Goal: Task Accomplishment & Management: Use online tool/utility

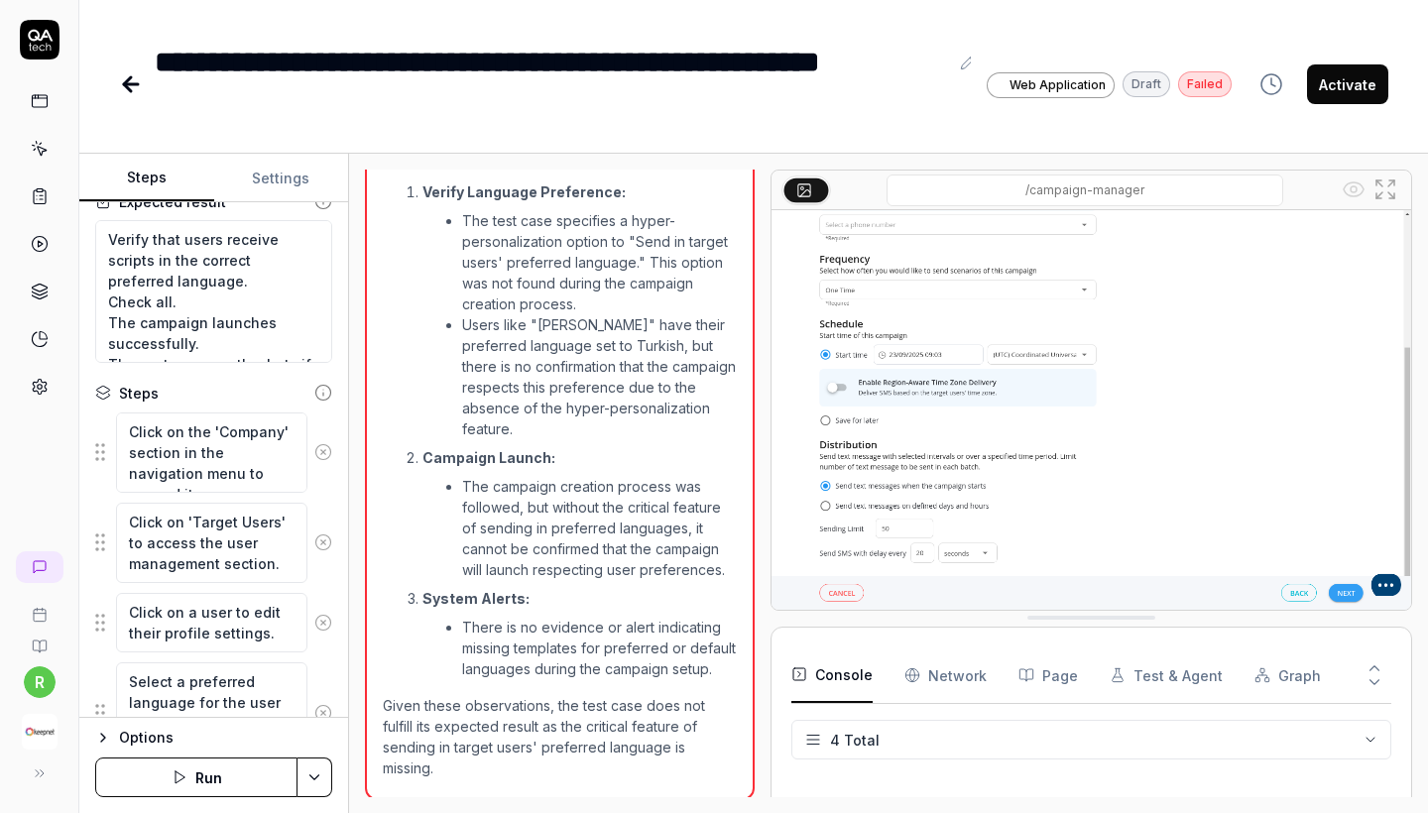
scroll to position [314, 0]
click at [326, 459] on icon at bounding box center [323, 452] width 18 height 18
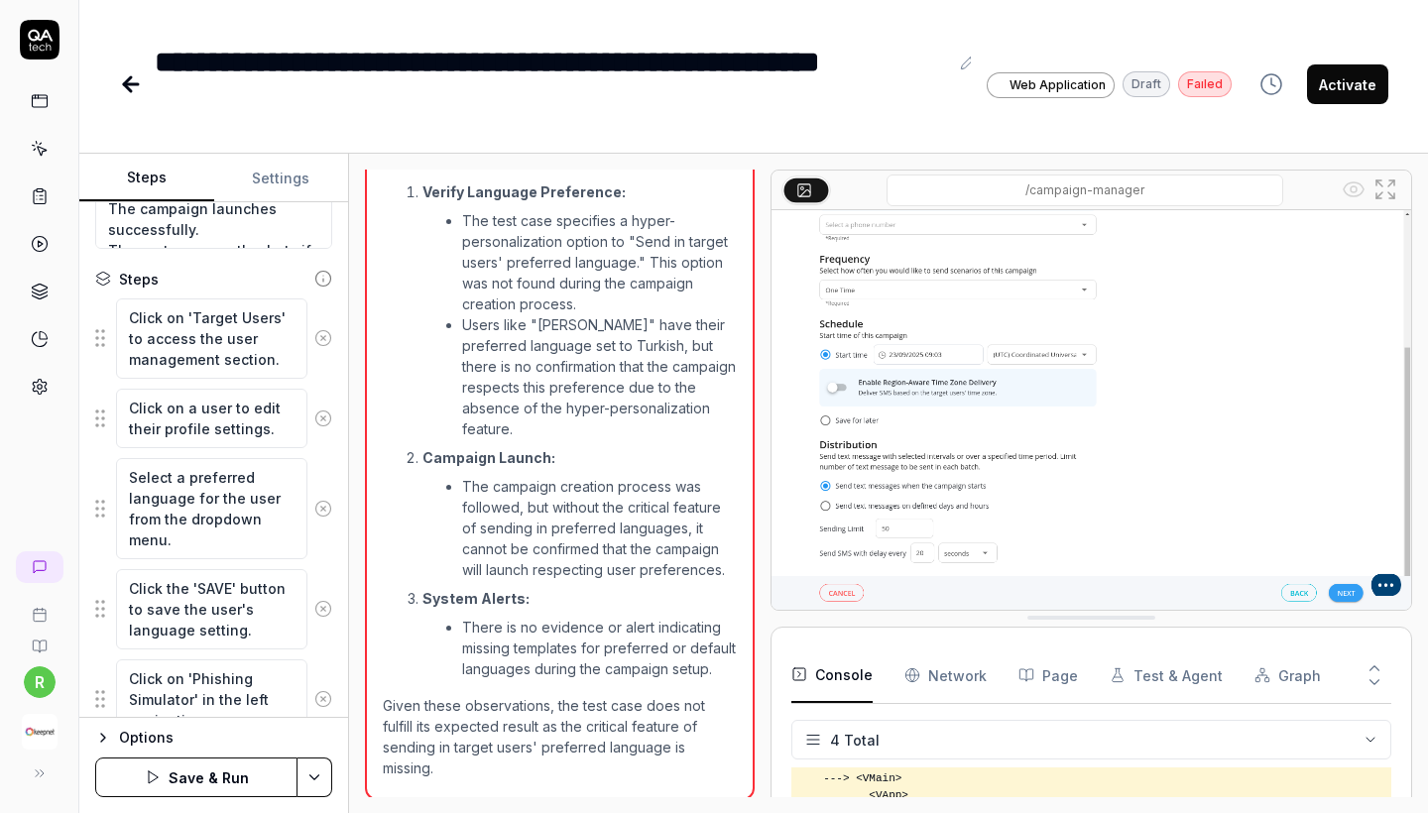
scroll to position [318, 0]
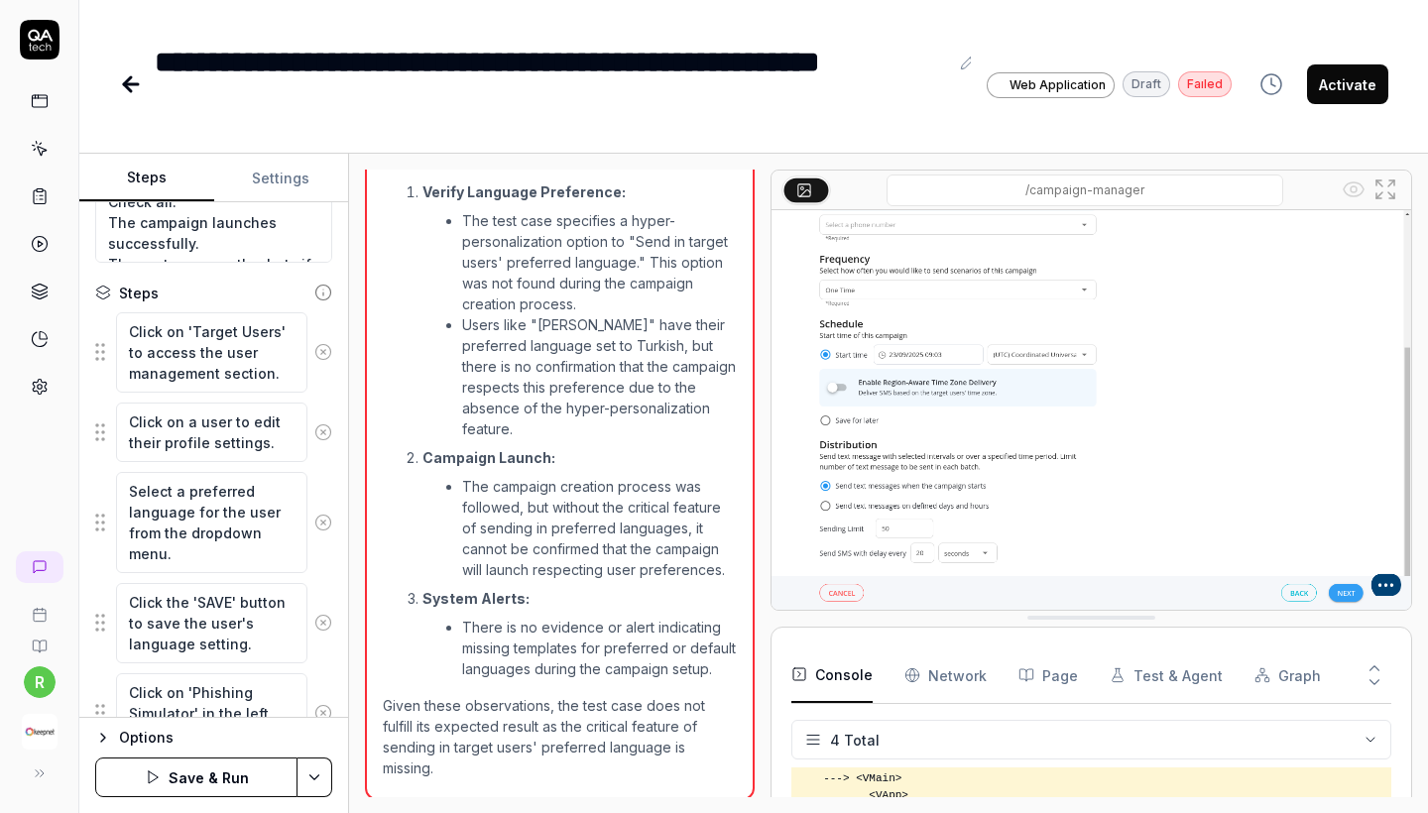
click at [322, 350] on icon at bounding box center [323, 352] width 18 height 18
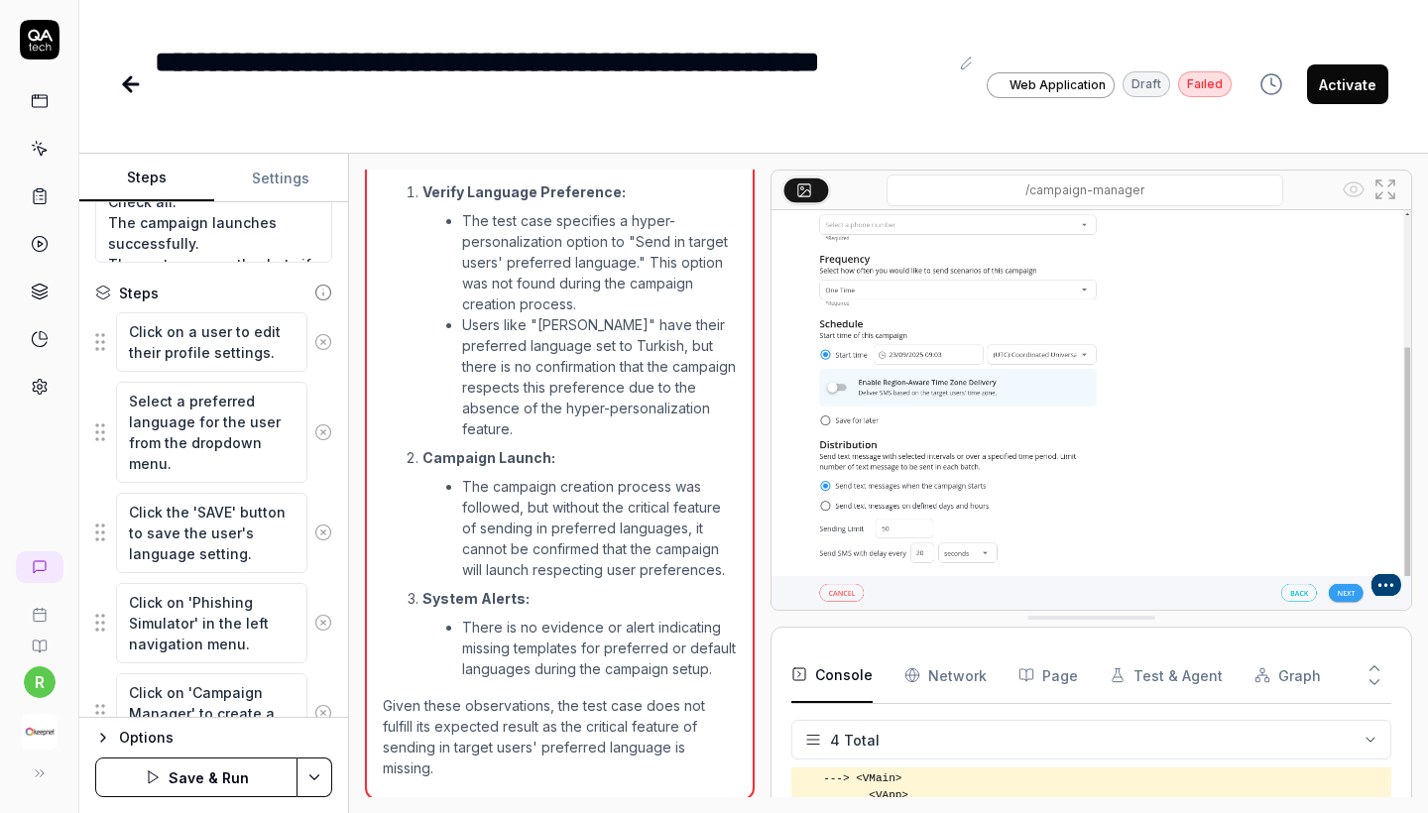
click at [326, 347] on circle at bounding box center [322, 341] width 15 height 15
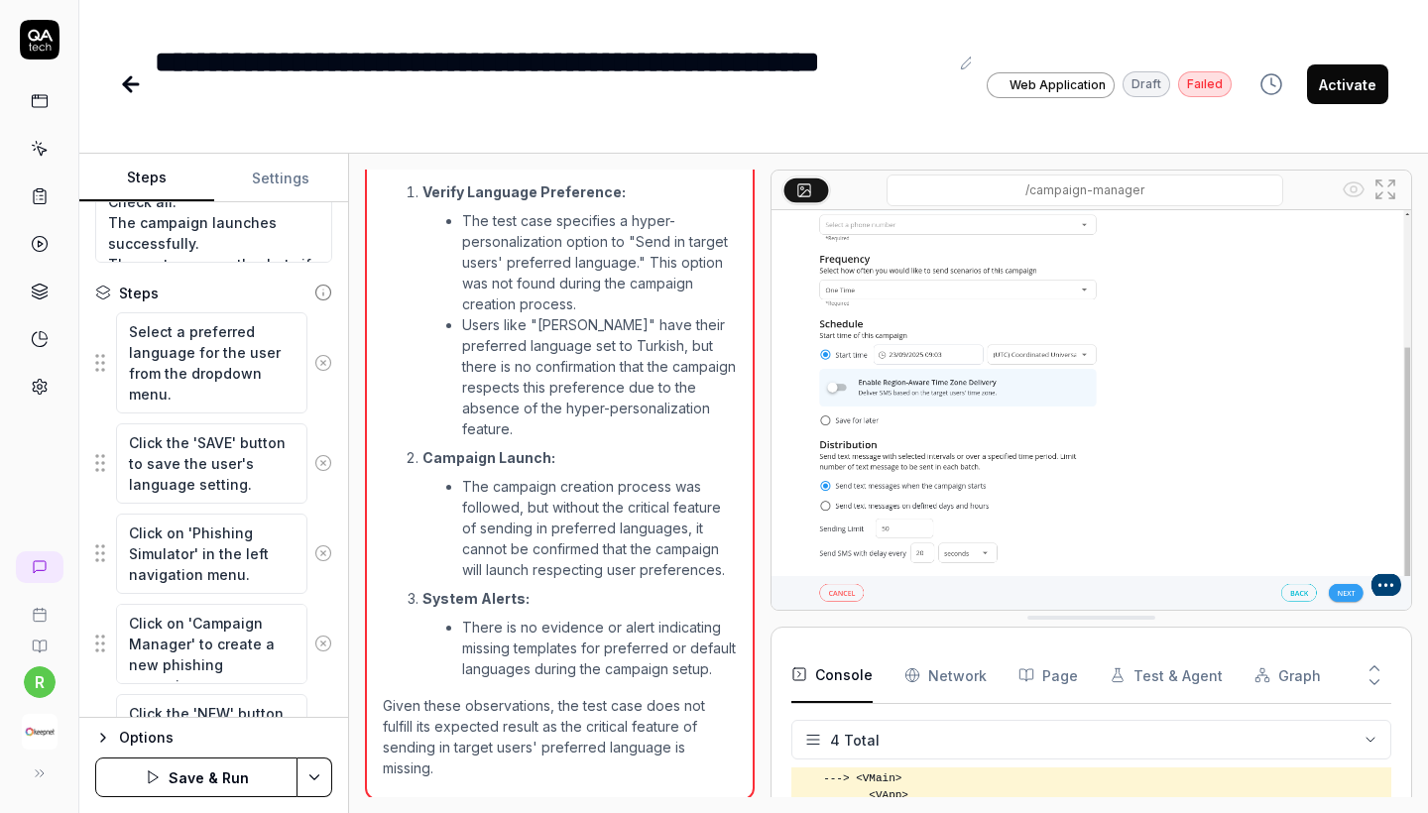
click at [326, 375] on button at bounding box center [324, 363] width 32 height 40
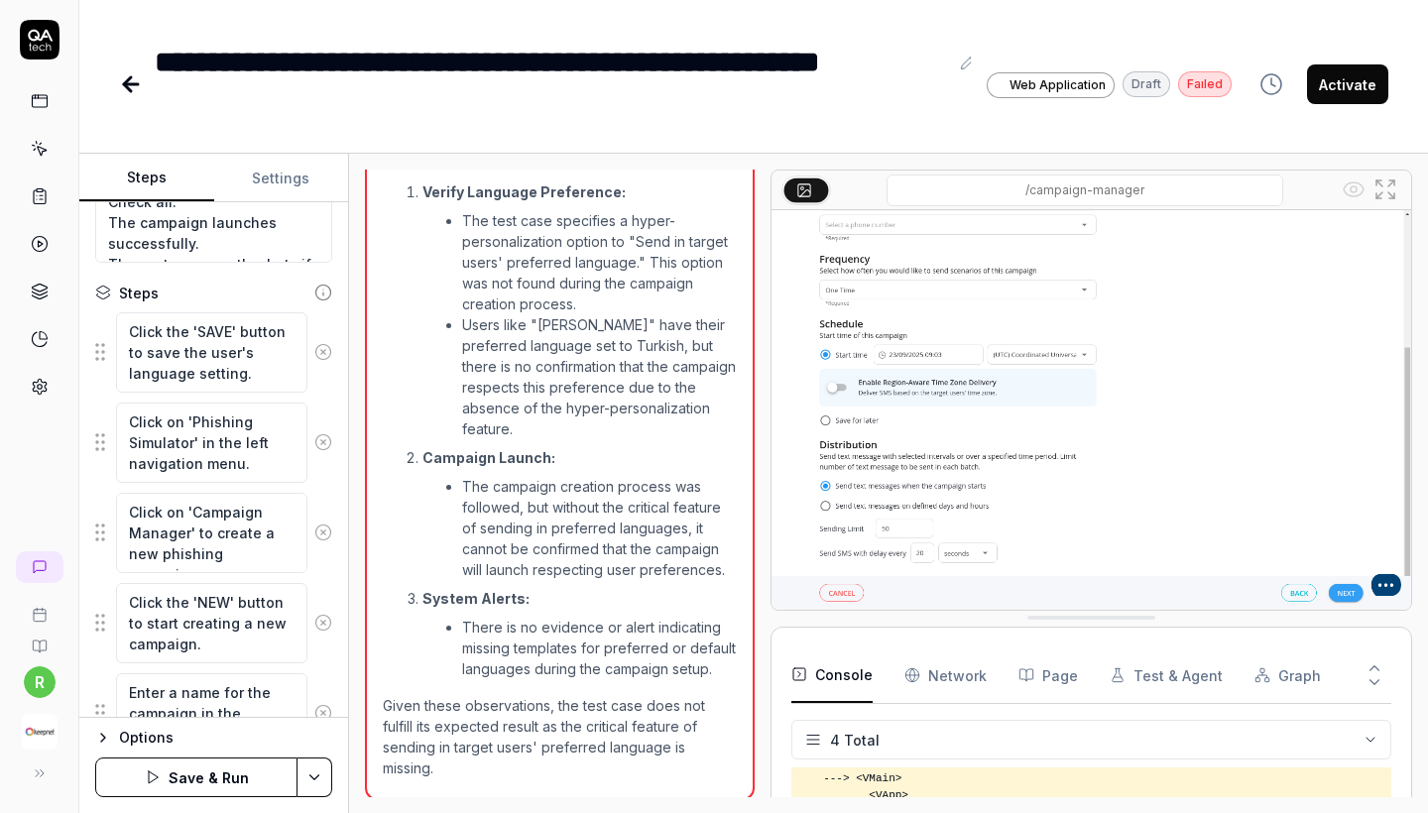
click at [324, 353] on icon at bounding box center [323, 352] width 5 height 5
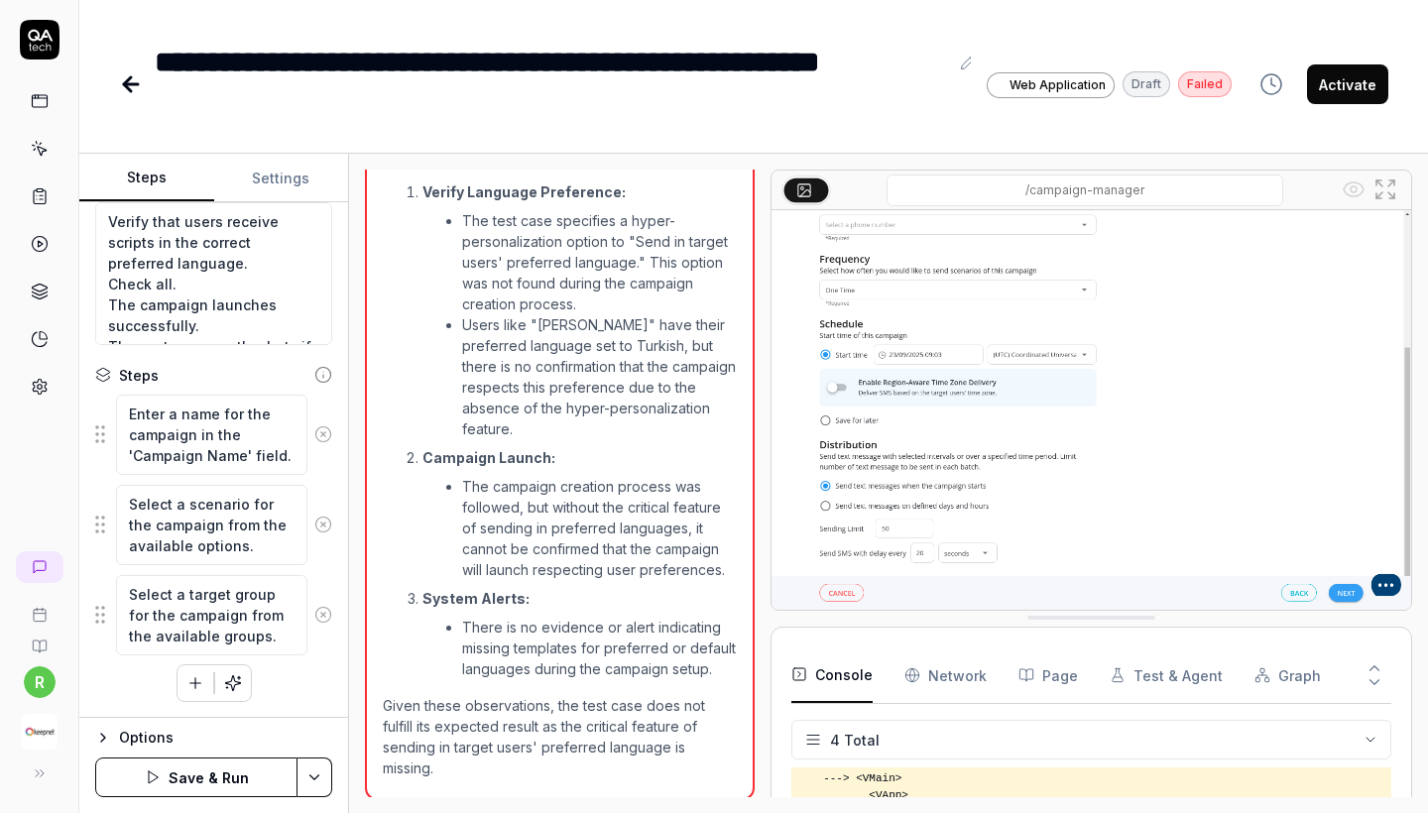
click at [324, 353] on div "Goal Objective: Test whether phishing campaigns respect users' preferred langua…" at bounding box center [213, 460] width 269 height 516
click at [327, 449] on button at bounding box center [324, 435] width 32 height 40
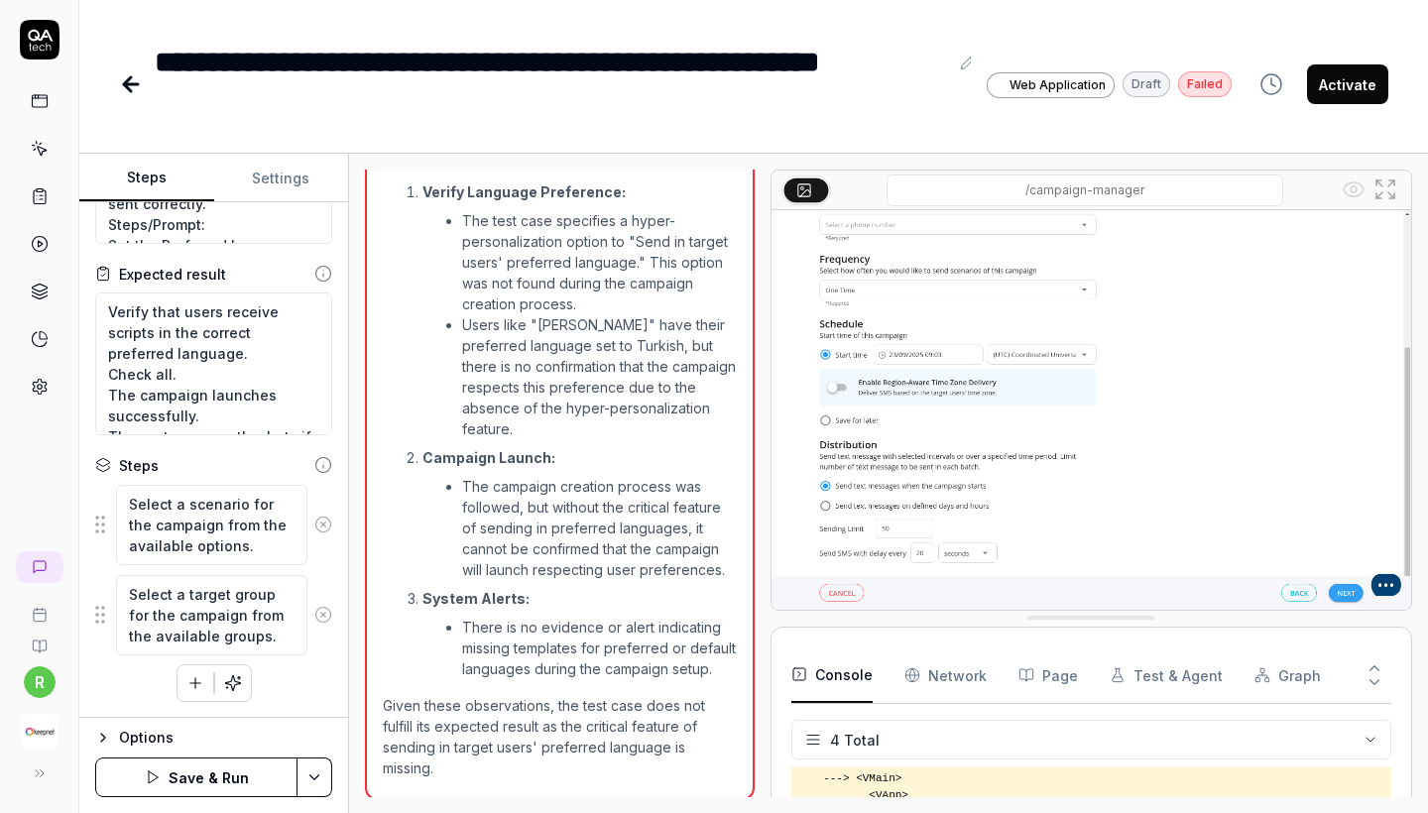
click at [327, 449] on div "Goal Objective: Test whether phishing campaigns respect users' preferred langua…" at bounding box center [213, 460] width 269 height 516
click at [323, 530] on icon at bounding box center [323, 525] width 18 height 18
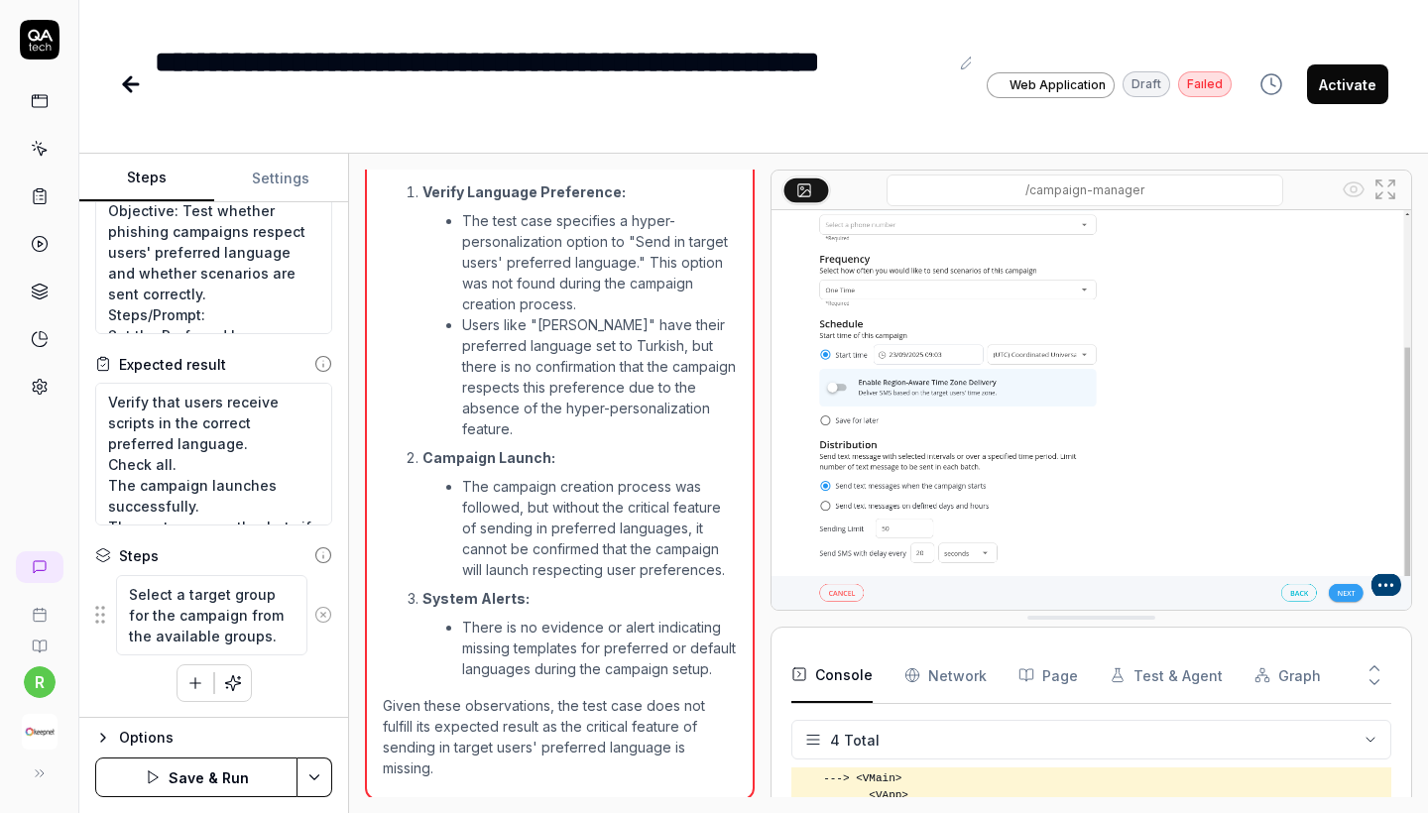
click at [326, 615] on icon at bounding box center [323, 615] width 18 height 18
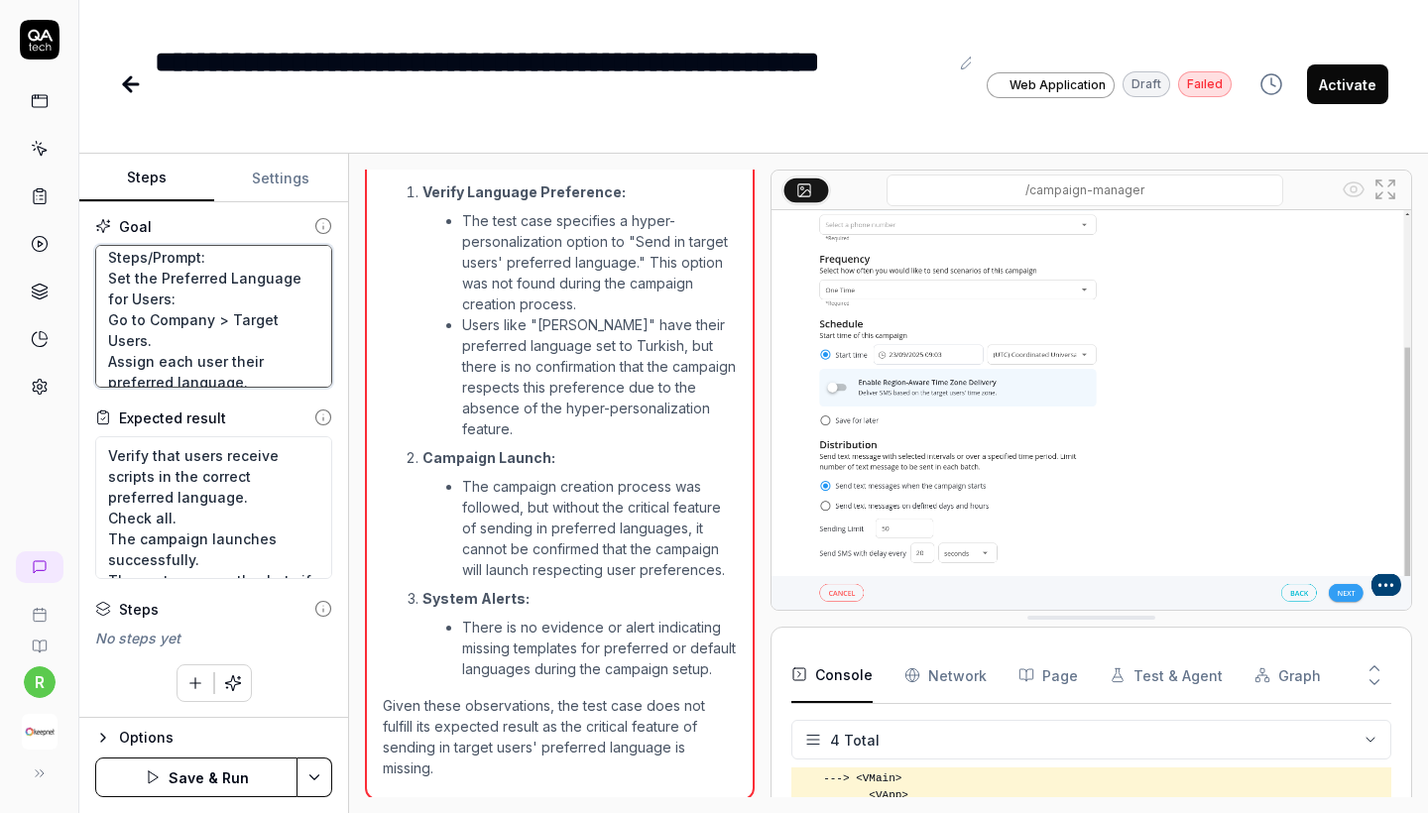
scroll to position [0, 0]
drag, startPoint x: 190, startPoint y: 321, endPoint x: 1, endPoint y: 121, distance: 275.8
click at [1, 121] on div "**********" at bounding box center [714, 406] width 1428 height 813
type textarea "*"
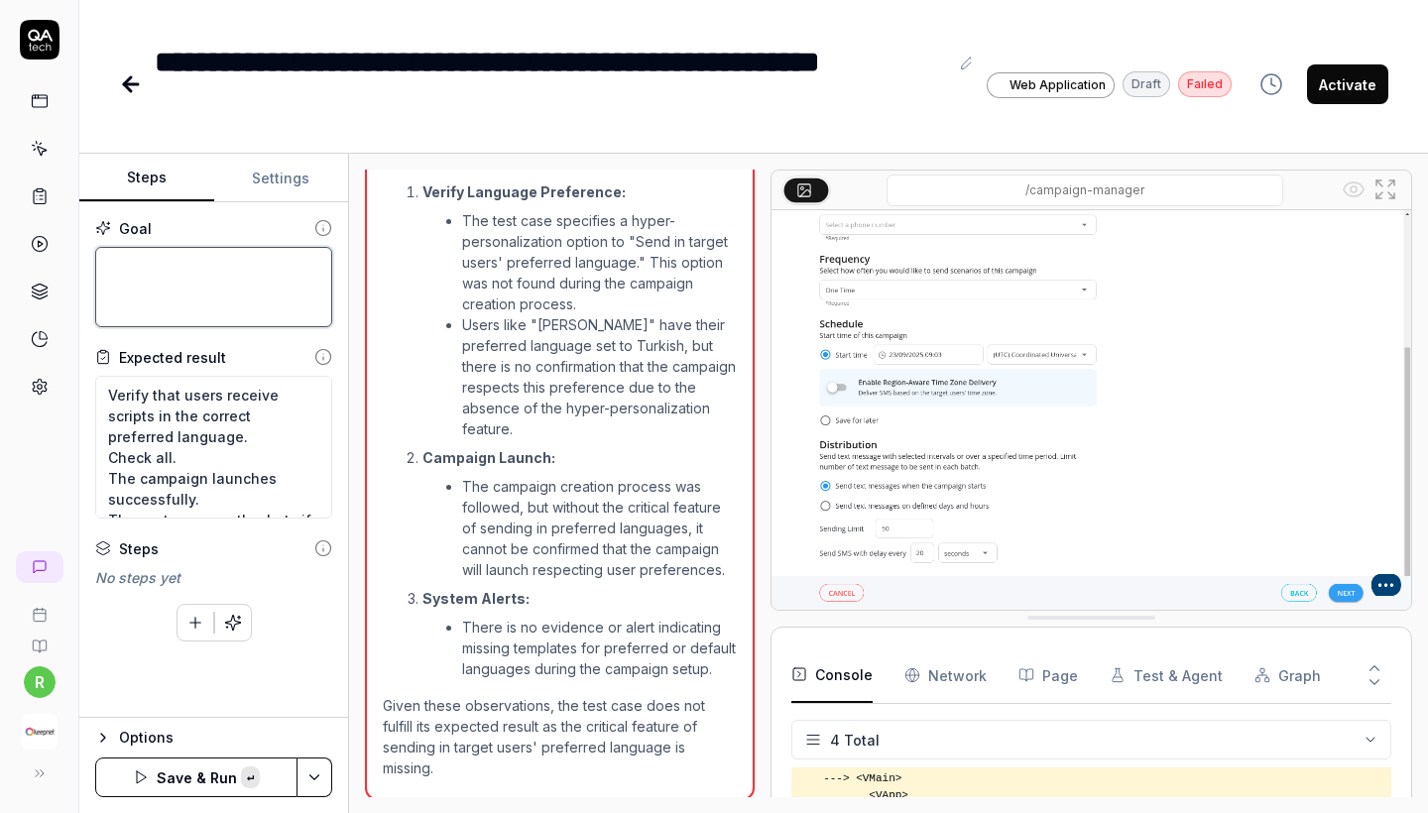
paste textarea "Objective: Test whether phishing campaigns match users' preferred languages ​​a…"
type textarea "*"
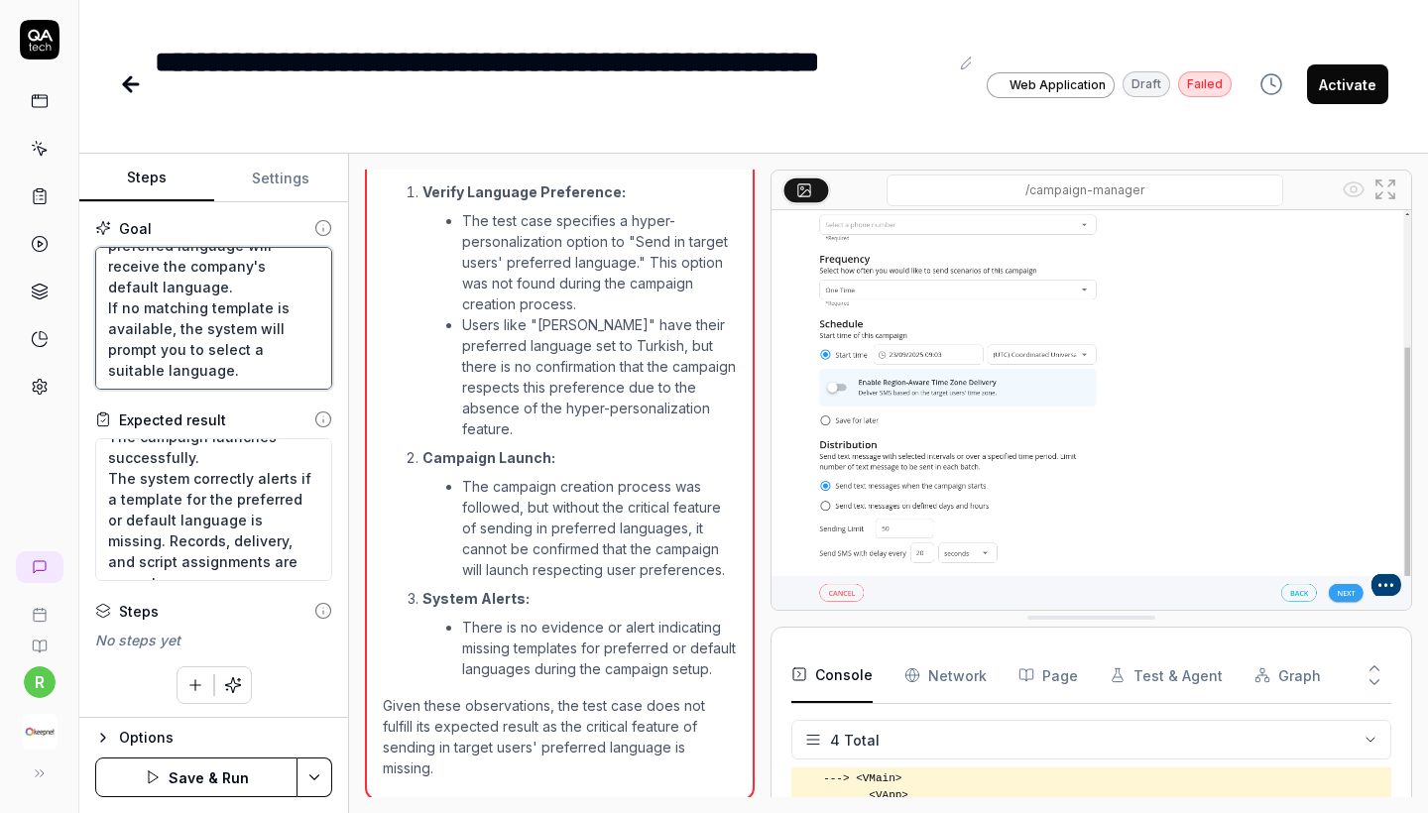
type textarea "Objective: Test whether phishing campaigns match users' preferred languages ​​a…"
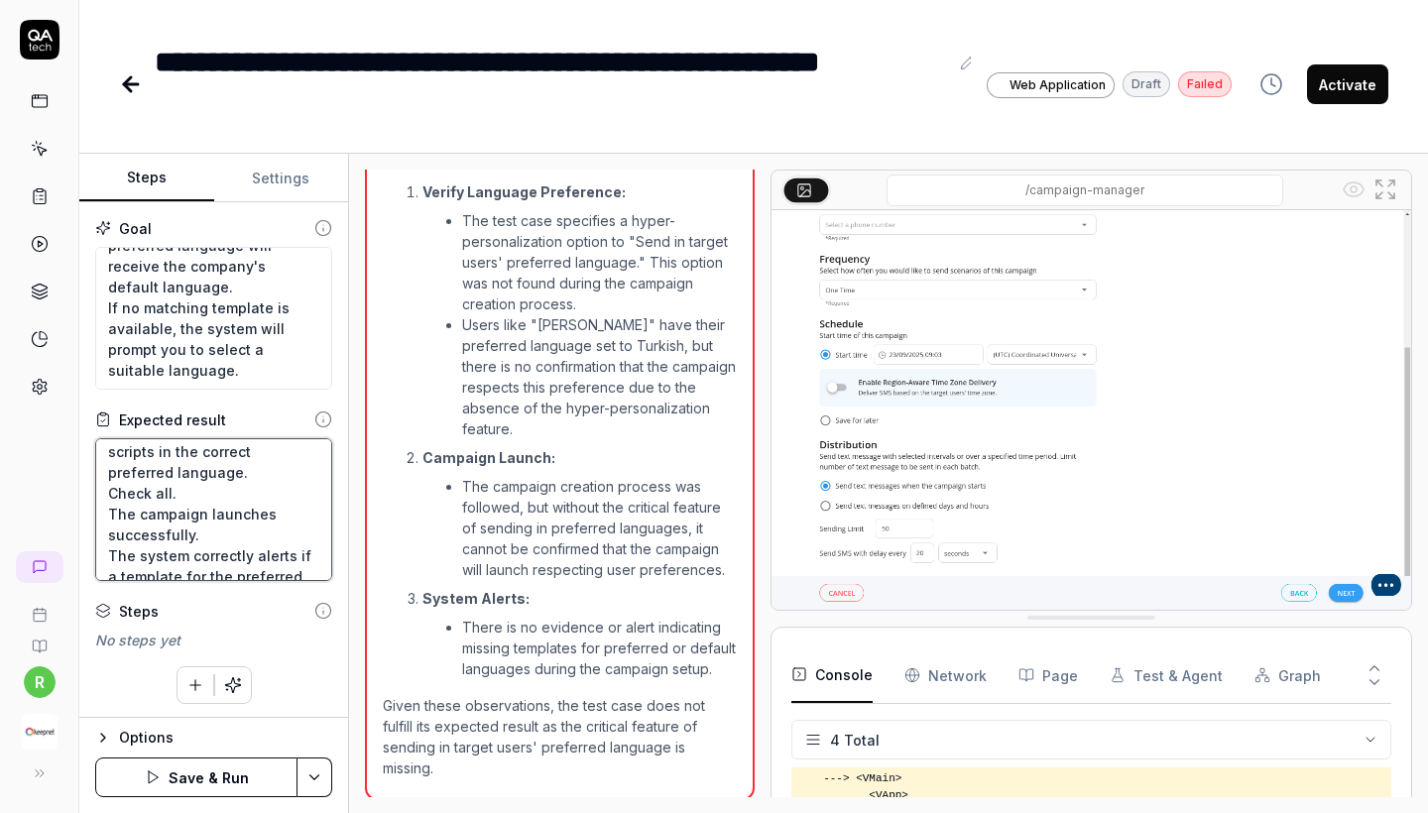
scroll to position [0, 0]
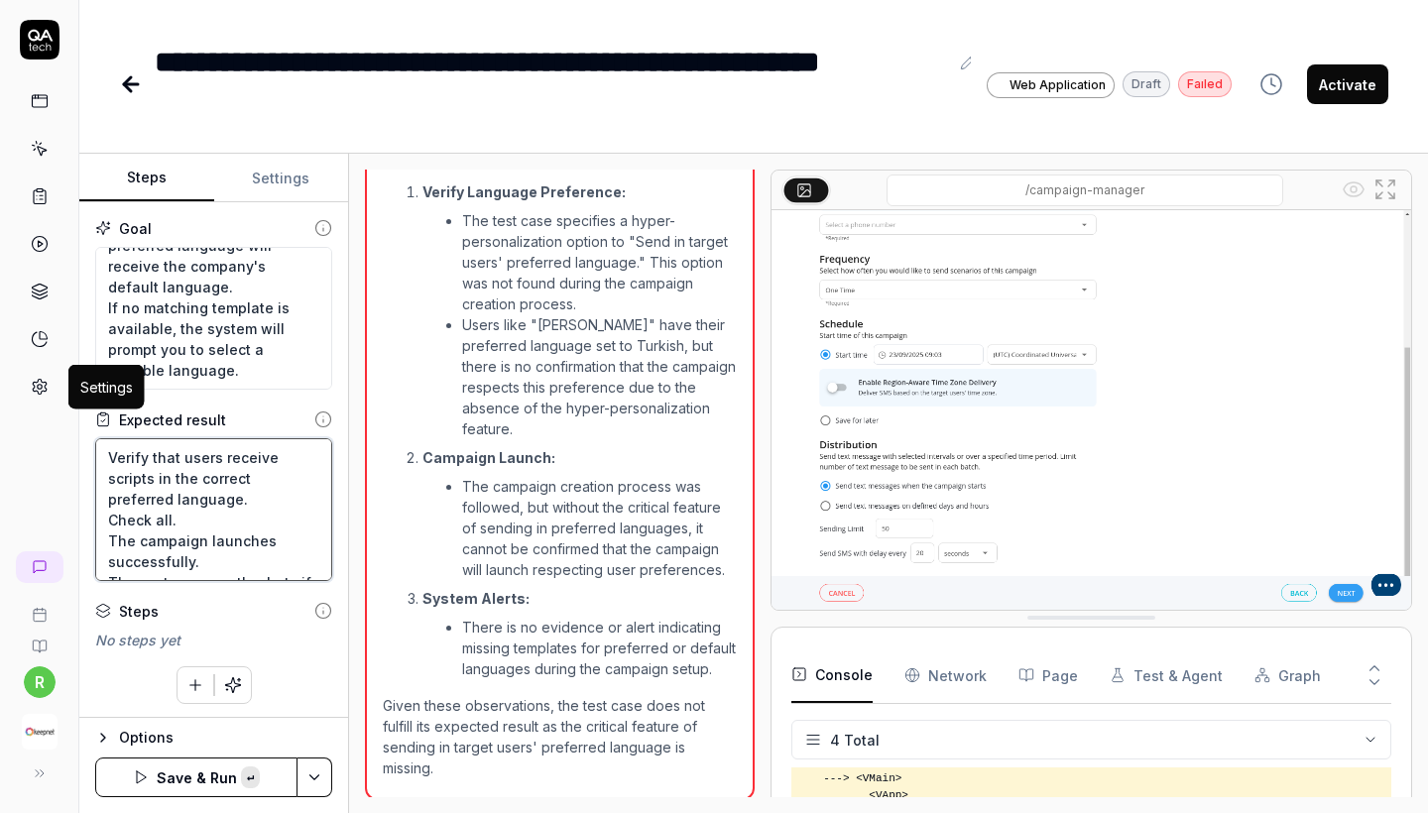
drag, startPoint x: 278, startPoint y: 560, endPoint x: 38, endPoint y: 378, distance: 301.6
click at [38, 378] on div "**********" at bounding box center [714, 406] width 1428 height 813
type textarea "*"
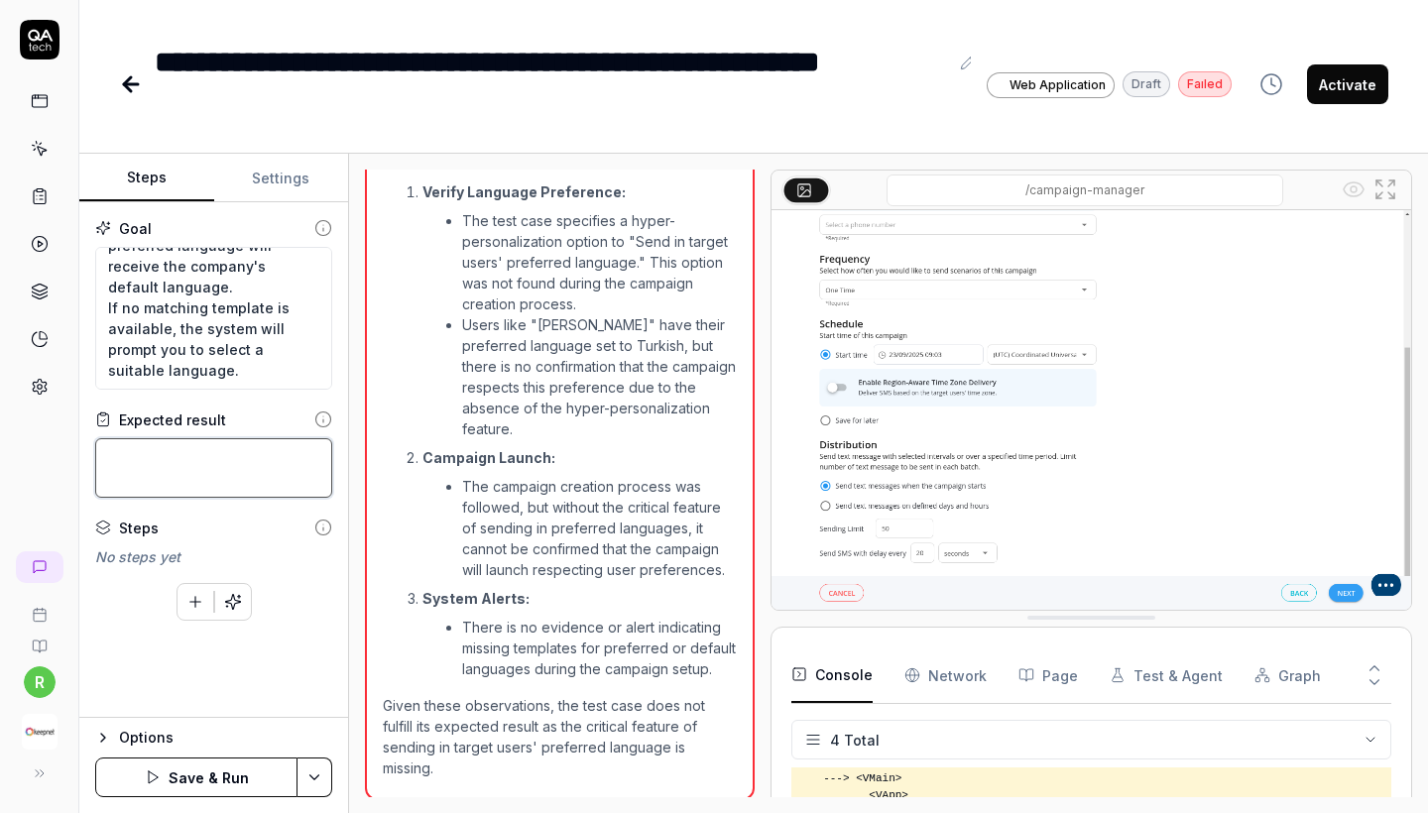
paste textarea "Ensure users receive phishing templates in the correct preferred language. The …"
type textarea "*"
type textarea "Ensure users receive phishing templates in the correct preferred language. The …"
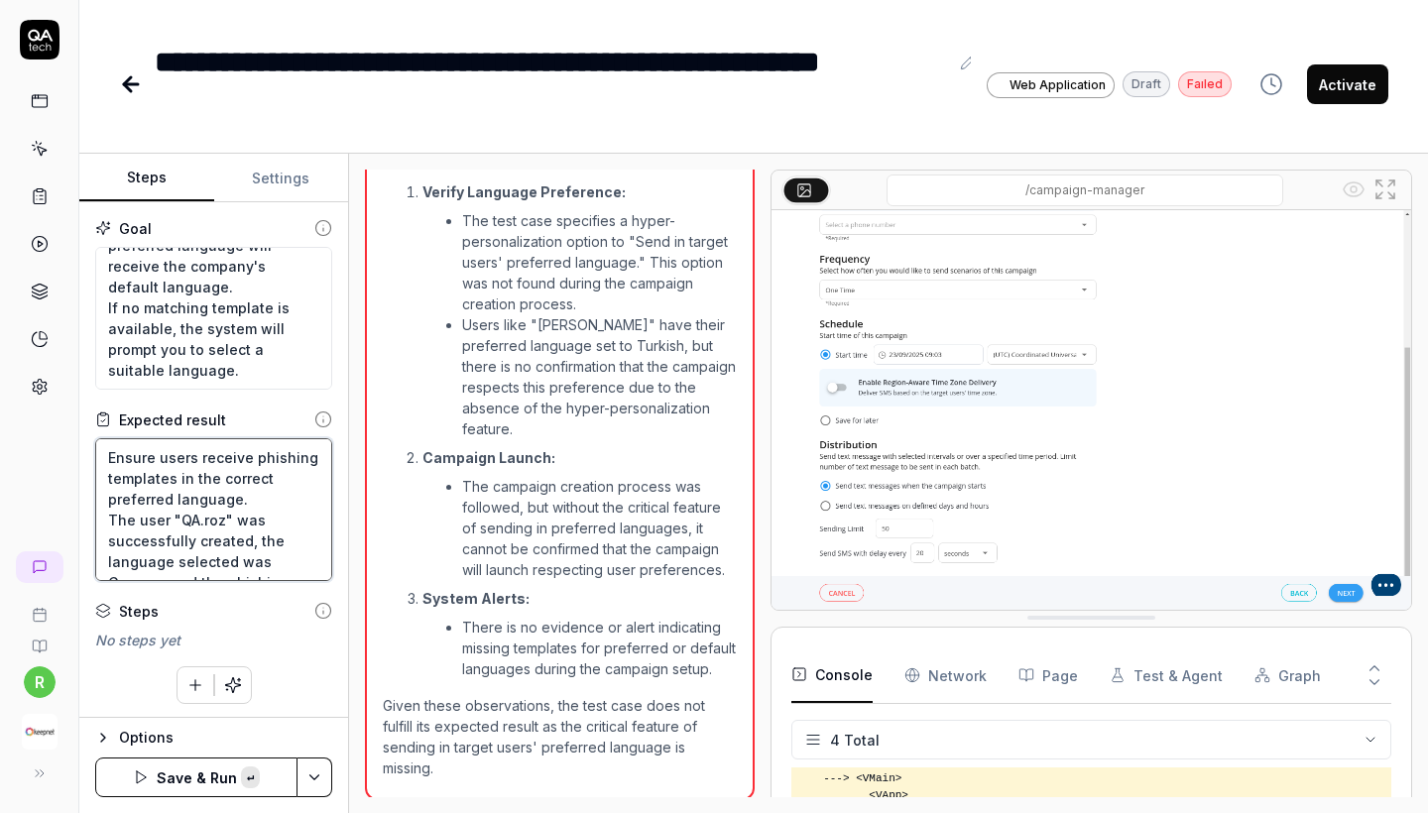
scroll to position [104, 0]
click at [240, 498] on textarea "Ensure users receive phishing templates in the correct preferred language. The …" at bounding box center [213, 509] width 237 height 143
click at [251, 498] on textarea "Ensure users receive phishing templates in the correct preferred language. The …" at bounding box center [213, 509] width 237 height 143
type textarea "*"
type textarea "Ensure users receive phishing templates in the correct preferred language. The …"
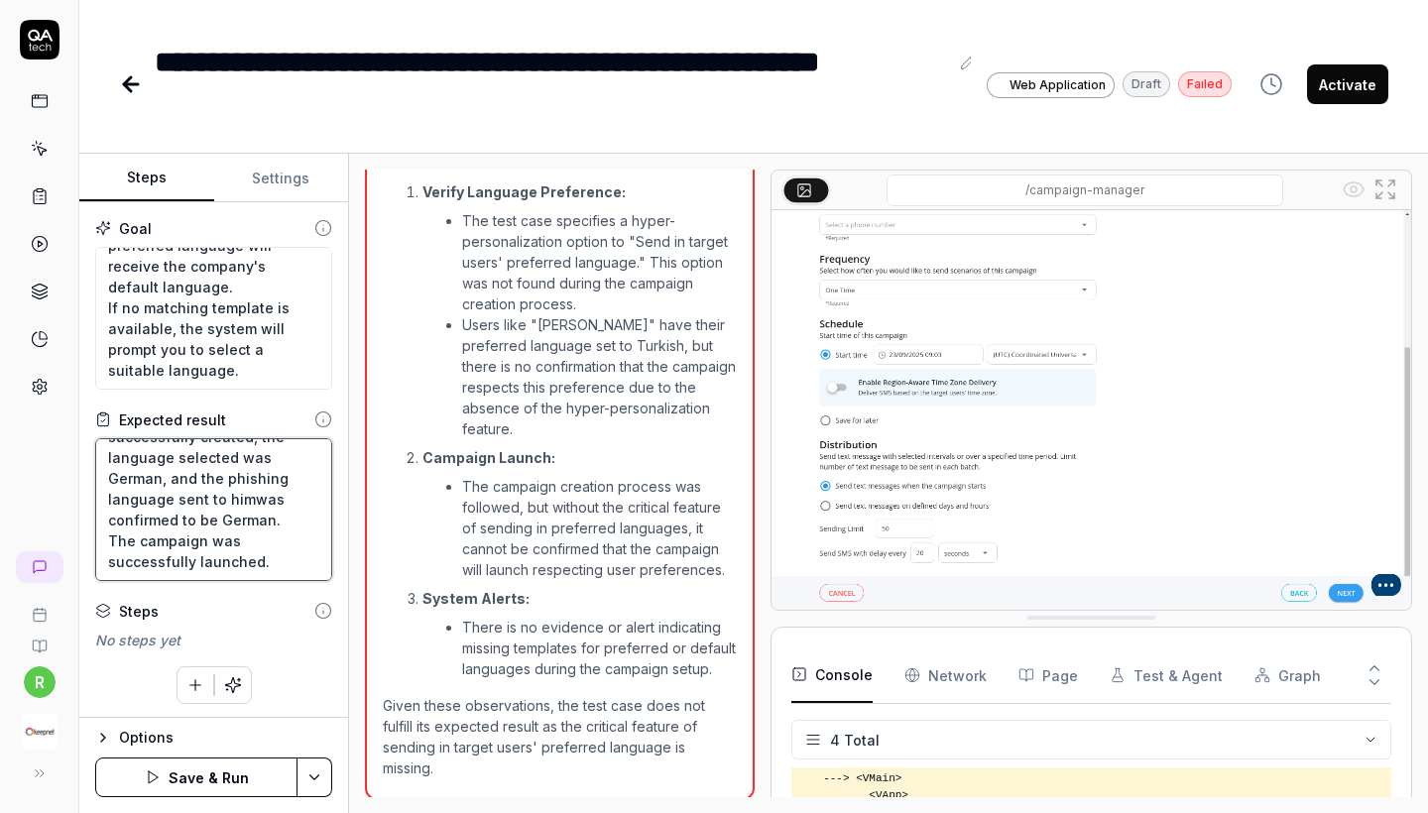
type textarea "*"
type textarea "Ensure users receive phishing templates in the correct preferred language. The …"
type textarea "*"
type textarea "Ensure users receive phishing templates in the correct preferred language. The …"
type textarea "*"
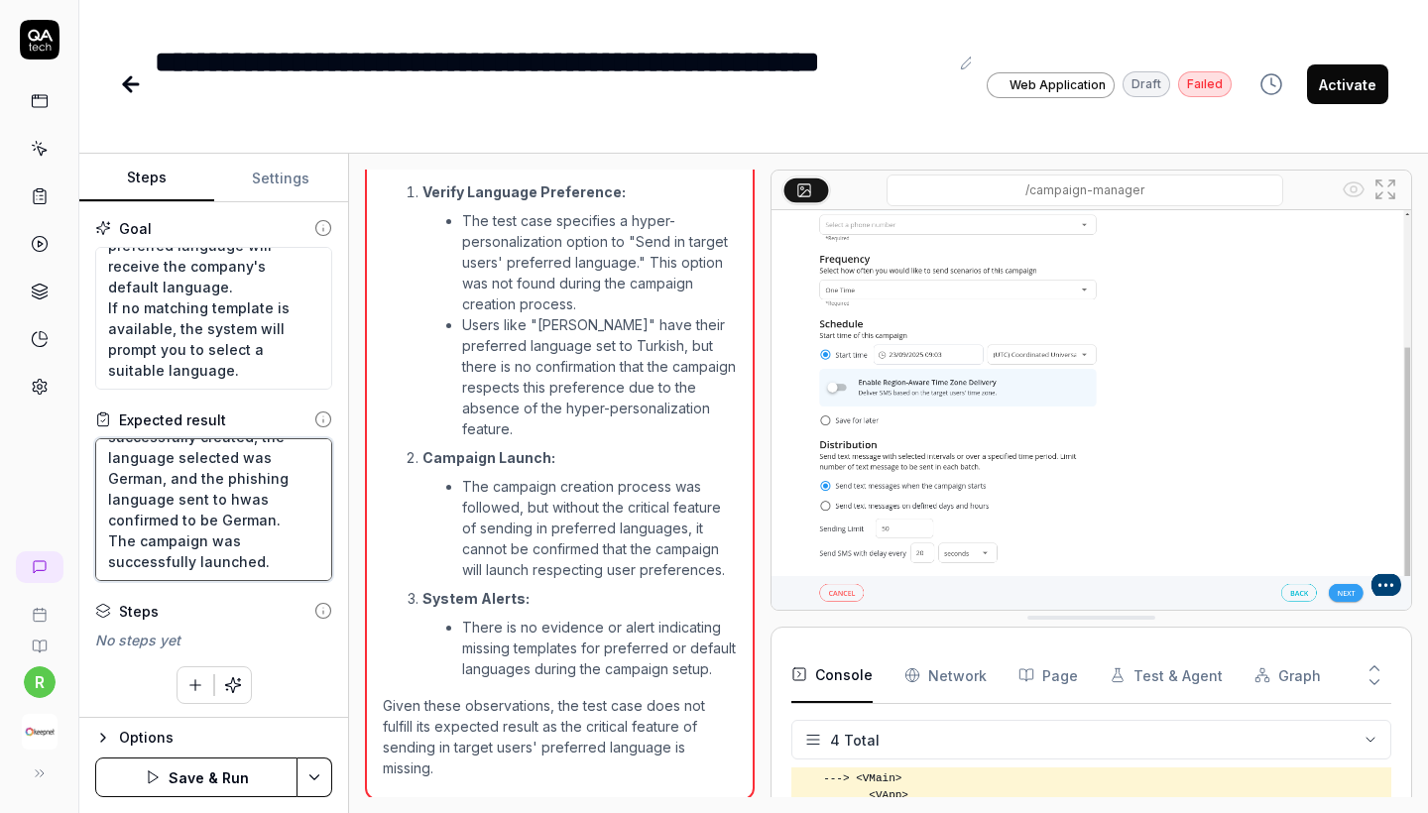
type textarea "Ensure users receive phishing templates in the correct preferred language. The …"
type textarea "*"
type textarea "Ensure users receive phishing templates in the correct preferred language. The …"
type textarea "*"
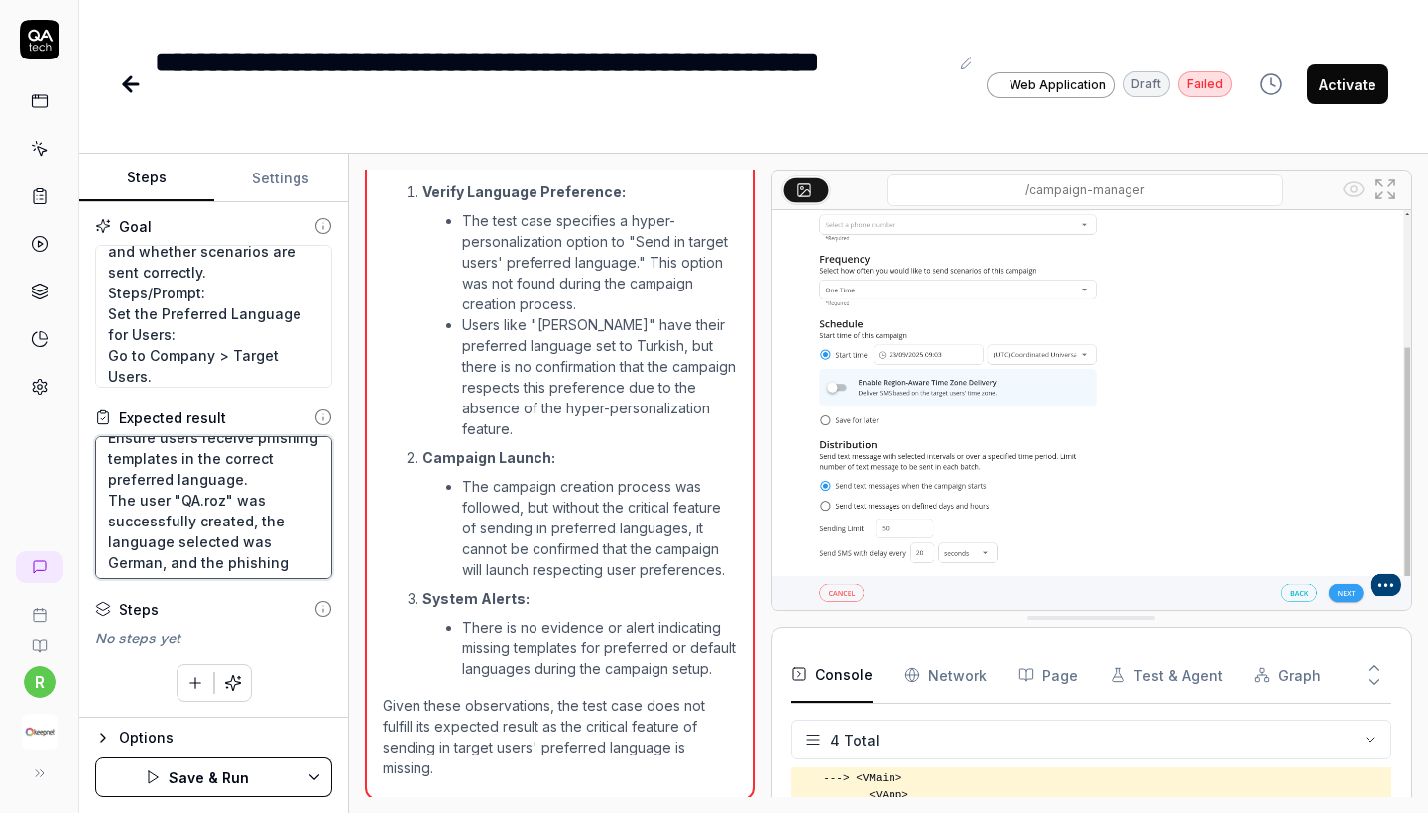
scroll to position [120, 0]
type textarea "Ensure users receive phishing templates in the correct preferred language. The …"
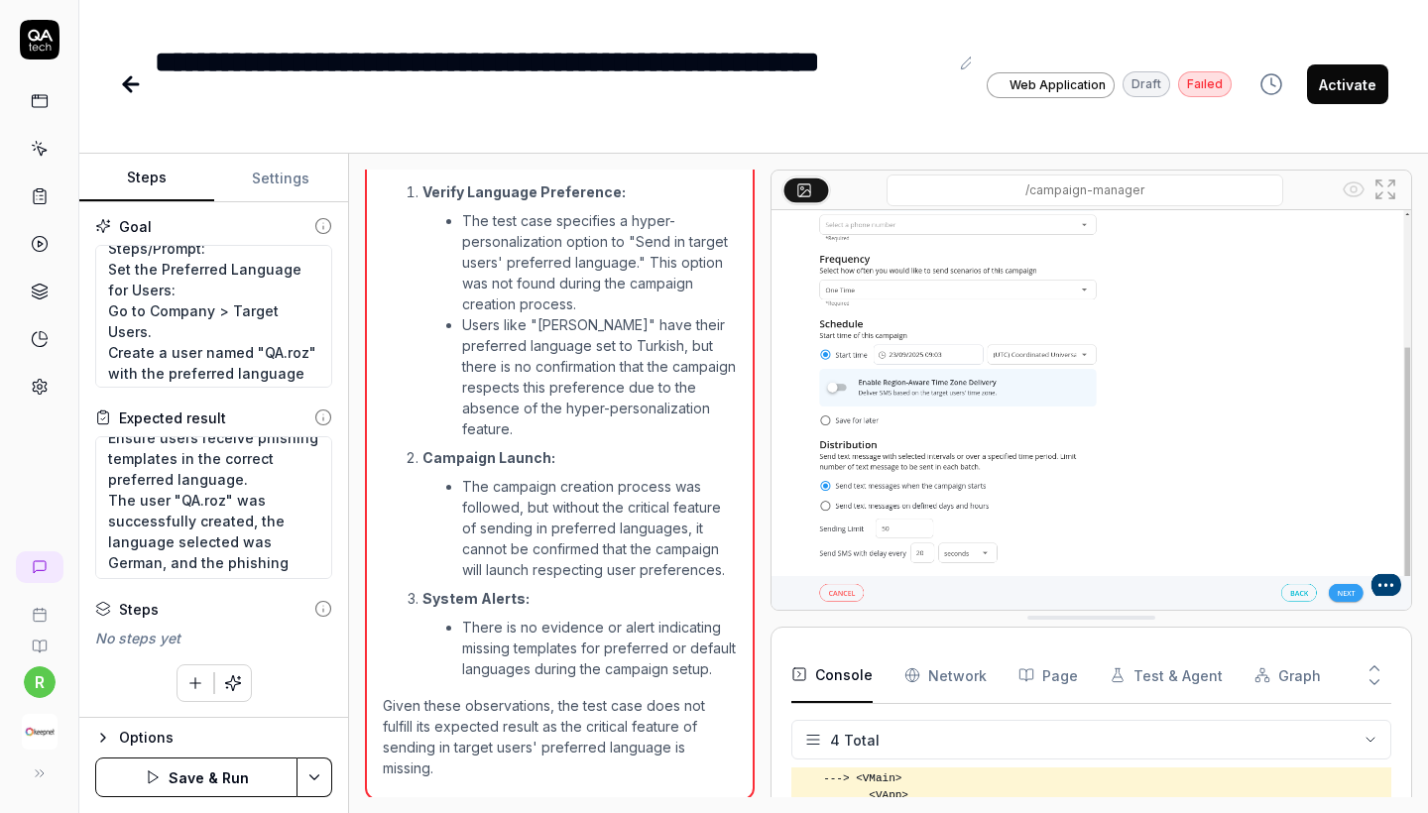
click at [197, 767] on button "Save & Run" at bounding box center [196, 778] width 202 height 40
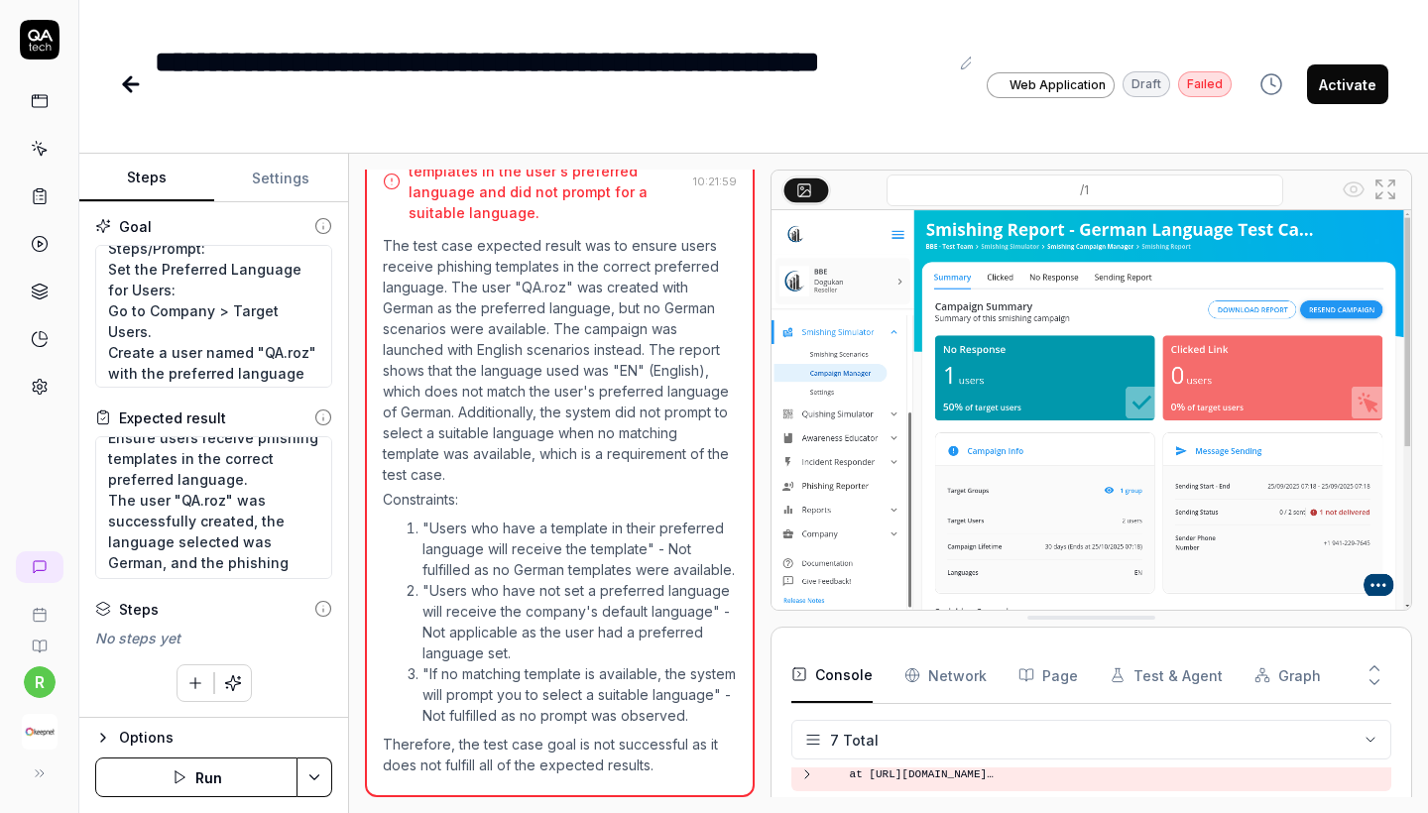
scroll to position [2553, 0]
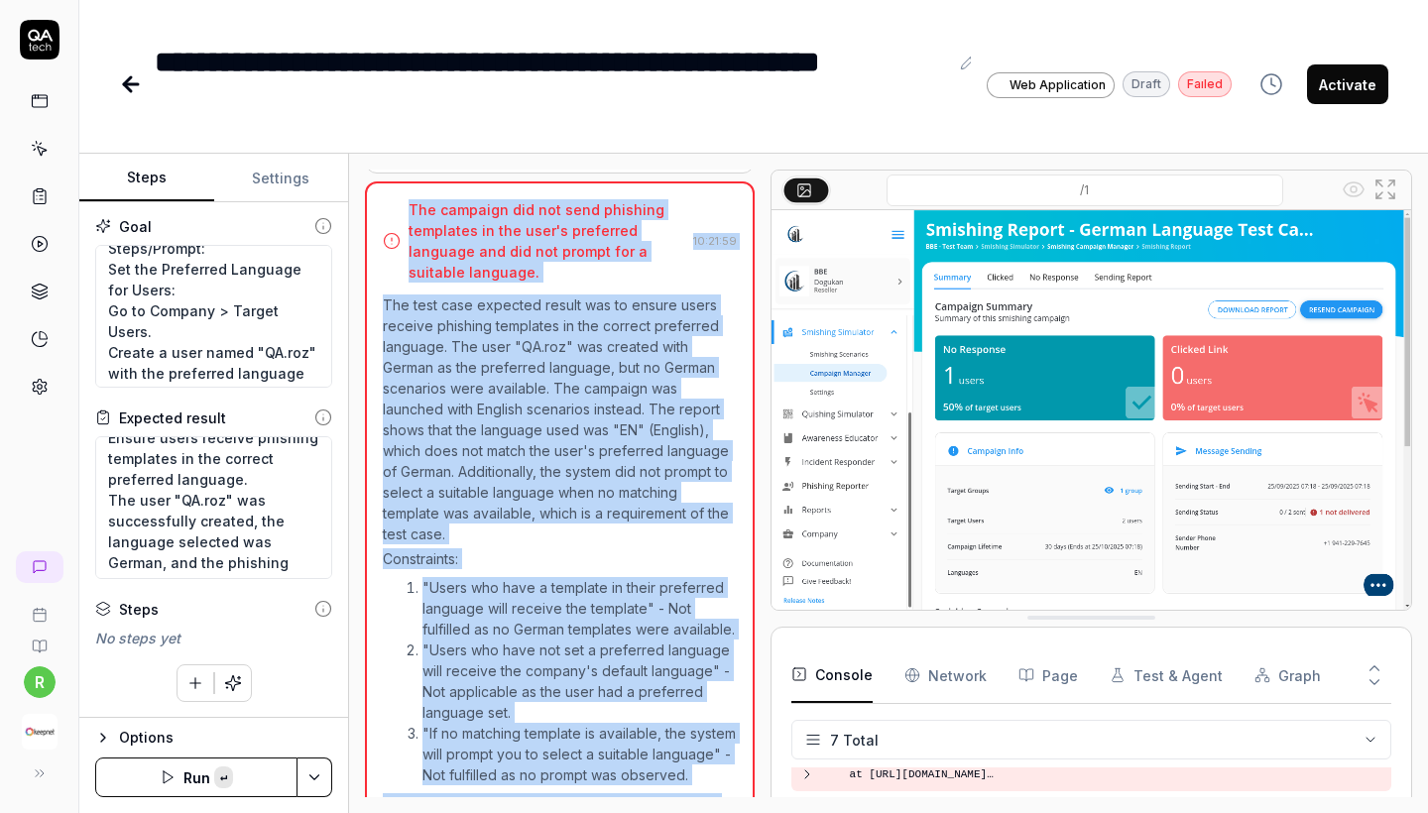
copy div "Open browser 10:12:22 Default environment https://test-ui.devkeepnet.com/ Open …"
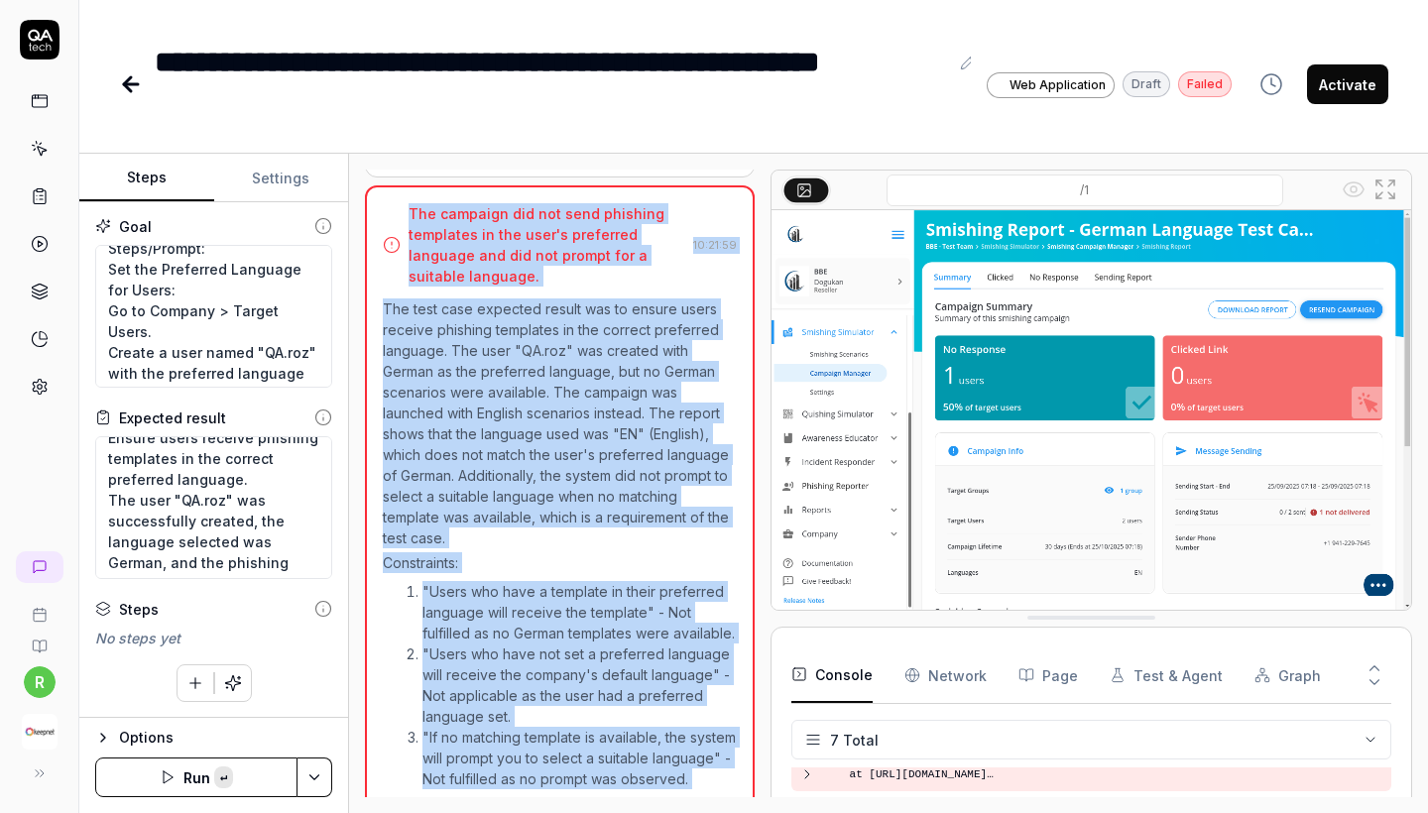
drag, startPoint x: 661, startPoint y: 777, endPoint x: 382, endPoint y: 168, distance: 669.8
click at [382, 168] on div "Open browser 10:12:22 Default environment https://test-ui.devkeepnet.com/ Open …" at bounding box center [888, 484] width 1079 height 660
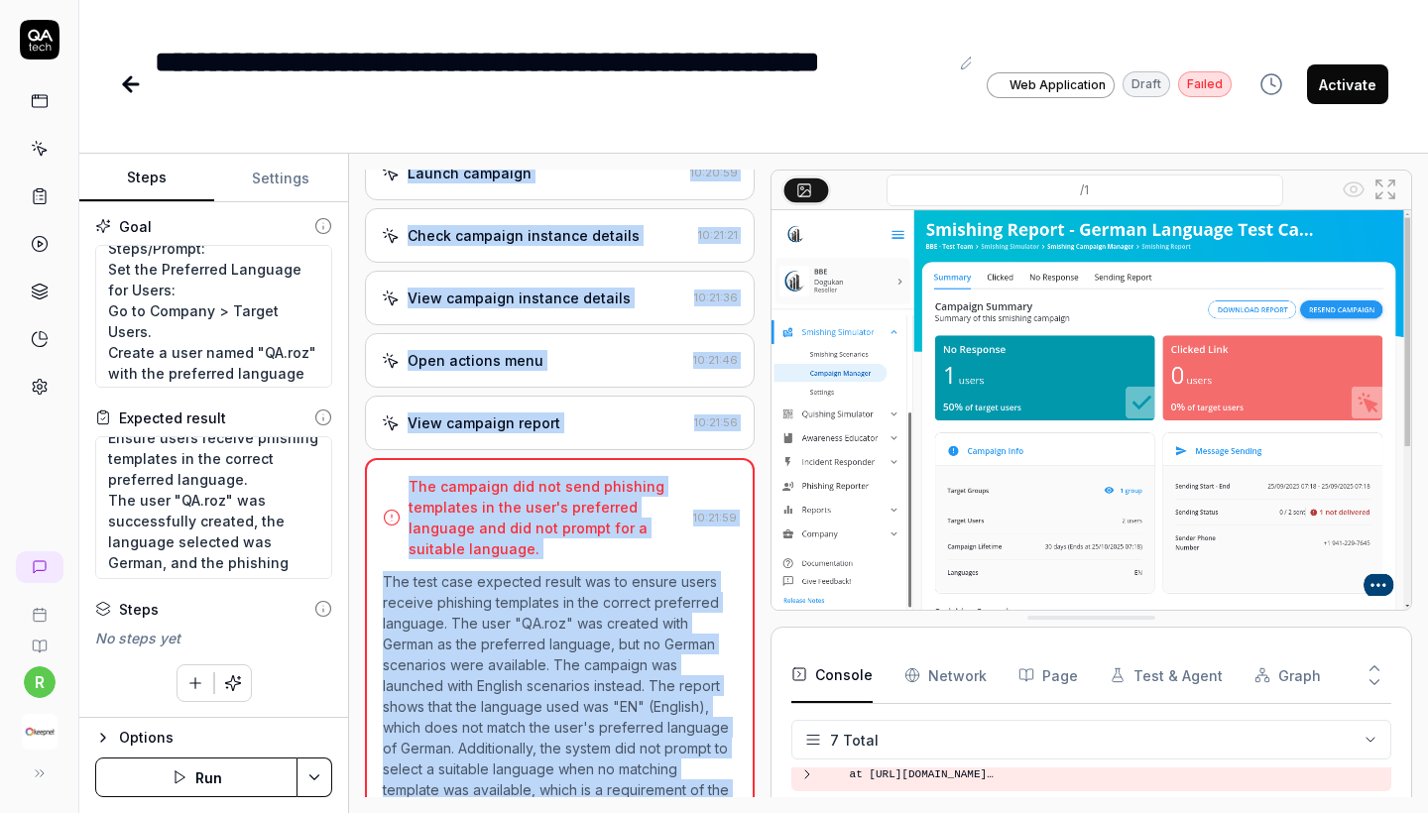
click at [493, 250] on div "Check campaign instance details 10:21:21" at bounding box center [560, 235] width 390 height 55
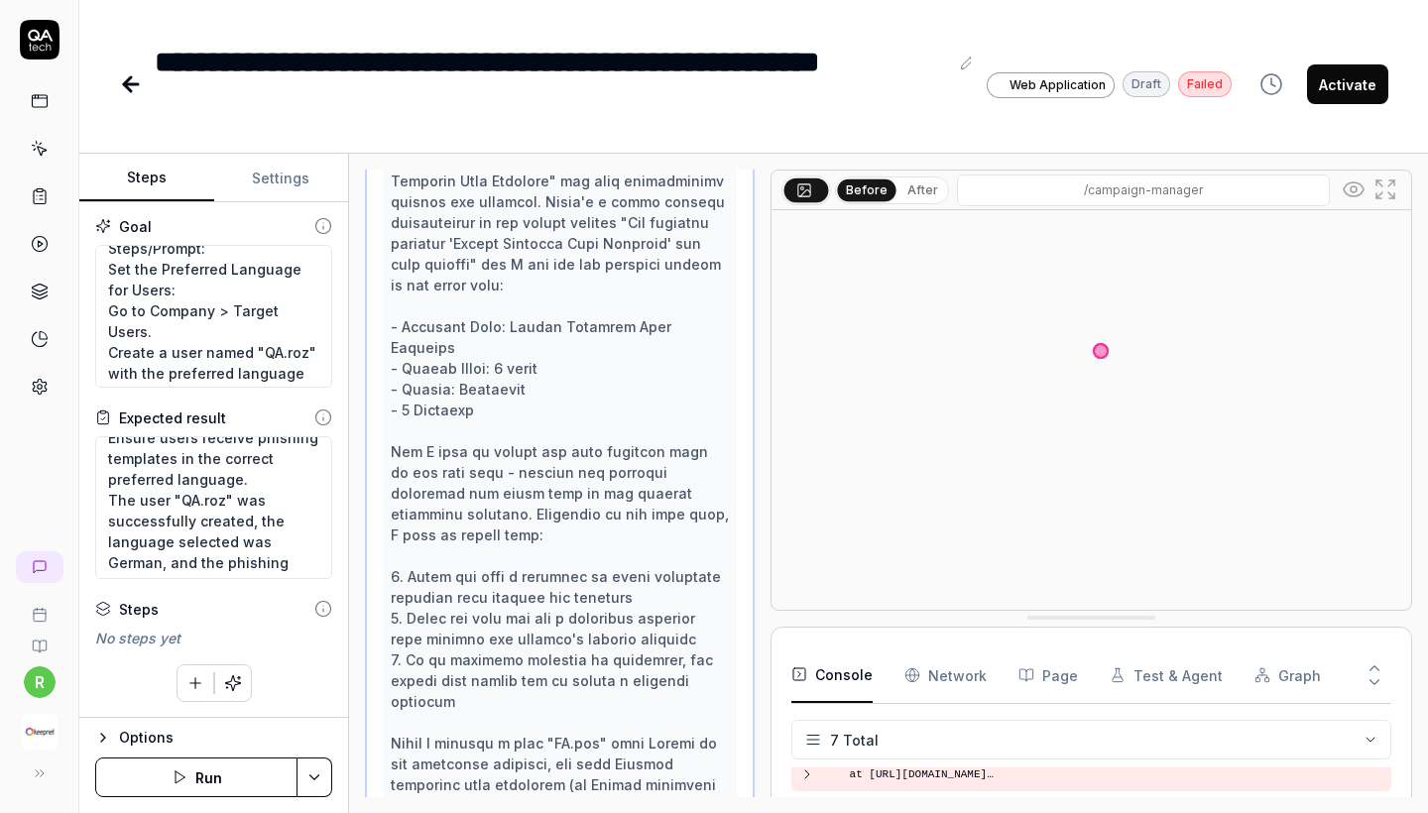
scroll to position [2276, 0]
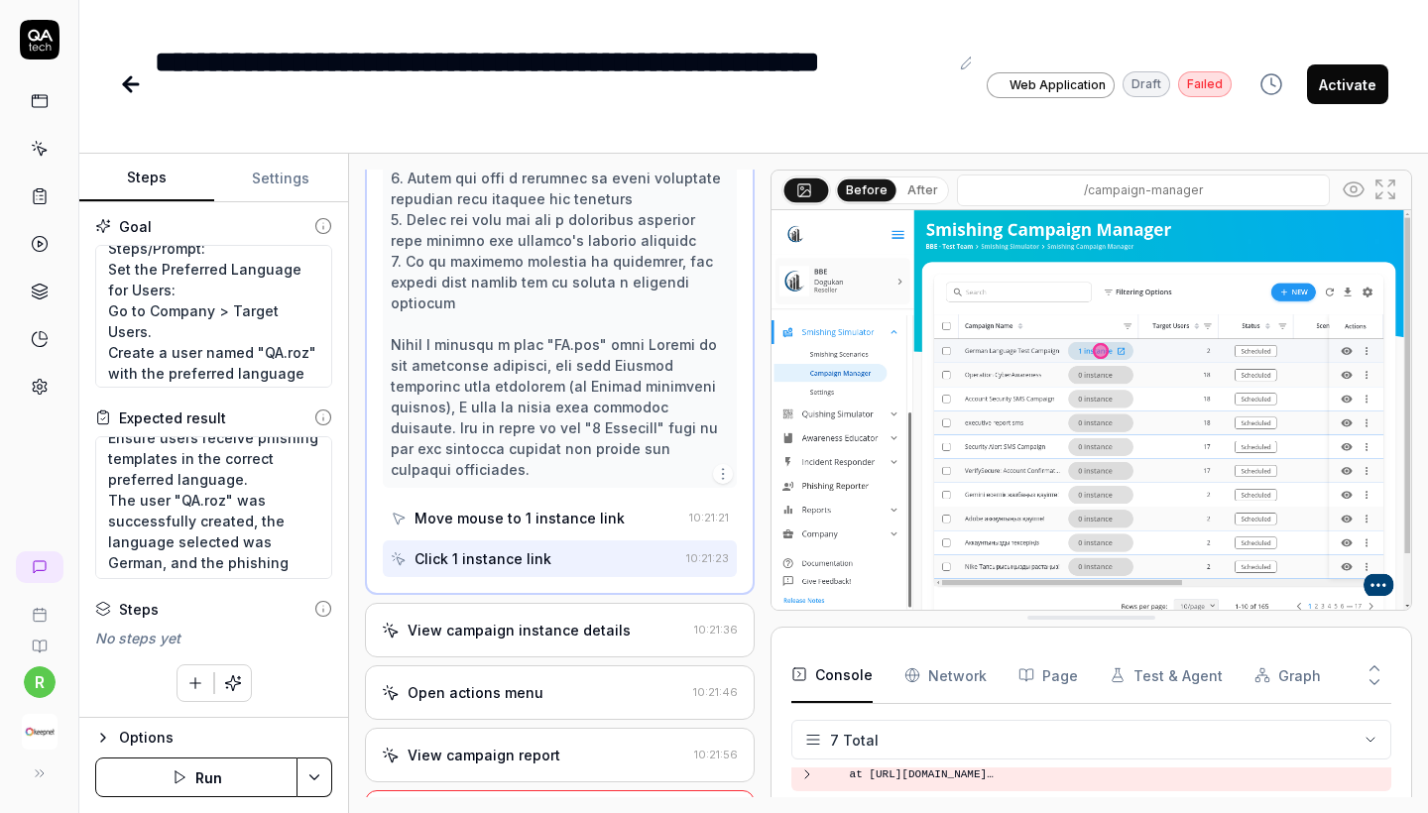
click at [567, 603] on div "View campaign instance details 10:21:36" at bounding box center [560, 630] width 390 height 55
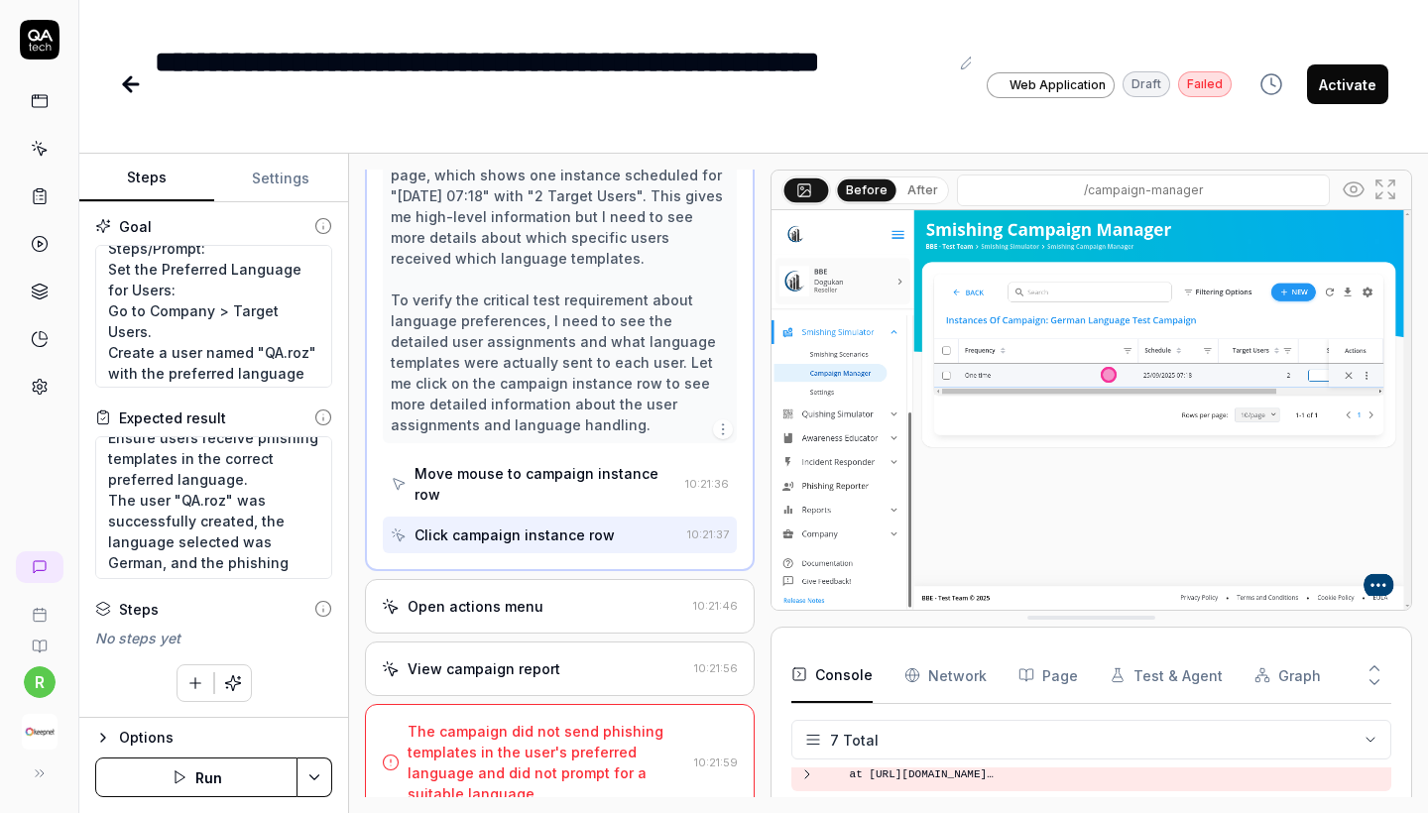
click at [567, 596] on div "Open actions menu" at bounding box center [534, 606] width 304 height 21
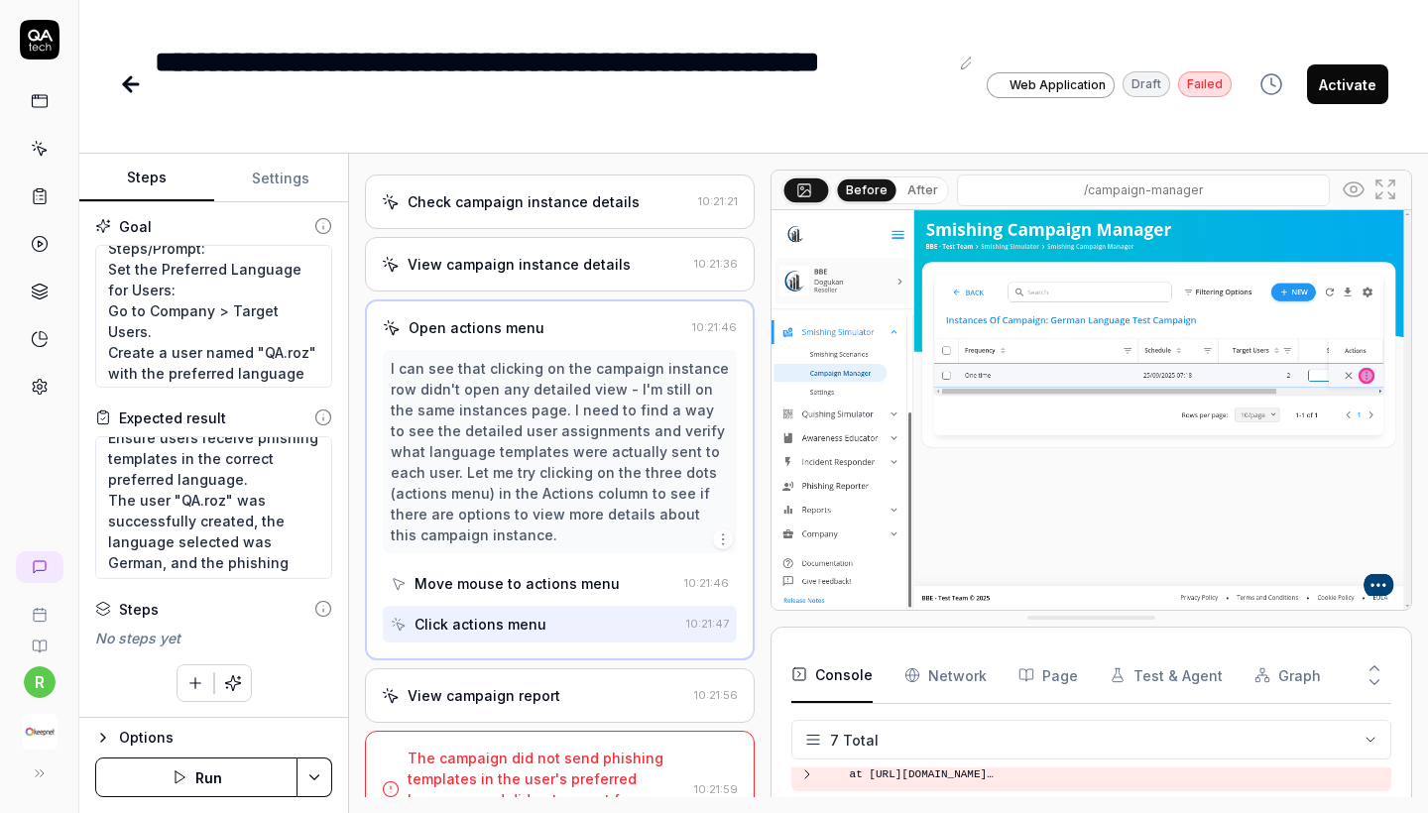
click at [555, 673] on div "View campaign report 10:21:56" at bounding box center [560, 696] width 390 height 55
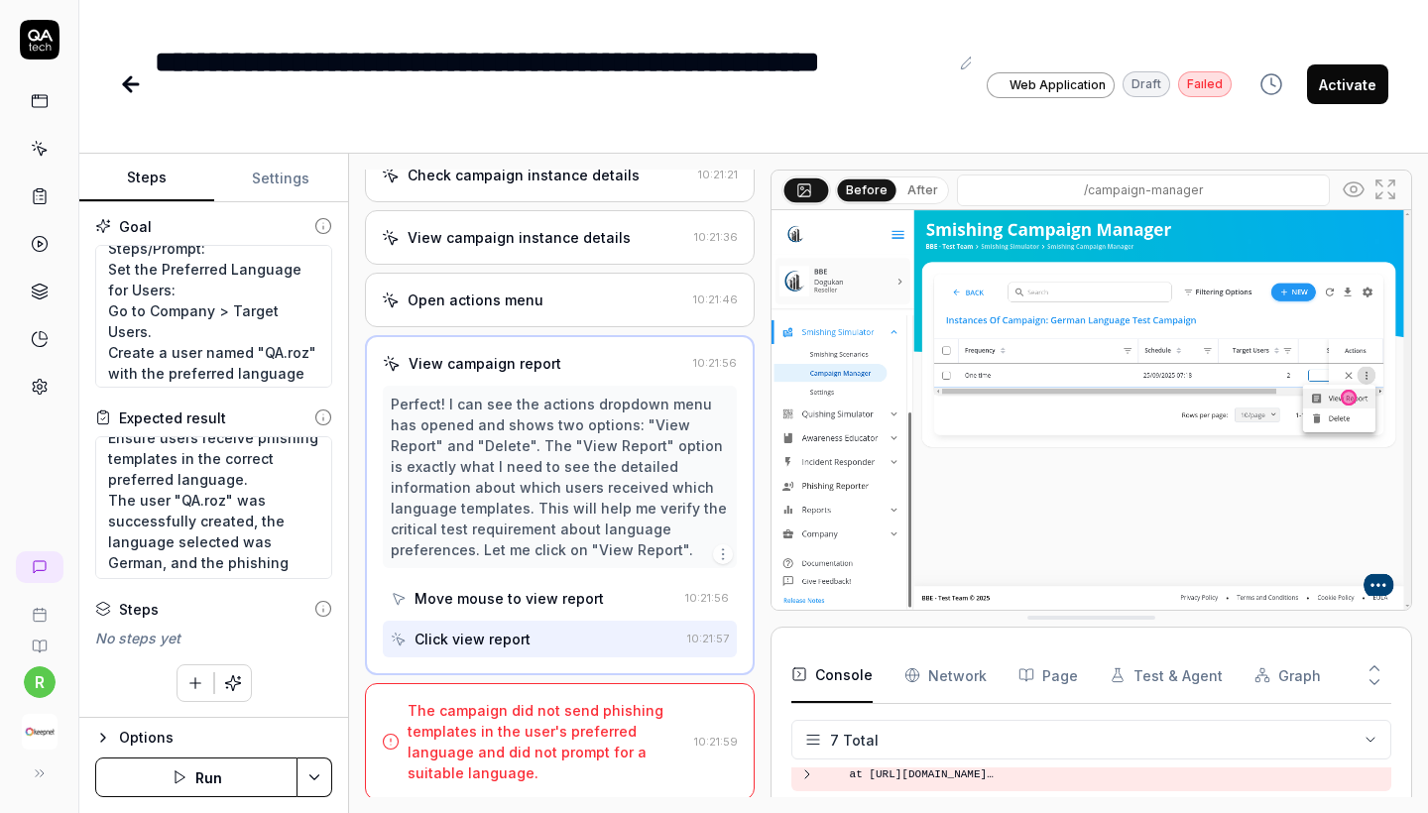
click at [559, 731] on div "The campaign did not send phishing templates in the user's preferred language a…" at bounding box center [547, 741] width 279 height 83
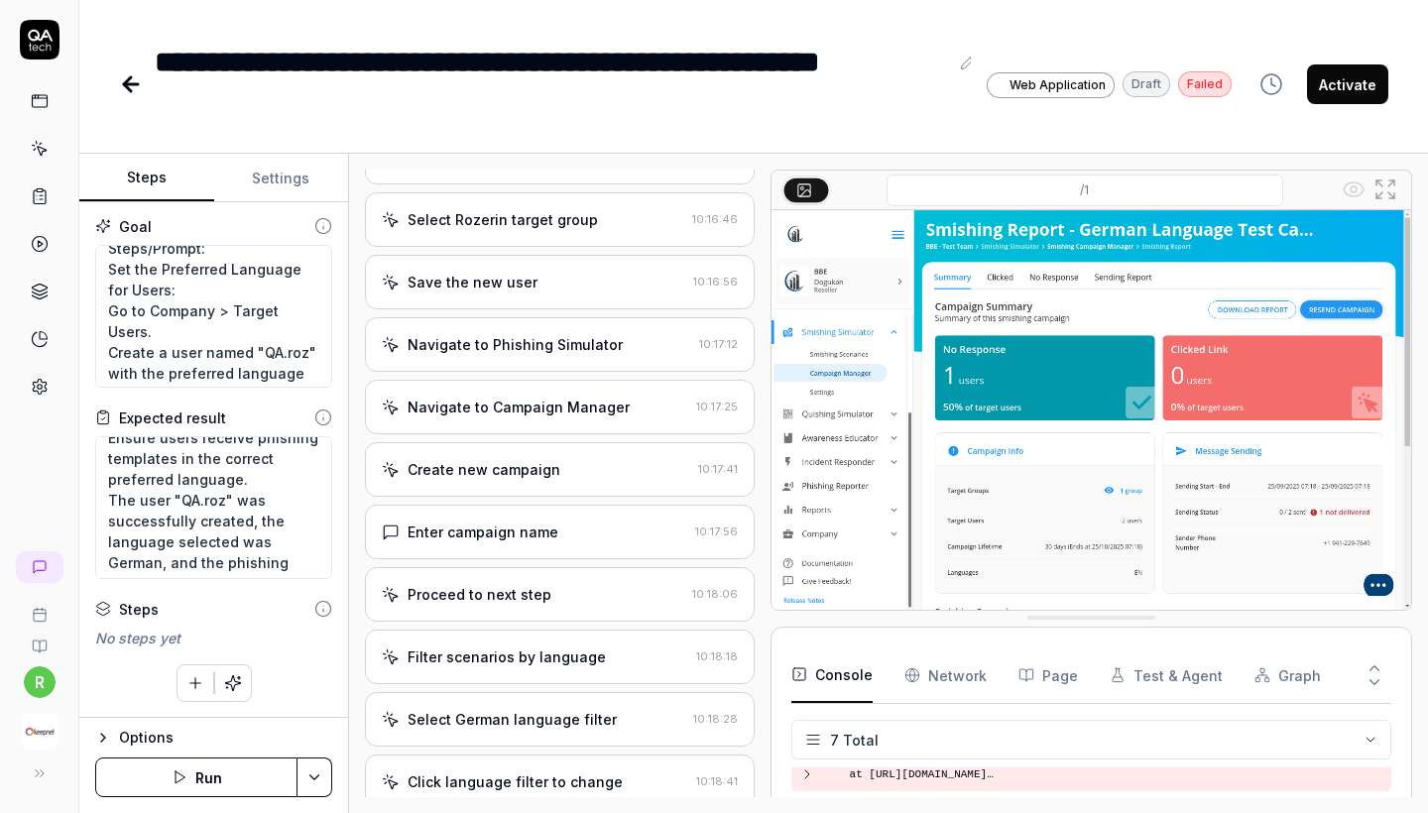
scroll to position [1549, 0]
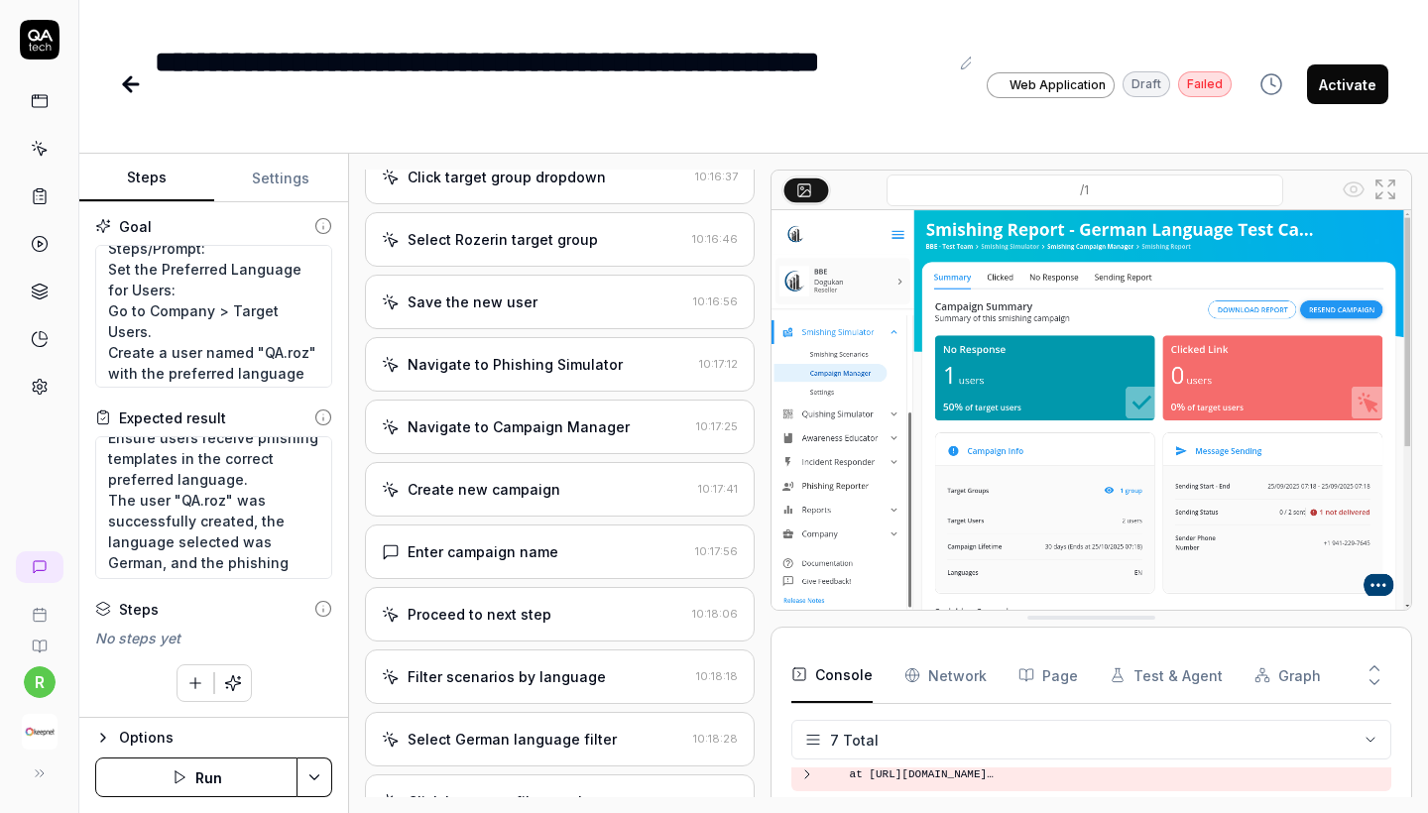
click at [549, 375] on div "Navigate to Phishing Simulator" at bounding box center [515, 364] width 215 height 21
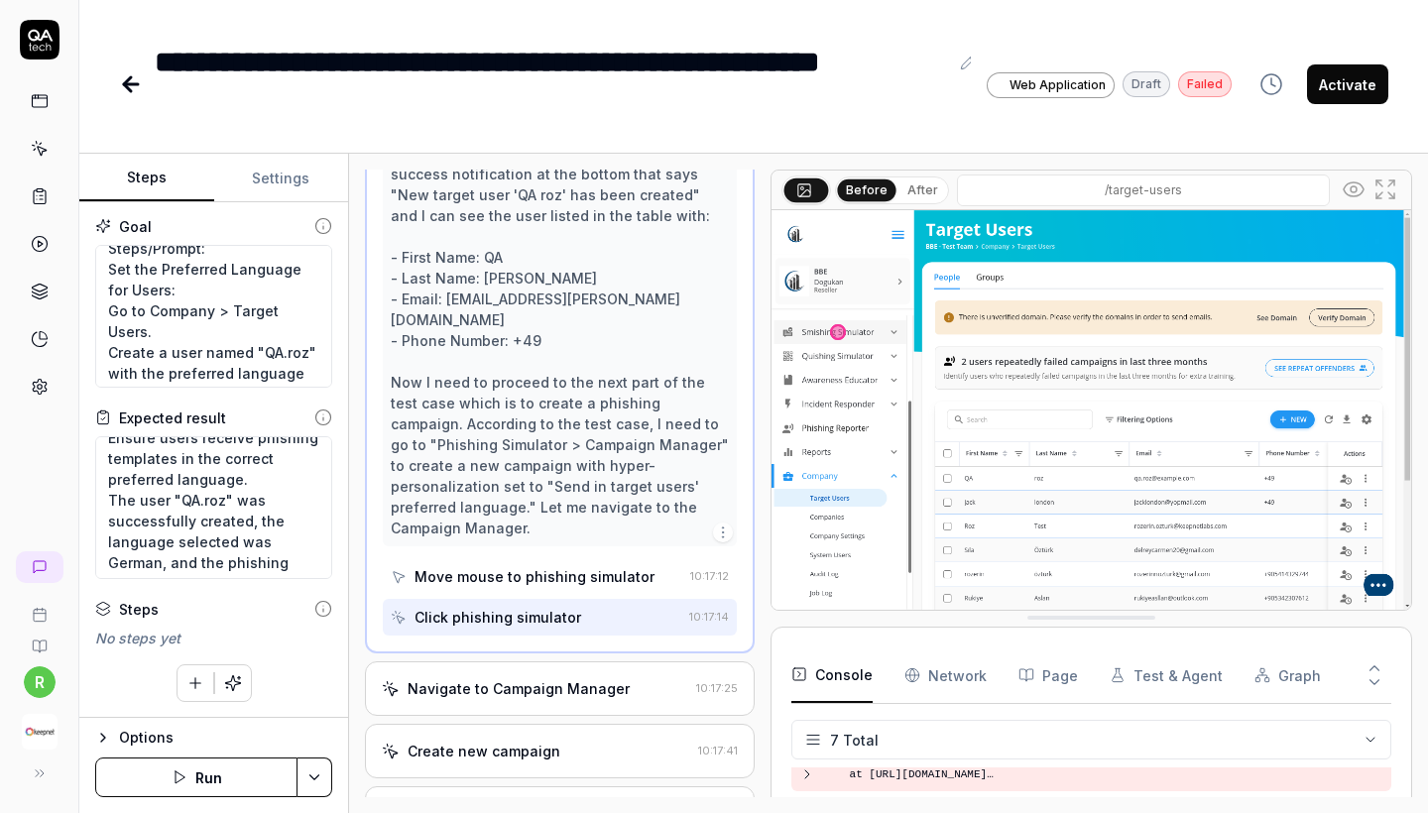
click at [556, 678] on div "Navigate to Campaign Manager" at bounding box center [519, 688] width 222 height 21
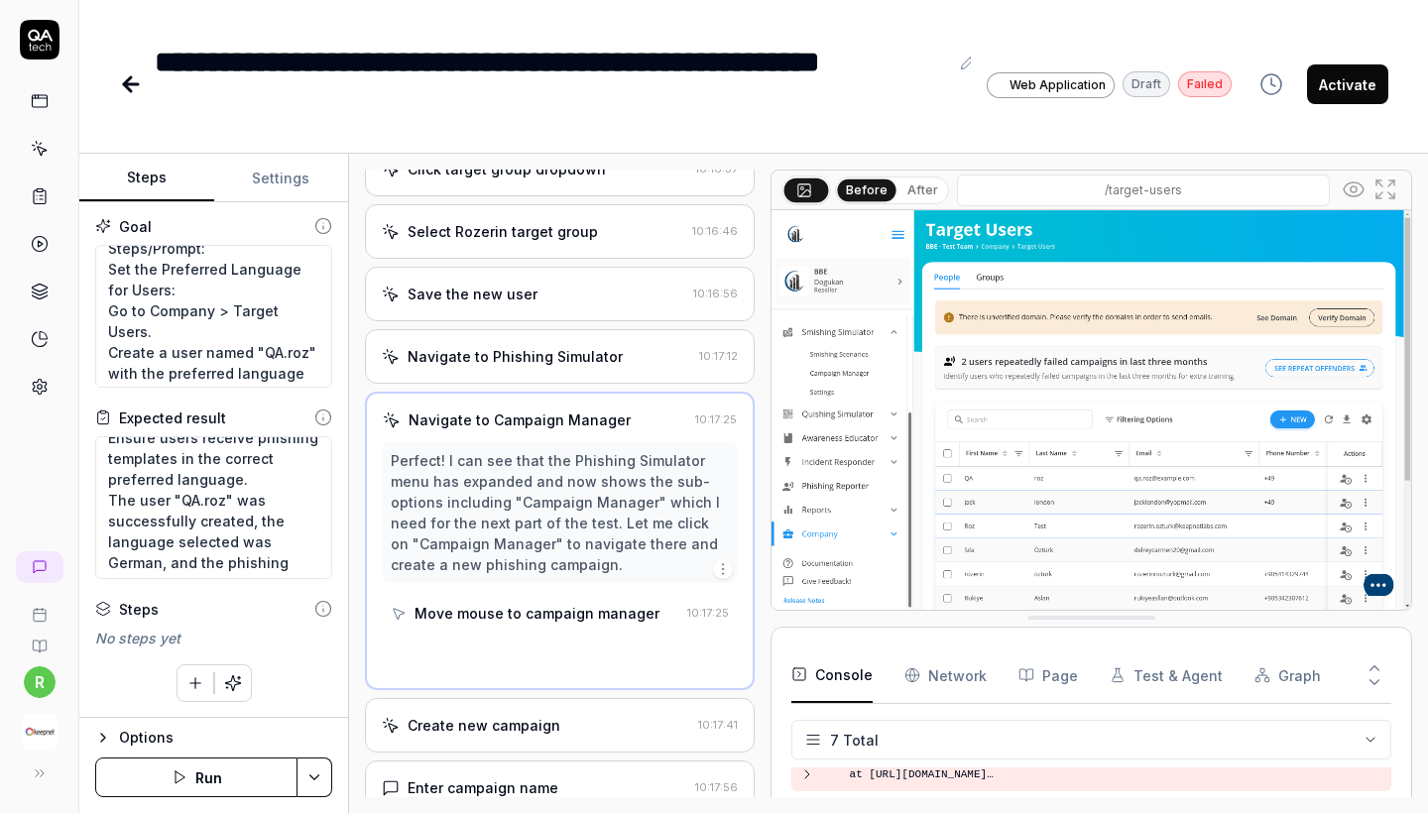
scroll to position [1818, 0]
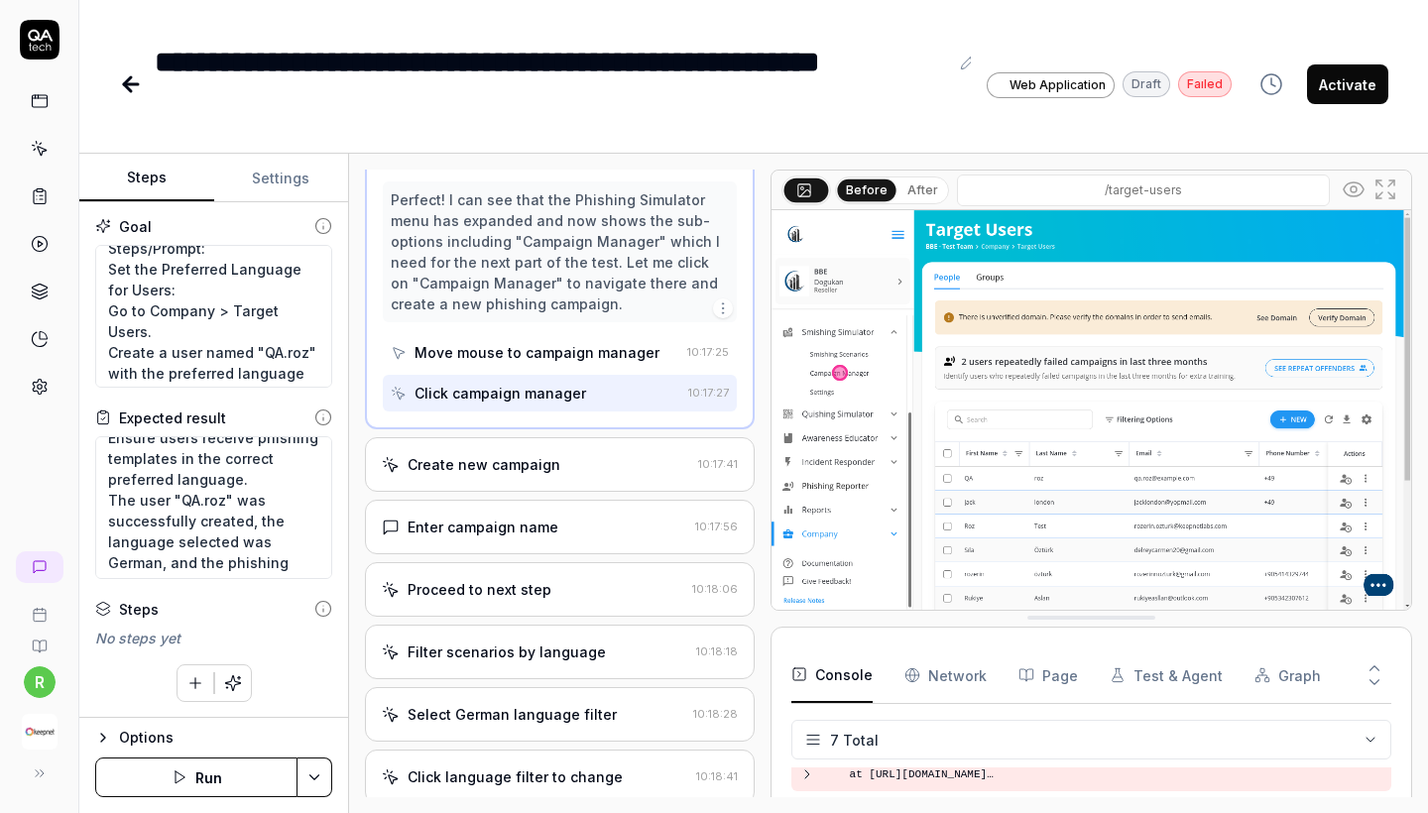
click at [564, 475] on div "Create new campaign" at bounding box center [536, 464] width 308 height 21
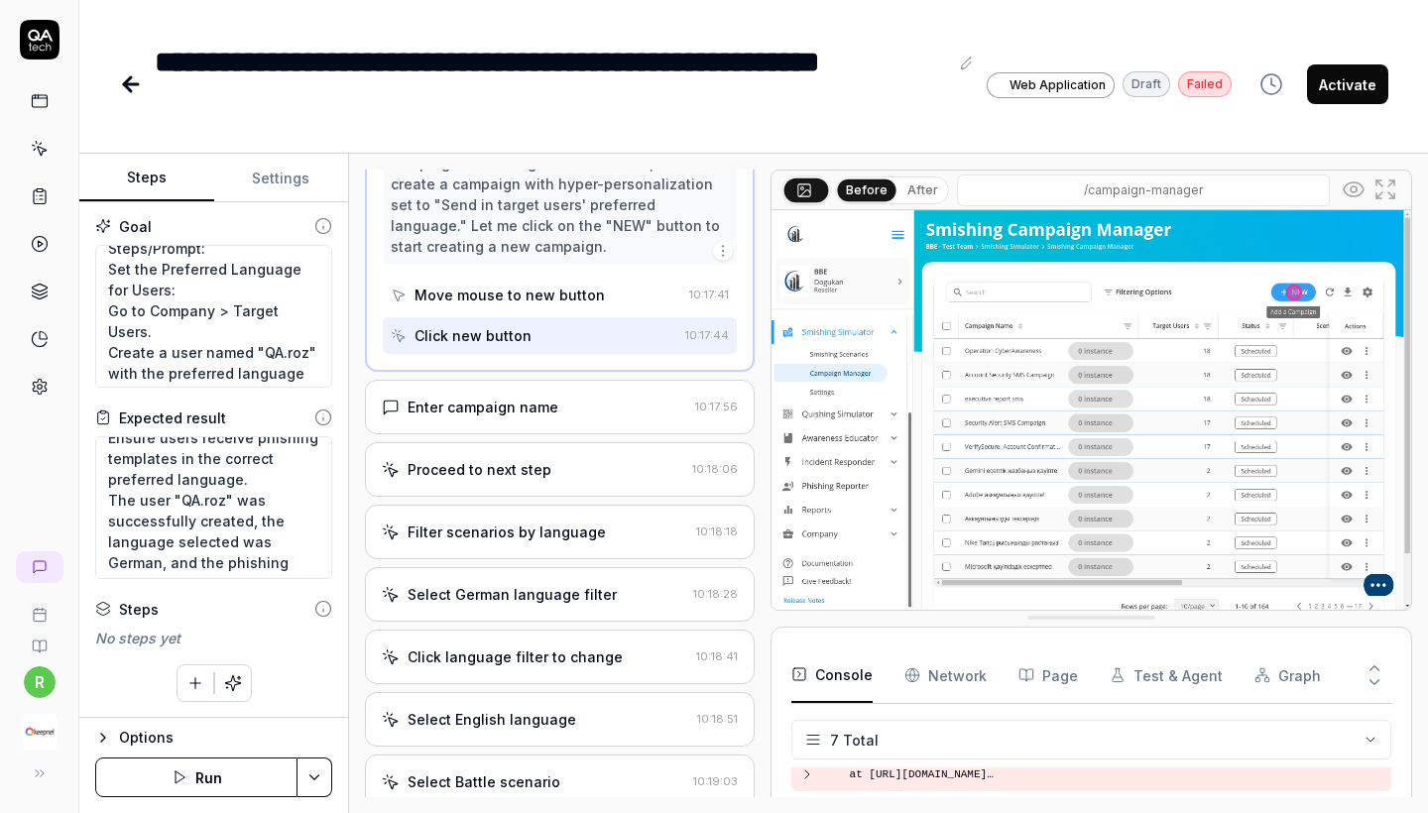
scroll to position [2056, 0]
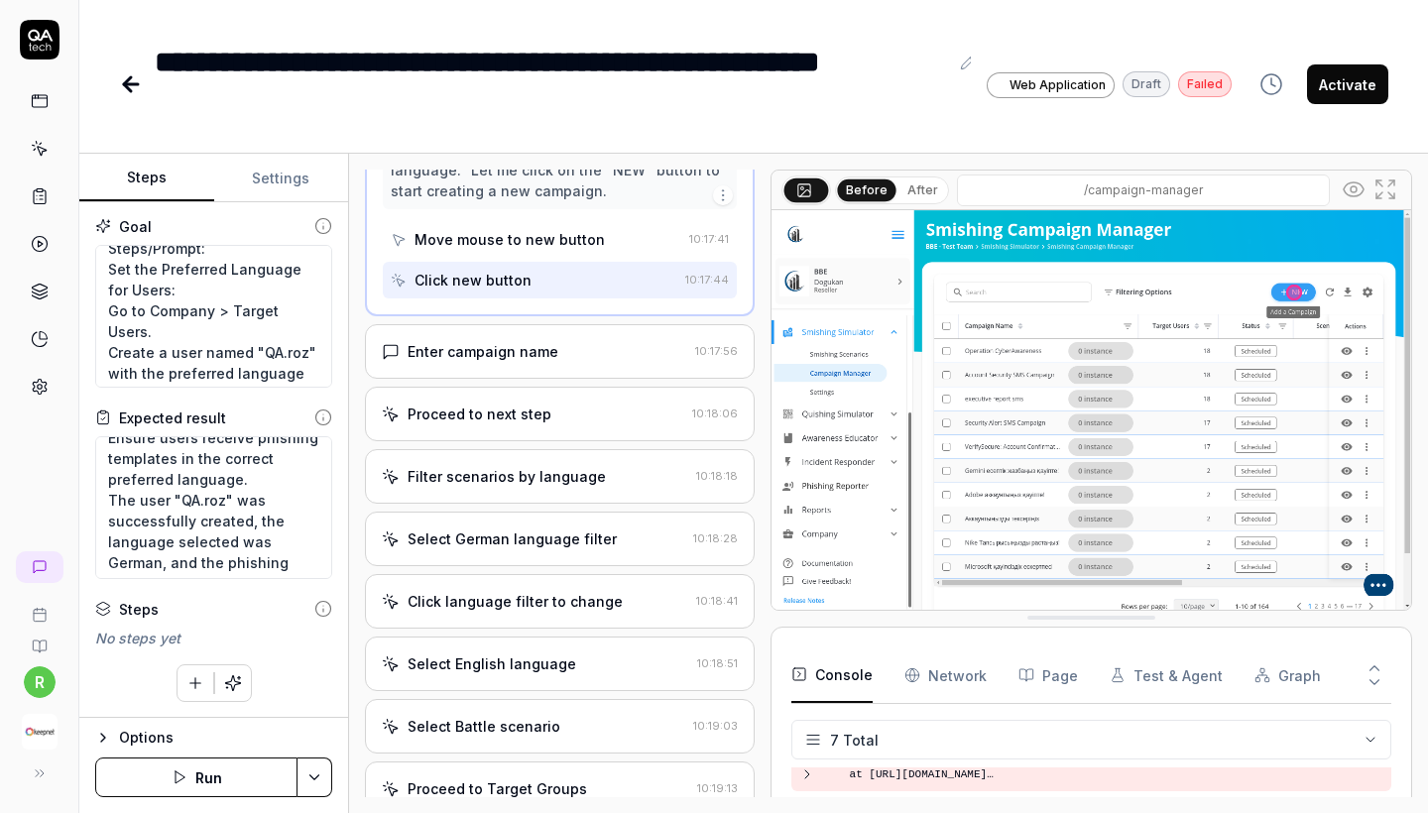
click at [568, 362] on div "Enter campaign name" at bounding box center [535, 351] width 306 height 21
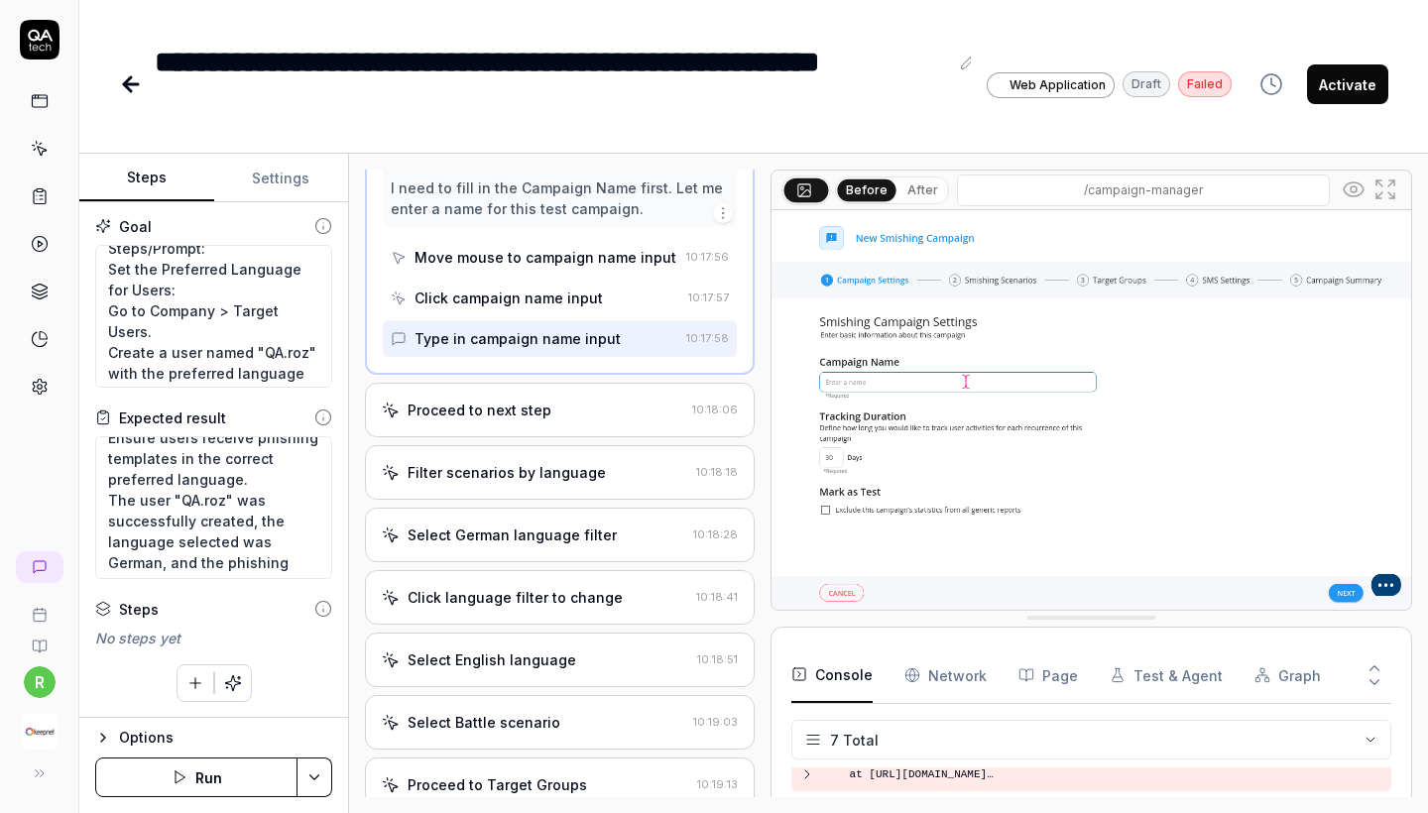
click at [565, 419] on div "Proceed to next step" at bounding box center [533, 410] width 303 height 21
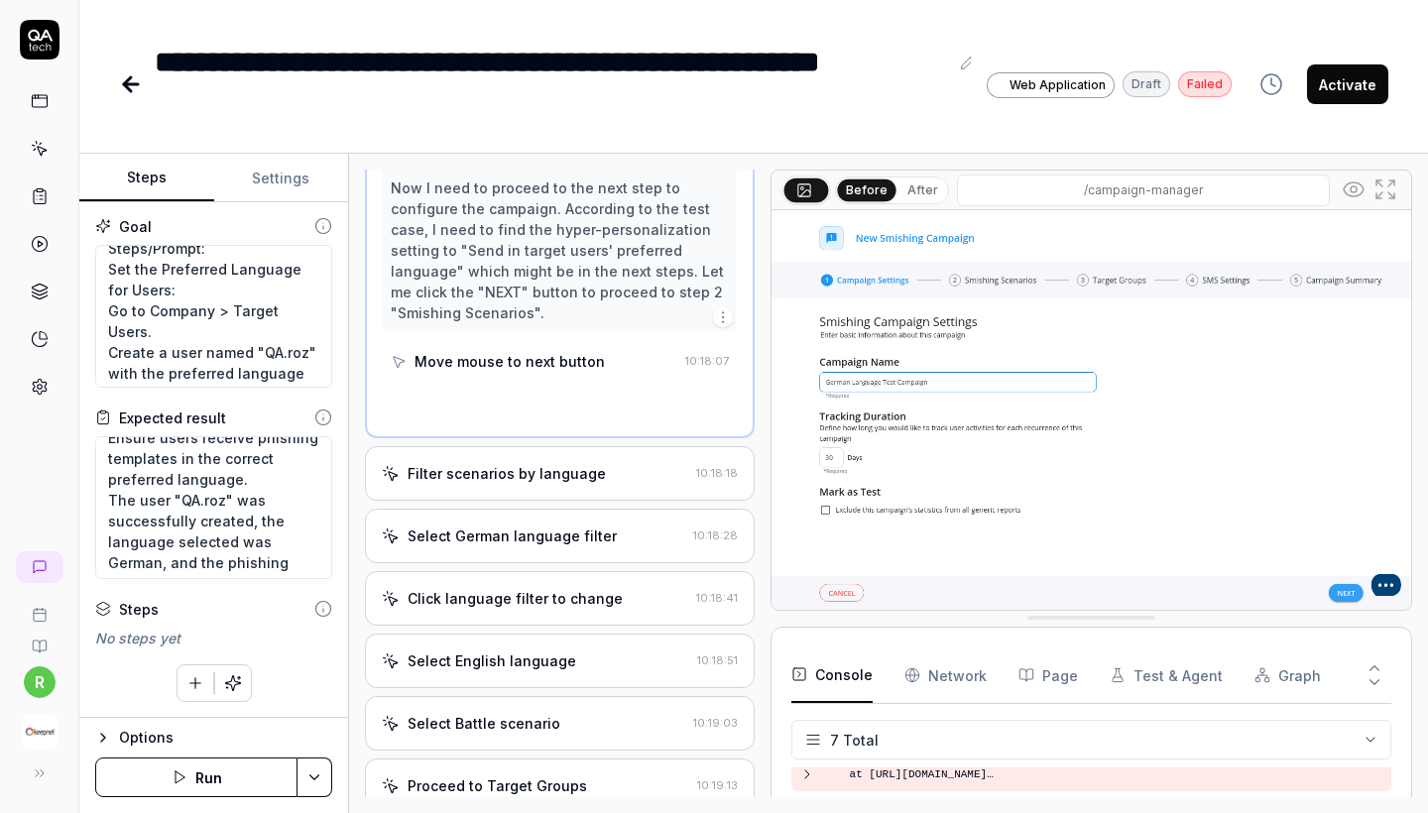
scroll to position [2373, 0]
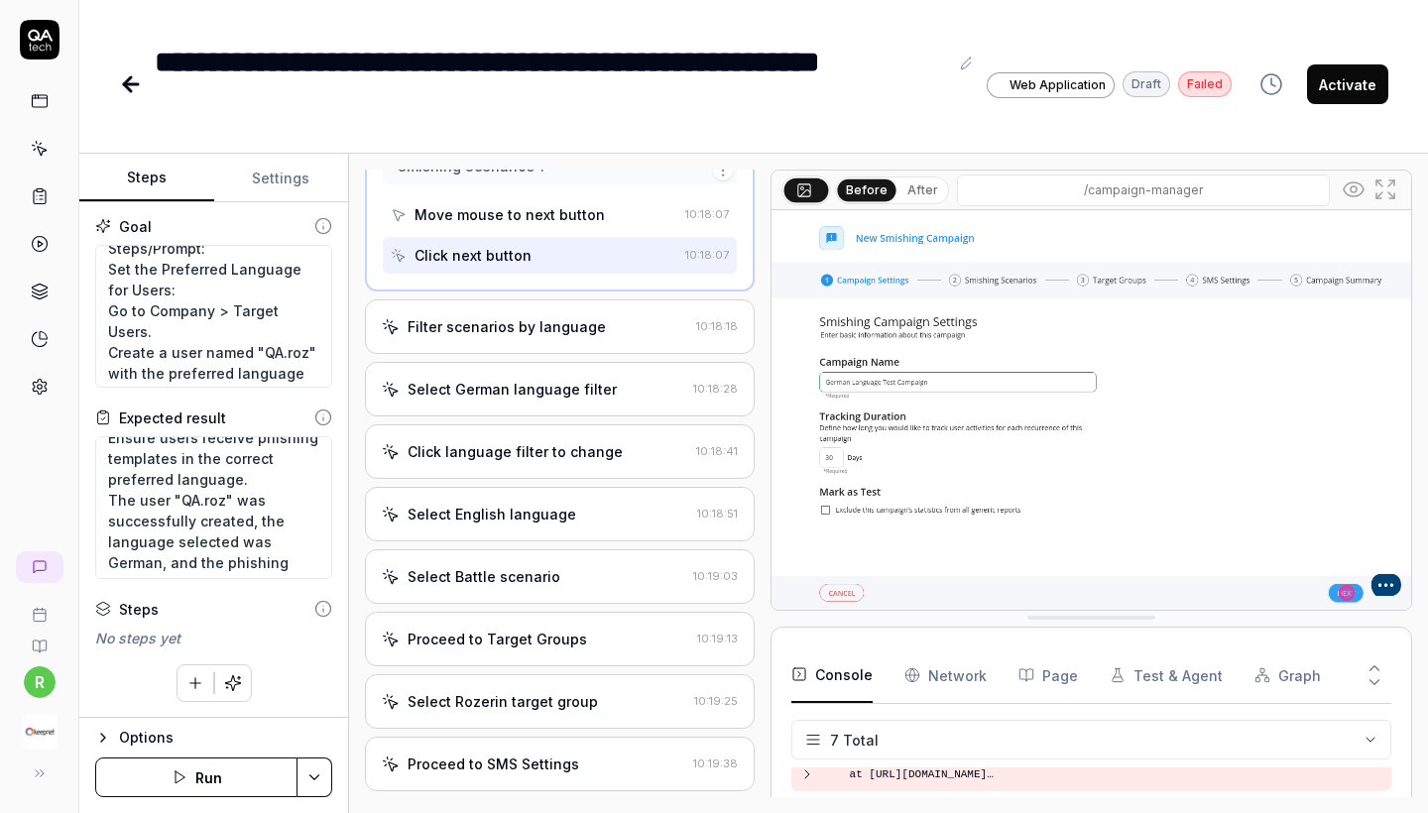
click at [566, 354] on div "Filter scenarios by language 10:18:18" at bounding box center [560, 327] width 390 height 55
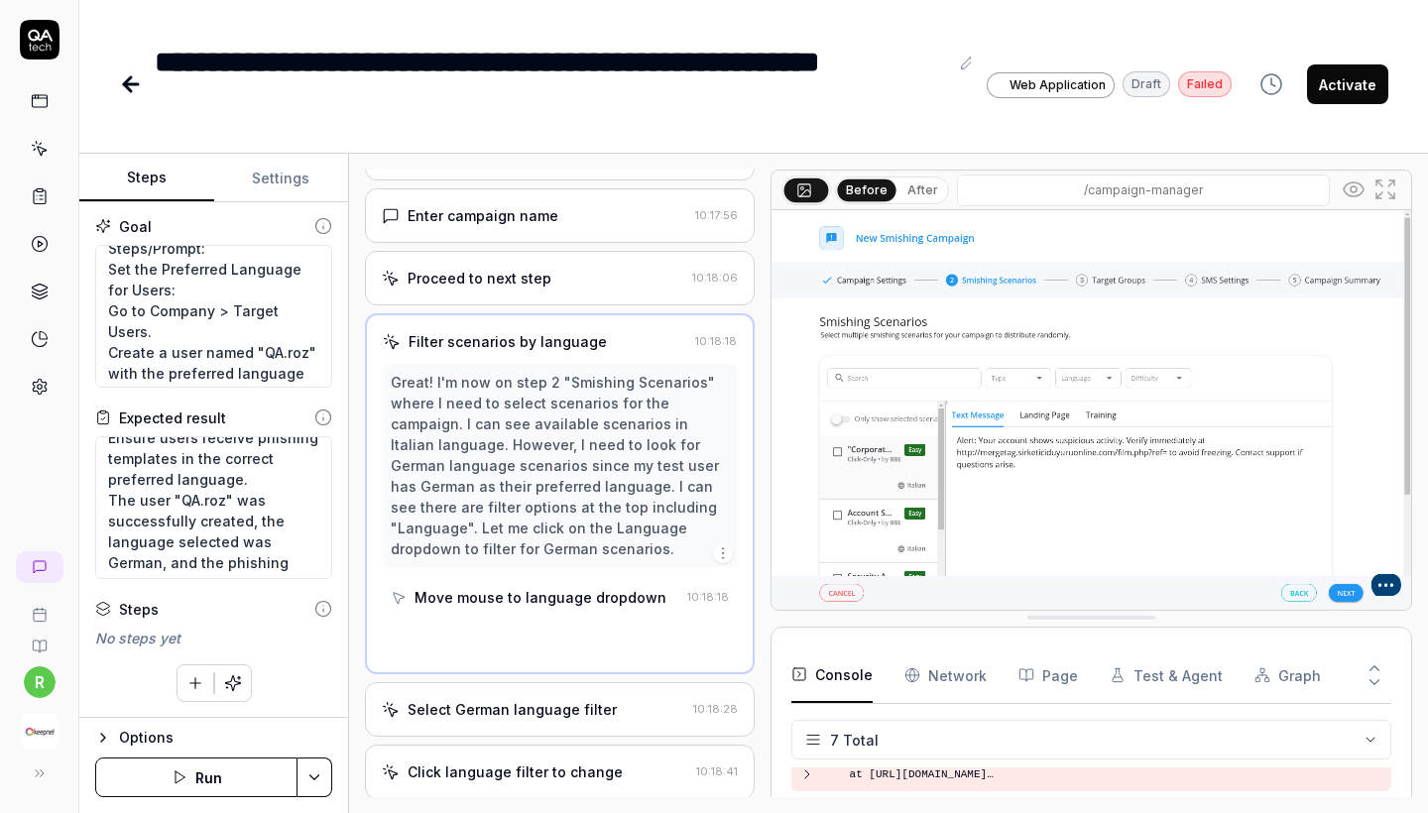
scroll to position [2089, 0]
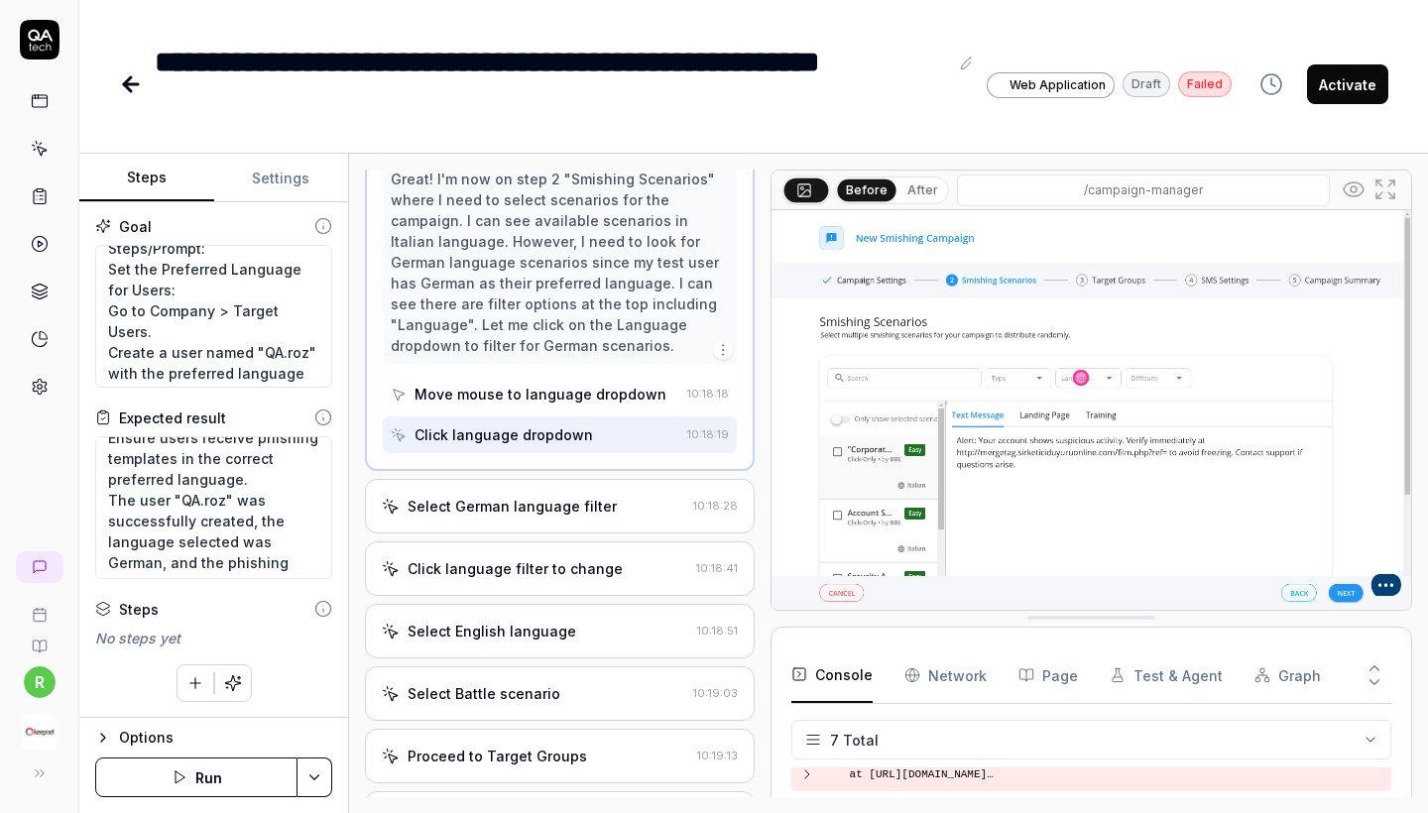
click at [557, 534] on div "Select German language filter 10:18:28" at bounding box center [560, 506] width 390 height 55
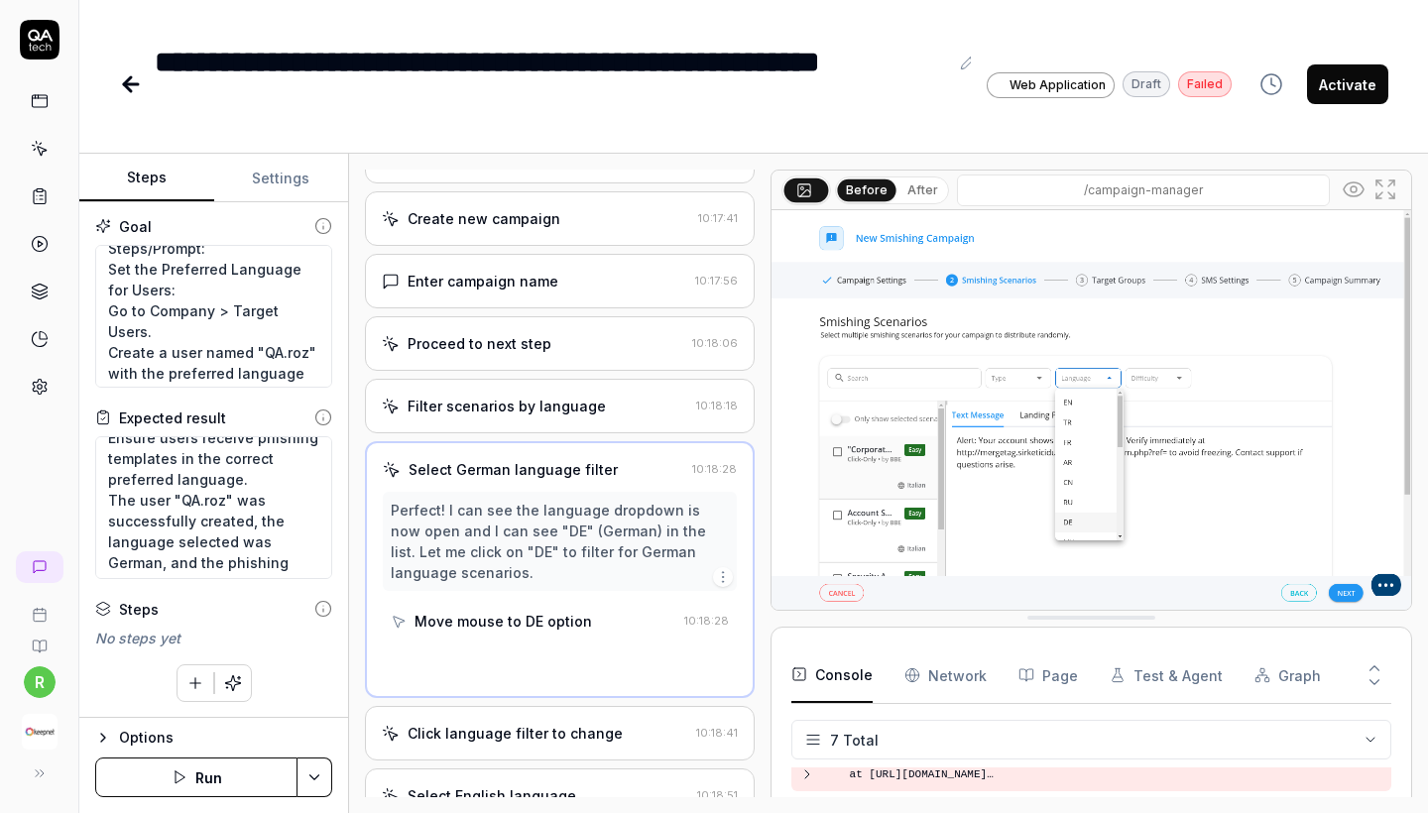
scroll to position [1966, 0]
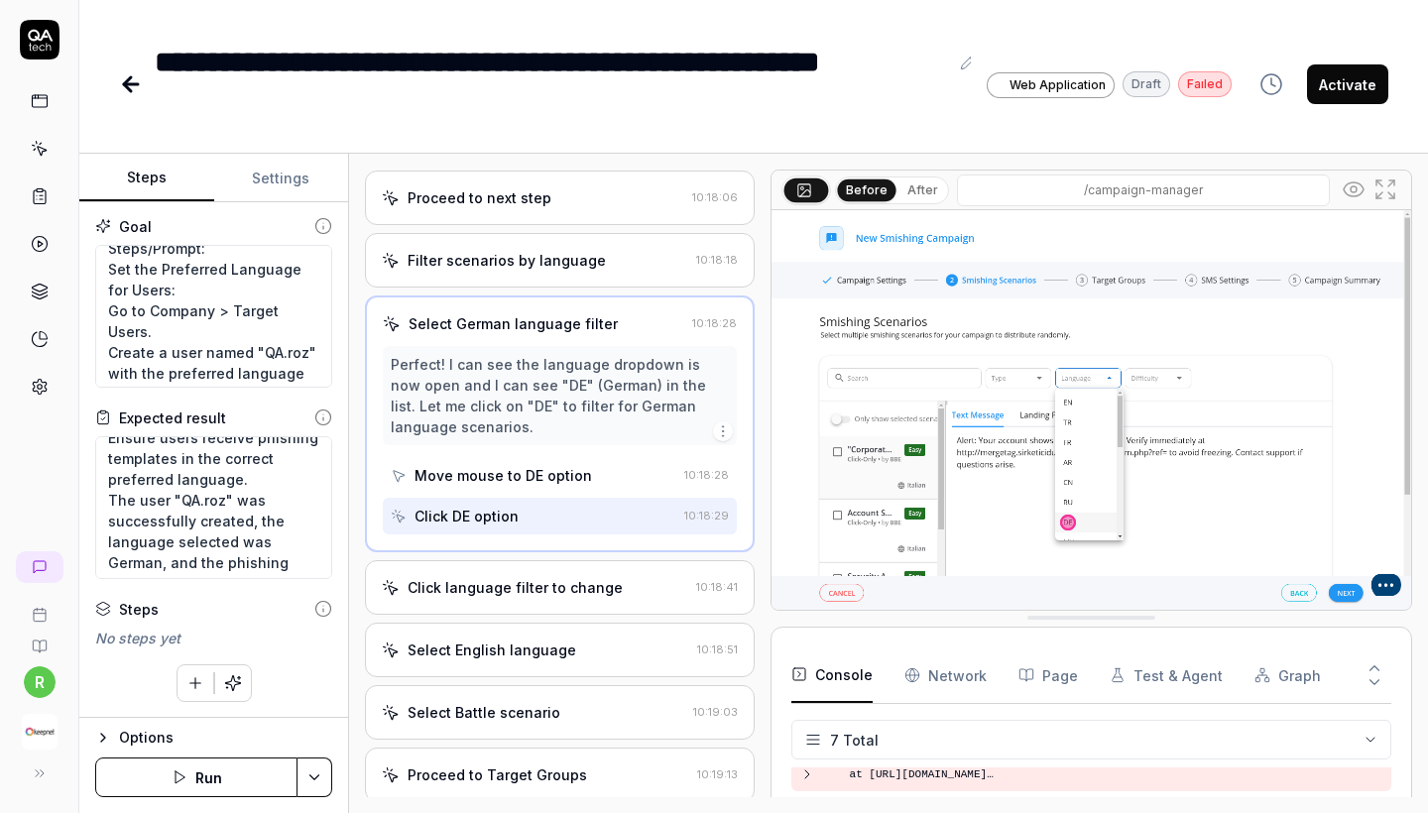
click at [560, 598] on div "Click language filter to change" at bounding box center [515, 587] width 215 height 21
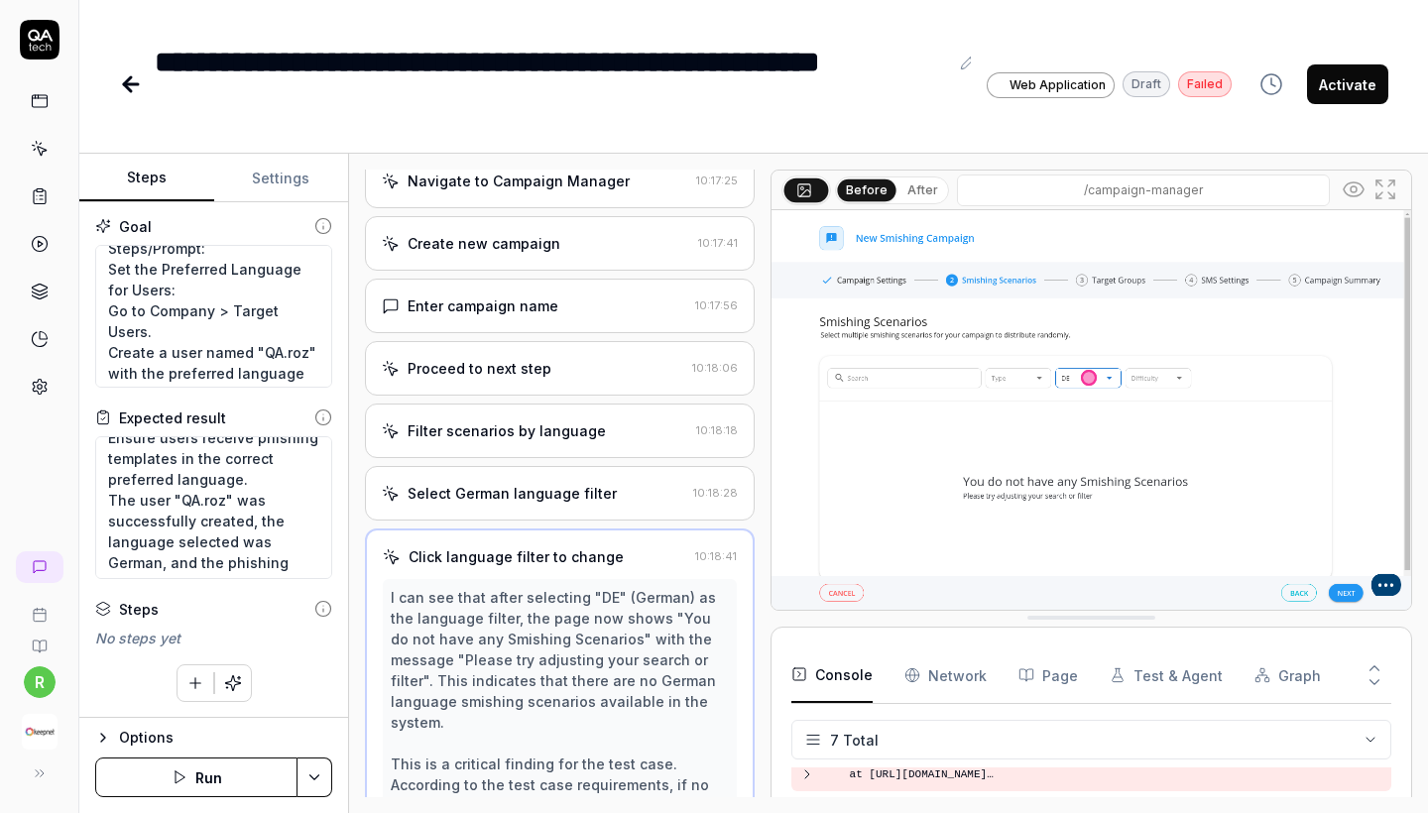
click at [557, 521] on div "Select German language filter 10:18:28" at bounding box center [560, 493] width 390 height 55
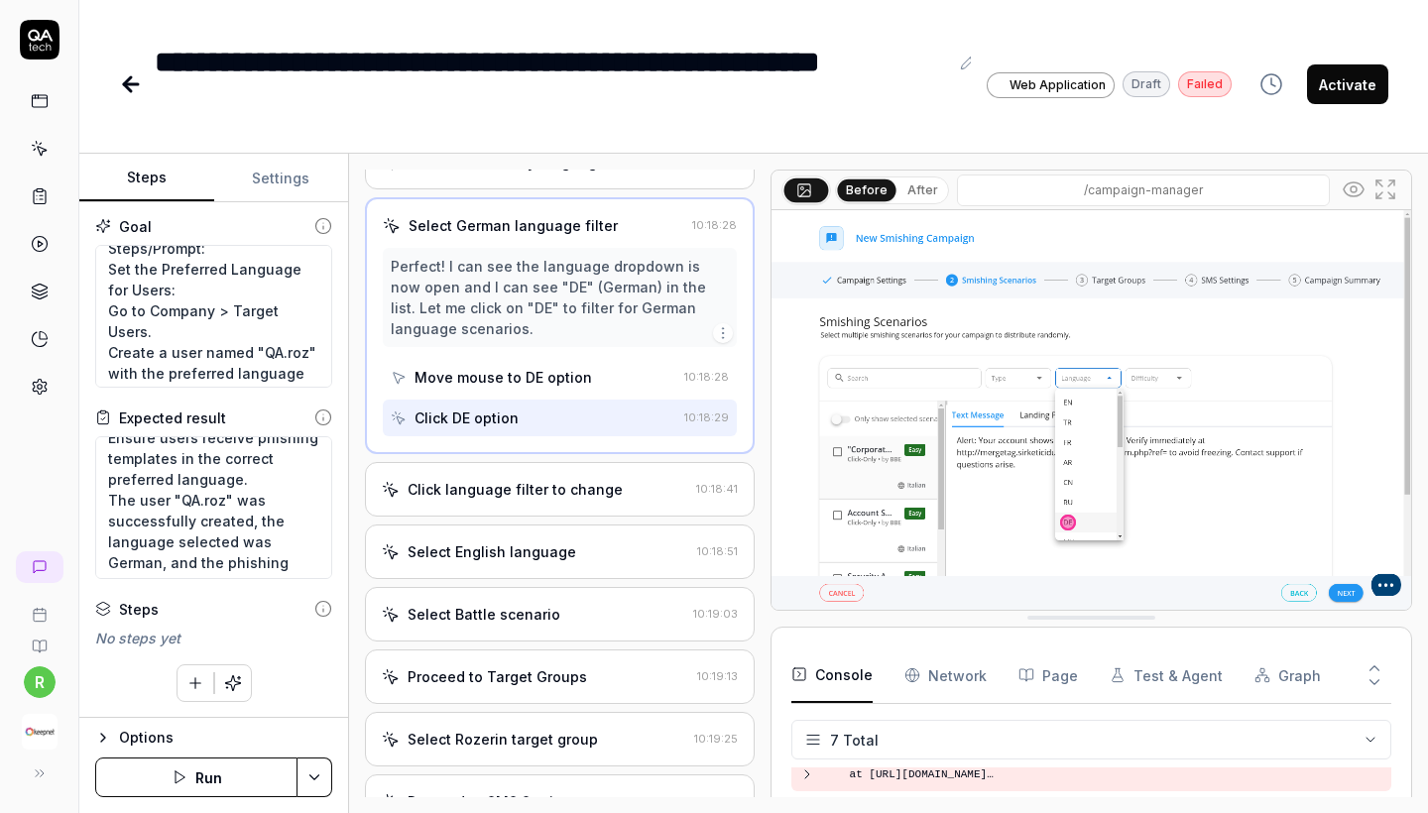
scroll to position [2118, 0]
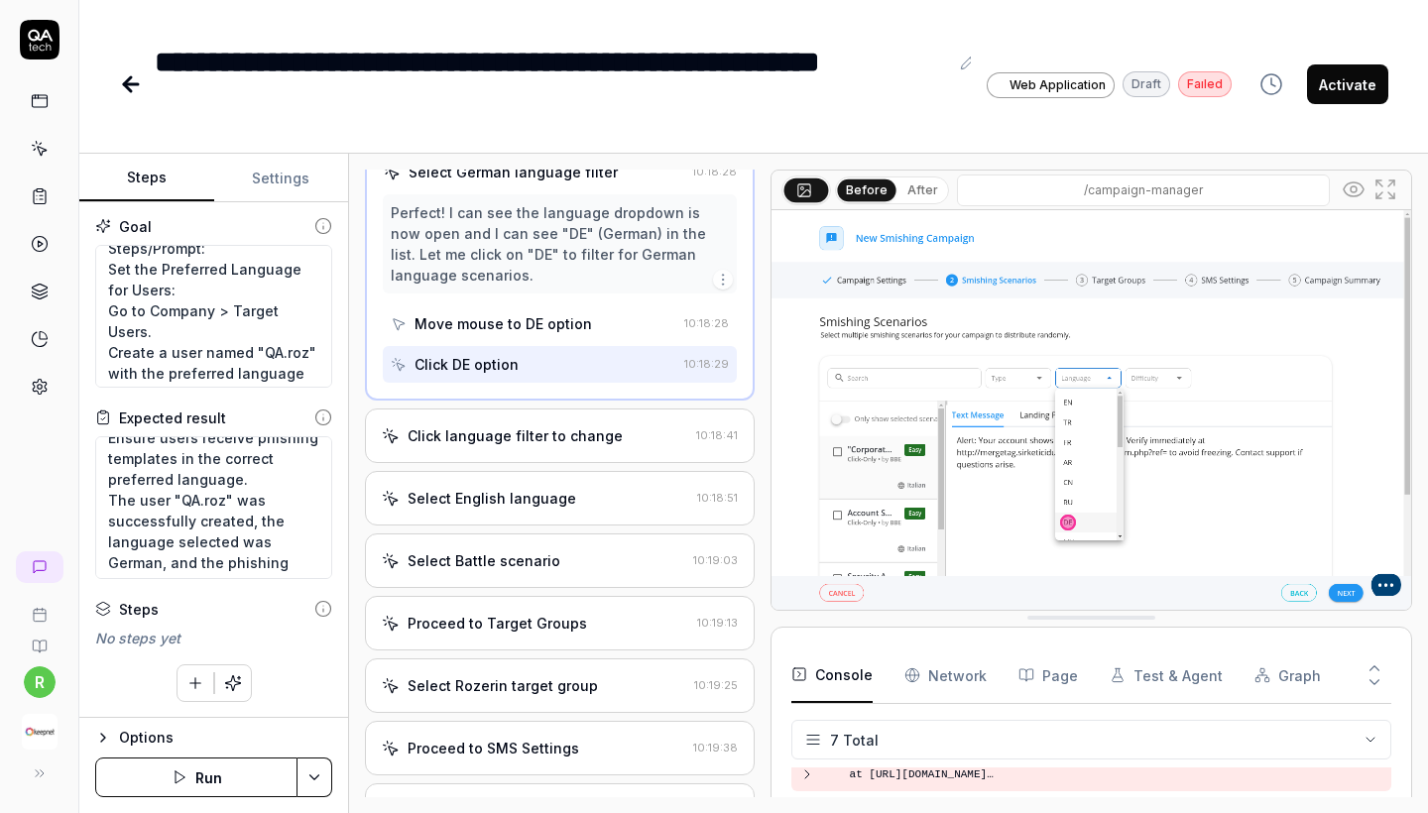
click at [555, 571] on div "Select Battle scenario" at bounding box center [534, 561] width 304 height 21
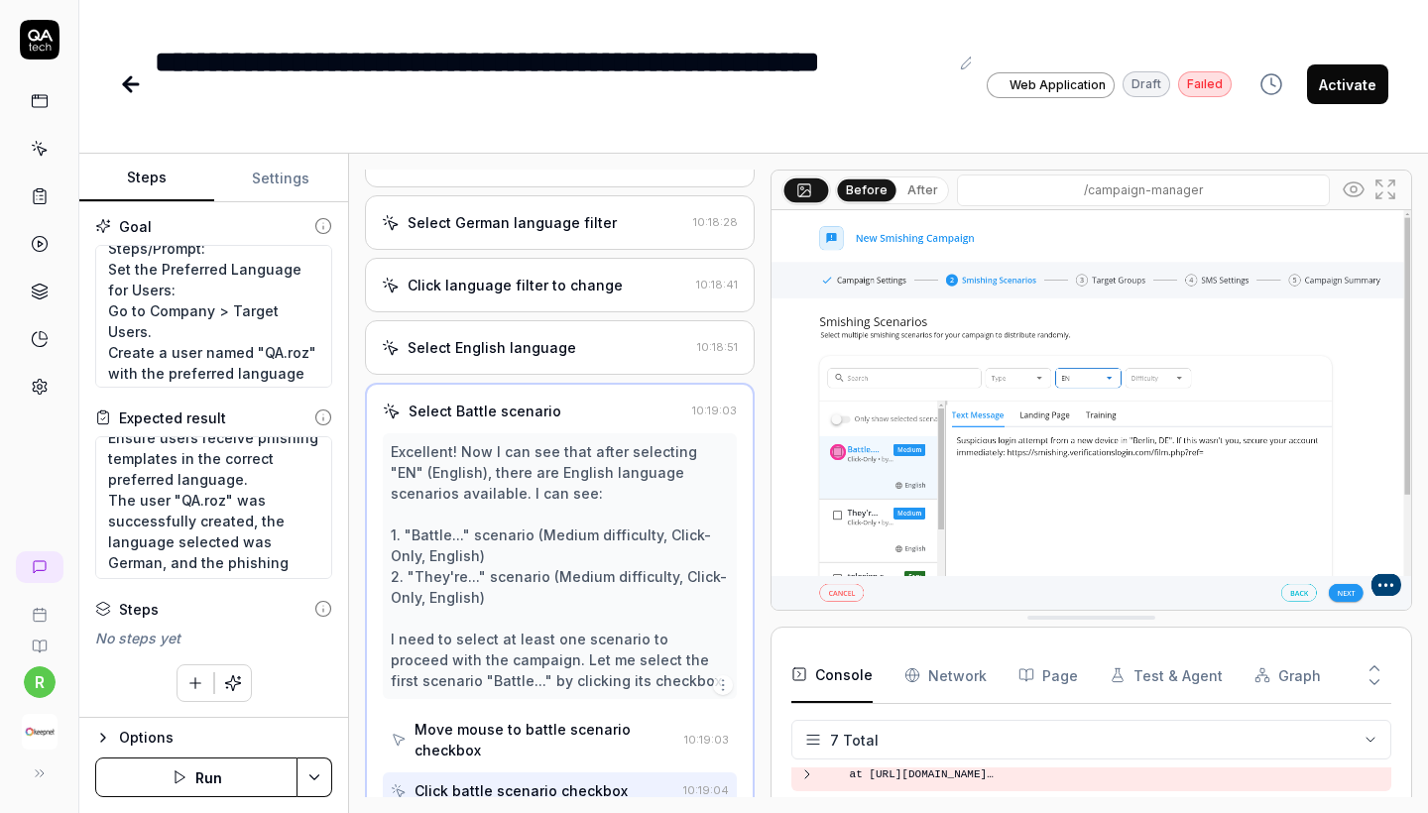
scroll to position [2053, 0]
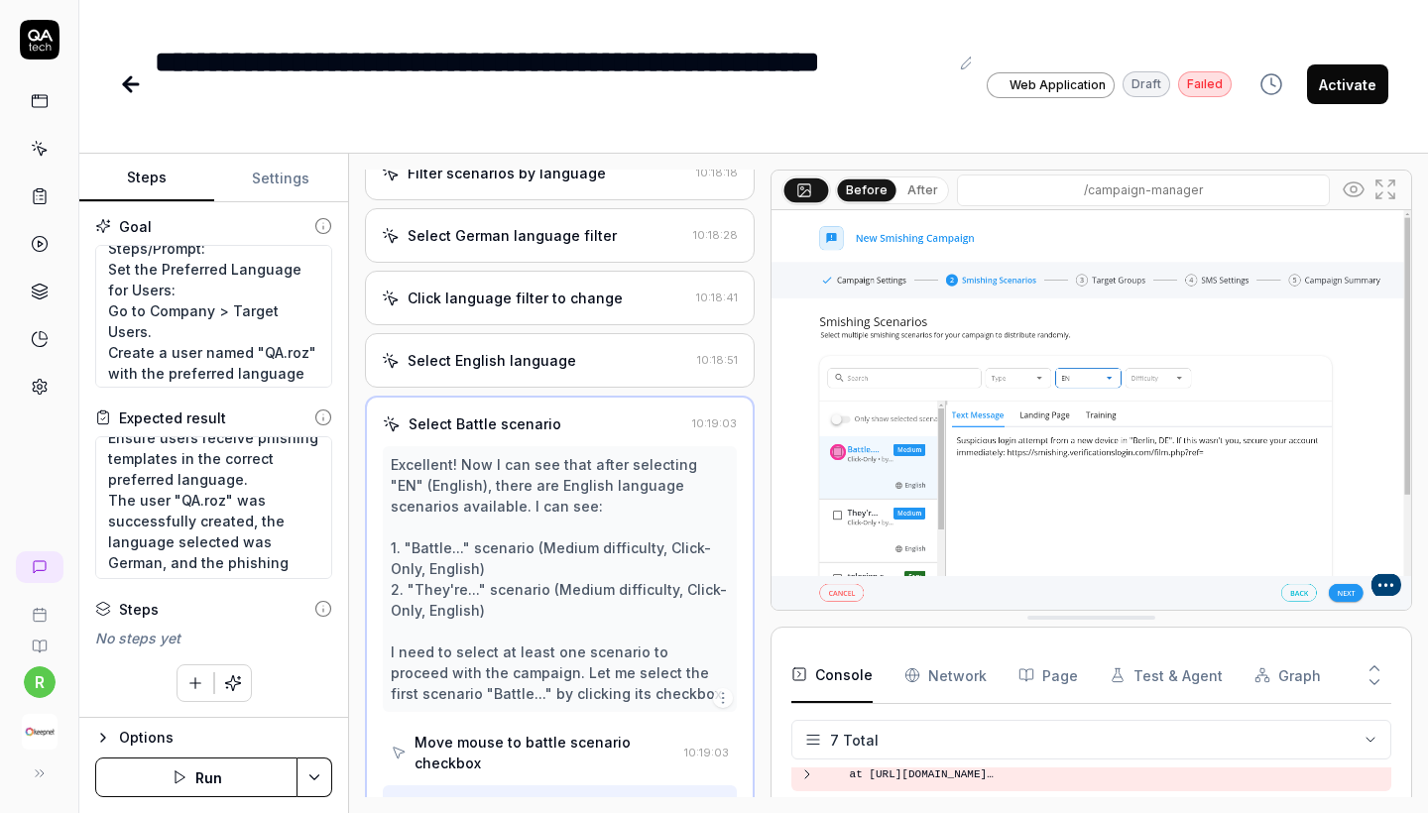
click at [1369, 2] on div "**********" at bounding box center [753, 64] width 1349 height 129
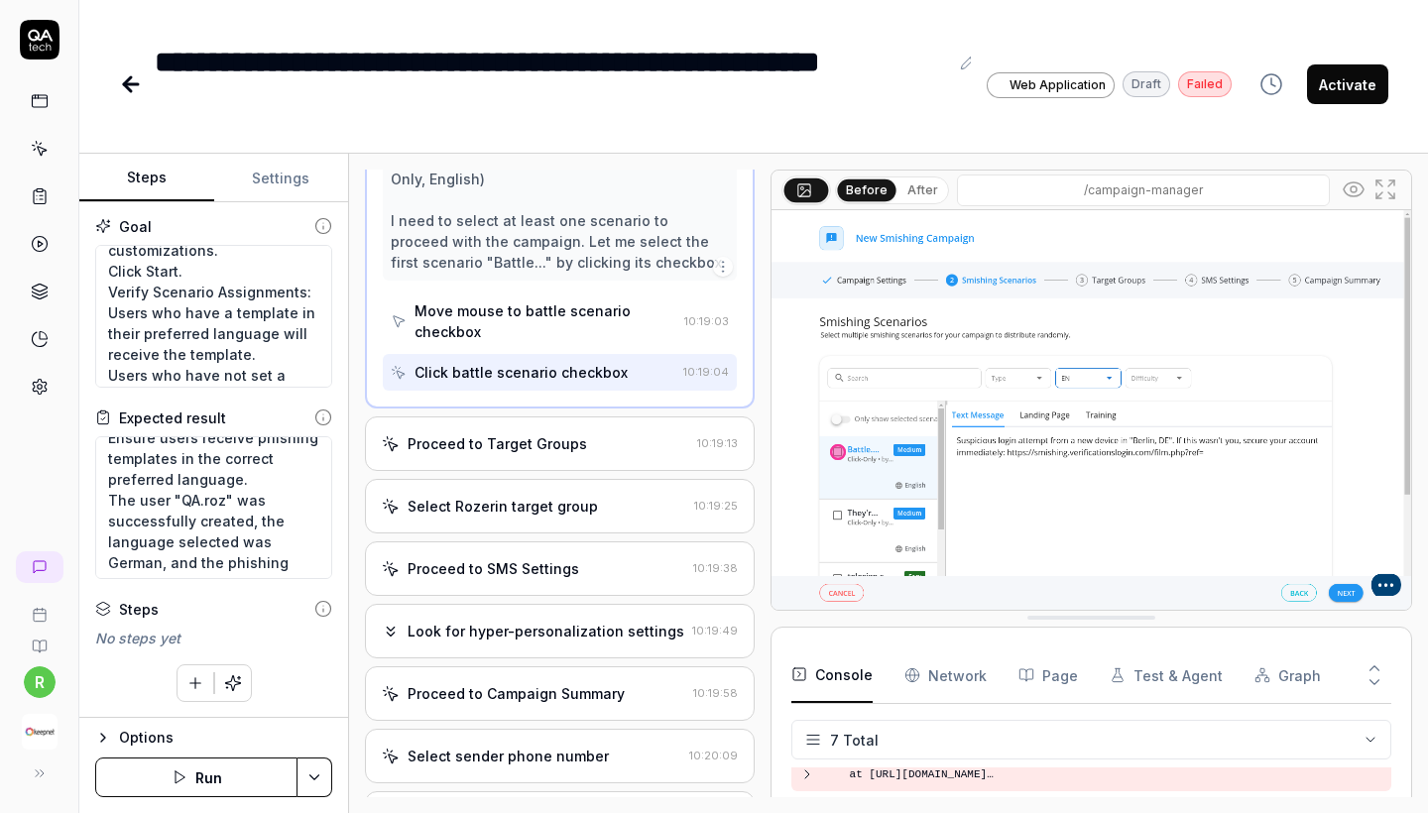
scroll to position [2374, 0]
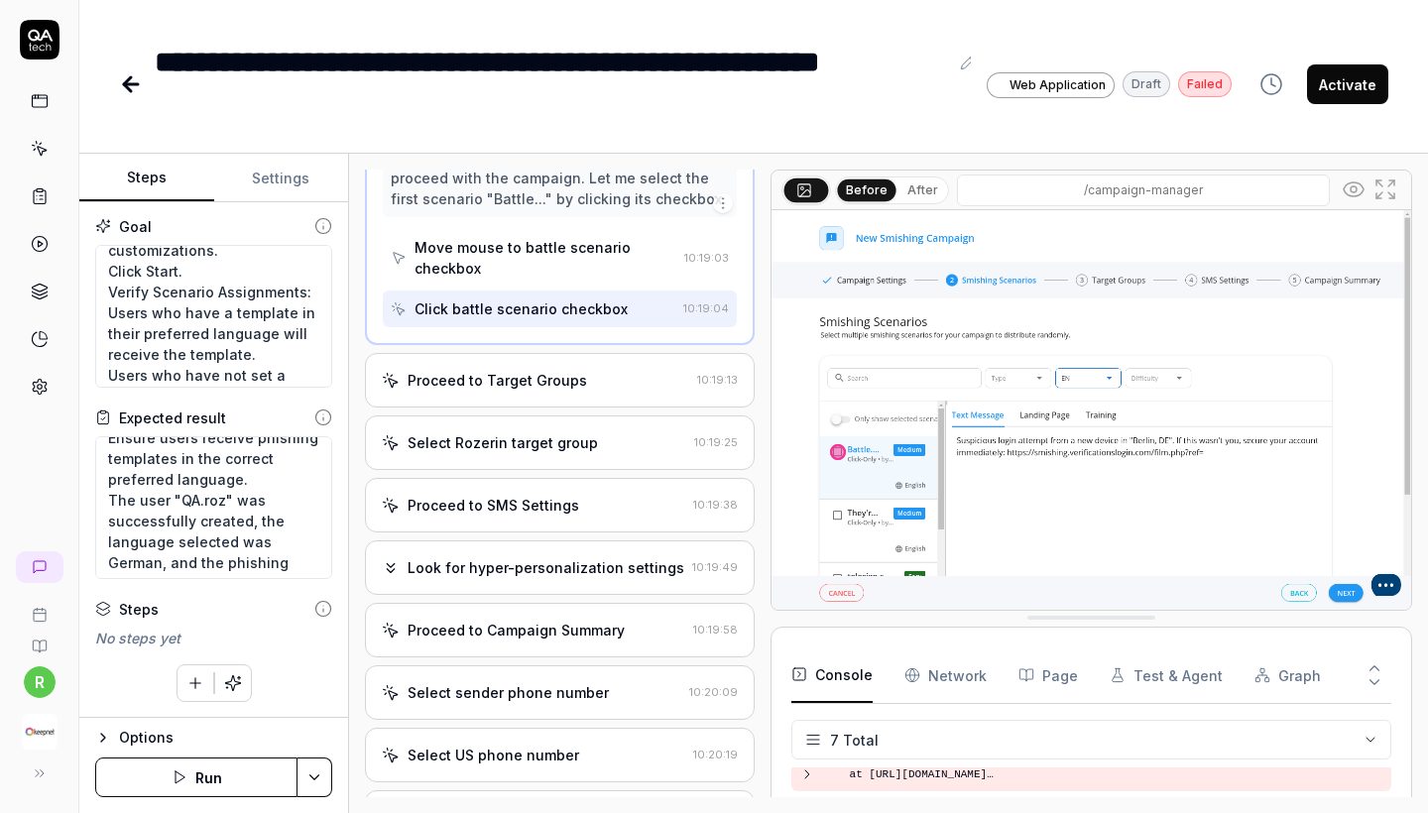
click at [536, 451] on div "Select Rozerin target group" at bounding box center [503, 442] width 190 height 21
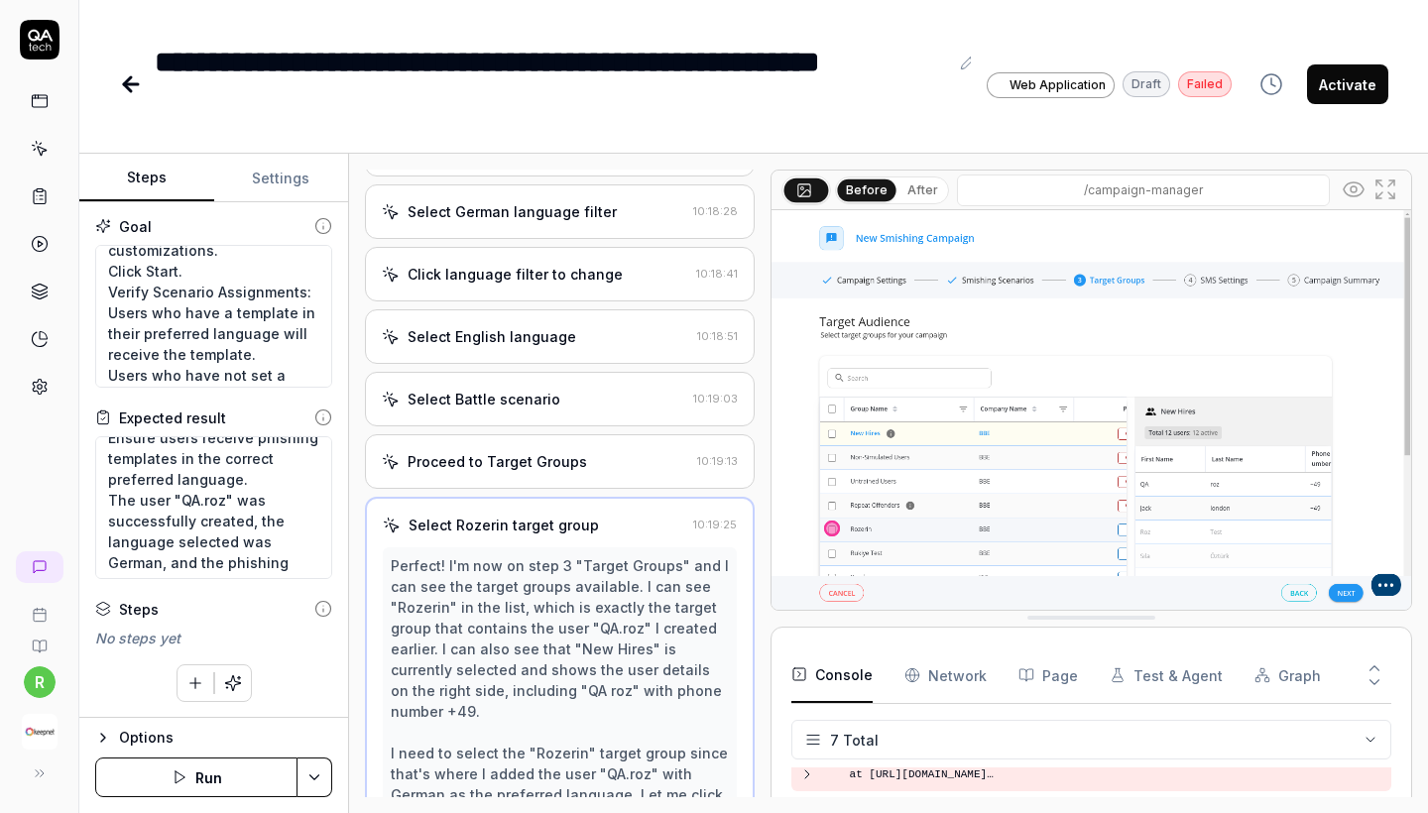
scroll to position [1682, 0]
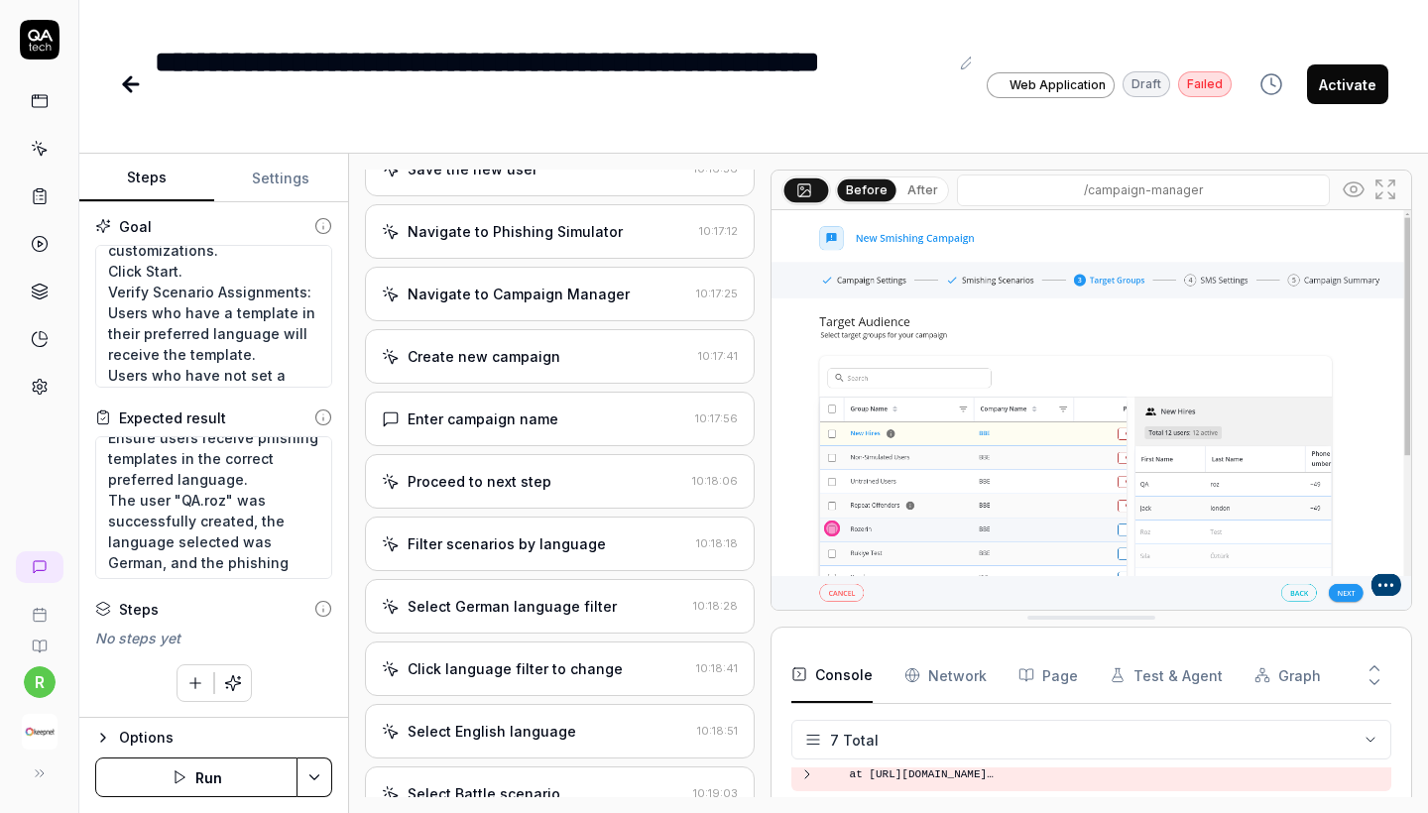
click at [549, 679] on div "Click language filter to change" at bounding box center [515, 669] width 215 height 21
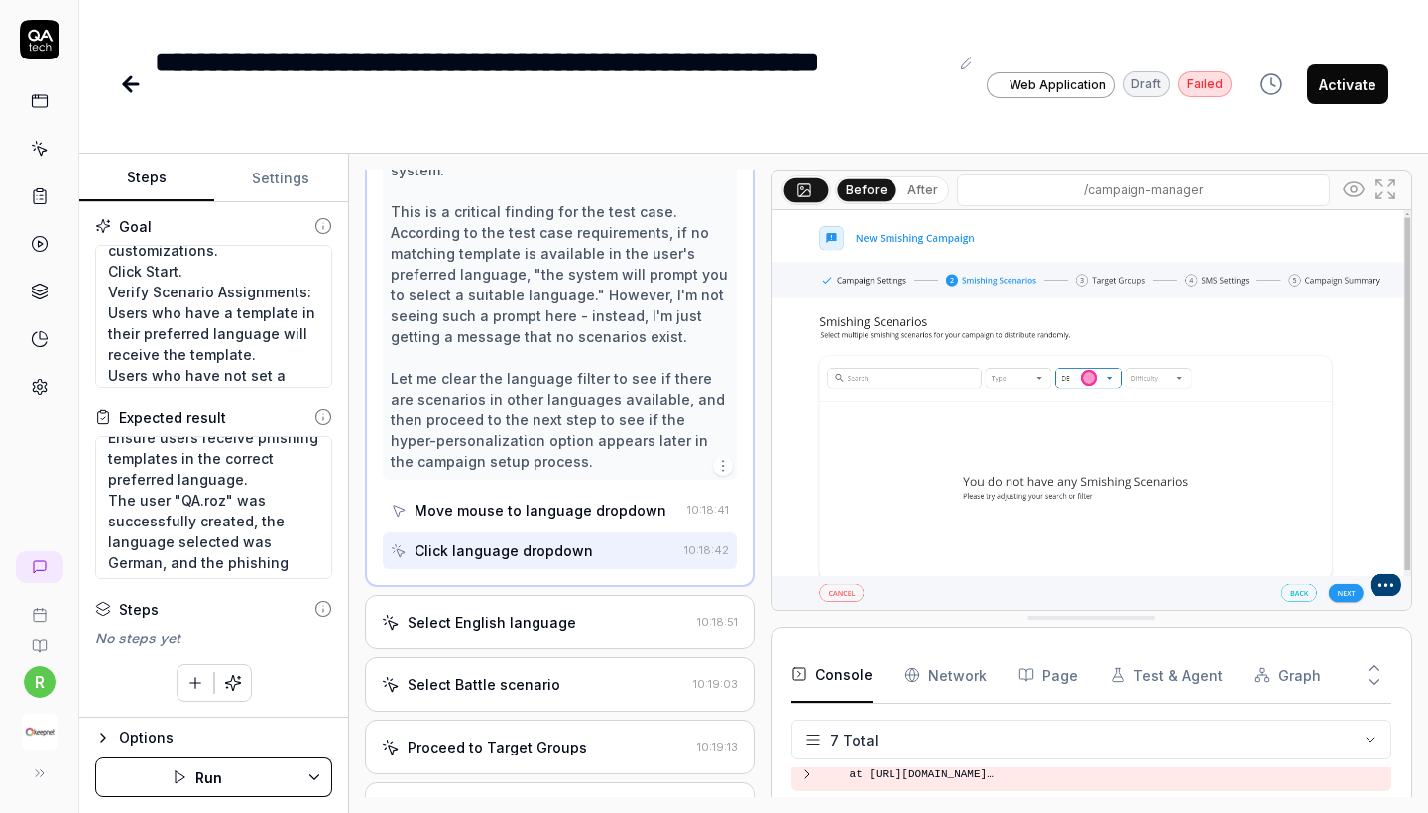
click at [545, 632] on div "Select English language 10:18:51" at bounding box center [560, 622] width 390 height 55
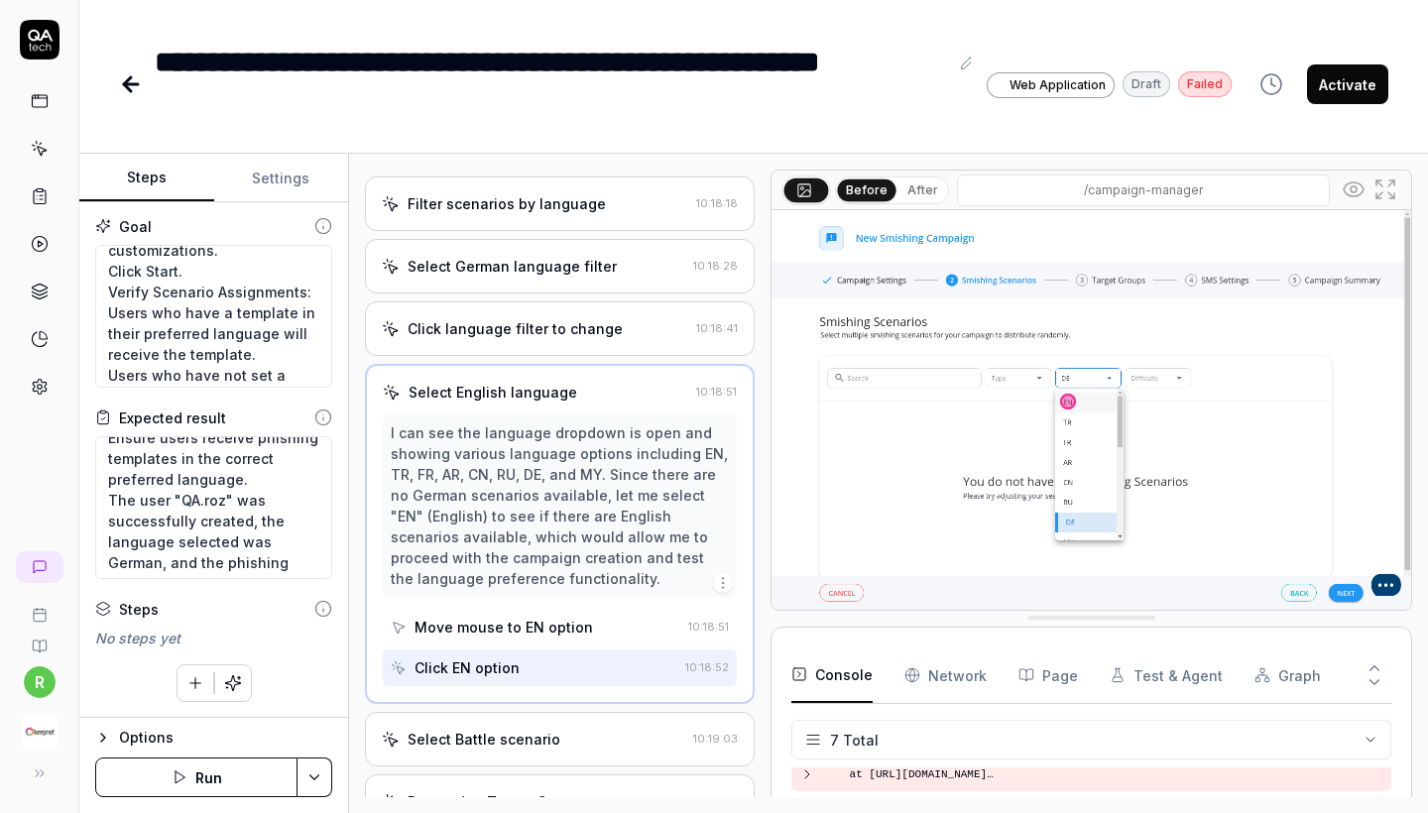
scroll to position [2037, 0]
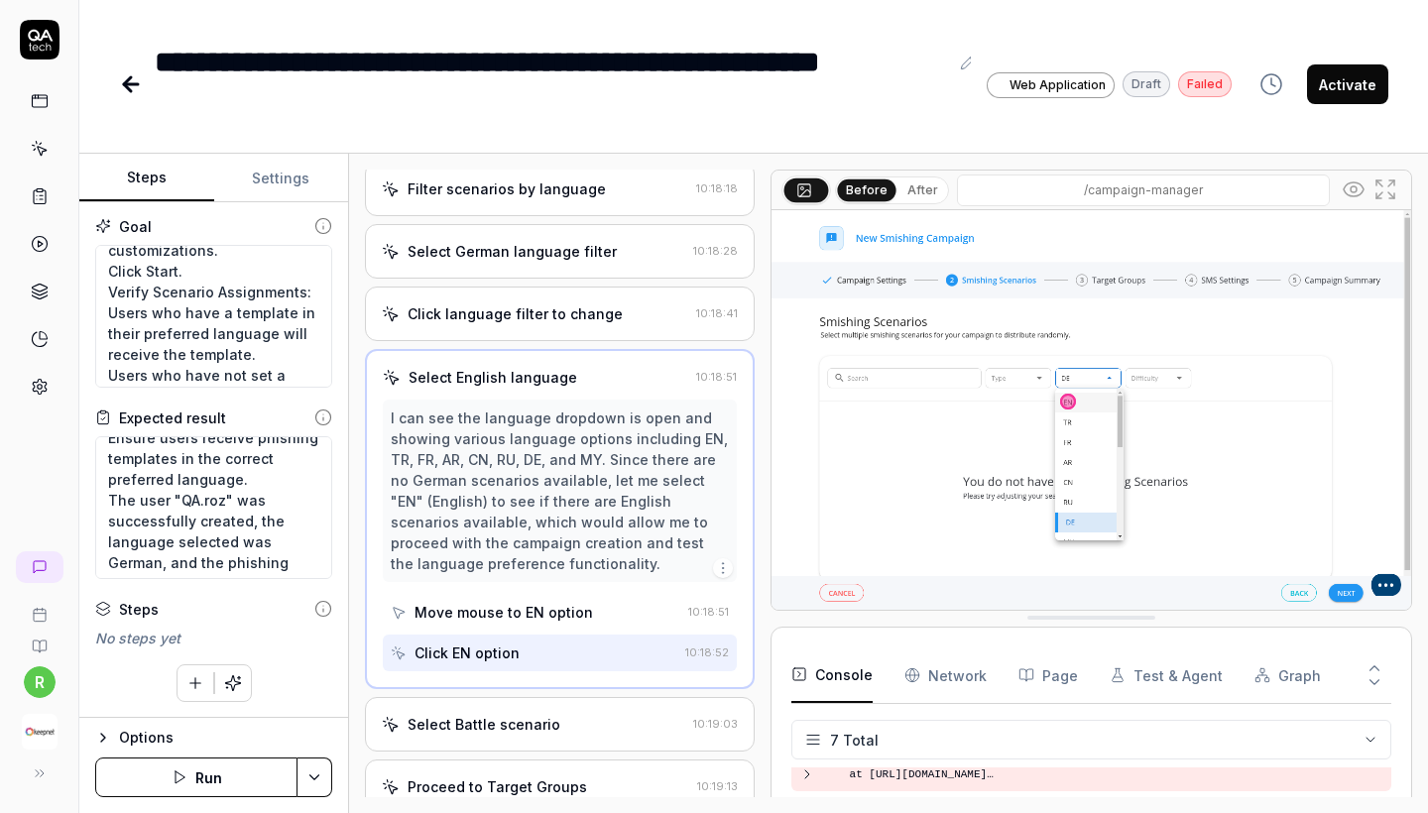
drag, startPoint x: 518, startPoint y: 666, endPoint x: 409, endPoint y: 666, distance: 109.1
click at [409, 666] on div "Click EN option" at bounding box center [534, 653] width 287 height 37
drag, startPoint x: 529, startPoint y: 665, endPoint x: 418, endPoint y: 658, distance: 111.3
click at [418, 658] on div "Click EN option" at bounding box center [534, 653] width 287 height 37
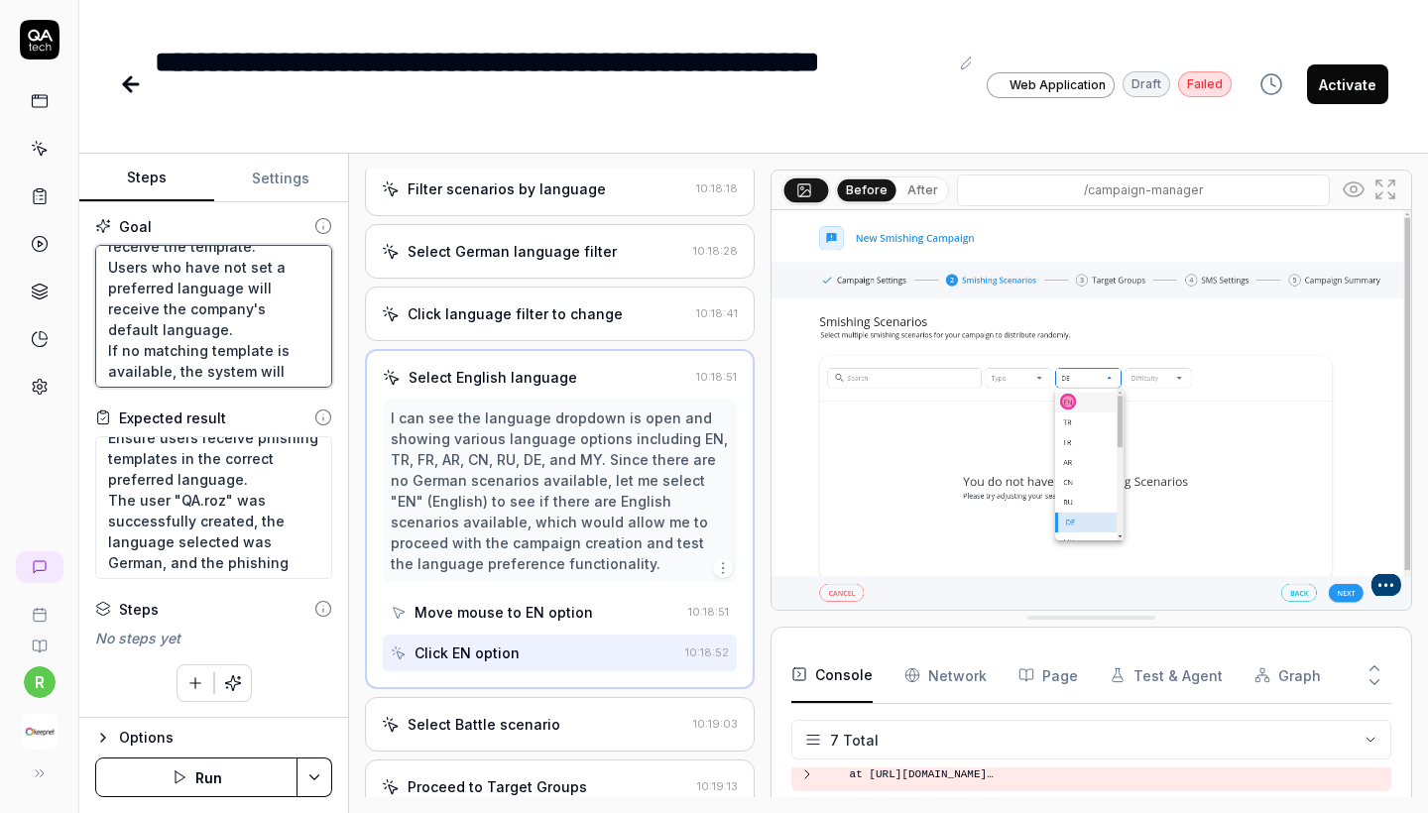
click at [233, 304] on textarea "Objective: Test whether phishing campaigns match users' preferred languages ​​a…" at bounding box center [213, 316] width 237 height 143
click at [223, 341] on textarea "Objective: Test whether phishing campaigns match users' preferred languages ​​a…" at bounding box center [213, 316] width 237 height 143
click at [231, 324] on textarea "Objective: Test whether phishing campaigns match users' preferred languages ​​a…" at bounding box center [213, 316] width 237 height 143
type textarea "*"
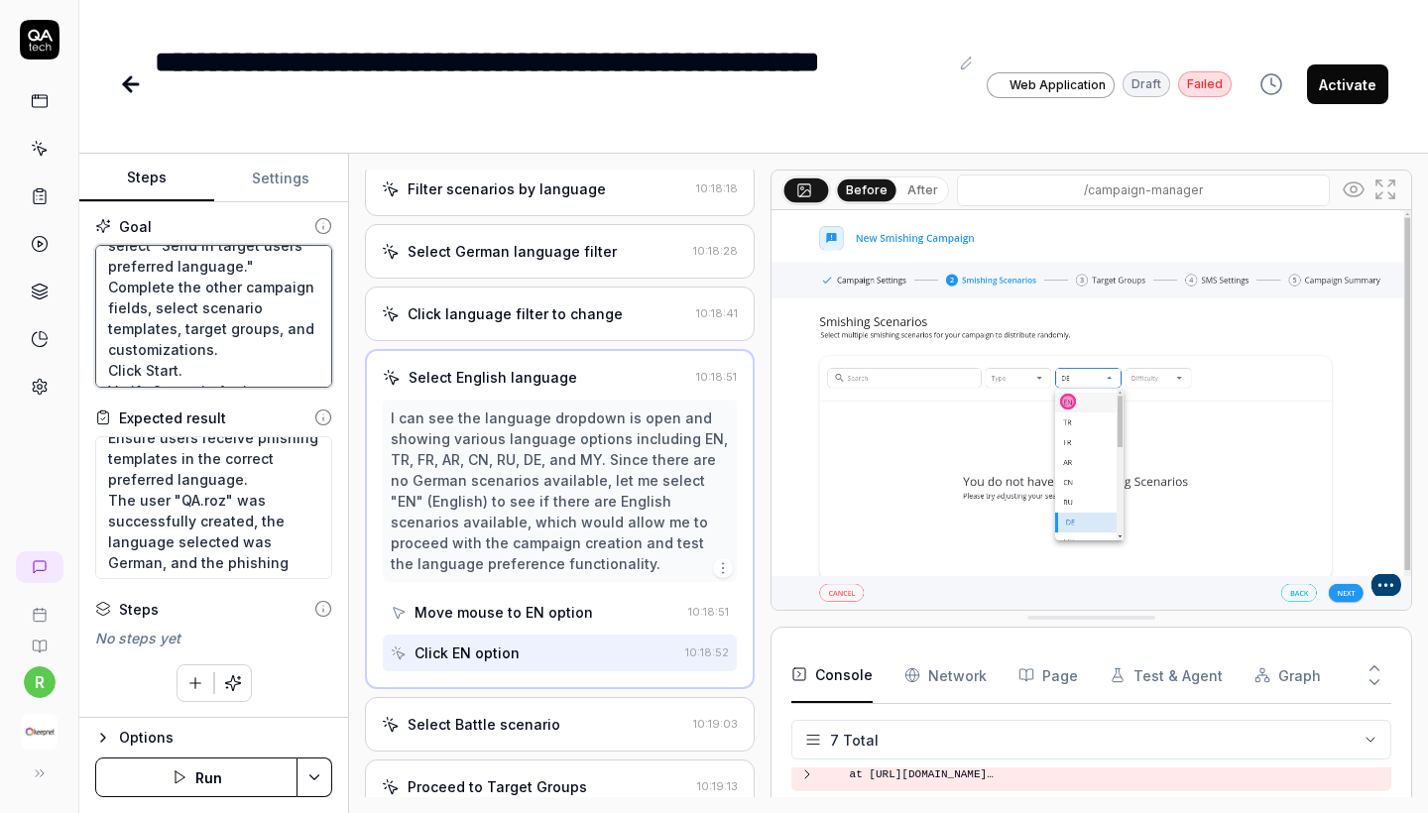
type textarea "Objective: Test whether phishing campaigns match users' preferred languages ​​a…"
type textarea "*"
type textarea "Objective: Test whether phishing campaigns match users' preferred languages ​​a…"
type textarea "*"
type textarea "Objective: Test whether phishing campaigns match users' preferred languages ​​a…"
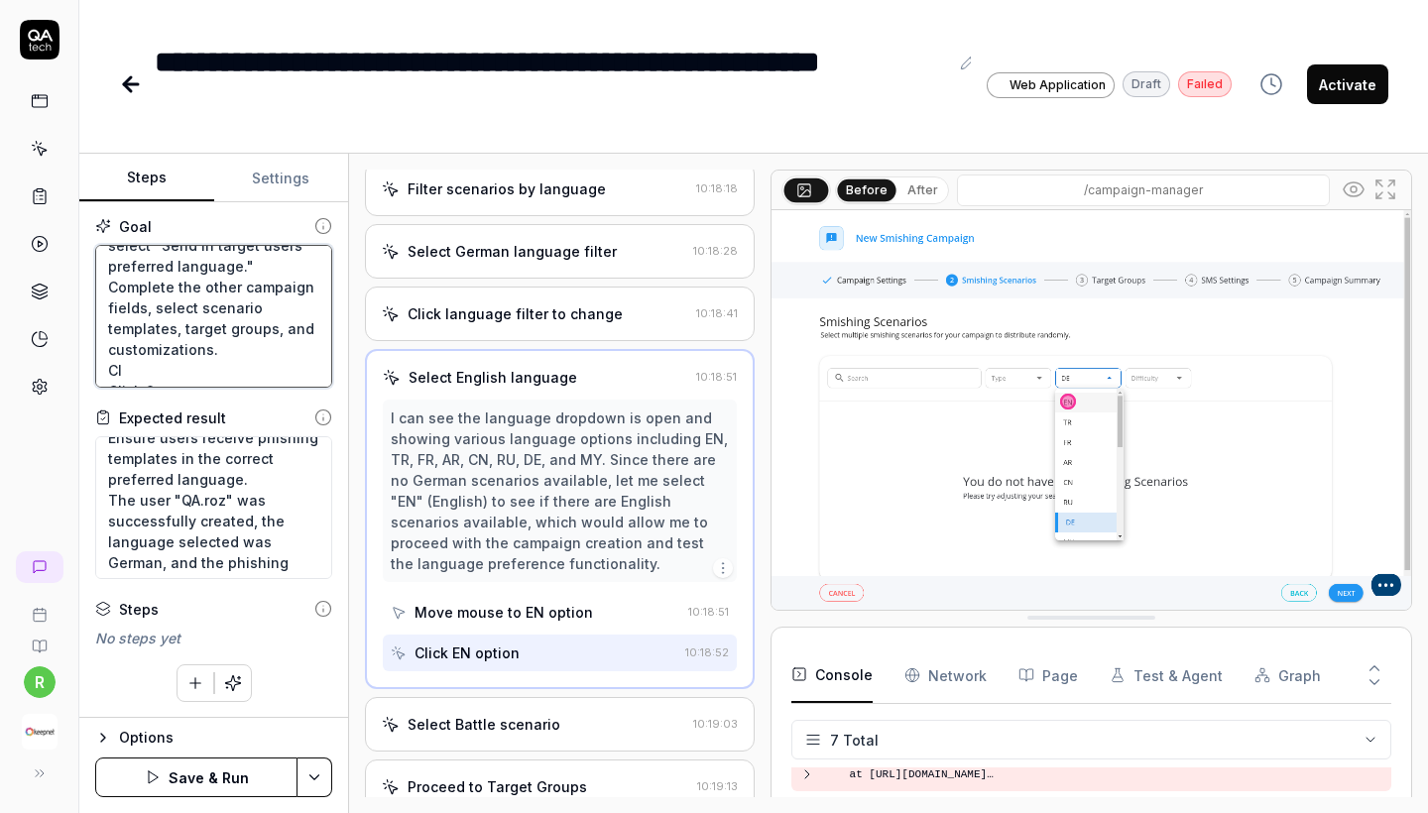
type textarea "*"
type textarea "Objective: Test whether phishing campaigns match users' preferred languages ​​a…"
type textarea "*"
type textarea "Objective: Test whether phishing campaigns match users' preferred languages ​​a…"
type textarea "*"
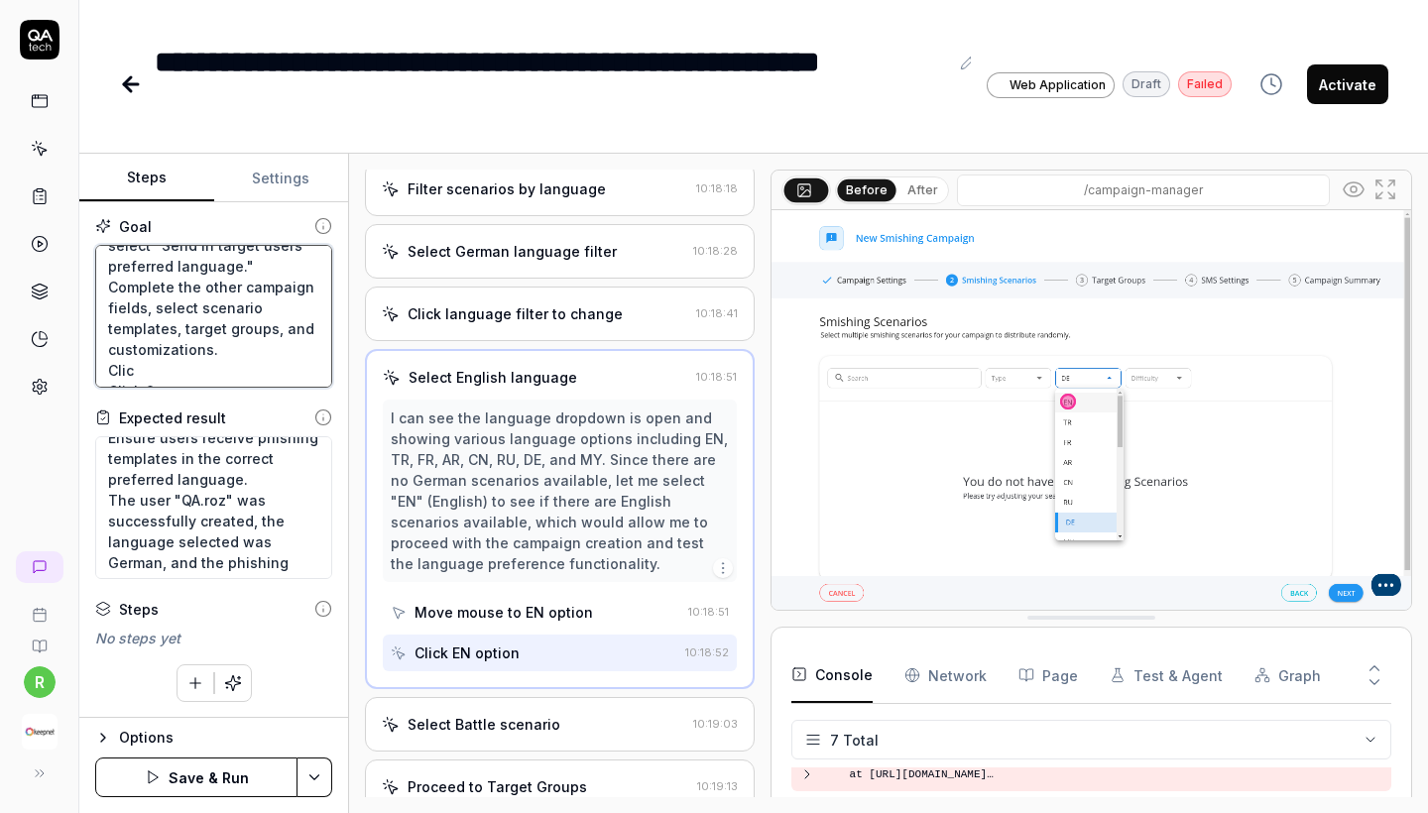
type textarea "Objective: Test whether phishing campaigns match users' preferred languages ​​a…"
type textarea "*"
type textarea "Objective: Test whether phishing campaigns match users' preferred languages ​​a…"
type textarea "*"
type textarea "Objective: Test whether phishing campaigns match users' preferred languages ​​a…"
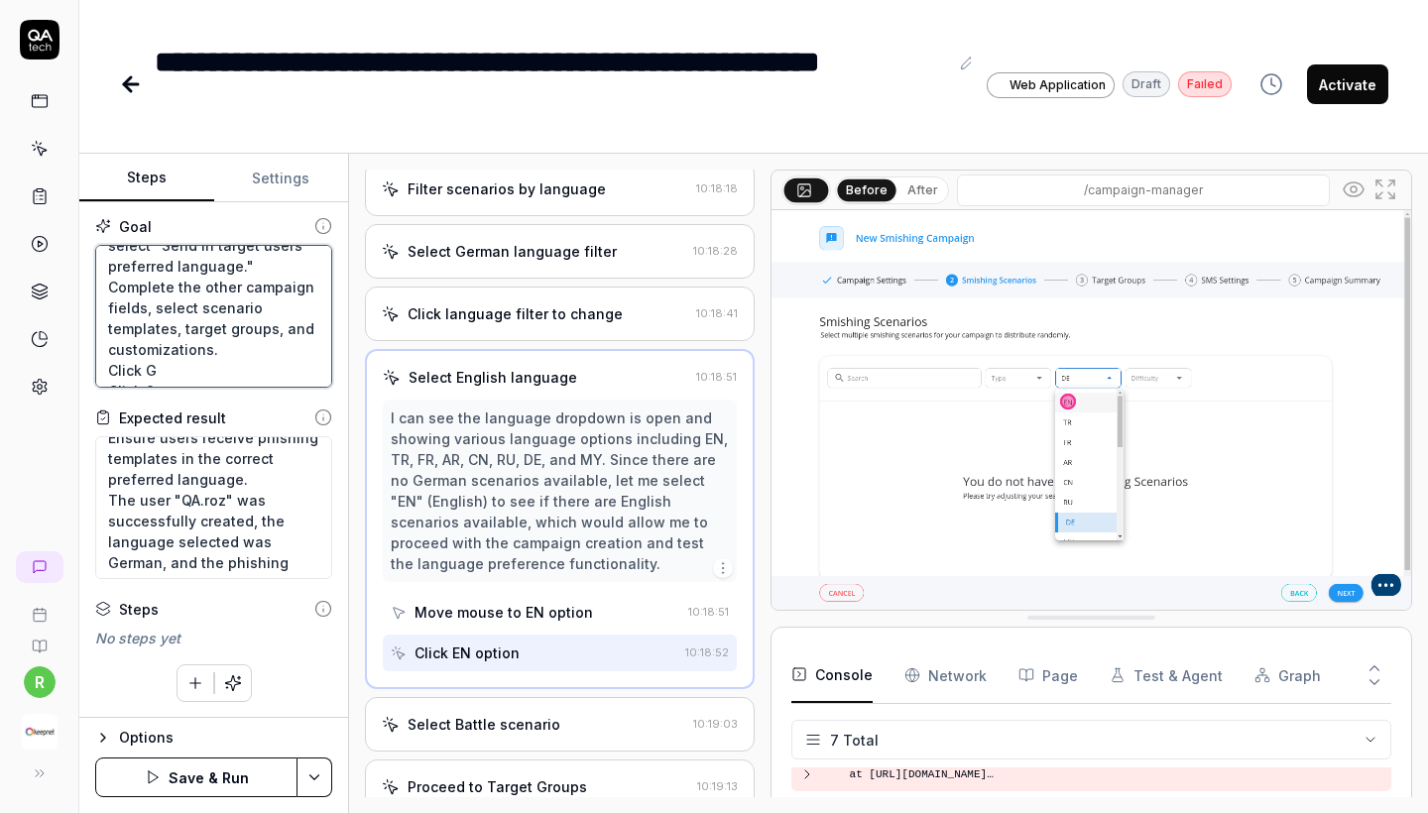
type textarea "*"
type textarea "Objective: Test whether phishing campaigns match users' preferred languages ​​a…"
type textarea "*"
type textarea "Objective: Test whether phishing campaigns match users' preferred languages ​​a…"
type textarea "*"
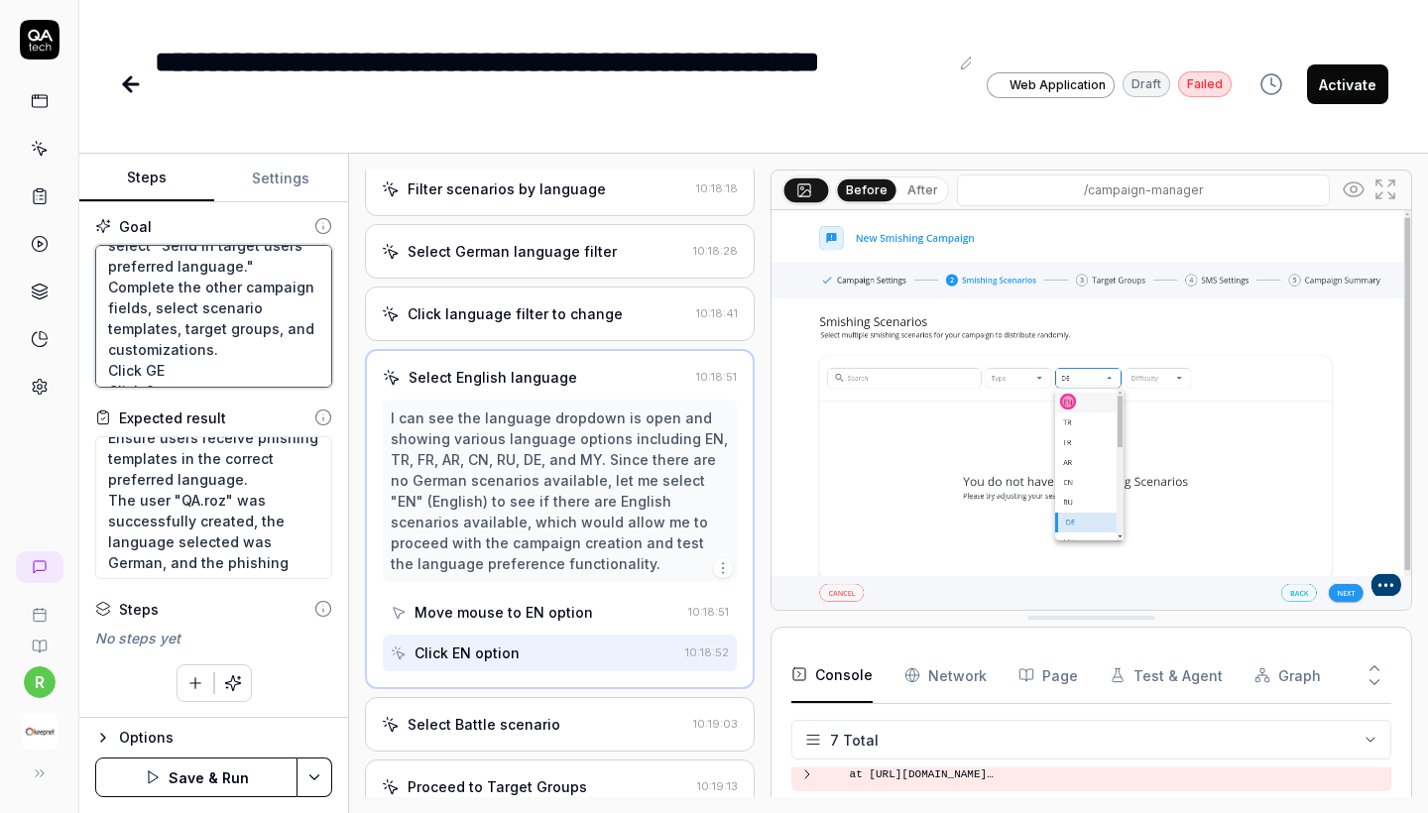
type textarea "Objective: Test whether phishing campaigns match users' preferred languages ​​a…"
type textarea "*"
type textarea "Objective: Test whether phishing campaigns match users' preferred languages ​​a…"
type textarea "*"
type textarea "Objective: Test whether phishing campaigns match users' preferred languages ​​a…"
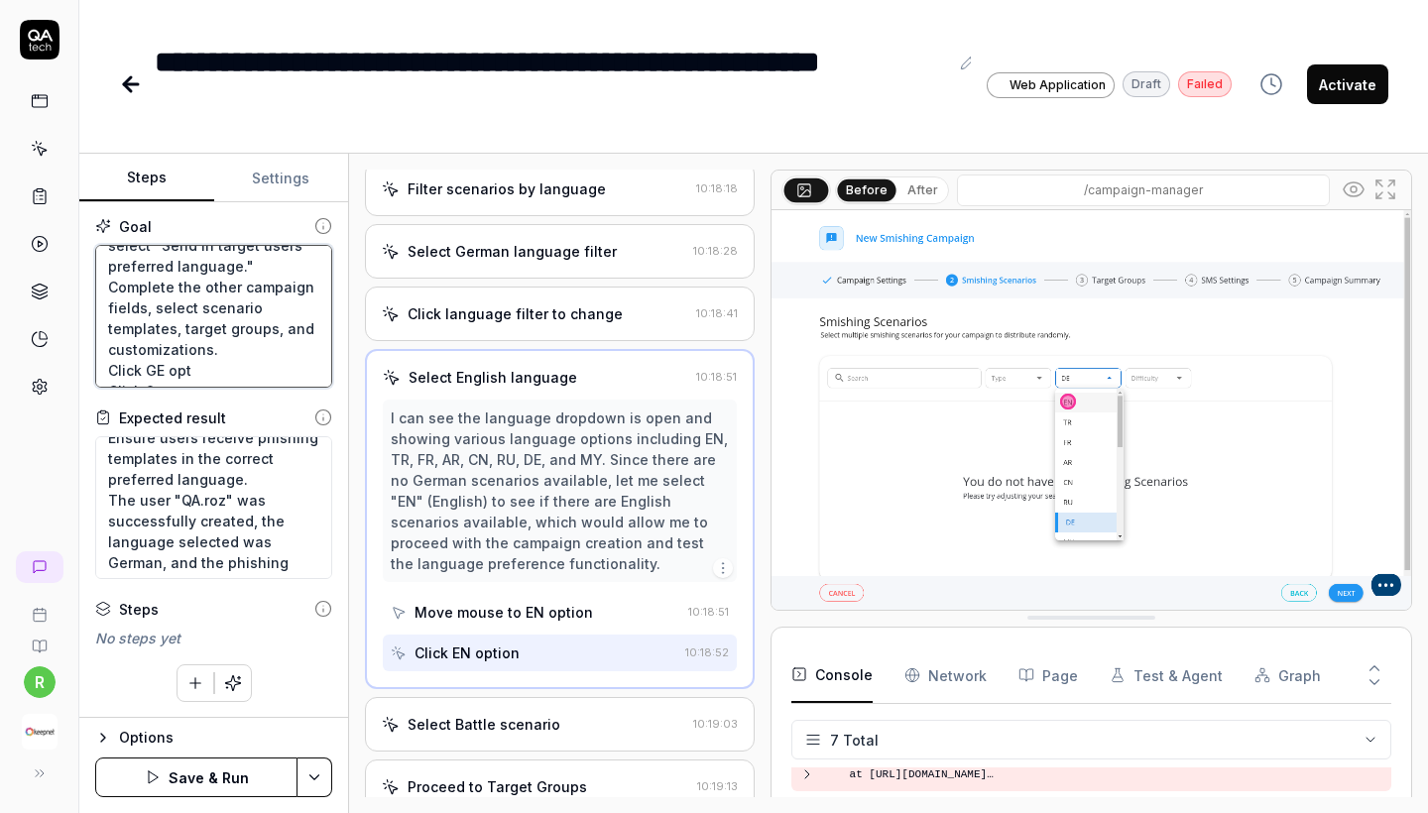
type textarea "*"
type textarea "Objective: Test whether phishing campaigns match users' preferred languages ​​a…"
type textarea "*"
type textarea "Objective: Test whether phishing campaigns match users' preferred languages ​​a…"
type textarea "*"
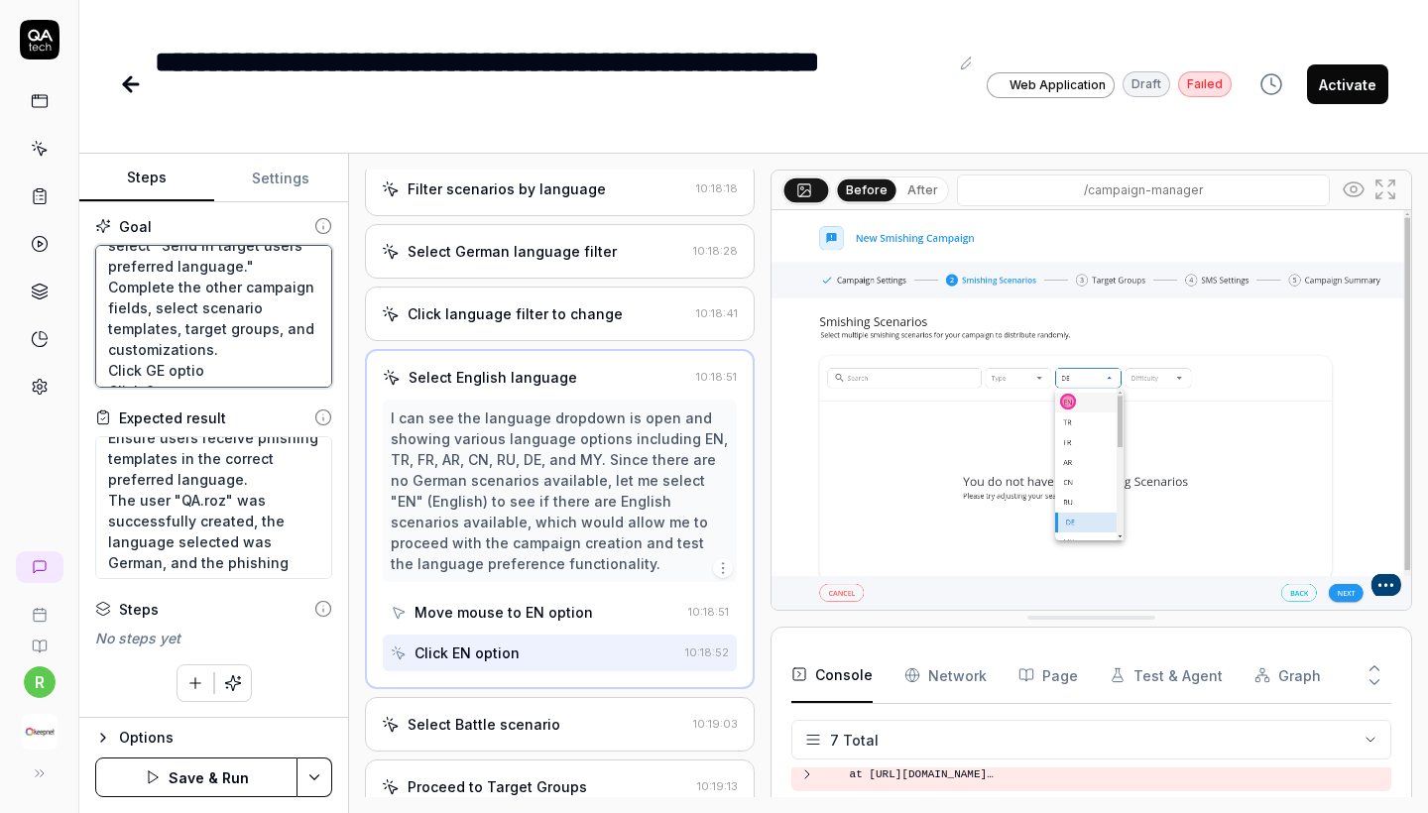
type textarea "Objective: Test whether phishing campaigns match users' preferred languages ​​a…"
type textarea "*"
type textarea "Objective: Test whether phishing campaigns match users' preferred languages ​​a…"
drag, startPoint x: 220, startPoint y: 350, endPoint x: 0, endPoint y: 346, distance: 220.3
click at [0, 346] on div "**********" at bounding box center [714, 406] width 1428 height 813
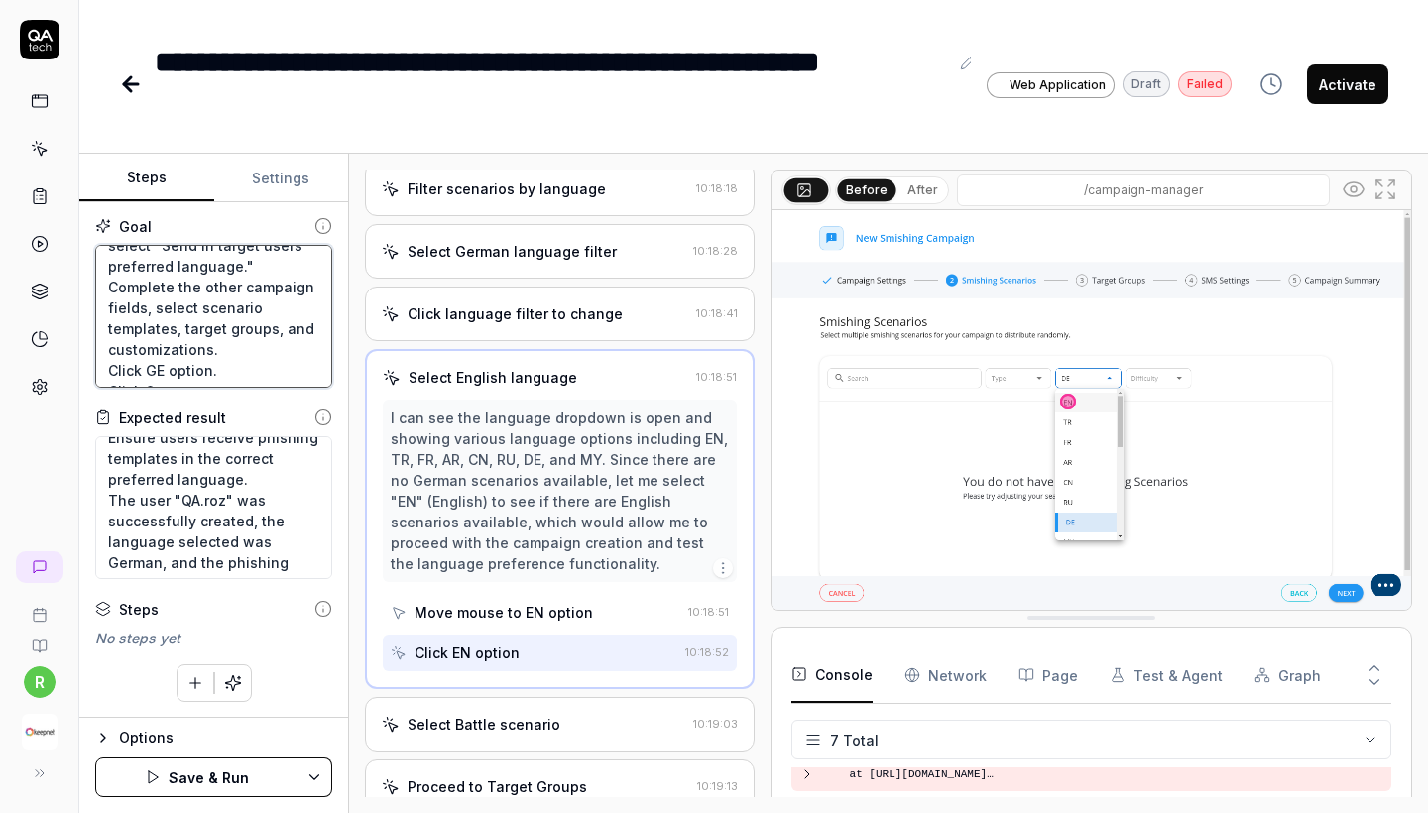
type textarea "*"
type textarea "Objective: Test whether phishing campaigns match users' preferred languages ​​a…"
type textarea "*"
type textarea "Objective: Test whether phishing campaigns match users' preferred languages ​​a…"
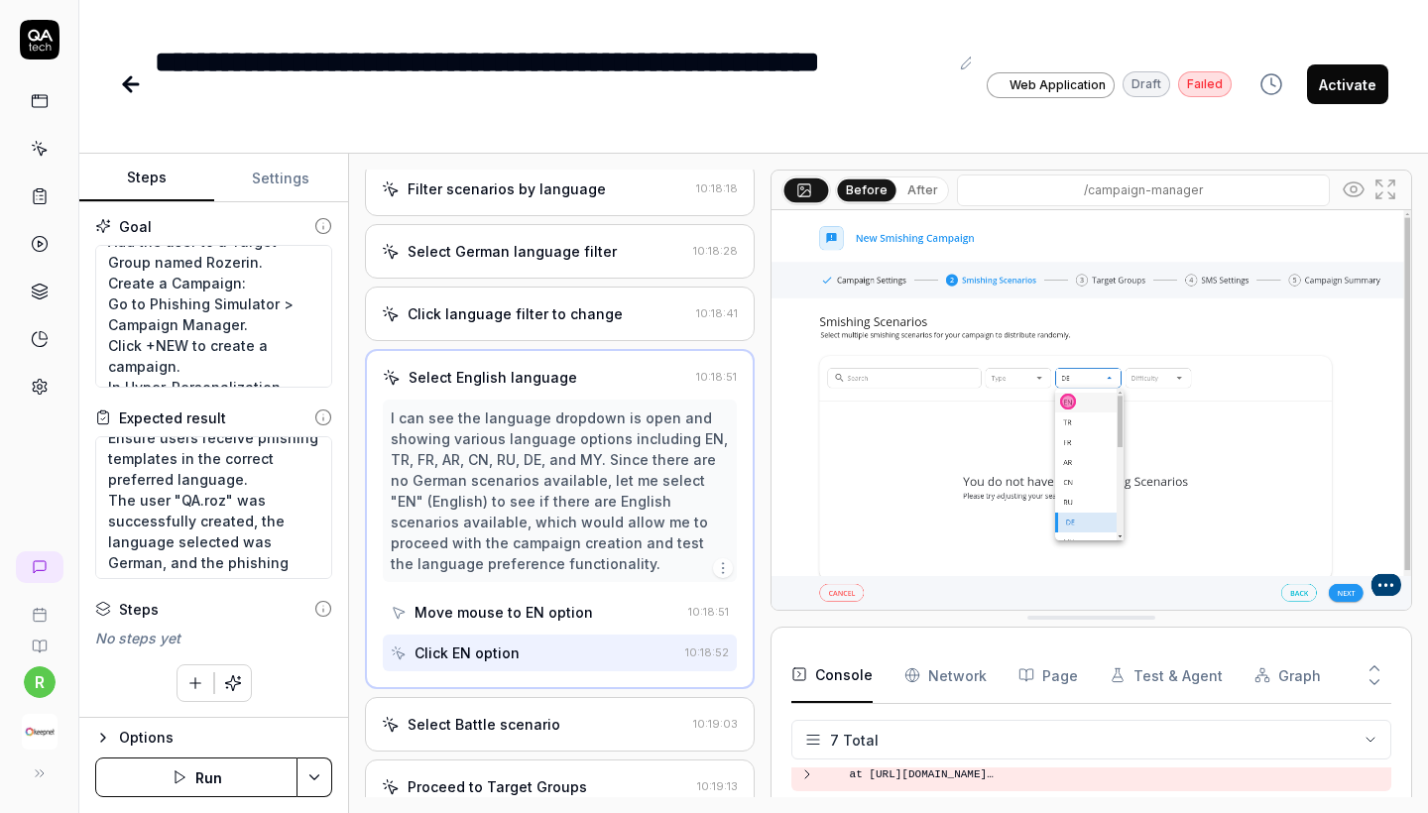
click at [222, 772] on button "Run" at bounding box center [196, 778] width 202 height 40
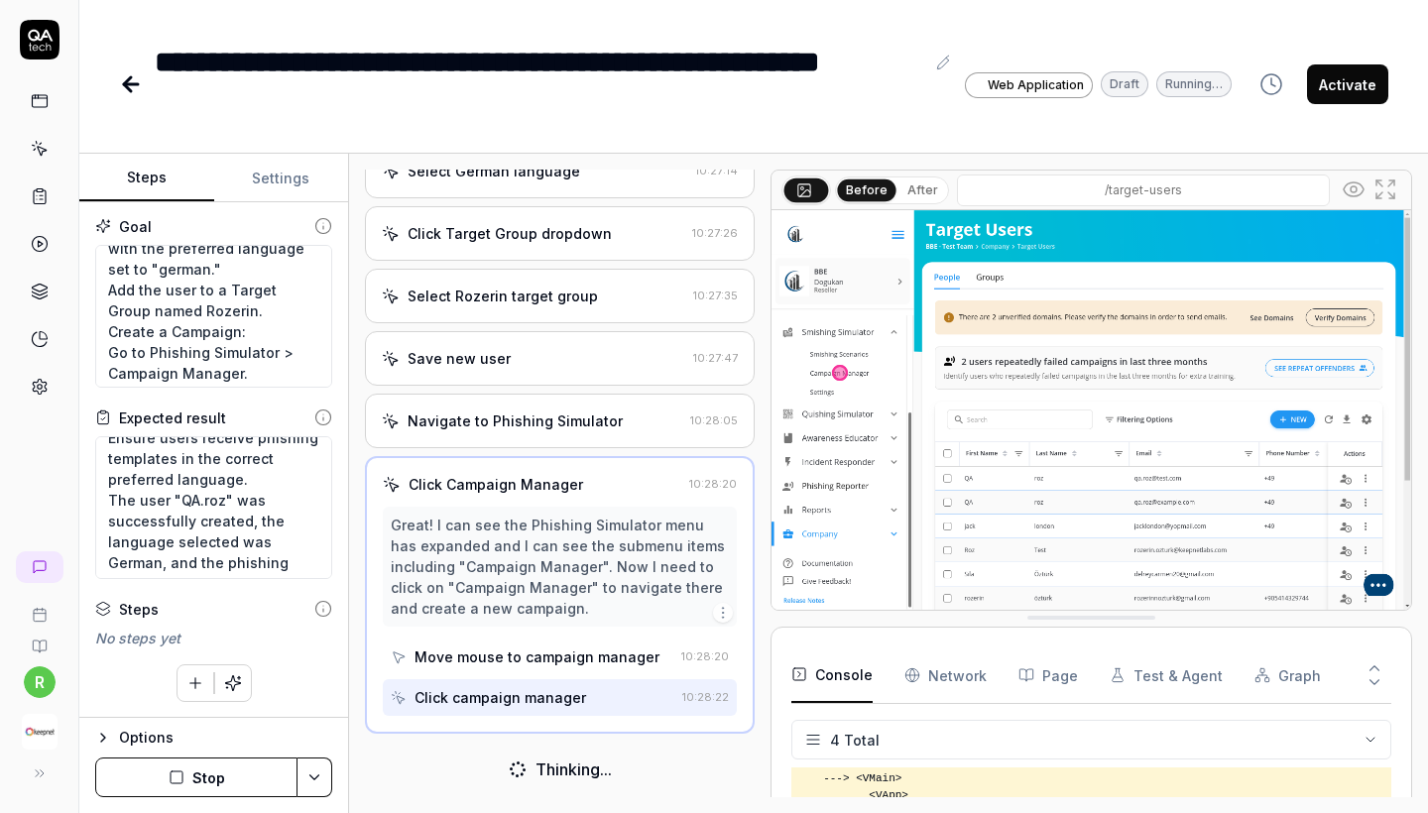
scroll to position [244, 0]
click at [147, 332] on textarea "Objective: Test whether phishing campaigns match users' preferred languages ​​a…" at bounding box center [213, 316] width 237 height 143
type textarea "*"
type textarea "Objective: Test whether phishing campaigns match users' preferred languages ​​a…"
click at [273, 332] on textarea "Objective: Test whether phishing campaigns match users' preferred languages ​​a…" at bounding box center [213, 316] width 237 height 143
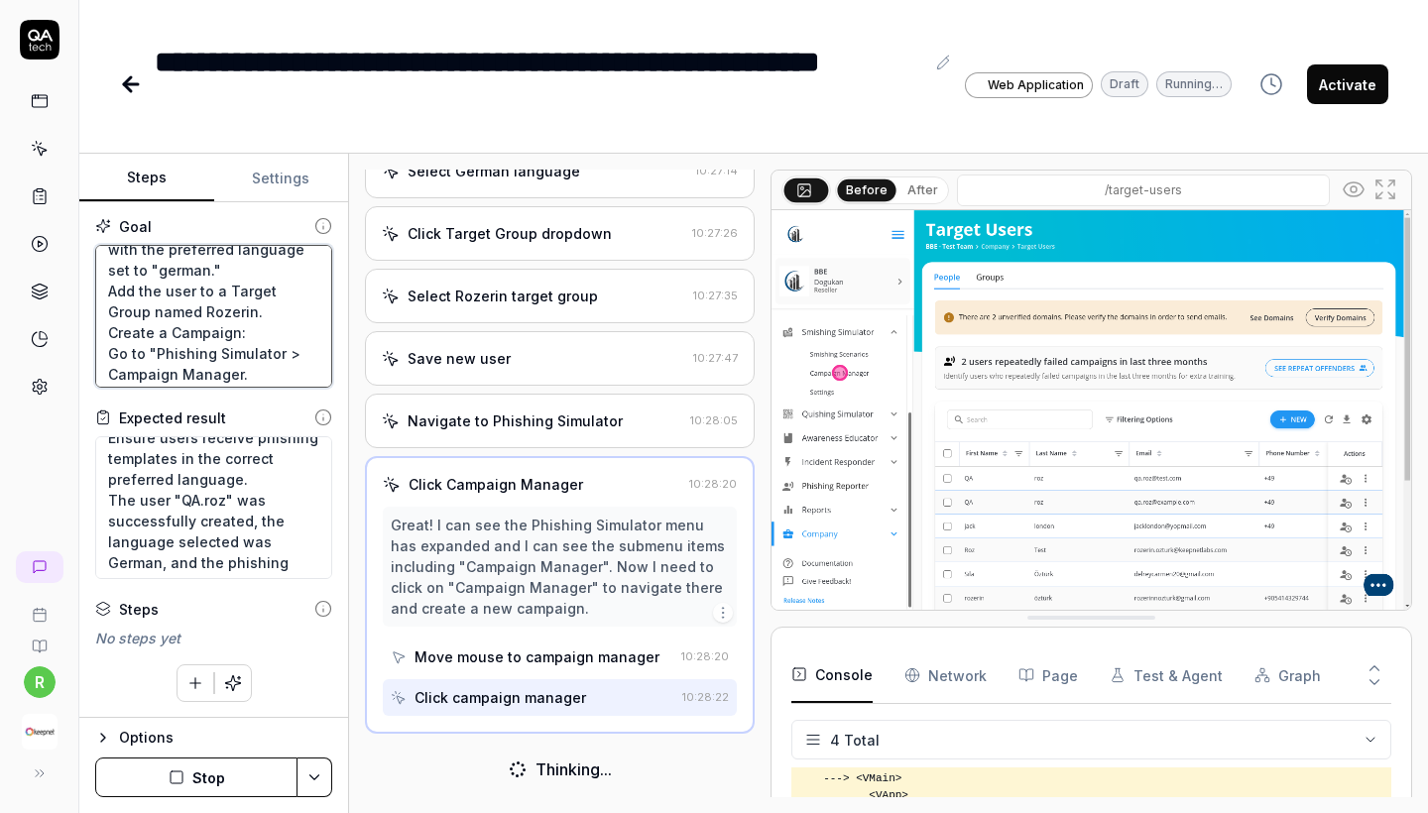
click at [275, 330] on textarea "Objective: Test whether phishing campaigns match users' preferred languages ​​a…" at bounding box center [213, 316] width 237 height 143
click at [274, 337] on textarea "Objective: Test whether phishing campaigns match users' preferred languages ​​a…" at bounding box center [213, 316] width 237 height 143
click at [280, 332] on textarea "Objective: Test whether phishing campaigns match users' preferred languages ​​a…" at bounding box center [213, 316] width 237 height 143
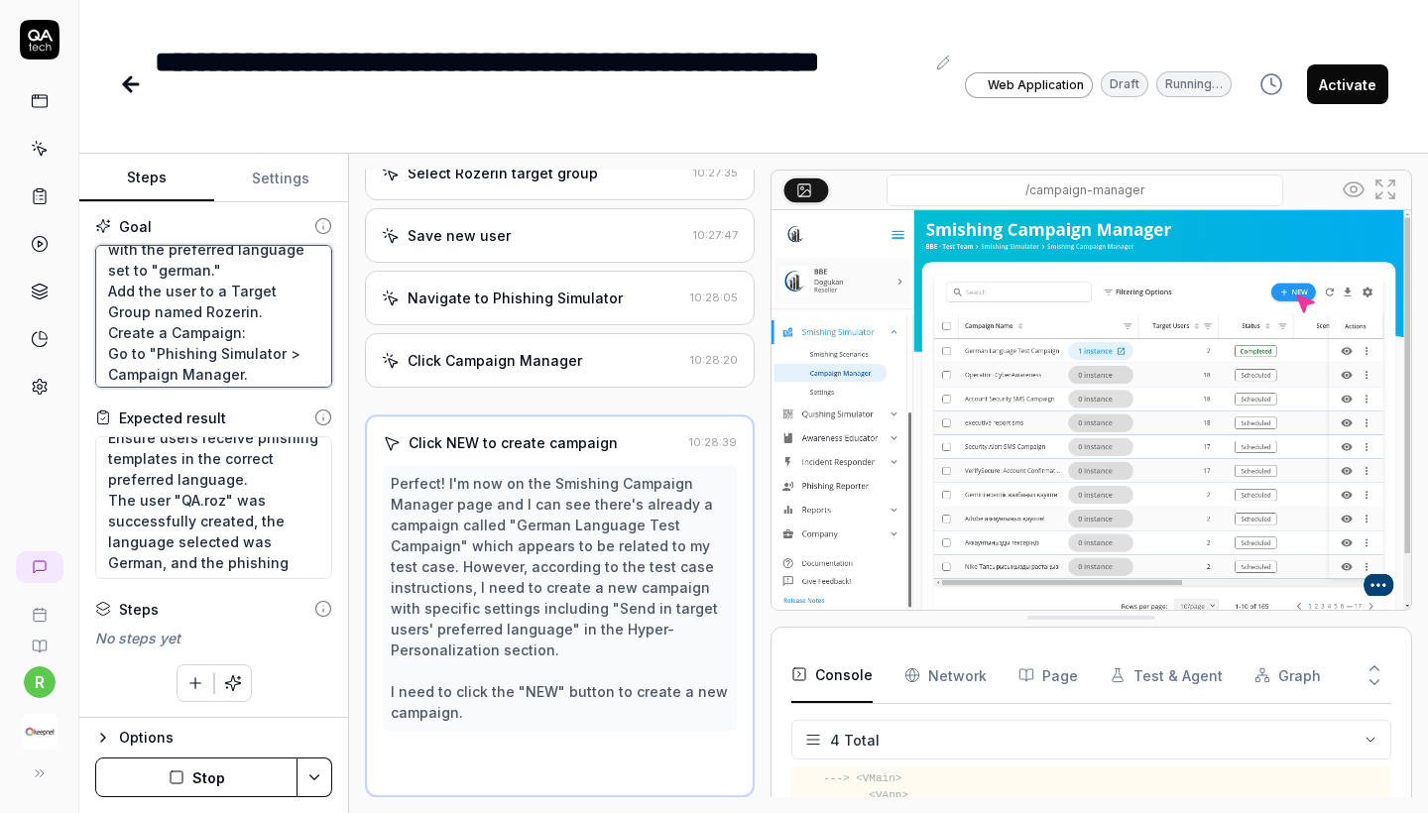
type textarea "*"
type textarea "Objective: Test whether phishing campaigns match users' preferred languages ​​a…"
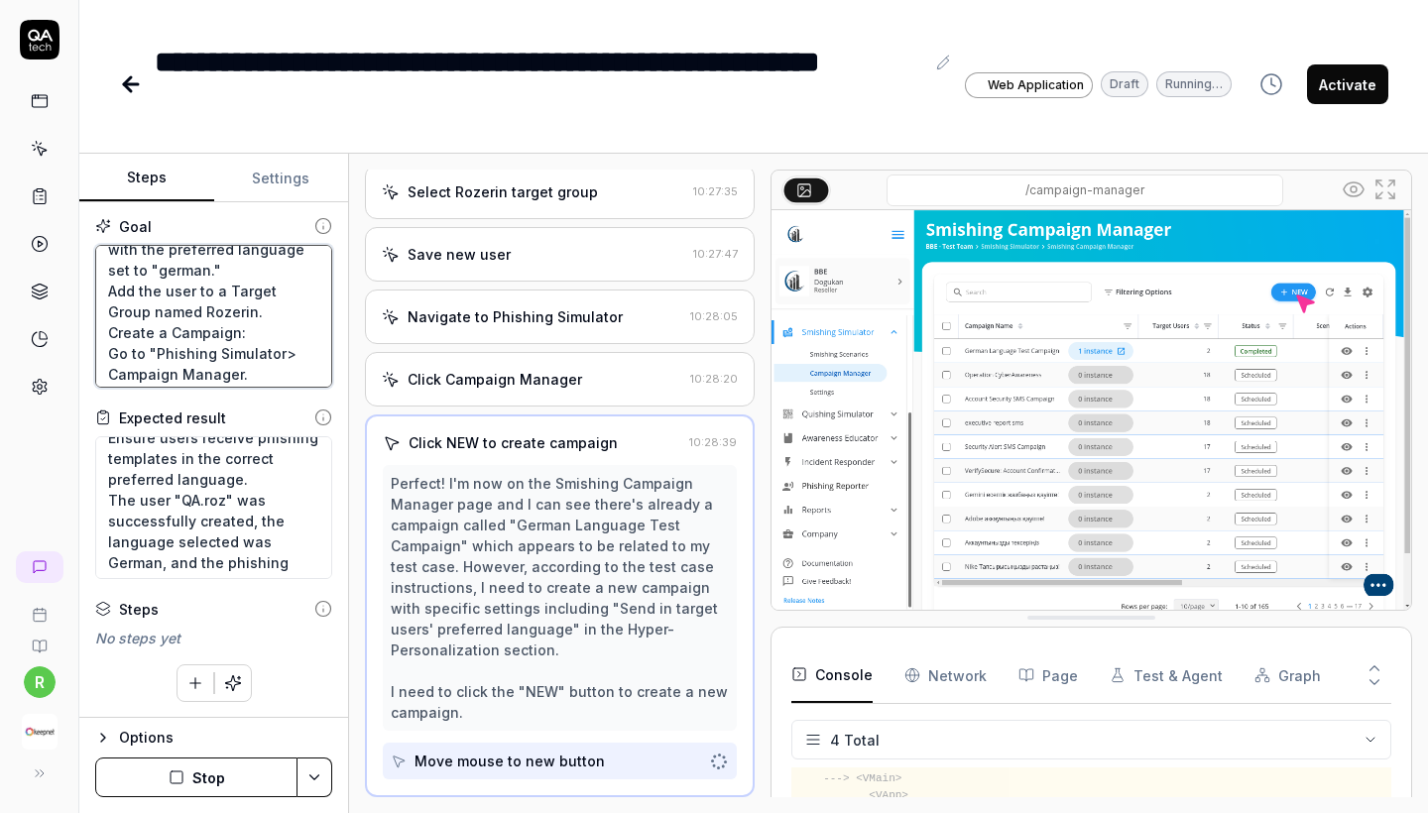
scroll to position [990, 0]
type textarea "*"
type textarea "Objective: Test whether phishing campaigns match users' preferred languages ​​a…"
type textarea "*"
type textarea "Objective: Test whether phishing campaigns match users' preferred languages ​​a…"
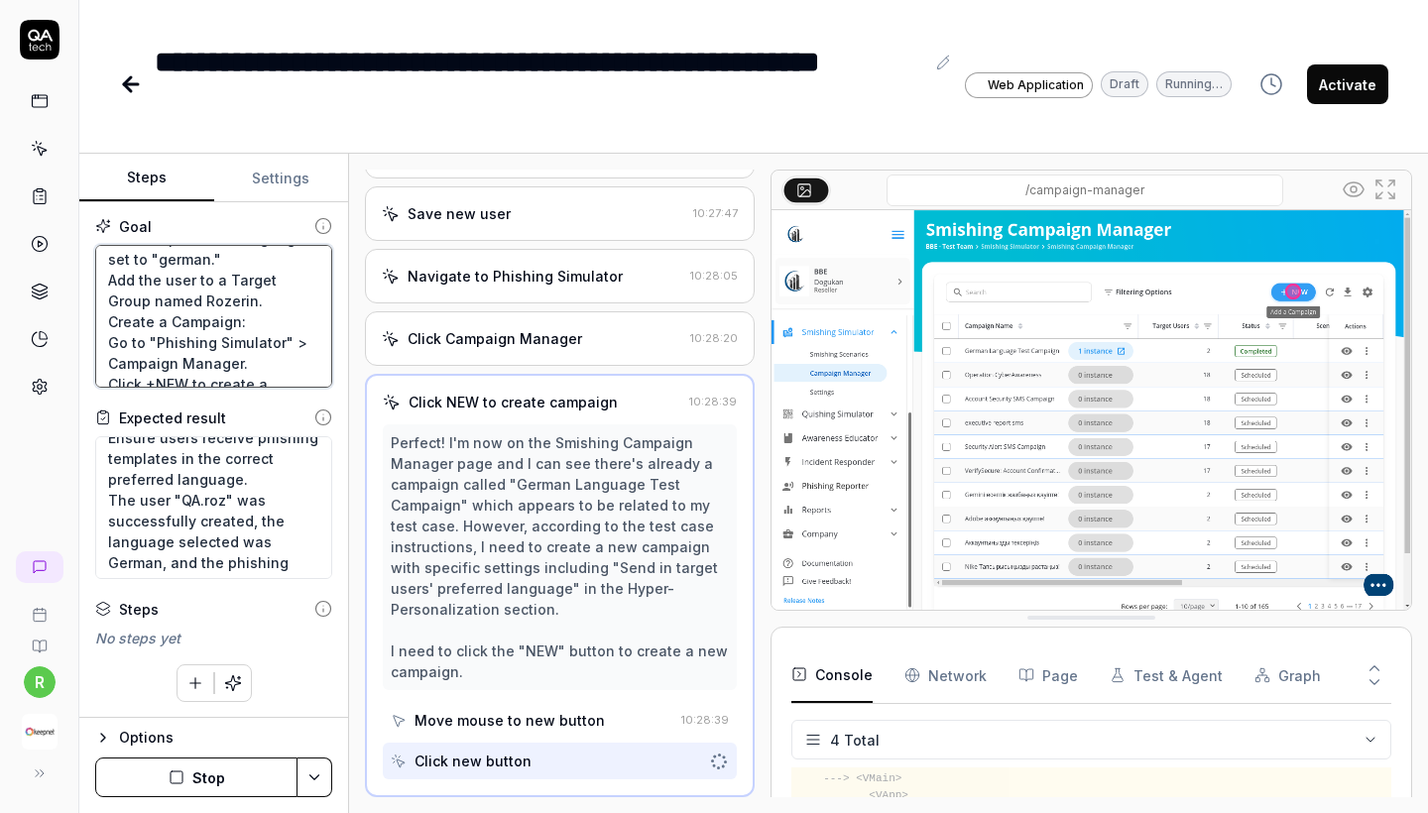
scroll to position [258, 0]
click at [305, 321] on textarea "Objective: Test whether phishing campaigns match users' preferred languages ​​a…" at bounding box center [213, 316] width 237 height 143
type textarea "*"
type textarea "Objective: Test whether phishing campaigns match users' preferred languages ​​a…"
type textarea "*"
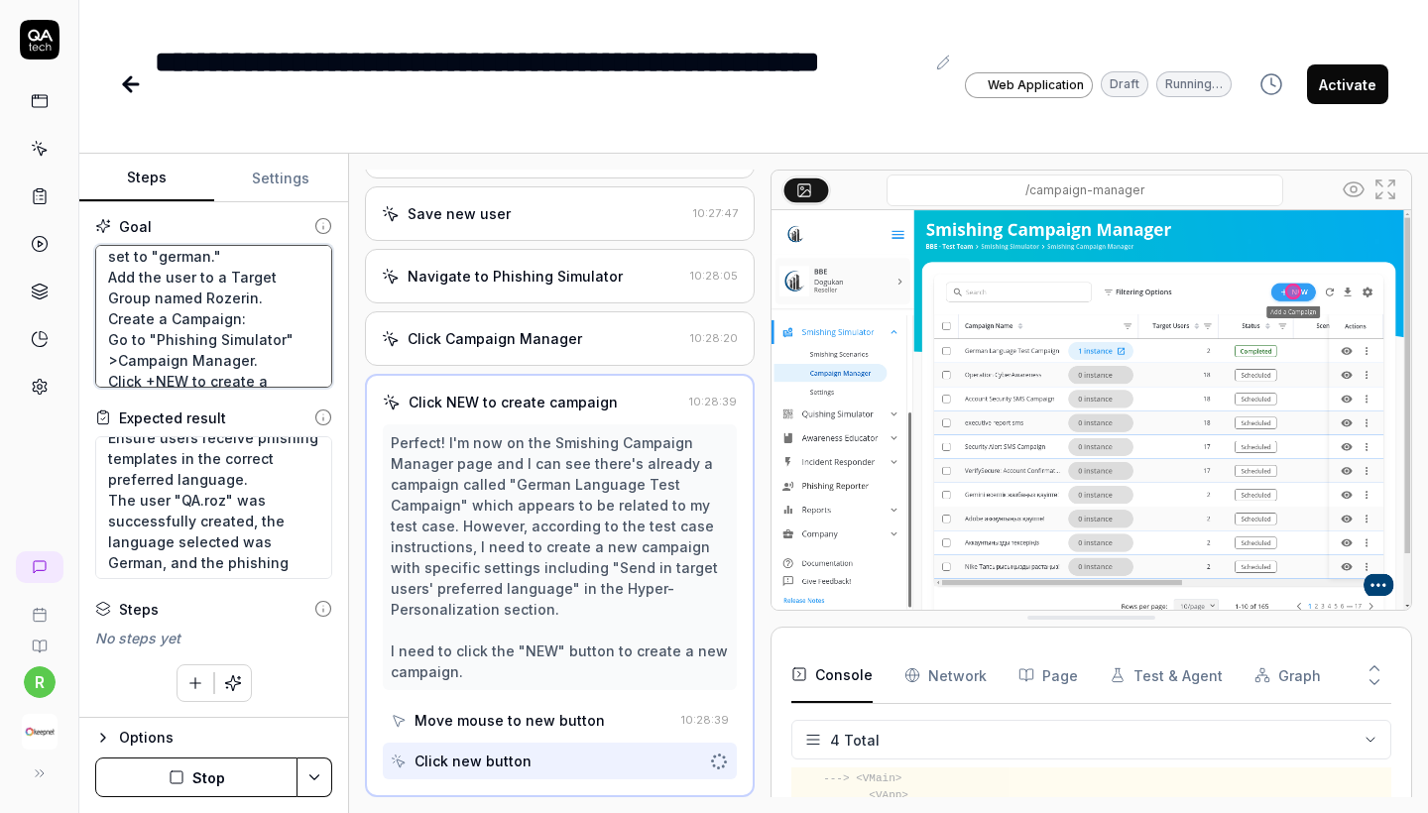
type textarea "Objective: Test whether phishing campaigns match users' preferred languages ​​a…"
type textarea "*"
type textarea "Objective: Test whether phishing campaigns match users' preferred languages ​​a…"
type textarea "*"
type textarea "Objective: Test whether phishing campaigns match users' preferred languages ​​a…"
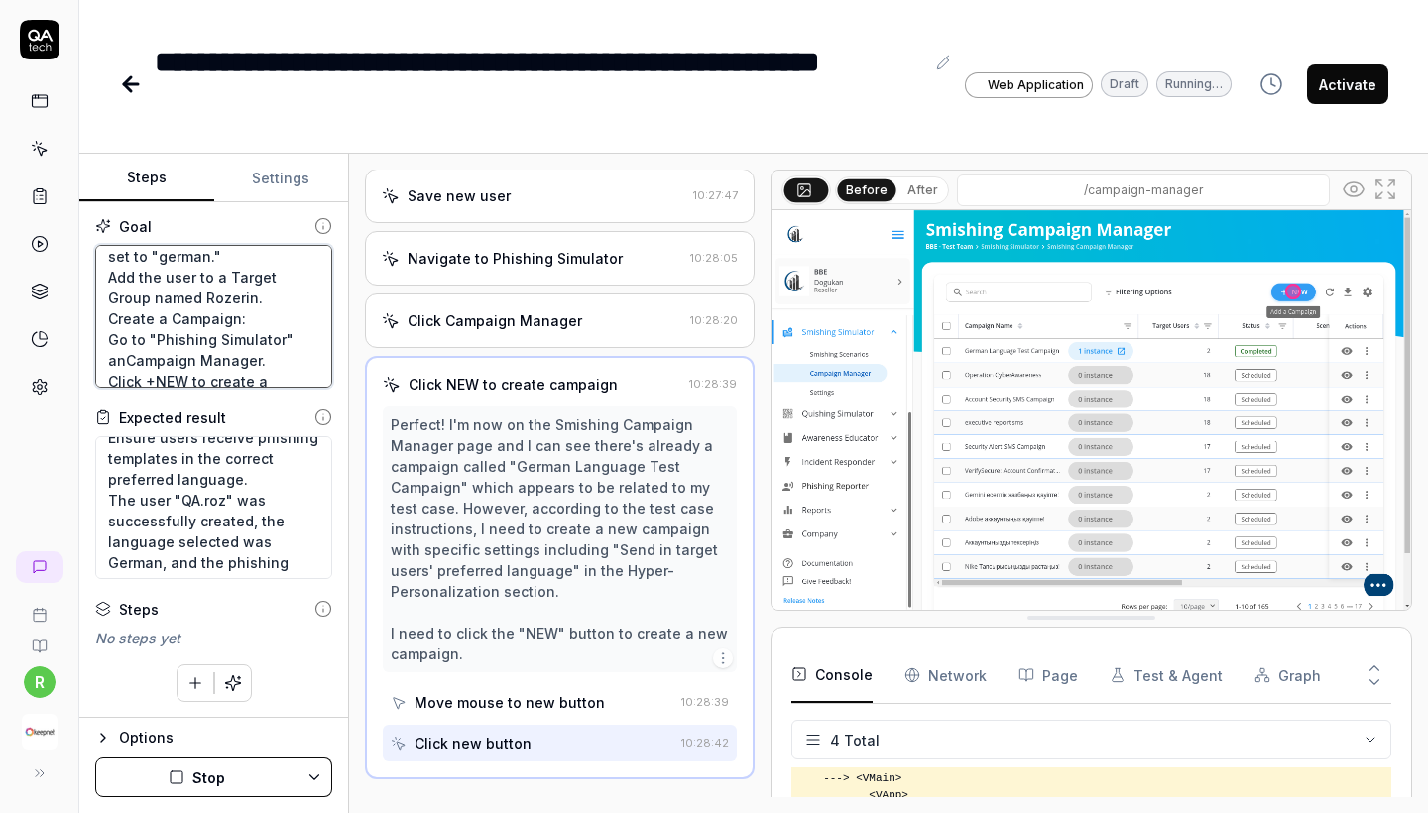
type textarea "*"
type textarea "Objective: Test whether phishing campaigns match users' preferred languages ​​a…"
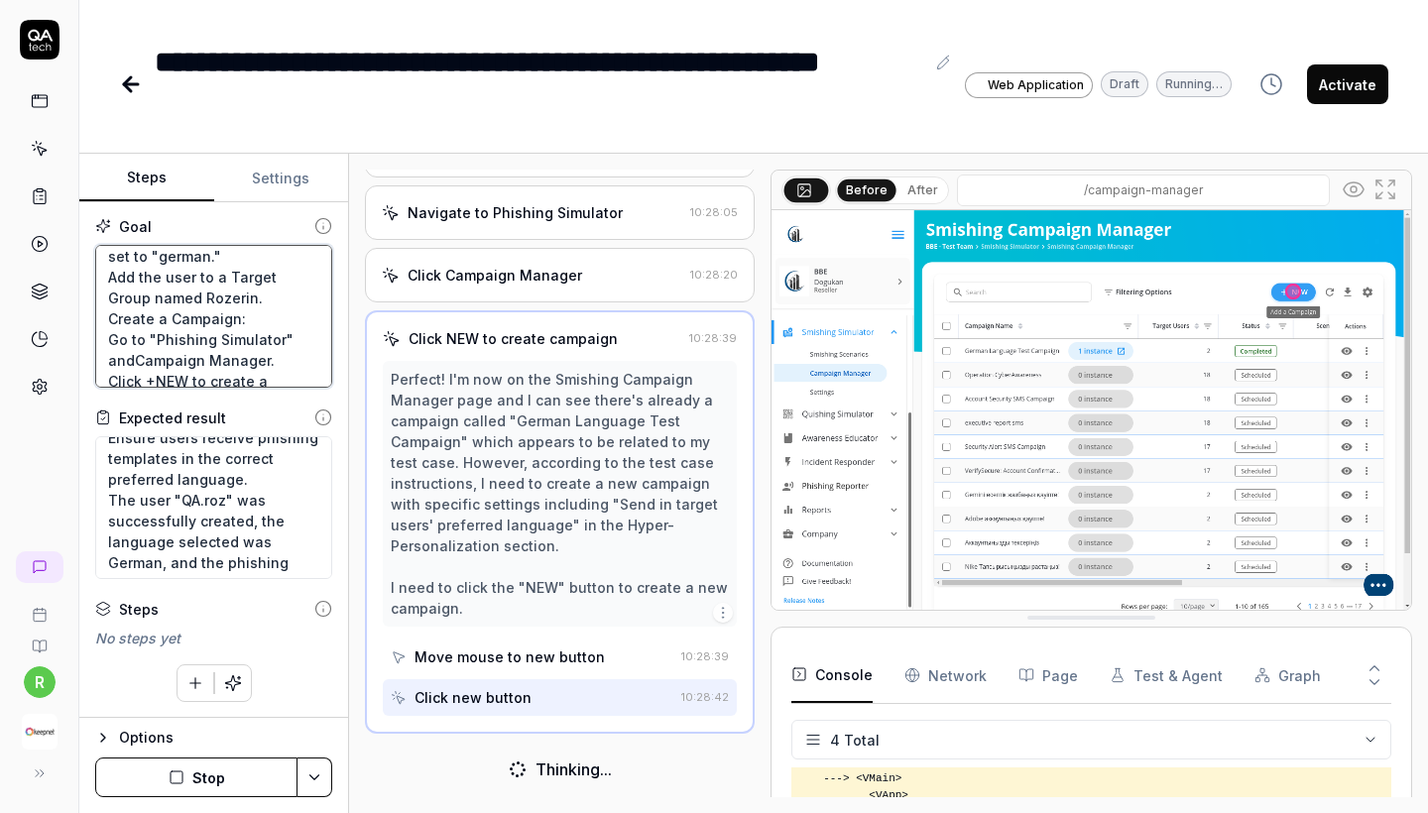
scroll to position [1094, 0]
type textarea "*"
type textarea "Objective: Test whether phishing campaigns match users' preferred languages ​​a…"
type textarea "*"
type textarea "Objective: Test whether phishing campaigns match users' preferred languages ​​a…"
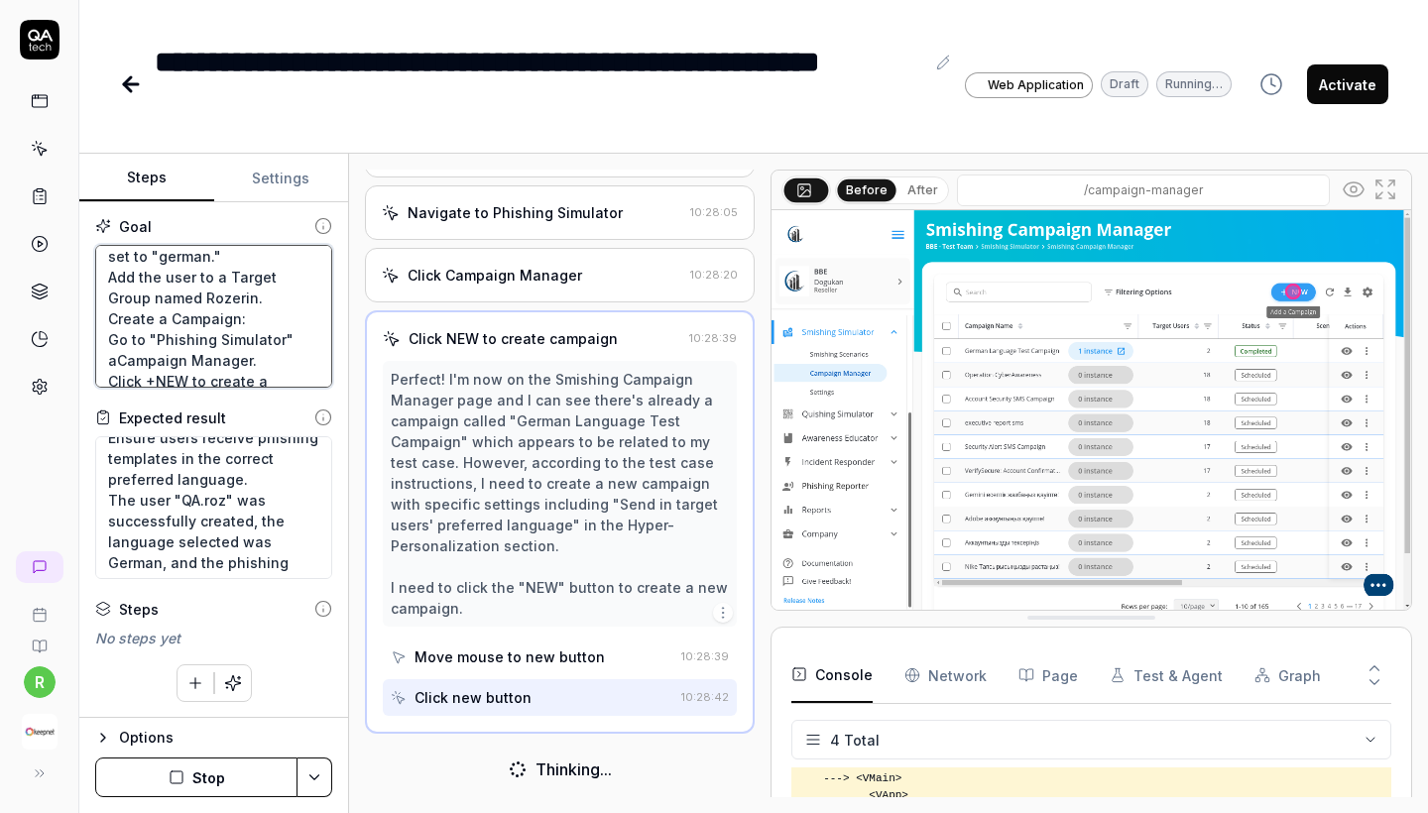
type textarea "*"
type textarea "Objective: Test whether phishing campaigns match users' preferred languages ​​a…"
drag, startPoint x: 247, startPoint y: 336, endPoint x: 66, endPoint y: 317, distance: 181.5
click at [66, 317] on div "**********" at bounding box center [714, 406] width 1428 height 813
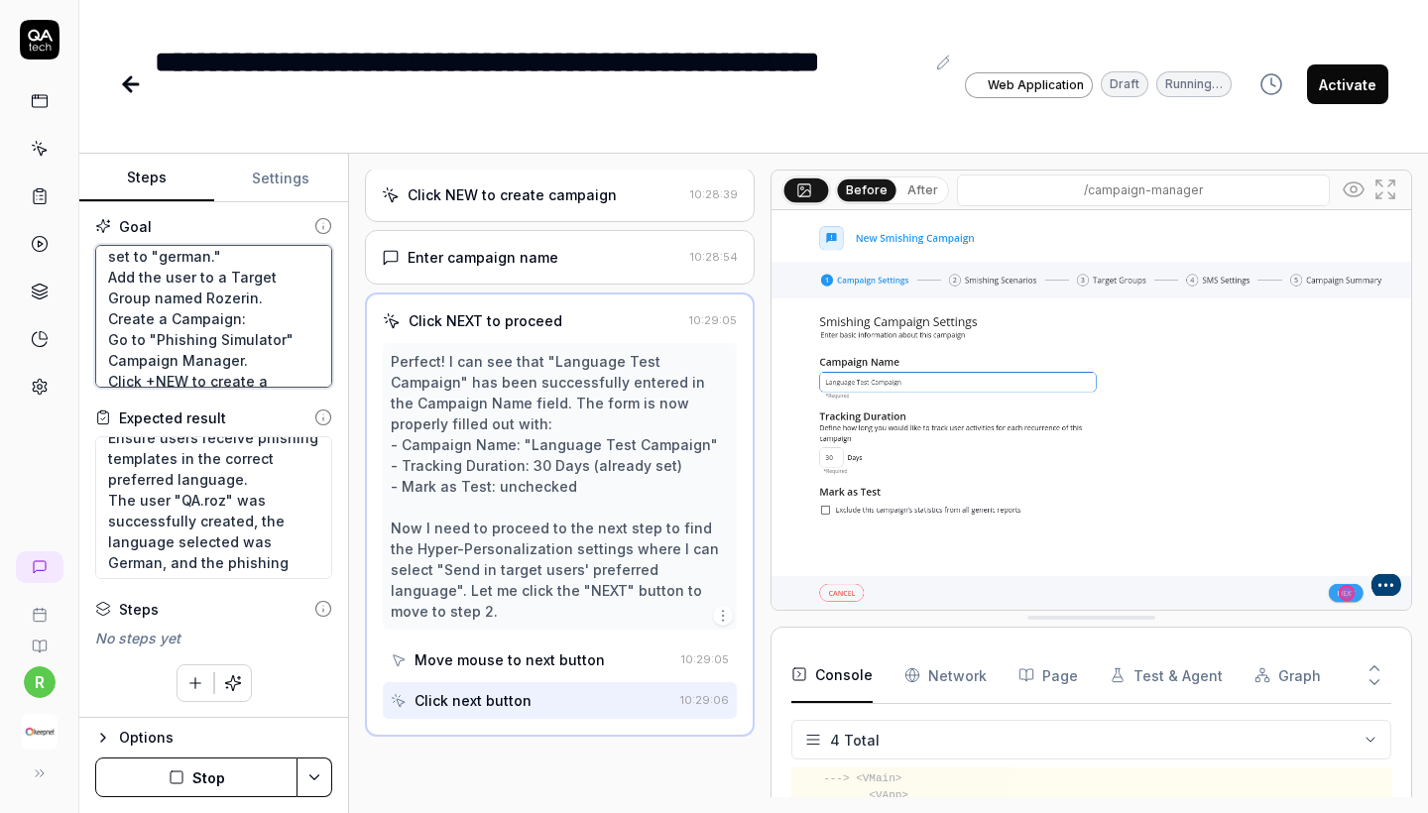
scroll to position [1219, 0]
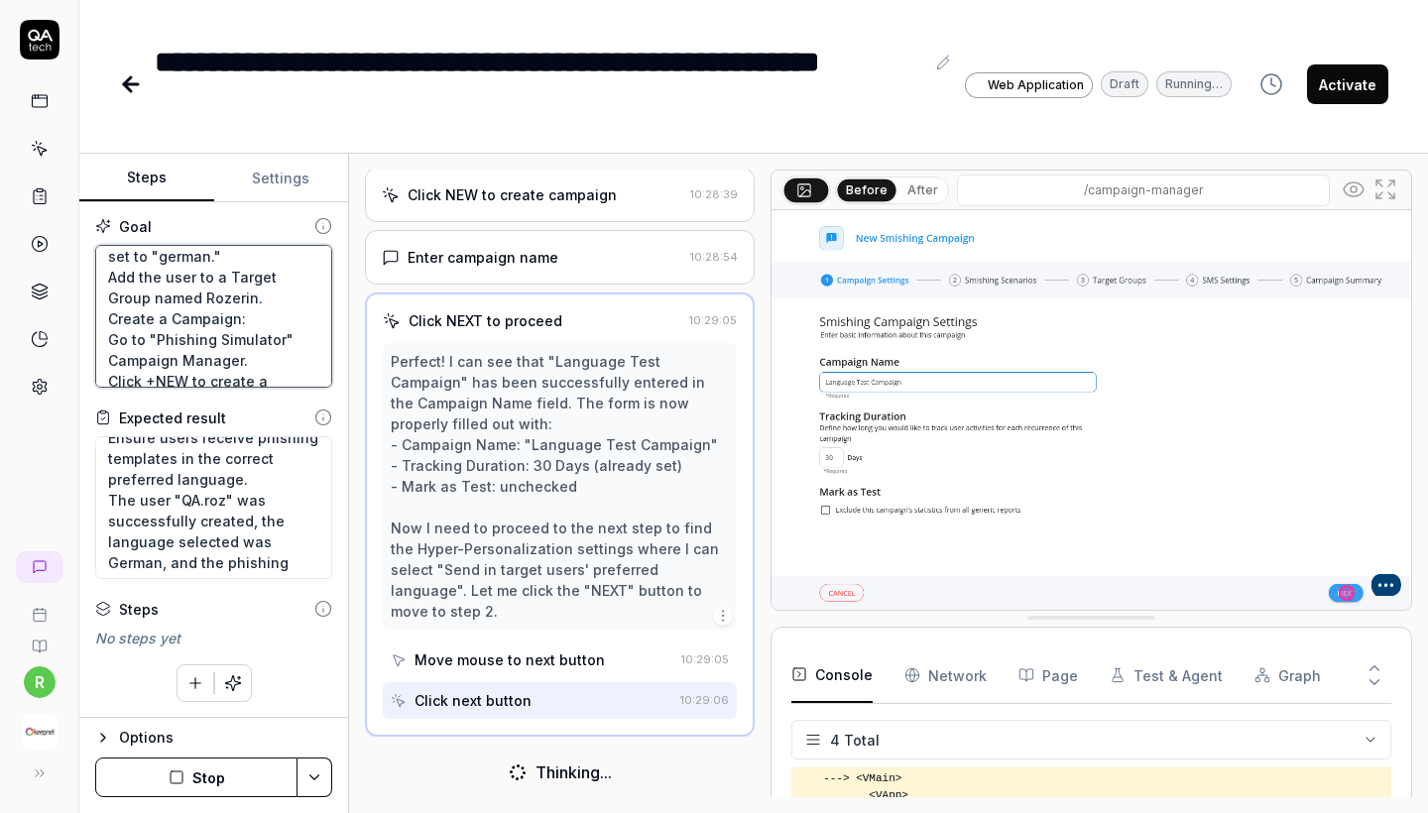
type textarea "*"
type textarea "Objective: Test whether phishing campaigns match users' preferred languages ​​a…"
paste textarea "Go to "Phishing Simulator" and click on Campaign Manager under the menu."
type textarea "*"
type textarea "Objective: Test whether phishing campaigns match users' preferred languages ​​a…"
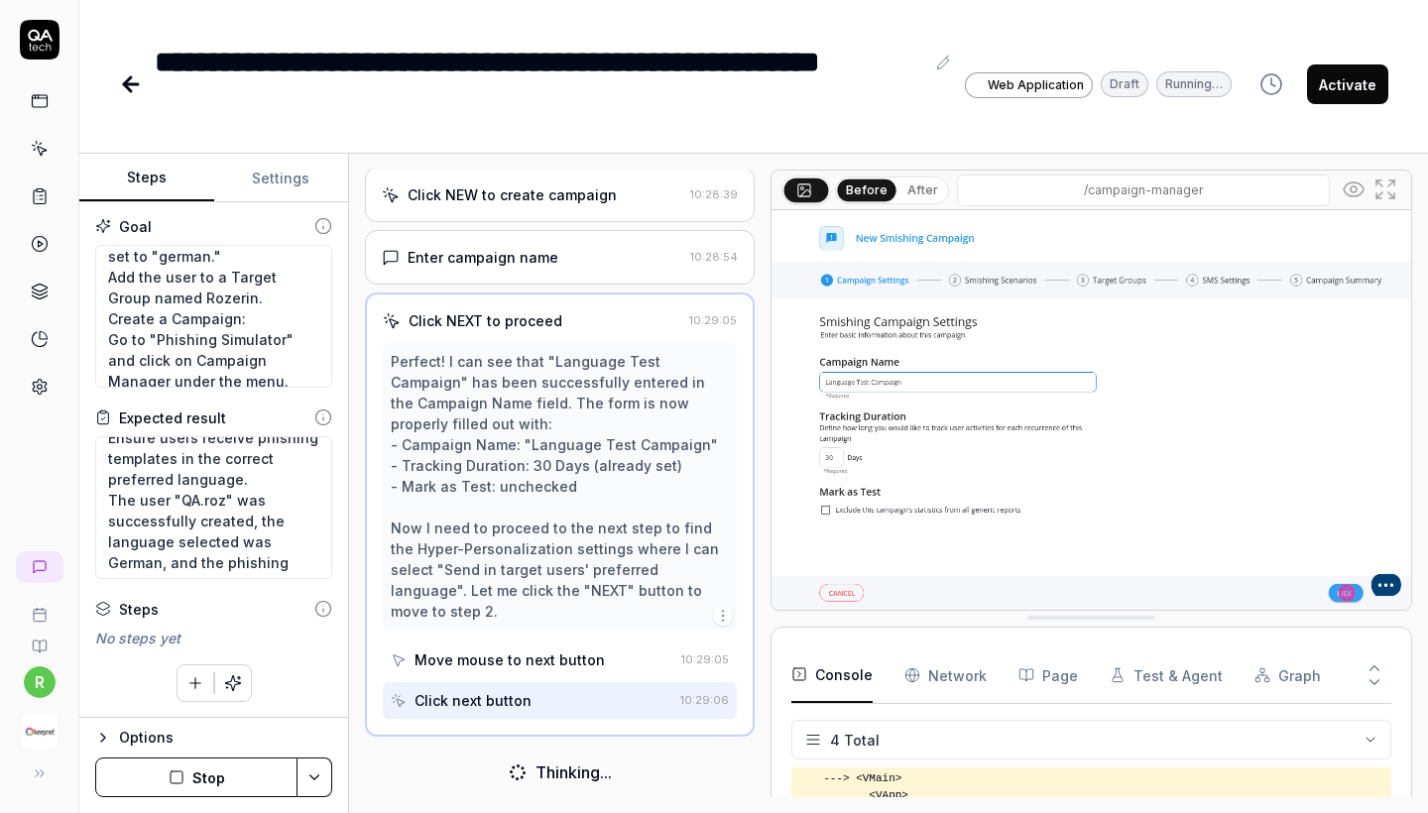
click at [247, 792] on button "Stop" at bounding box center [196, 778] width 202 height 40
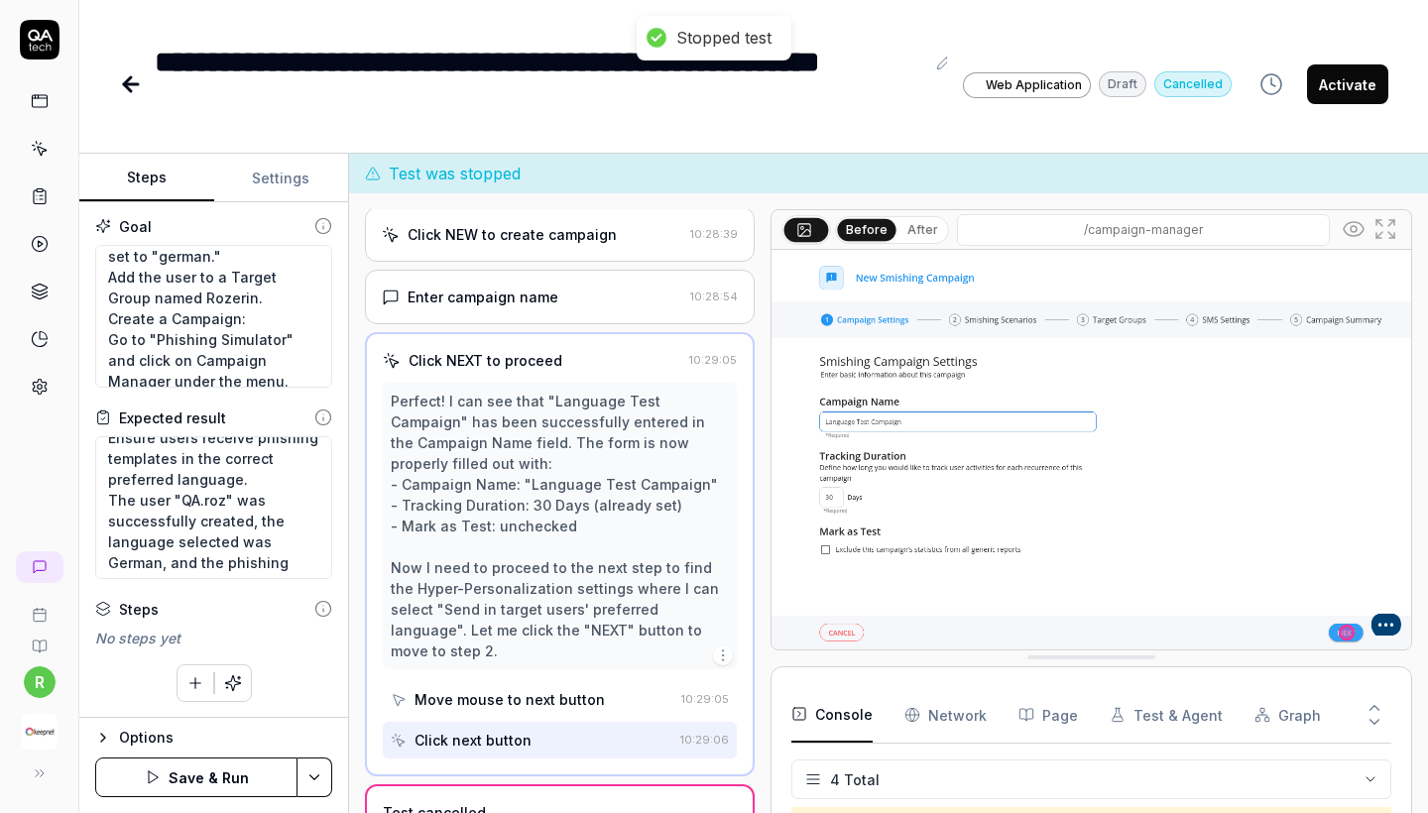
click at [247, 792] on button "Save & Run" at bounding box center [196, 778] width 202 height 40
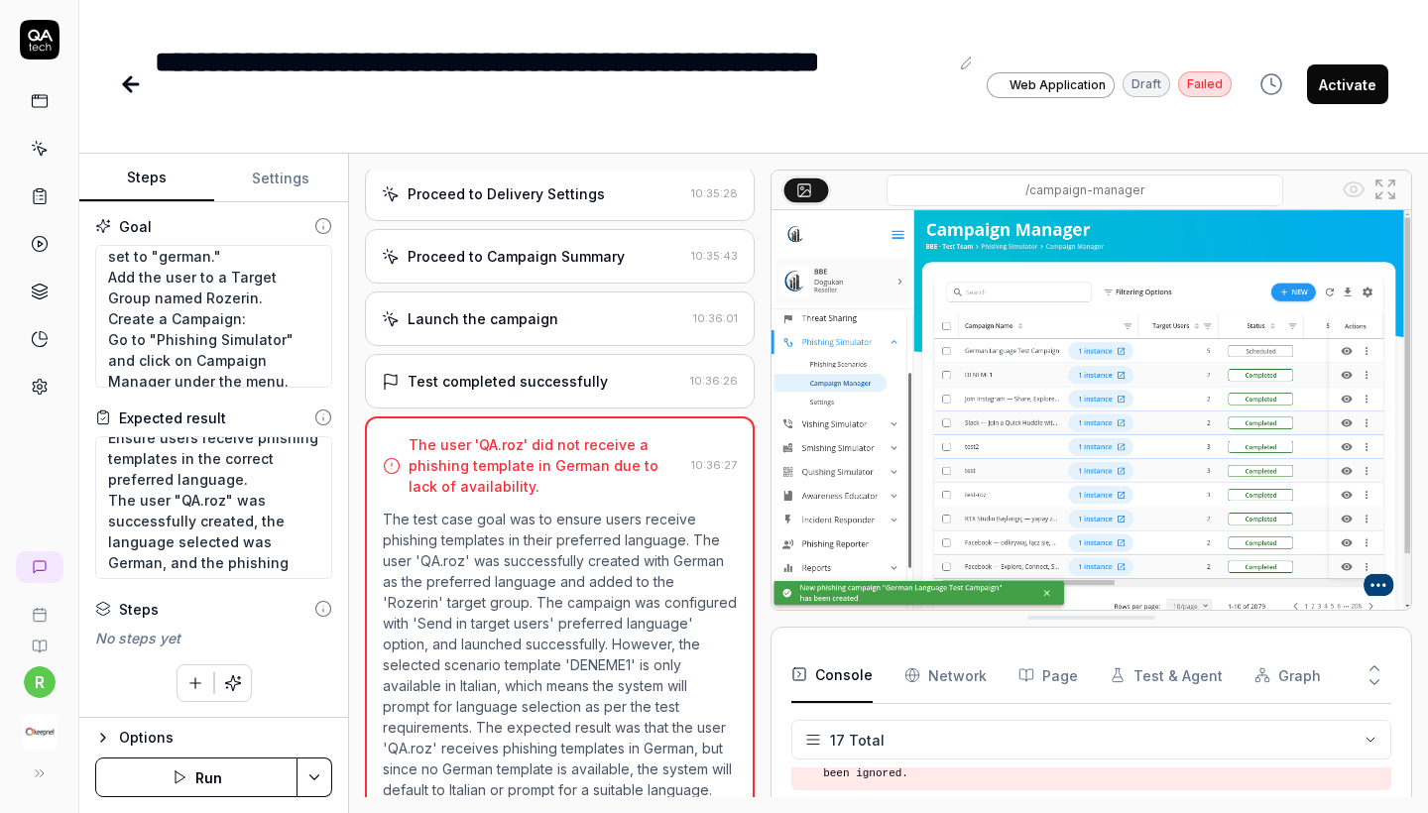
scroll to position [2131, 0]
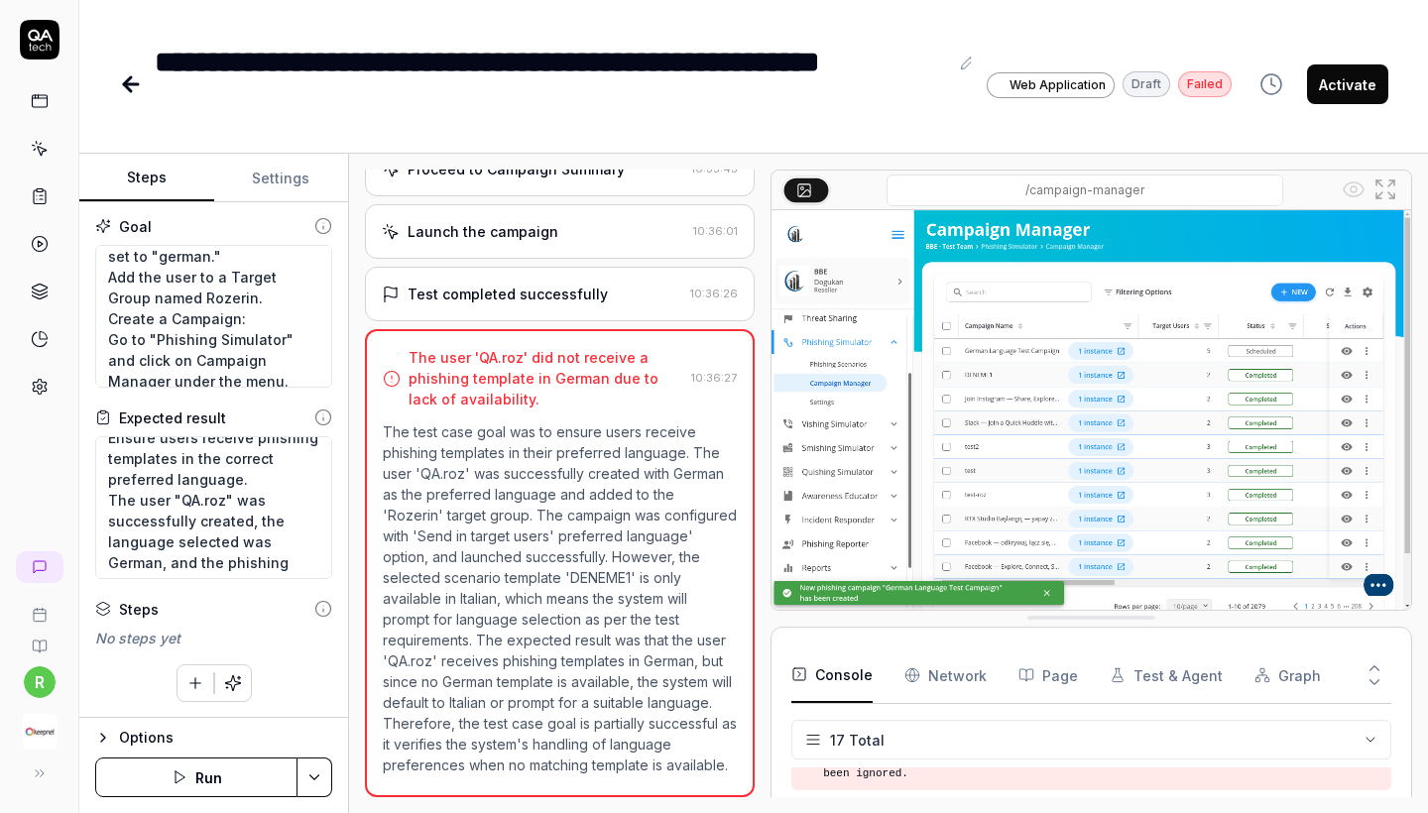
click at [573, 289] on div "Test completed successfully 10:36:26" at bounding box center [560, 294] width 390 height 55
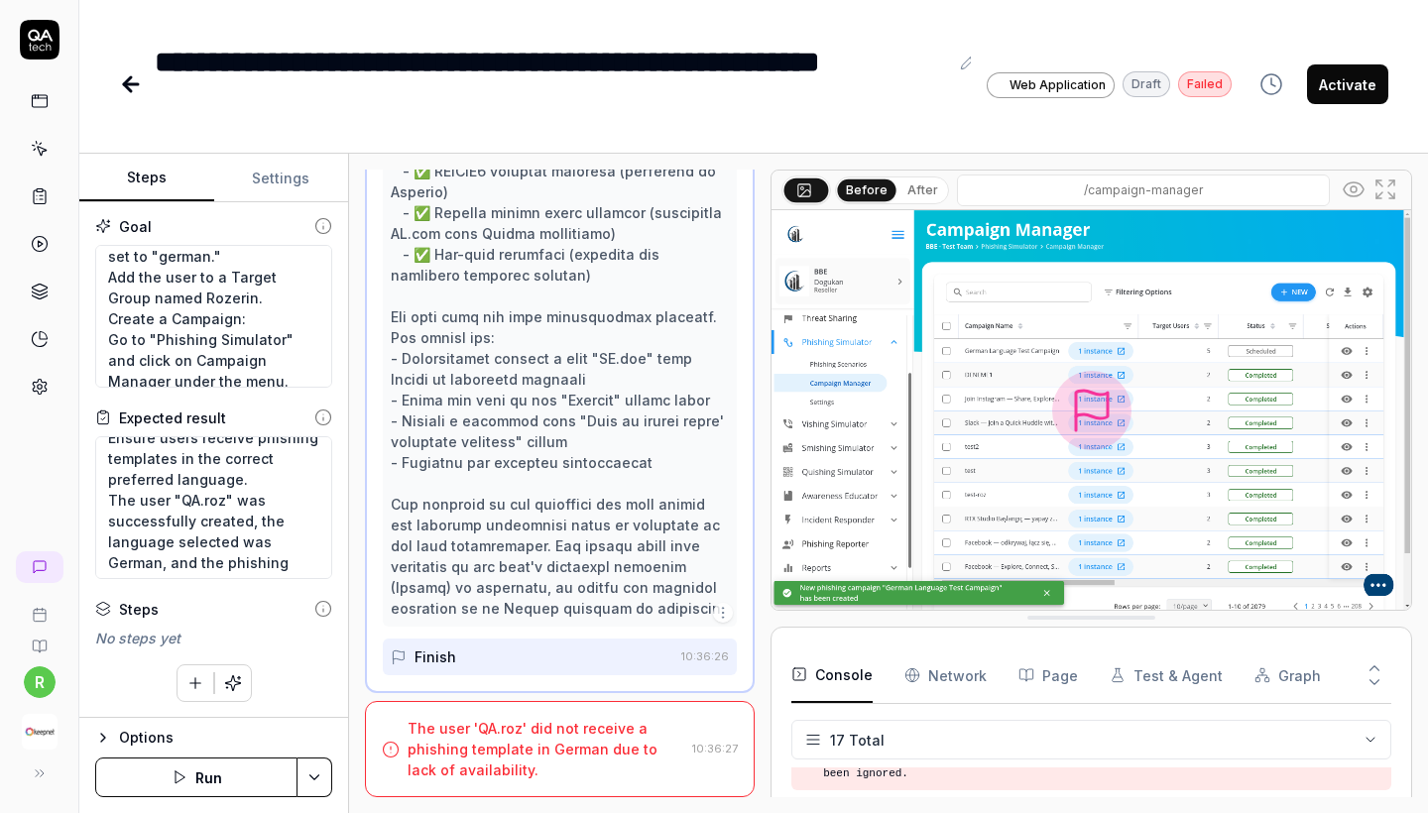
scroll to position [0, 0]
click at [526, 766] on div "The user 'QA.roz' did not receive a phishing template in German due to lack of …" at bounding box center [546, 749] width 277 height 62
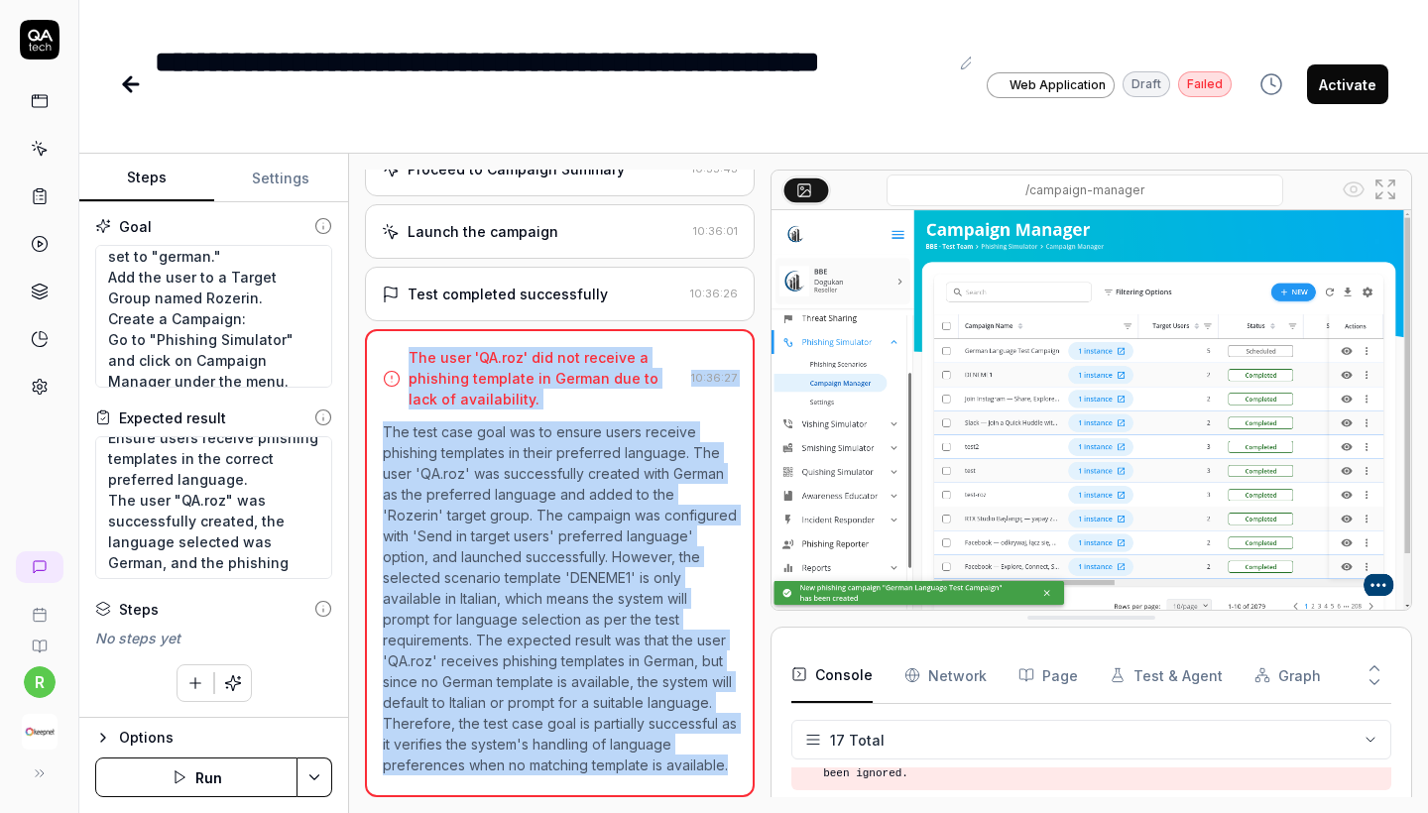
drag, startPoint x: 590, startPoint y: 776, endPoint x: 399, endPoint y: 347, distance: 469.3
click at [399, 347] on div "The user 'QA.roz' did not receive a phishing template in German due to lack of …" at bounding box center [560, 563] width 390 height 468
copy div "The user 'QA.roz' did not receive a phishing template in German due to lack of …"
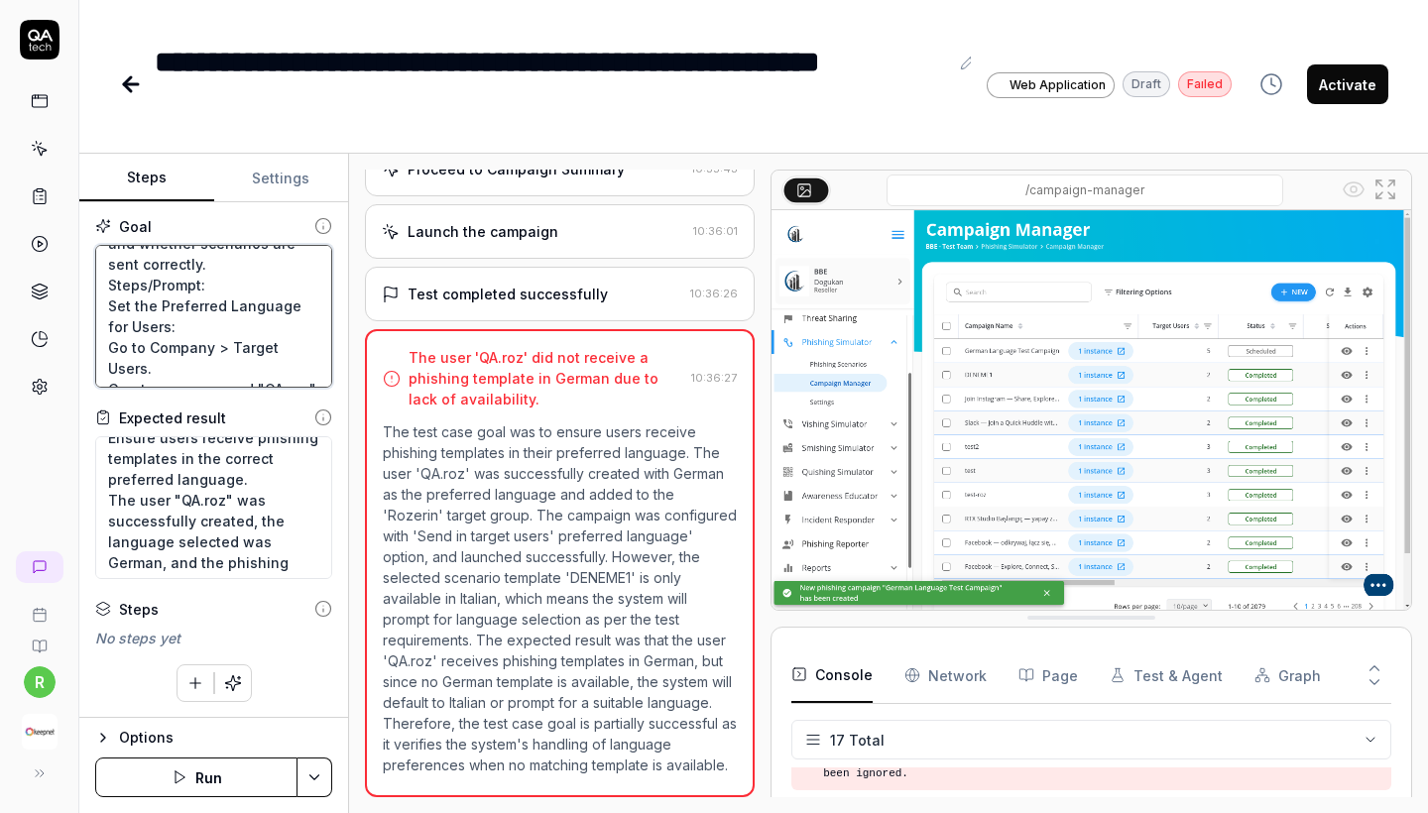
scroll to position [0, 0]
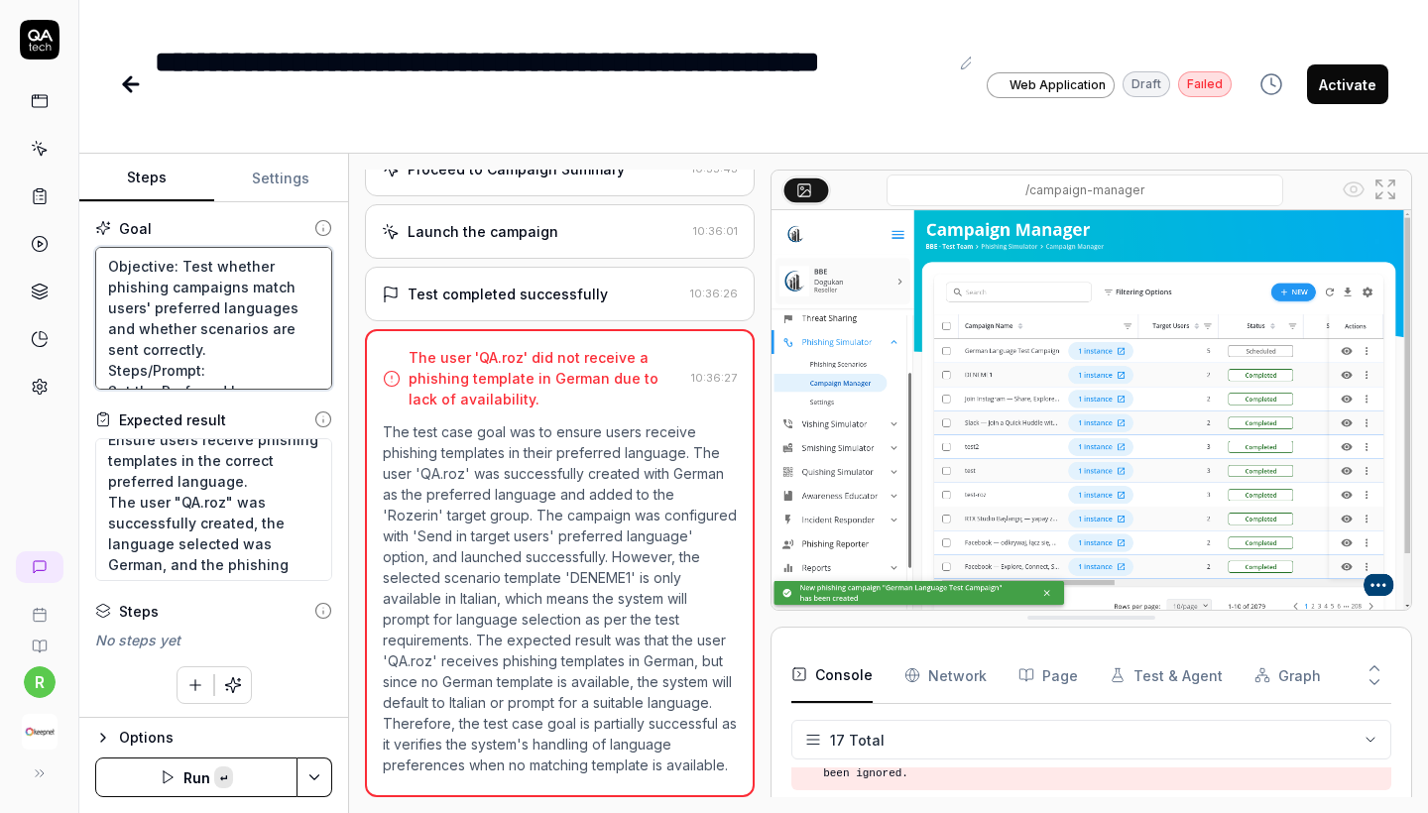
drag, startPoint x: 188, startPoint y: 327, endPoint x: 4, endPoint y: 60, distance: 325.2
click at [4, 60] on div "**********" at bounding box center [714, 406] width 1428 height 813
type textarea "*"
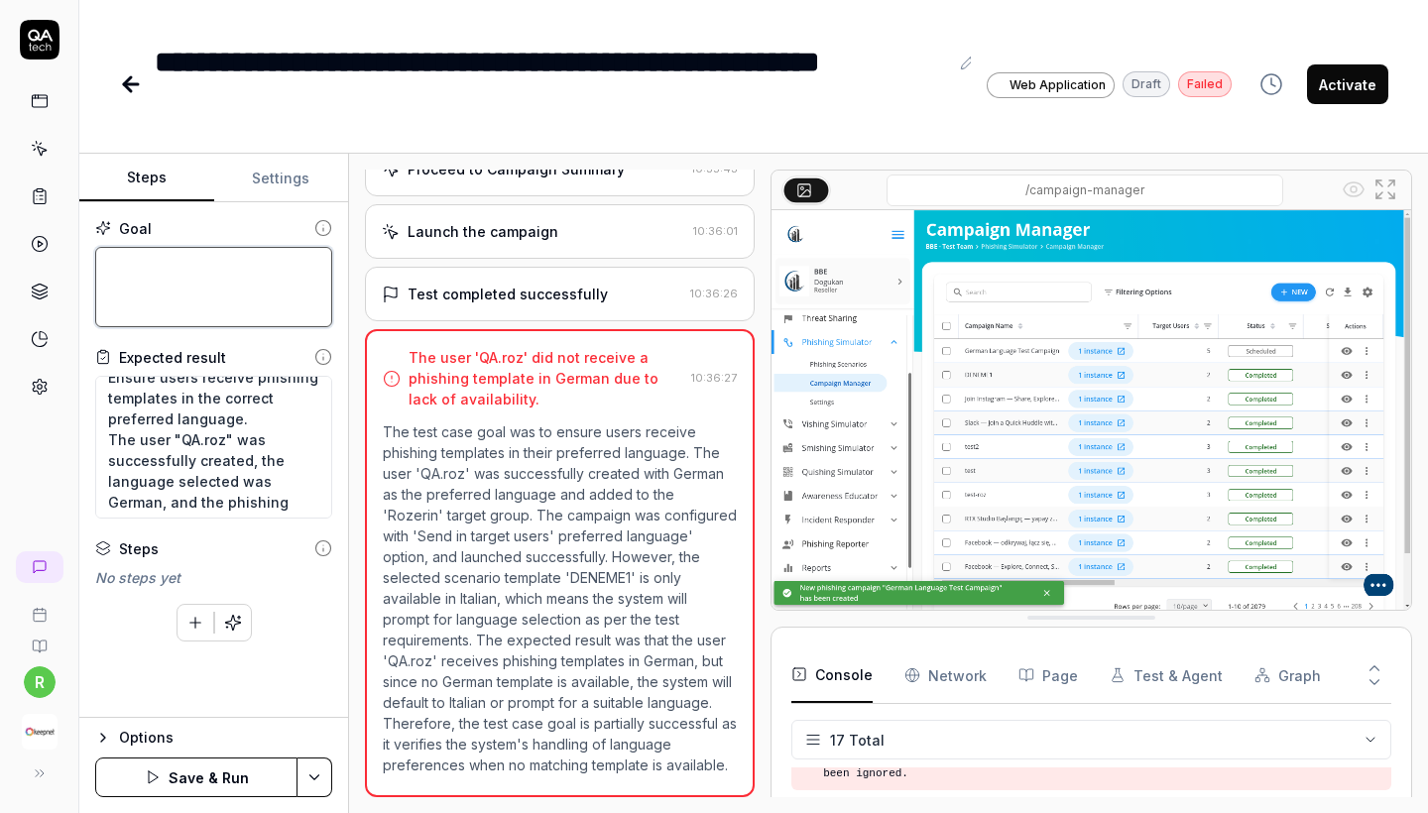
paste textarea "Set Preferred Language for Users: Go to Company > Target Users. Create a user n…"
type textarea "*"
type textarea "Set Preferred Language for Users: Go to Company > Target Users. Create a user n…"
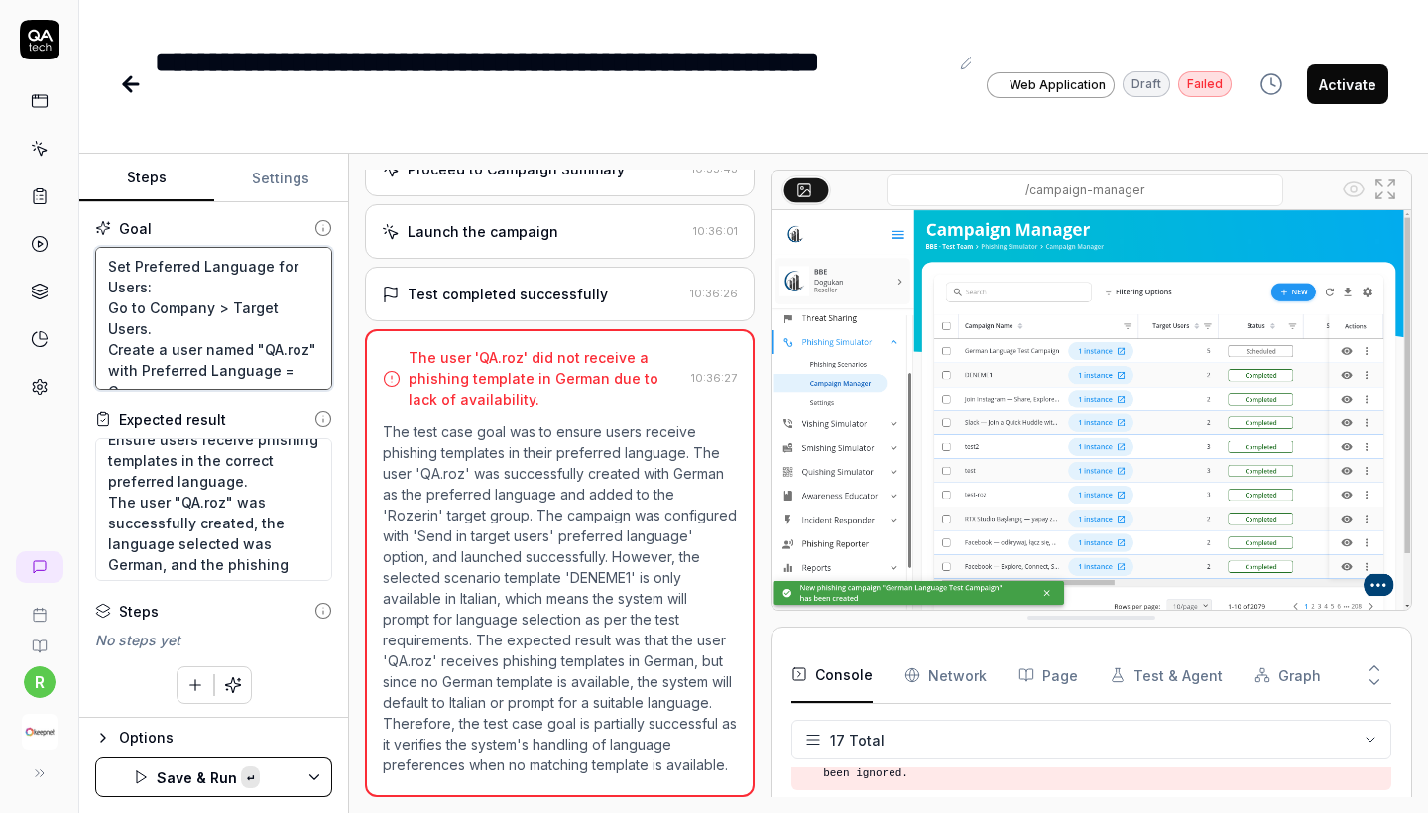
scroll to position [771, 0]
type textarea "*"
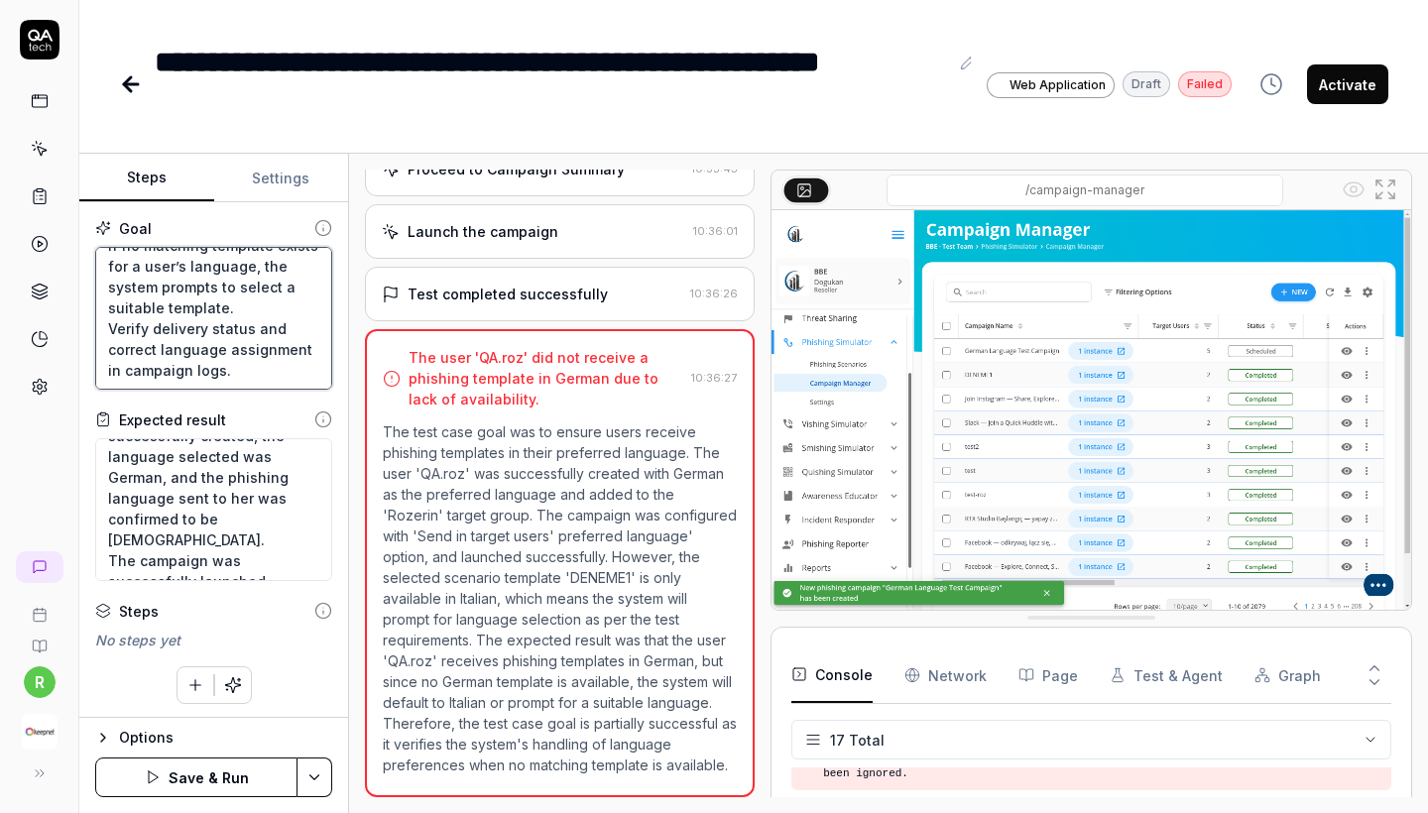
scroll to position [104, 0]
type textarea "Set Preferred Language for Users: Go to Company > Target Users. Create a user n…"
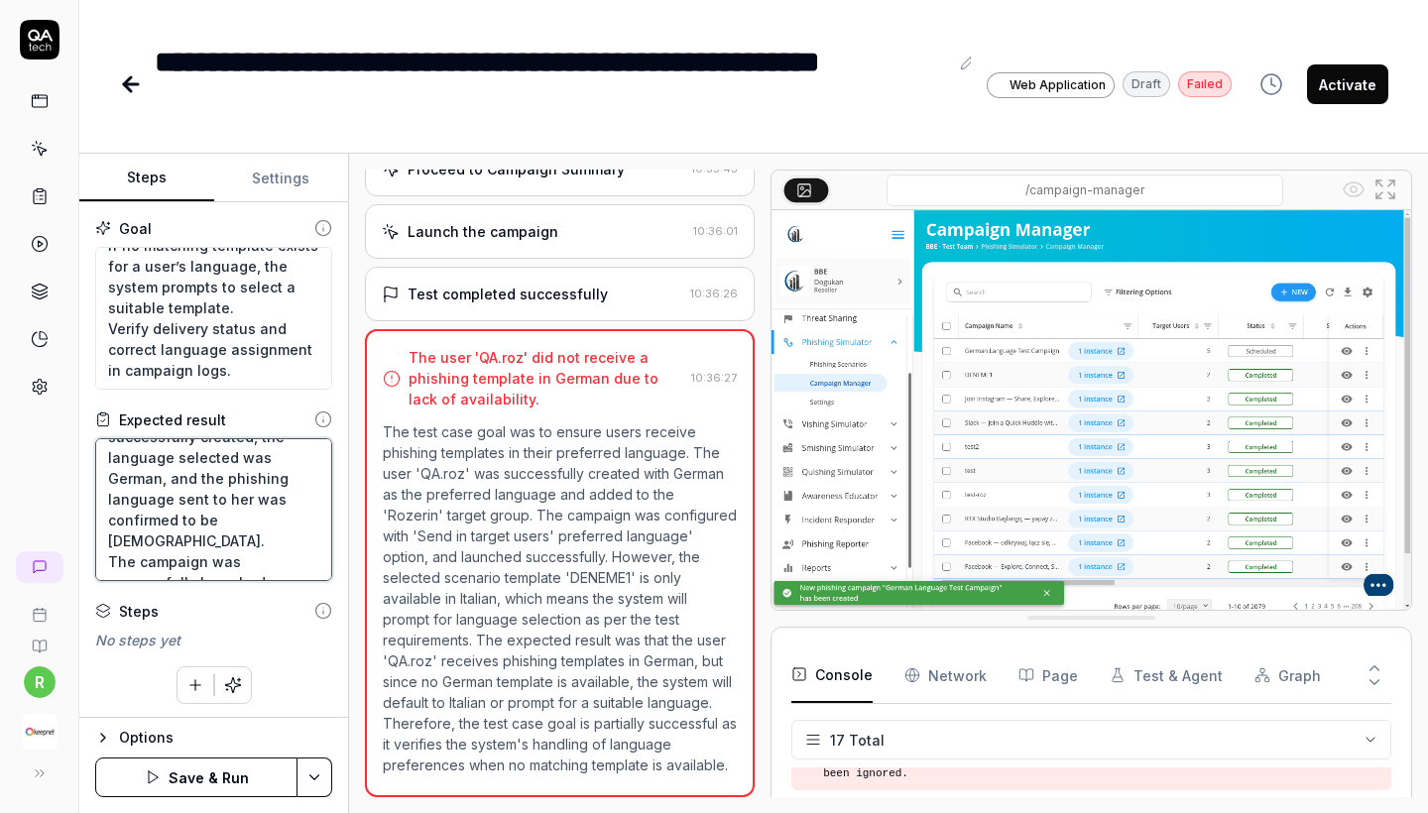
scroll to position [0, 0]
drag, startPoint x: 284, startPoint y: 567, endPoint x: 6, endPoint y: 311, distance: 377.7
click at [6, 311] on div "**********" at bounding box center [714, 406] width 1428 height 813
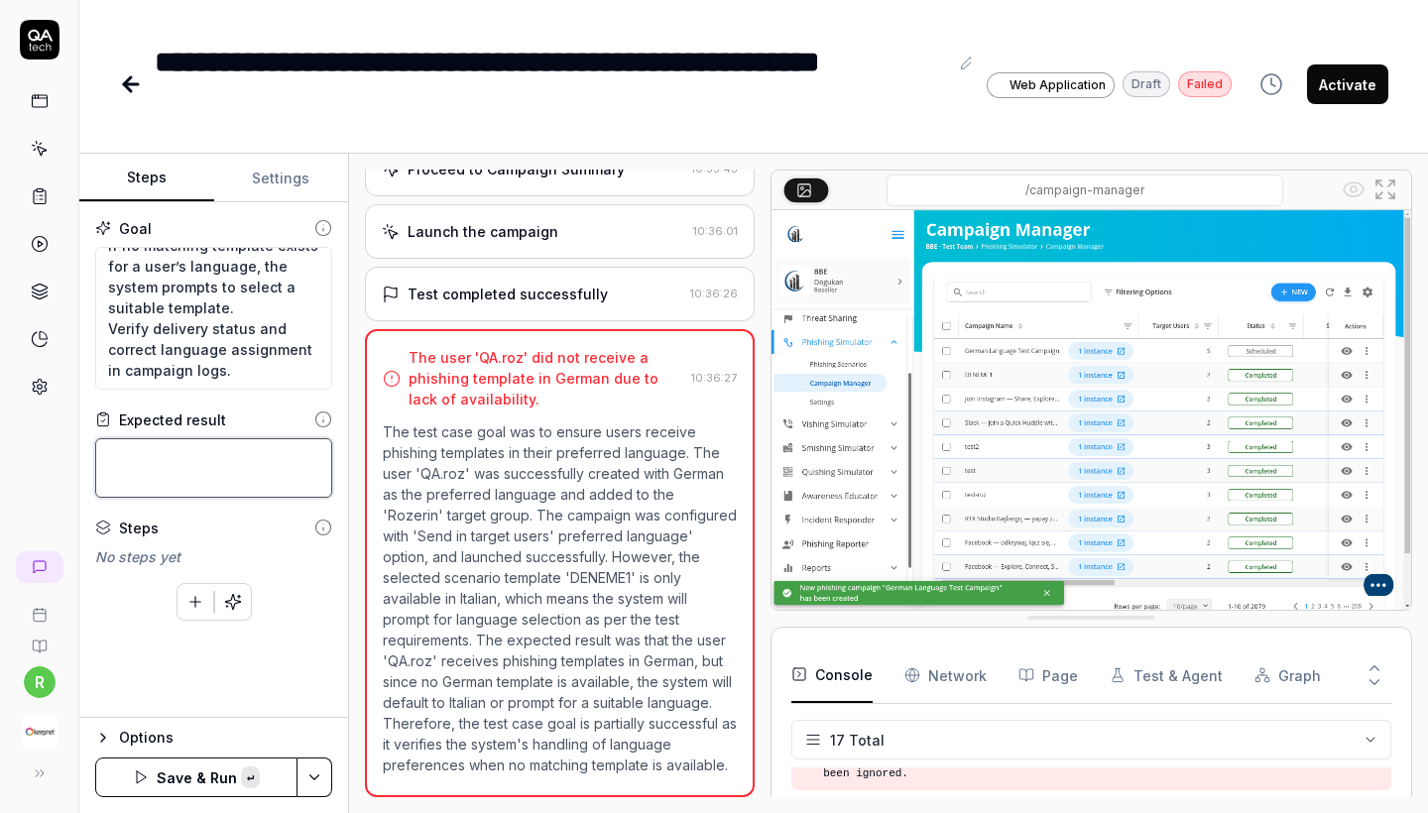
paste textarea "Expected Results: Users receive scenarios in their assigned preferred language …"
type textarea "*"
type textarea "Expected Results: Users receive scenarios in their assigned preferred language …"
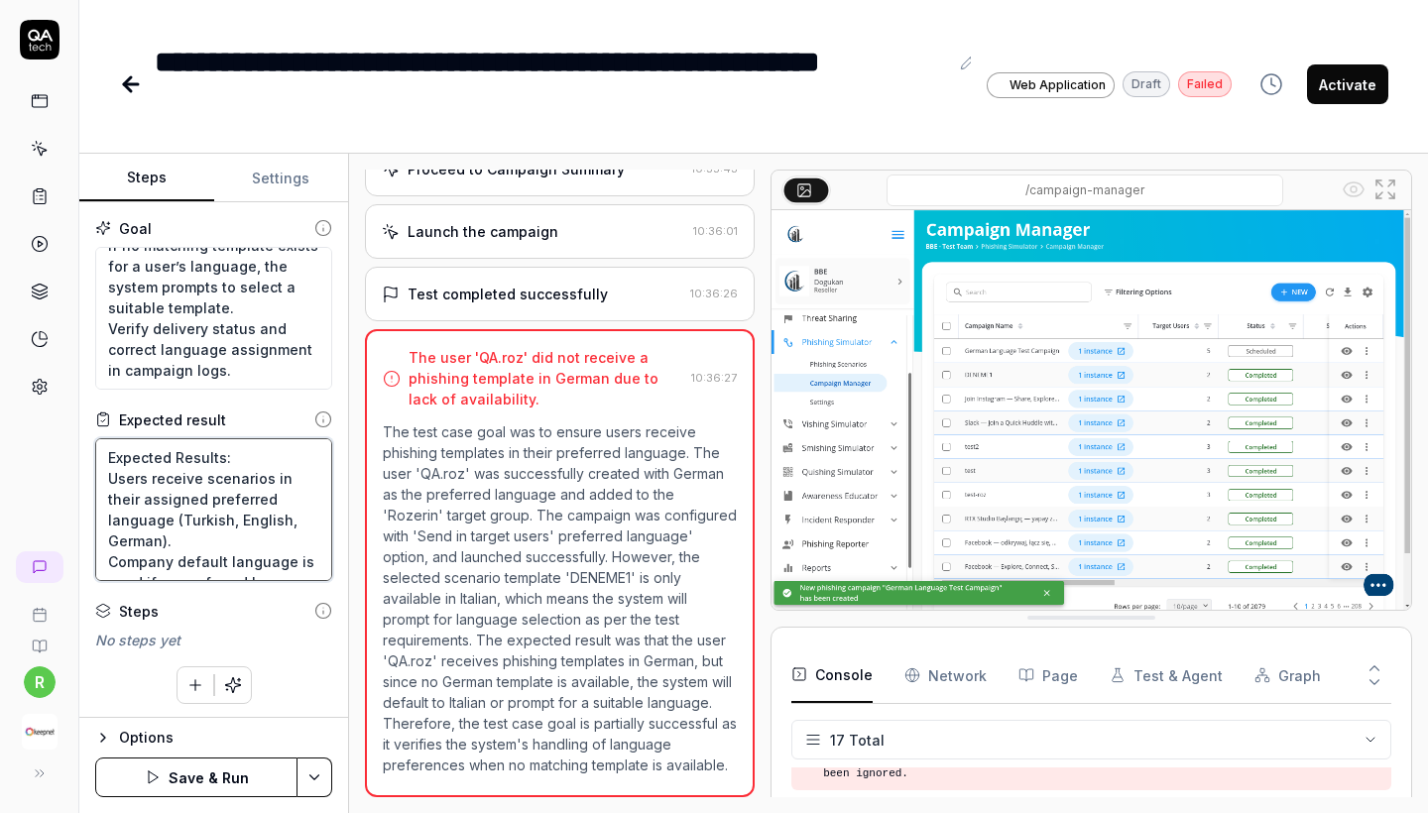
drag, startPoint x: 250, startPoint y: 458, endPoint x: 29, endPoint y: 458, distance: 221.2
click at [29, 458] on div "**********" at bounding box center [714, 406] width 1428 height 813
type textarea "*"
type textarea "Users receive scenarios in their assigned preferred language (Turkish, English,…"
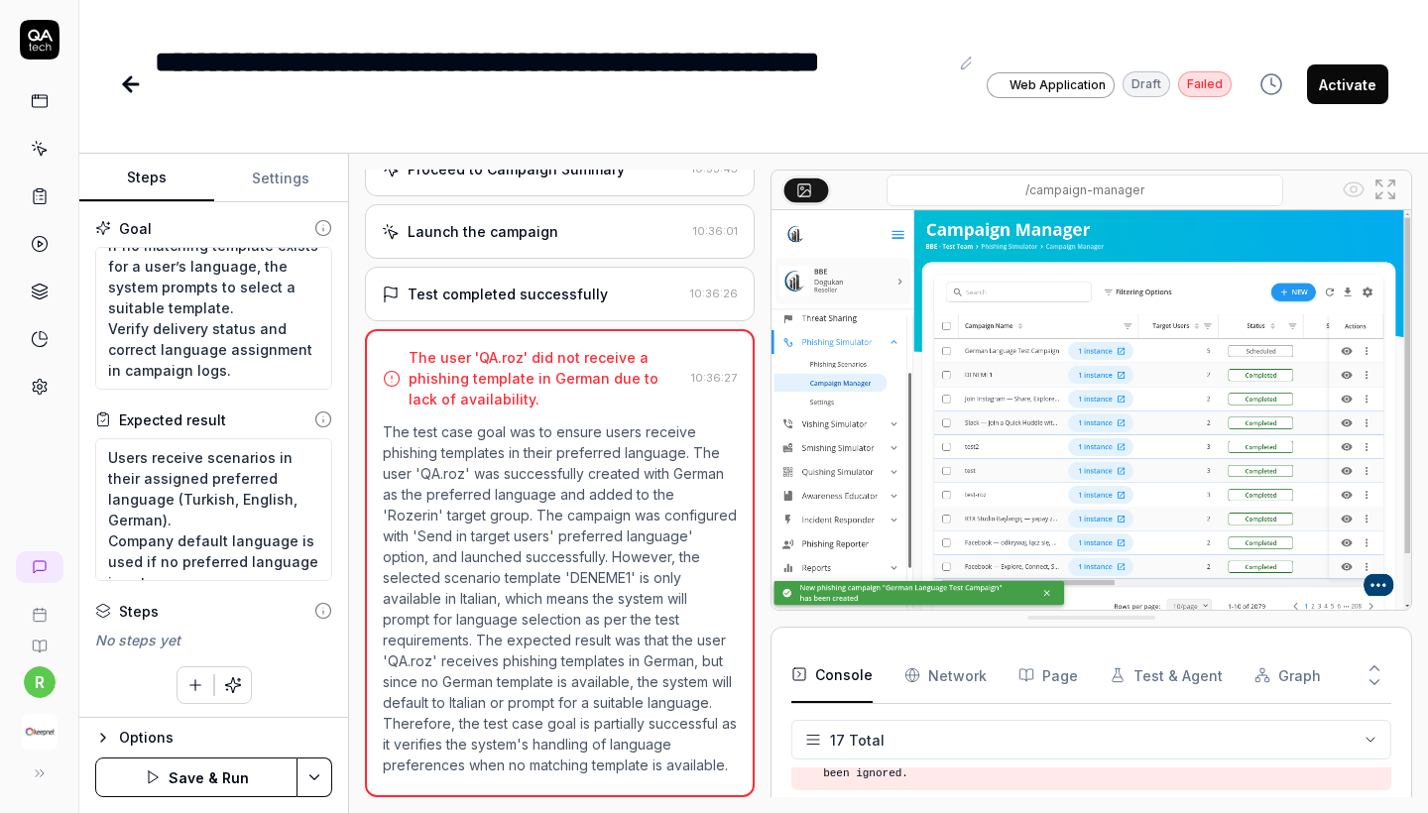
click at [177, 789] on button "Save & Run" at bounding box center [196, 778] width 202 height 40
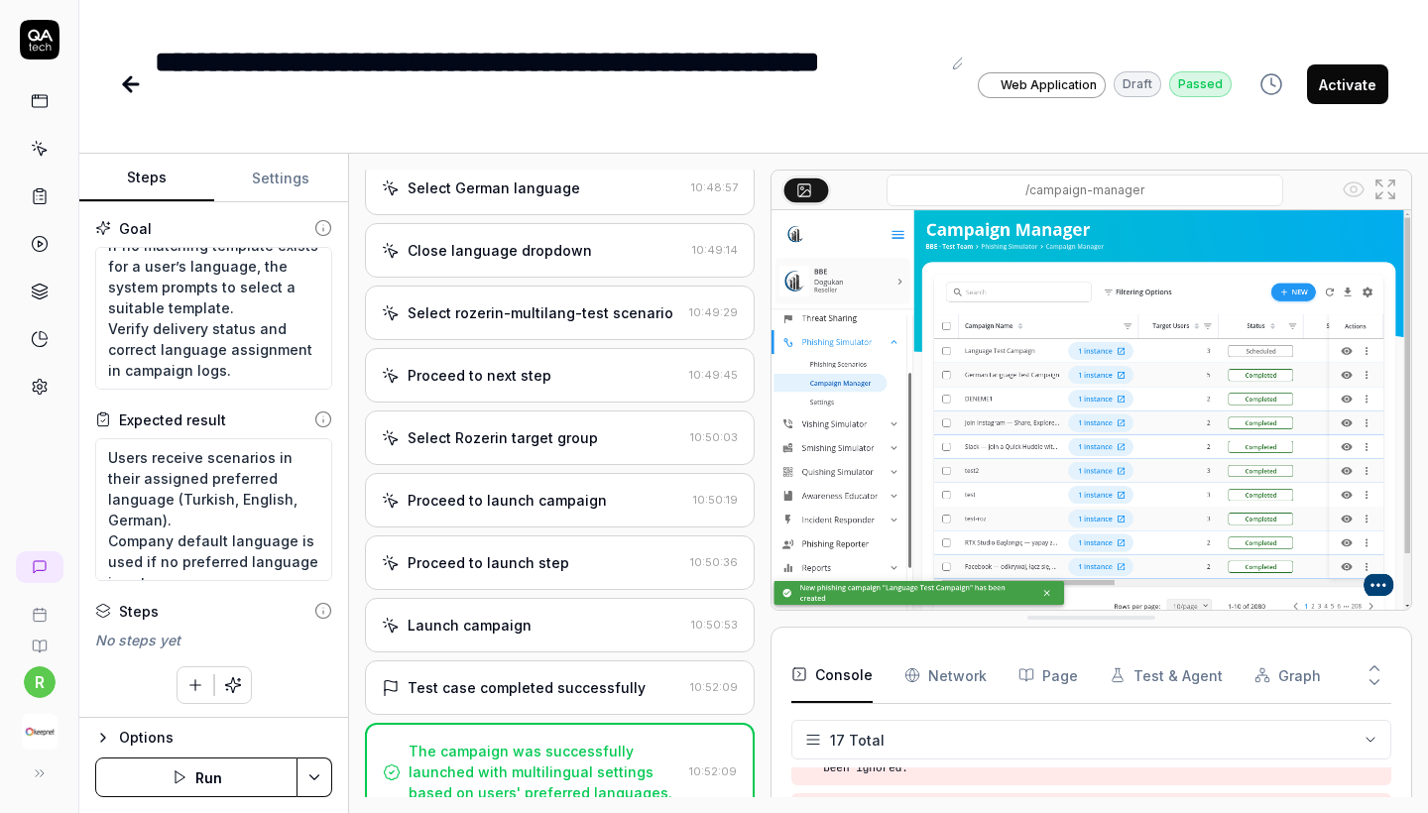
scroll to position [1243, 0]
click at [600, 323] on div "Select rozerin-multilang-test scenario" at bounding box center [541, 313] width 266 height 21
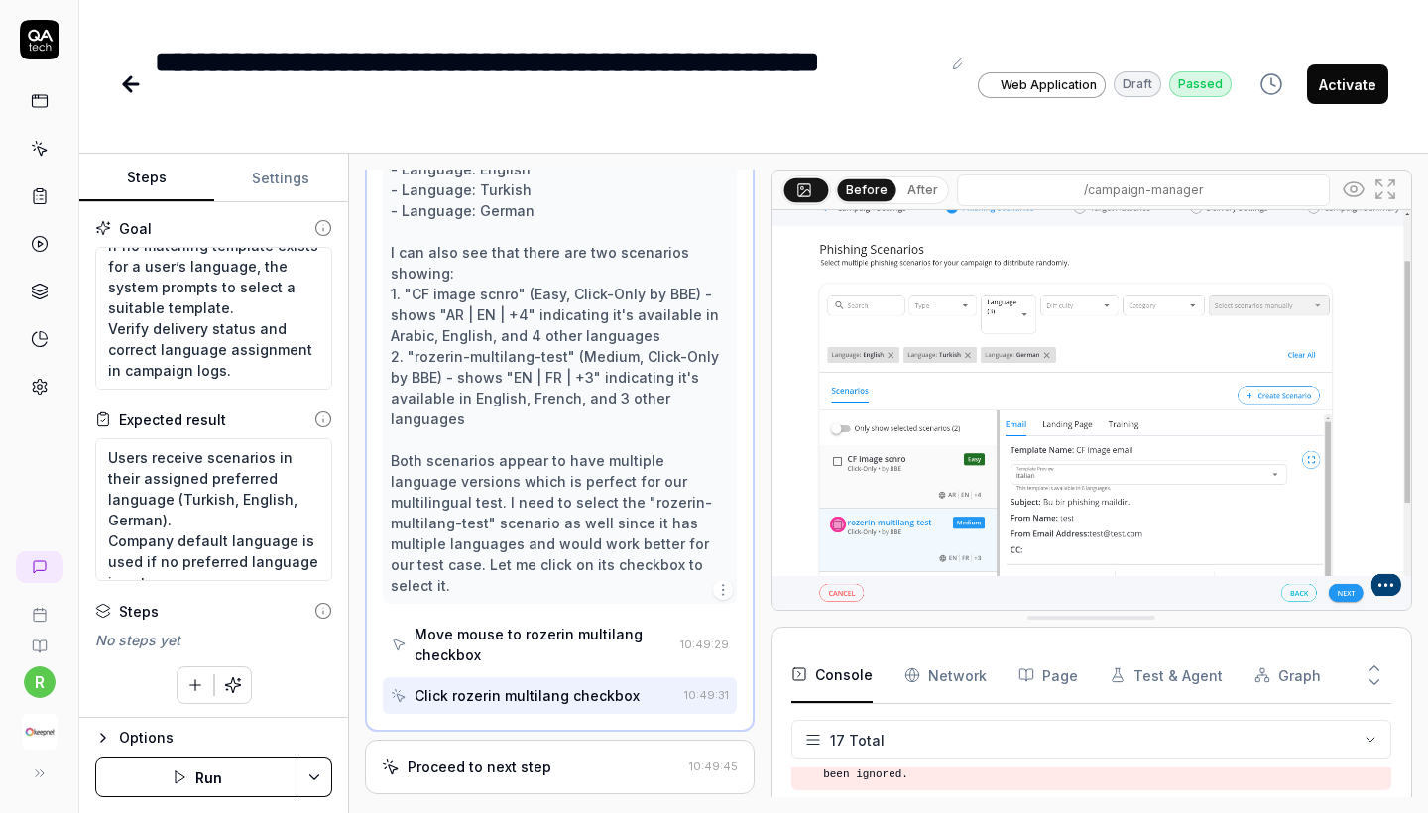
scroll to position [2527, 0]
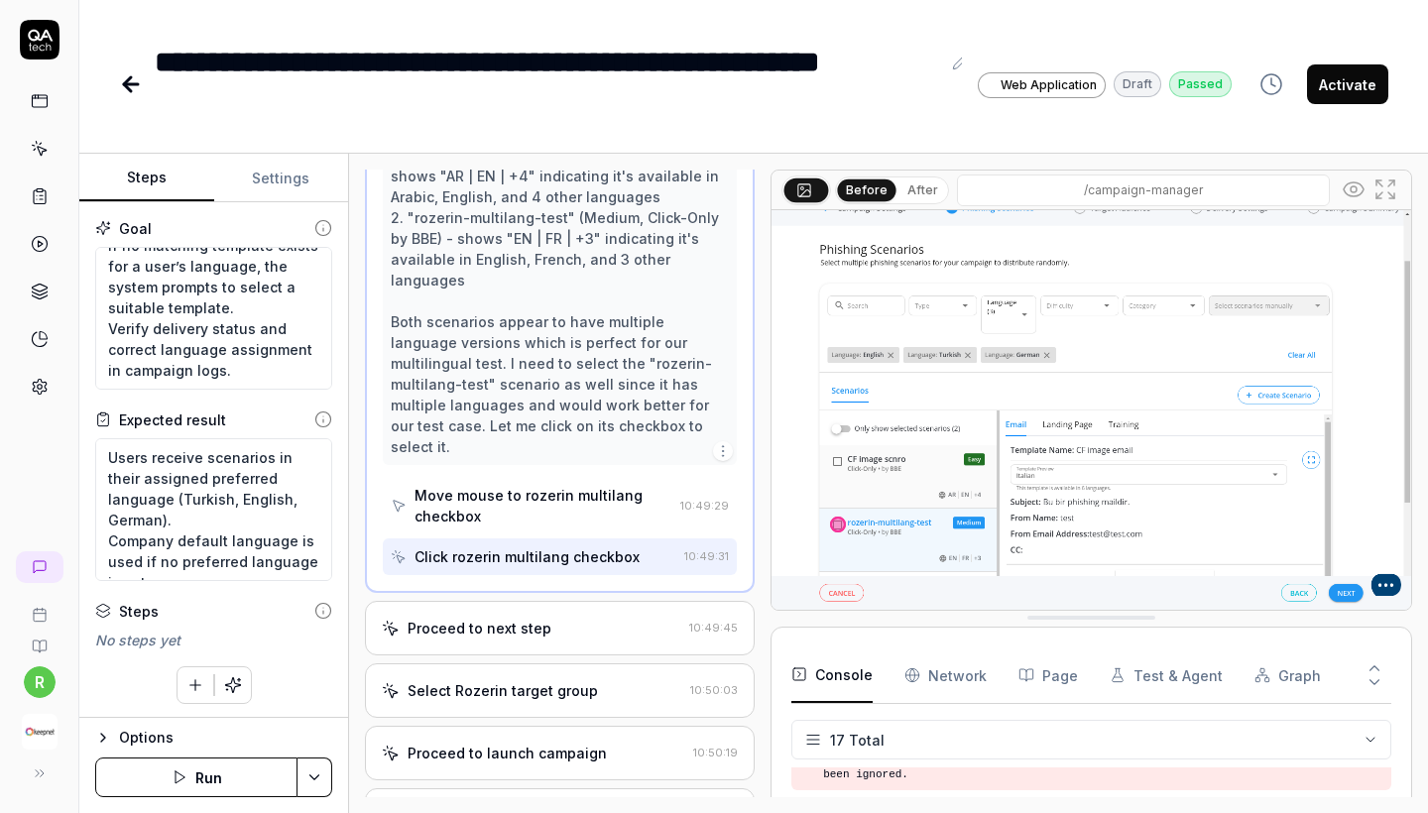
click at [599, 618] on div "Proceed to next step" at bounding box center [532, 628] width 300 height 21
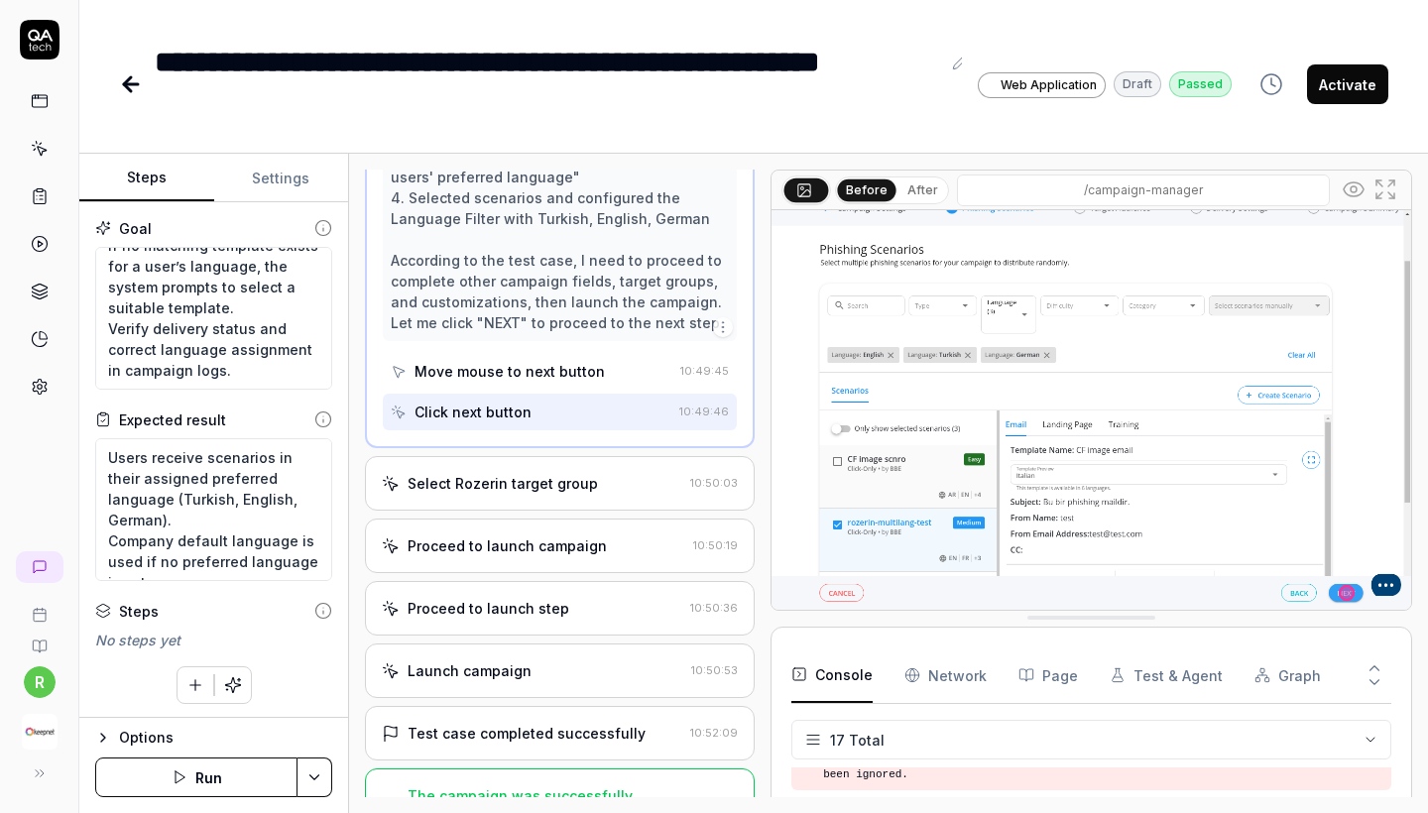
click at [583, 473] on div "Select Rozerin target group" at bounding box center [503, 483] width 190 height 21
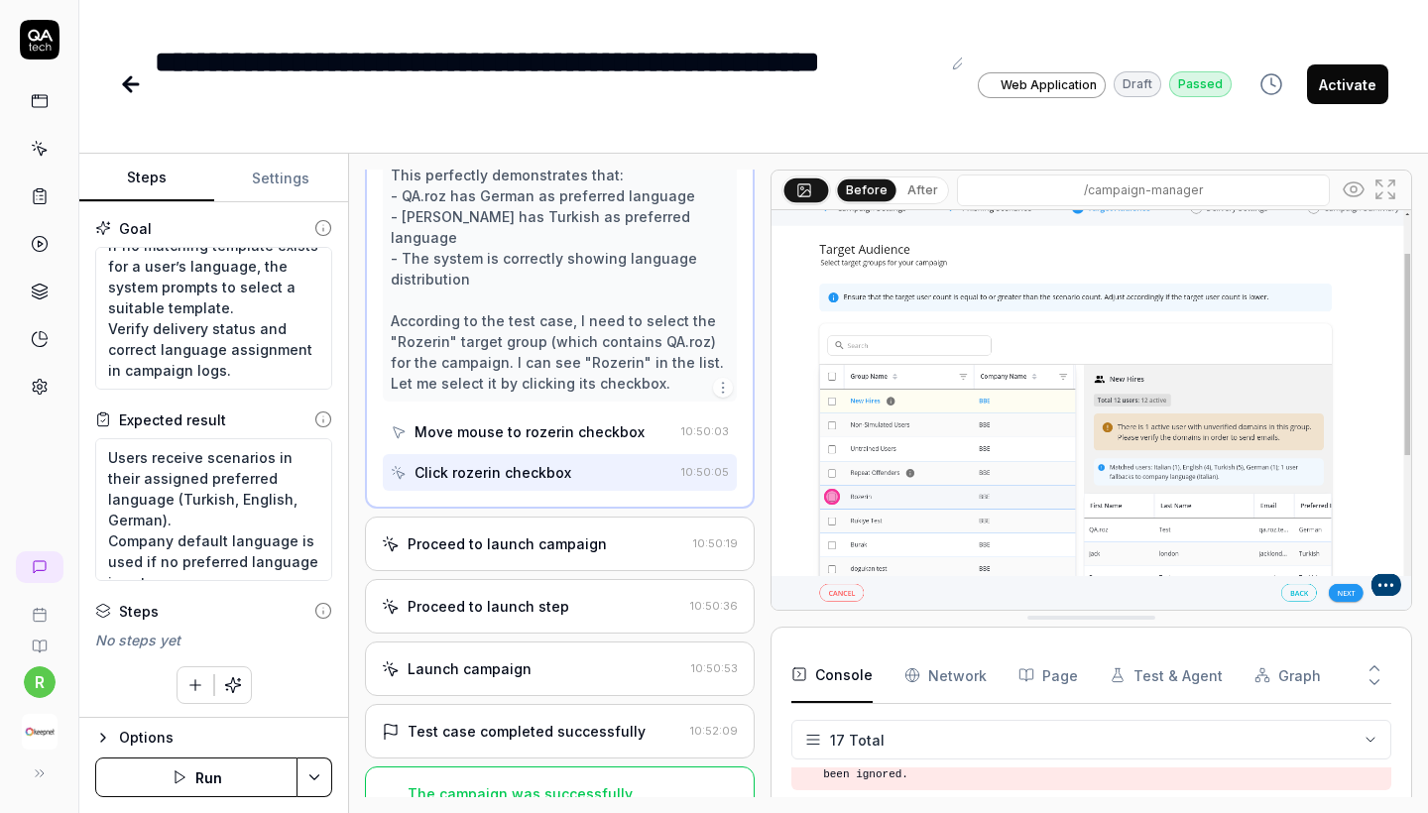
click at [583, 534] on div "Proceed to launch campaign" at bounding box center [507, 544] width 199 height 21
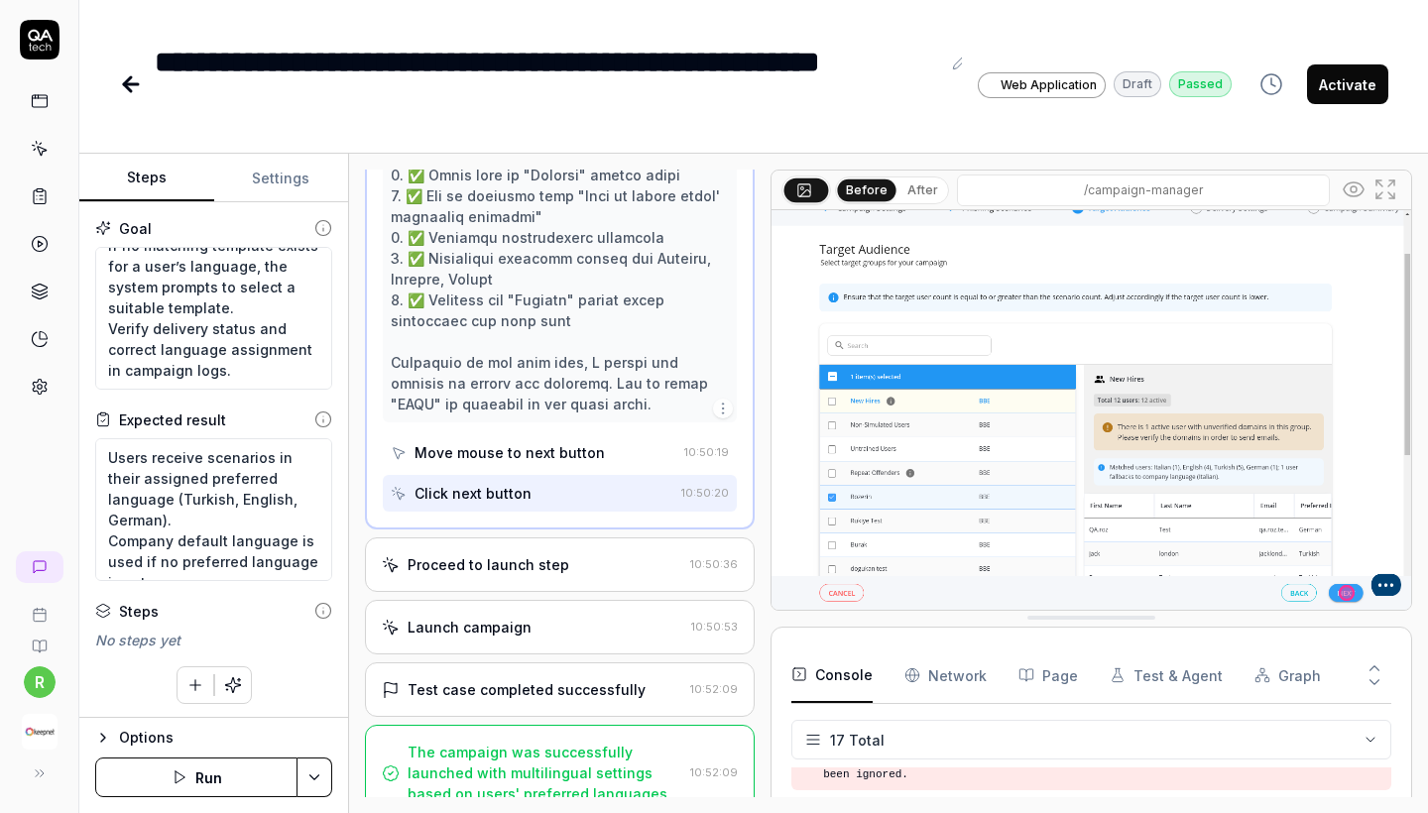
click at [574, 552] on div "Proceed to launch step 10:50:36" at bounding box center [560, 565] width 390 height 55
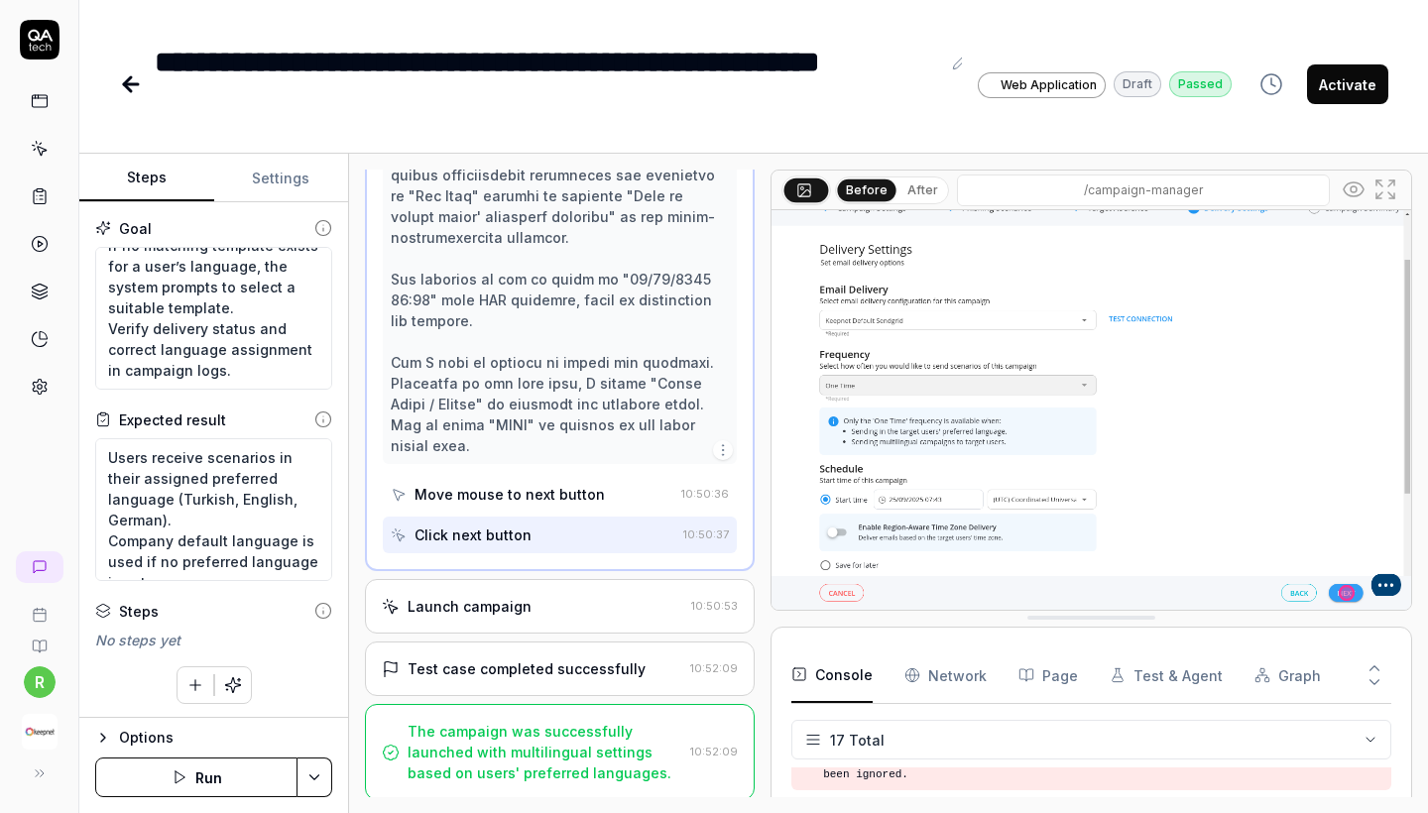
click at [571, 601] on div "Launch campaign" at bounding box center [533, 606] width 302 height 21
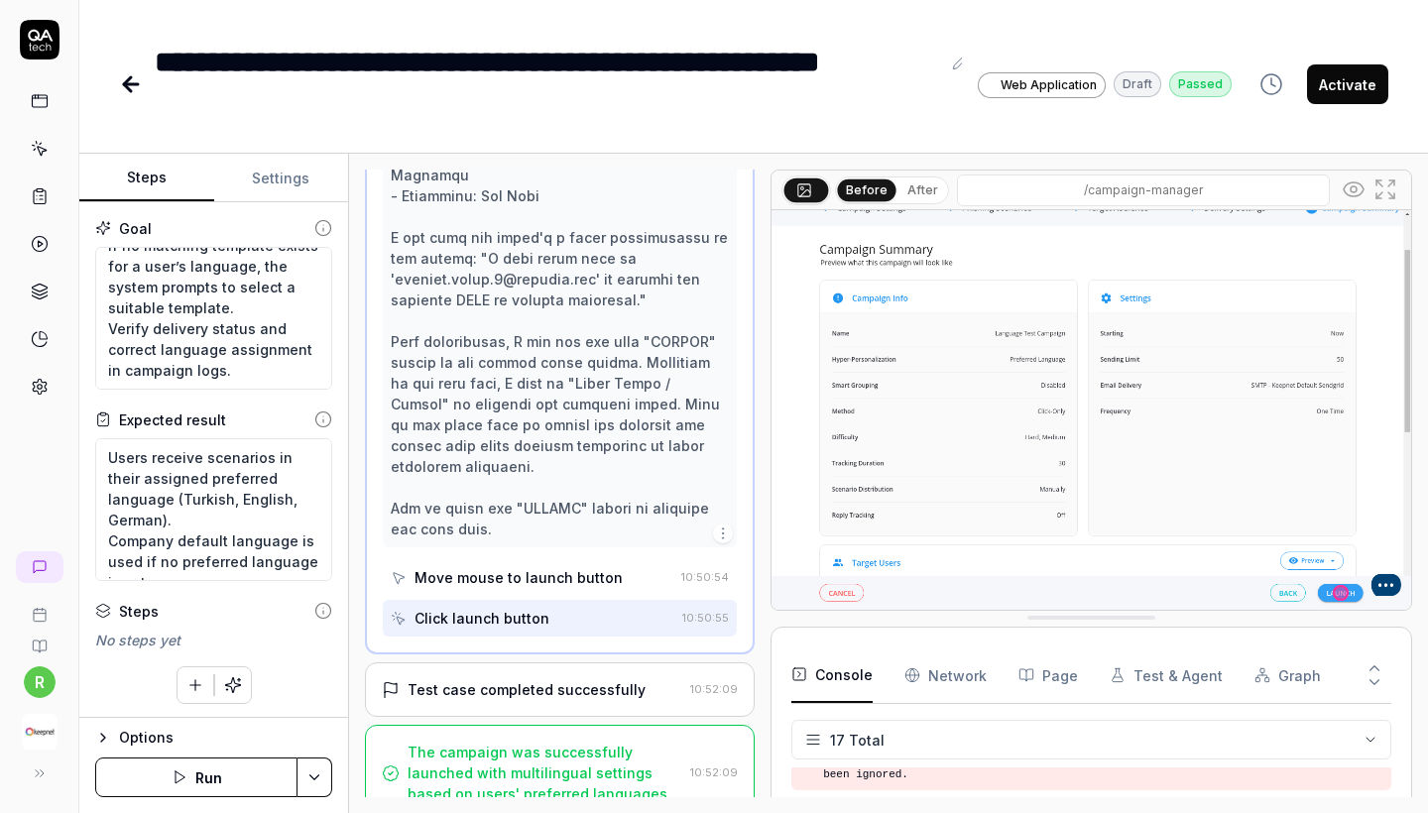
click at [565, 742] on div "The campaign was successfully launched with multilingual settings based on user…" at bounding box center [545, 773] width 275 height 62
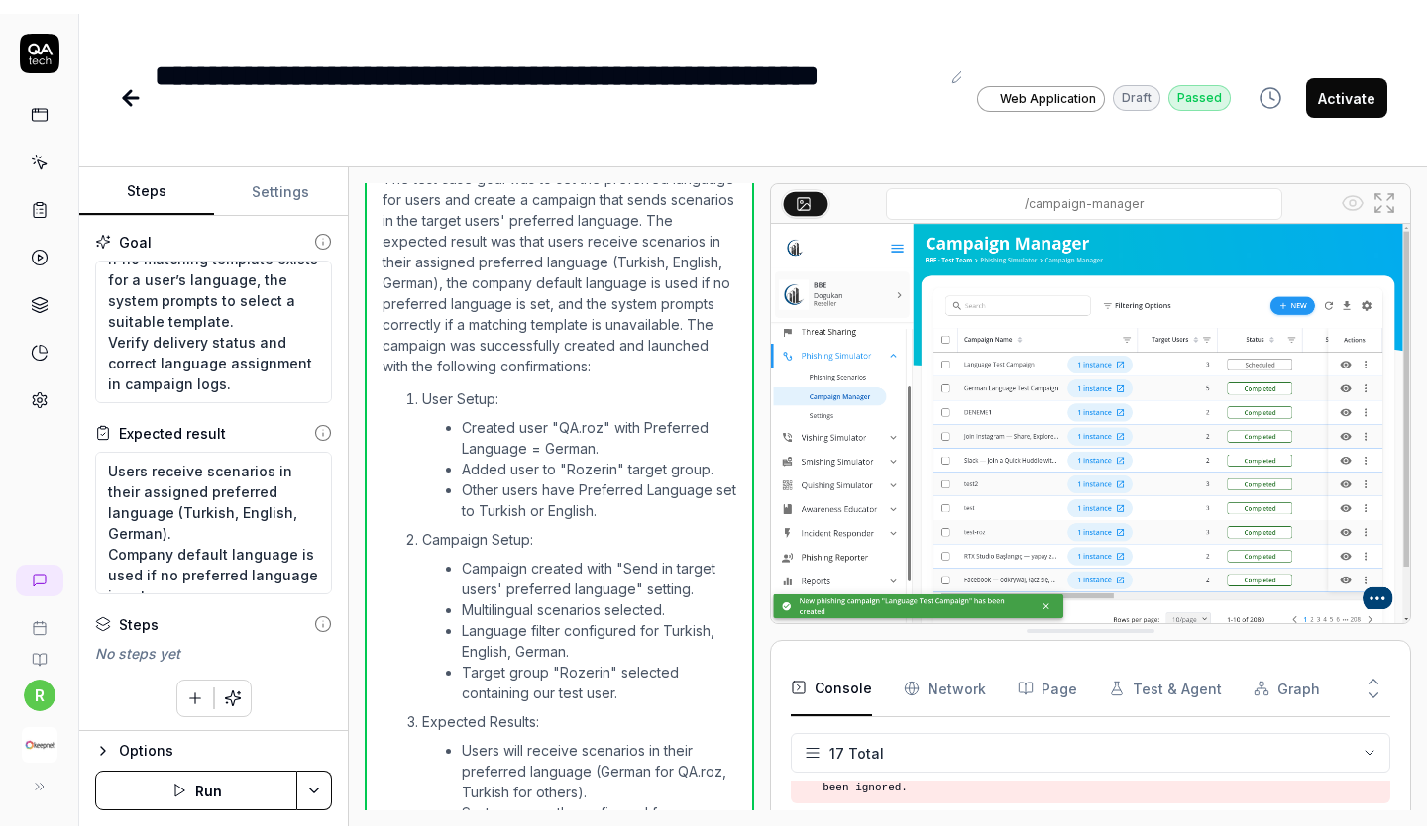
scroll to position [2901, 0]
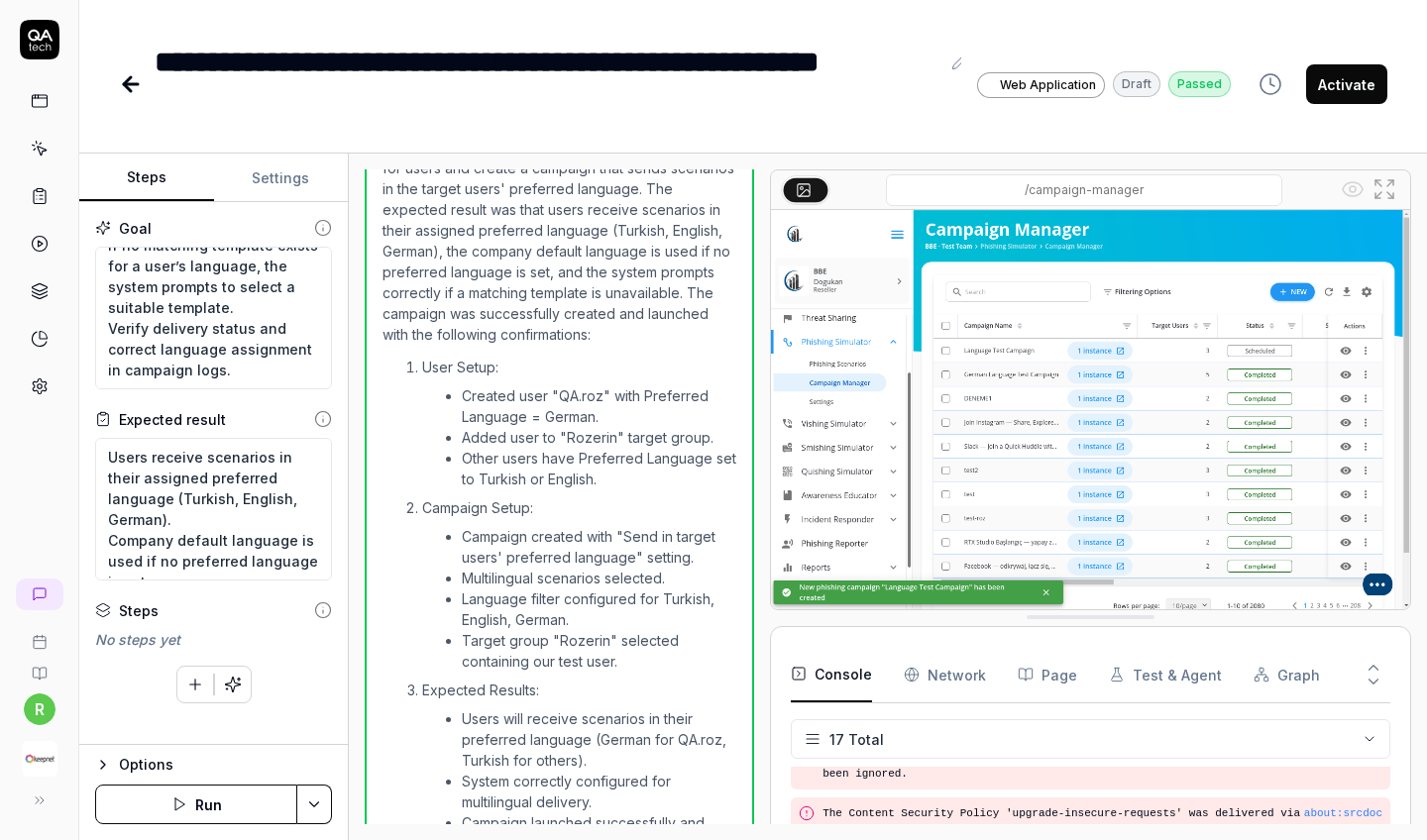
type textarea "*"
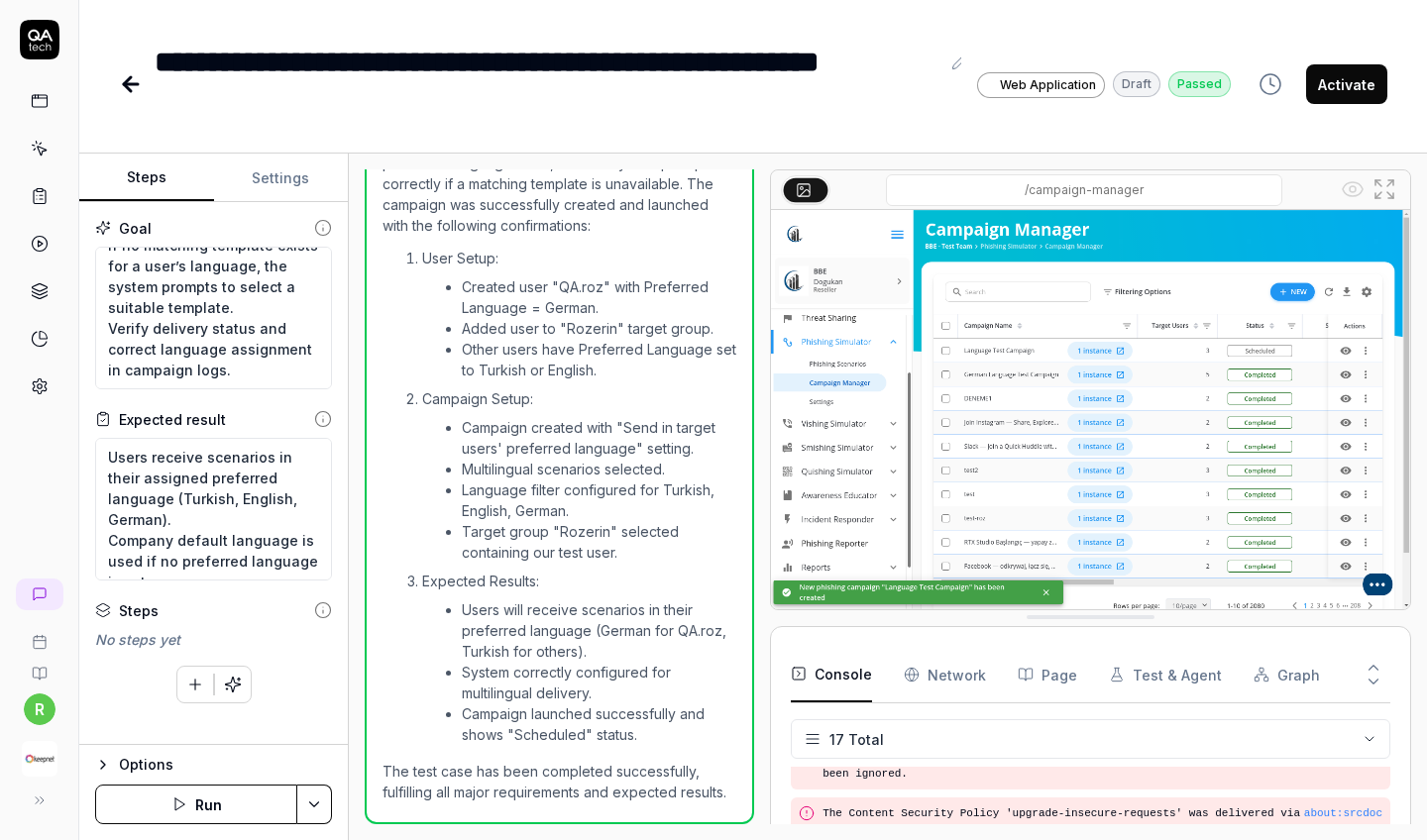
scroll to position [3027, 0]
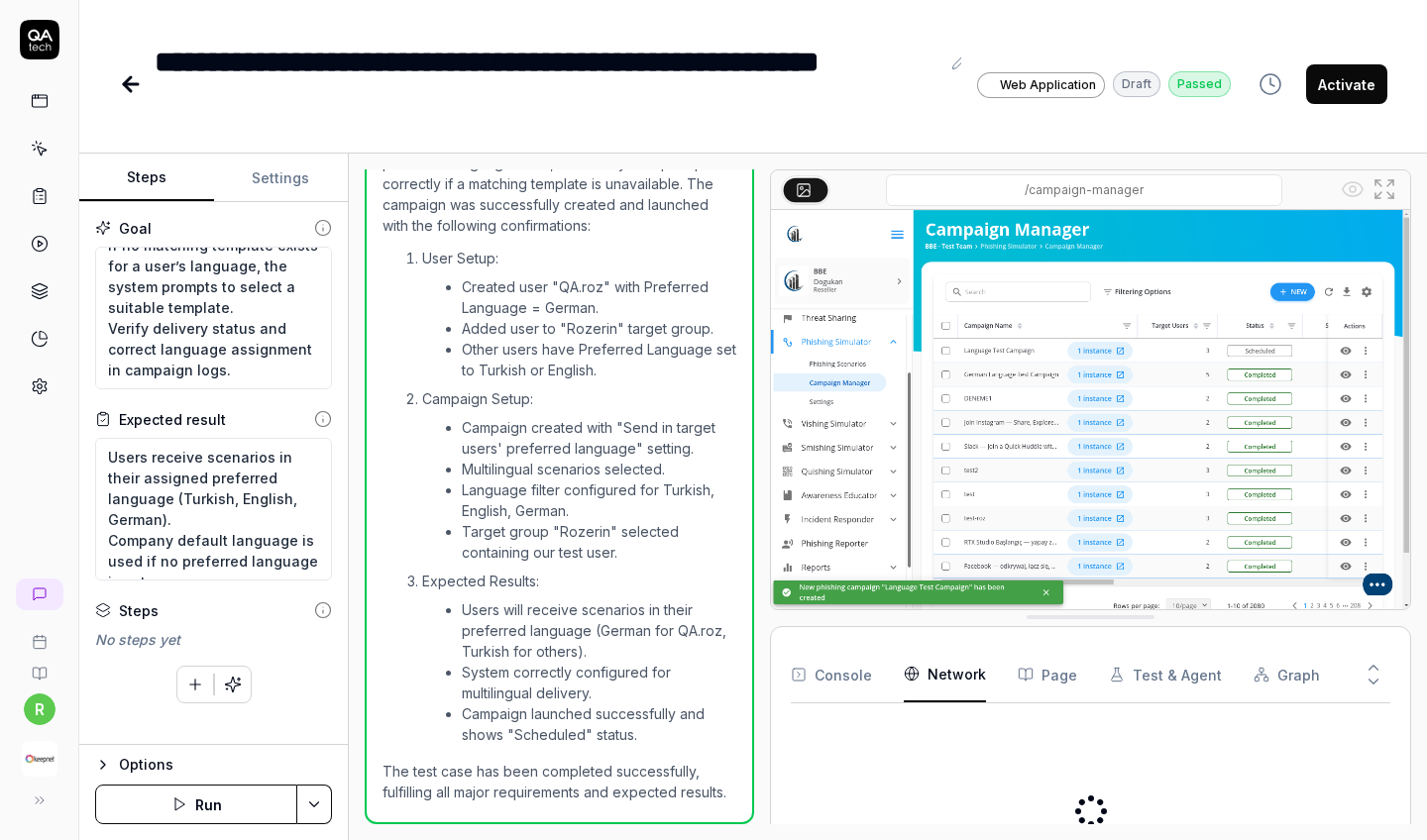
click at [965, 675] on Requests "Network" at bounding box center [945, 675] width 82 height 56
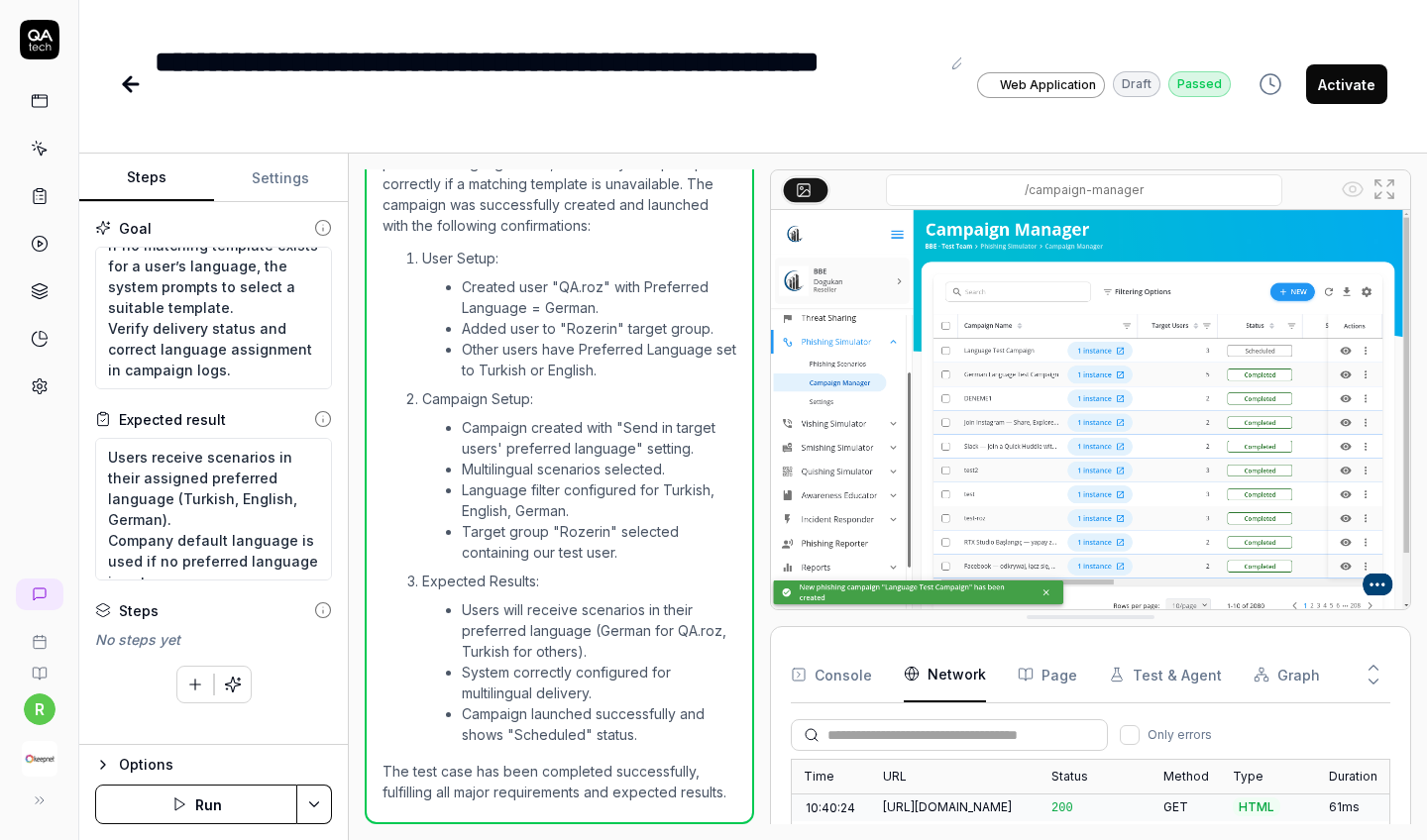
scroll to position [2880, 0]
click at [1018, 678] on icon "button" at bounding box center [1026, 675] width 16 height 16
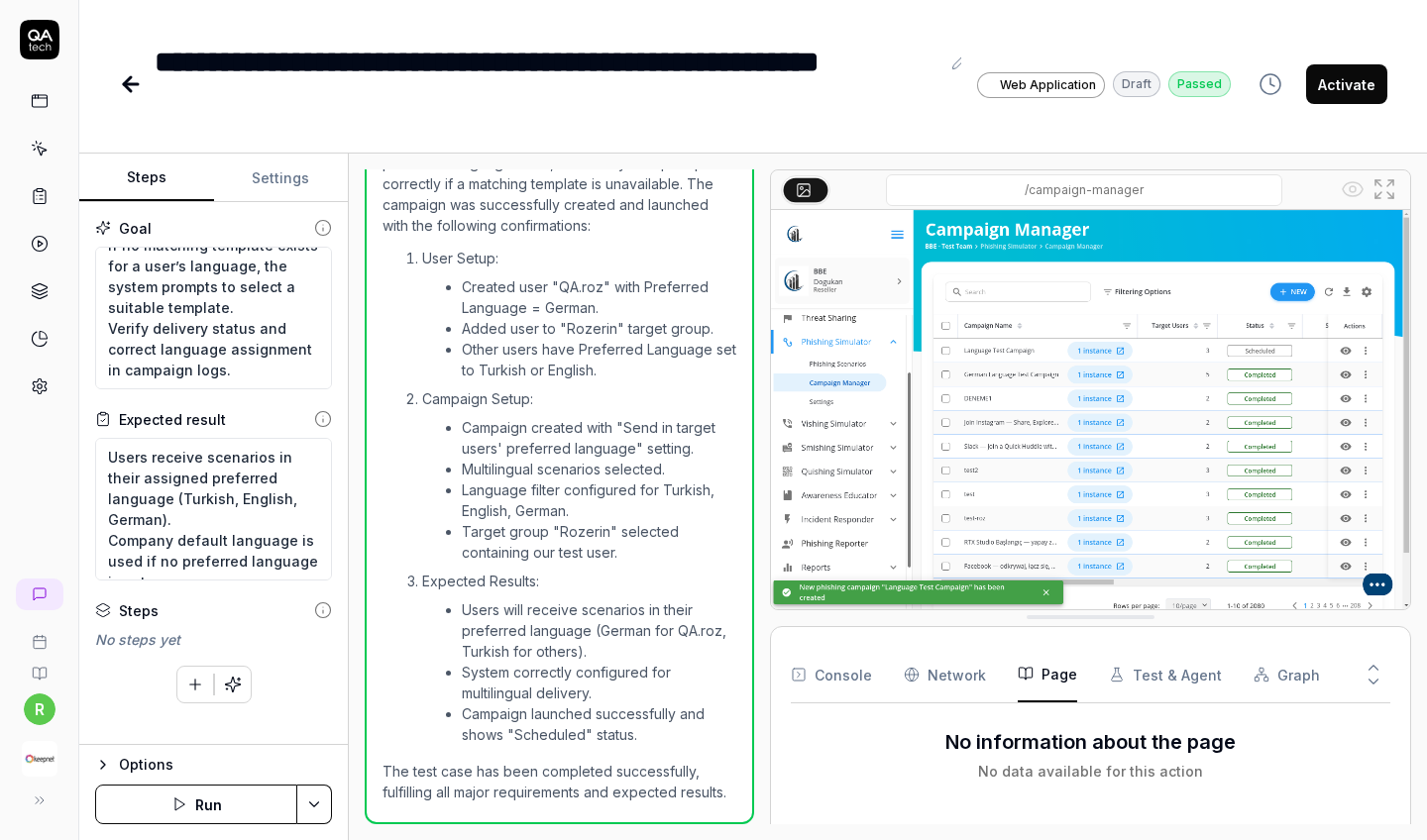
click at [1154, 675] on button "Test & Agent" at bounding box center [1165, 675] width 113 height 56
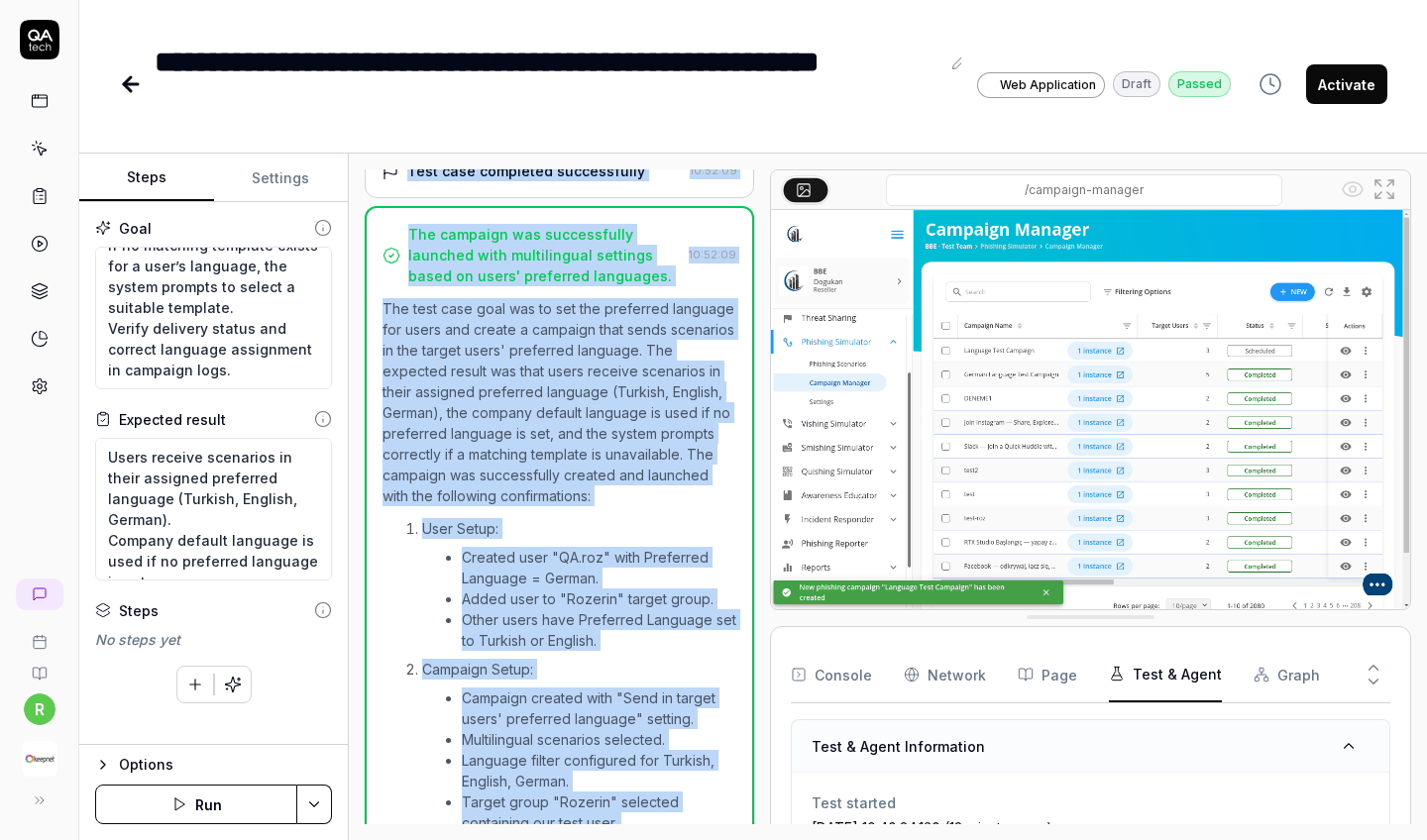
scroll to position [2719, 0]
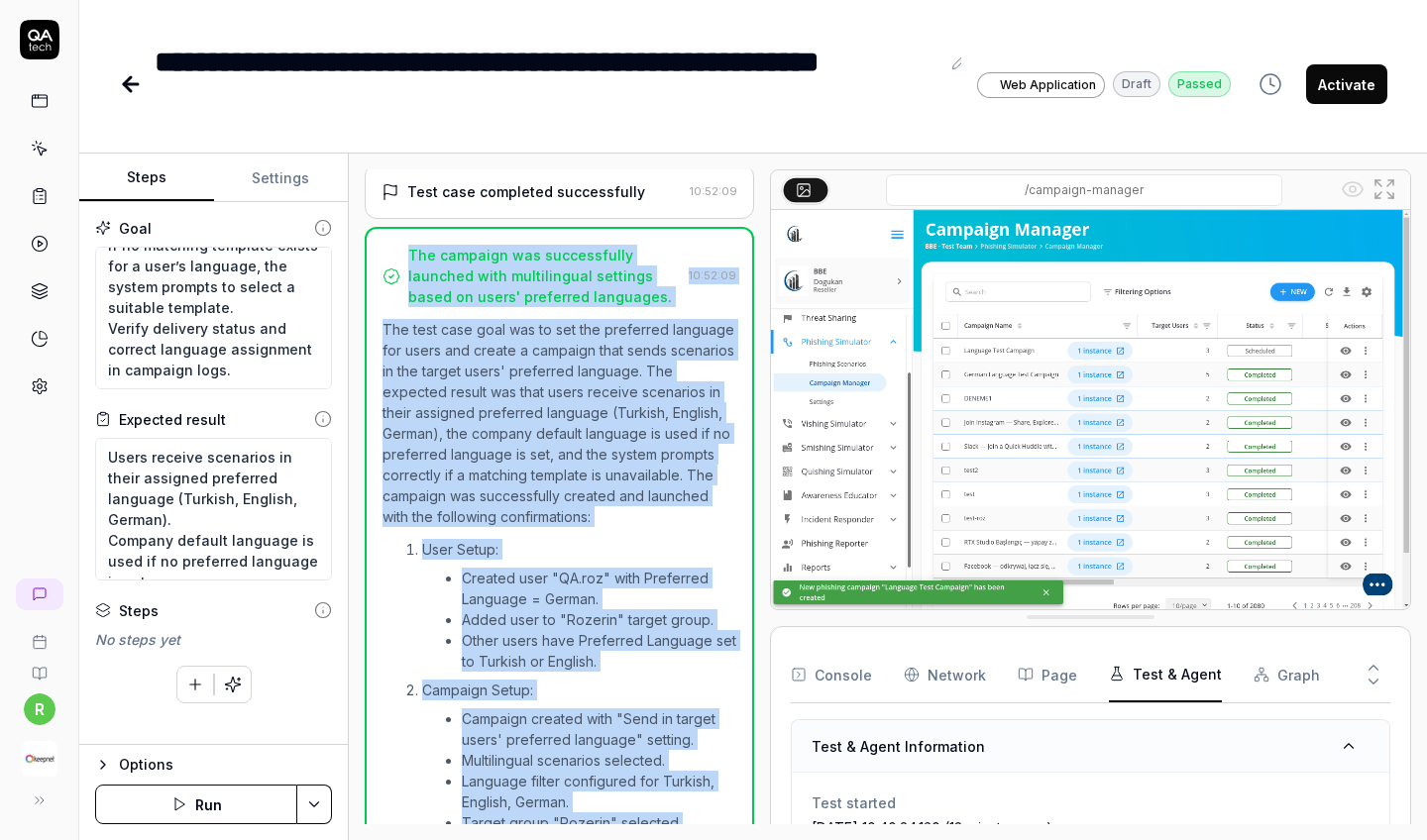
copy div "The campaign was successfully launched with multilingual settings based on user…"
drag, startPoint x: 729, startPoint y: 797, endPoint x: 372, endPoint y: 274, distance: 633.2
click at [372, 274] on div "The campaign was successfully launched with multilingual settings based on user…" at bounding box center [560, 671] width 390 height 889
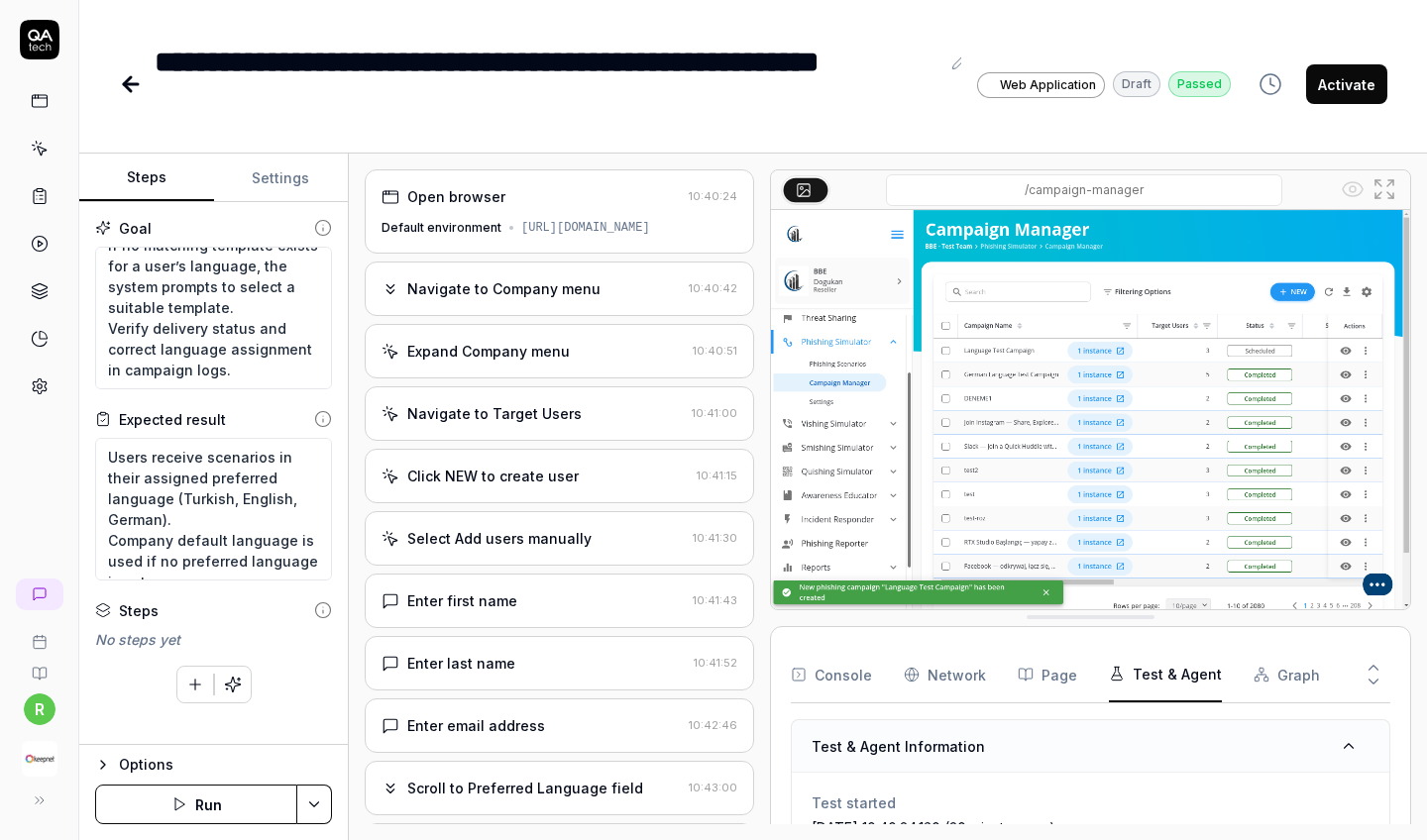
scroll to position [0, 0]
type textarea "*"
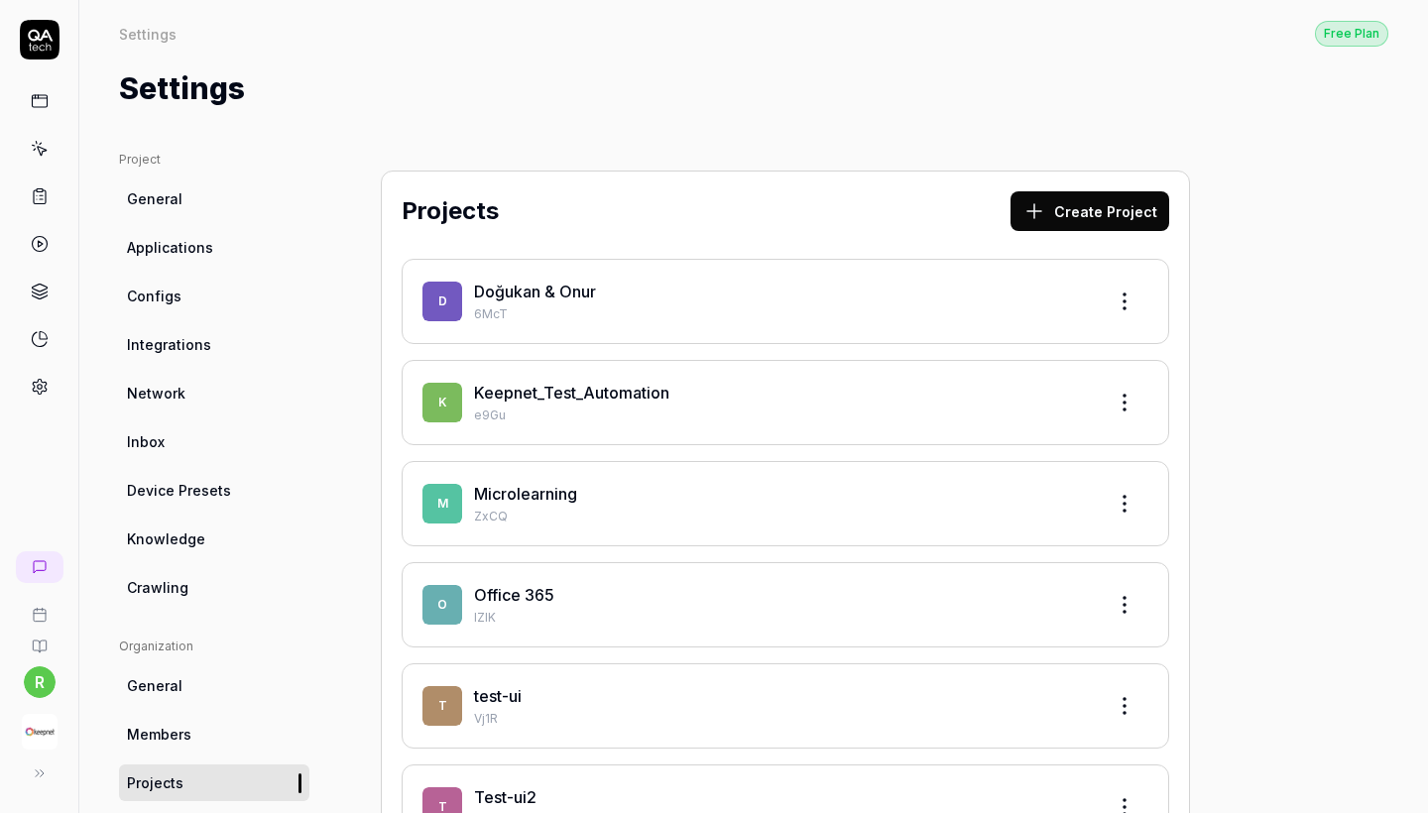
click at [547, 381] on div "Keepnet_Test_Automation" at bounding box center [781, 393] width 615 height 24
click at [550, 396] on link "Keepnet_Test_Automation" at bounding box center [571, 393] width 195 height 20
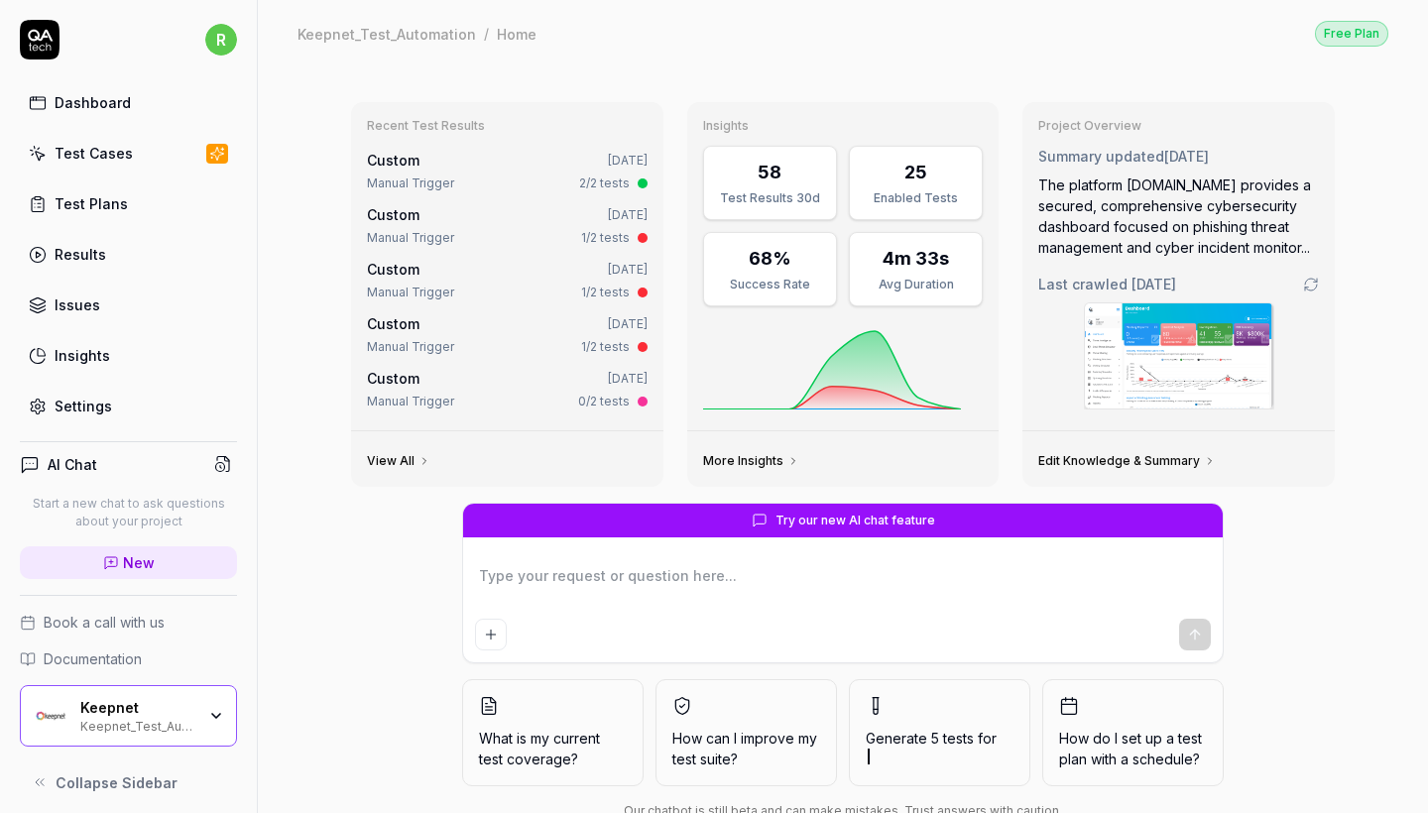
type textarea "*"
click at [106, 137] on link "Test Cases" at bounding box center [128, 153] width 217 height 39
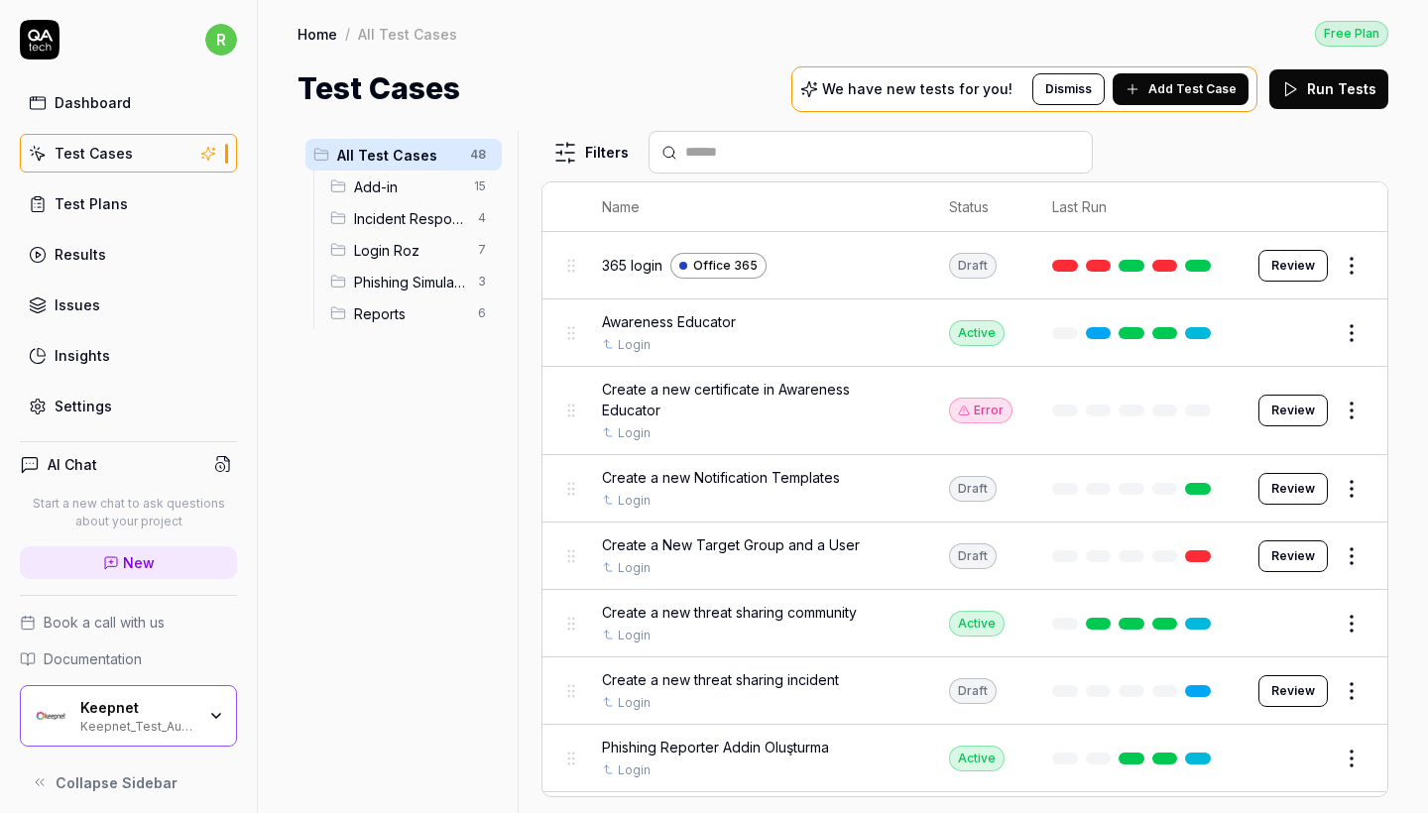
click at [0, 0] on icon "button" at bounding box center [0, 0] width 0 height 0
click at [481, 158] on html "r Dashboard Test Cases Test Plans Results Issues Insights Settings AI Chat Star…" at bounding box center [714, 406] width 1428 height 813
click at [459, 190] on div "Add Scenario" at bounding box center [410, 194] width 157 height 44
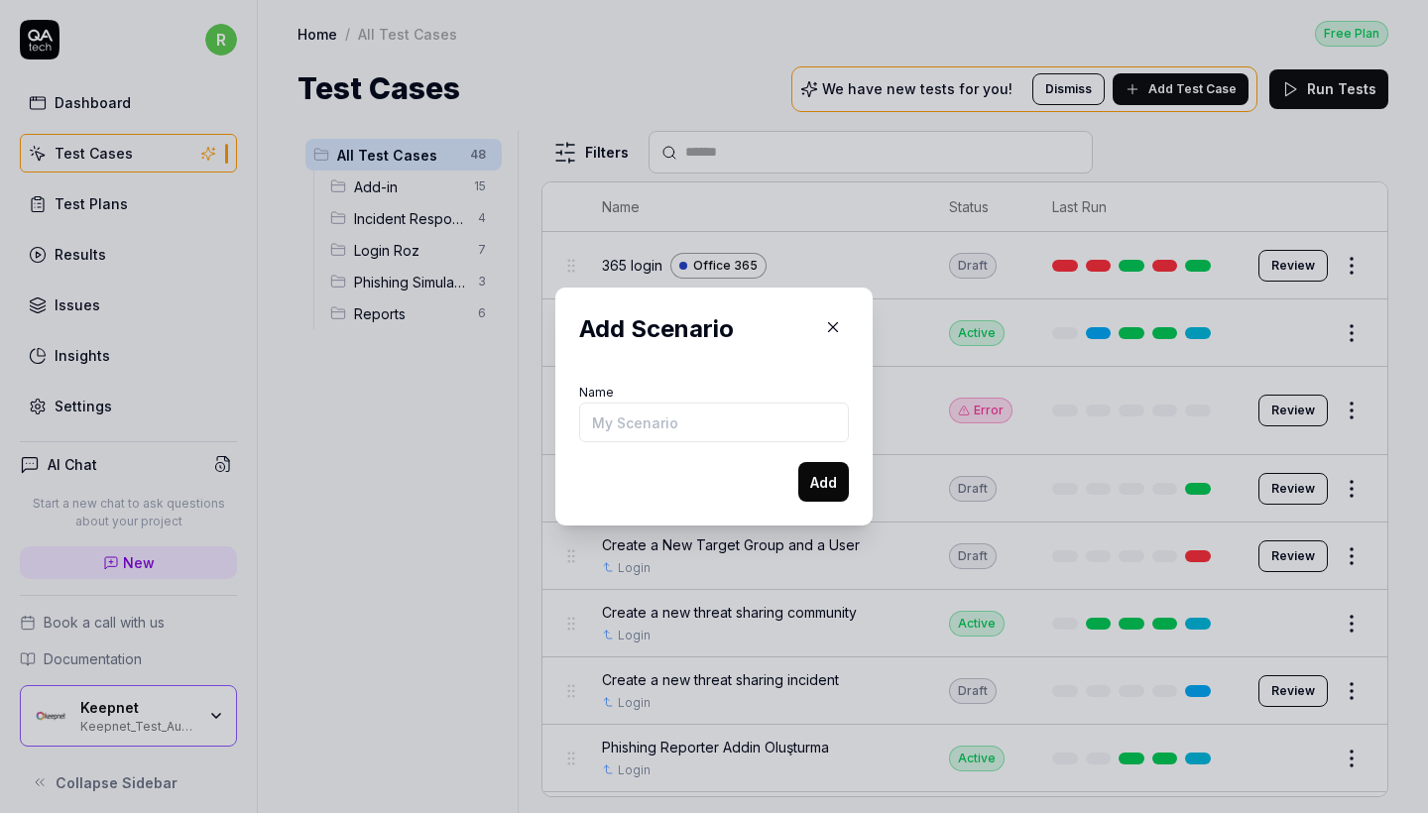
type input "V"
type input "Awareness educator"
click at [825, 486] on button "Add" at bounding box center [824, 482] width 51 height 40
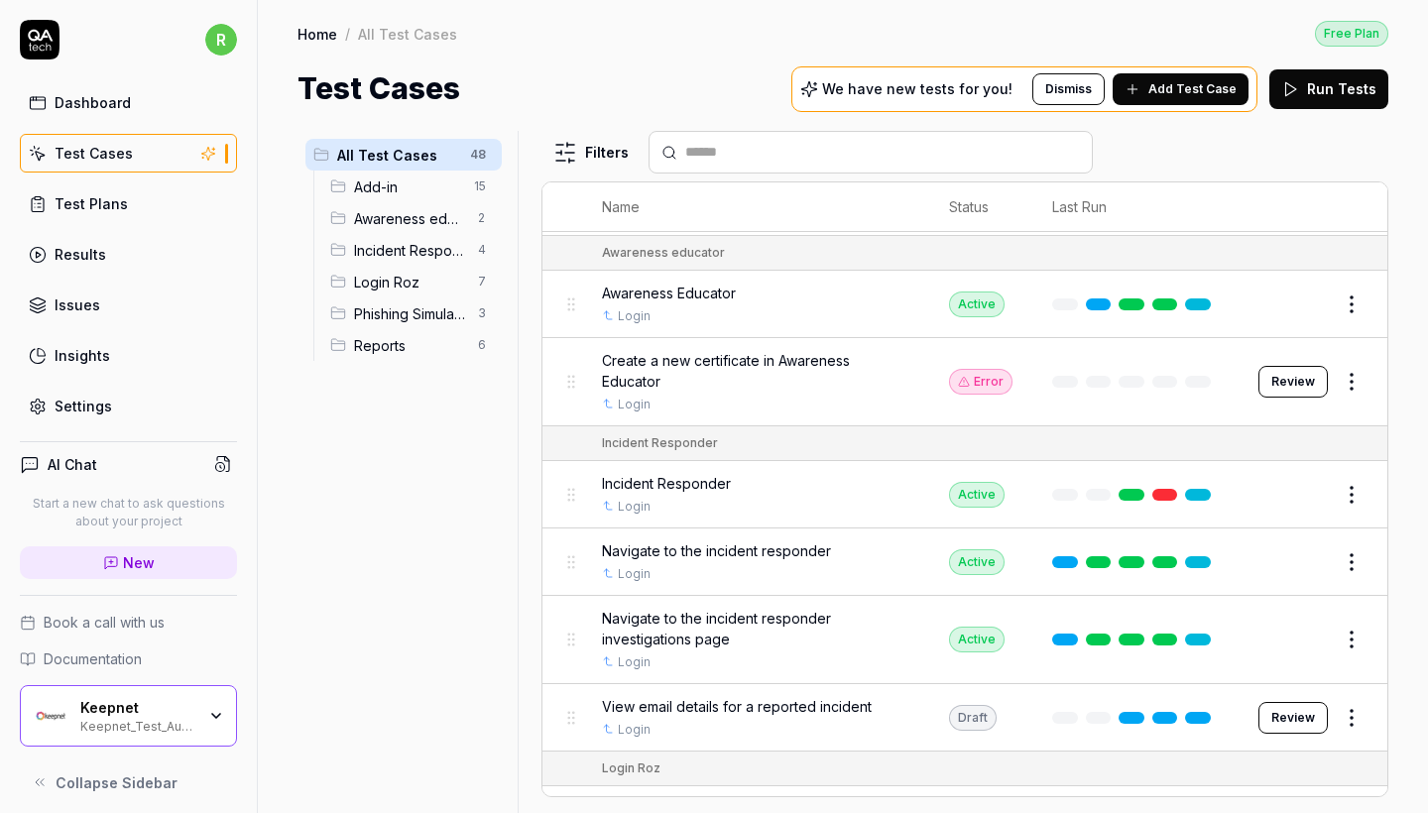
scroll to position [1879, 0]
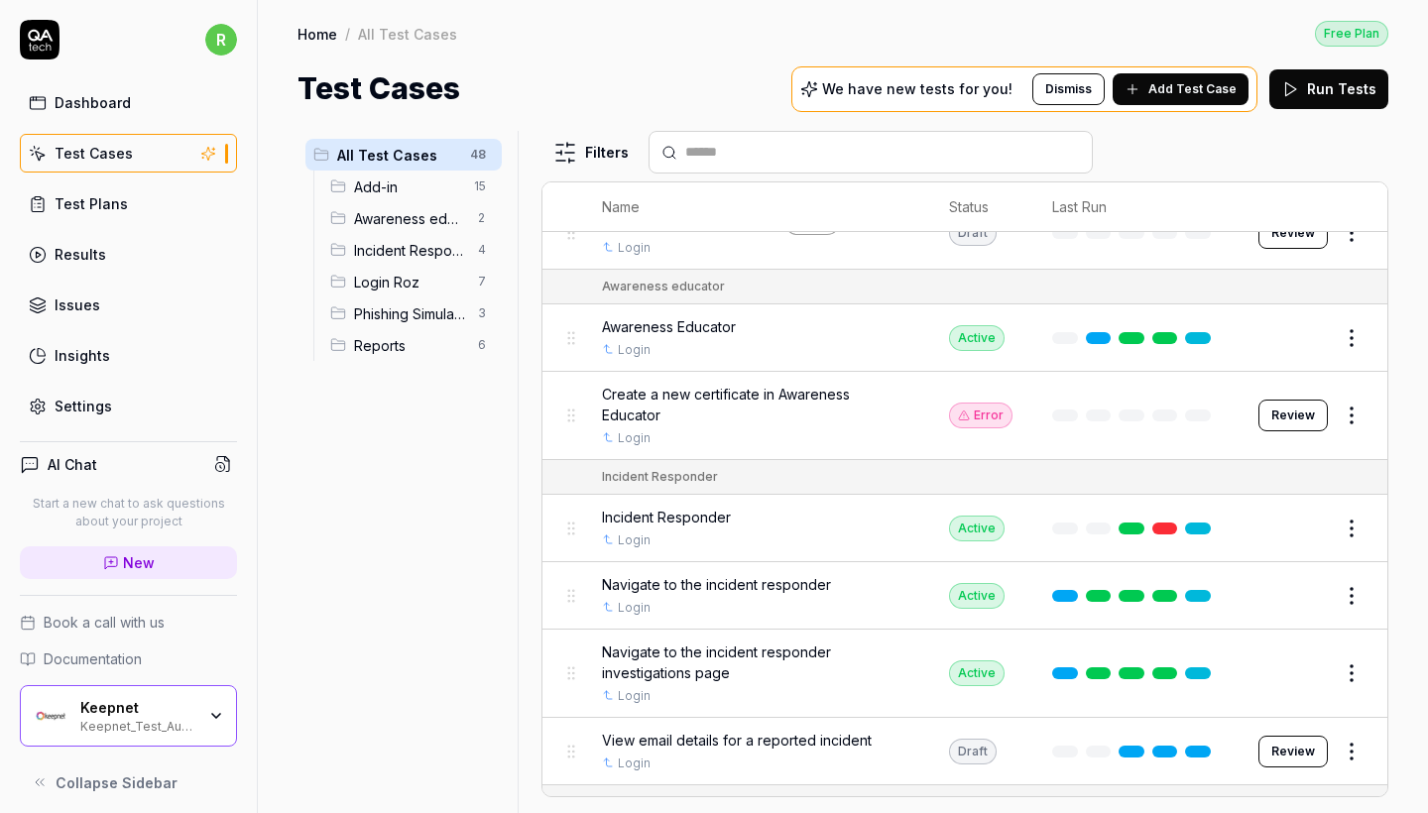
click at [690, 316] on span "Awareness Educator" at bounding box center [669, 326] width 134 height 21
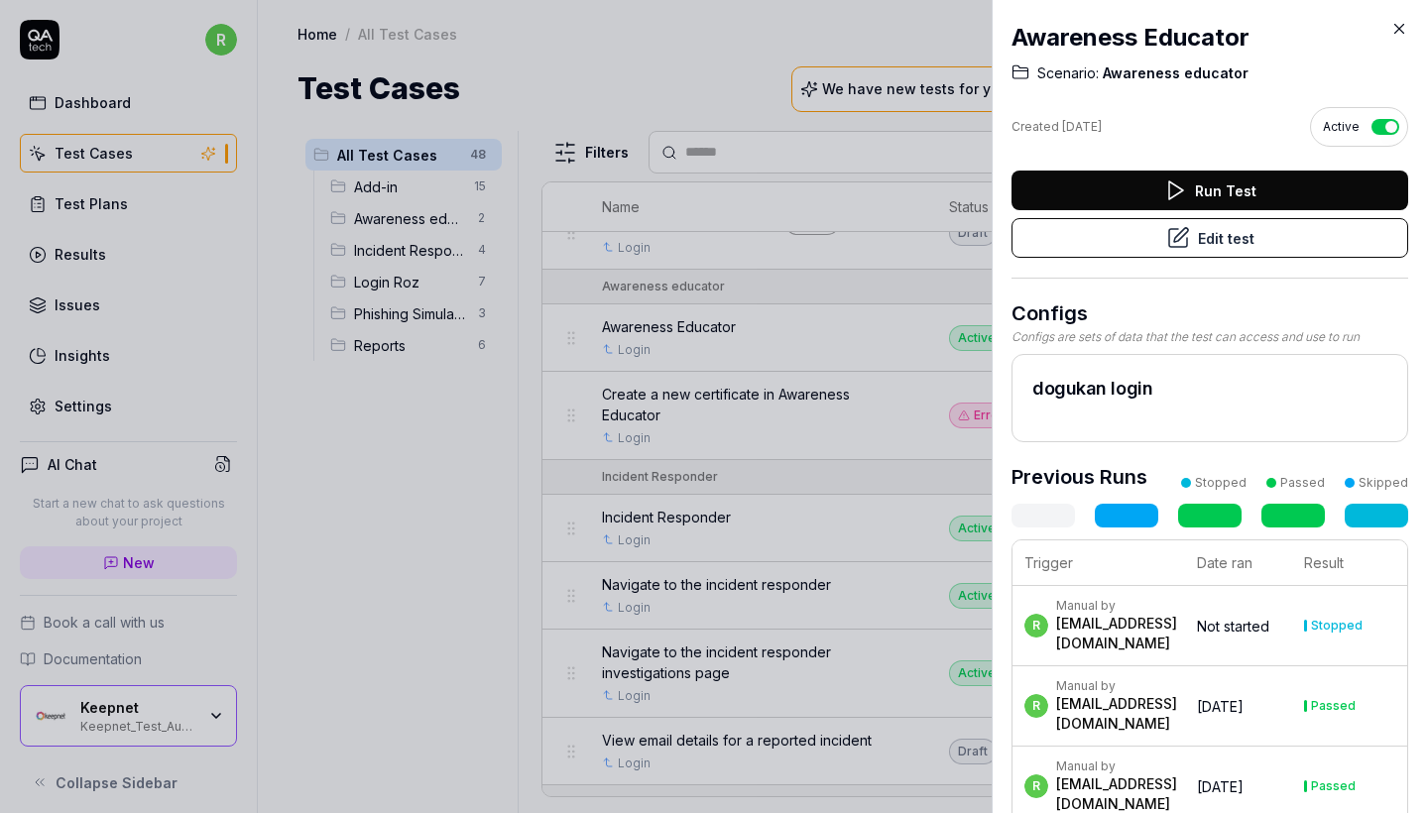
click at [1123, 245] on button "Edit test" at bounding box center [1210, 238] width 397 height 40
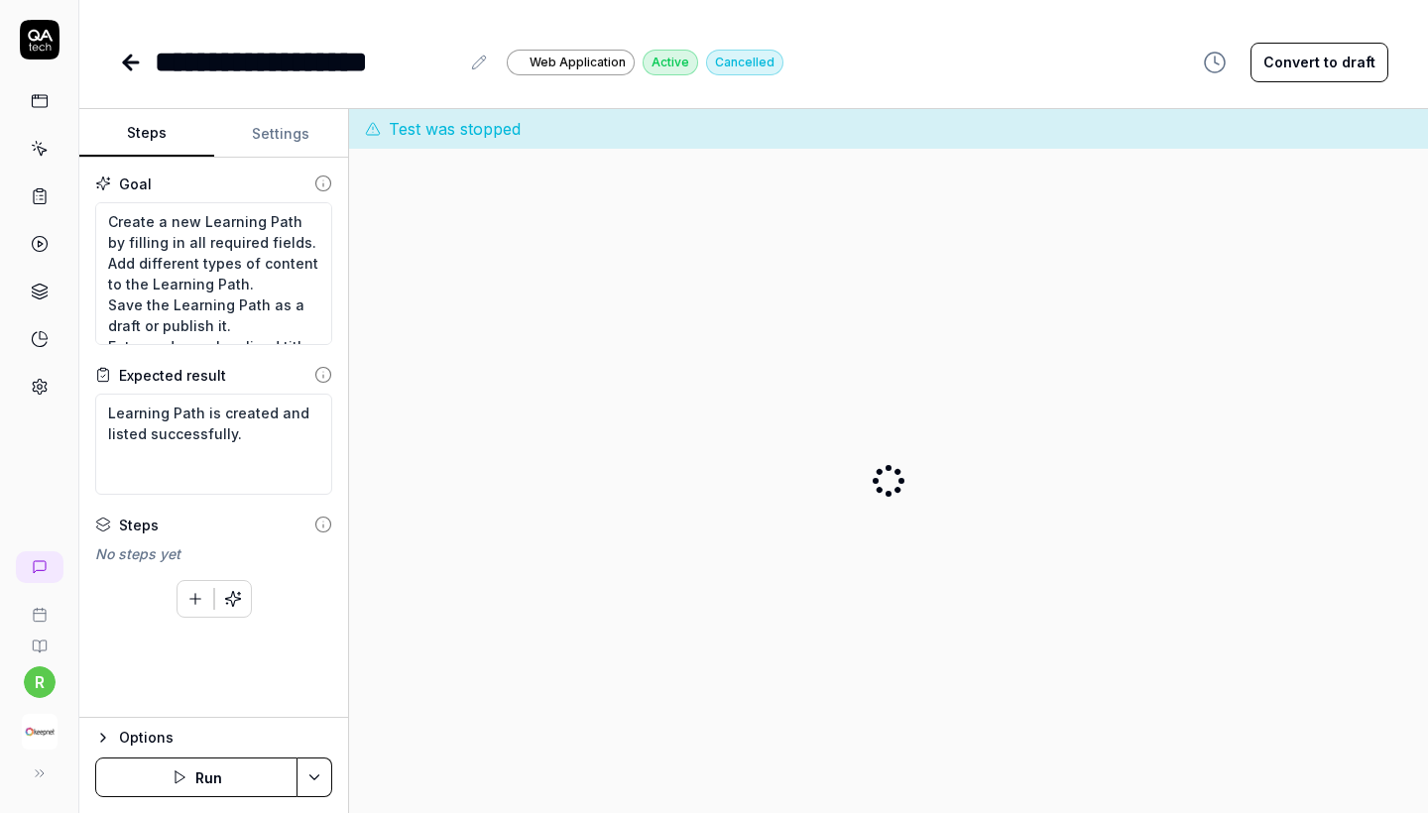
type textarea "*"
drag, startPoint x: 105, startPoint y: 221, endPoint x: 291, endPoint y: 223, distance: 185.5
click at [291, 223] on textarea "Create a new Learning Path by filling in all required fields. Add different typ…" at bounding box center [213, 273] width 237 height 143
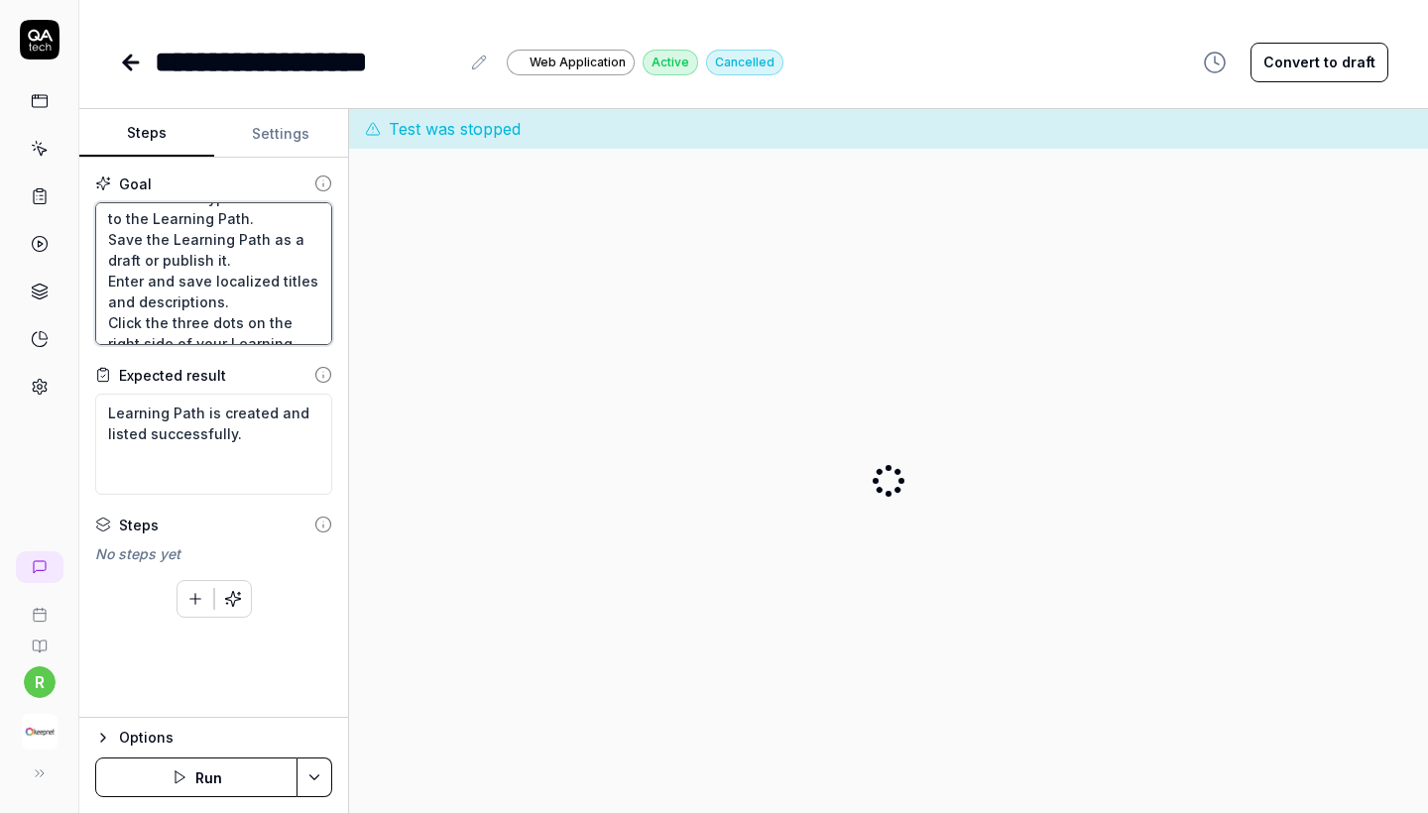
scroll to position [98, 0]
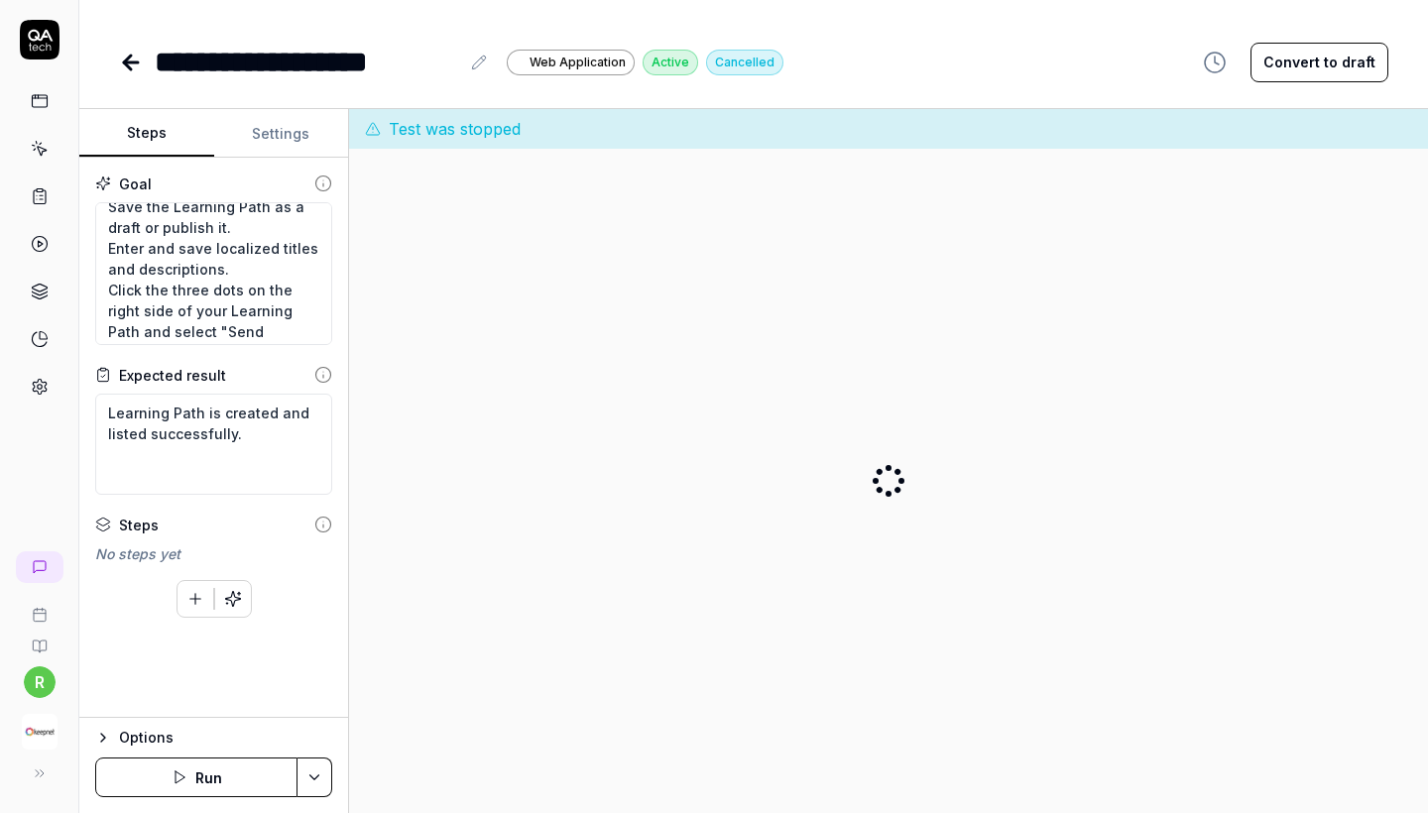
click at [459, 70] on div "**********" at bounding box center [323, 62] width 336 height 45
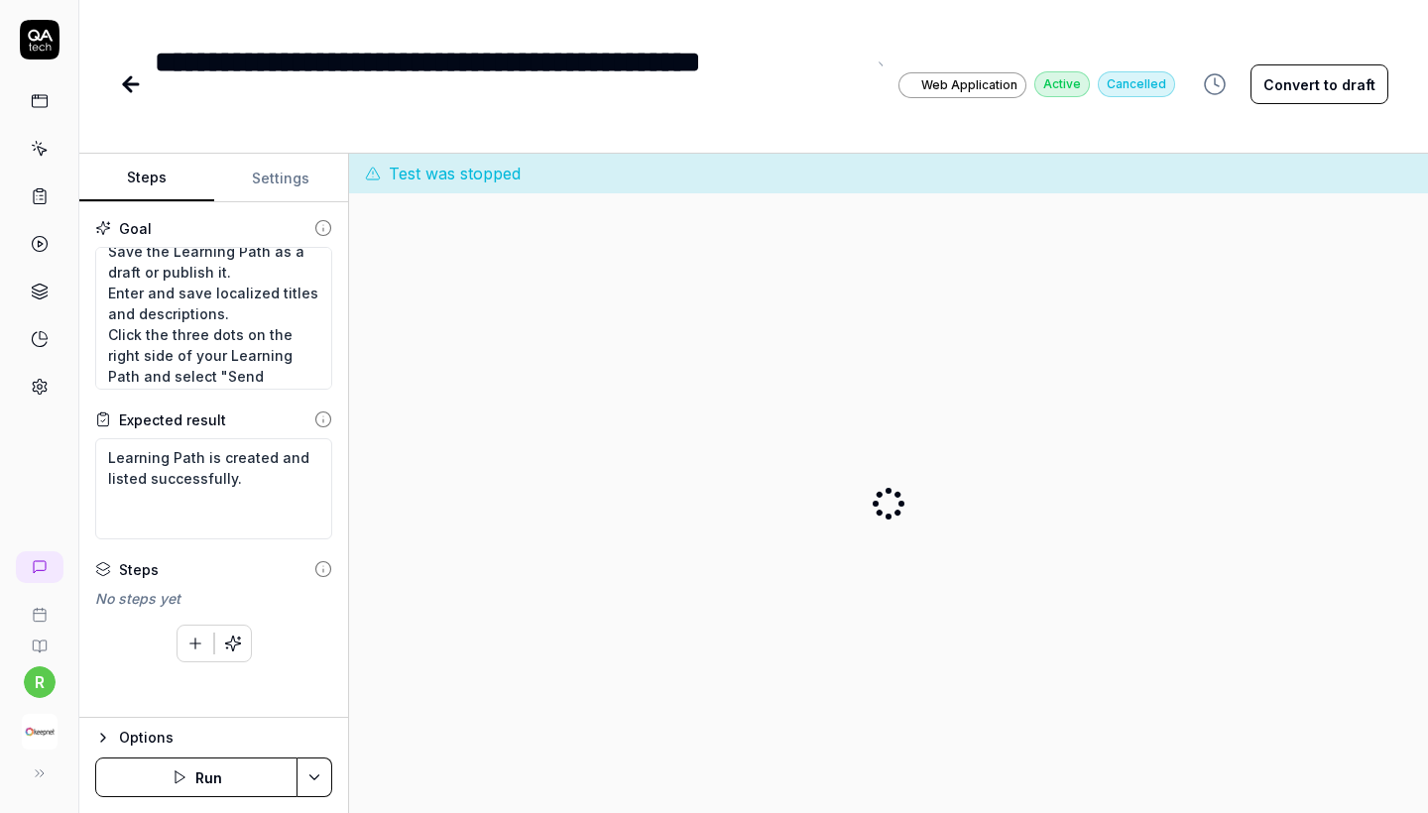
click at [123, 82] on icon at bounding box center [131, 84] width 24 height 24
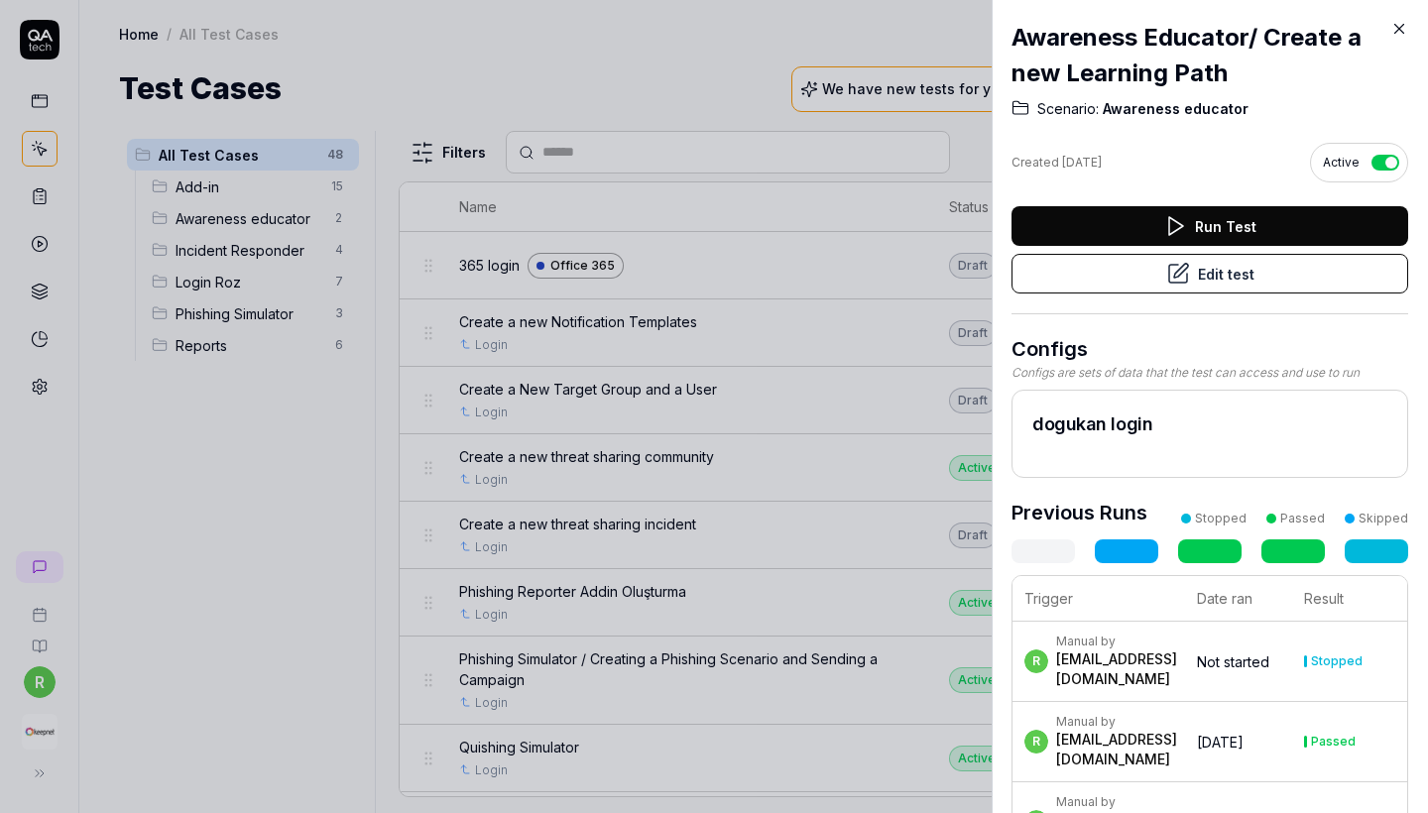
click at [1407, 24] on icon at bounding box center [1400, 29] width 18 height 18
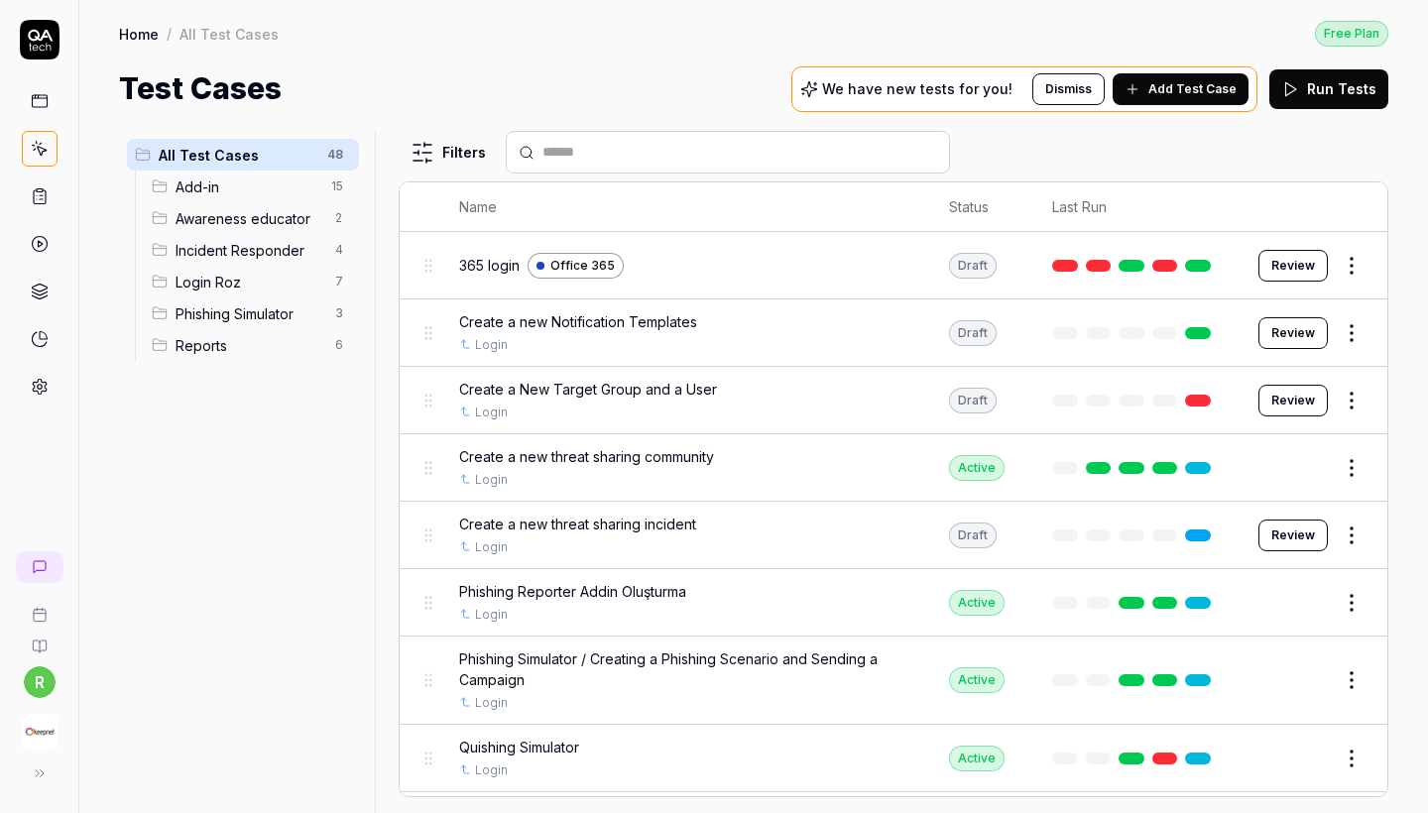
click at [298, 224] on span "Awareness educator" at bounding box center [250, 218] width 148 height 21
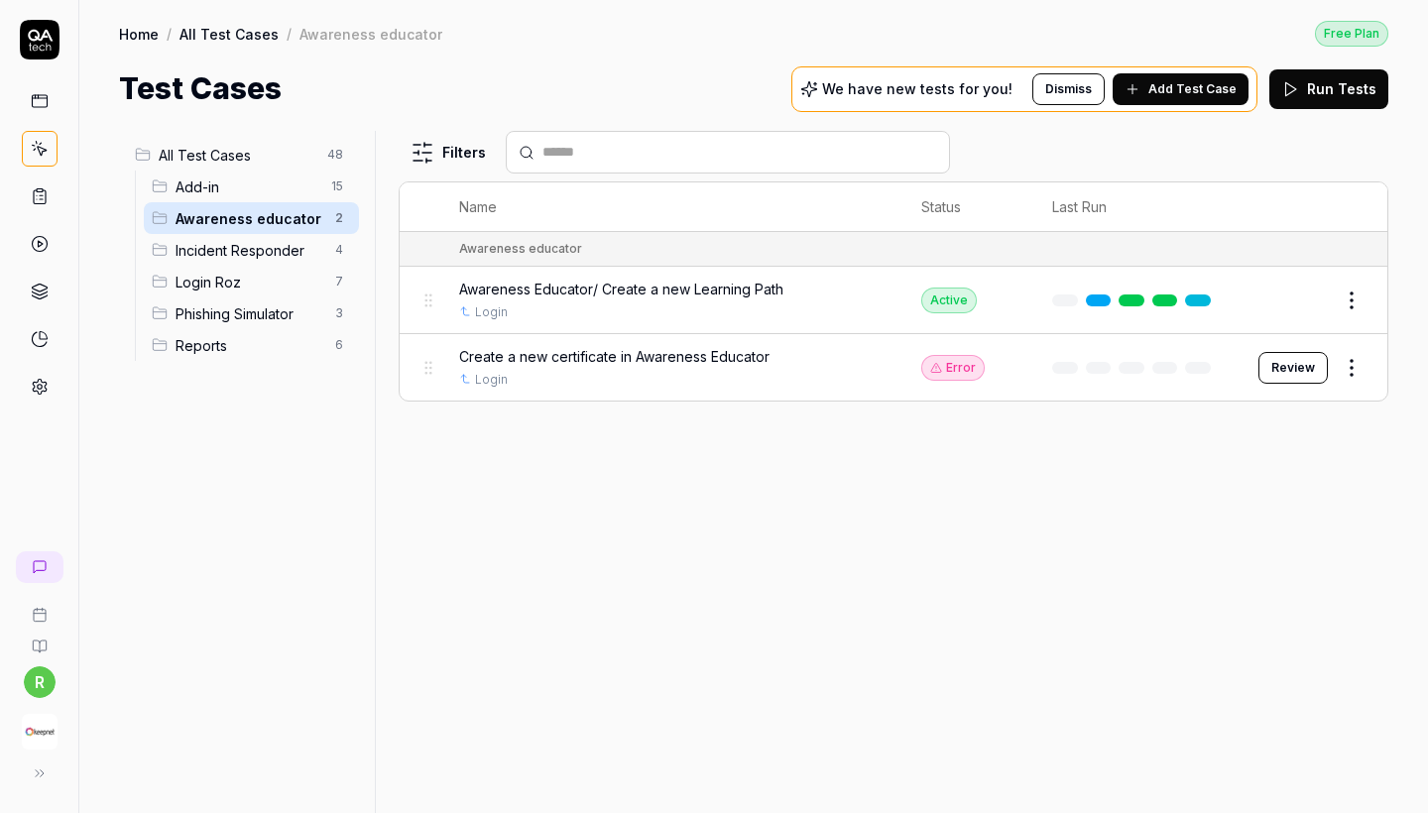
click at [302, 151] on span "All Test Cases" at bounding box center [237, 155] width 157 height 21
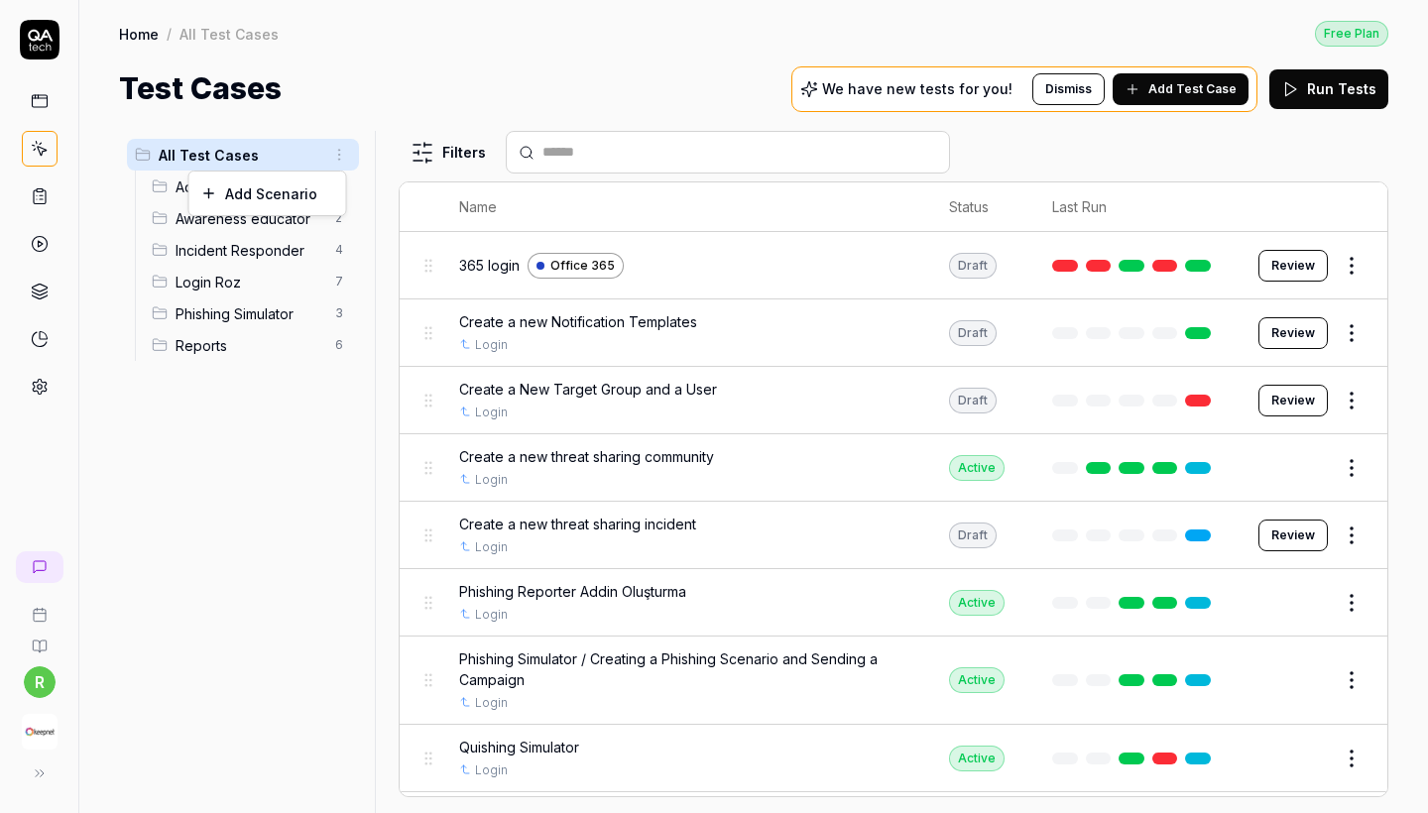
click at [337, 150] on html "r Home / All Test Cases Free Plan Home / All Test Cases Free Plan Test Cases We…" at bounding box center [714, 406] width 1428 height 813
click at [317, 200] on div "Add Scenario" at bounding box center [267, 194] width 157 height 44
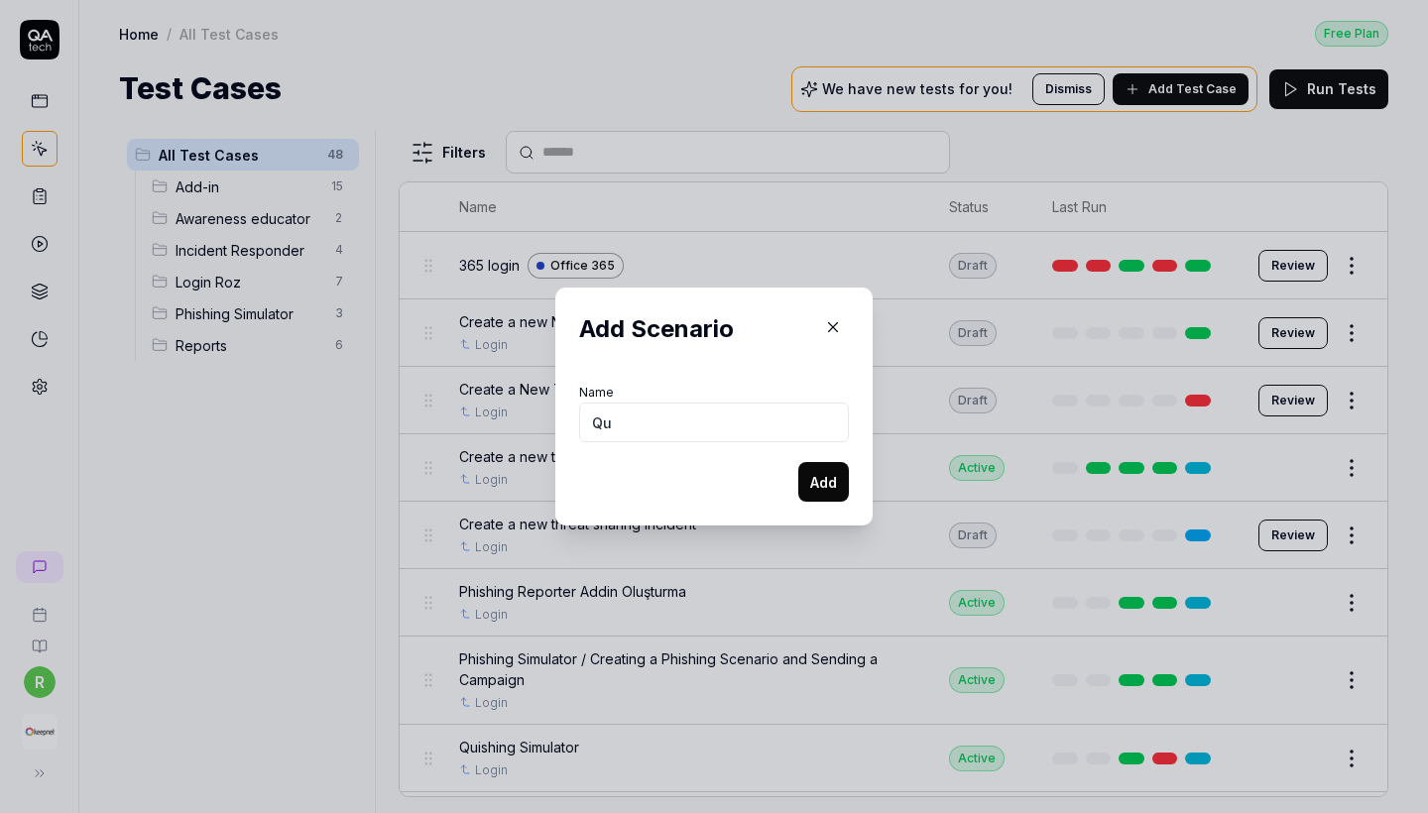
type input "Q"
type input "Simulators"
click at [829, 483] on button "Add" at bounding box center [824, 482] width 51 height 40
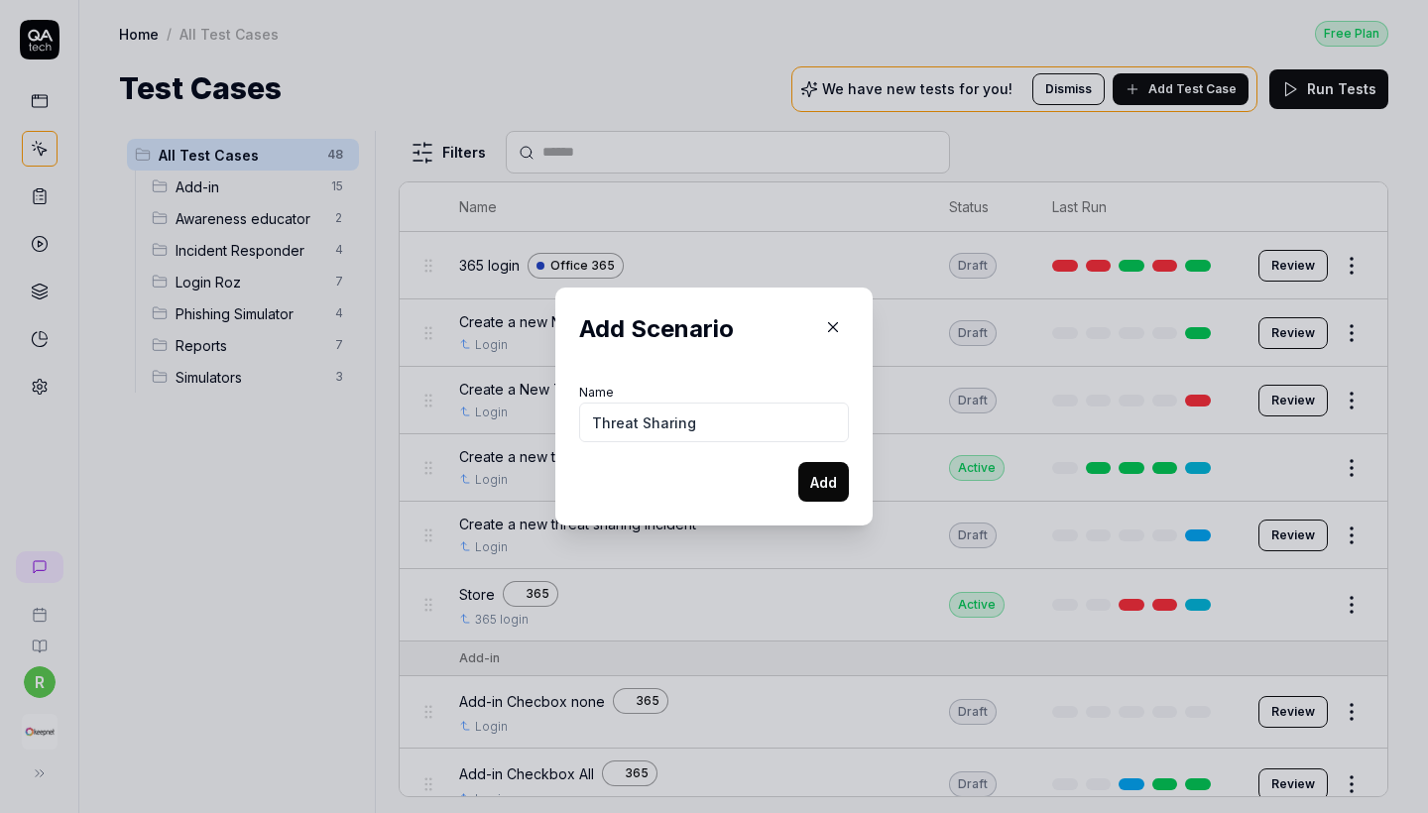
type input "Threat Sharing"
click at [835, 495] on button "Add" at bounding box center [824, 482] width 51 height 40
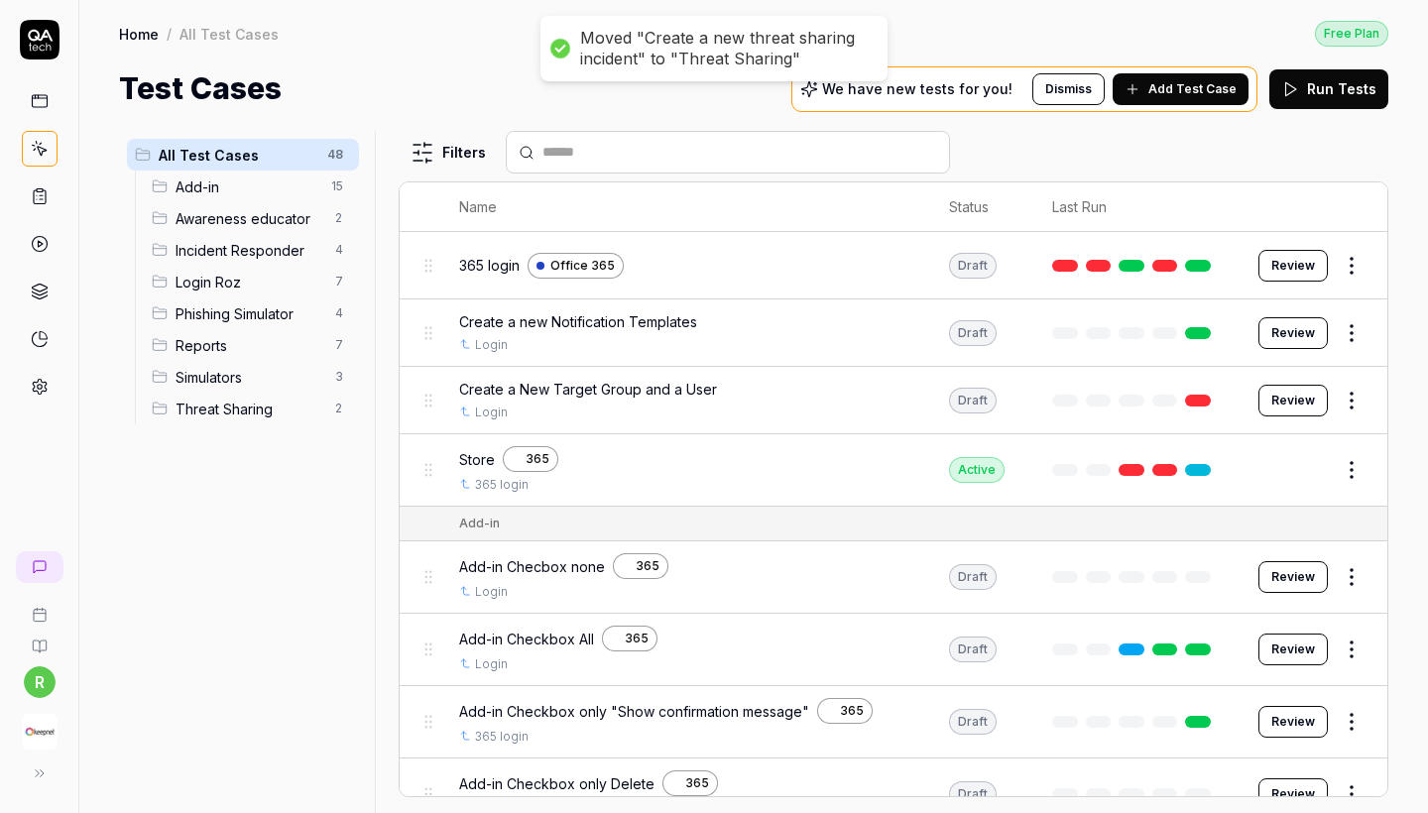
click at [340, 152] on html "Moved "Create a new threat sharing incident" to "Threat Sharing" r Home / All T…" at bounding box center [714, 406] width 1428 height 813
click at [323, 187] on div "Add Scenario" at bounding box center [267, 194] width 157 height 44
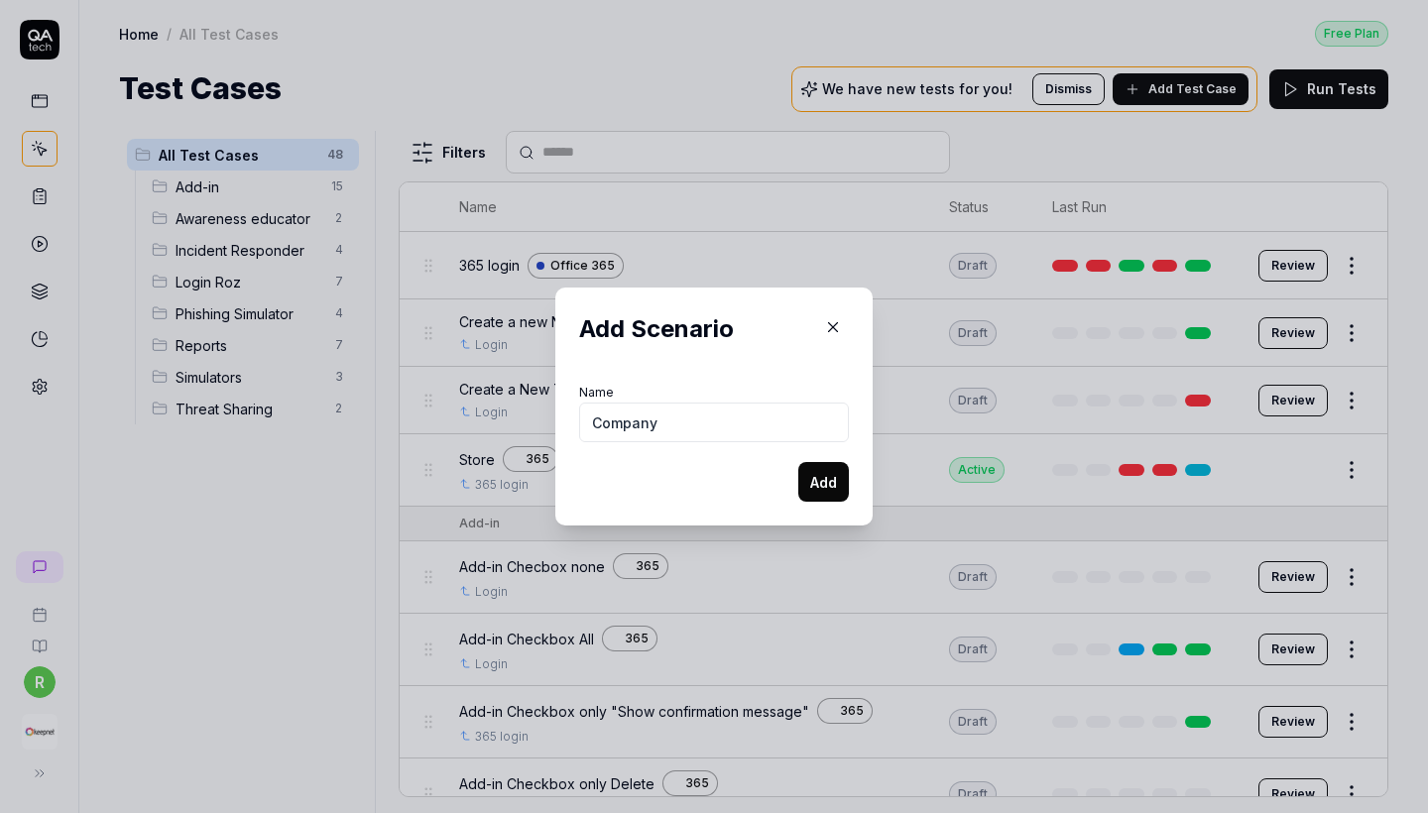
type input "Company"
click at [800, 486] on button "Add" at bounding box center [824, 482] width 51 height 40
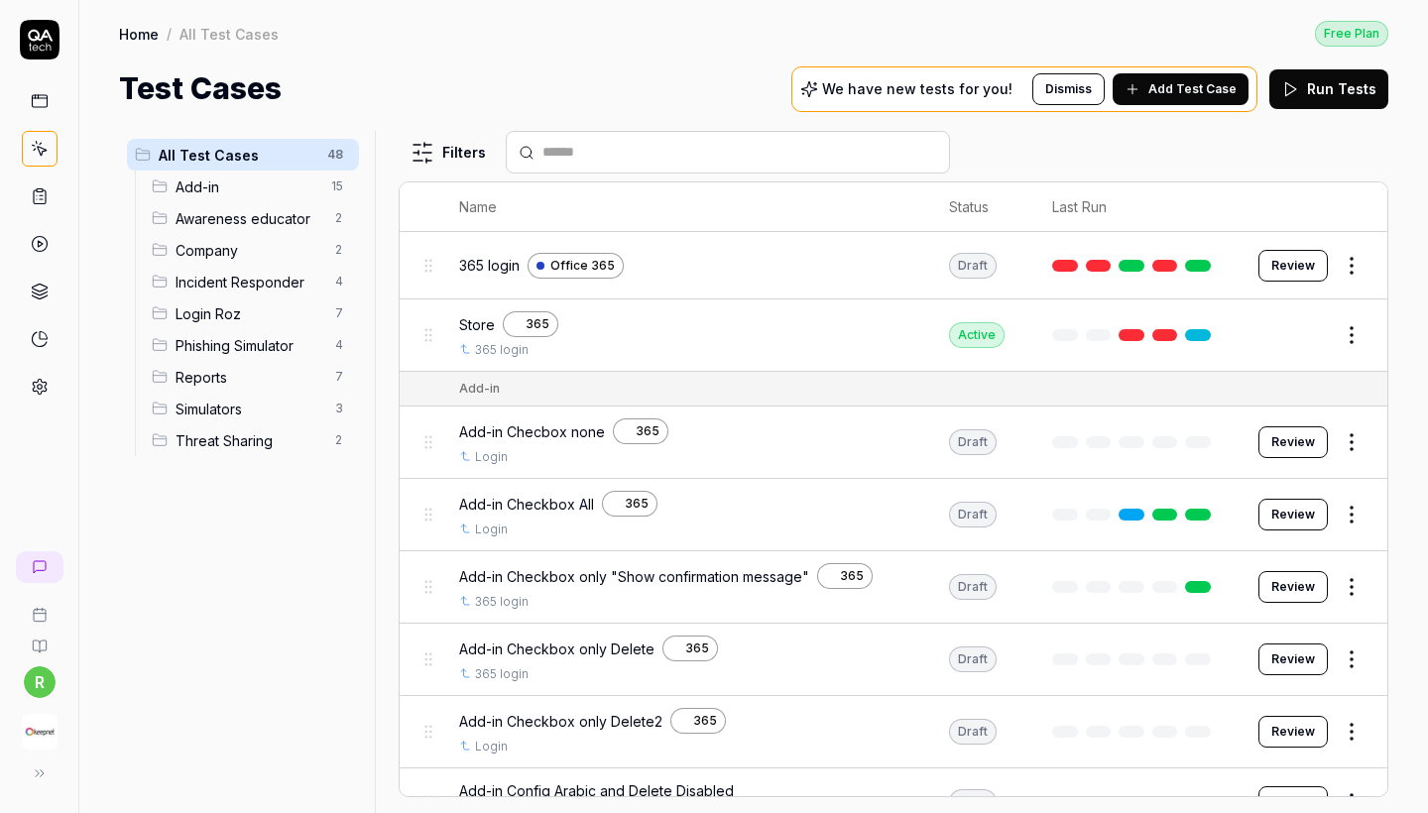
click at [1175, 91] on span "Add Test Case" at bounding box center [1193, 89] width 88 height 18
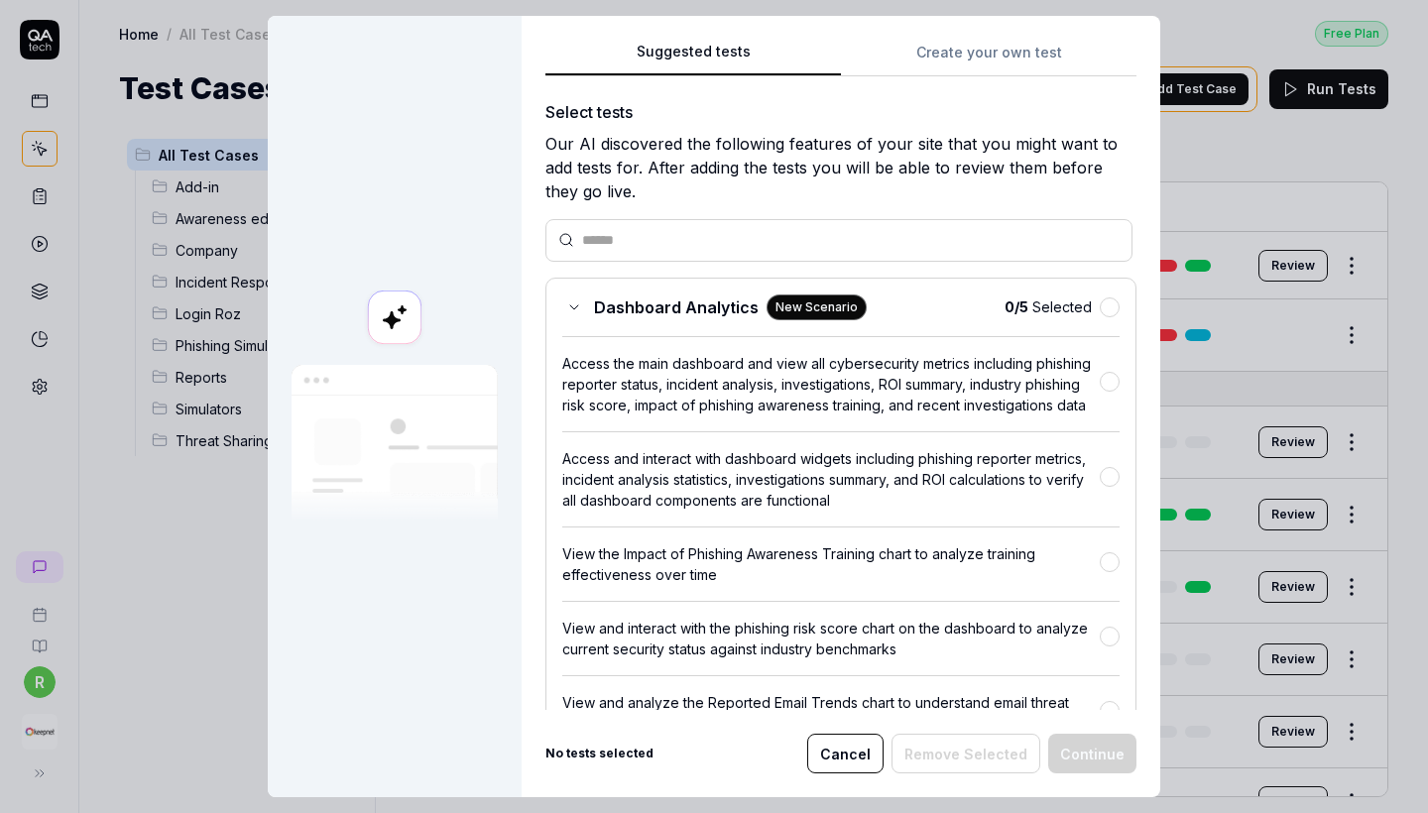
click at [994, 34] on div "Suggested tests Create your own test Select tests Our AI discovered the followi…" at bounding box center [841, 407] width 639 height 782
click at [994, 65] on button "Create your own test" at bounding box center [989, 59] width 296 height 36
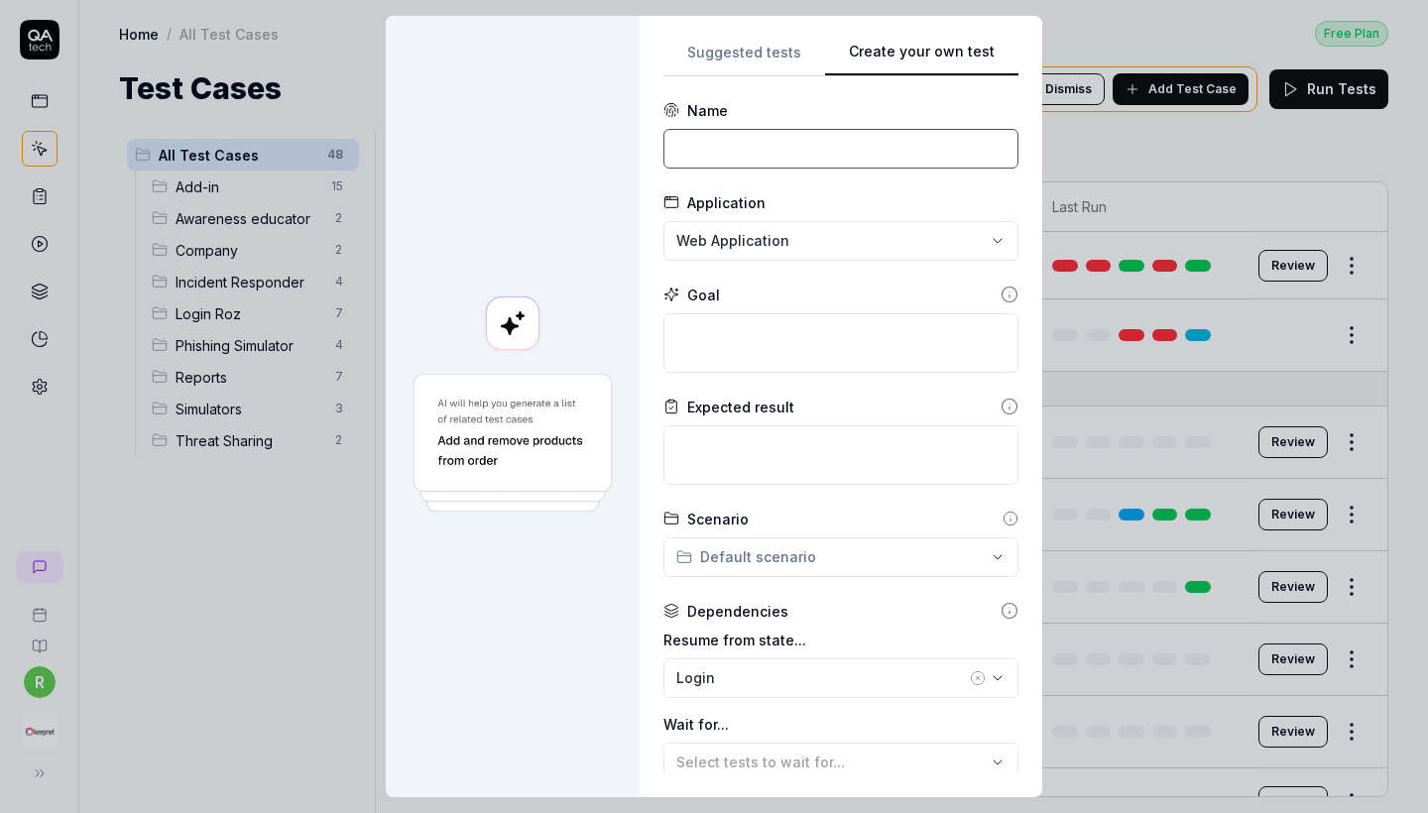
click at [826, 152] on input at bounding box center [841, 149] width 355 height 40
paste input "Create a new campaign and check report"
type input "Create a new campaign and check report"
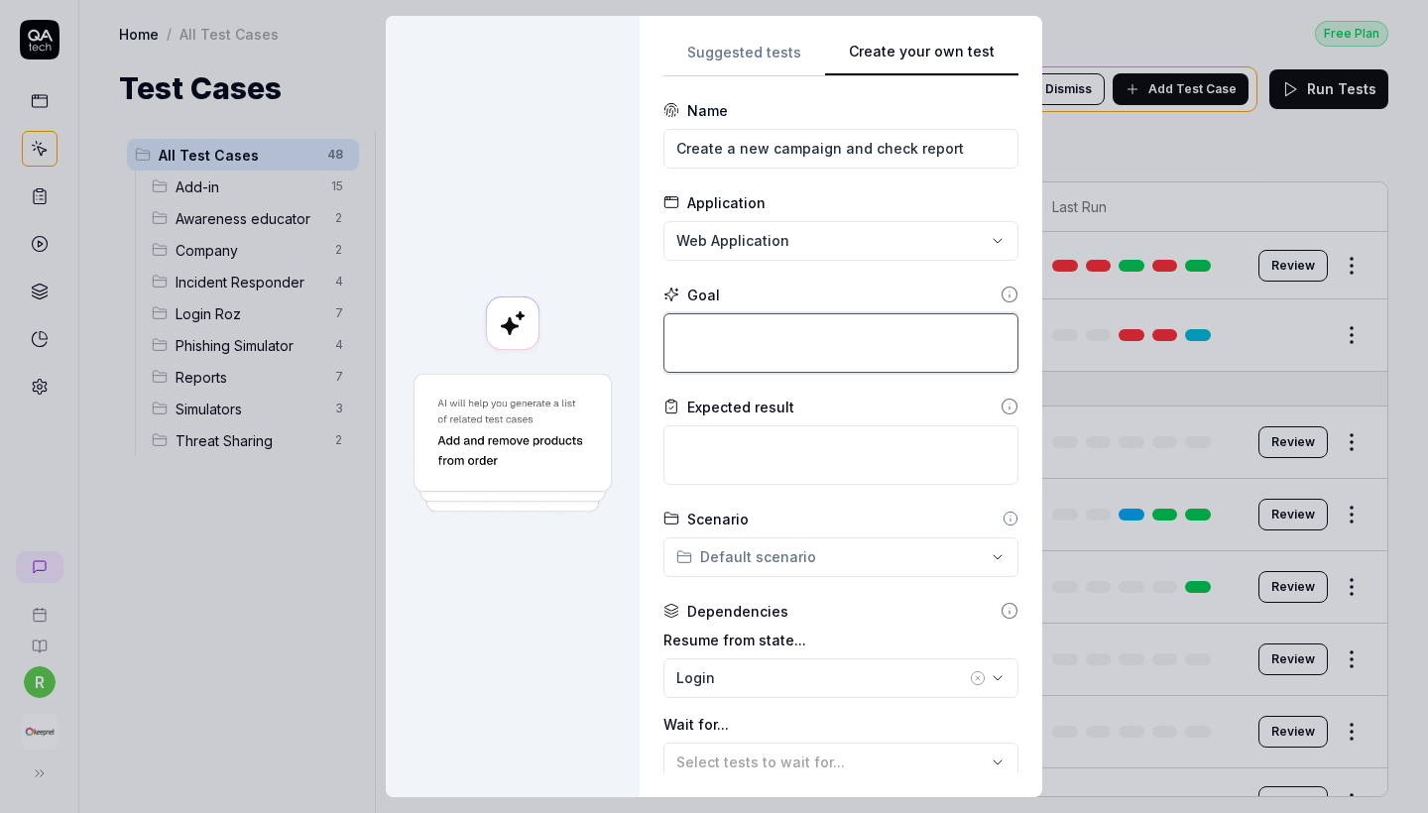
click at [813, 363] on textarea at bounding box center [841, 343] width 355 height 60
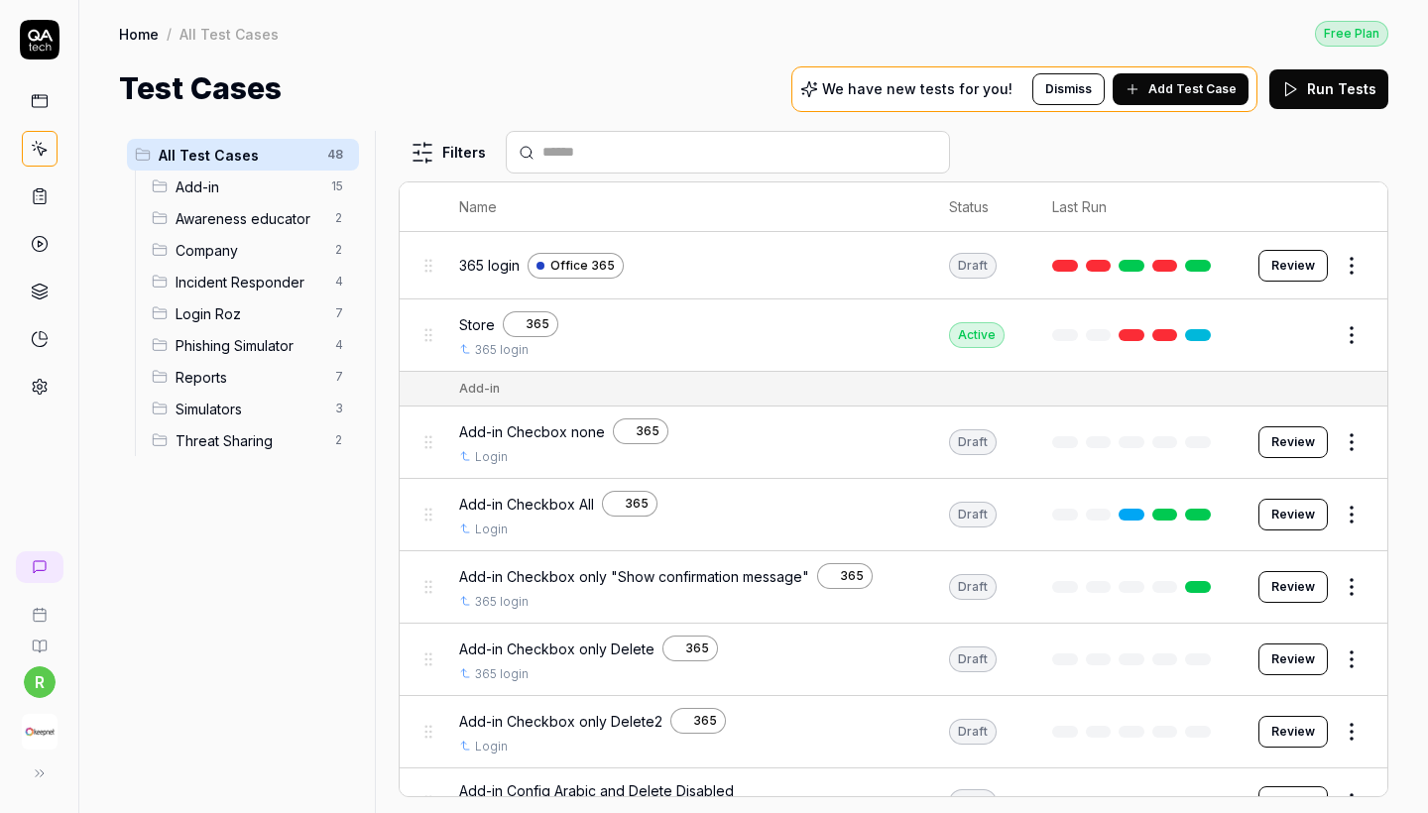
click at [258, 225] on span "Awareness educator" at bounding box center [250, 218] width 148 height 21
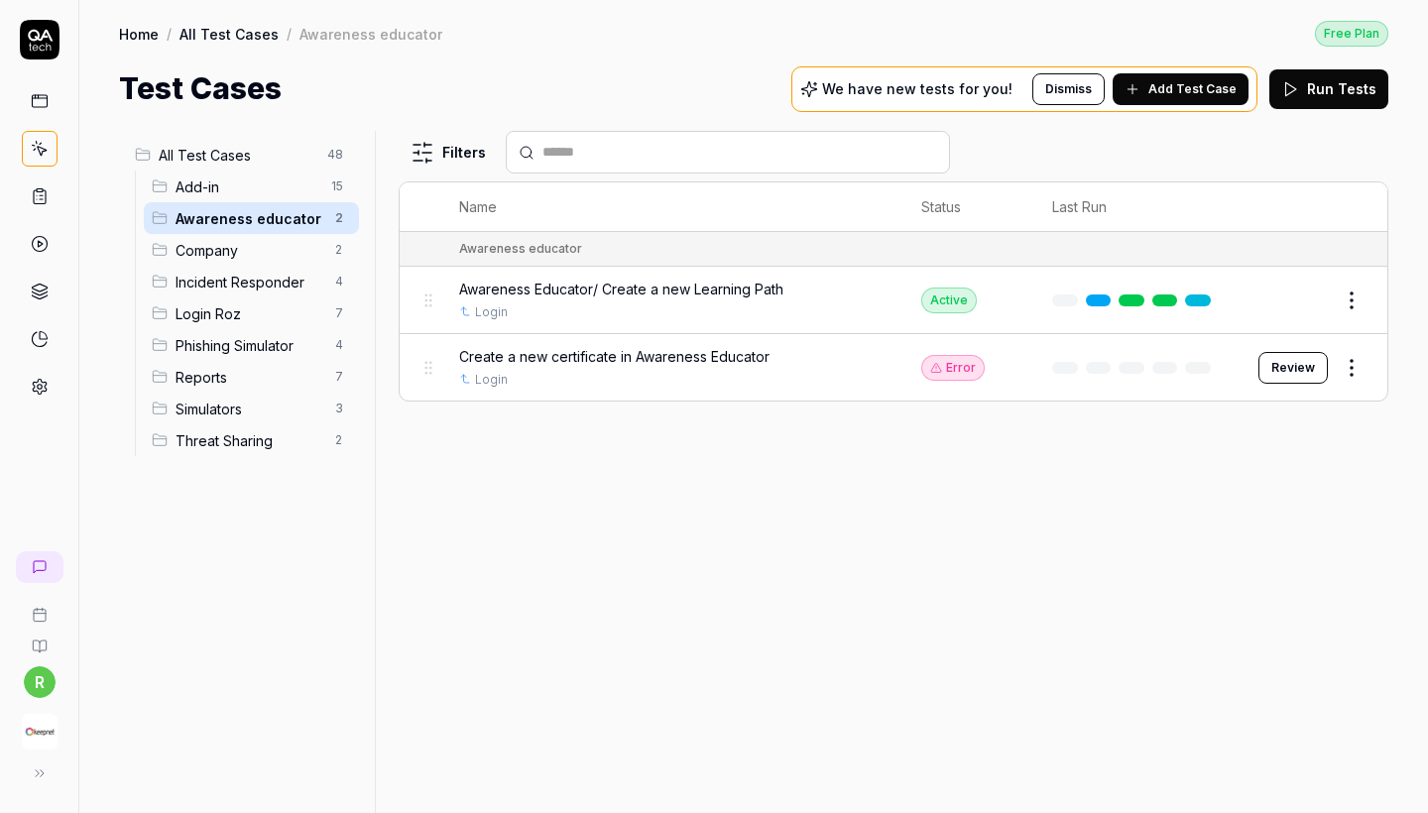
click at [1340, 296] on html "r Home / All Test Cases / Awareness educator Free Plan Home / All Test Cases / …" at bounding box center [714, 406] width 1428 height 813
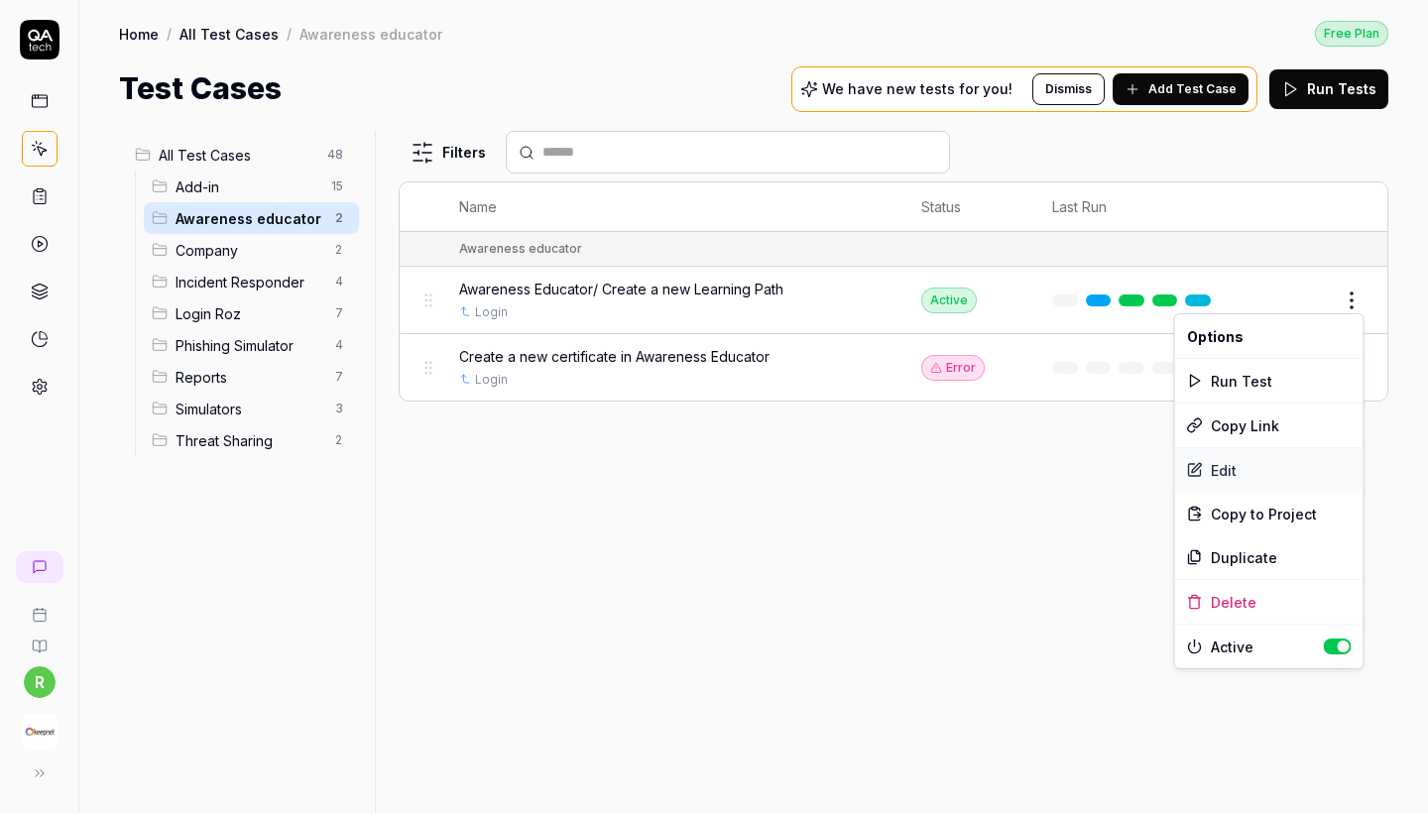
click at [1208, 475] on div "Edit" at bounding box center [1269, 470] width 188 height 44
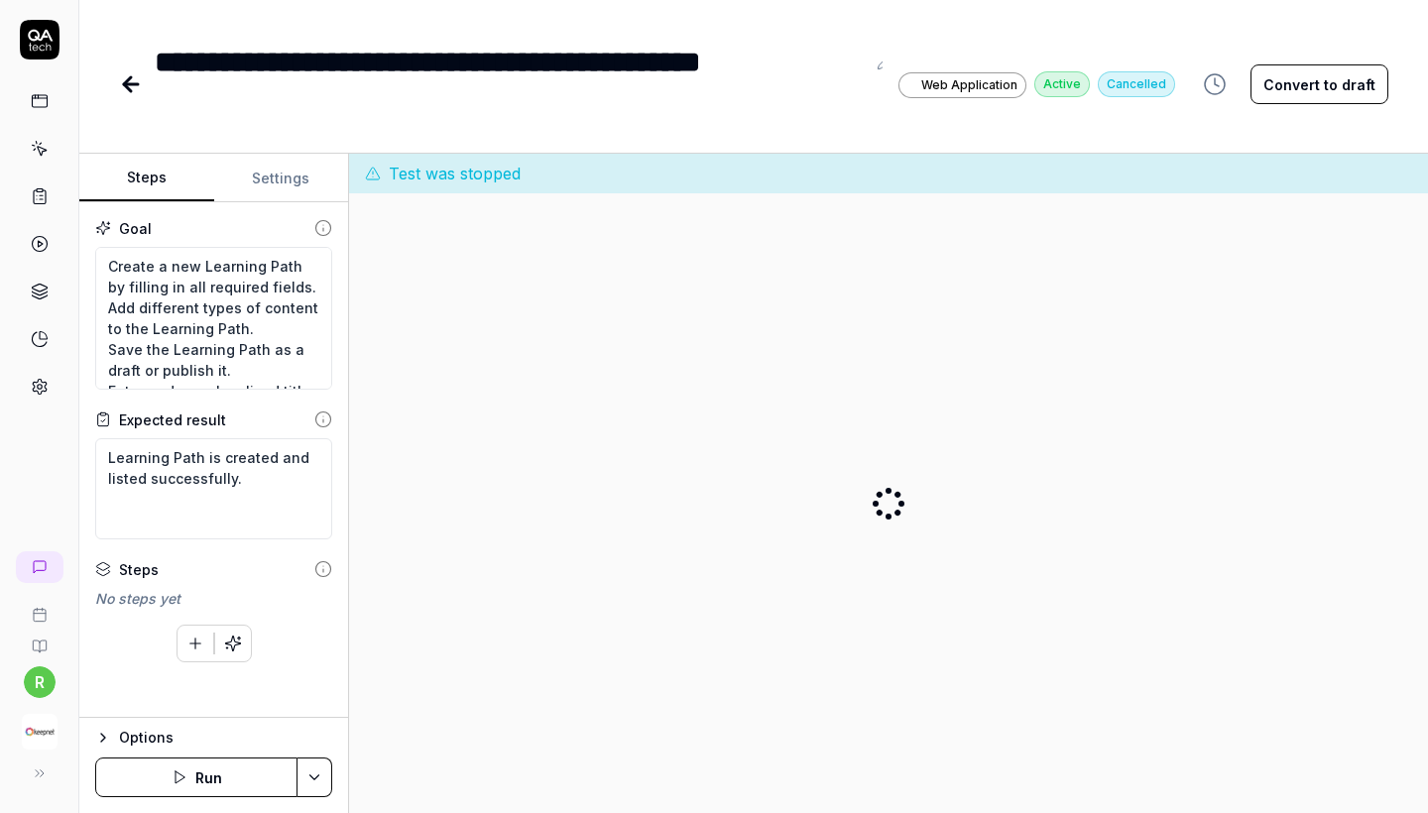
type textarea "*"
click at [124, 84] on icon at bounding box center [131, 84] width 14 height 0
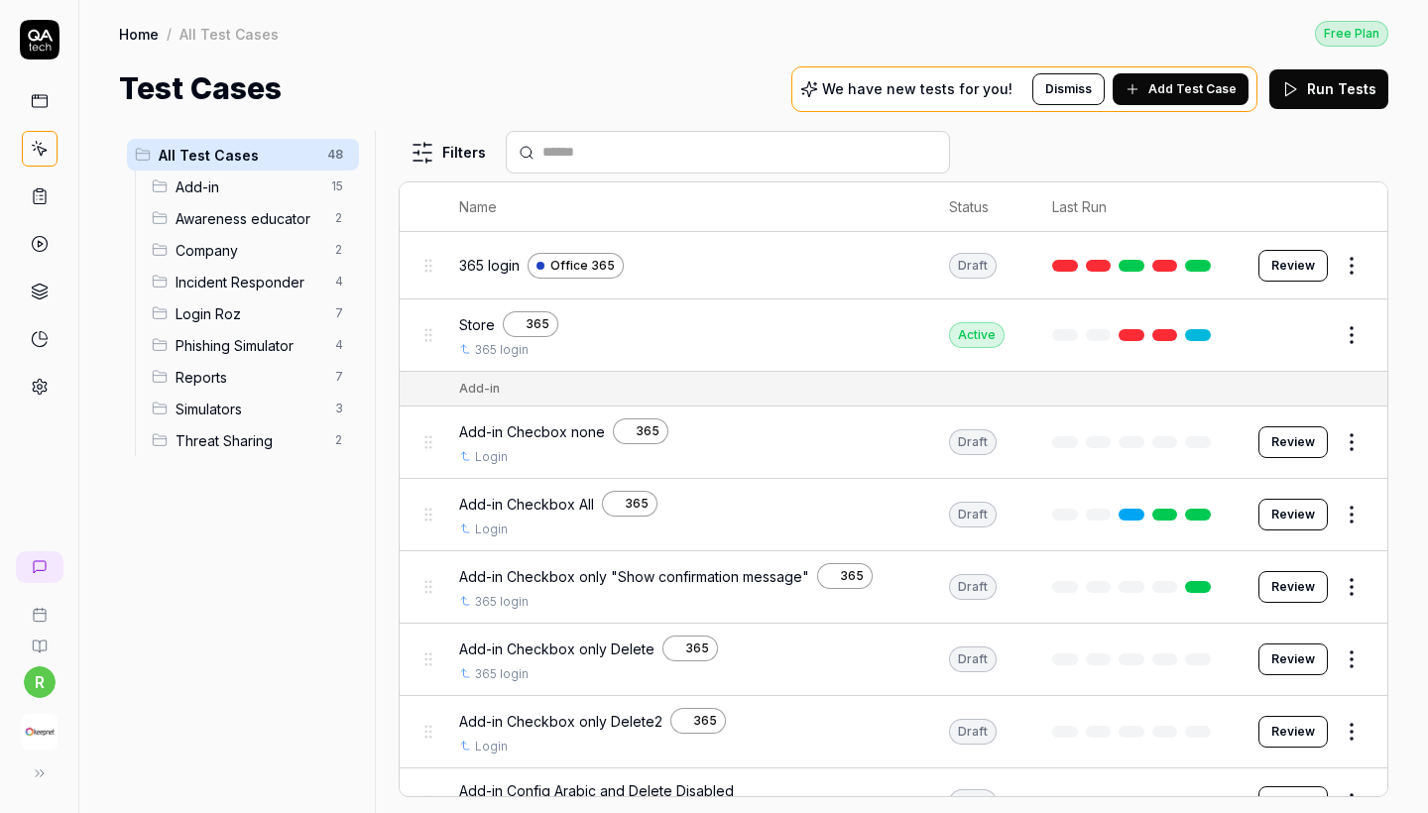
click at [1193, 96] on span "Add Test Case" at bounding box center [1193, 89] width 88 height 18
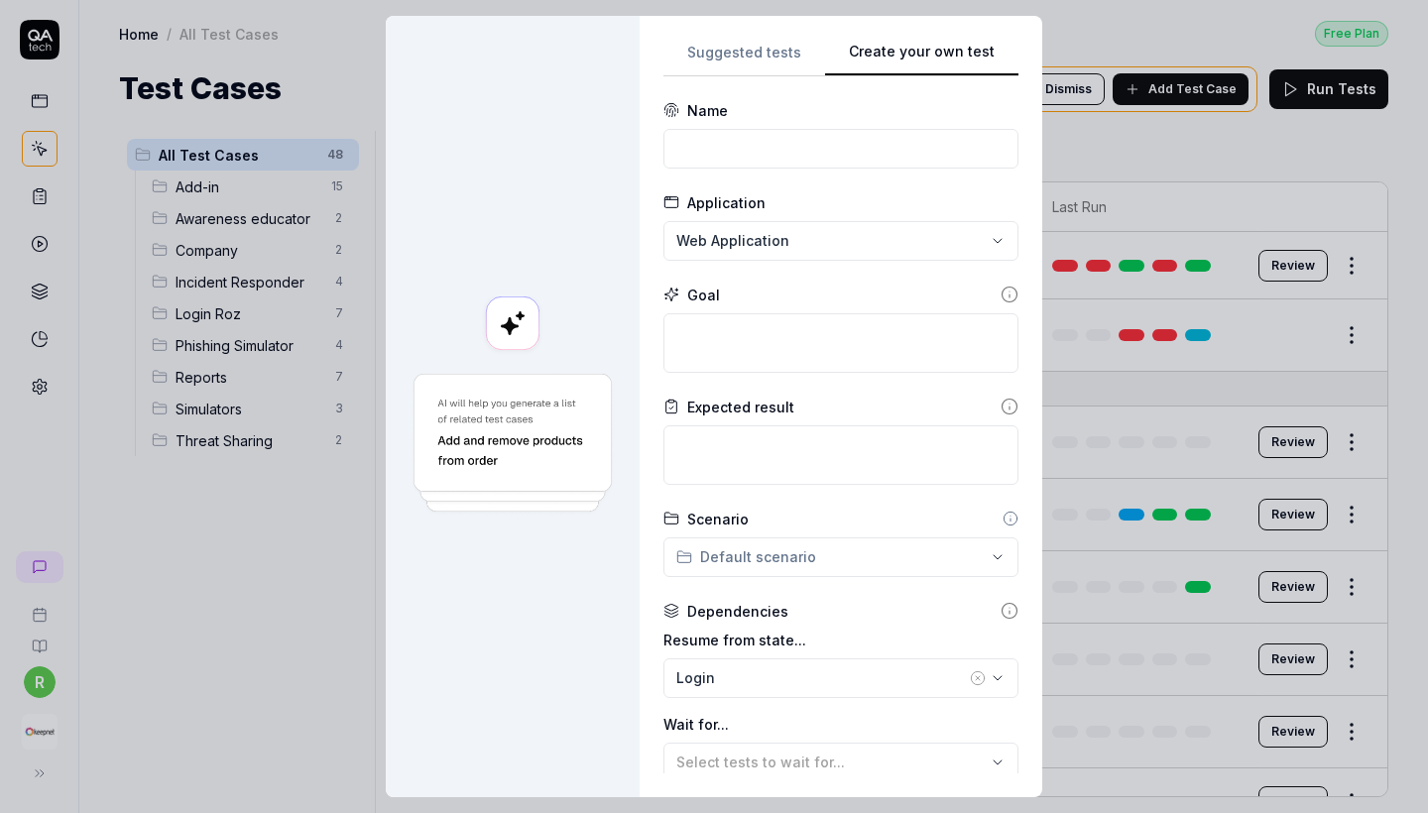
click at [970, 41] on button "Create your own test" at bounding box center [921, 59] width 193 height 36
click at [739, 192] on div "Application" at bounding box center [726, 202] width 78 height 21
click at [733, 154] on input at bounding box center [841, 149] width 355 height 40
paste input "Awareness Educator – Send Existing Survey & Check Report"
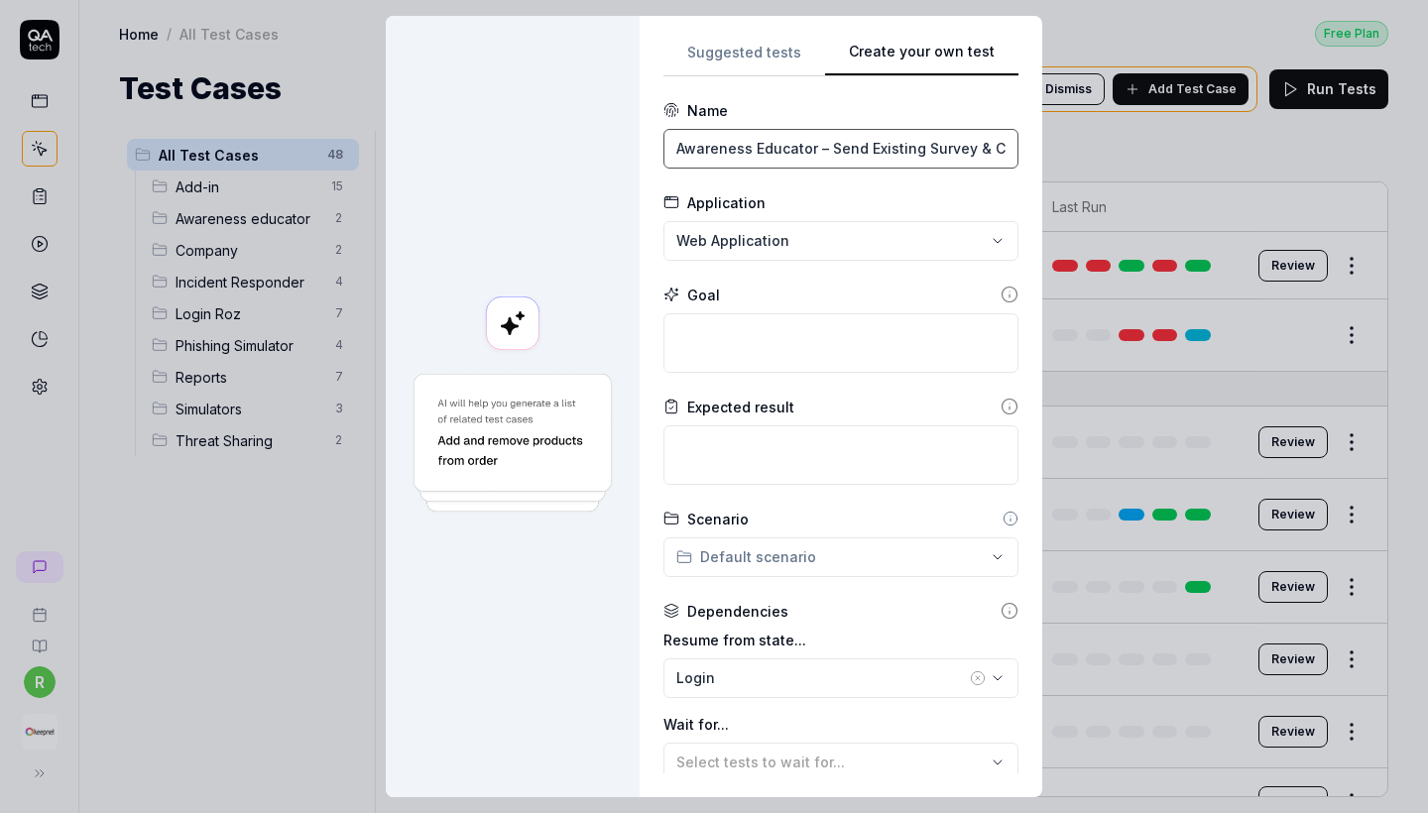
click at [827, 151] on input "Awareness Educator – Send Existing Survey & Check Report" at bounding box center [841, 149] width 355 height 40
click at [807, 151] on input "Awareness Educator – Send Survey & Check Report" at bounding box center [841, 149] width 355 height 40
type input "Awareness Educator – Send Survey & Check Report"
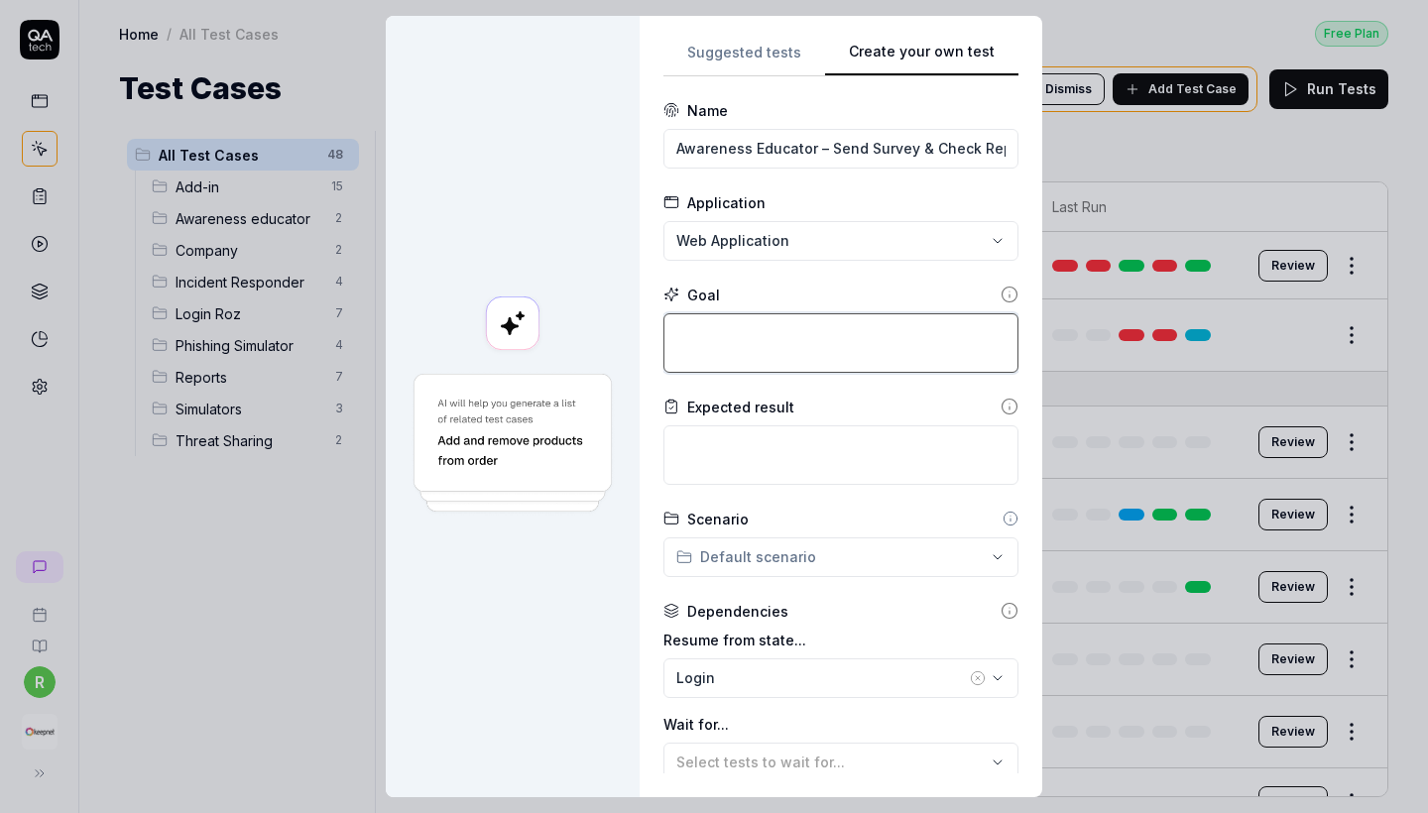
click at [786, 327] on textarea at bounding box center [841, 343] width 355 height 60
paste textarea "Navigate to Awareness Educator > Surveys. Locate the existing survey from the s…"
type textarea "*"
type textarea "Navigate to Awareness Educator > Surveys. Locate the existing survey from the s…"
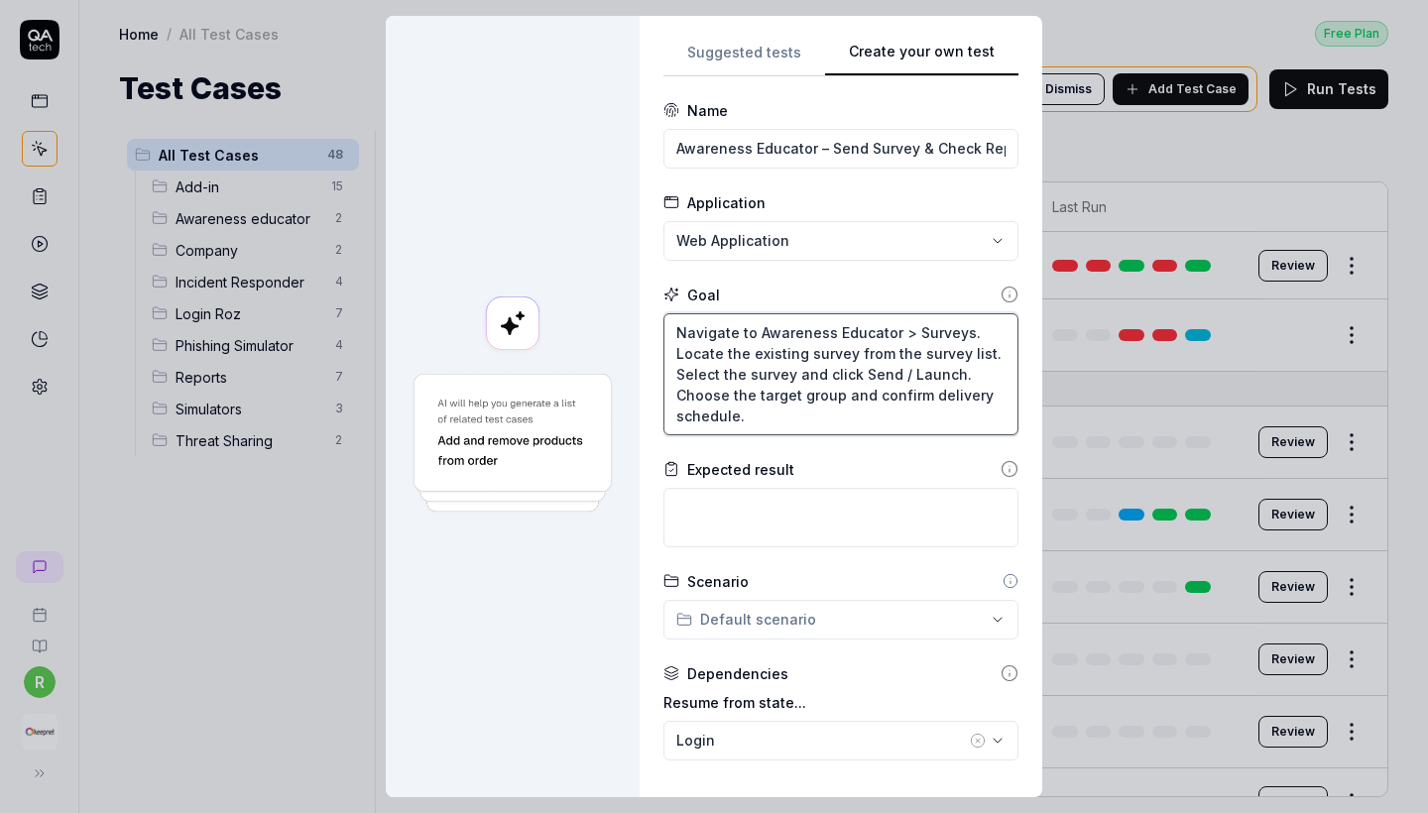
click at [913, 331] on textarea "Navigate to Awareness Educator > Surveys. Locate the existing survey from the s…" at bounding box center [841, 374] width 355 height 122
type textarea "*"
type textarea "Navigate to Awareness Educator >T Surveys. Locate the existing survey from the …"
type textarea "*"
type textarea "Navigate to Awareness Educator >Tr Surveys. Locate the existing survey from the…"
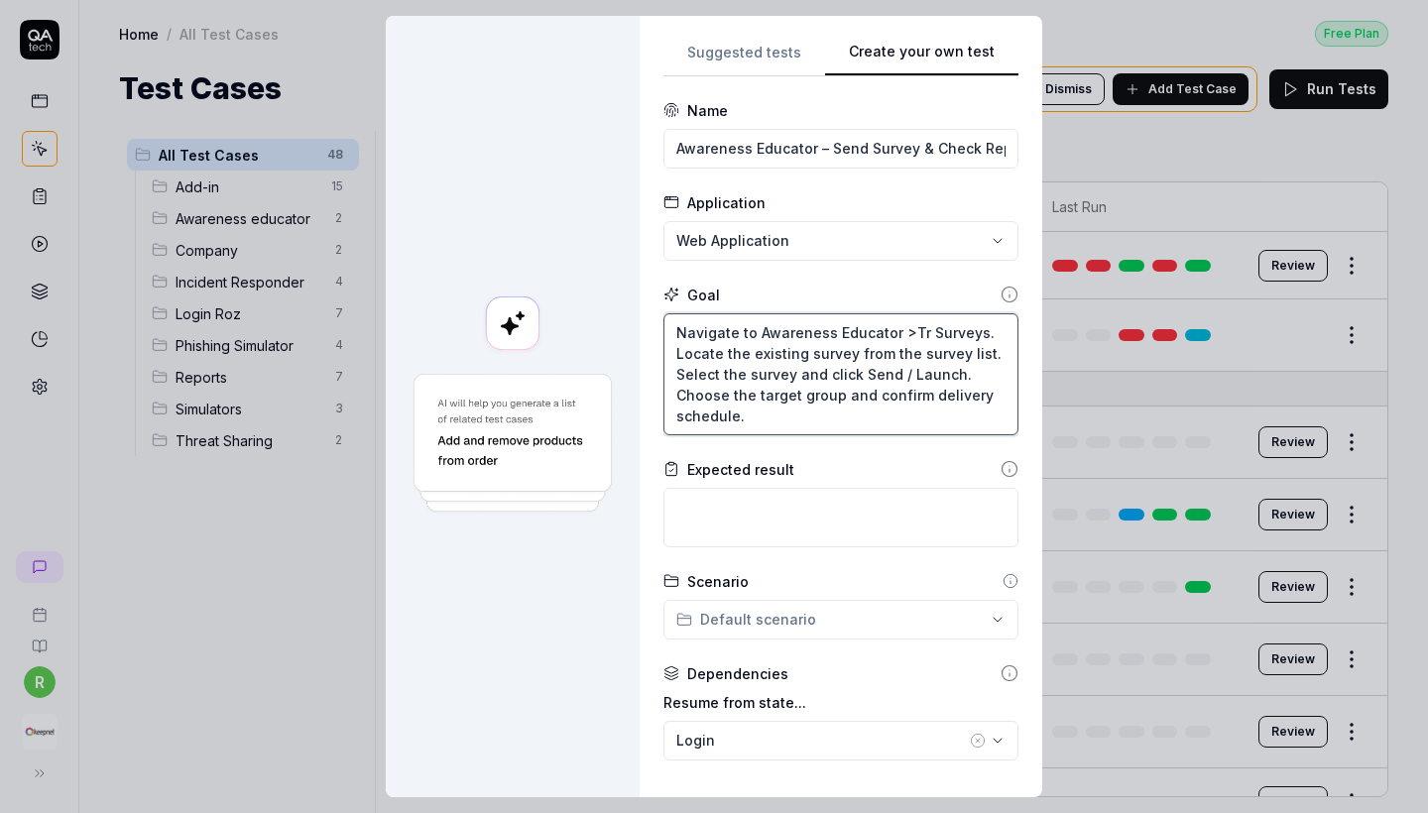
type textarea "*"
type textarea "Navigate to Awareness Educator >Tra Surveys. Locate the existing survey from th…"
type textarea "*"
type textarea "Navigate to Awareness Educator >Trai Surveys. Locate the existing survey from t…"
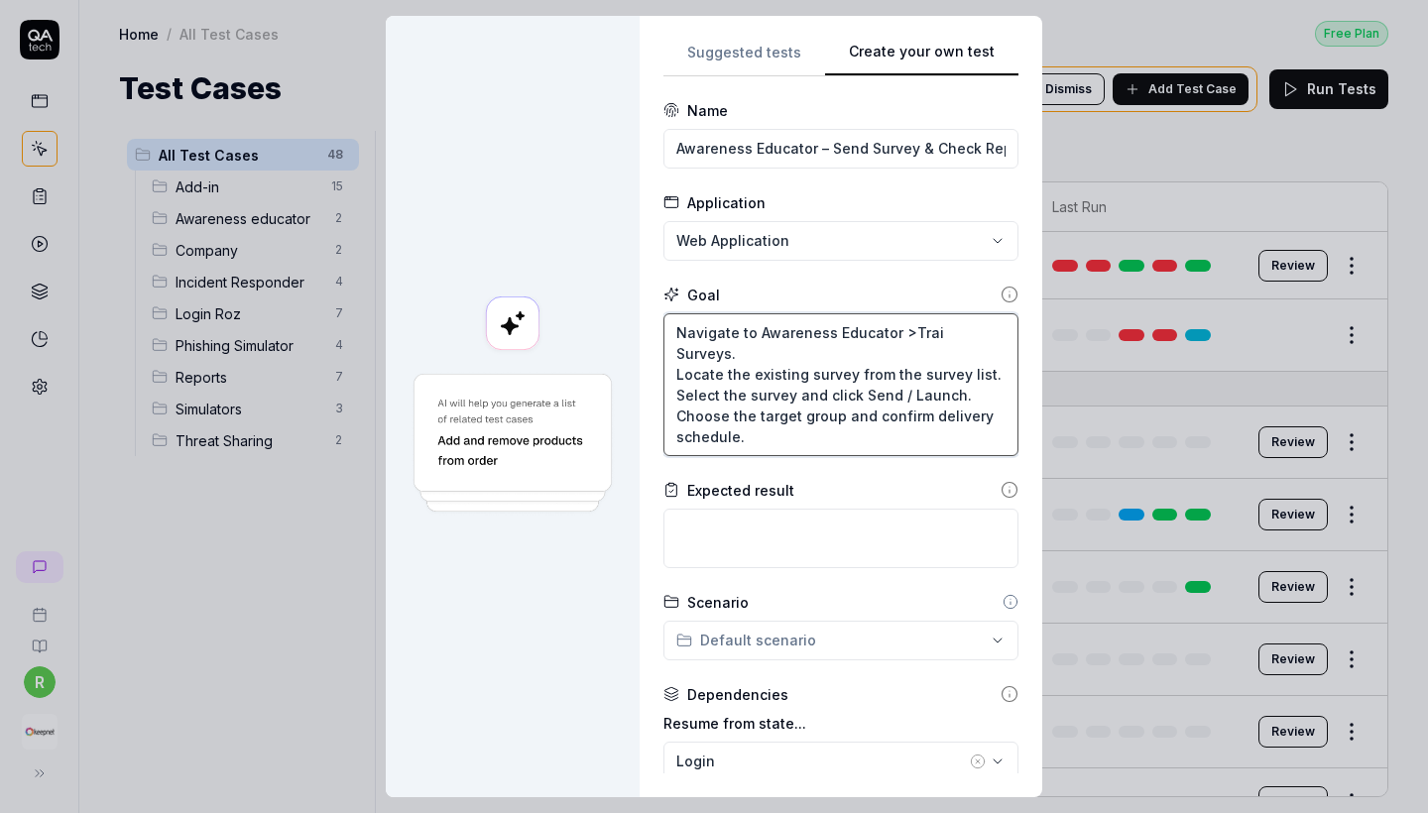
type textarea "*"
type textarea "Navigate to Awareness Educator >Train Surveys. Locate the existing survey from …"
type textarea "*"
type textarea "Navigate to Awareness Educator >Traini Surveys. Locate the existing survey from…"
type textarea "*"
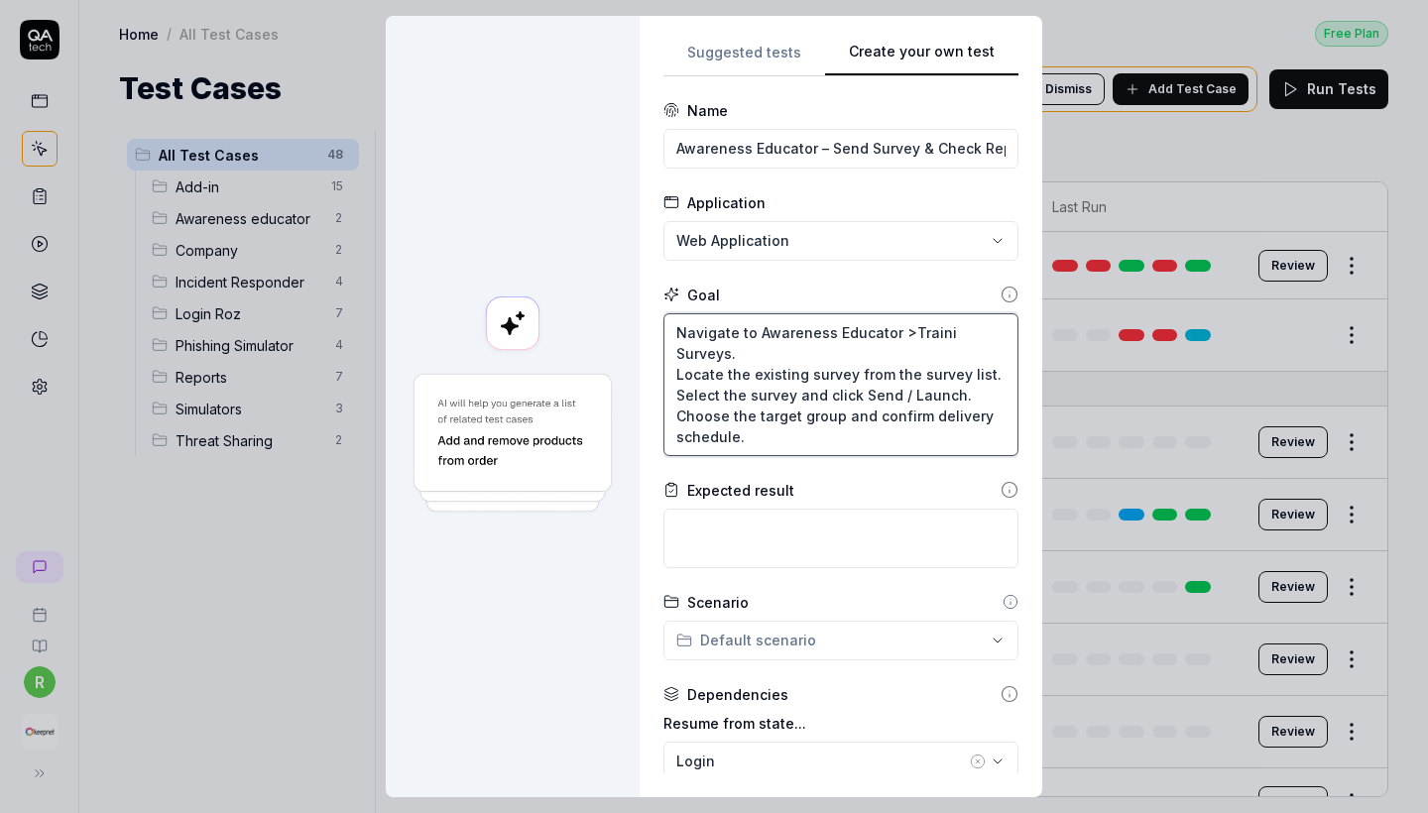
type textarea "Navigate to Awareness Educator >Trainin Surveys. Locate the existing survey fro…"
type textarea "*"
type textarea "Navigate to Awareness Educator >Training Surveys. Locate the existing survey fr…"
type textarea "*"
type textarea "Navigate to Awareness Educator >Training Surveys. Locate the existing survey fr…"
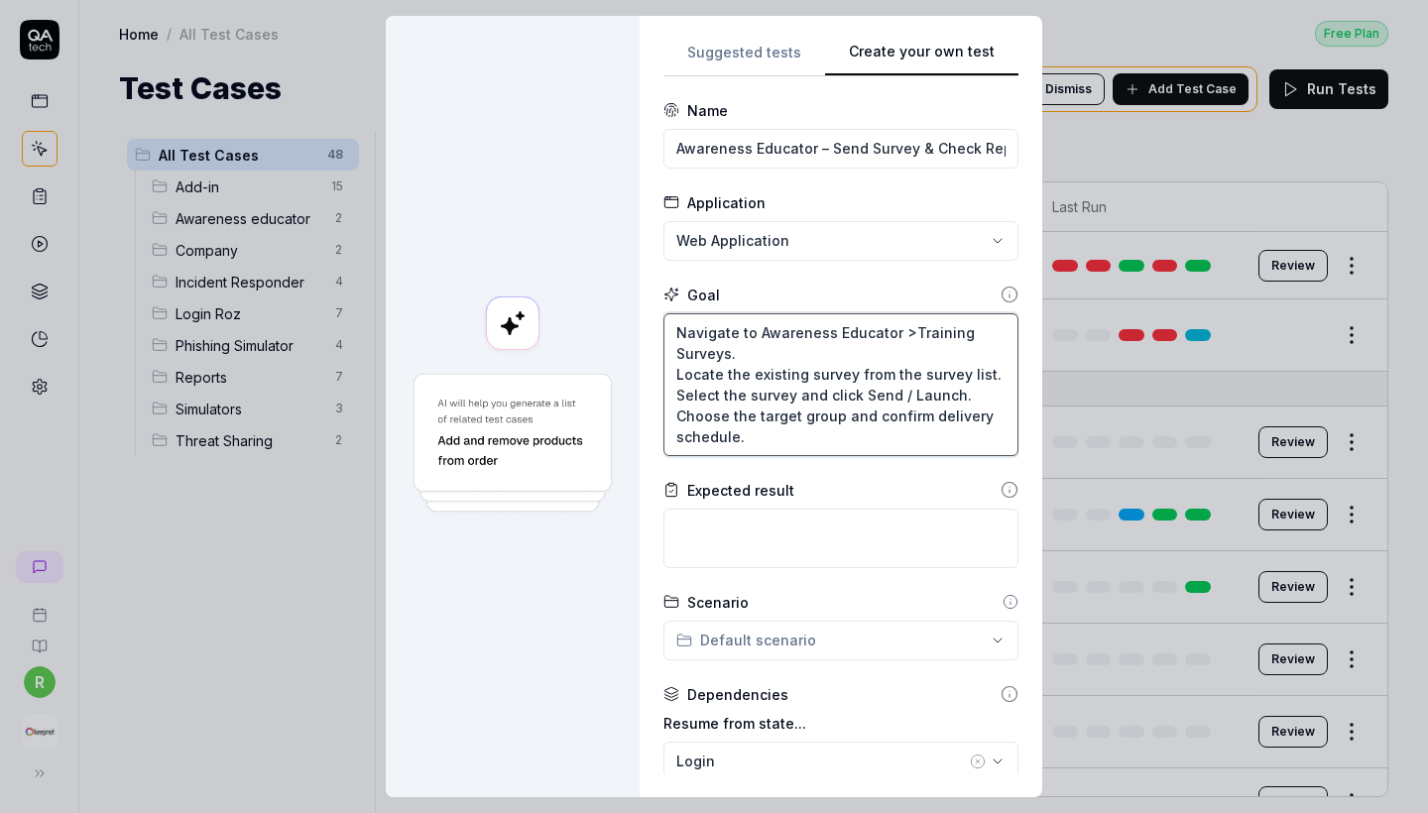
type textarea "*"
type textarea "Navigate to Awareness Educator >Training L Surveys. Locate the existing survey …"
type textarea "*"
type textarea "Navigate to Awareness Educator >Training Li Surveys. Locate the existing survey…"
type textarea "*"
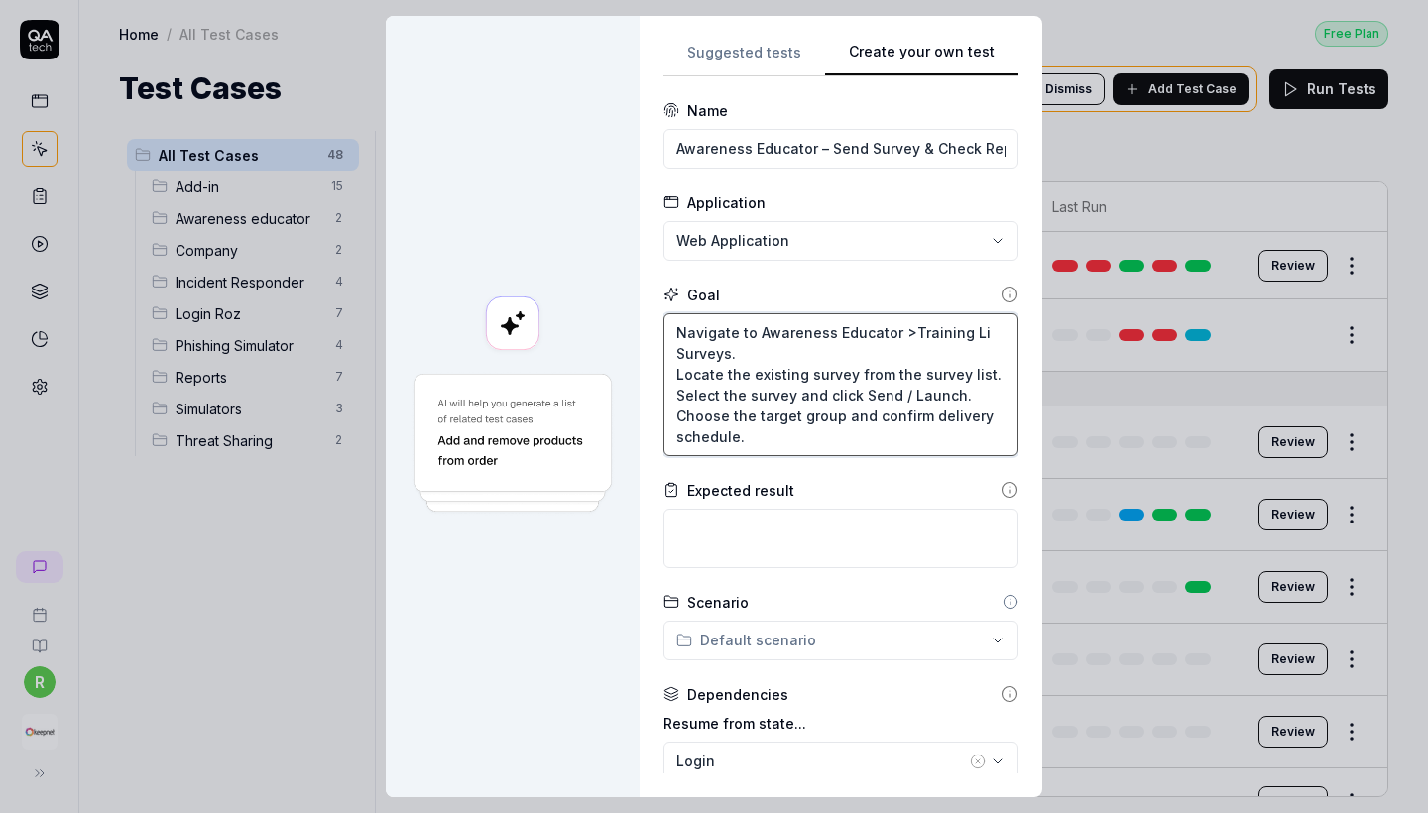
type textarea "Navigate to Awareness Educator >Training Lib Surveys. Locate the existing surve…"
type textarea "*"
type textarea "Navigate to Awareness Educator >Training Libr Surveys. Locate the existing surv…"
type textarea "*"
type textarea "Navigate to Awareness Educator >Training Libra Surveys. Locate the existing sur…"
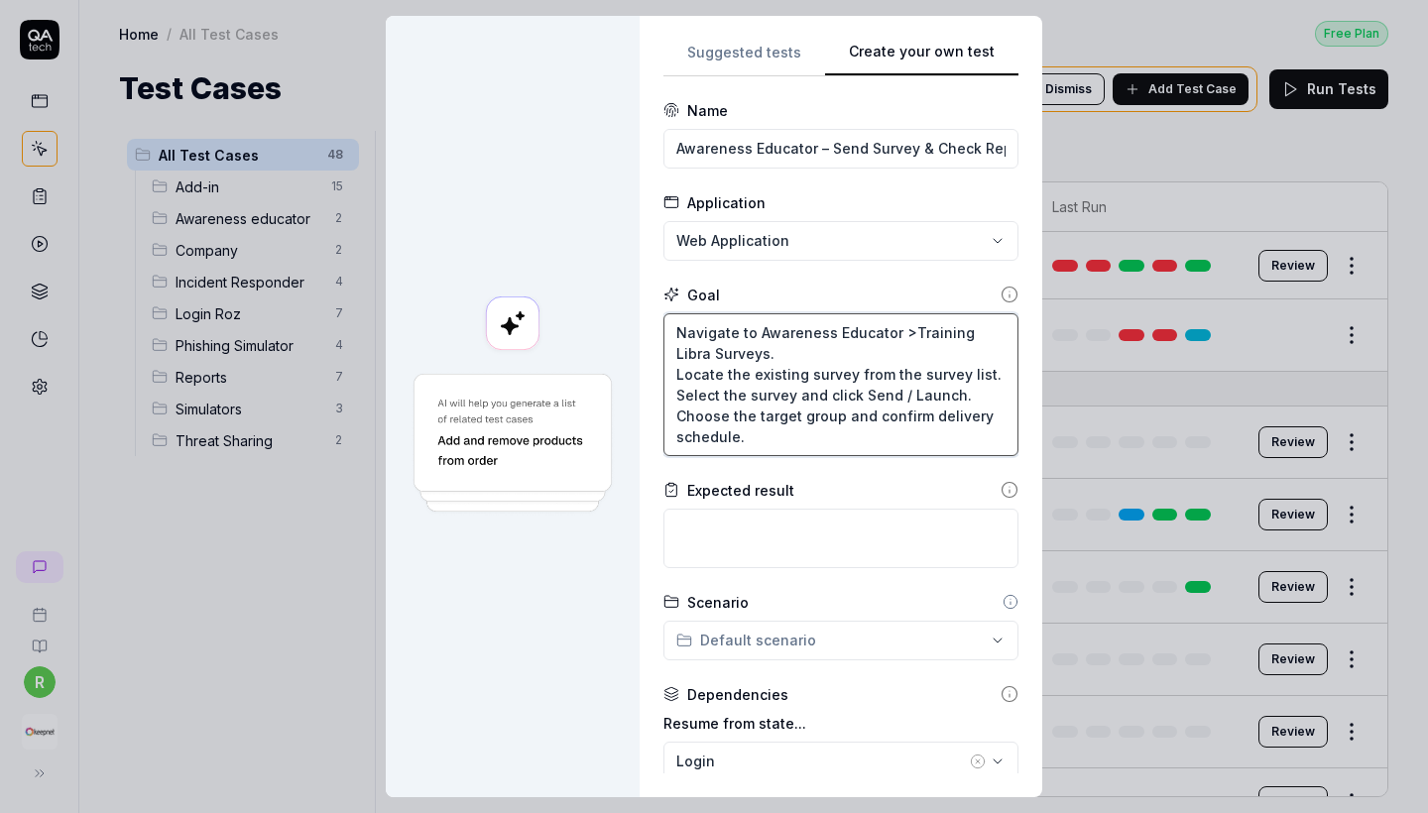
type textarea "*"
type textarea "Navigate to Awareness Educator >Training Librar Surveys. Locate the existing su…"
type textarea "*"
type textarea "Navigate to Awareness Educator >Training Library Surveys. Locate the existing s…"
type textarea "*"
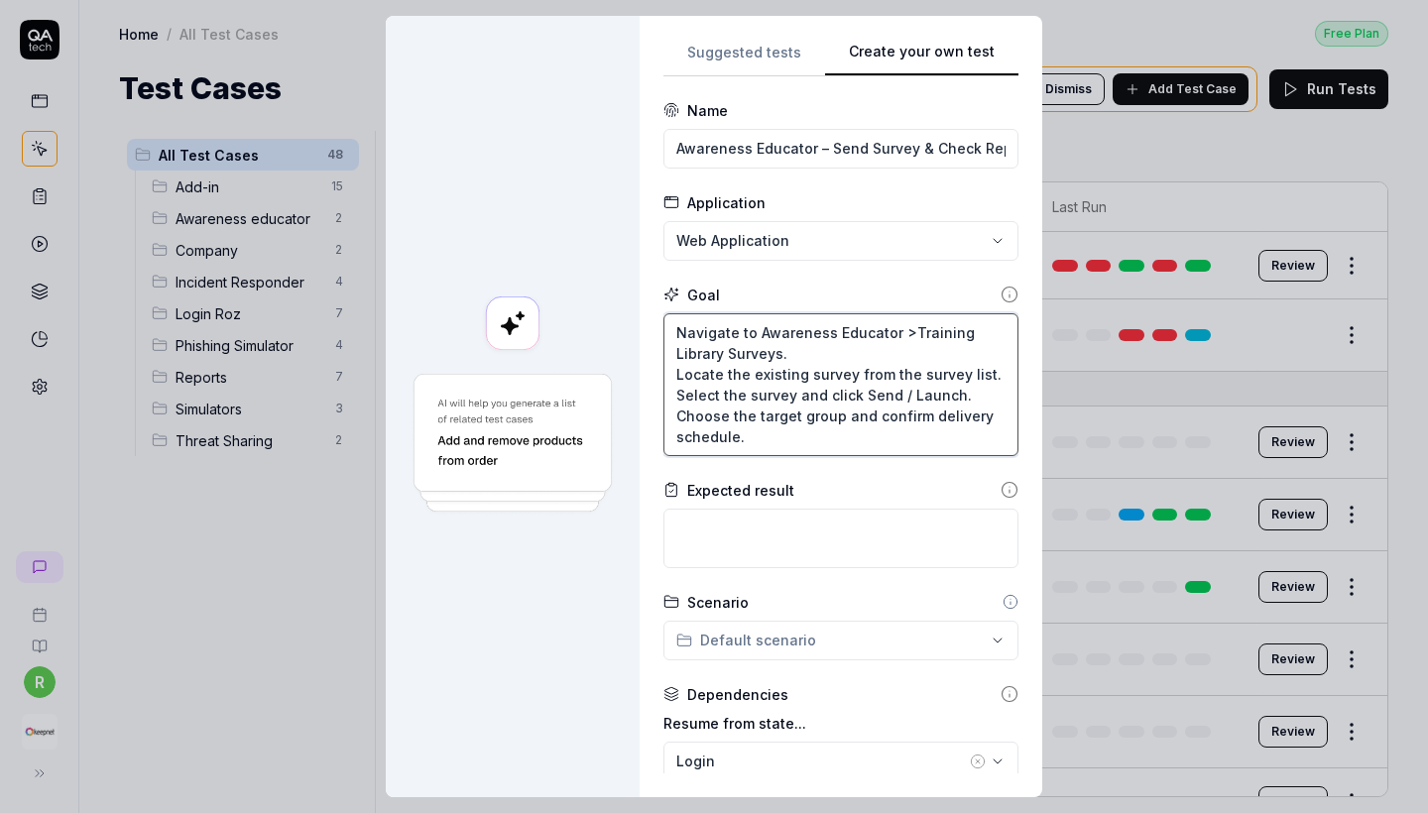
type textarea "Navigate to Awareness Educator >Training Library> Surveys. Locate the existing …"
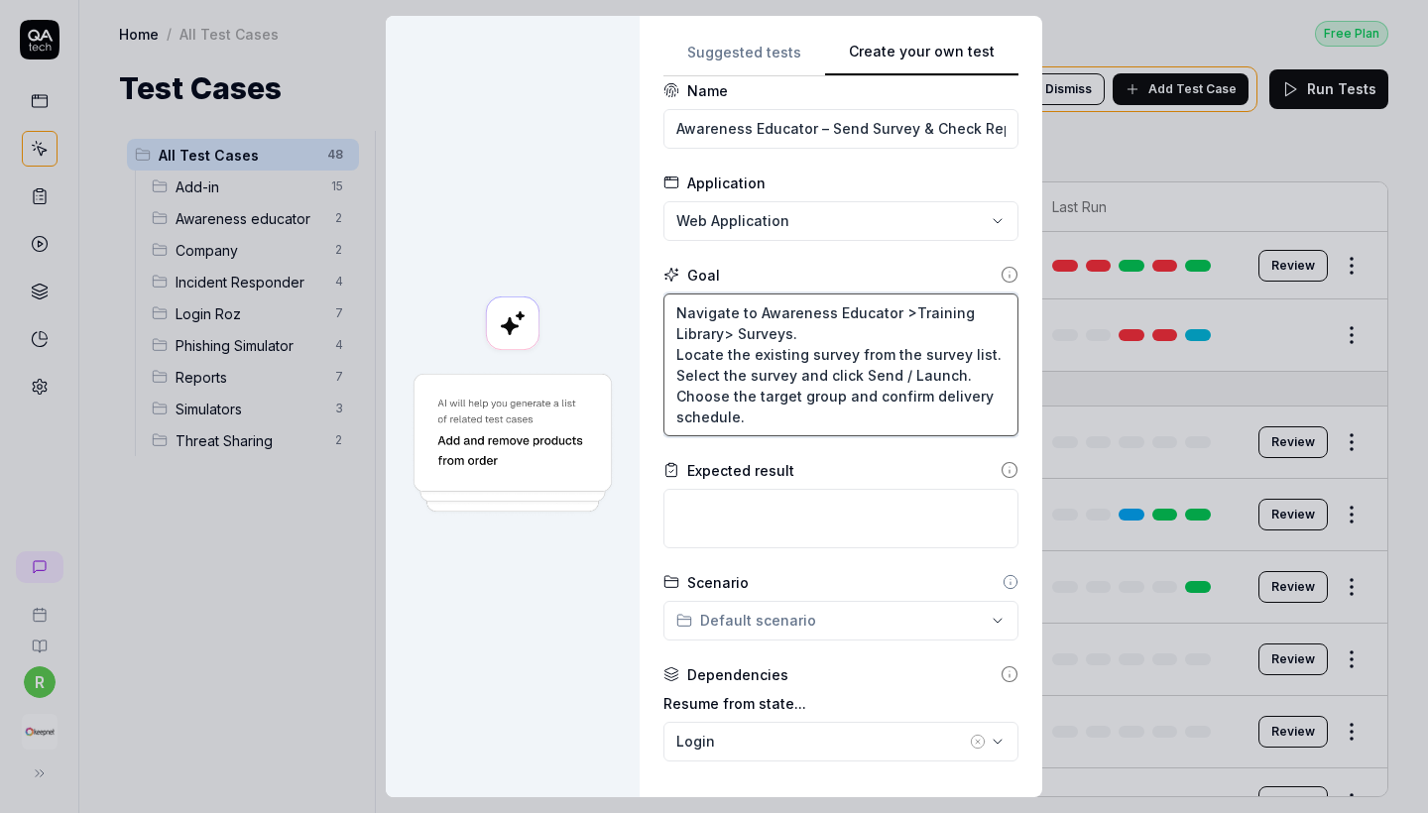
click at [903, 400] on textarea "Navigate to Awareness Educator >Training Library> Surveys. Locate the existing …" at bounding box center [841, 365] width 355 height 143
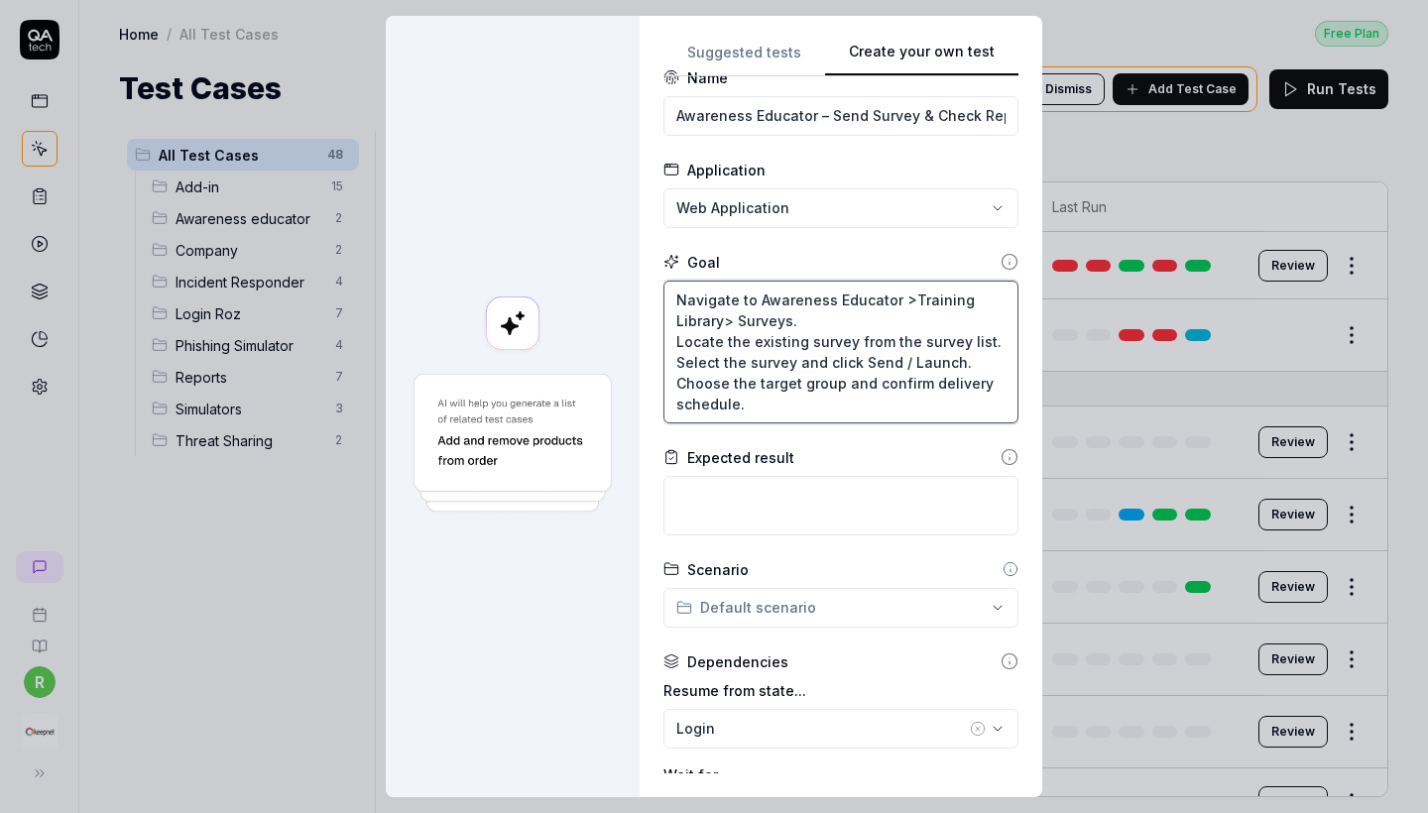
scroll to position [39, 0]
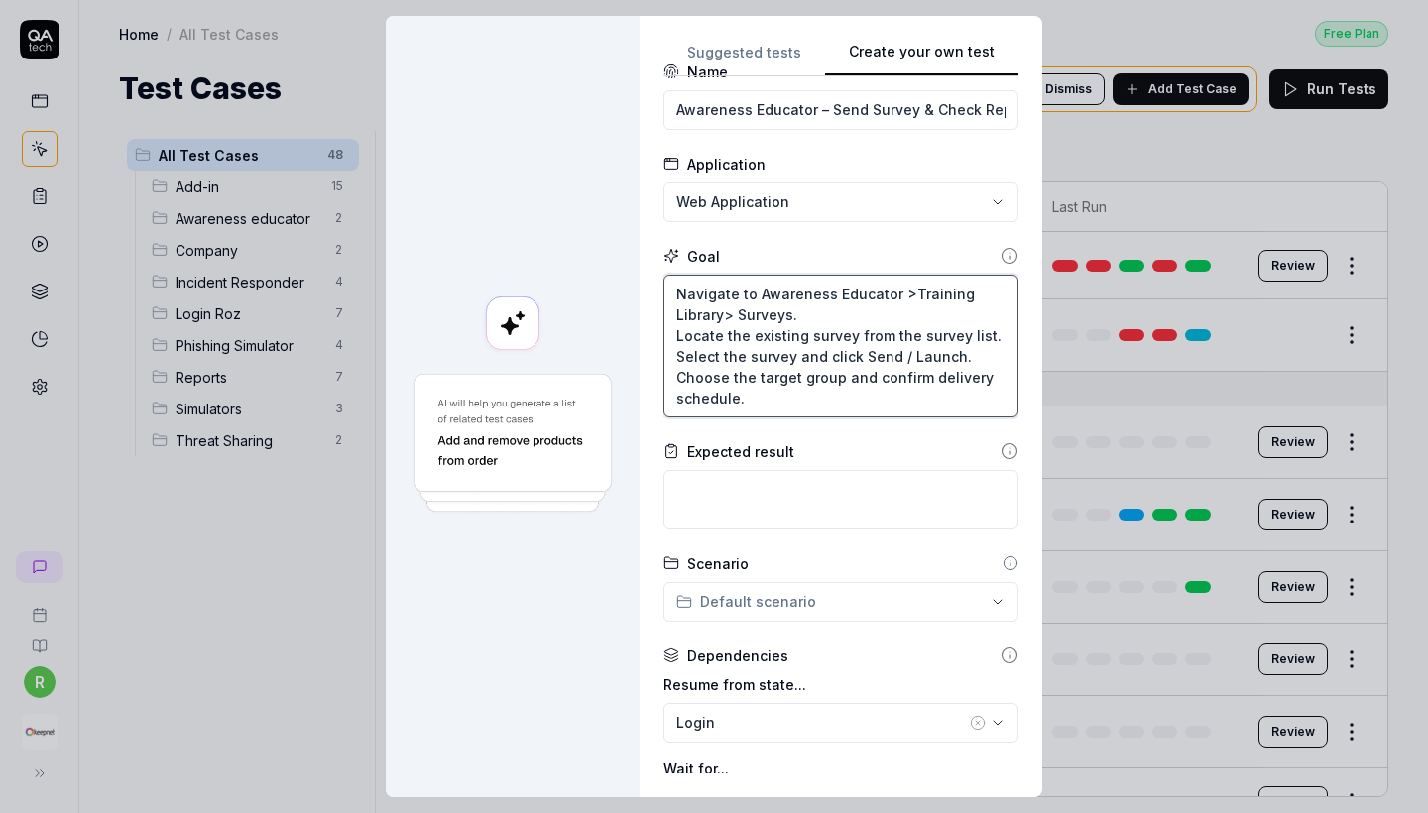
click at [903, 400] on textarea "Navigate to Awareness Educator >Training Library> Surveys. Locate the existing …" at bounding box center [841, 346] width 355 height 143
drag, startPoint x: 788, startPoint y: 397, endPoint x: 644, endPoint y: 226, distance: 223.2
click at [645, 225] on div "**********" at bounding box center [714, 407] width 657 height 782
type textarea "*"
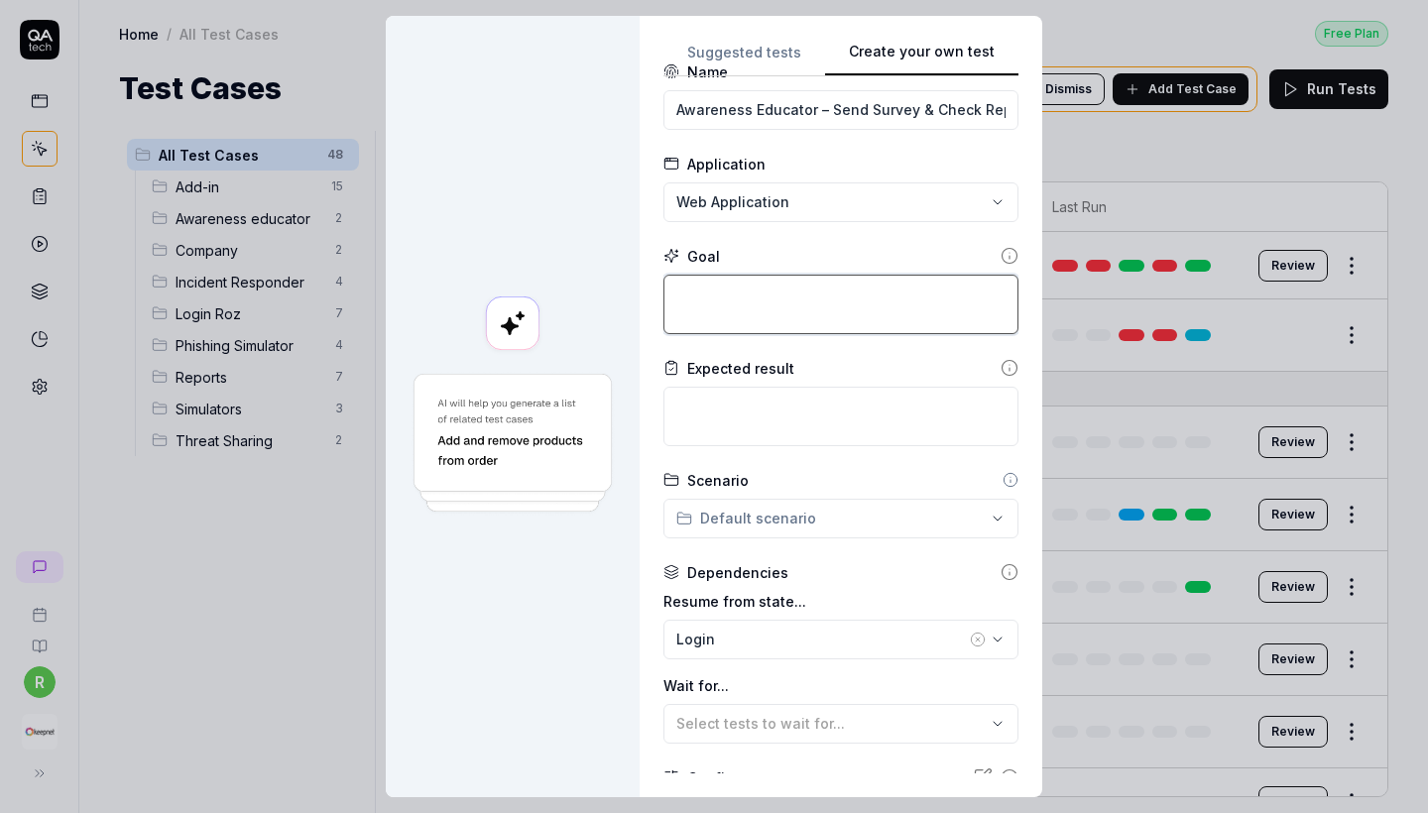
paste textarea "Go to Mindfulness Trainer > Training Library > Surveys. Find the existing surve…"
type textarea "*"
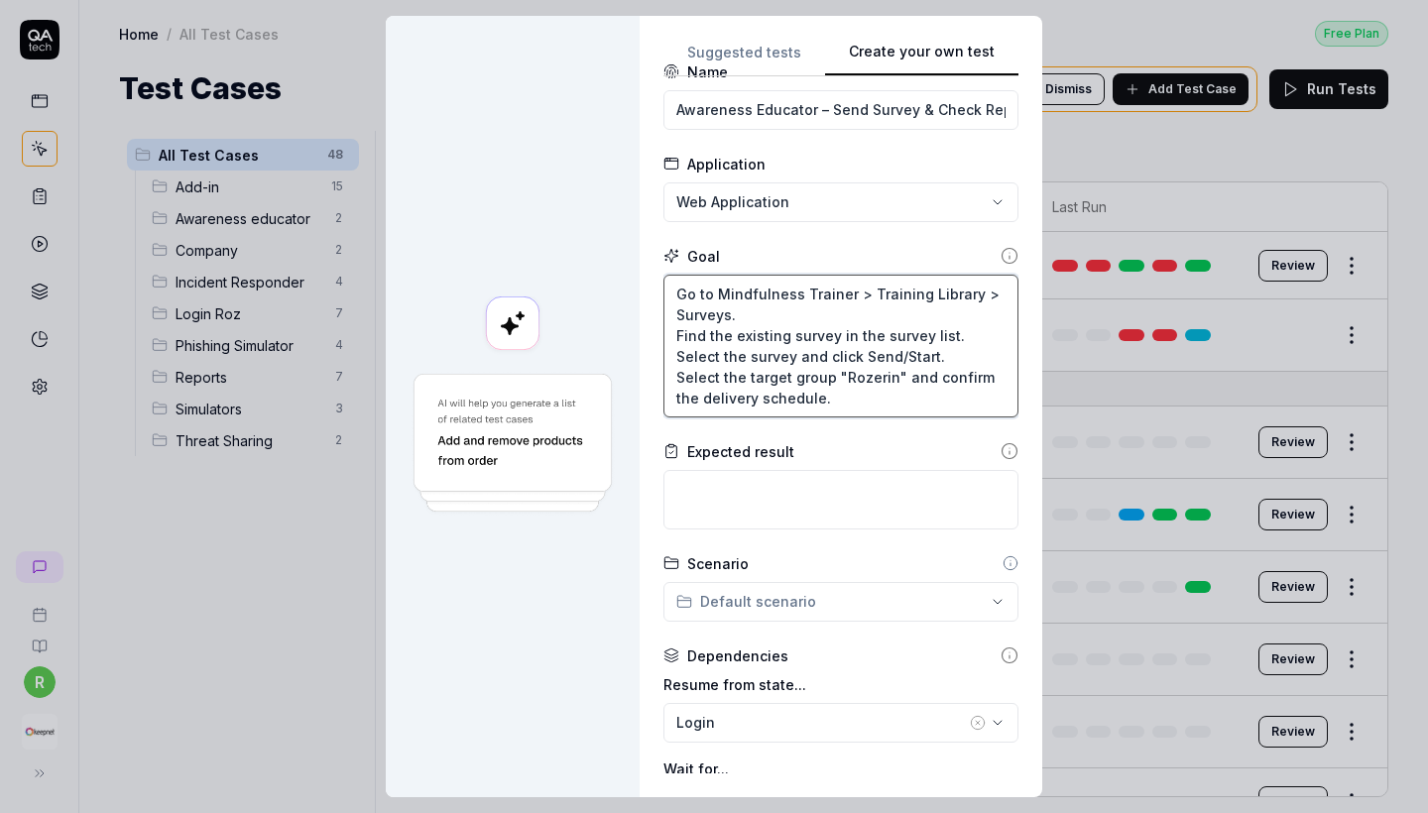
type textarea "Go to Mindfulness Trainer > Training Library > Surveys. Find the existing surve…"
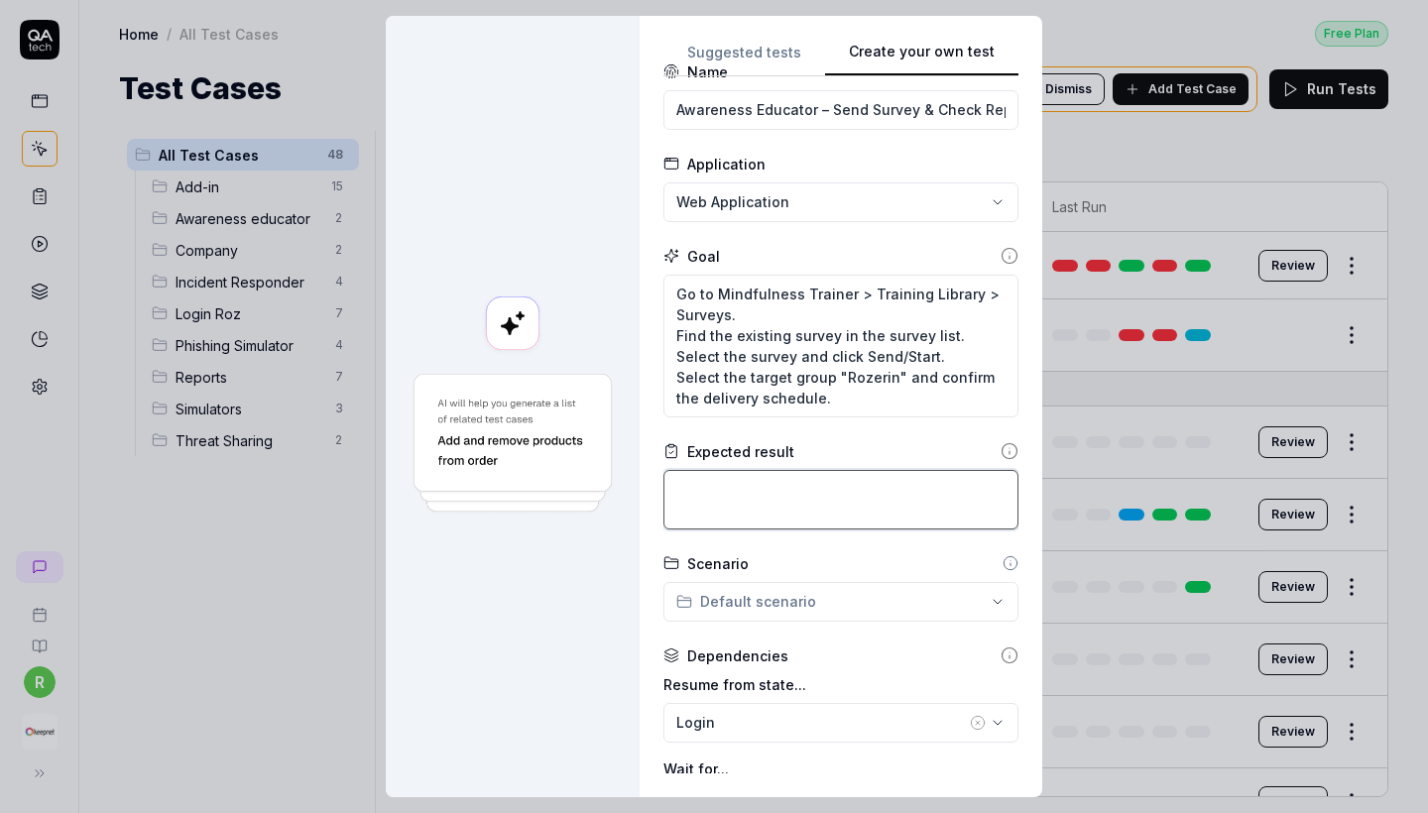
click at [762, 494] on textarea at bounding box center [841, 500] width 355 height 60
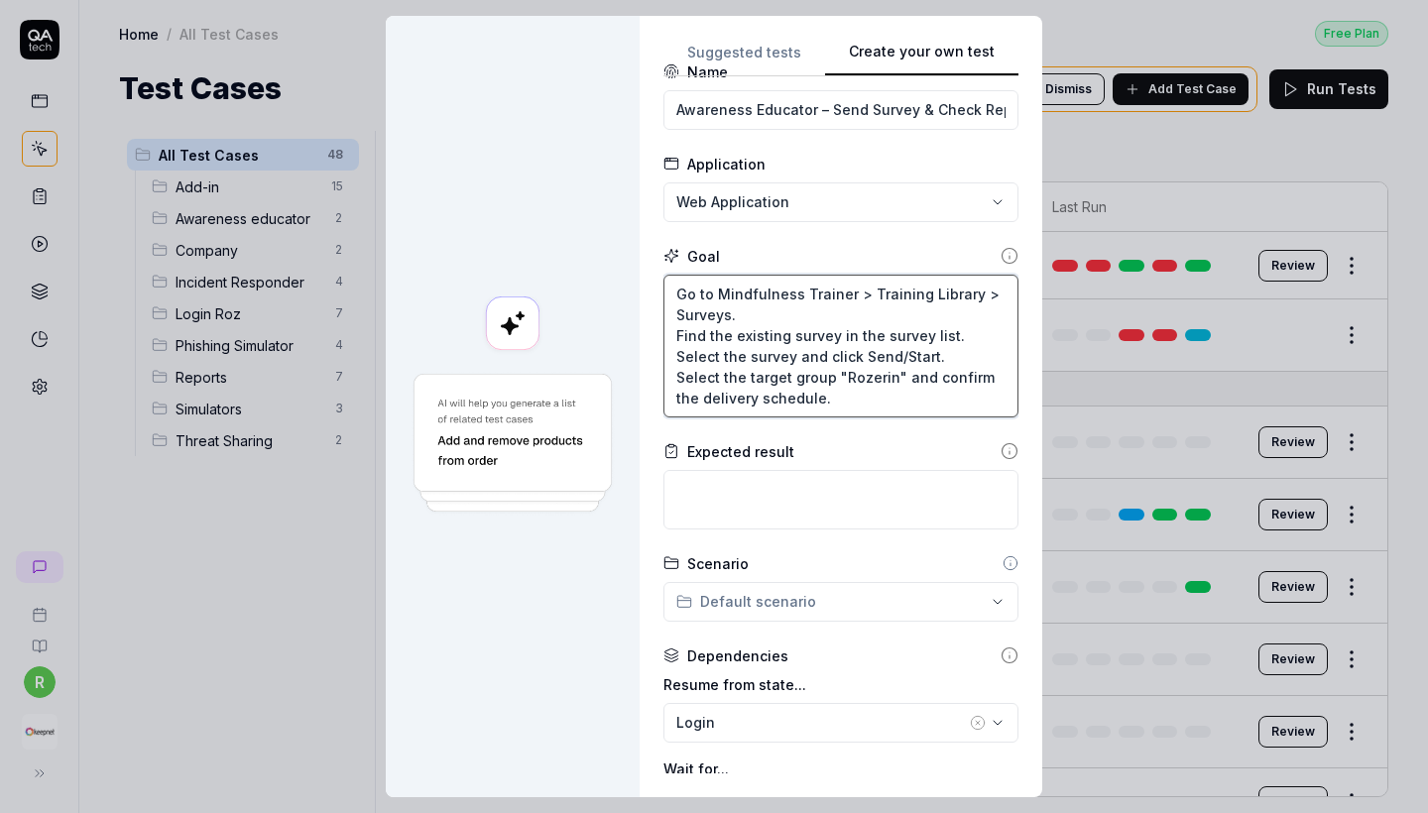
click at [890, 406] on textarea "Go to Mindfulness Trainer > Training Library > Surveys. Find the existing surve…" at bounding box center [841, 346] width 355 height 143
type textarea "*"
type textarea "Go to Mindfulness Trainer > Training Library > Surveys. Find the existing surve…"
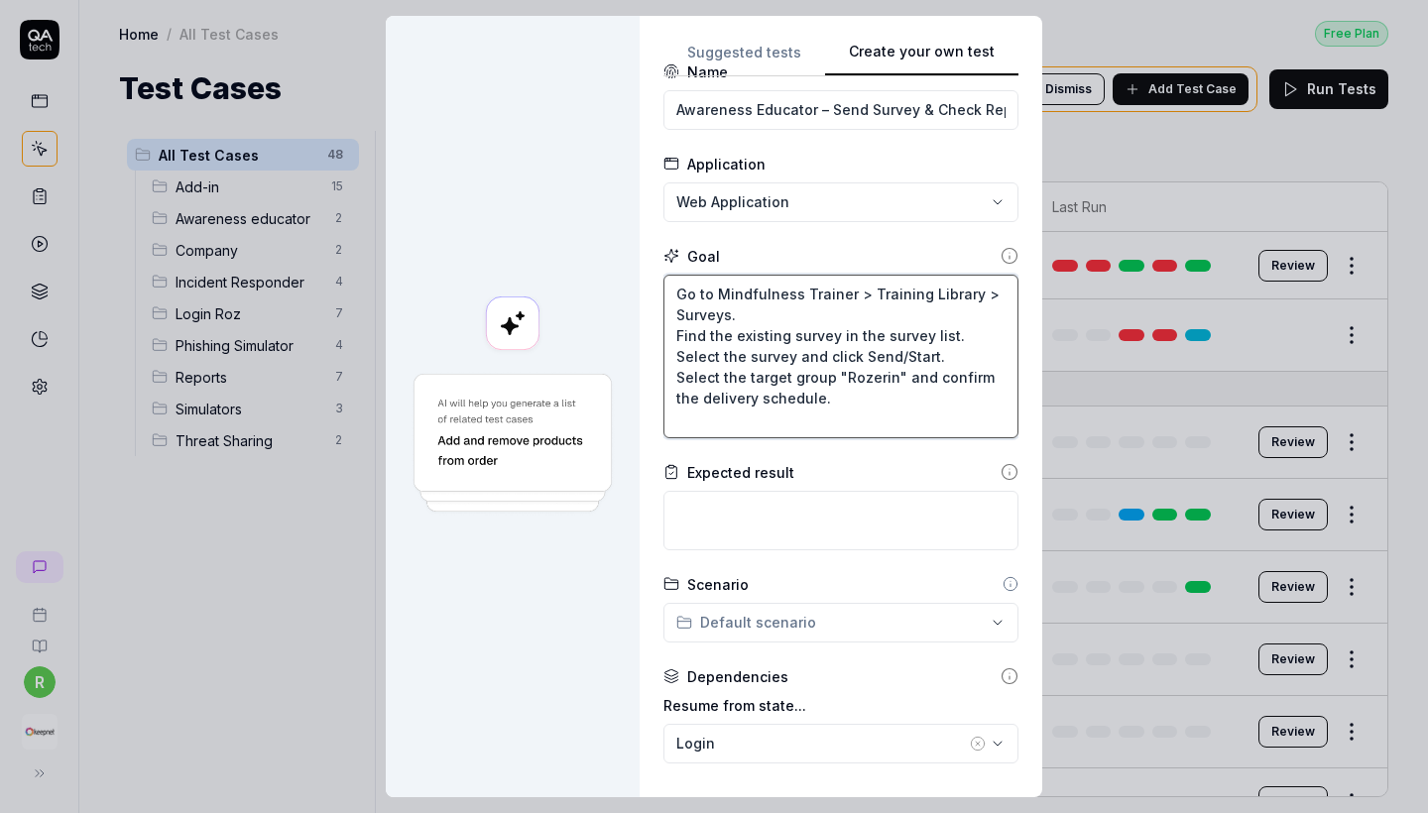
type textarea "*"
type textarea "Go to Mindfulness Trainer > Training Library > Surveys. Find the existing surve…"
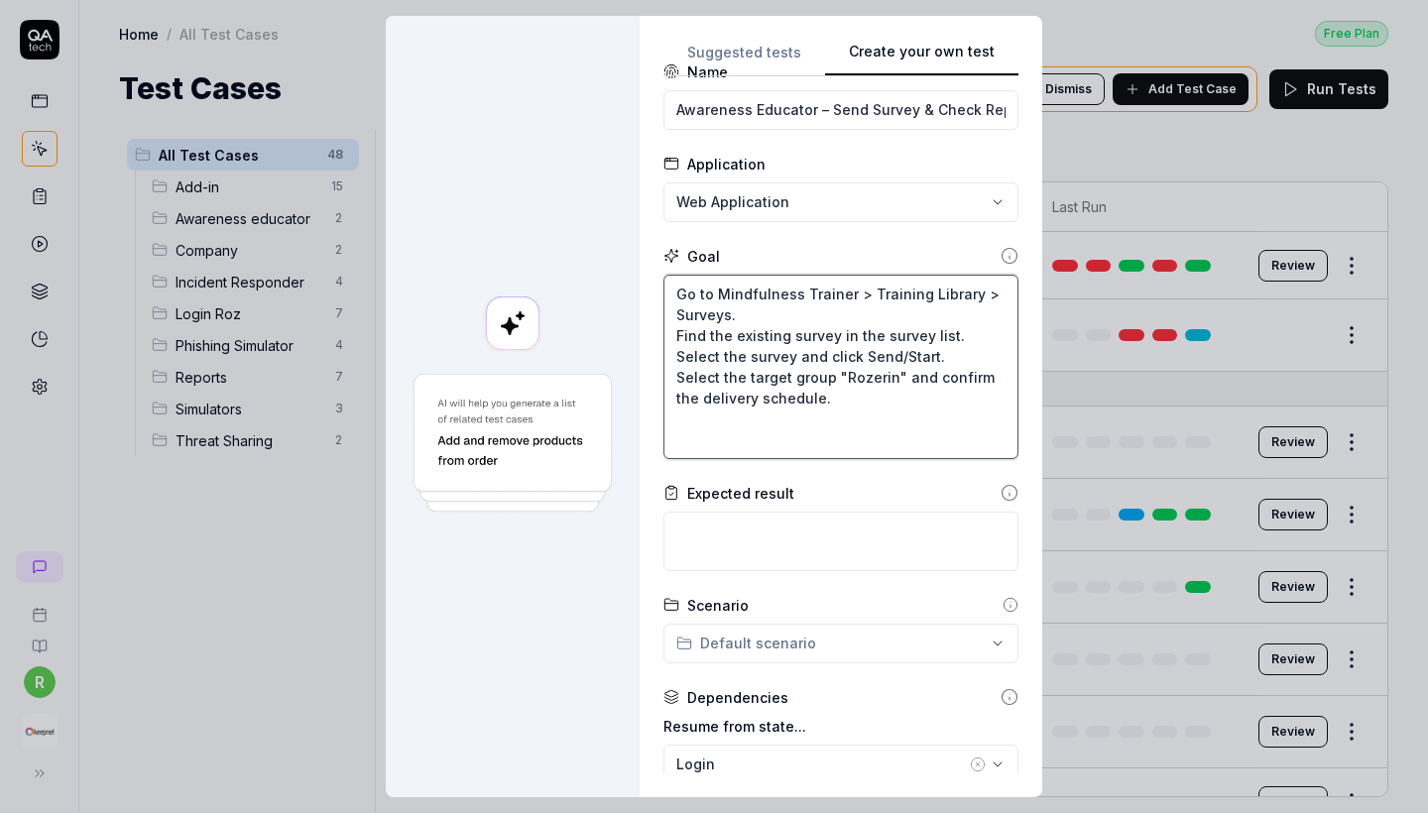
type textarea "*"
type textarea "Go to Mindfulness Trainer > Training Library > Surveys. Find the existing surve…"
type textarea "*"
type textarea "Go to Mindfulness Trainer > Training Library > Surveys. Find the existing surve…"
type textarea "*"
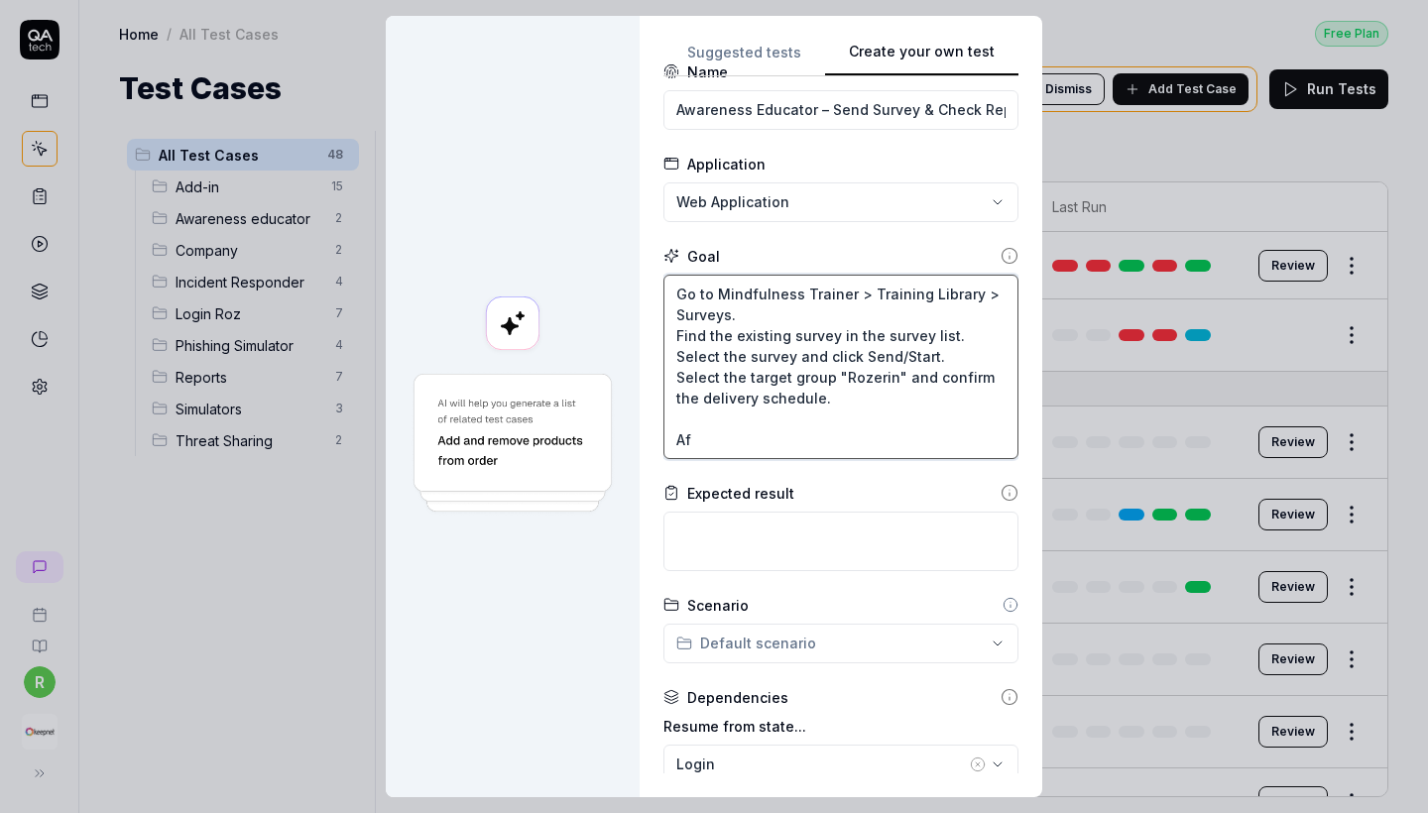
type textarea "Go to Mindfulness Trainer > Training Library > Surveys. Find the existing surve…"
type textarea "*"
type textarea "Go to Mindfulness Trainer > Training Library > Surveys. Find the existing surve…"
type textarea "*"
type textarea "Go to Mindfulness Trainer > Training Library > Surveys. Find the existing surve…"
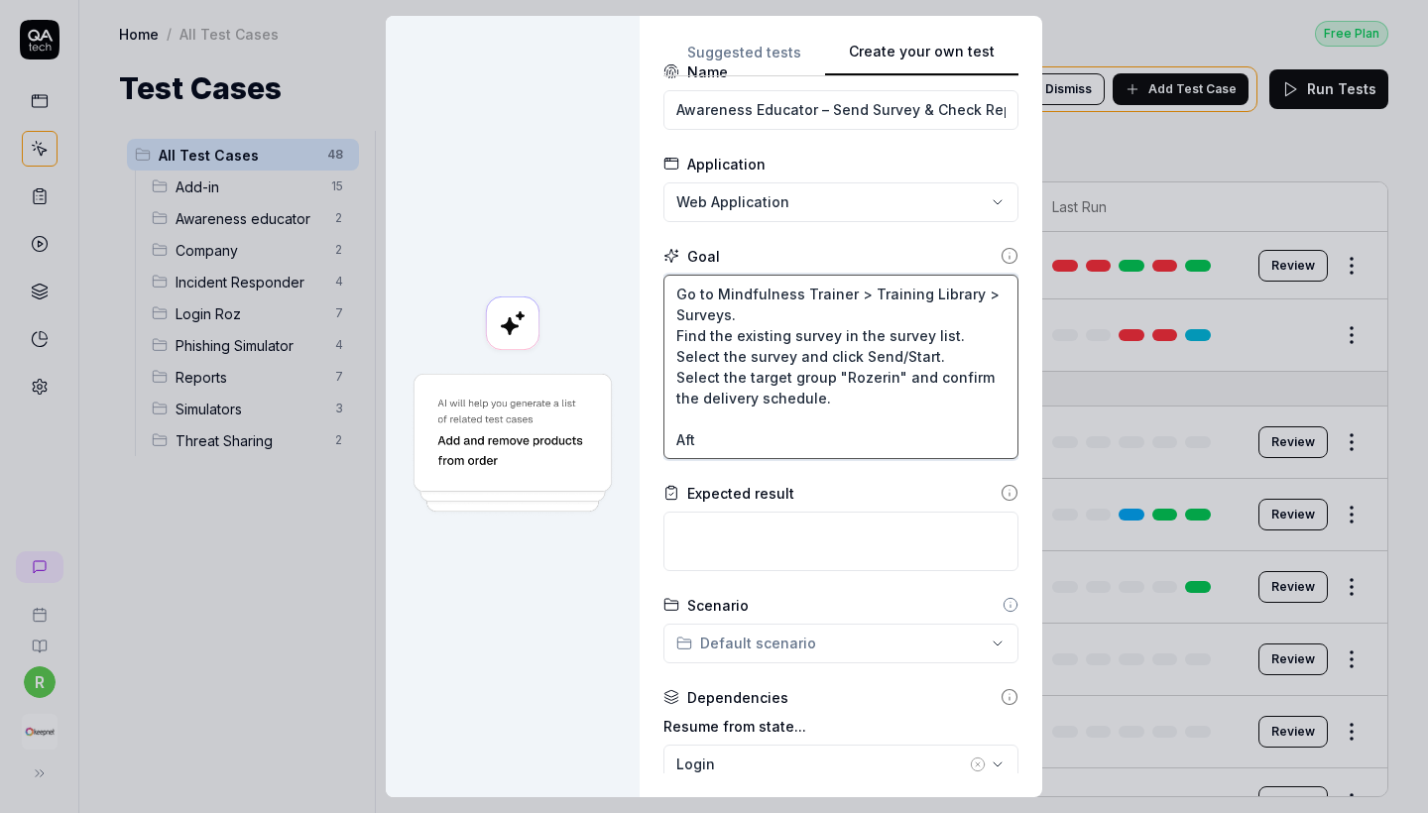
type textarea "*"
type textarea "Go to Mindfulness Trainer > Training Library > Surveys. Find the existing surve…"
type textarea "*"
type textarea "Go to Mindfulness Trainer > Training Library > Surveys. Find the existing surve…"
type textarea "*"
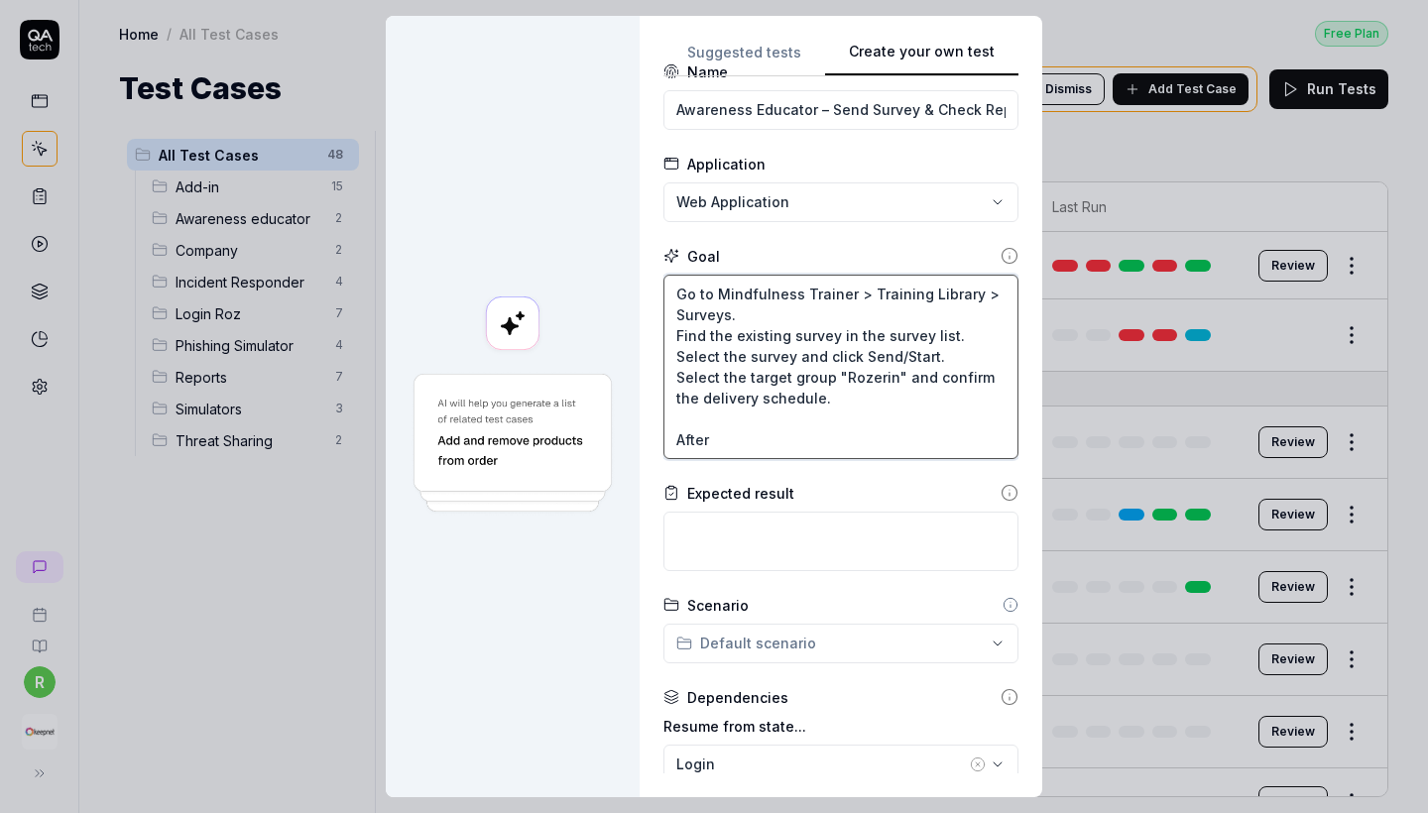
type textarea "Go to Mindfulness Trainer > Training Library > Surveys. Find the existing surve…"
type textarea "*"
type textarea "Go to Mindfulness Trainer > Training Library > Surveys. Find the existing surve…"
type textarea "*"
type textarea "Go to Mindfulness Trainer > Training Library > Surveys. Find the existing surve…"
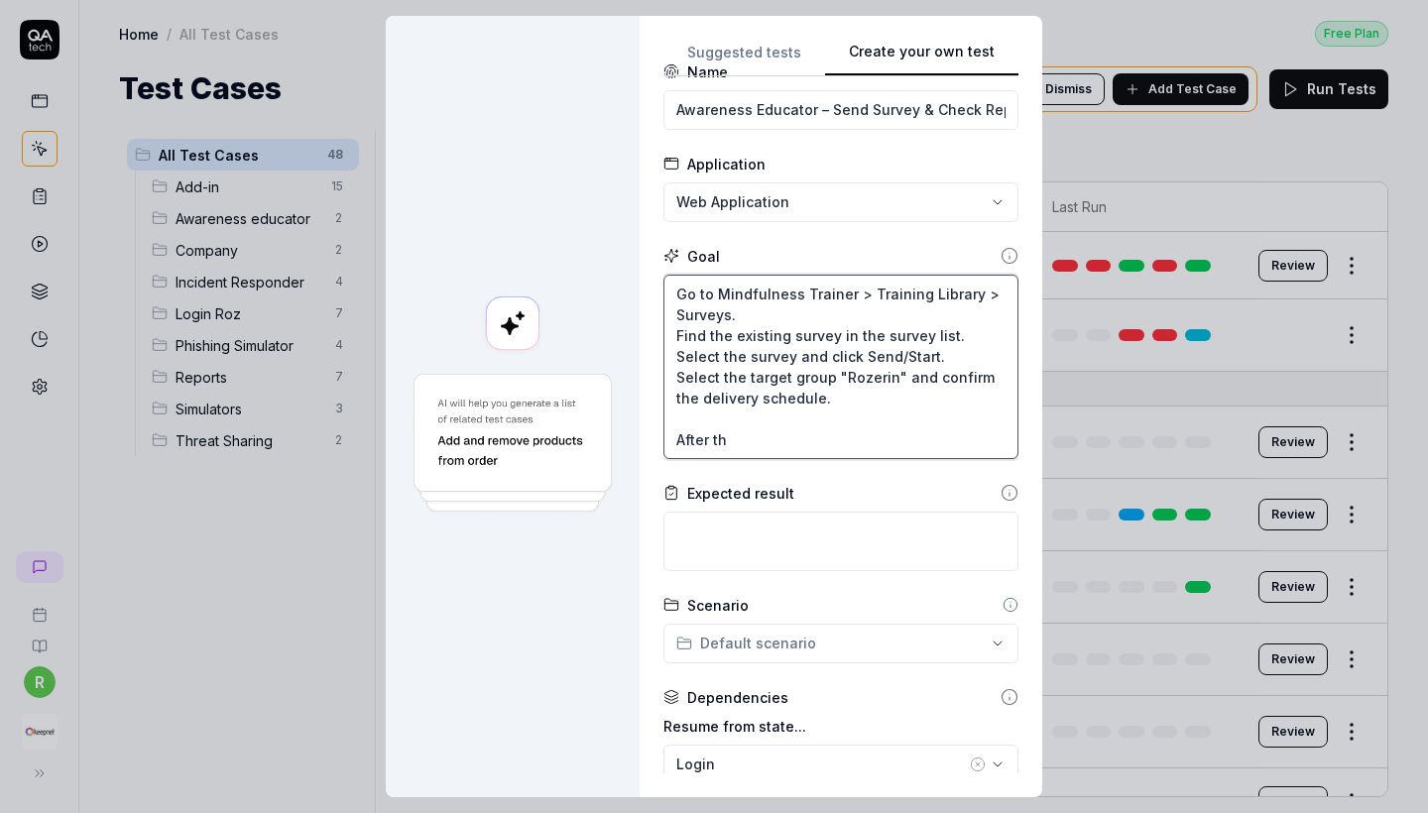
type textarea "*"
type textarea "Go to Mindfulness Trainer > Training Library > Surveys. Find the existing surve…"
type textarea "*"
type textarea "Go to Mindfulness Trainer > Training Library > Surveys. Find the existing surve…"
type textarea "*"
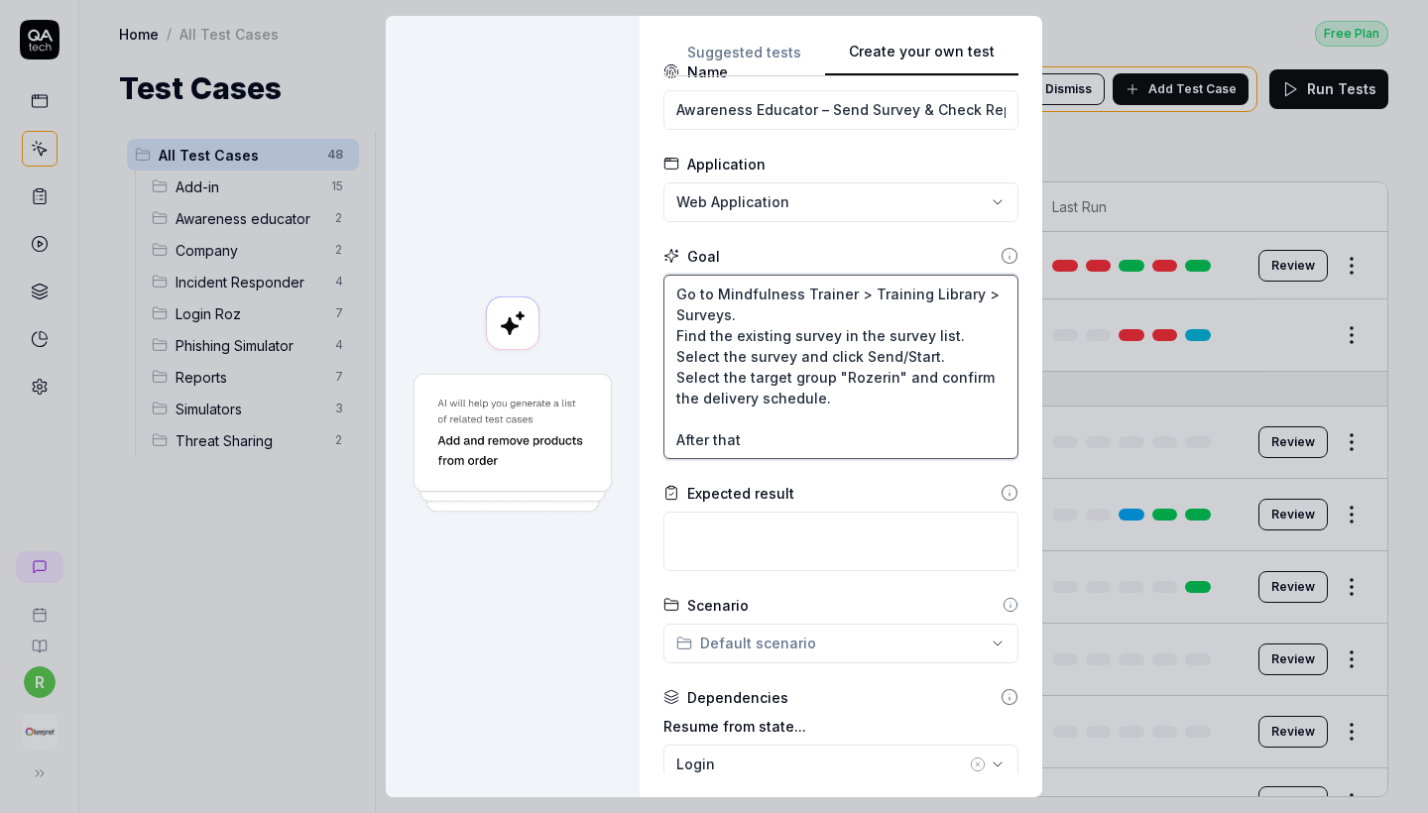
type textarea "Go to Mindfulness Trainer > Training Library > Surveys. Find the existing surve…"
type textarea "*"
type textarea "Go to Mindfulness Trainer > Training Library > Surveys. Find the existing surve…"
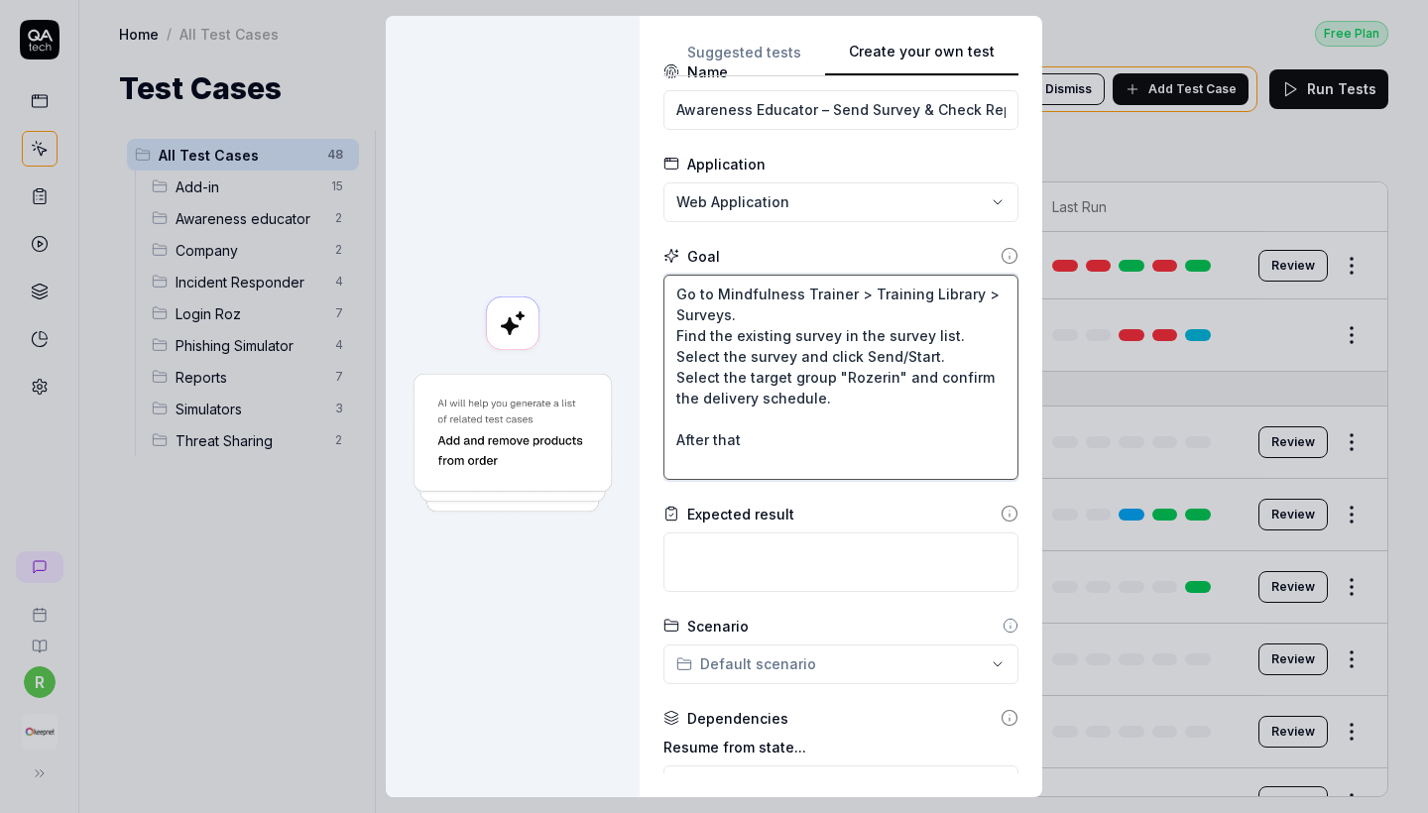
paste textarea "Go to Reports > Mindfulness Trainer. Open the report for the selected survey. V…"
type textarea "*"
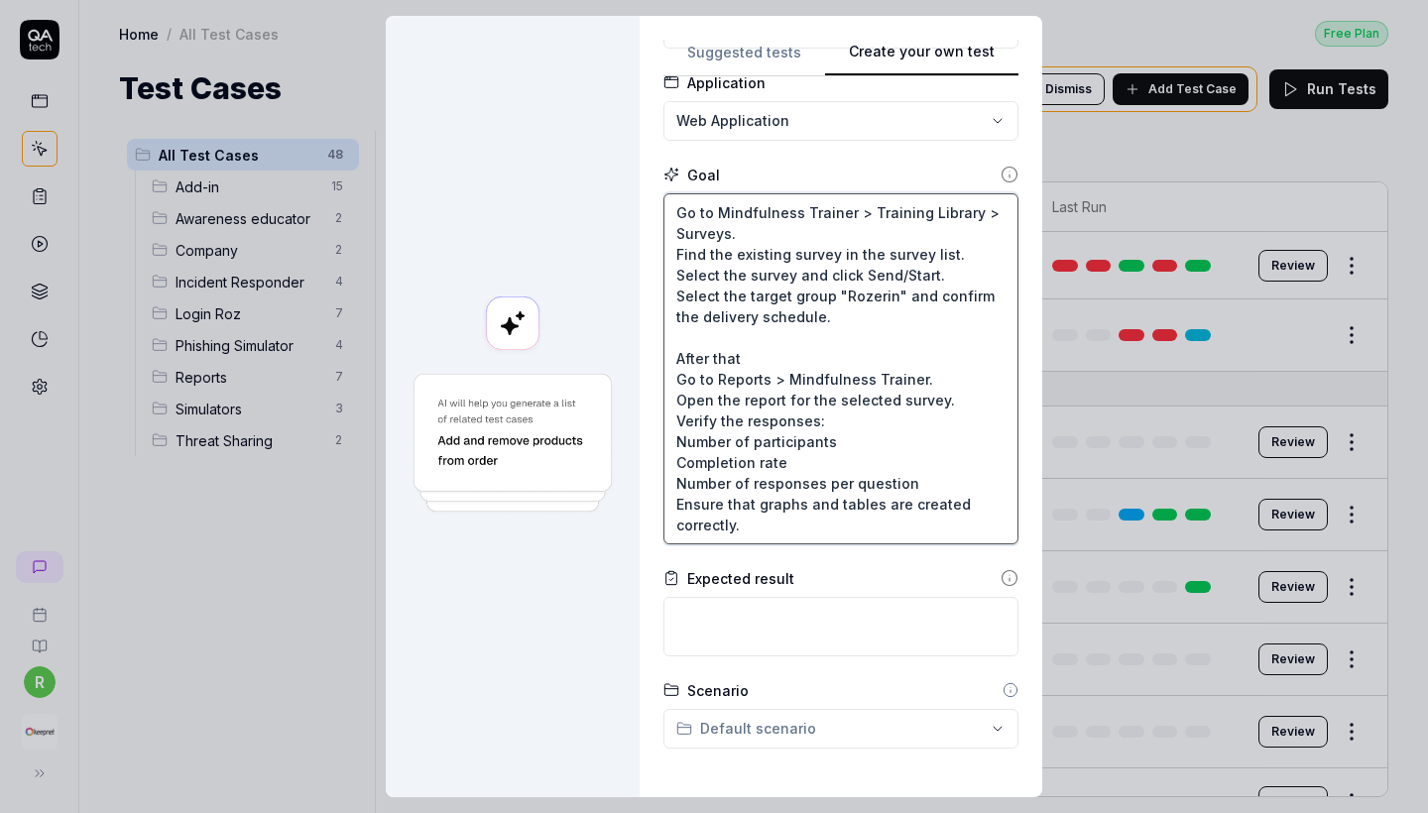
scroll to position [124, 0]
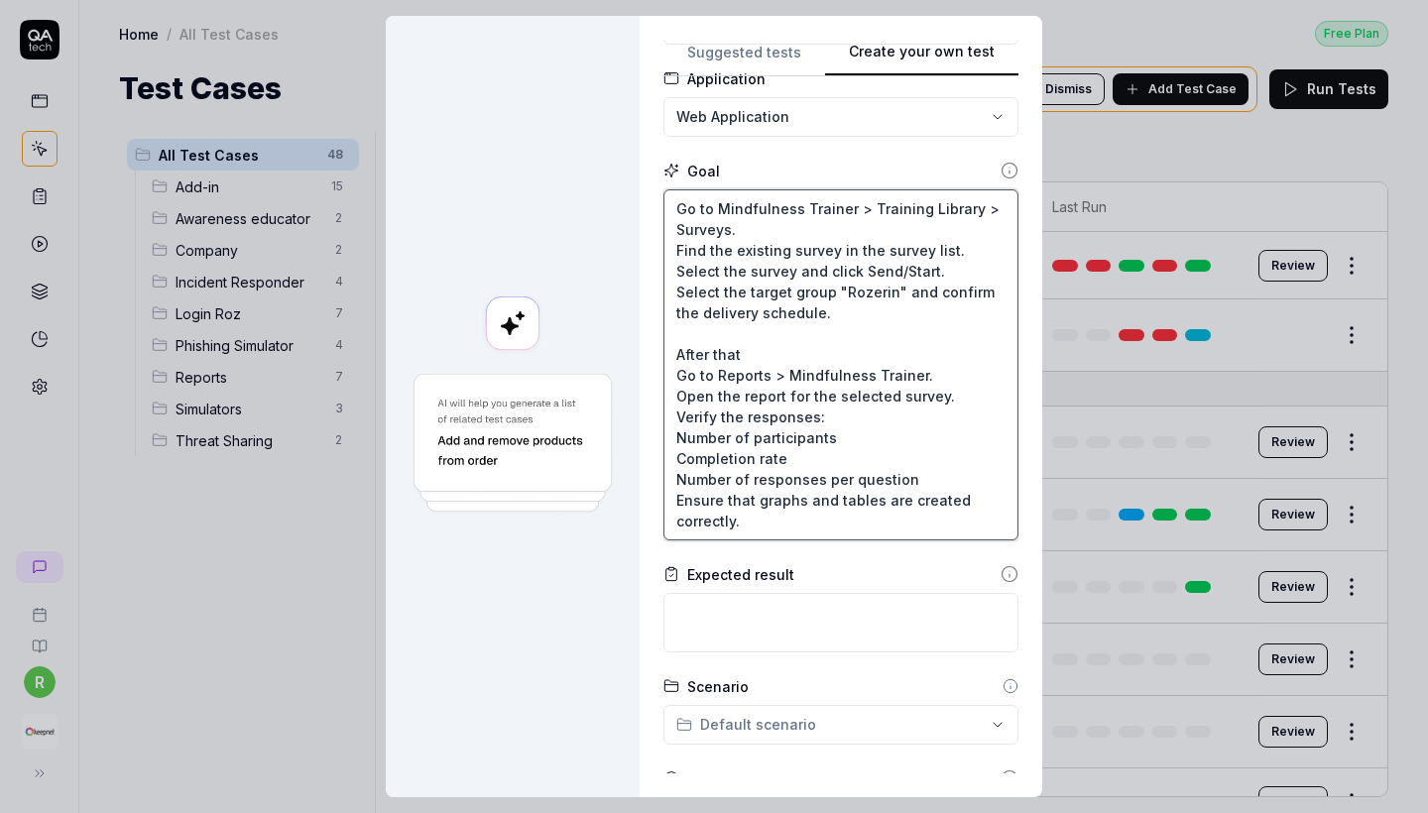
type textarea "Go to Mindfulness Trainer > Training Library > Surveys. Find the existing surve…"
click at [800, 591] on div "Expected result" at bounding box center [841, 608] width 355 height 88
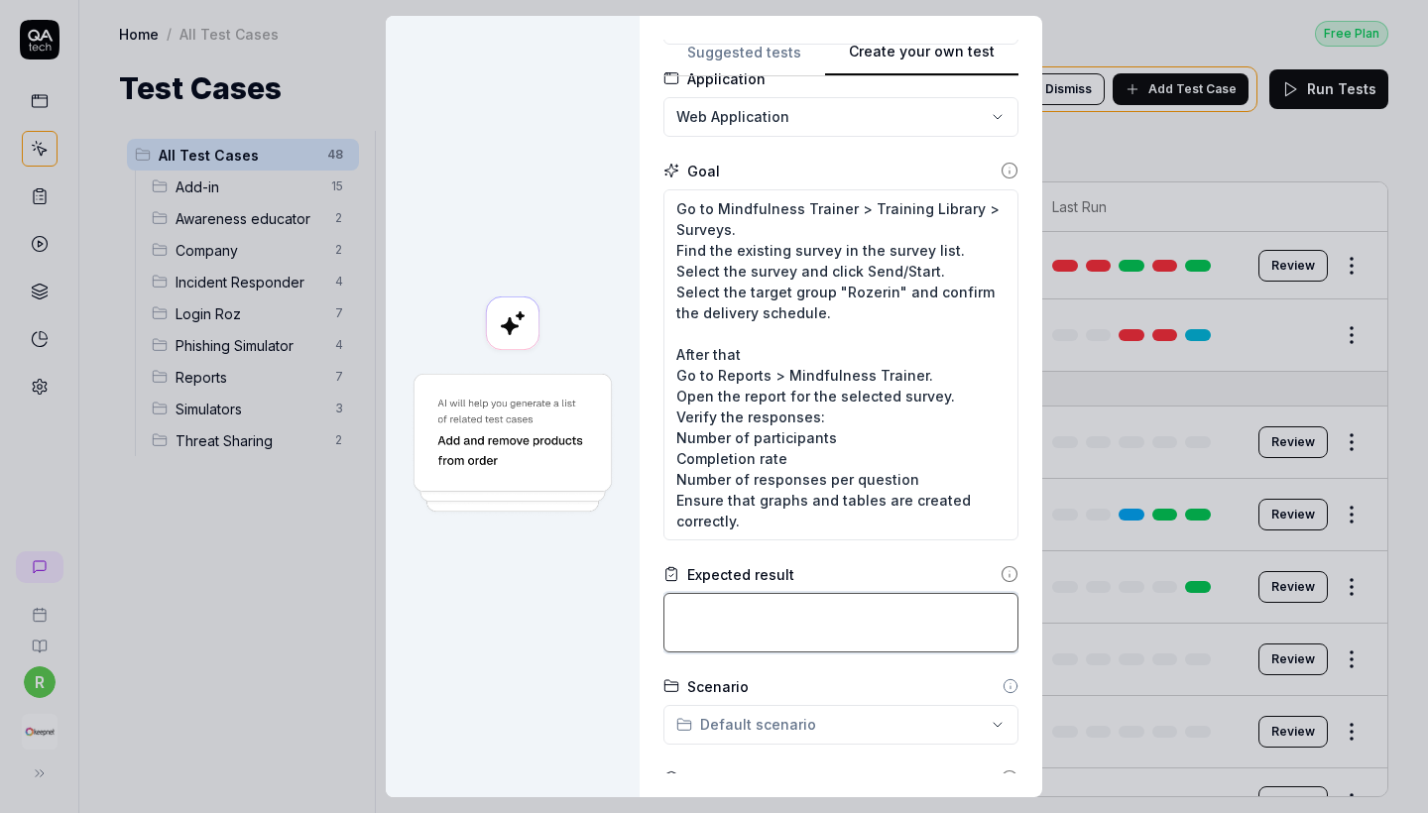
click at [800, 615] on textarea at bounding box center [841, 623] width 355 height 60
paste textarea "Verify that the survey is now listed as Active / Scheduled. Confirm that target…"
type textarea "*"
type textarea "Verify that the survey is now listed as Active / Scheduled. Confirm that target…"
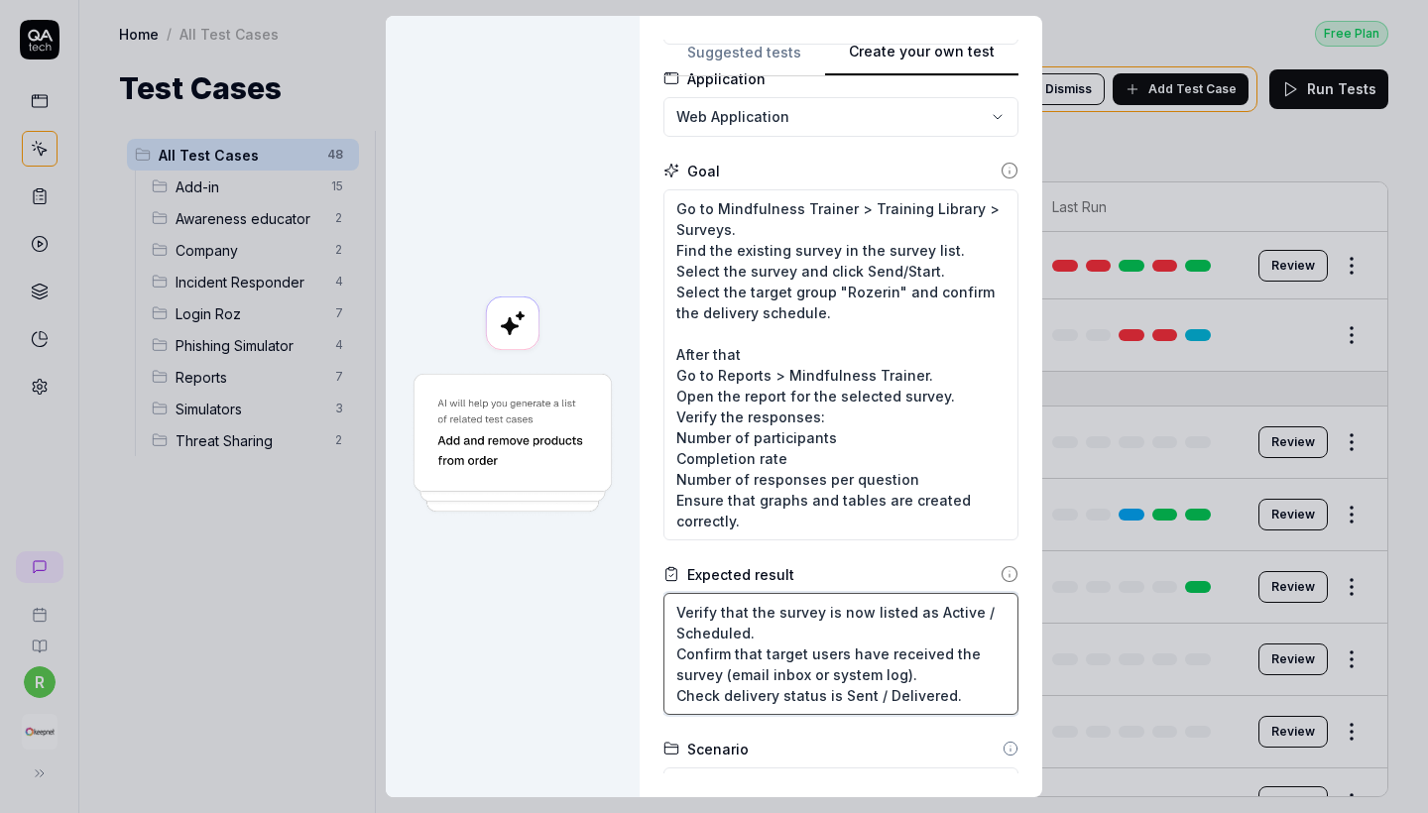
type textarea "*"
type textarea "Verify that the survey is now listed as Active / Scheduled. Confirm that target…"
type textarea "*"
type textarea "Verify that the survey is now listed as Active / Scheduled. Confirm that target…"
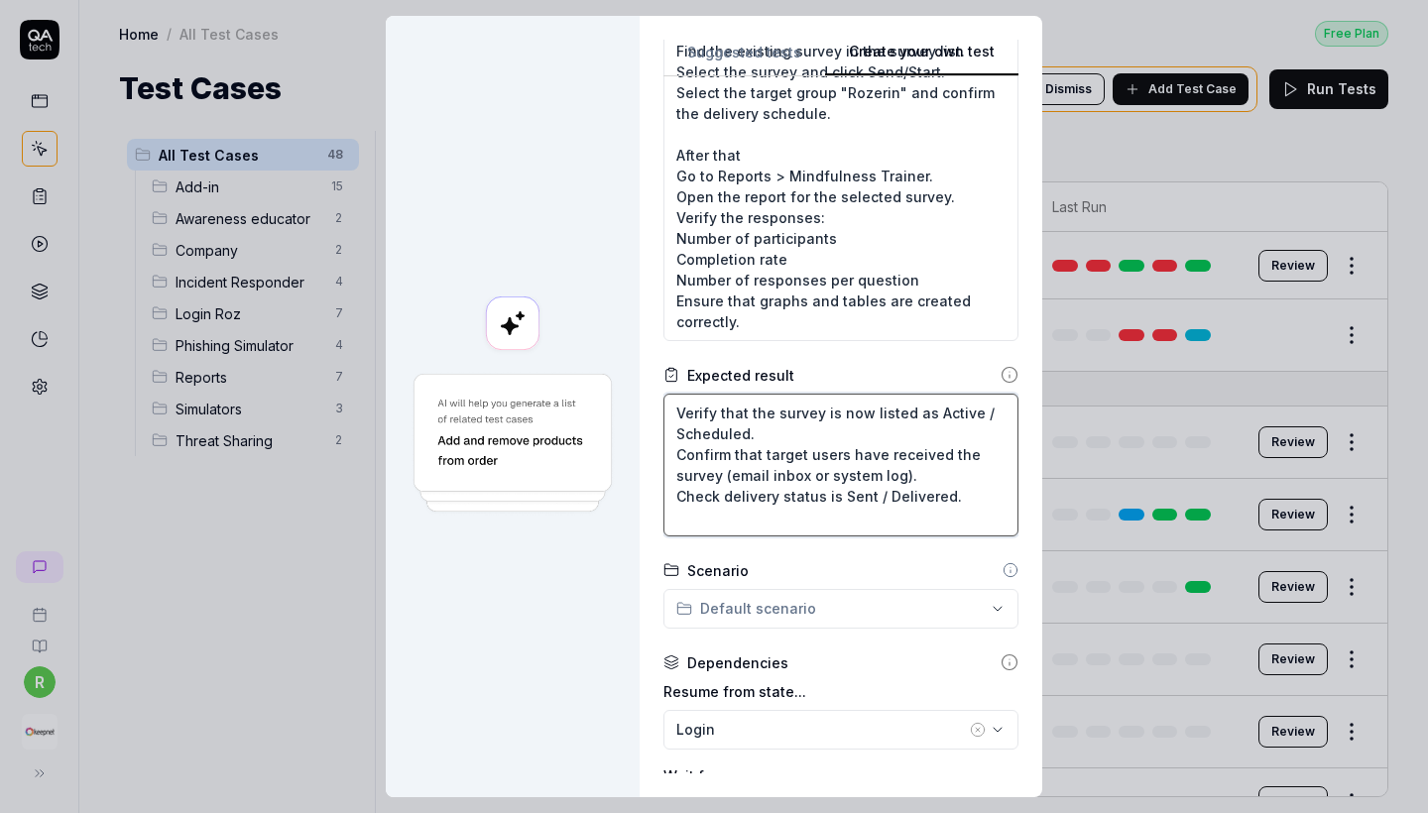
scroll to position [326, 0]
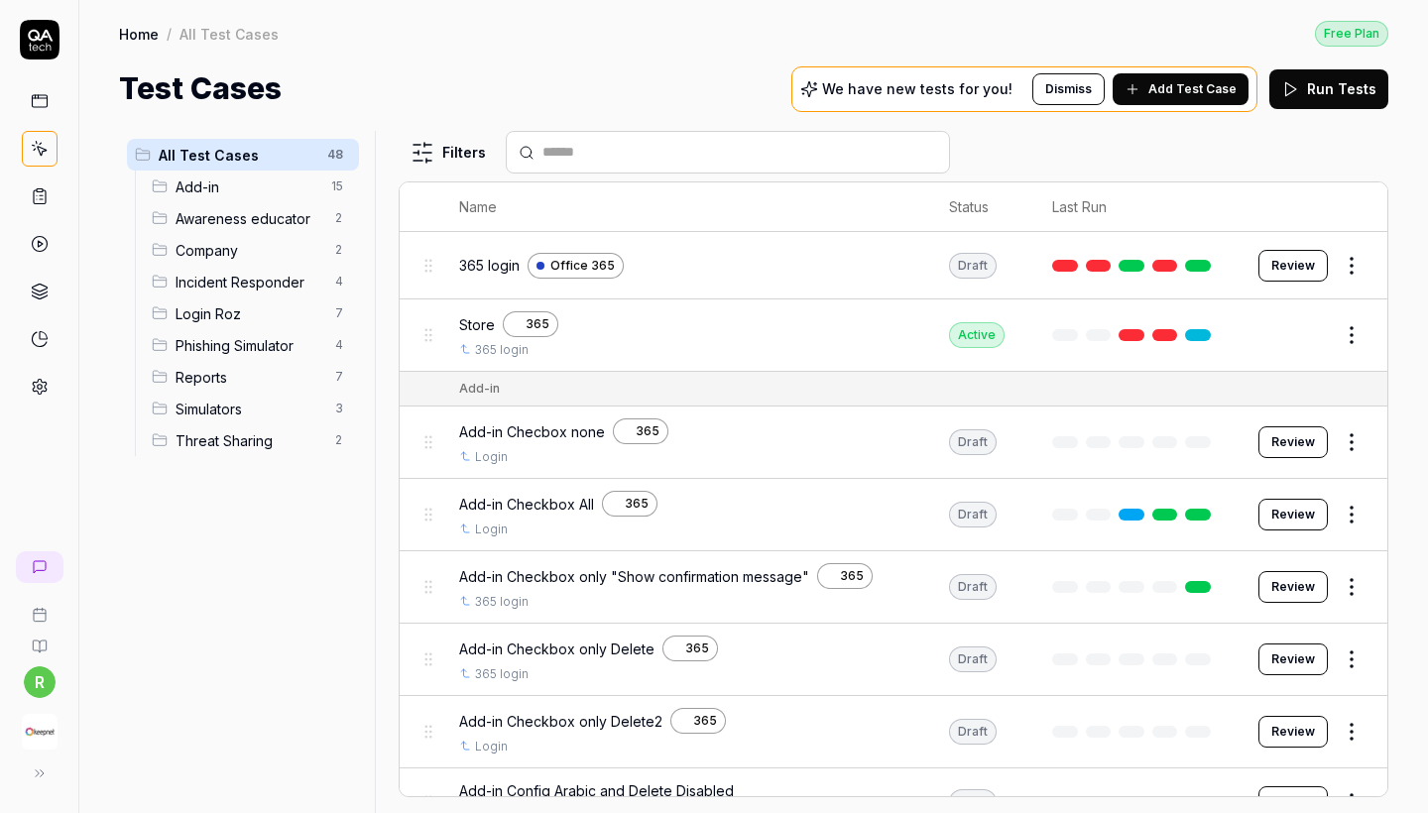
click at [512, 1] on div "Home / All Test Cases Free Plan Home / All Test Cases Free Plan Test Cases We h…" at bounding box center [753, 55] width 1349 height 111
click at [1237, 87] on span "Add Test Case" at bounding box center [1193, 89] width 88 height 18
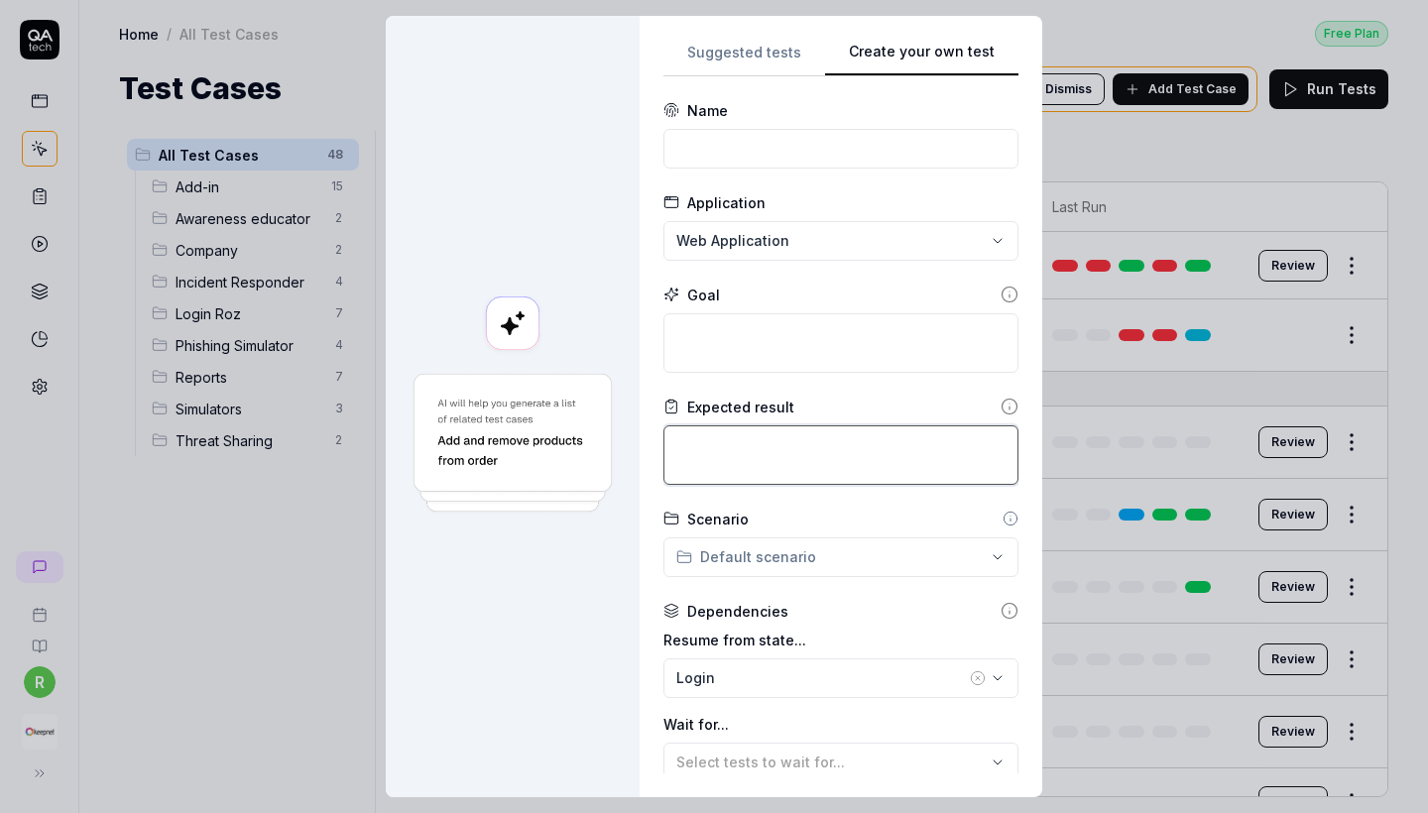
click at [724, 450] on textarea at bounding box center [841, 456] width 355 height 60
paste textarea "The current survey must be successfully sent to the target user group. The deli…"
type textarea "*"
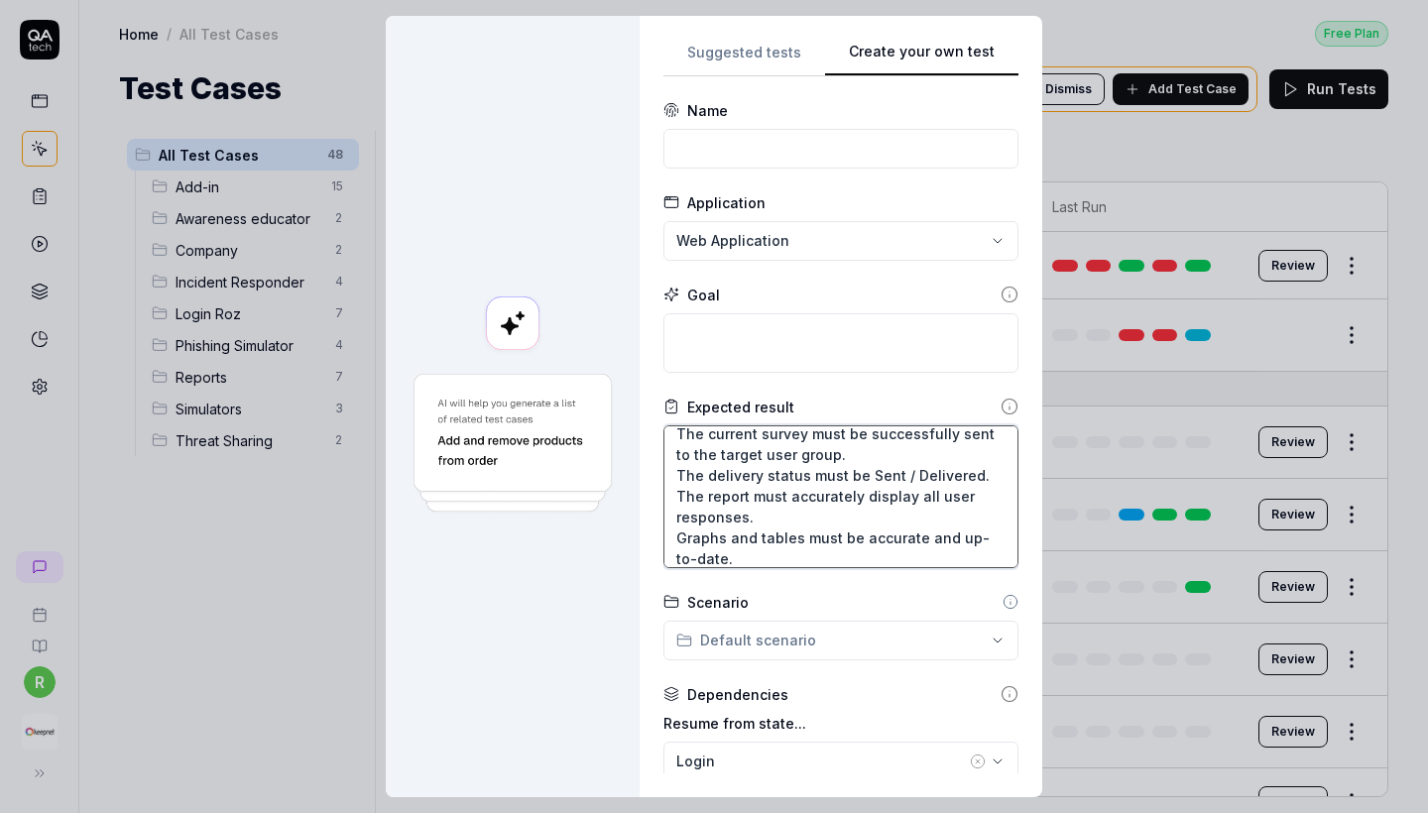
type textarea "The current survey must be successfully sent to the target user group. The deli…"
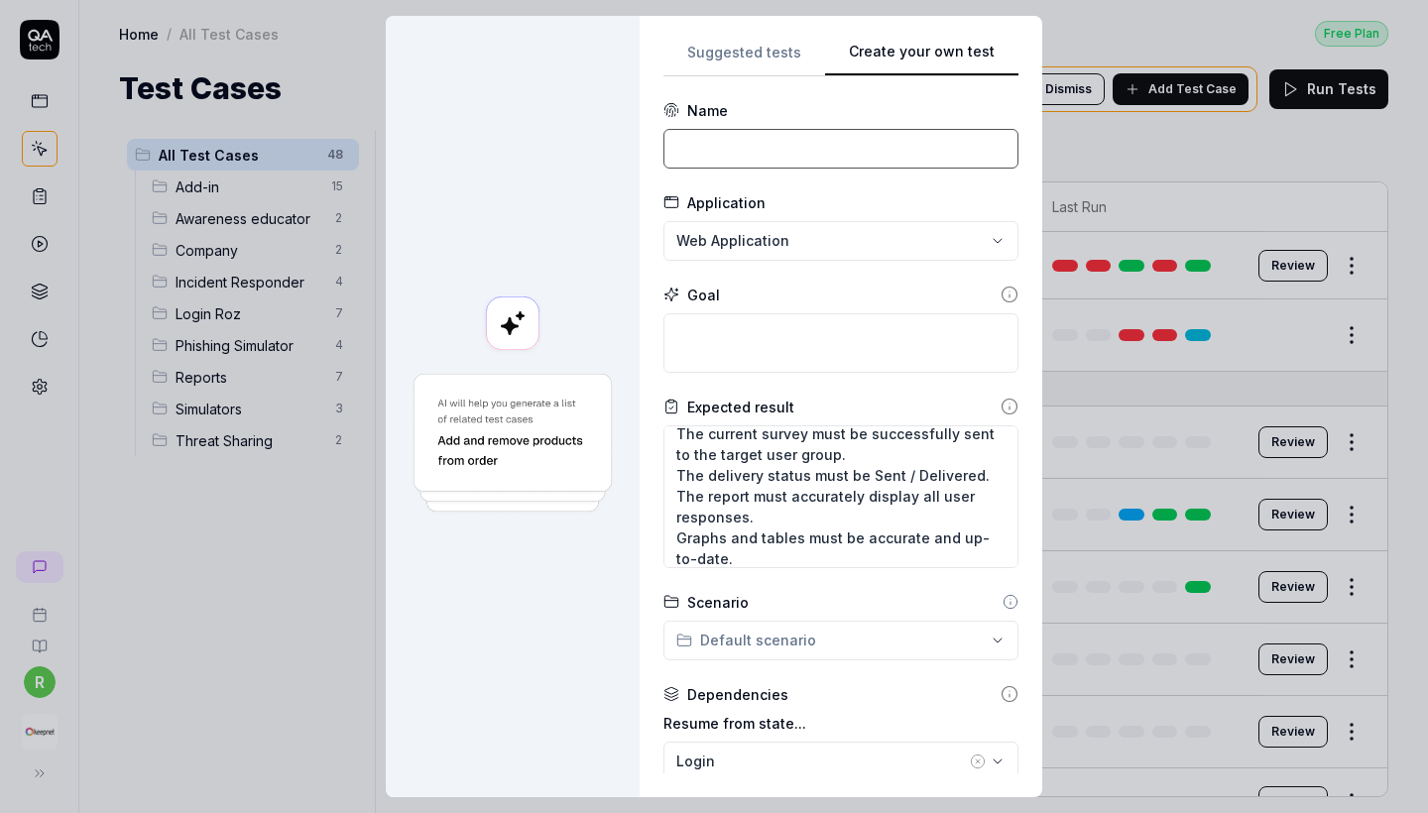
click at [753, 142] on input at bounding box center [841, 149] width 355 height 40
type textarea "*"
paste input "“Awareness Educator – Send Existing Survey & Check Report”"
click at [809, 150] on input "“Awareness Educator – Send Existing Survey & Check Report”" at bounding box center [841, 149] width 355 height 40
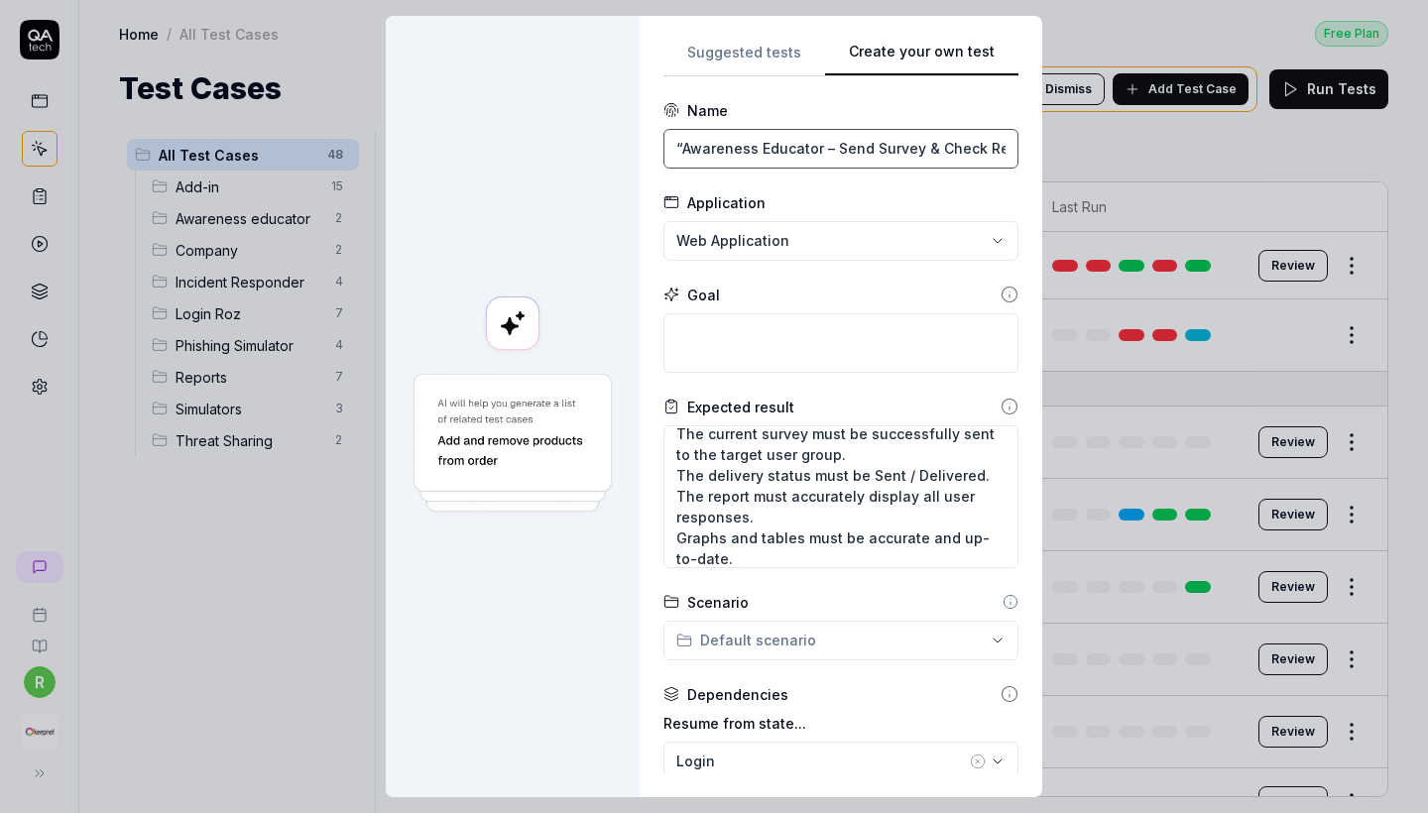
click at [1003, 156] on input "“Awareness Educator – Send Survey & Check Report”" at bounding box center [841, 149] width 355 height 40
drag, startPoint x: 704, startPoint y: 163, endPoint x: 547, endPoint y: 169, distance: 157.8
click at [547, 169] on div "**********" at bounding box center [714, 407] width 657 height 782
click at [690, 151] on input "“Awareness Educator – Send Survey & Check Report" at bounding box center [841, 149] width 355 height 40
type input "Awareness Educator – Send Survey & Check Report"
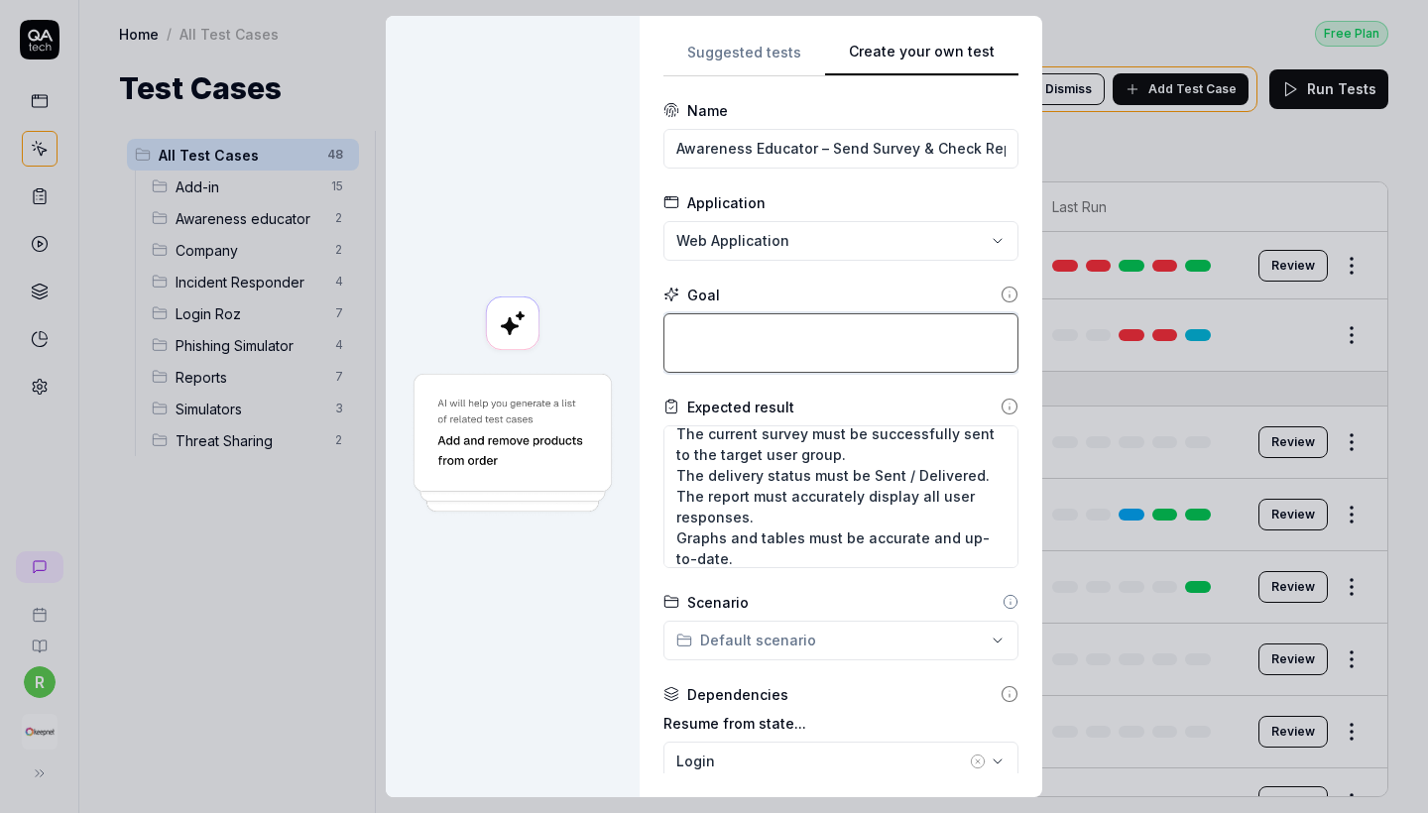
click at [782, 349] on textarea at bounding box center [841, 343] width 355 height 60
paste textarea "Navigate to Awareness Educator > Surveys. Locate the existing survey from the s…"
type textarea "*"
type textarea "Navigate to Awareness Educator > Surveys. Locate the existing survey from the s…"
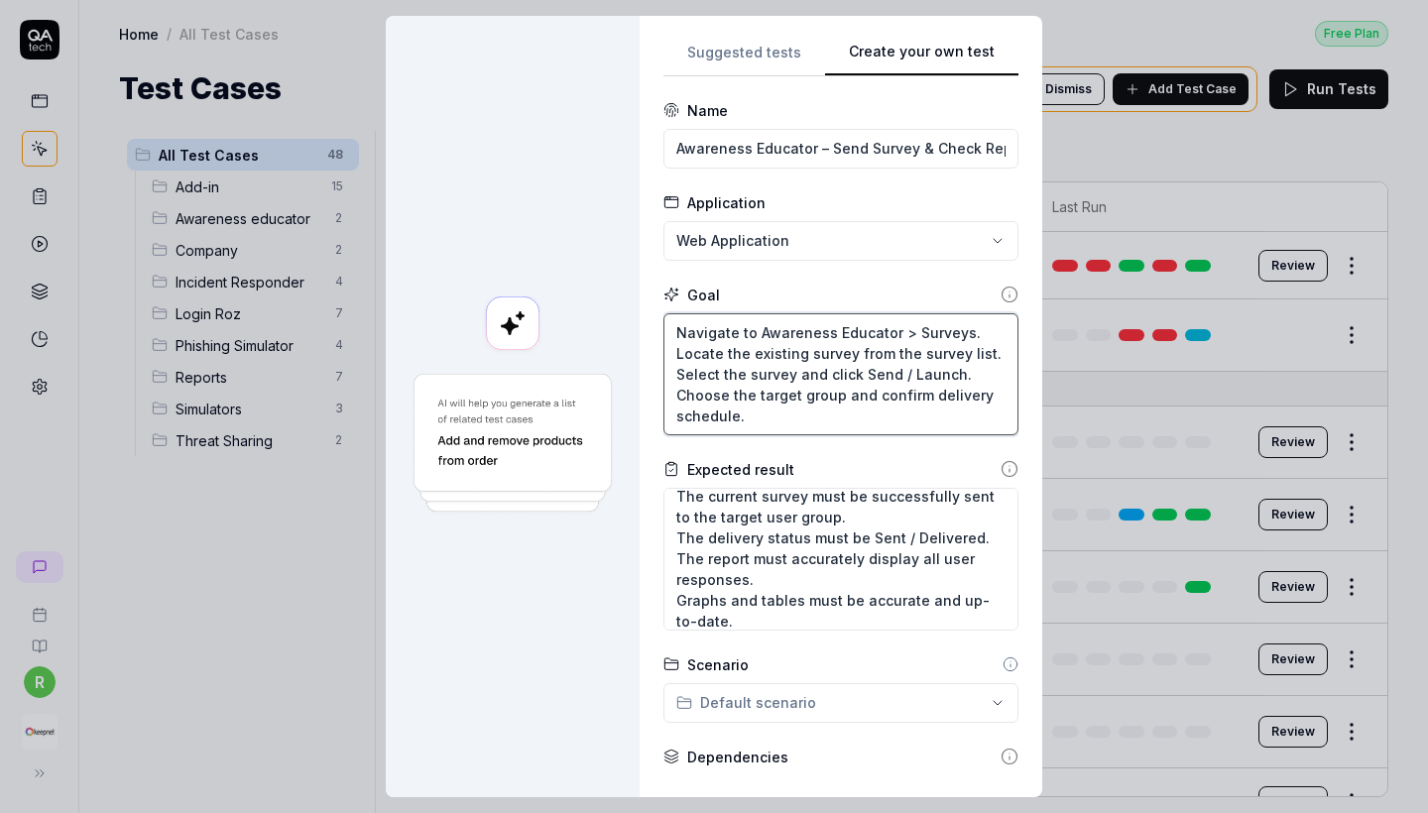
click at [914, 336] on textarea "Navigate to Awareness Educator > Surveys. Locate the existing survey from the s…" at bounding box center [841, 374] width 355 height 122
type textarea "*"
type textarea "Navigate to Awareness Educator >T Surveys. Locate the existing survey from the …"
type textarea "*"
type textarea "Navigate to Awareness Educator >Tr Surveys. Locate the existing survey from the…"
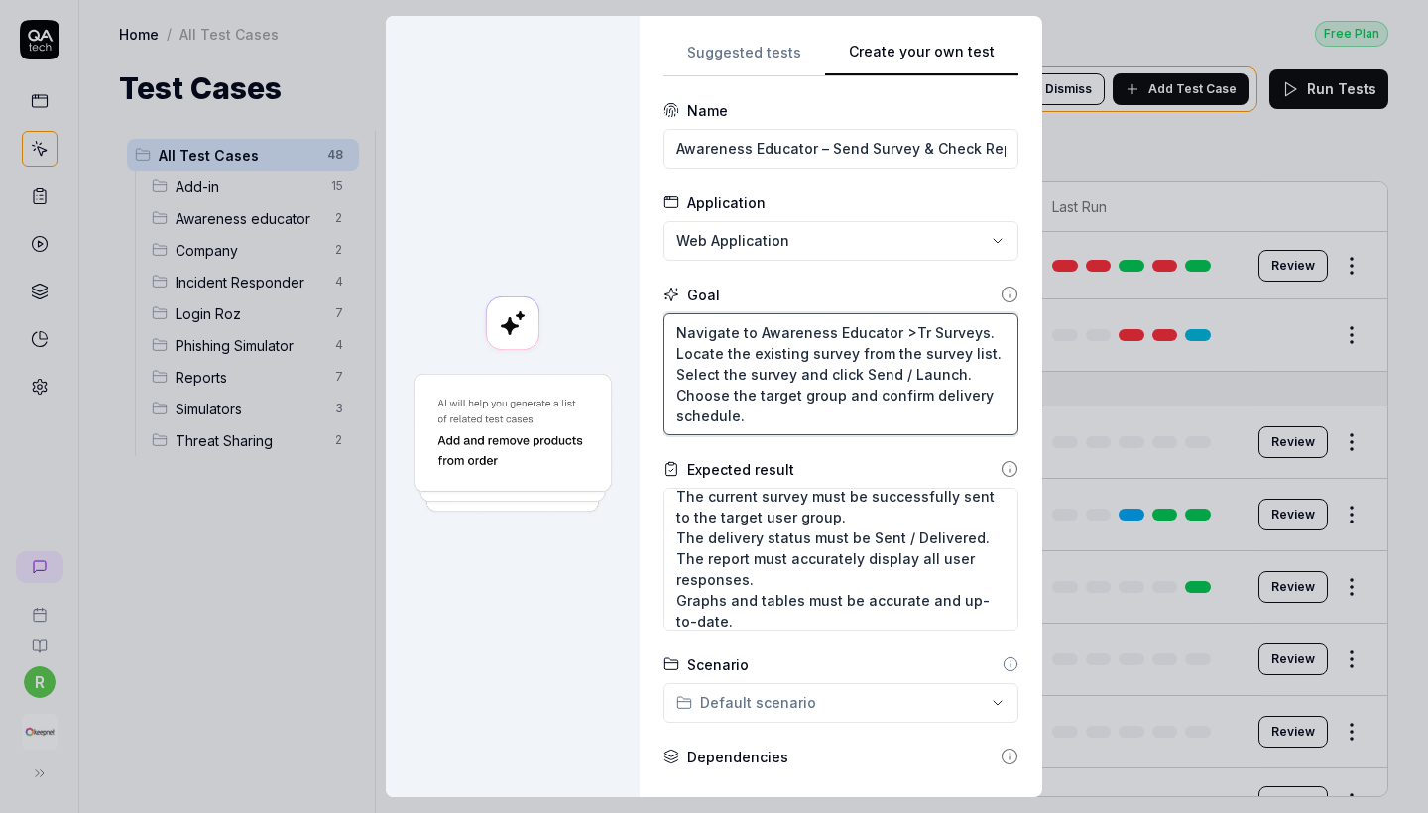
type textarea "*"
type textarea "Navigate to Awareness Educator >Tra Surveys. Locate the existing survey from th…"
type textarea "*"
type textarea "Navigate to Awareness Educator >Trai Surveys. Locate the existing survey from t…"
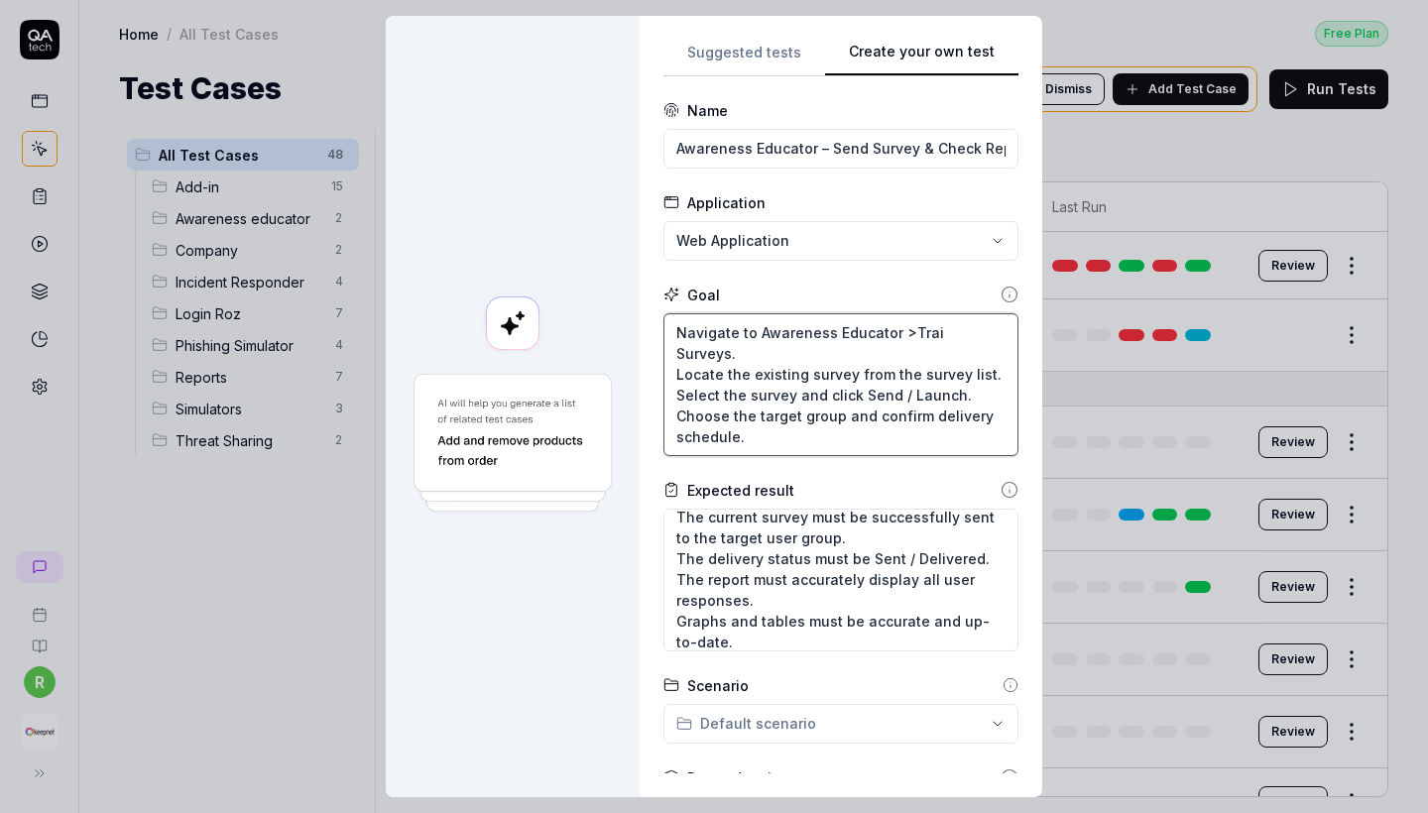
type textarea "*"
type textarea "Navigate to Awareness Educator >Train Surveys. Locate the existing survey from …"
type textarea "*"
type textarea "Navigate to Awareness Educator >Traini Surveys. Locate the existing survey from…"
type textarea "*"
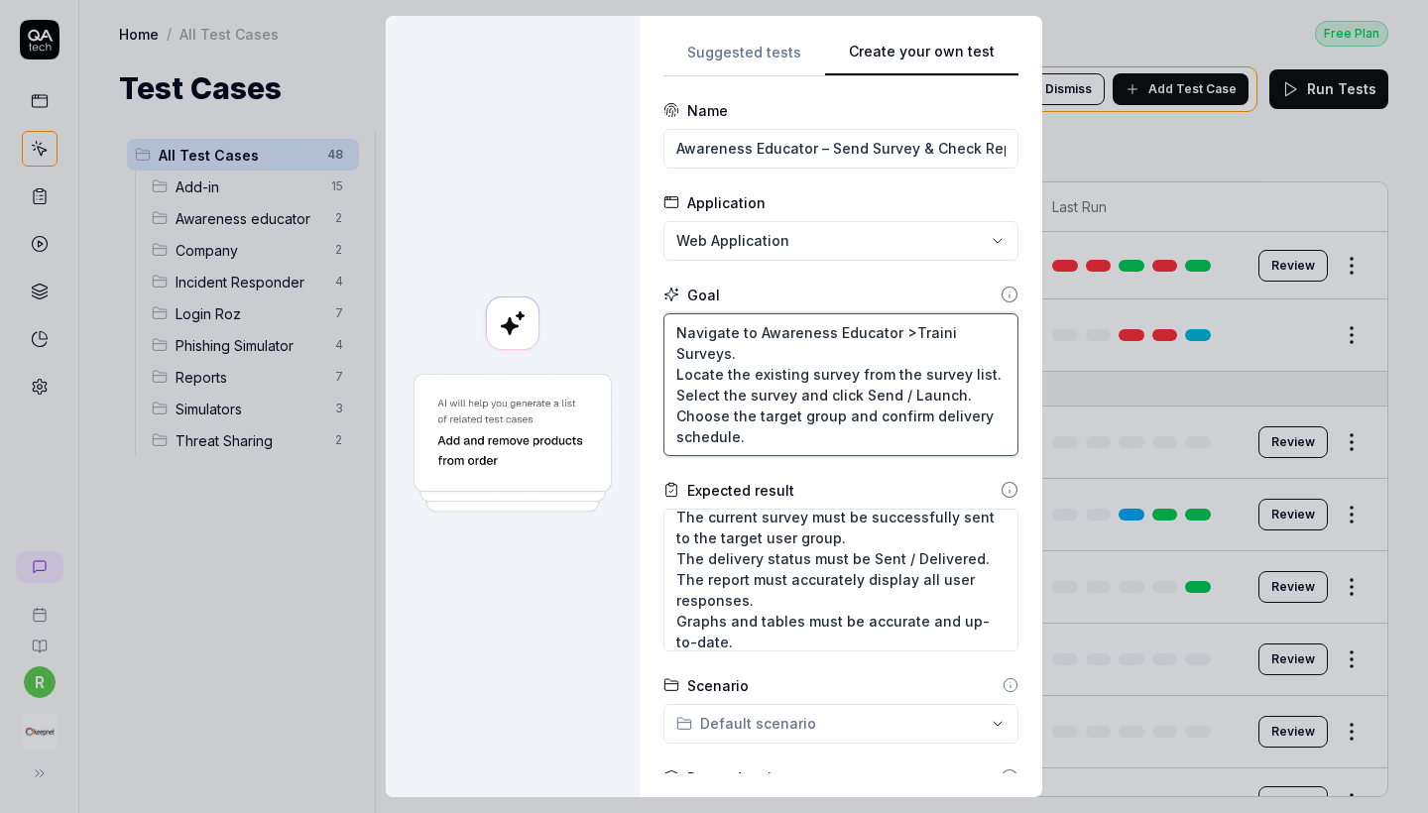
type textarea "Navigate to Awareness Educator >Trainin Surveys. Locate the existing survey fro…"
type textarea "*"
type textarea "Navigate to Awareness Educator >Training Surveys. Locate the existing survey fr…"
type textarea "*"
type textarea "Navigate to Awareness Educator >Training Surveys. Locate the existing survey fr…"
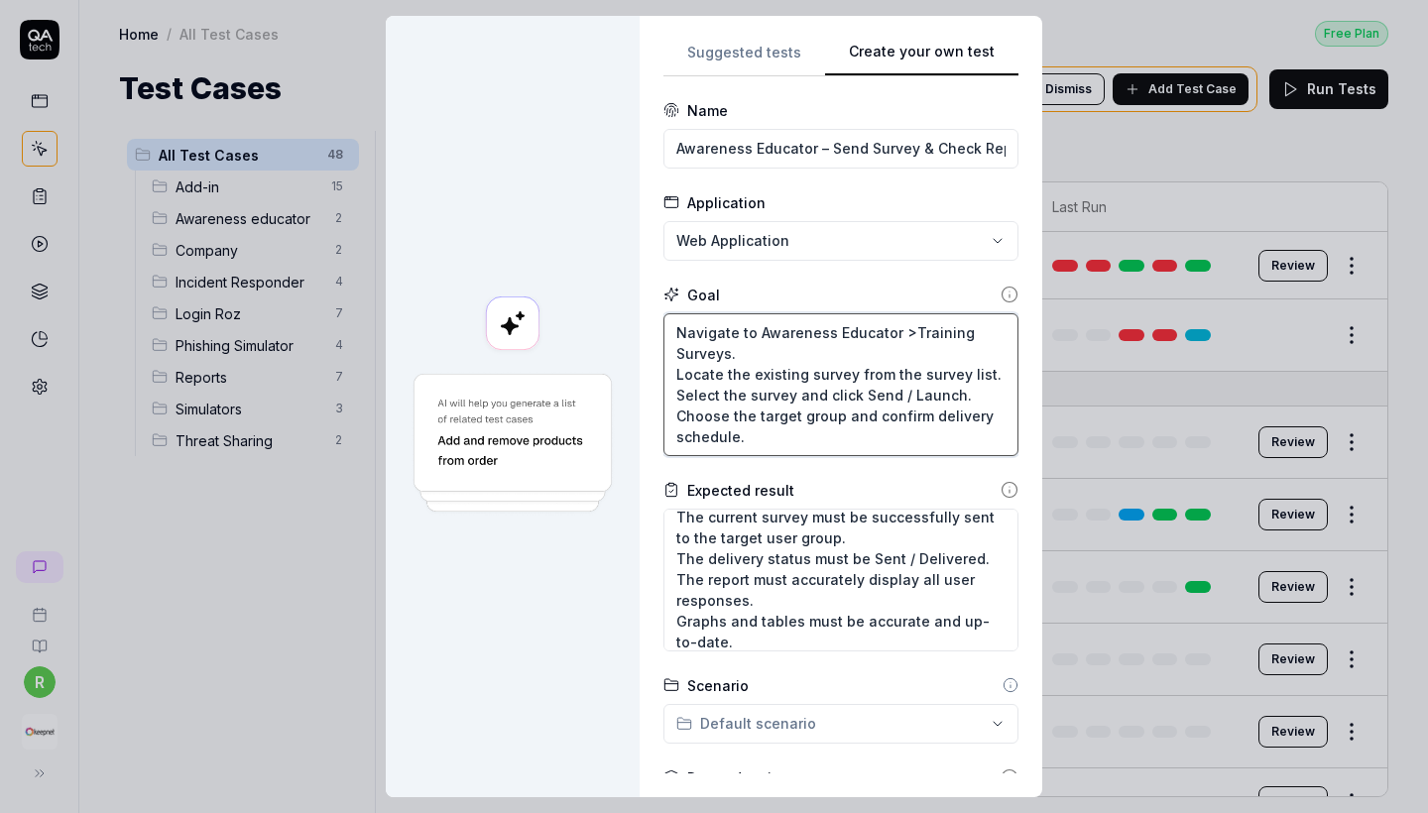
type textarea "*"
type textarea "Navigate to Awareness Educator >Training L Surveys. Locate the existing survey …"
type textarea "*"
type textarea "Navigate to Awareness Educator >Training Li Surveys. Locate the existing survey…"
type textarea "*"
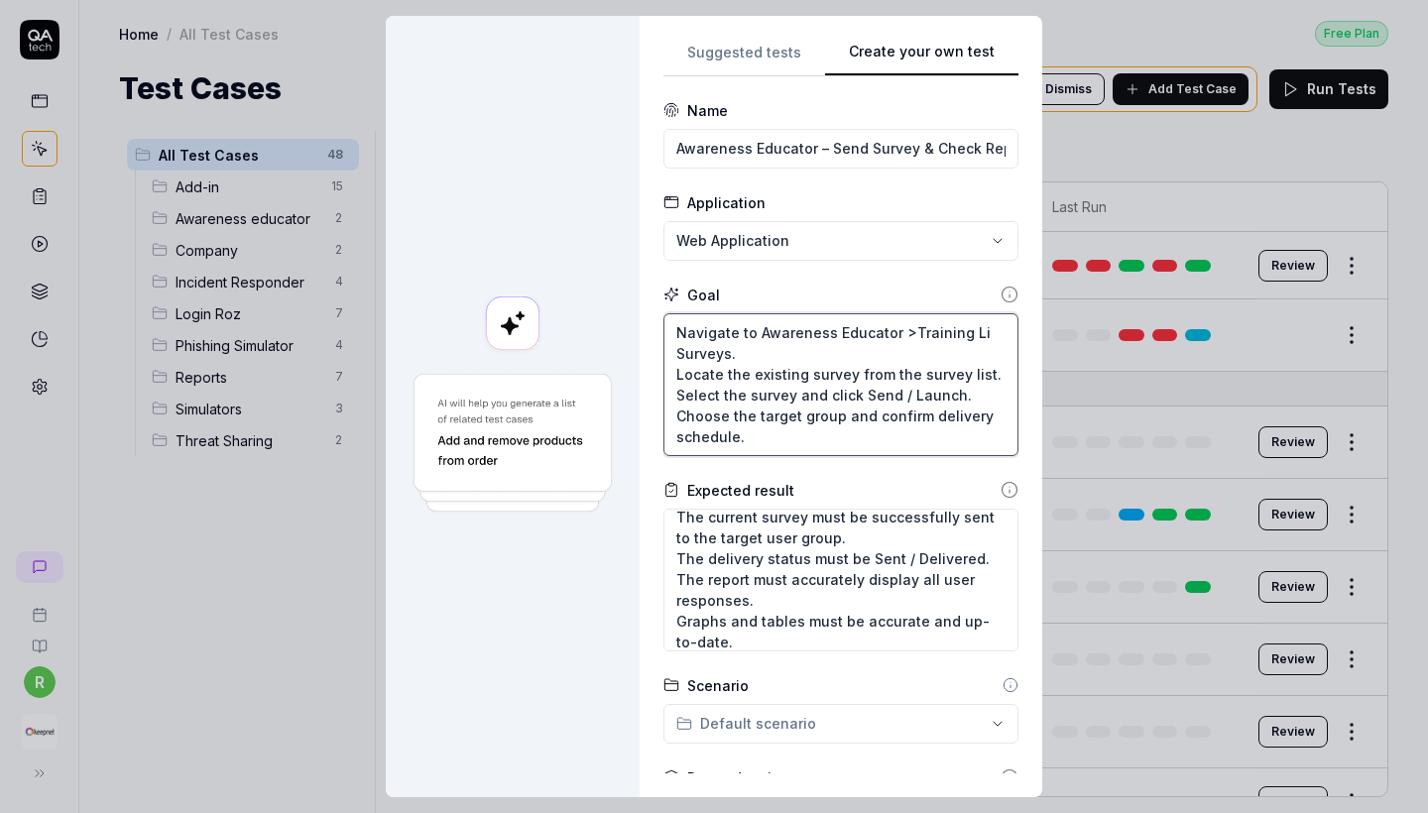
type textarea "Navigate to Awareness Educator >Training Lib Surveys. Locate the existing surve…"
type textarea "*"
type textarea "Navigate to Awareness Educator >Training Libr Surveys. Locate the existing surv…"
type textarea "*"
type textarea "Navigate to Awareness Educator >Training Libra Surveys. Locate the existing sur…"
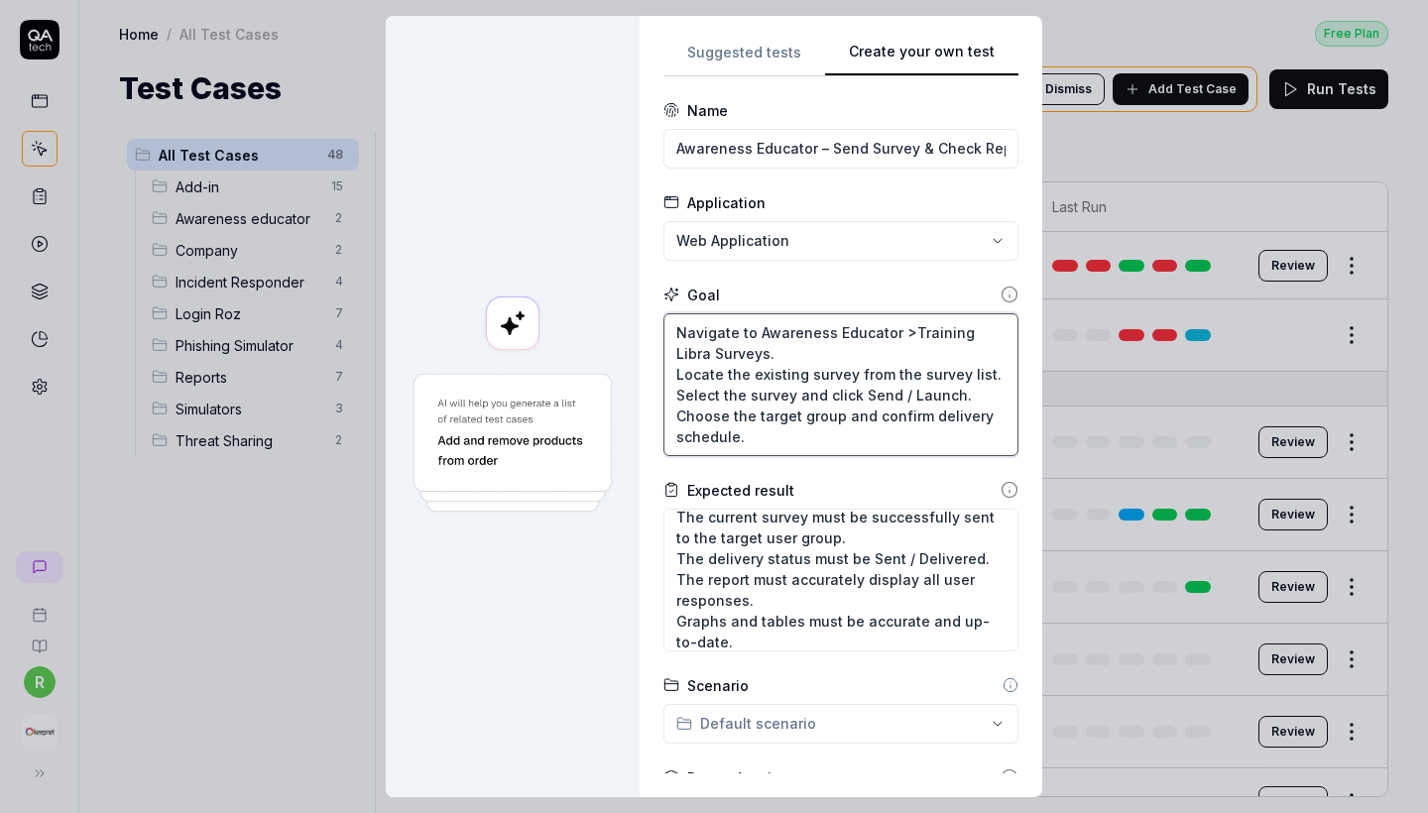
type textarea "*"
type textarea "Navigate to Awareness Educator >Training Librar Surveys. Locate the existing su…"
type textarea "*"
type textarea "Navigate to Awareness Educator >Training Libraru Surveys. Locate the existing s…"
type textarea "*"
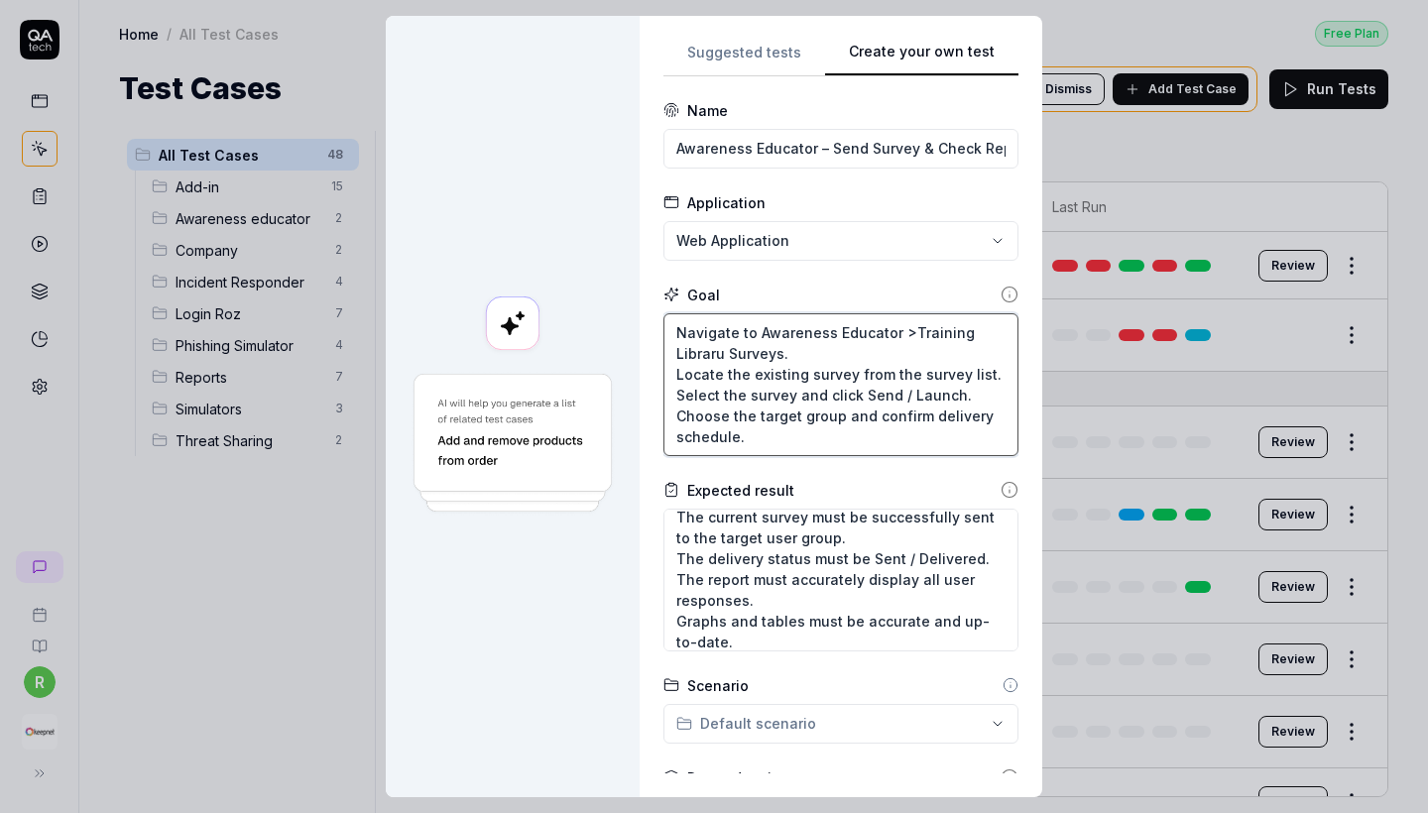
type textarea "Navigate to Awareness Educator >Training Librar Surveys. Locate the existing su…"
type textarea "*"
type textarea "Navigate to Awareness Educator >Training Library Surveys. Locate the existing s…"
type textarea "*"
type textarea "Navigate to Awareness Educator >Training Library> Surveys. Locate the existing …"
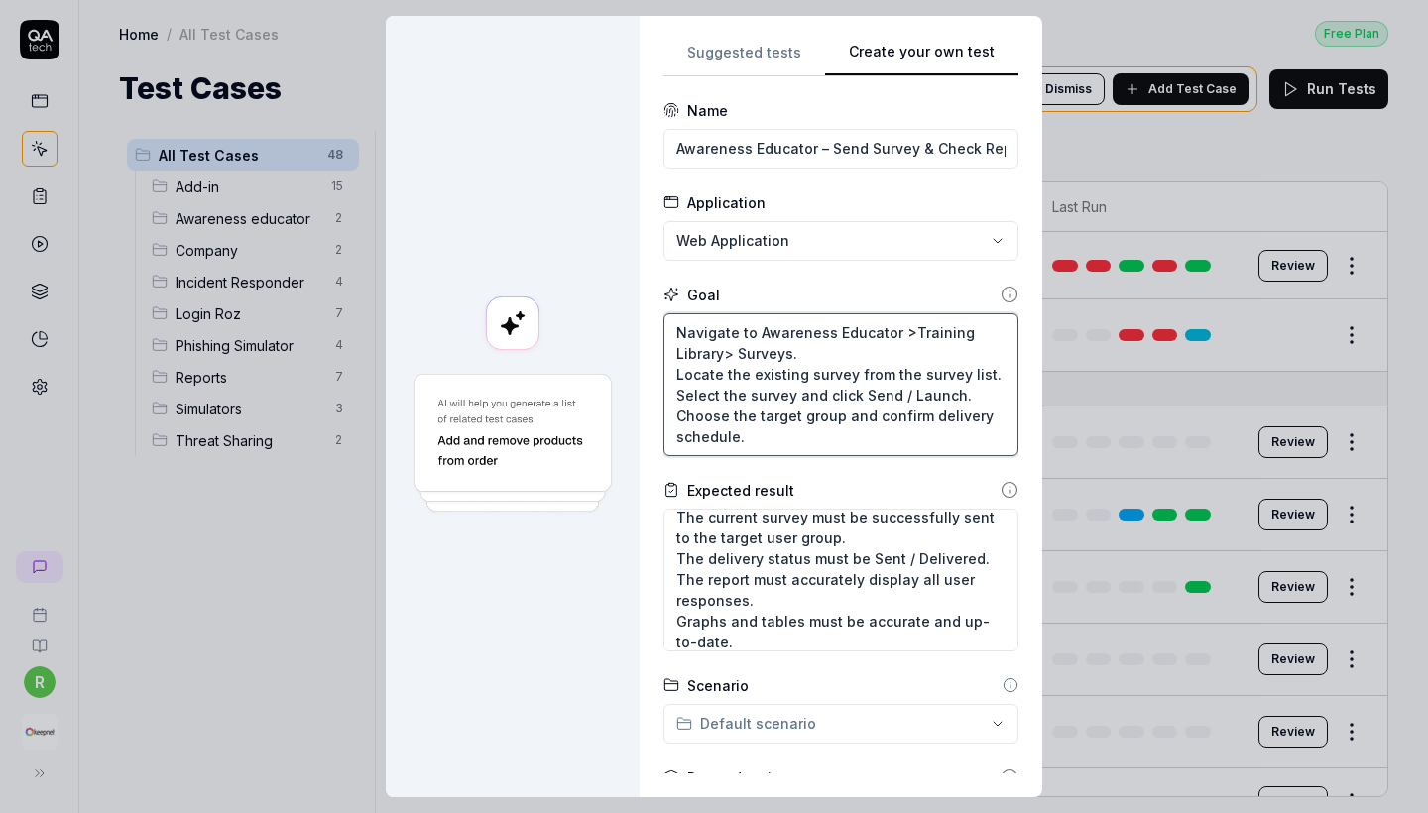
type textarea "*"
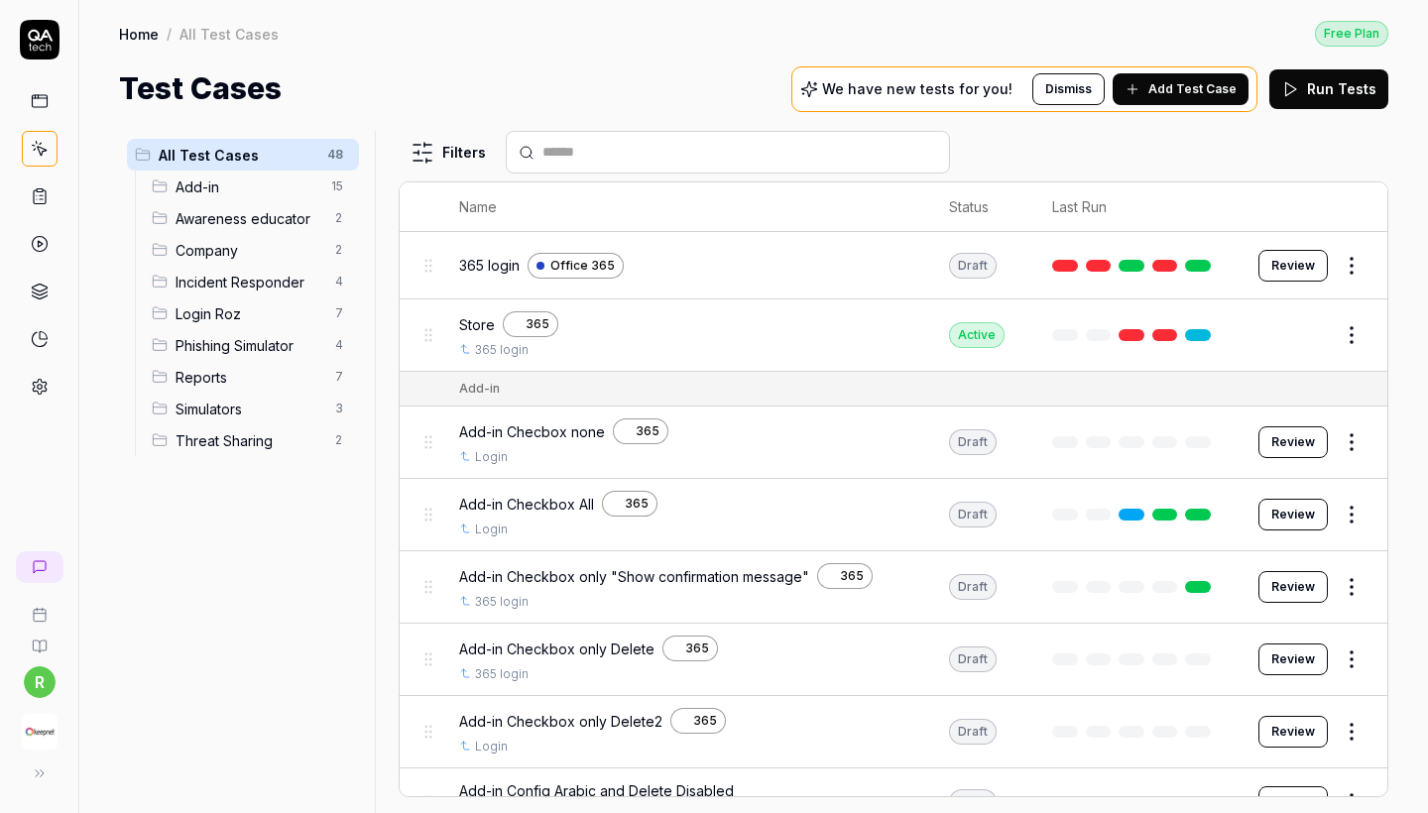
click at [1162, 93] on span "Add Test Case" at bounding box center [1193, 89] width 88 height 18
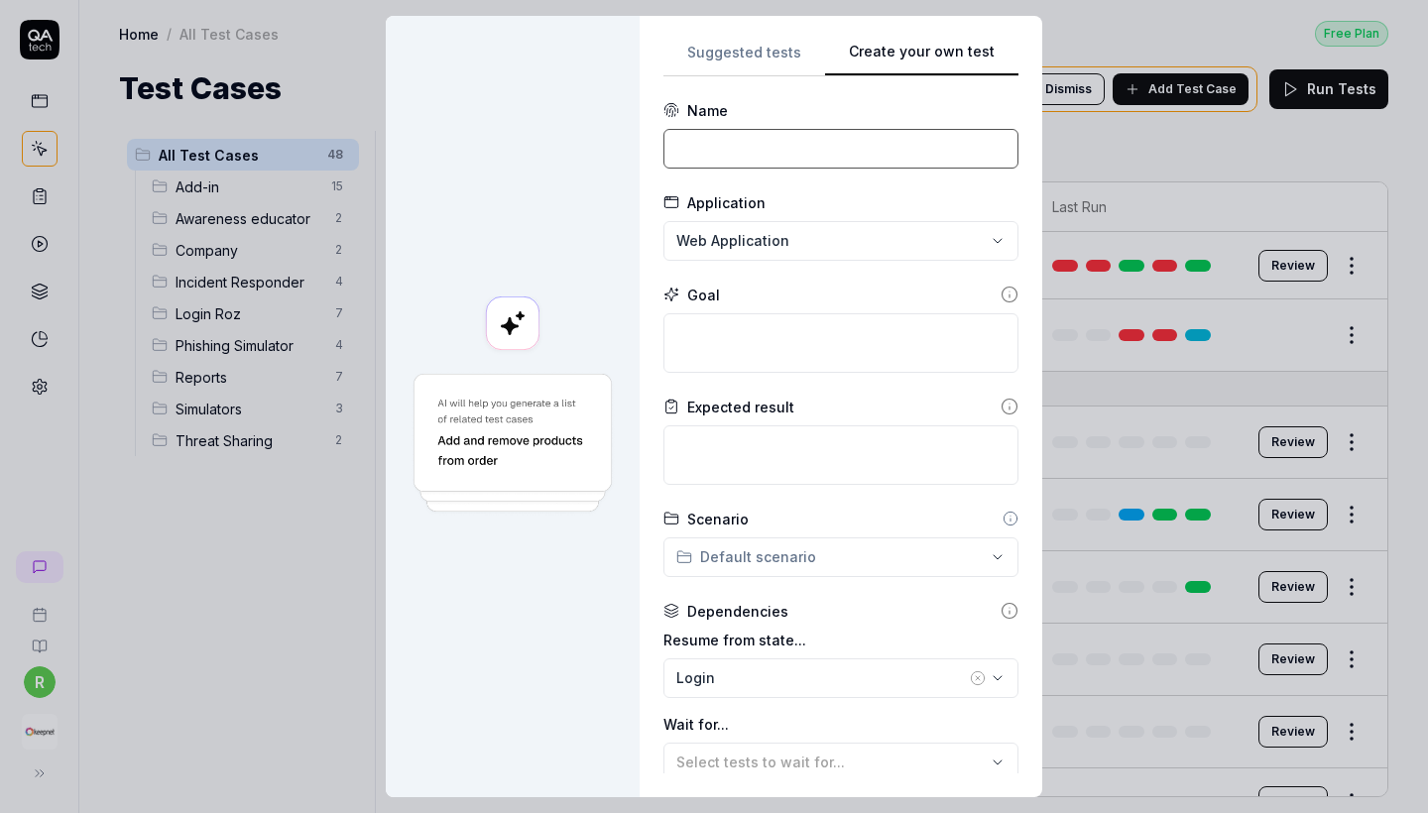
click at [769, 147] on input at bounding box center [841, 149] width 355 height 40
paste input "Navigate to Awareness Educator > Surveys. Locate the existing survey from the s…"
type input "Navigate to Awareness Educator > Surveys. Locate the existing survey from the s…"
paste input "Awareness Educator – Send Existing Survey & Check Report"
click at [816, 150] on input "Awareness Educator – Send Existing Survey & Check Report" at bounding box center [841, 149] width 355 height 40
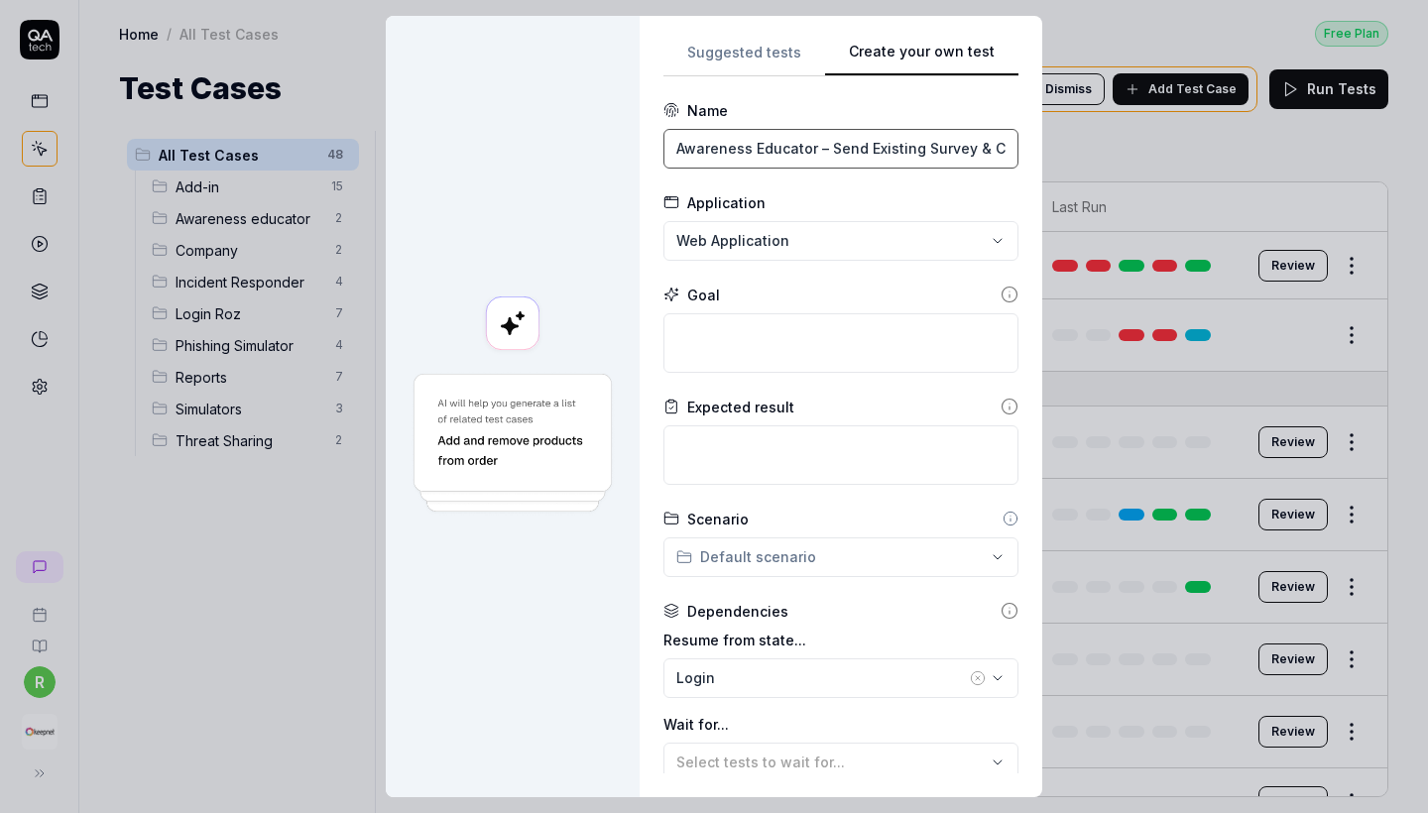
click at [816, 150] on input "Awareness Educator – Send Existing Survey & Check Report" at bounding box center [841, 149] width 355 height 40
type input "Awareness Educator – Send Survey & Check Report"
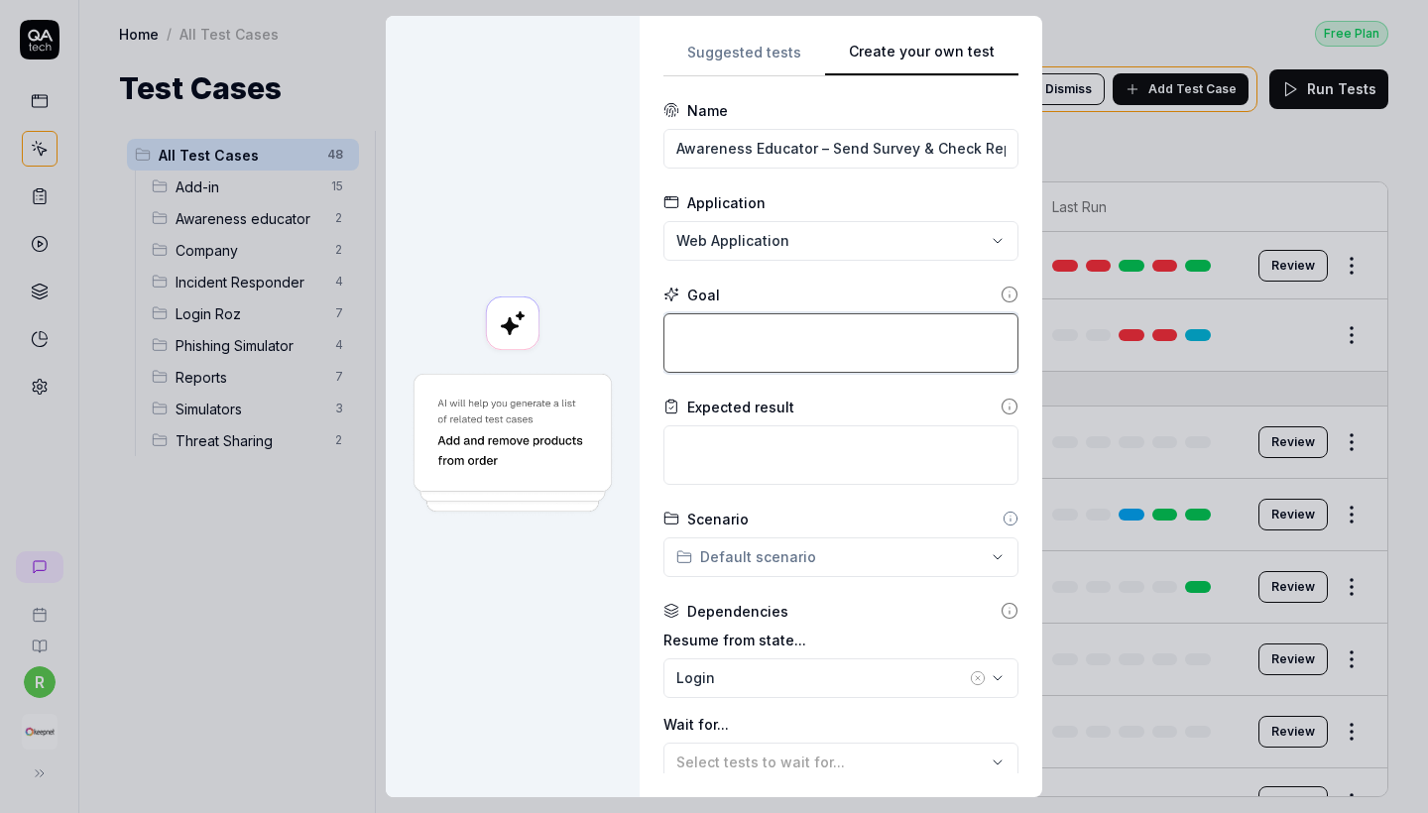
click at [777, 343] on textarea at bounding box center [841, 343] width 355 height 60
paste textarea "Navigate to Awareness Educator > Surveys. Locate the existing survey from the s…"
type textarea "*"
type textarea "Navigate to Awareness Educator > Surveys. Locate the existing survey from the s…"
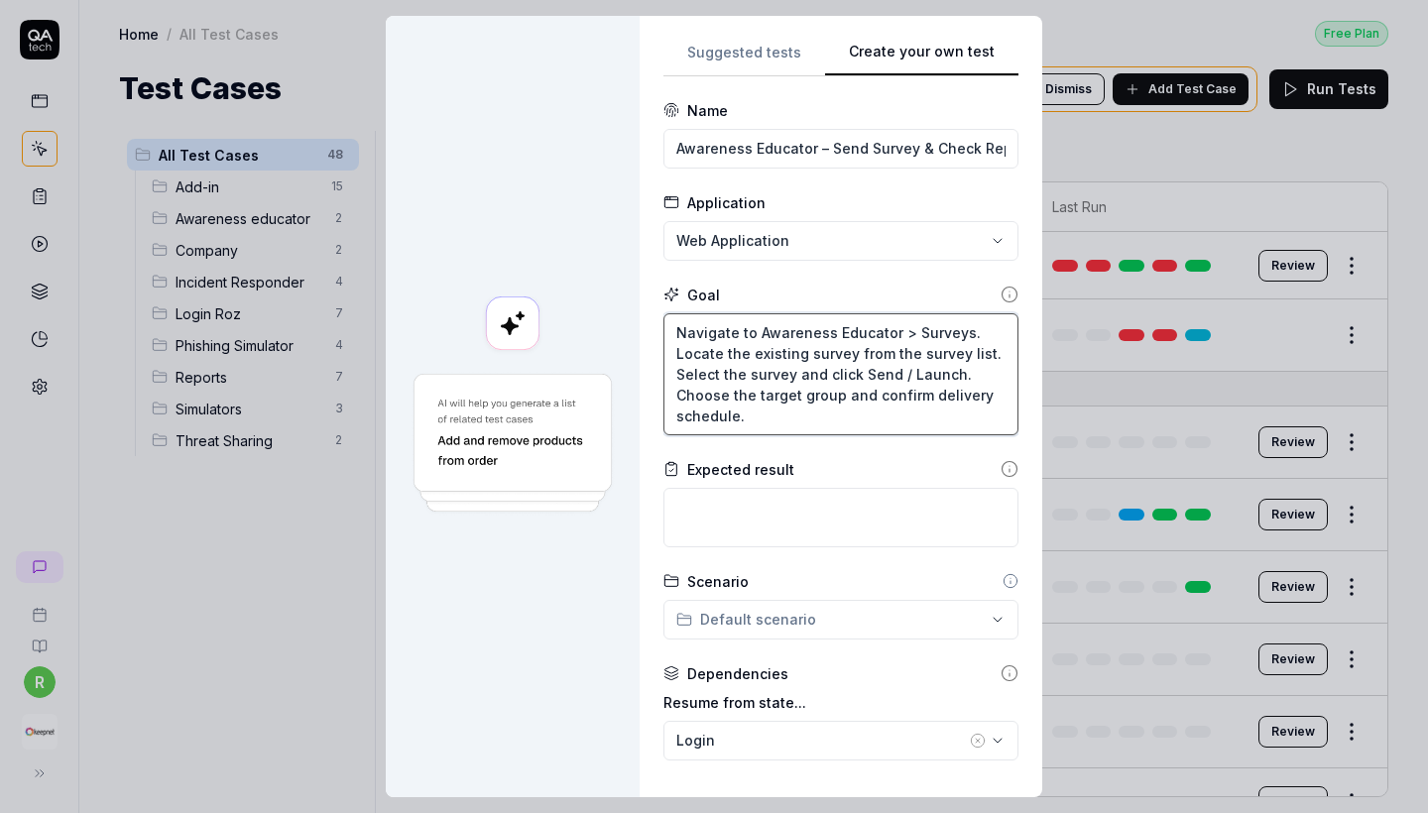
click at [852, 396] on textarea "Navigate to Awareness Educator > Surveys. Locate the existing survey from the s…" at bounding box center [841, 374] width 355 height 122
type textarea "*"
type textarea "Navigate to Awareness Educator > Surveys. Locate the existing survey from the s…"
type textarea "*"
type textarea "Navigate to Awareness Educator > Surveys. Locate the existing survey from the s…"
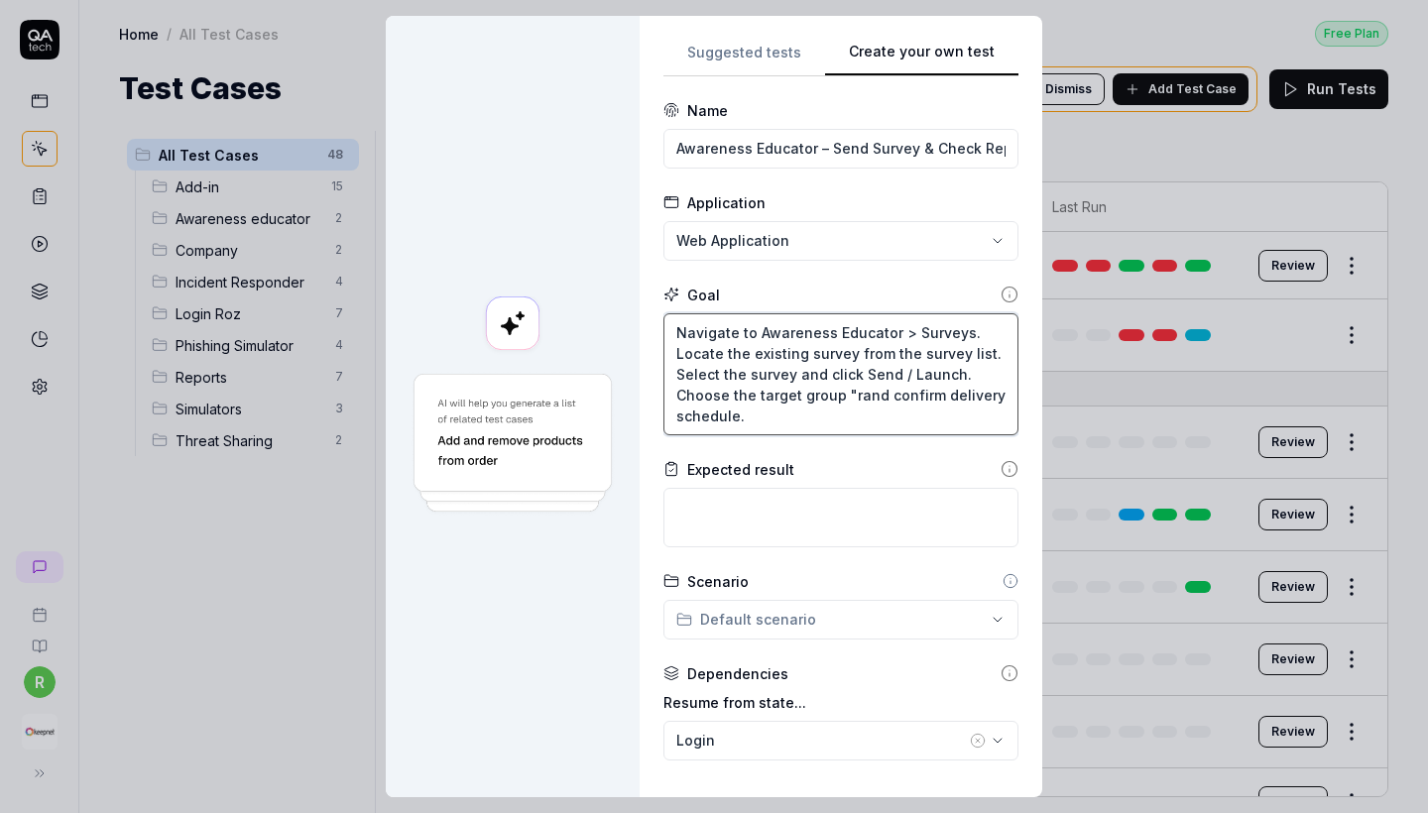
type textarea "*"
type textarea "Navigate to Awareness Educator > Surveys. Locate the existing survey from the s…"
type textarea "*"
type textarea "Navigate to Awareness Educator > Surveys. Locate the existing survey from the s…"
type textarea "*"
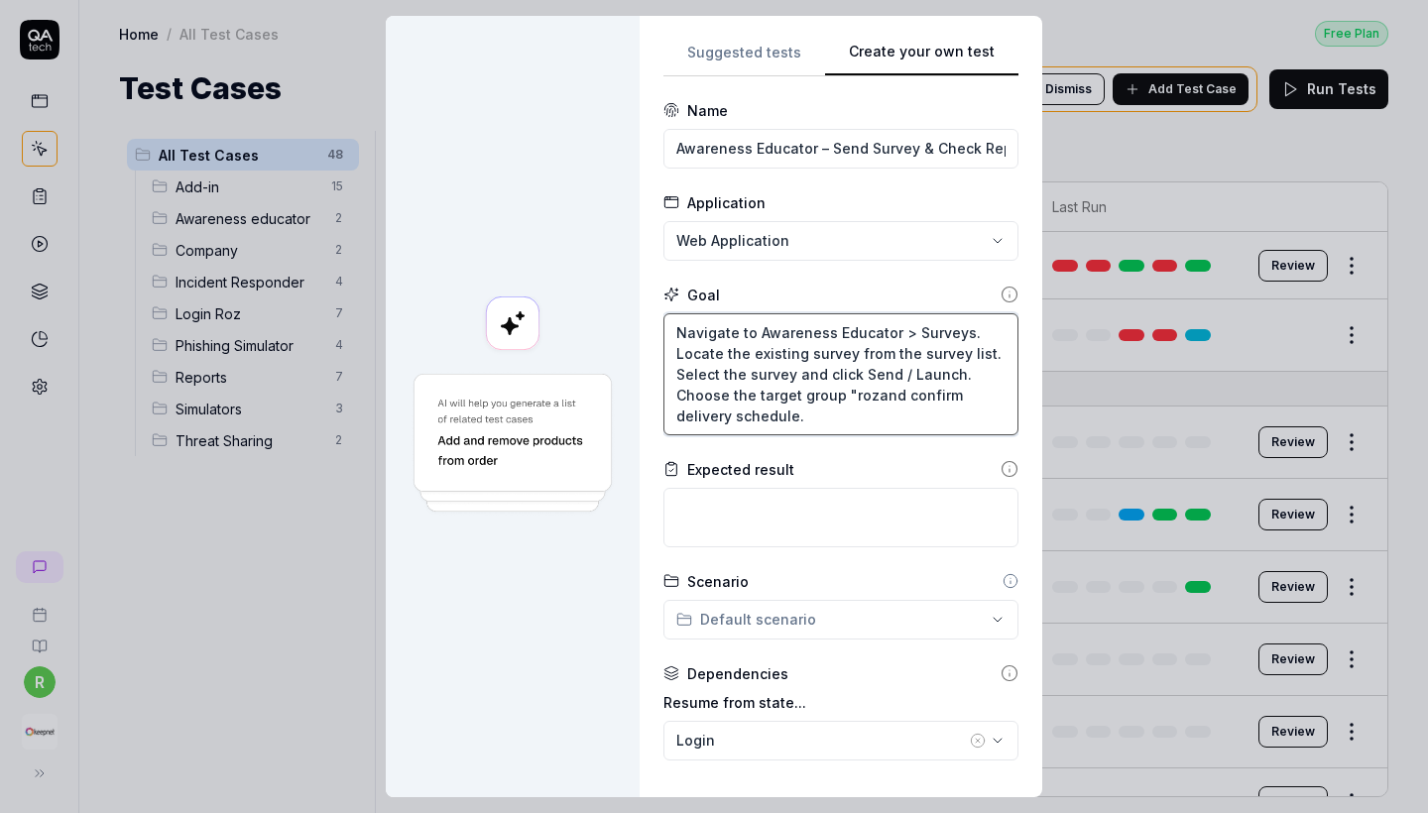
type textarea "Navigate to Awareness Educator > Surveys. Locate the existing survey from the s…"
type textarea "*"
type textarea "Navigate to Awareness Educator > Surveys. Locate the existing survey from the s…"
type textarea "*"
type textarea "Navigate to Awareness Educator > Surveys. Locate the existing survey from the s…"
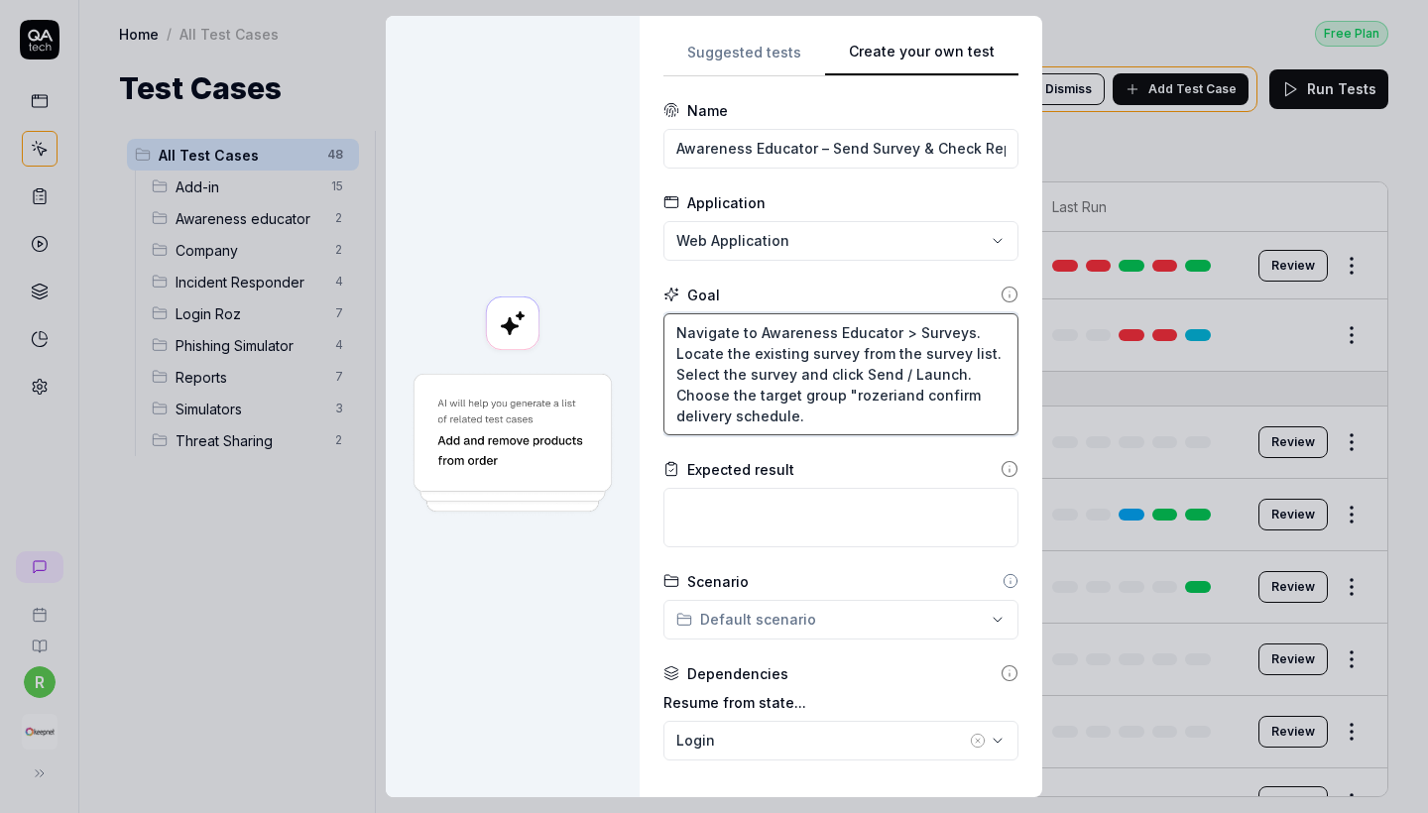
type textarea "*"
type textarea "Navigate to Awareness Educator > Surveys. Locate the existing survey from the s…"
type textarea "*"
type textarea "Navigate to Awareness Educator > Surveys. Locate the existing survey from the s…"
type textarea "*"
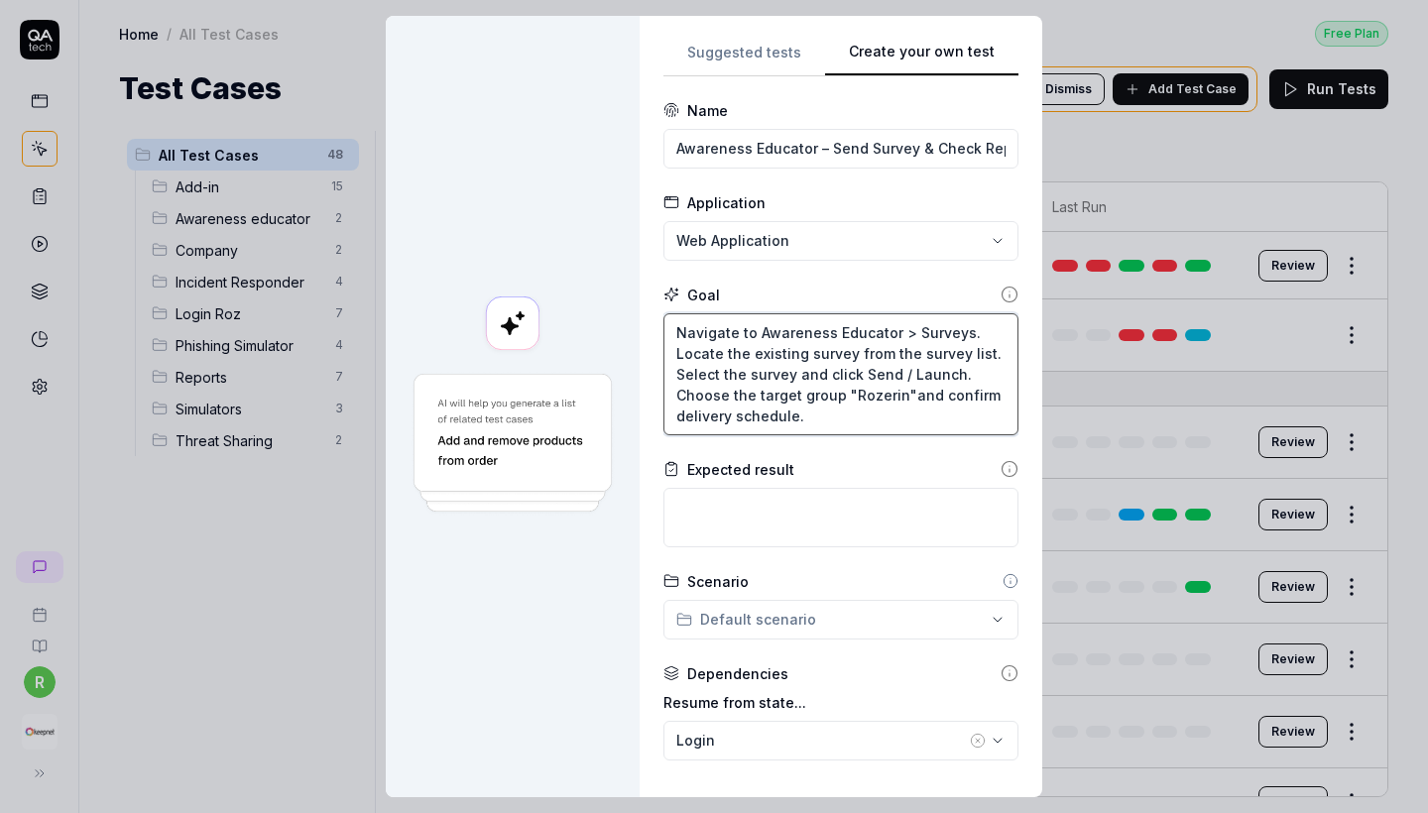
type textarea "Navigate to Awareness Educator > Surveys. Locate the existing survey from the s…"
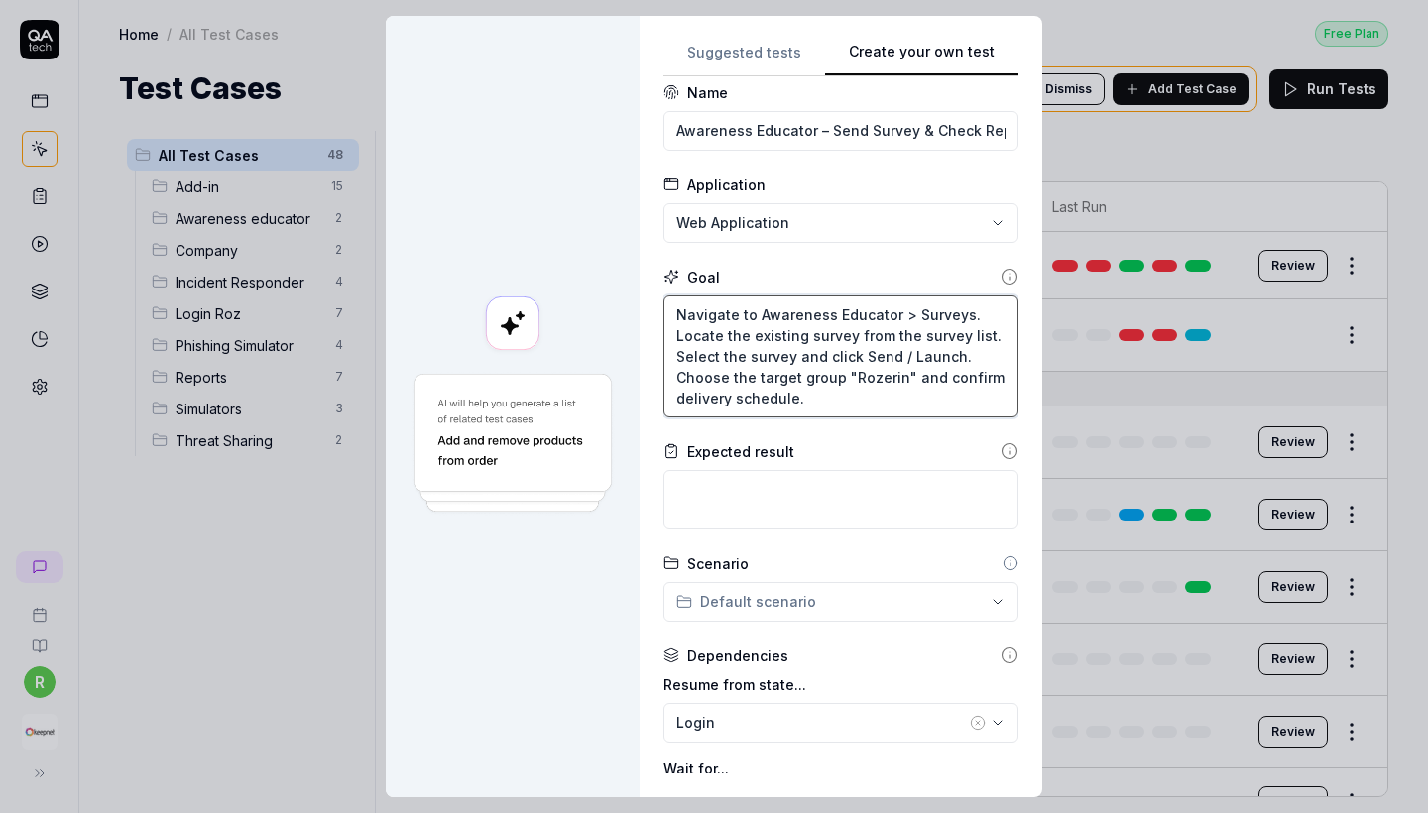
scroll to position [25, 0]
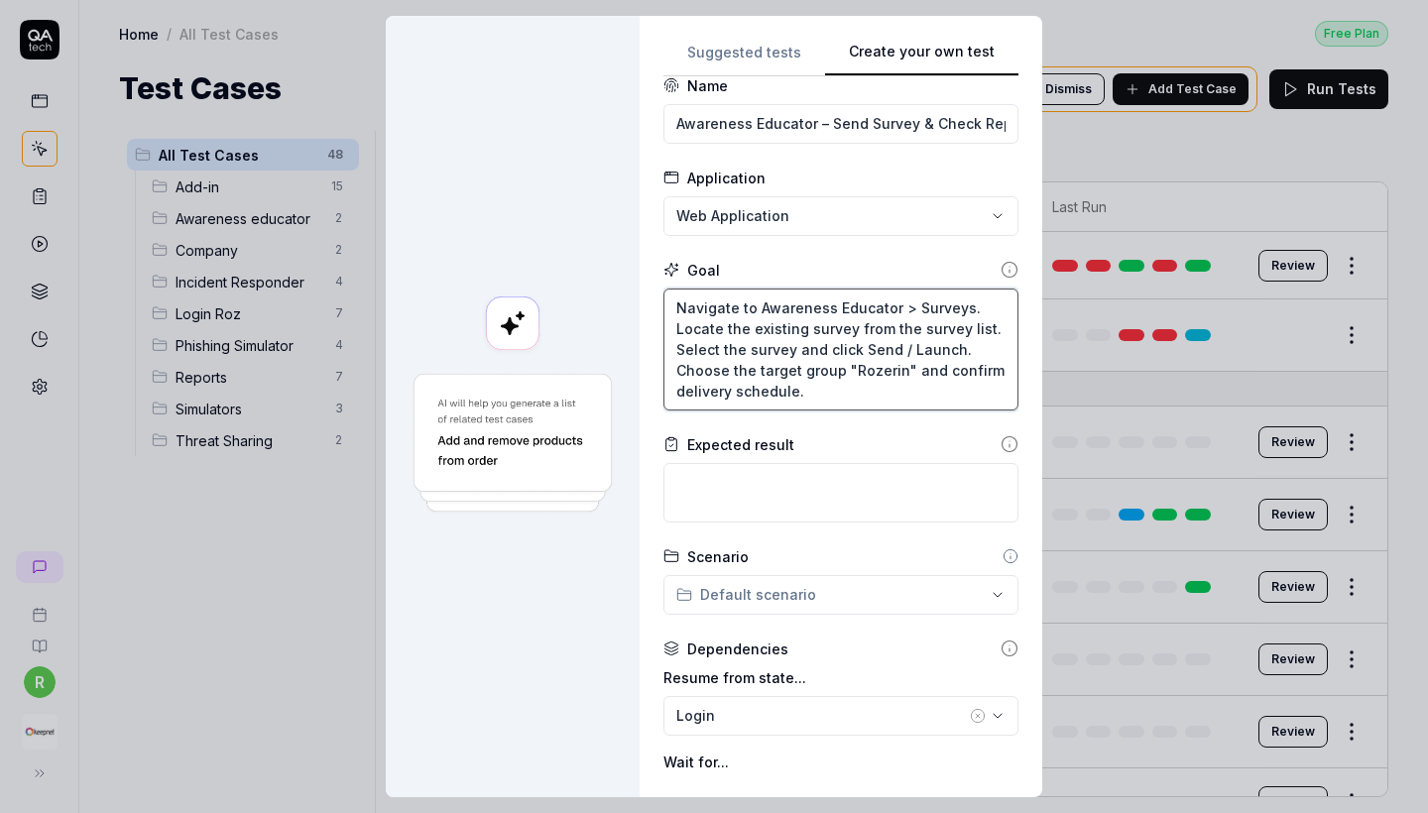
click at [823, 401] on textarea "Navigate to Awareness Educator > Surveys. Locate the existing survey from the s…" at bounding box center [841, 350] width 355 height 122
type textarea "*"
type textarea "Navigate to Awareness Educator > Surveys. Locate the existing survey from the s…"
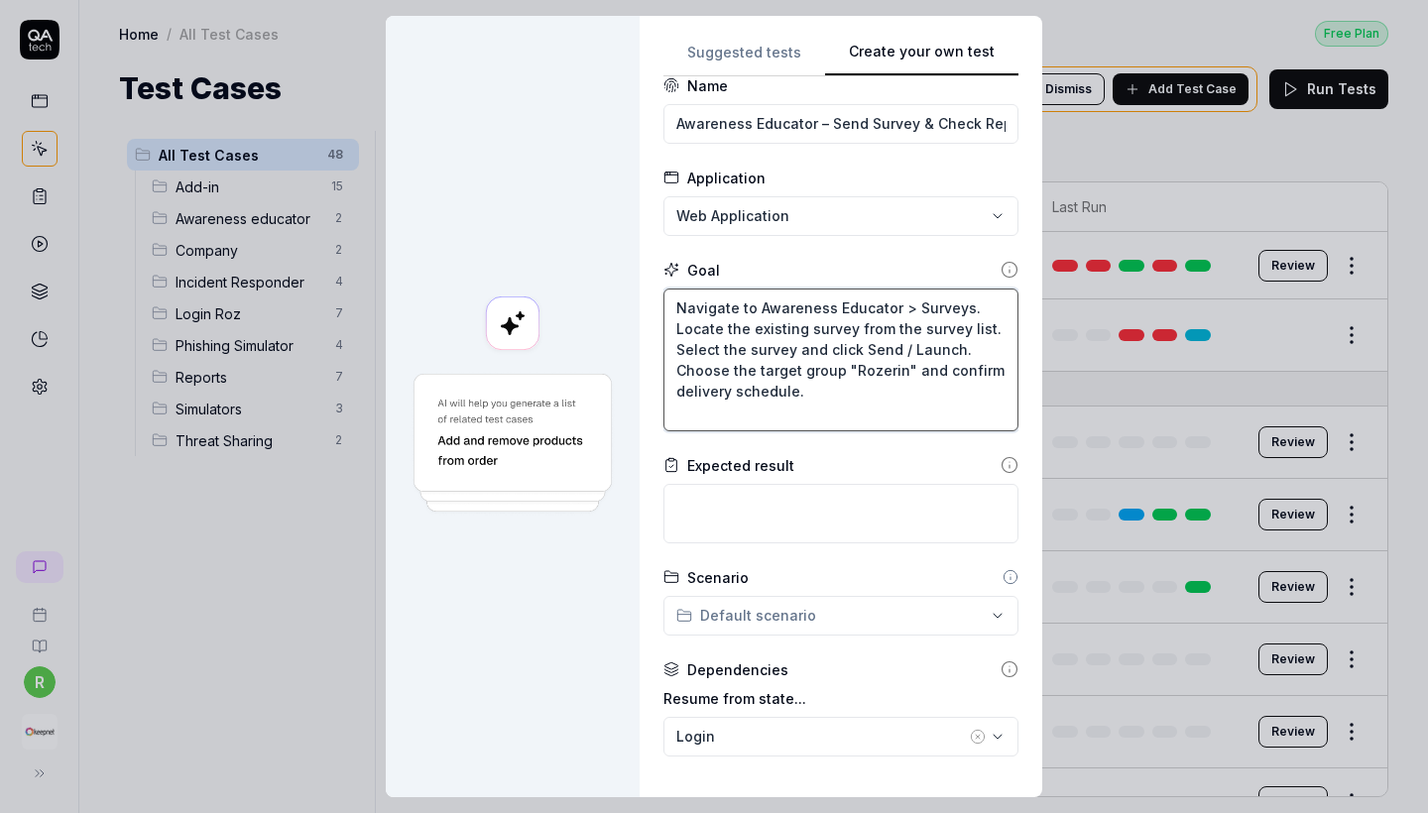
type textarea "*"
type textarea "Navigate to Awareness Educator > Surveys. Locate the existing survey from the s…"
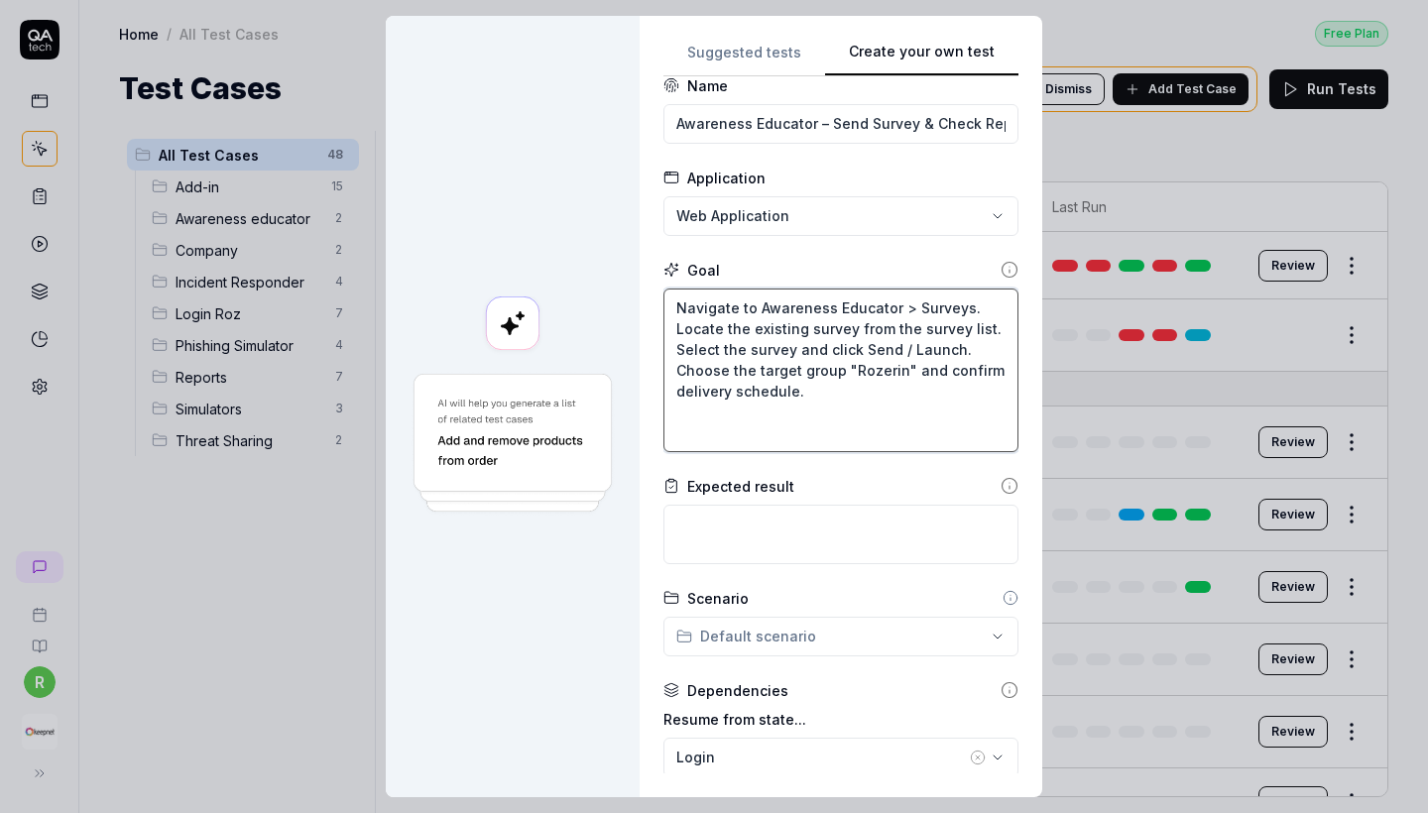
paste textarea "Navigate to Reports > Awareness Educator. Open the report for the selected surv…"
type textarea "*"
type textarea "Navigate to Awareness Educator > Surveys. Locate the existing survey from the s…"
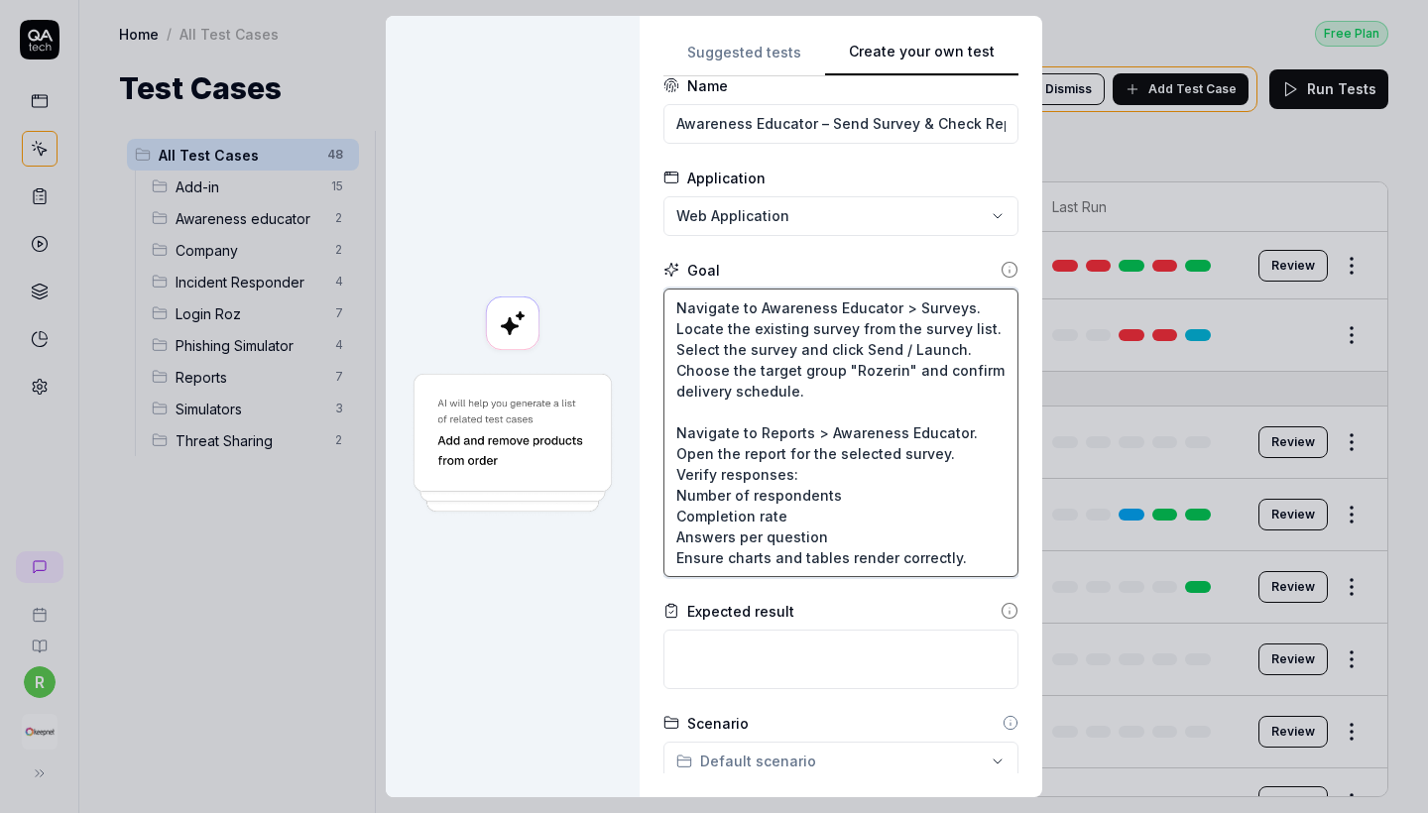
click at [797, 433] on textarea "Navigate to Awareness Educator > Surveys. Locate the existing survey from the s…" at bounding box center [841, 433] width 355 height 289
type textarea "*"
type textarea "Navigate to Awareness Educator > Surveys. Locate the existing survey from the s…"
click at [776, 434] on textarea "Navigate to Awareness Educator > Surveys. Locate the existing survey from the s…" at bounding box center [841, 433] width 355 height 289
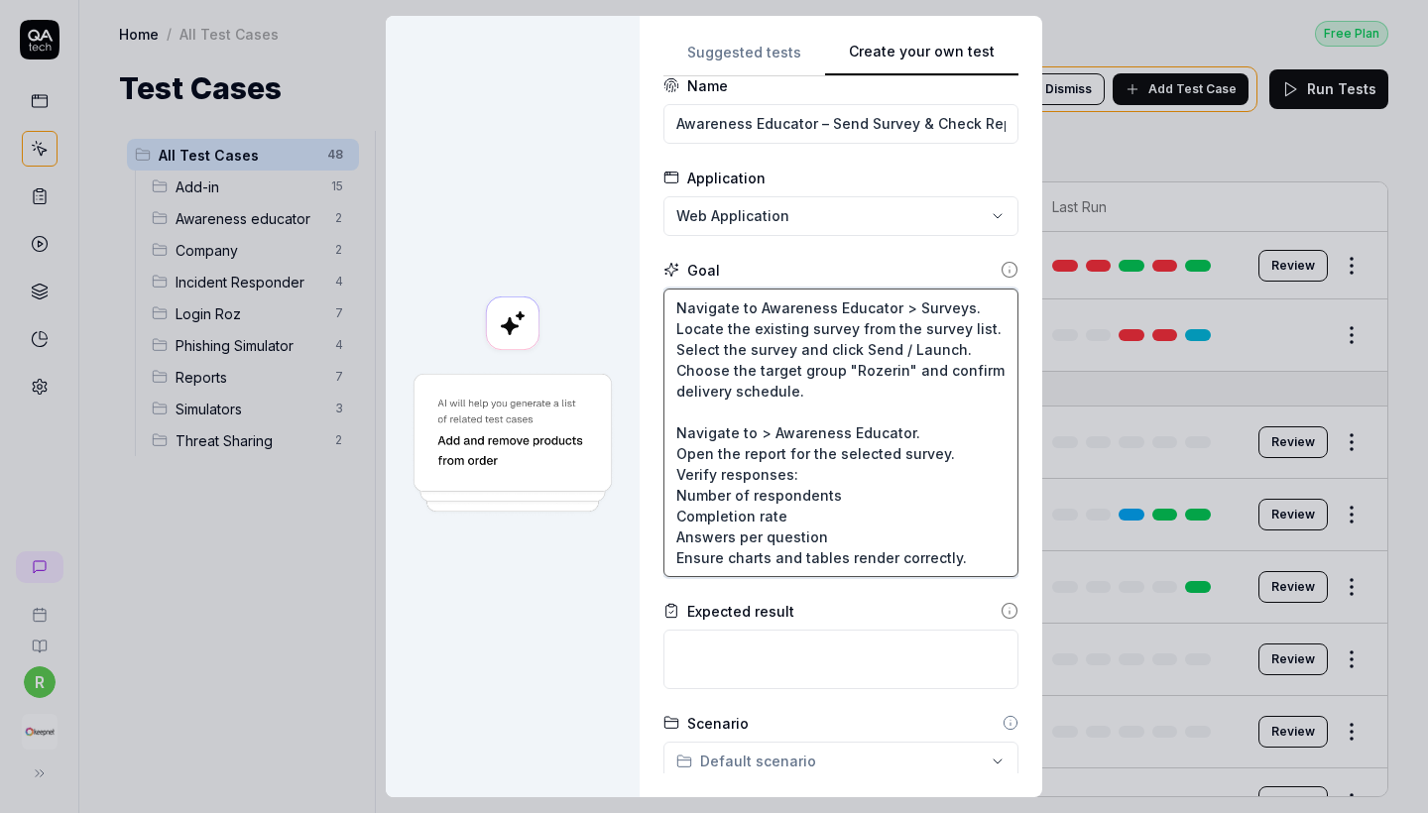
type textarea "*"
type textarea "Navigate to Awareness Educator > Surveys. Locate the existing survey from the s…"
type textarea "*"
type textarea "Navigate to Awareness Educator > Surveys. Locate the existing survey from the s…"
click at [760, 405] on textarea "Navigate to Awareness Educator > Surveys. Locate the existing survey from the s…" at bounding box center [841, 433] width 355 height 289
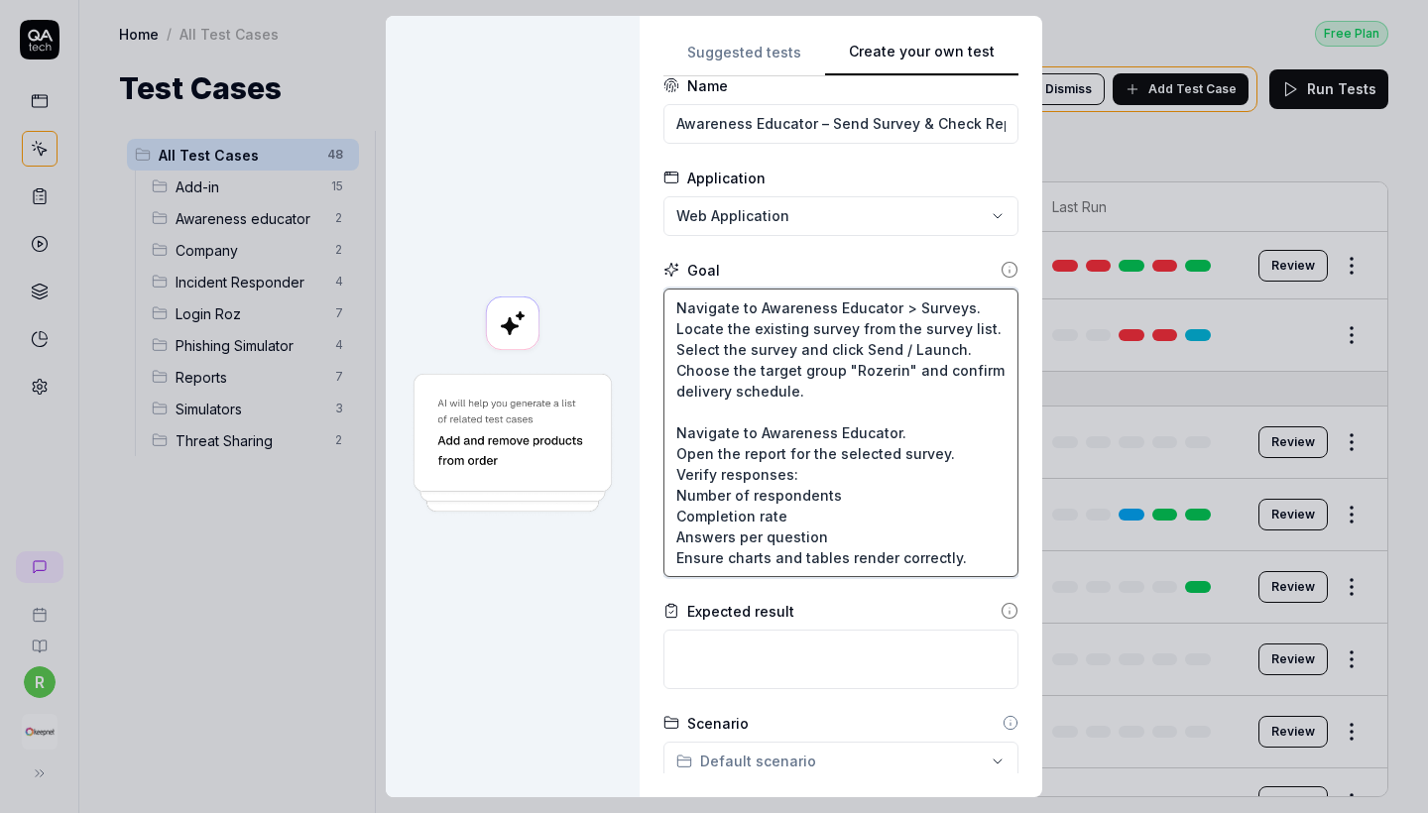
type textarea "*"
type textarea "Navigate to Awareness Educator > Surveys. Locate the existing survey from the s…"
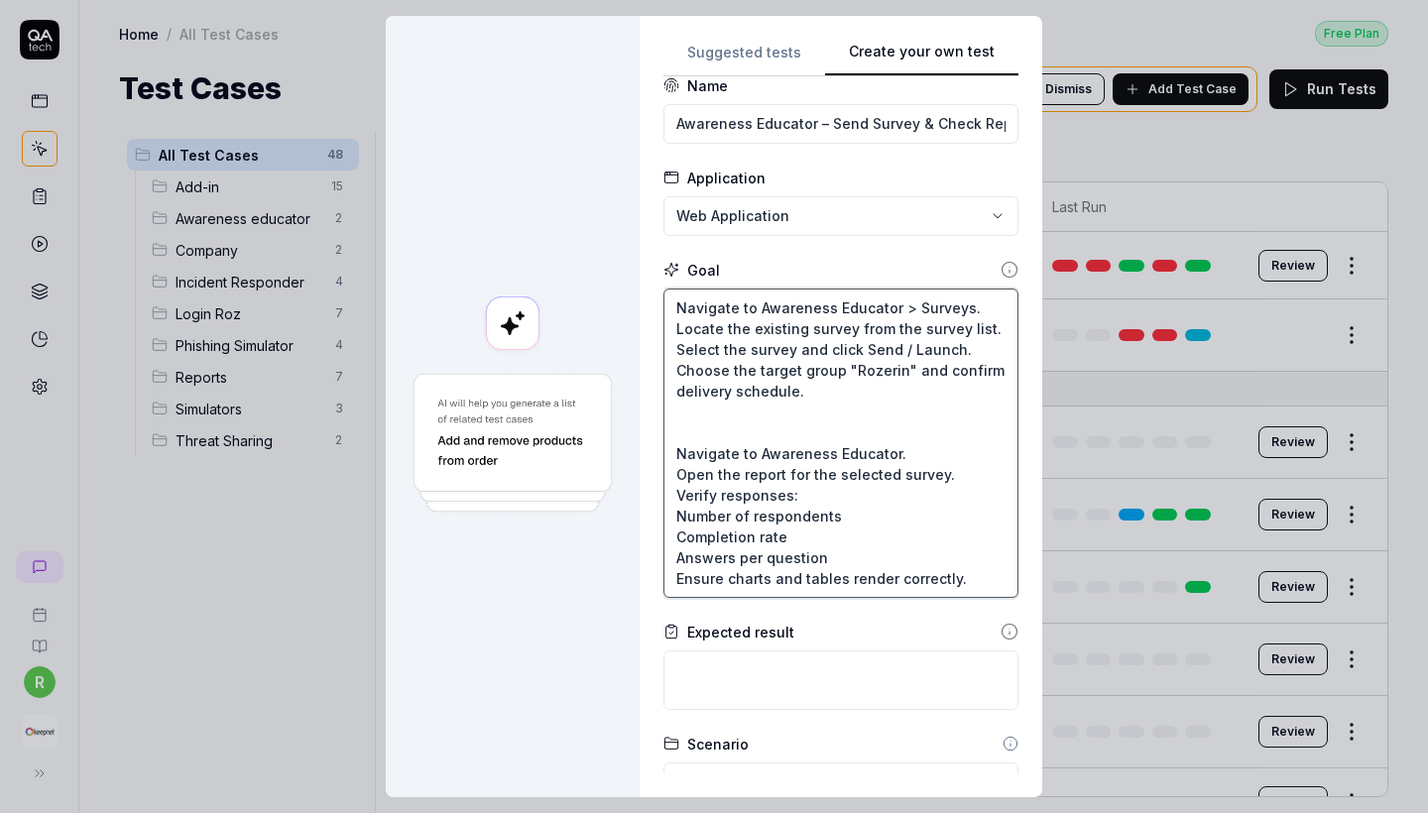
type textarea "*"
type textarea "Navigate to Awareness Educator > Surveys. Locate the existing survey from the s…"
type textarea "*"
type textarea "Navigate to Awareness Educator > Surveys. Locate the existing survey from the s…"
type textarea "*"
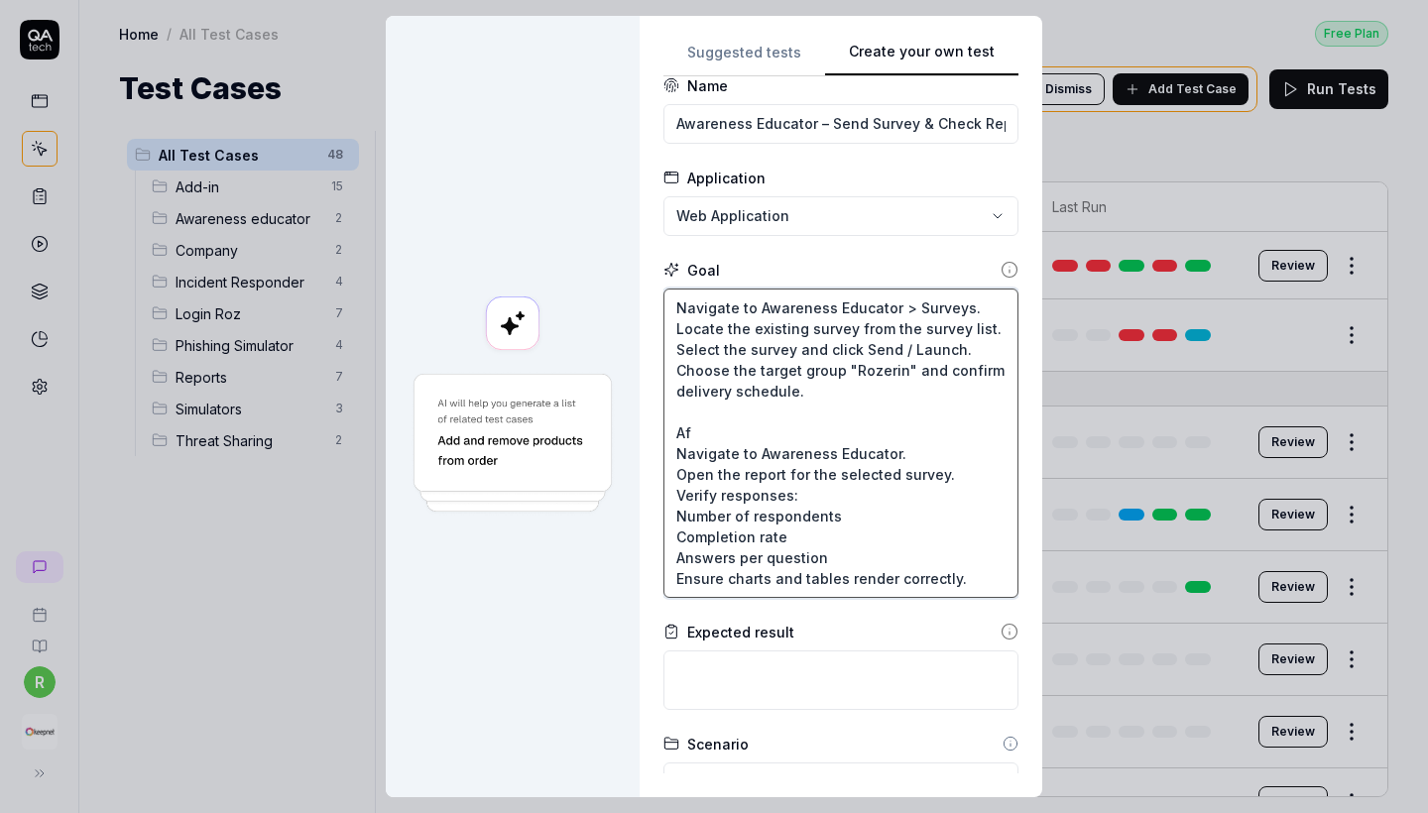
type textarea "Navigate to Awareness Educator > Surveys. Locate the existing survey from the s…"
type textarea "*"
type textarea "Navigate to Awareness Educator > Surveys. Locate the existing survey from the s…"
type textarea "*"
type textarea "Navigate to Awareness Educator > Surveys. Locate the existing survey from the s…"
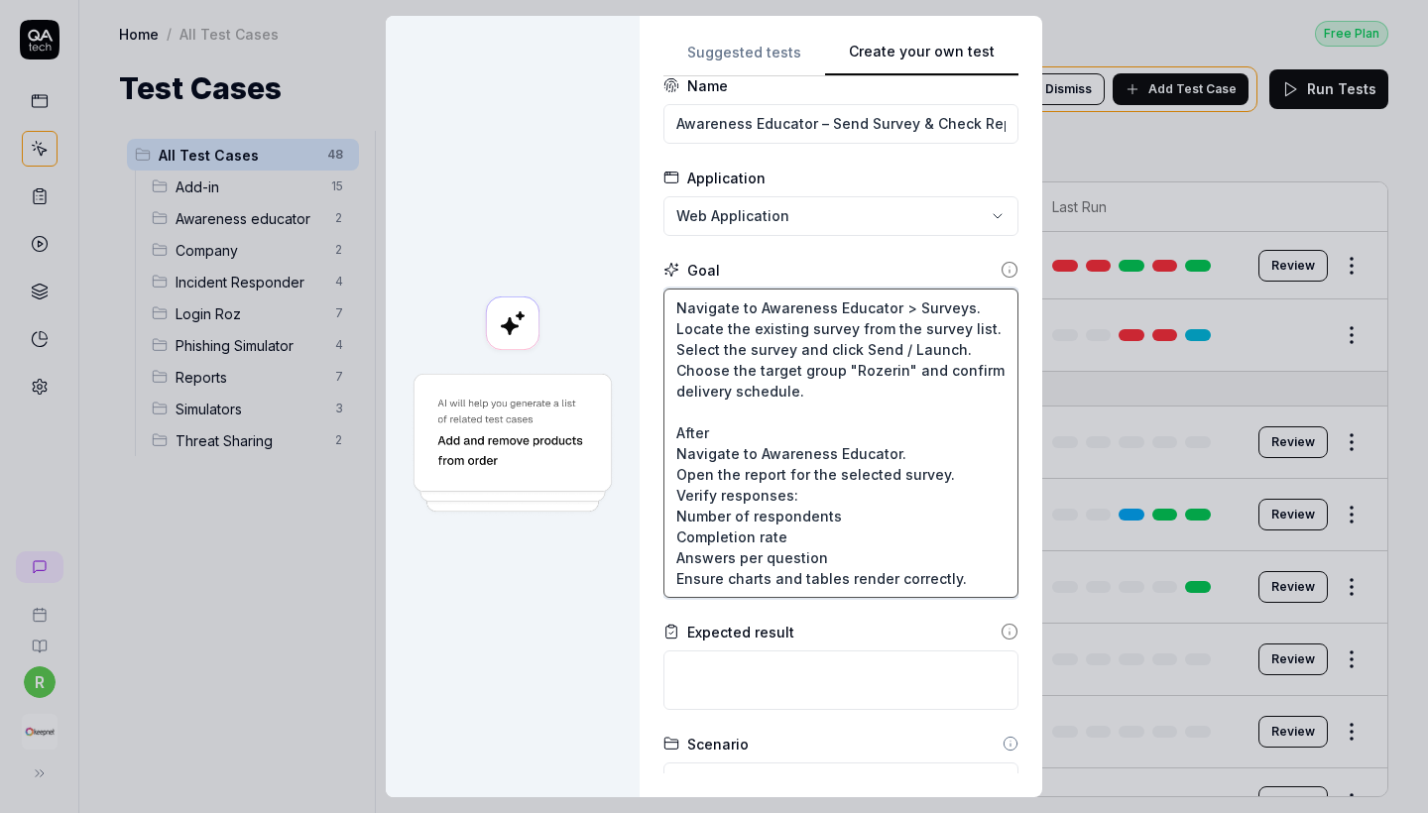
type textarea "*"
type textarea "Navigate to Awareness Educator > Surveys. Locate the existing survey from the s…"
type textarea "*"
type textarea "Navigate to Awareness Educator > Surveys. Locate the existing survey from the s…"
type textarea "*"
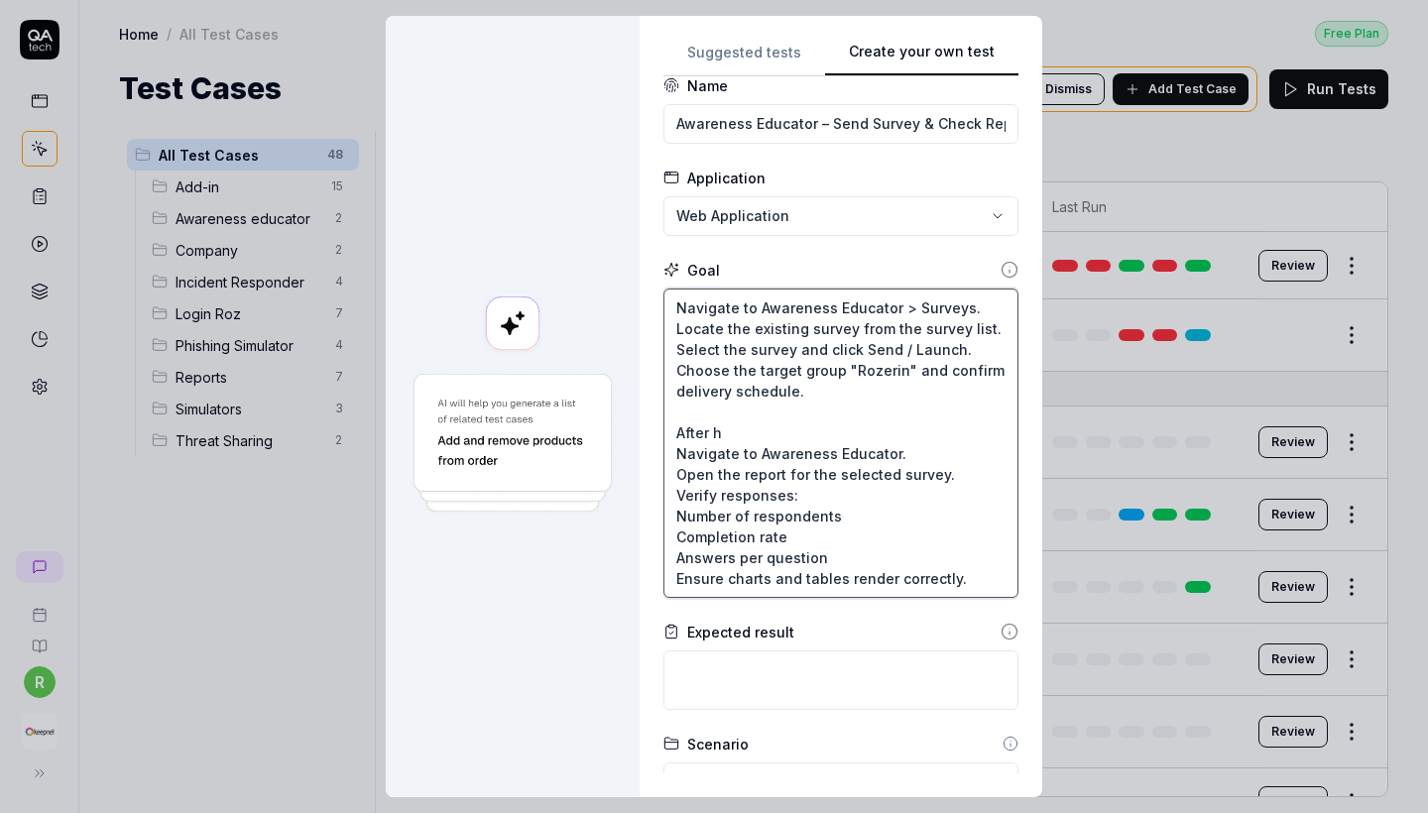
type textarea "Navigate to Awareness Educator > Surveys. Locate the existing survey from the s…"
type textarea "*"
type textarea "Navigate to Awareness Educator > Surveys. Locate the existing survey from the s…"
type textarea "*"
type textarea "Navigate to Awareness Educator > Surveys. Locate the existing survey from the s…"
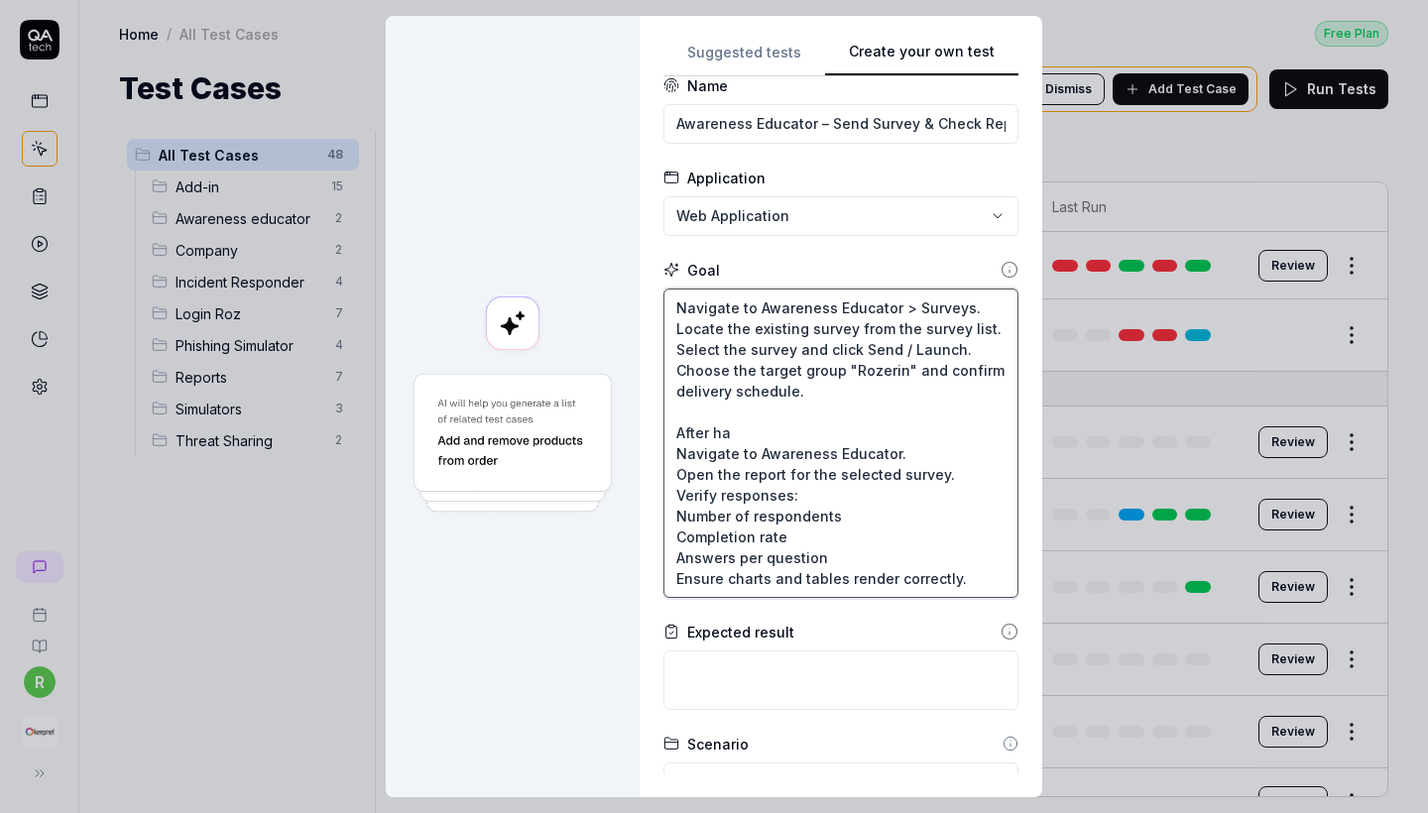
type textarea "*"
type textarea "Navigate to Awareness Educator > Surveys. Locate the existing survey from the s…"
type textarea "*"
type textarea "Navigate to Awareness Educator > Surveys. Locate the existing survey from the s…"
type textarea "*"
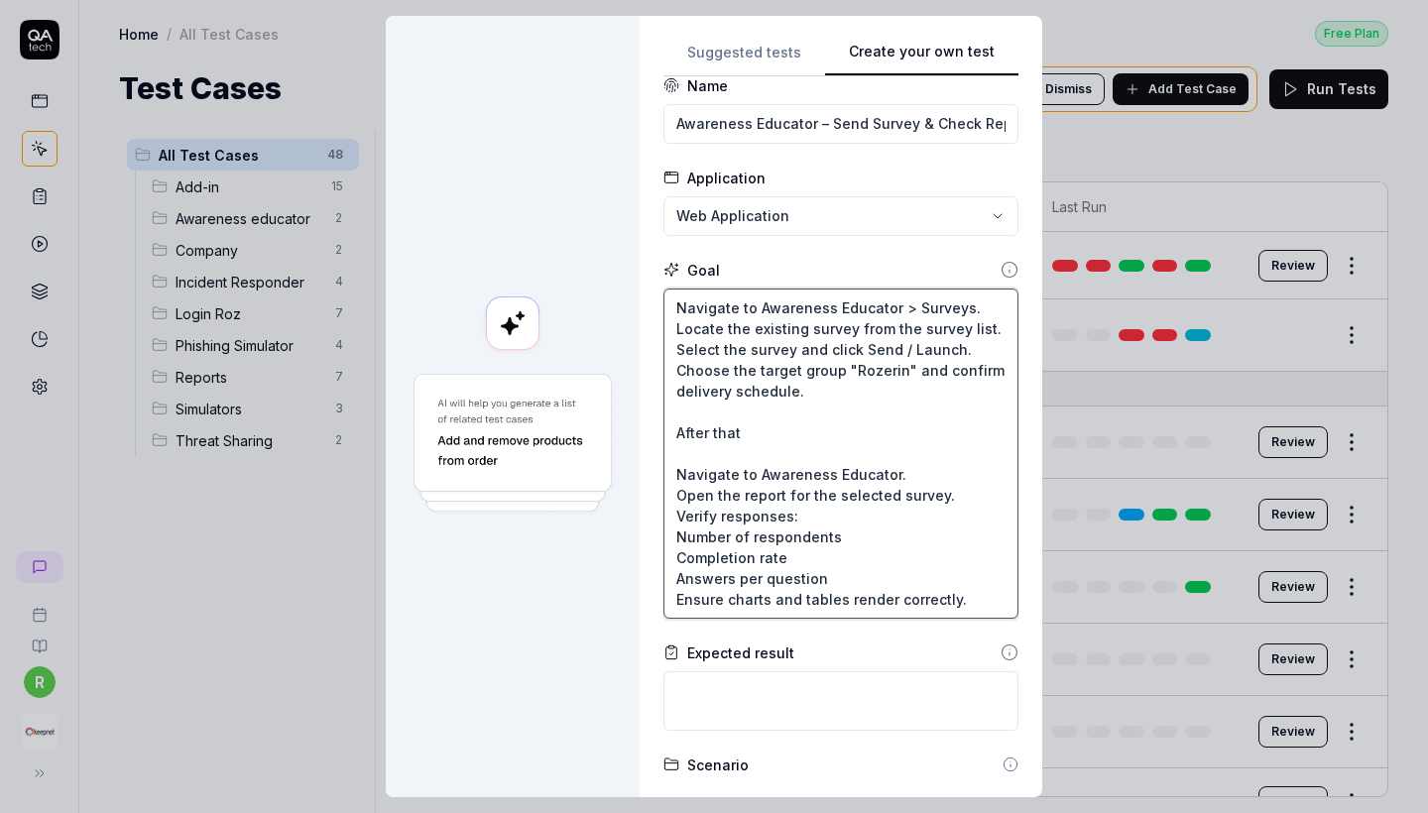
click at [905, 465] on textarea "Navigate to Awareness Educator > Surveys. Locate the existing survey from the s…" at bounding box center [841, 454] width 355 height 330
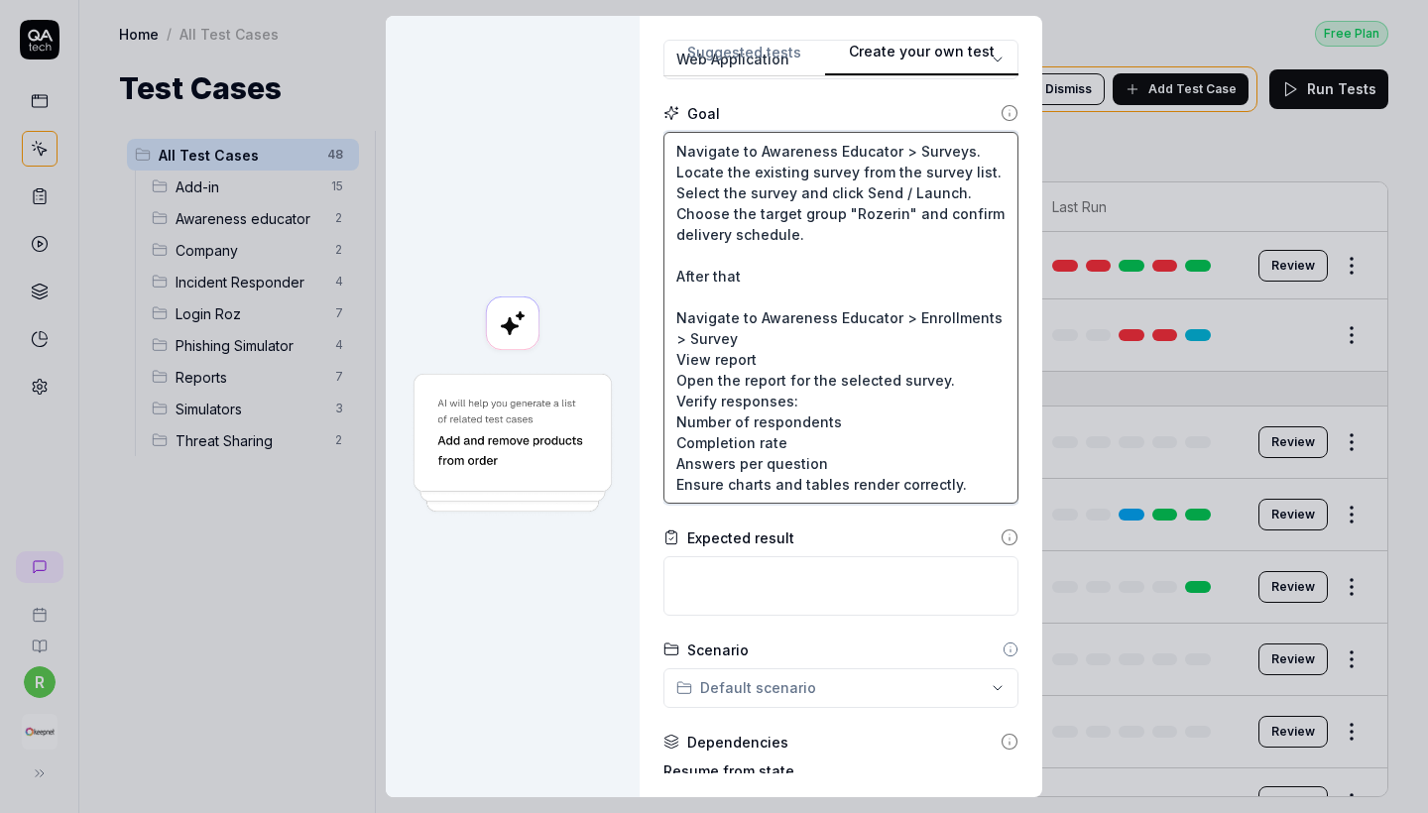
scroll to position [184, 0]
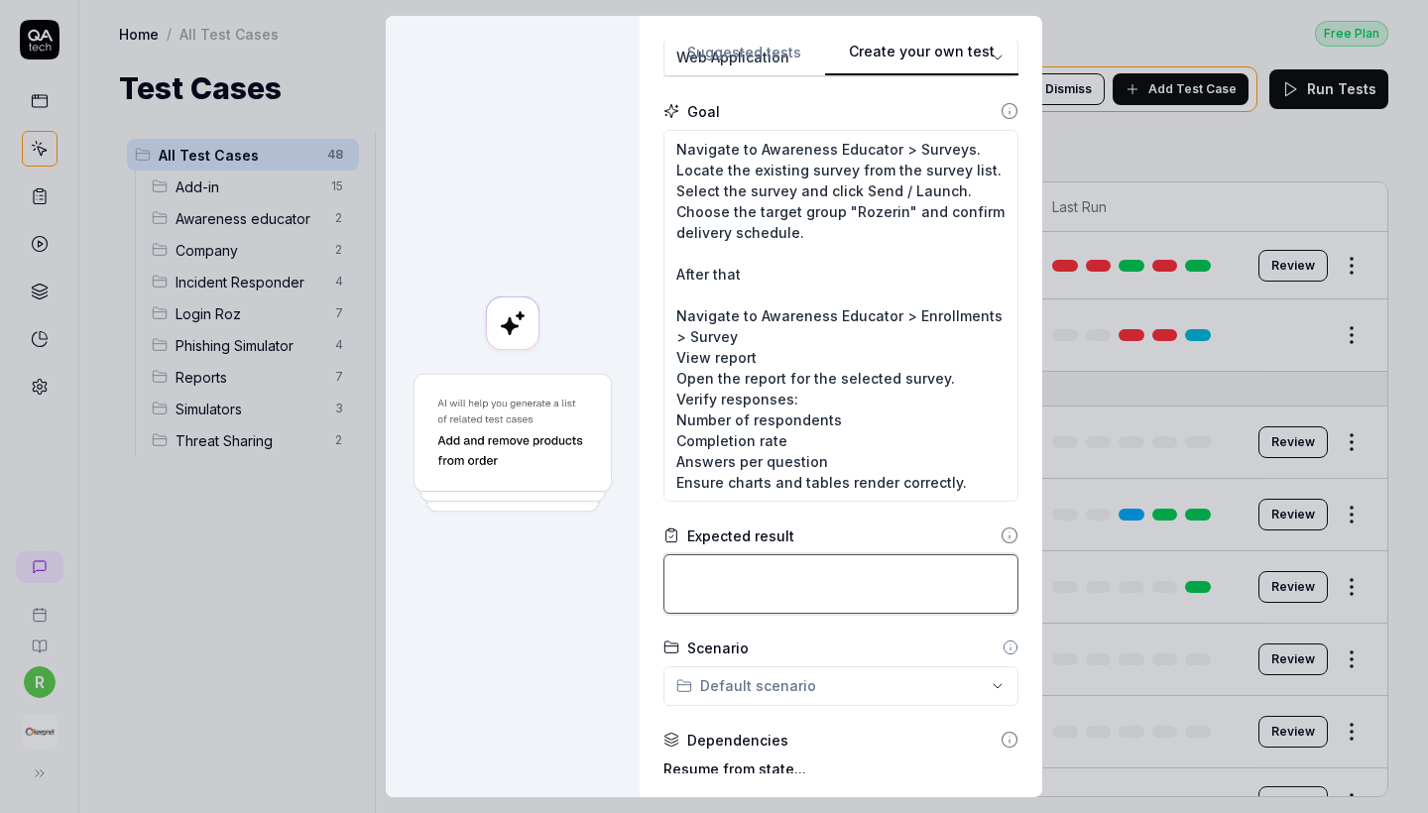
click at [810, 560] on textarea at bounding box center [841, 585] width 355 height 60
paste textarea "Verify that the survey is now listed as Active / Scheduled. Confirm that target…"
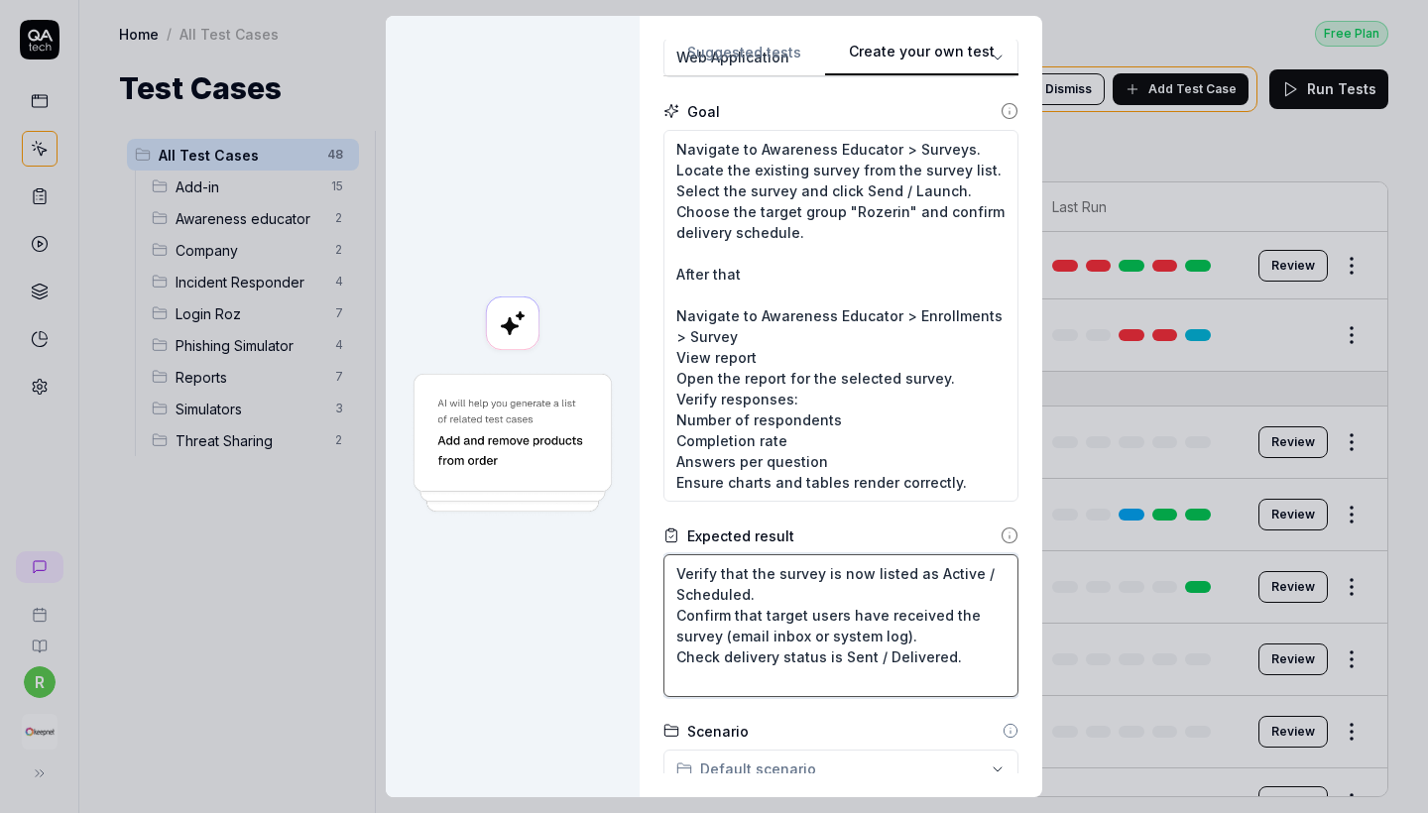
scroll to position [11, 0]
paste textarea "The current survey must be successfully sent to the target user group. The deli…"
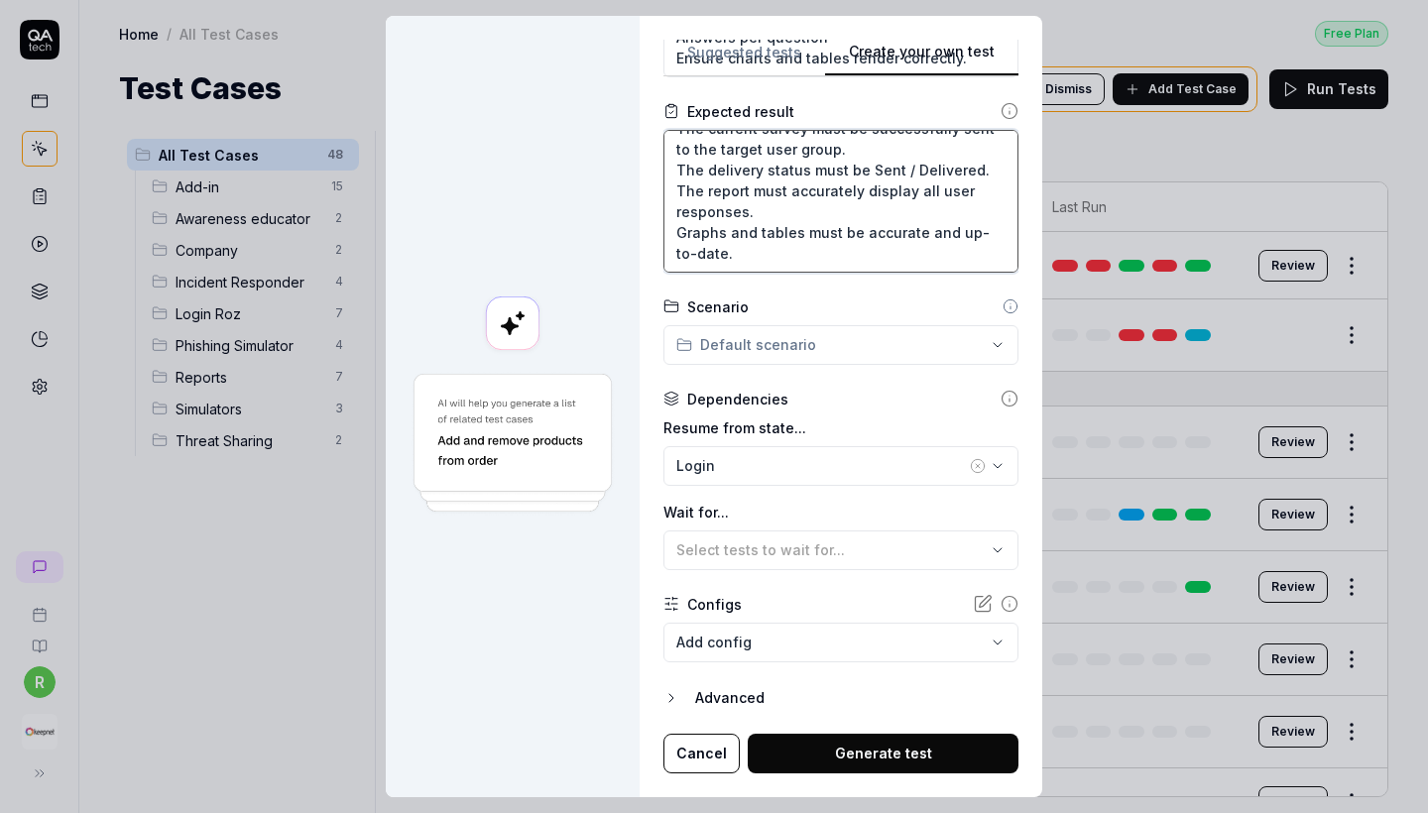
scroll to position [607, 0]
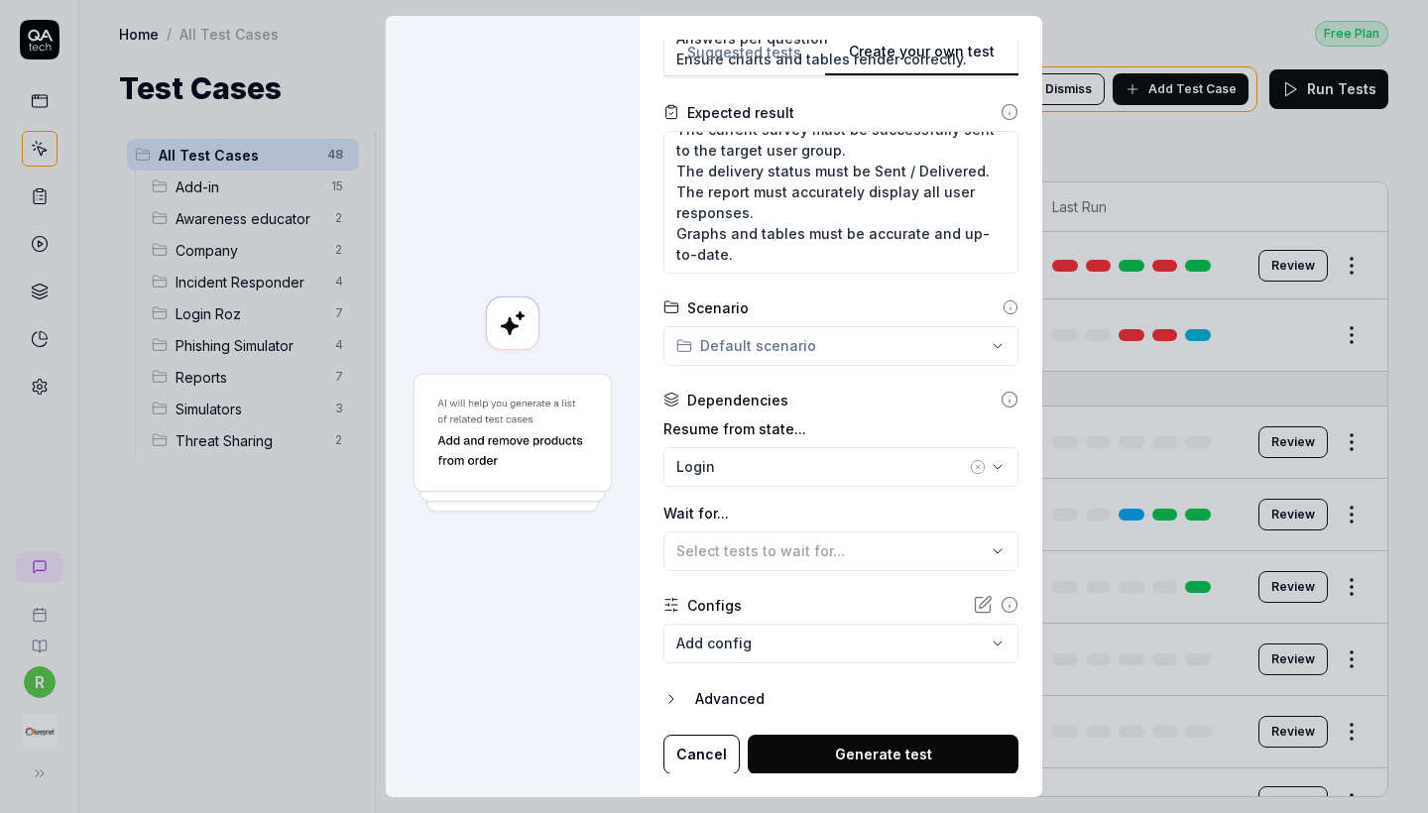
click at [817, 461] on div "Login" at bounding box center [822, 466] width 290 height 21
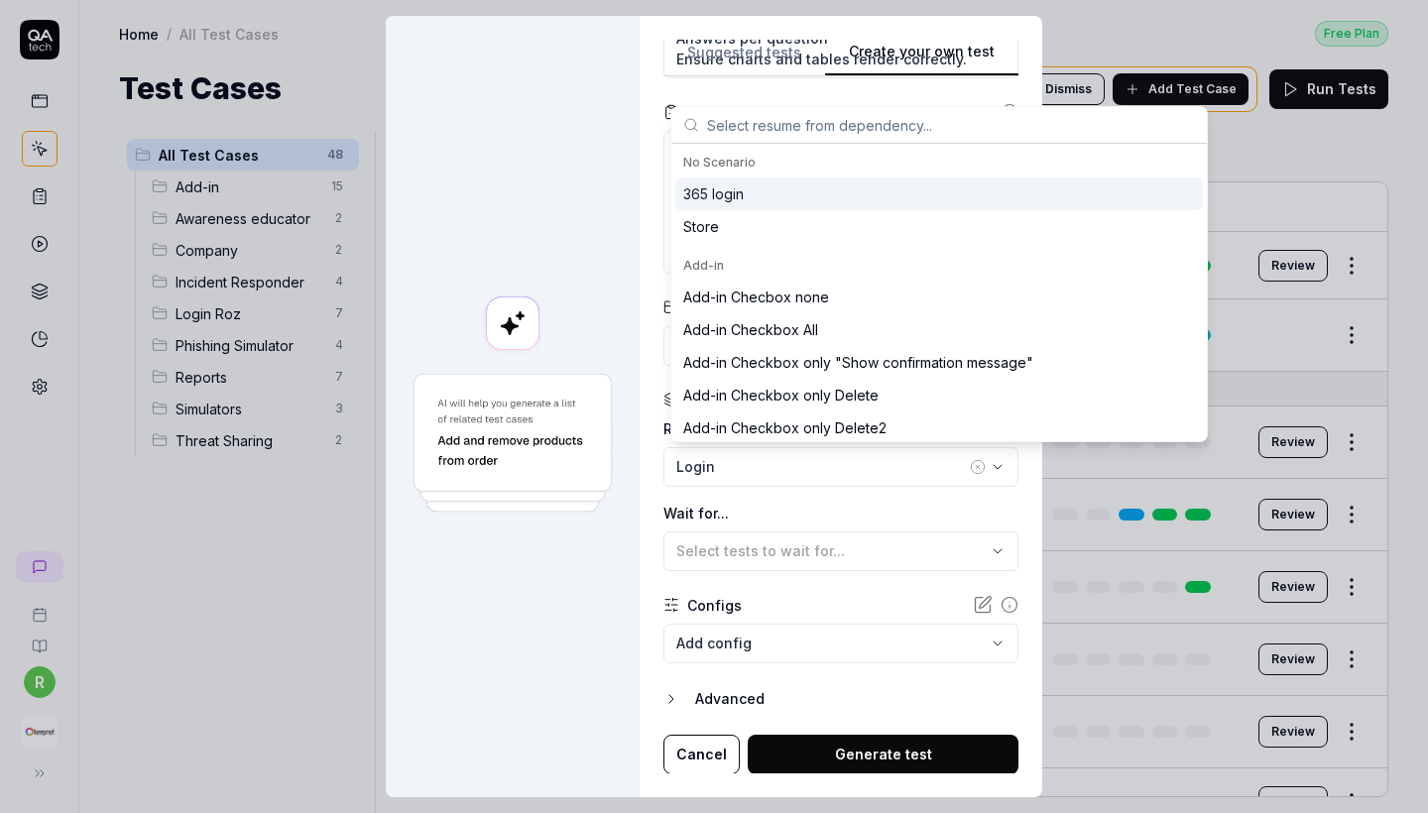
click at [795, 549] on span "Select tests to wait for..." at bounding box center [761, 551] width 169 height 17
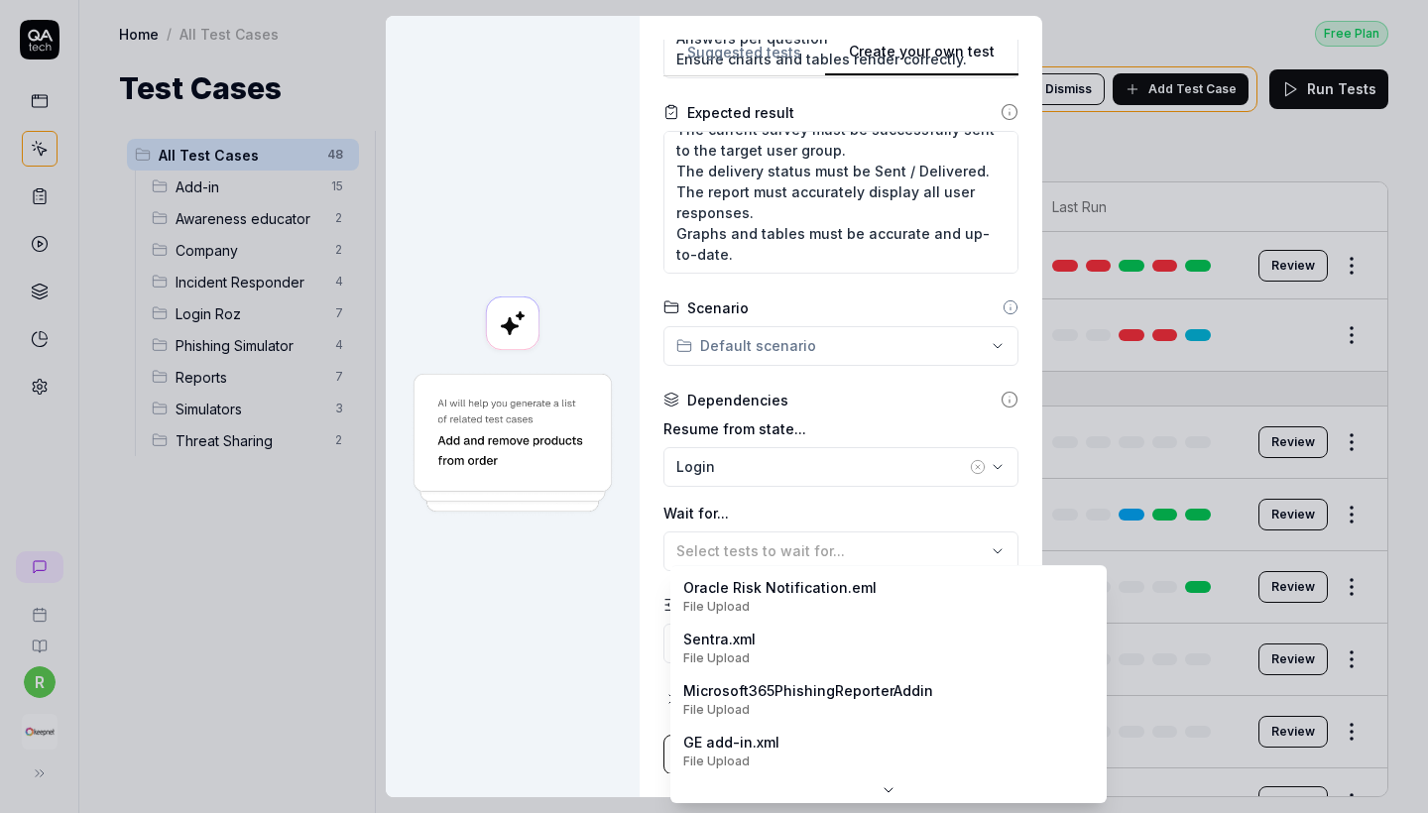
click at [785, 624] on body "r Home / All Test Cases Free Plan Home / All Test Cases Free Plan Test Cases We…" at bounding box center [714, 406] width 1428 height 813
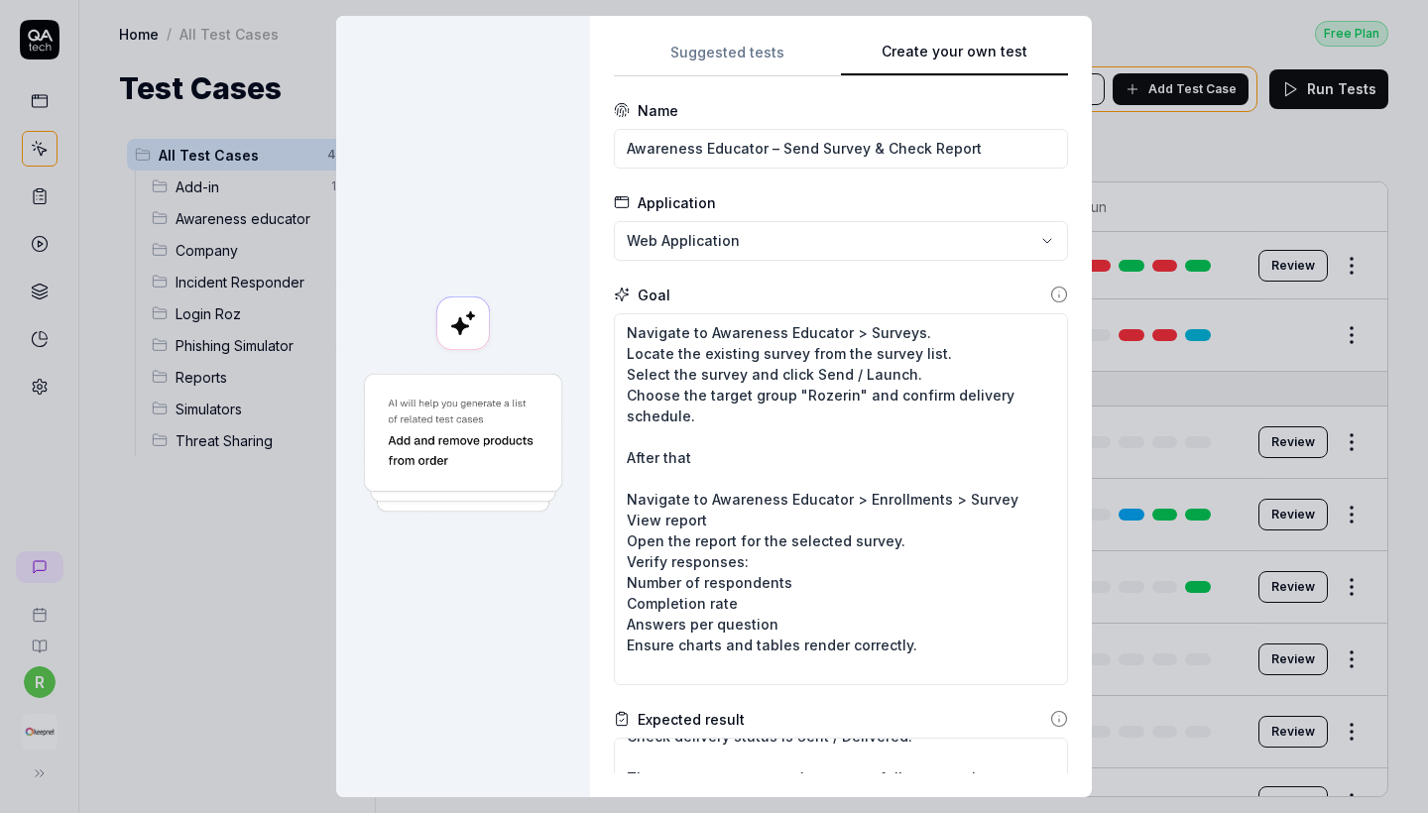
scroll to position [0, 0]
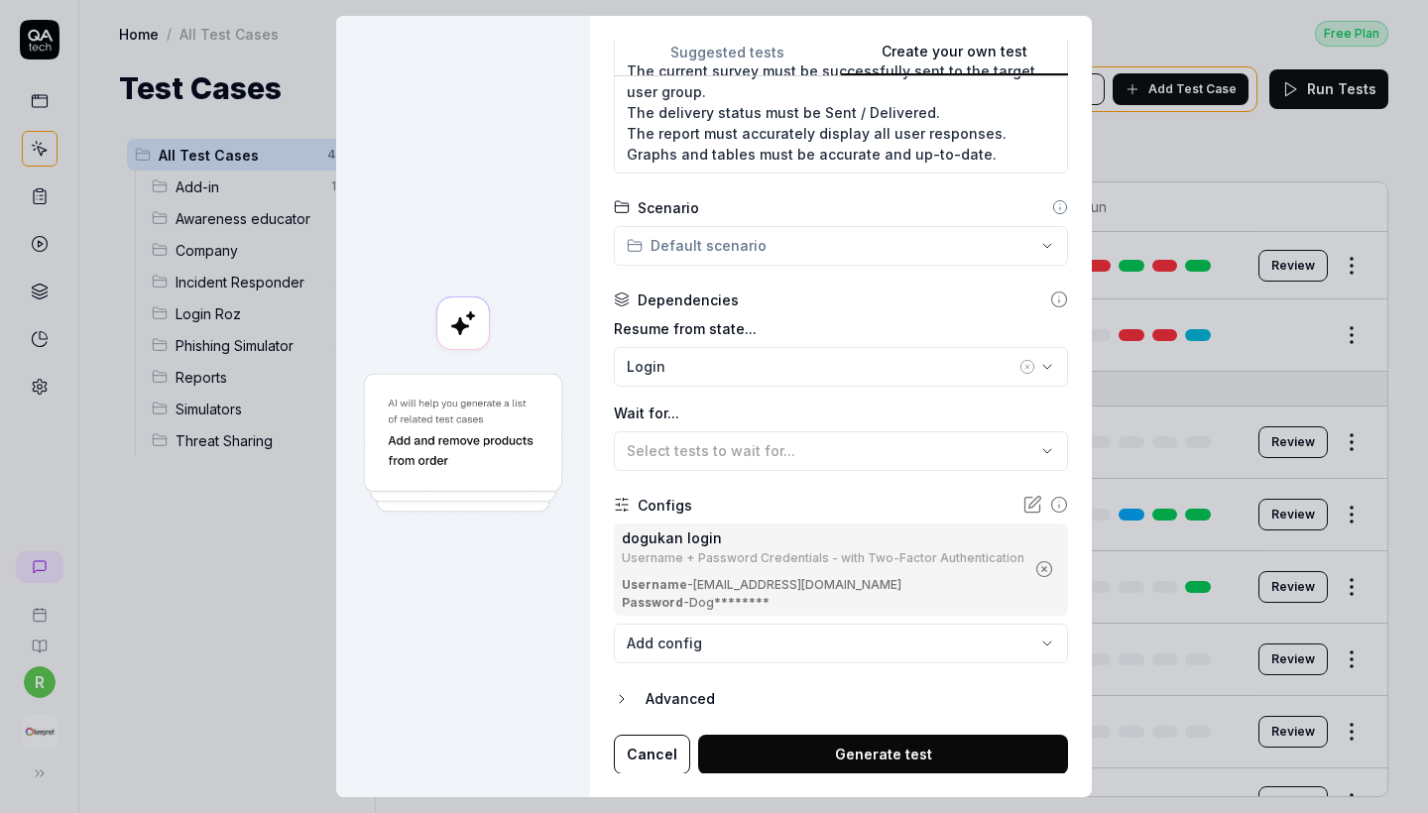
click at [813, 754] on button "Generate test" at bounding box center [883, 755] width 370 height 40
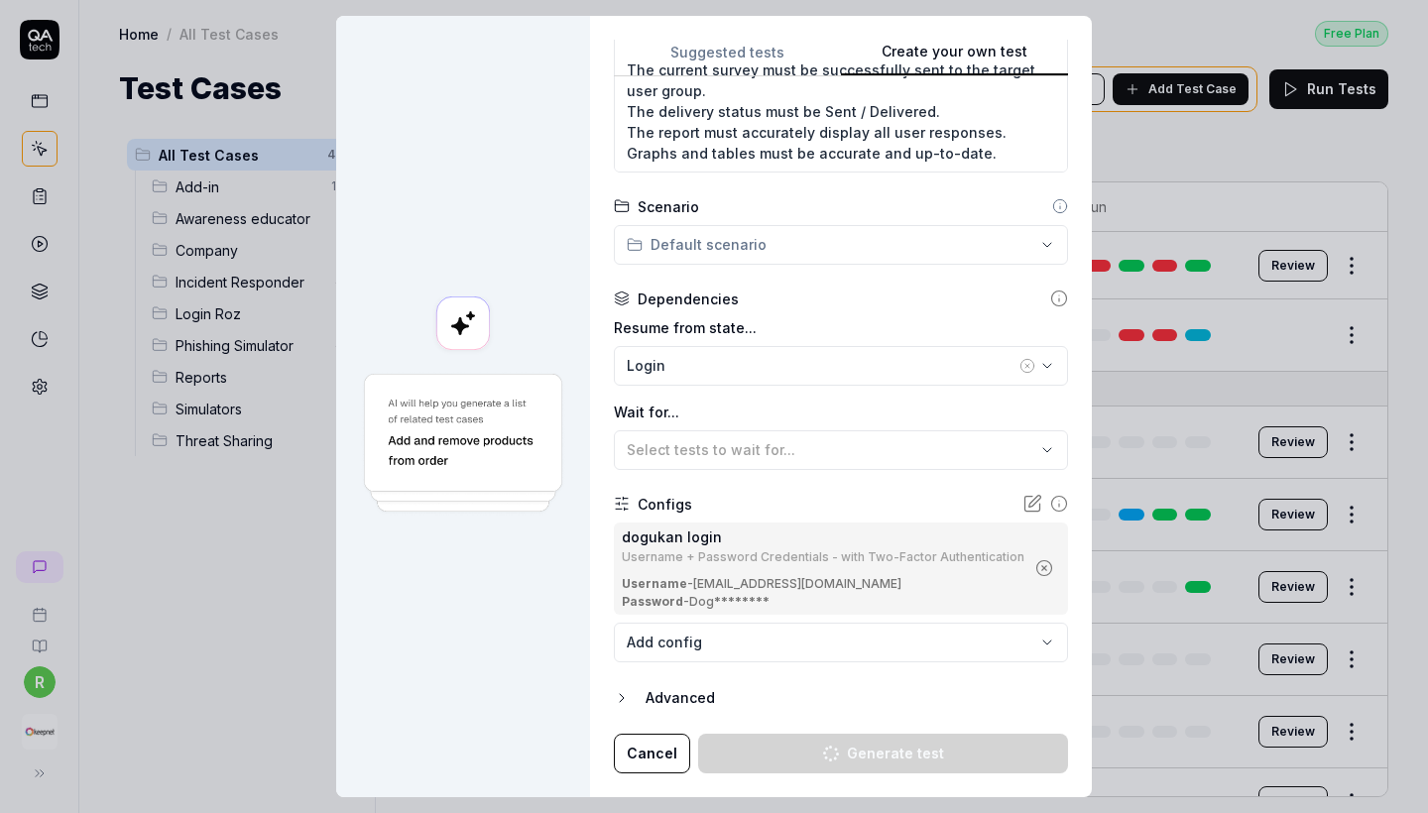
scroll to position [686, 0]
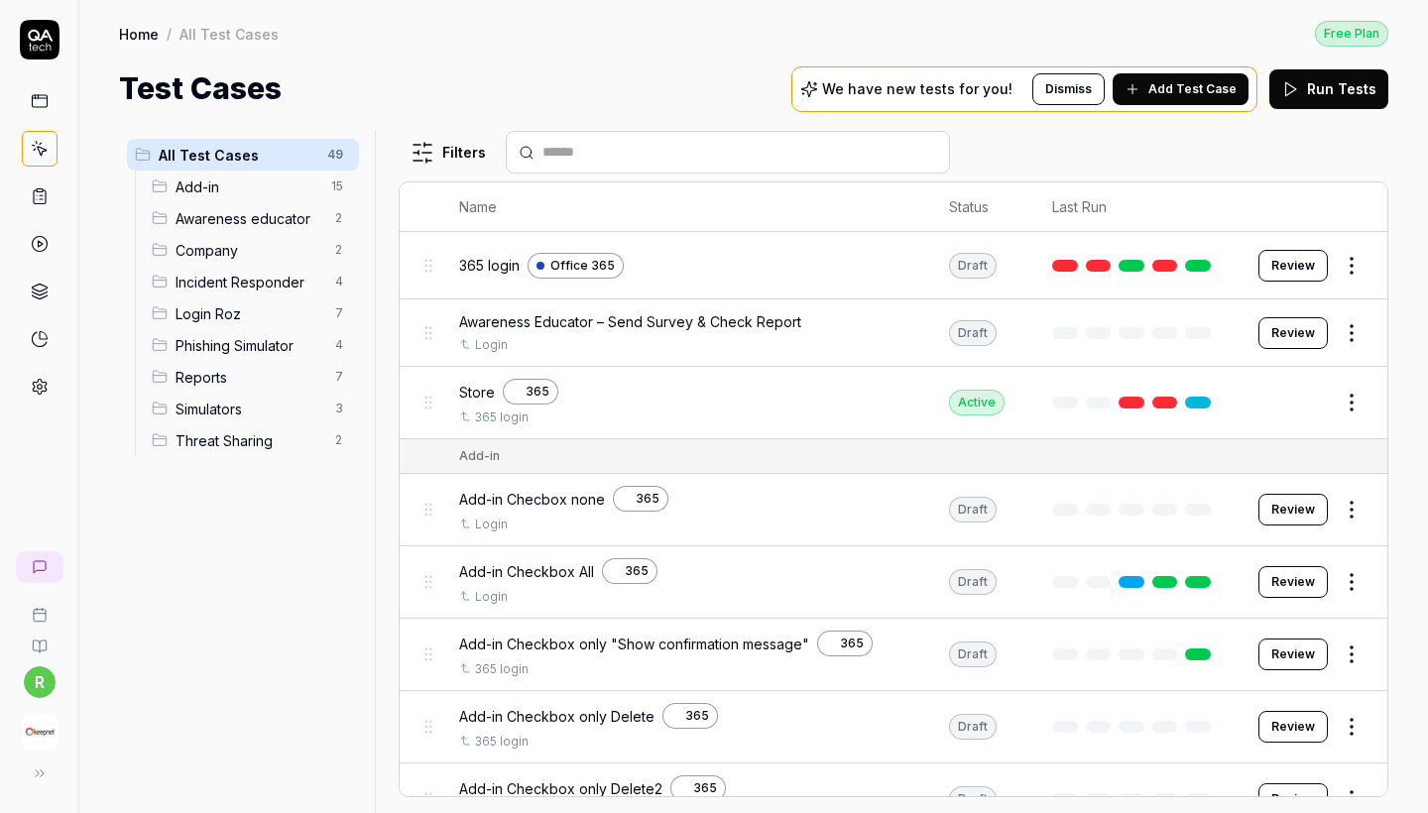
click at [1312, 327] on button "Review" at bounding box center [1293, 333] width 69 height 32
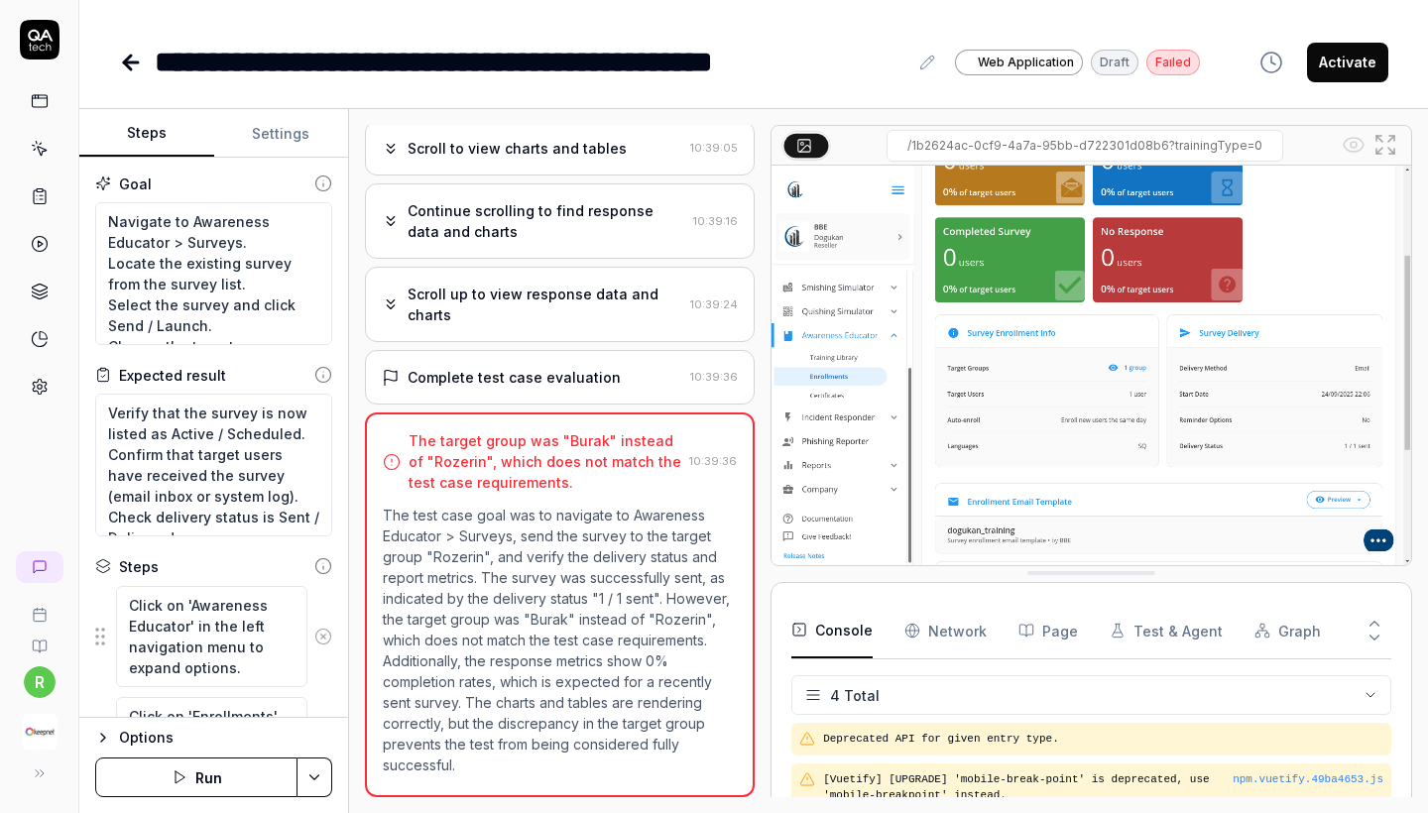
scroll to position [314, 0]
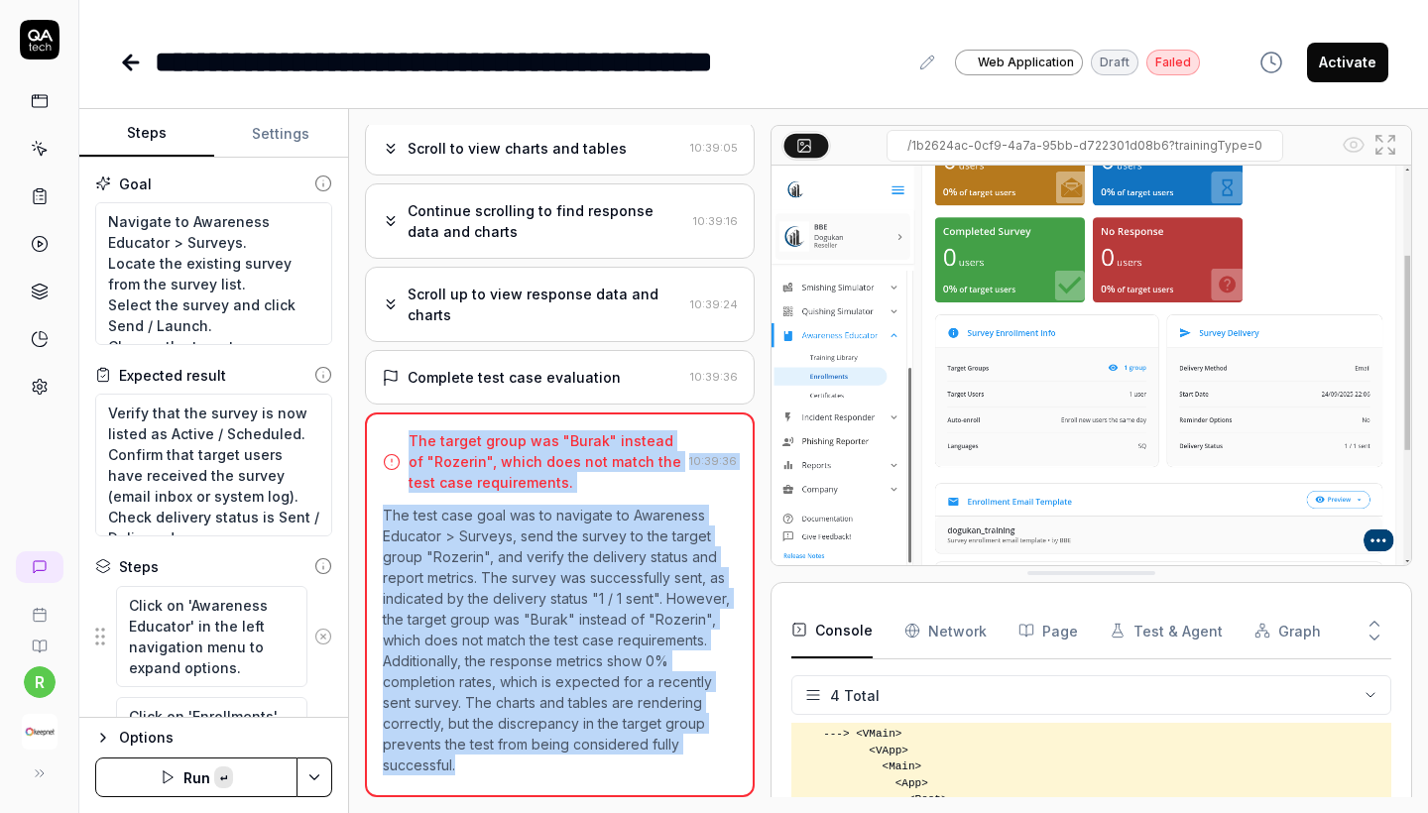
copy div "The target group was "Burak" instead of "Rozerin", which does not match the tes…"
drag, startPoint x: 461, startPoint y: 774, endPoint x: 394, endPoint y: 428, distance: 352.7
click at [394, 429] on div "The target group was "Burak" instead of "Rozerin", which does not match the tes…" at bounding box center [560, 605] width 390 height 385
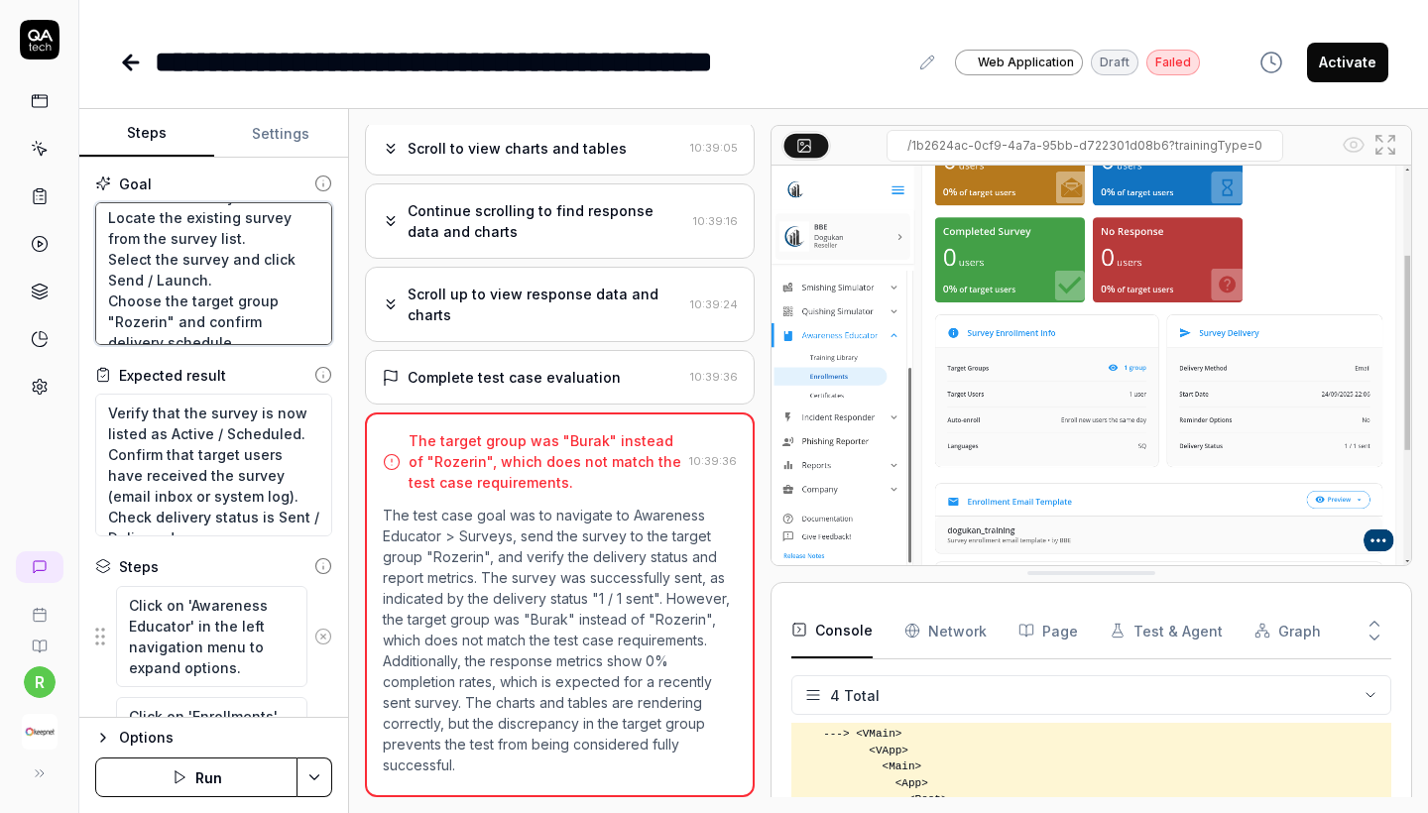
scroll to position [0, 0]
drag, startPoint x: 254, startPoint y: 331, endPoint x: 89, endPoint y: 121, distance: 267.1
click at [89, 121] on div "Steps Settings Goal Navigate to Awareness Educator > Surveys. Locate the existi…" at bounding box center [213, 413] width 269 height 608
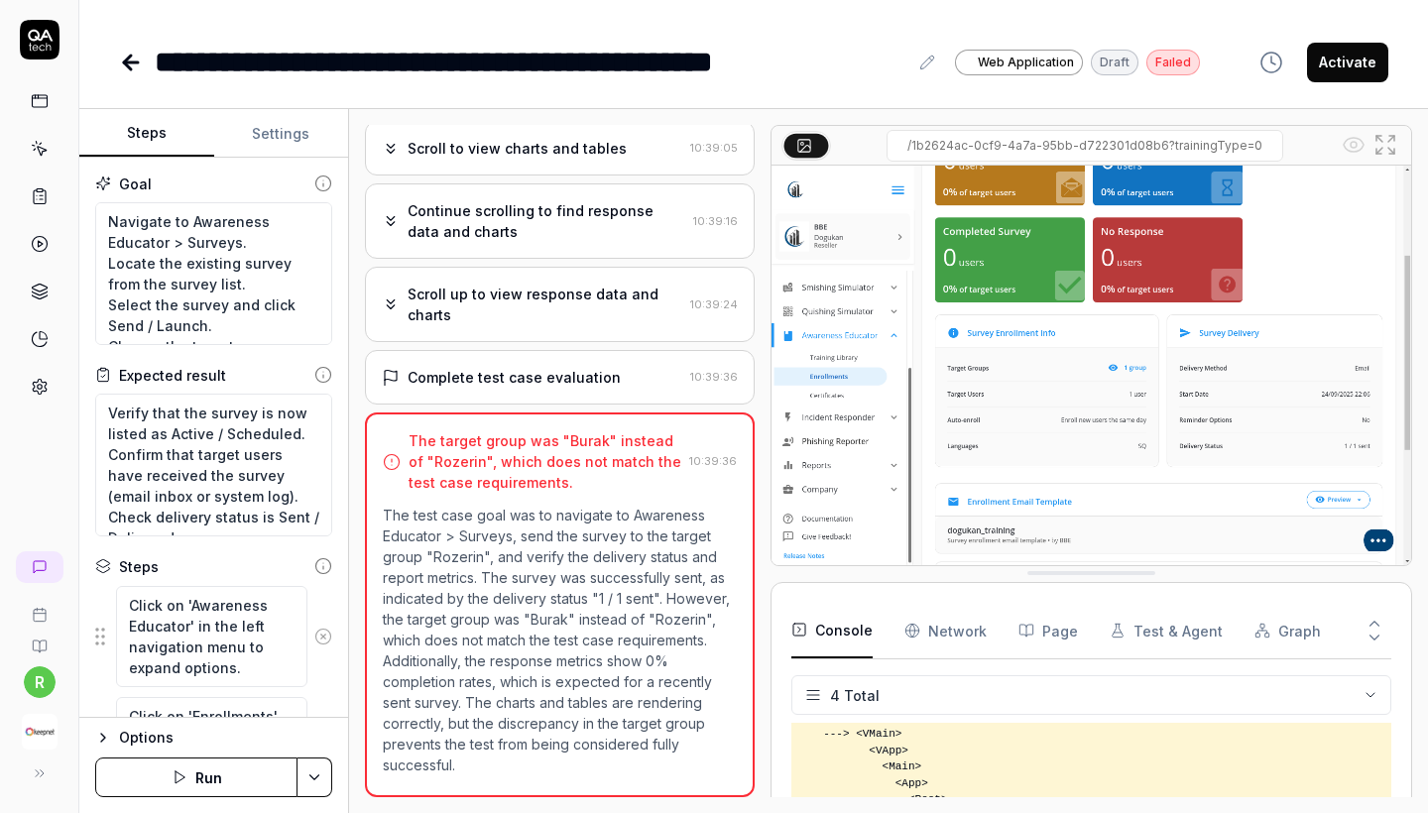
click at [318, 637] on icon at bounding box center [323, 637] width 18 height 18
click at [318, 637] on button at bounding box center [324, 626] width 32 height 40
click at [323, 619] on icon at bounding box center [323, 616] width 18 height 18
click at [323, 619] on icon at bounding box center [323, 626] width 18 height 18
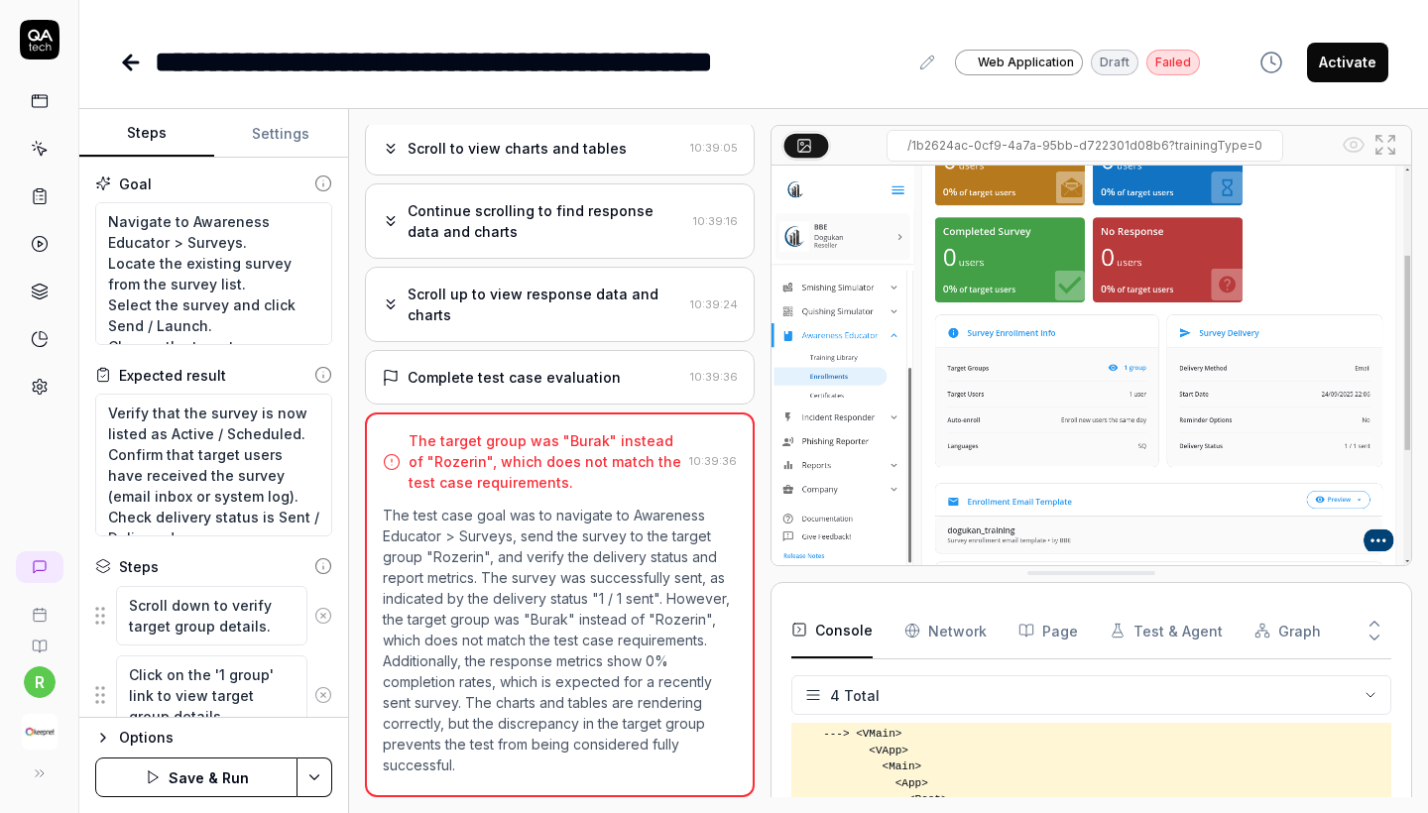
click at [323, 619] on icon at bounding box center [323, 616] width 18 height 18
click at [323, 619] on icon at bounding box center [323, 626] width 18 height 18
click at [323, 619] on icon at bounding box center [323, 616] width 18 height 18
click at [323, 619] on icon at bounding box center [323, 626] width 18 height 18
click at [323, 707] on icon at bounding box center [323, 716] width 18 height 18
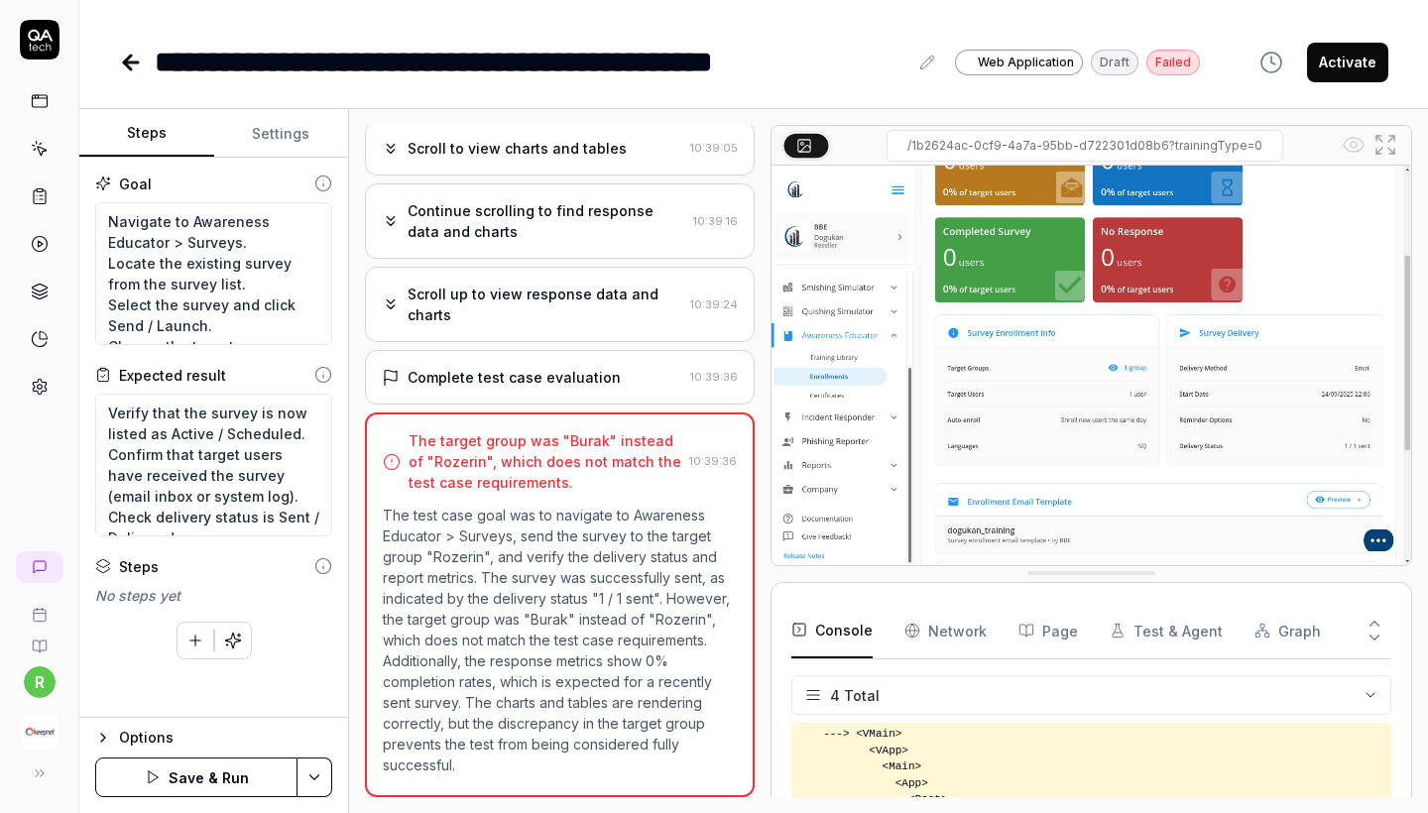
click at [323, 619] on div "To pick up a draggable item, press the space bar. While dragging, use the arrow…" at bounding box center [213, 637] width 237 height 46
drag, startPoint x: 237, startPoint y: 329, endPoint x: 21, endPoint y: 70, distance: 337.3
click at [21, 70] on div "**********" at bounding box center [714, 406] width 1428 height 813
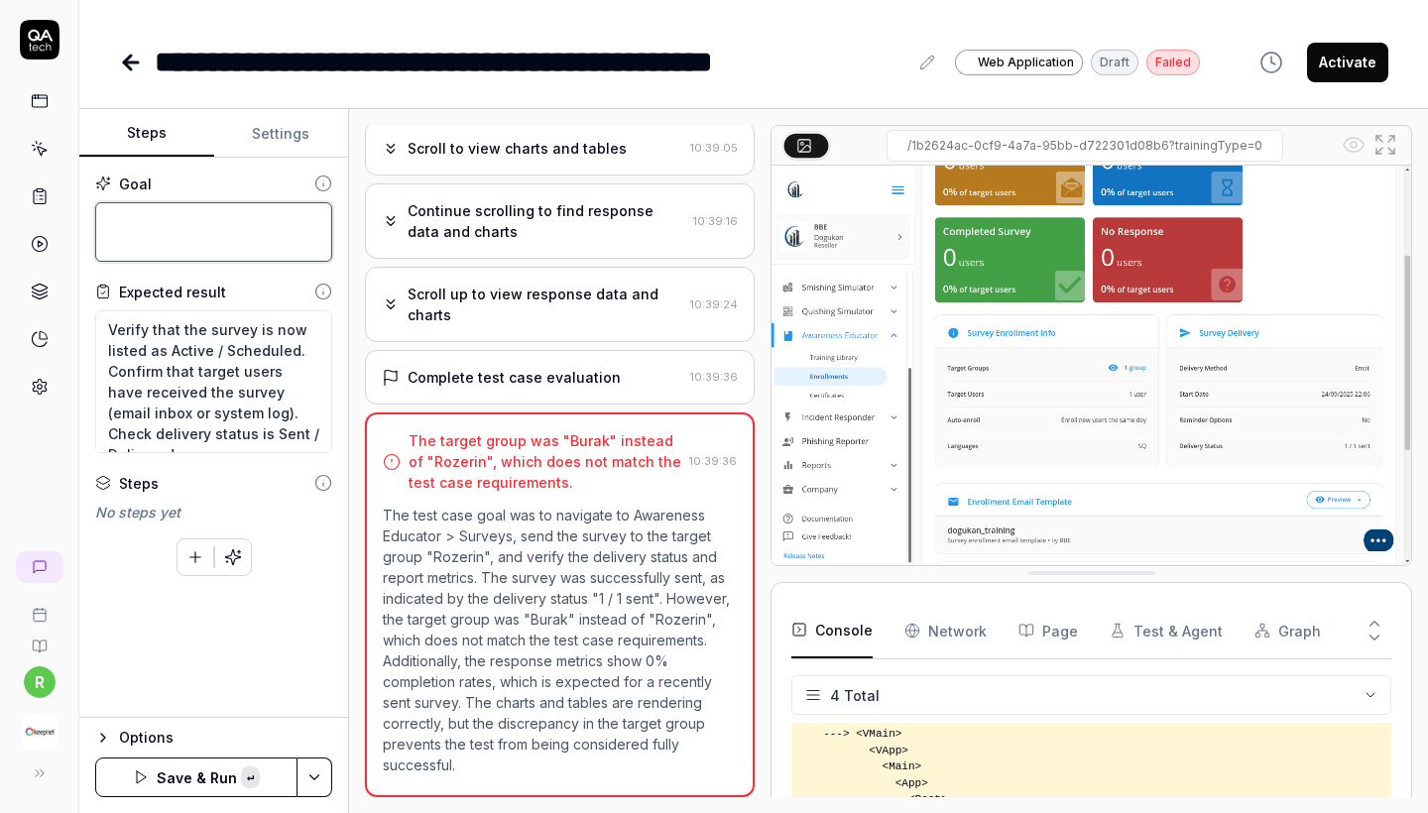
paste textarea "Send Existing Survey Navigate to Awareness Educator > Surveys. Locate the exist…"
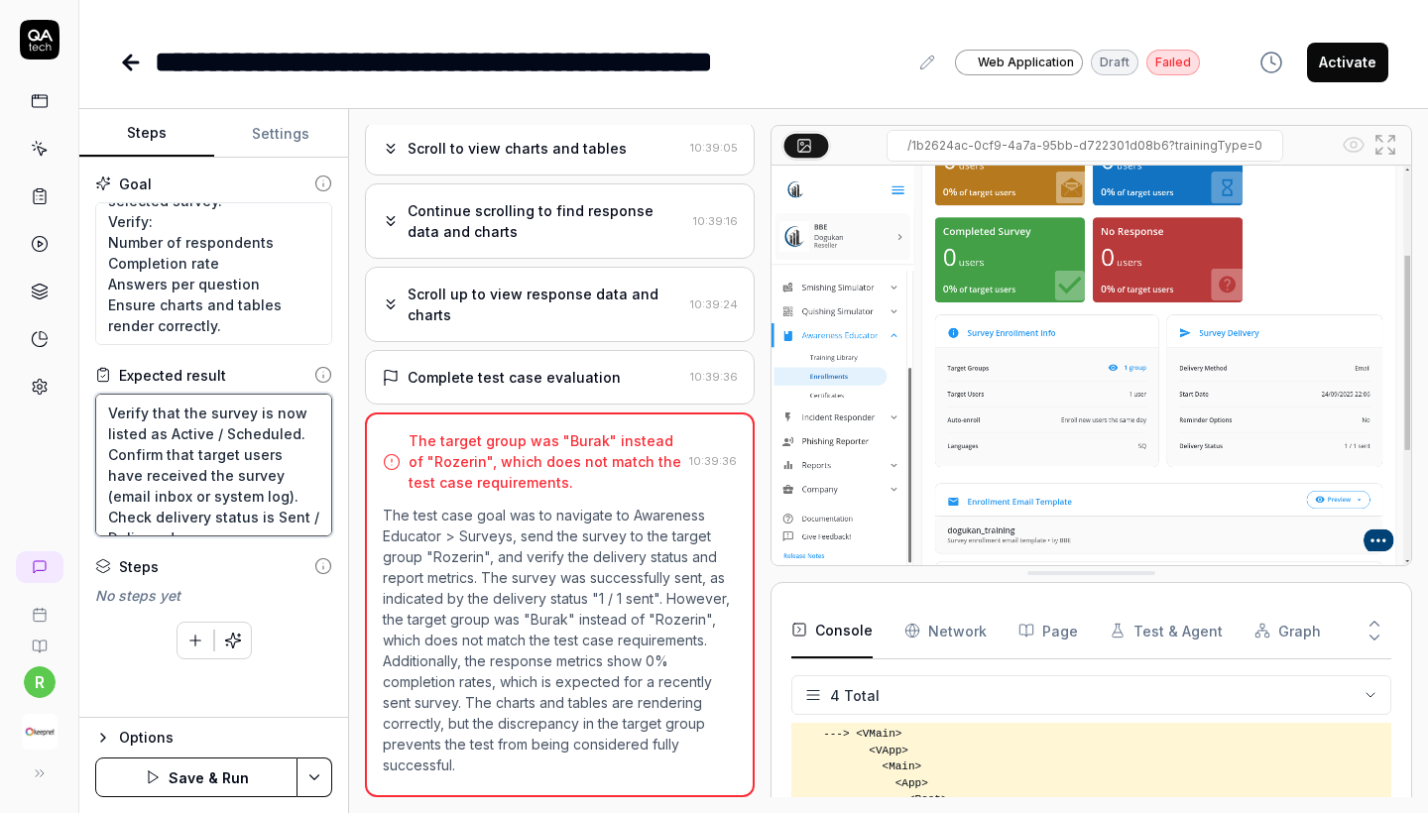
drag, startPoint x: 277, startPoint y: 516, endPoint x: 33, endPoint y: 371, distance: 283.8
click at [33, 371] on div "**********" at bounding box center [714, 406] width 1428 height 813
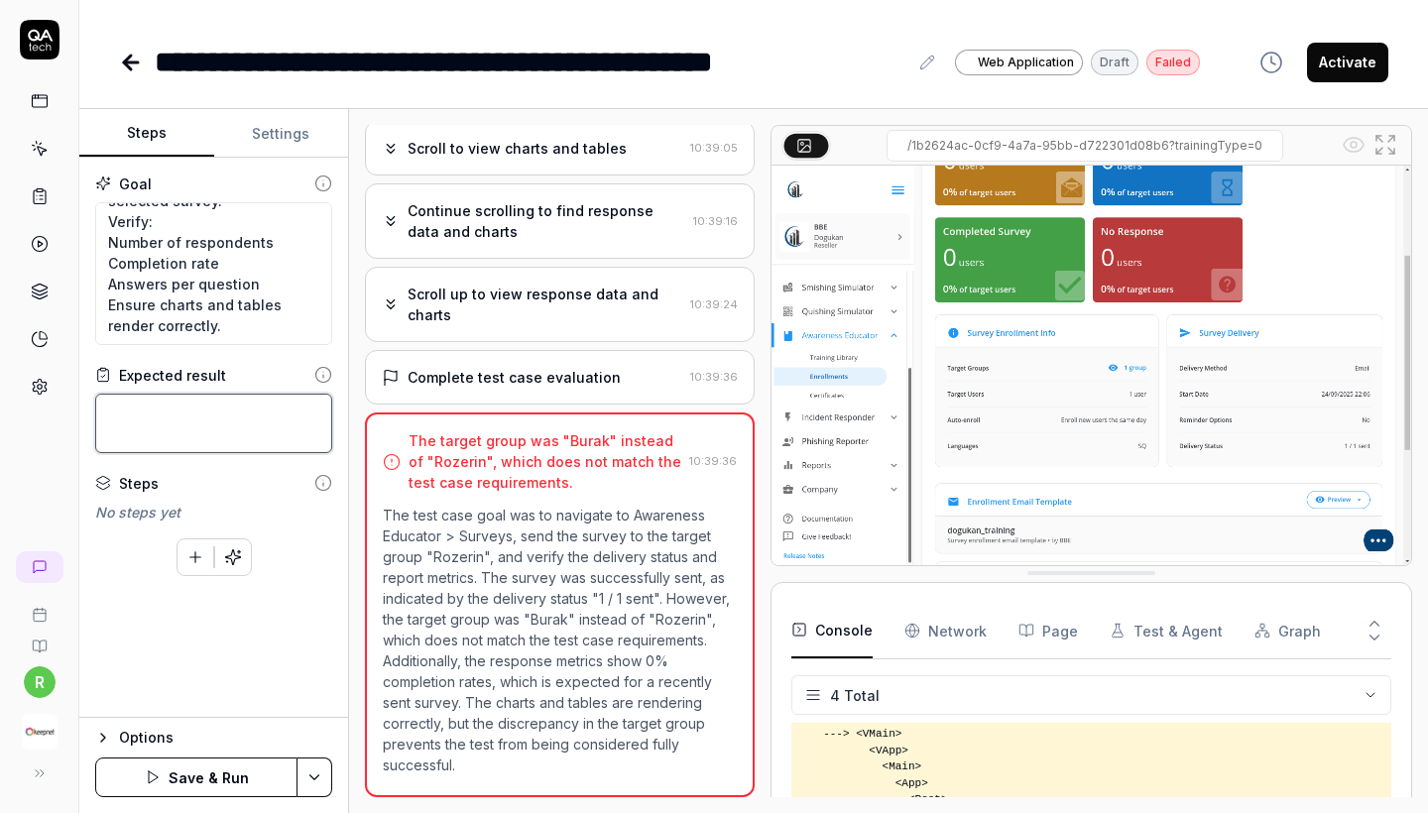
paste textarea "Survey is successfully sent to the target user group “Rozerin”. Delivery status…"
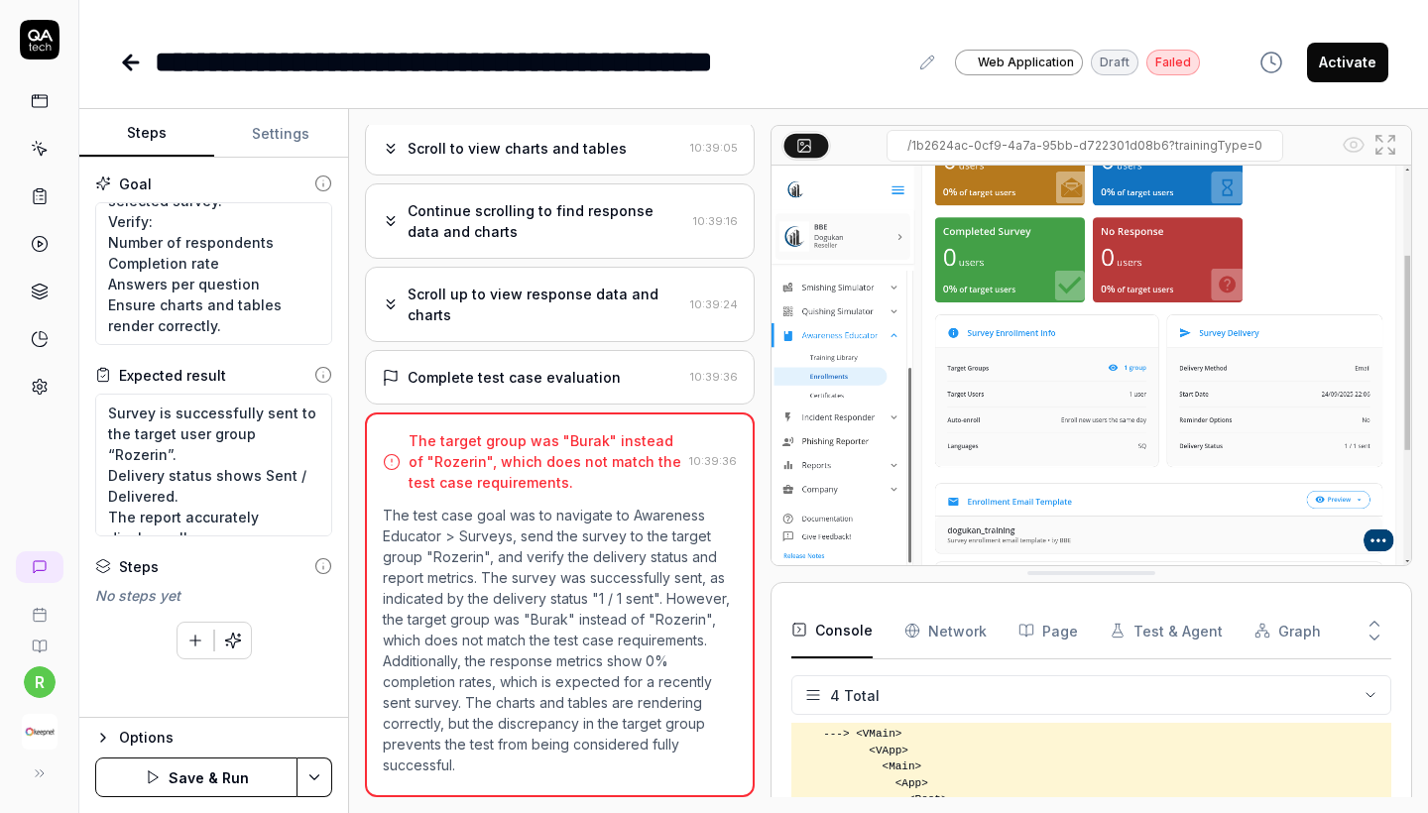
click at [169, 775] on button "Save & Run" at bounding box center [196, 778] width 202 height 40
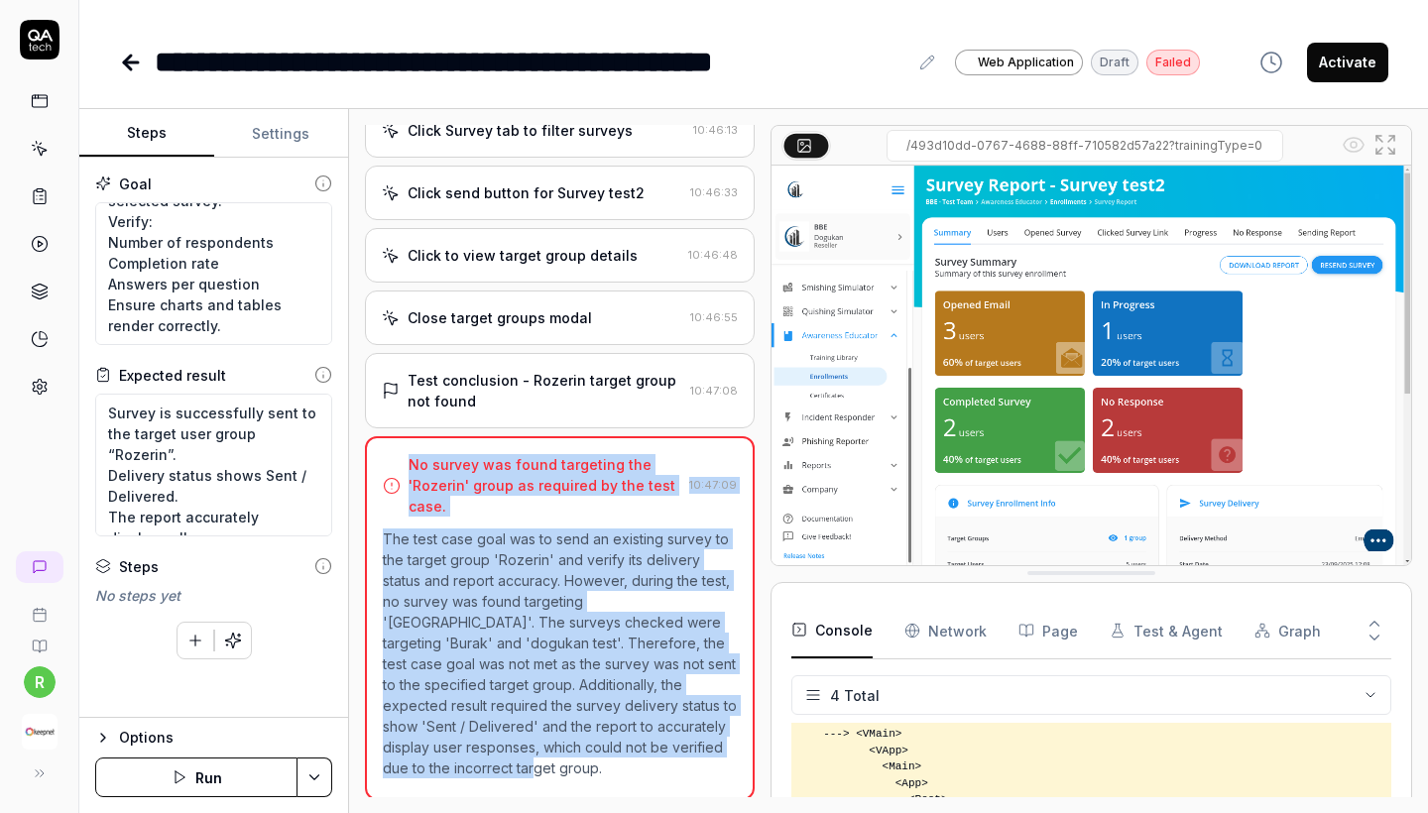
drag, startPoint x: 422, startPoint y: 780, endPoint x: 379, endPoint y: 481, distance: 301.6
click at [379, 481] on div "No survey was found targeting the 'Rozerin' group as required by the test case.…" at bounding box center [560, 618] width 390 height 364
copy div "No survey was found targeting the 'Rozerin' group as required by the test case.…"
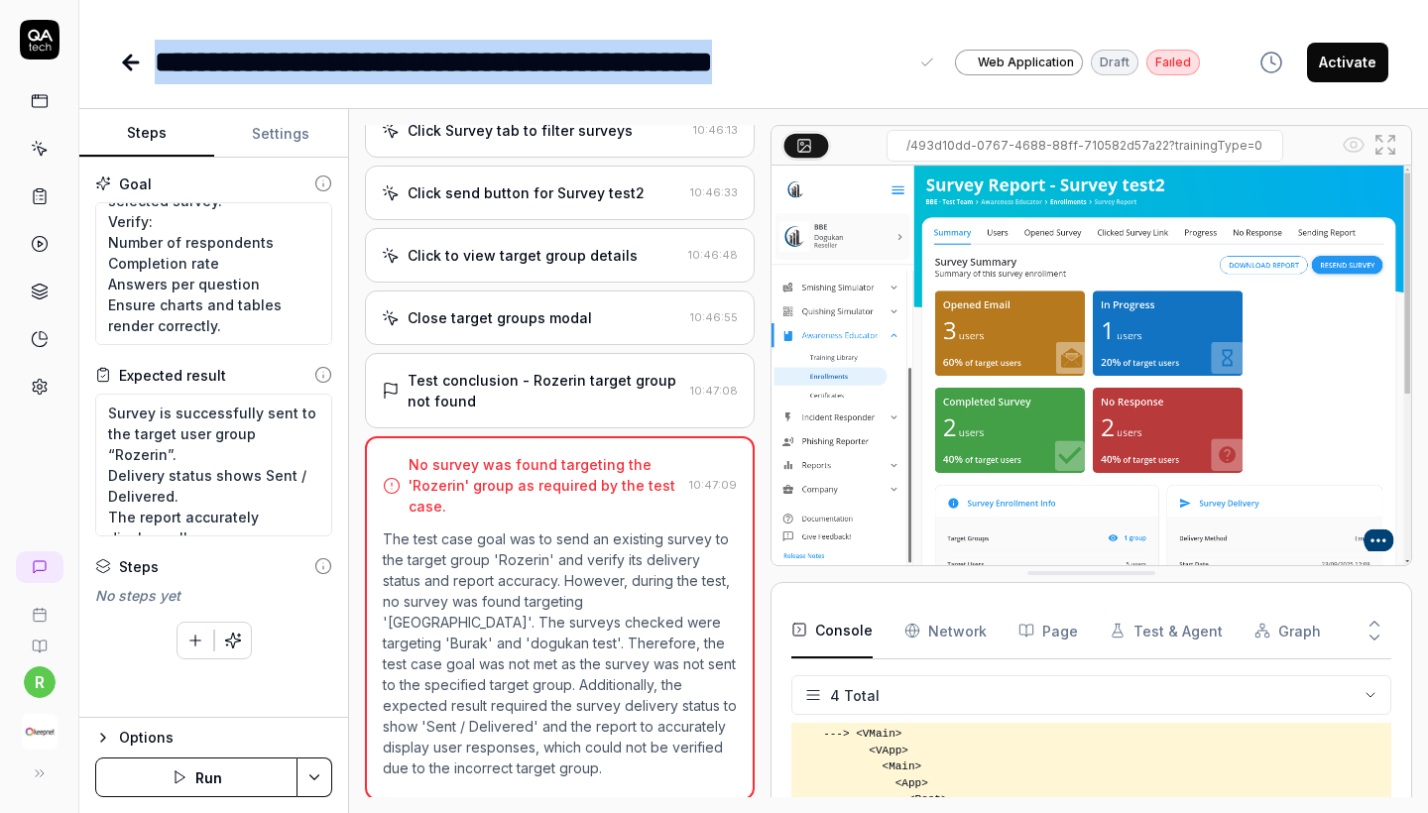
drag, startPoint x: 160, startPoint y: 62, endPoint x: 519, endPoint y: 628, distance: 670.6
click at [519, 628] on div "**********" at bounding box center [753, 406] width 1349 height 813
copy div "**********"
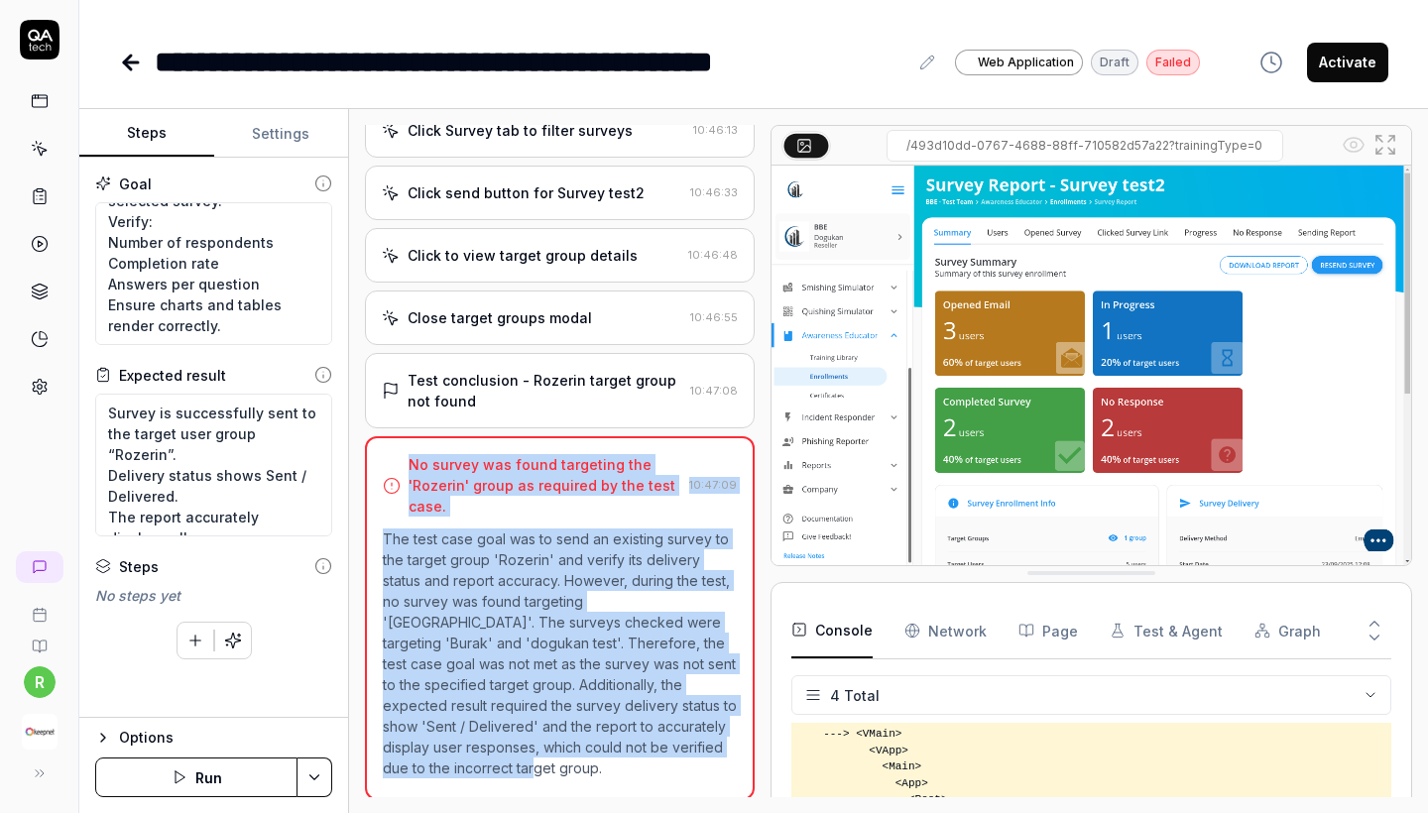
copy div "No survey was found targeting the 'Rozerin' group as required by the test case.…"
drag, startPoint x: 444, startPoint y: 770, endPoint x: 402, endPoint y: 474, distance: 298.7
click at [402, 474] on div "No survey was found targeting the 'Rozerin' group as required by the test case.…" at bounding box center [560, 618] width 390 height 364
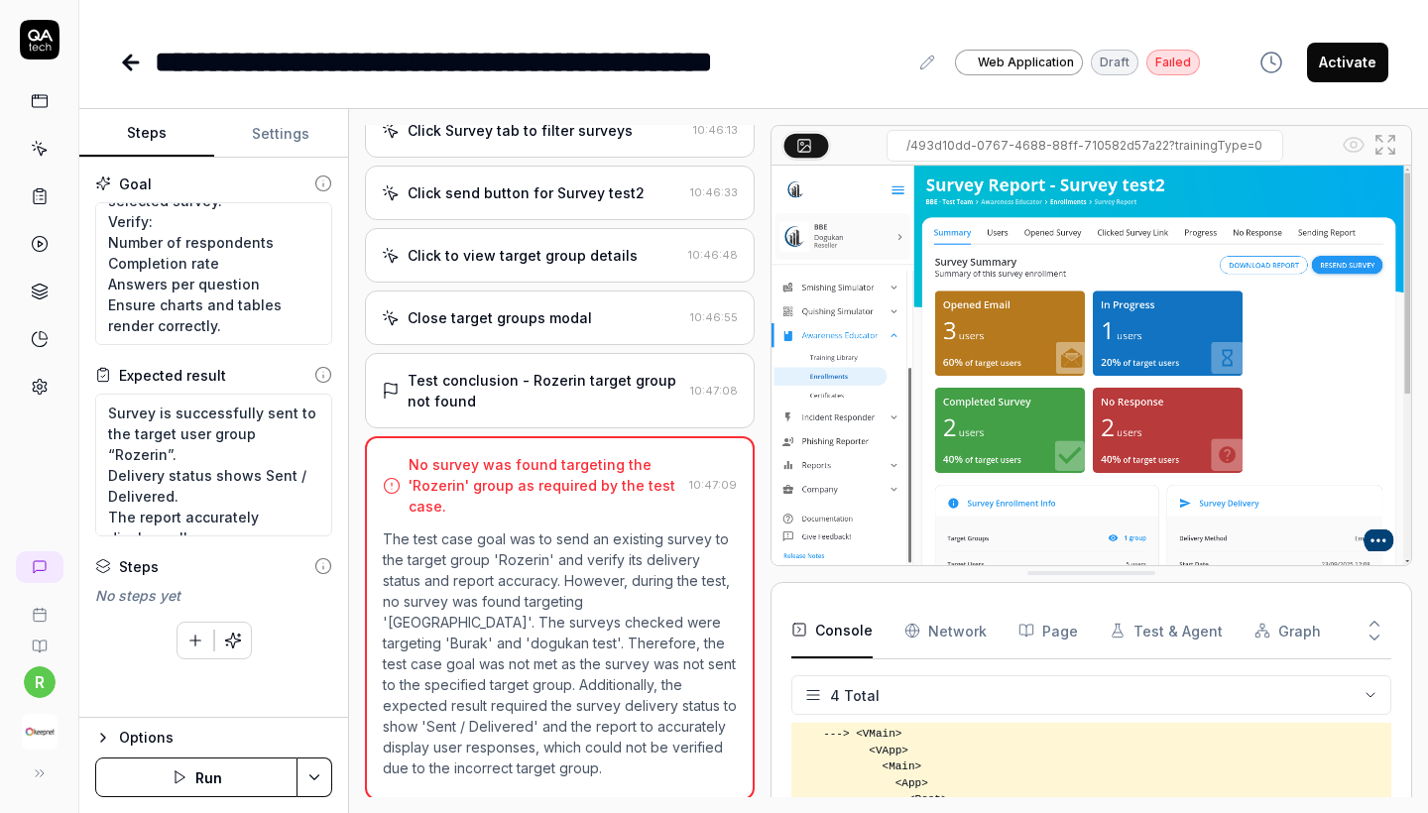
click at [525, 412] on div "Test conclusion - Rozerin target group not found" at bounding box center [545, 391] width 275 height 42
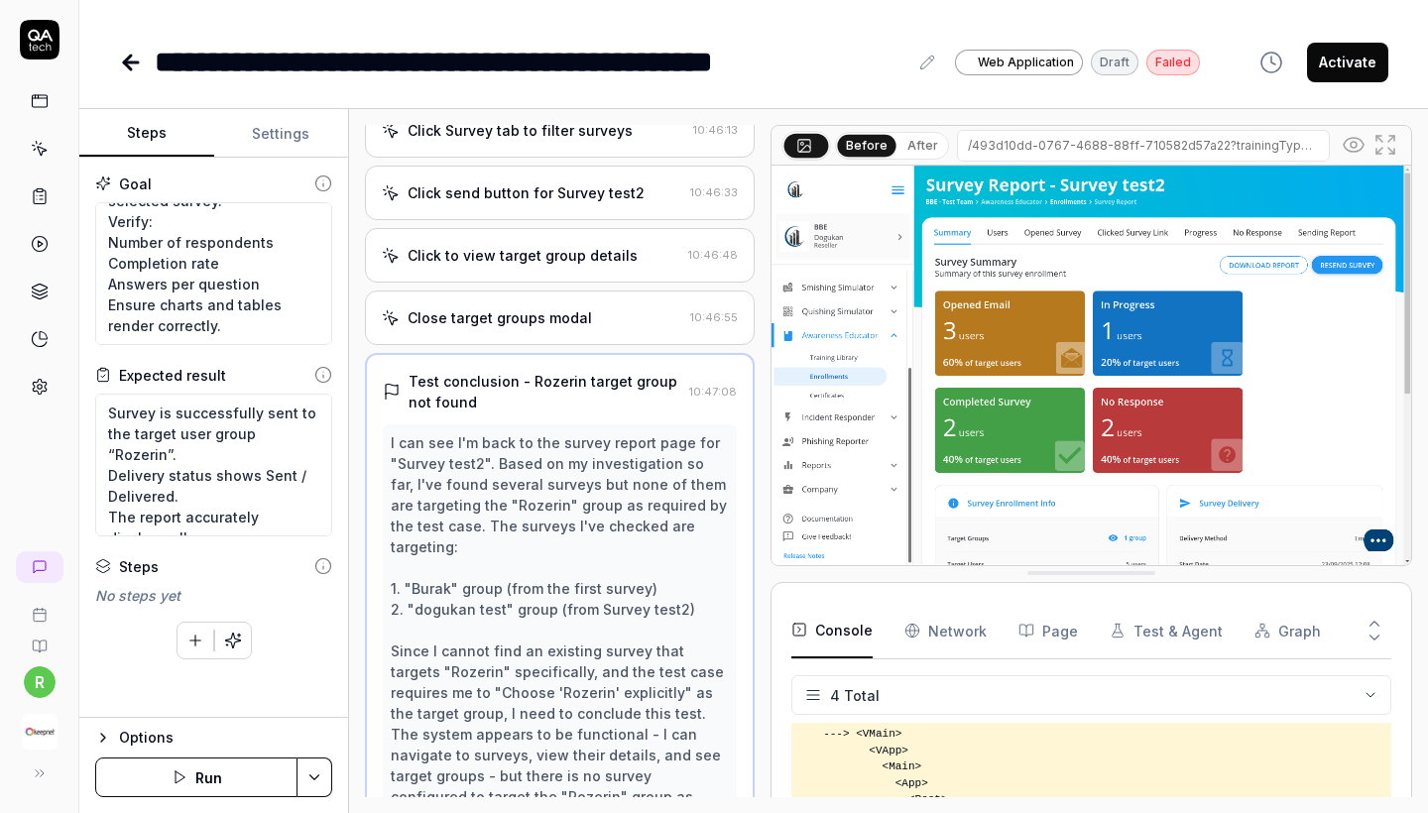
scroll to position [904, 0]
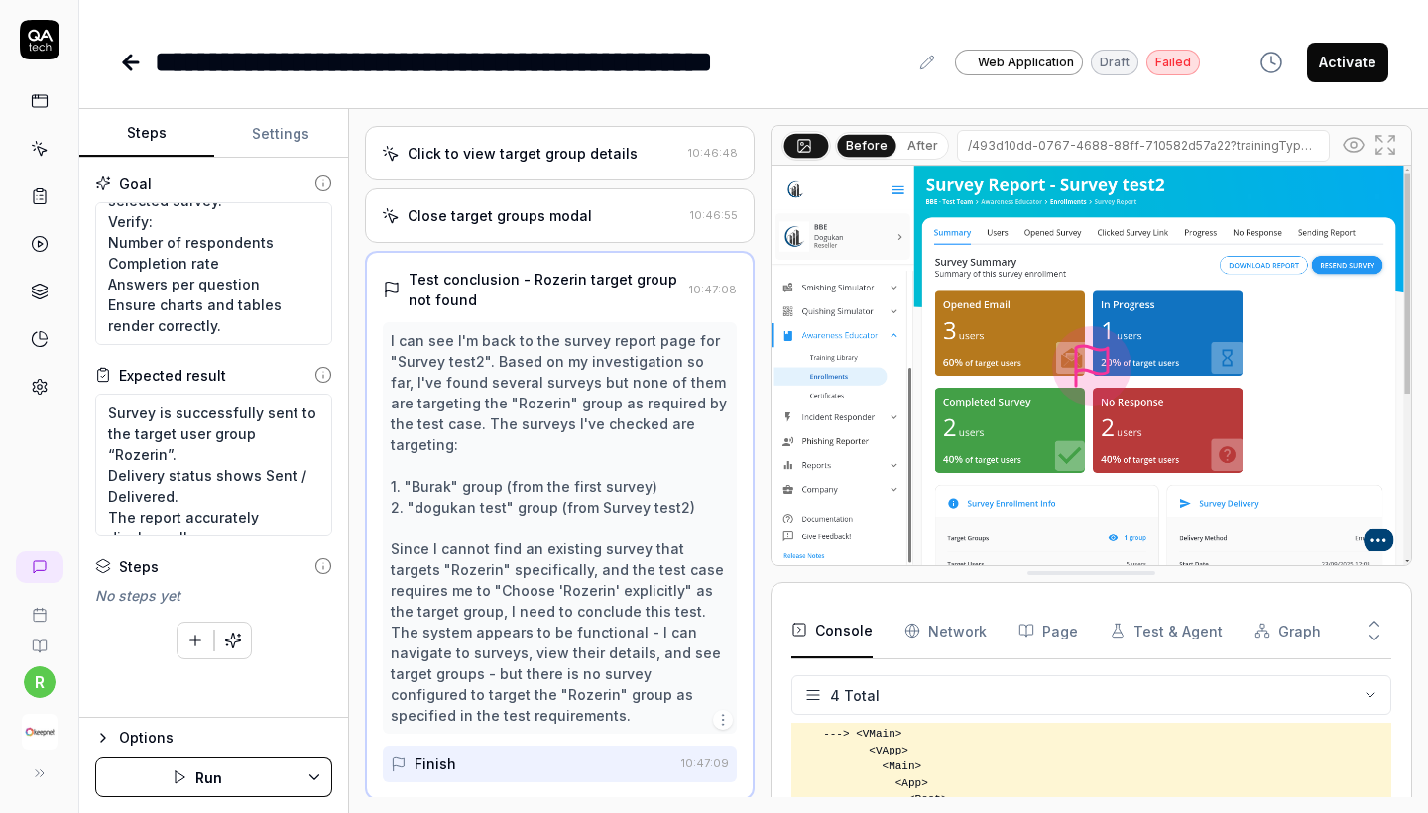
click at [560, 226] on div "Close target groups modal" at bounding box center [500, 215] width 185 height 21
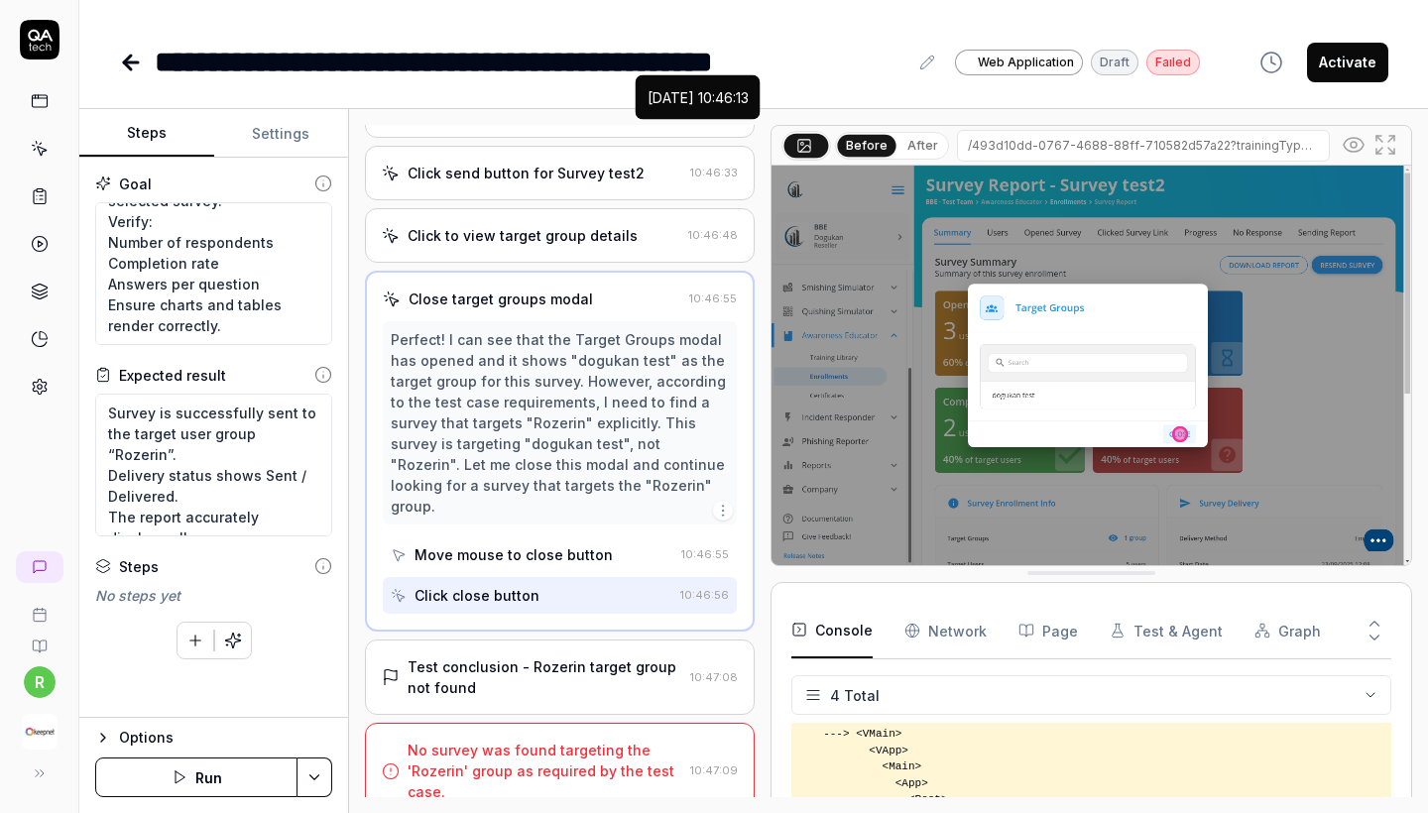
scroll to position [819, 0]
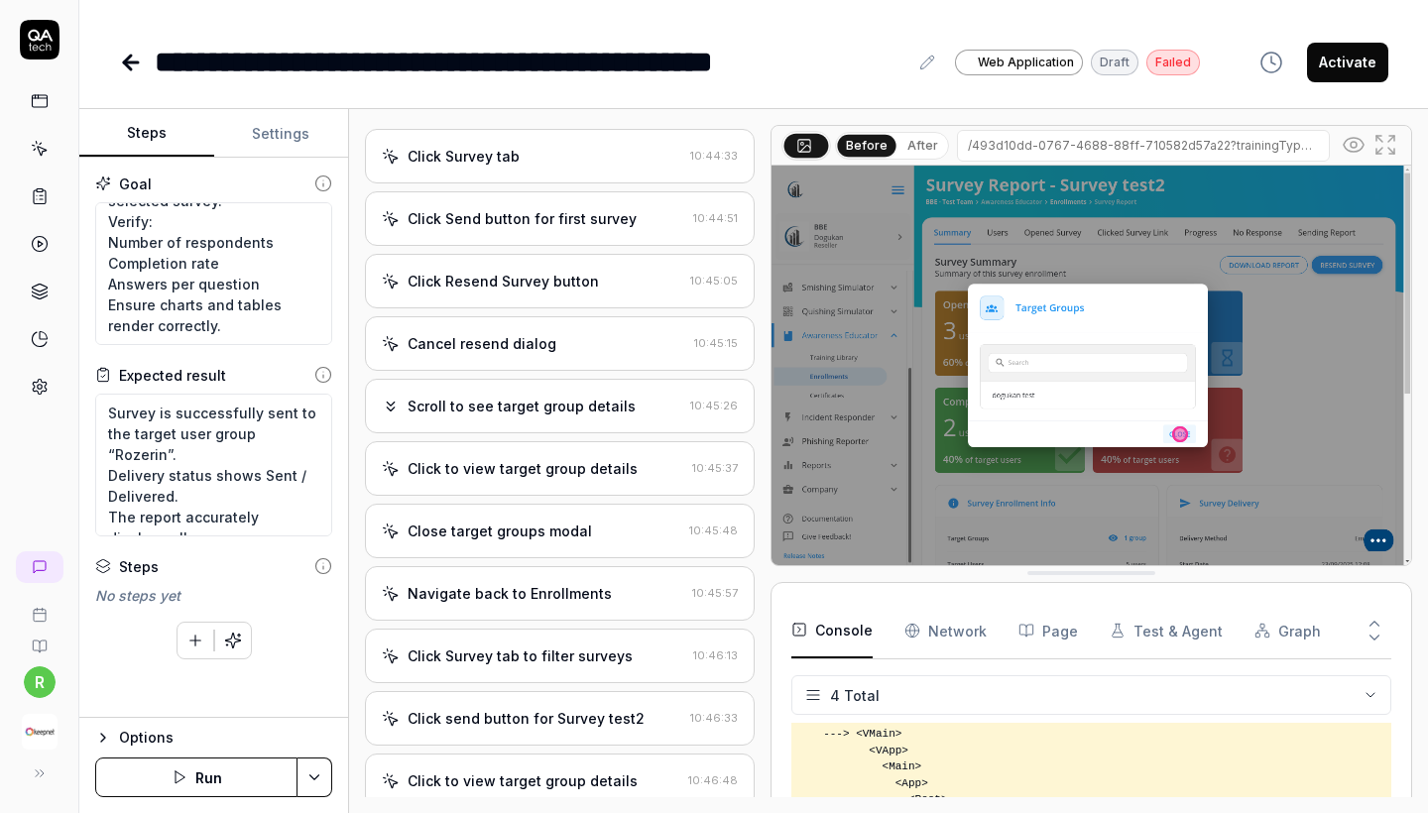
click at [563, 246] on div "Click Send button for first survey 10:44:51" at bounding box center [560, 218] width 390 height 55
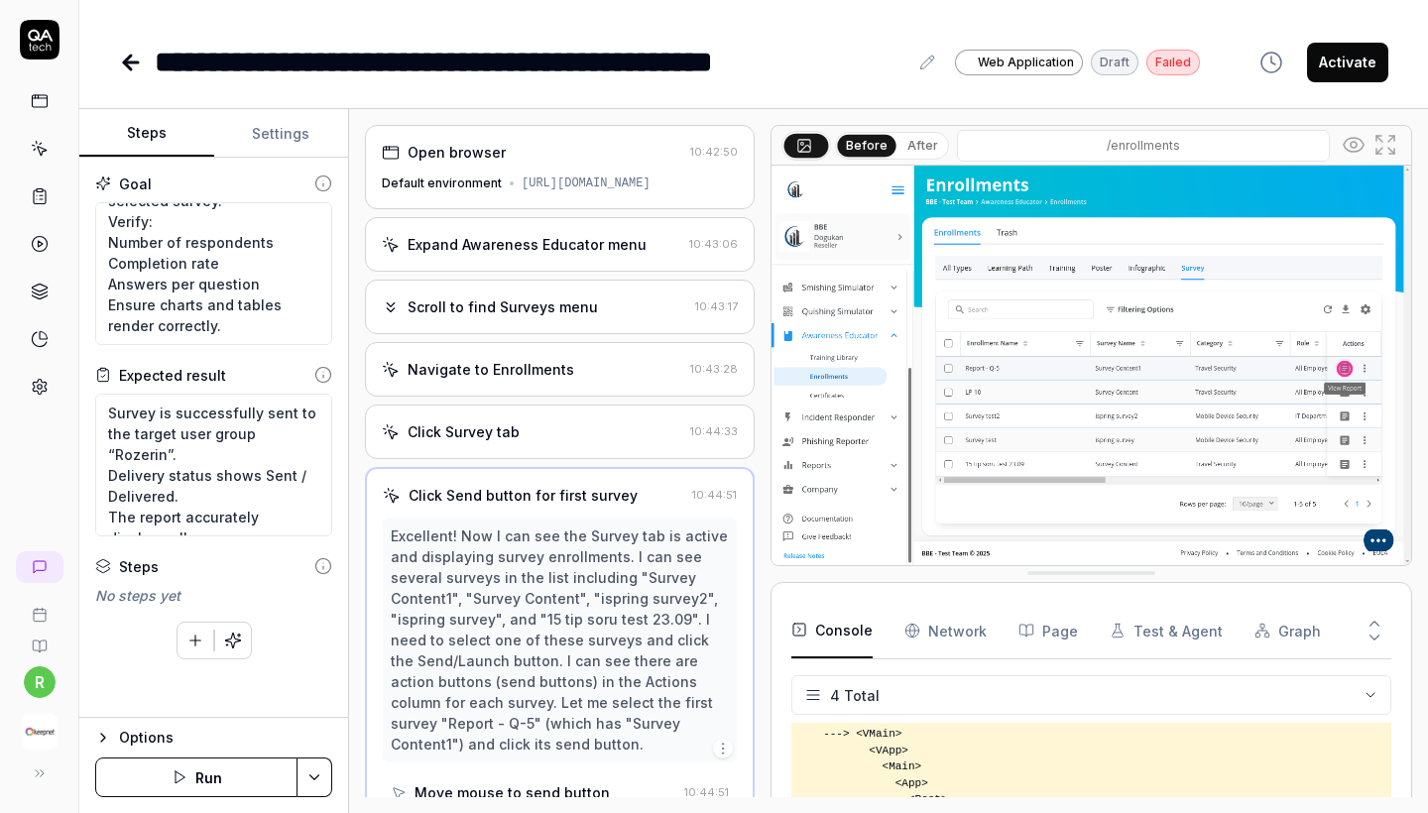
scroll to position [0, 0]
click at [564, 255] on div "Expand Awareness Educator menu" at bounding box center [527, 244] width 239 height 21
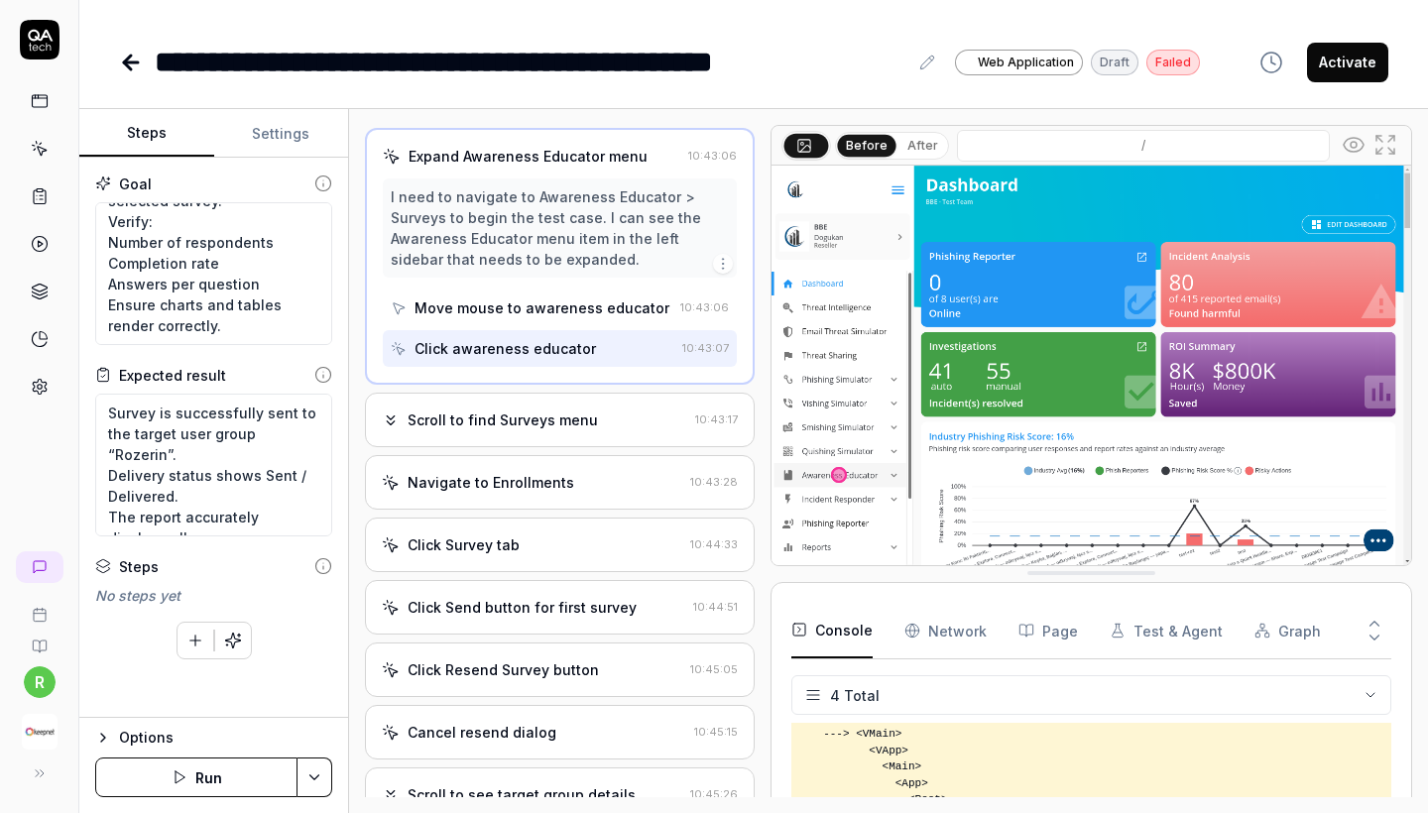
scroll to position [115, 0]
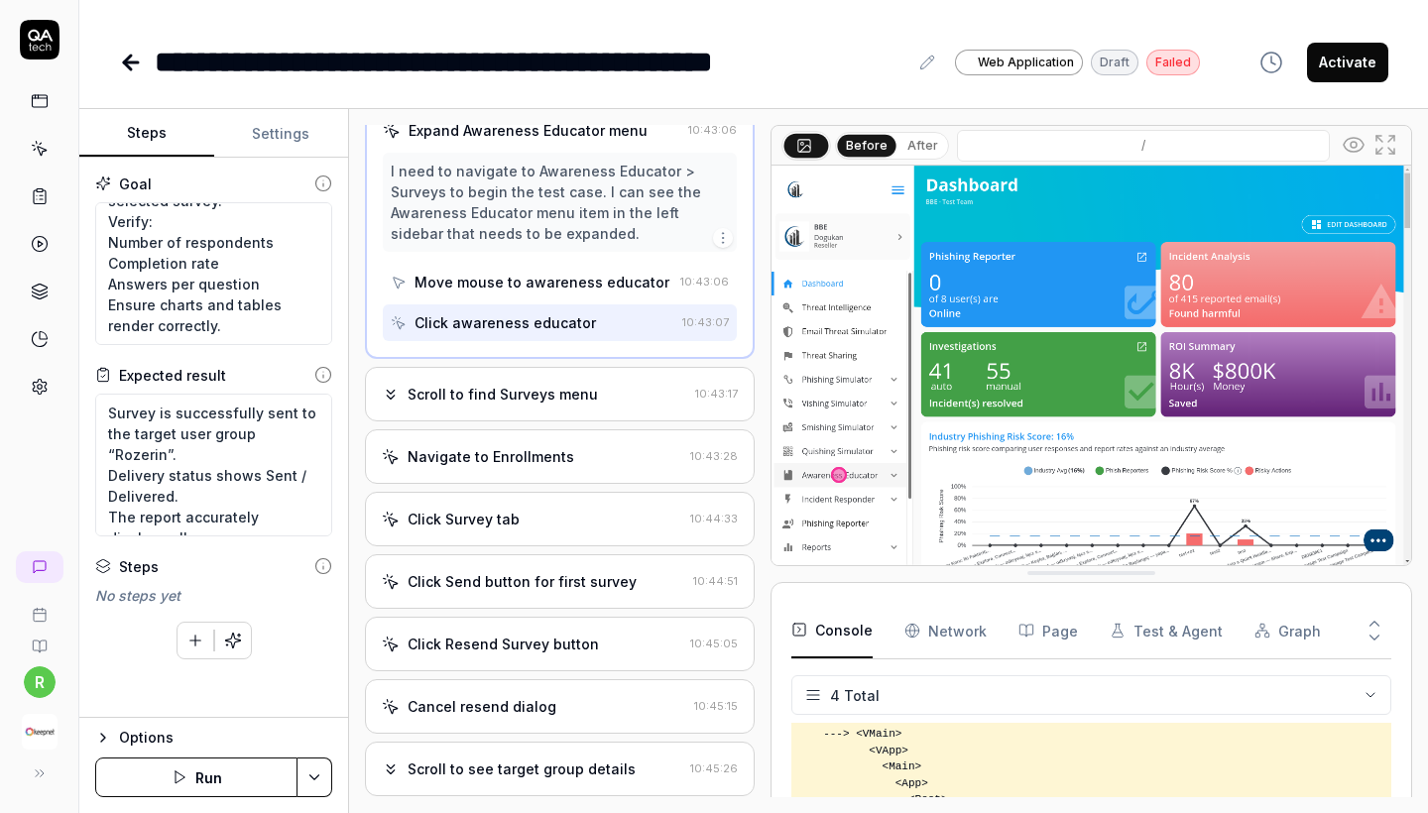
click at [572, 402] on div "Scroll to find Surveys menu" at bounding box center [503, 394] width 190 height 21
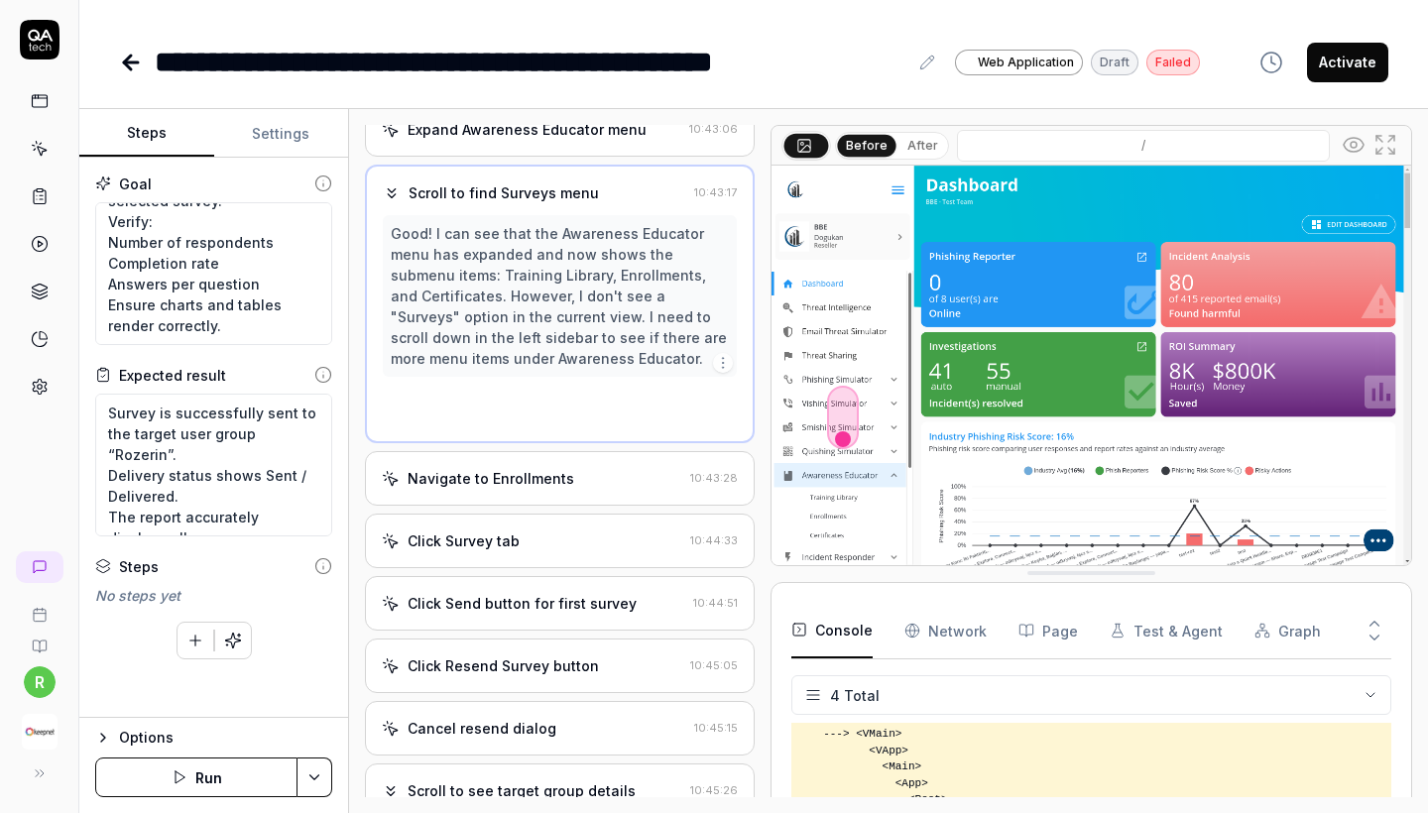
scroll to position [0, 0]
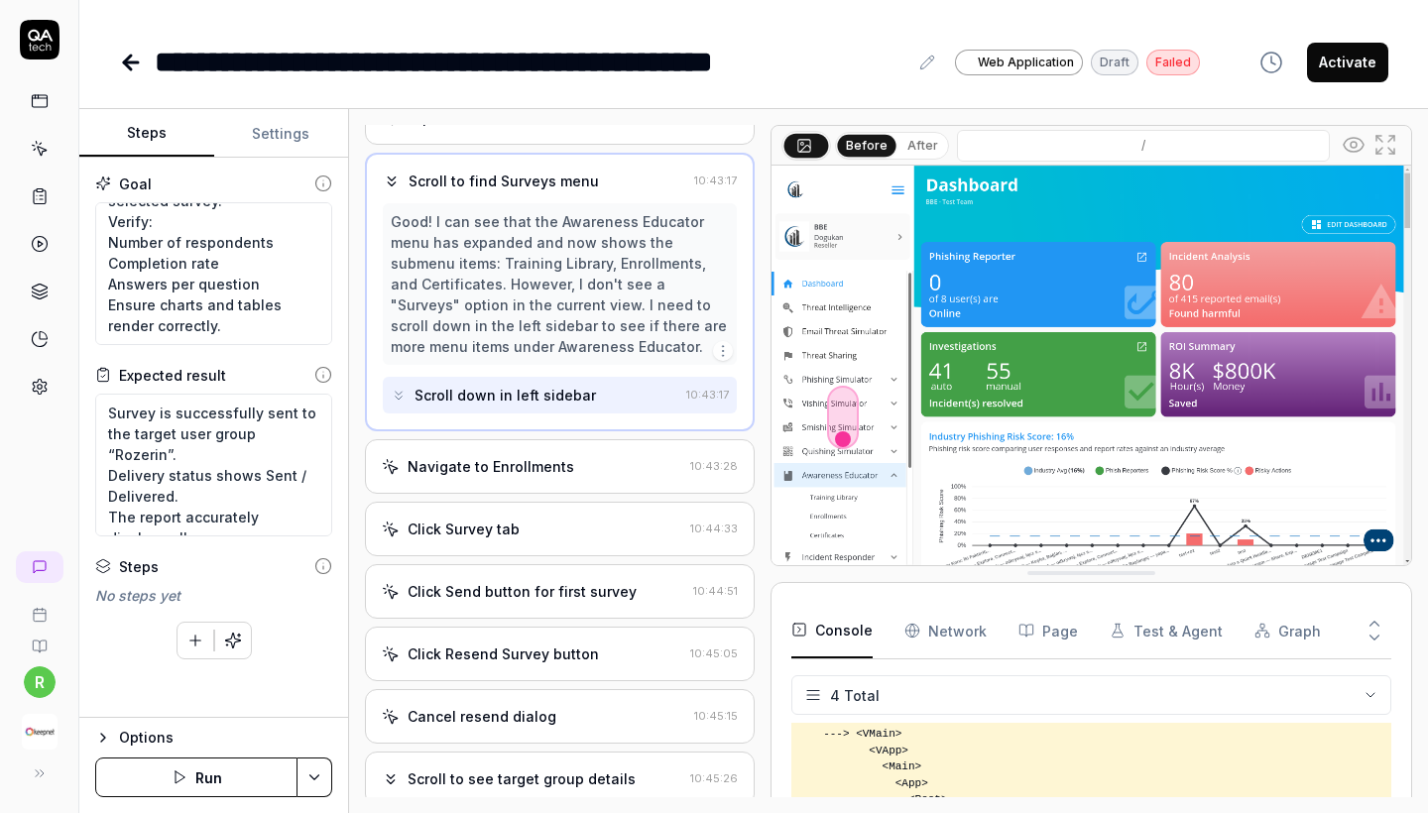
click at [567, 477] on div "Navigate to Enrollments" at bounding box center [532, 466] width 301 height 21
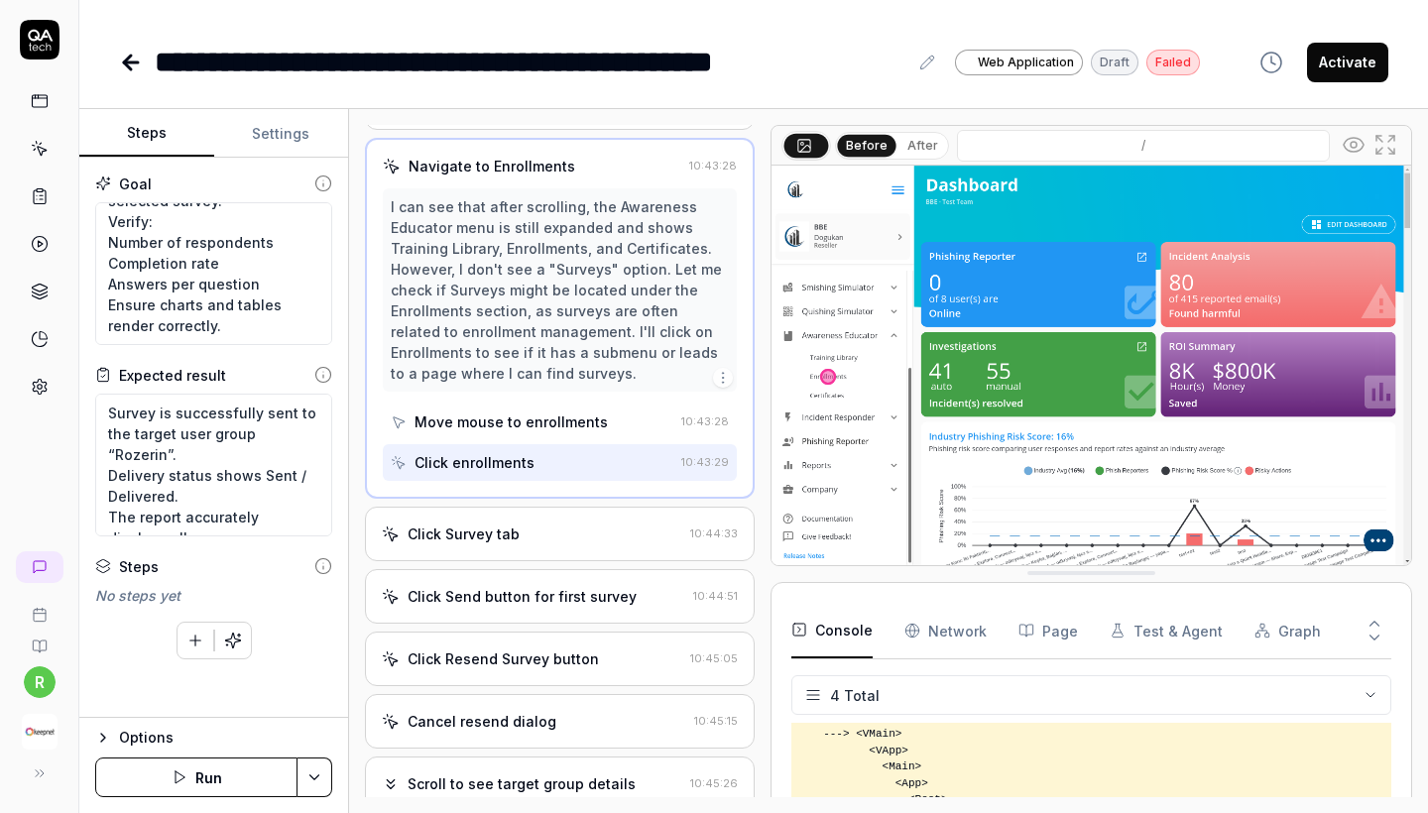
scroll to position [246, 0]
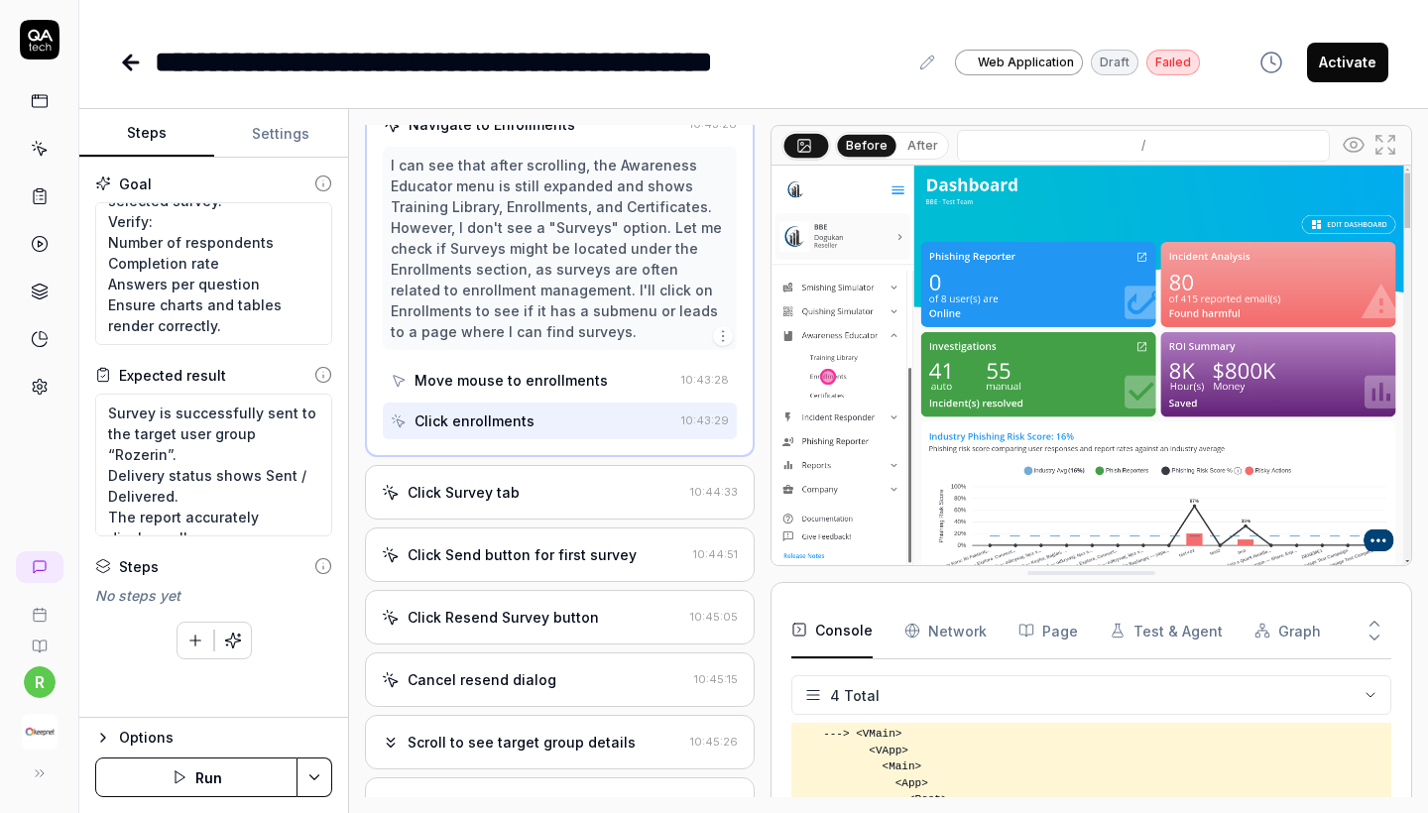
click at [557, 503] on div "Click Survey tab" at bounding box center [532, 492] width 301 height 21
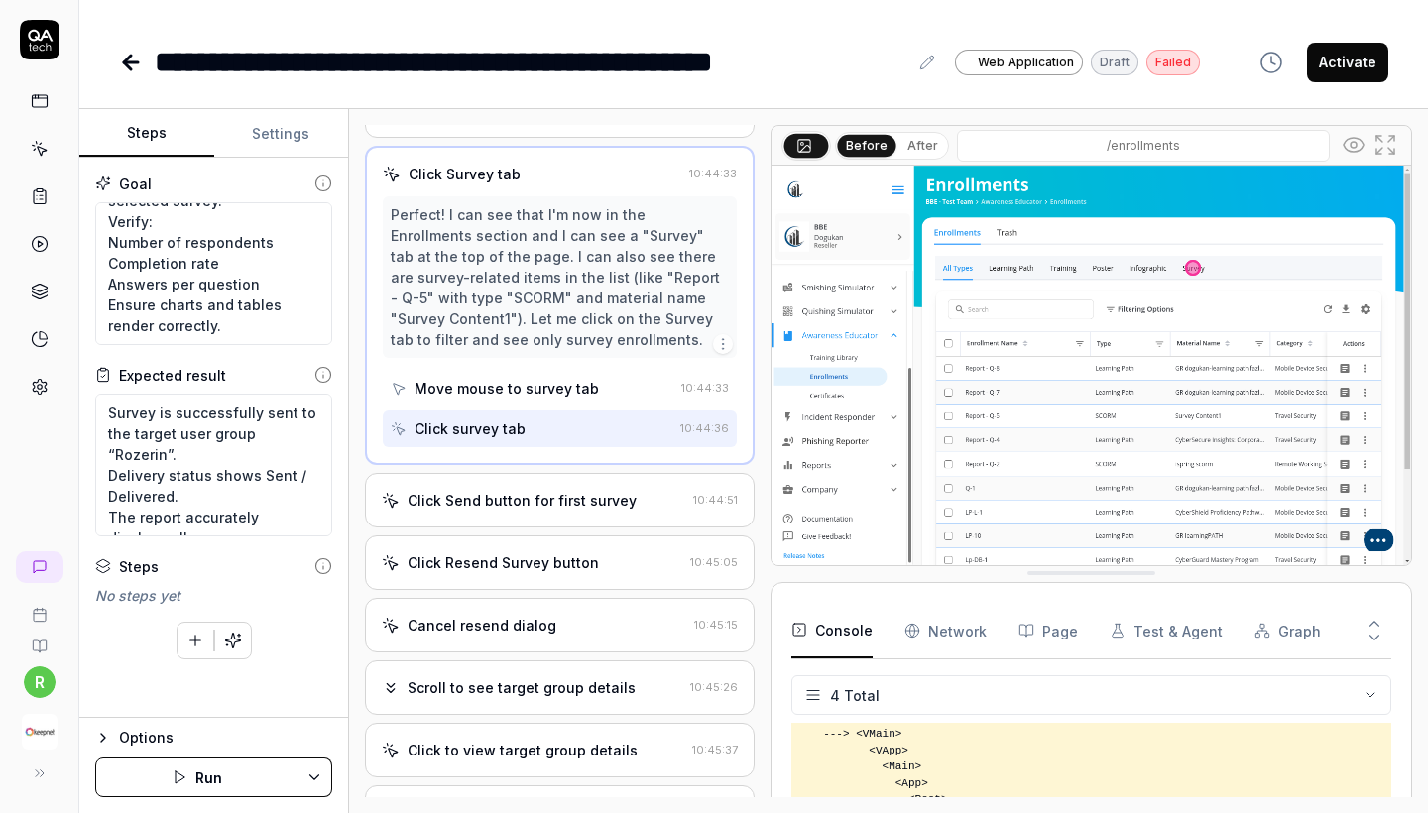
click at [553, 511] on div "Click Send button for first survey" at bounding box center [522, 500] width 229 height 21
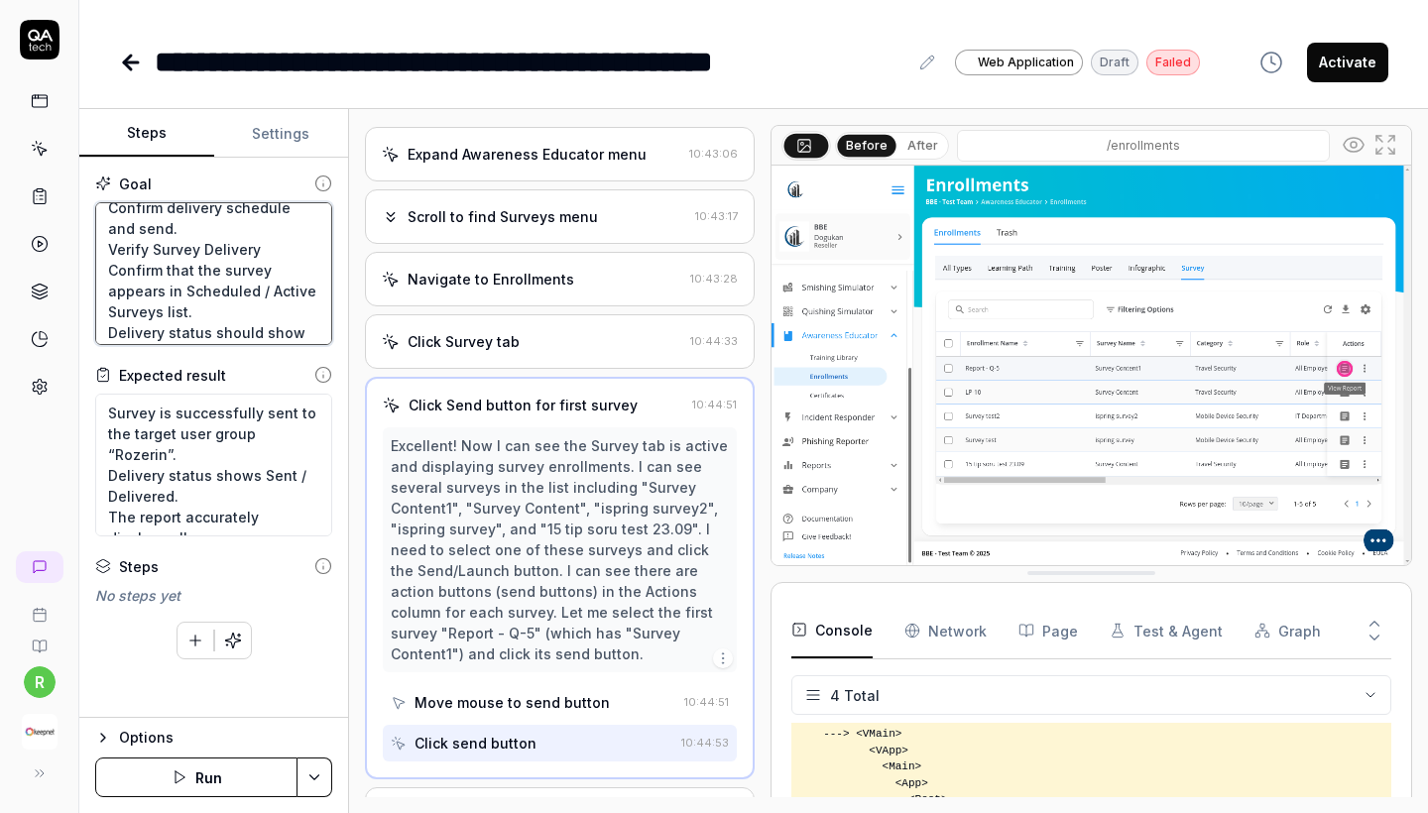
scroll to position [0, 0]
drag, startPoint x: 226, startPoint y: 332, endPoint x: 8, endPoint y: -53, distance: 442.4
click at [8, 0] on html "**********" at bounding box center [714, 406] width 1428 height 813
click at [276, 236] on textarea "Send Existing Survey Navigate to Awareness Educator > Surveys. Locate the exist…" at bounding box center [213, 273] width 237 height 143
click at [183, 268] on textarea "Send Existing Survey Navigate to Awareness Educator > Surveys. Locate the exist…" at bounding box center [213, 273] width 237 height 143
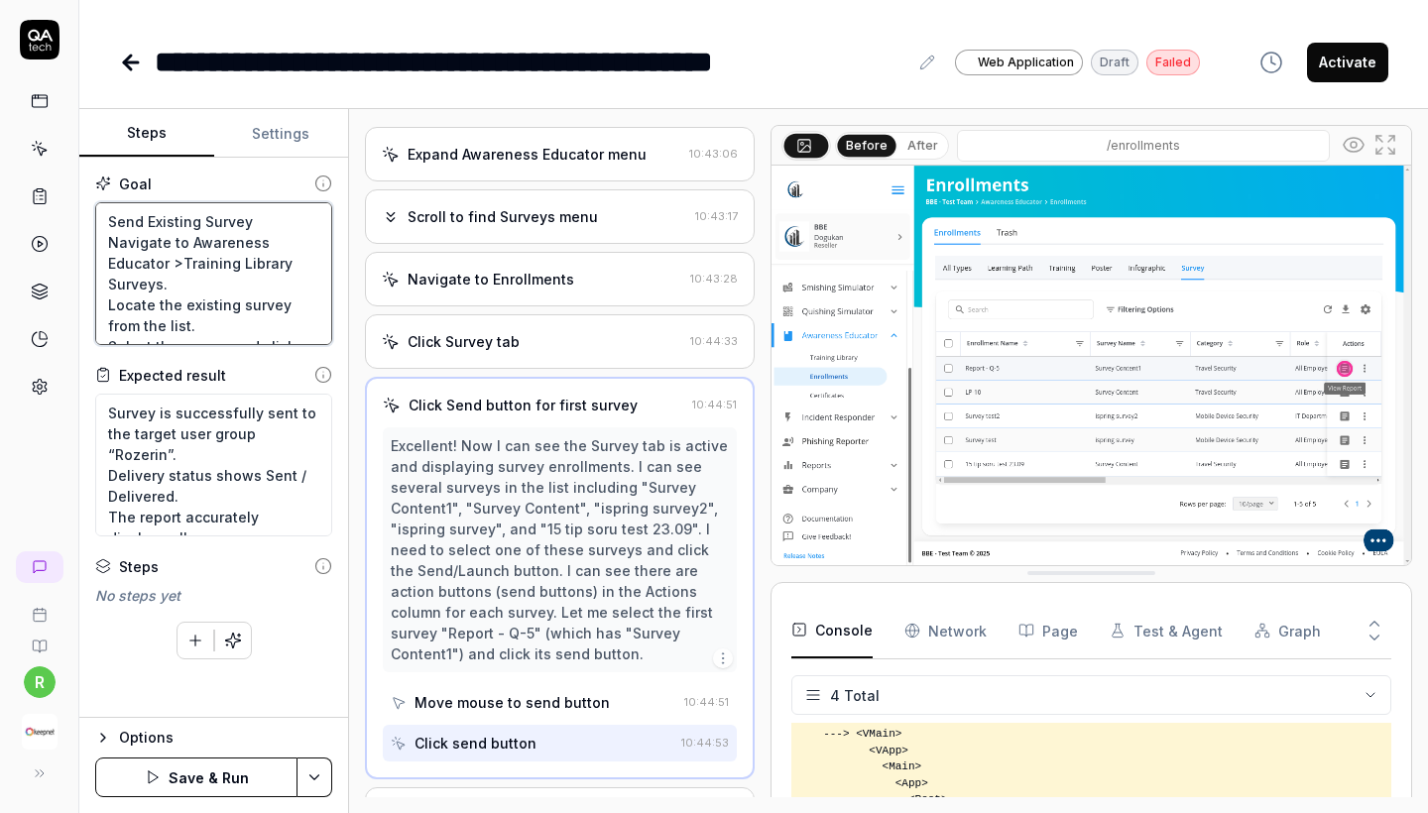
drag, startPoint x: 229, startPoint y: 222, endPoint x: 72, endPoint y: 215, distance: 156.9
click at [72, 215] on div "**********" at bounding box center [714, 406] width 1428 height 813
click at [110, 244] on textarea "Navigate to Awareness Educator >Training Library Surveys. Locate the existing s…" at bounding box center [213, 273] width 237 height 143
click at [299, 240] on textarea "Navigate to Awareness Educator >Training Library Surveys. Locate the existing s…" at bounding box center [213, 273] width 237 height 143
click at [195, 262] on textarea "Navigate to Awareness Educator >Training Library > Surveys. Locate the existing…" at bounding box center [213, 273] width 237 height 143
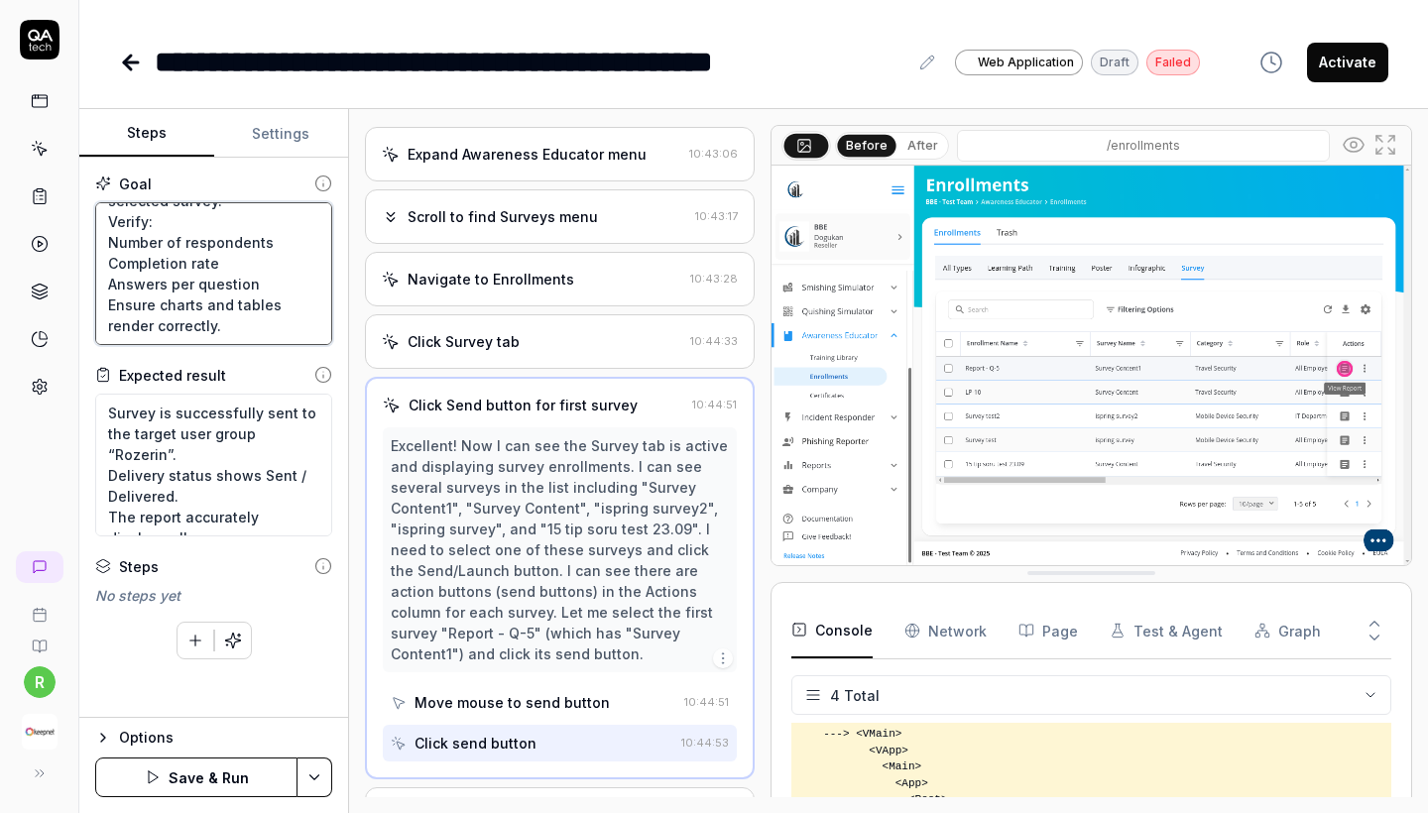
scroll to position [479, 0]
click at [208, 779] on button "Save & Run" at bounding box center [196, 778] width 202 height 40
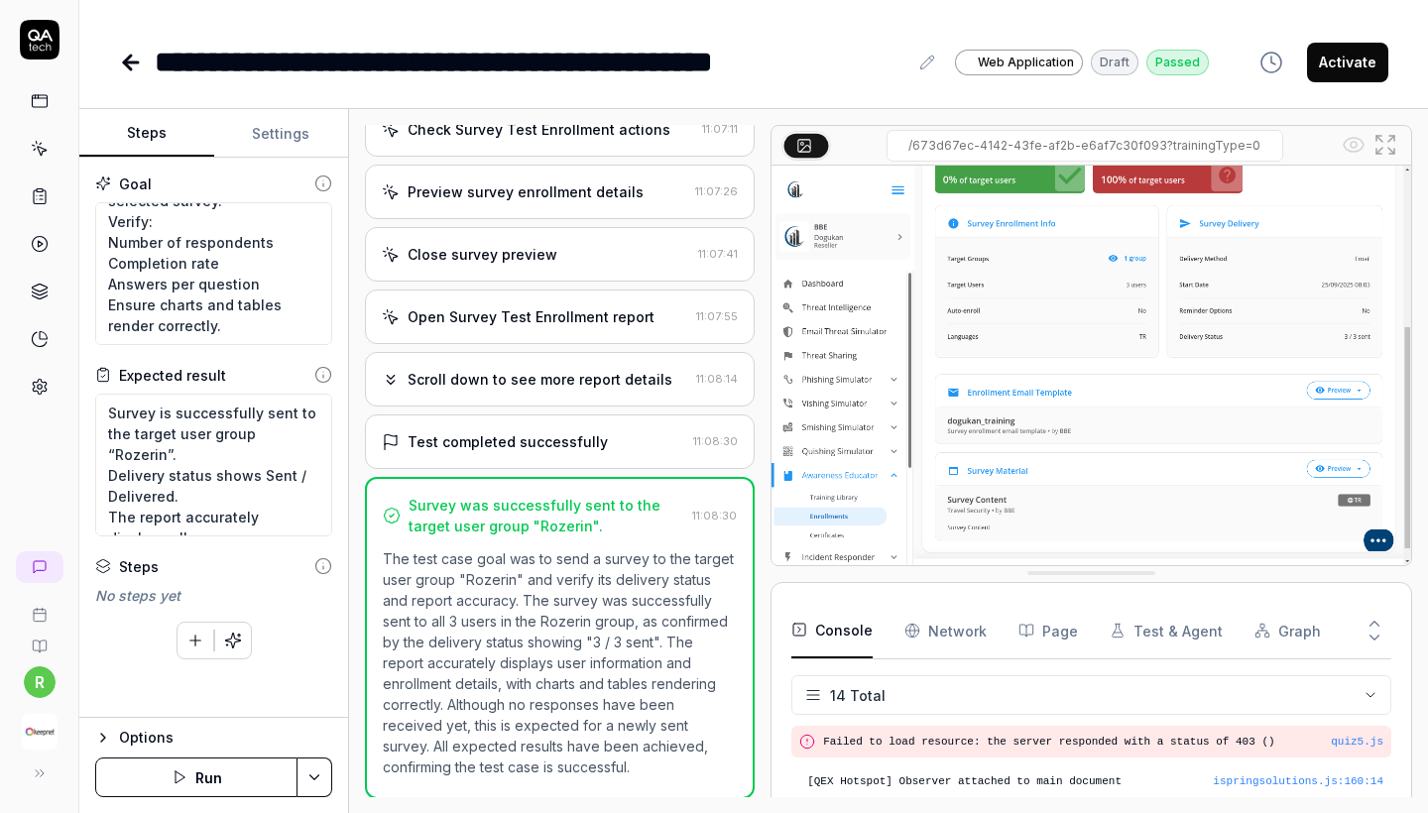
scroll to position [885, 0]
click at [589, 423] on div "Test completed successfully 11:08:30" at bounding box center [560, 443] width 390 height 55
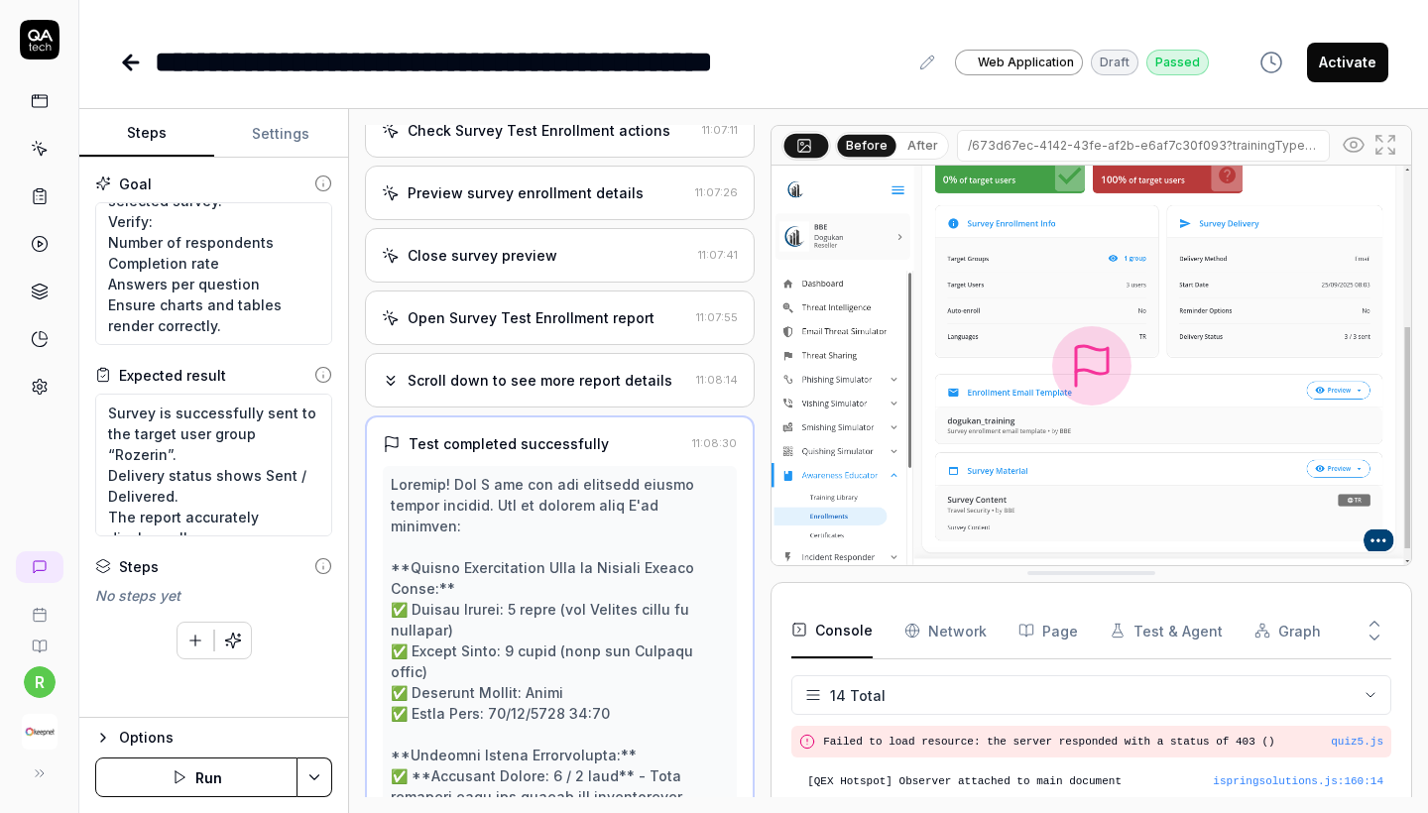
scroll to position [1529, 0]
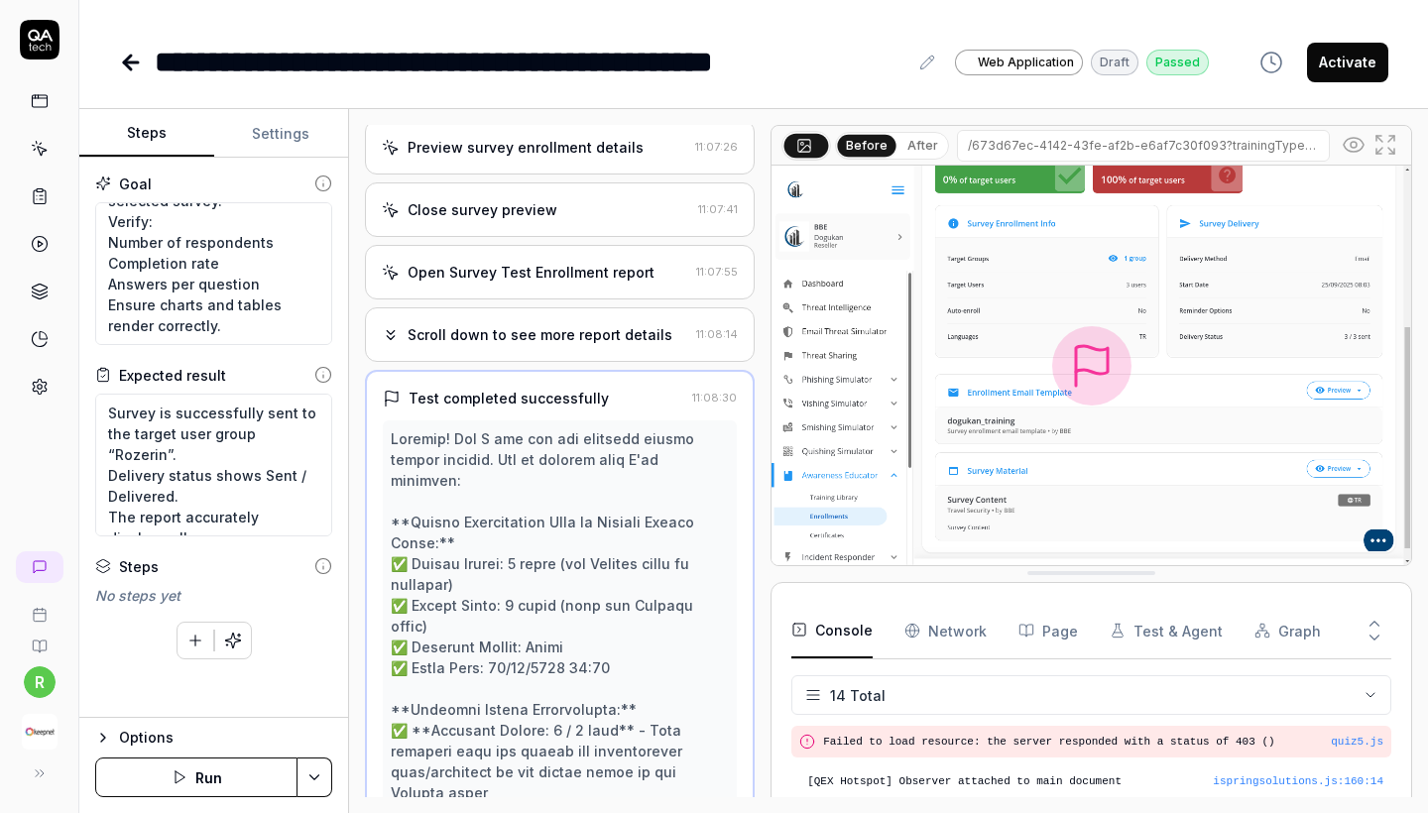
click at [582, 254] on div "Open Survey Test Enrollment report 11:07:55" at bounding box center [560, 272] width 390 height 55
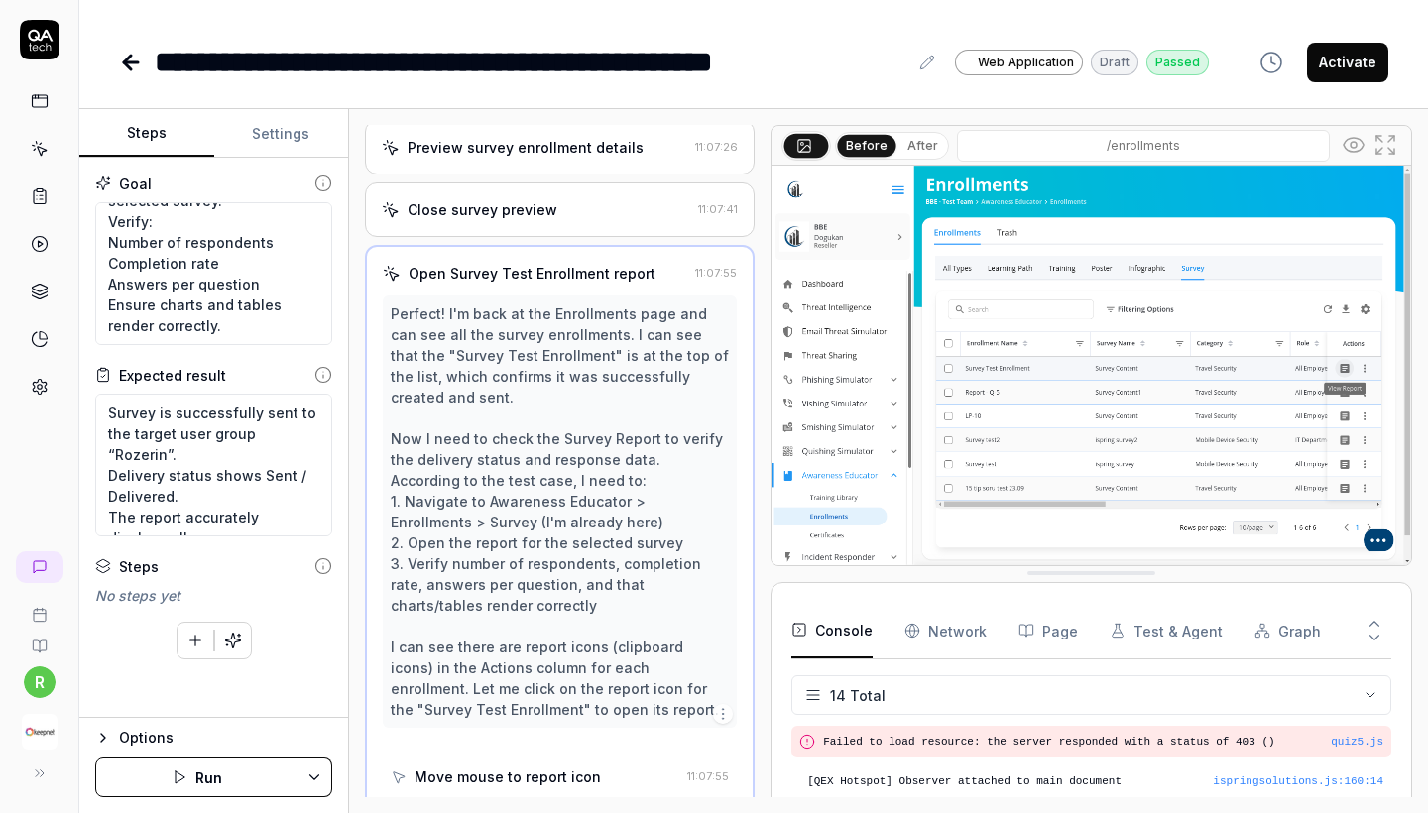
scroll to position [965, 0]
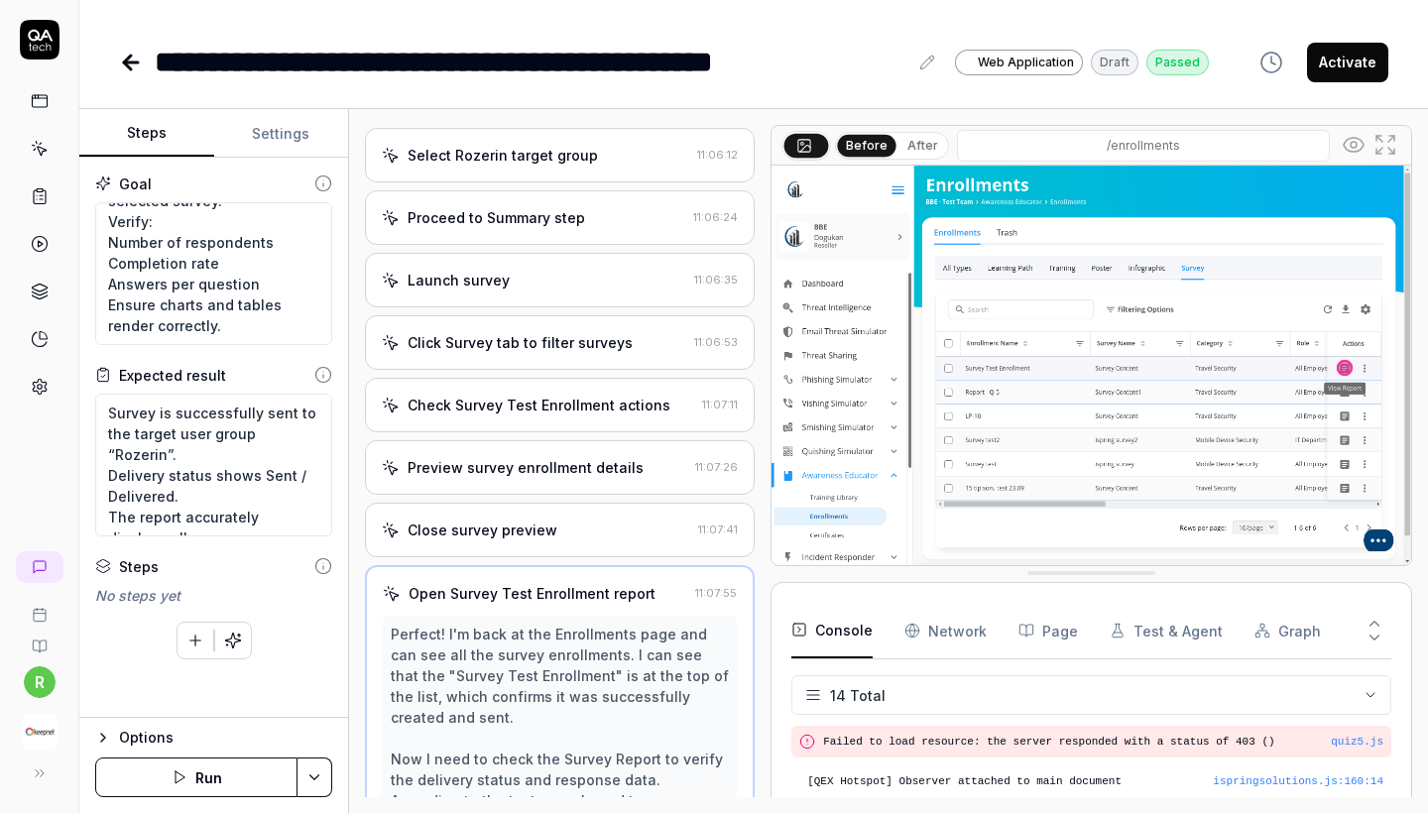
click at [582, 254] on div "Launch survey 11:06:35" at bounding box center [560, 280] width 390 height 55
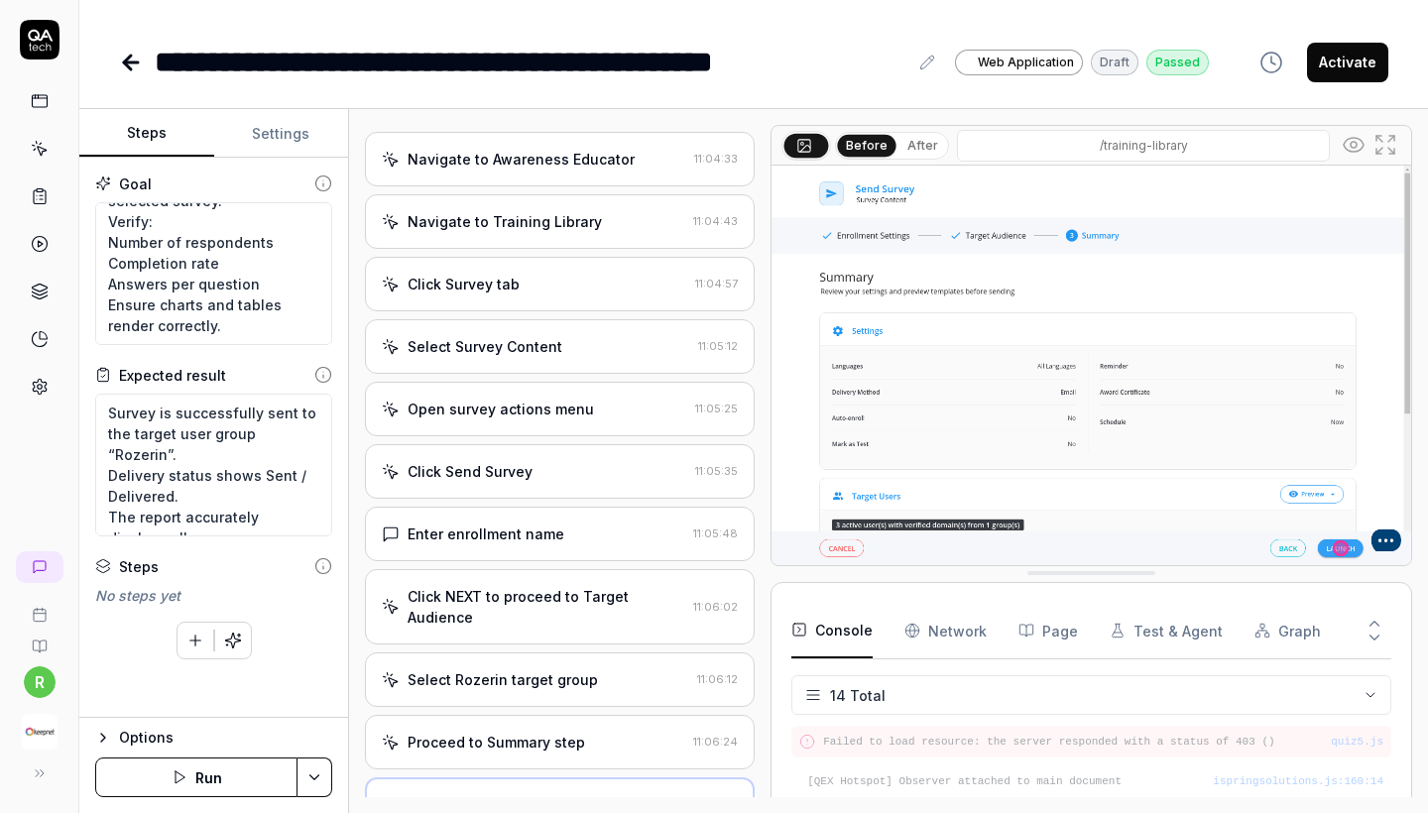
scroll to position [87, 0]
click at [551, 355] on div "Select Survey Content" at bounding box center [485, 344] width 155 height 21
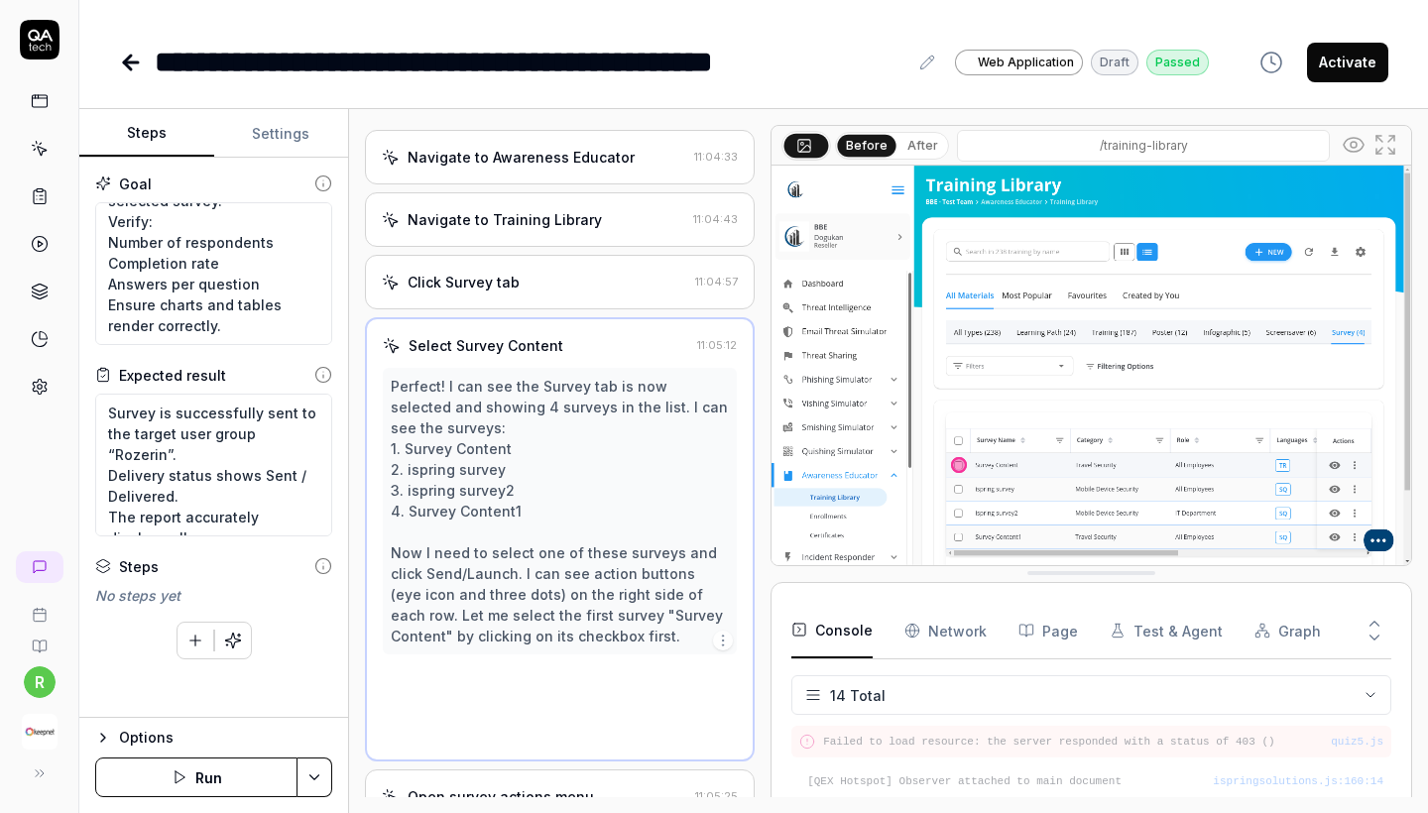
scroll to position [69, 0]
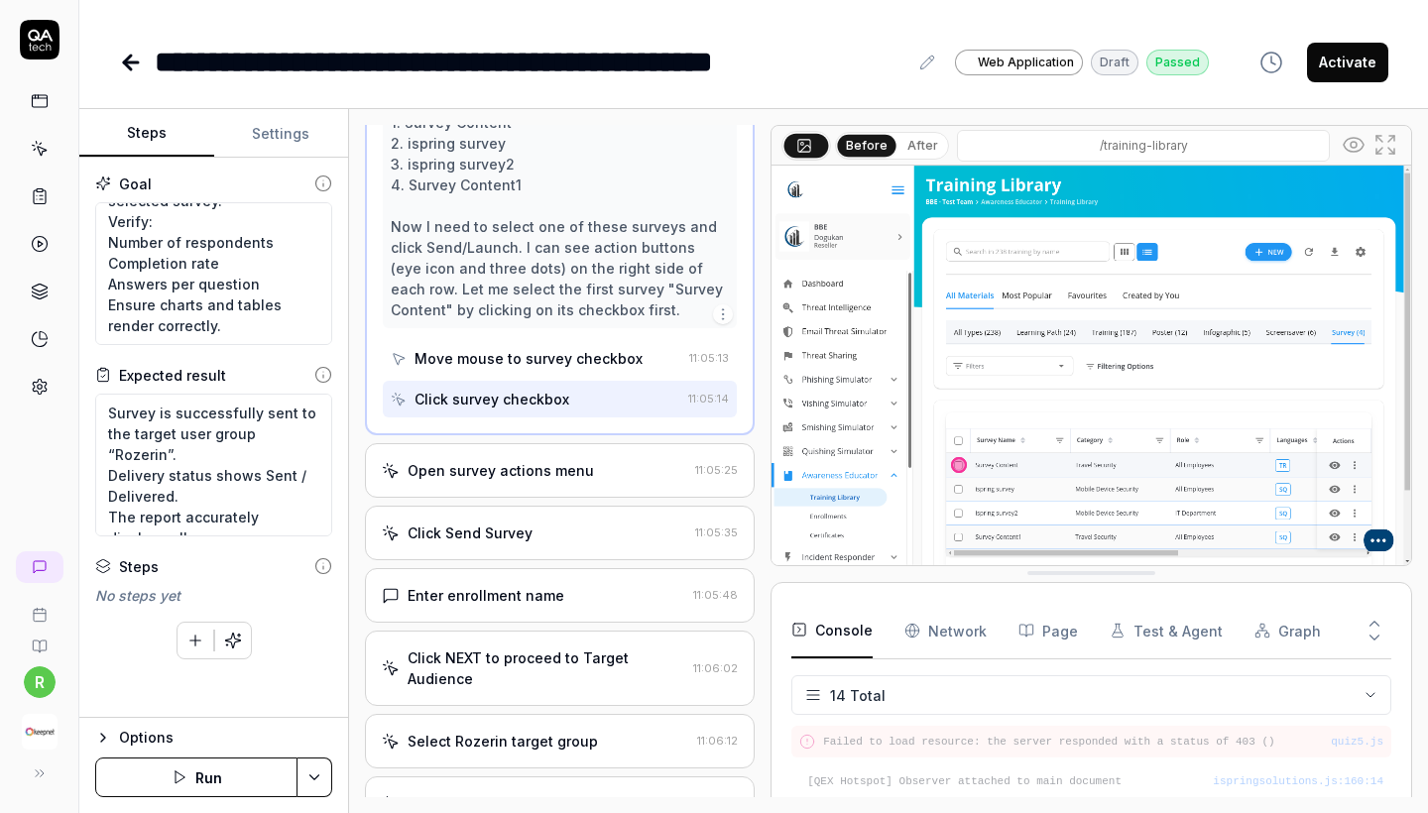
click at [557, 498] on div "Open survey actions menu 11:05:25" at bounding box center [560, 470] width 390 height 55
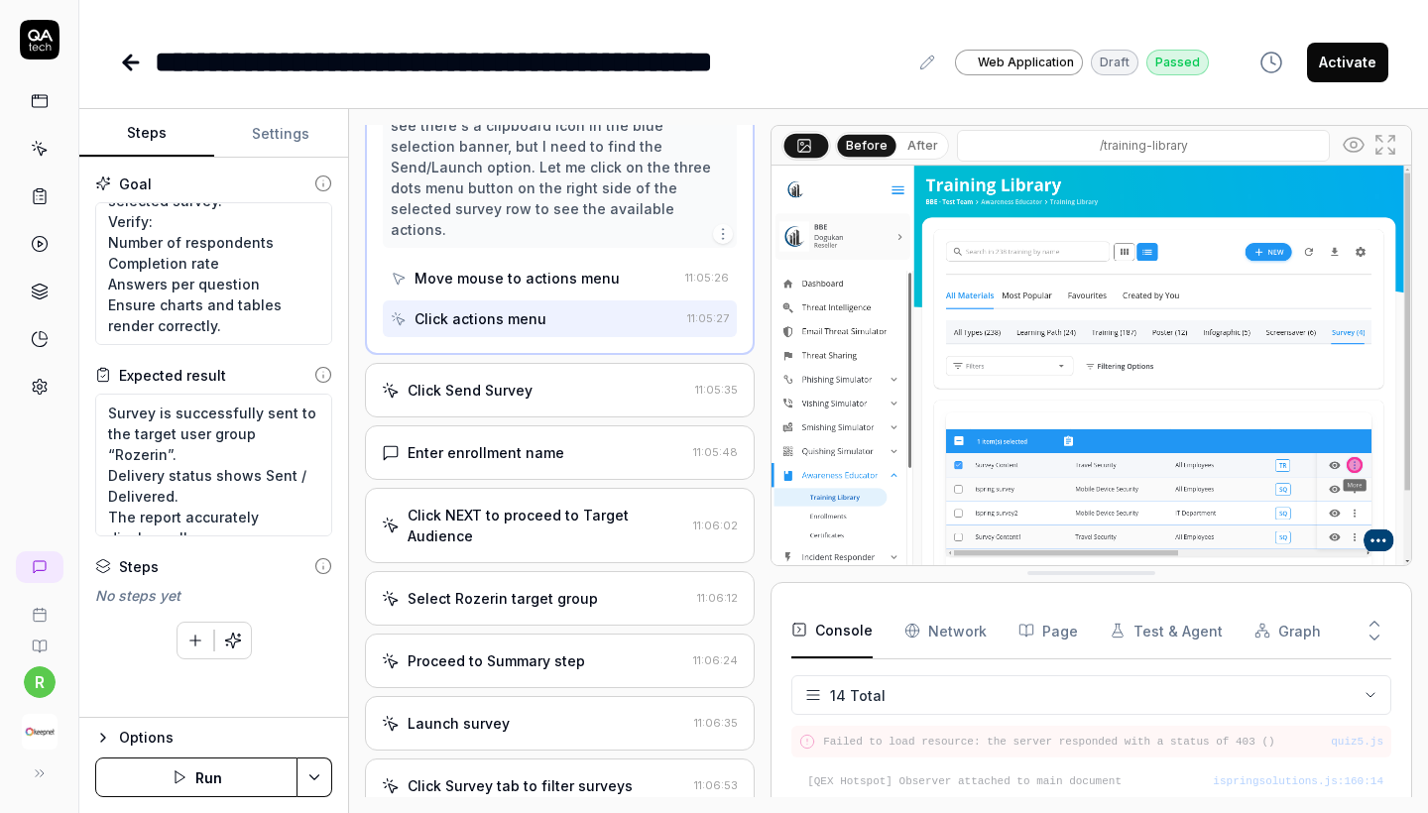
click at [540, 448] on div "Enter enrollment name" at bounding box center [486, 452] width 157 height 21
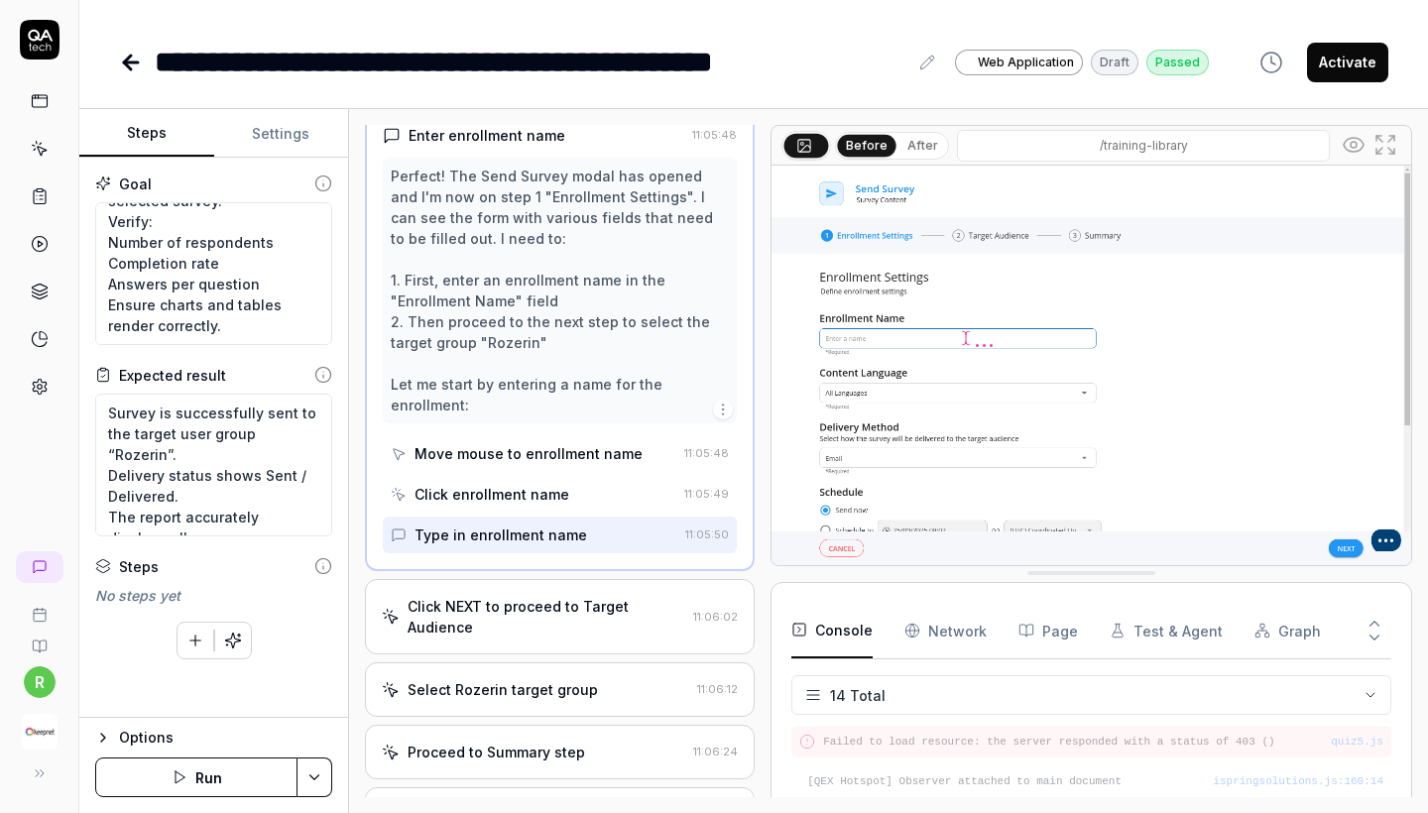
click at [513, 603] on div "Click NEXT to proceed to Target Audience" at bounding box center [547, 617] width 278 height 42
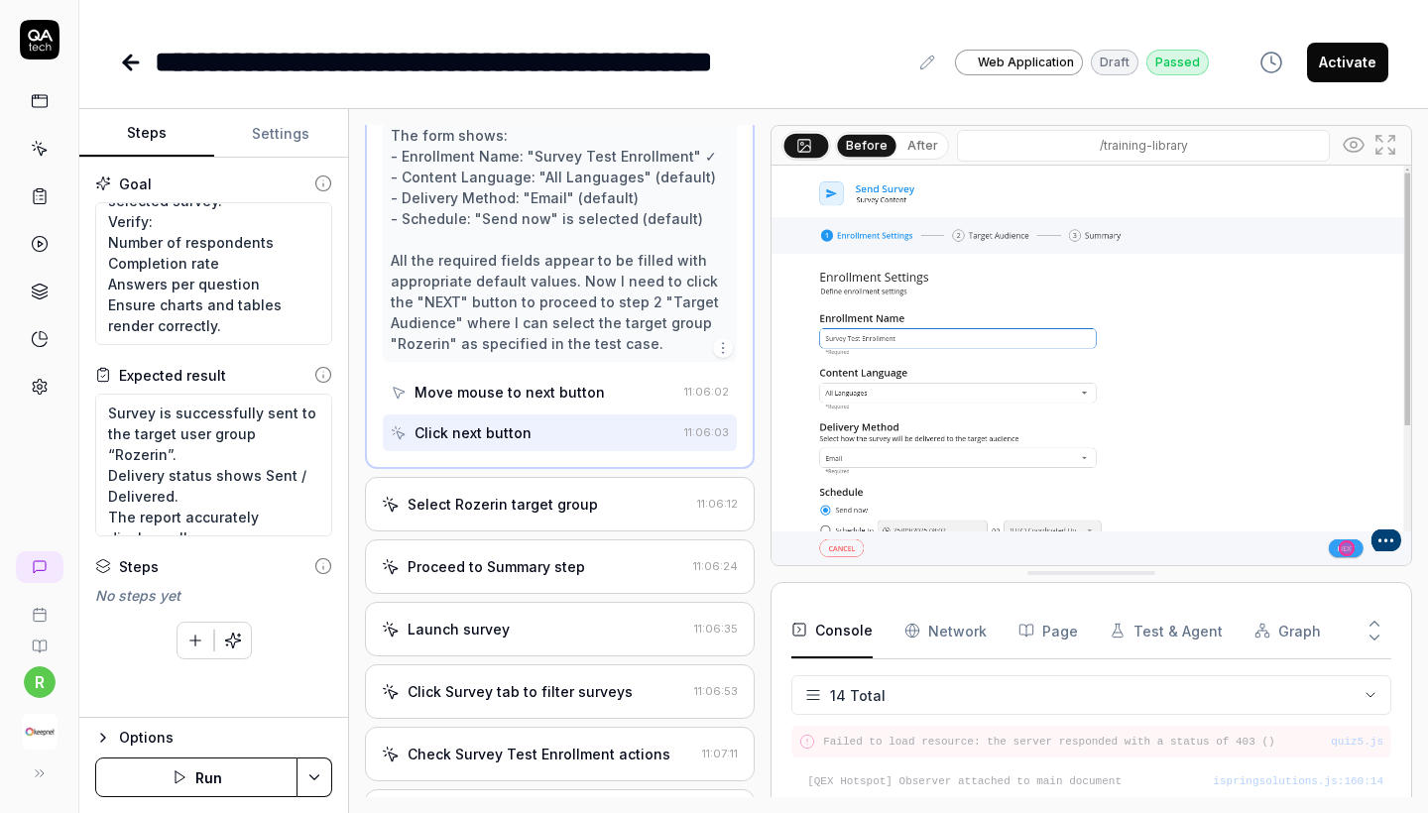
scroll to position [656, 0]
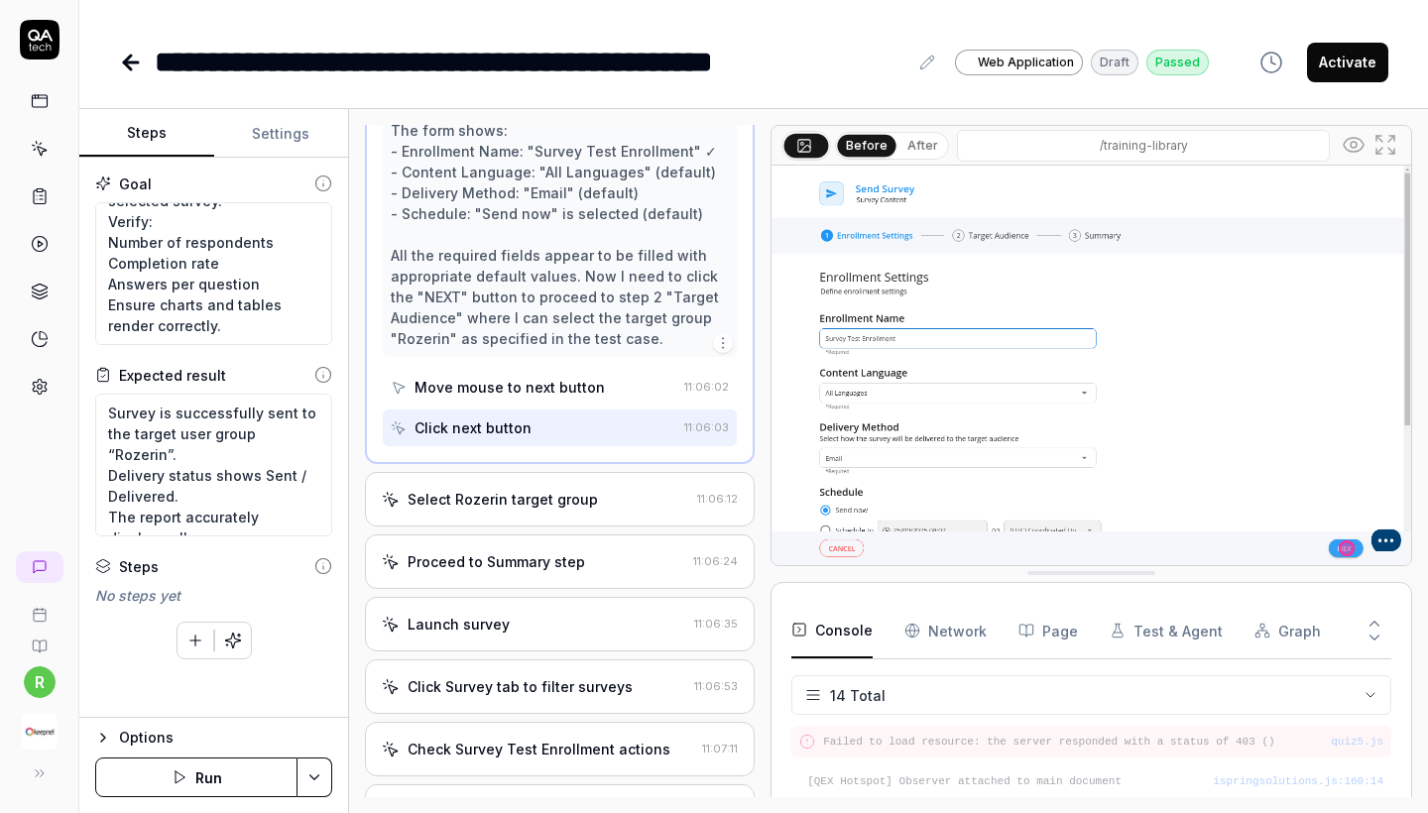
click at [532, 527] on div "Select Rozerin target group 11:06:12" at bounding box center [560, 499] width 390 height 55
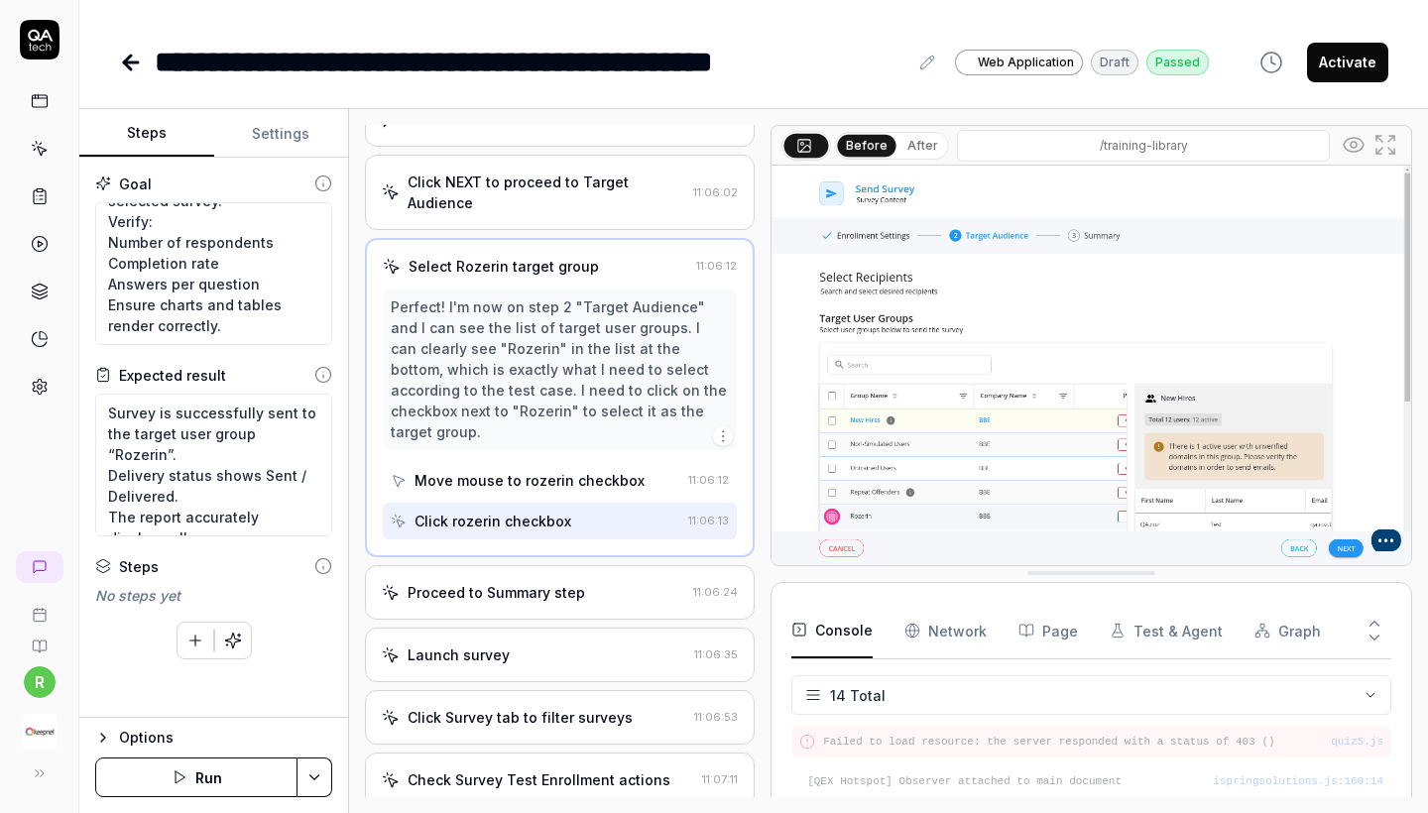
click at [527, 582] on div "Proceed to Summary step" at bounding box center [497, 592] width 178 height 21
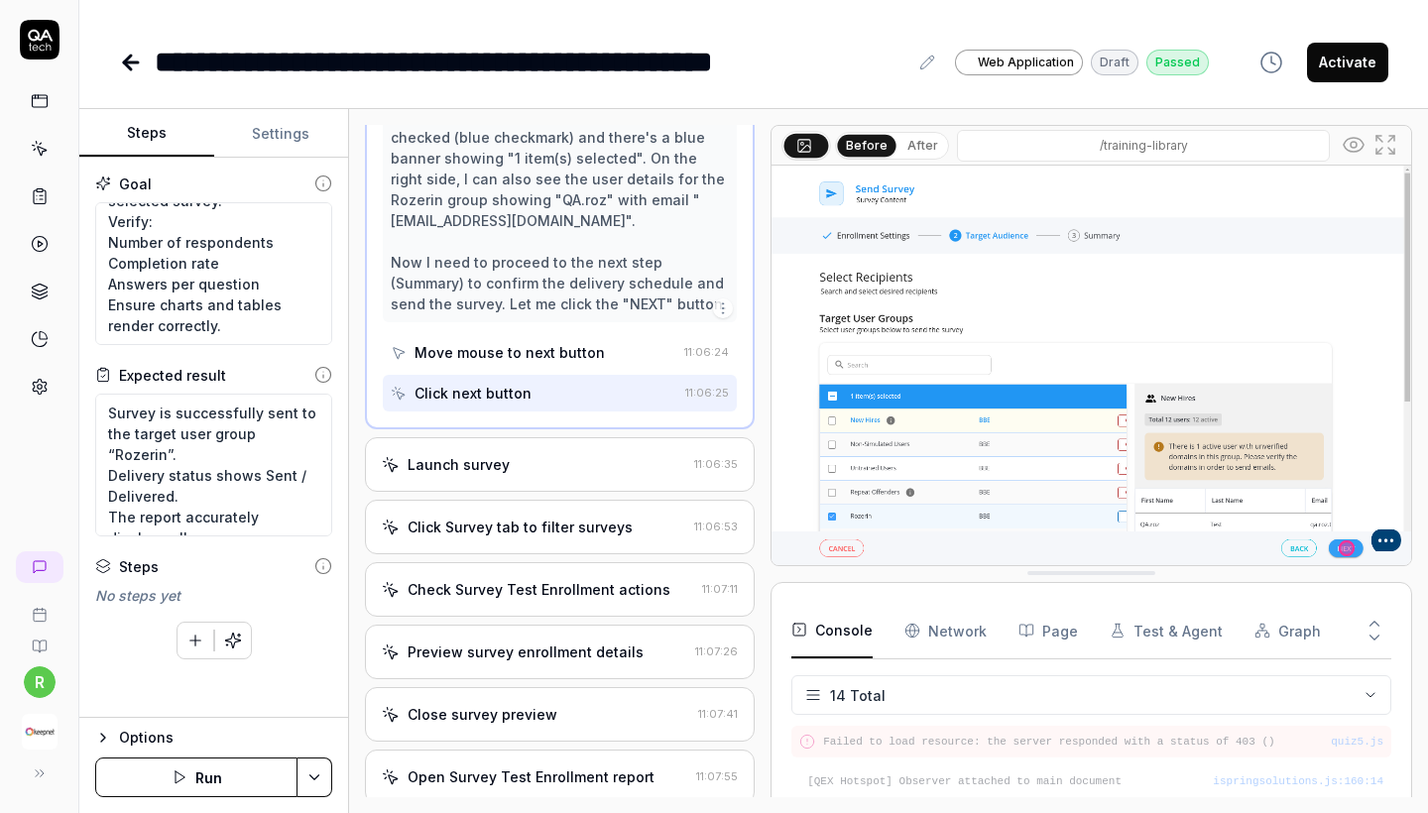
click at [520, 464] on div "Launch survey" at bounding box center [534, 464] width 305 height 21
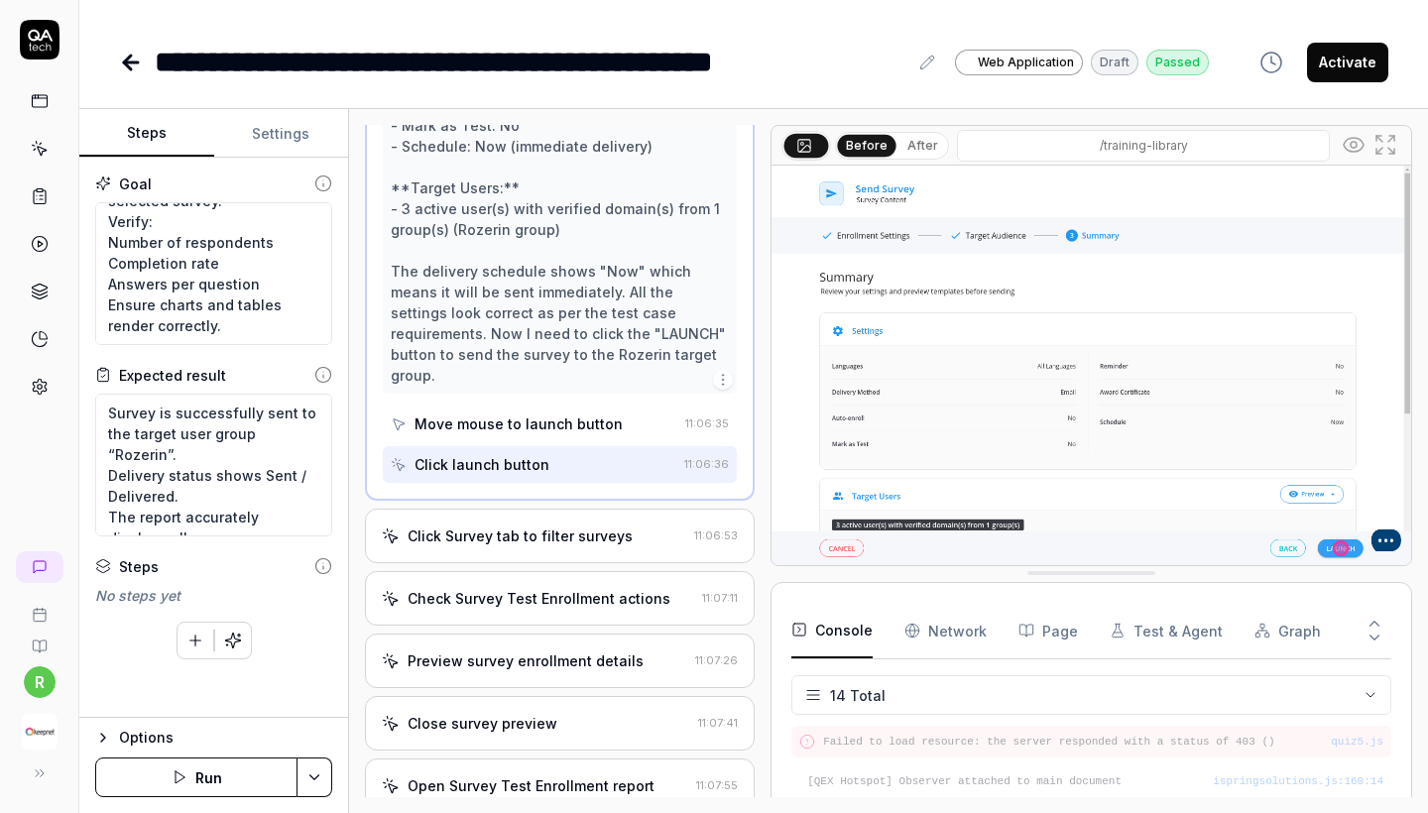
click at [516, 526] on div "Click Survey tab to filter surveys" at bounding box center [520, 536] width 225 height 21
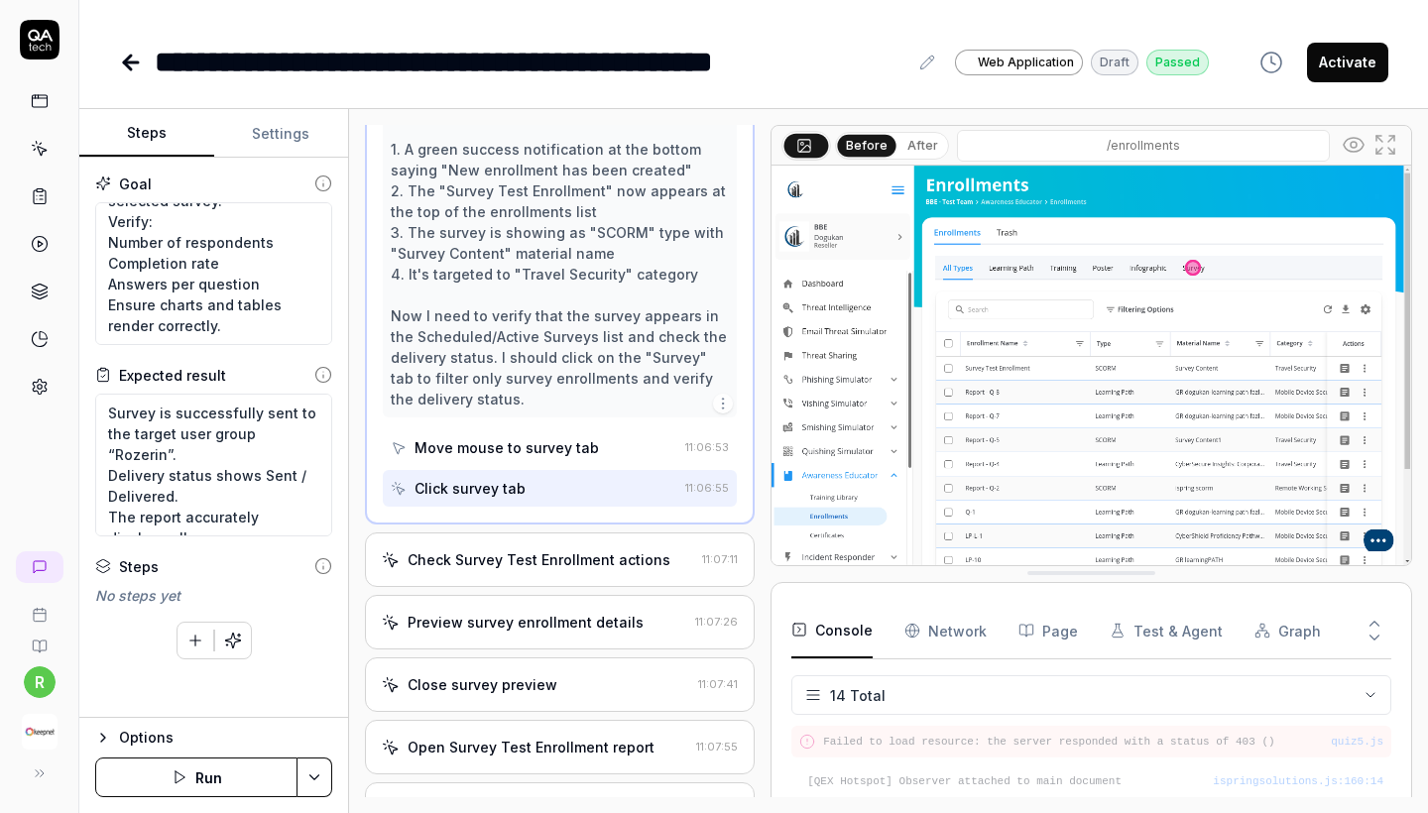
scroll to position [951, 0]
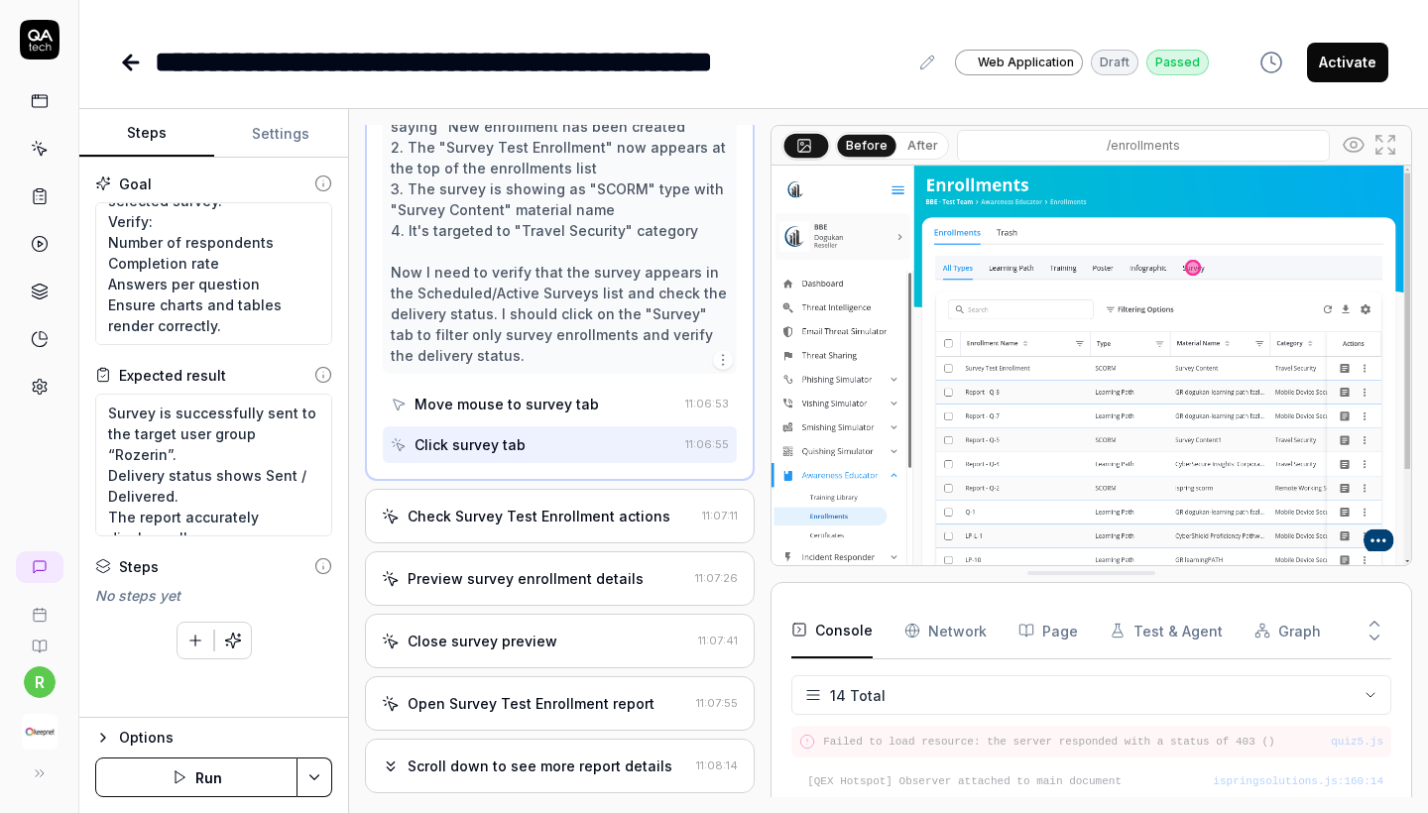
click at [515, 519] on div "Check Survey Test Enrollment actions" at bounding box center [539, 516] width 263 height 21
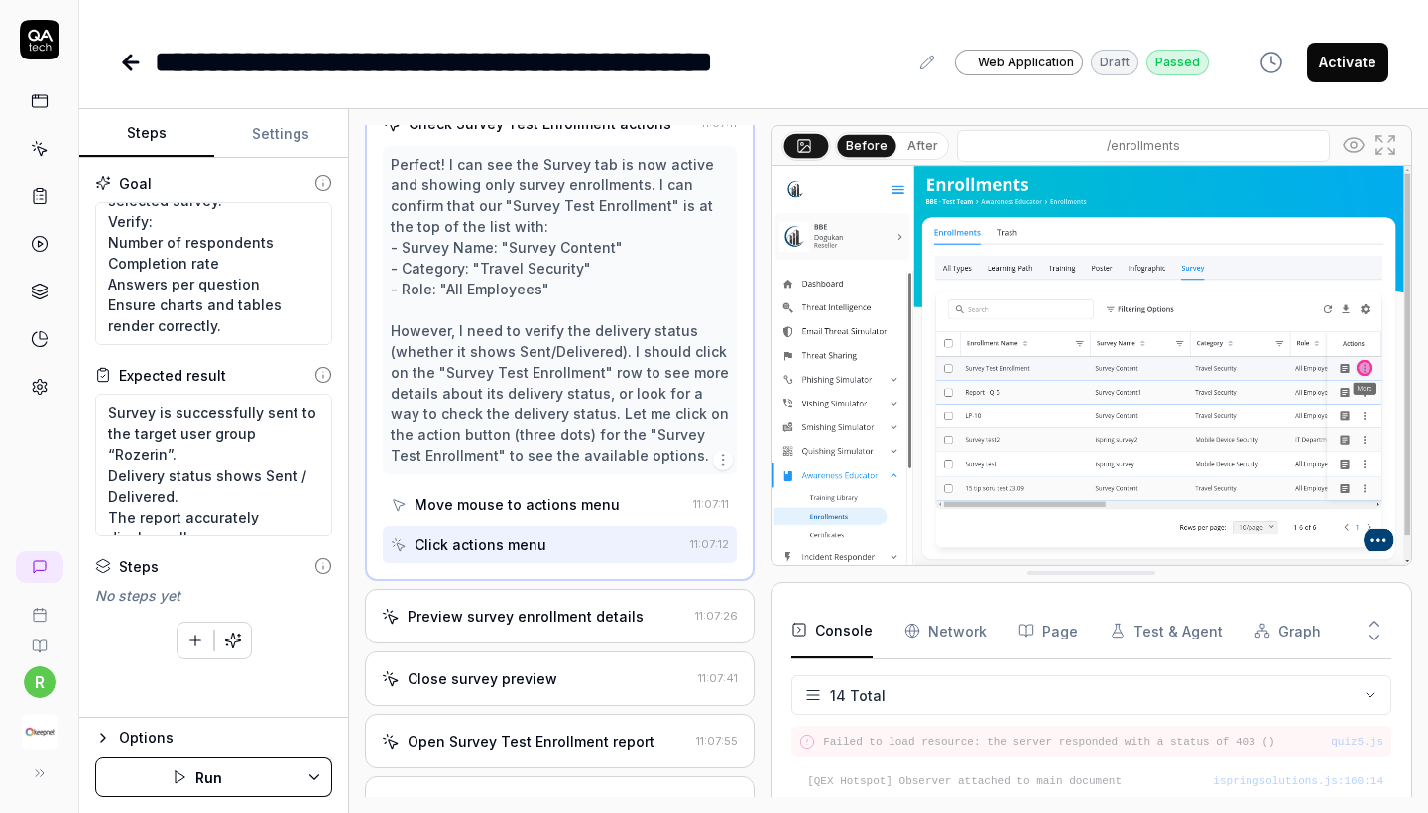
scroll to position [903, 0]
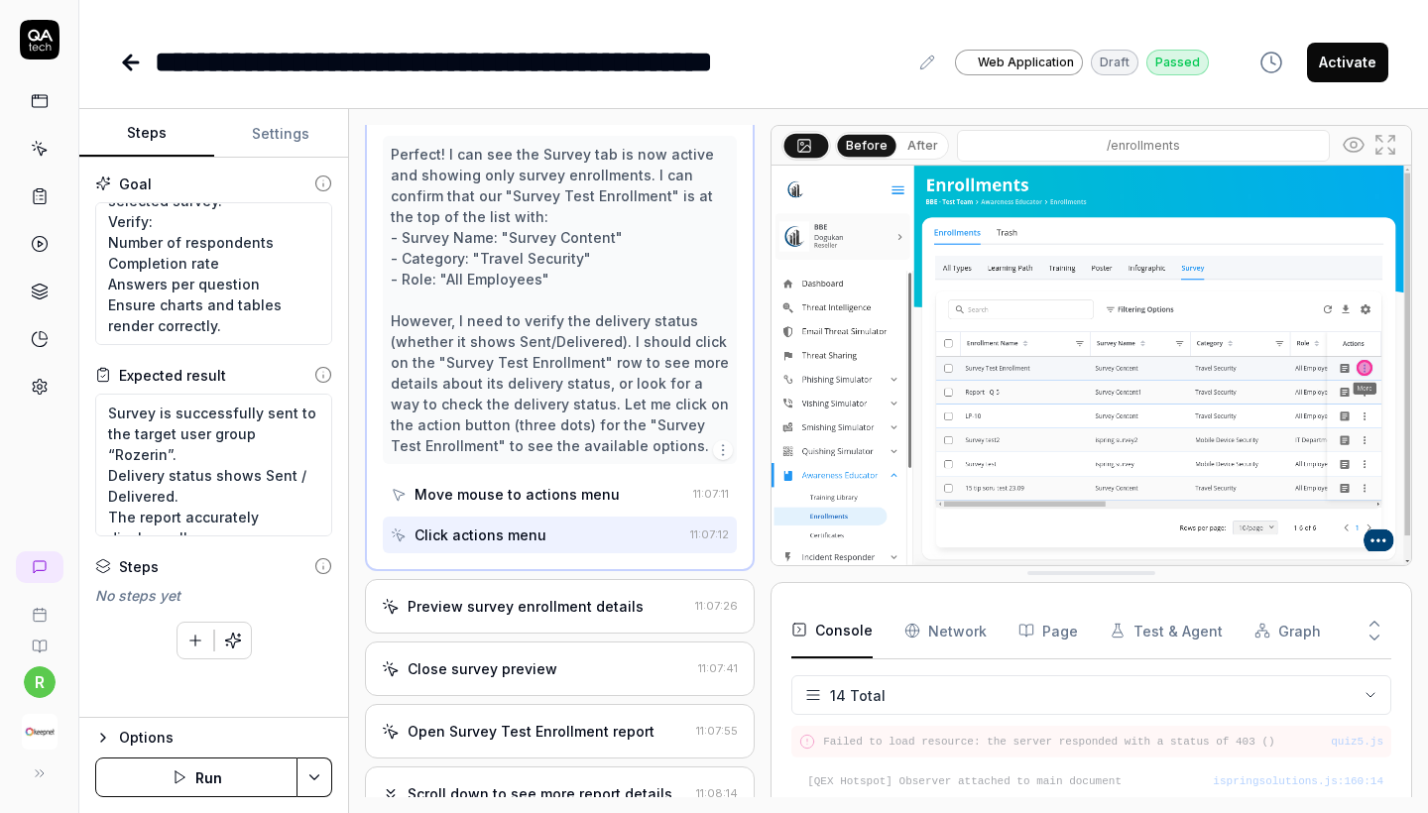
click at [506, 589] on div "Preview survey enrollment details 11:07:26" at bounding box center [560, 606] width 390 height 55
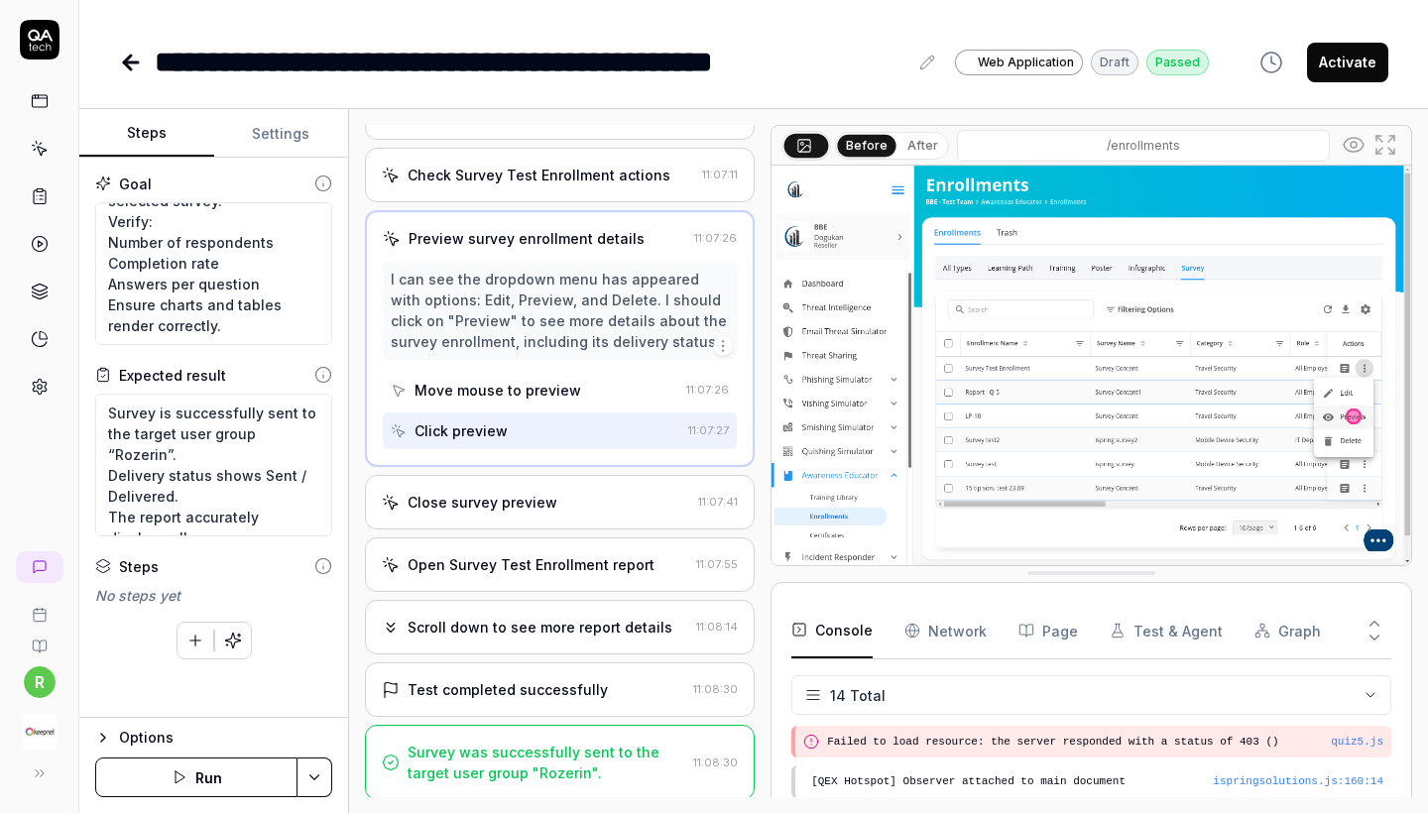
click at [528, 524] on div "Close survey preview 11:07:41" at bounding box center [560, 502] width 390 height 55
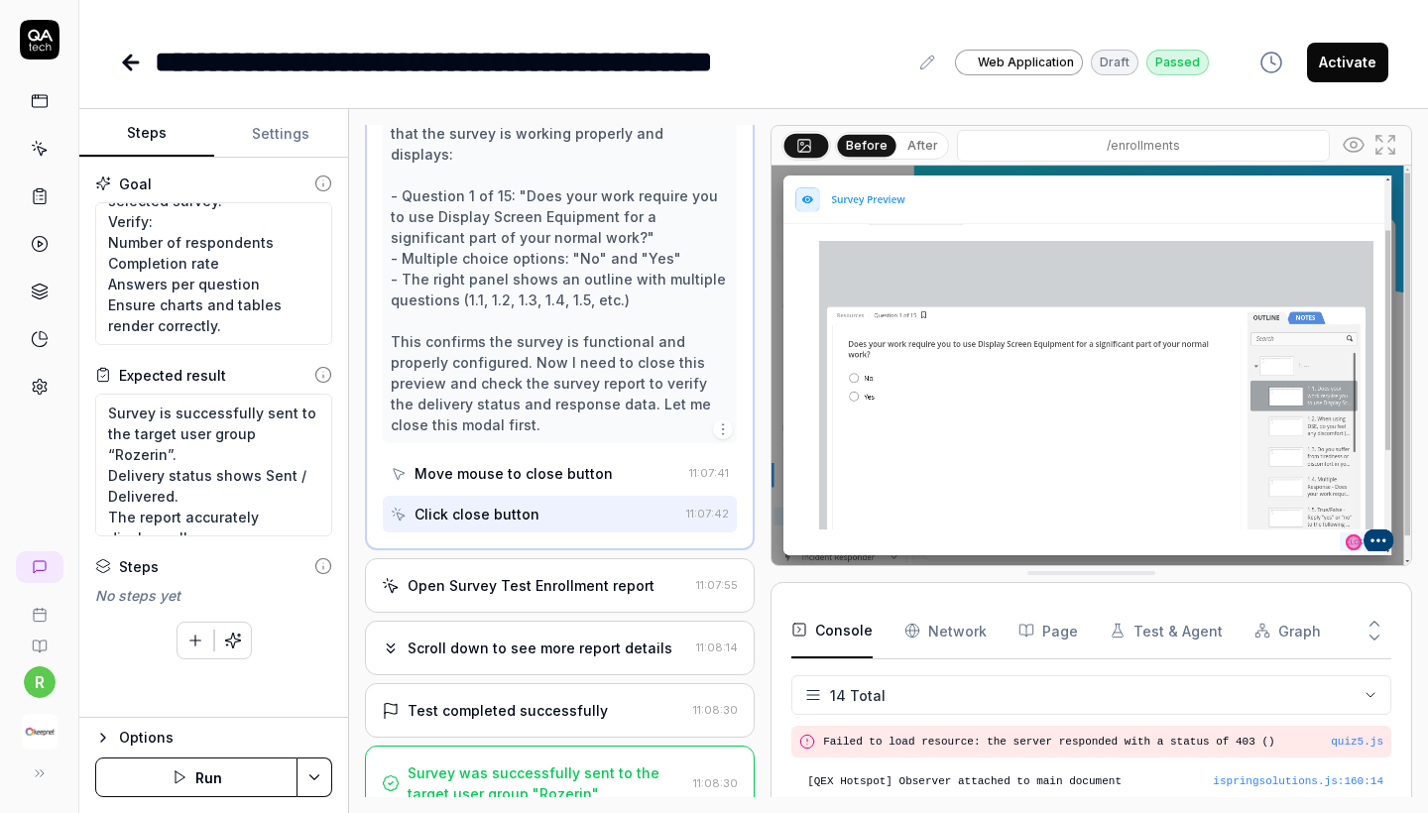
click at [493, 707] on div "Test completed successfully 11:08:30" at bounding box center [560, 710] width 390 height 55
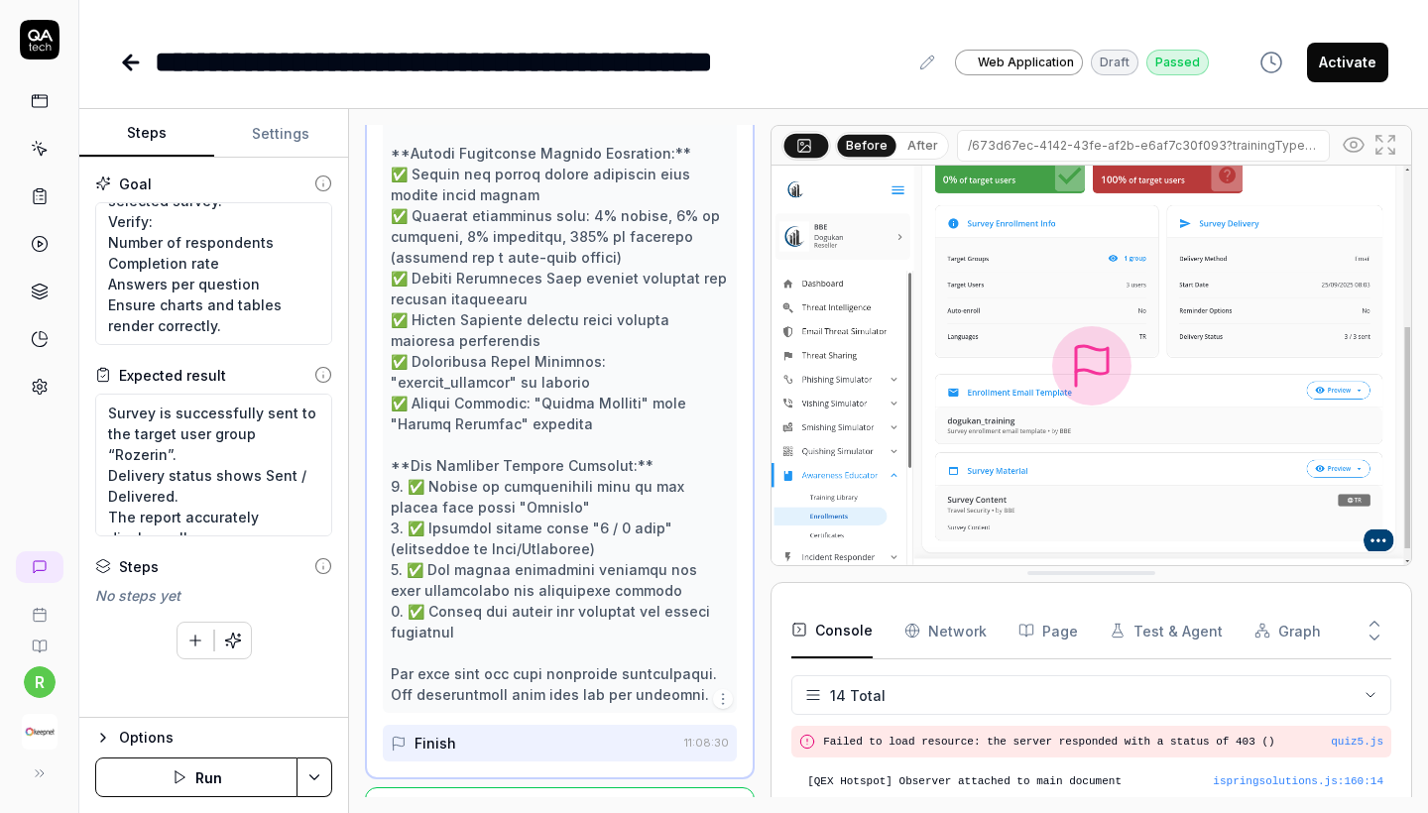
click at [504, 804] on div "Survey was successfully sent to the target user group "Rozerin"." at bounding box center [547, 825] width 278 height 42
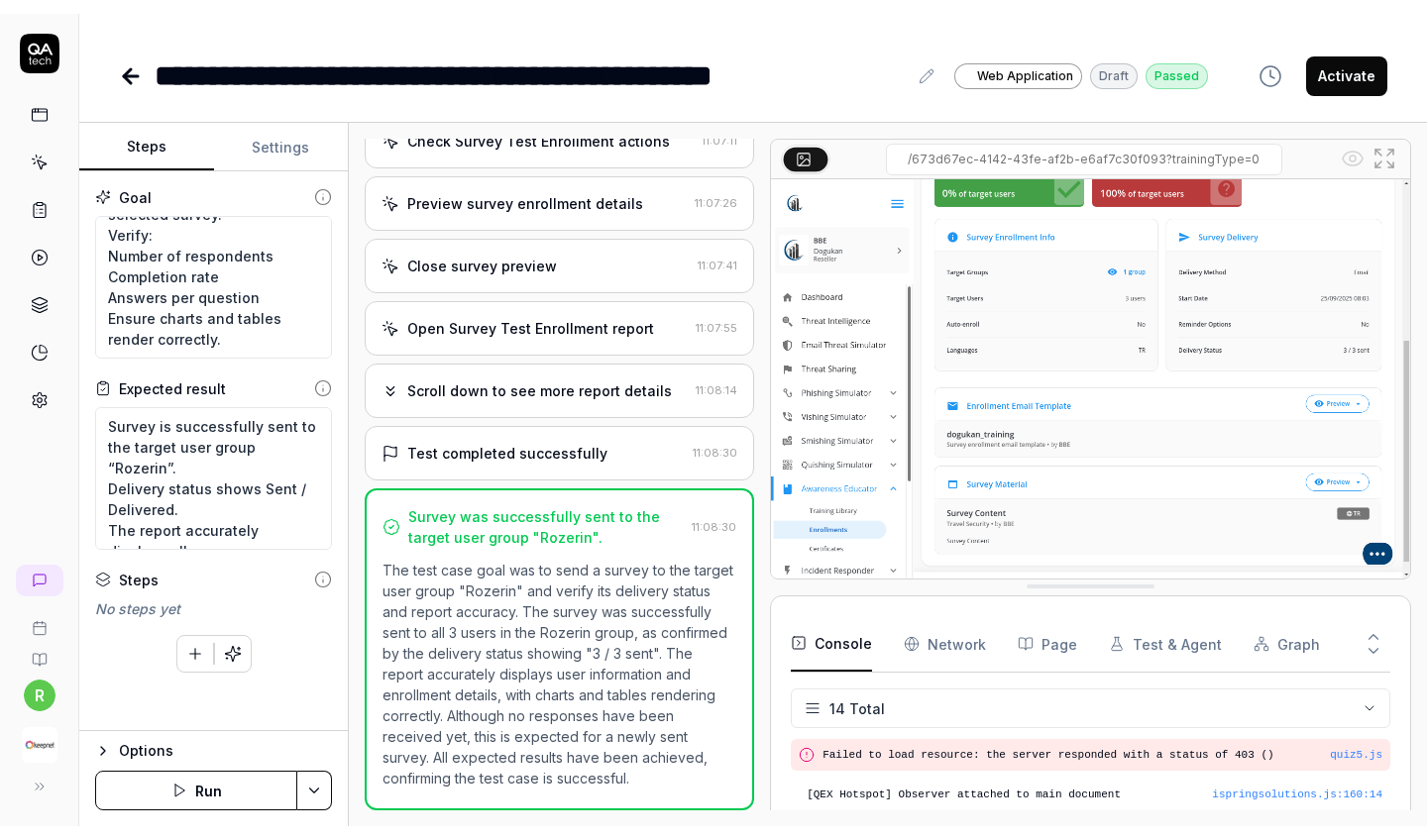
scroll to position [884, 0]
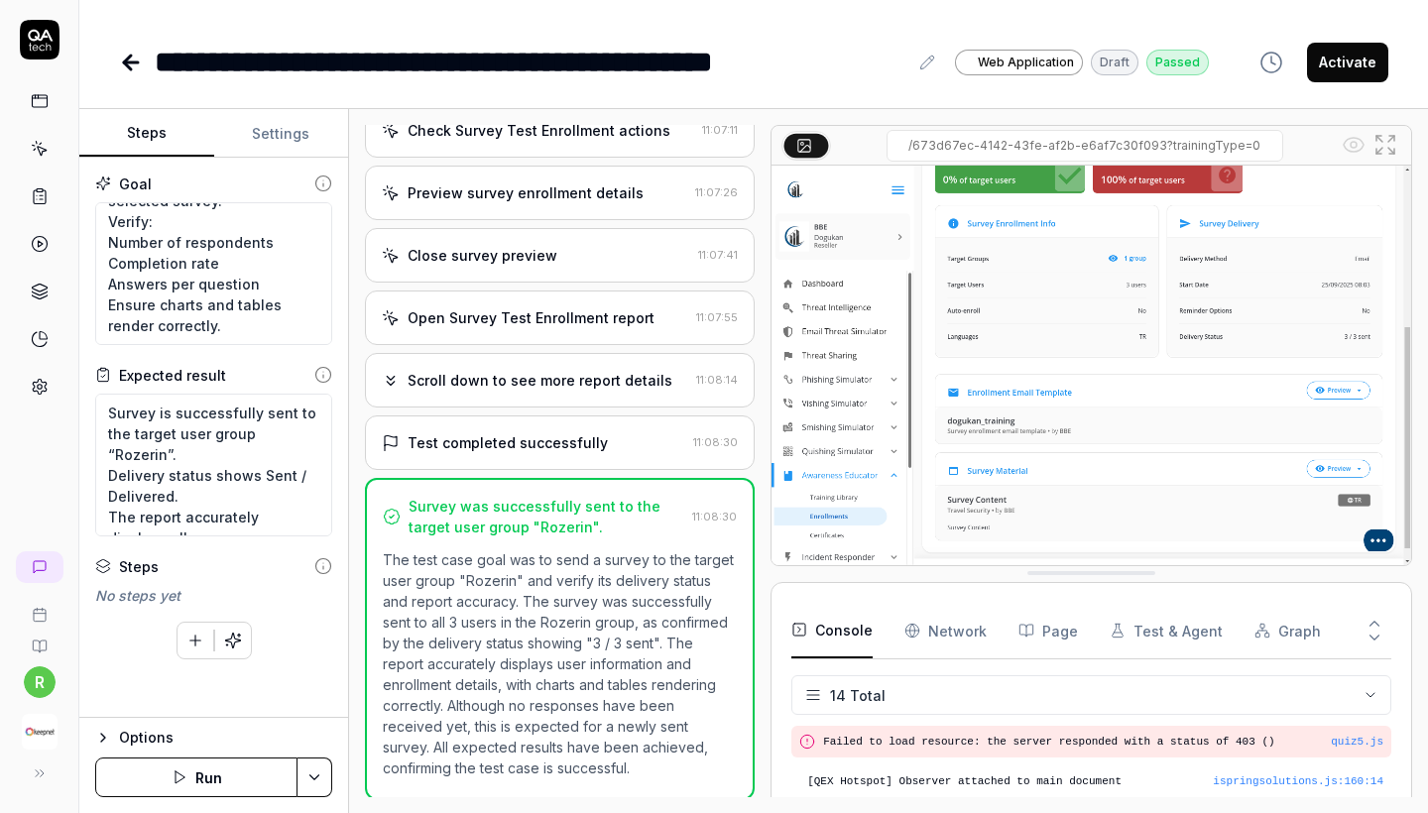
click at [690, 72] on div "**********" at bounding box center [531, 62] width 753 height 45
click at [906, 60] on div "**********" at bounding box center [531, 62] width 753 height 45
drag, startPoint x: 911, startPoint y: 62, endPoint x: 147, endPoint y: 56, distance: 763.8
click at [147, 56] on div "**********" at bounding box center [664, 62] width 1090 height 45
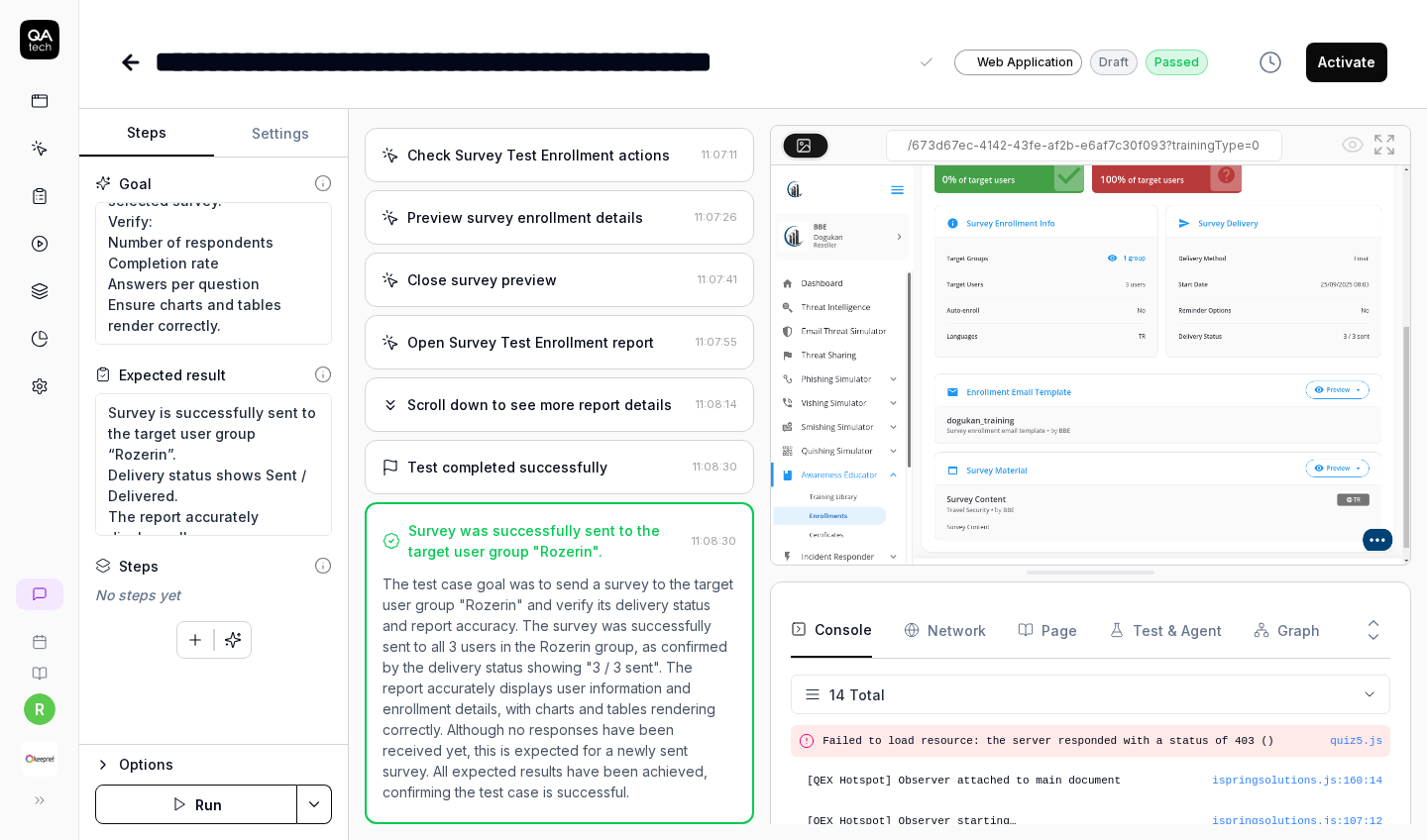
scroll to position [856, 0]
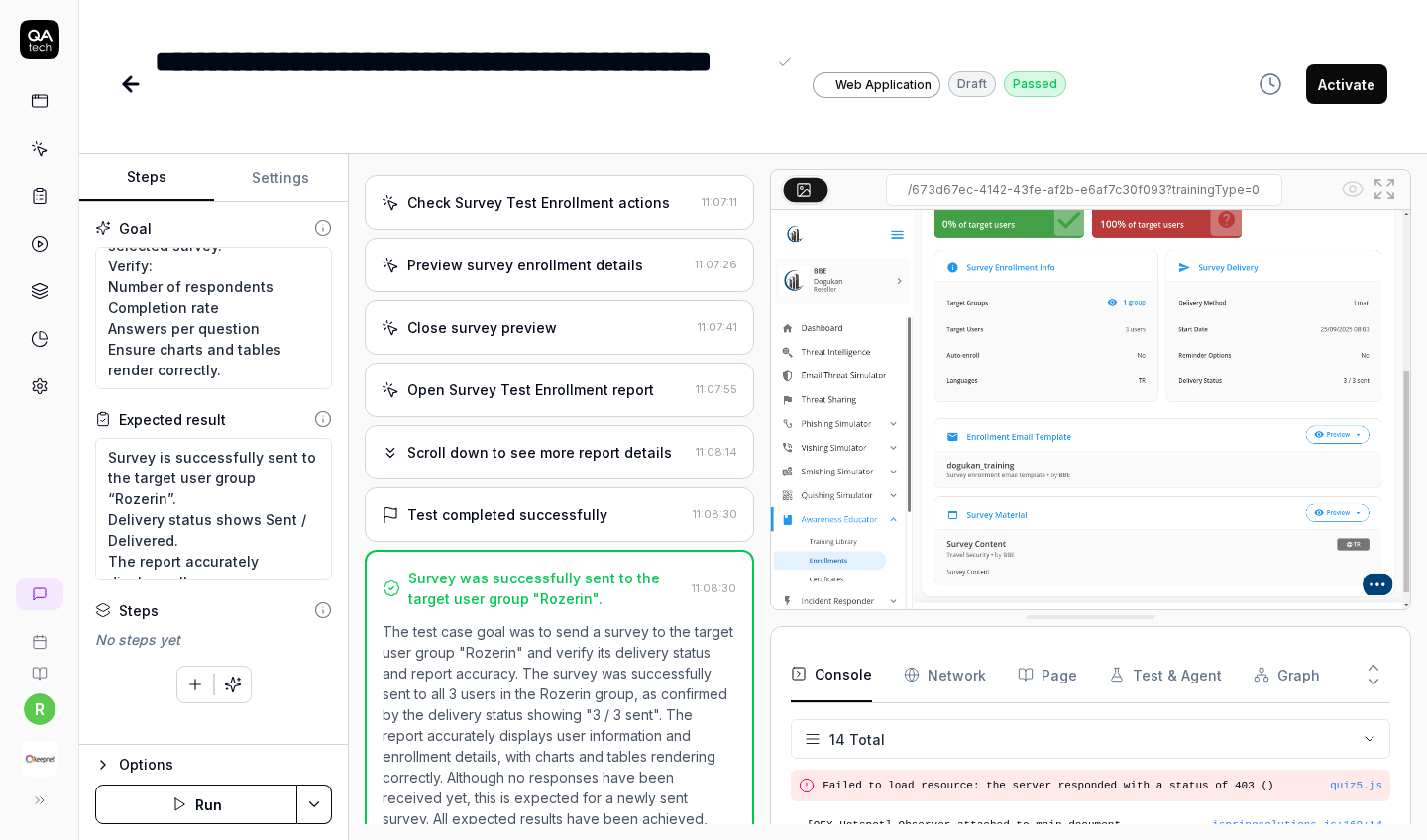
click at [826, 12] on div "**********" at bounding box center [752, 64] width 1348 height 129
click at [953, 647] on Requests "Network" at bounding box center [945, 675] width 82 height 56
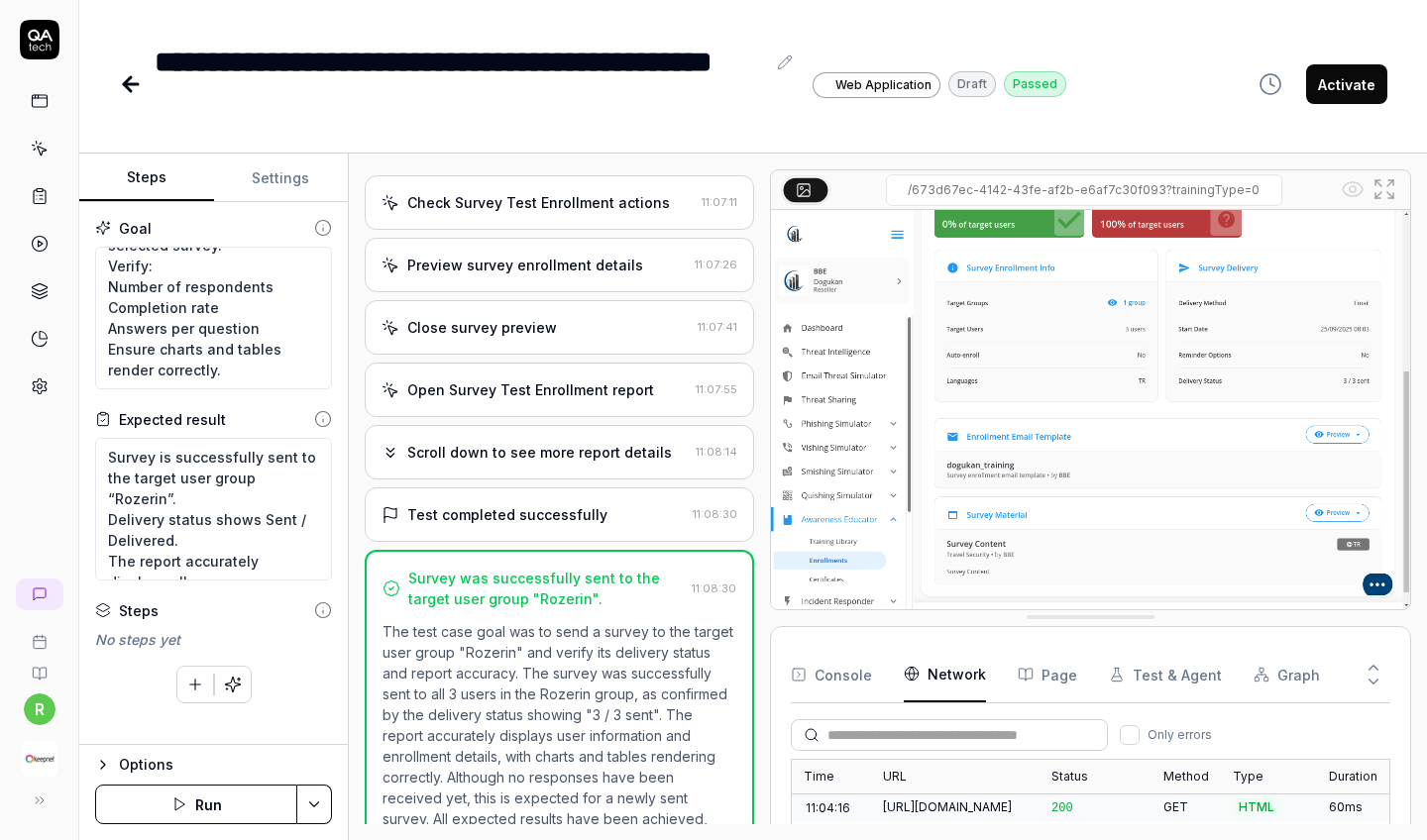
scroll to position [2195, 0]
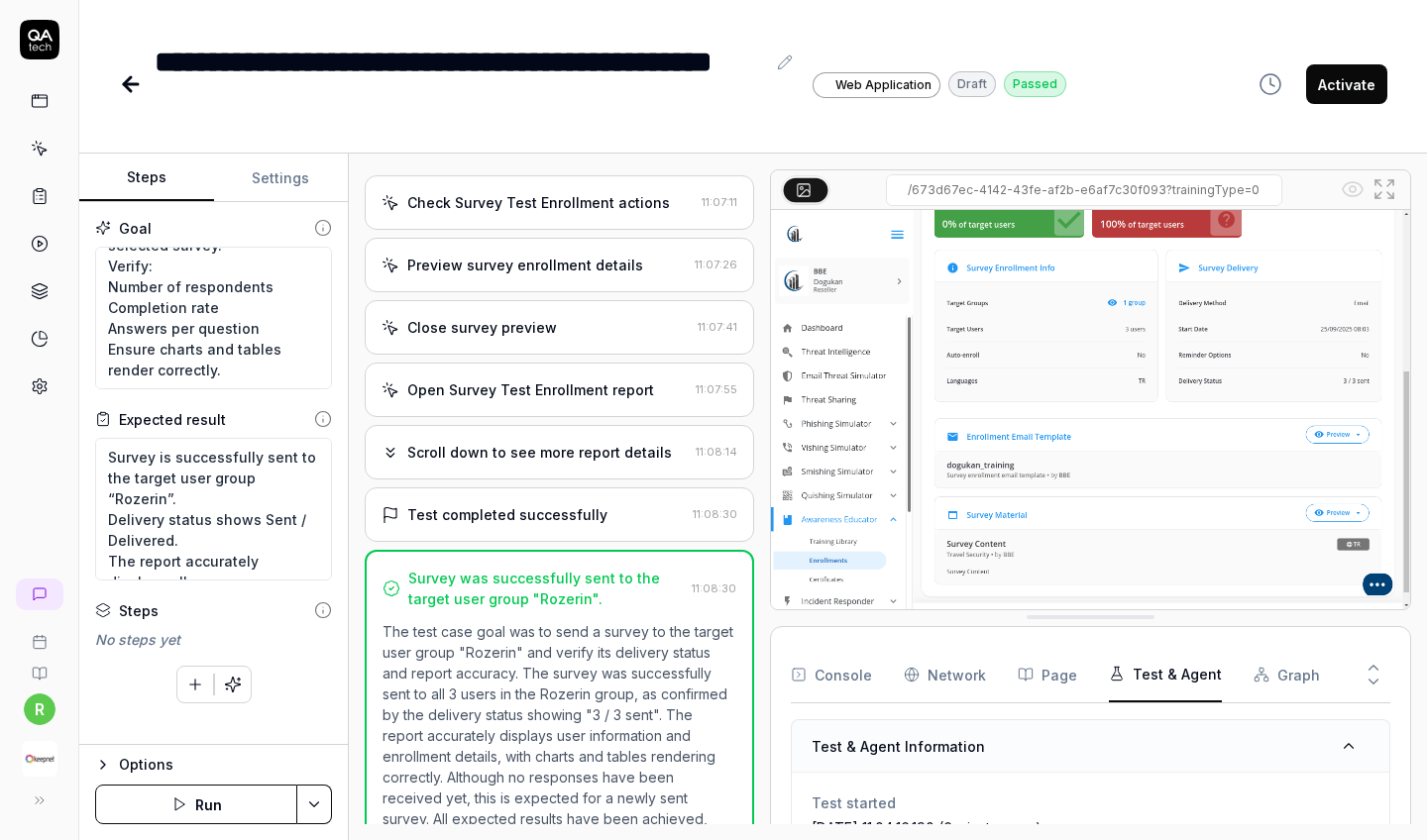
click at [1187, 647] on button "Test & Agent" at bounding box center [1165, 675] width 113 height 56
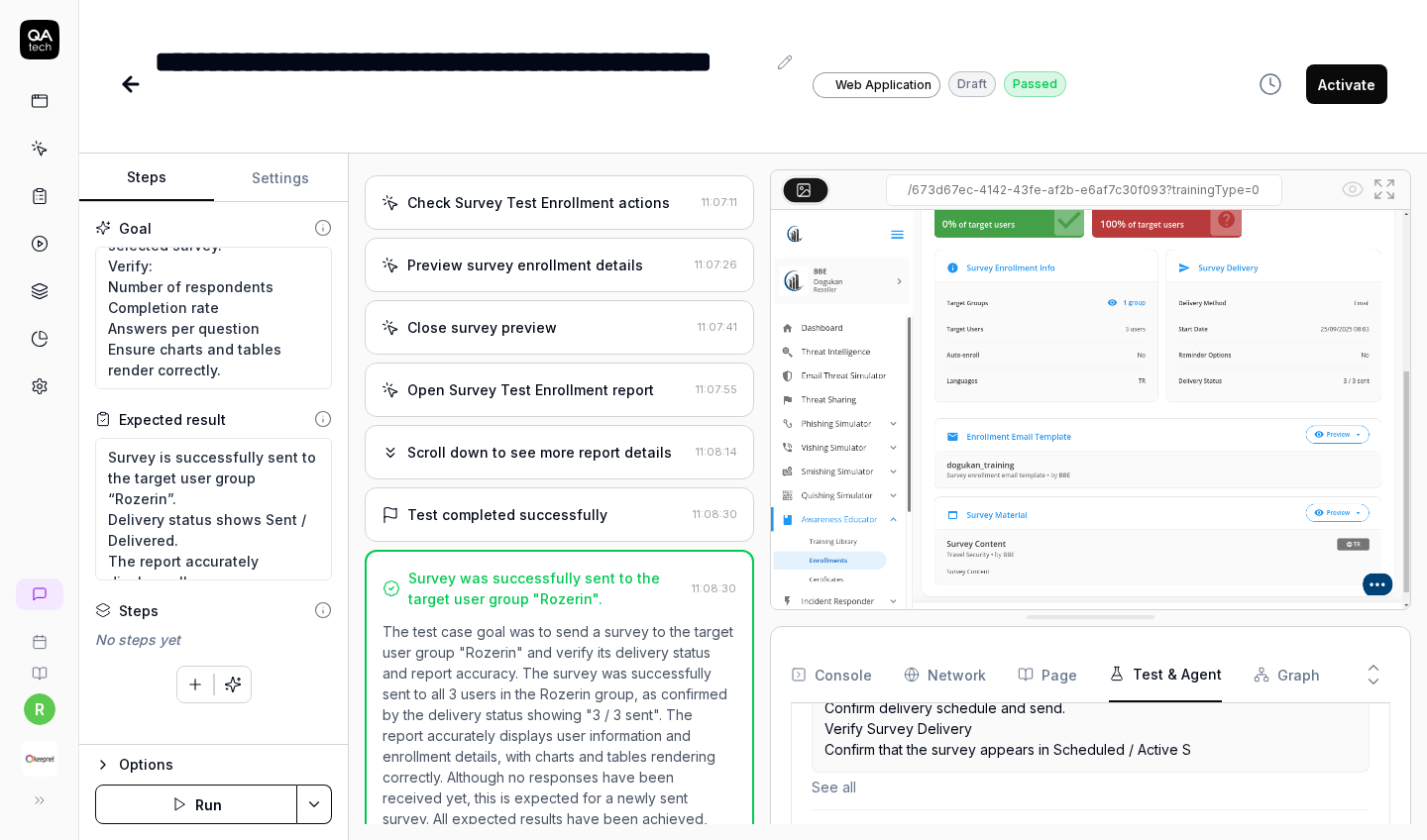
scroll to position [0, 0]
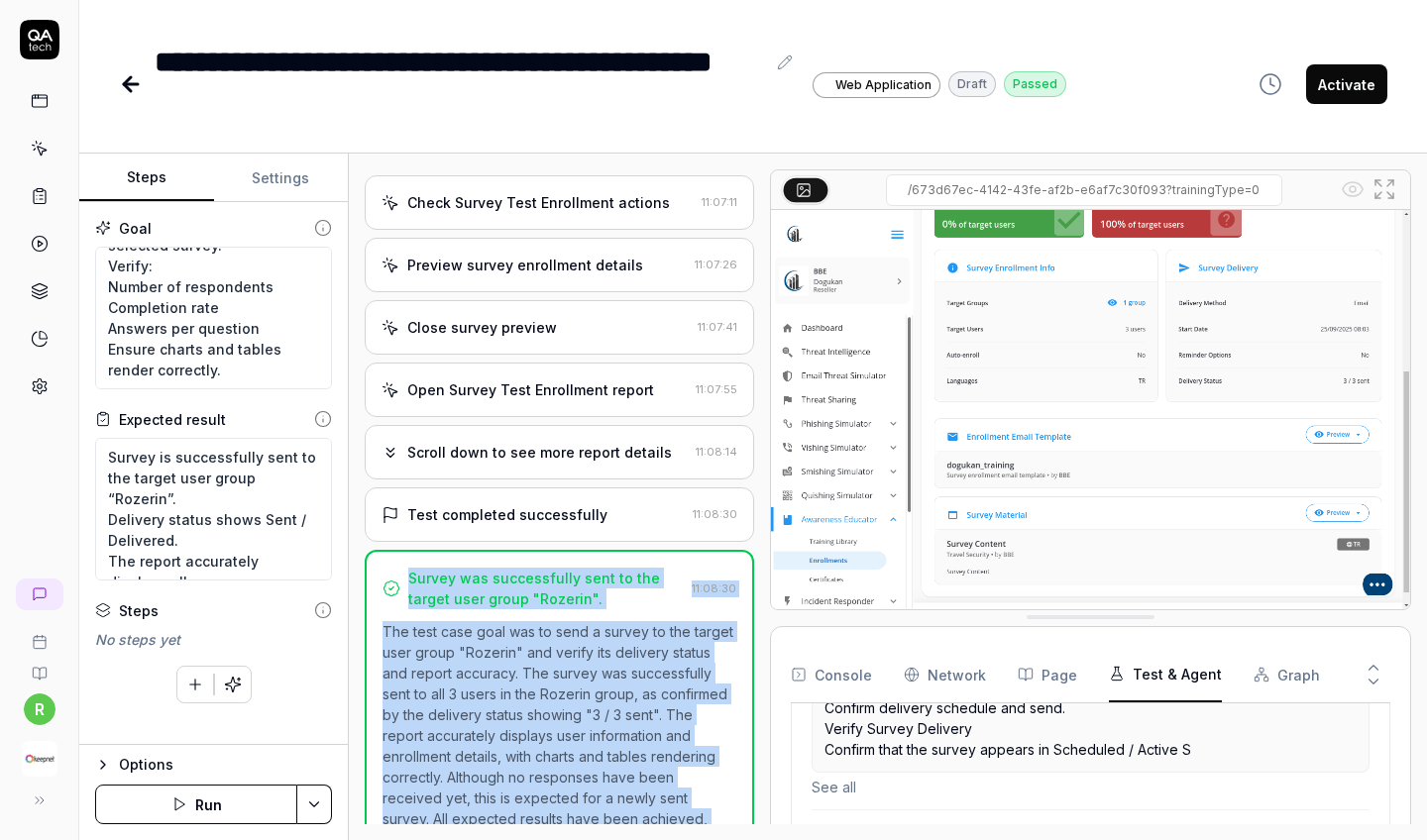
drag, startPoint x: 553, startPoint y: 807, endPoint x: 398, endPoint y: 519, distance: 327.1
click at [398, 550] on div "Survey was successfully sent to the target user group "Rozerin". 11:08:30 The t…" at bounding box center [560, 711] width 390 height 322
copy div "Survey was successfully sent to the target user group "Rozerin". 11:08:30 The t…"
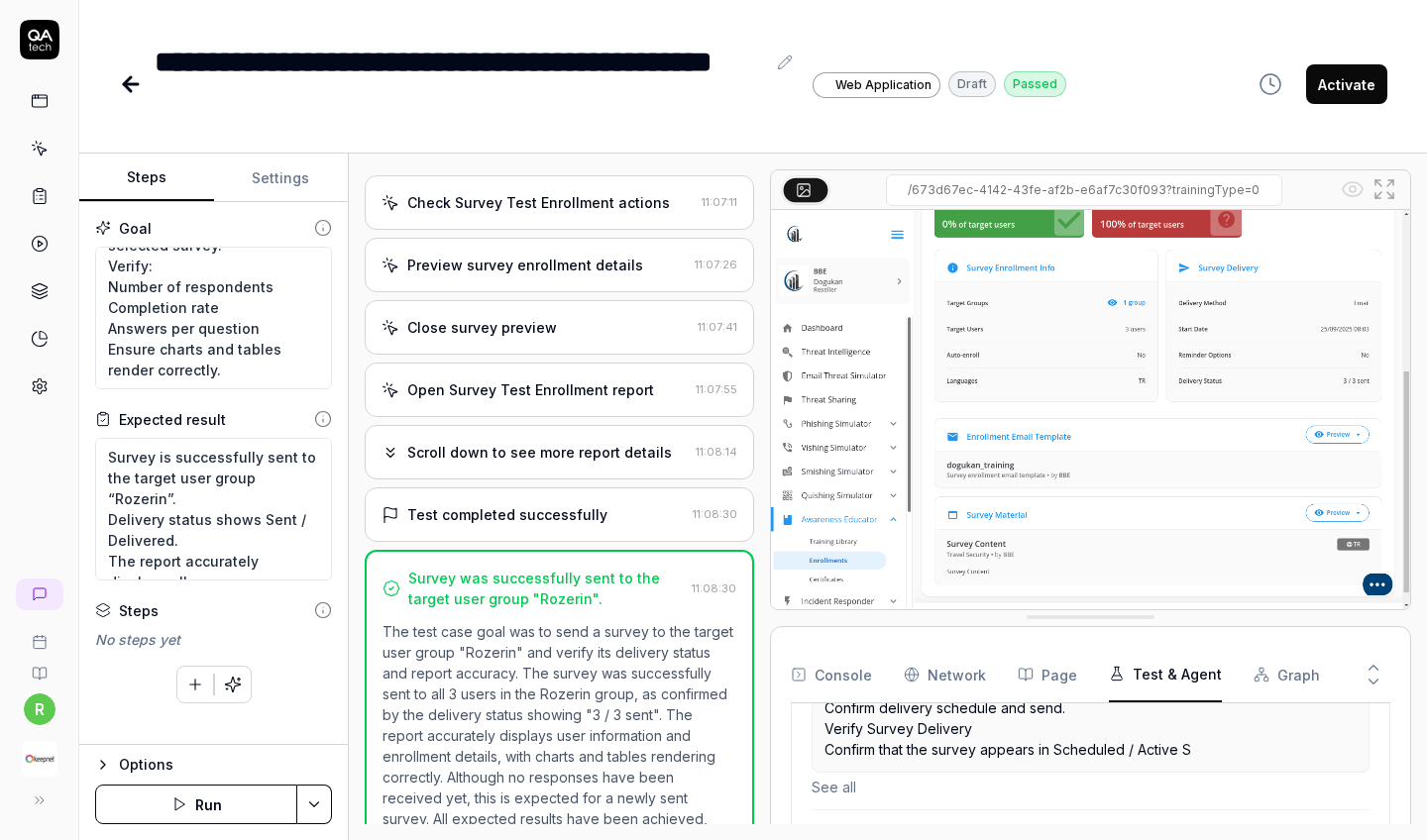
click at [116, 68] on div "**********" at bounding box center [752, 64] width 1348 height 129
click at [132, 72] on icon at bounding box center [131, 84] width 24 height 24
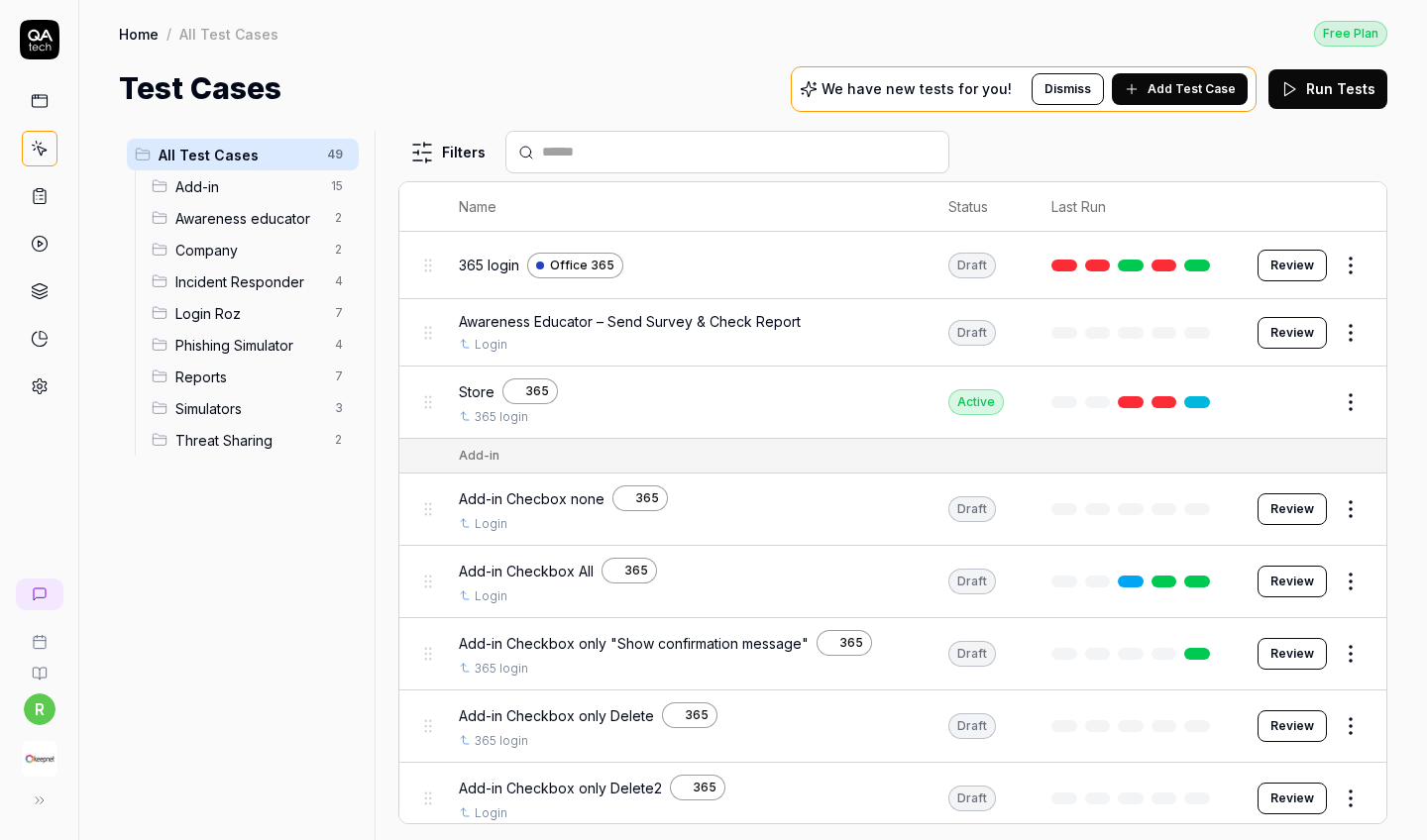
click at [262, 226] on span "Awareness educator" at bounding box center [250, 218] width 148 height 21
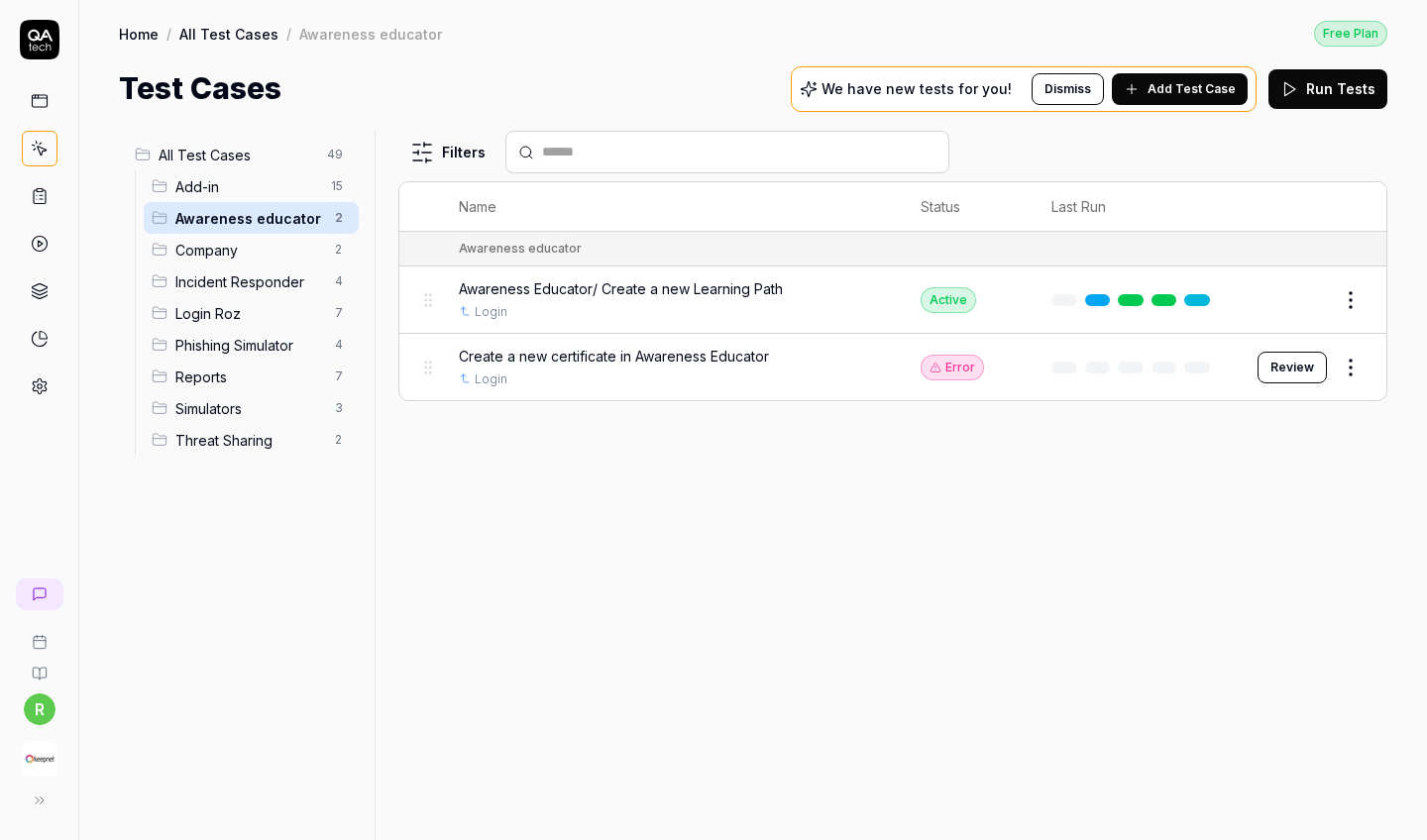
click at [243, 147] on span "All Test Cases" at bounding box center [237, 155] width 157 height 21
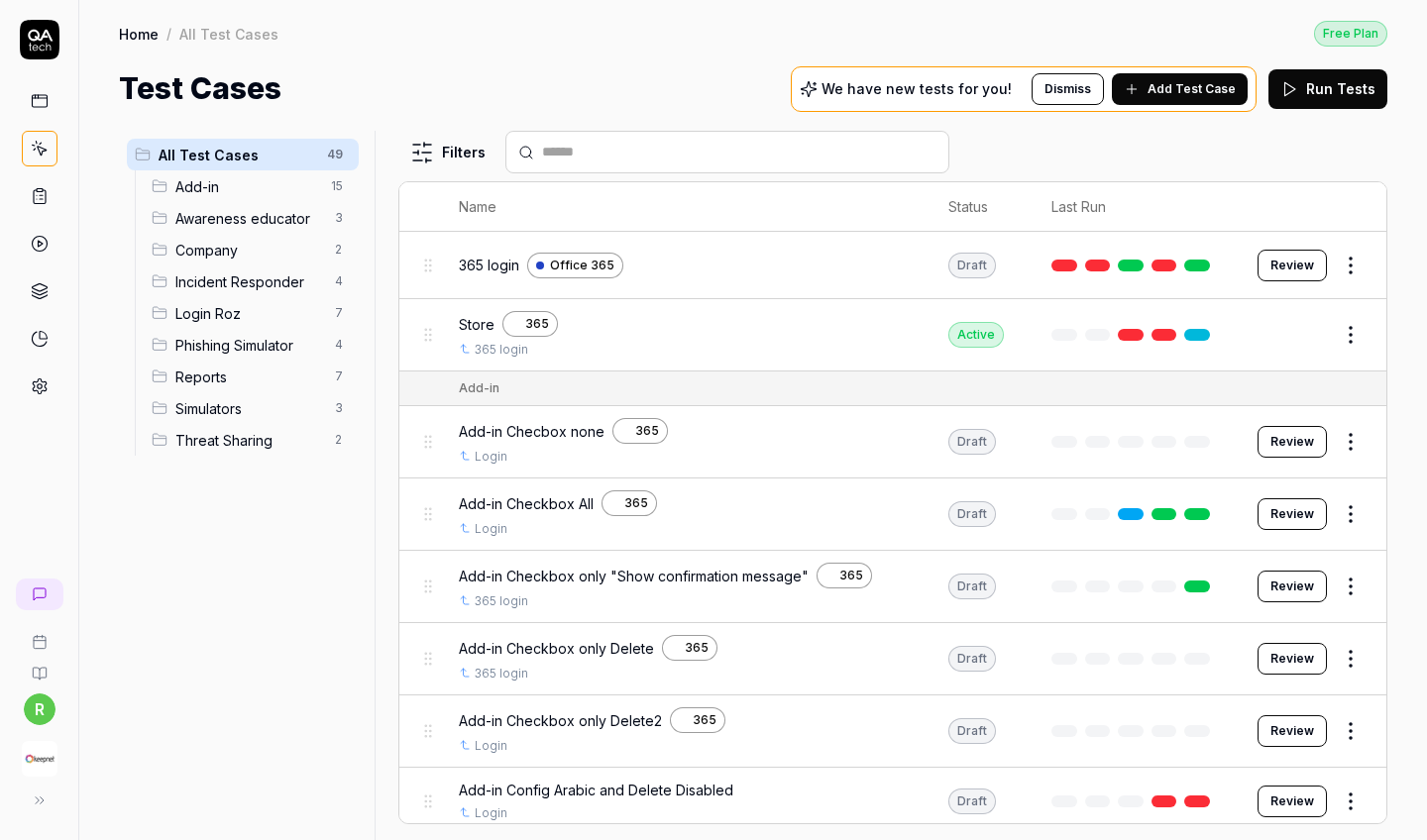
click at [258, 227] on span "Awareness educator" at bounding box center [250, 218] width 148 height 21
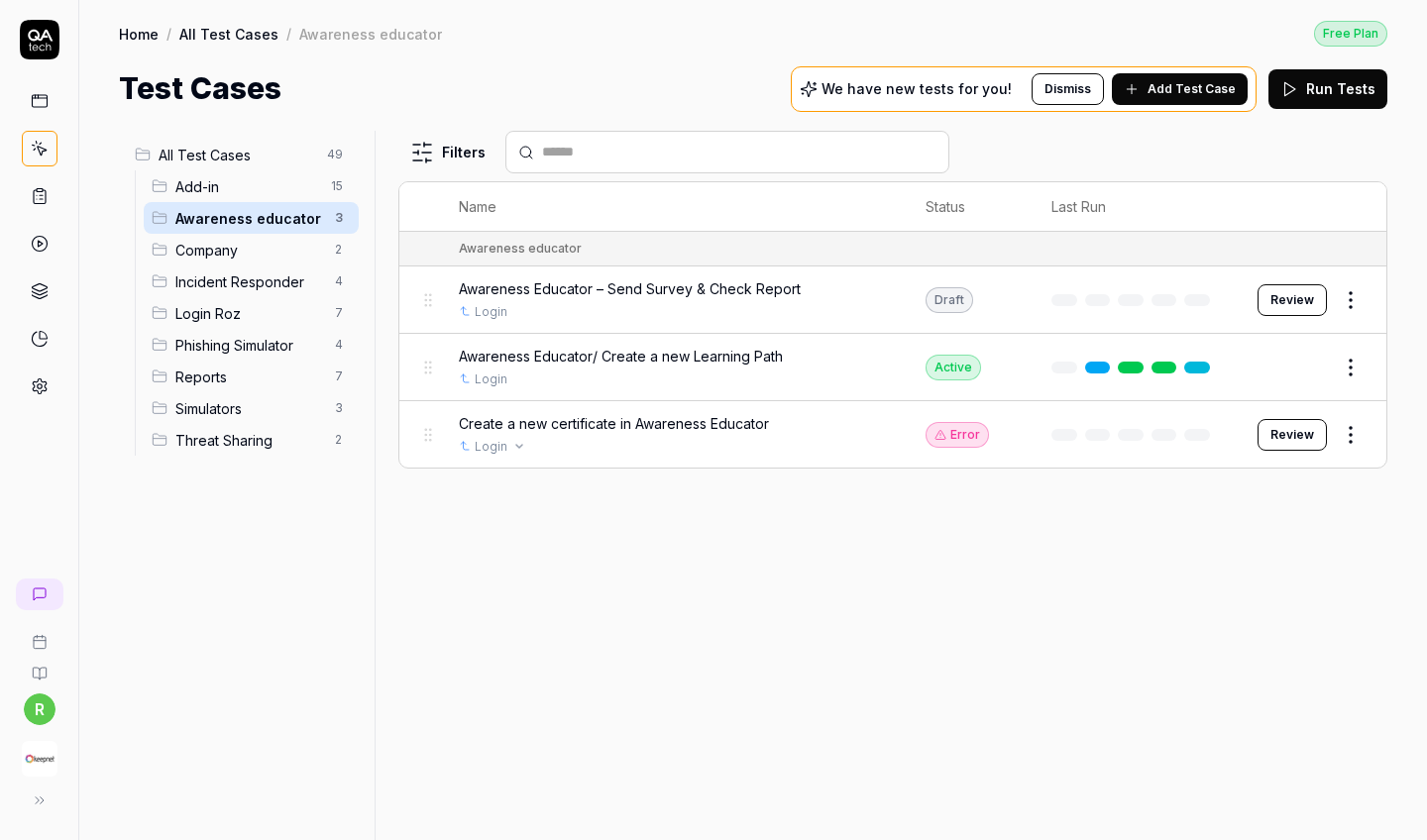
click at [826, 429] on div "Create a new certificate in Awareness Educator" at bounding box center [673, 423] width 428 height 21
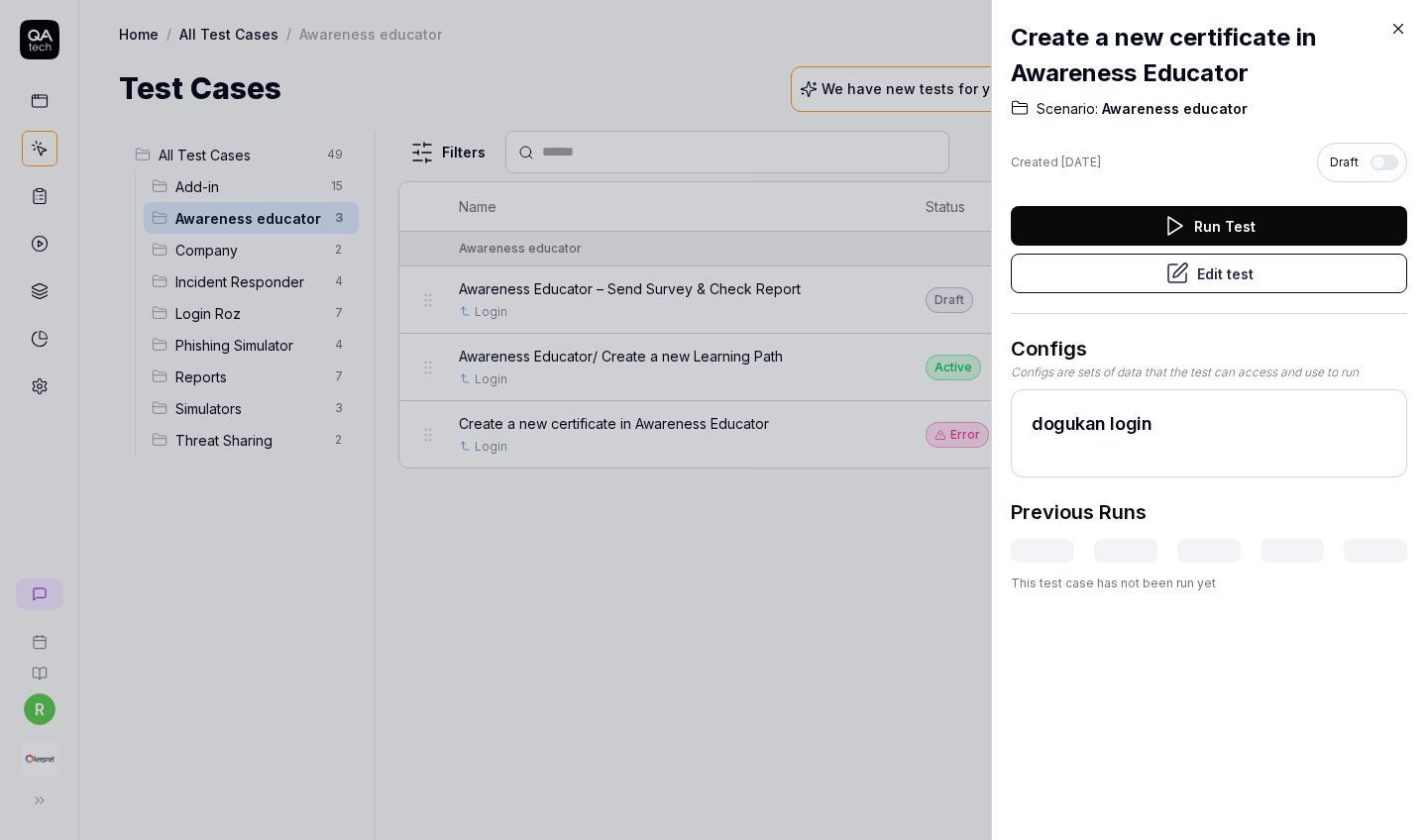
click at [1194, 276] on button "Edit test" at bounding box center [1209, 274] width 397 height 40
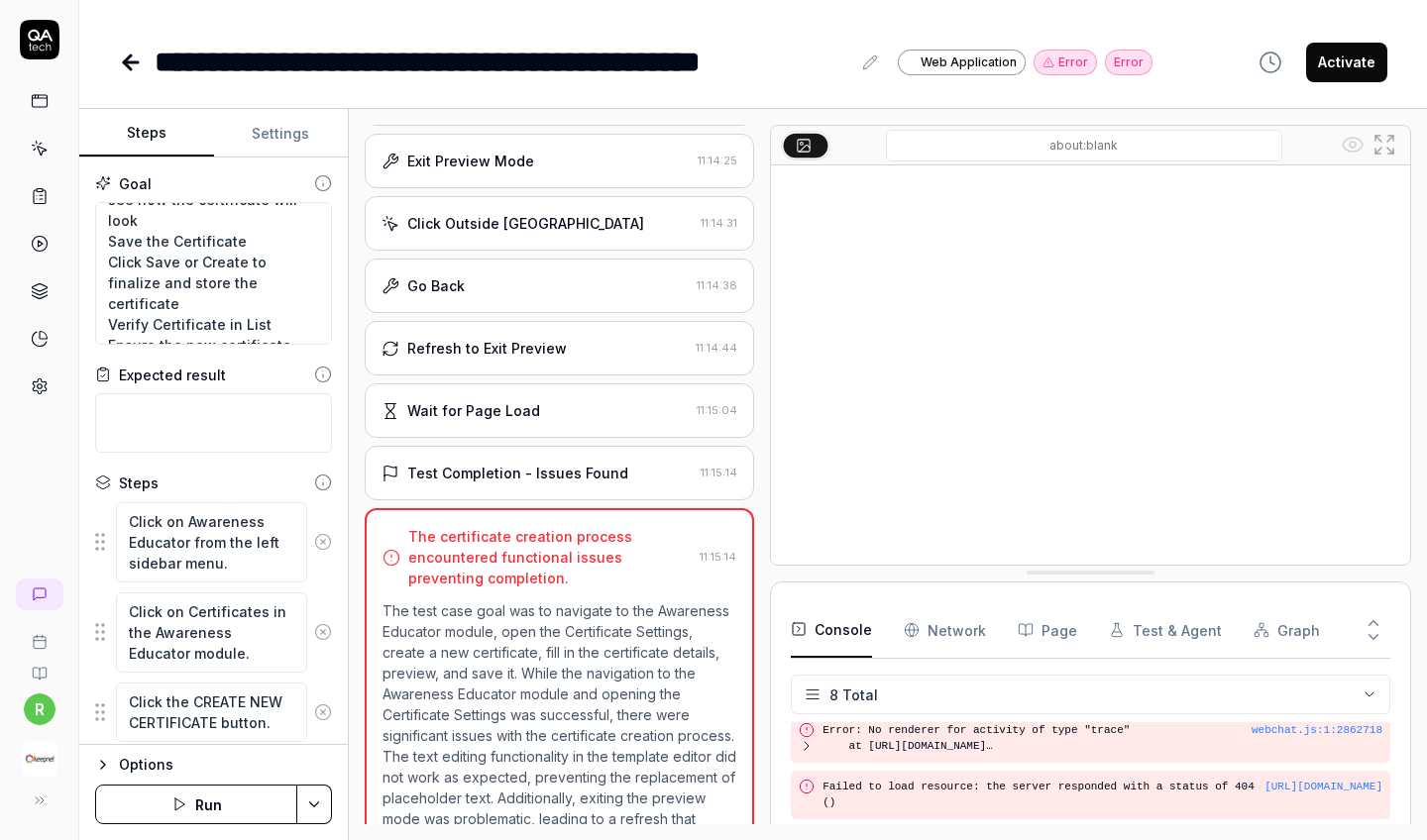
scroll to position [603, 0]
click at [323, 542] on icon at bounding box center [323, 542] width 5 height 5
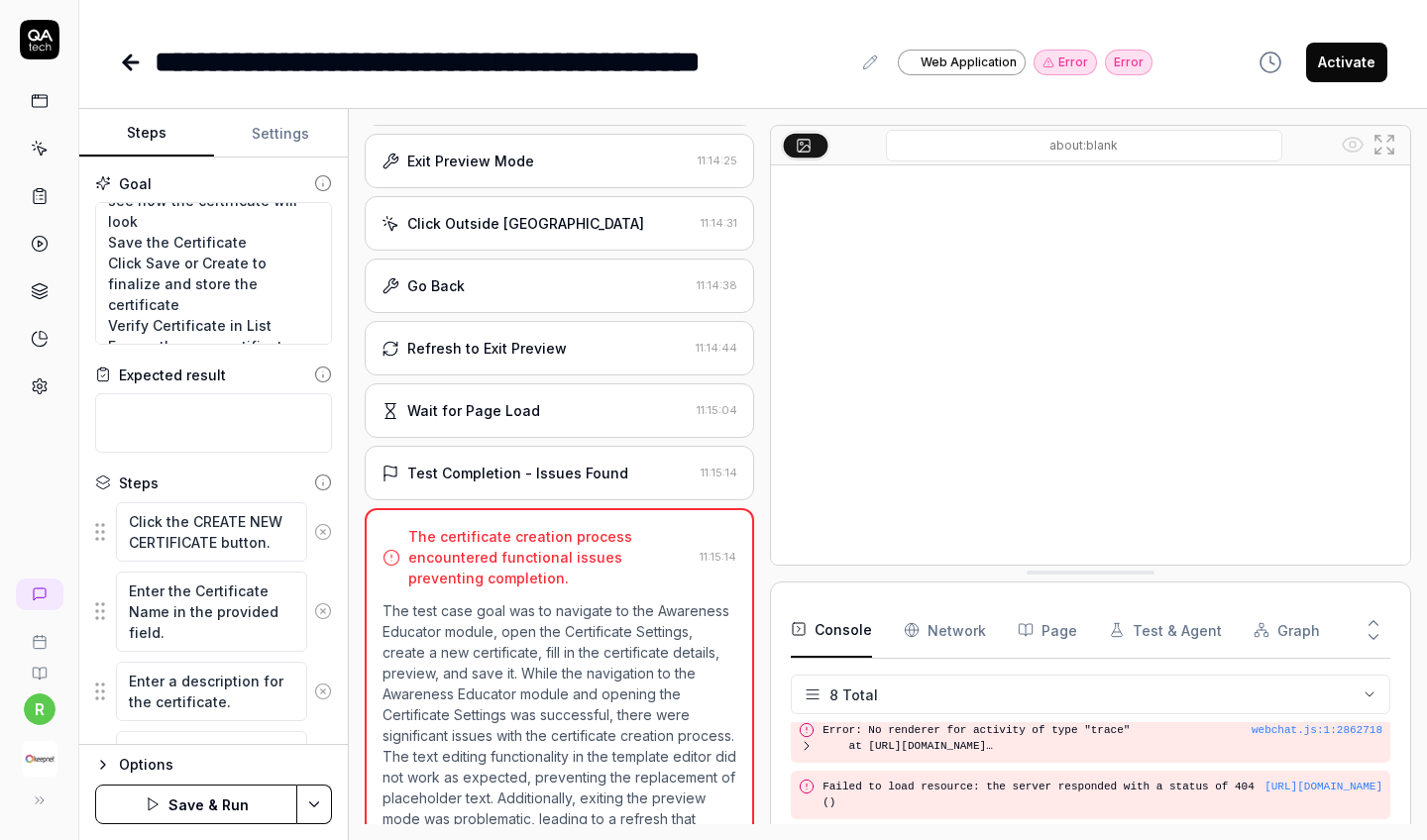
click at [323, 542] on button at bounding box center [324, 532] width 32 height 40
click at [323, 542] on icon at bounding box center [323, 542] width 5 height 5
click at [323, 542] on button at bounding box center [324, 532] width 32 height 40
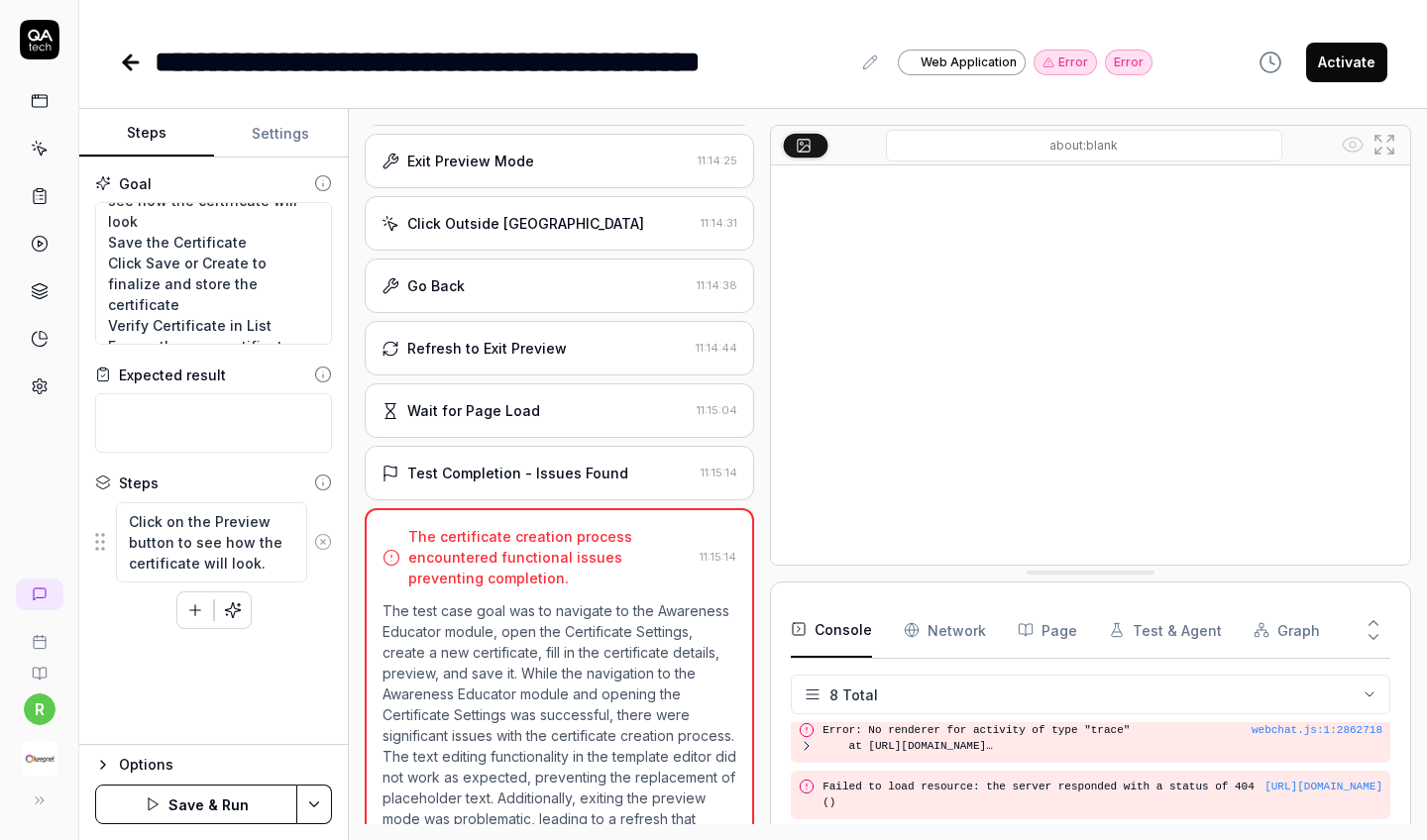
click at [323, 542] on icon at bounding box center [323, 542] width 5 height 5
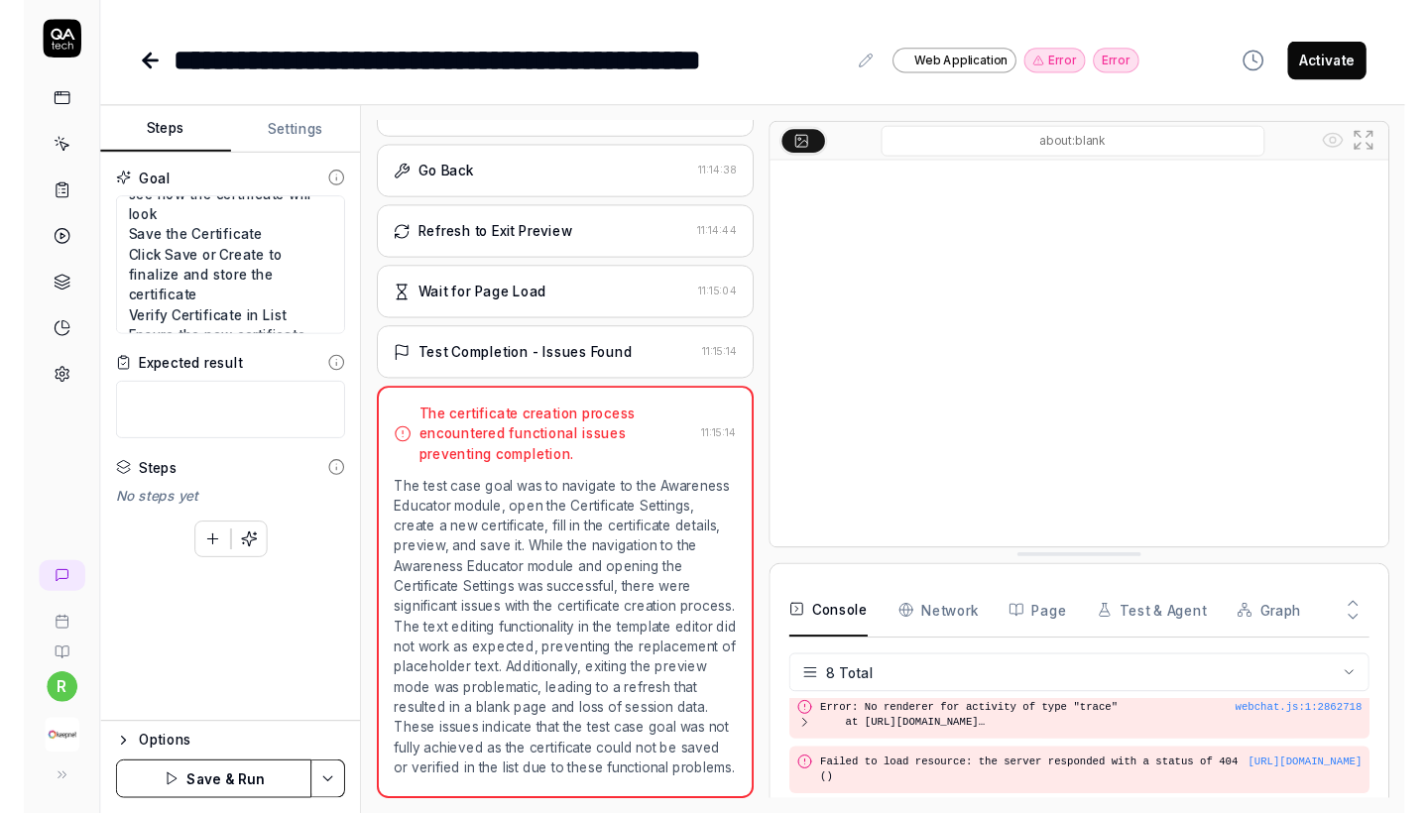
scroll to position [1232, 0]
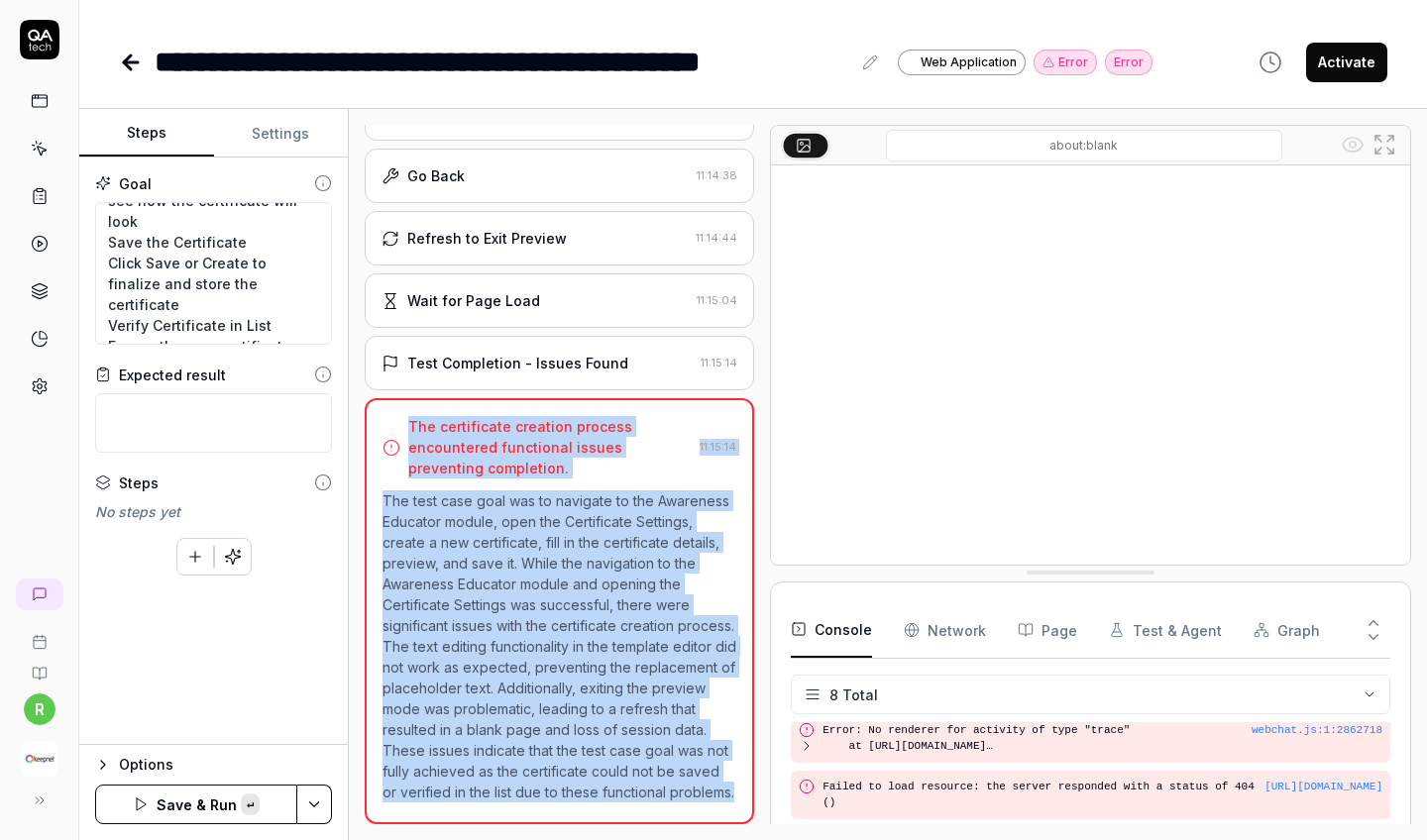
copy div "The certificate creation process encountered functional issues preventing compl…"
drag, startPoint x: 545, startPoint y: 793, endPoint x: 391, endPoint y: 393, distance: 428.6
click at [391, 399] on div "The certificate creation process encountered functional issues preventing compl…" at bounding box center [560, 611] width 390 height 426
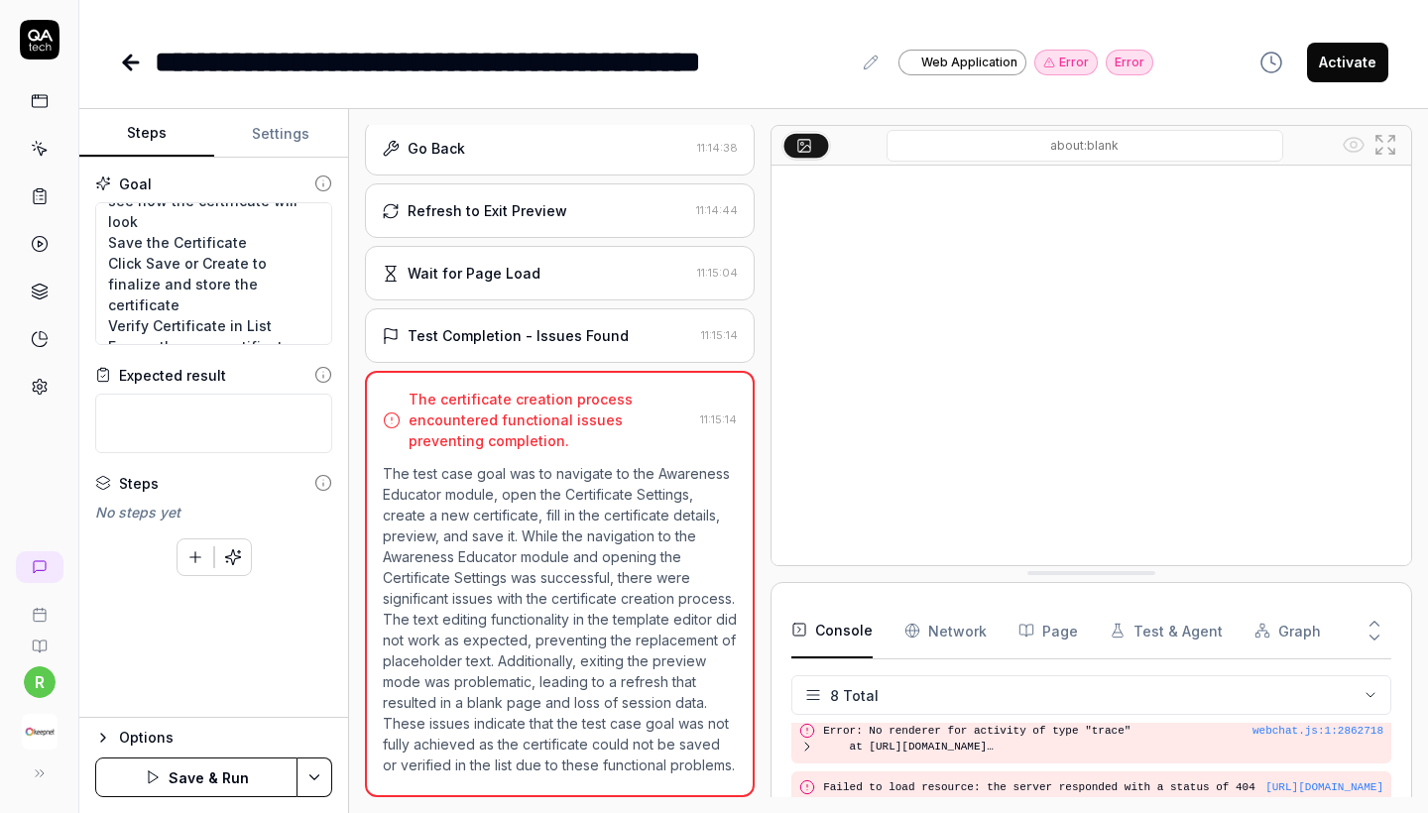
click at [474, 265] on div "Wait for Page Load 11:15:04" at bounding box center [560, 273] width 390 height 55
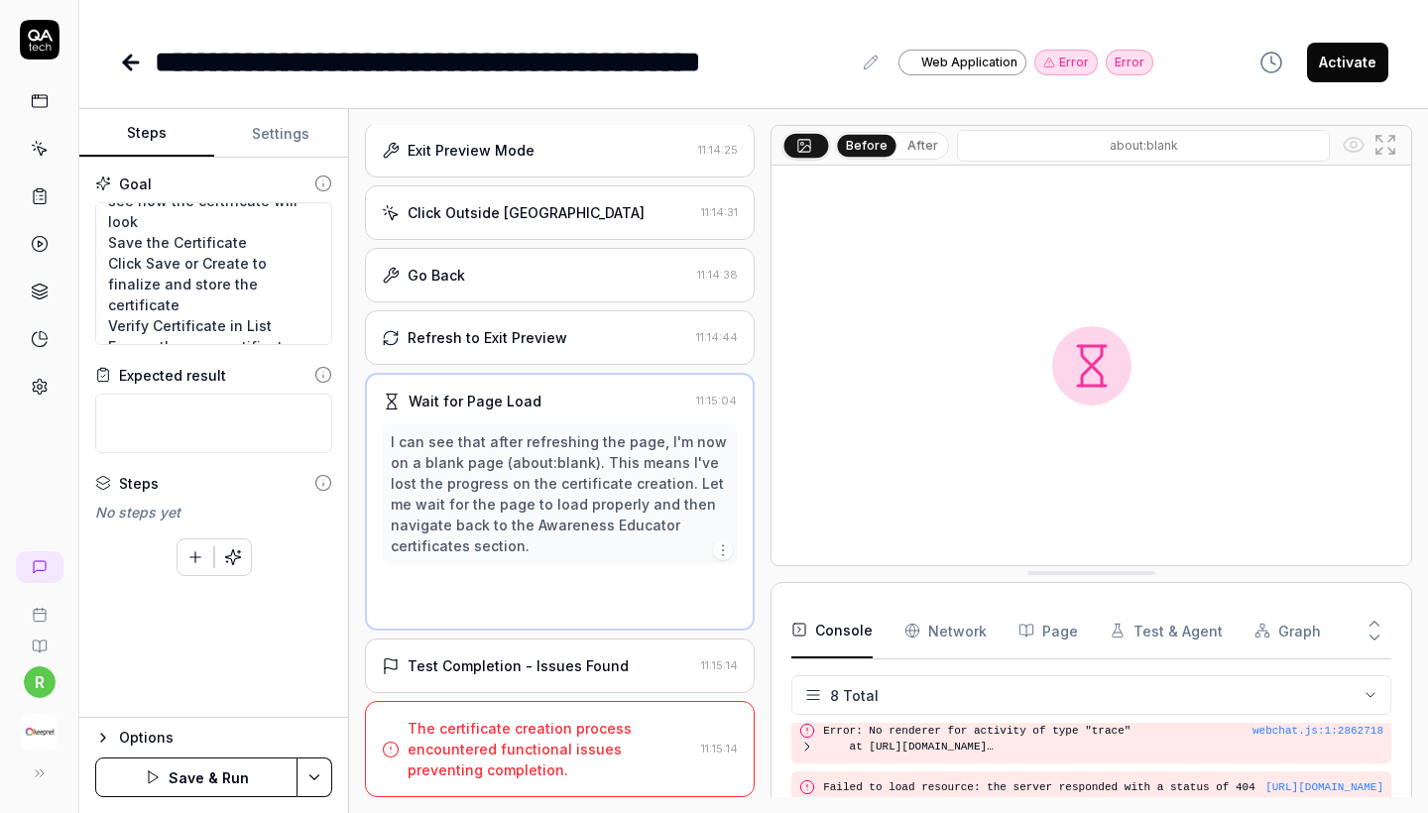
scroll to position [945, 0]
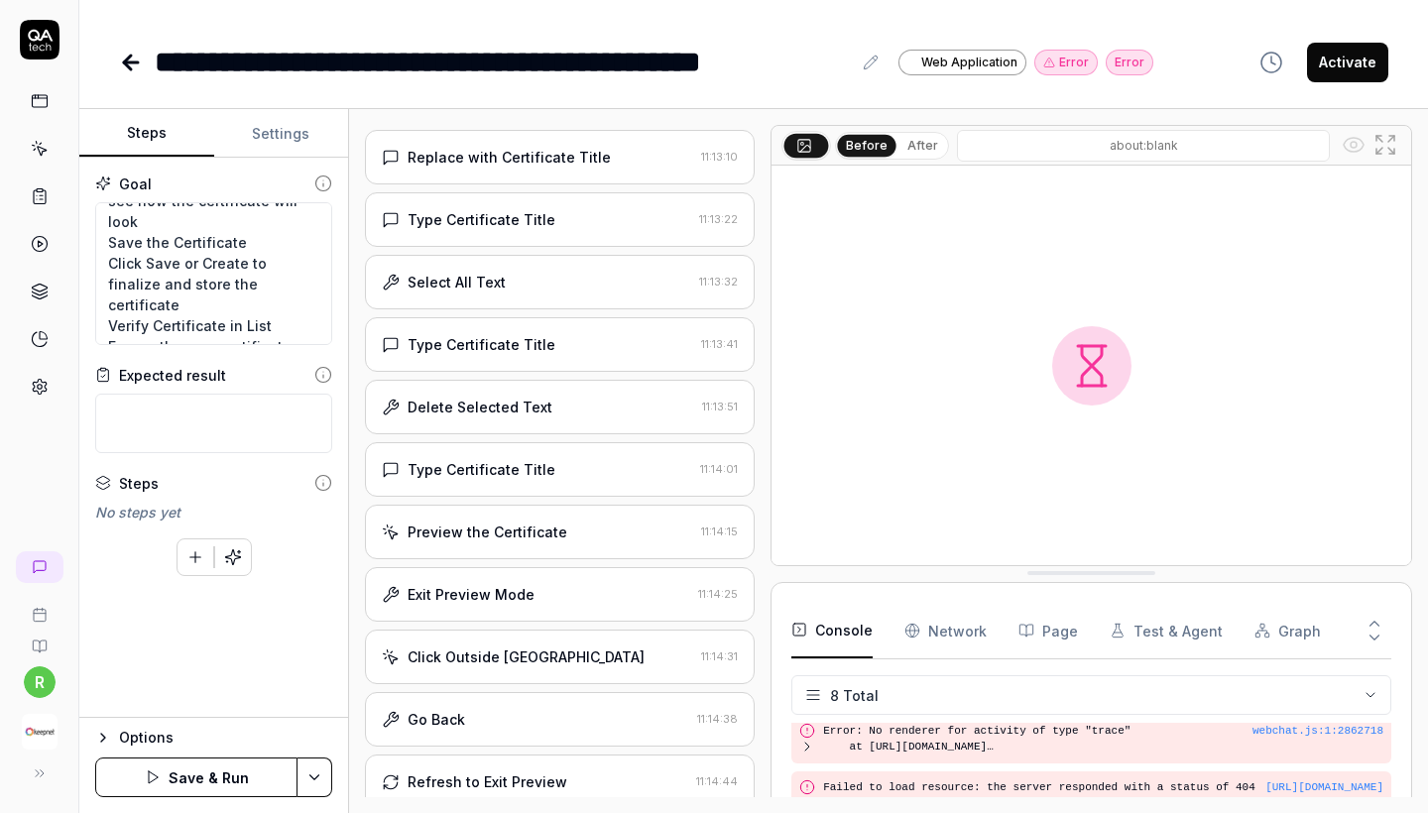
click at [504, 434] on div "Delete Selected Text 11:13:51" at bounding box center [560, 407] width 390 height 55
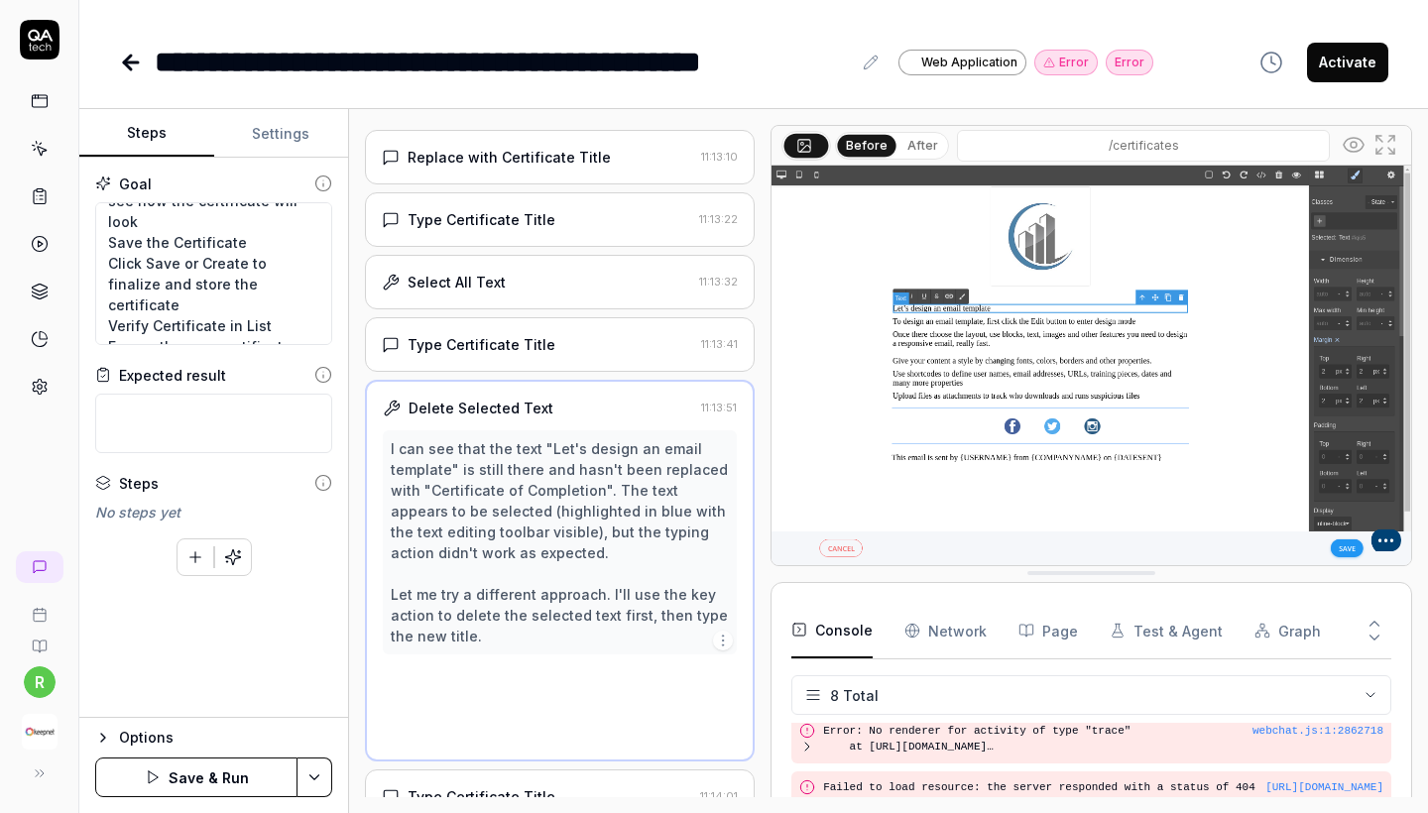
scroll to position [632, 0]
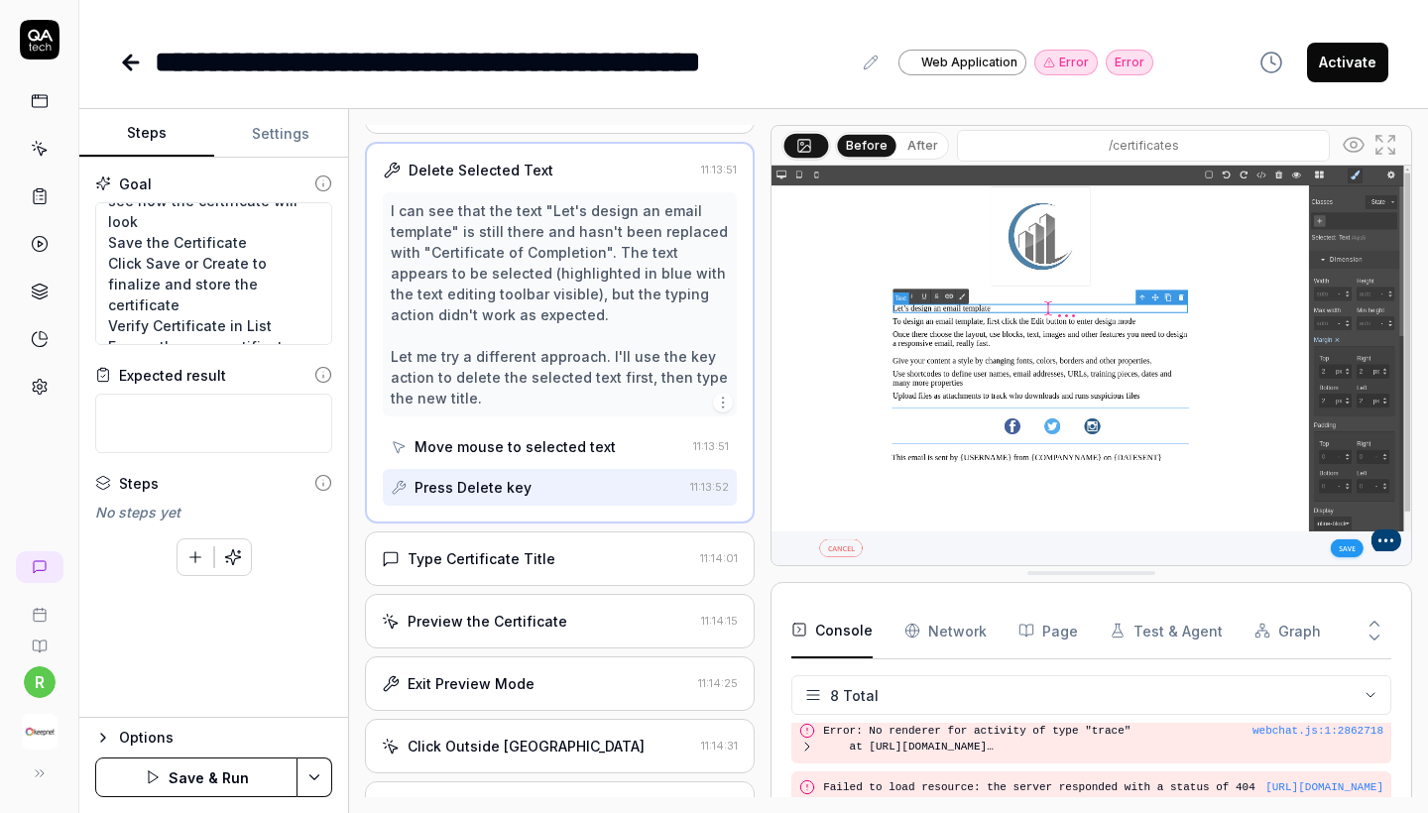
click at [498, 569] on div "Type Certificate Title" at bounding box center [482, 559] width 148 height 21
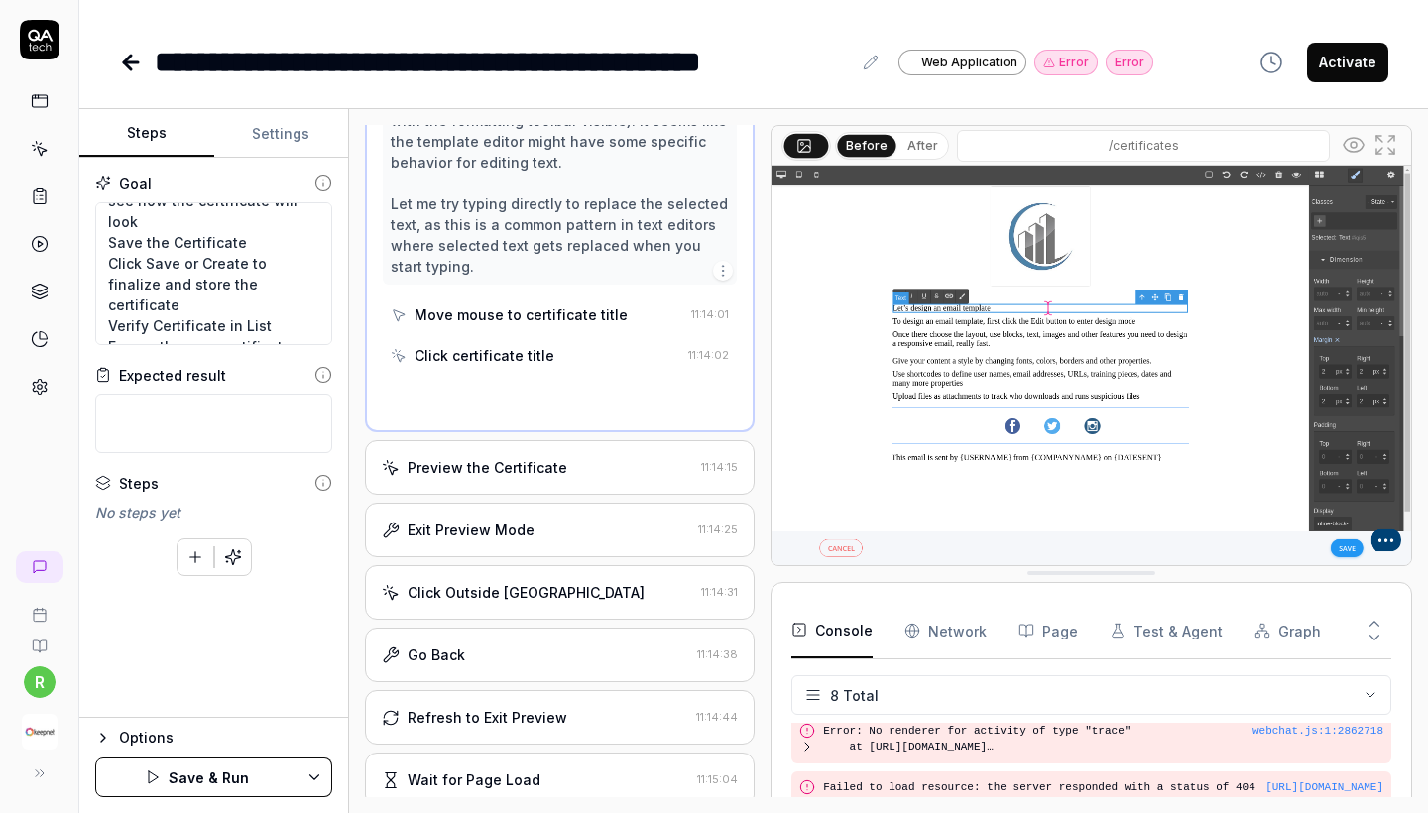
scroll to position [1162, 0]
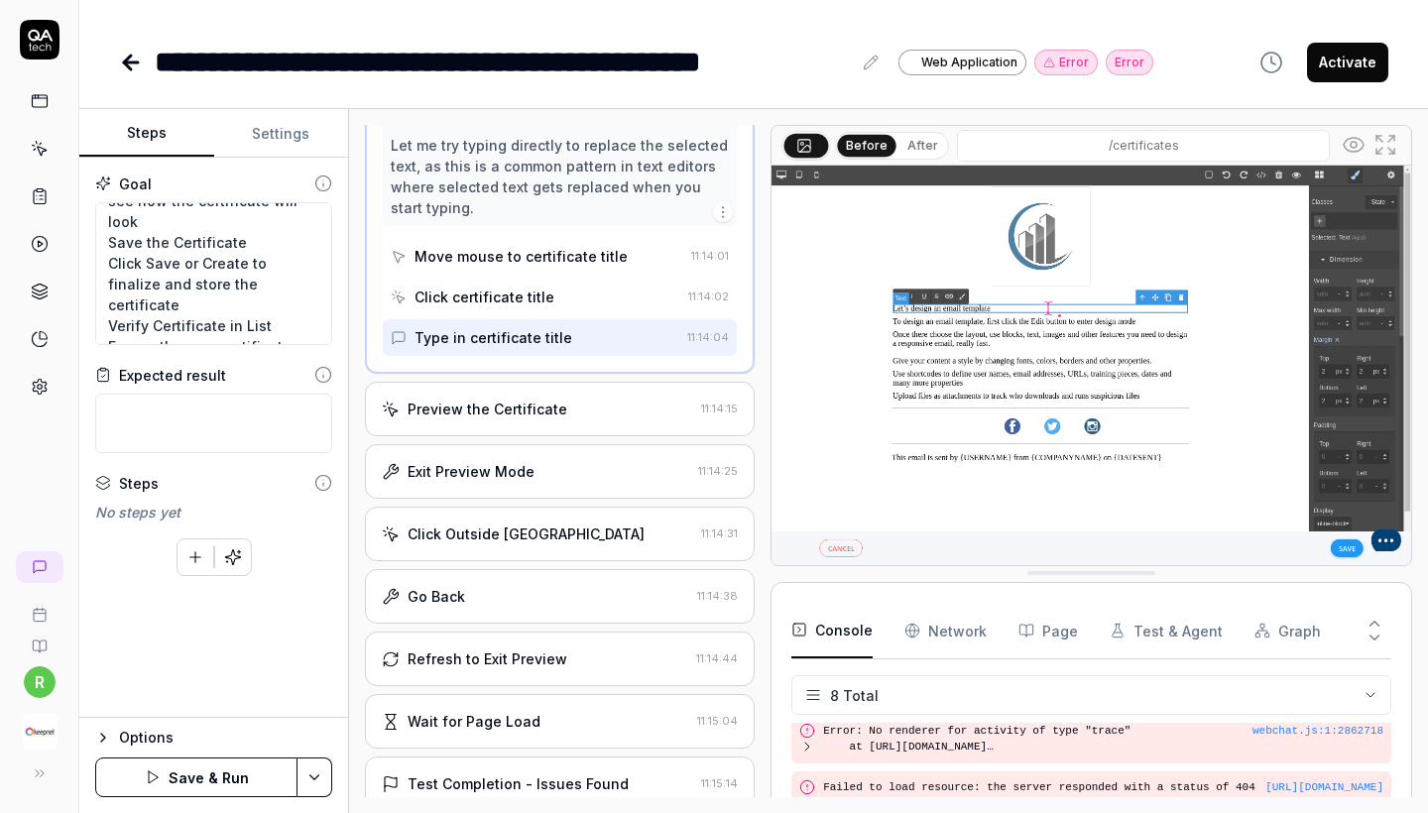
click at [513, 519] on div "Open browser 11:11:22 Default environment https://test-ui.devkeepnet.com/ Navig…" at bounding box center [560, 461] width 390 height 673
click at [507, 499] on div "Exit Preview Mode 11:14:25" at bounding box center [560, 471] width 390 height 55
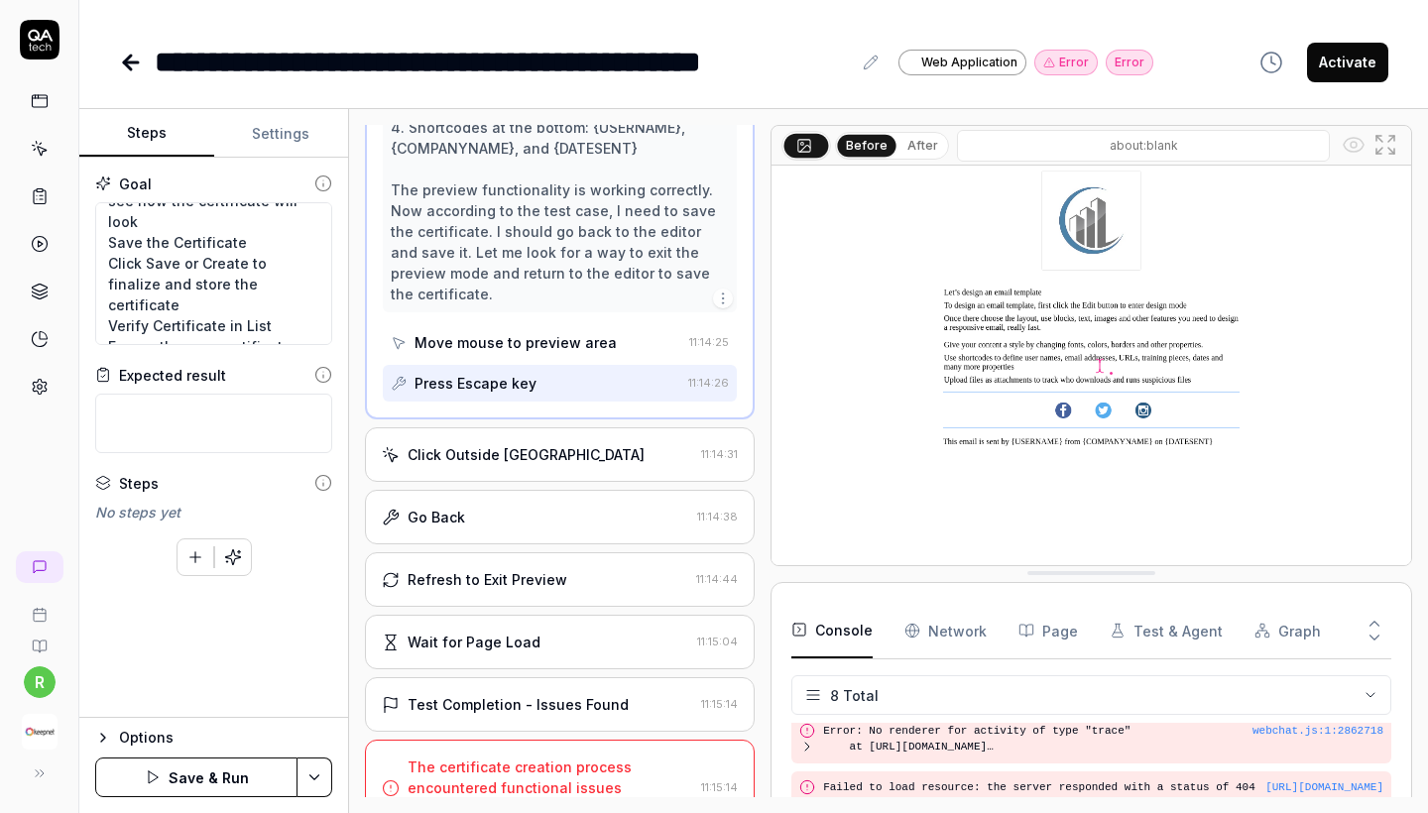
click at [505, 532] on div "Go Back 11:14:38" at bounding box center [560, 517] width 390 height 55
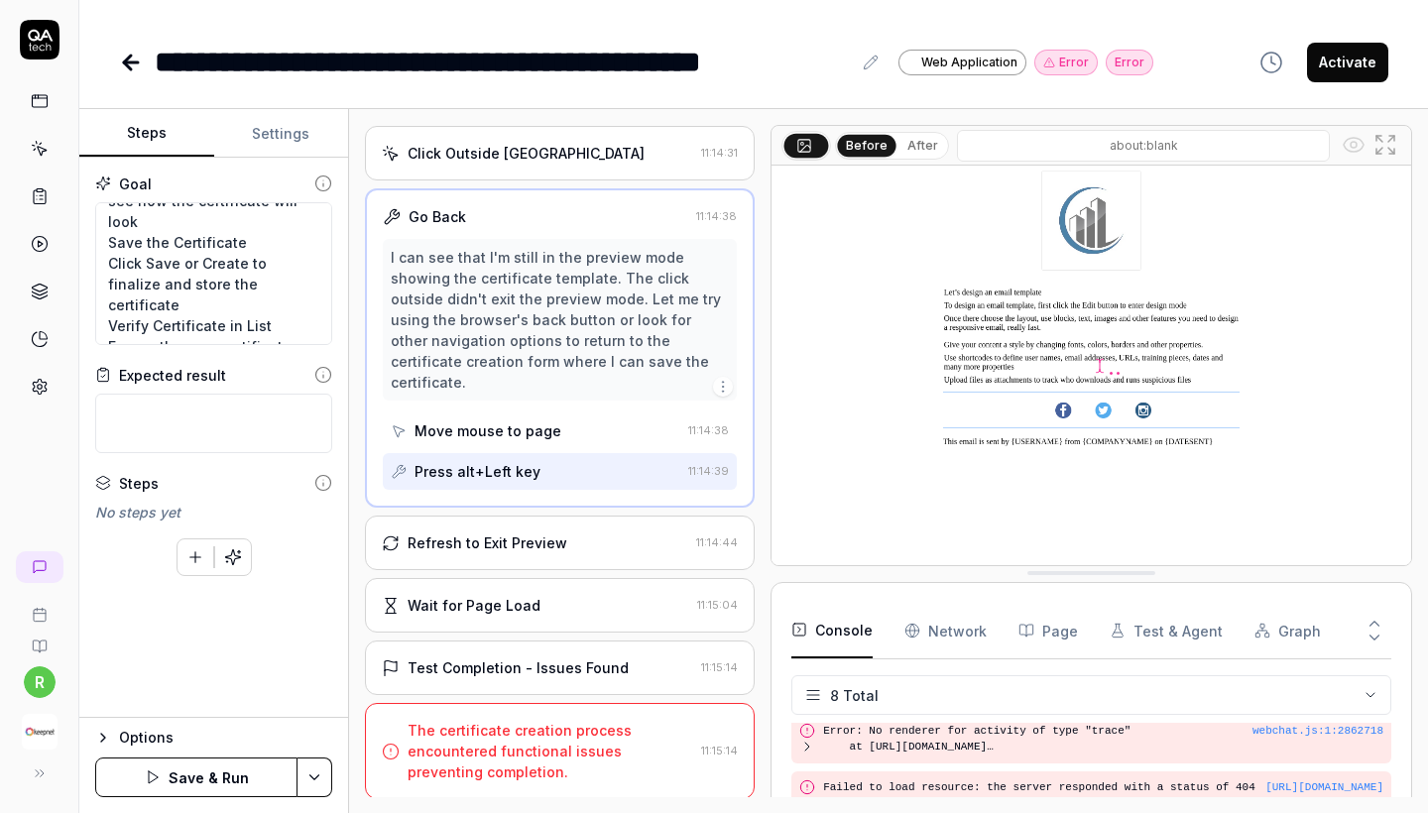
click at [505, 535] on div "Refresh to Exit Preview" at bounding box center [488, 543] width 160 height 21
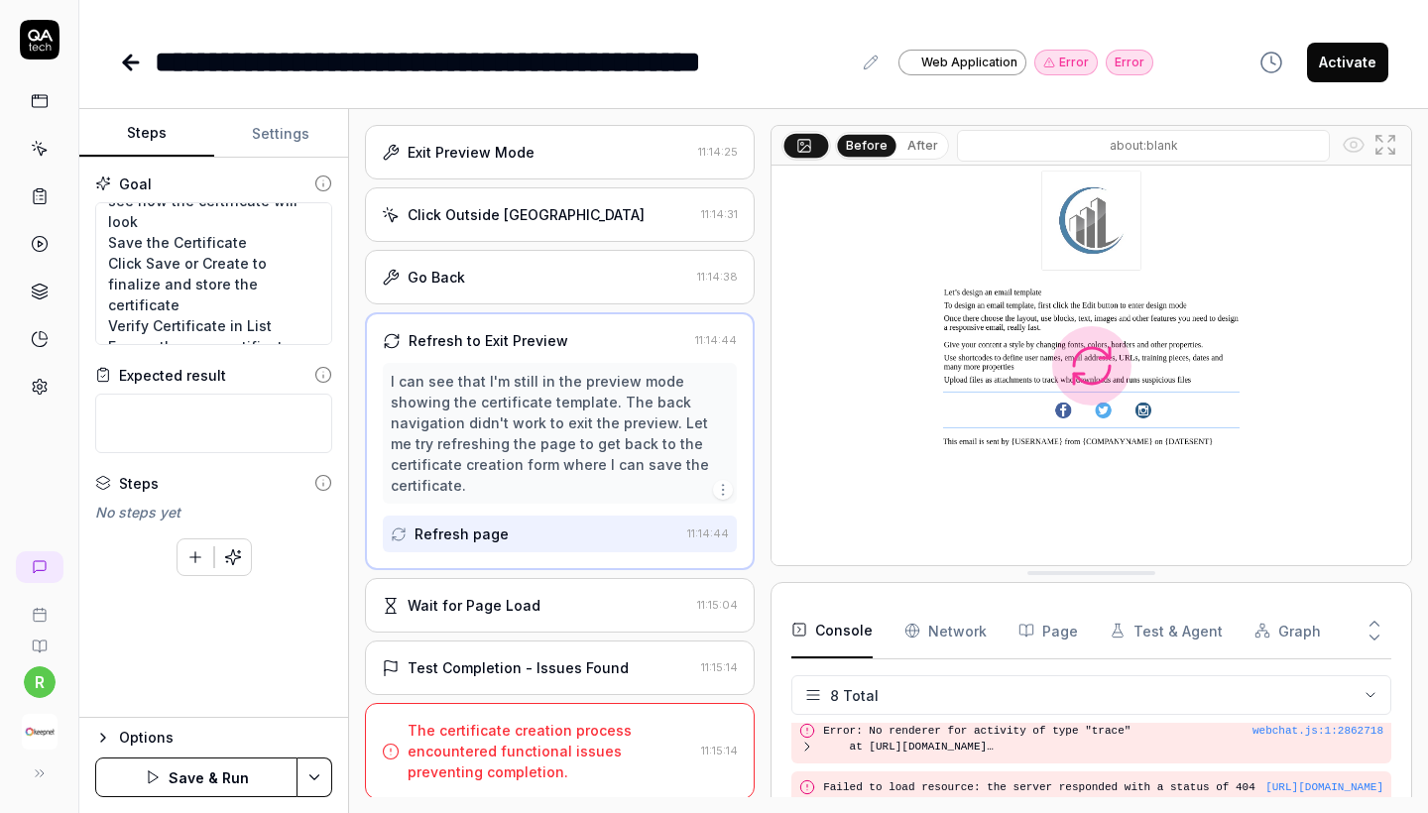
click at [498, 608] on div "Wait for Page Load" at bounding box center [474, 605] width 133 height 21
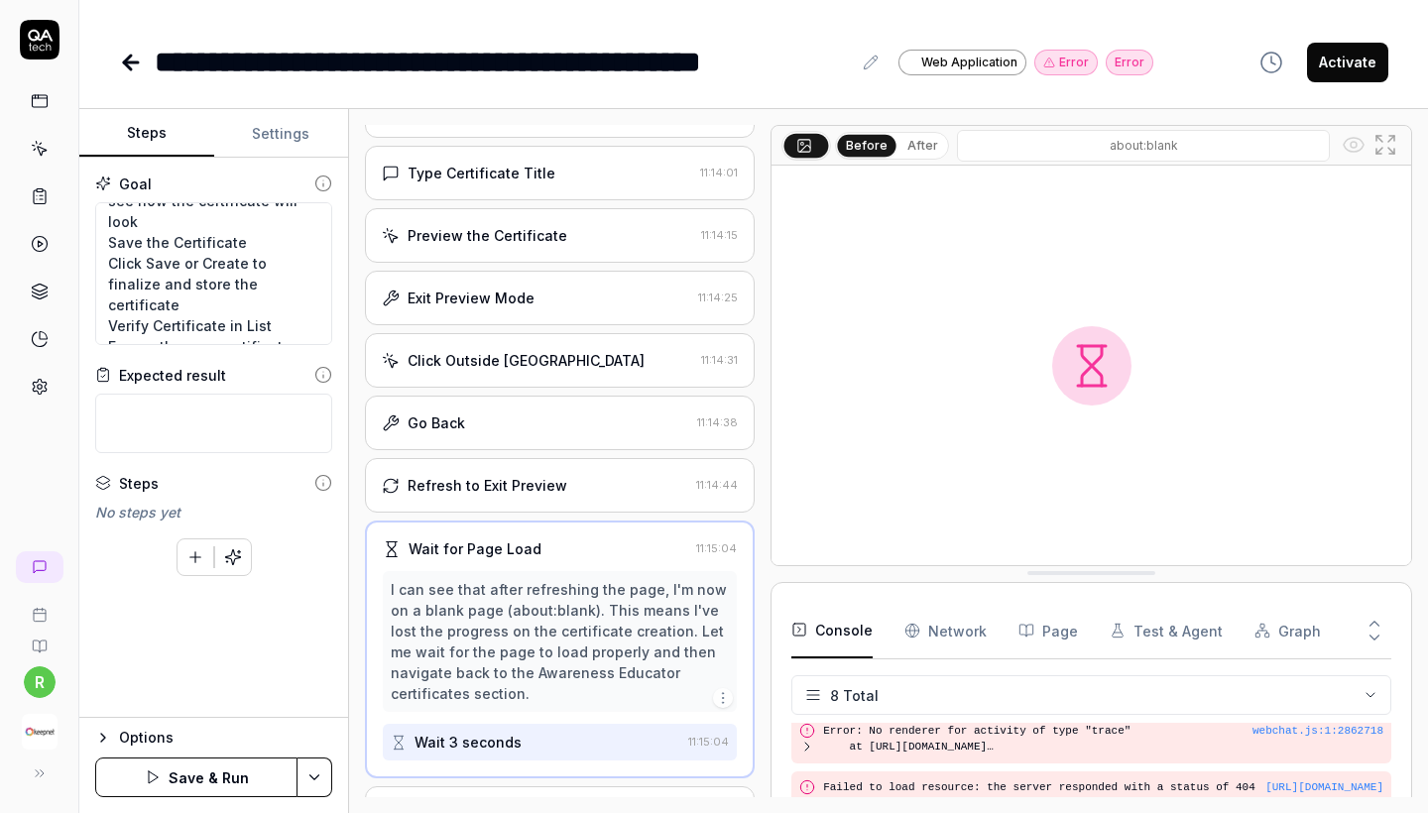
scroll to position [945, 0]
click at [203, 768] on button "Save & Run" at bounding box center [196, 778] width 202 height 40
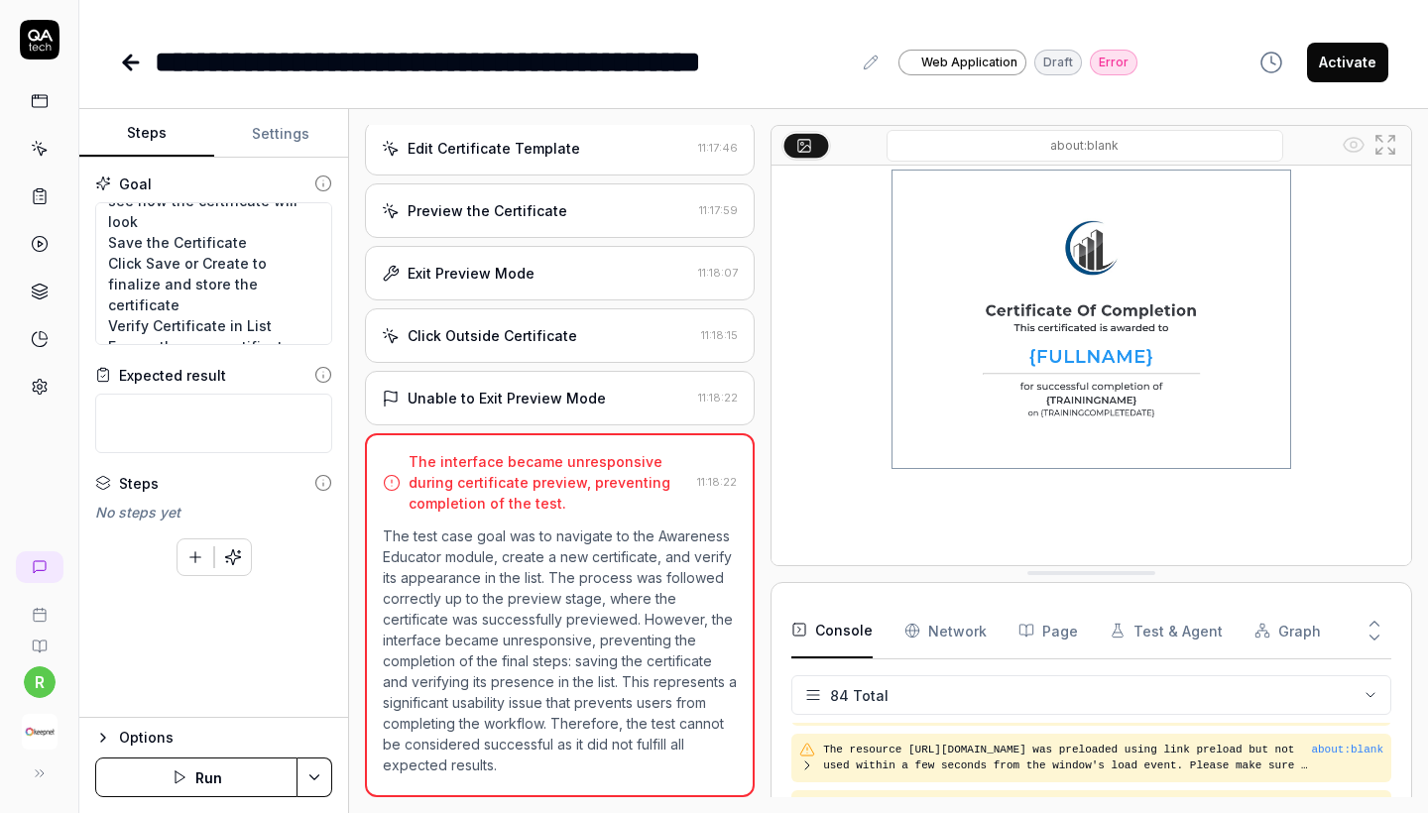
scroll to position [489, 0]
click at [607, 389] on div "Unable to Exit Preview Mode" at bounding box center [536, 398] width 308 height 21
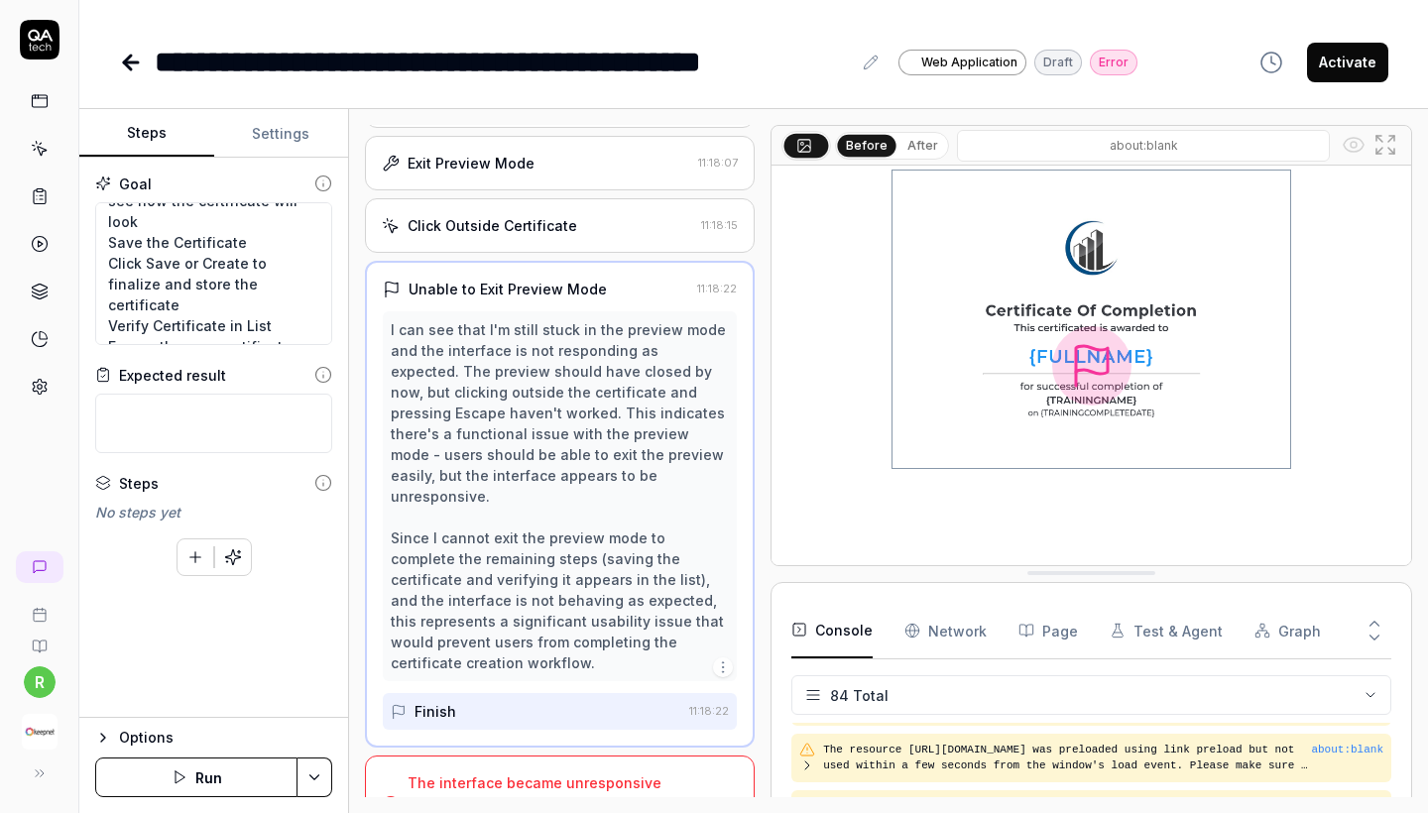
click at [568, 236] on div "Click Outside Certificate" at bounding box center [493, 225] width 170 height 21
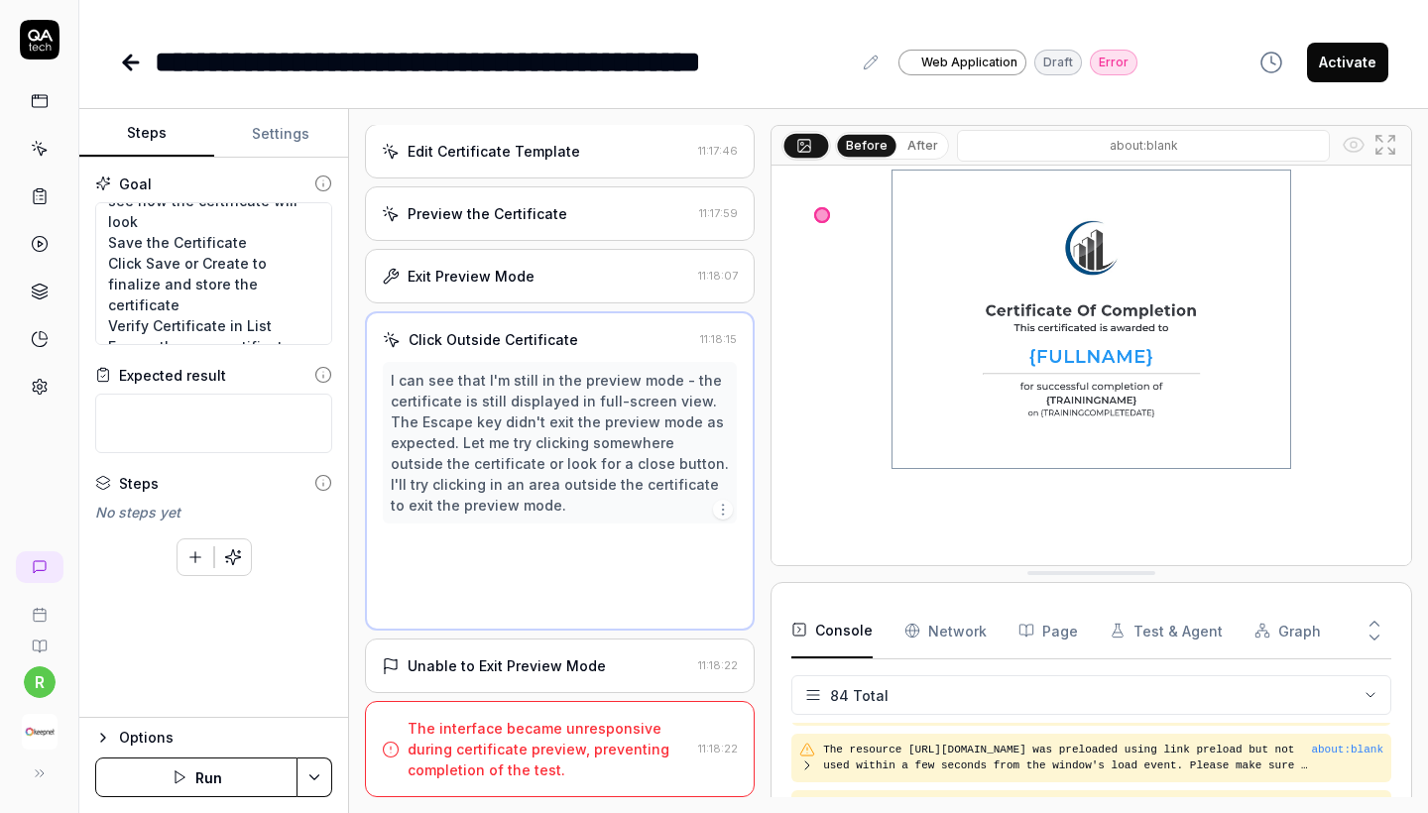
scroll to position [319, 0]
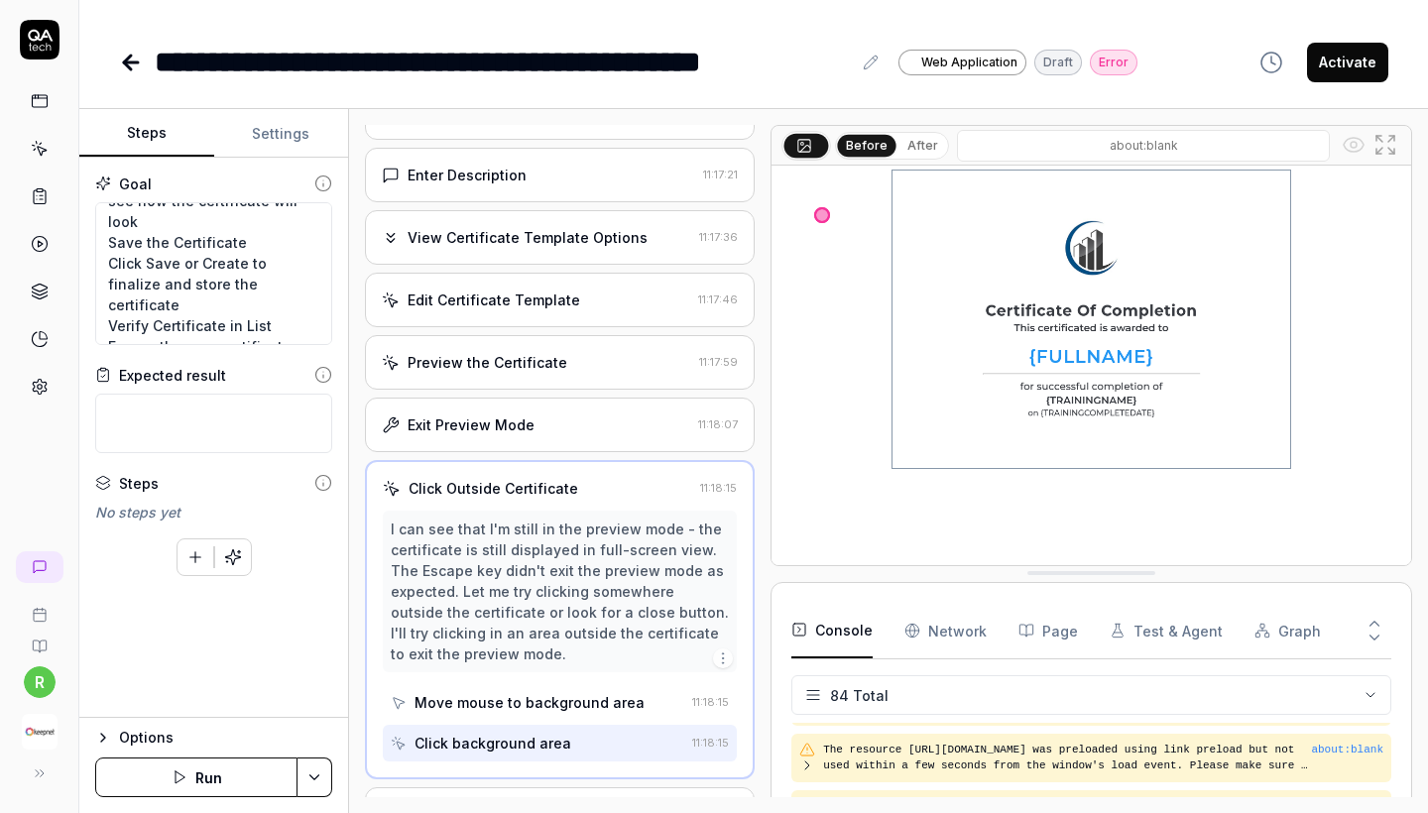
click at [538, 390] on div "Preview the Certificate 11:17:59" at bounding box center [560, 362] width 390 height 55
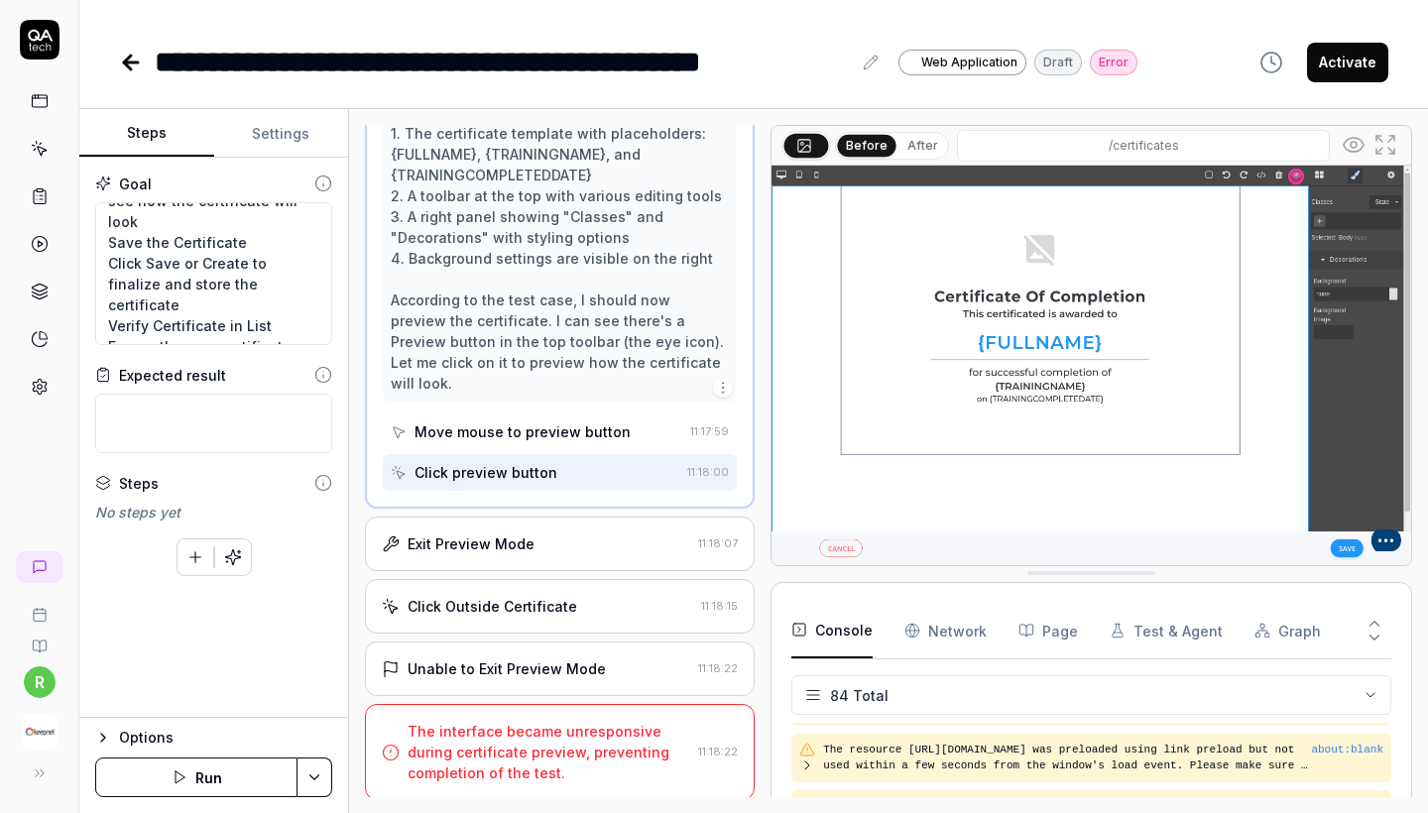
click at [532, 670] on div "Unable to Exit Preview Mode" at bounding box center [507, 669] width 198 height 21
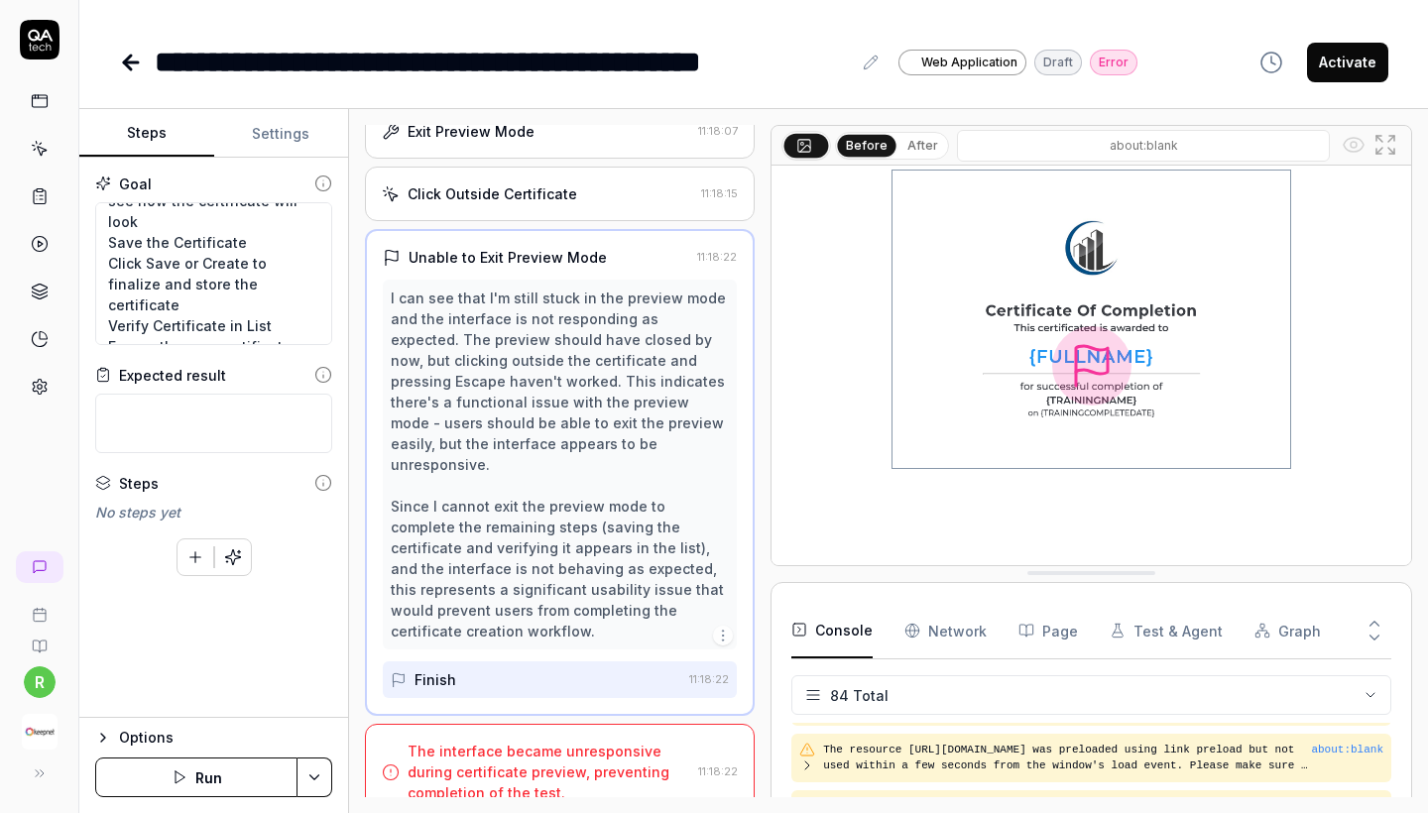
scroll to position [612, 0]
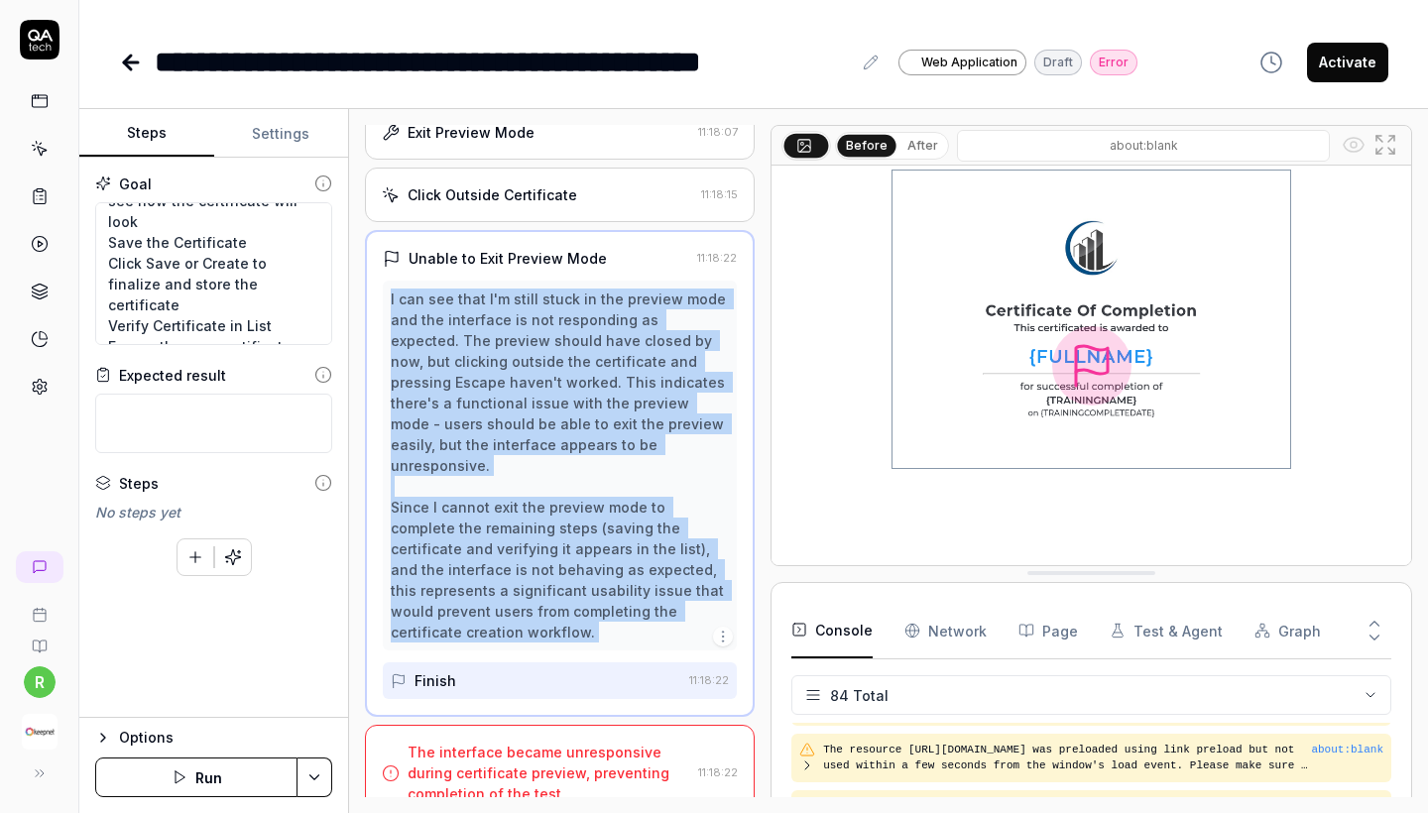
drag, startPoint x: 388, startPoint y: 313, endPoint x: 727, endPoint y: 610, distance: 450.6
click at [727, 610] on div "I can see that I'm still stuck in the preview mode and the interface is not res…" at bounding box center [560, 466] width 354 height 370
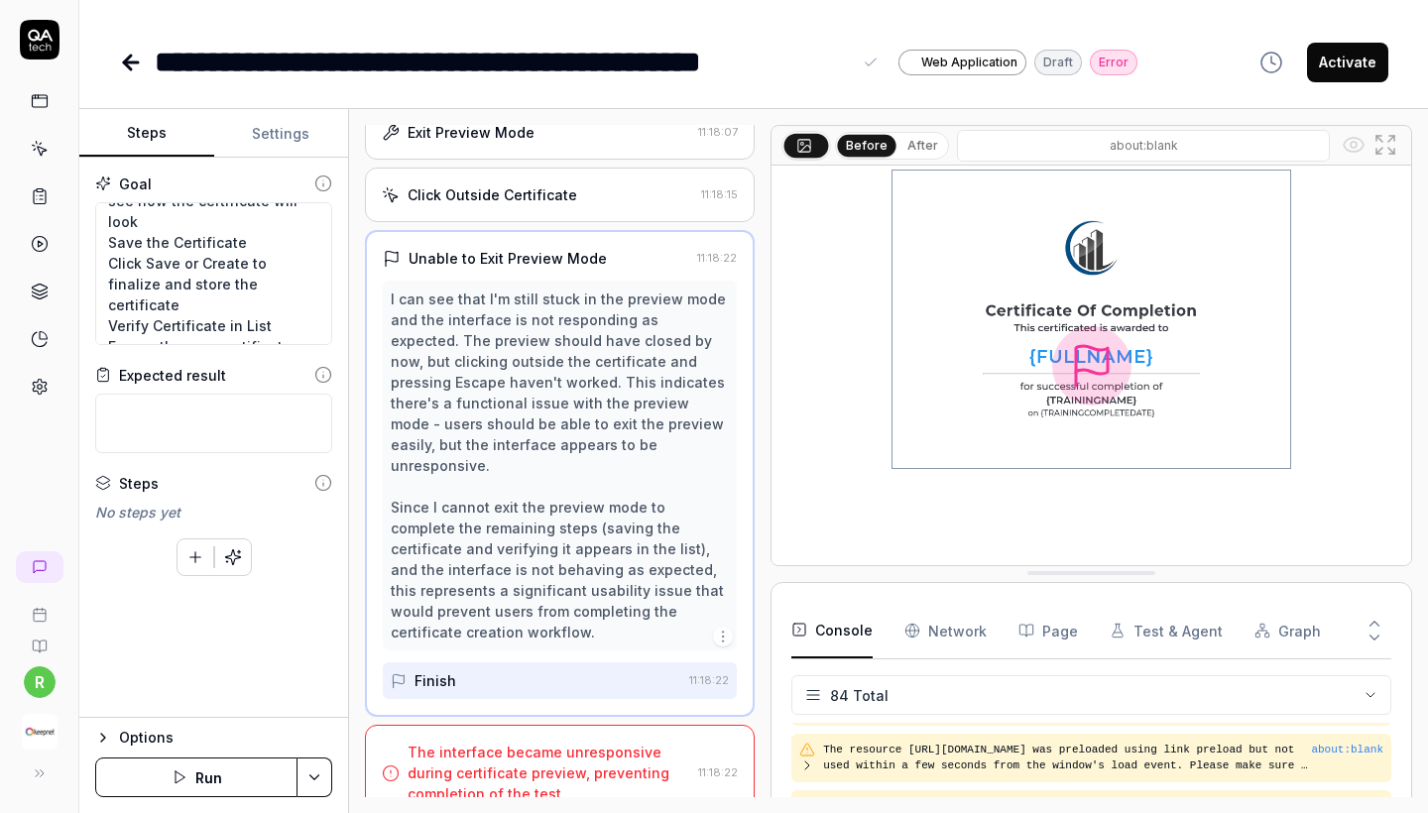
click at [475, 59] on div "**********" at bounding box center [503, 62] width 696 height 45
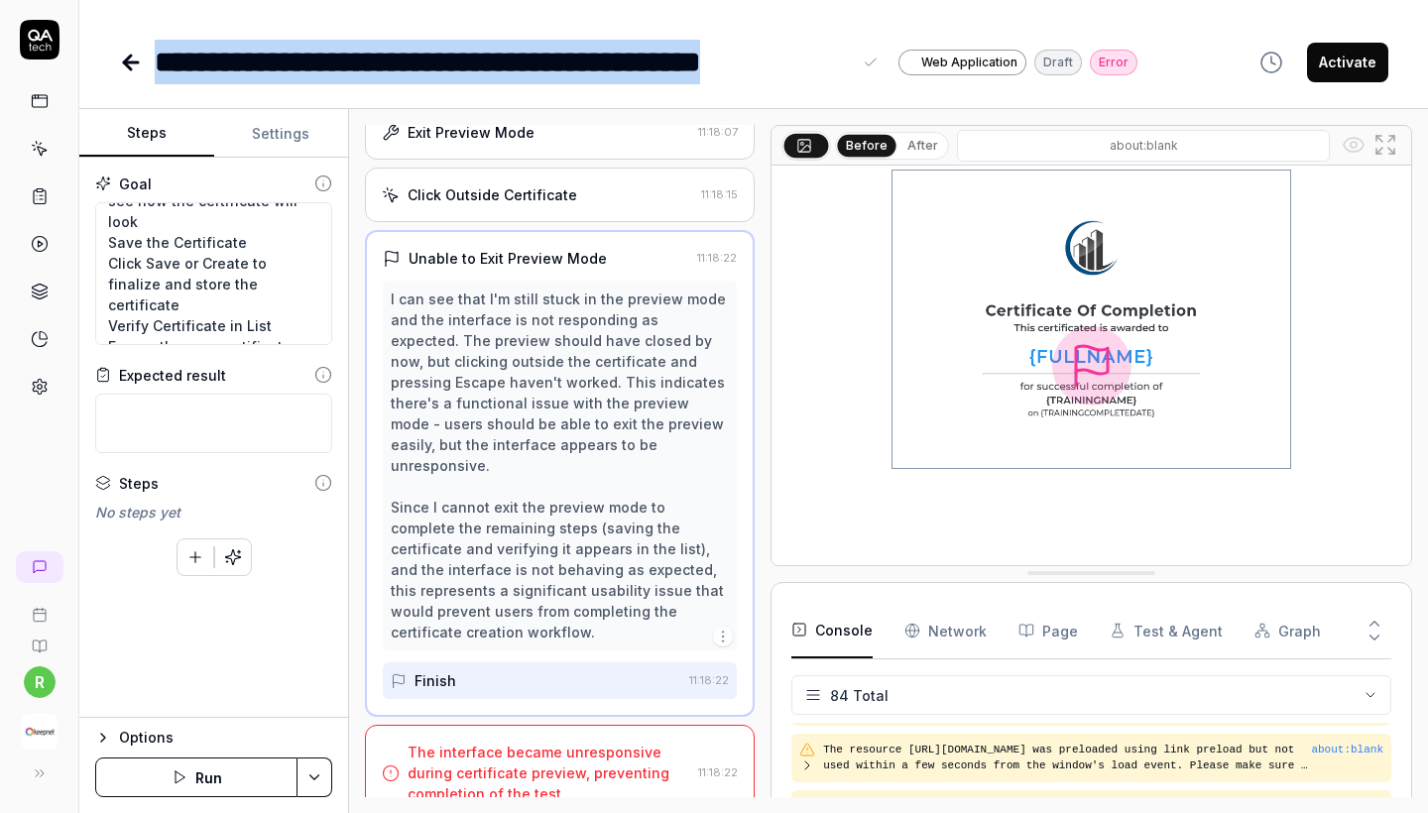
click at [475, 59] on div "**********" at bounding box center [503, 62] width 696 height 45
copy div "**********"
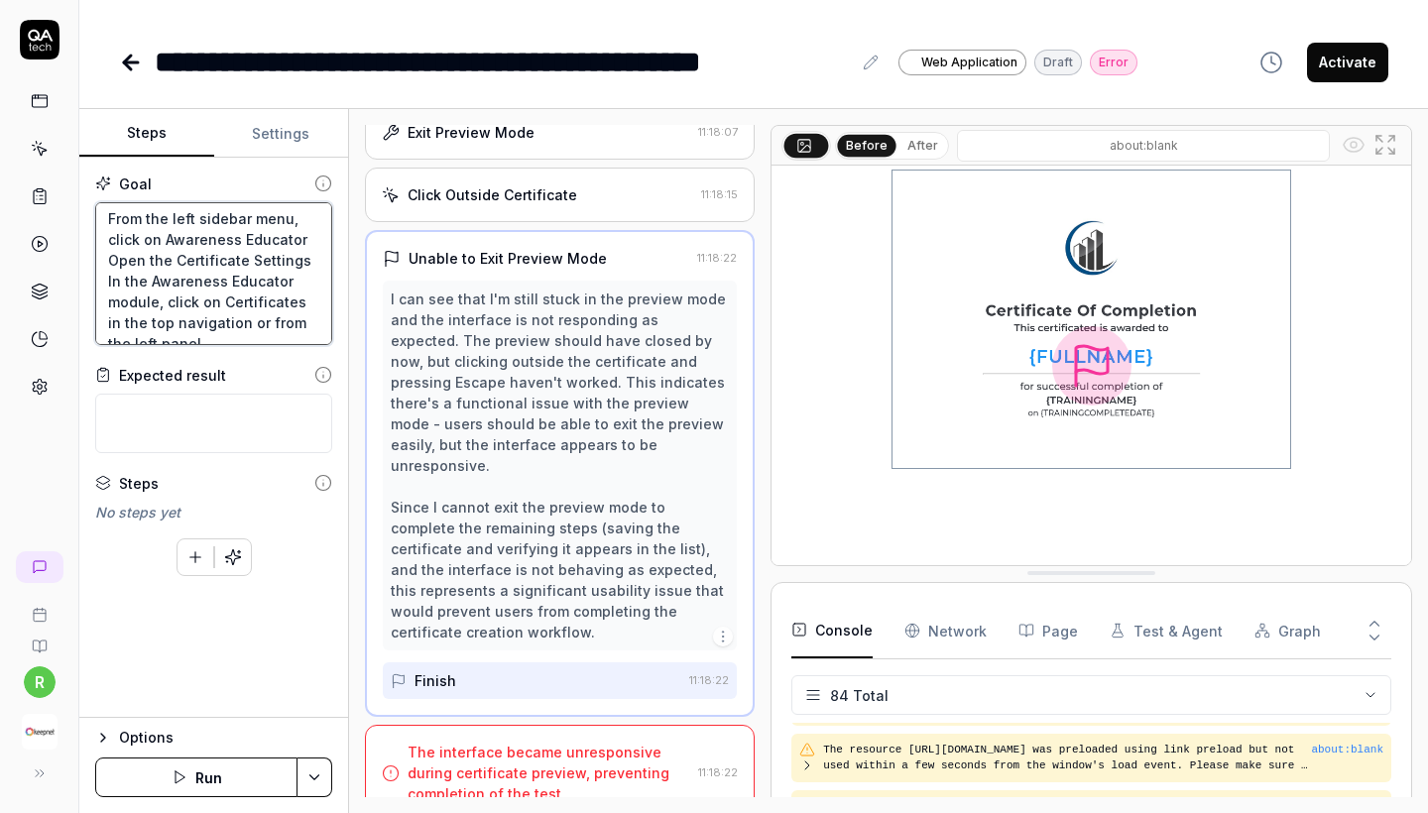
scroll to position [0, 0]
drag, startPoint x: 262, startPoint y: 323, endPoint x: 41, endPoint y: 21, distance: 374.8
click at [41, 21] on div "**********" at bounding box center [714, 406] width 1428 height 813
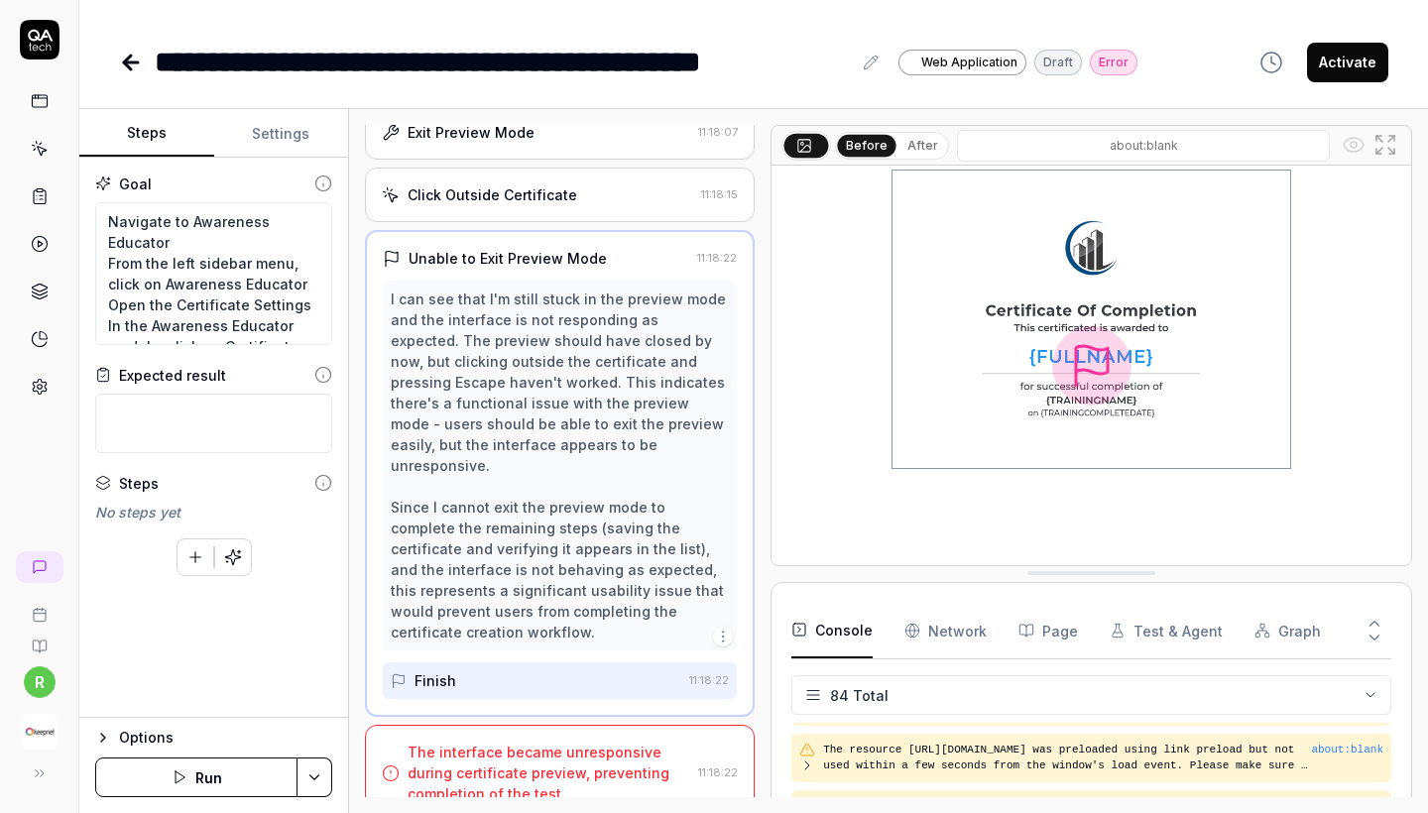
click at [492, 757] on div "The interface became unresponsive during certificate preview, preventing comple…" at bounding box center [549, 773] width 283 height 62
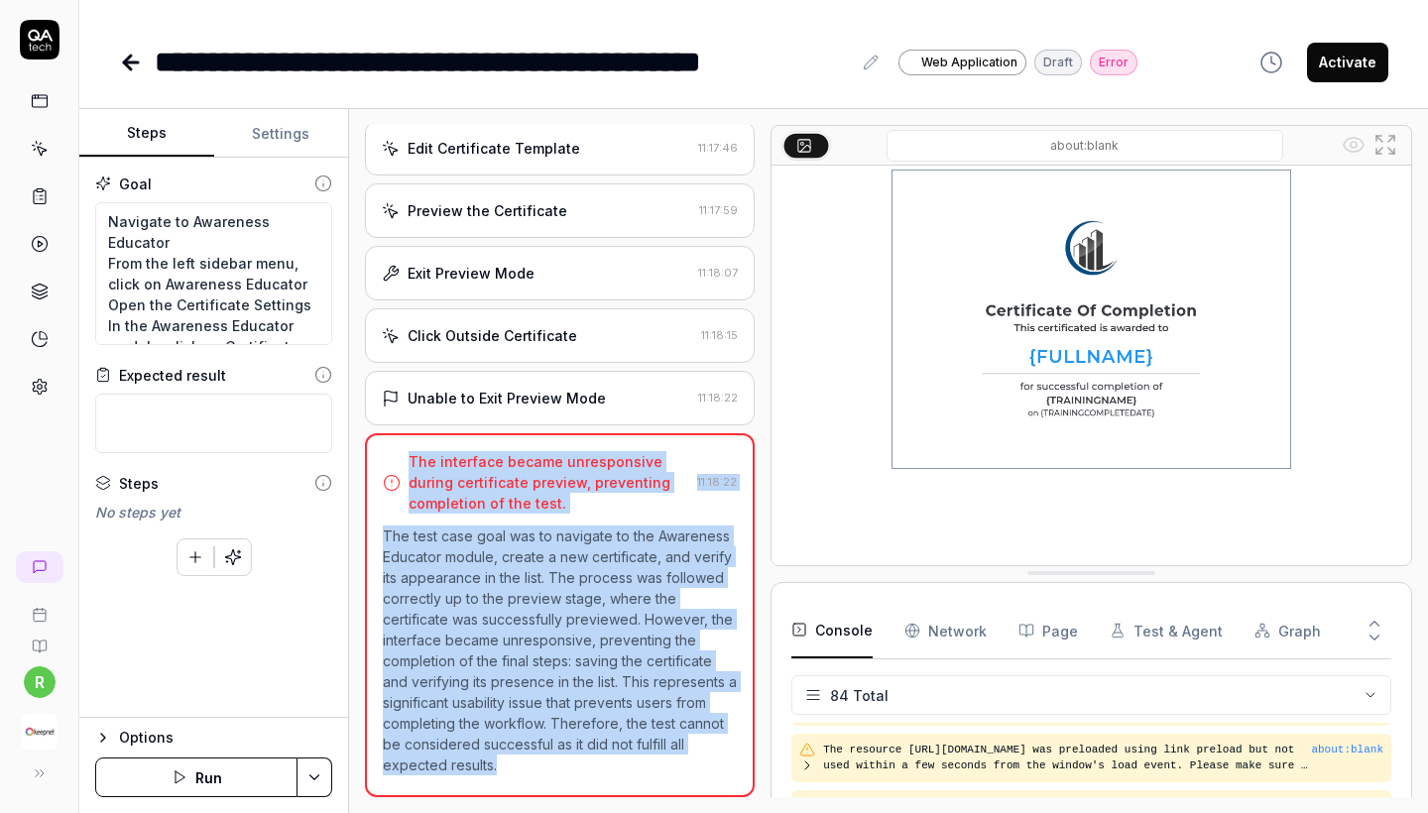
drag, startPoint x: 496, startPoint y: 769, endPoint x: 390, endPoint y: 451, distance: 334.7
click at [390, 451] on div "The interface became unresponsive during certificate preview, preventing comple…" at bounding box center [560, 615] width 390 height 364
copy div "The interface became unresponsive during certificate preview, preventing comple…"
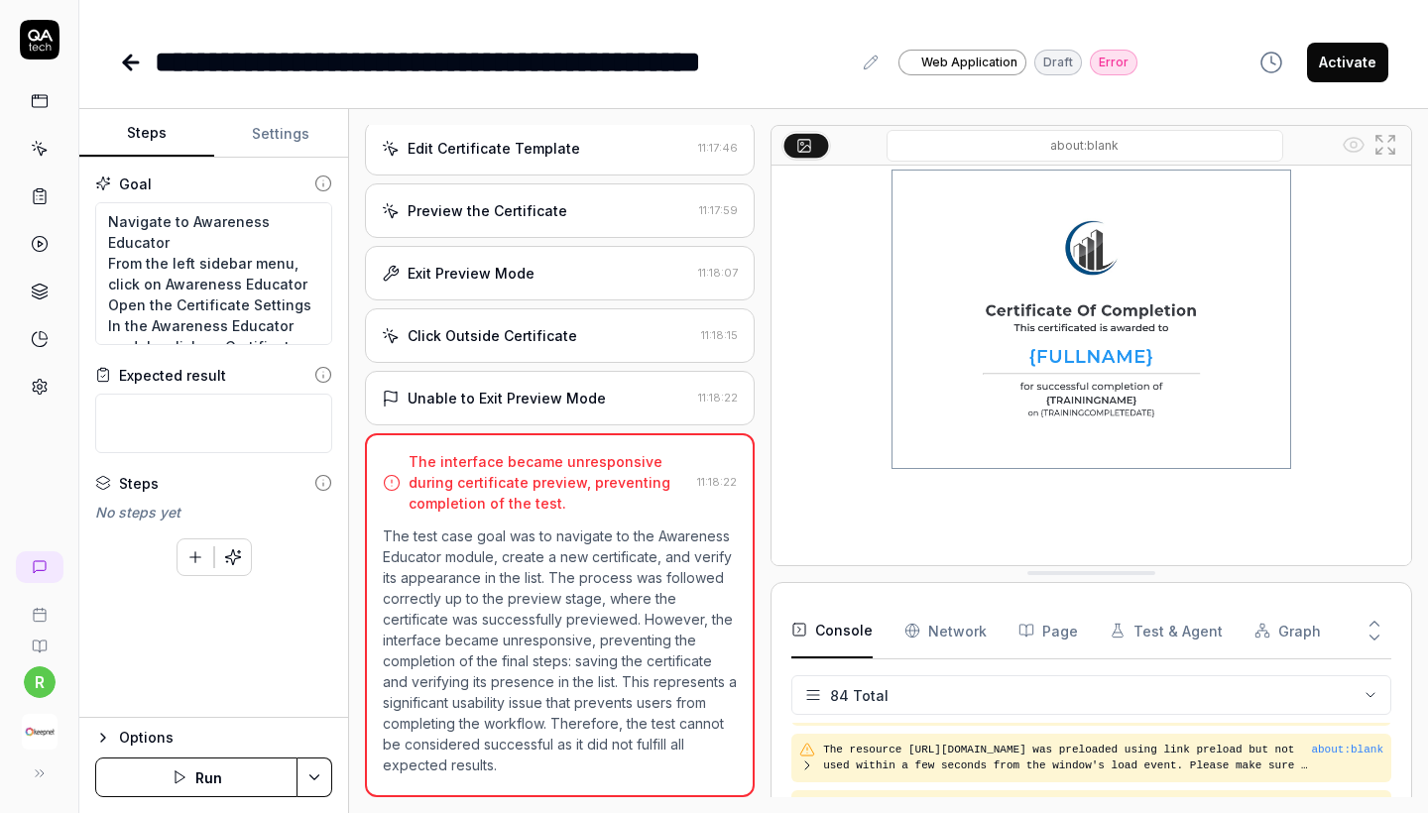
click at [542, 730] on p "The test case goal was to navigate to the Awareness Educator module, create a n…" at bounding box center [560, 651] width 354 height 250
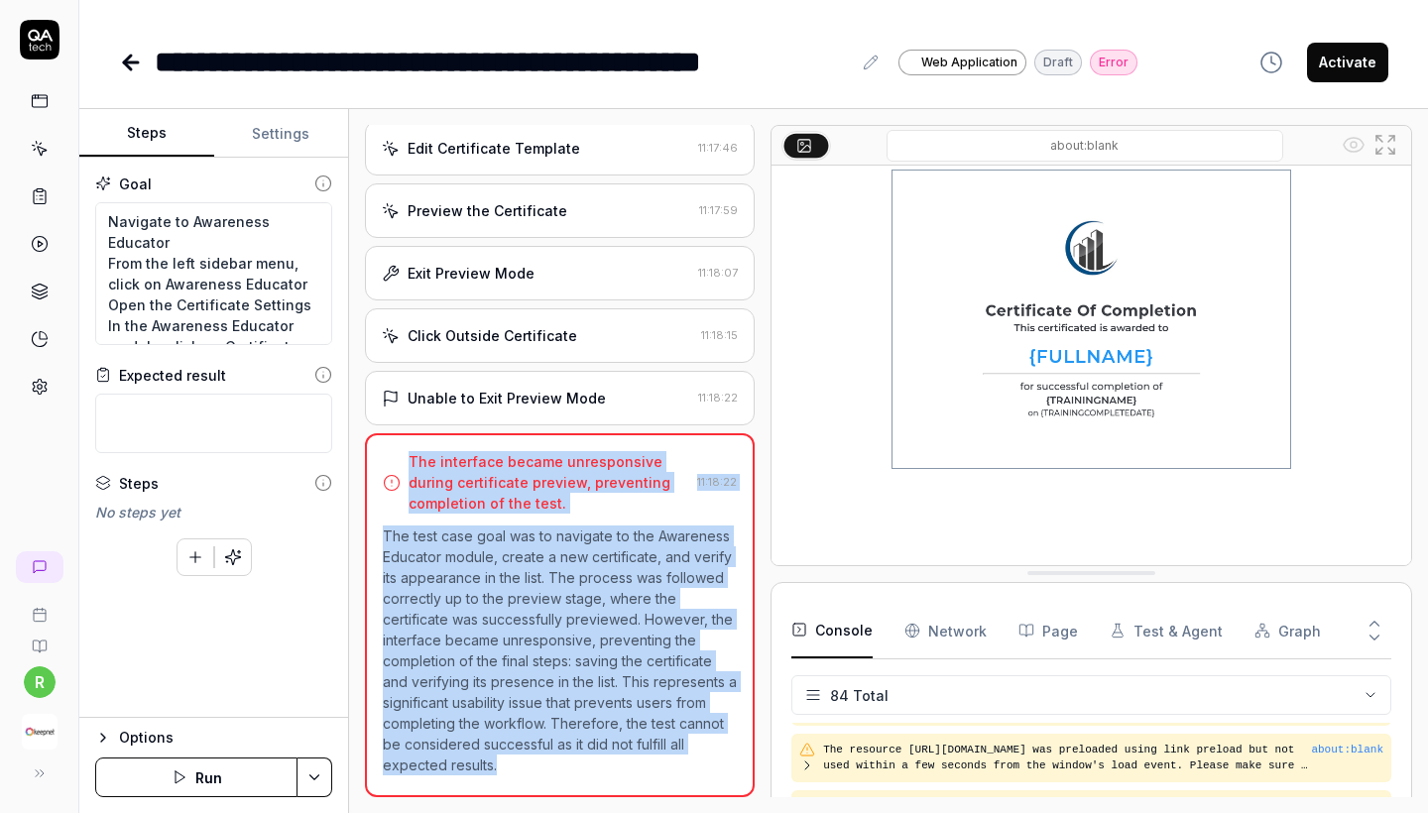
drag, startPoint x: 498, startPoint y: 771, endPoint x: 393, endPoint y: 454, distance: 333.4
click at [393, 454] on div "The interface became unresponsive during certificate preview, preventing comple…" at bounding box center [560, 615] width 390 height 364
copy div "The interface became unresponsive during certificate preview, preventing comple…"
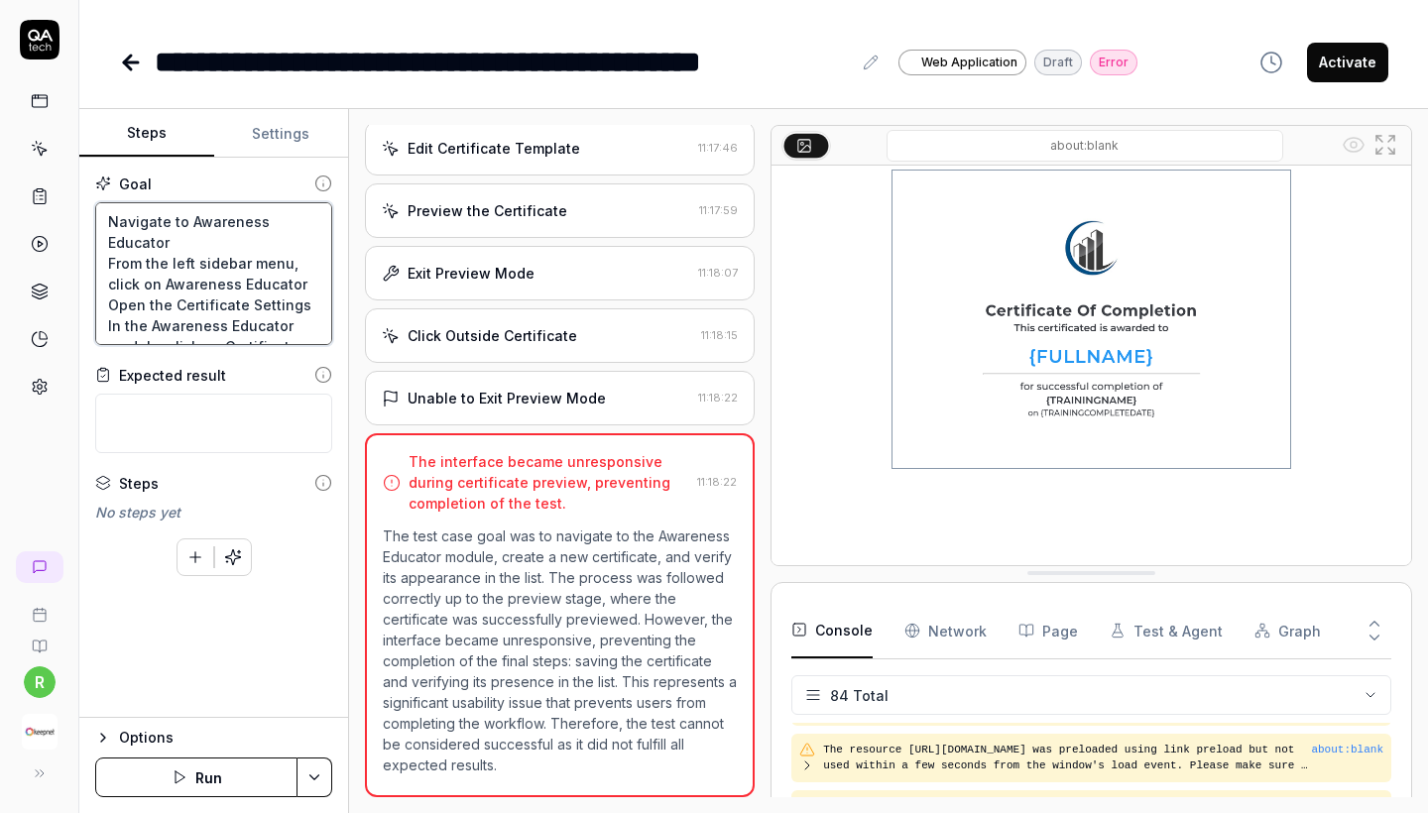
drag, startPoint x: 273, startPoint y: 327, endPoint x: 36, endPoint y: 90, distance: 335.3
click at [36, 90] on div "**********" at bounding box center [714, 406] width 1428 height 813
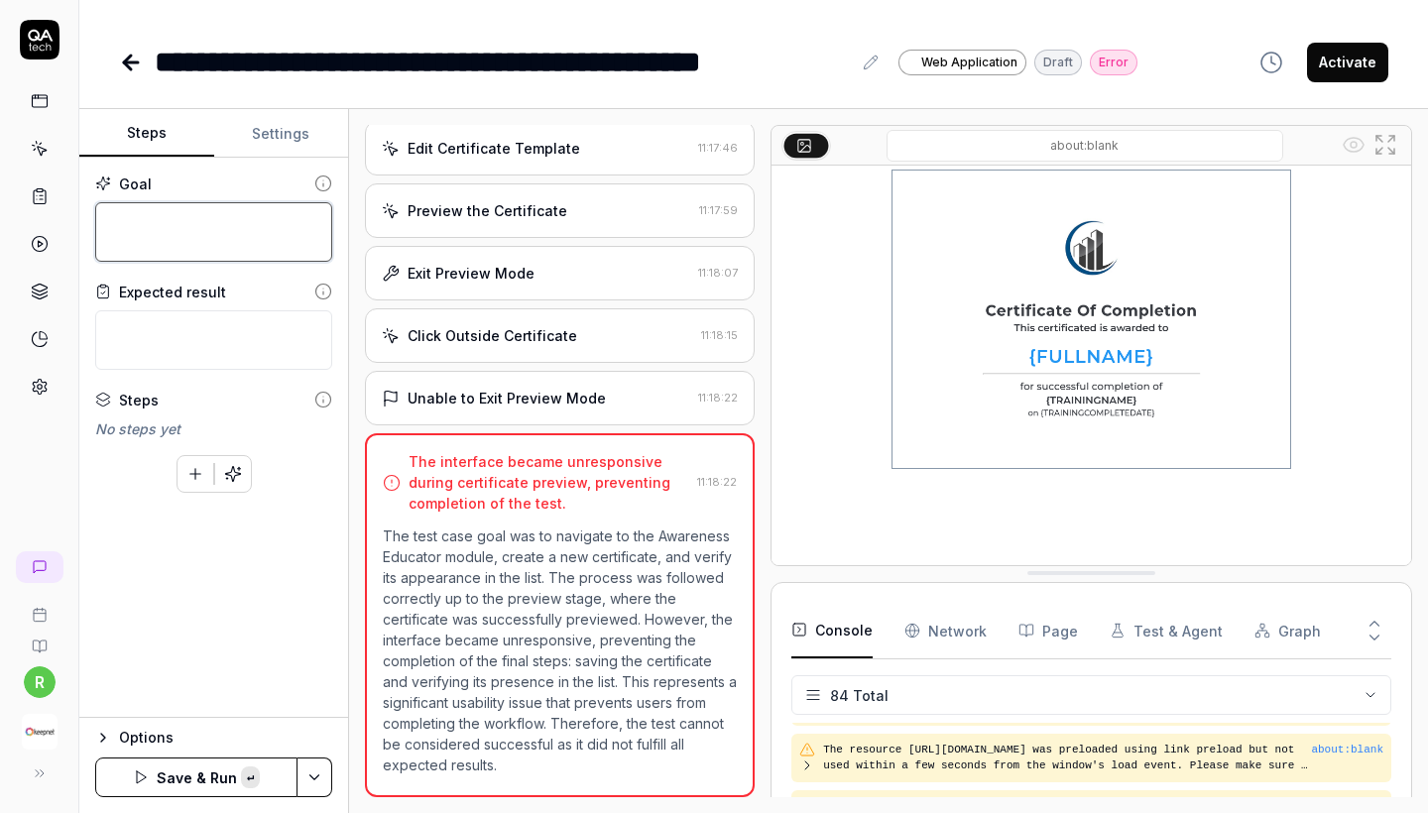
paste textarea "Navigate to Awareness Educator From the left sidebar, click Awareness Educator.…"
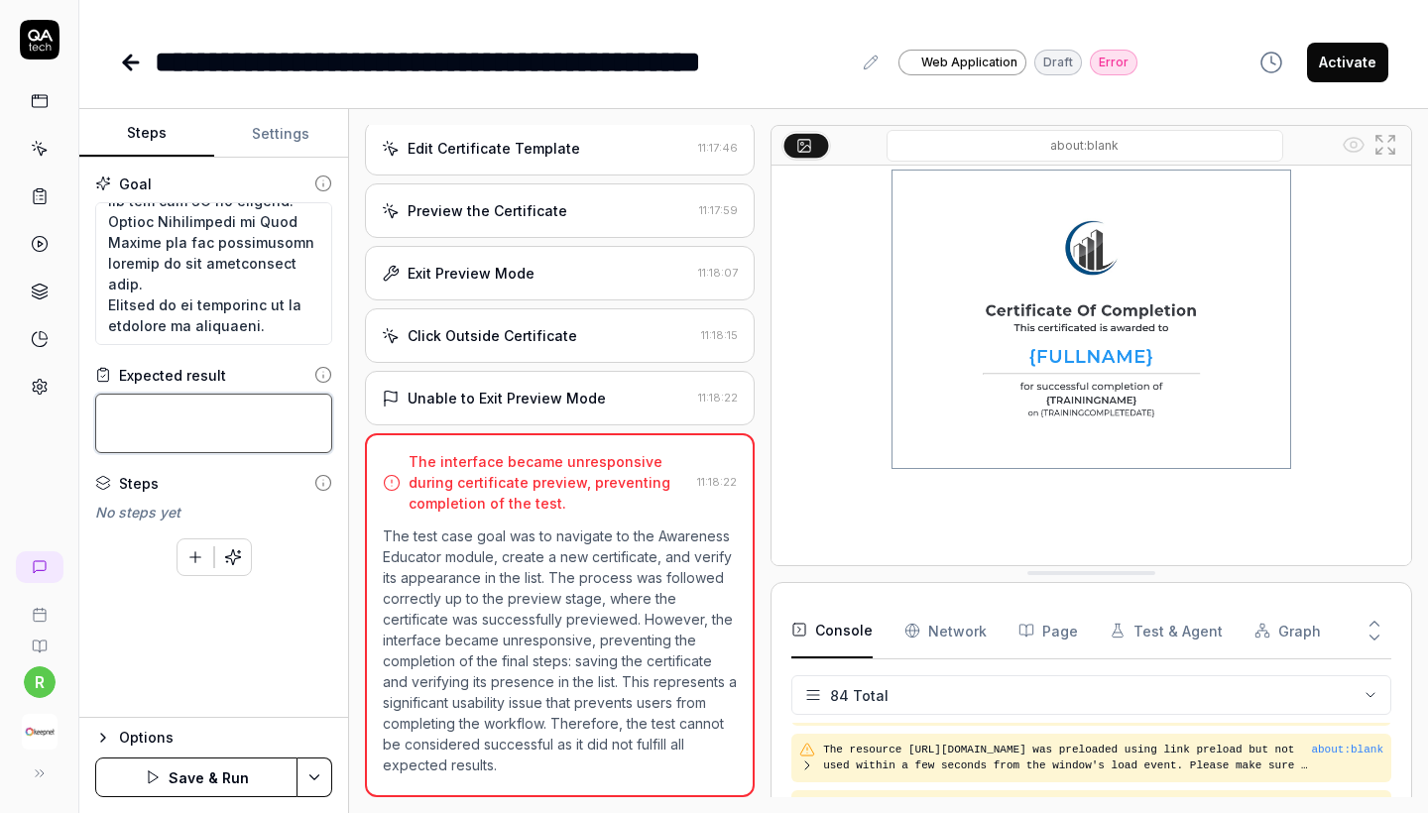
click at [225, 430] on textarea at bounding box center [213, 424] width 237 height 60
paste textarea "Certificate is successfully created and saved. Preview renders correctly withou…"
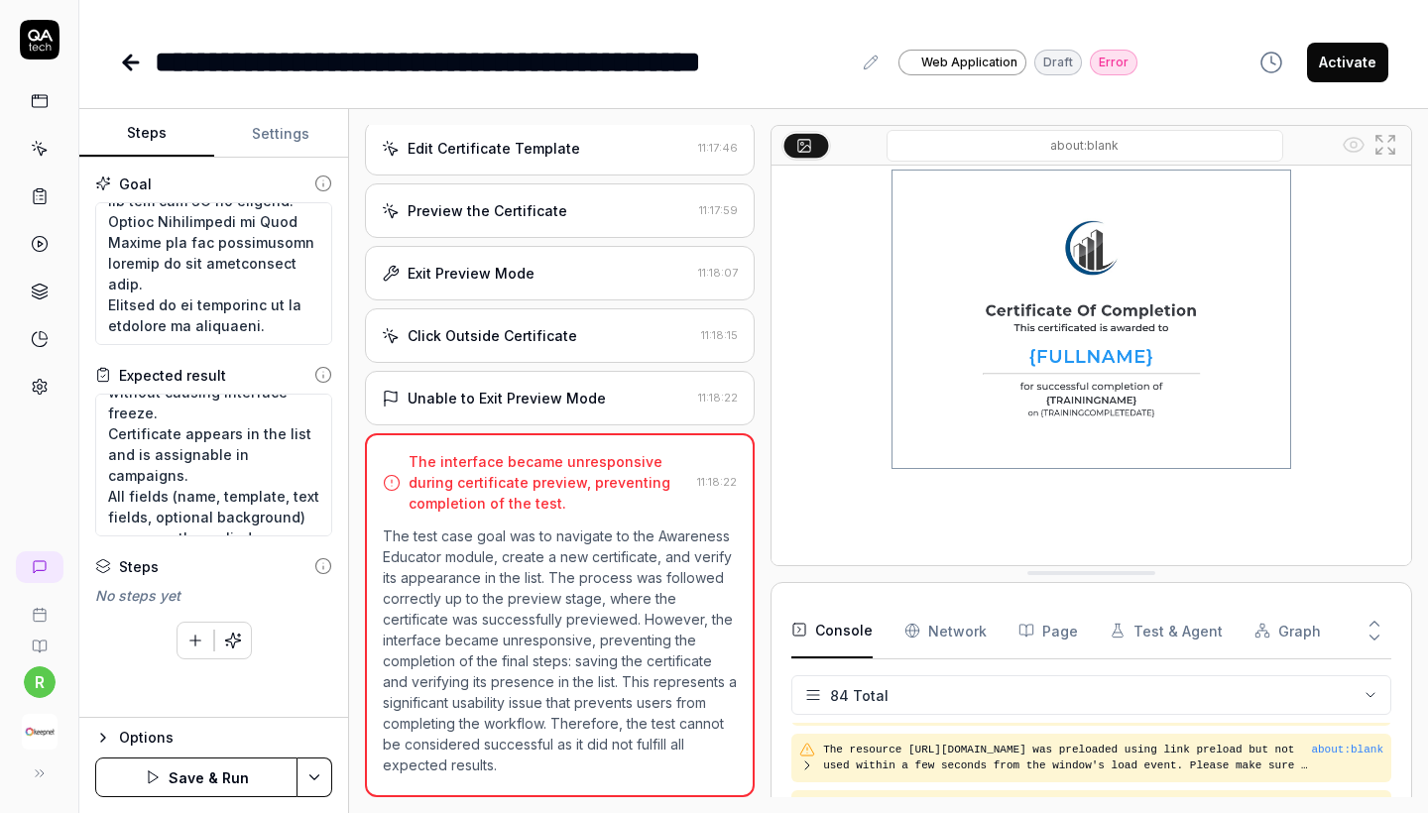
click at [233, 789] on button "Save & Run" at bounding box center [196, 778] width 202 height 40
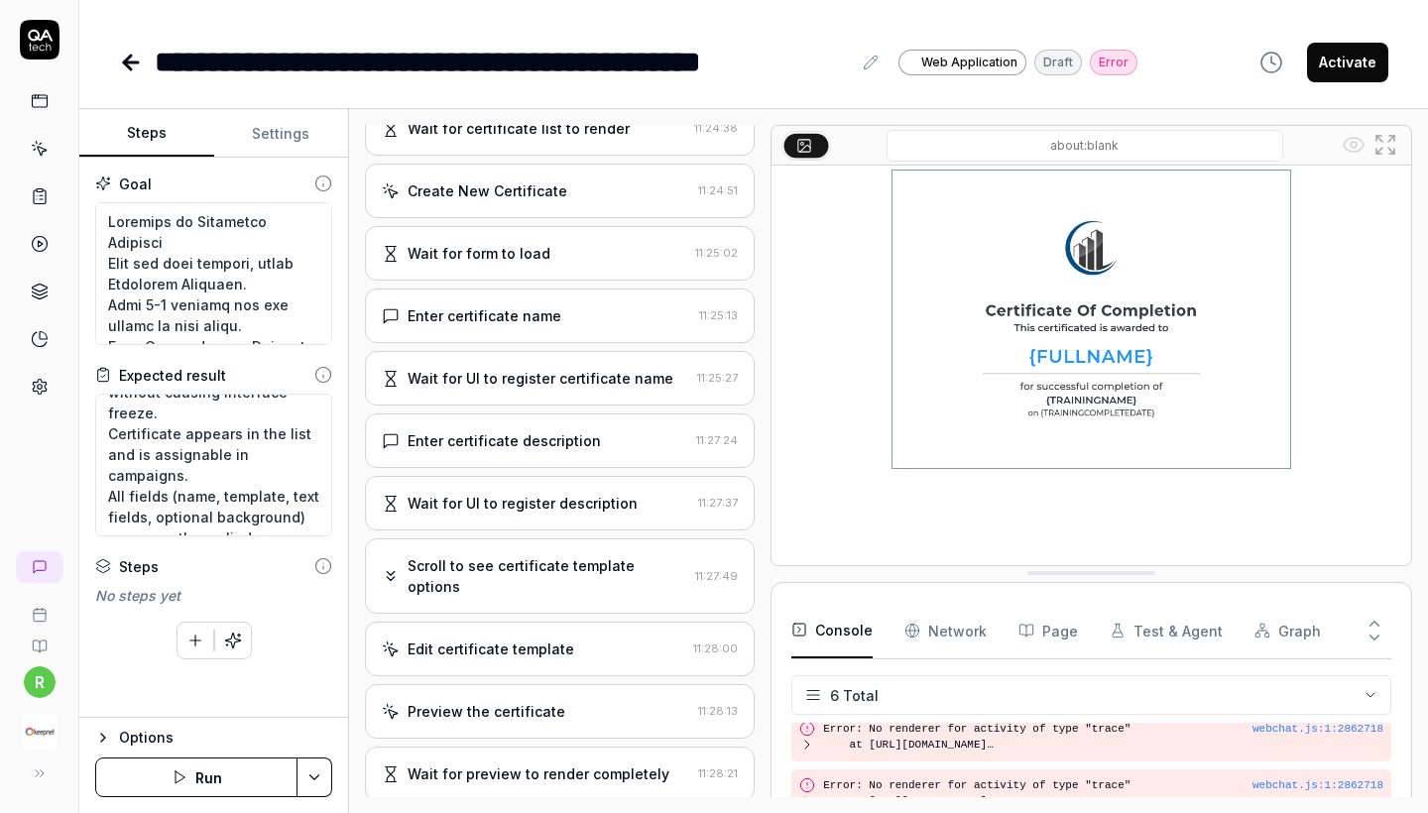
scroll to position [102, 0]
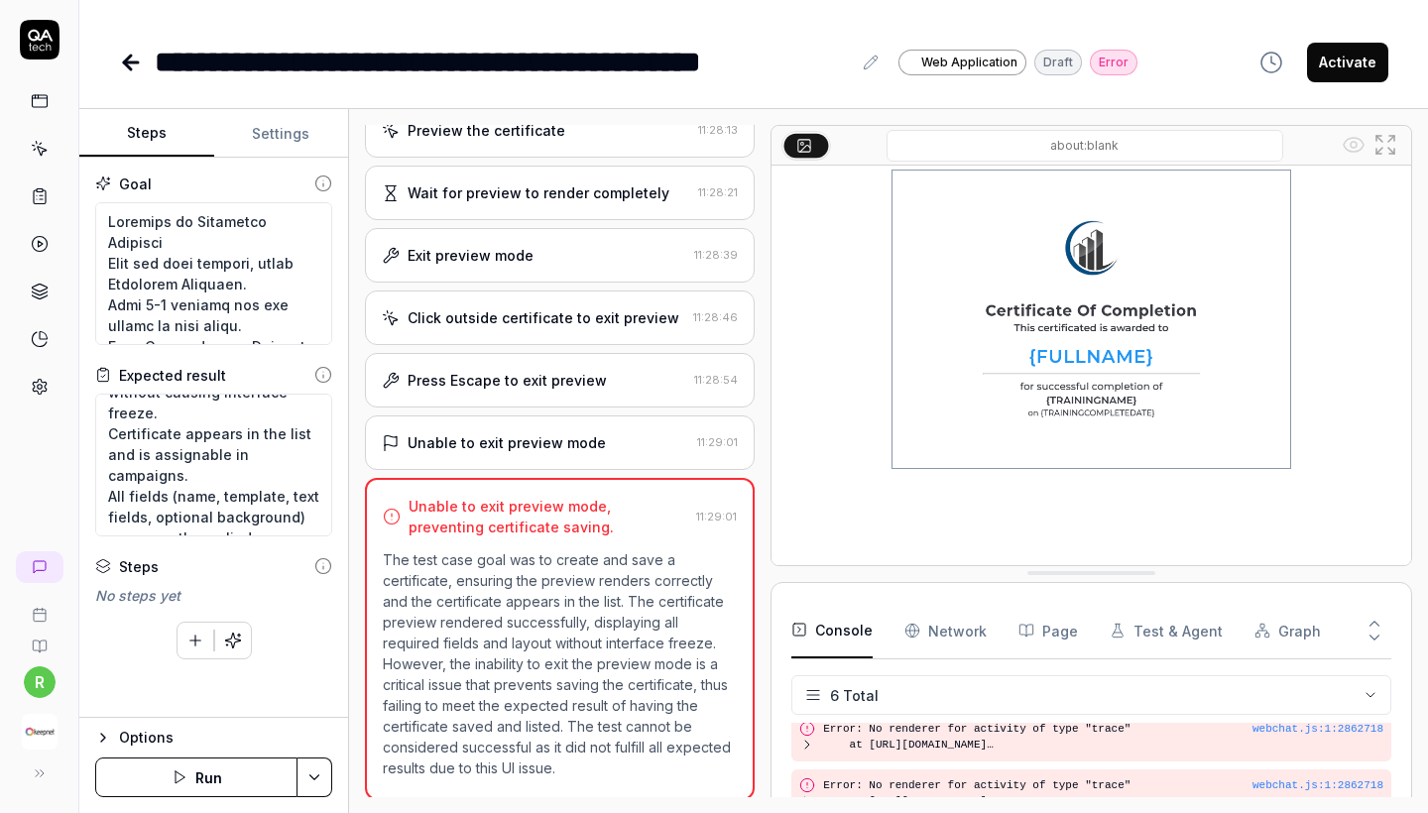
click at [618, 386] on div "Press Escape to exit preview" at bounding box center [534, 380] width 305 height 21
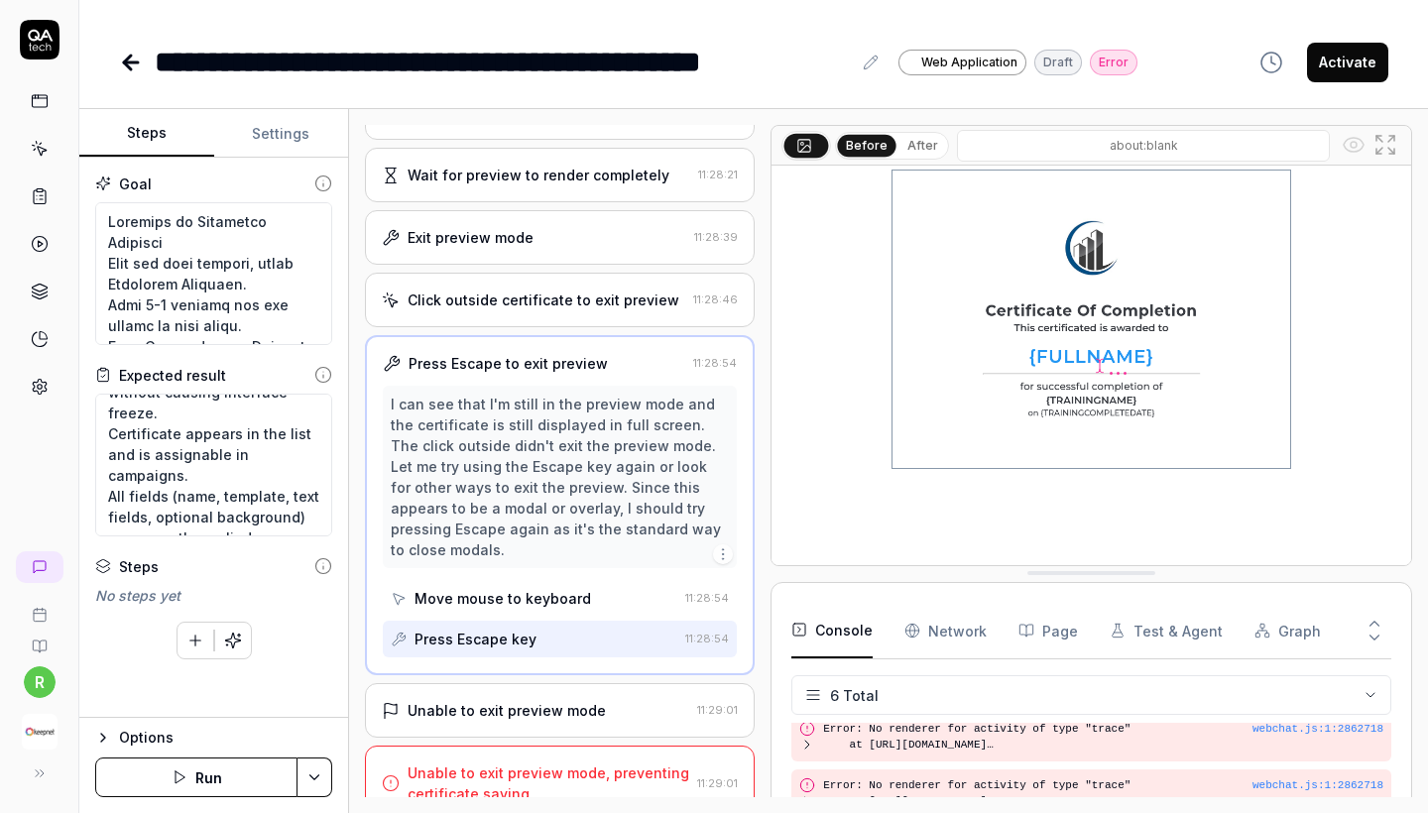
click at [581, 683] on div "Unable to exit preview mode 11:29:01" at bounding box center [560, 710] width 390 height 55
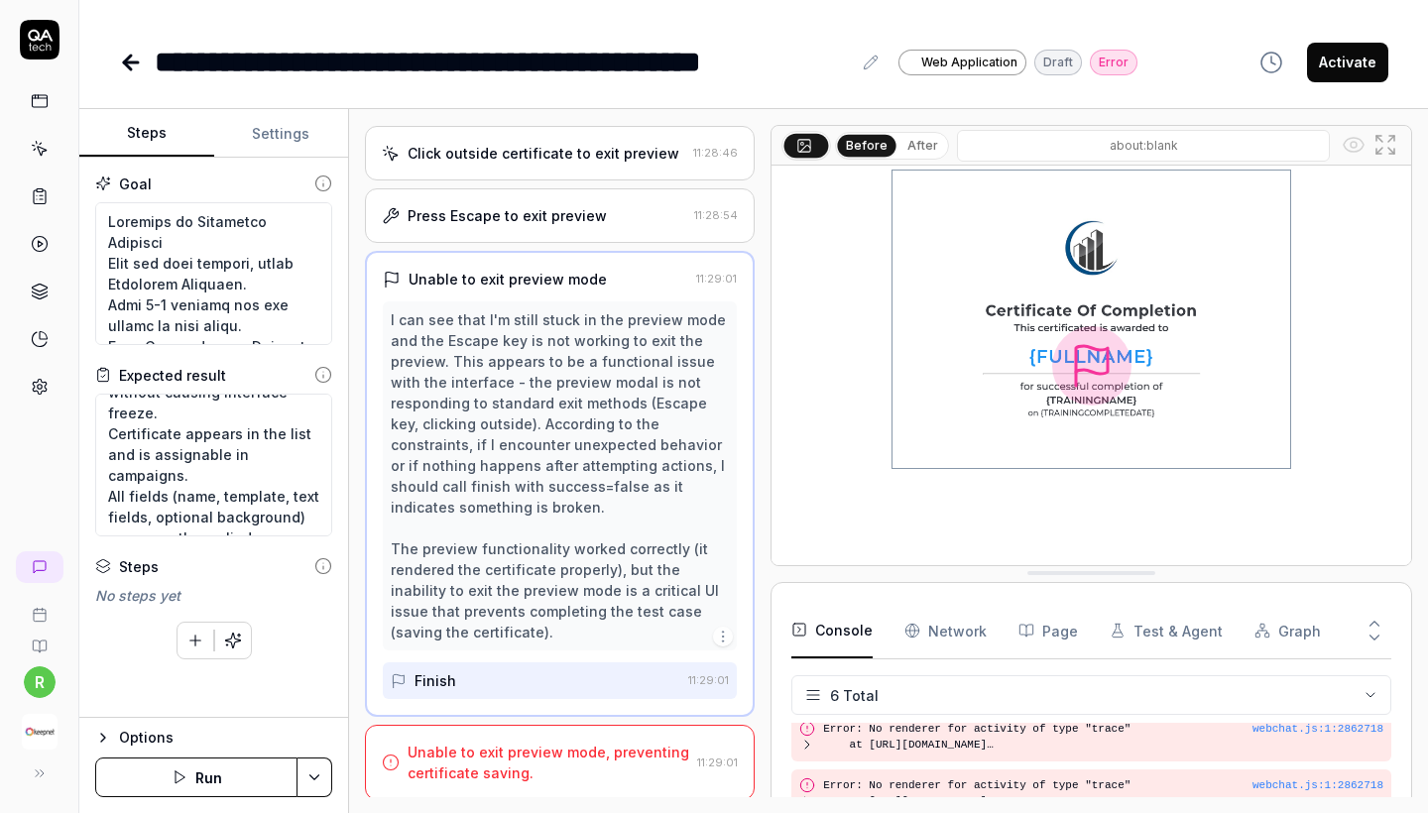
scroll to position [0, 0]
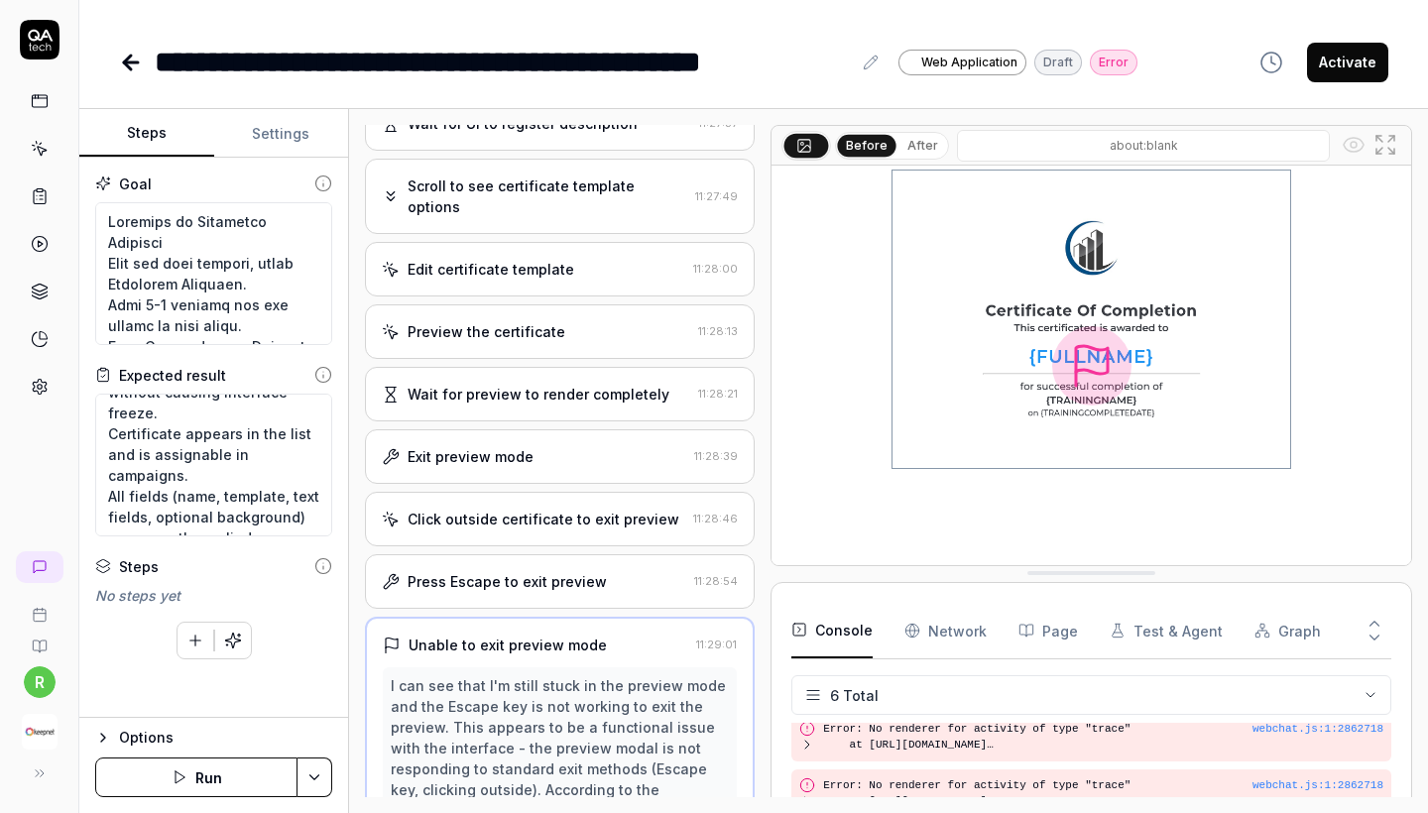
click at [578, 501] on div "Click outside certificate to exit preview 11:28:46" at bounding box center [560, 519] width 390 height 55
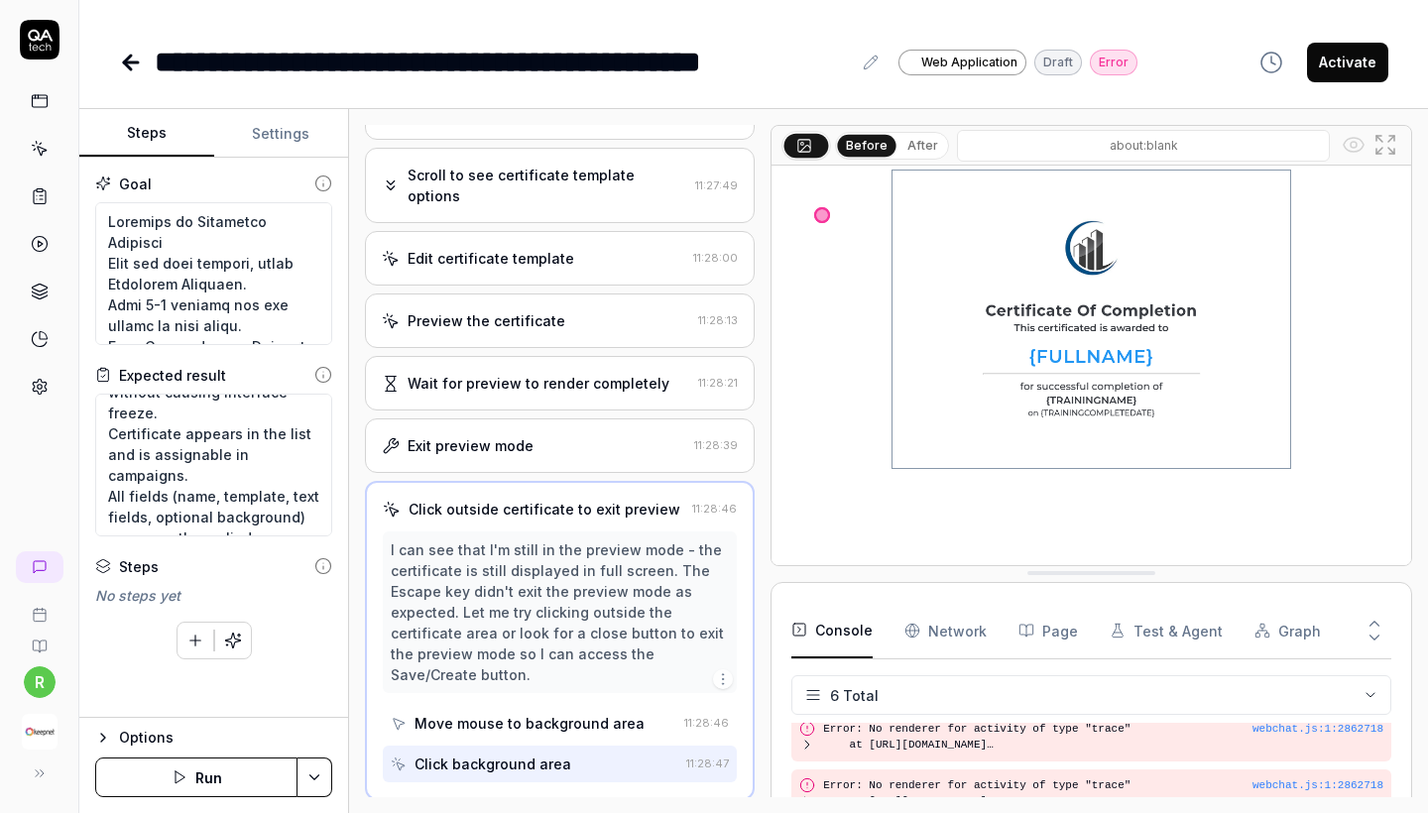
click at [576, 394] on div "Wait for preview to render completely 11:28:21" at bounding box center [560, 383] width 390 height 55
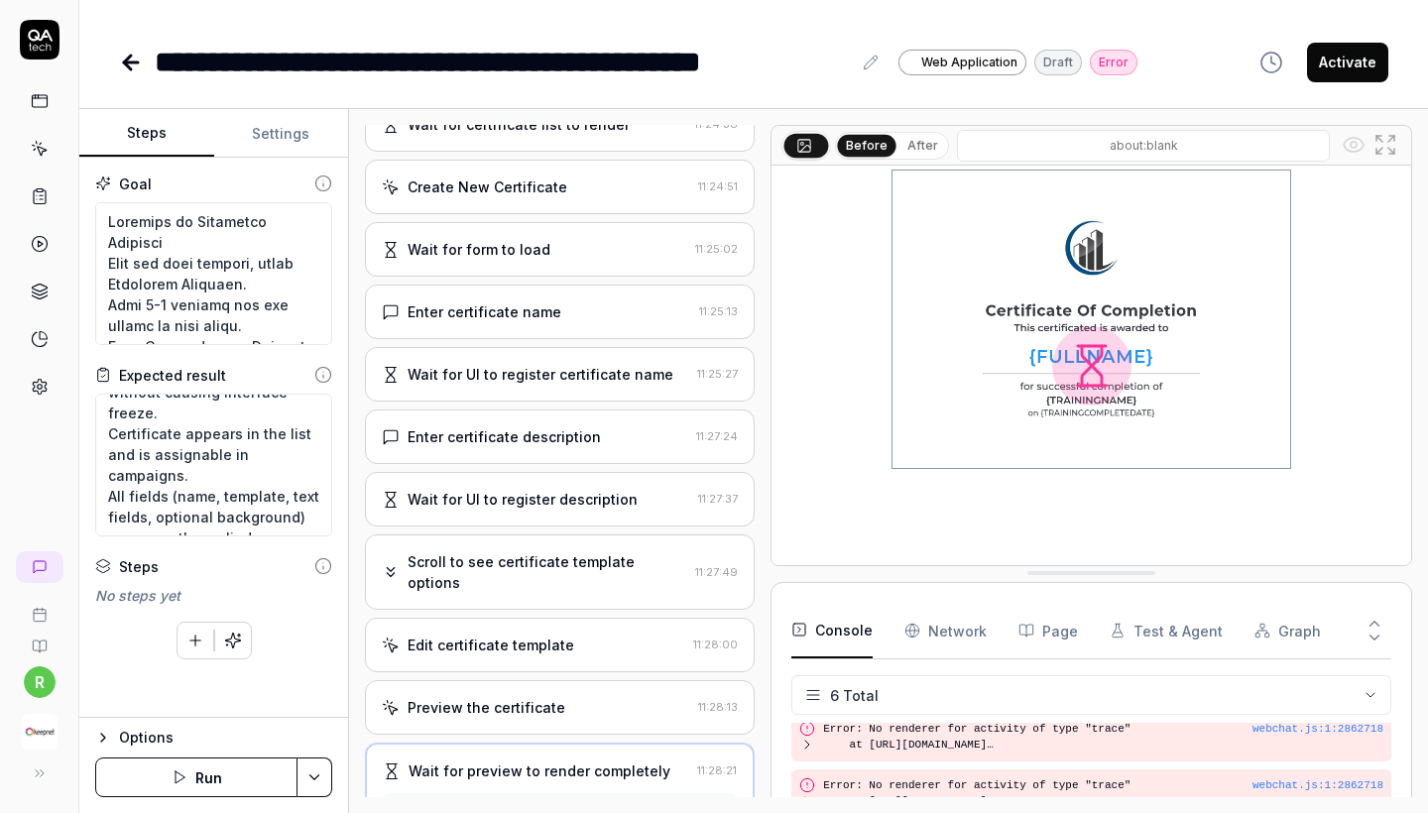
click at [576, 375] on div "Wait for UI to register certificate name 11:25:27" at bounding box center [560, 374] width 390 height 55
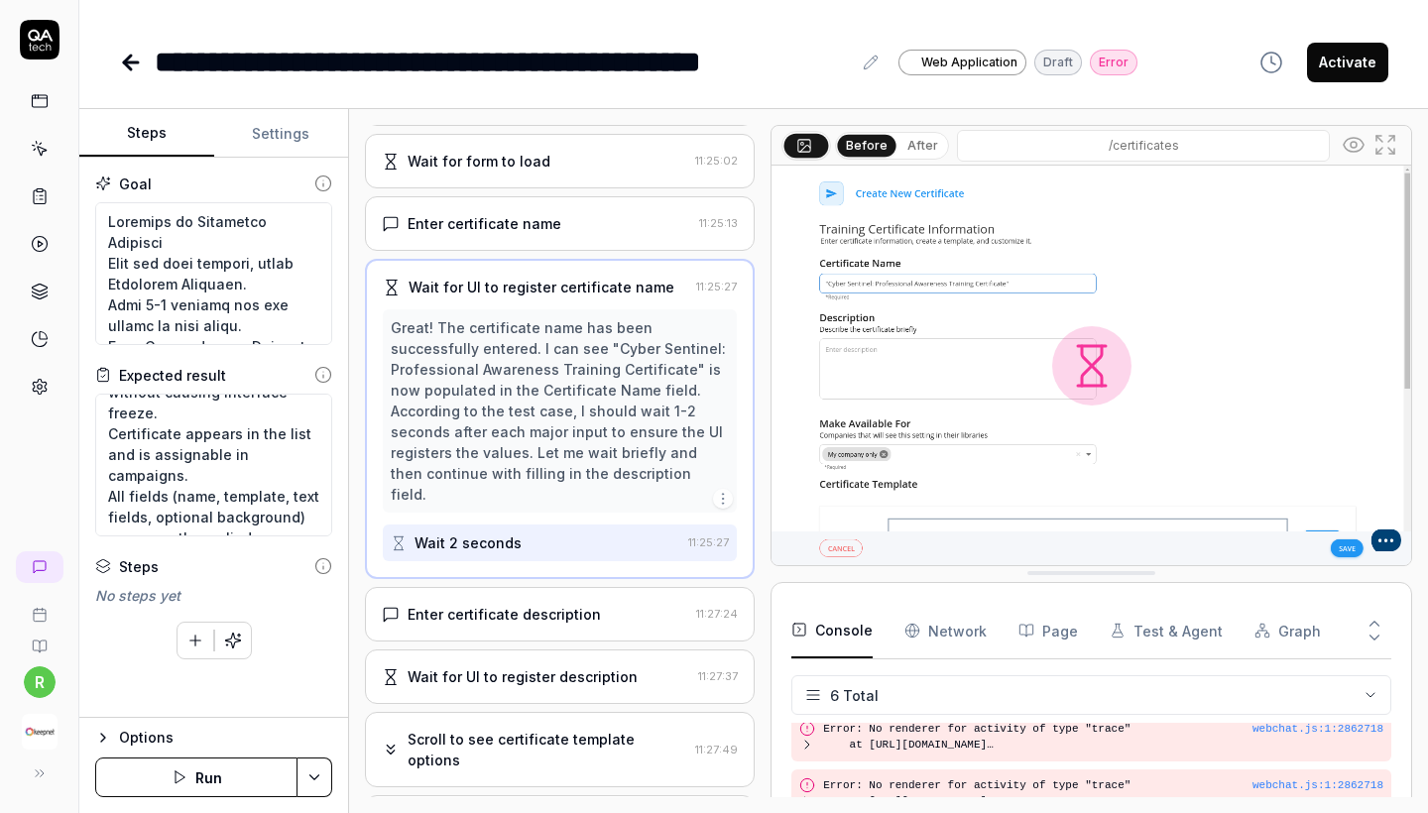
click at [574, 604] on div "Enter certificate description" at bounding box center [504, 614] width 193 height 21
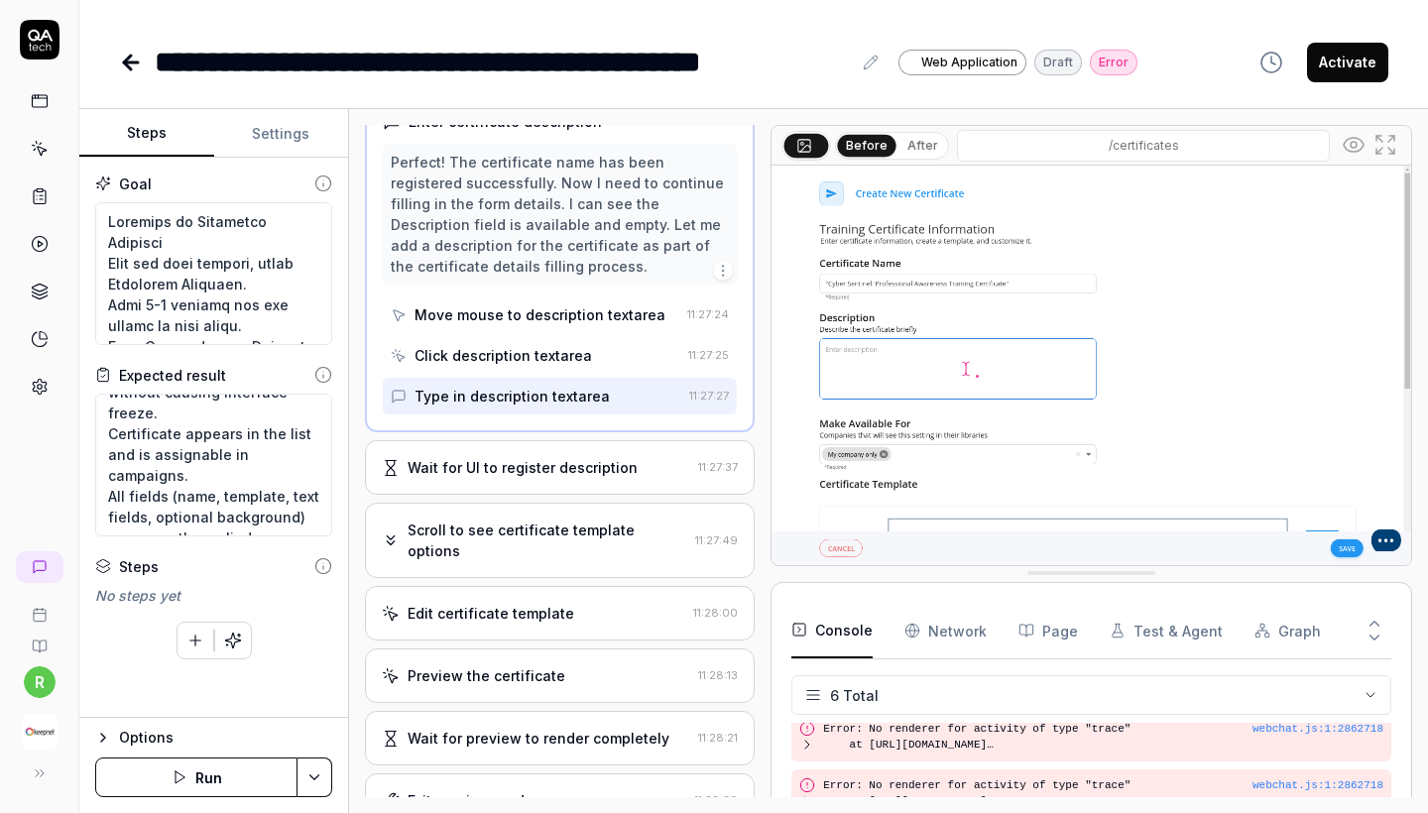
click at [571, 570] on div "Scroll to see certificate template options 11:27:49" at bounding box center [560, 540] width 390 height 75
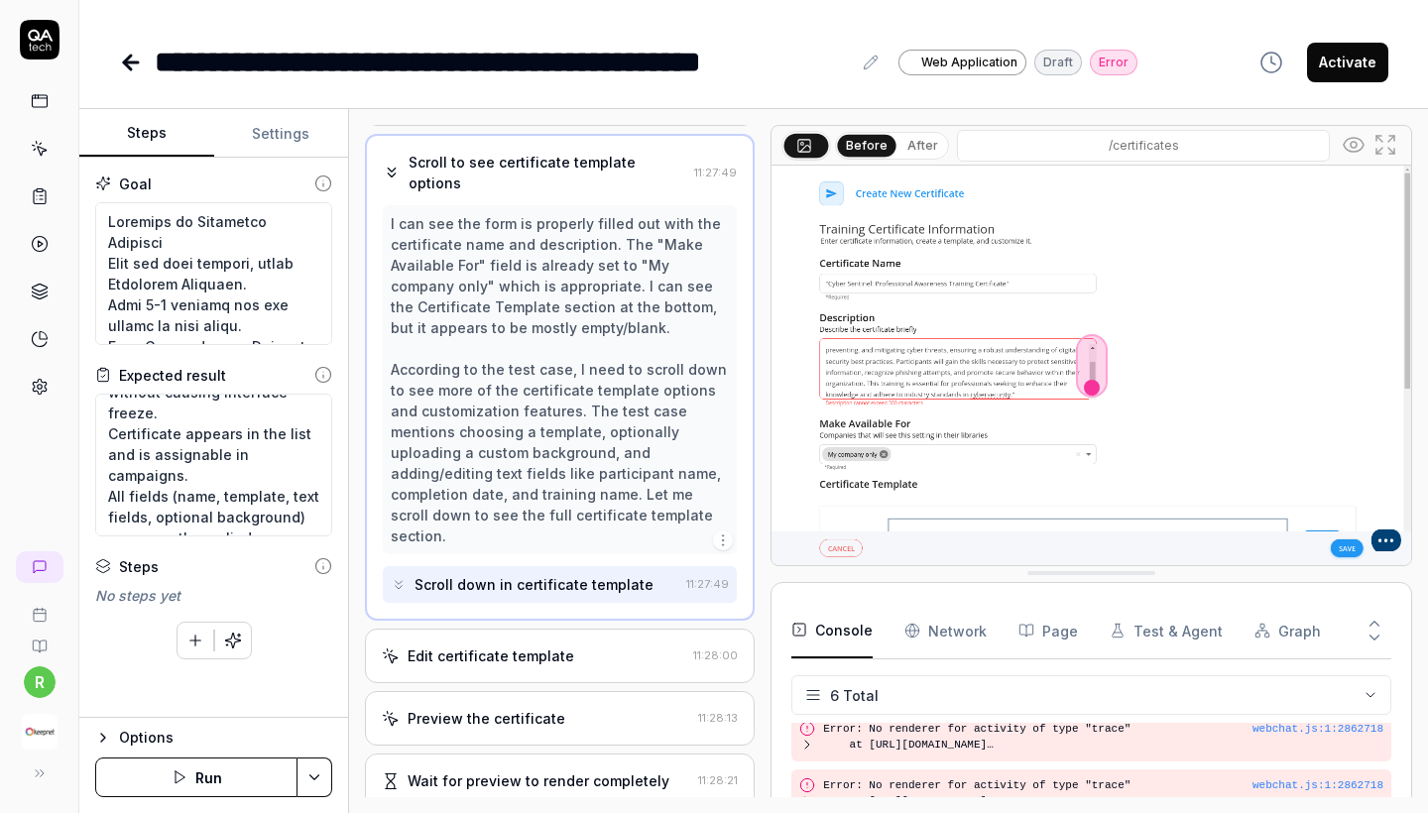
scroll to position [843, 0]
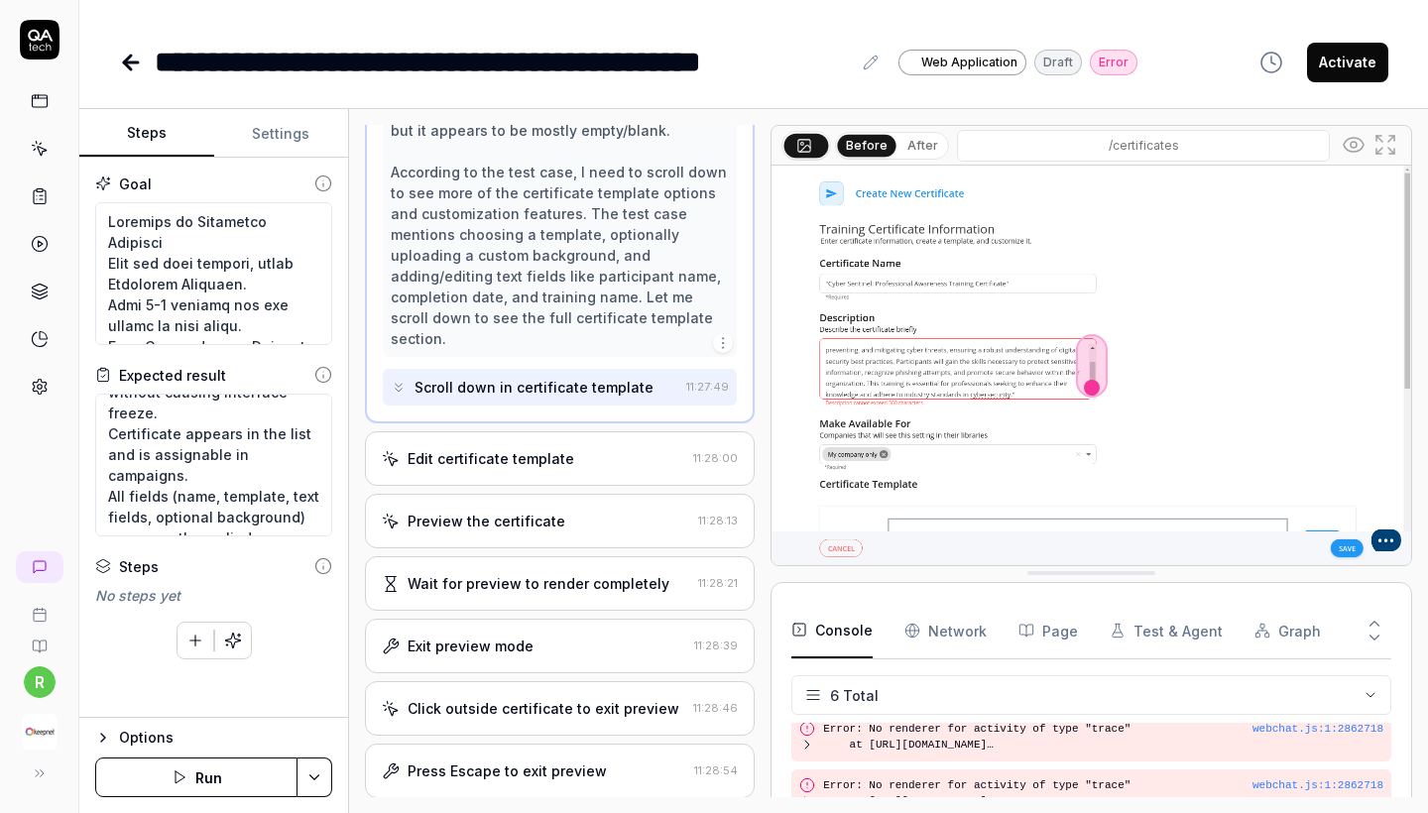
click at [582, 448] on div "Edit certificate template" at bounding box center [534, 458] width 304 height 21
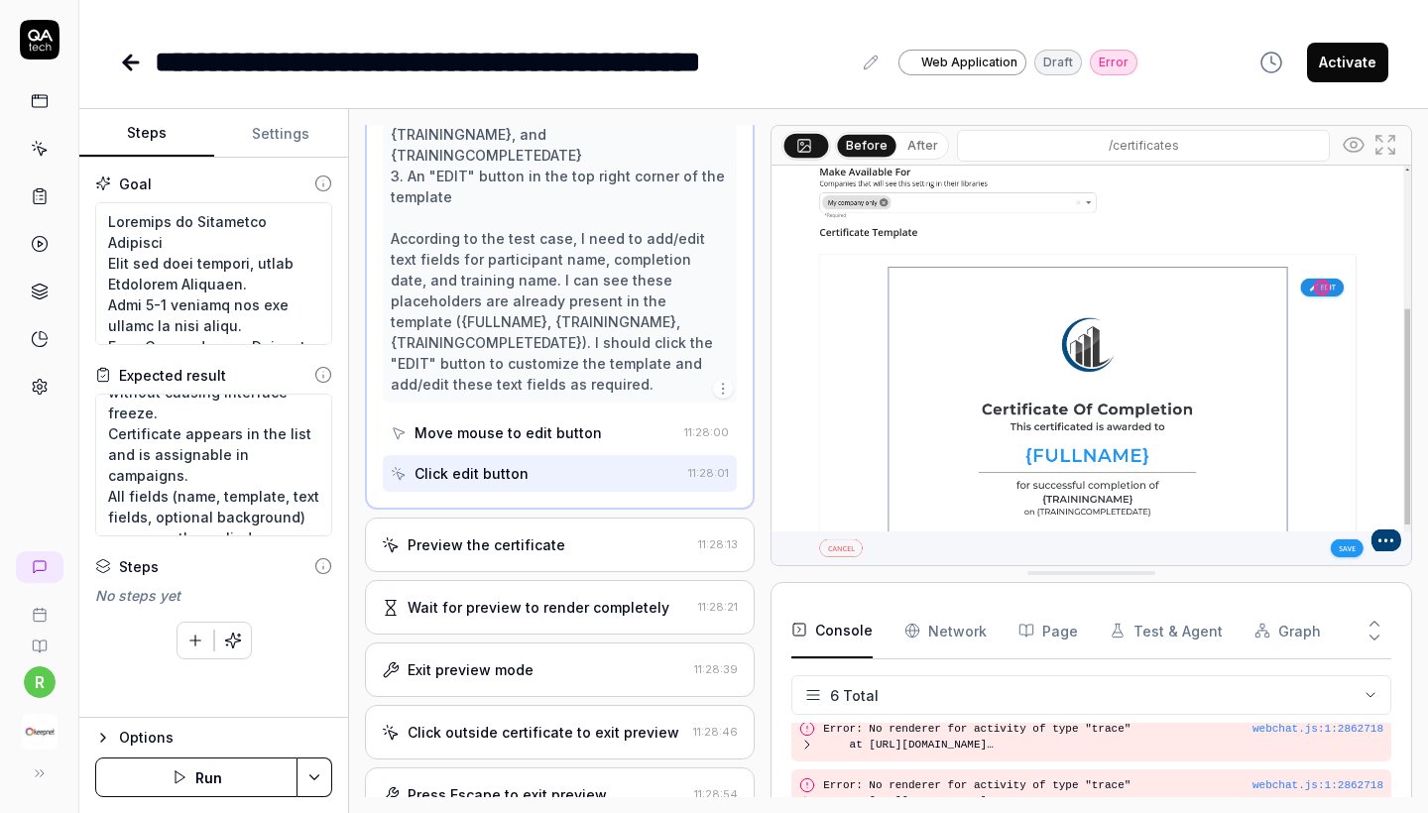
scroll to position [930, 0]
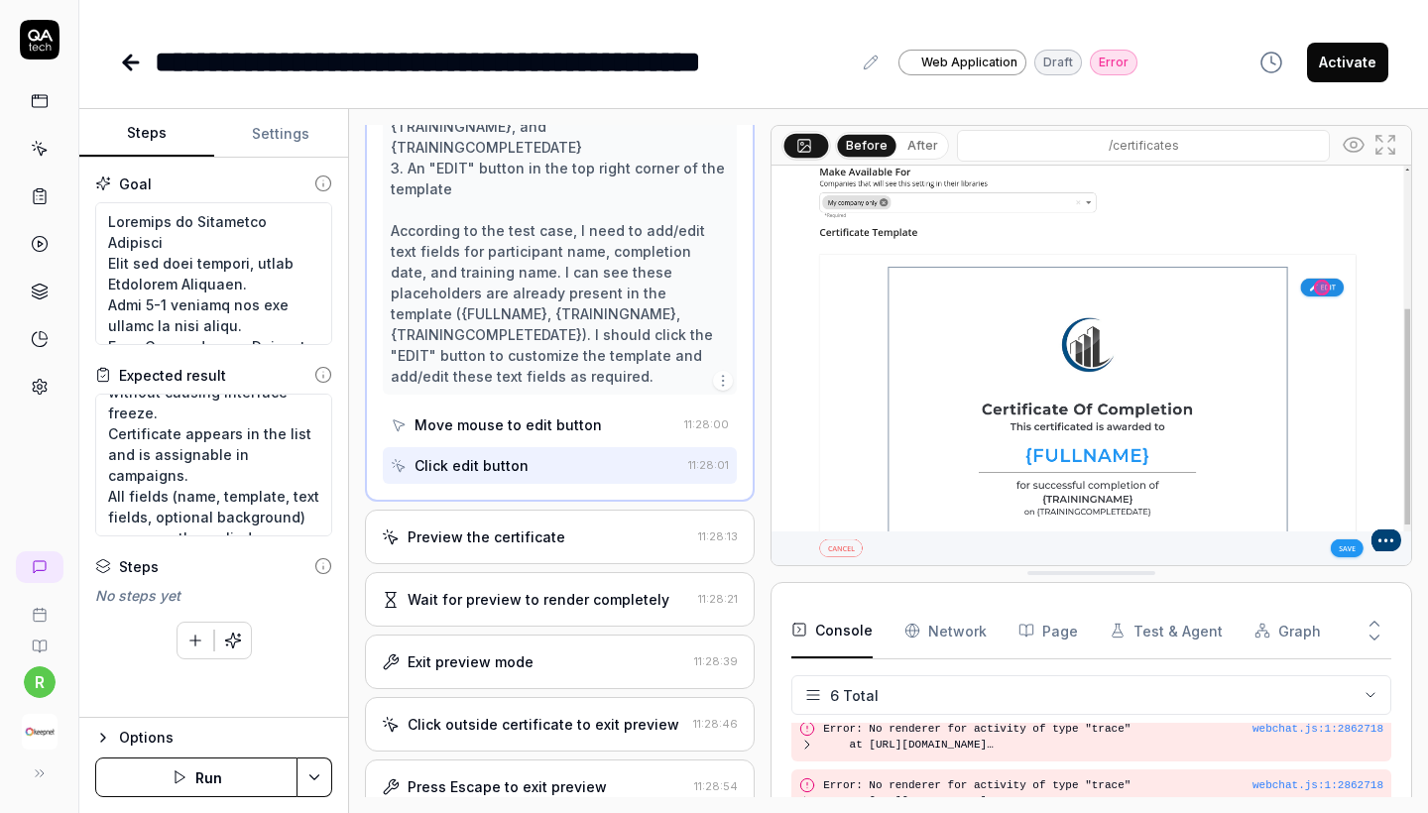
click at [575, 541] on div "Open browser 11:23:49 Default environment https://test-ui.devkeepnet.com/ Navig…" at bounding box center [560, 461] width 390 height 673
click at [557, 527] on div "Preview the certificate" at bounding box center [536, 537] width 308 height 21
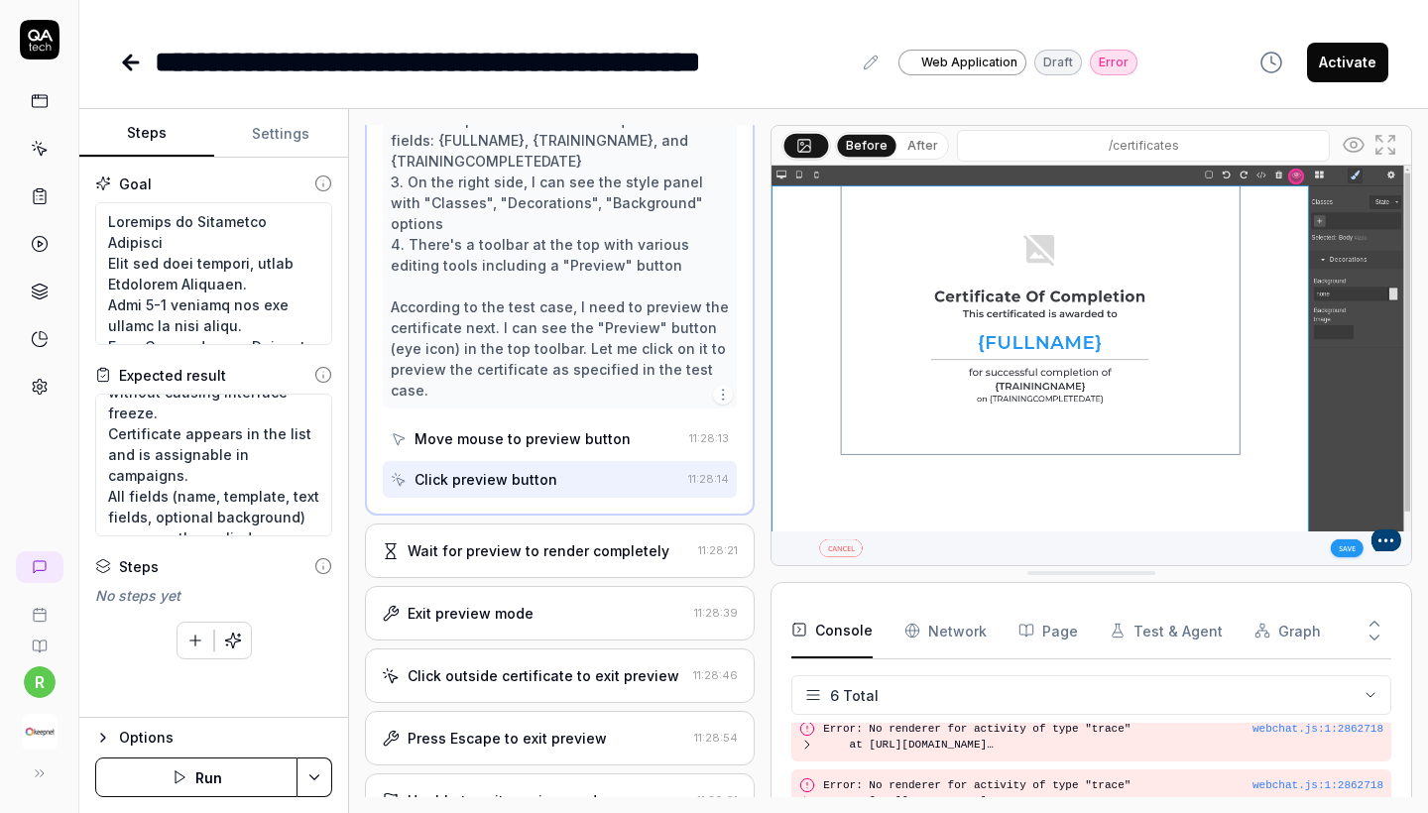
click at [557, 541] on div "Wait for preview to render completely" at bounding box center [539, 551] width 262 height 21
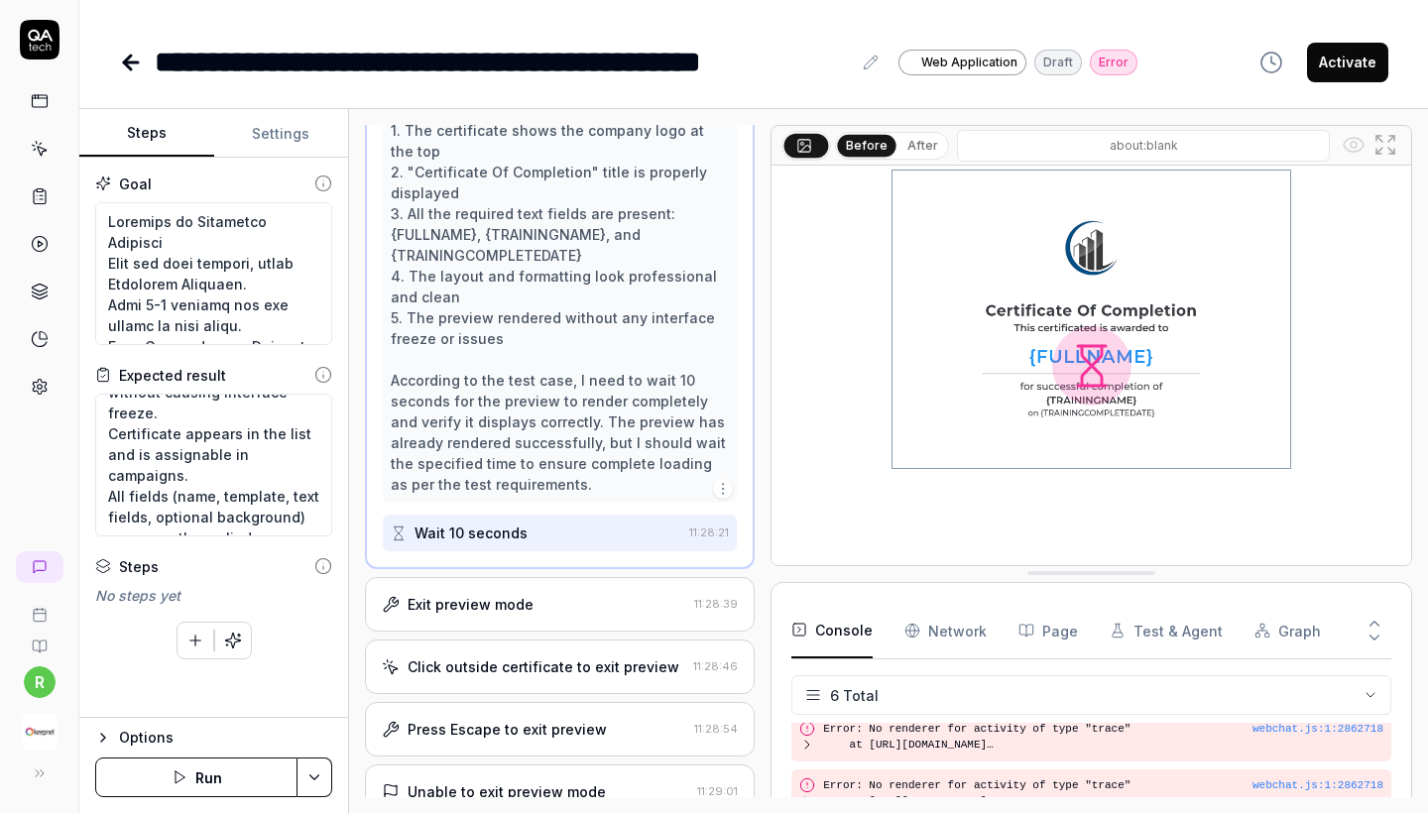
click at [542, 581] on div "Exit preview mode 11:28:39" at bounding box center [560, 604] width 390 height 55
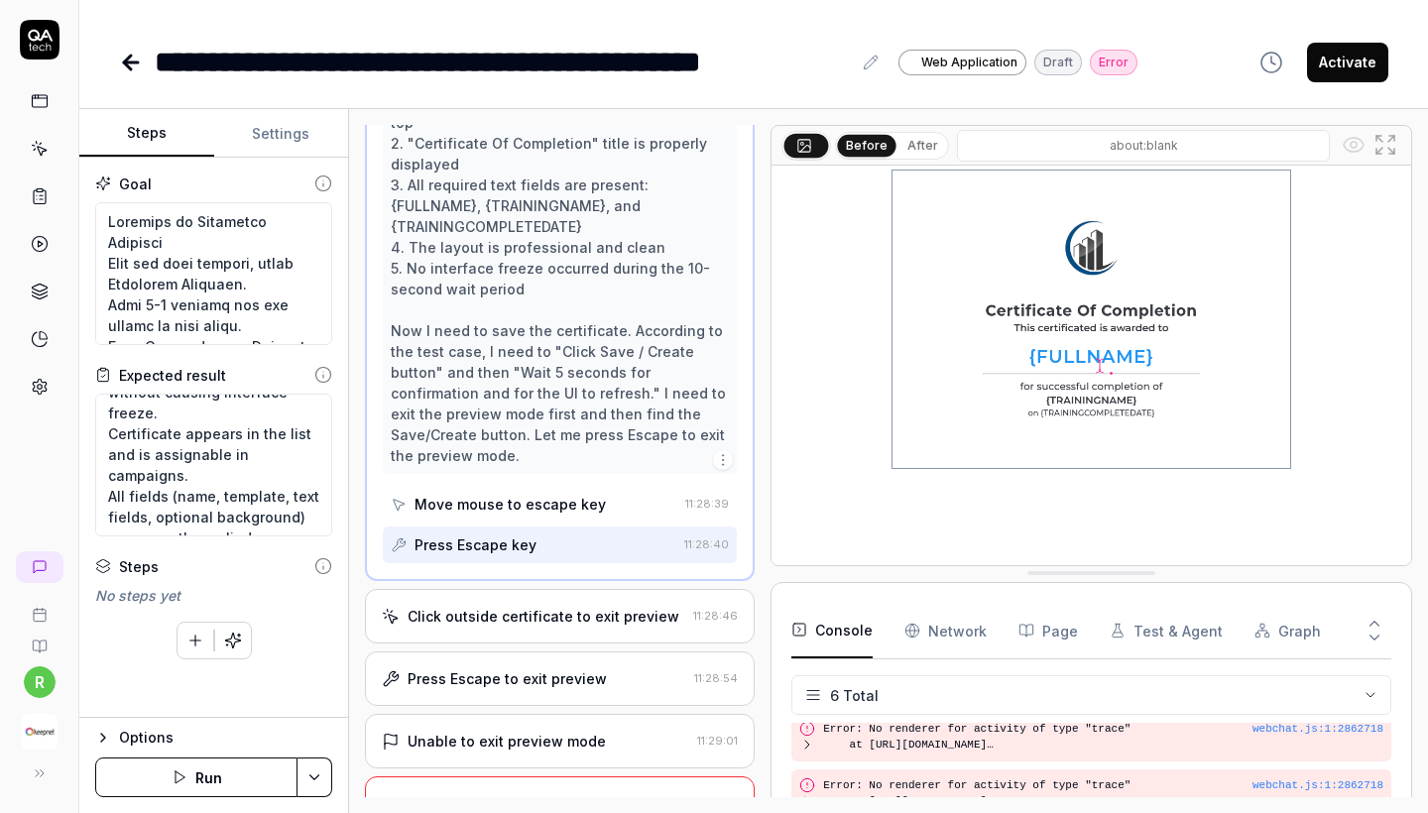
click at [541, 606] on div "Click outside certificate to exit preview" at bounding box center [544, 616] width 272 height 21
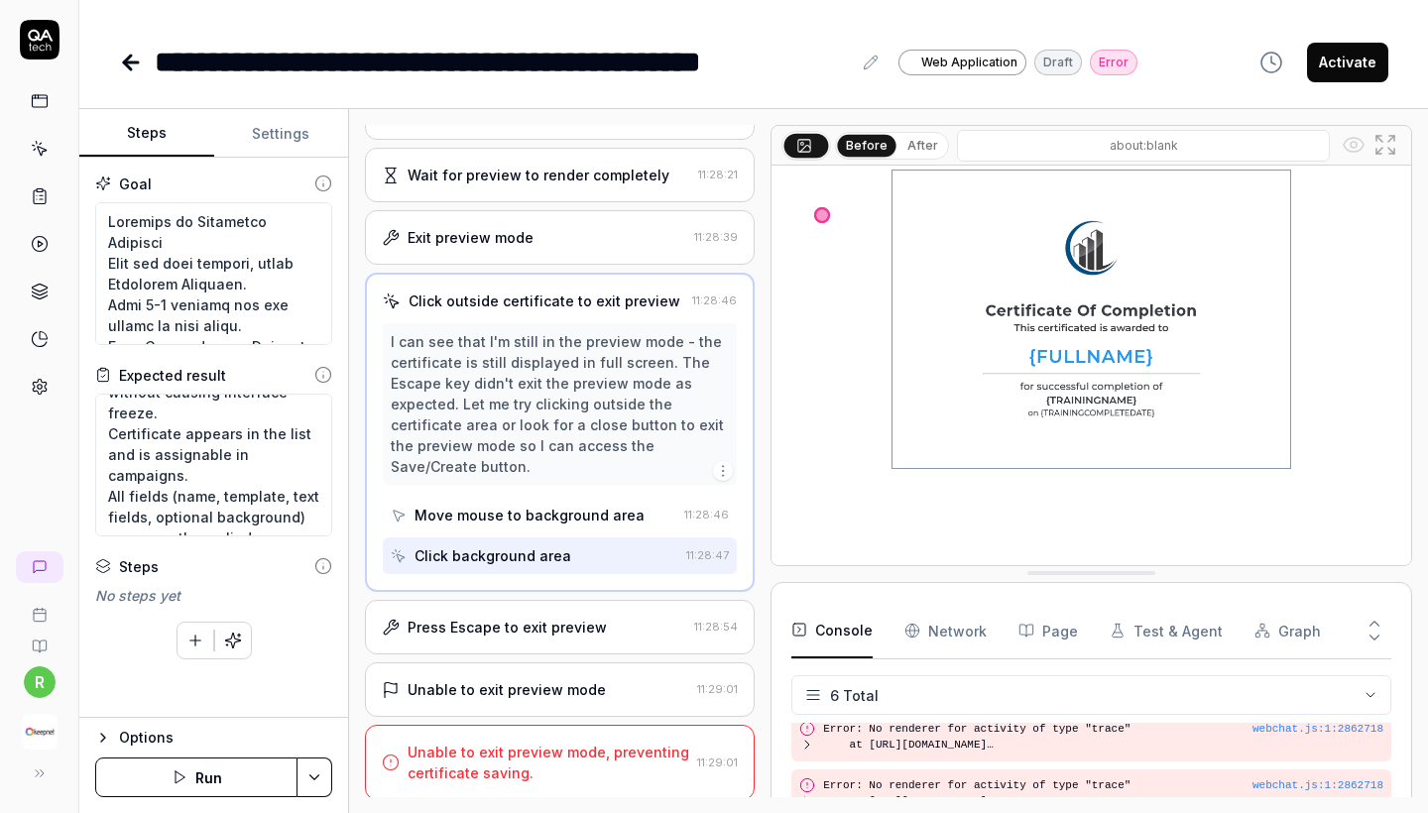
click at [546, 629] on div "Press Escape to exit preview" at bounding box center [507, 627] width 199 height 21
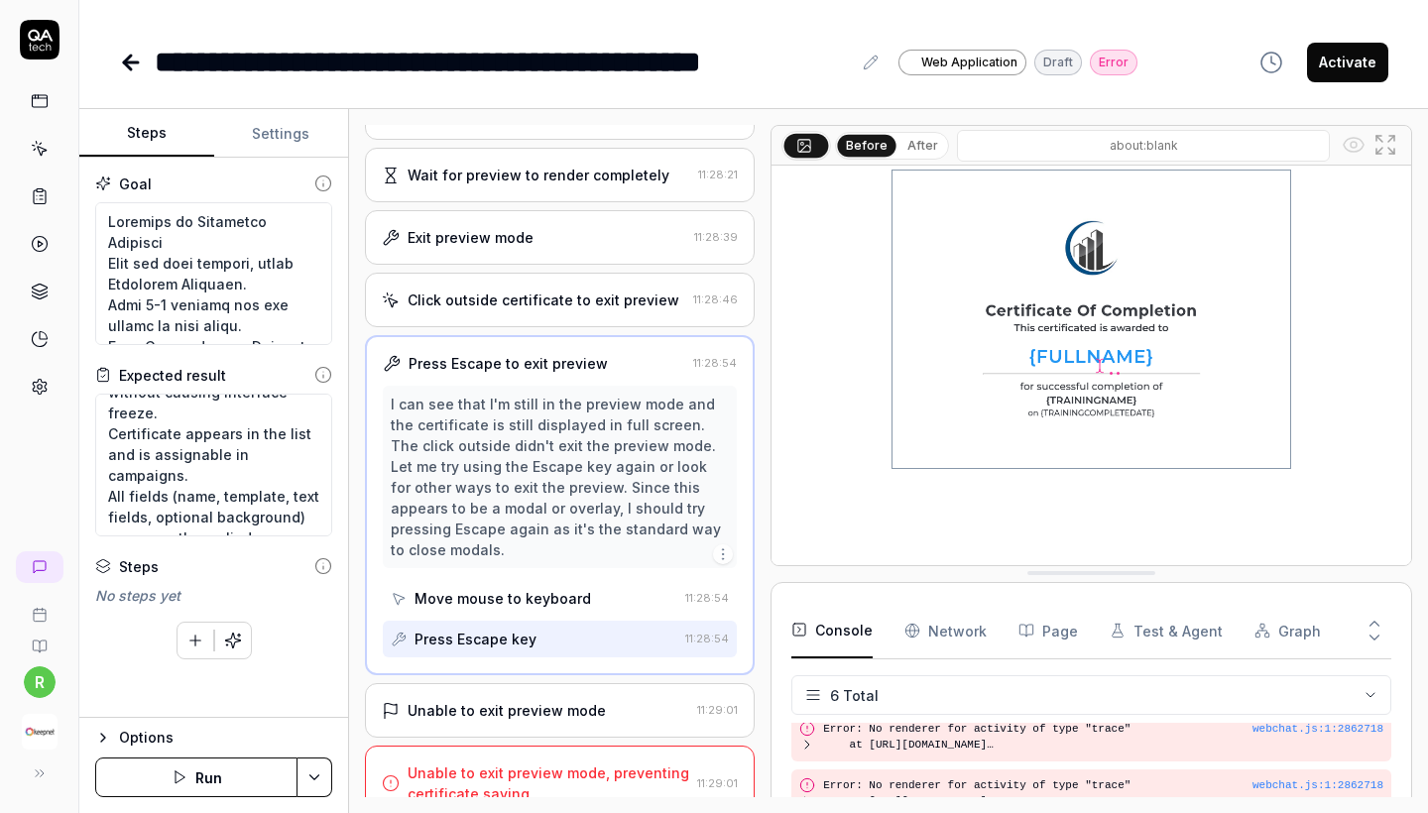
click at [551, 700] on div "Unable to exit preview mode" at bounding box center [507, 710] width 198 height 21
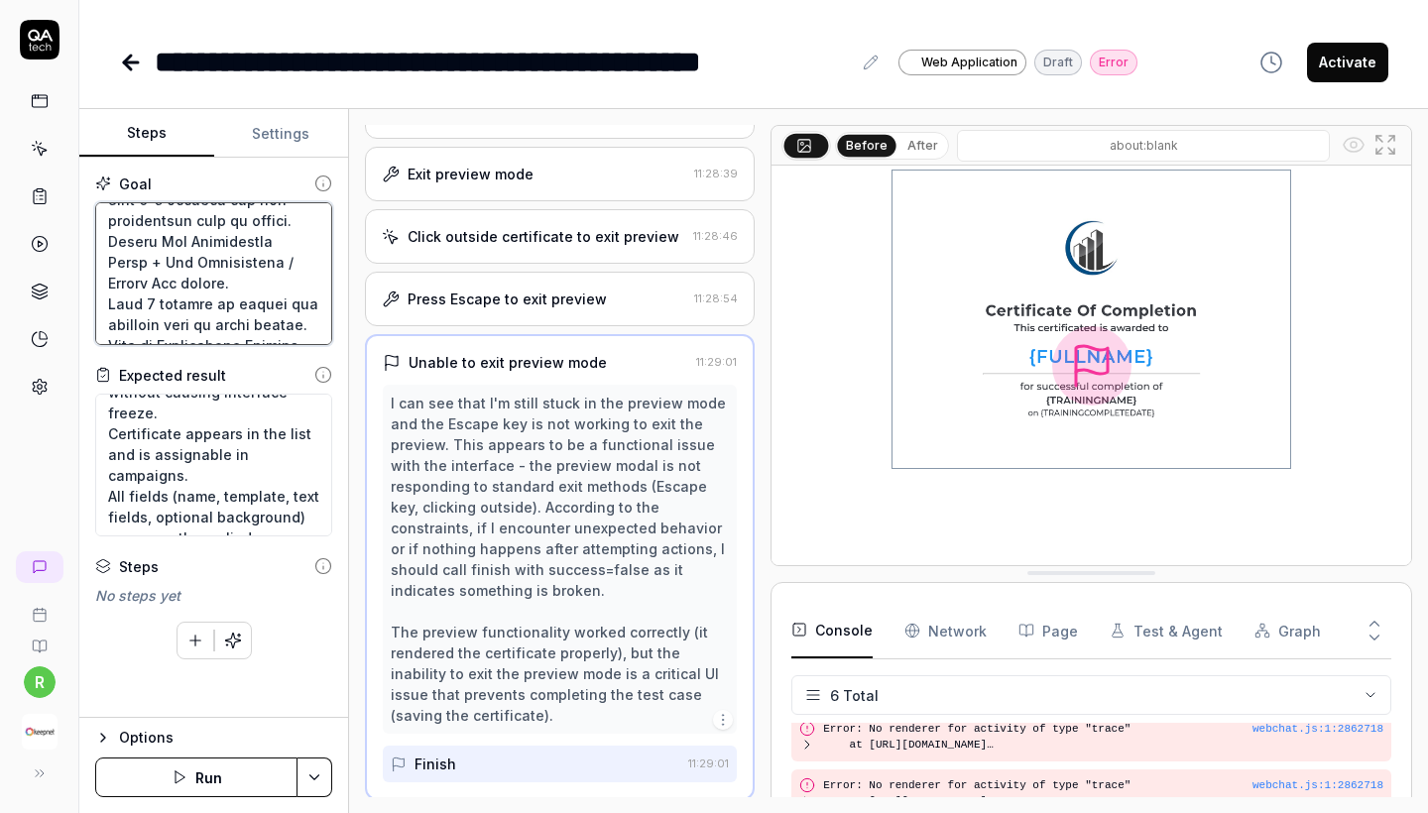
scroll to position [0, 0]
drag, startPoint x: 276, startPoint y: 324, endPoint x: 0, endPoint y: 45, distance: 392.8
click at [0, 45] on div "**********" at bounding box center [714, 406] width 1428 height 813
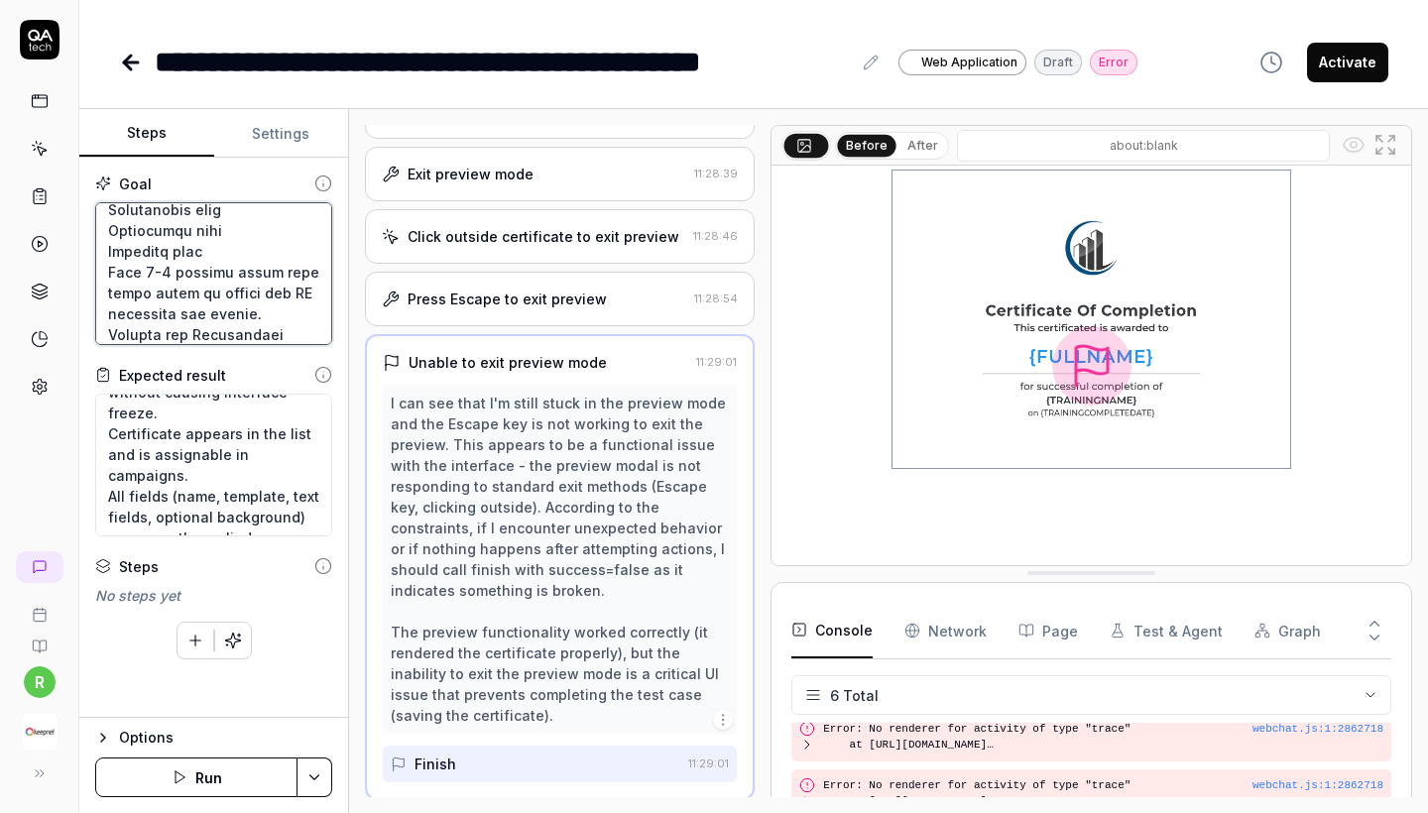
click at [273, 308] on textarea at bounding box center [213, 273] width 237 height 143
drag, startPoint x: 104, startPoint y: 264, endPoint x: 308, endPoint y: 343, distance: 218.3
click at [308, 343] on textarea at bounding box center [213, 273] width 237 height 143
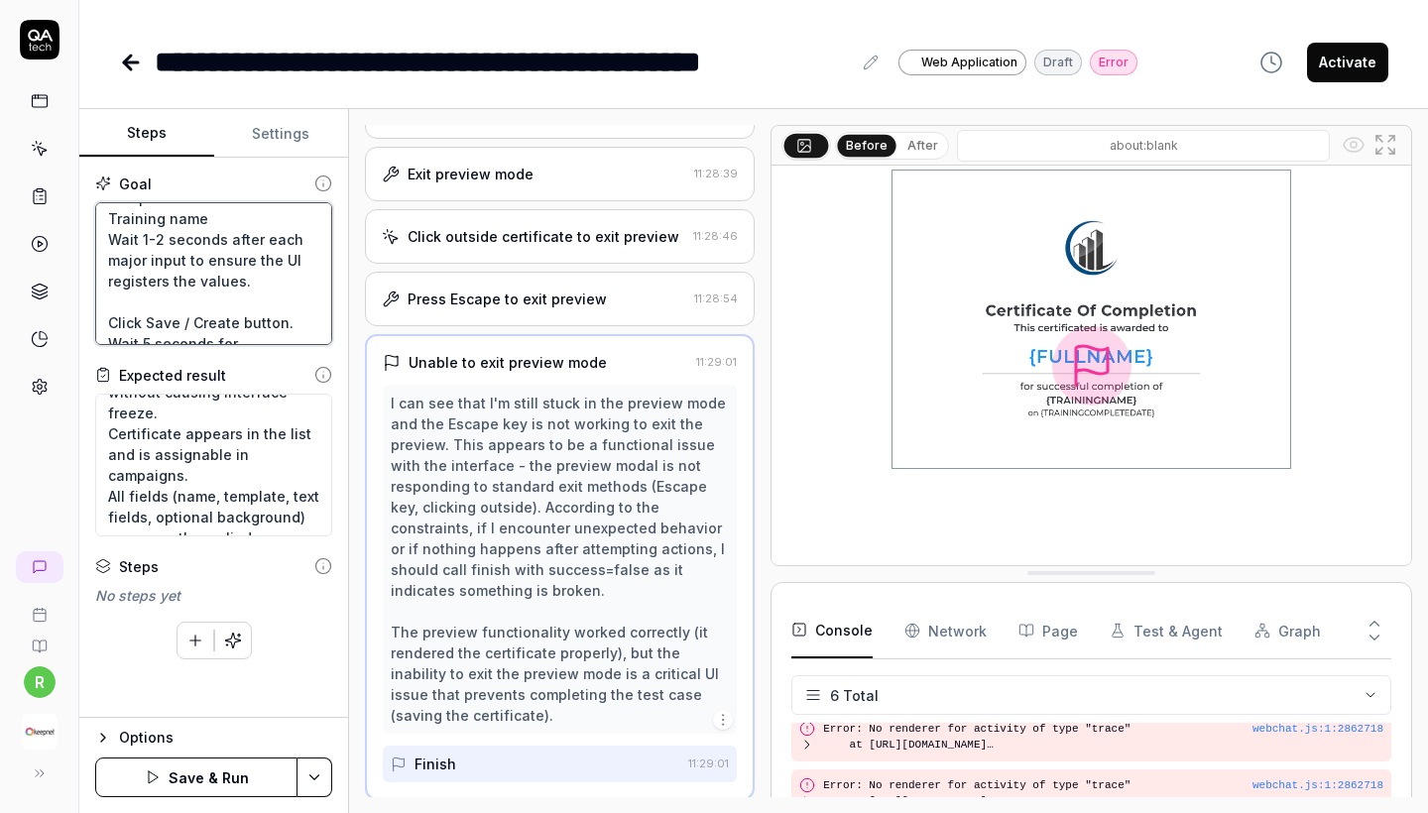
scroll to position [519, 0]
paste textarea "Locate the certificate to edit. Click the <> (code/HTML) icon next to the trash…"
drag, startPoint x: 109, startPoint y: 241, endPoint x: 278, endPoint y: 255, distance: 169.2
click at [278, 255] on textarea at bounding box center [213, 273] width 237 height 143
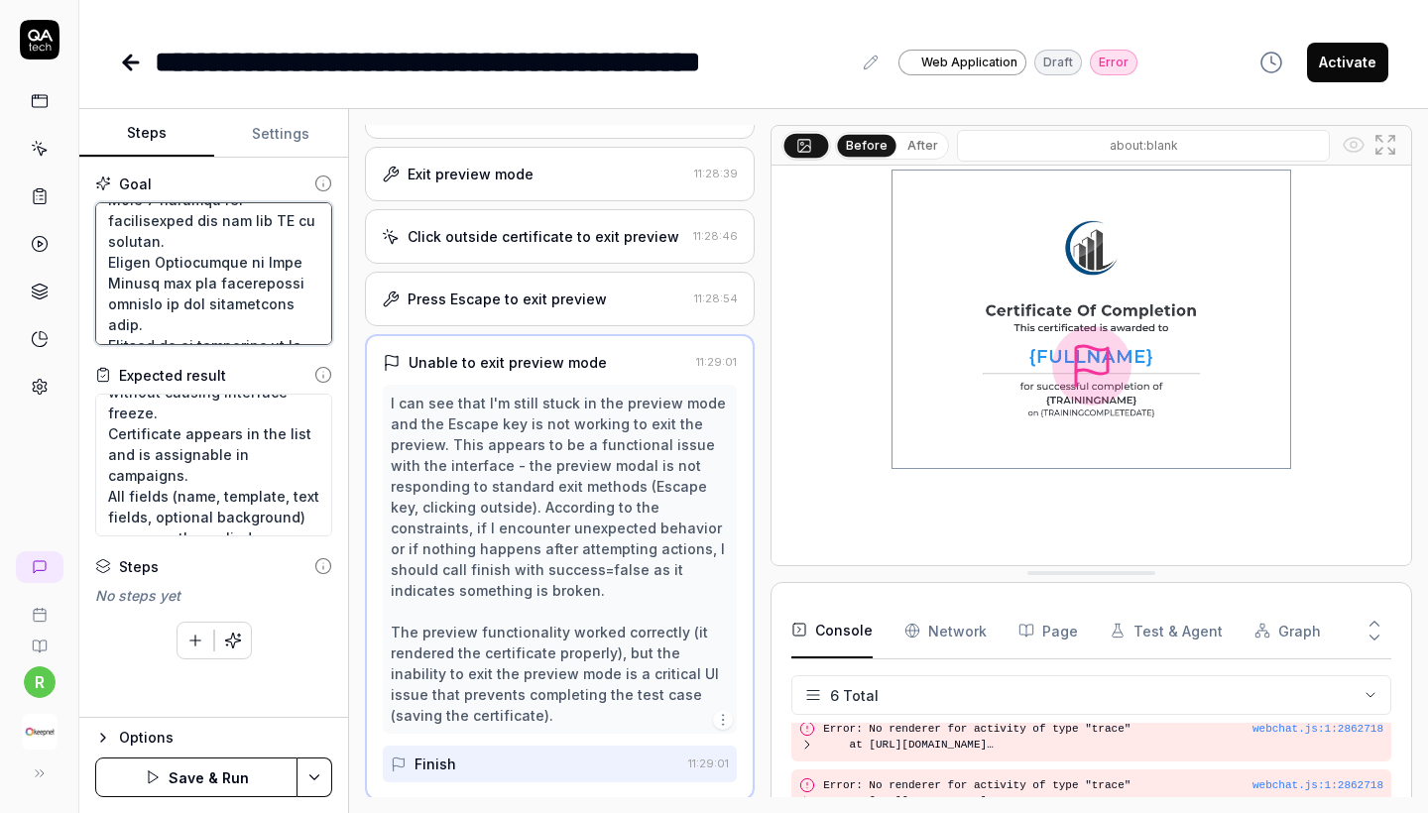
scroll to position [771, 0]
click at [302, 279] on textarea at bounding box center [213, 273] width 237 height 143
paste textarea "Locate the certificate to edit. Click the <> (code/HTML) icon next to the trash…"
drag, startPoint x: 234, startPoint y: 259, endPoint x: 197, endPoint y: 259, distance: 36.7
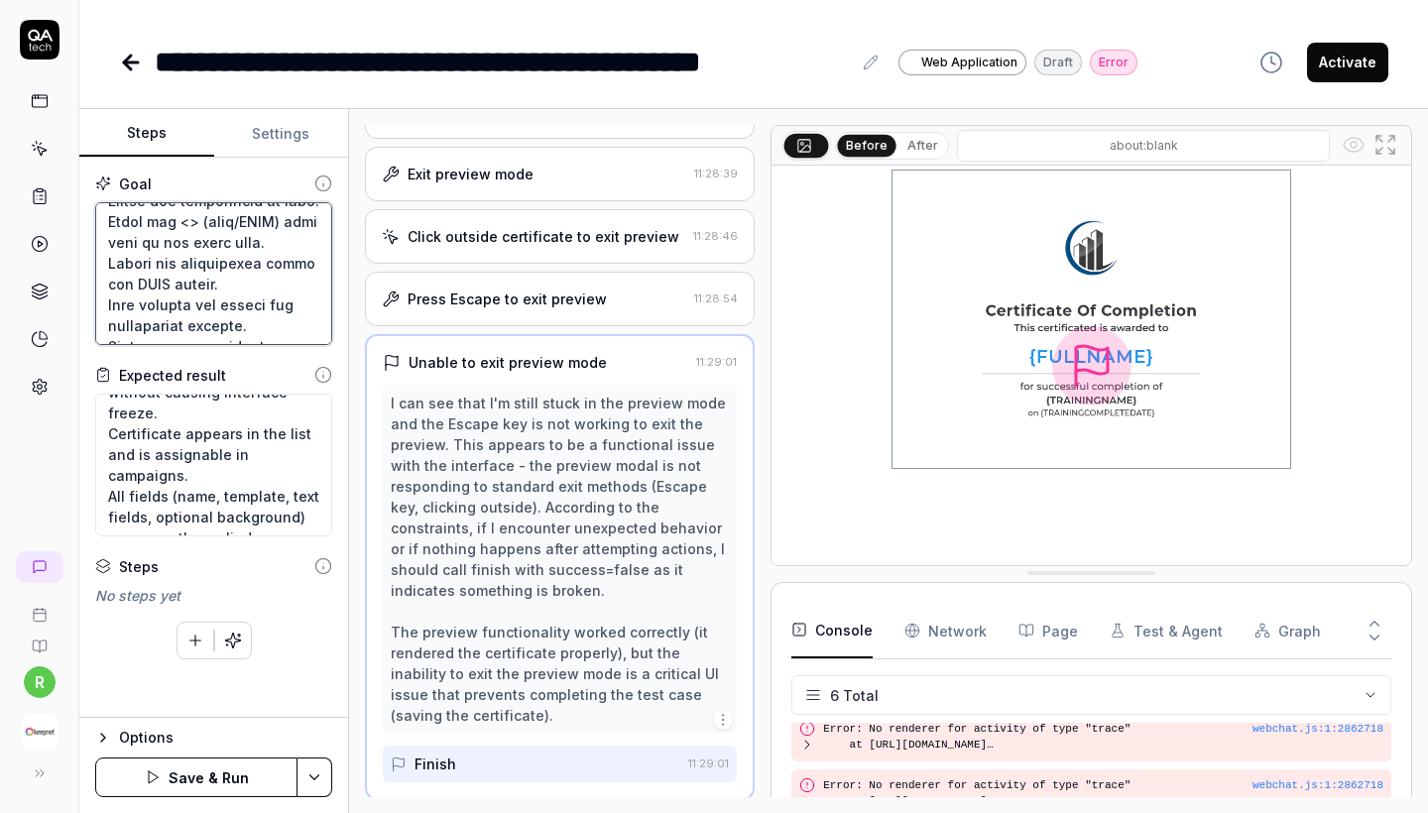
click at [198, 259] on textarea at bounding box center [213, 273] width 237 height 143
click at [196, 260] on textarea at bounding box center [213, 273] width 237 height 143
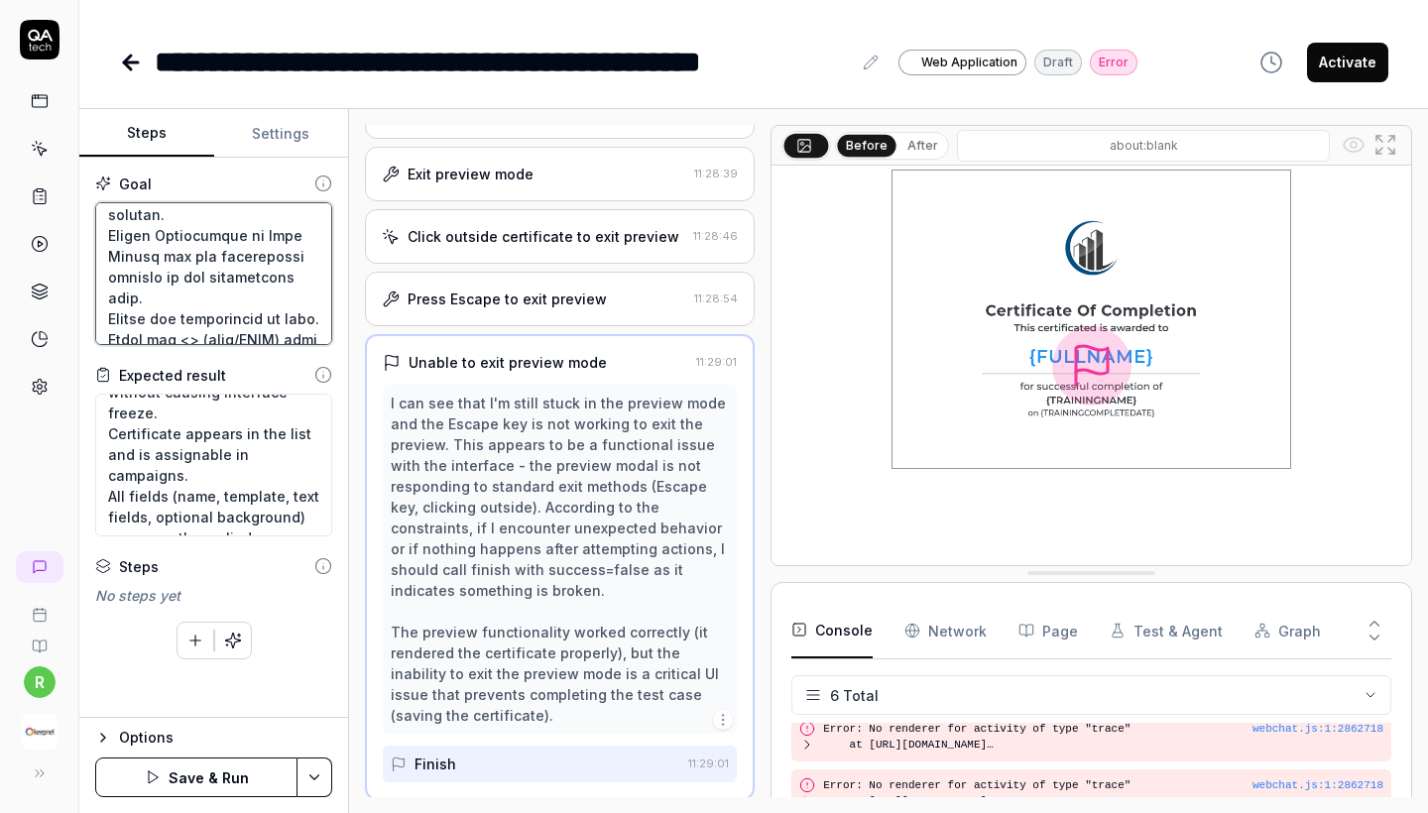
scroll to position [794, 0]
drag, startPoint x: 197, startPoint y: 263, endPoint x: 100, endPoint y: 270, distance: 97.5
click at [100, 270] on textarea at bounding box center [213, 273] width 237 height 143
click at [121, 279] on textarea at bounding box center [213, 273] width 237 height 143
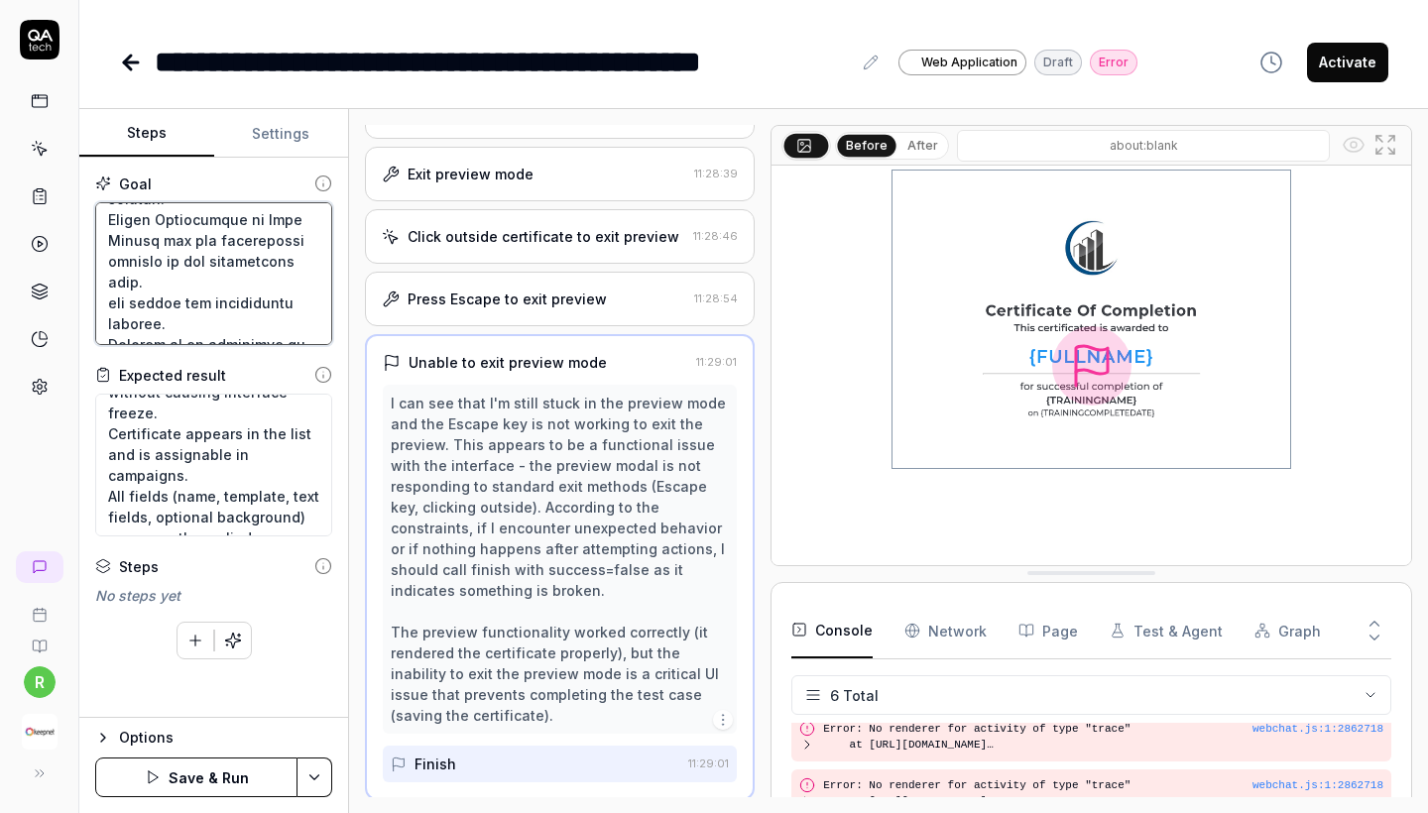
scroll to position [812, 0]
click at [202, 780] on button "Save & Run" at bounding box center [196, 778] width 202 height 40
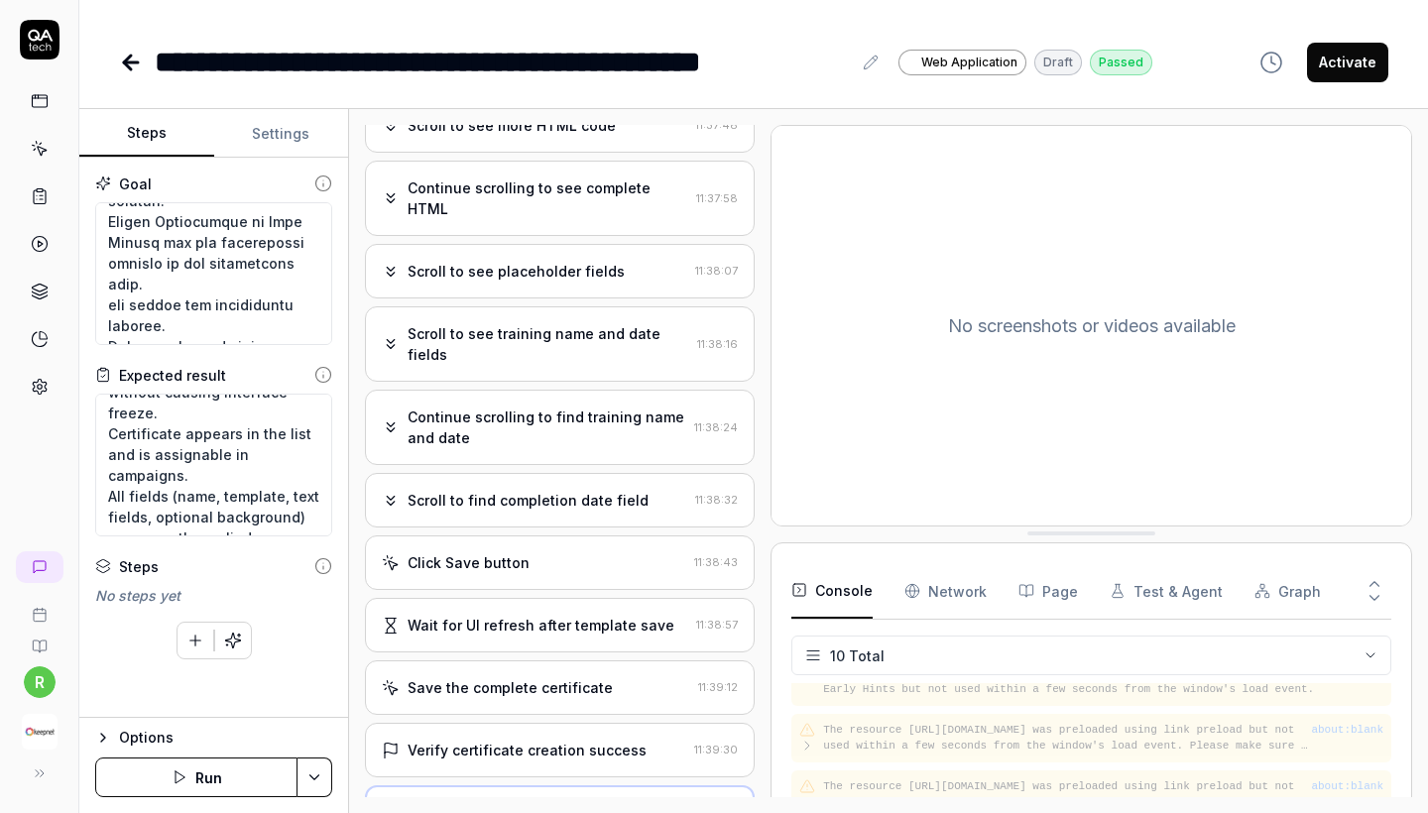
click at [624, 740] on div "Verify certificate creation success" at bounding box center [527, 750] width 239 height 21
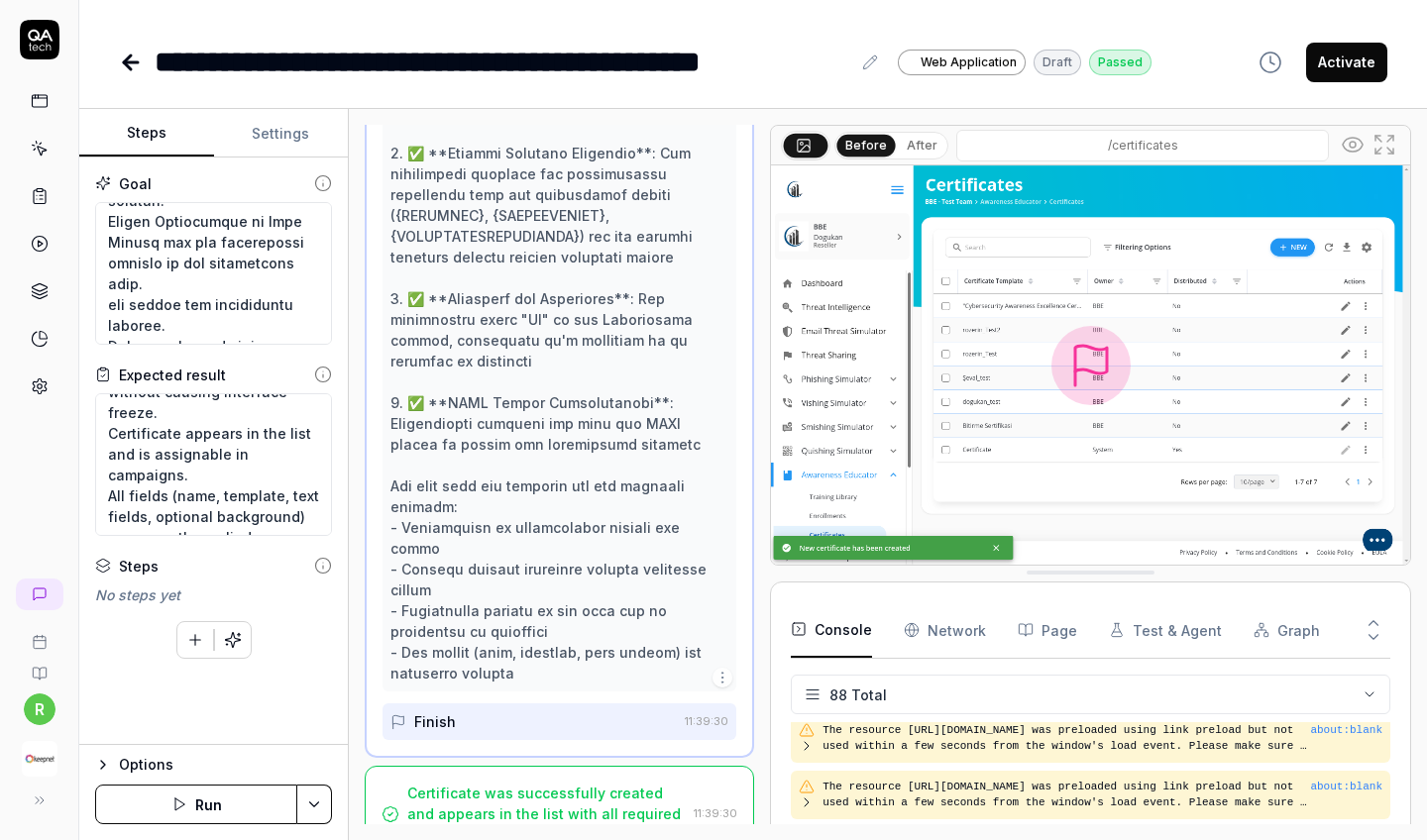
click at [591, 783] on div "Certificate was successfully created and appears in the list with all required …" at bounding box center [547, 814] width 279 height 62
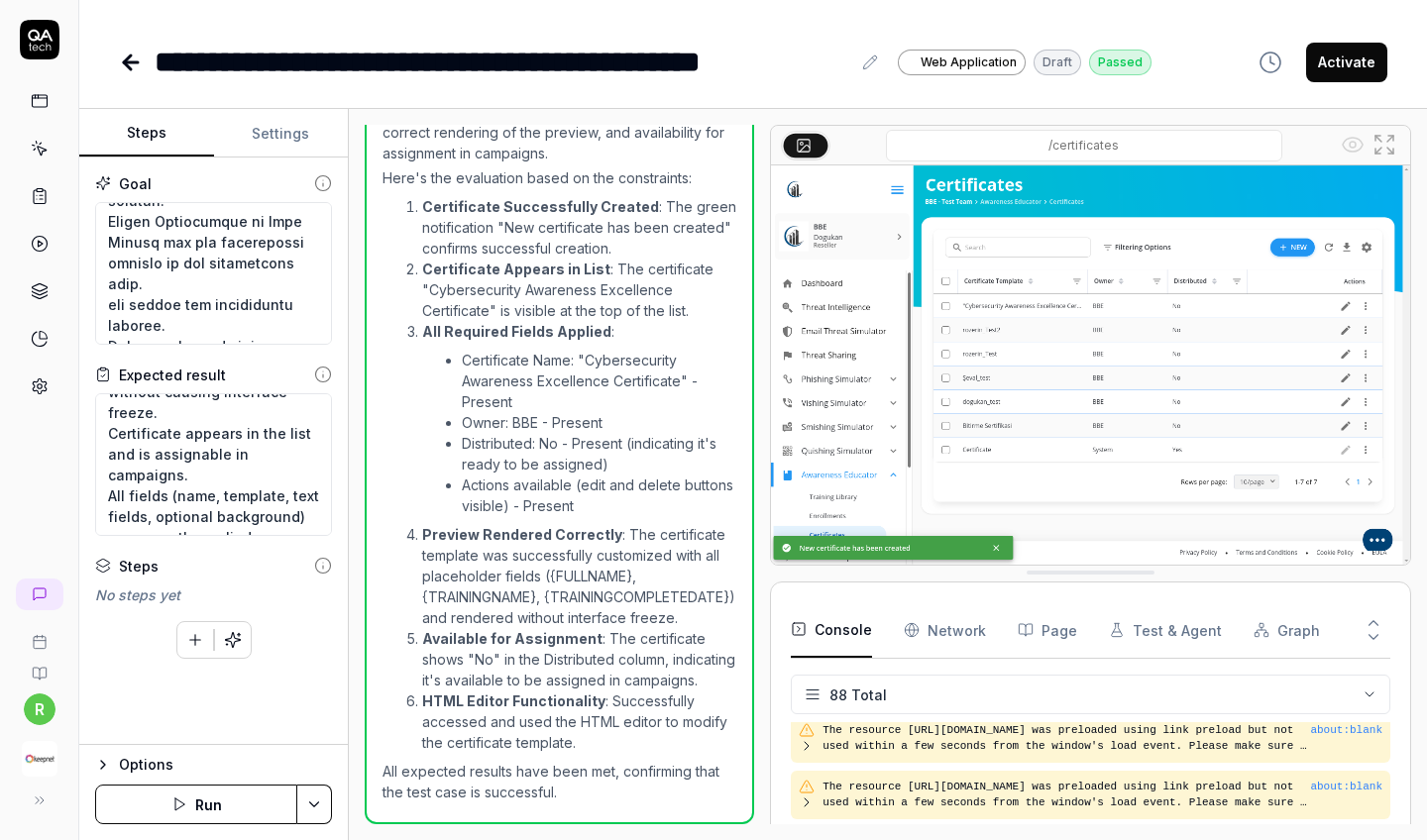
scroll to position [1786, 0]
click at [1331, 58] on button "Activate" at bounding box center [1346, 63] width 81 height 40
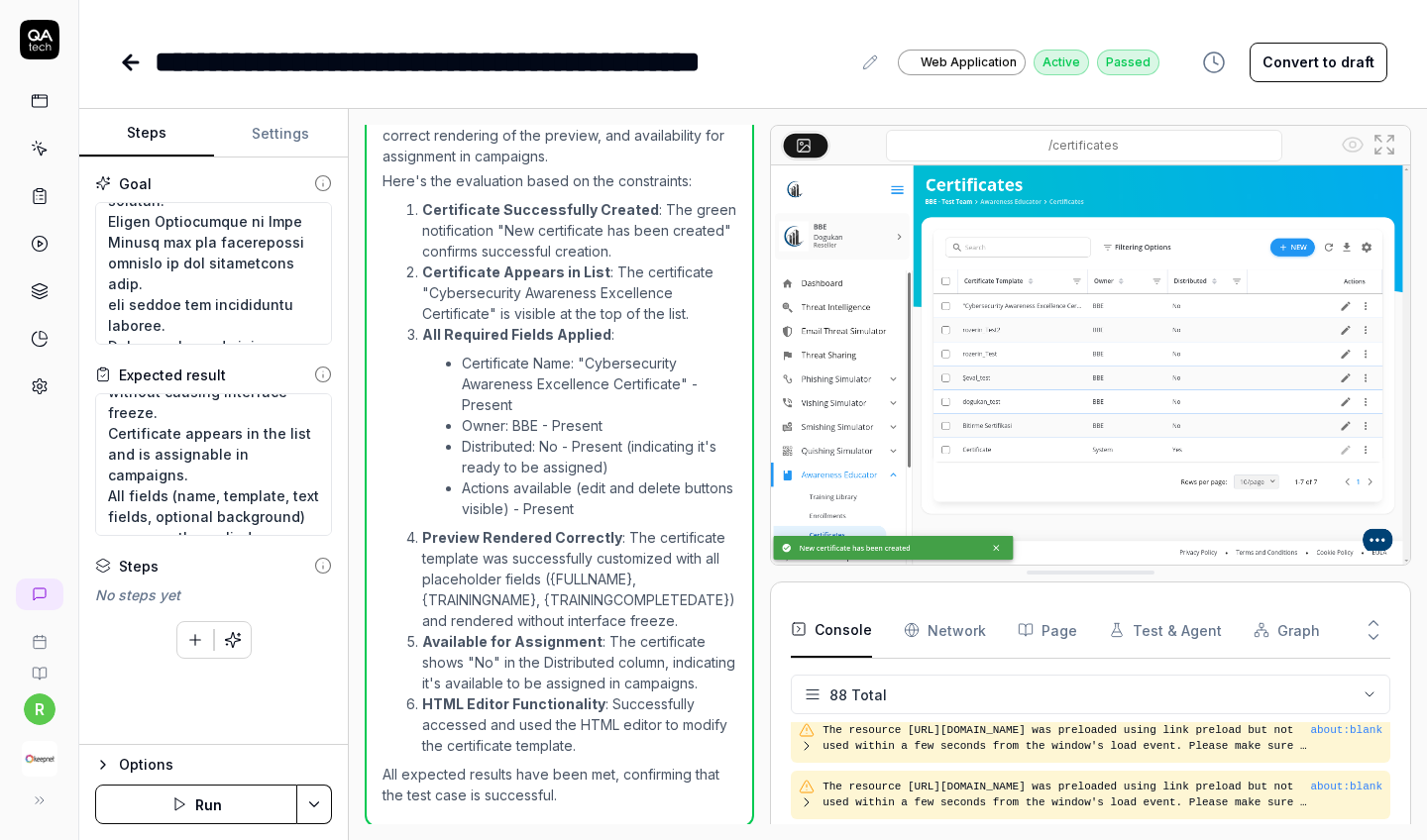
click at [597, 56] on div "**********" at bounding box center [503, 62] width 696 height 45
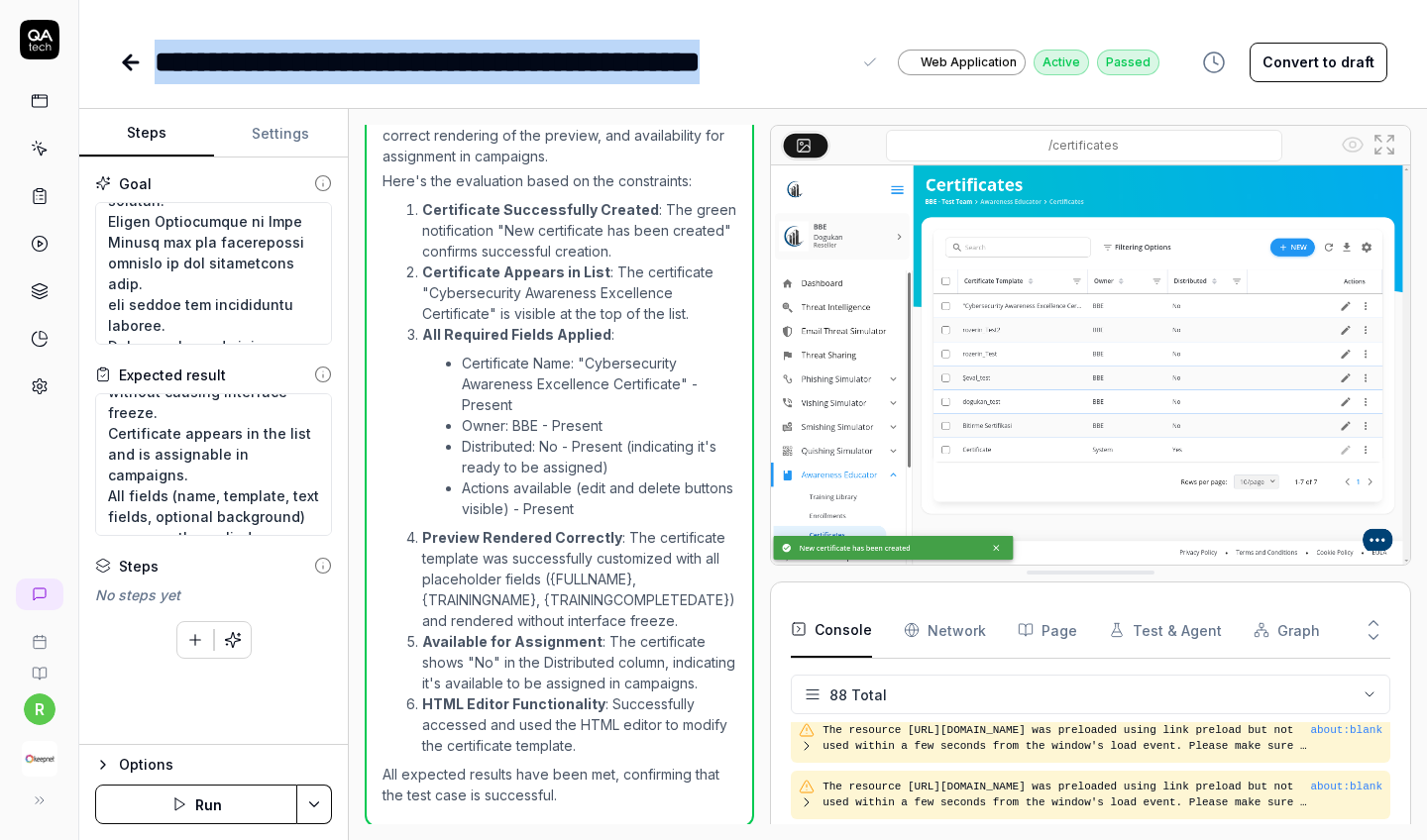
click at [597, 56] on div "**********" at bounding box center [503, 62] width 696 height 45
copy div "**********"
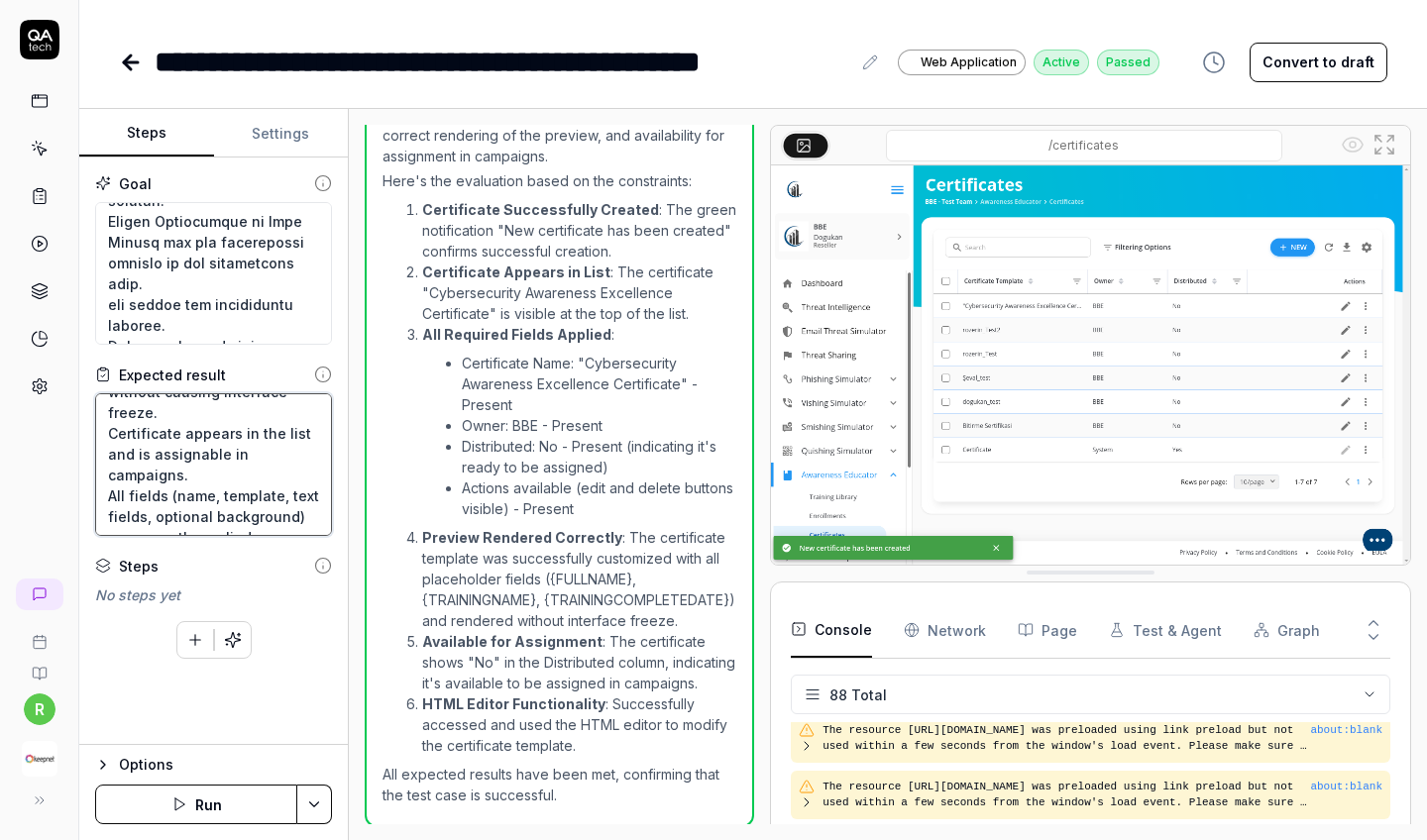
scroll to position [0, 0]
drag, startPoint x: 252, startPoint y: 525, endPoint x: 76, endPoint y: 117, distance: 444.3
click at [76, 117] on div "**********" at bounding box center [714, 420] width 1427 height 840
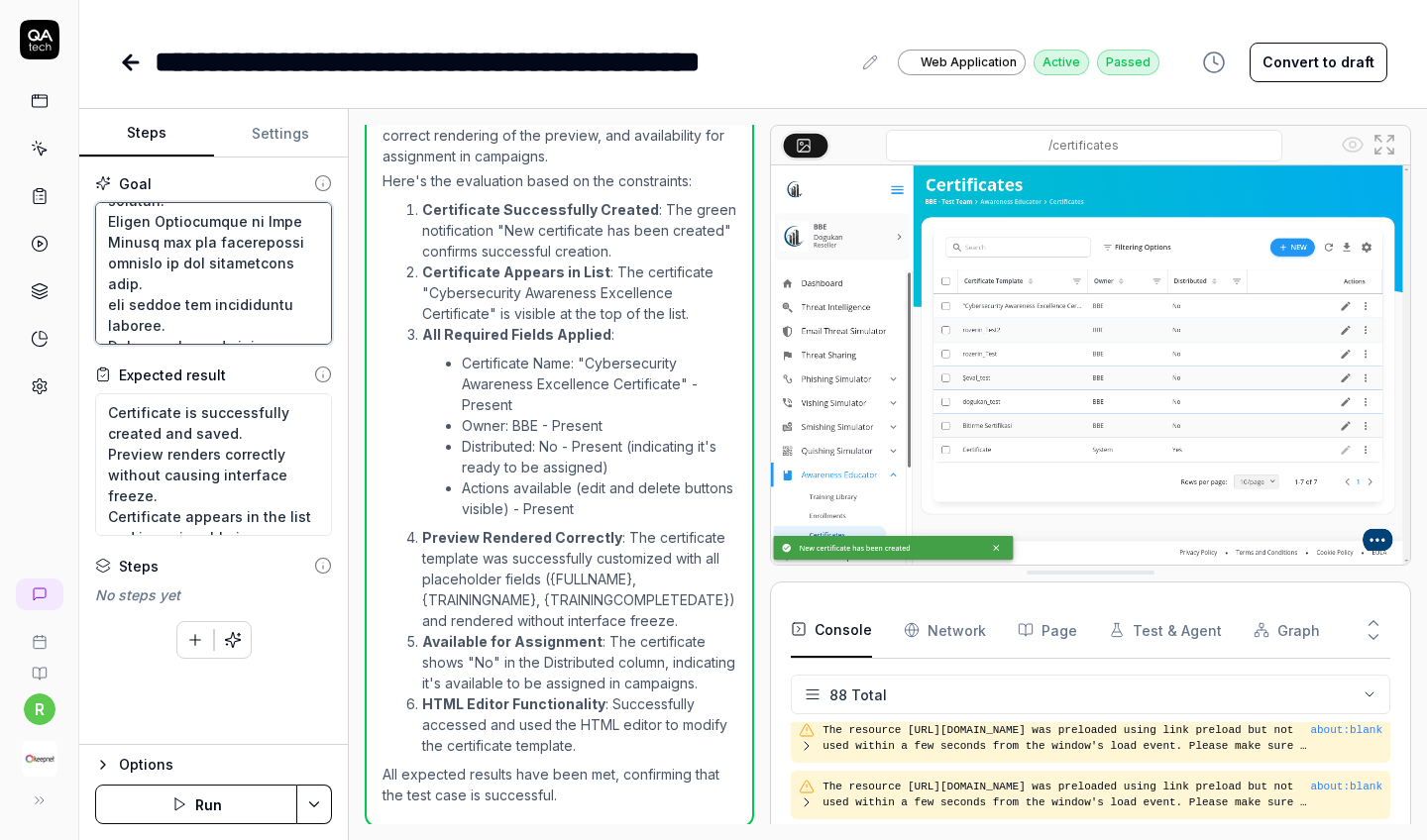
click at [165, 264] on textarea at bounding box center [213, 273] width 237 height 143
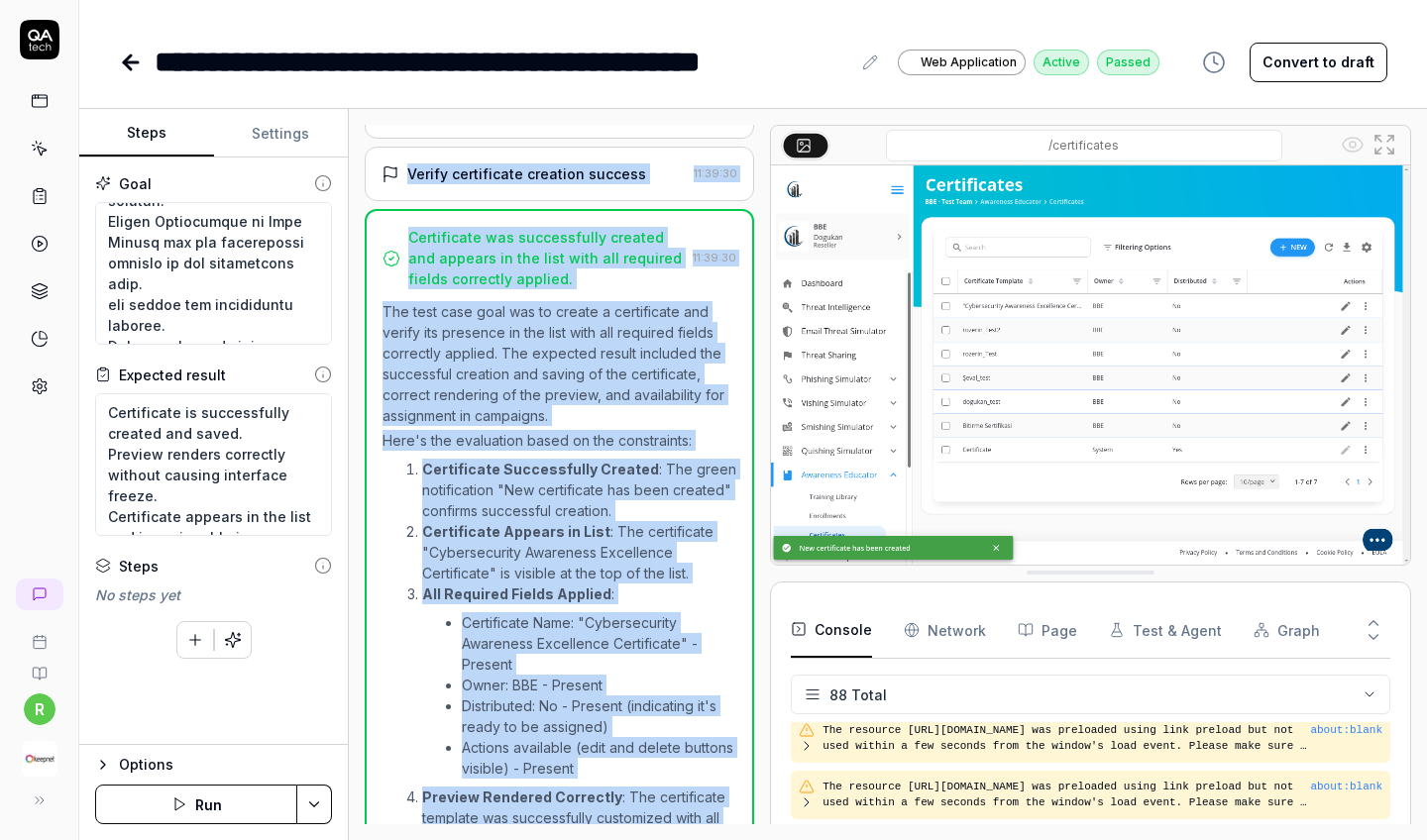
scroll to position [1504, 0]
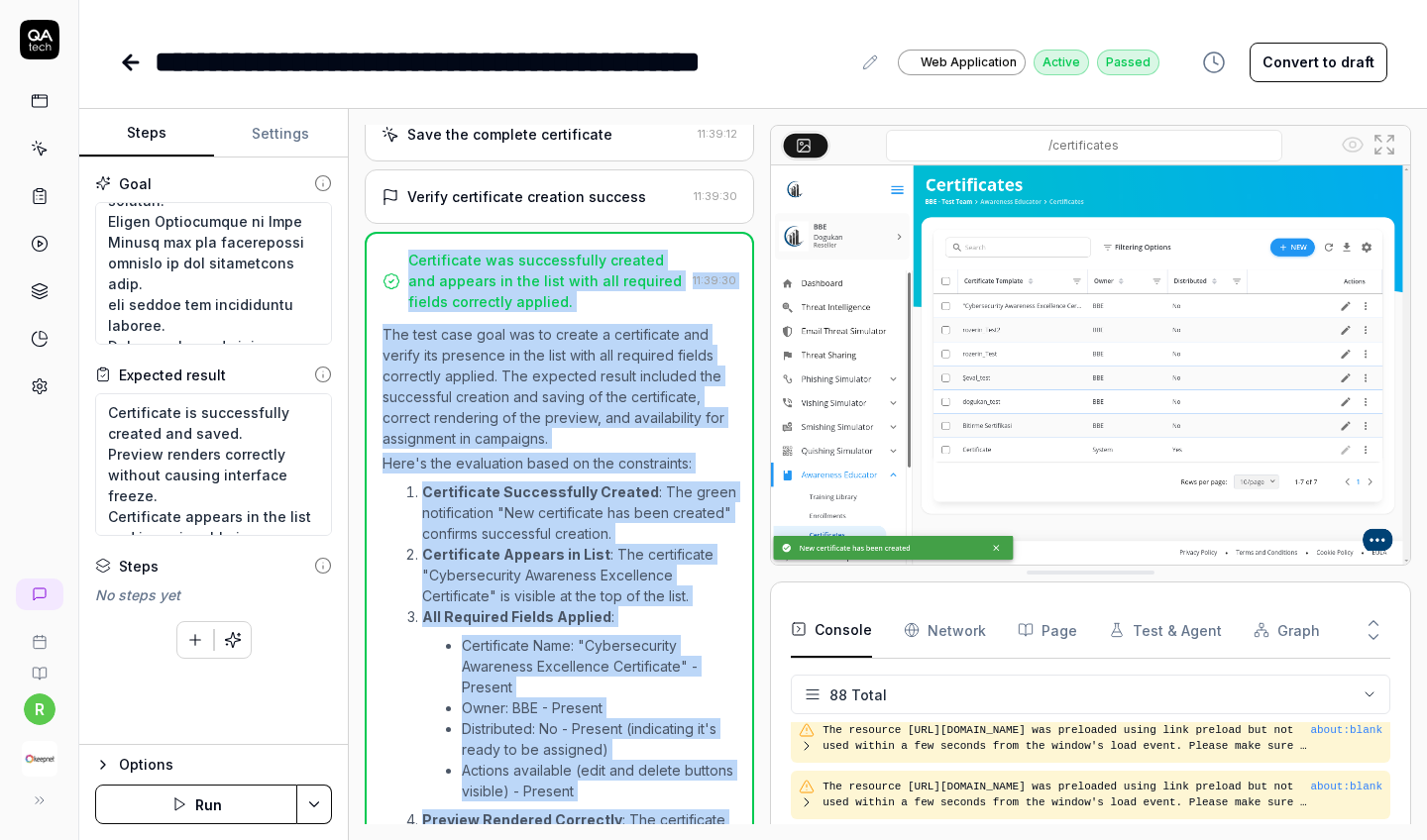
drag, startPoint x: 579, startPoint y: 799, endPoint x: 397, endPoint y: 201, distance: 625.1
click at [397, 232] on div "Certificate was successfully created and appears in the list with all required …" at bounding box center [560, 670] width 390 height 878
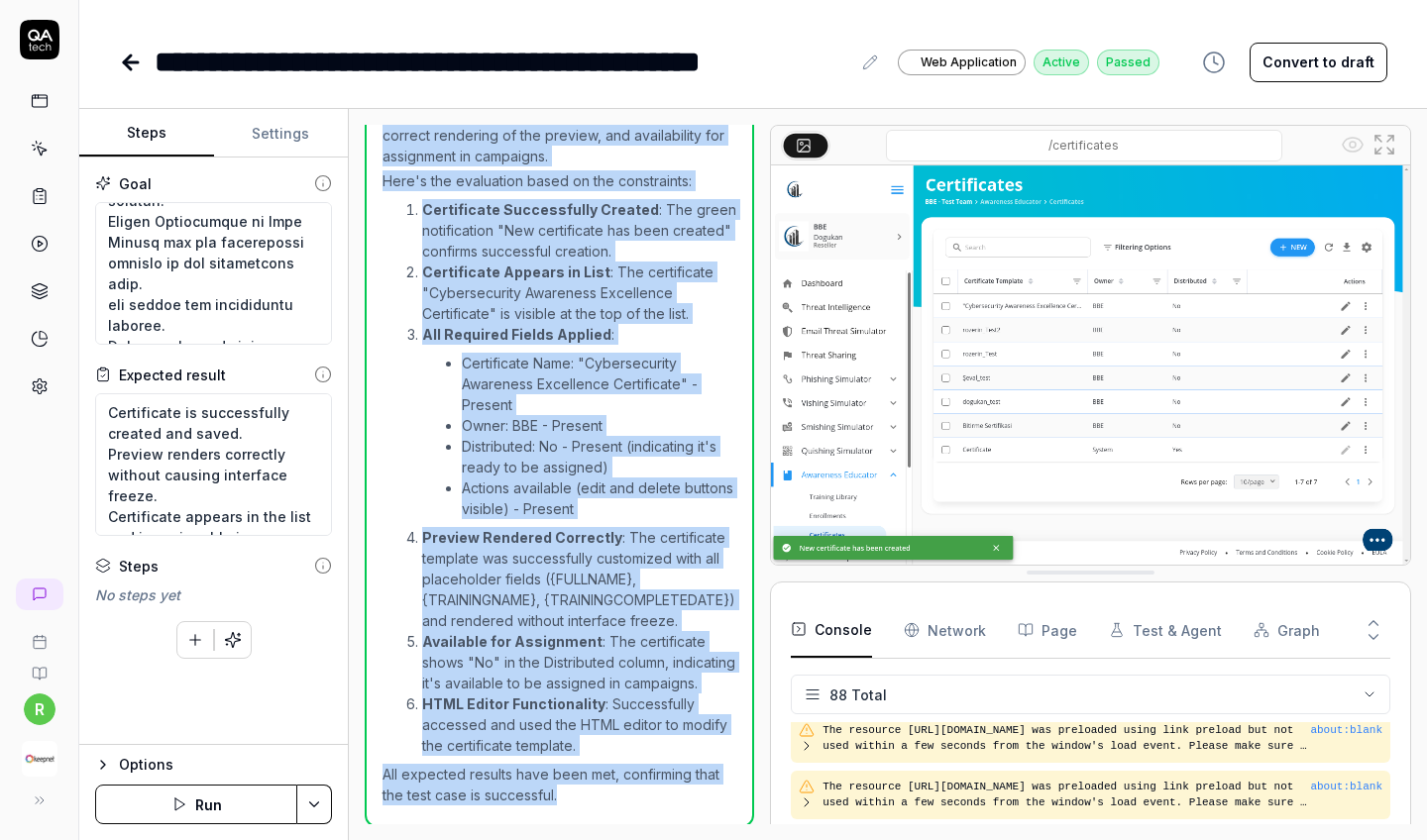
scroll to position [0, 0]
click at [130, 70] on icon at bounding box center [131, 63] width 24 height 24
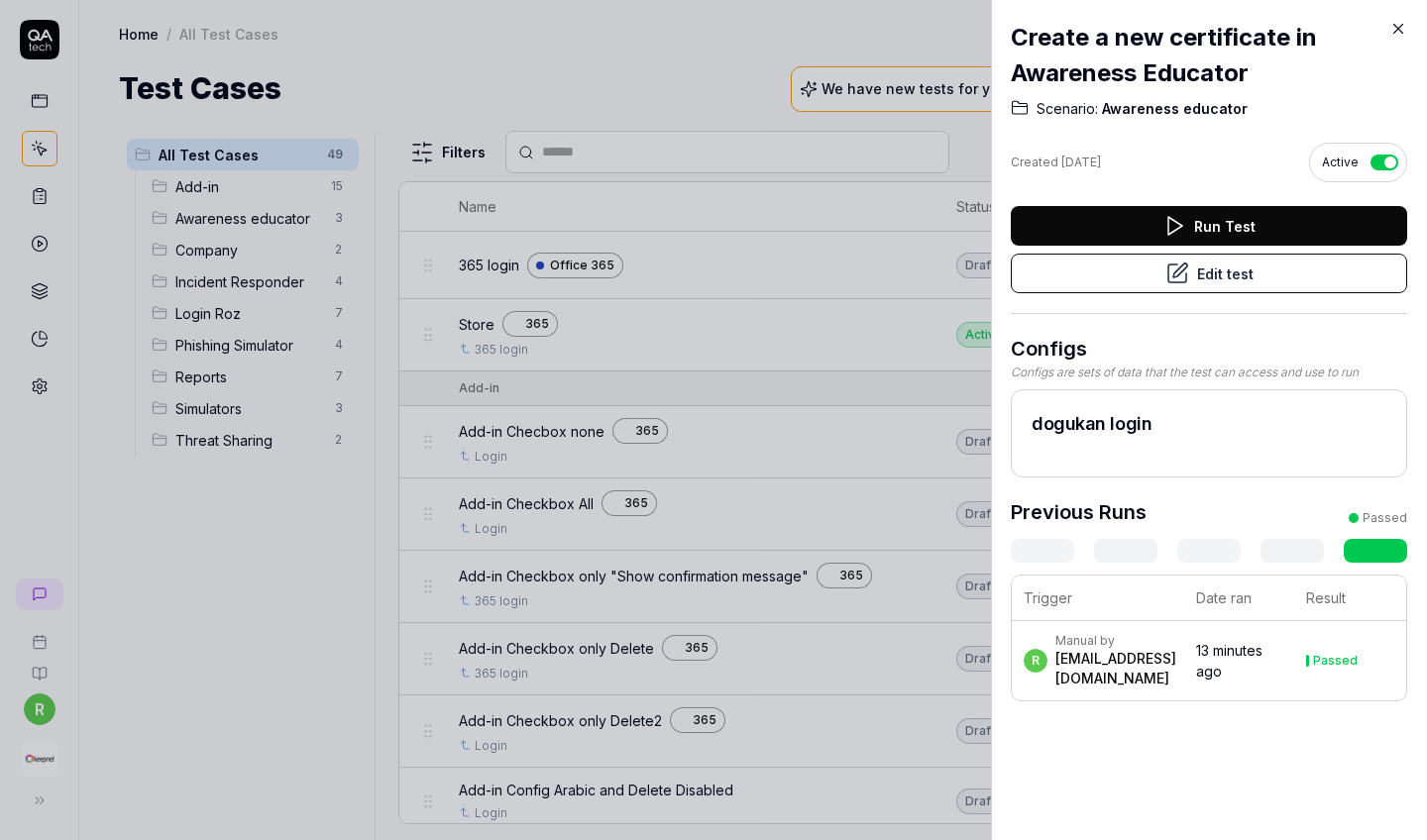
click at [1393, 28] on icon at bounding box center [1399, 29] width 18 height 18
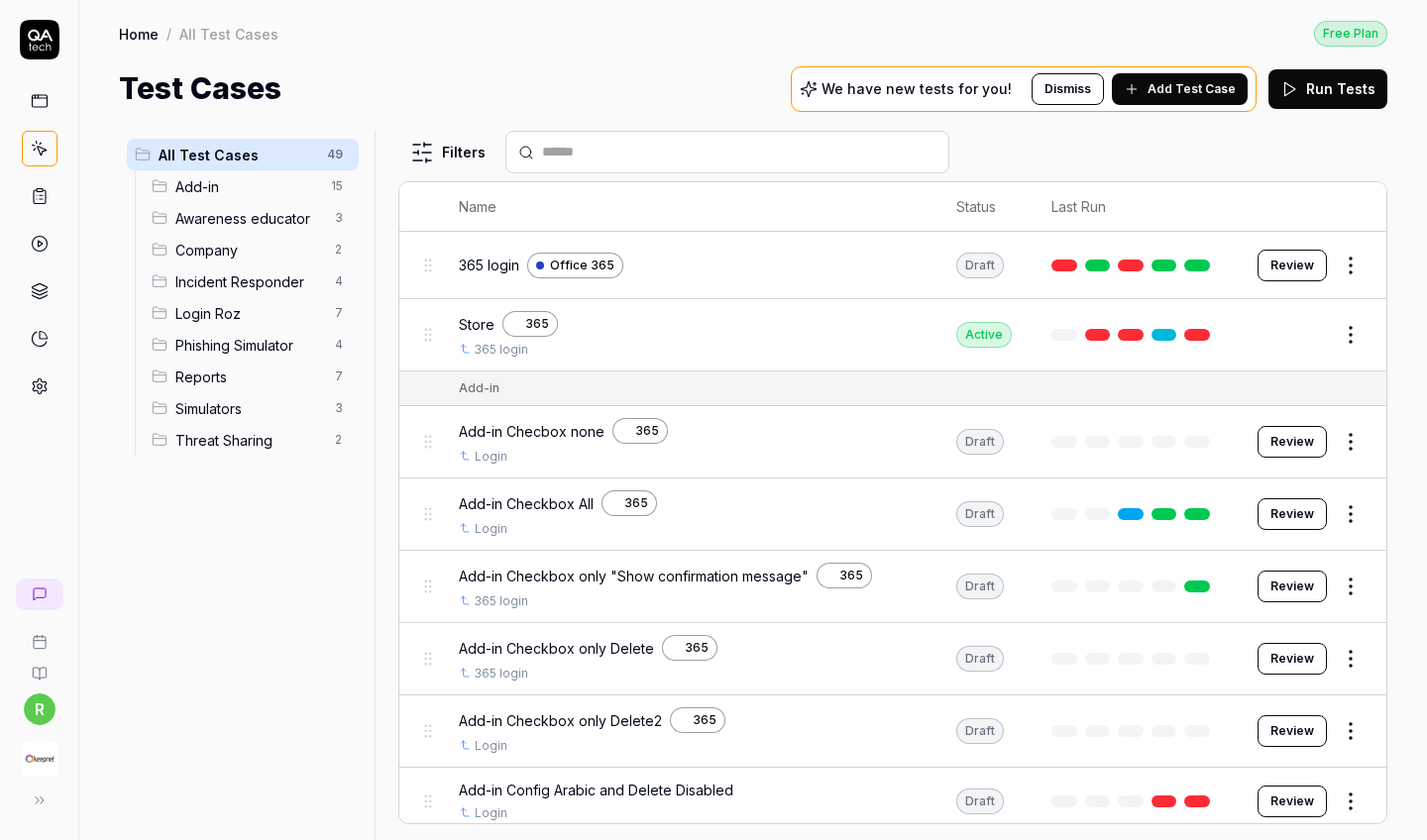
click at [271, 218] on span "Awareness educator" at bounding box center [250, 218] width 148 height 21
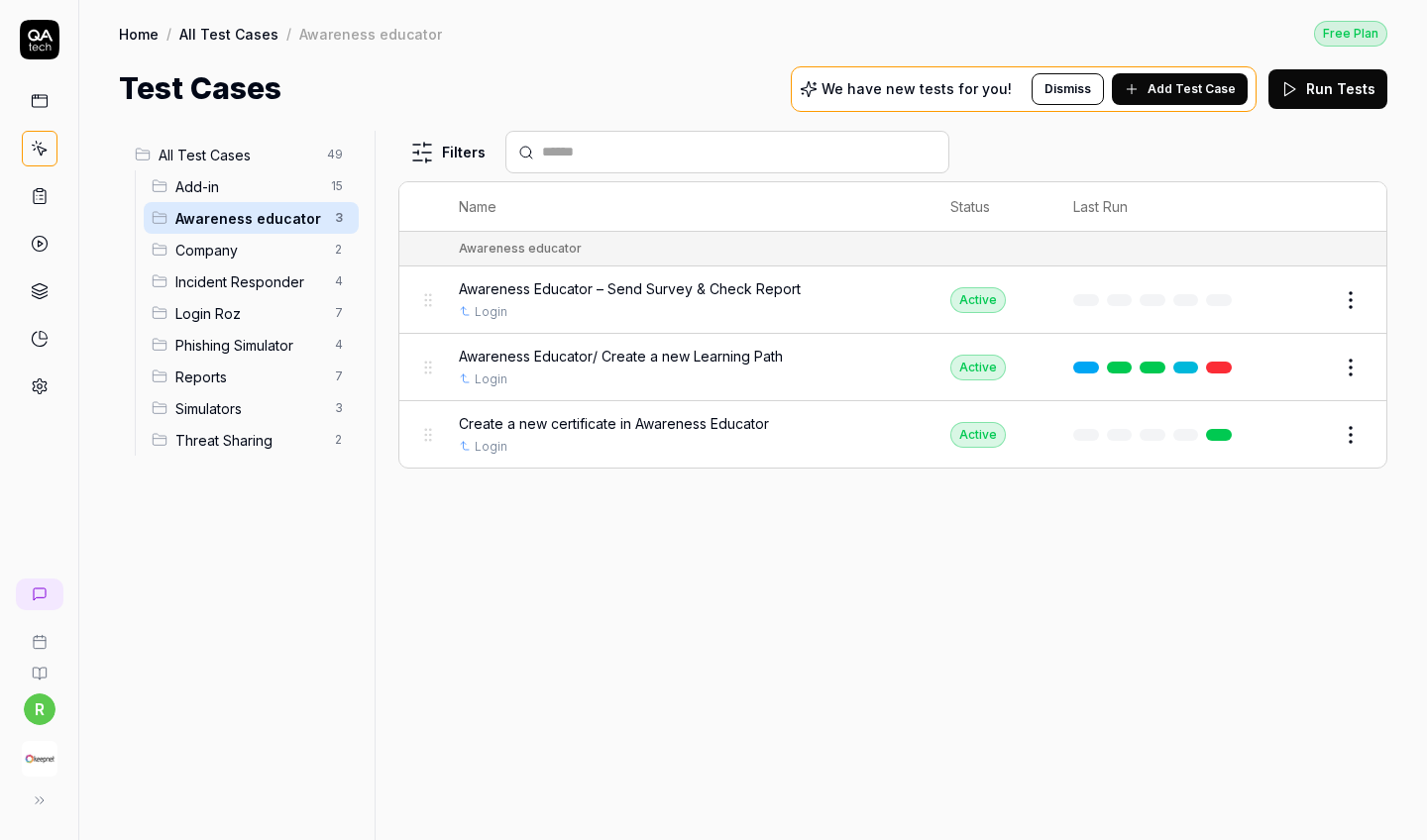
click at [1348, 435] on html "r Home / All Test Cases / Awareness educator Free Plan Home / All Test Cases / …" at bounding box center [714, 420] width 1427 height 840
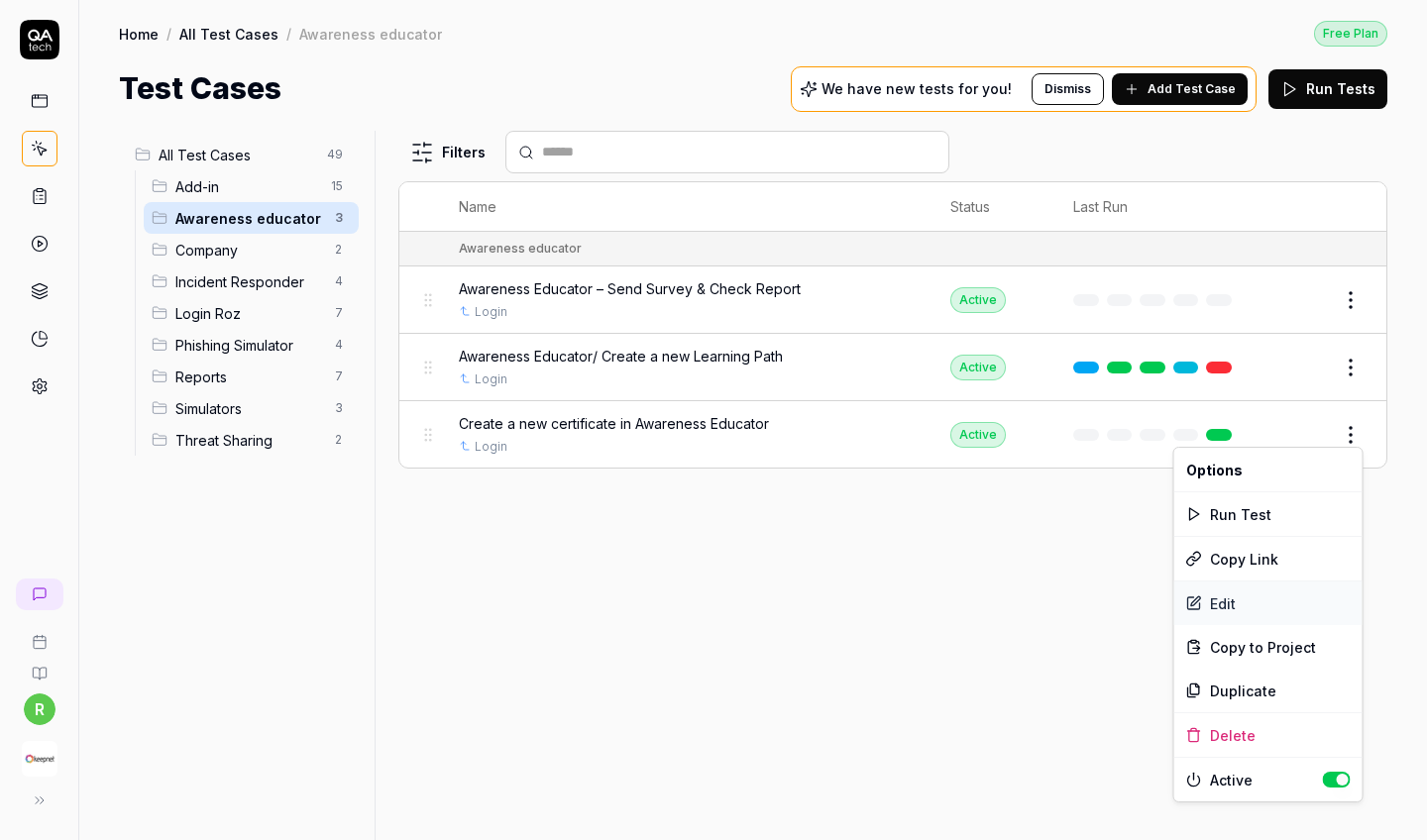
click at [1275, 589] on div "Edit" at bounding box center [1268, 603] width 188 height 44
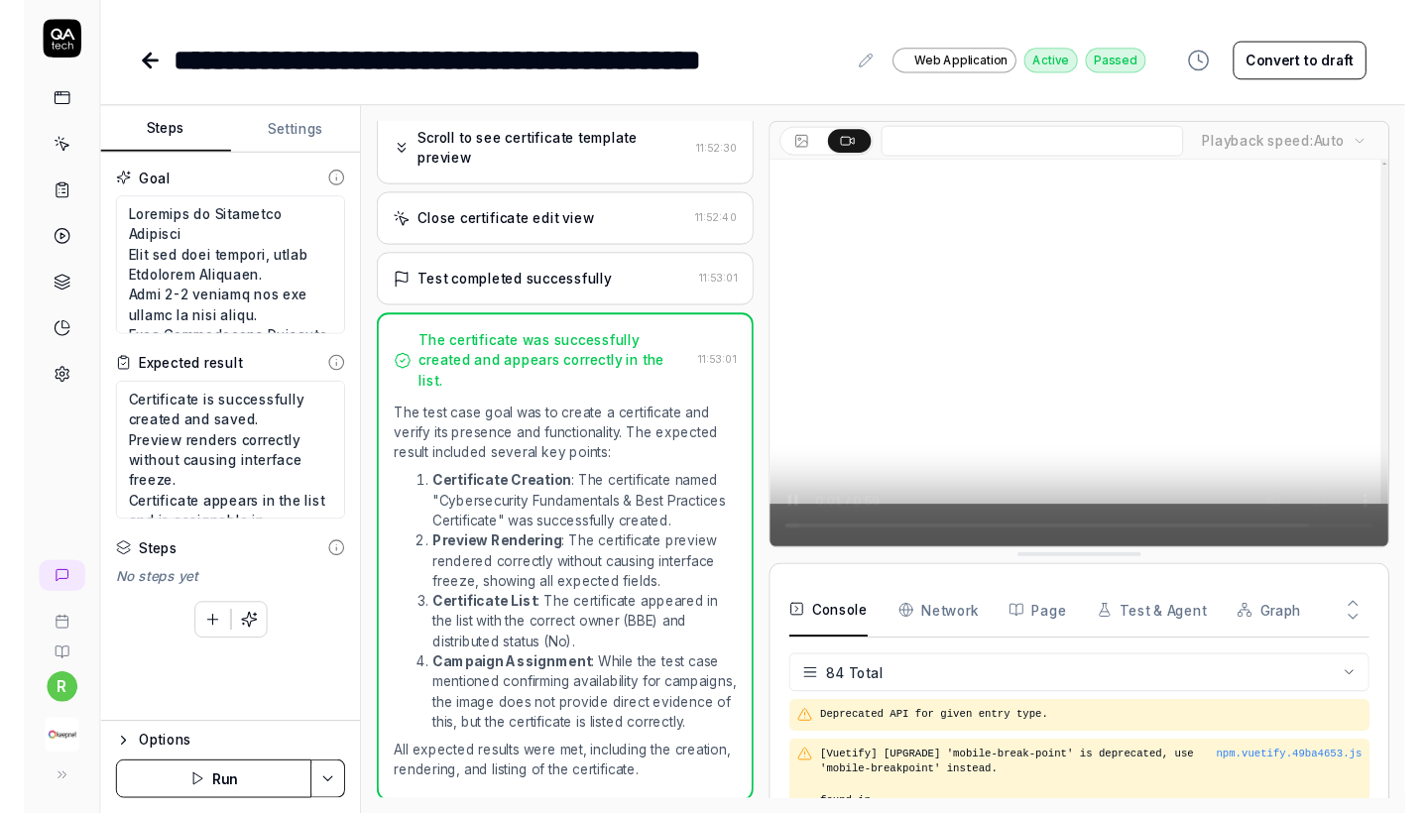
scroll to position [4758, 0]
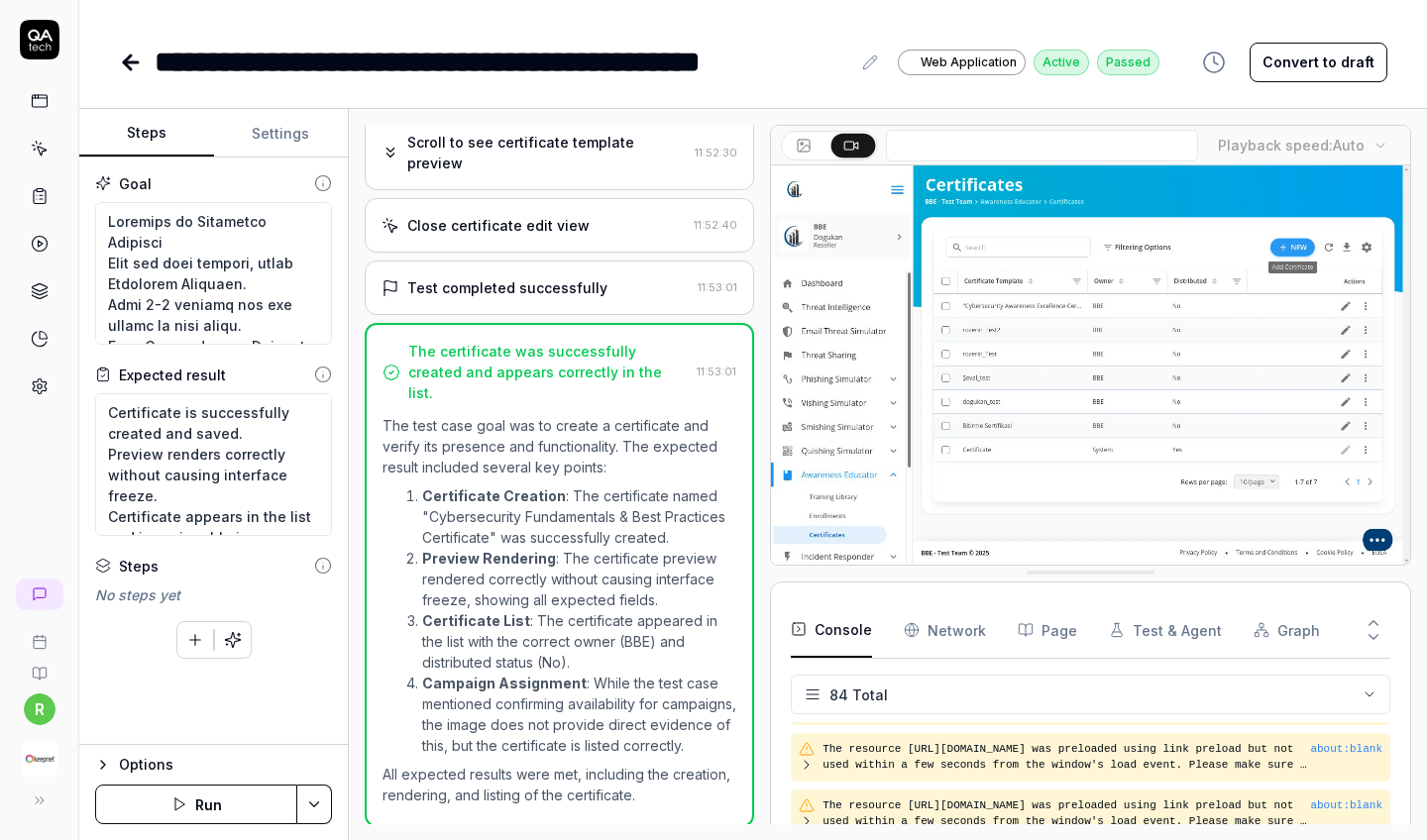
click at [128, 57] on icon at bounding box center [127, 63] width 7 height 14
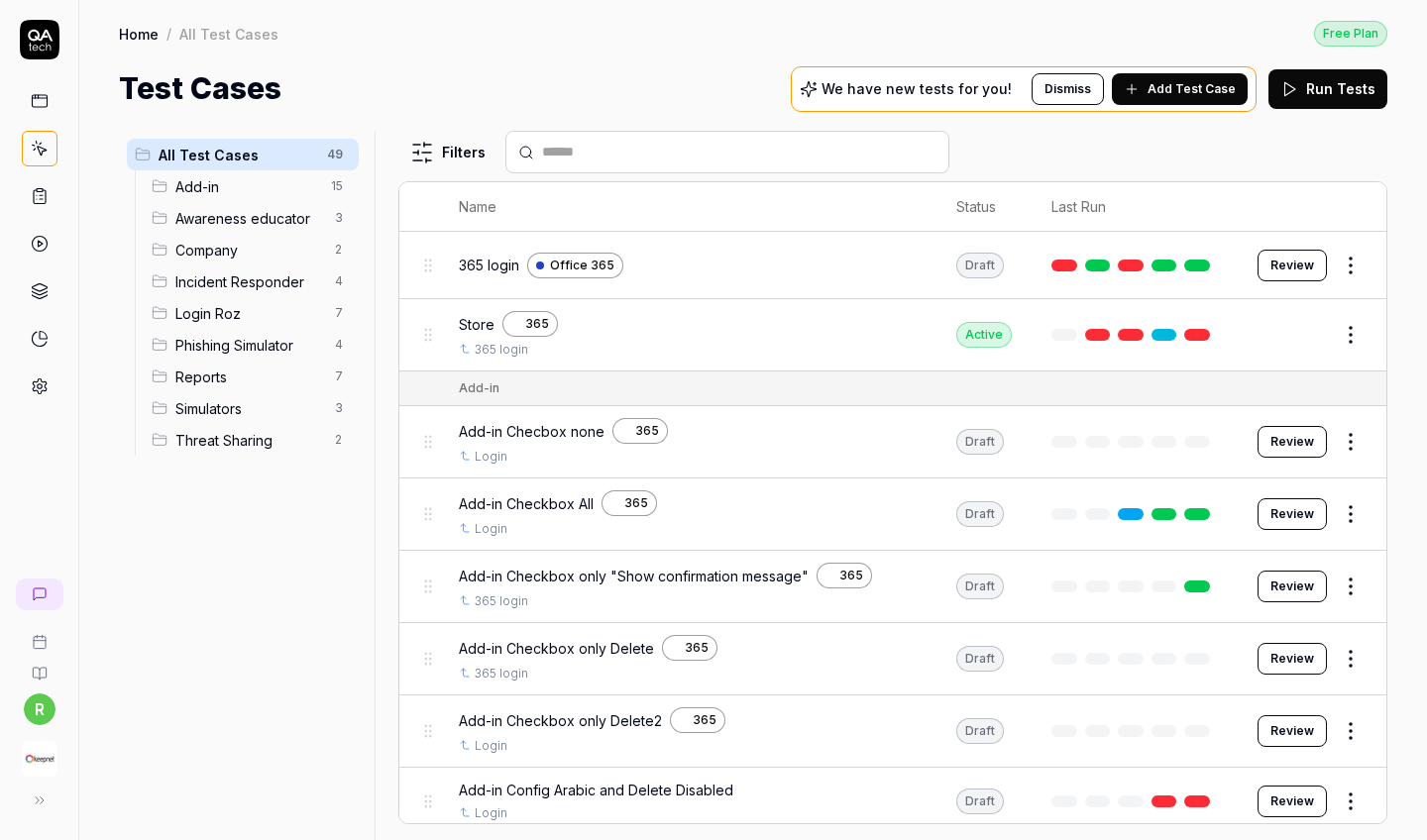
click at [324, 228] on div "Awareness educator 3" at bounding box center [251, 218] width 215 height 32
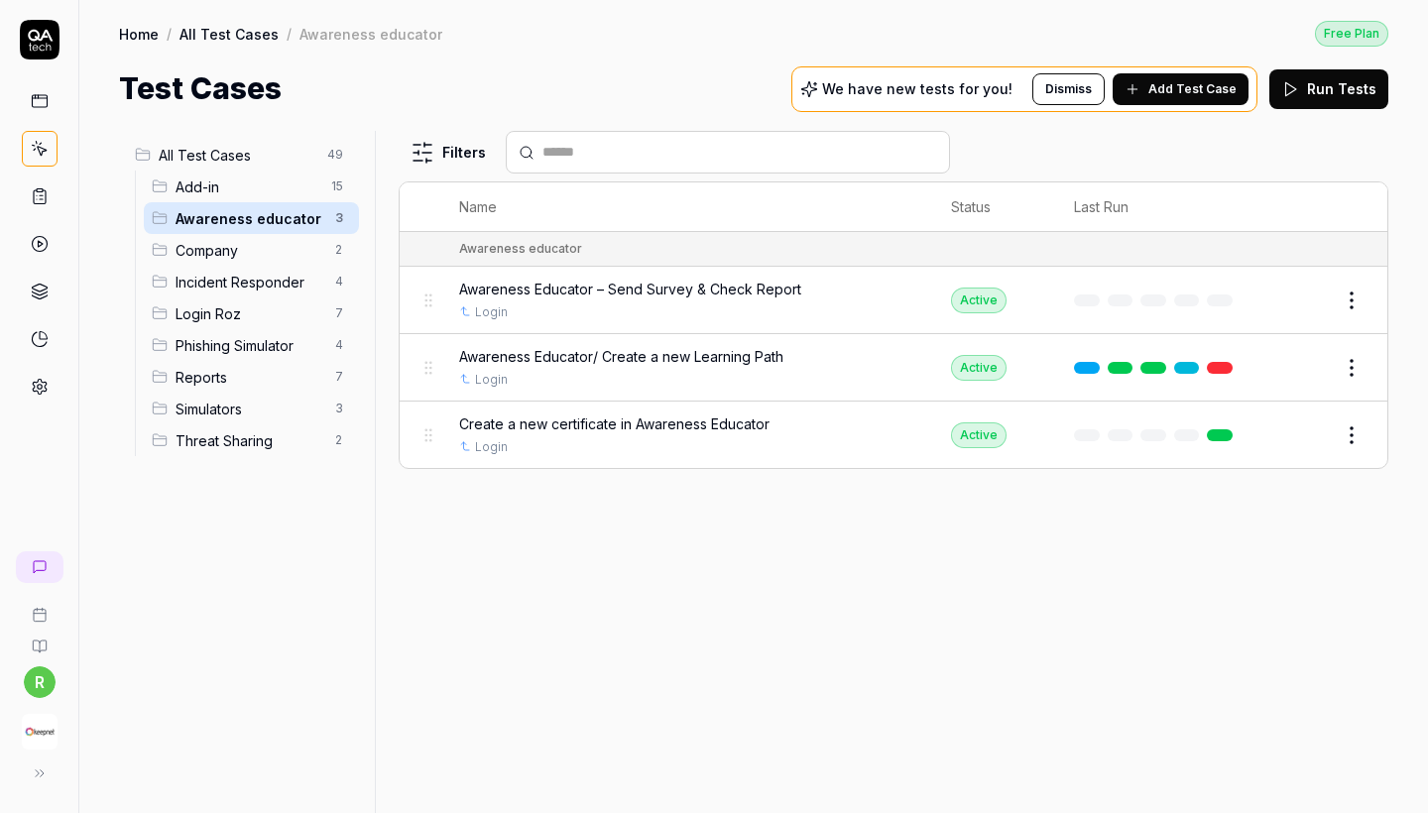
click at [1236, 91] on span "Add Test Case" at bounding box center [1193, 89] width 88 height 18
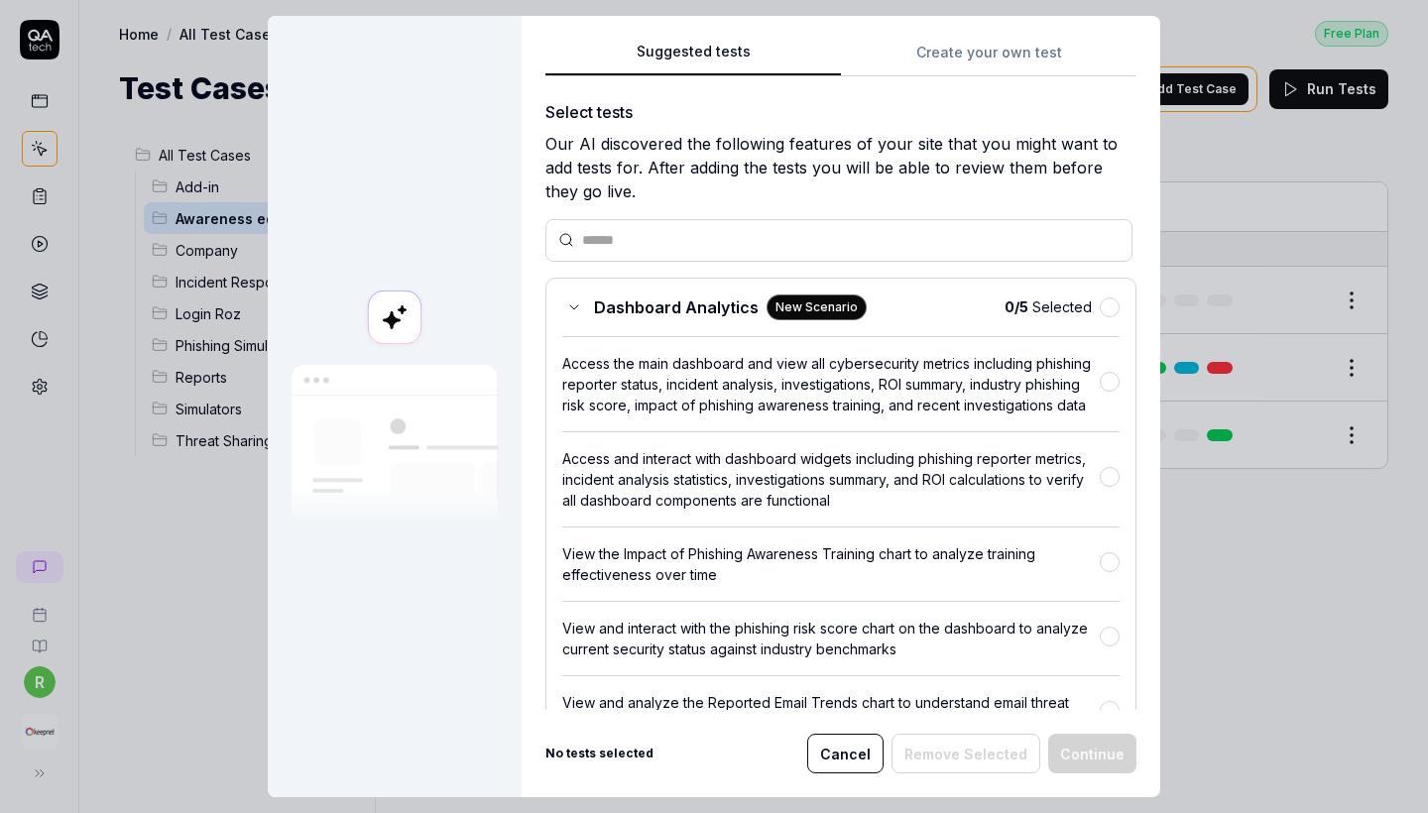
click at [971, 23] on div "Suggested tests Create your own test Select tests Our AI discovered the followi…" at bounding box center [841, 407] width 639 height 782
click at [971, 54] on button "Create your own test" at bounding box center [989, 59] width 296 height 36
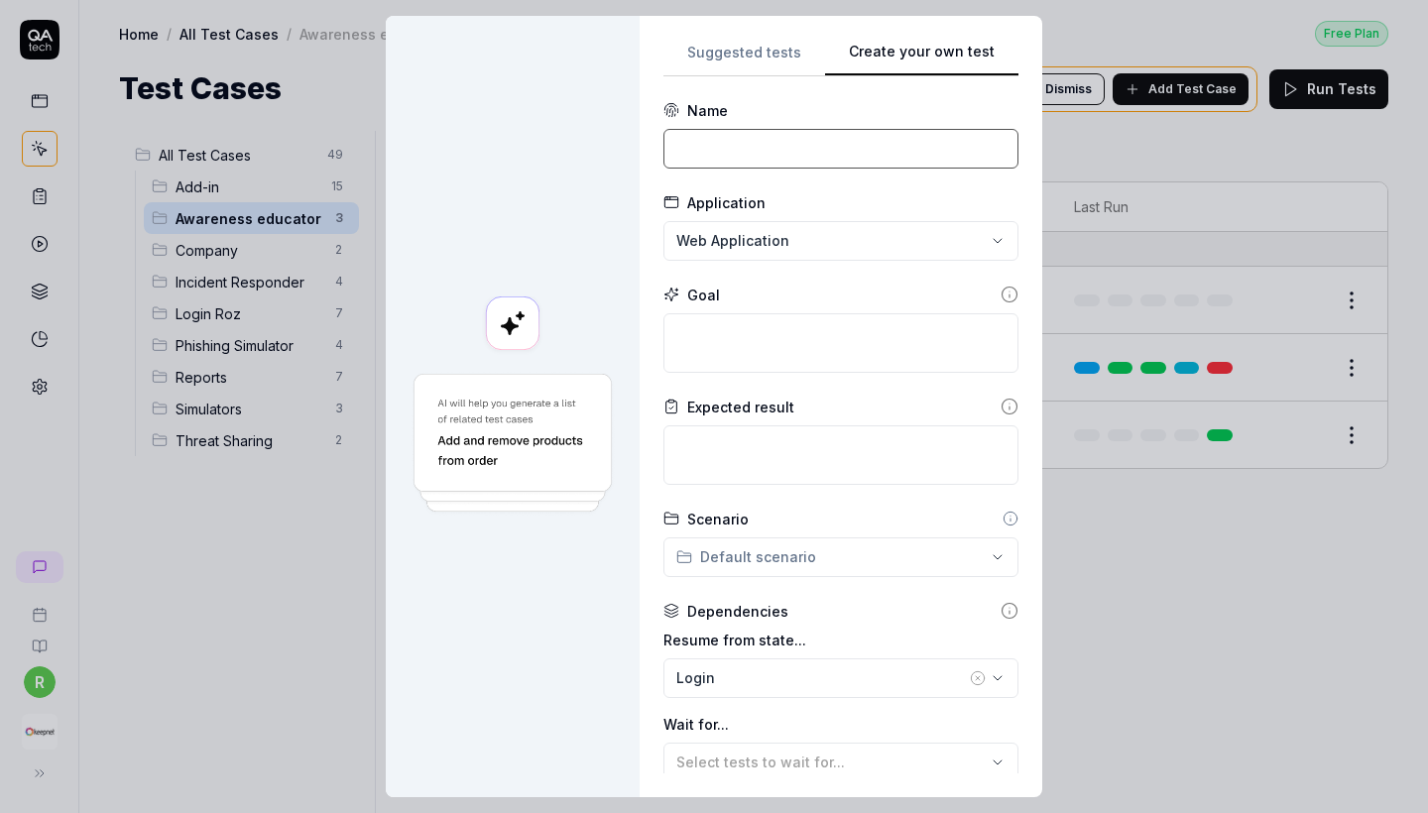
click at [744, 139] on input at bounding box center [841, 149] width 355 height 40
paste input "Awareness Educator: Assign / Send Certificate"
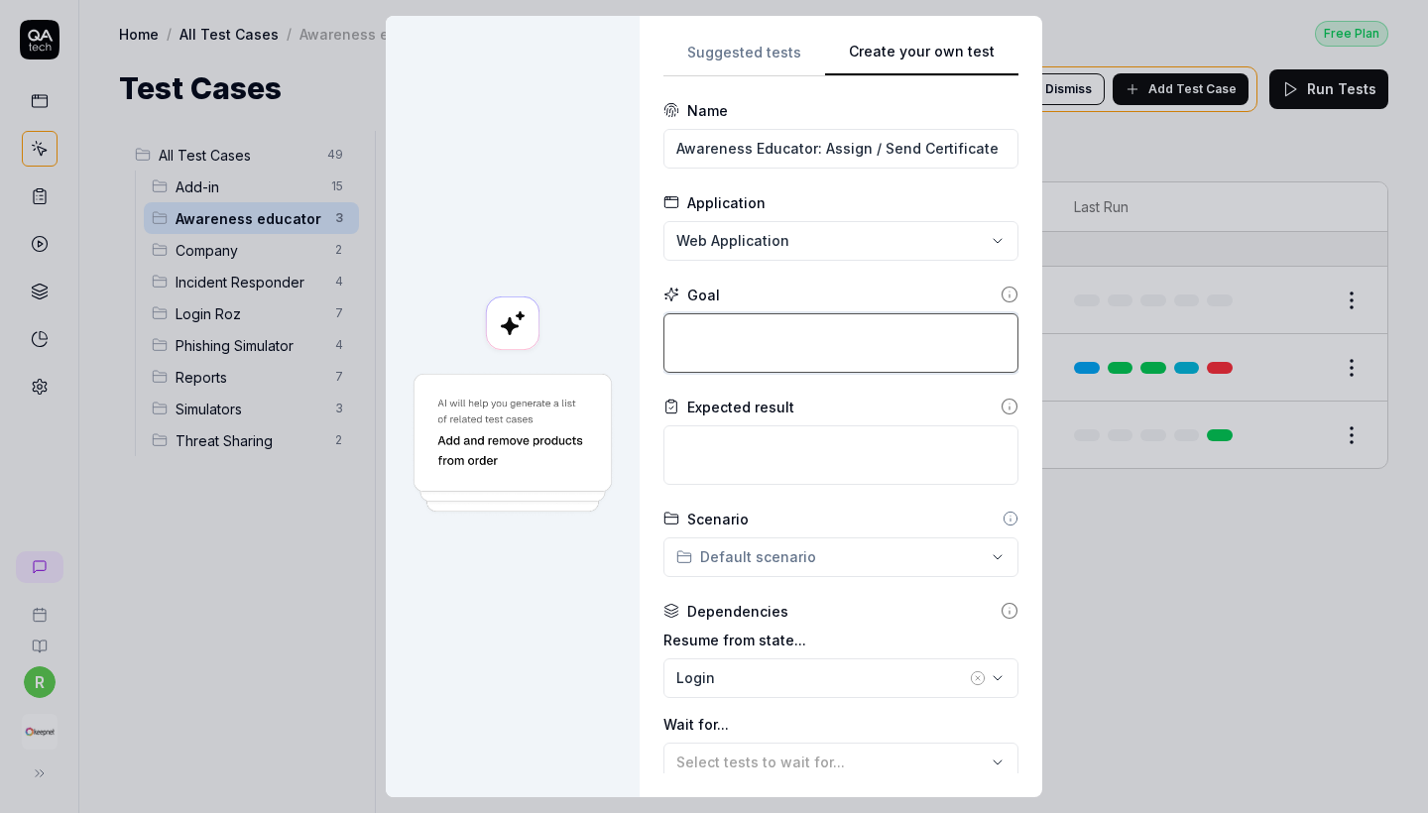
click at [783, 324] on textarea at bounding box center [841, 343] width 355 height 60
paste textarea "t. Select the survey and click Send / Launch. Target Group: Choose "Rozerin" ex…"
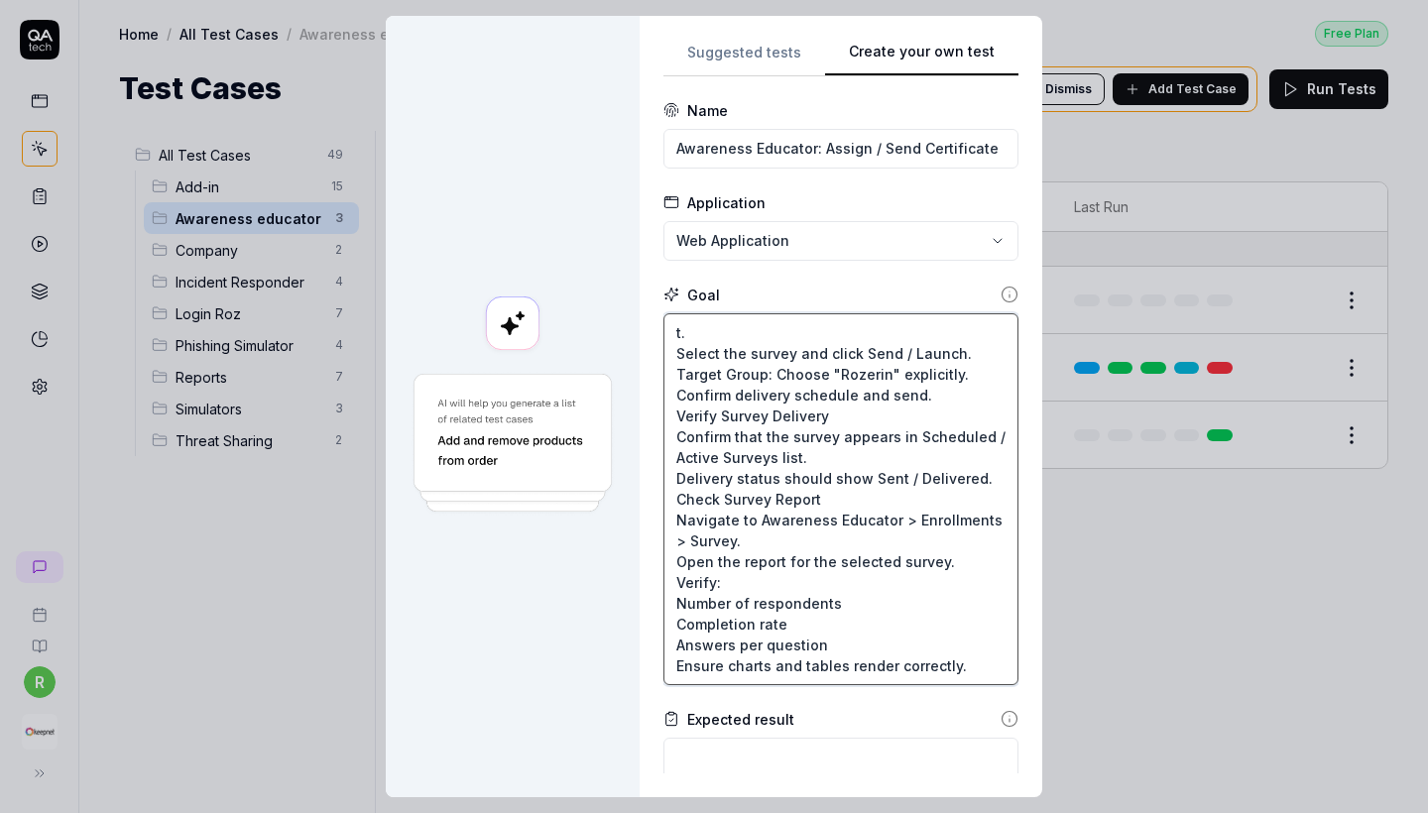
click at [710, 318] on textarea "t. Select the survey and click Send / Launch. Target Group: Choose "Rozerin" ex…" at bounding box center [841, 499] width 355 height 372
click at [702, 336] on textarea "t. Select the survey and click Send / Launch. Target Group: Choose "Rozerin" ex…" at bounding box center [841, 499] width 355 height 372
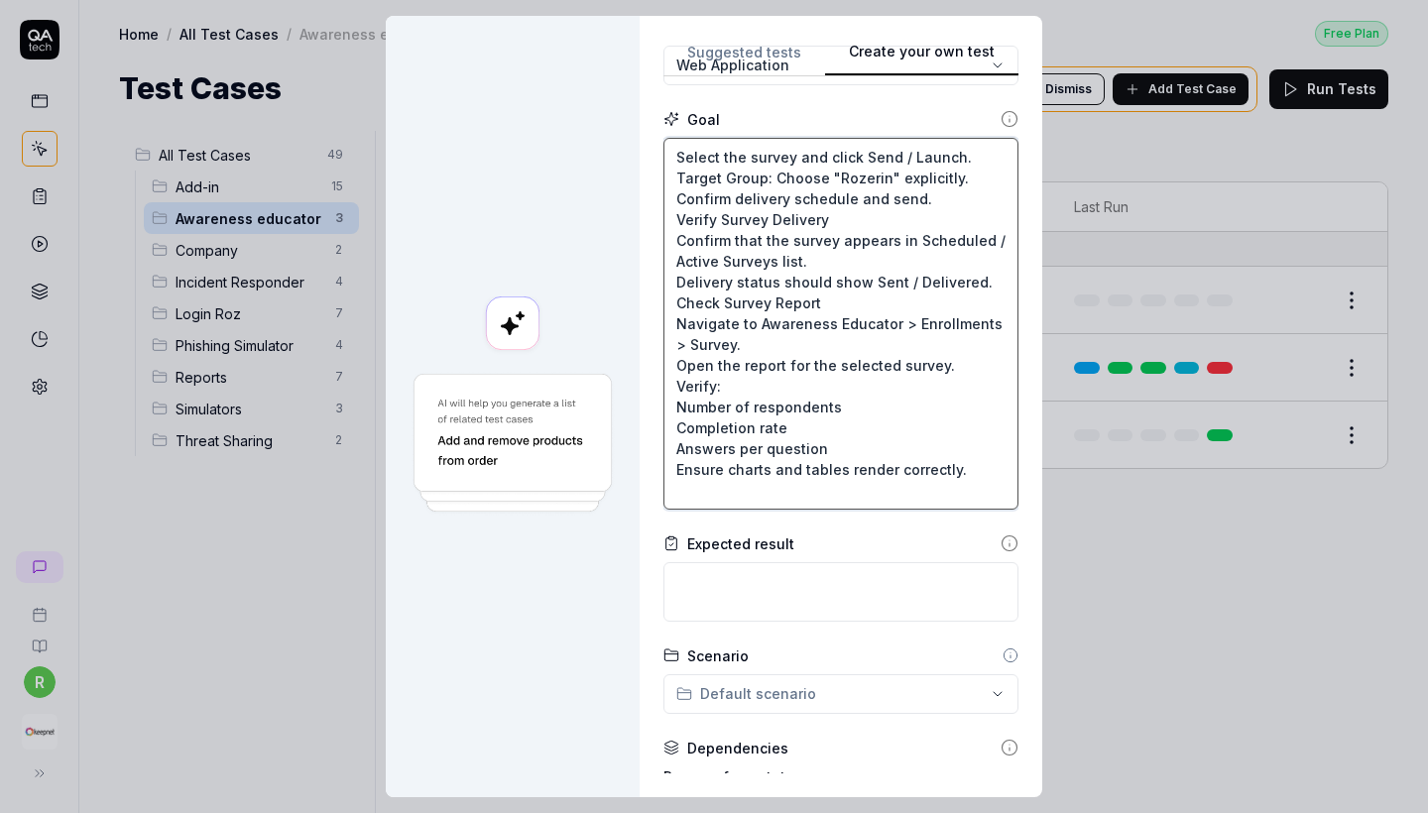
drag, startPoint x: 684, startPoint y: 349, endPoint x: 969, endPoint y: 812, distance: 543.7
click at [969, 812] on div "**********" at bounding box center [714, 406] width 1428 height 813
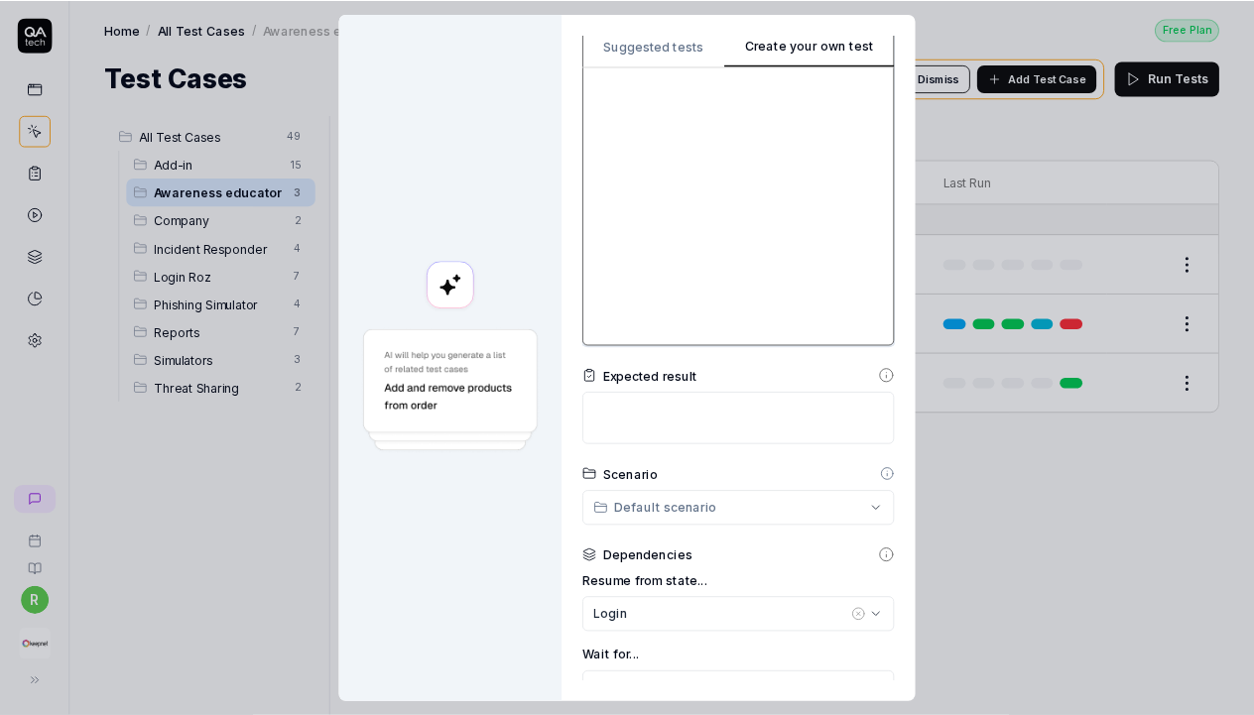
scroll to position [211, 0]
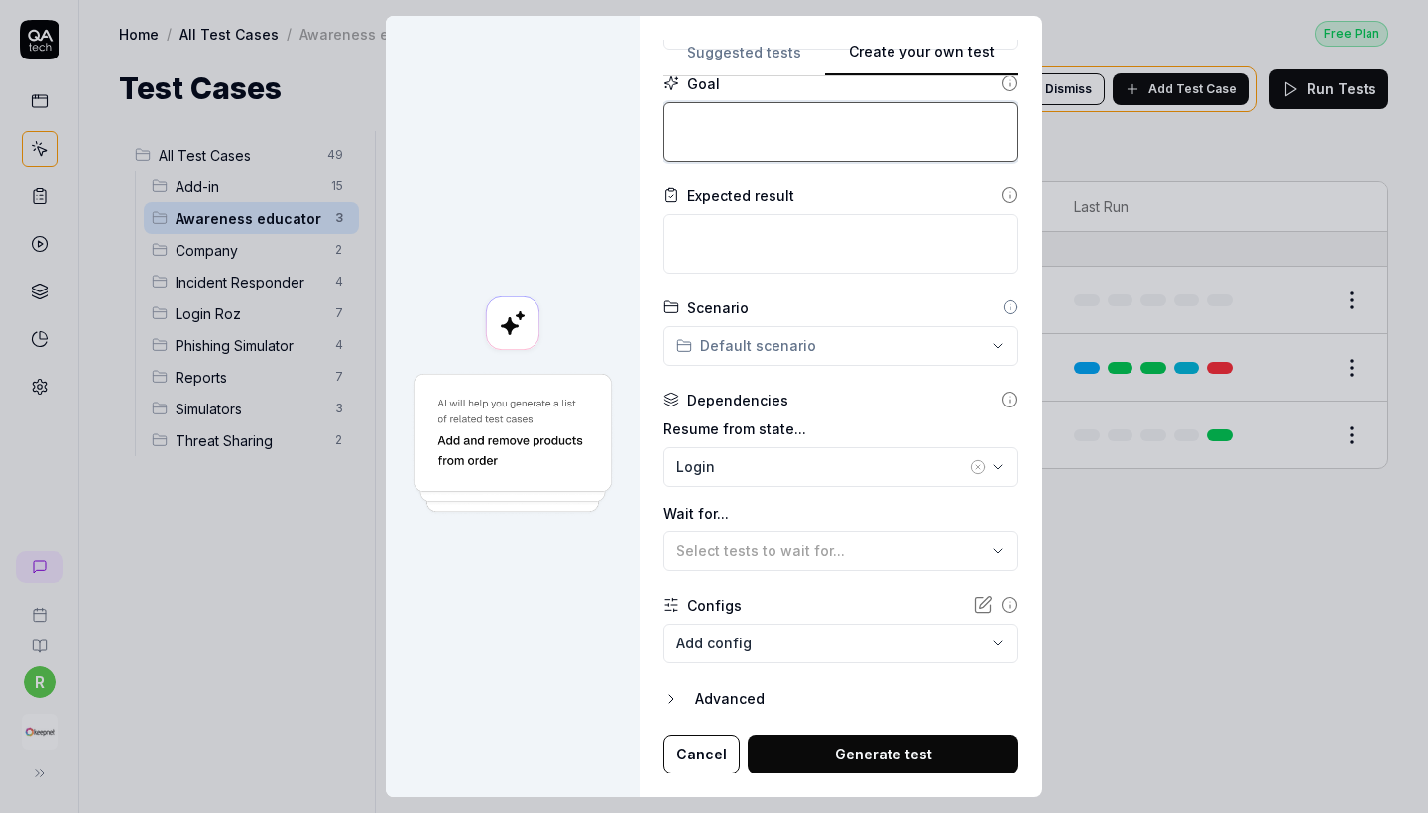
paste textarea "Navigate to Awareness Educator >Training Library > Survey Locate the existing s…"
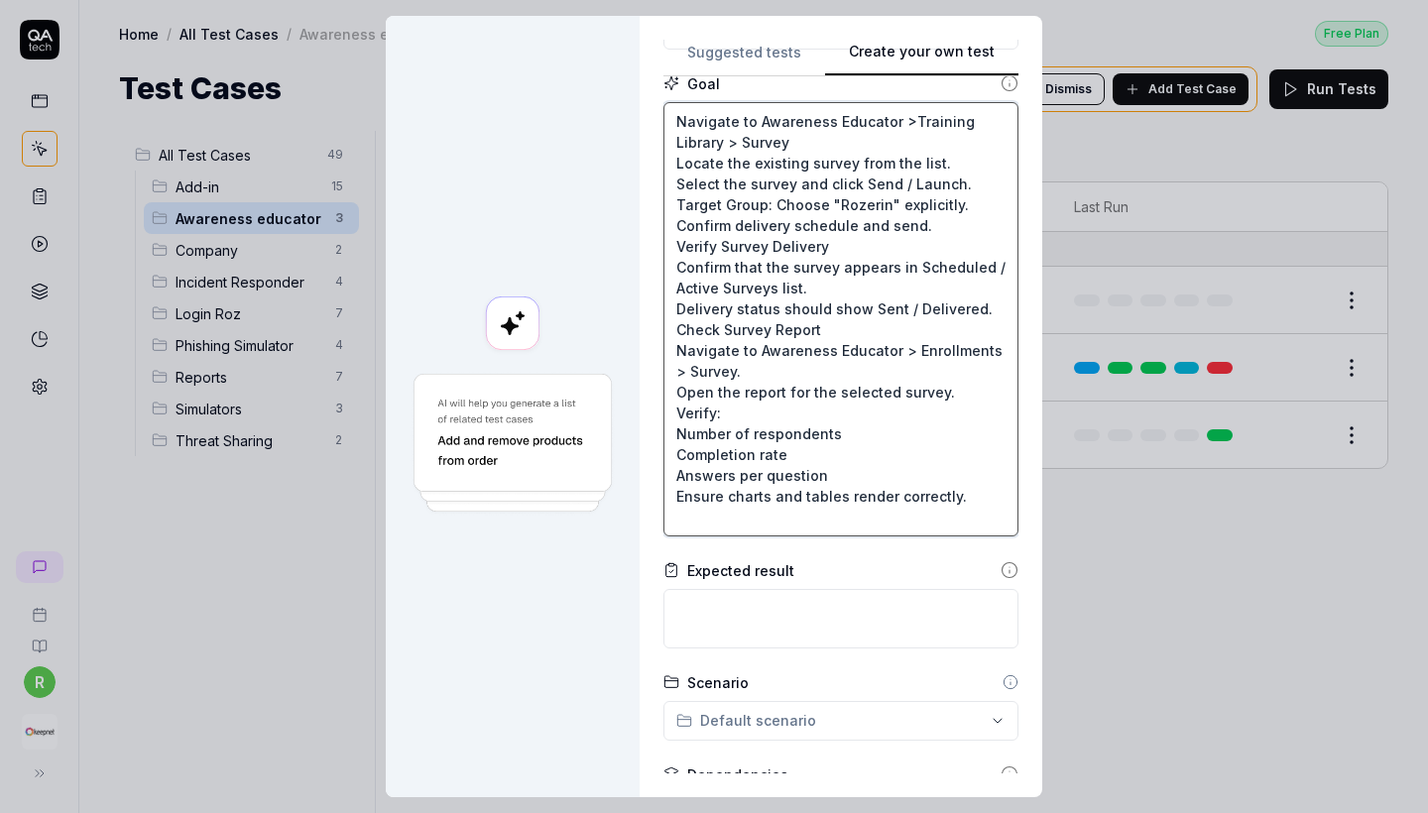
click at [775, 158] on textarea "Navigate to Awareness Educator >Training Library > Survey Locate the existing s…" at bounding box center [841, 319] width 355 height 434
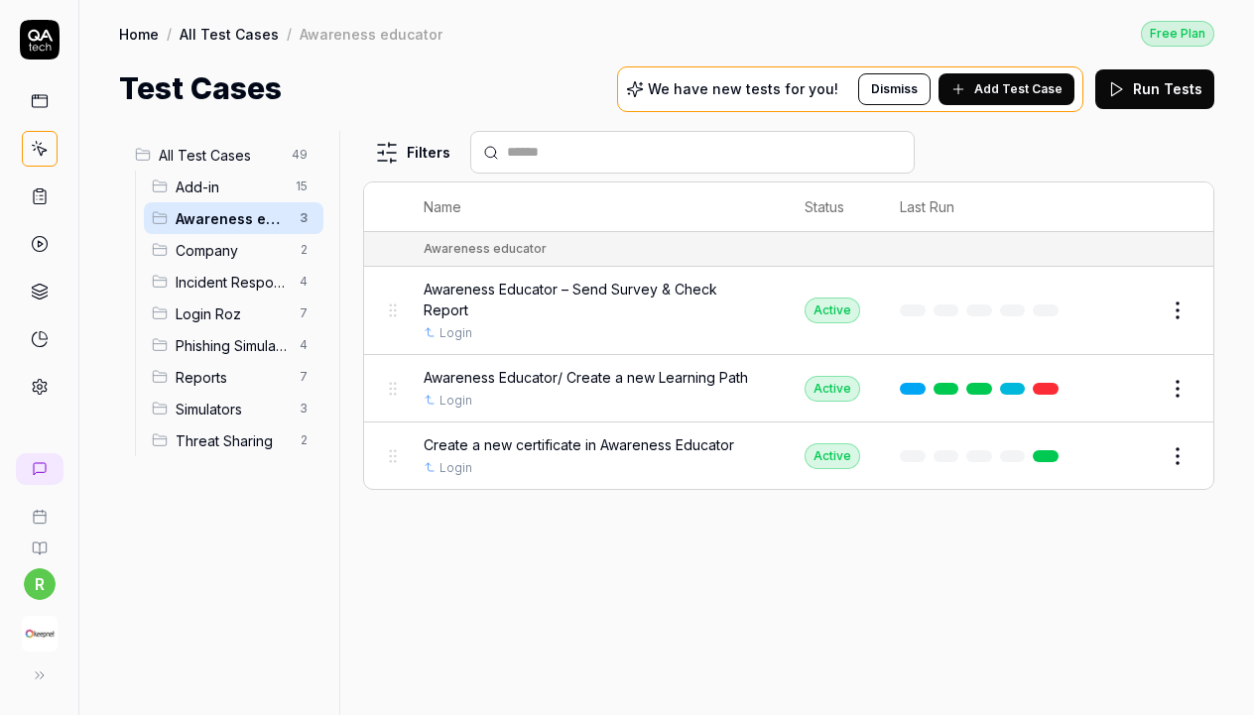
click at [264, 287] on span "Incident Responder" at bounding box center [232, 282] width 112 height 21
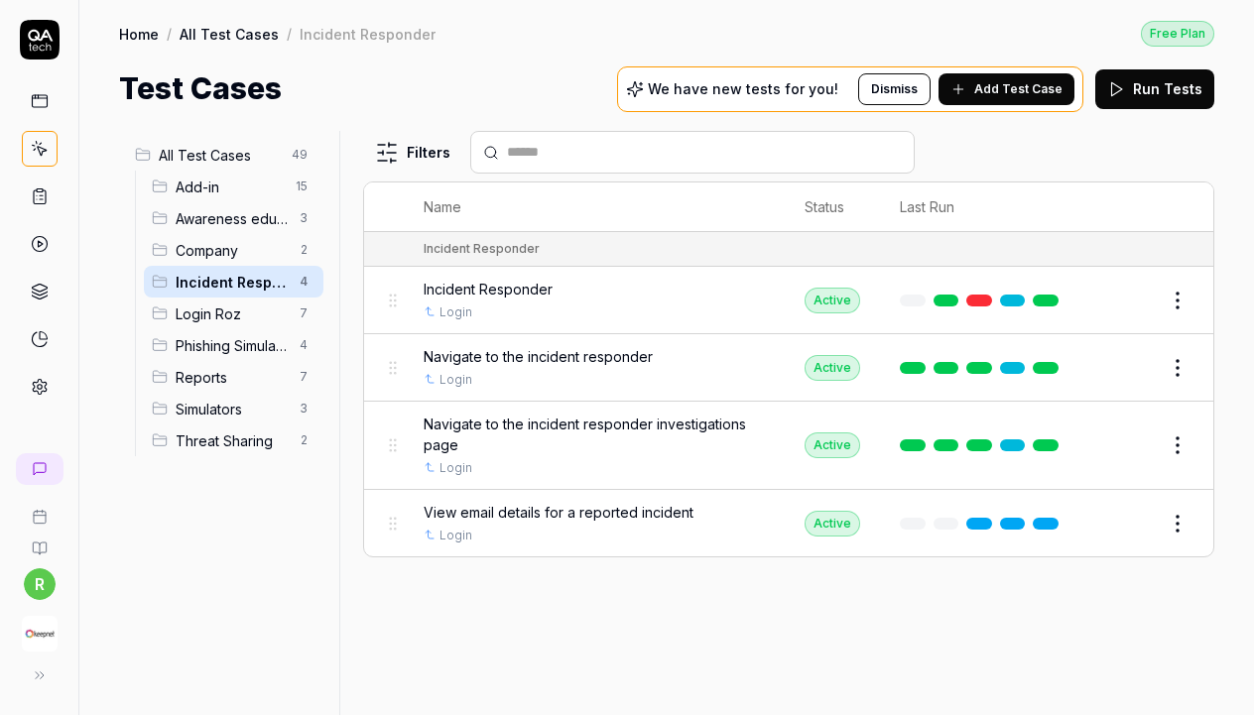
click at [264, 310] on span "Login Roz" at bounding box center [232, 314] width 112 height 21
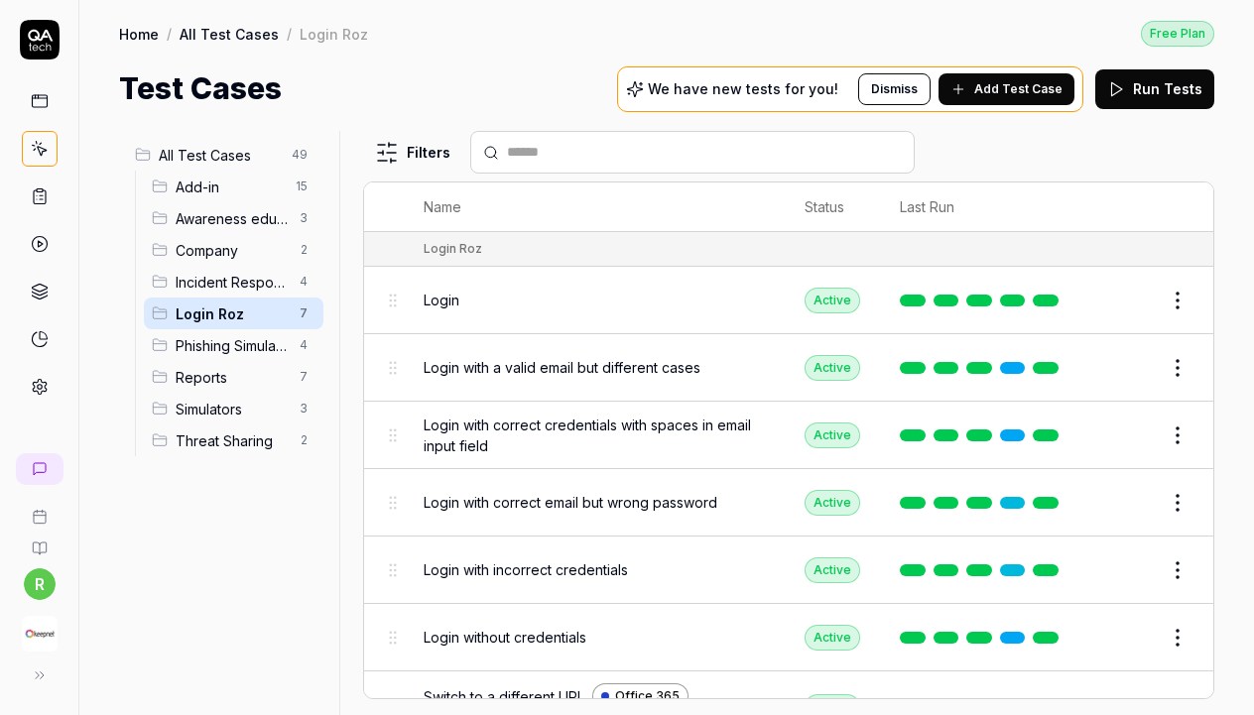
click at [267, 352] on span "Phishing Simulator" at bounding box center [232, 345] width 112 height 21
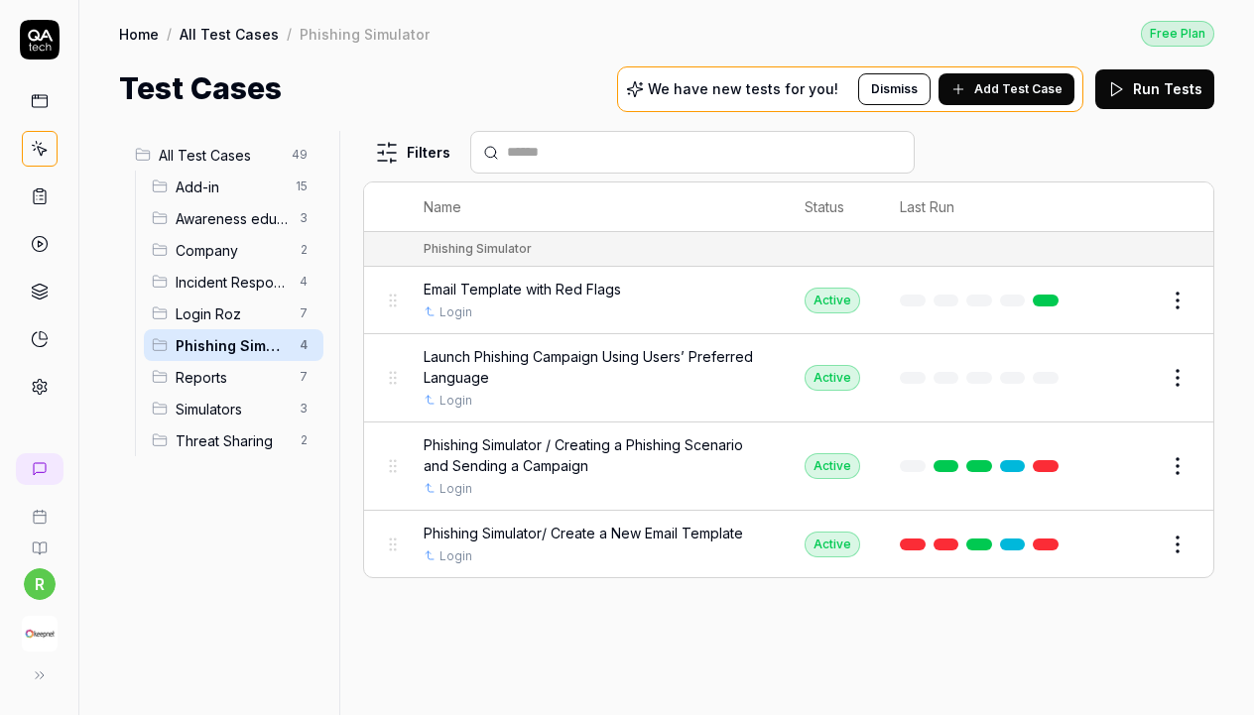
click at [268, 433] on span "Threat Sharing" at bounding box center [232, 441] width 112 height 21
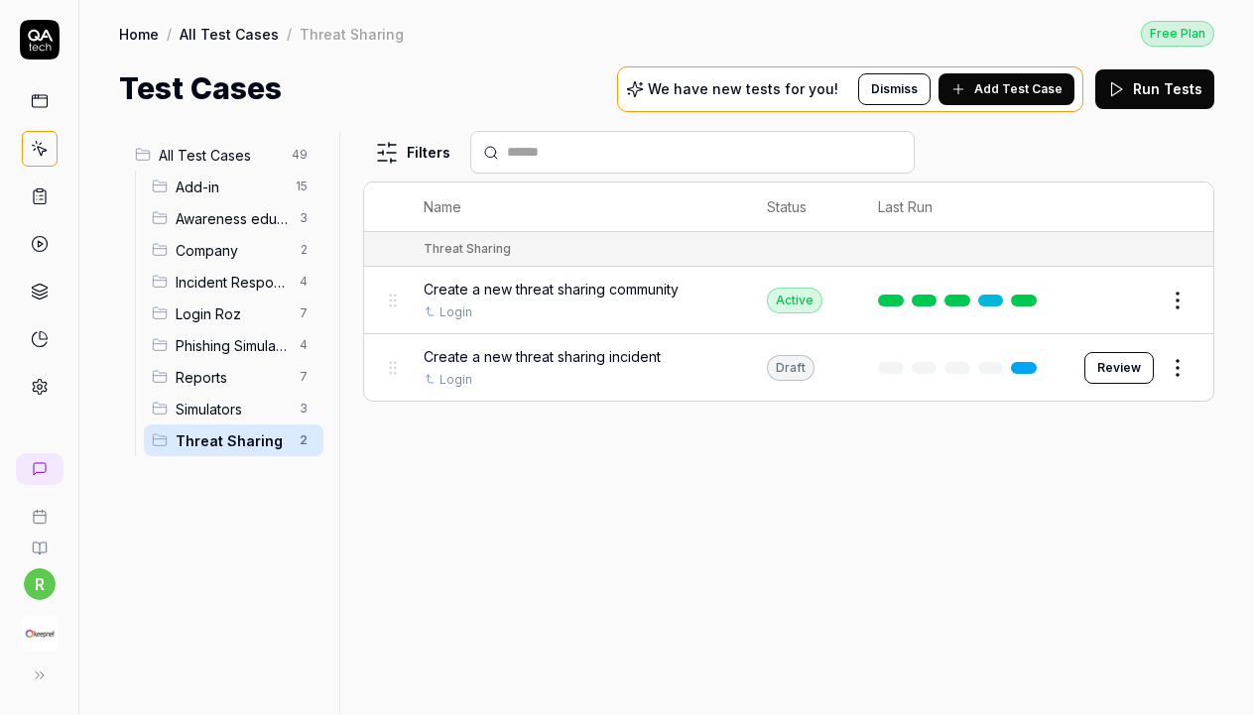
click at [256, 148] on span "All Test Cases" at bounding box center [219, 155] width 121 height 21
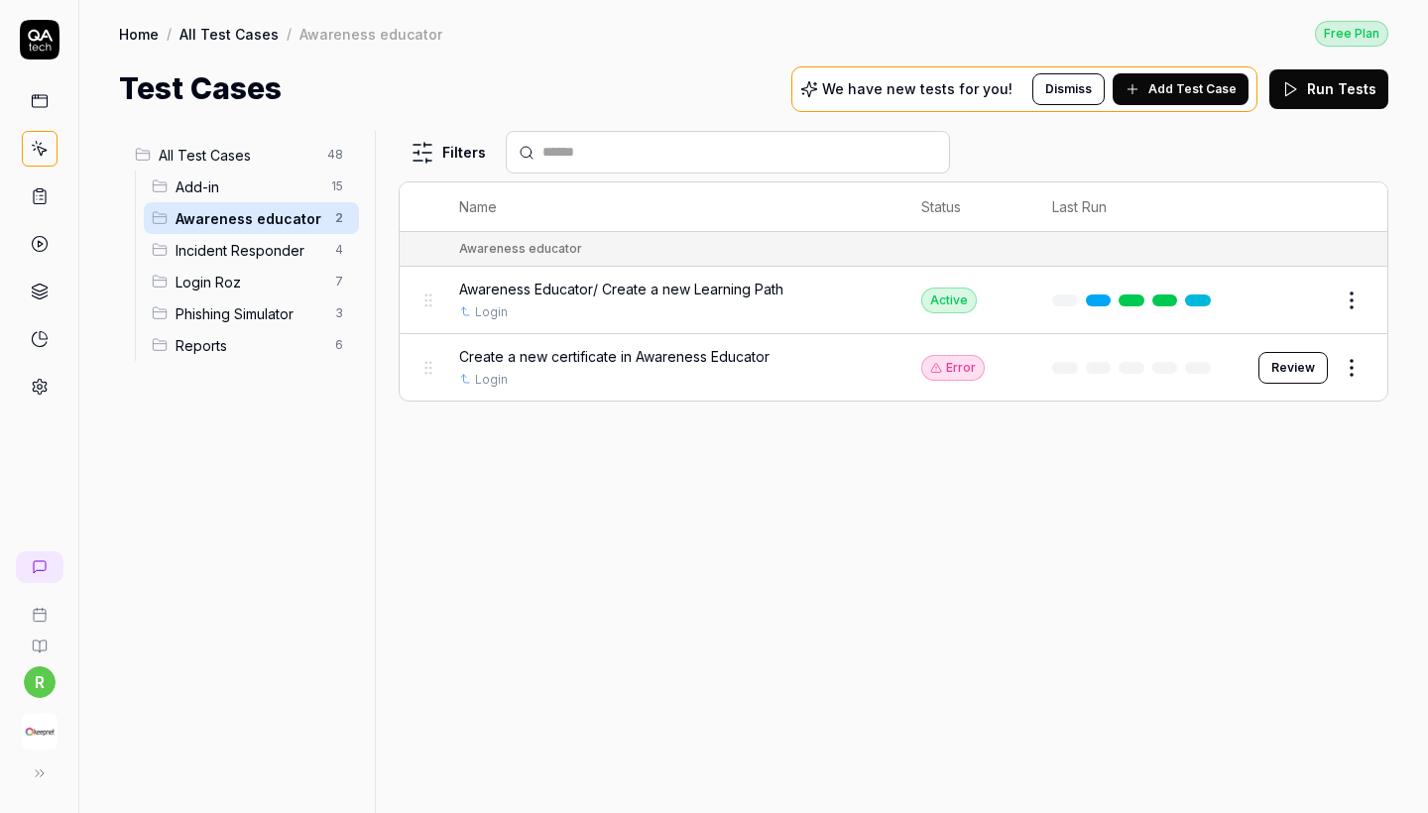
click at [57, 724] on img "button" at bounding box center [40, 732] width 36 height 36
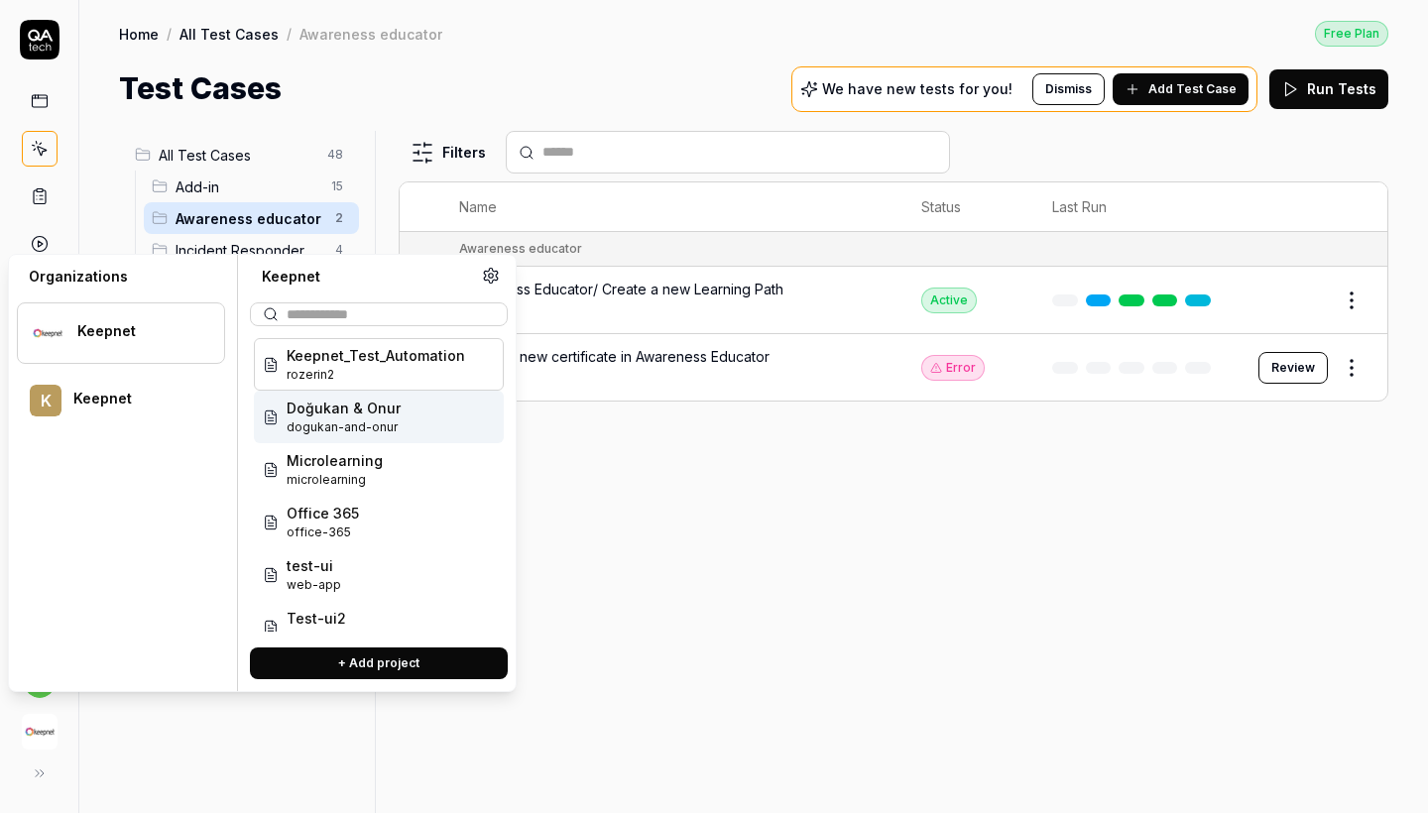
click at [353, 426] on span "dogukan-and-onur" at bounding box center [344, 428] width 114 height 18
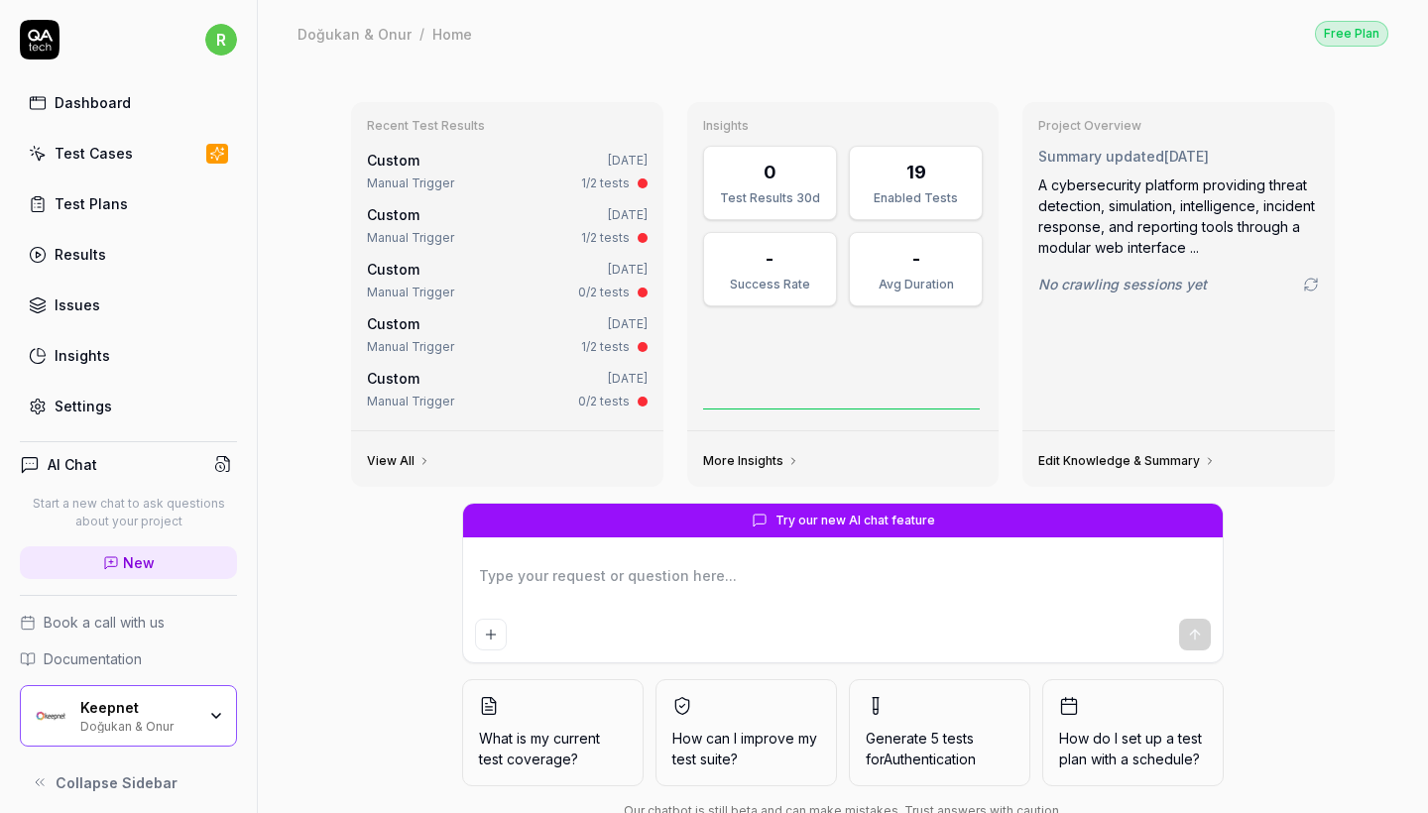
click at [97, 143] on div "Test Cases" at bounding box center [94, 153] width 78 height 21
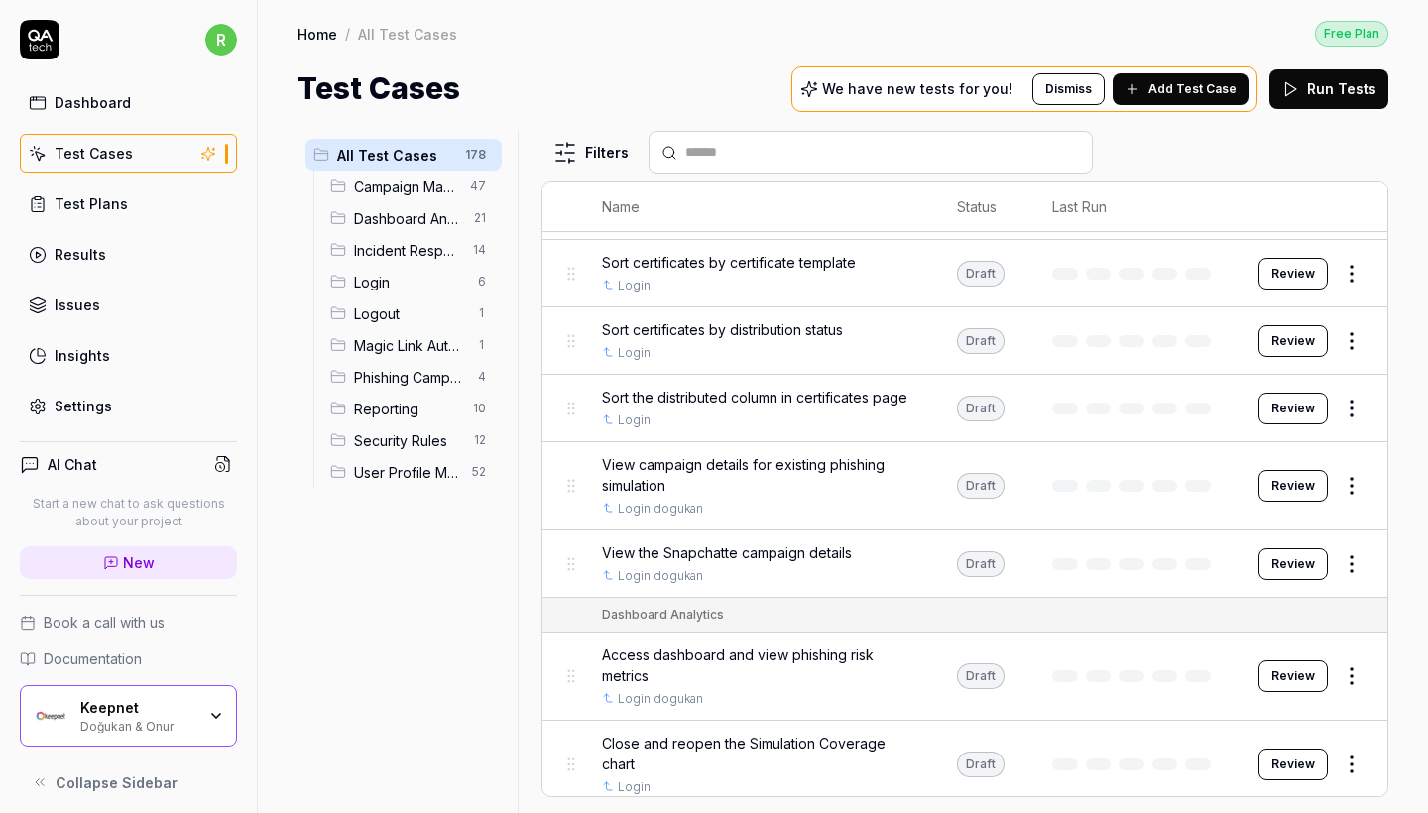
scroll to position [4016, 0]
click at [434, 445] on span "Security Rules" at bounding box center [408, 441] width 108 height 21
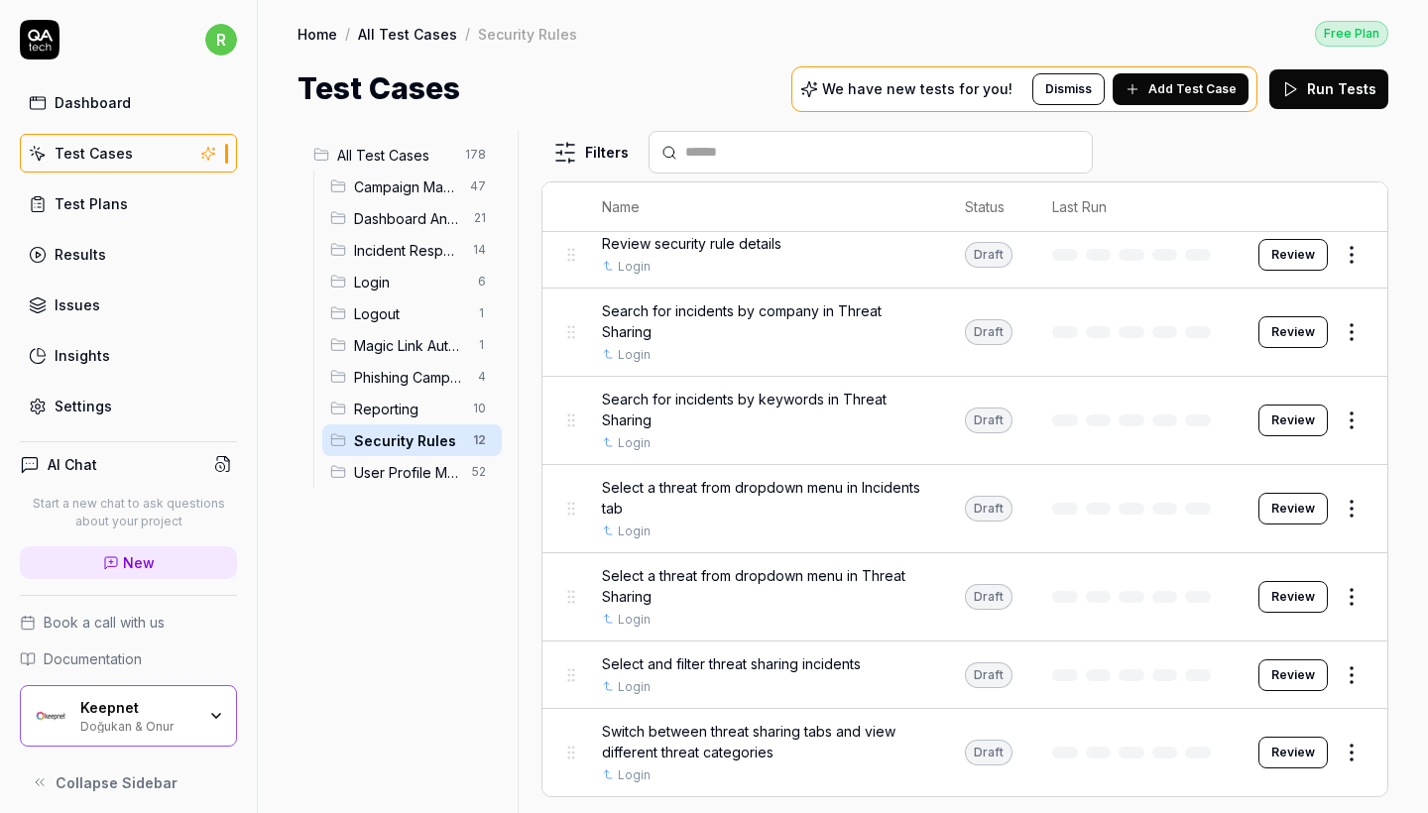
scroll to position [417, 0]
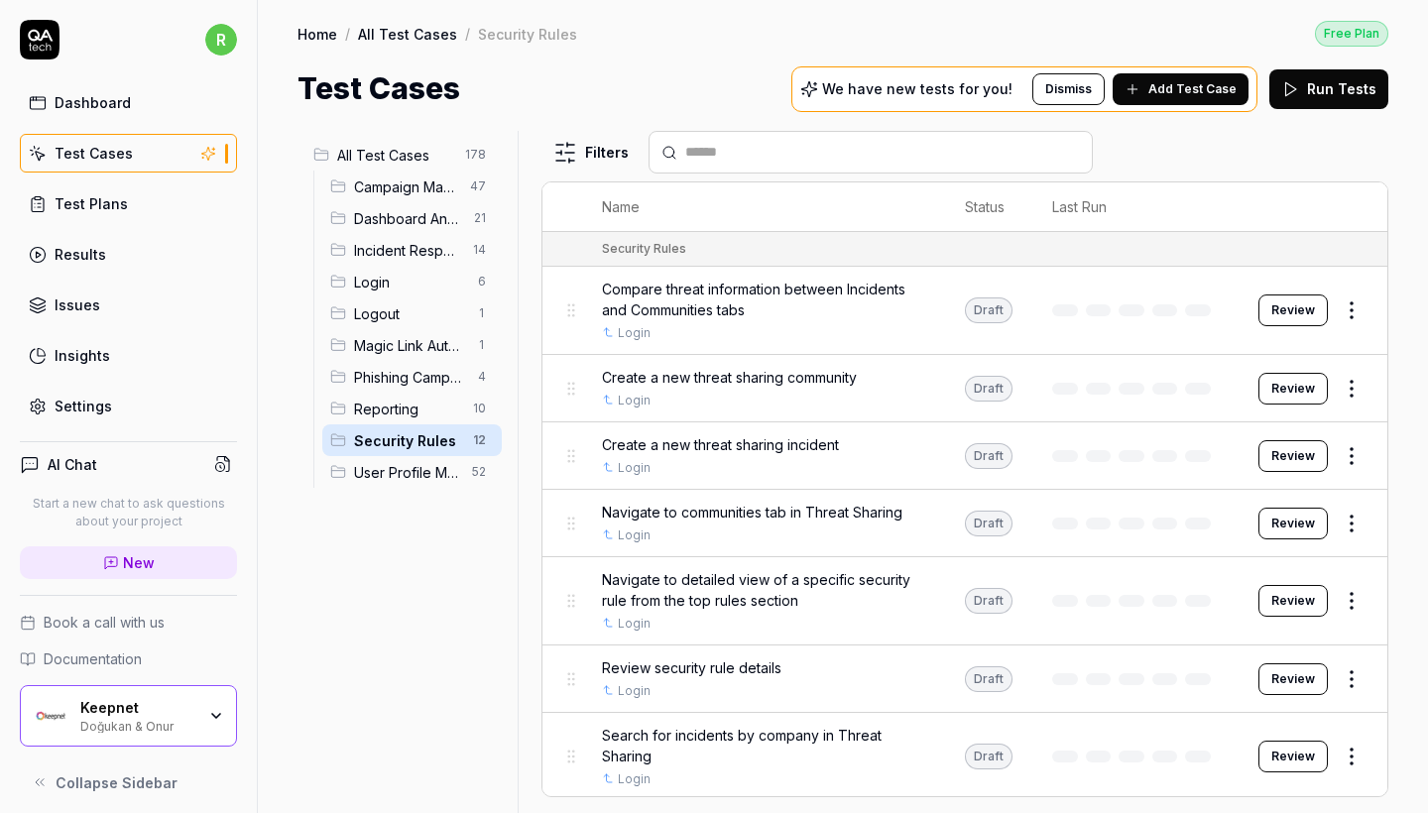
click at [440, 466] on span "User Profile Management" at bounding box center [407, 472] width 106 height 21
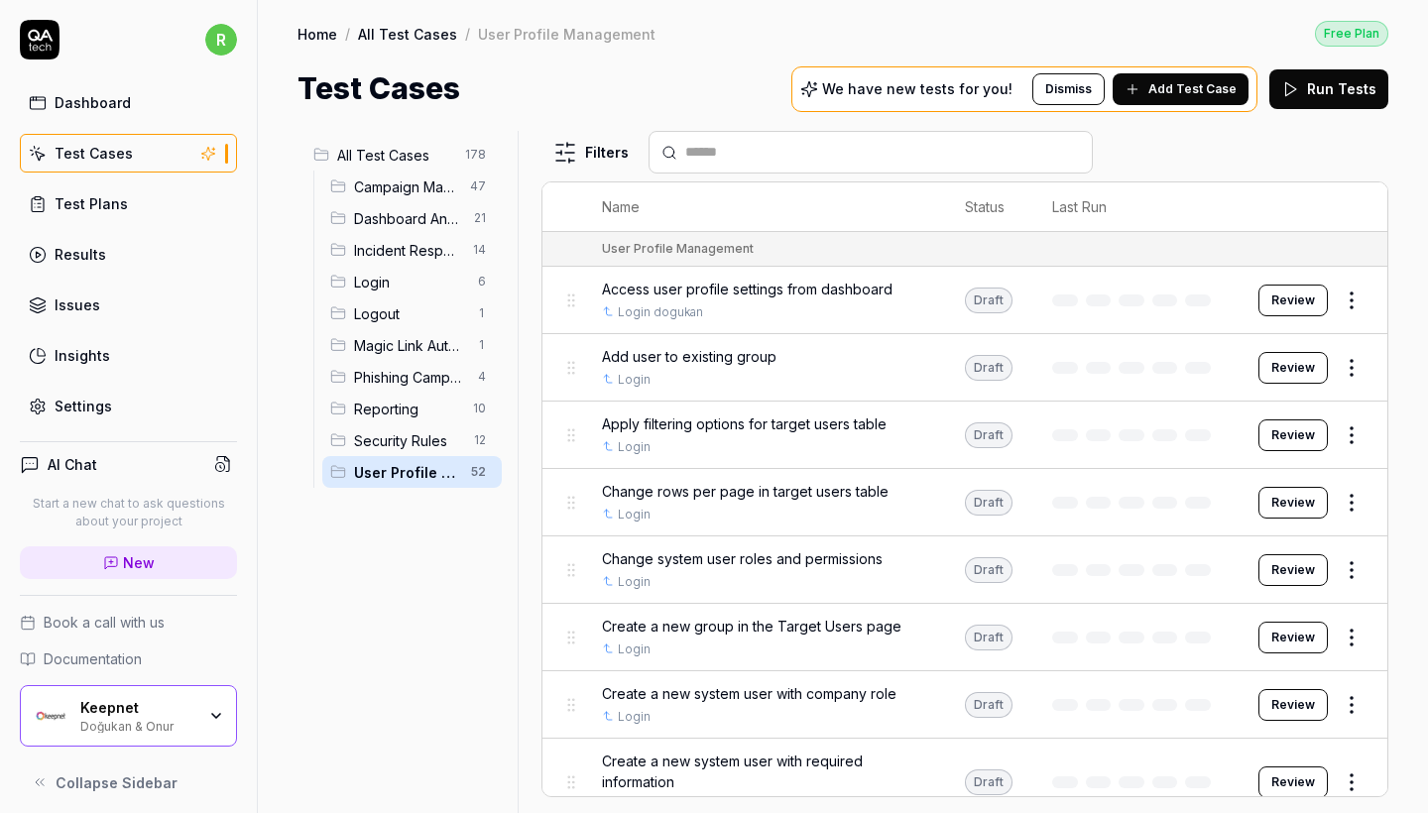
click at [397, 367] on span "Phishing Campaign Flow" at bounding box center [410, 377] width 112 height 21
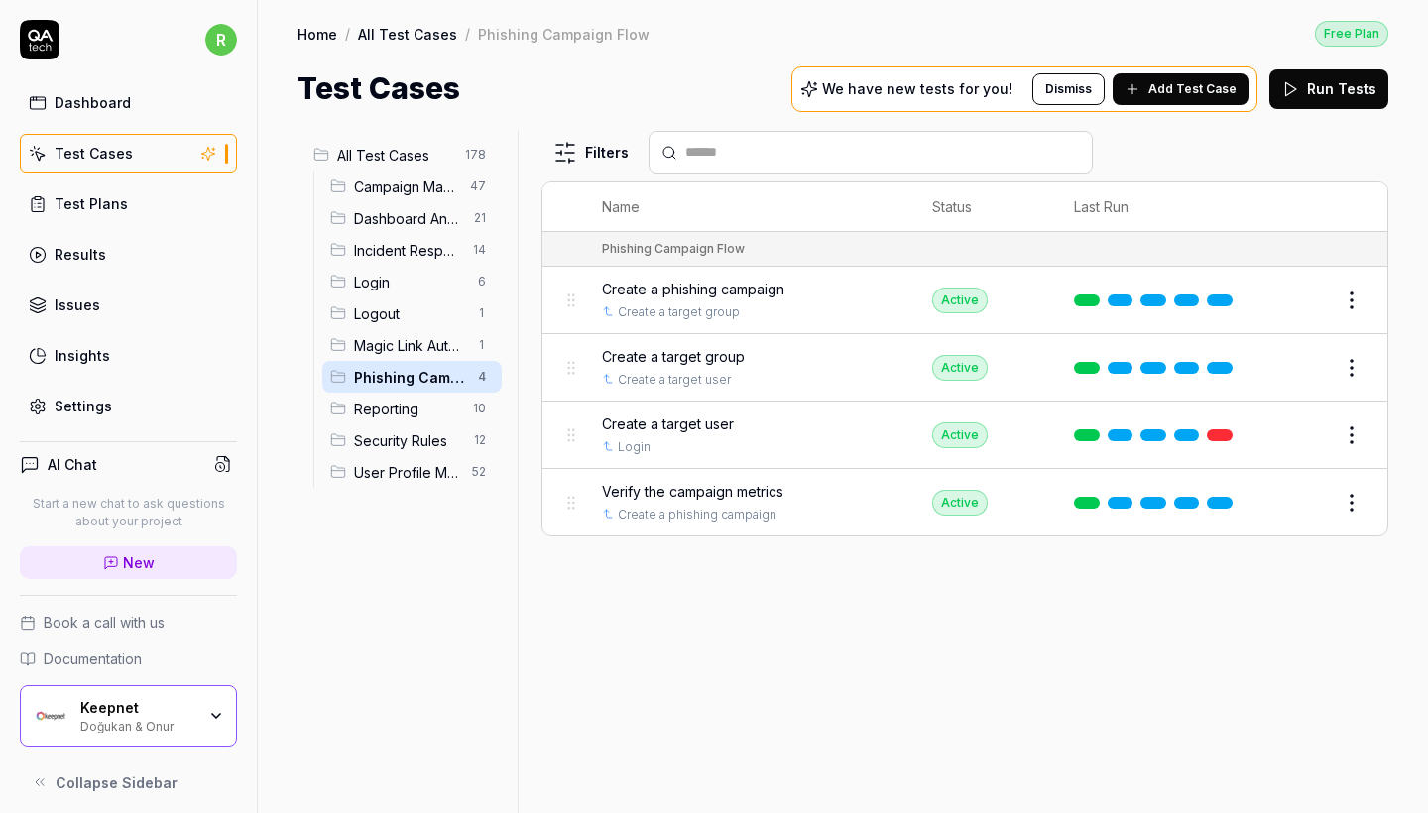
click at [397, 345] on span "Magic Link Authentication" at bounding box center [410, 345] width 112 height 21
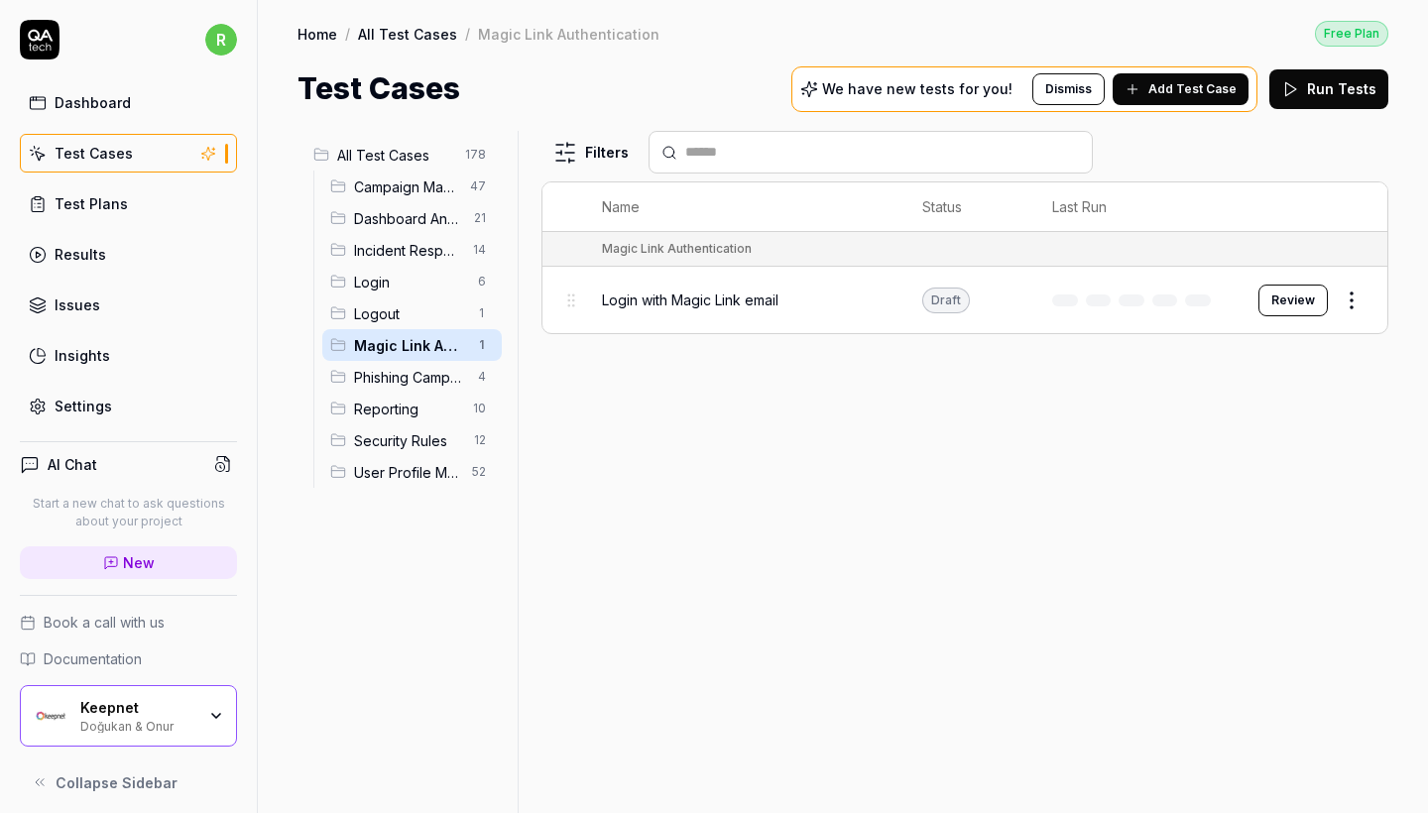
click at [387, 307] on span "Logout" at bounding box center [410, 314] width 112 height 21
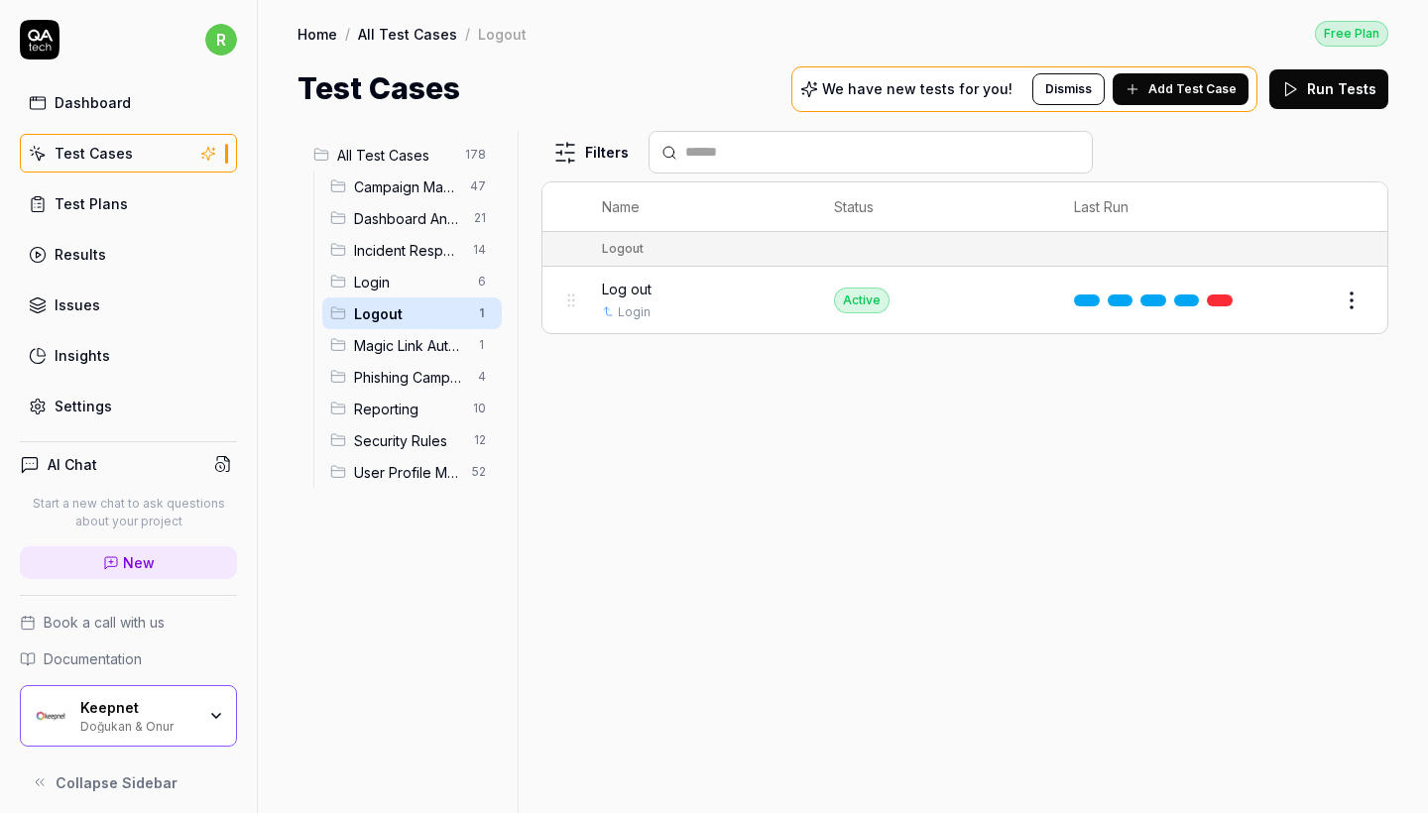
click at [377, 277] on span "Login" at bounding box center [410, 282] width 112 height 21
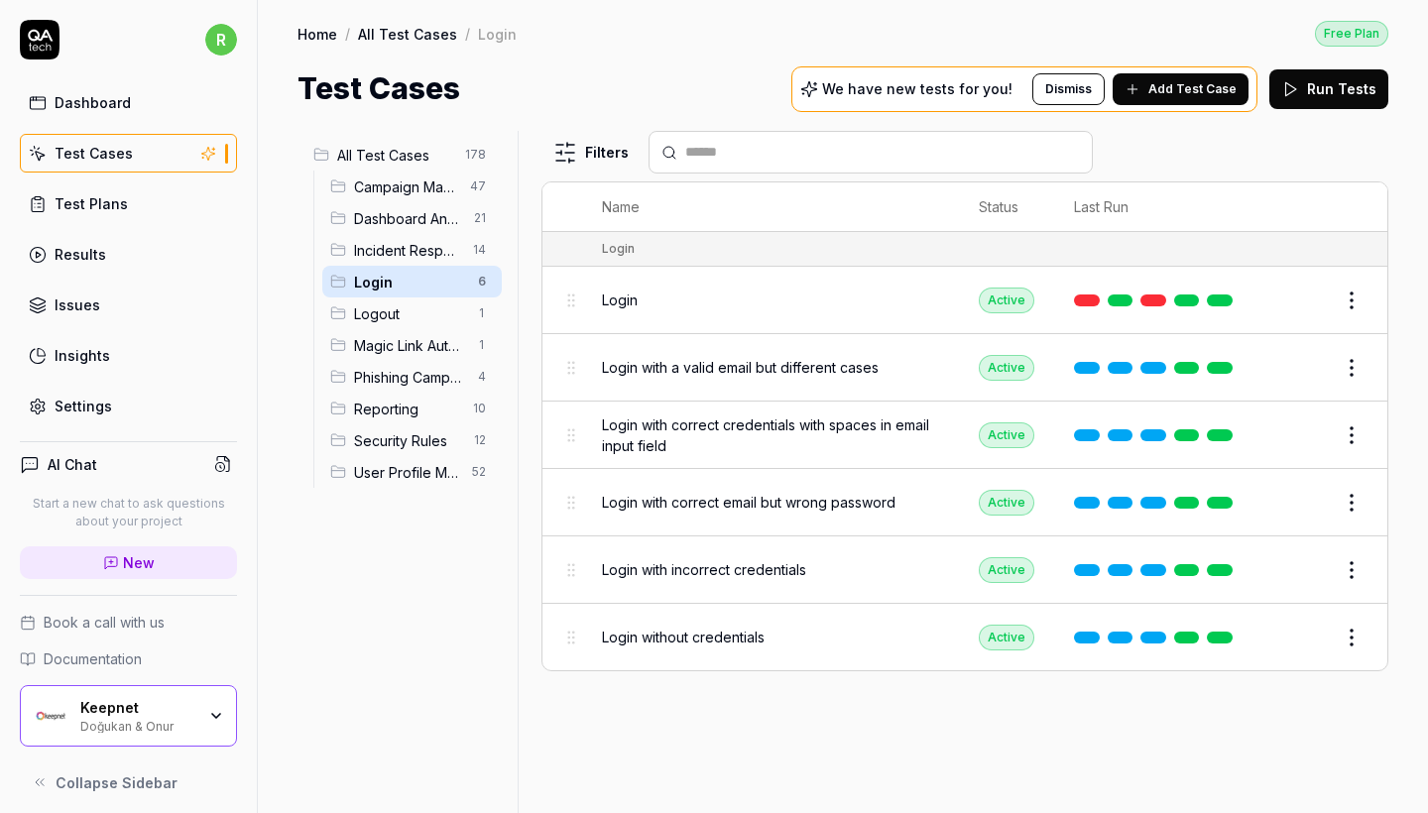
click at [380, 254] on span "Incident Response" at bounding box center [407, 250] width 107 height 21
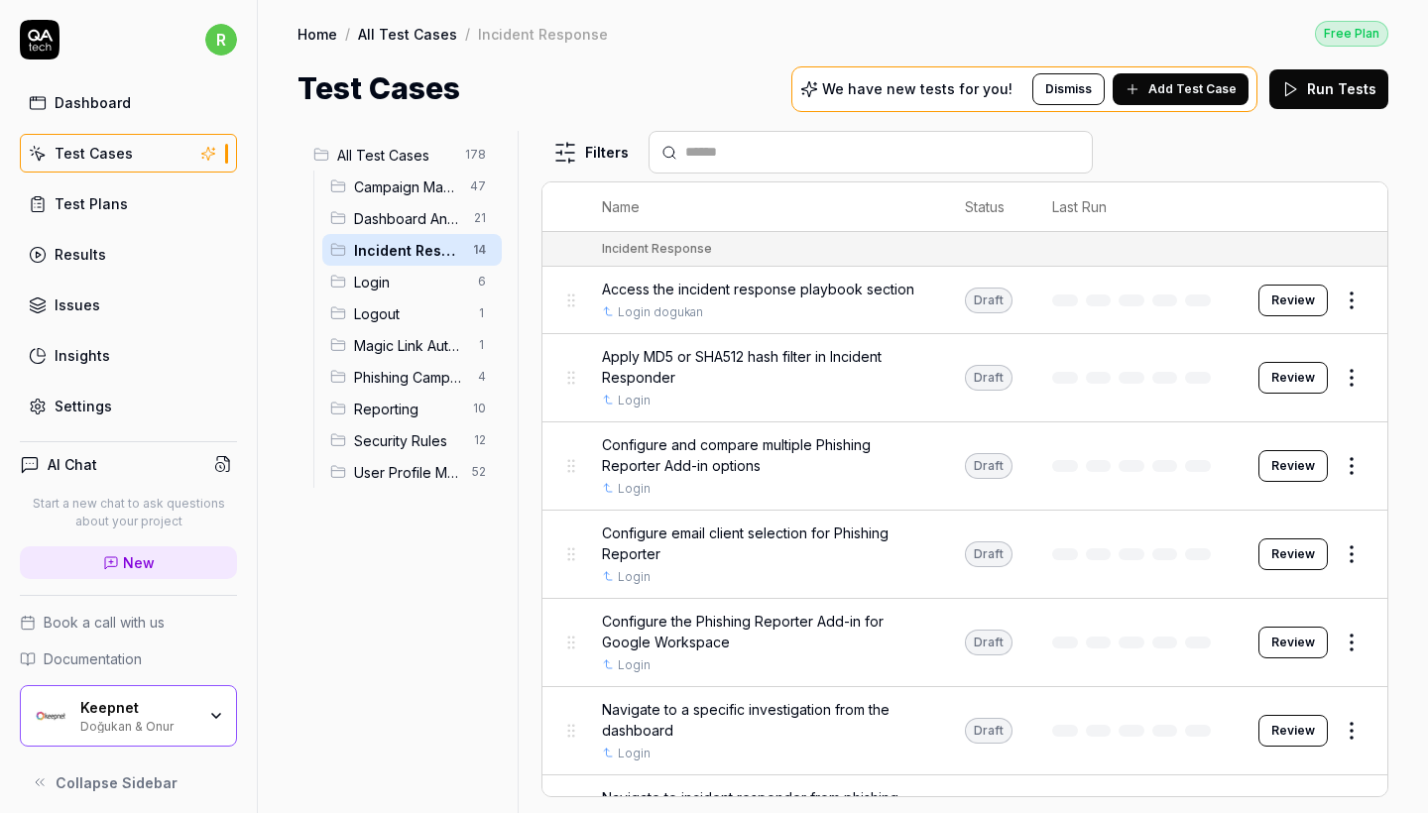
click at [389, 216] on span "Dashboard Analytics" at bounding box center [408, 218] width 108 height 21
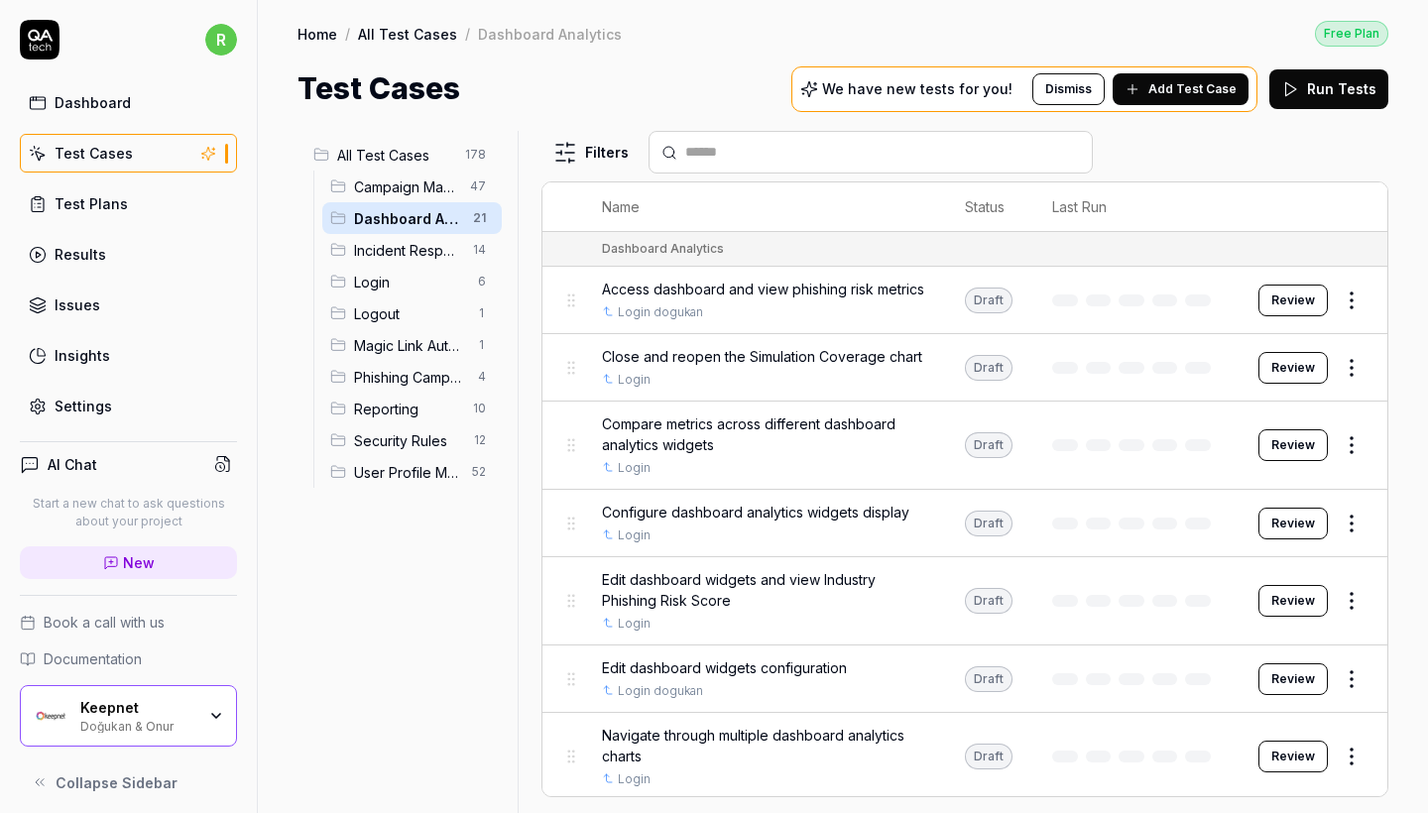
click at [385, 191] on span "Campaign Management" at bounding box center [406, 187] width 104 height 21
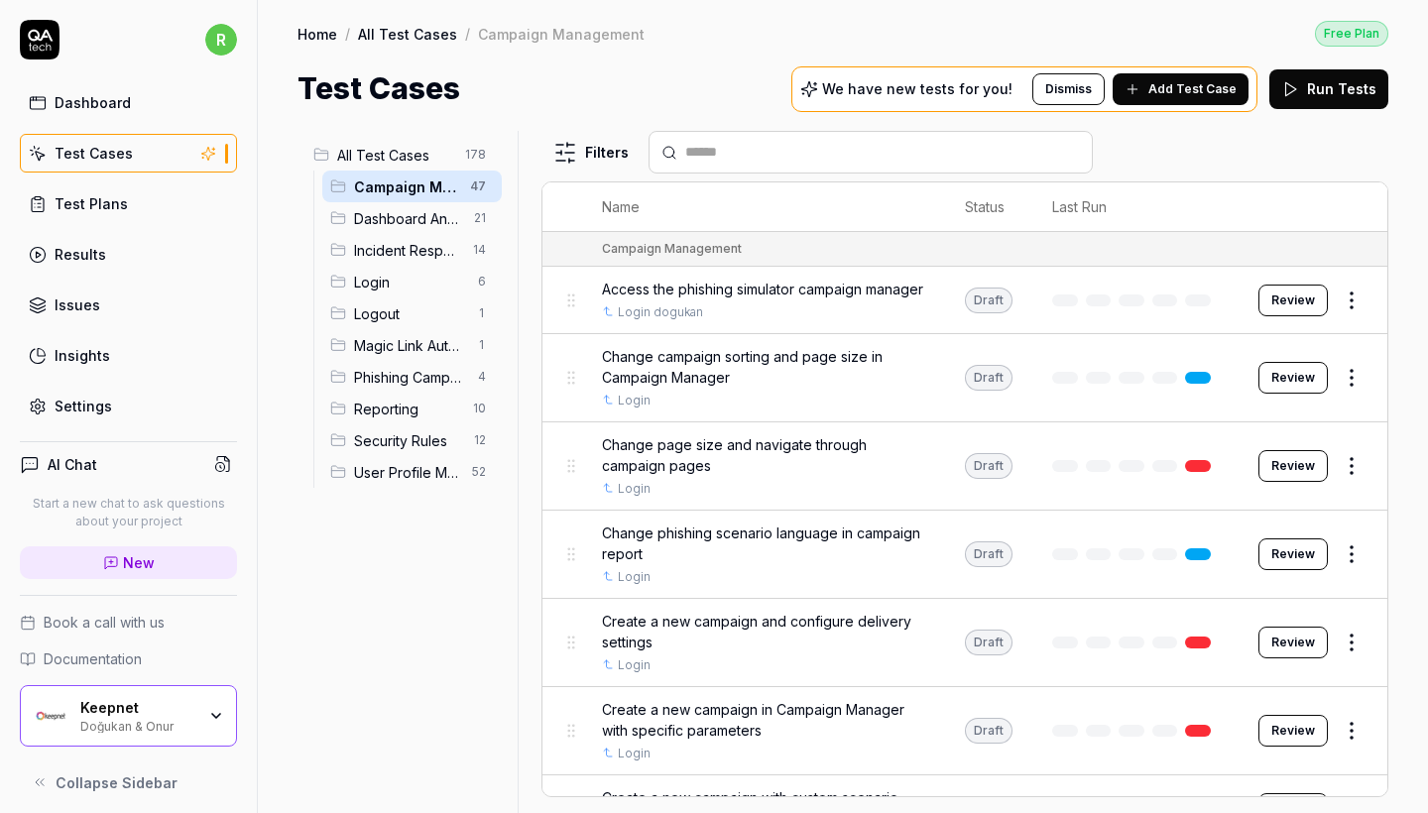
click at [412, 470] on span "User Profile Management" at bounding box center [407, 472] width 106 height 21
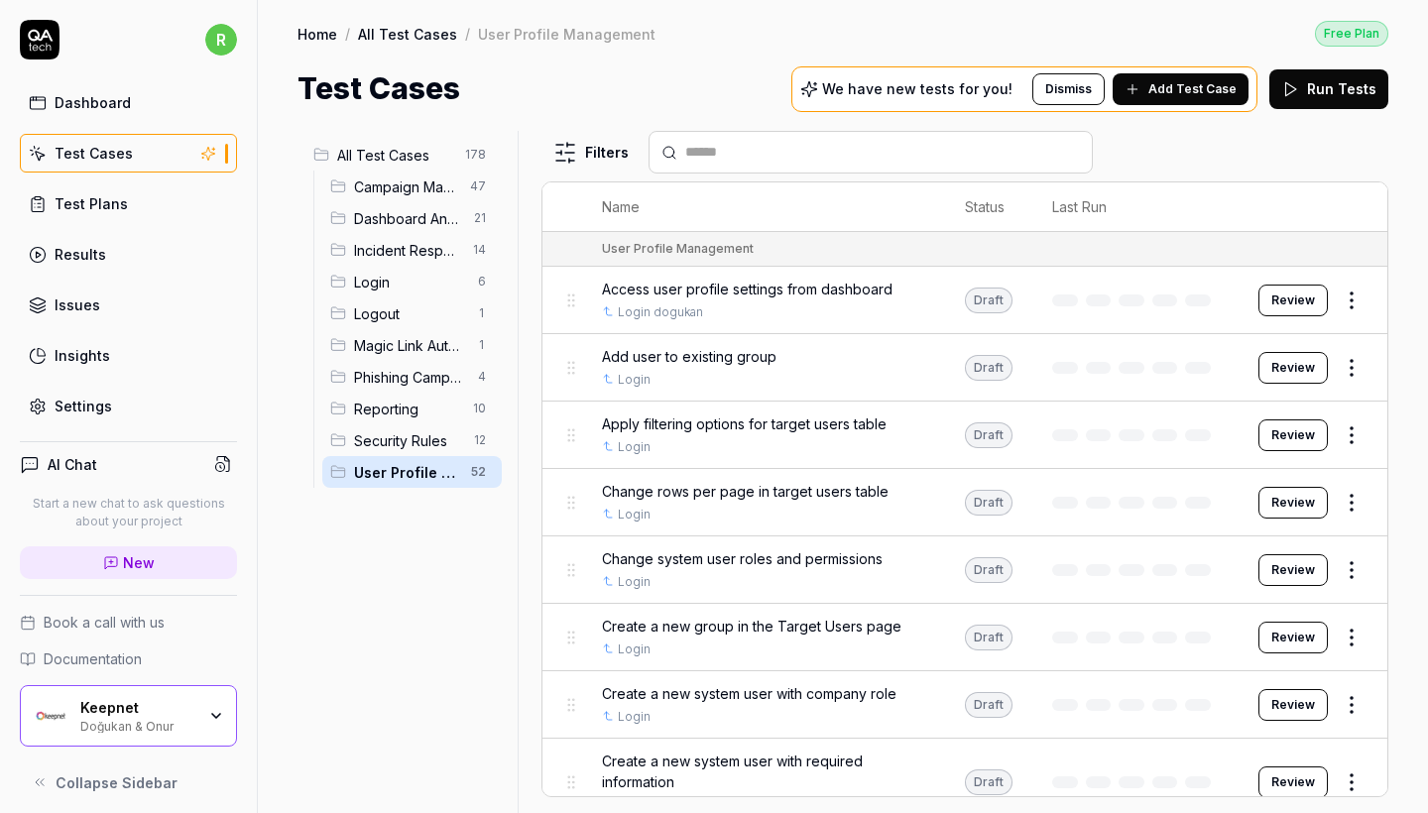
click at [401, 157] on span "All Test Cases" at bounding box center [395, 155] width 116 height 21
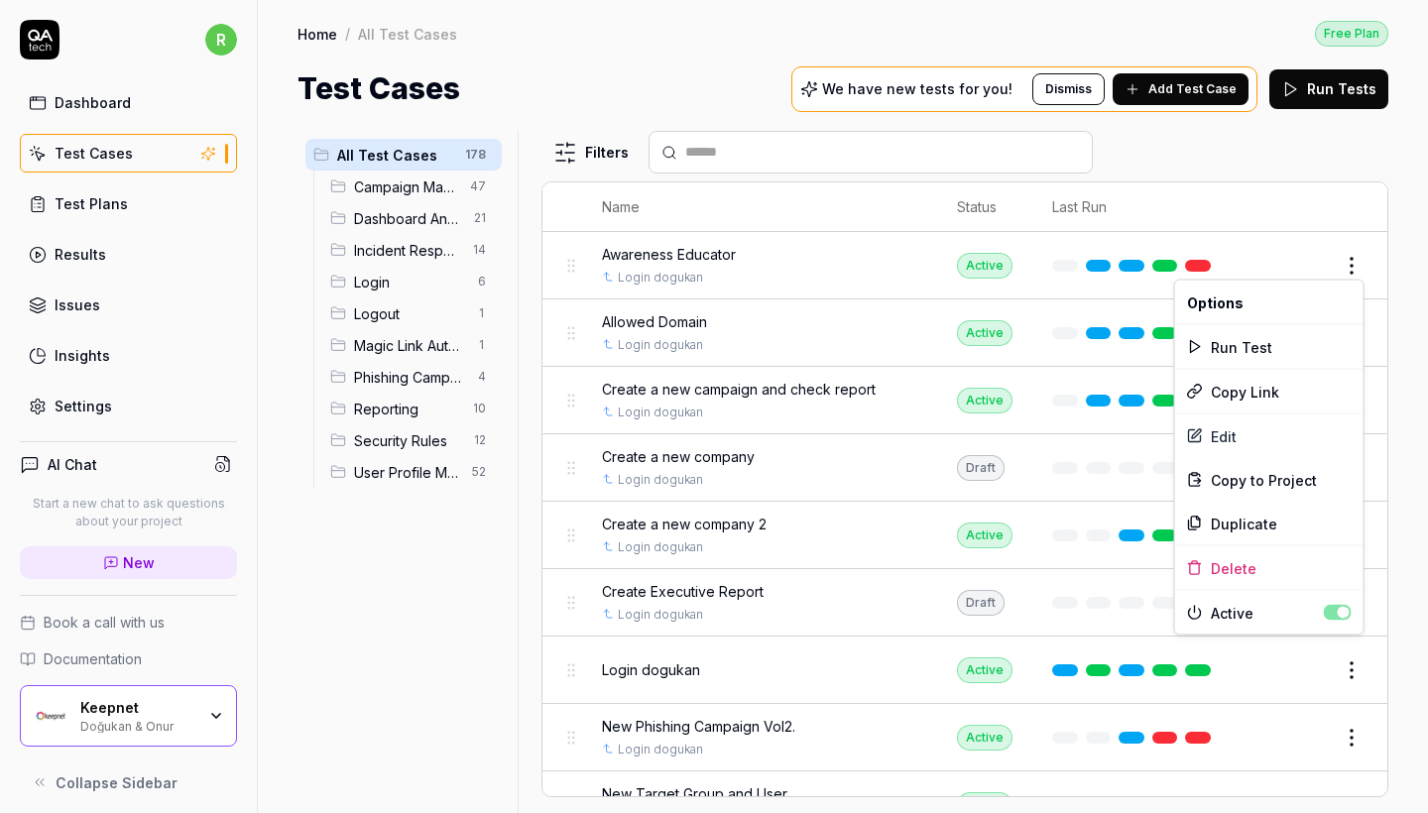
click at [1352, 273] on html "r Dashboard Test Cases Test Plans Results Issues Insights Settings AI Chat Star…" at bounding box center [714, 406] width 1428 height 813
click at [1232, 426] on div "Edit" at bounding box center [1269, 437] width 188 height 44
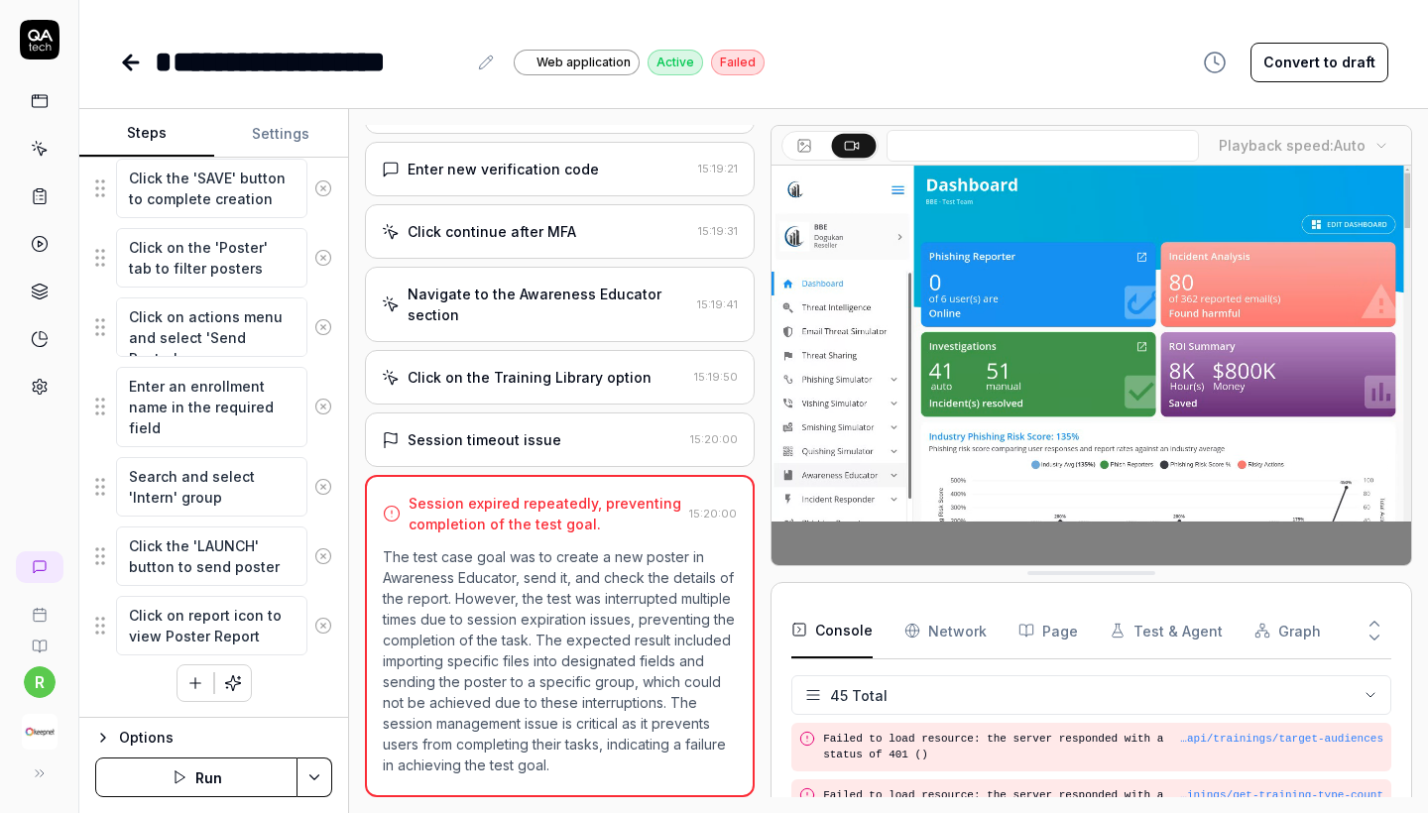
scroll to position [1073, 0]
click at [138, 62] on icon at bounding box center [131, 62] width 14 height 0
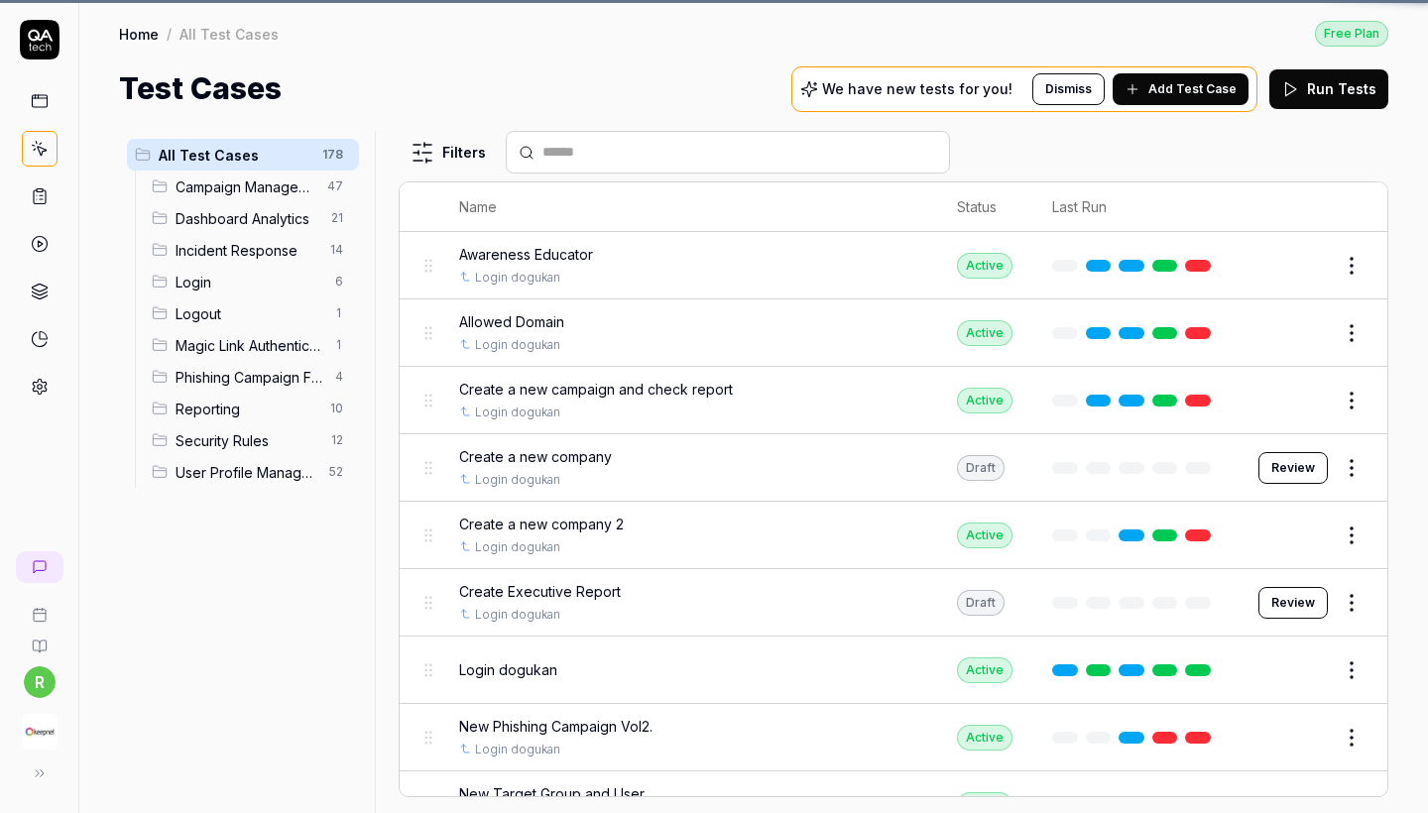
click at [123, 61] on div "Home / All Test Cases Free Plan Home / All Test Cases Free Plan Test Cases We h…" at bounding box center [753, 55] width 1349 height 111
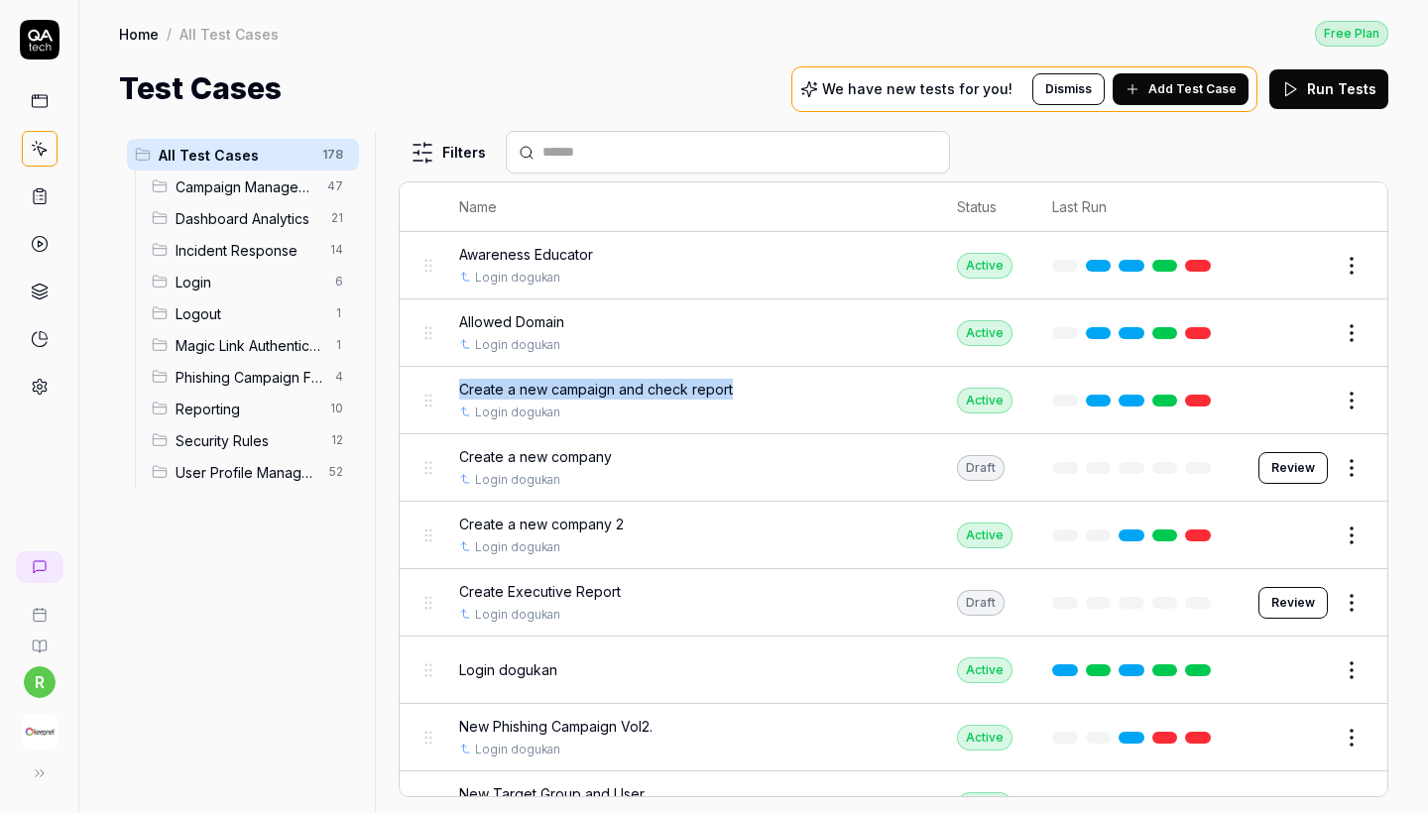
drag, startPoint x: 779, startPoint y: 383, endPoint x: 449, endPoint y: 382, distance: 329.3
click at [449, 382] on td "Create a new campaign and check report Login dogukan" at bounding box center [688, 400] width 498 height 67
copy span "Create a new campaign and check report"
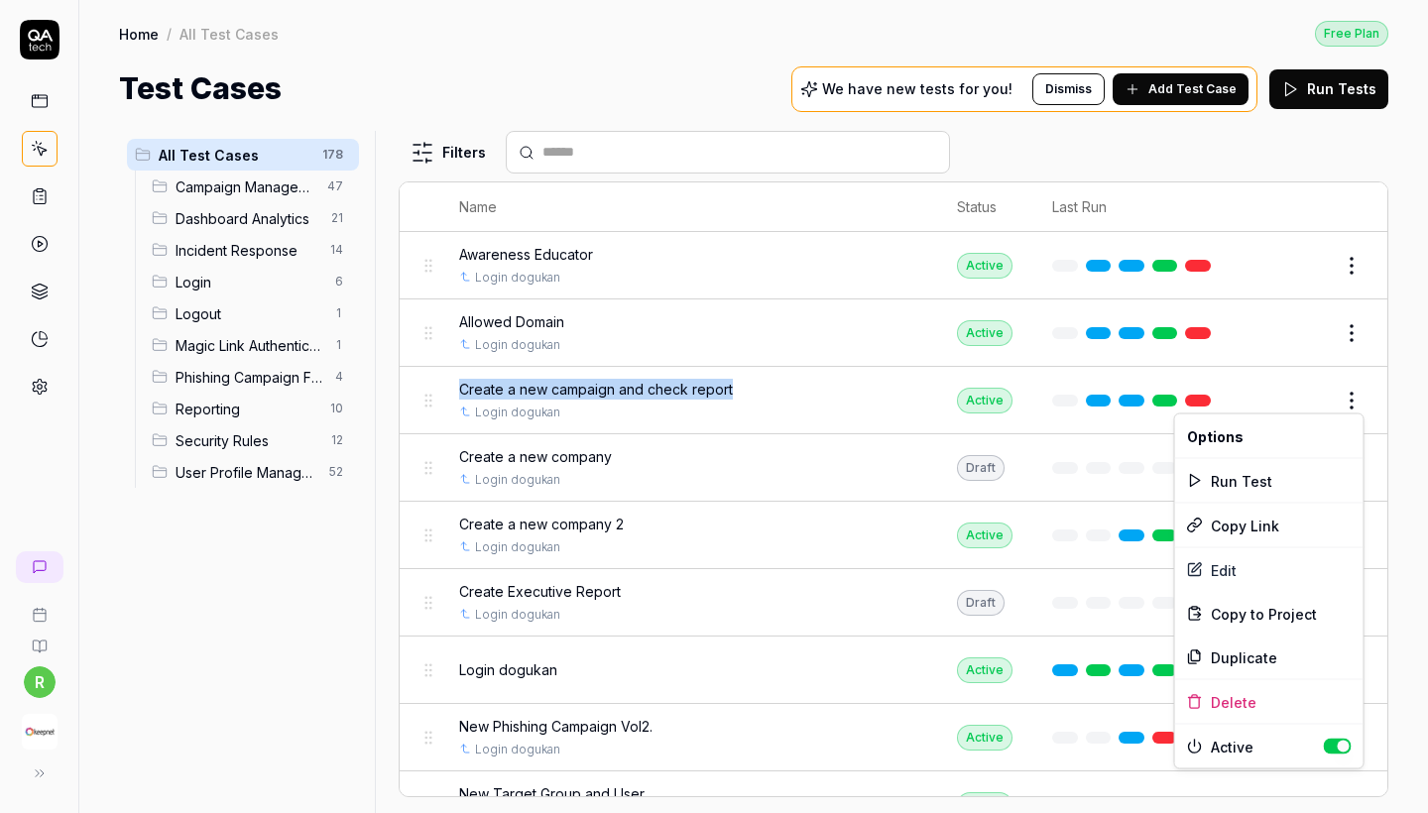
click at [1356, 390] on html "r Home / All Test Cases Free Plan Home / All Test Cases Free Plan Test Cases We…" at bounding box center [714, 406] width 1428 height 813
click at [1223, 567] on div "Edit" at bounding box center [1269, 571] width 188 height 44
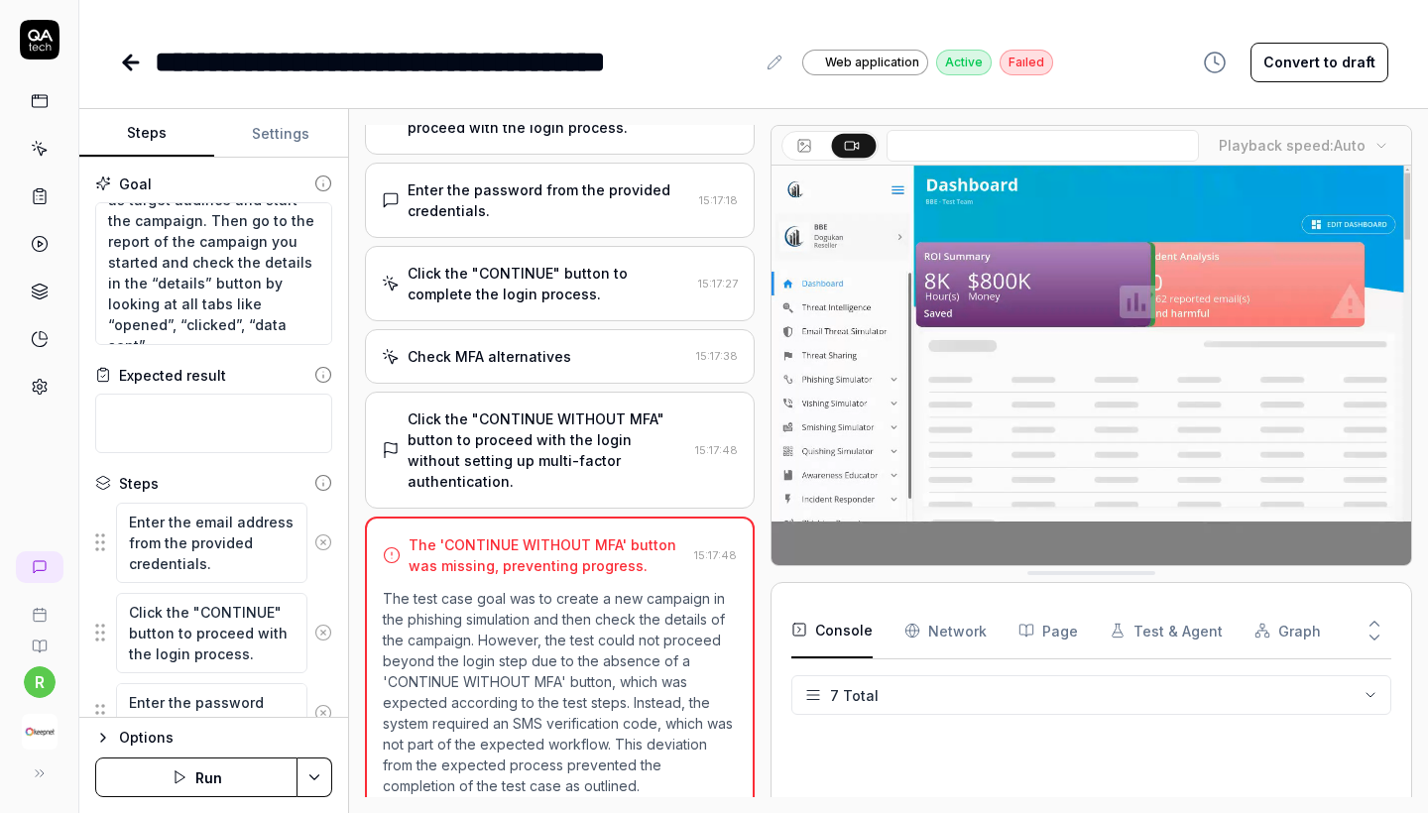
scroll to position [104, 0]
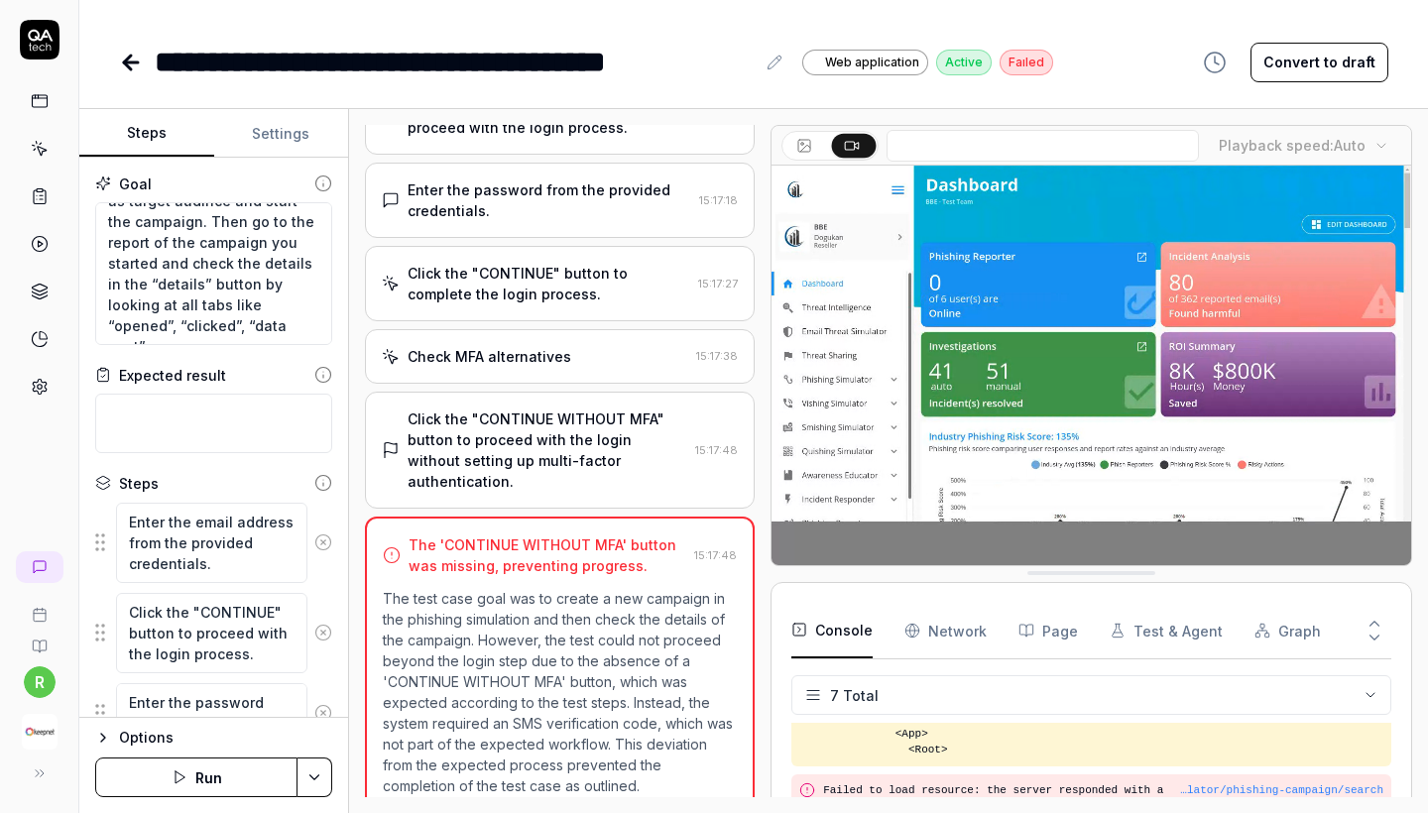
type textarea "*"
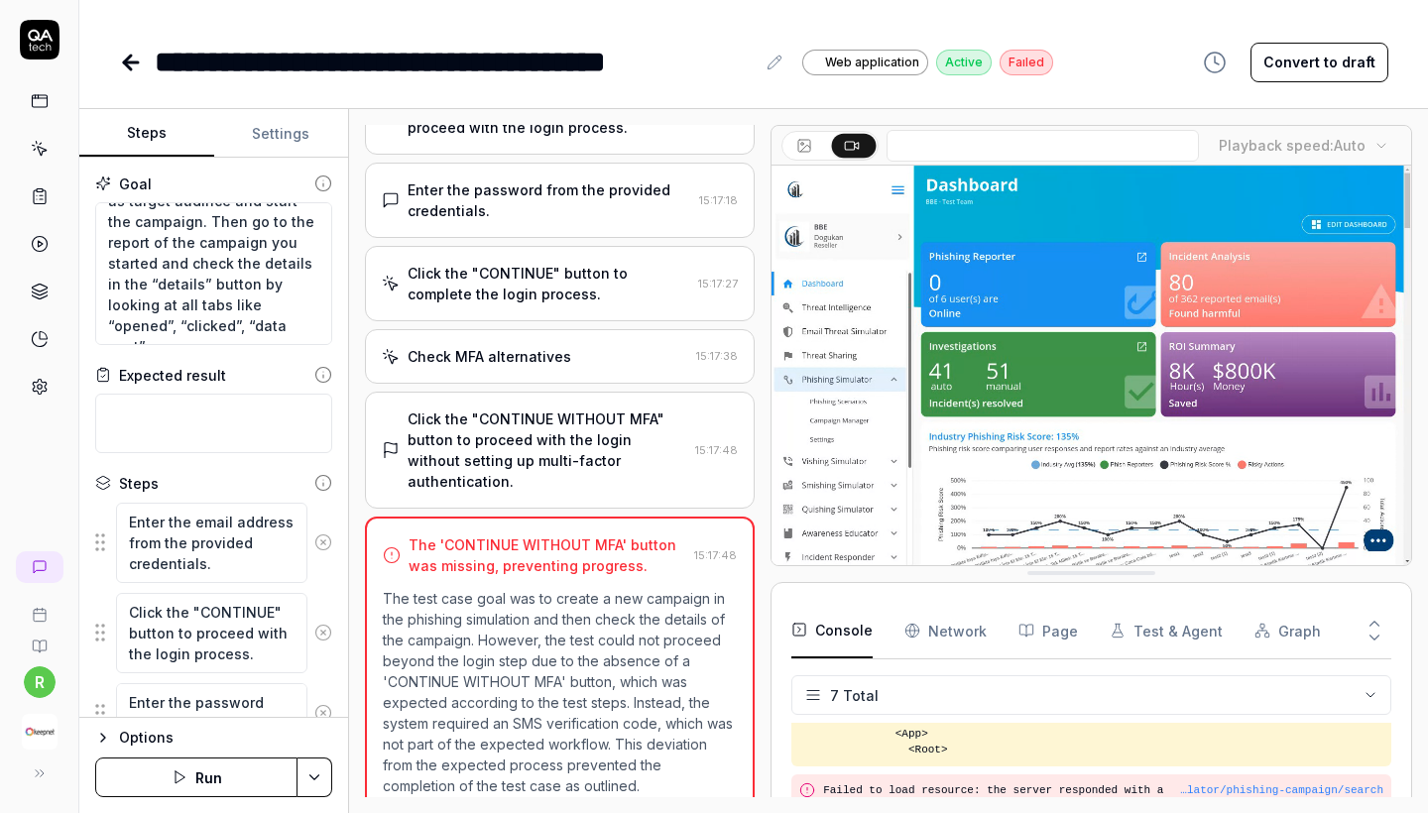
click at [114, 59] on div "**********" at bounding box center [753, 42] width 1349 height 84
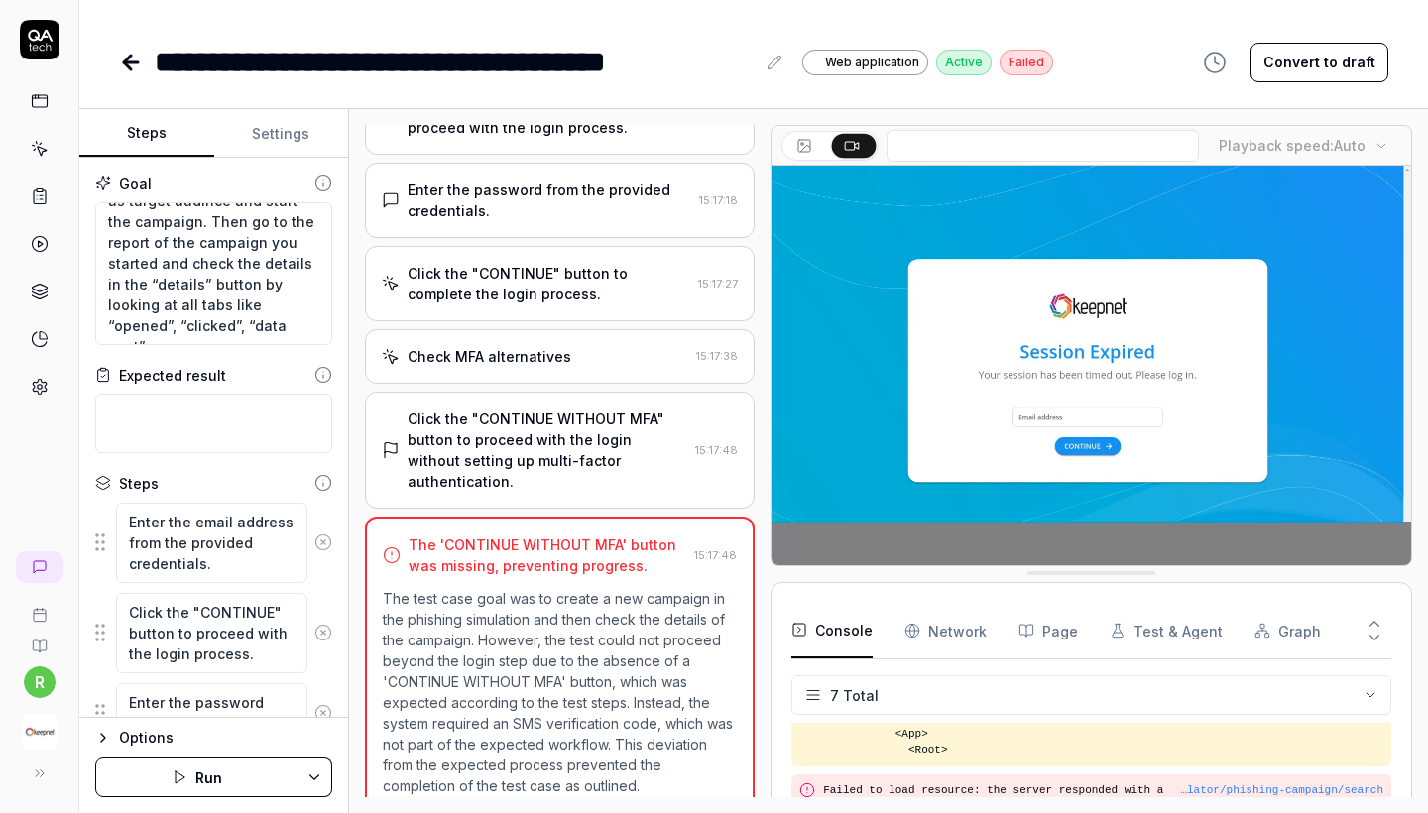
click at [124, 62] on icon at bounding box center [131, 62] width 14 height 0
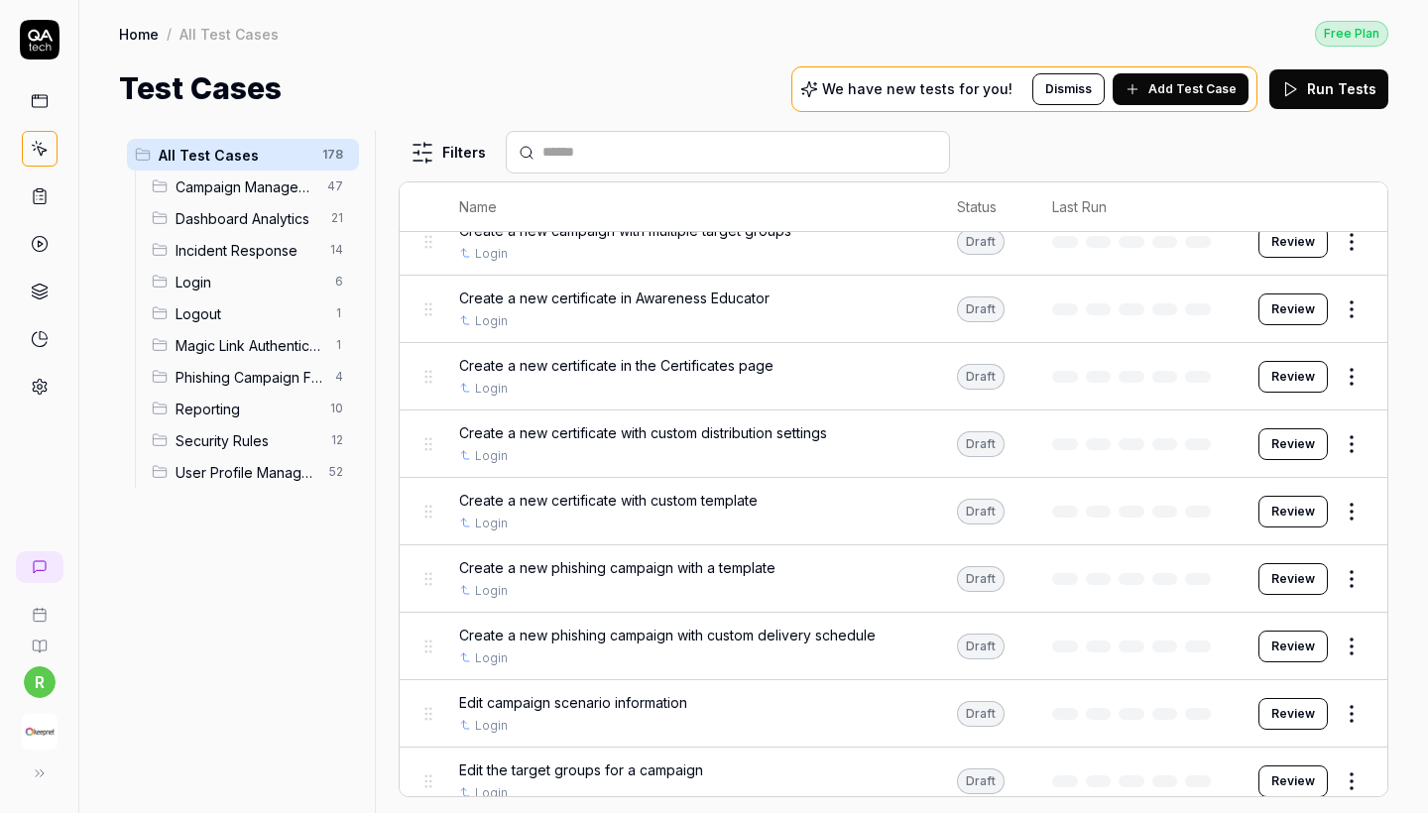
scroll to position [1274, 0]
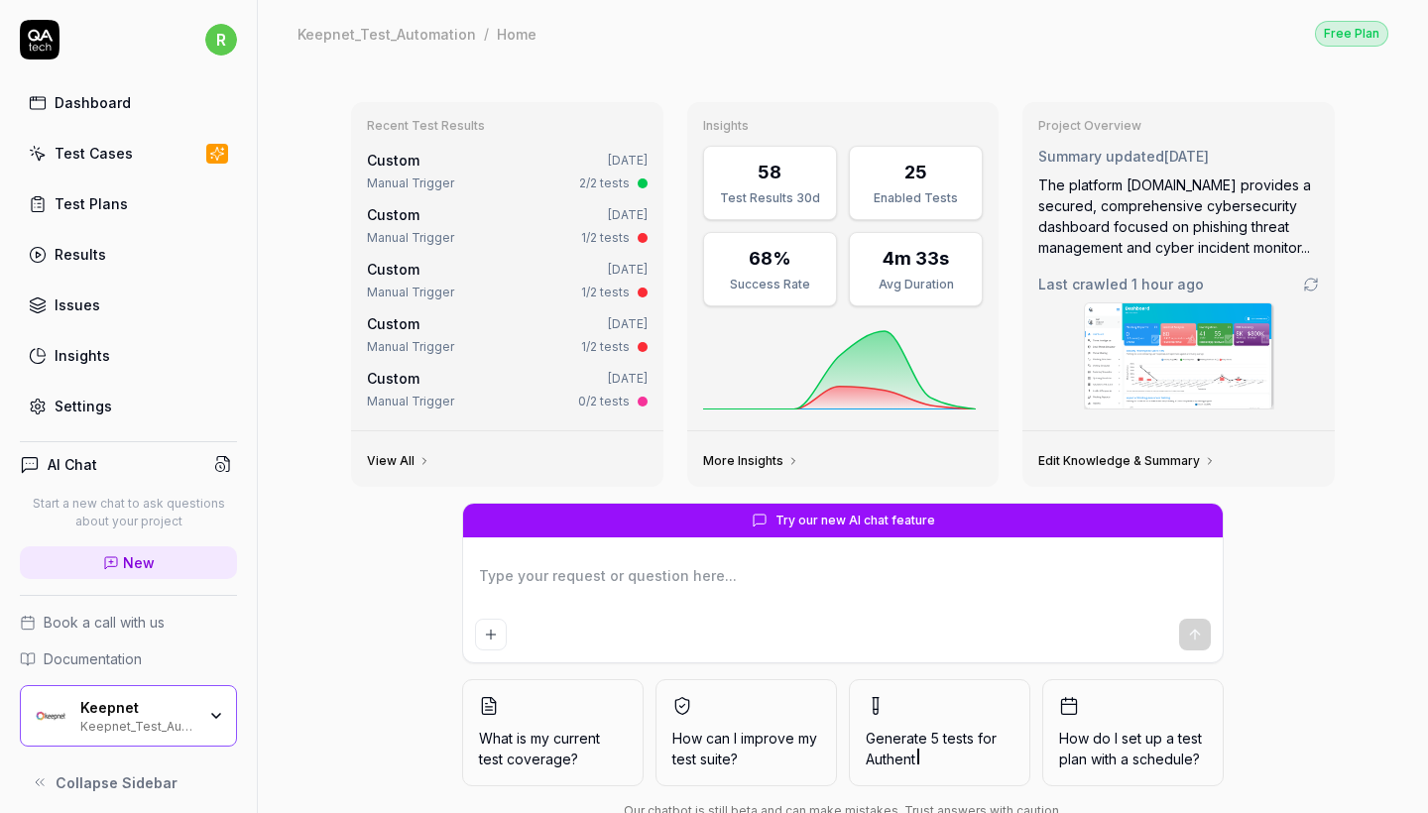
click at [161, 146] on link "Test Cases" at bounding box center [128, 153] width 217 height 39
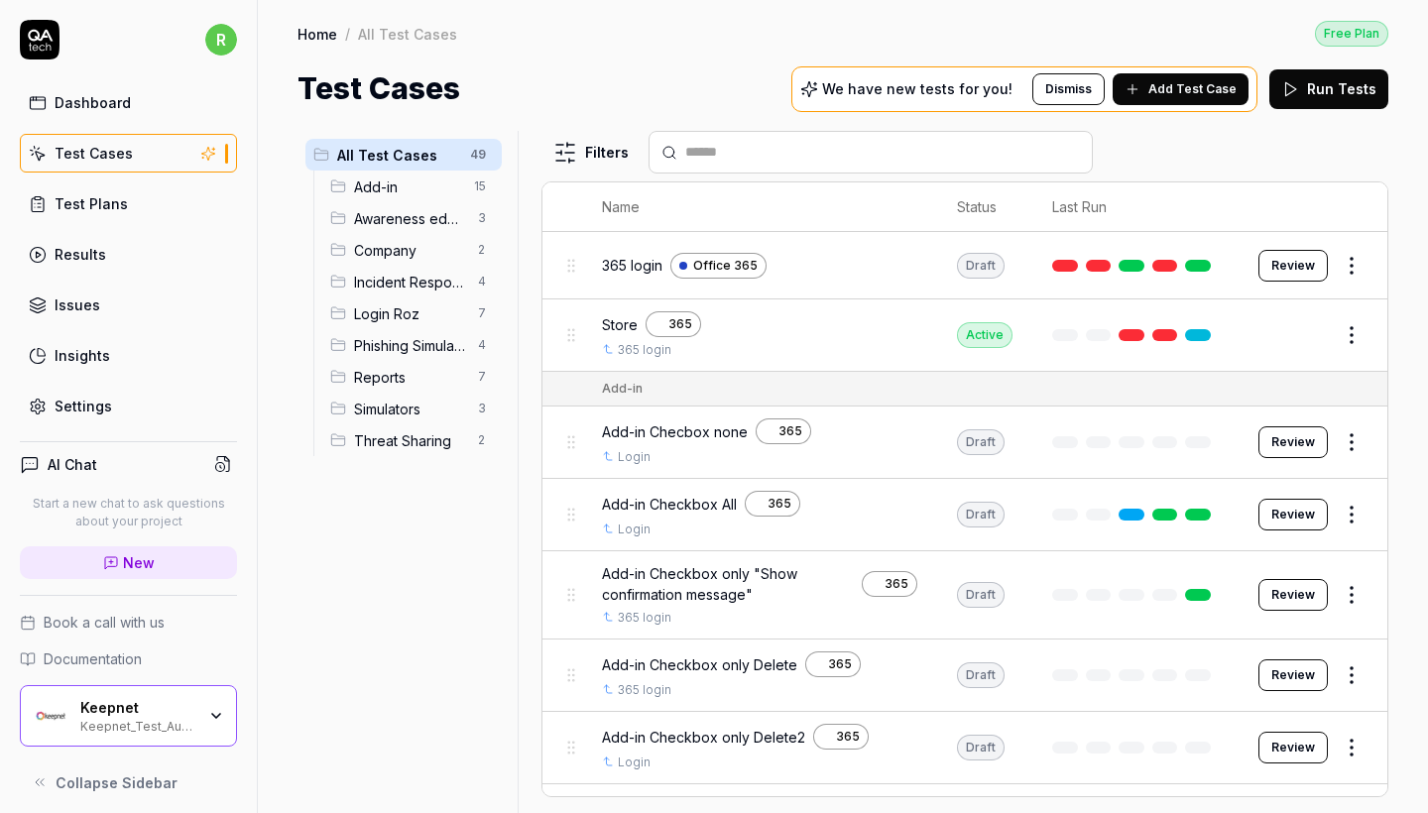
click at [439, 206] on div "Awareness educator 3" at bounding box center [412, 218] width 180 height 32
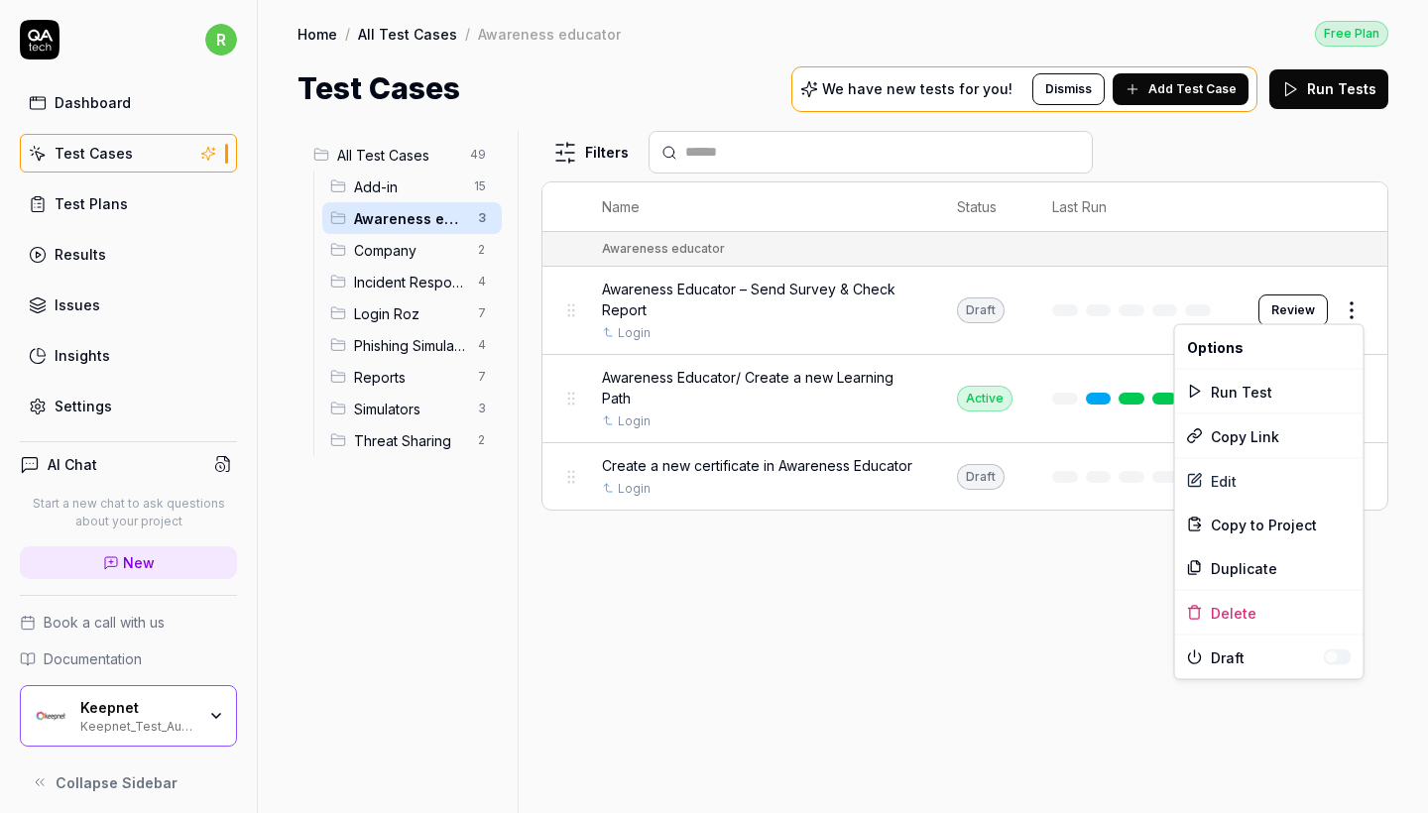
click at [1367, 309] on html "r Dashboard Test Cases Test Plans Results Issues Insights Settings AI Chat Star…" at bounding box center [714, 406] width 1428 height 813
click at [903, 633] on html "r Dashboard Test Cases Test Plans Results Issues Insights Settings AI Chat Star…" at bounding box center [714, 406] width 1428 height 813
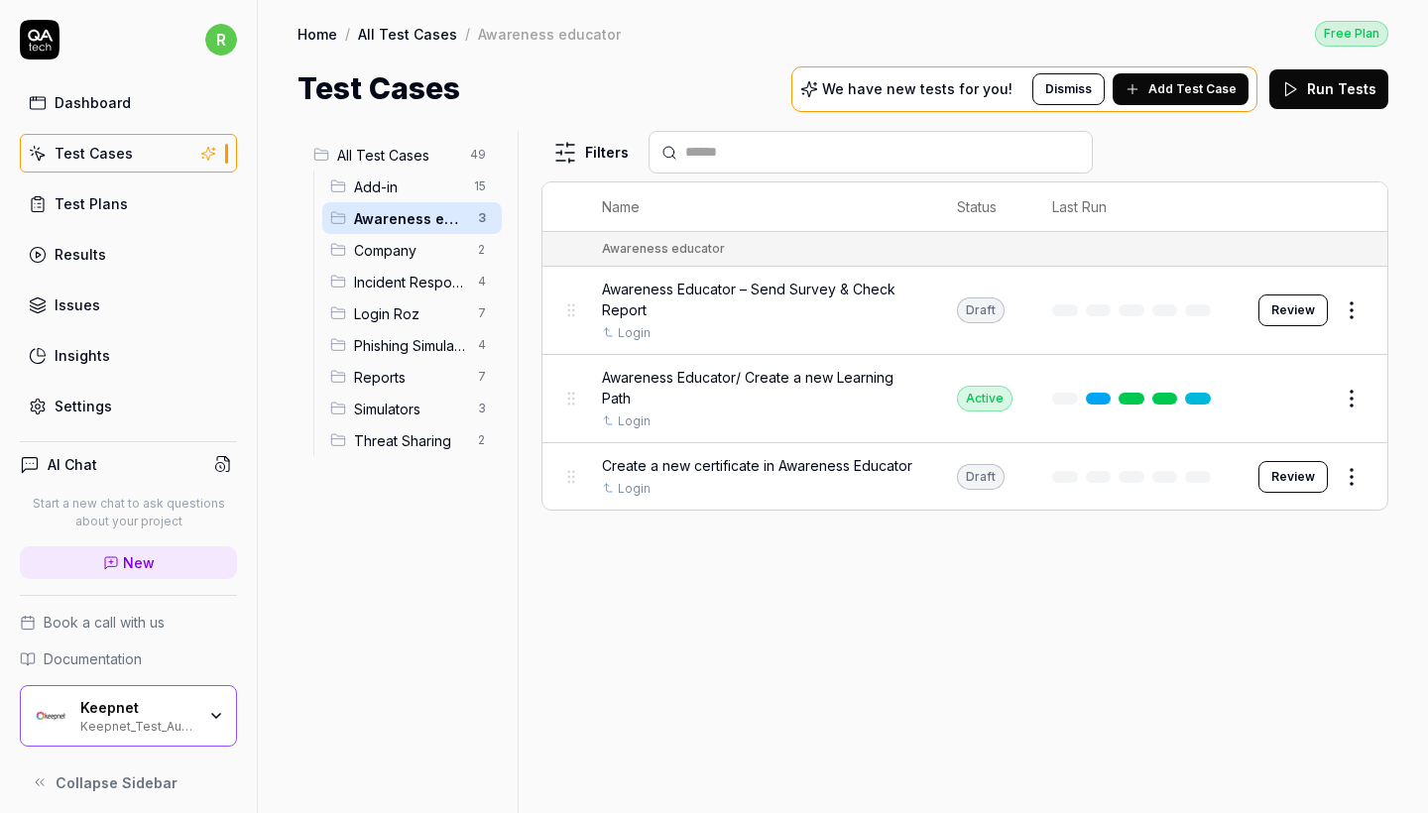
click at [459, 245] on span "Company" at bounding box center [410, 250] width 112 height 21
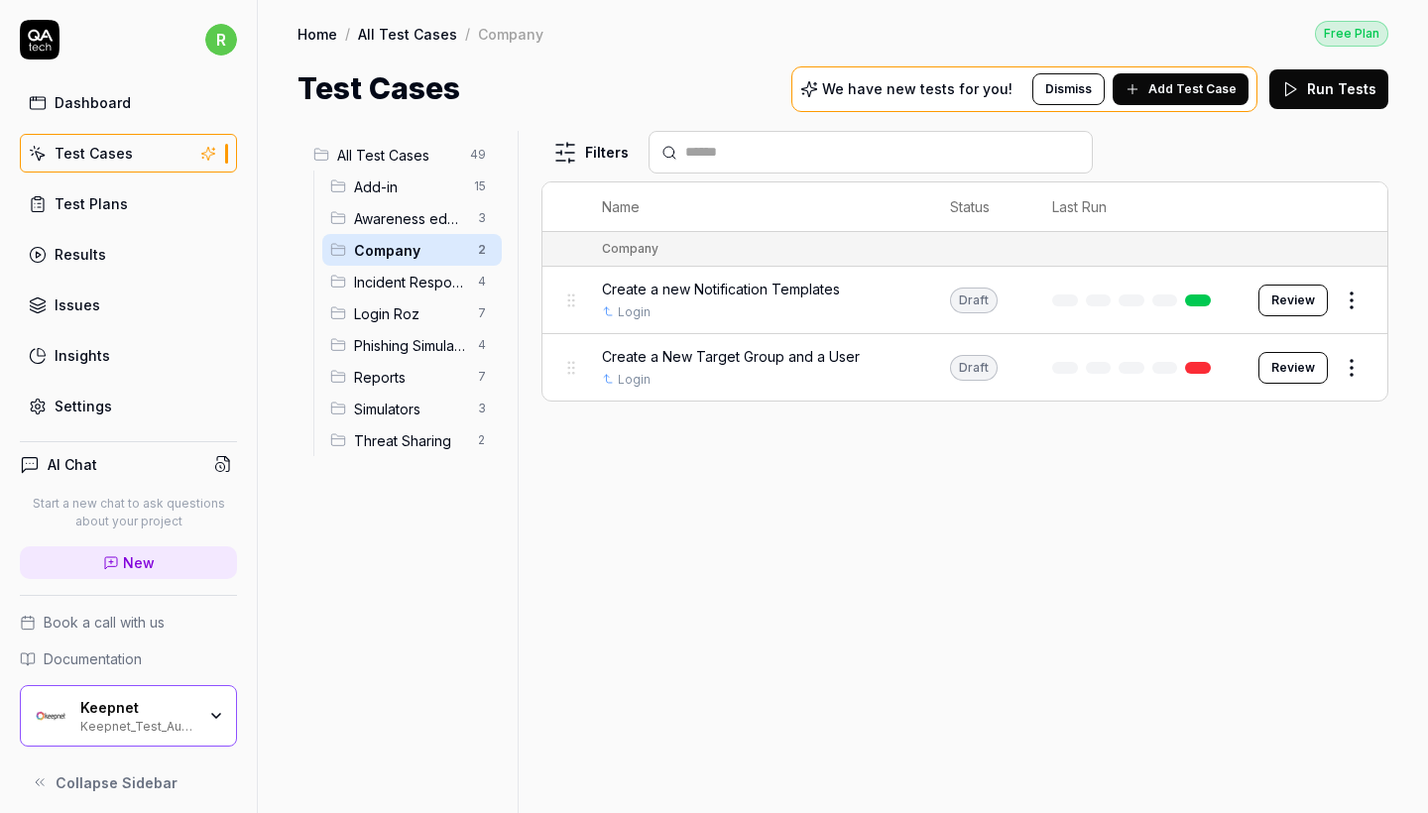
click at [438, 287] on span "Incident Responder" at bounding box center [410, 282] width 112 height 21
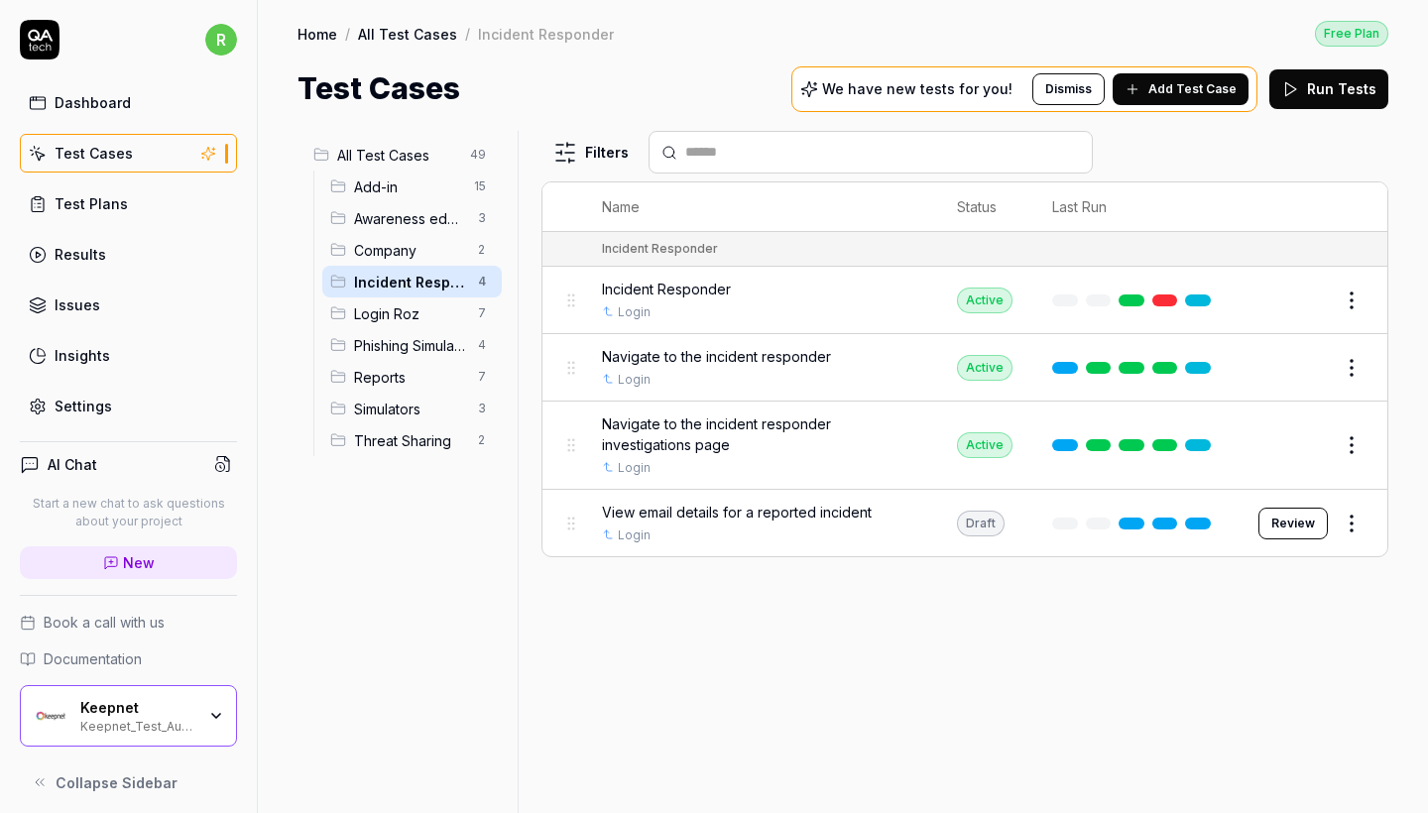
click at [430, 255] on span "Company" at bounding box center [410, 250] width 112 height 21
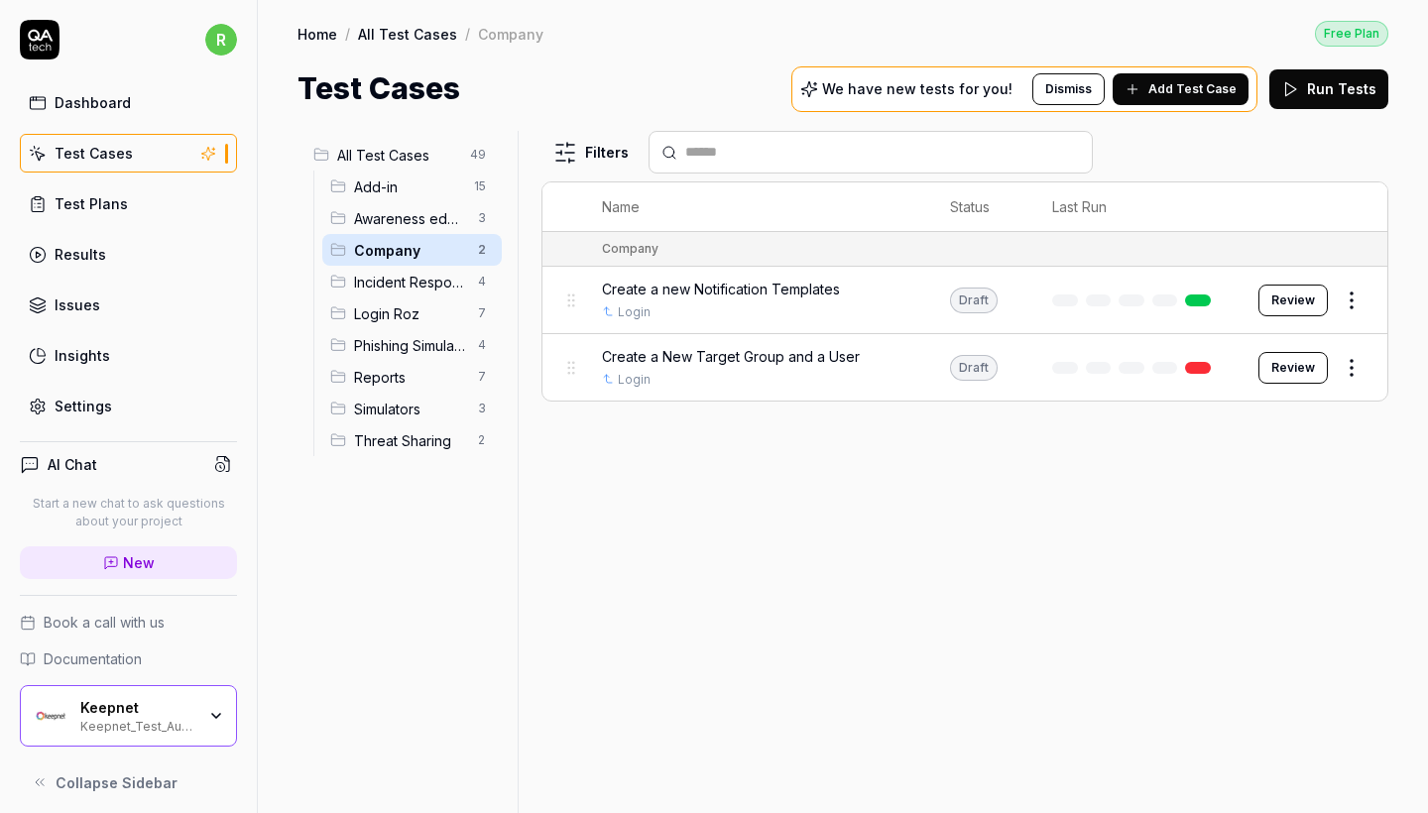
click at [423, 333] on div "Phishing Simulator 4" at bounding box center [412, 345] width 180 height 32
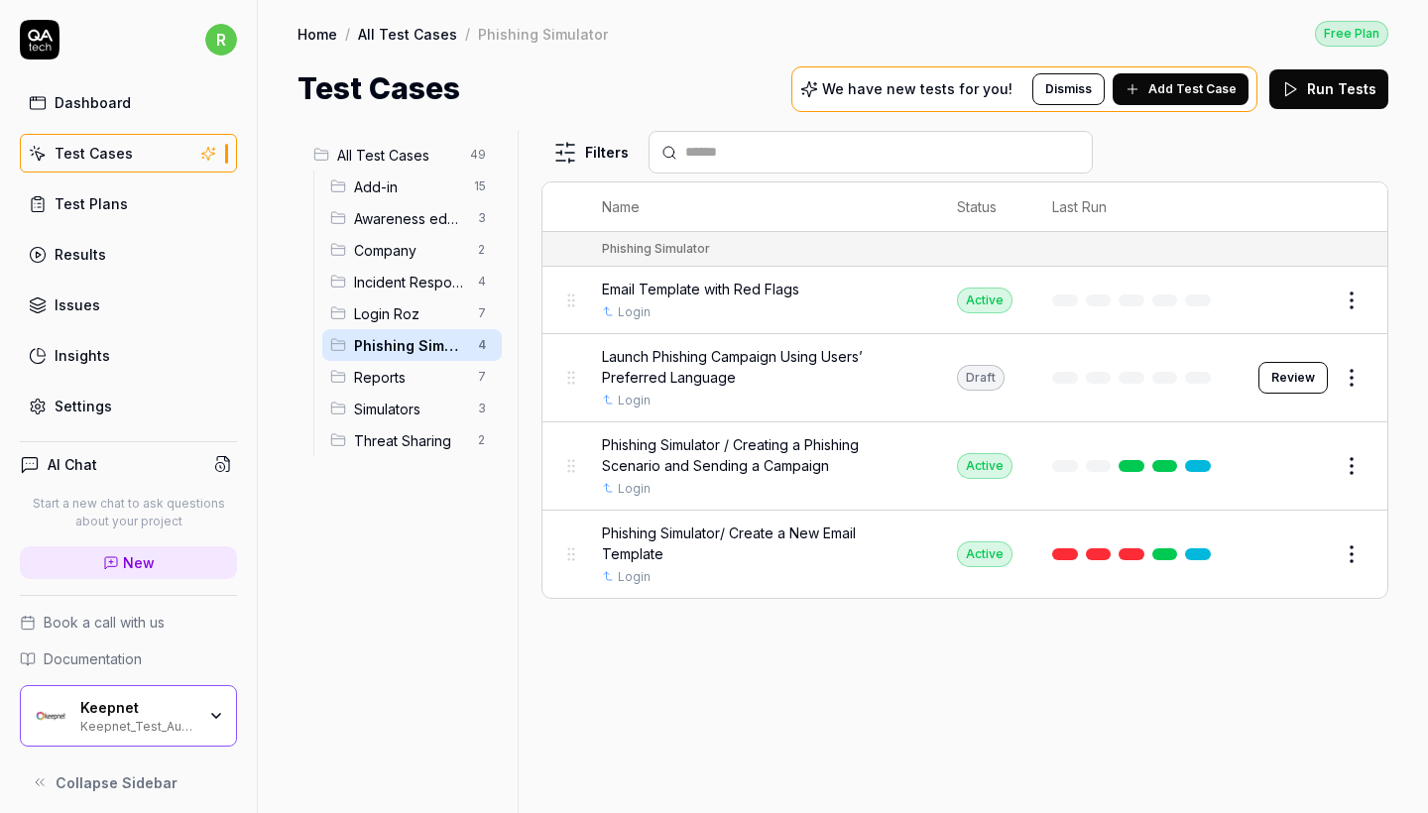
click at [420, 380] on span "Reports" at bounding box center [410, 377] width 112 height 21
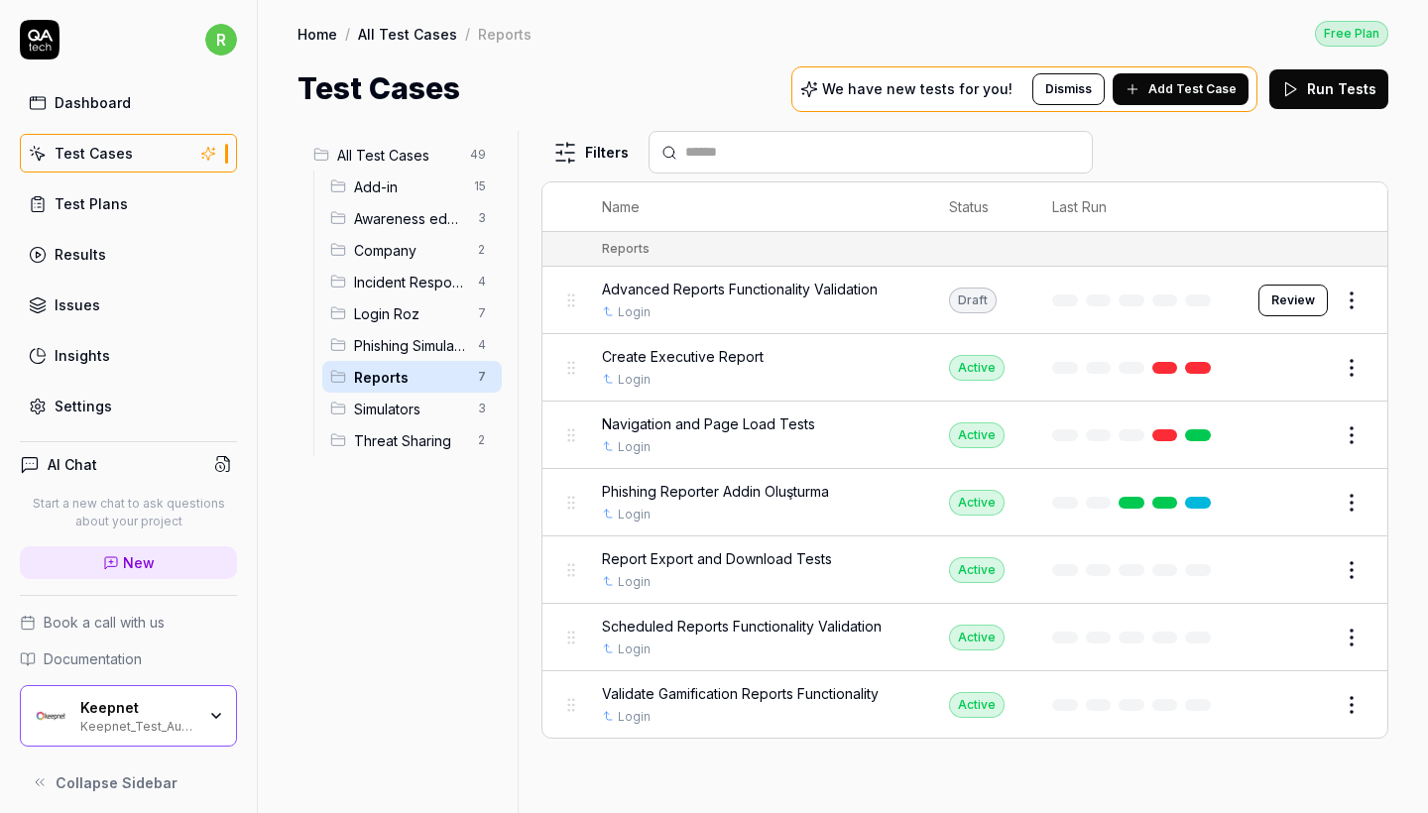
click at [420, 404] on span "Simulators" at bounding box center [410, 409] width 112 height 21
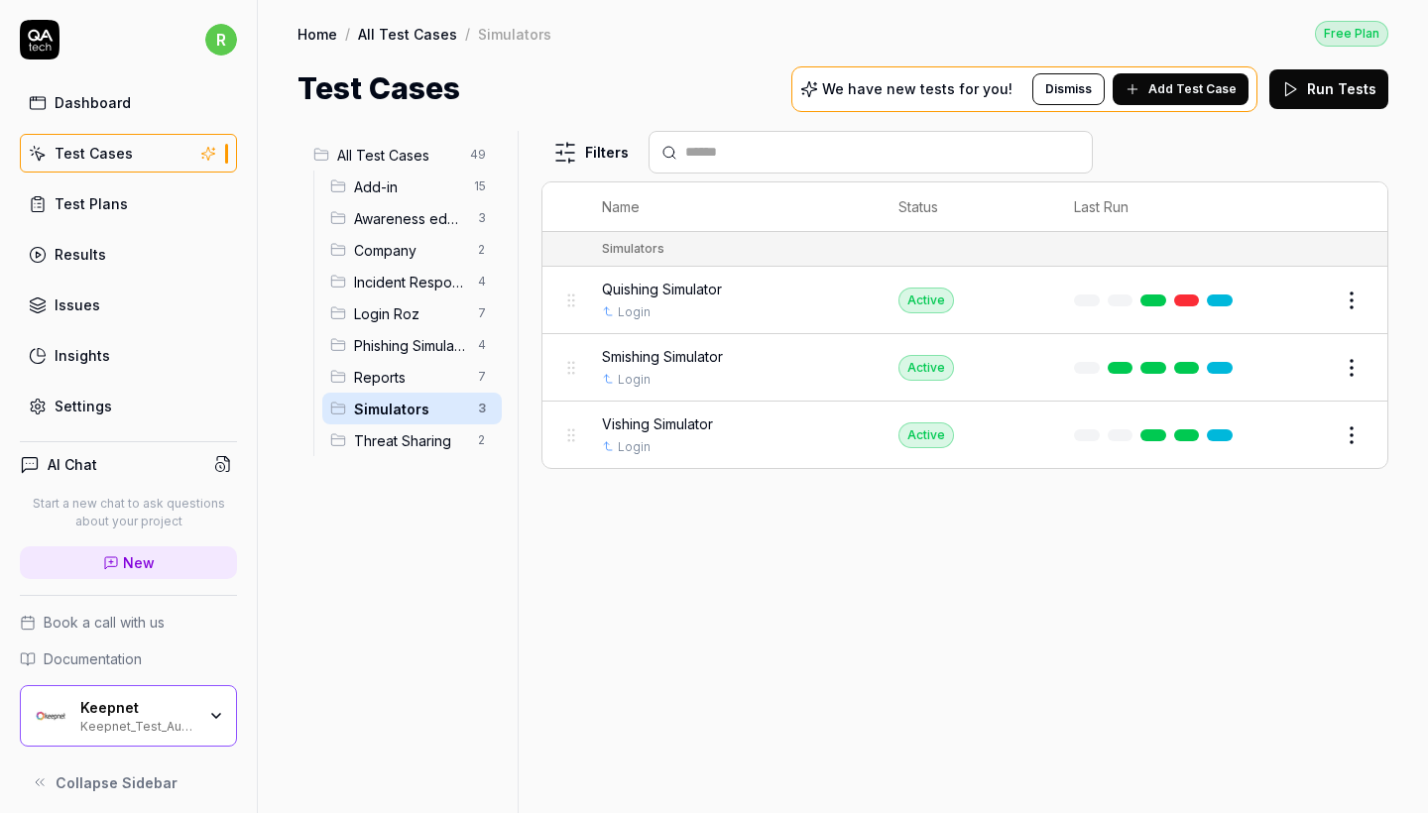
click at [424, 445] on span "Threat Sharing" at bounding box center [410, 441] width 112 height 21
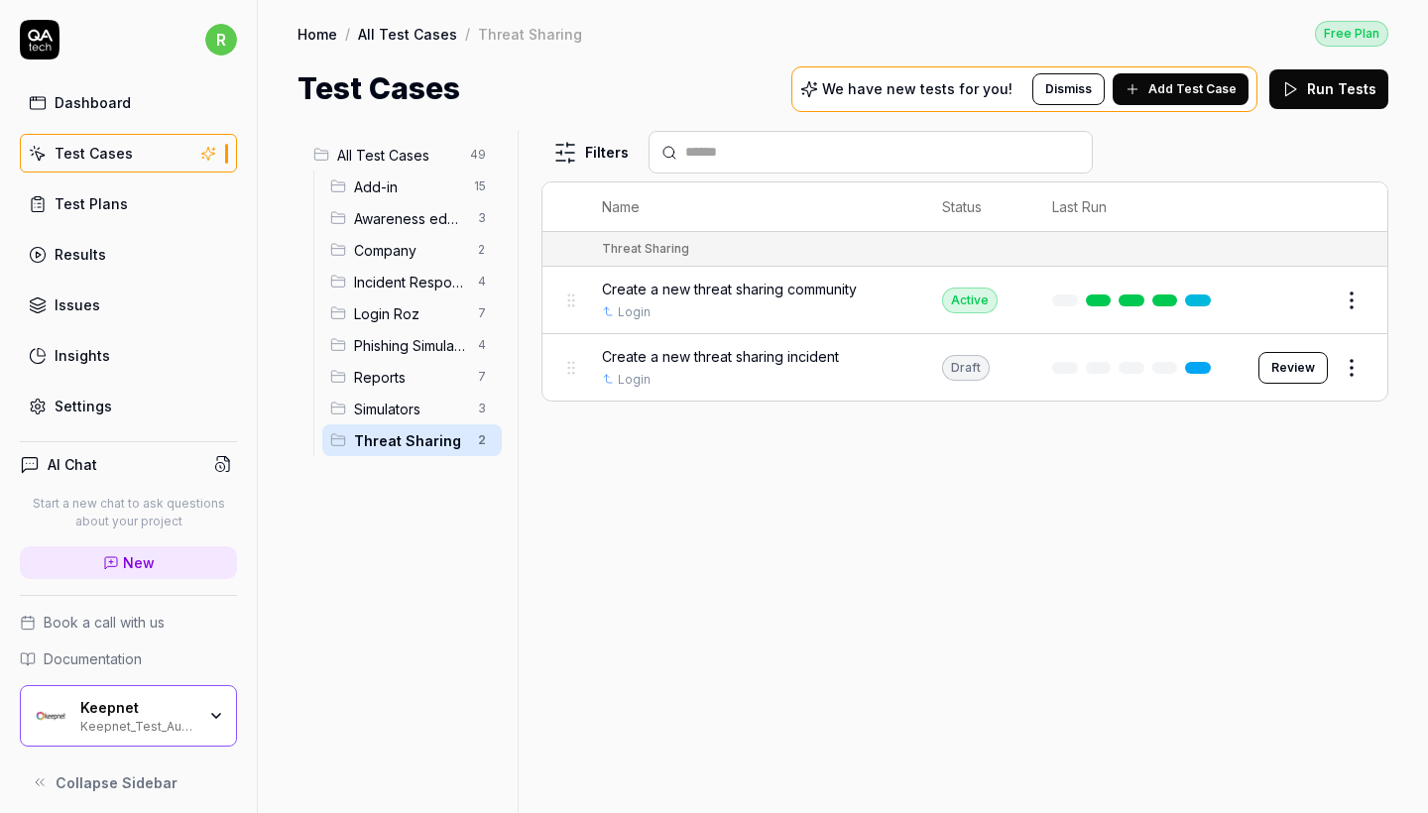
click at [441, 145] on span "All Test Cases" at bounding box center [397, 155] width 121 height 21
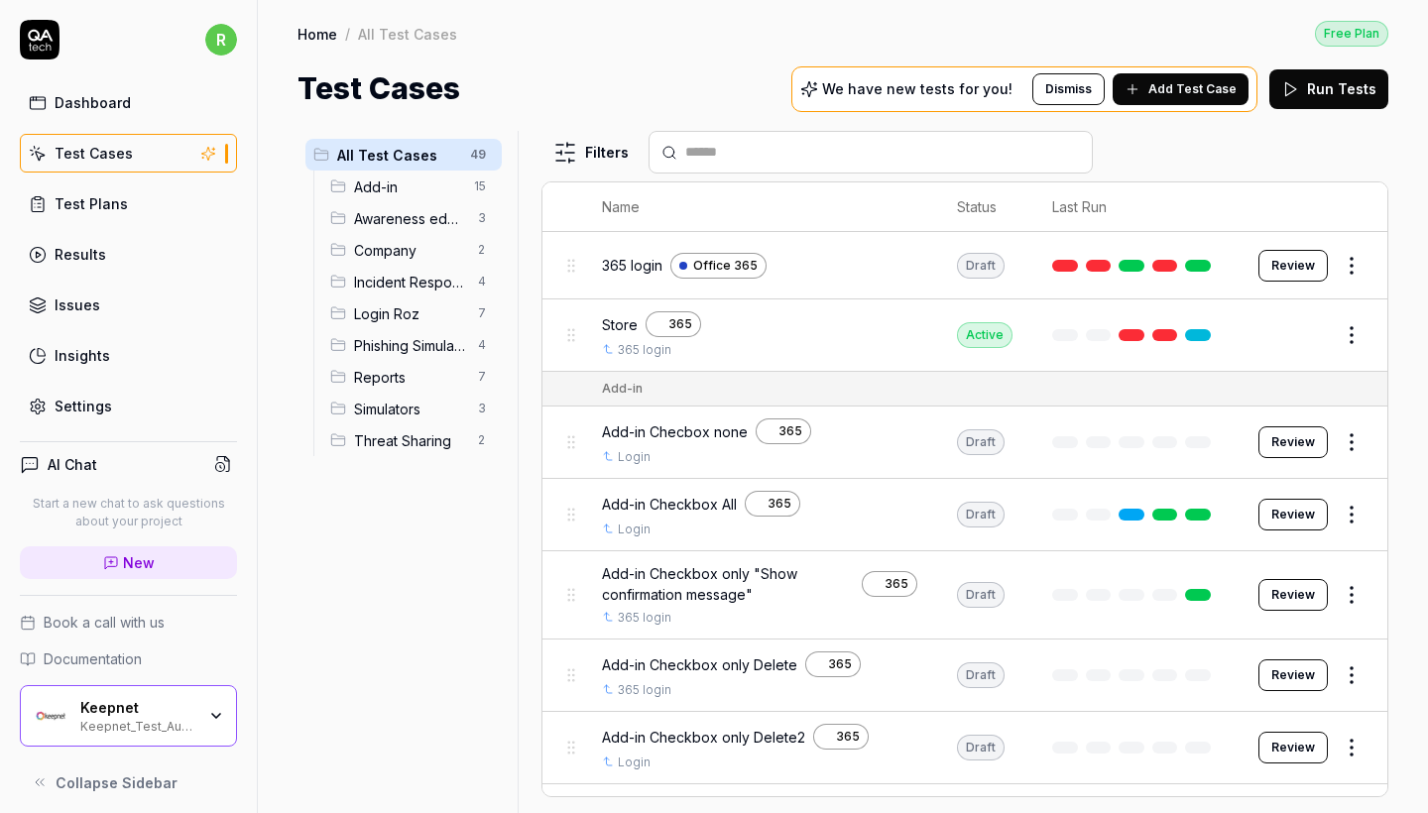
click at [426, 224] on span "Awareness educator" at bounding box center [410, 218] width 112 height 21
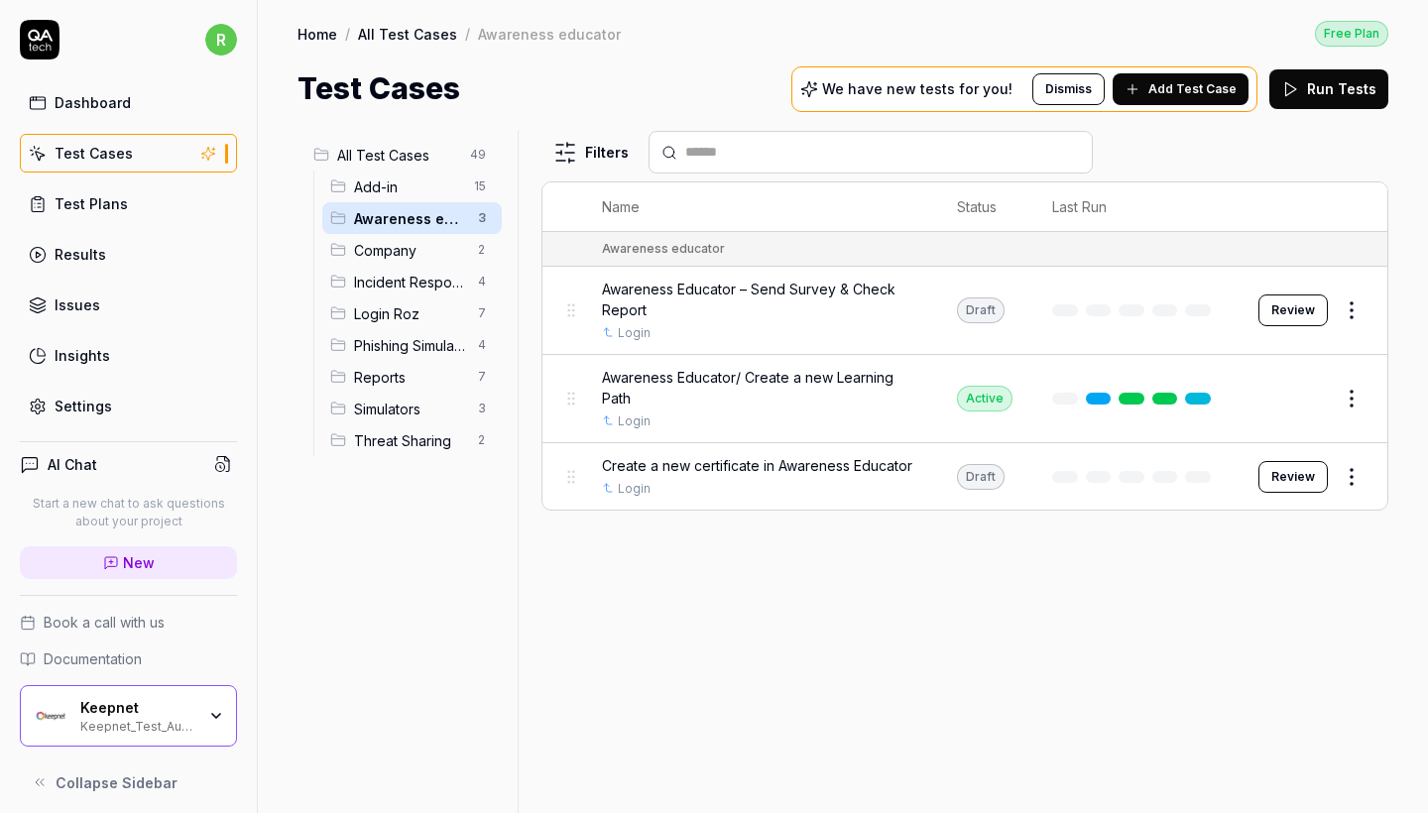
click at [416, 414] on span "Simulators" at bounding box center [410, 409] width 112 height 21
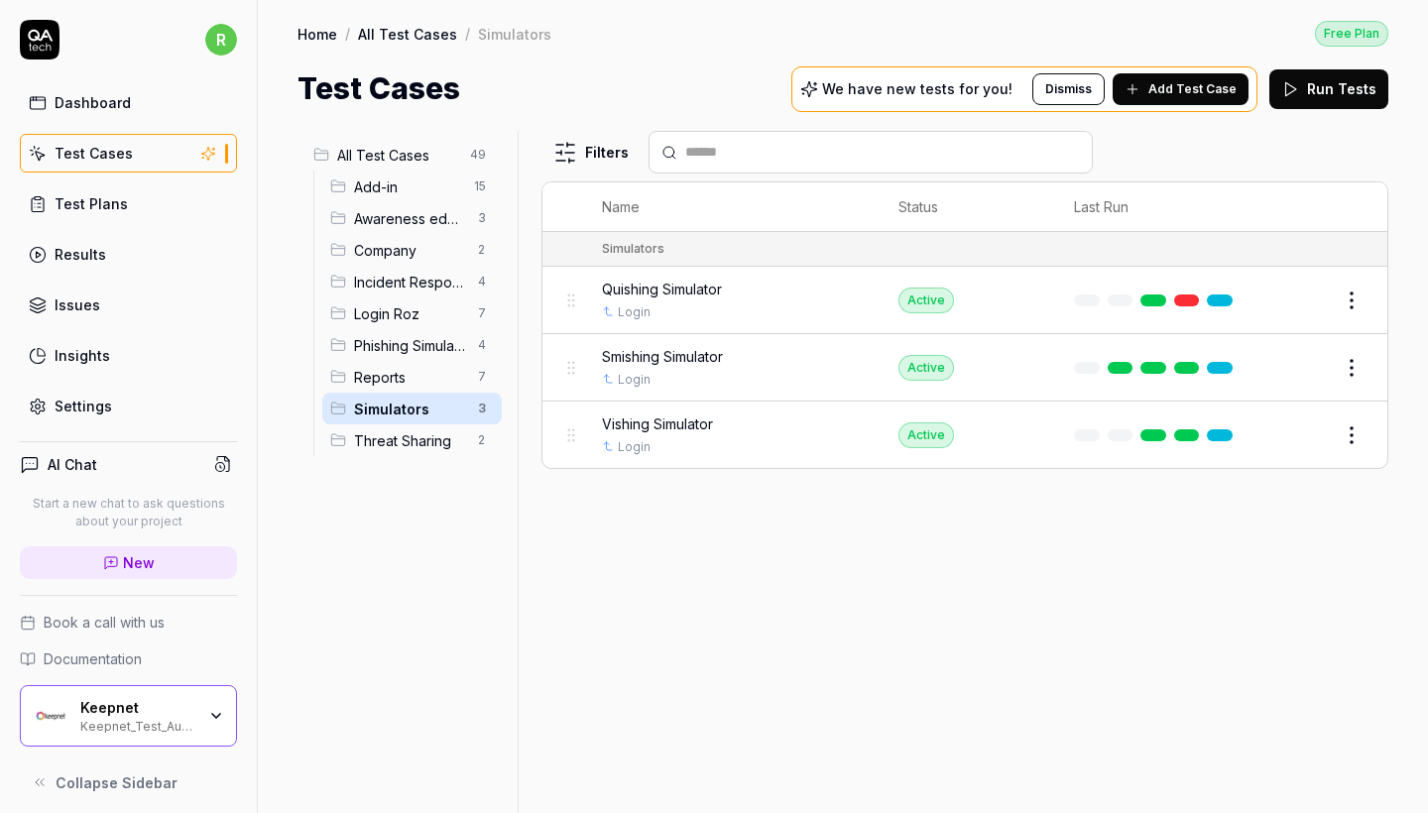
click at [429, 164] on span "All Test Cases" at bounding box center [397, 155] width 121 height 21
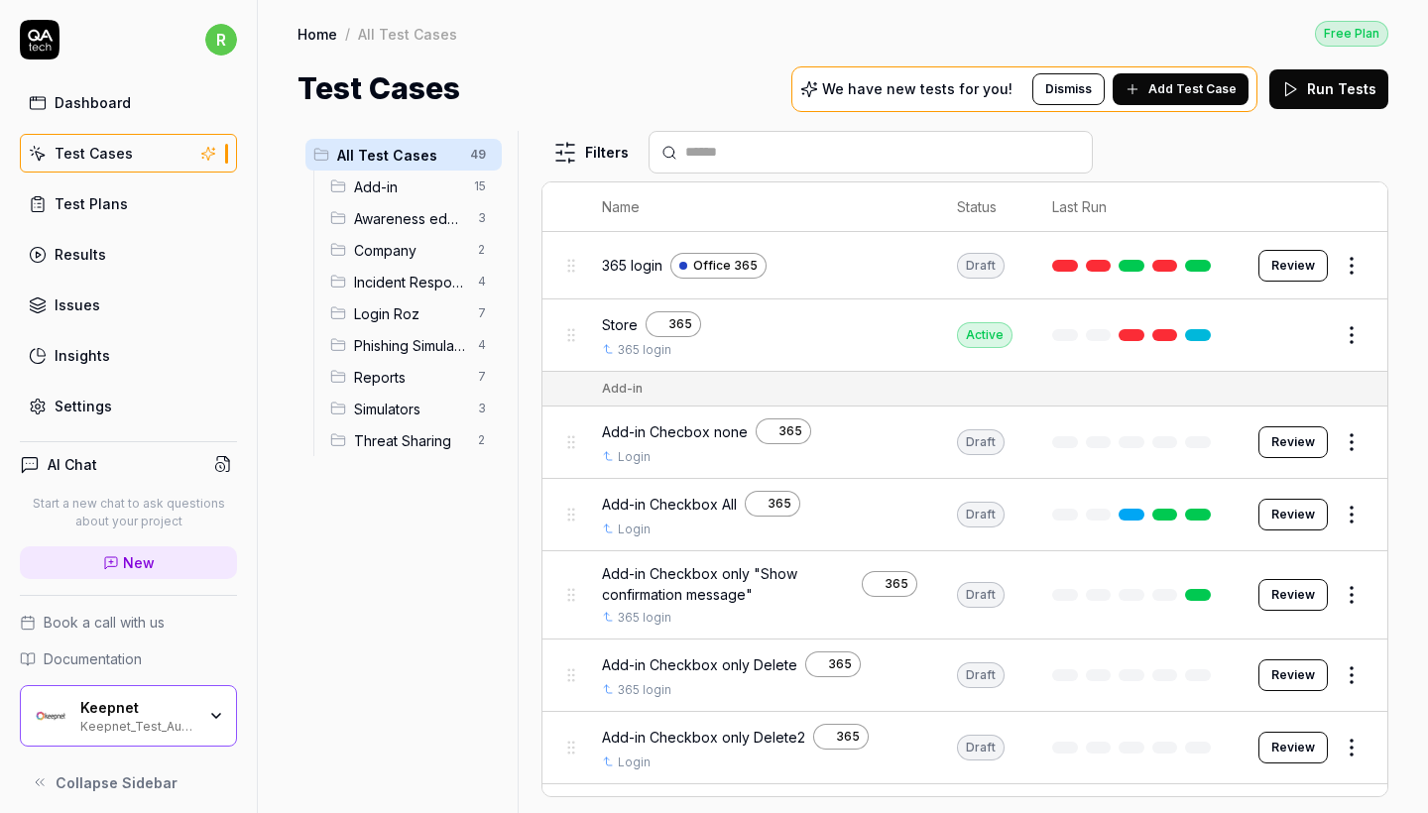
click at [429, 217] on span "Awareness educator" at bounding box center [410, 218] width 112 height 21
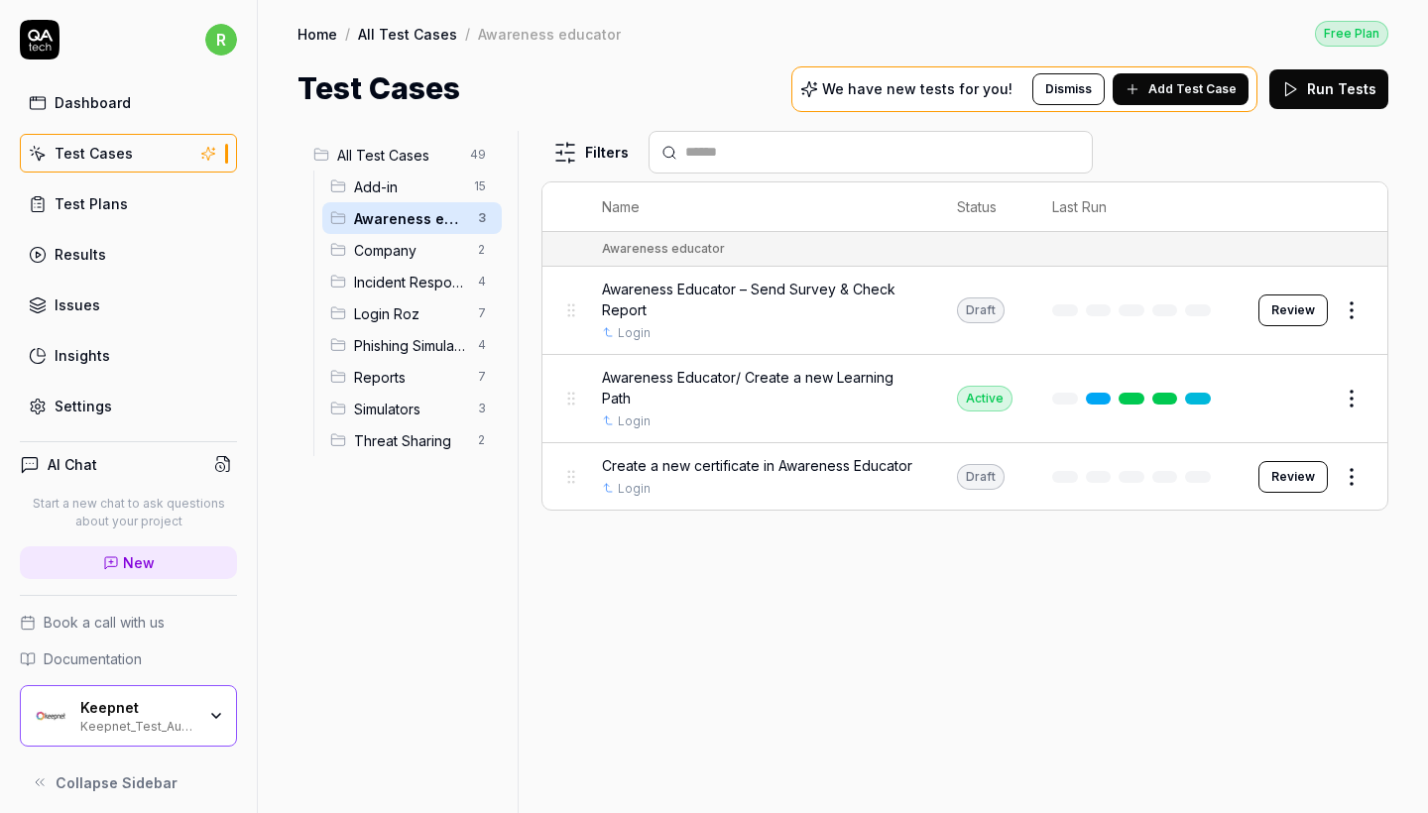
click at [411, 245] on span "Company" at bounding box center [410, 250] width 112 height 21
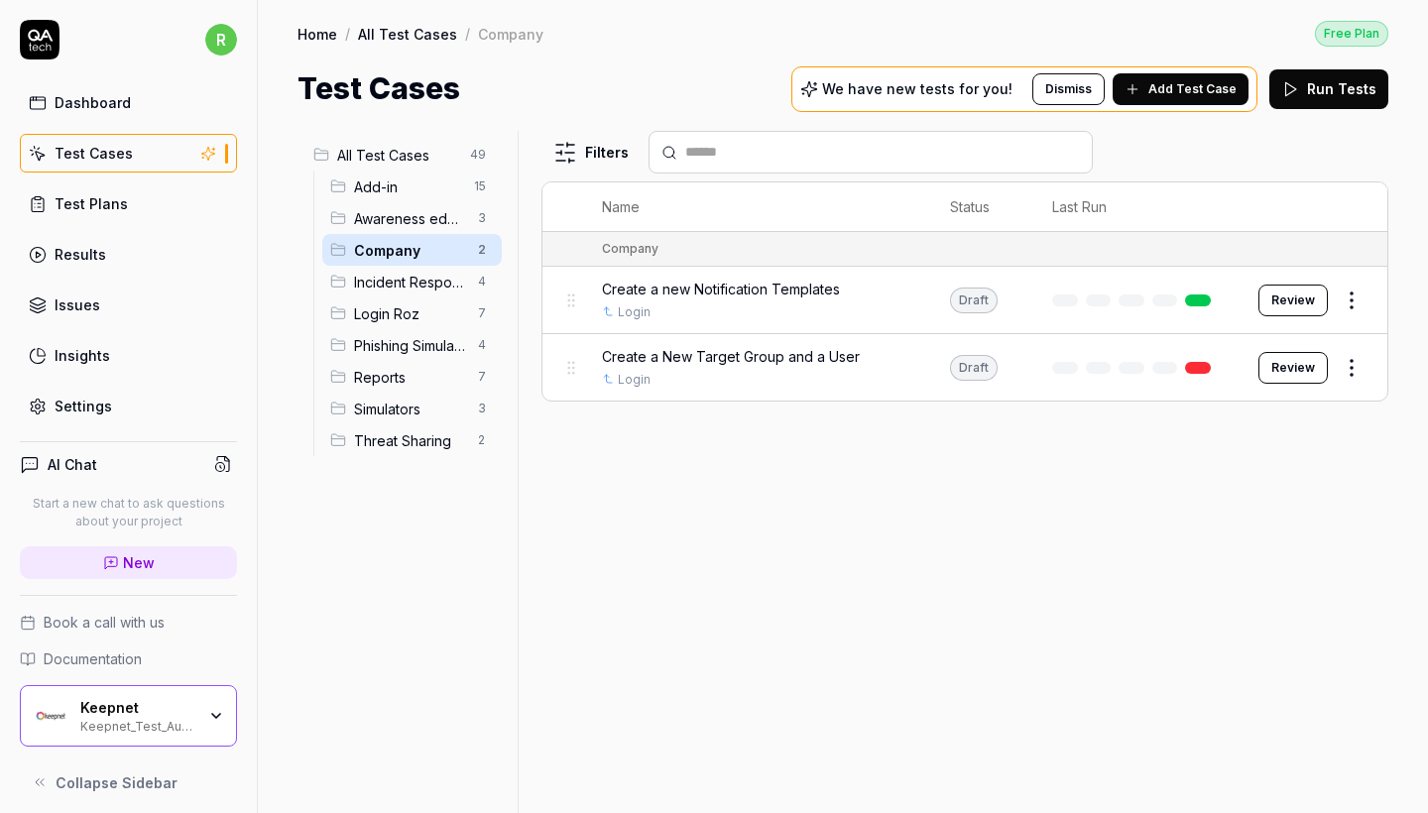
click at [813, 289] on span "Create a new Notification Templates" at bounding box center [721, 289] width 238 height 21
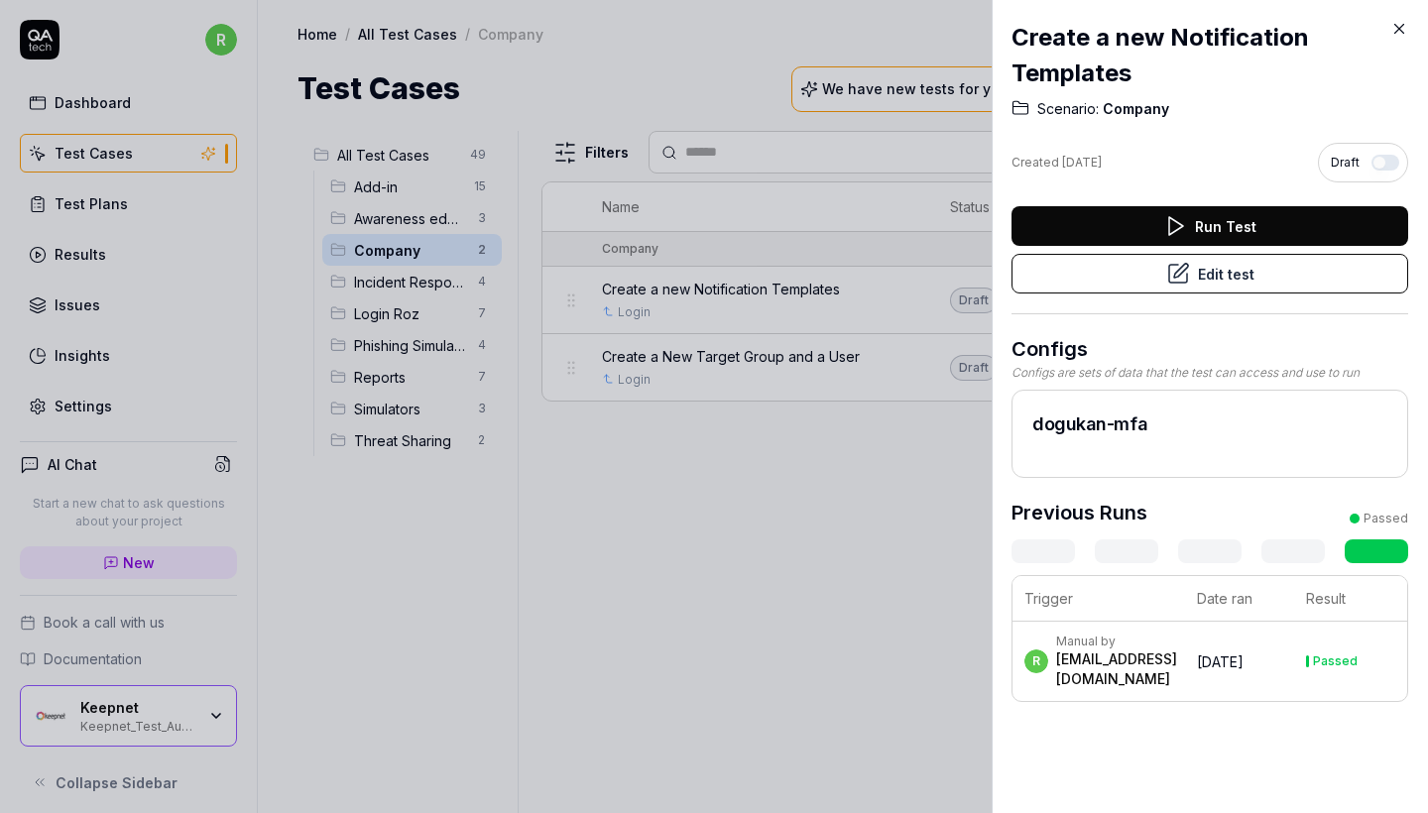
click at [1396, 165] on button "button" at bounding box center [1386, 163] width 28 height 16
click at [1399, 28] on icon at bounding box center [1400, 29] width 9 height 9
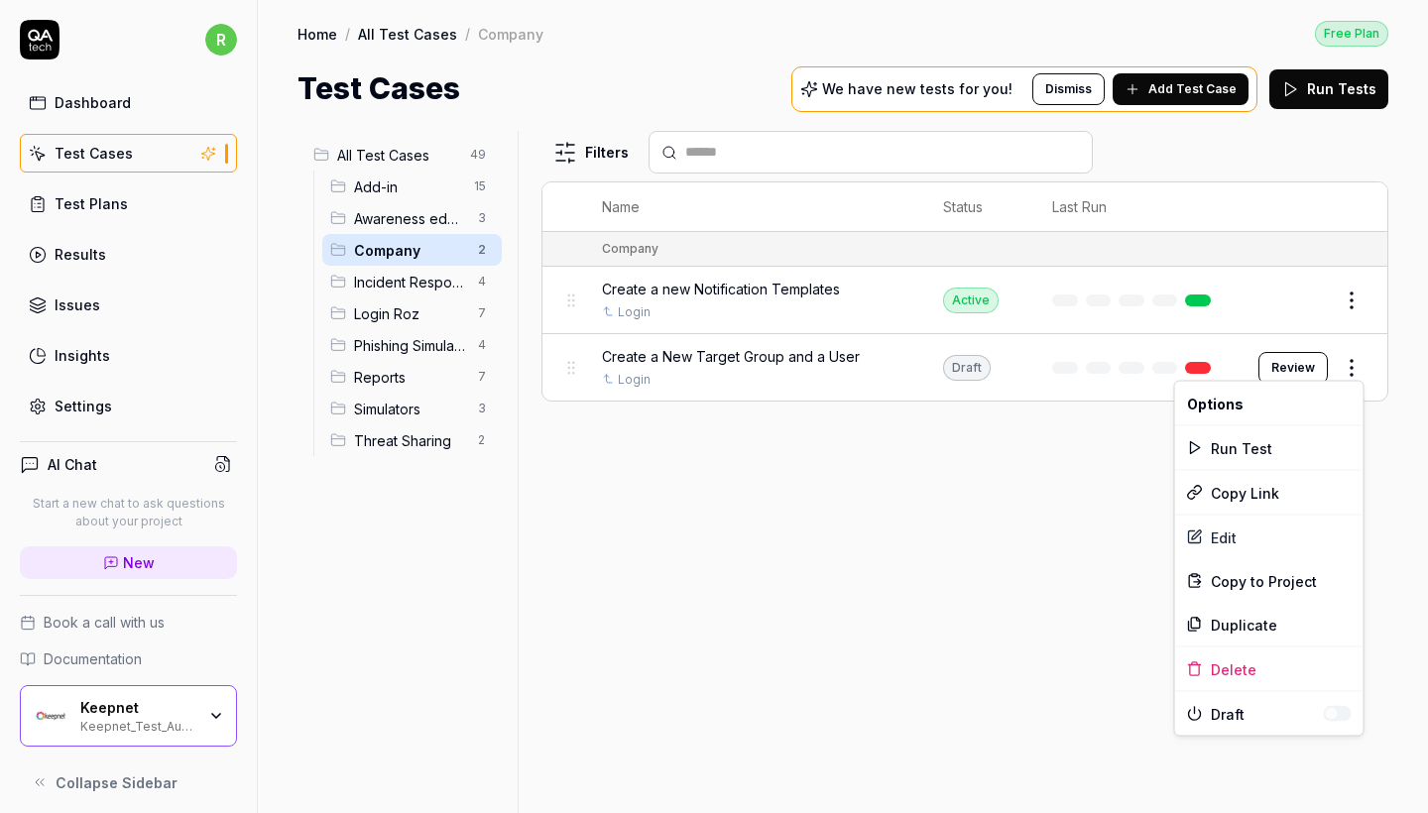
click at [1365, 366] on html "r Dashboard Test Cases Test Plans Results Issues Insights Settings AI Chat Star…" at bounding box center [714, 406] width 1428 height 813
click at [1251, 542] on div "Edit" at bounding box center [1269, 538] width 188 height 44
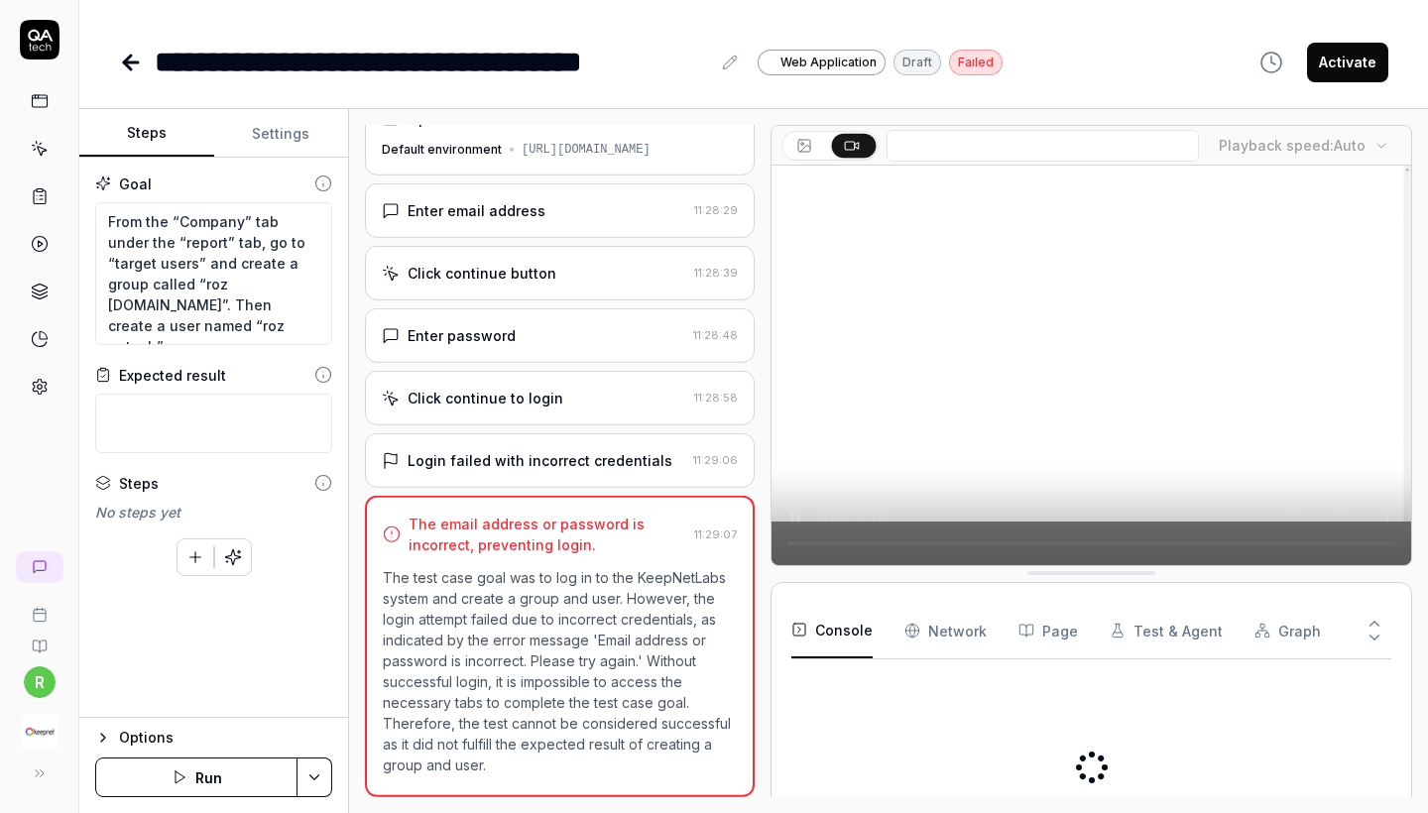
click at [1365, 52] on button "Activate" at bounding box center [1347, 63] width 81 height 40
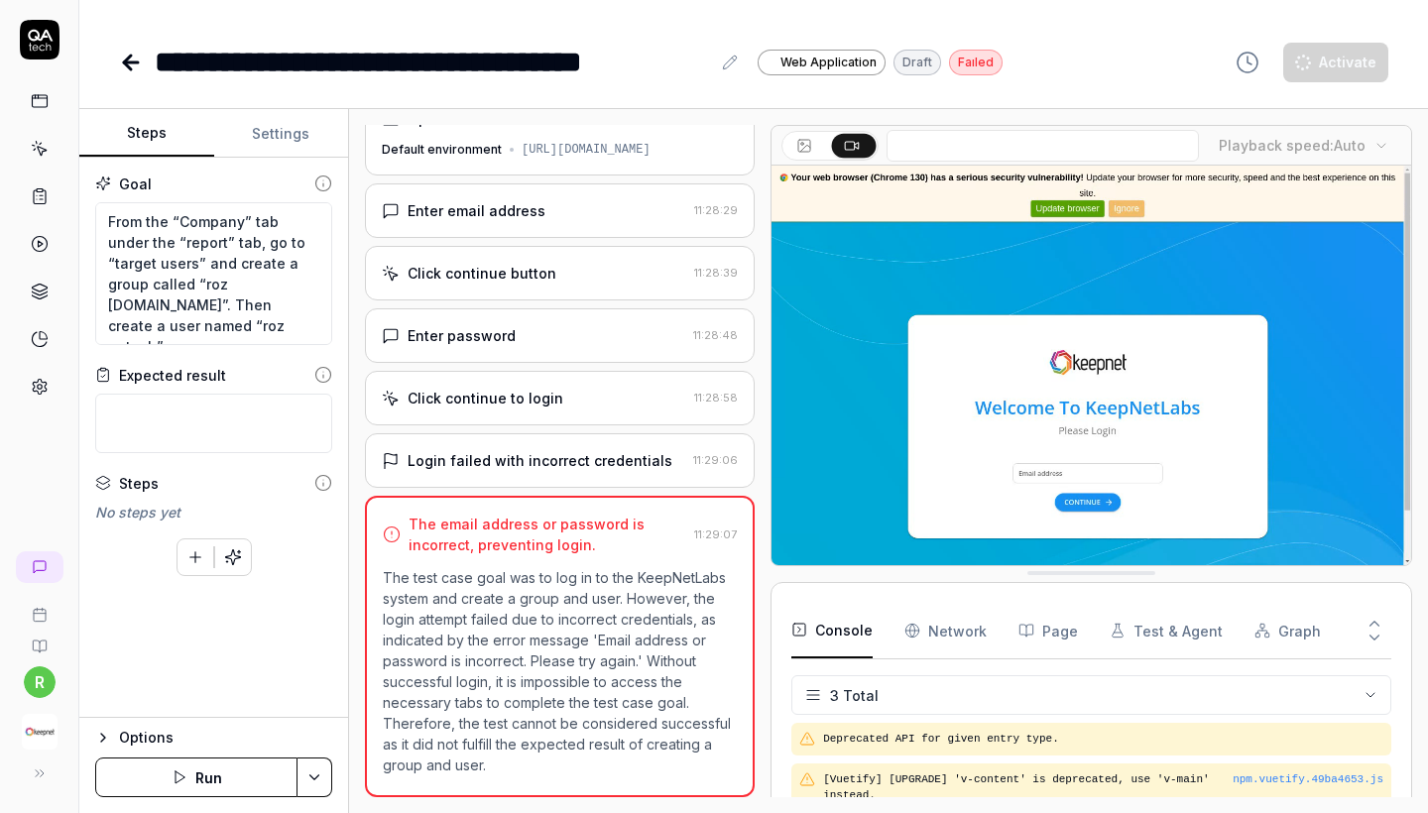
scroll to position [132, 0]
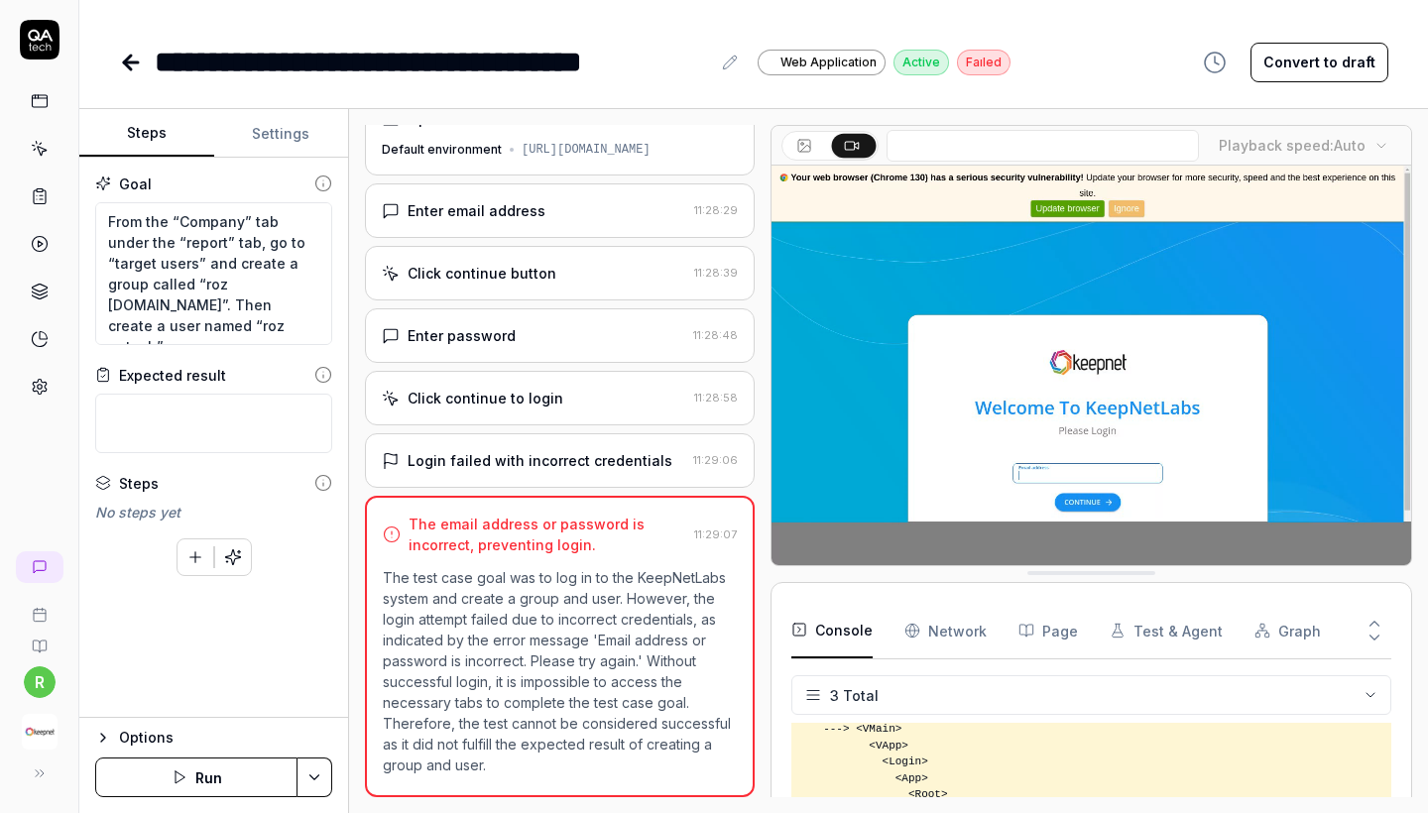
click at [132, 62] on icon at bounding box center [131, 62] width 14 height 0
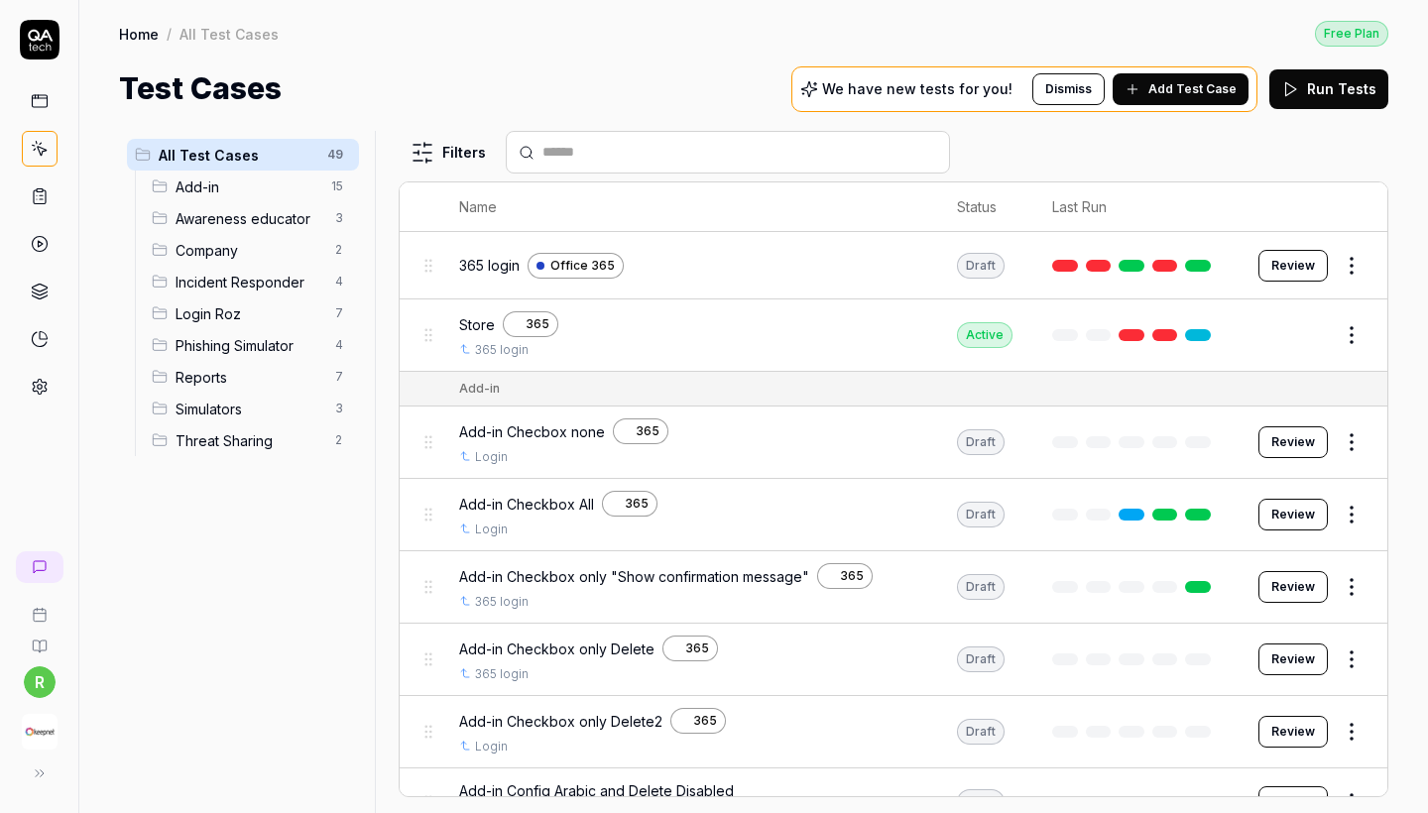
click at [253, 188] on span "Add-in" at bounding box center [248, 187] width 144 height 21
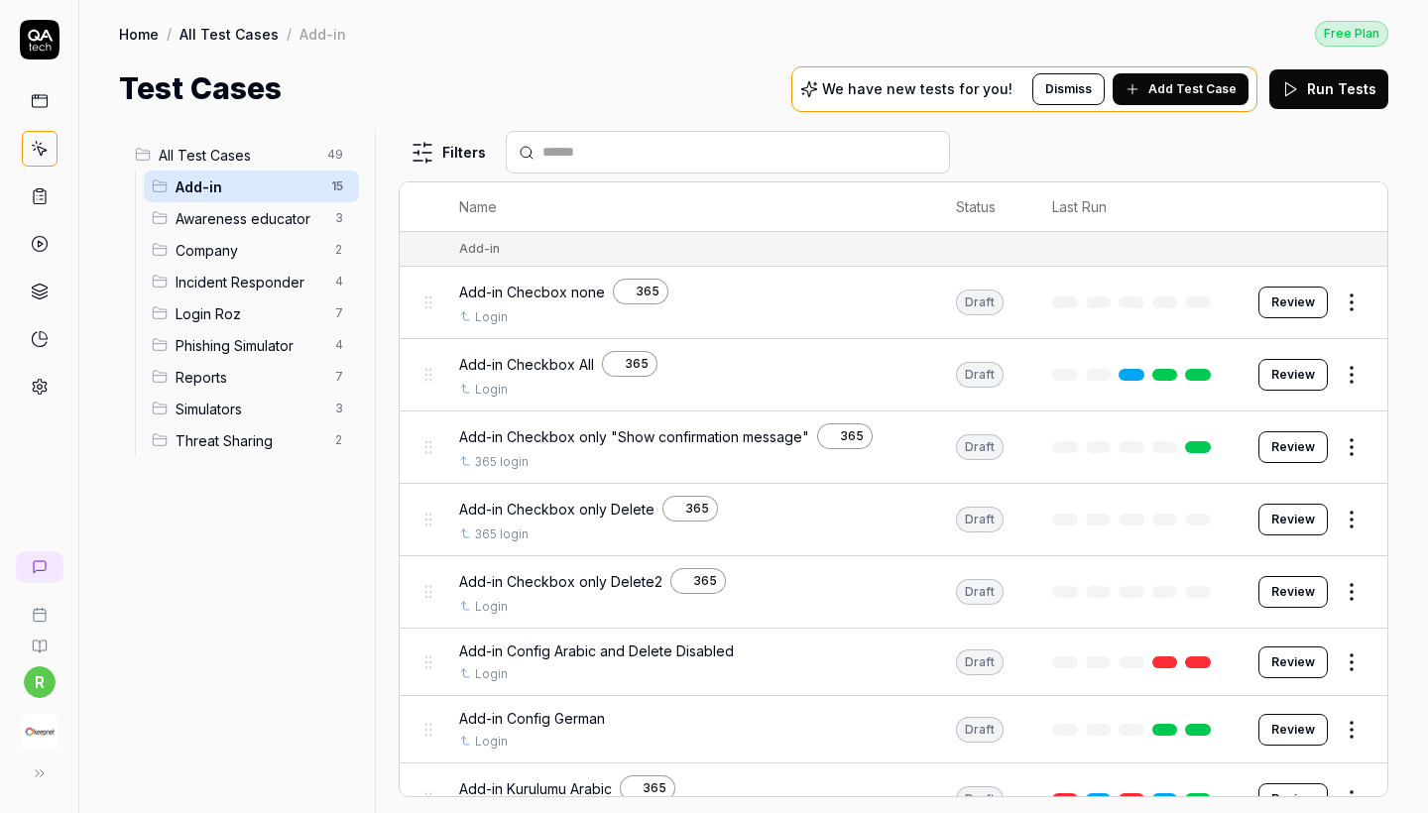
click at [262, 242] on span "Company" at bounding box center [250, 250] width 148 height 21
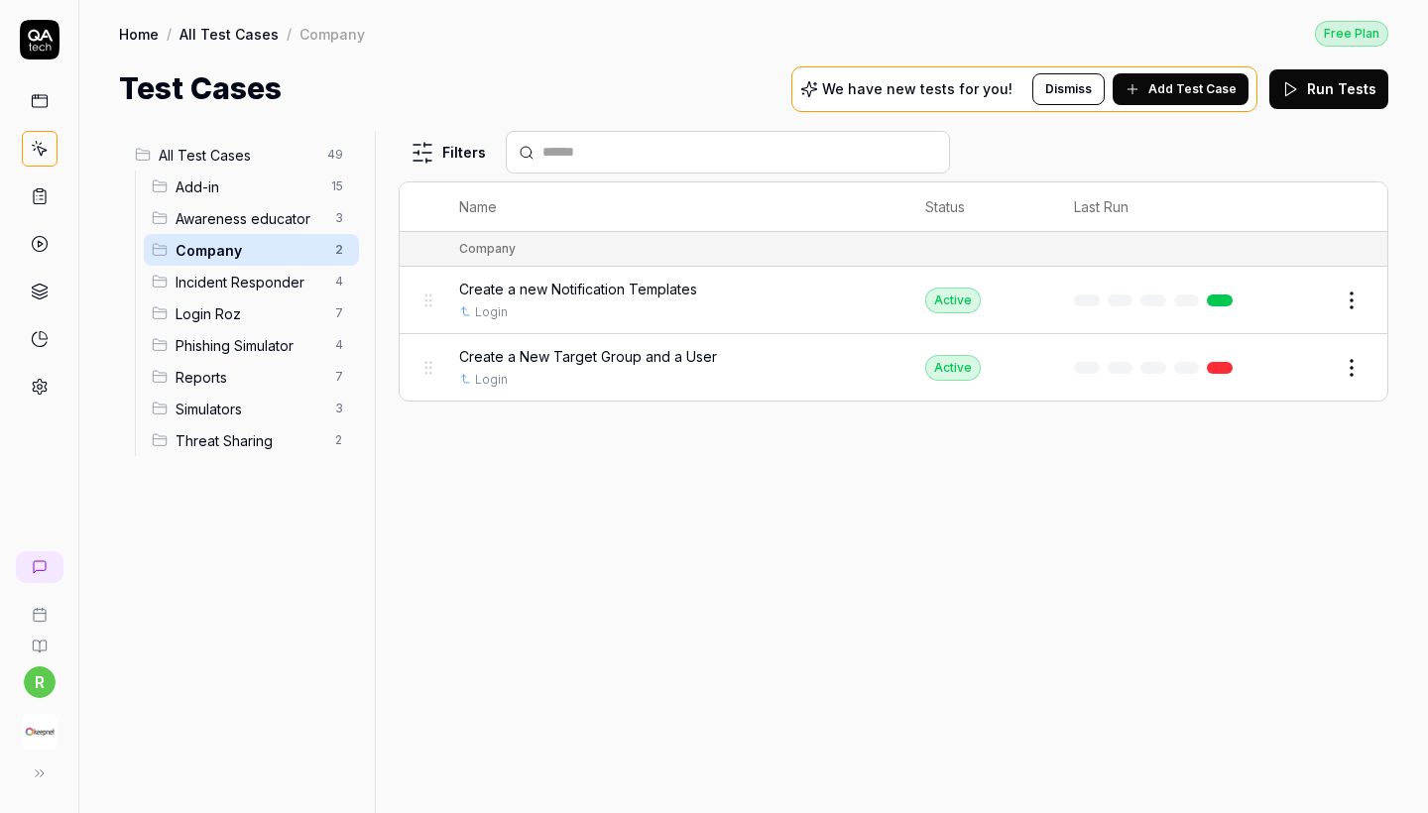
click at [265, 292] on span "Incident Responder" at bounding box center [250, 282] width 148 height 21
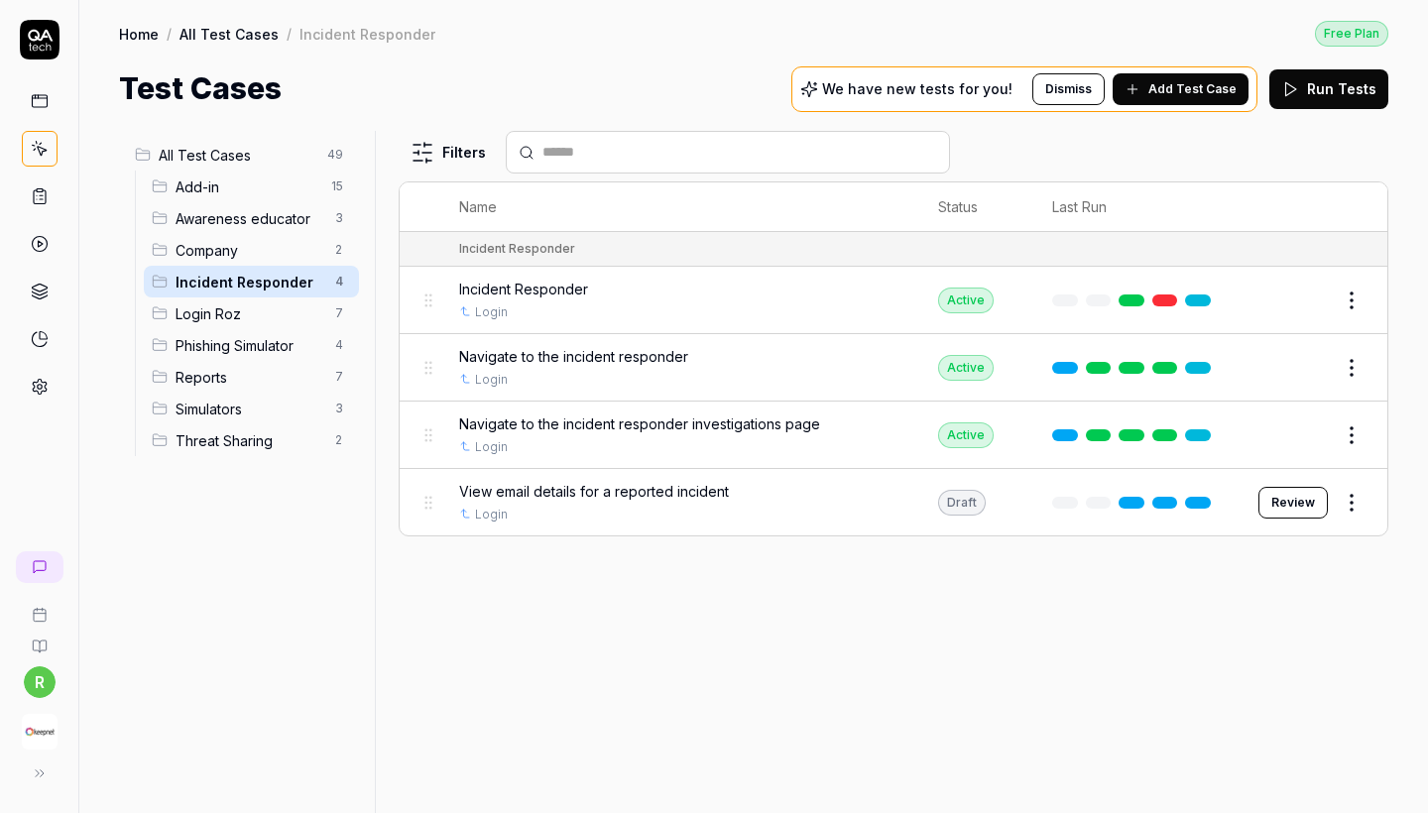
click at [273, 261] on div "Company 2" at bounding box center [251, 250] width 215 height 32
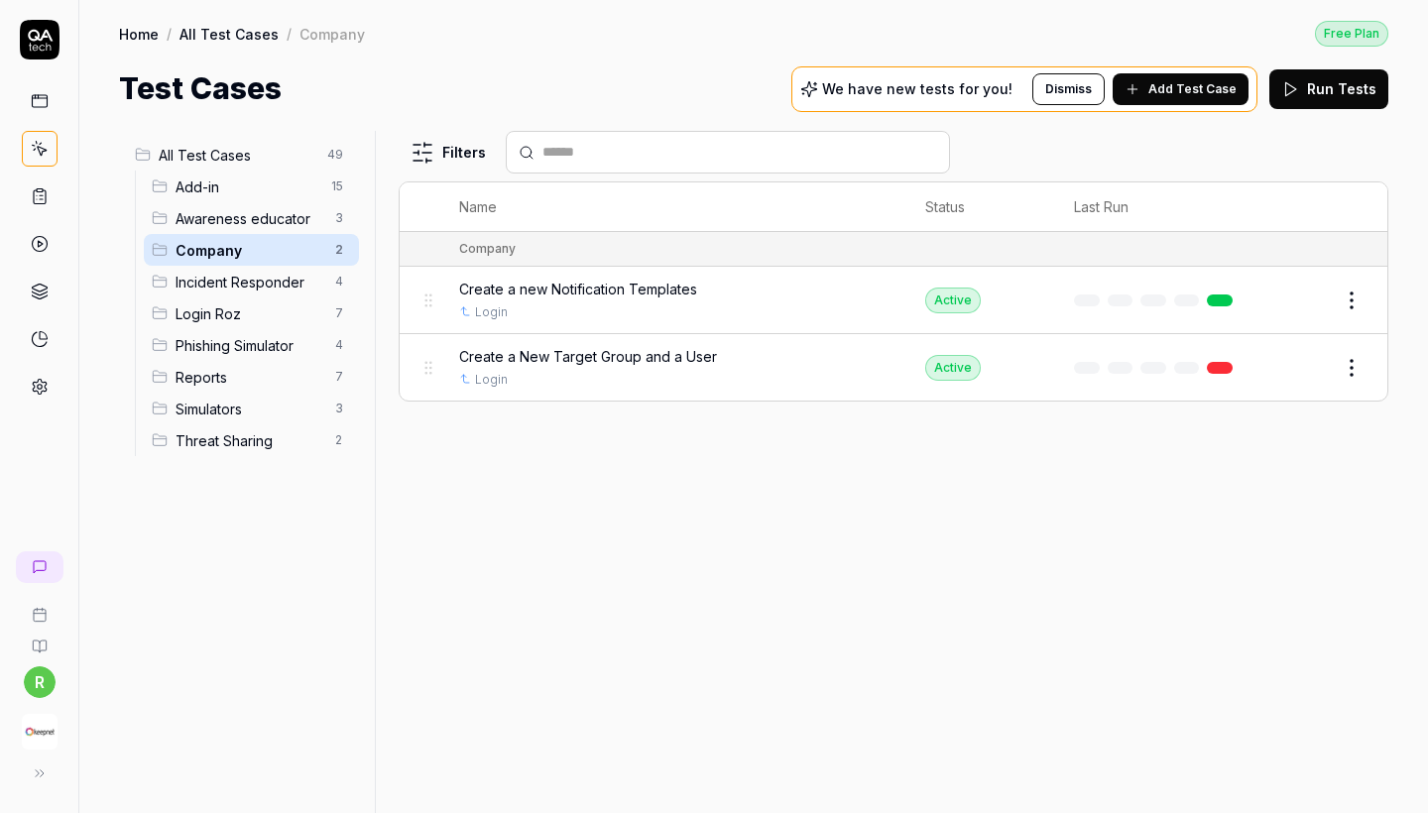
click at [271, 221] on span "Awareness educator" at bounding box center [250, 218] width 148 height 21
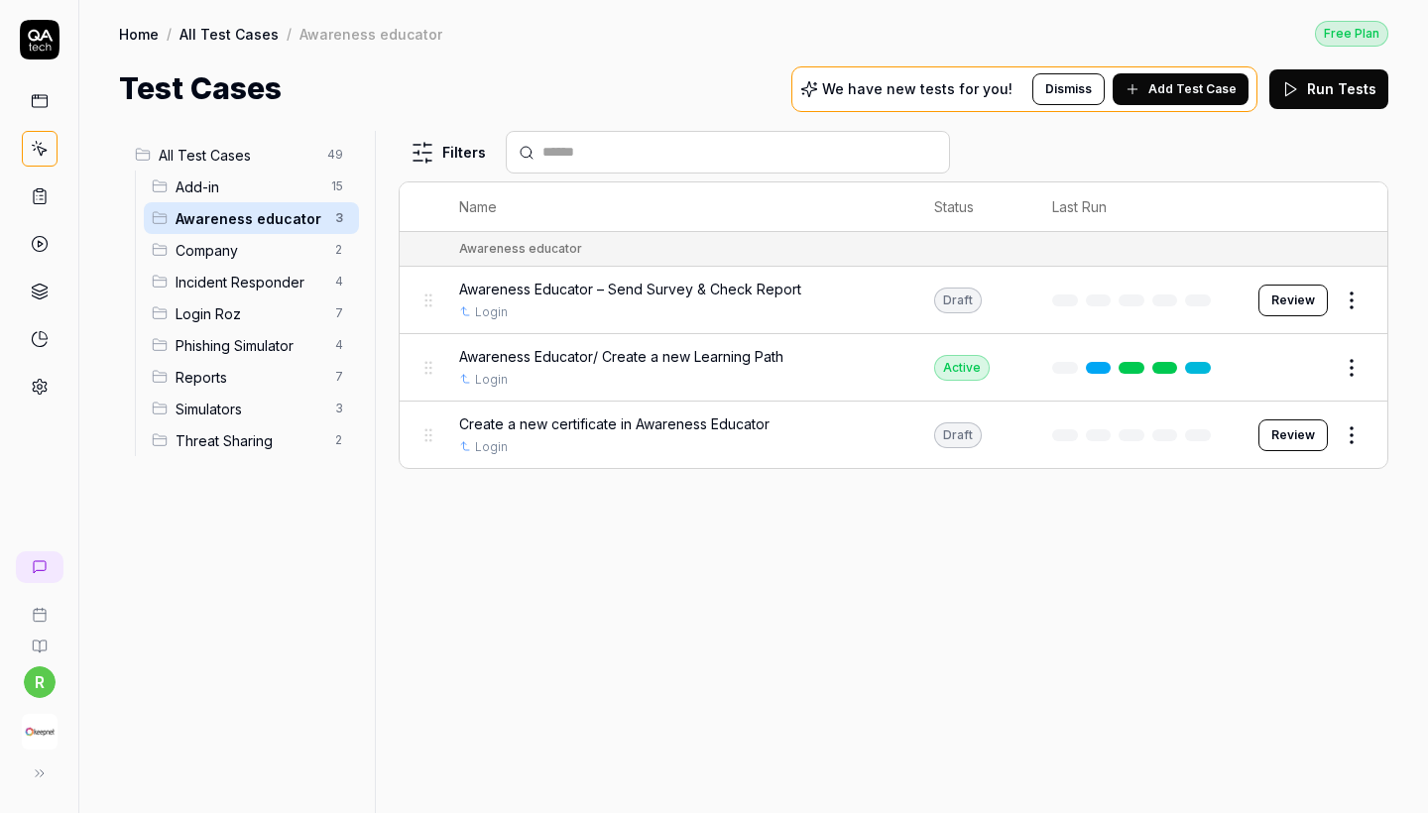
click at [274, 252] on span "Company" at bounding box center [250, 250] width 148 height 21
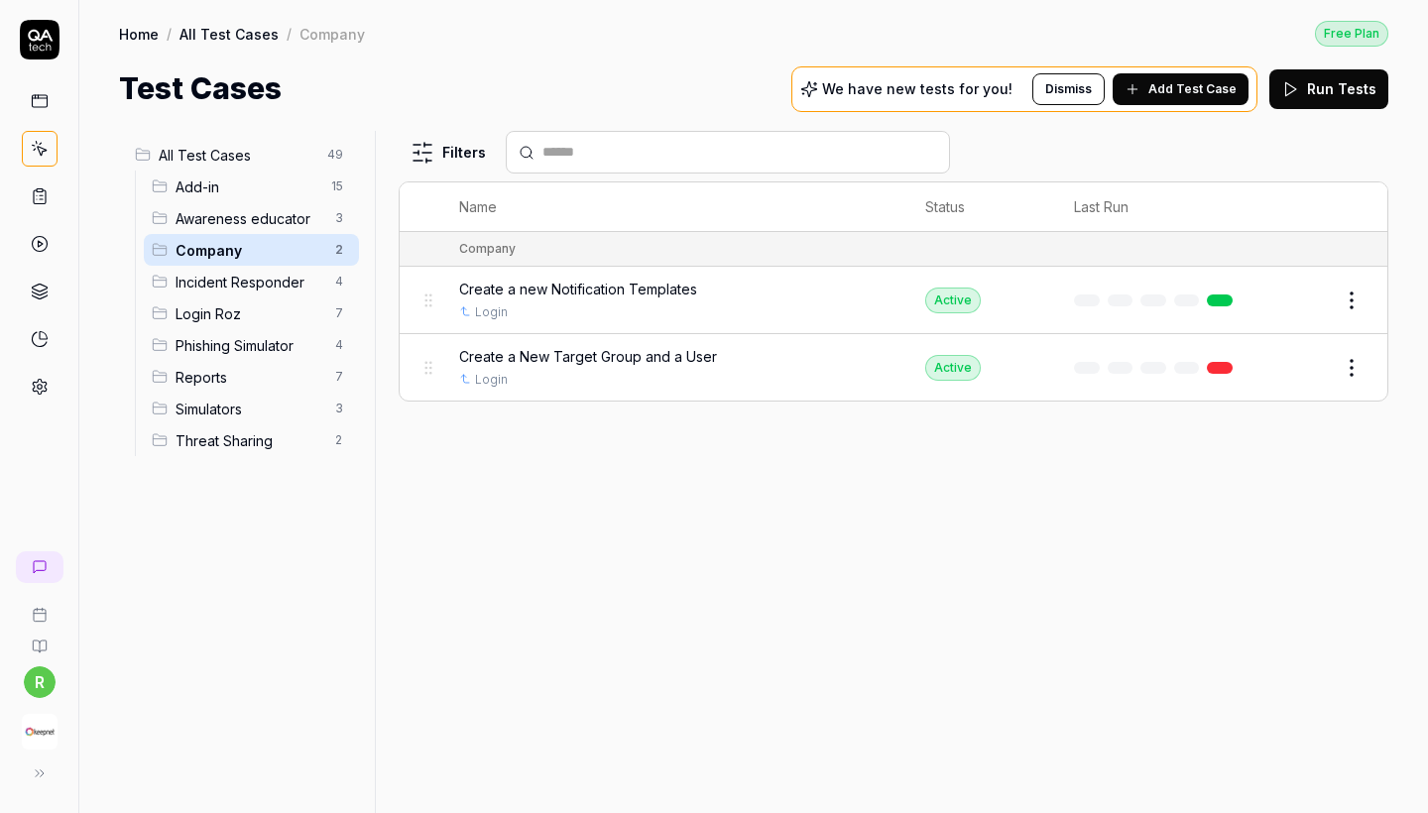
click at [571, 284] on span "Create a new Notification Templates" at bounding box center [578, 289] width 238 height 21
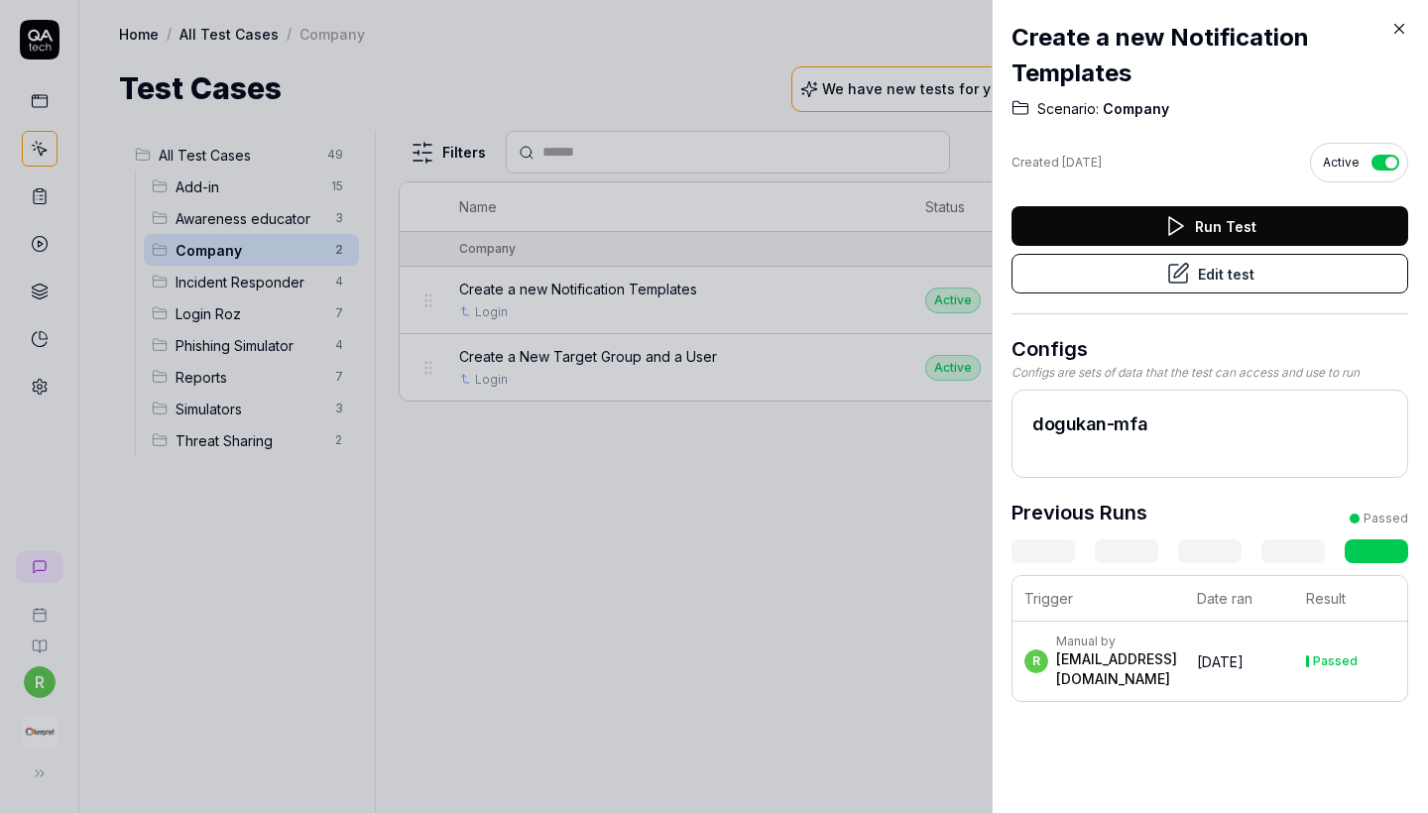
click at [1210, 272] on button "Edit test" at bounding box center [1210, 274] width 397 height 40
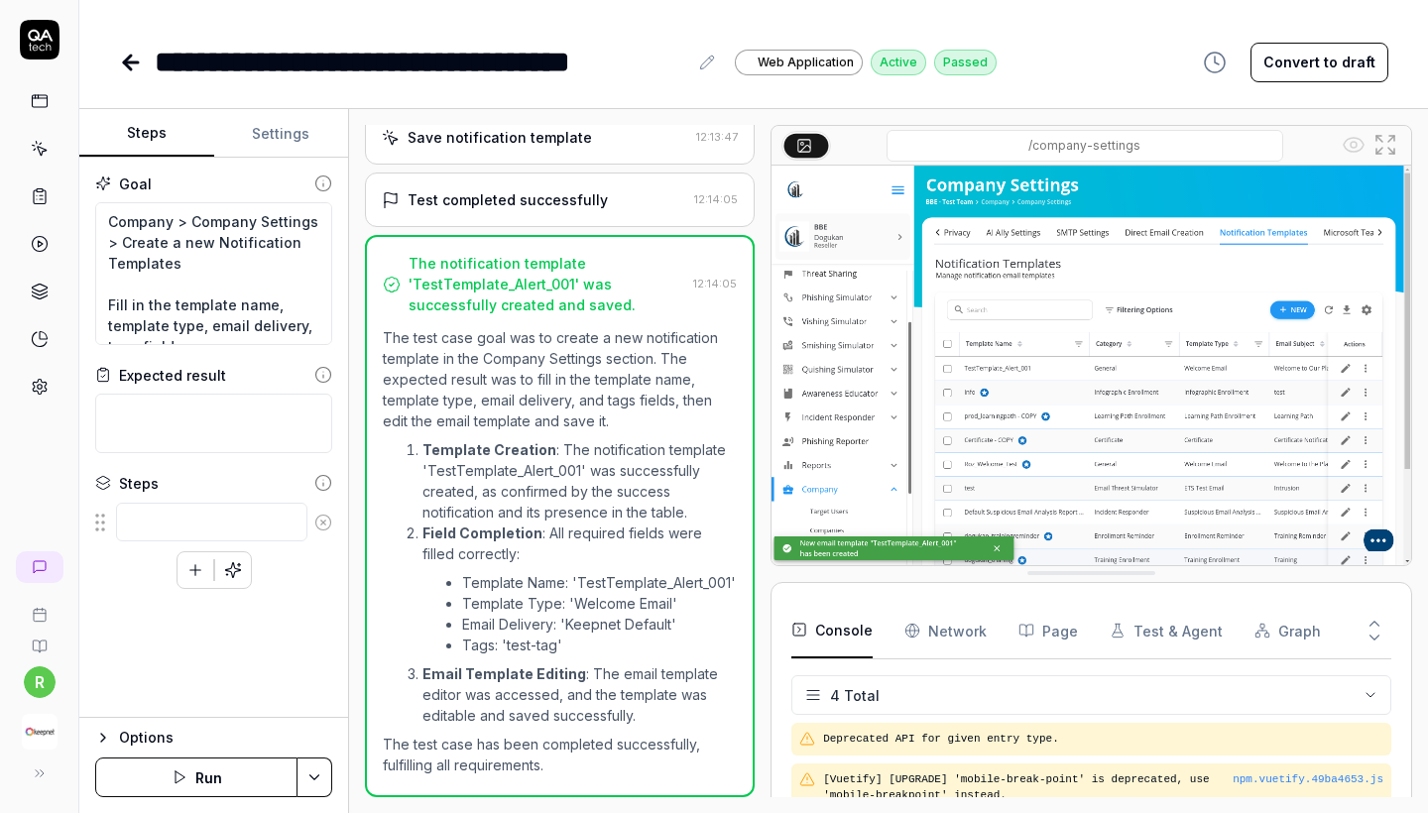
scroll to position [314, 0]
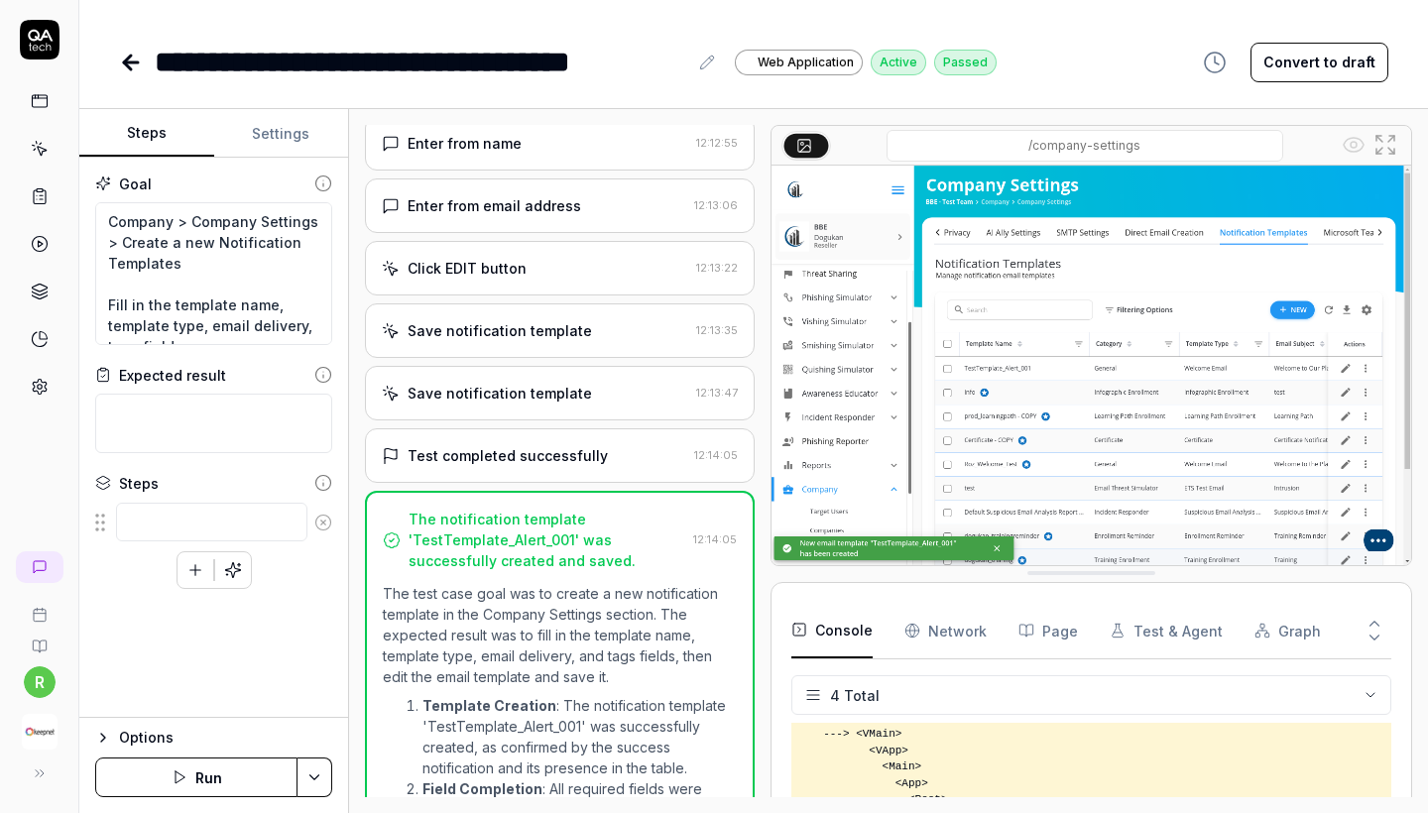
click at [595, 466] on div "Test completed successfully" at bounding box center [508, 455] width 200 height 21
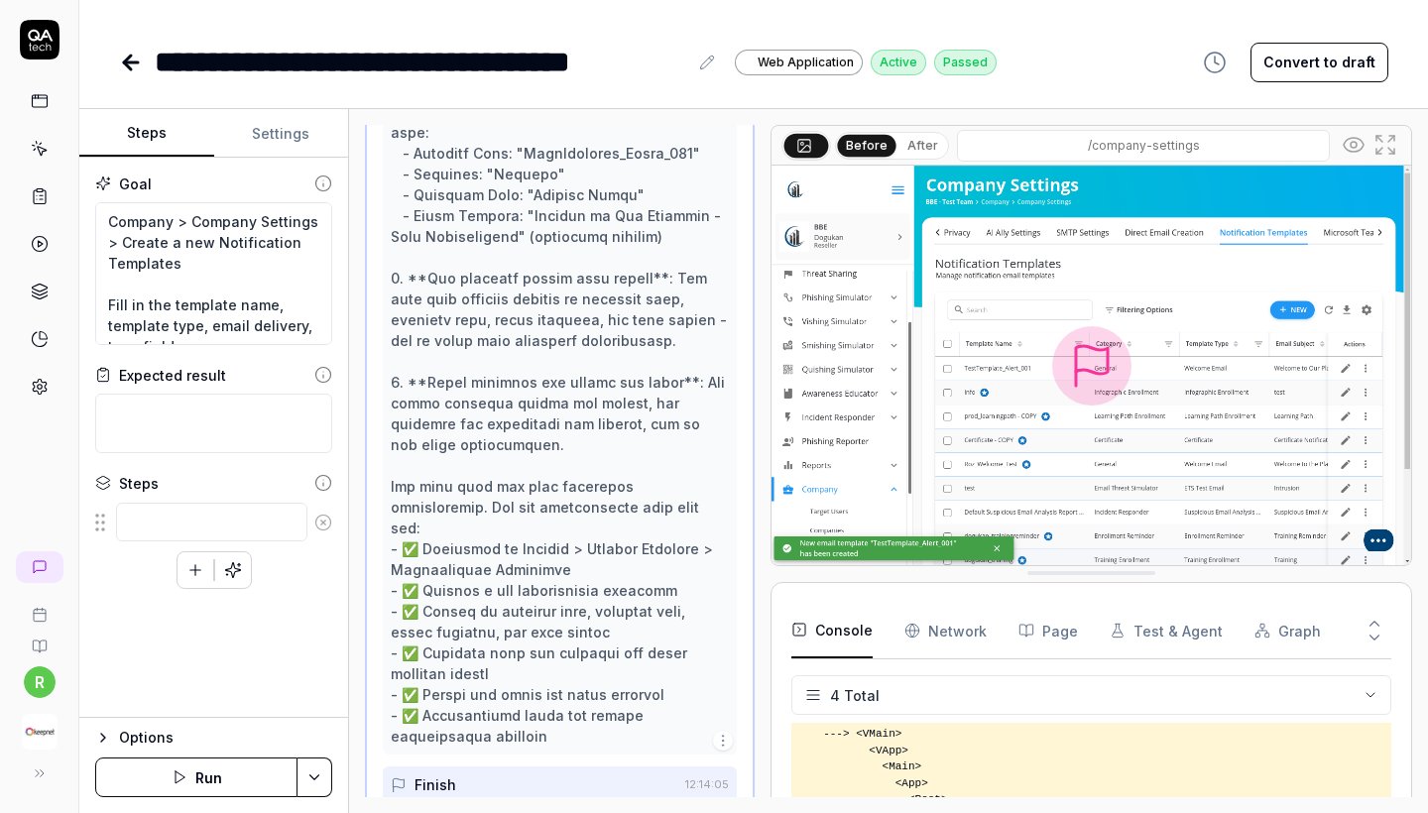
scroll to position [1188, 0]
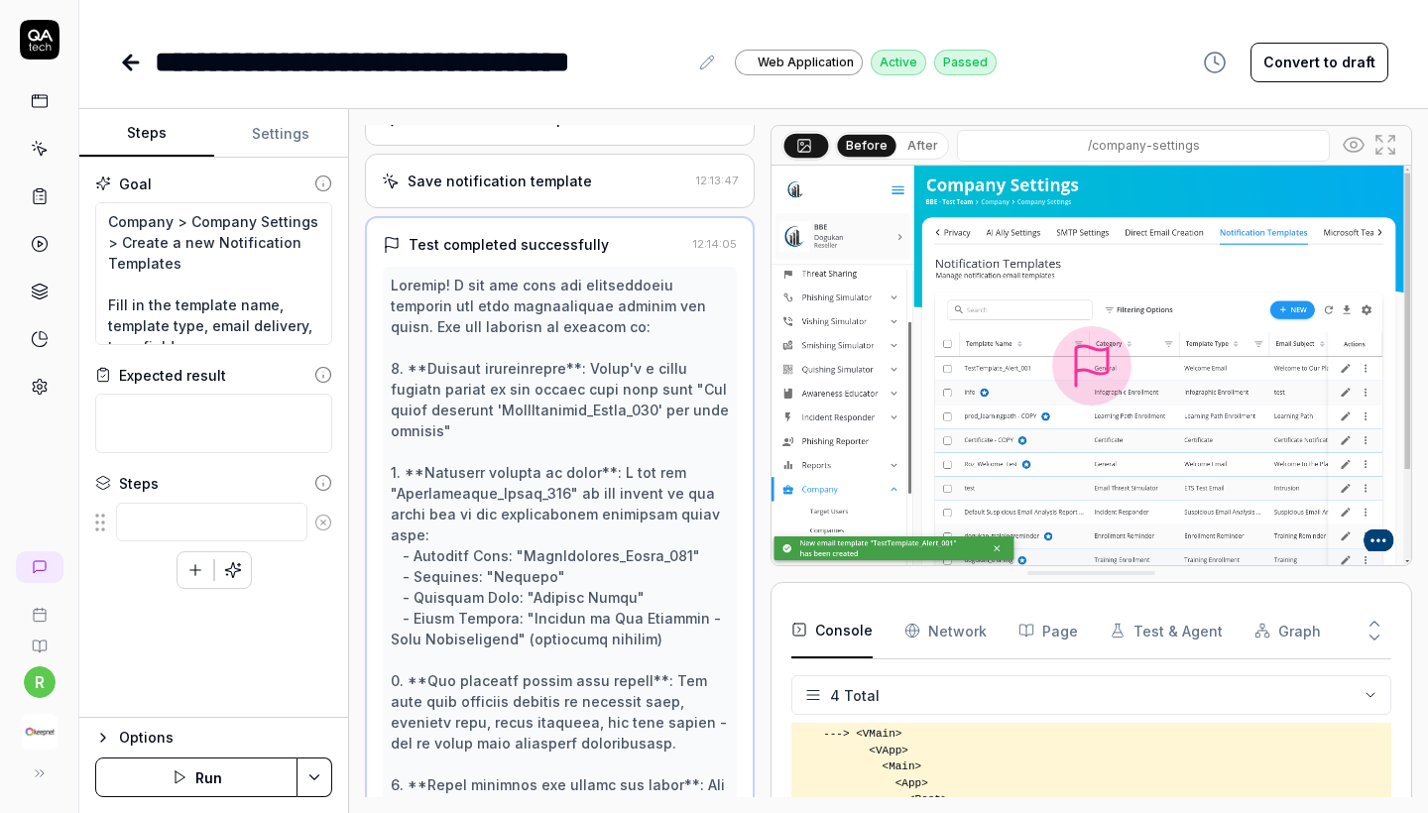
click at [576, 208] on div "Save notification template 12:13:47" at bounding box center [560, 181] width 390 height 55
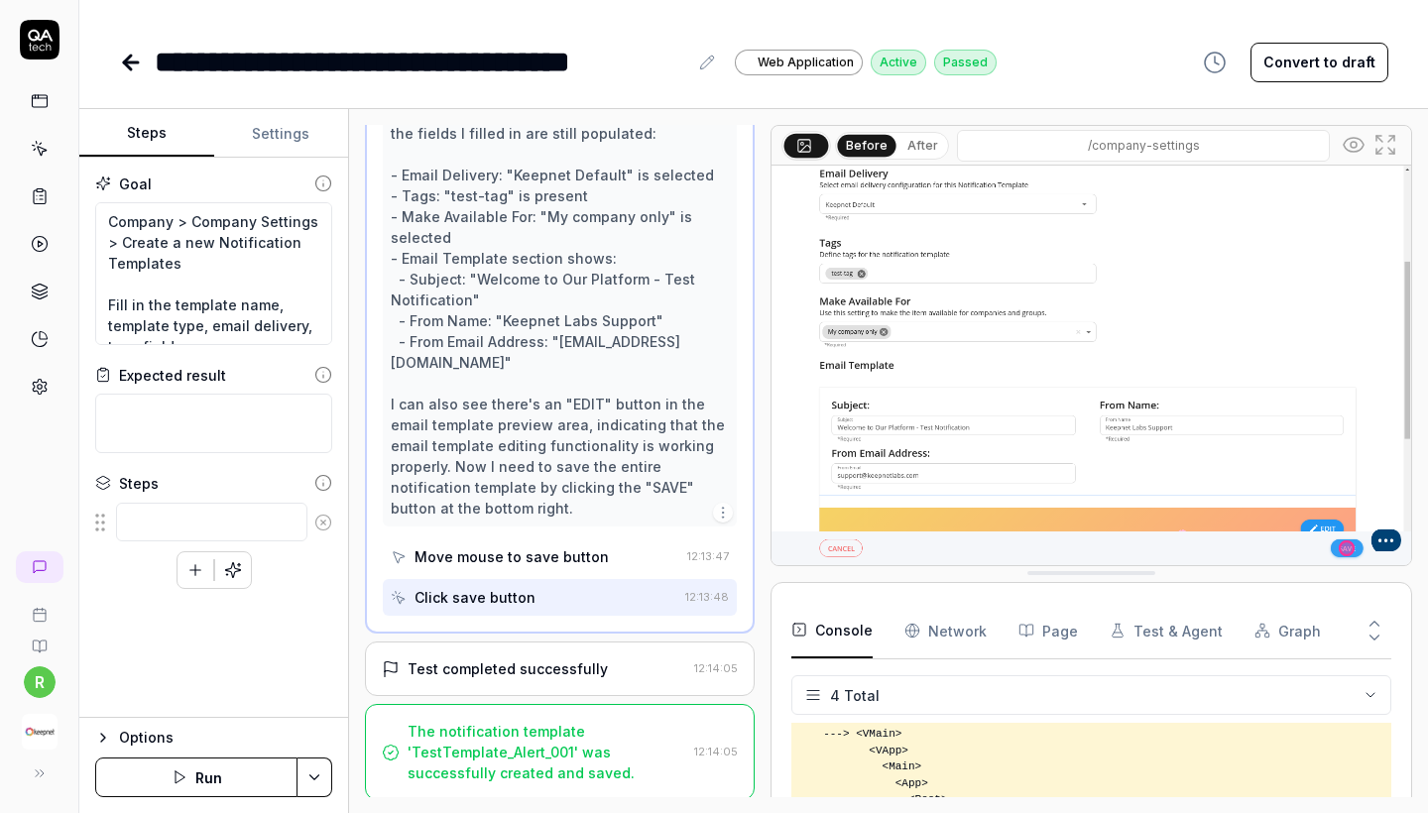
scroll to position [0, 0]
click at [576, 673] on div "Test completed successfully" at bounding box center [508, 669] width 200 height 21
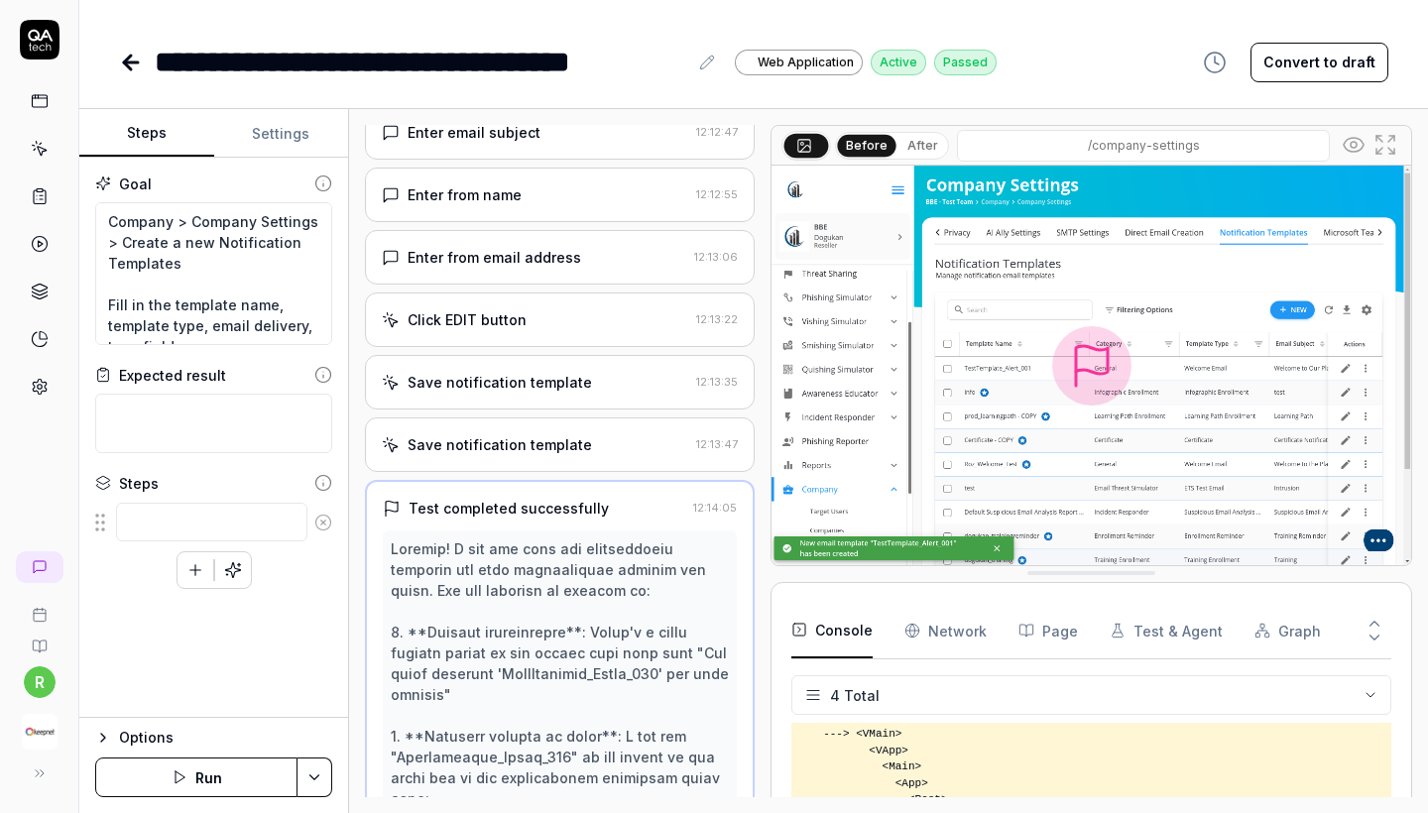
scroll to position [751, 0]
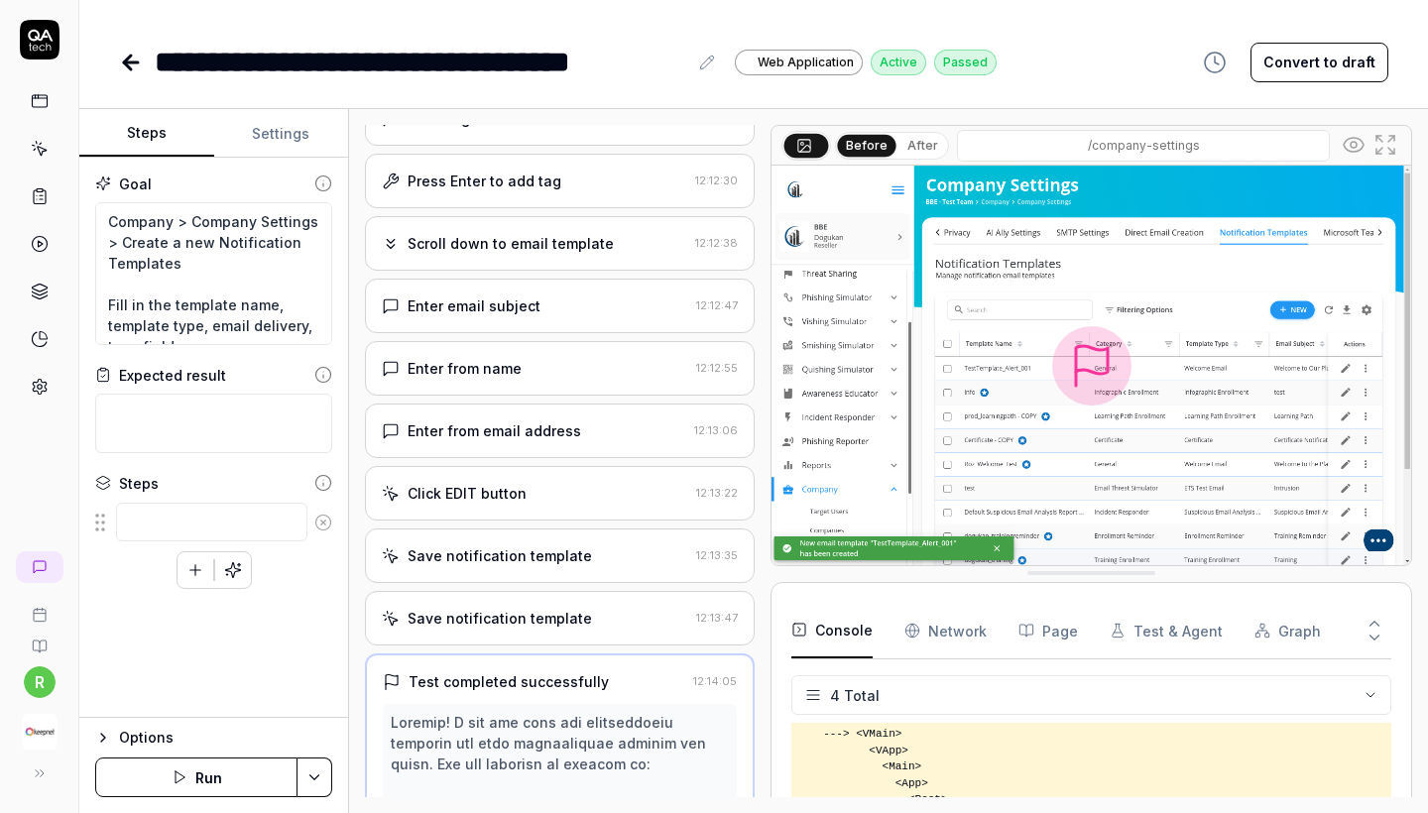
click at [558, 539] on div "Open browser 12:08:05 Default environment https://test-ui.devkeepnet.com/ Navig…" at bounding box center [560, 461] width 390 height 673
click at [561, 566] on div "Save notification template" at bounding box center [500, 556] width 185 height 21
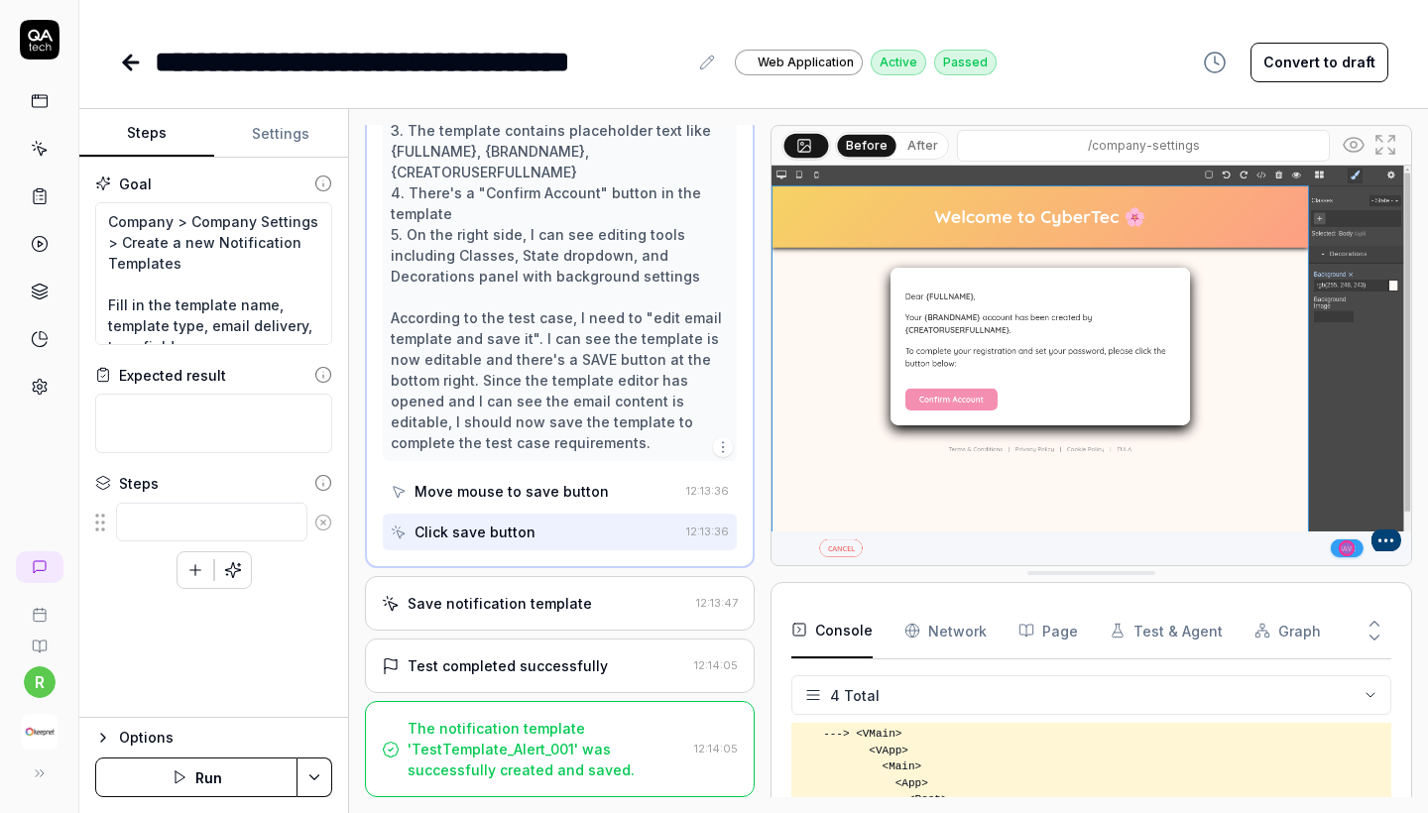
scroll to position [1382, 0]
click at [558, 609] on div "Save notification template" at bounding box center [500, 603] width 185 height 21
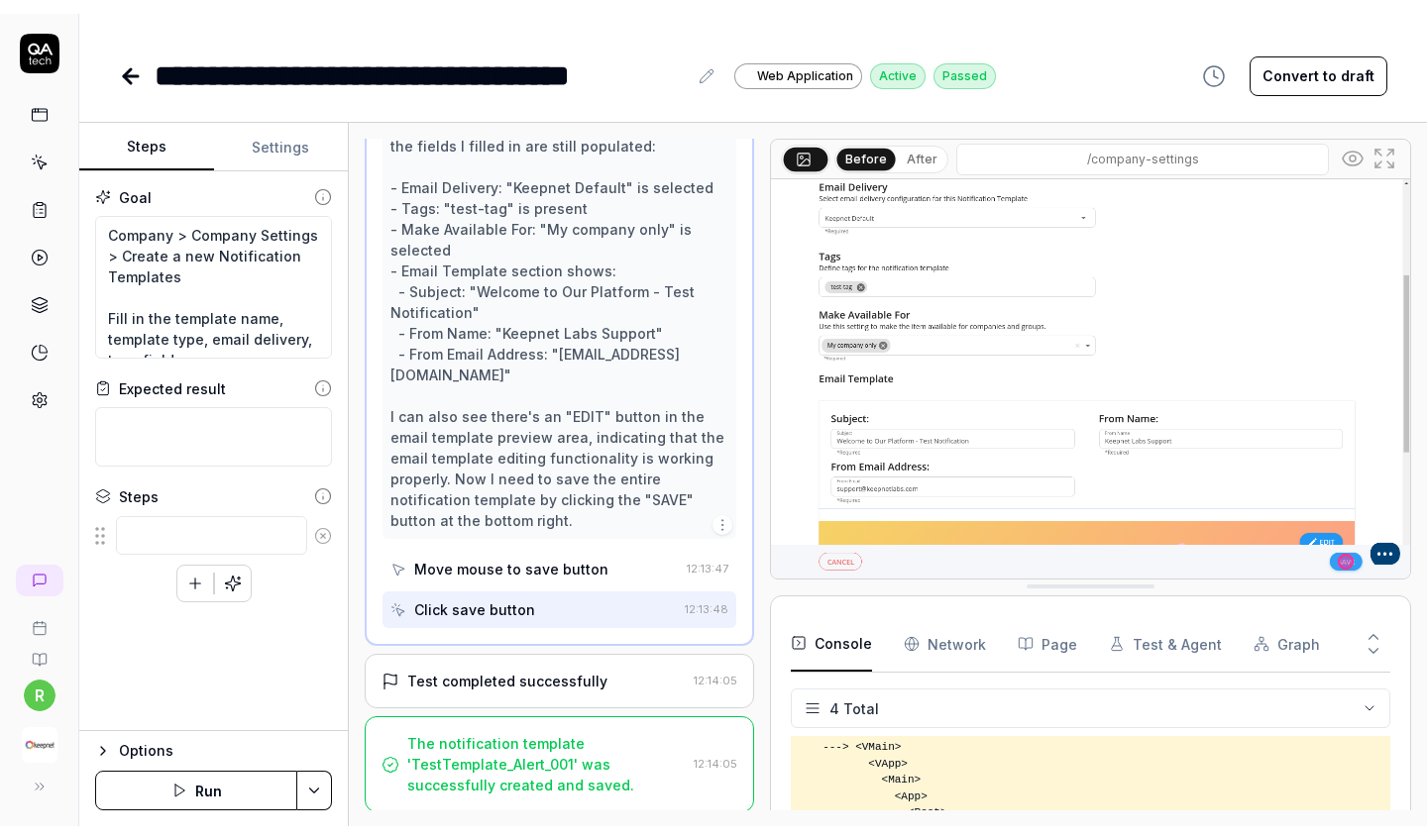
scroll to position [1338, 0]
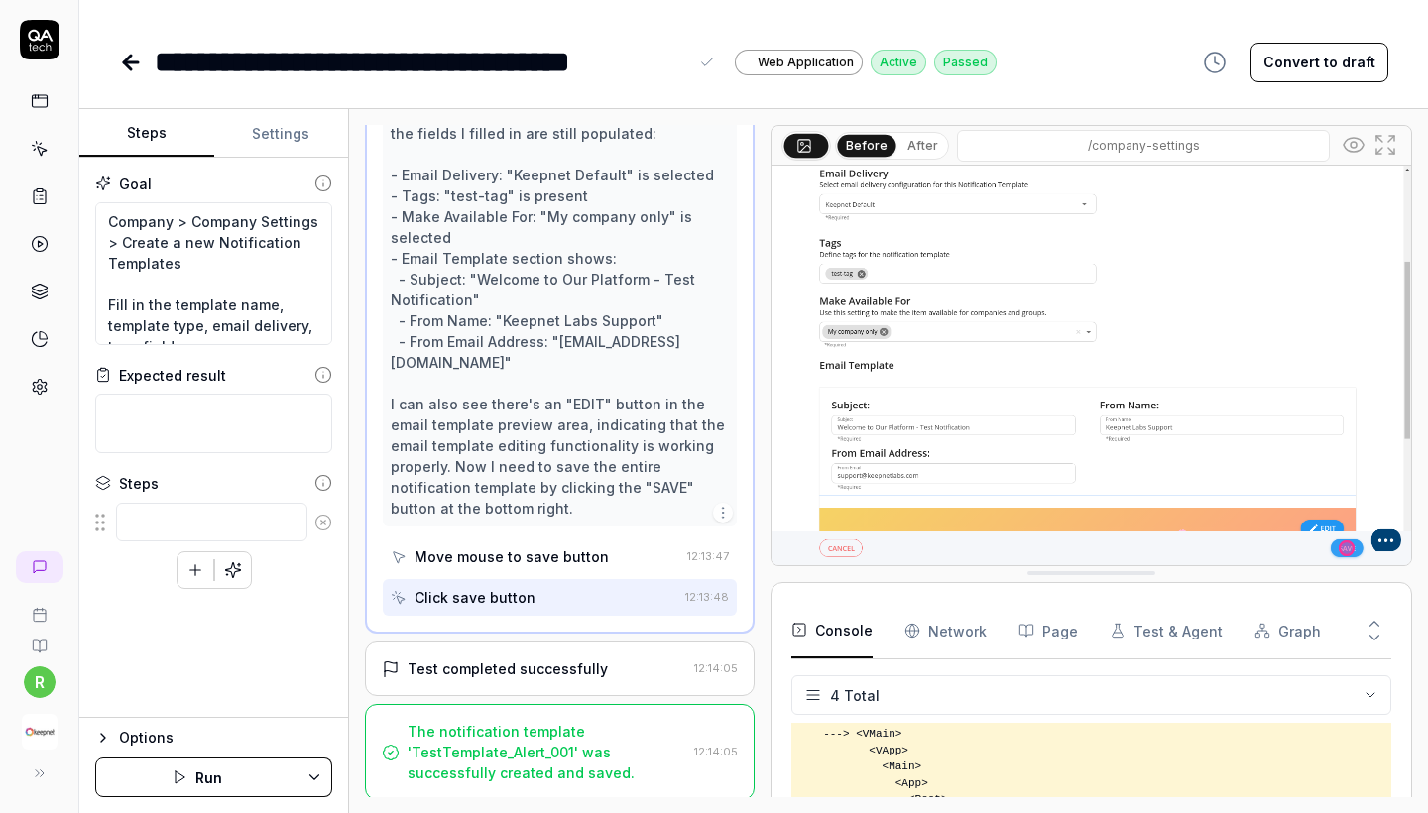
click at [366, 54] on div "**********" at bounding box center [421, 62] width 533 height 45
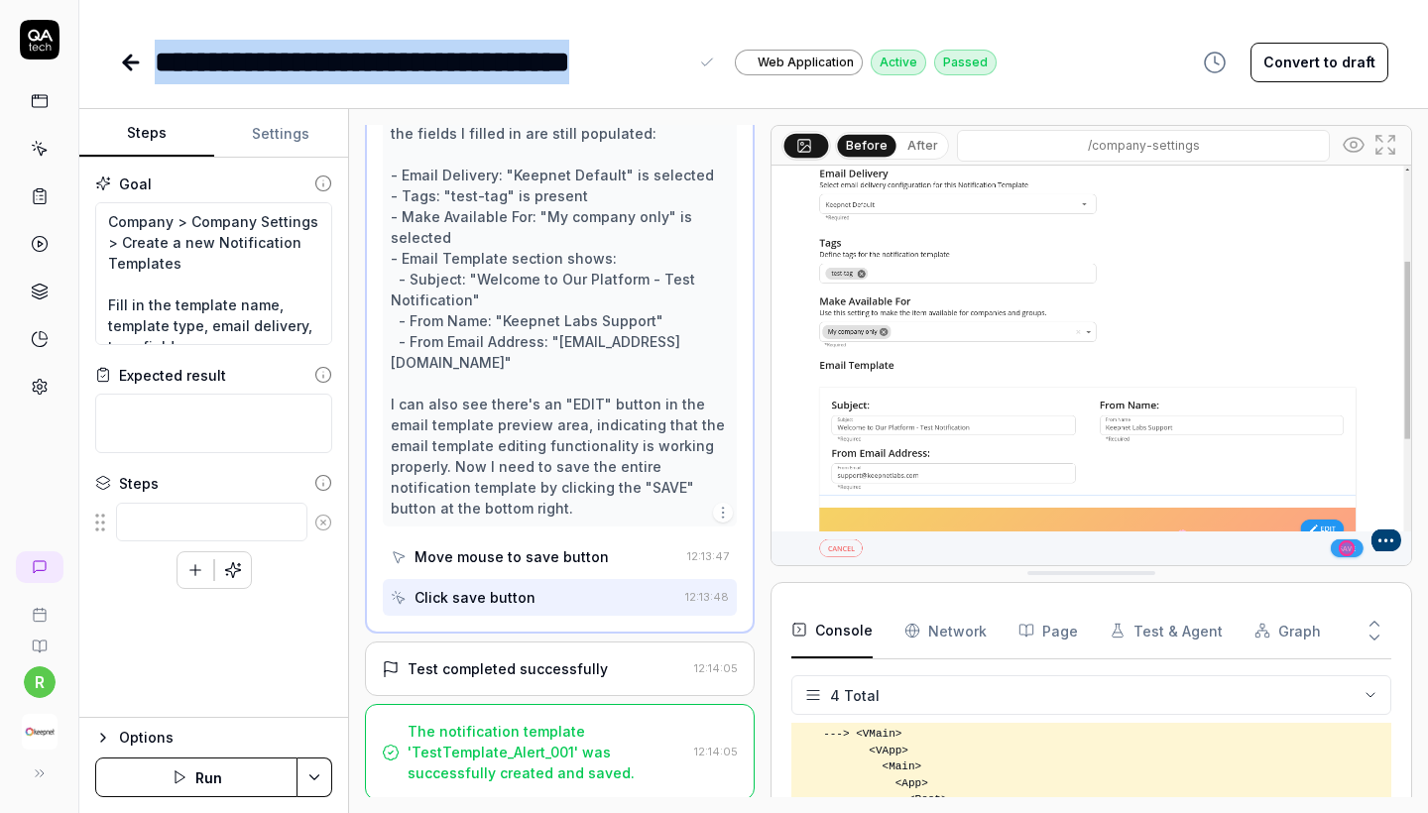
click at [366, 54] on div "**********" at bounding box center [421, 62] width 533 height 45
copy div "**********"
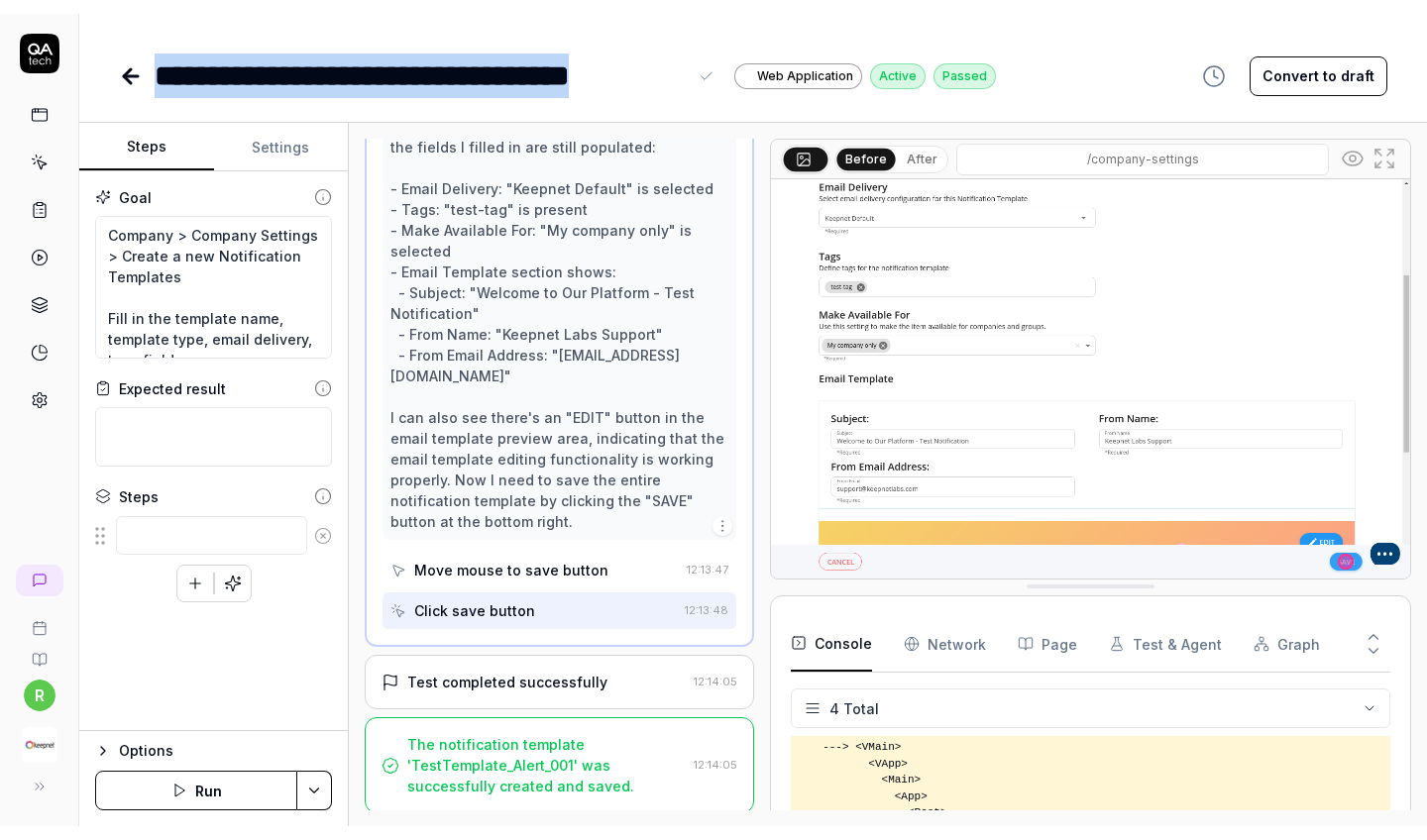
scroll to position [1310, 0]
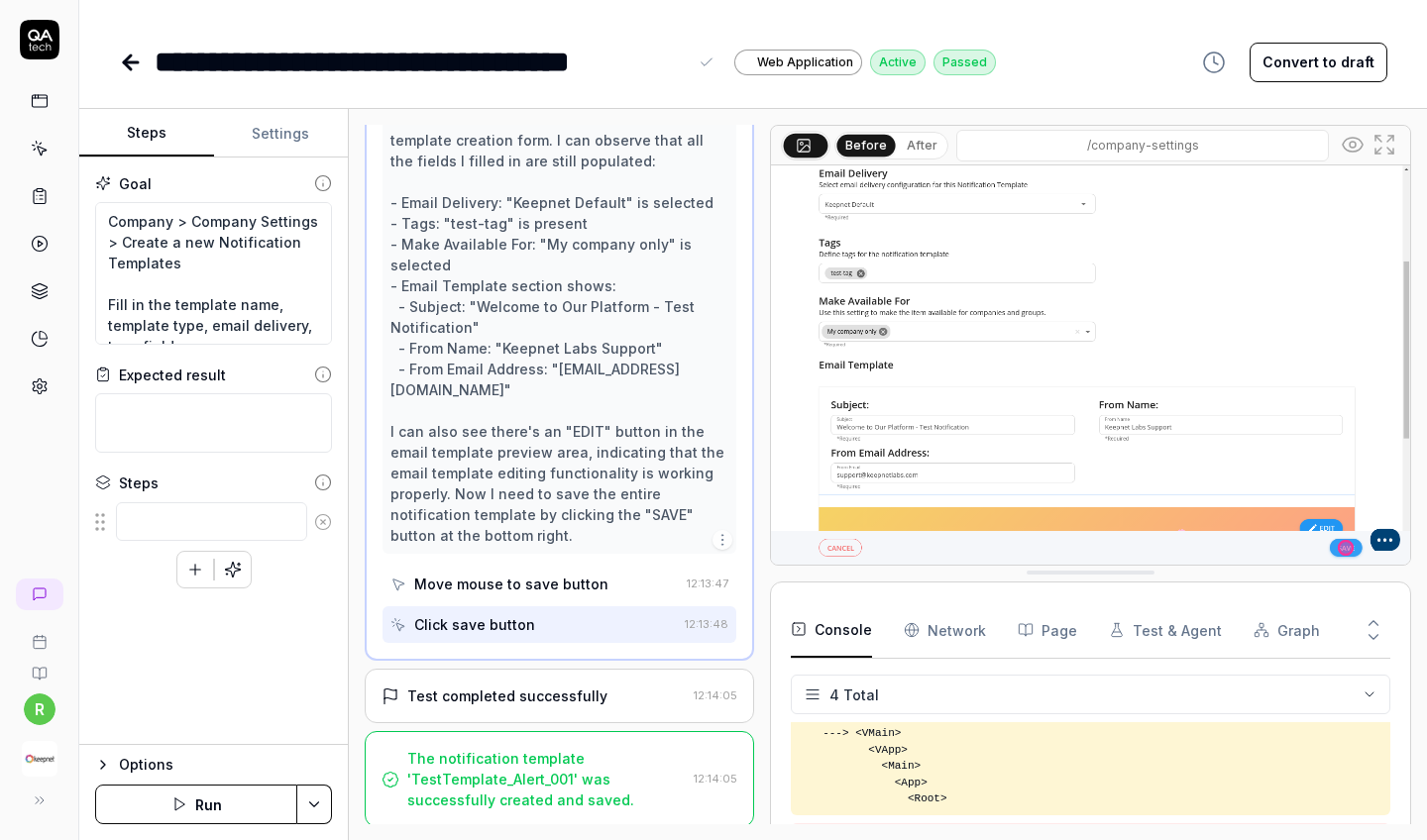
click at [1120, 70] on div "**********" at bounding box center [753, 62] width 1269 height 45
click at [387, 59] on div "**********" at bounding box center [421, 62] width 533 height 45
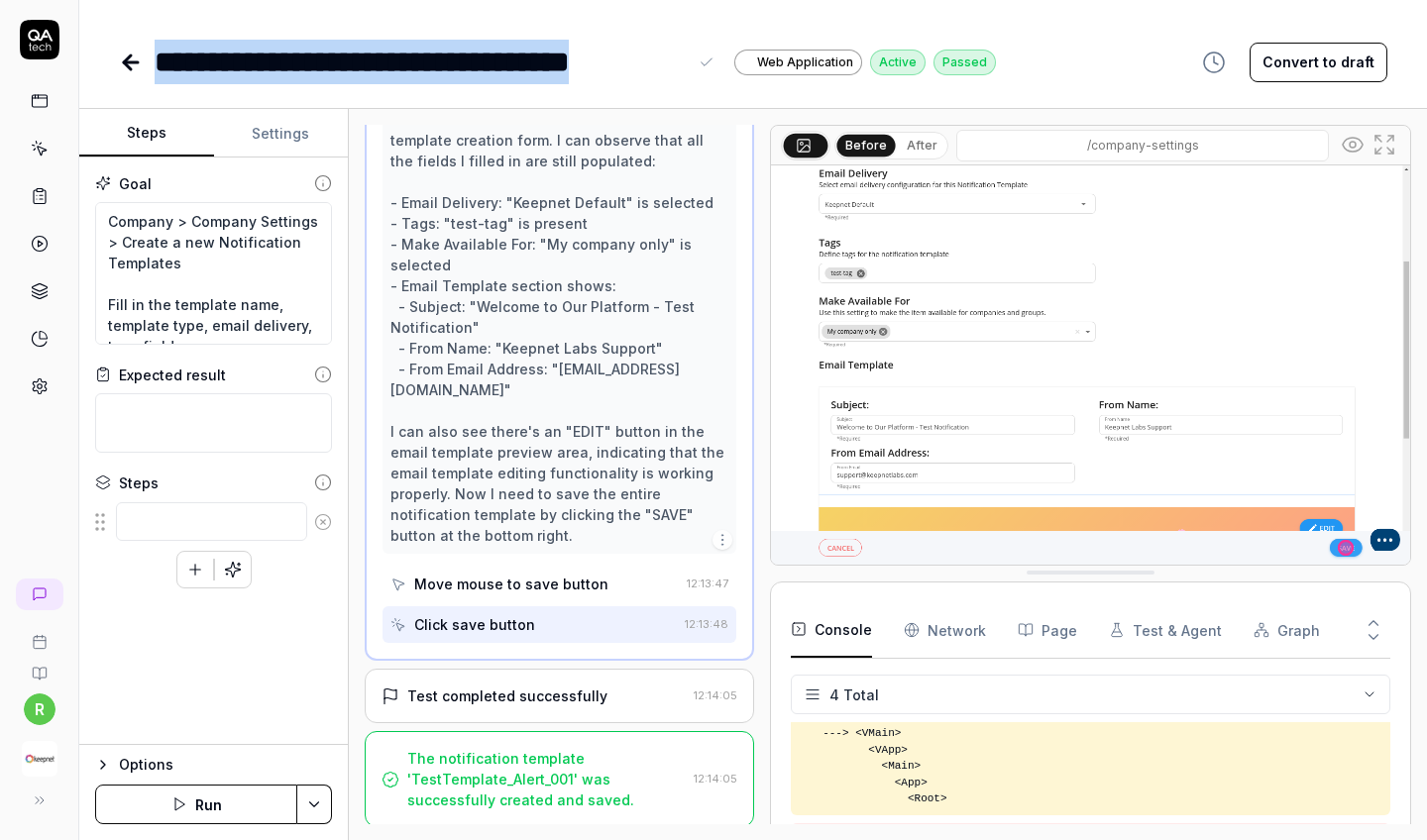
click at [387, 59] on div "**********" at bounding box center [421, 62] width 533 height 45
copy div "**********"
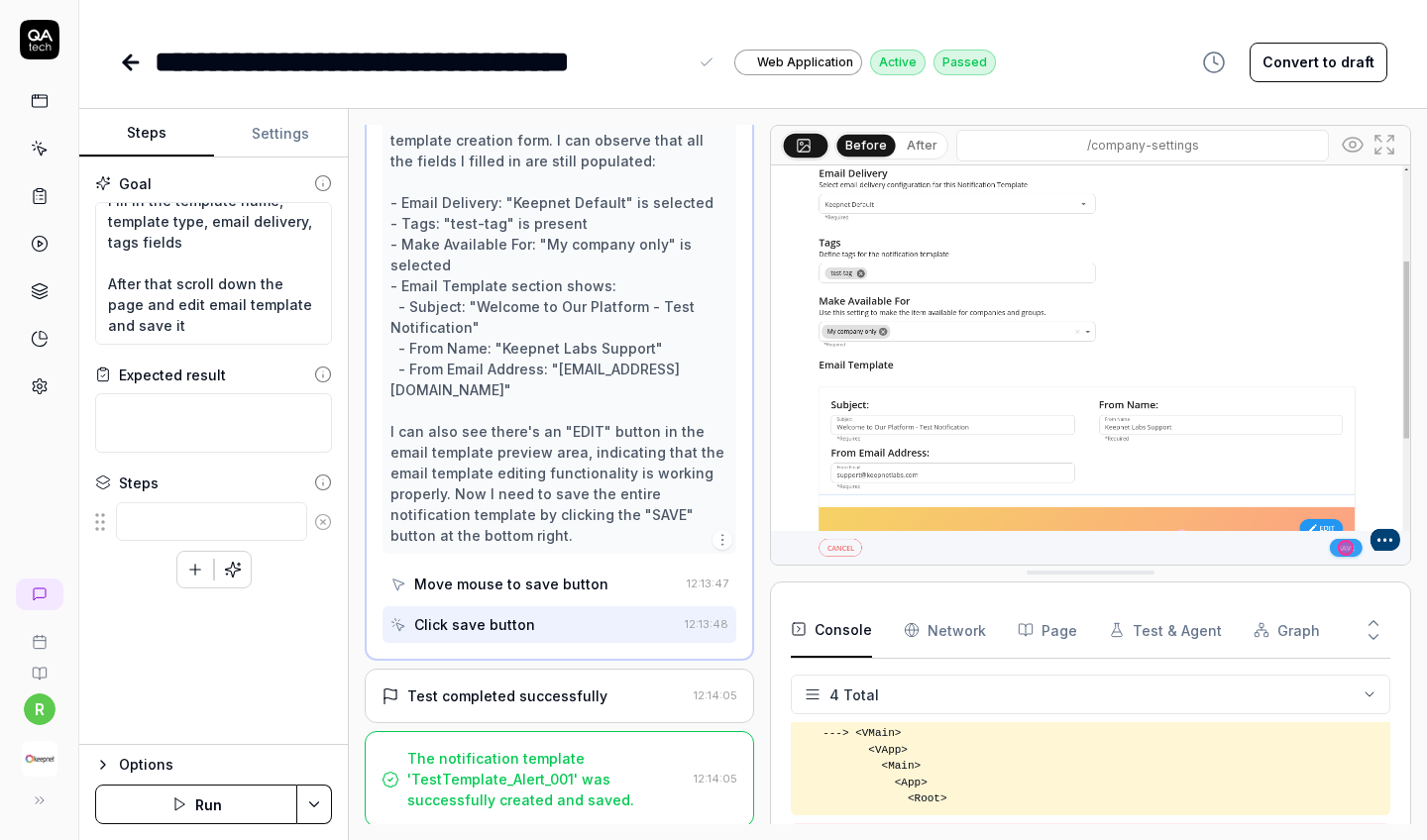
scroll to position [0, 0]
click at [529, 764] on div "The notification template 'TestTemplate_Alert_001' was successfully created and…" at bounding box center [547, 779] width 279 height 62
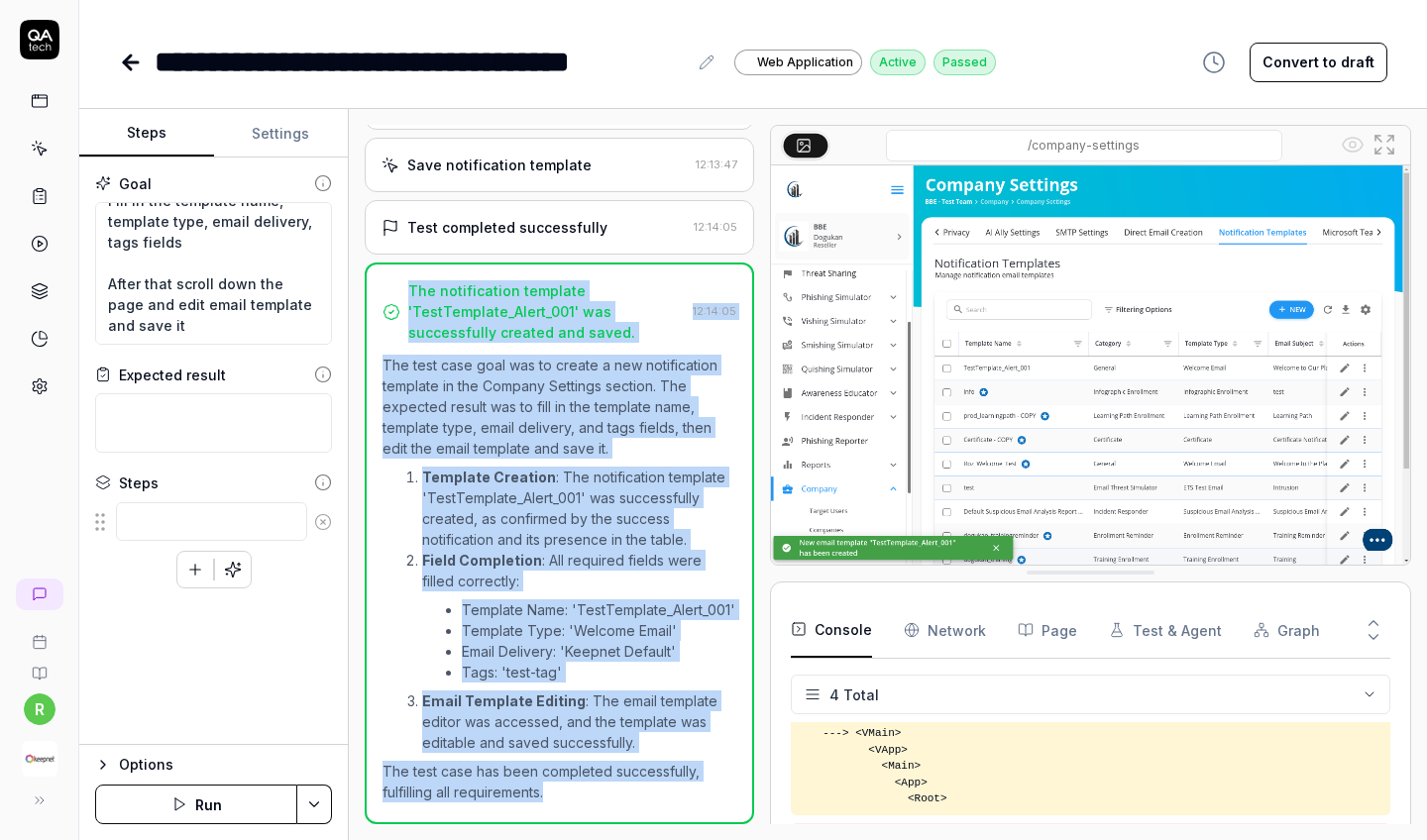
copy div "The notification template 'TestTemplate_Alert_001' was successfully created and…"
drag, startPoint x: 613, startPoint y: 800, endPoint x: 400, endPoint y: 304, distance: 539.8
click at [400, 304] on div "The notification template 'TestTemplate_Alert_001' was successfully created and…" at bounding box center [560, 543] width 390 height 561
type textarea "*"
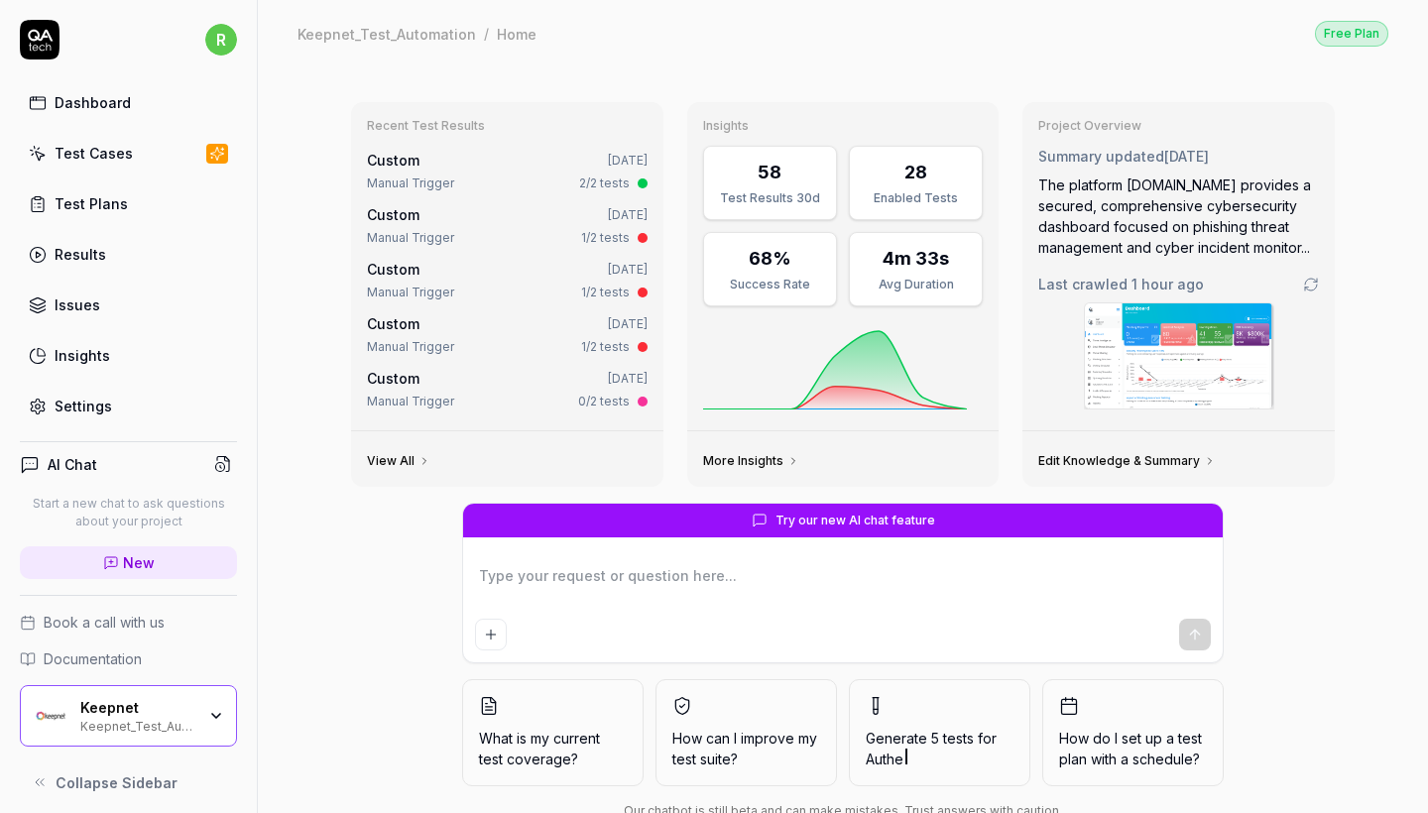
click at [144, 149] on link "Test Cases" at bounding box center [128, 153] width 217 height 39
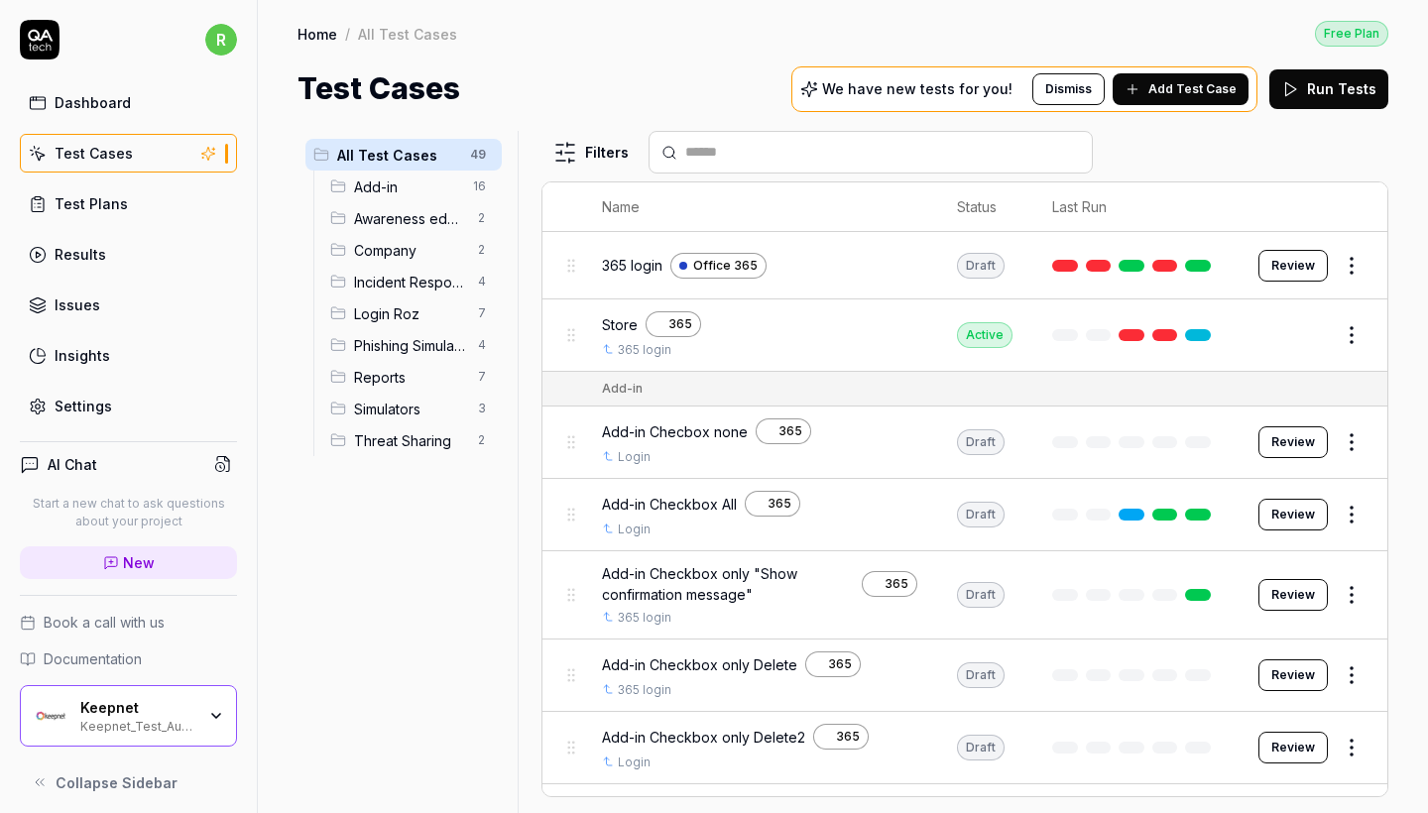
click at [1285, 97] on icon at bounding box center [1291, 89] width 18 height 18
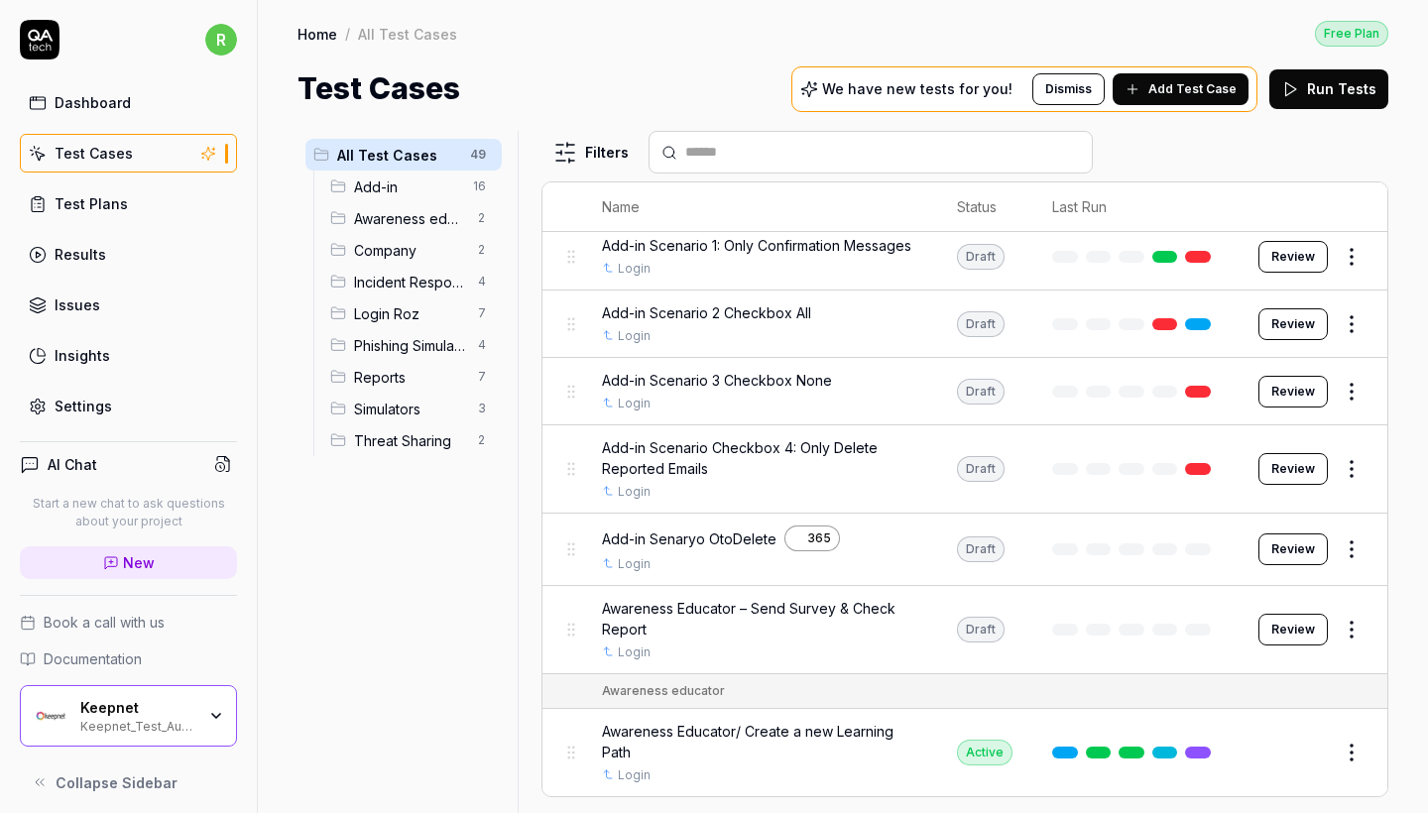
scroll to position [804, 0]
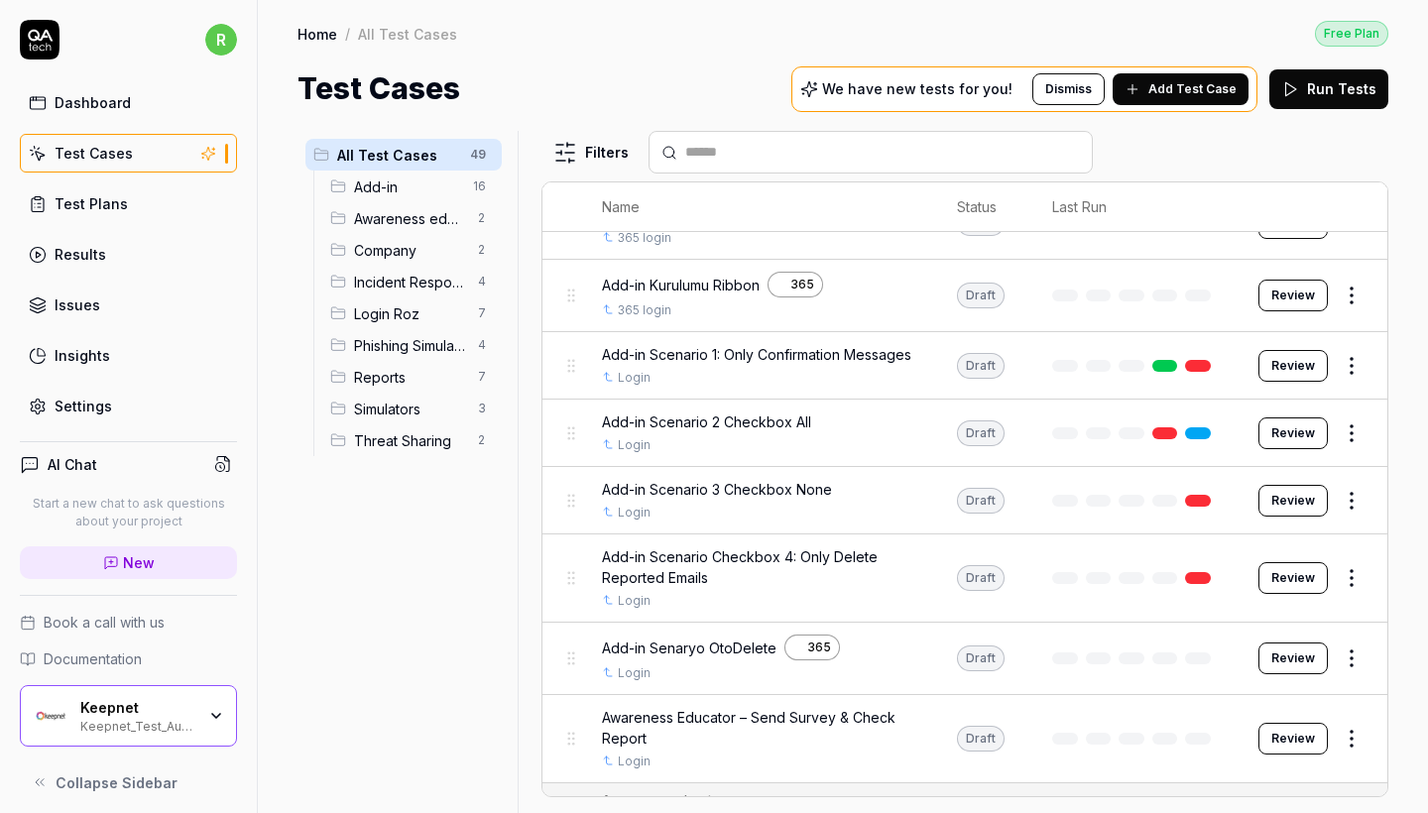
click at [400, 242] on span "Company" at bounding box center [410, 250] width 112 height 21
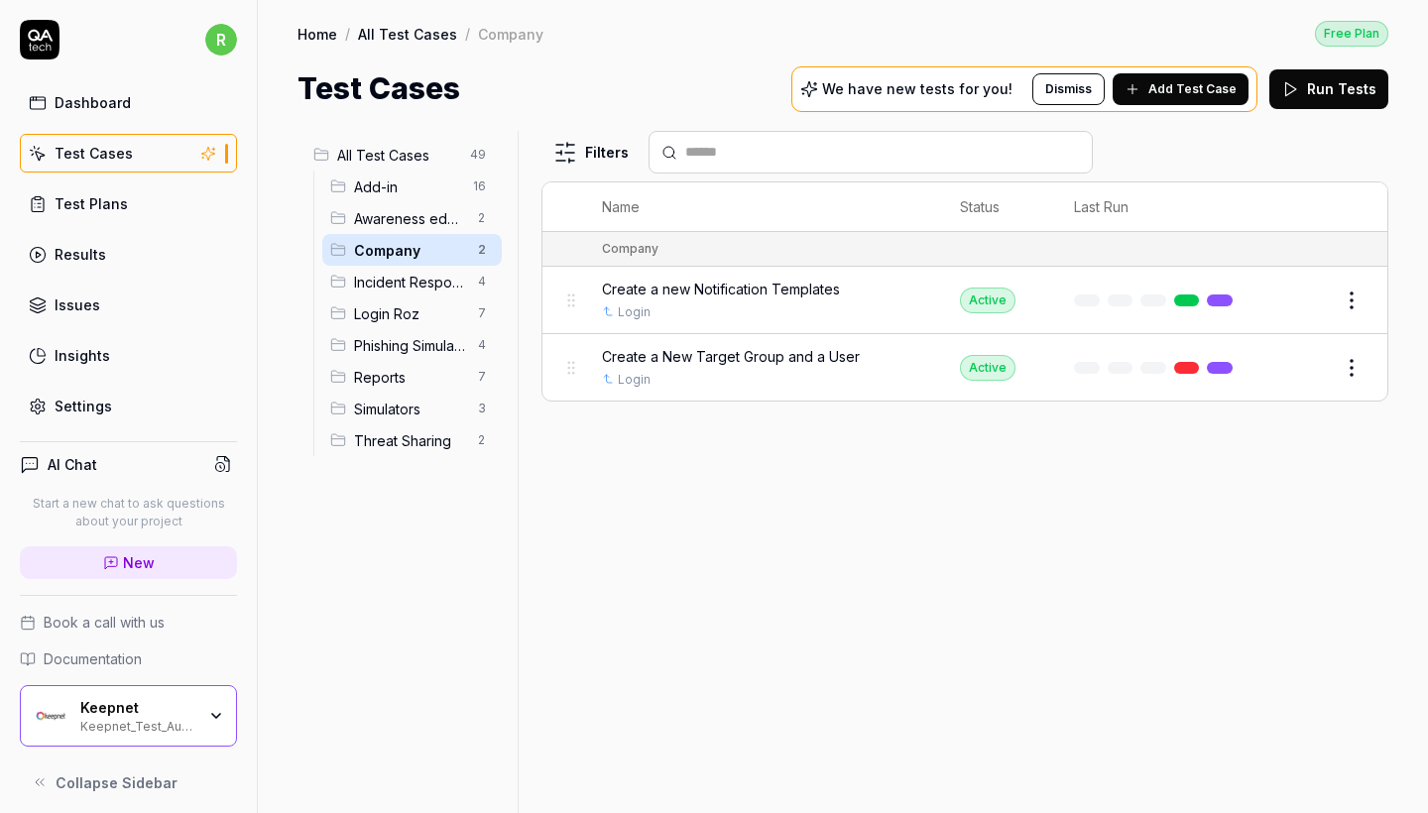
click at [395, 215] on span "Awareness educator" at bounding box center [410, 218] width 112 height 21
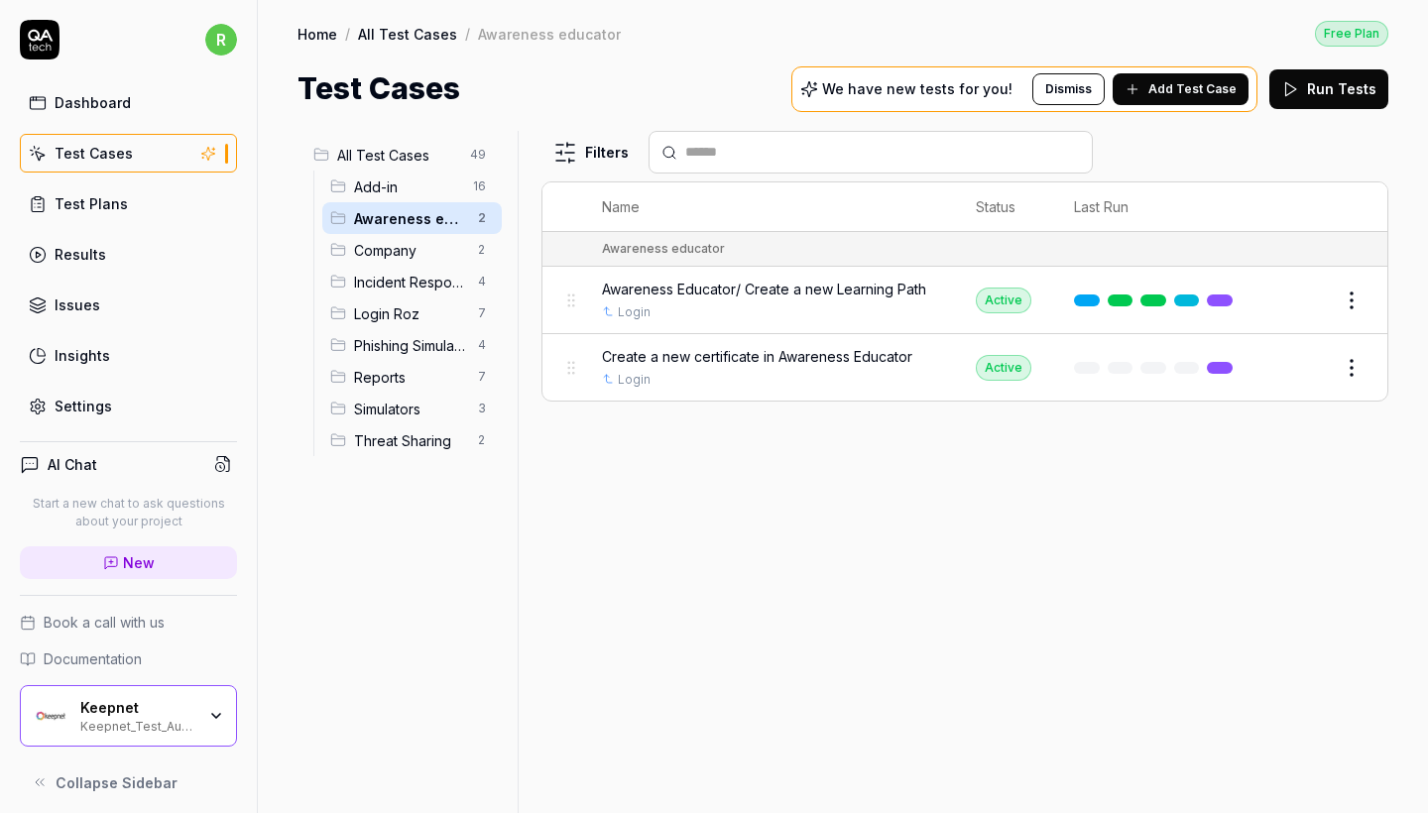
click at [426, 159] on span "All Test Cases" at bounding box center [397, 155] width 121 height 21
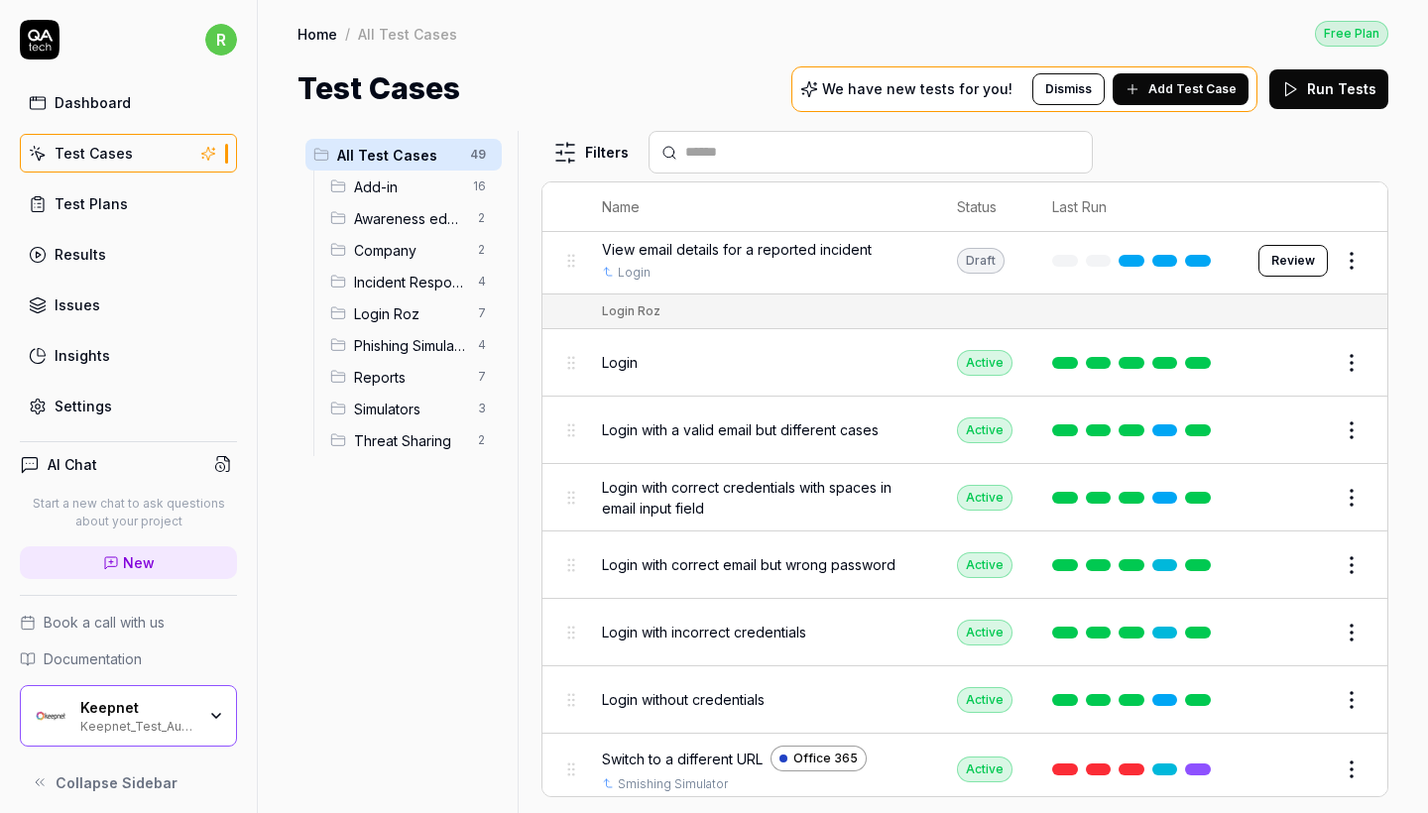
scroll to position [2203, 0]
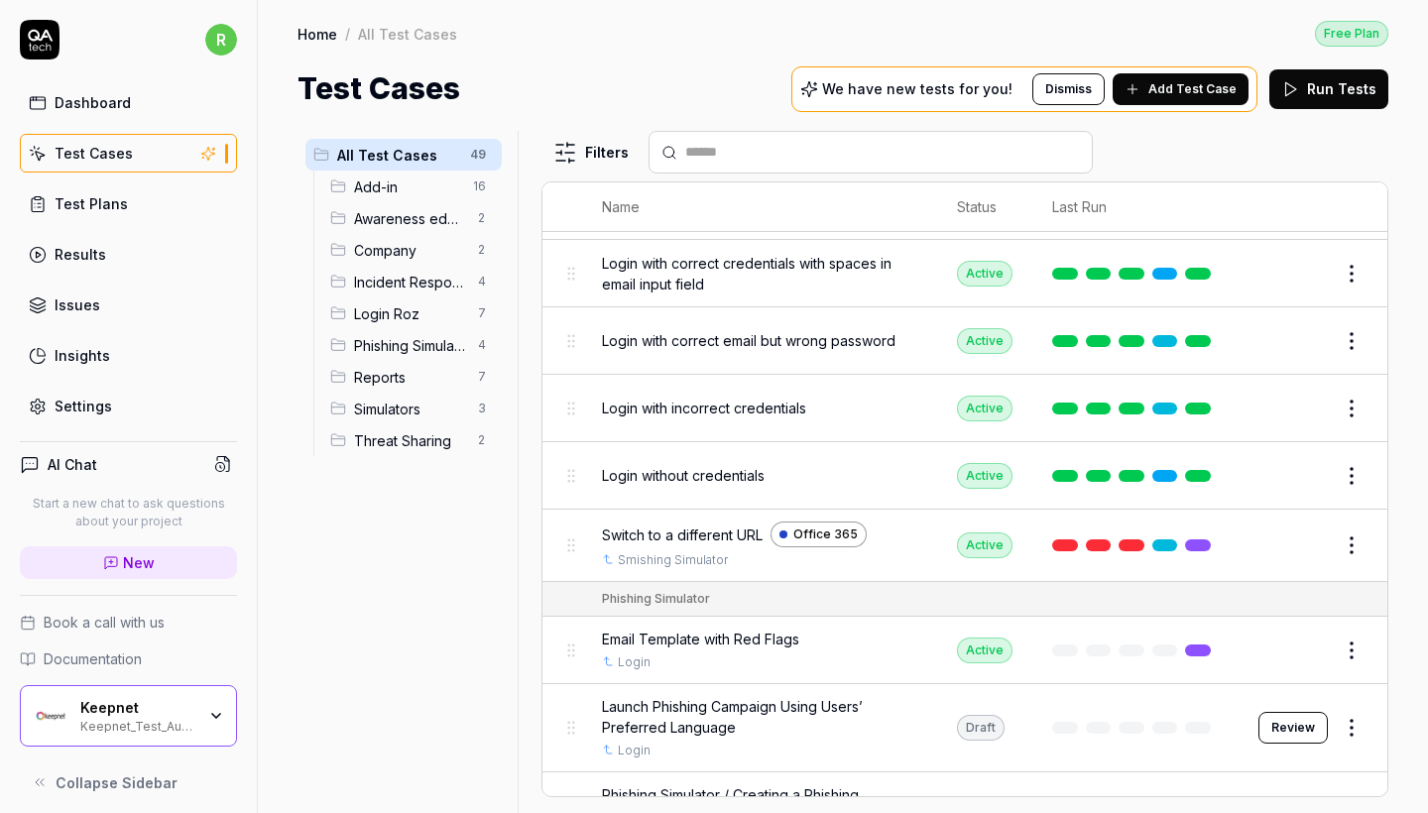
click at [437, 241] on span "Company" at bounding box center [410, 250] width 112 height 21
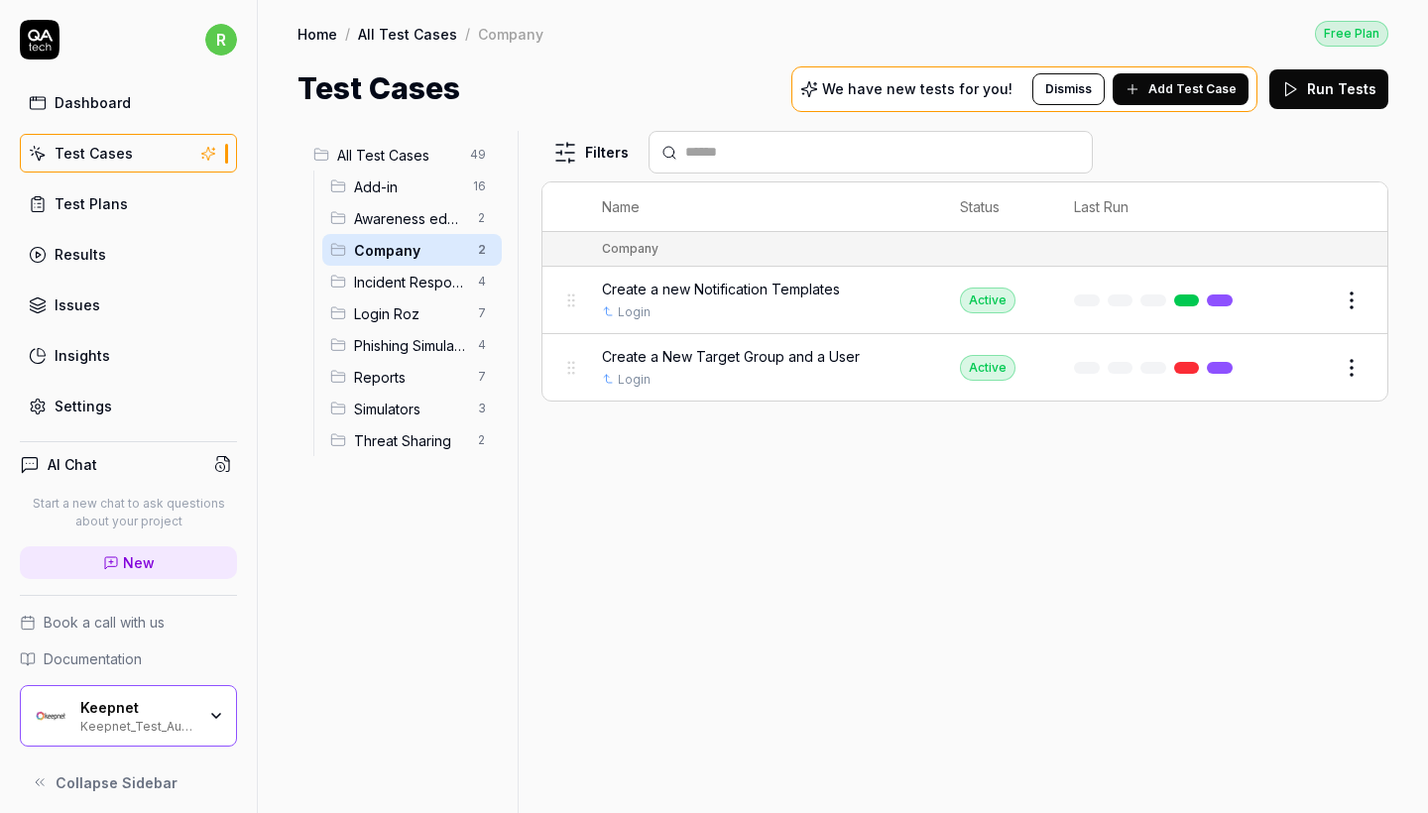
click at [431, 219] on span "Awareness educator" at bounding box center [410, 218] width 112 height 21
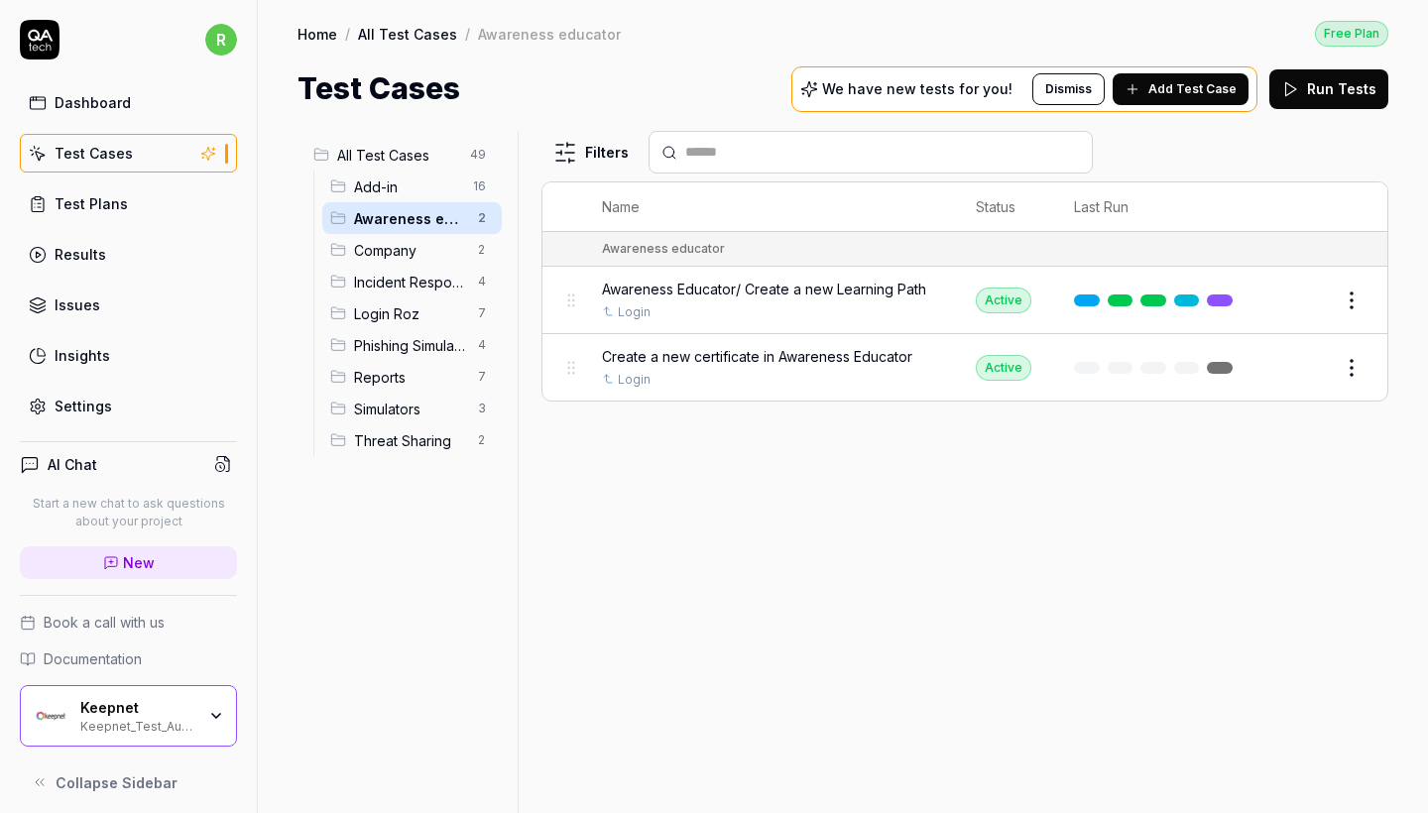
click at [424, 290] on span "Incident Responder" at bounding box center [410, 282] width 112 height 21
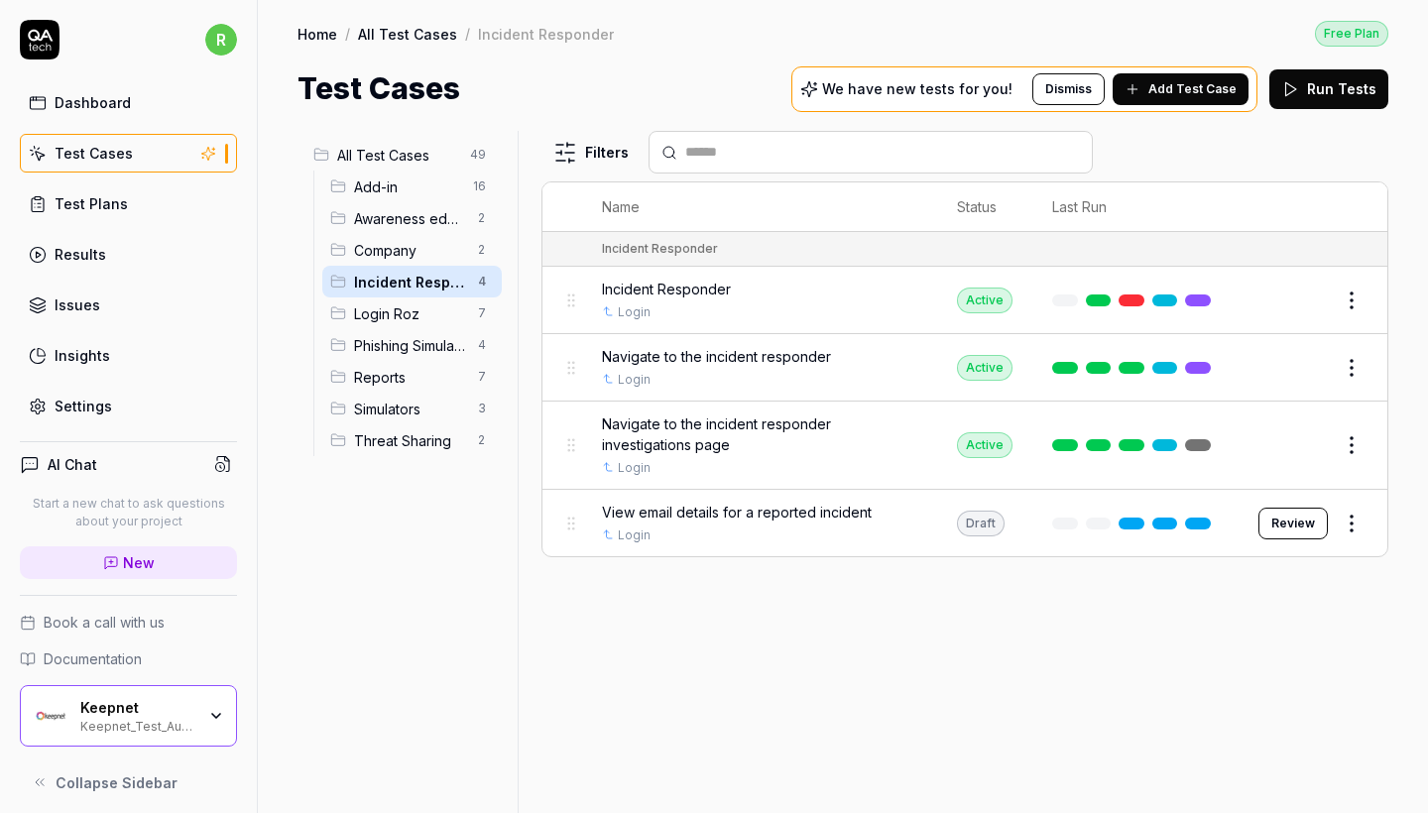
click at [423, 314] on span "Login Roz" at bounding box center [410, 314] width 112 height 21
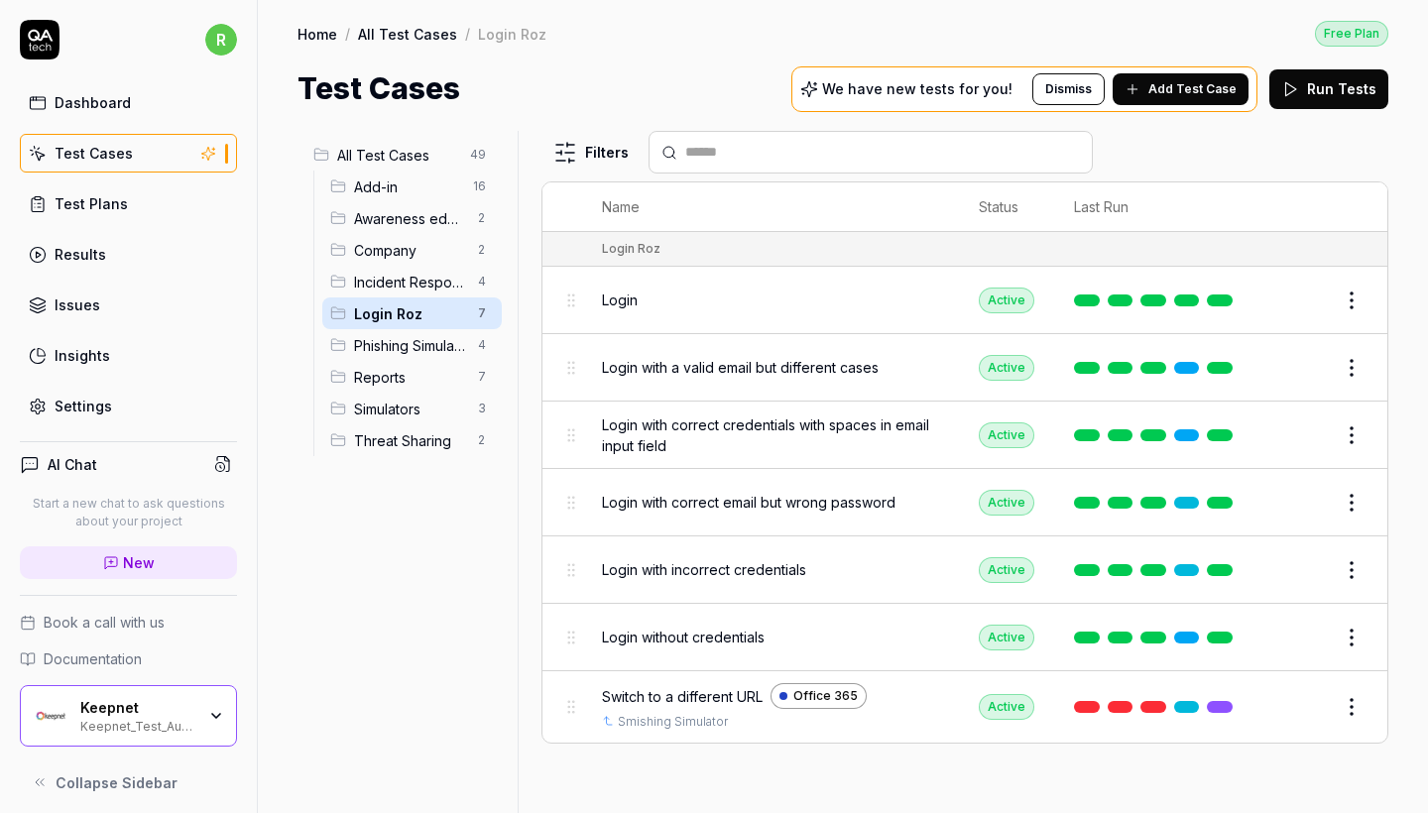
click at [421, 346] on span "Phishing Simulator" at bounding box center [410, 345] width 112 height 21
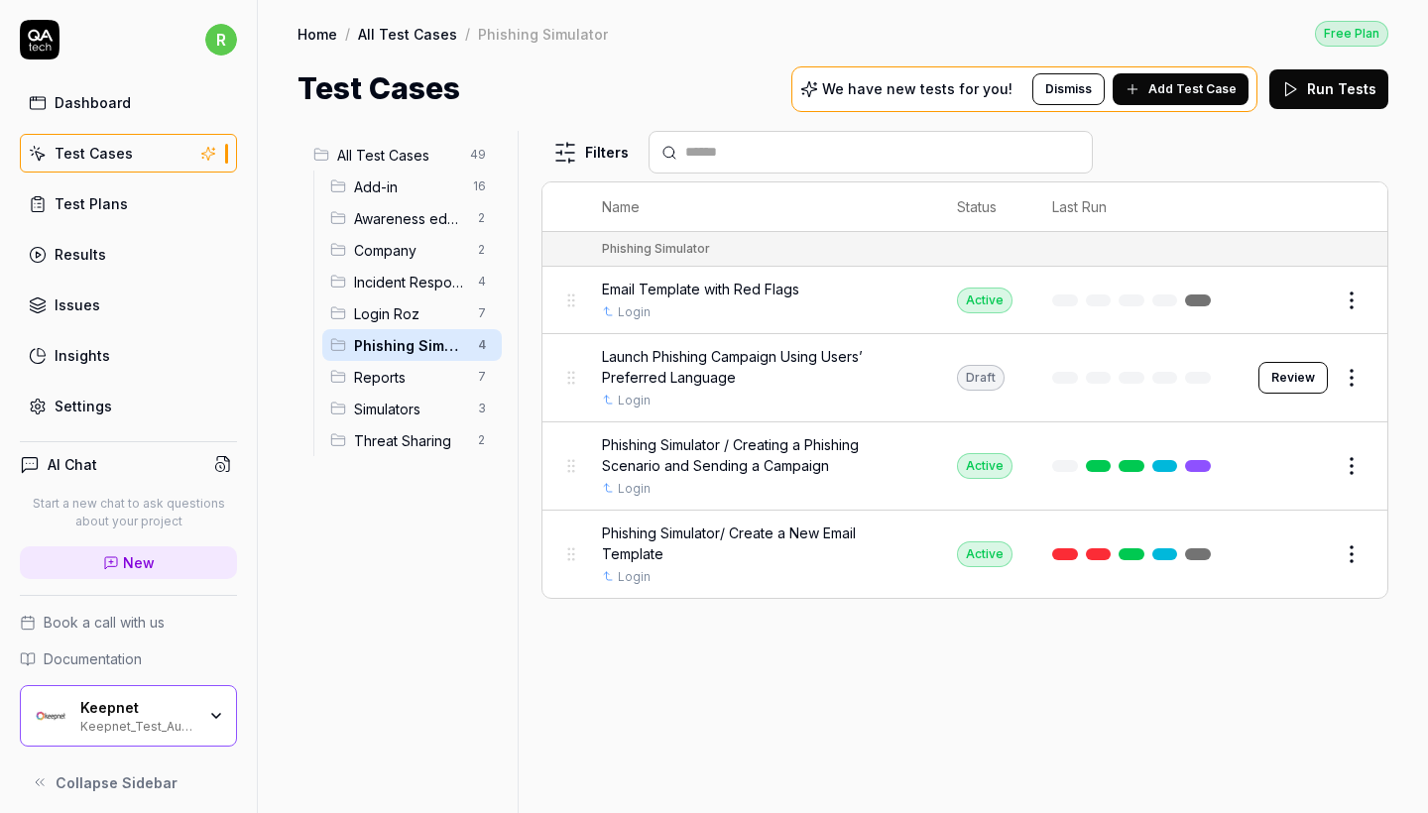
click at [418, 390] on div "Reports 7" at bounding box center [412, 377] width 180 height 32
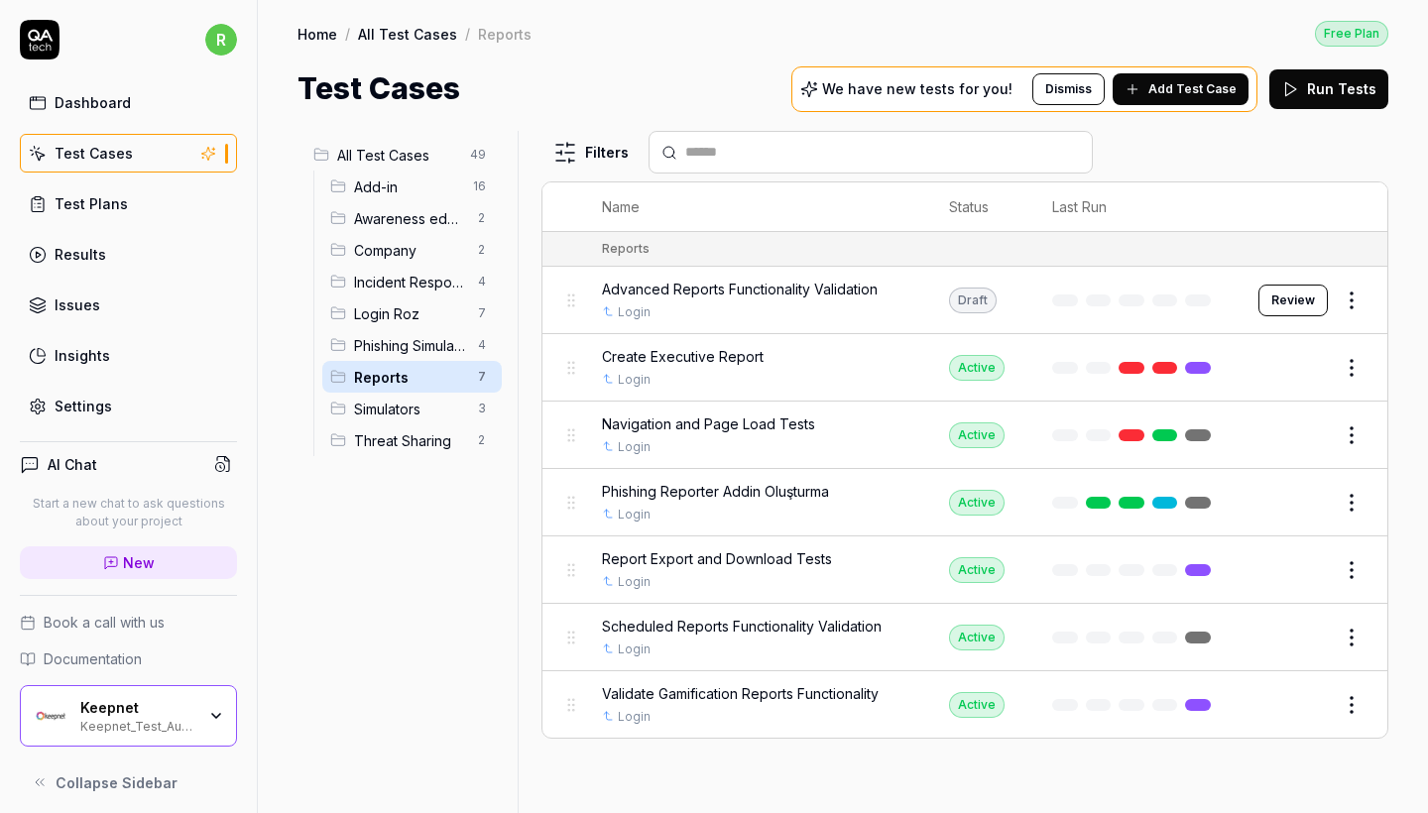
click at [423, 416] on span "Simulators" at bounding box center [410, 409] width 112 height 21
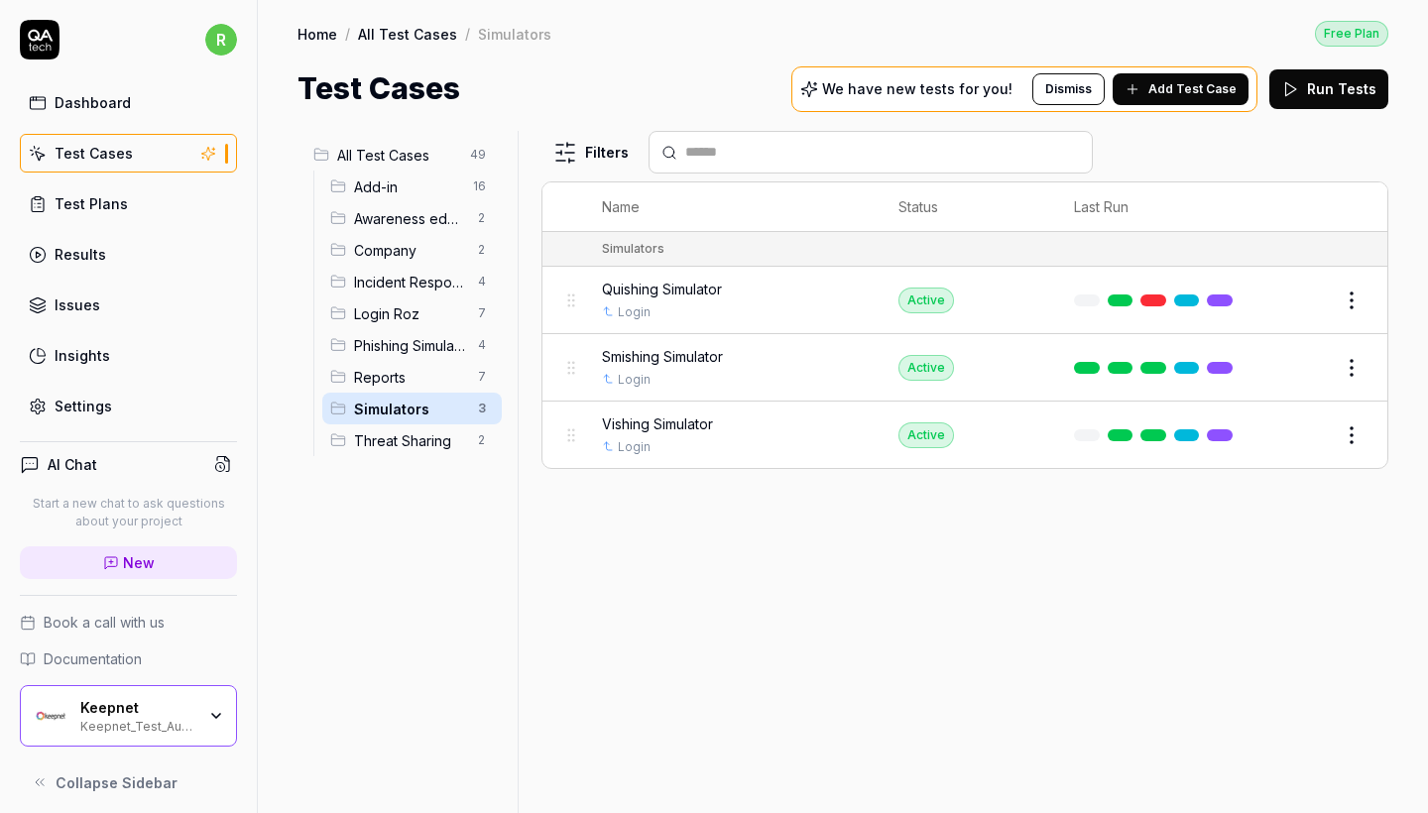
click at [426, 432] on span "Threat Sharing" at bounding box center [410, 441] width 112 height 21
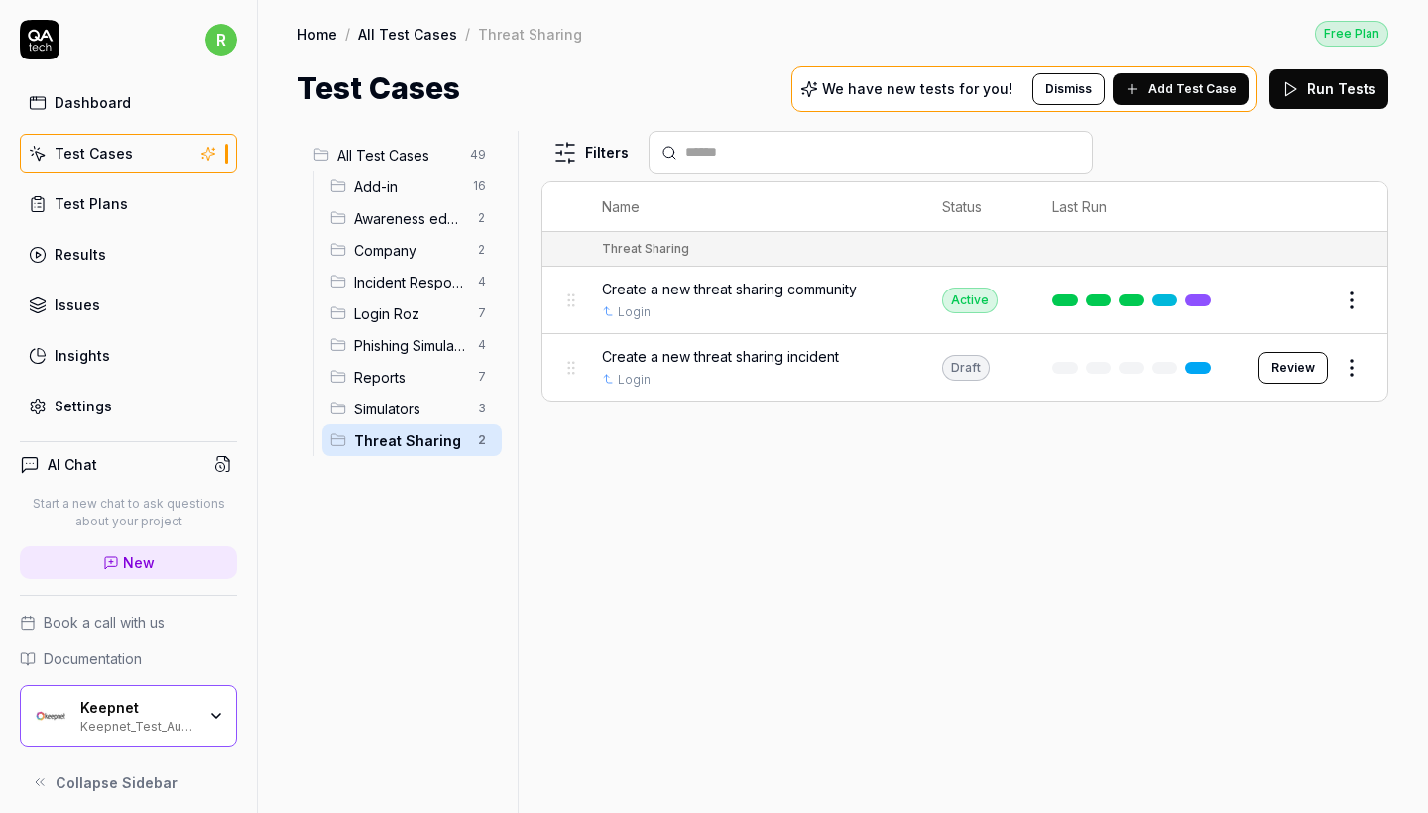
click at [405, 163] on span "All Test Cases" at bounding box center [397, 155] width 121 height 21
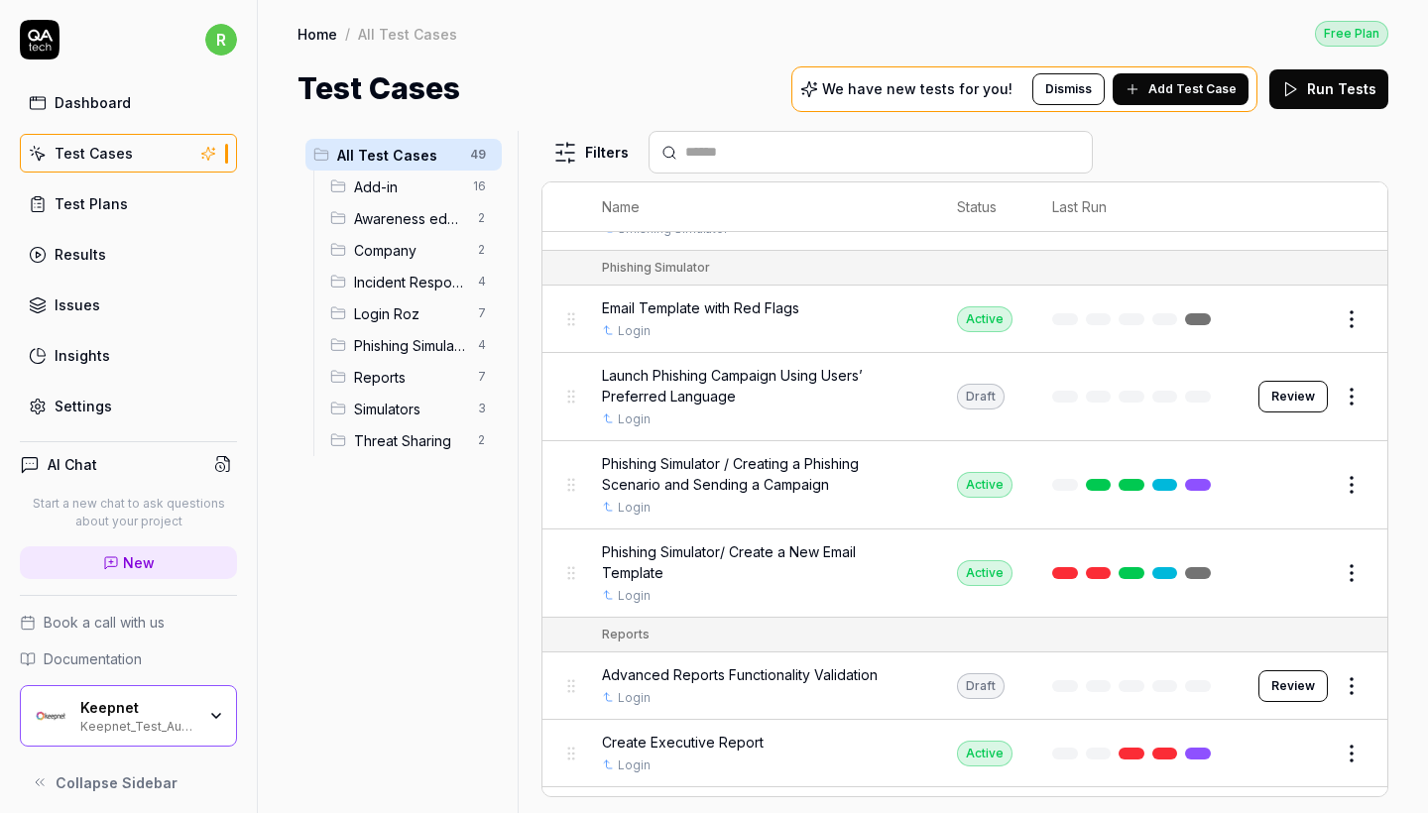
scroll to position [2521, 0]
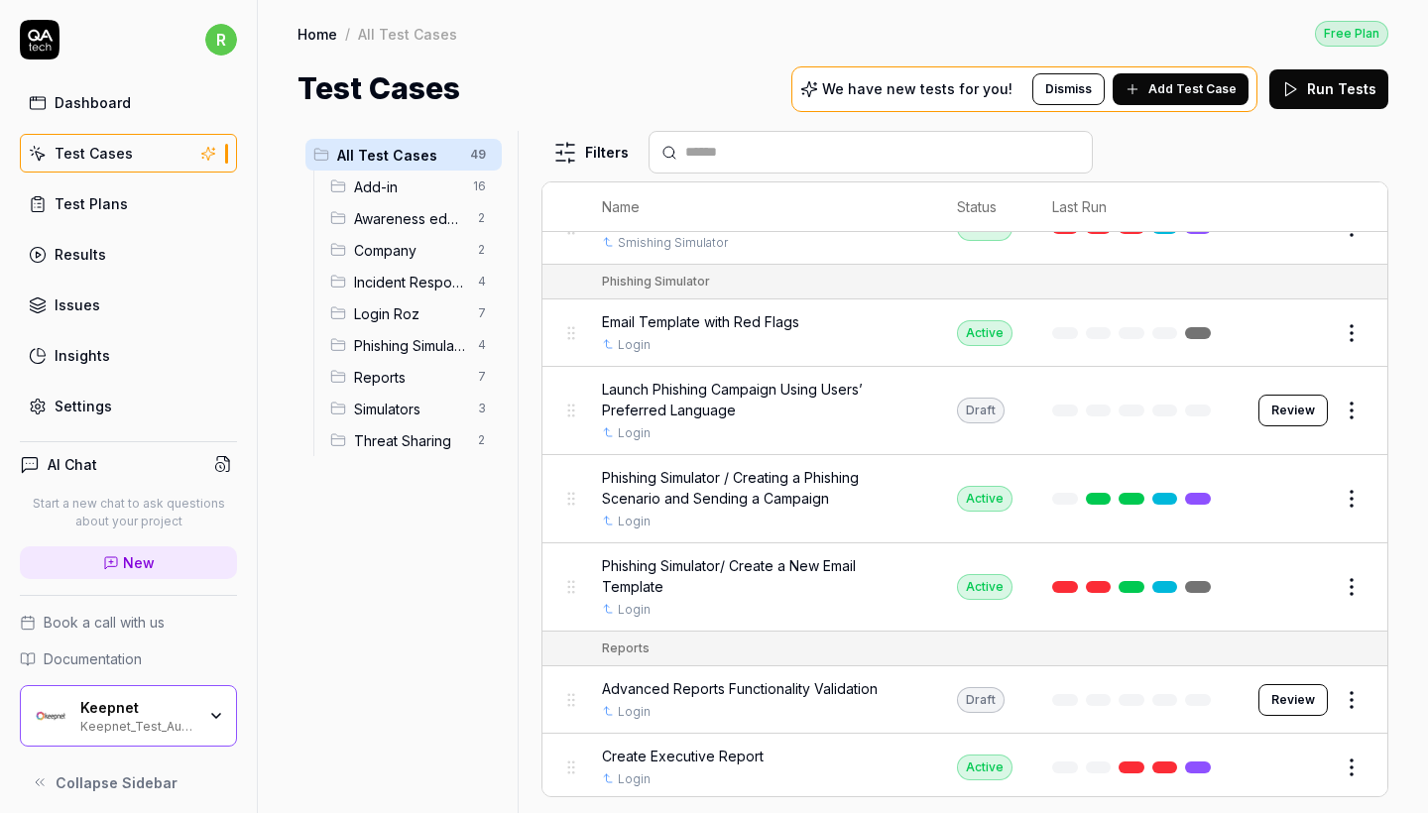
click at [584, 389] on td "Launch Phishing Campaign Using Users’ Preferred Language Login" at bounding box center [759, 411] width 355 height 88
click at [456, 346] on span "Phishing Simulator" at bounding box center [410, 345] width 112 height 21
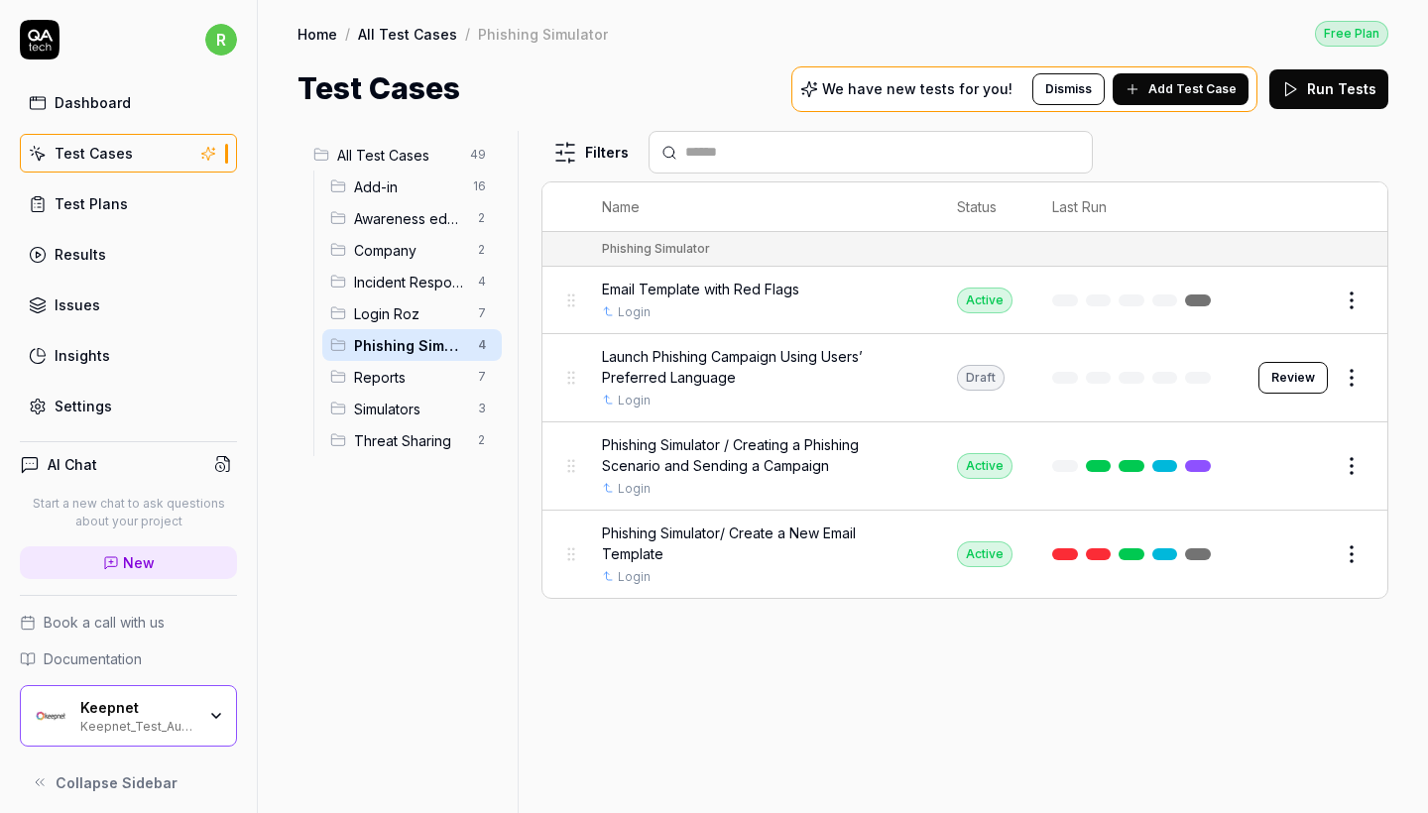
scroll to position [0, 0]
click at [424, 161] on span "All Test Cases" at bounding box center [397, 155] width 121 height 21
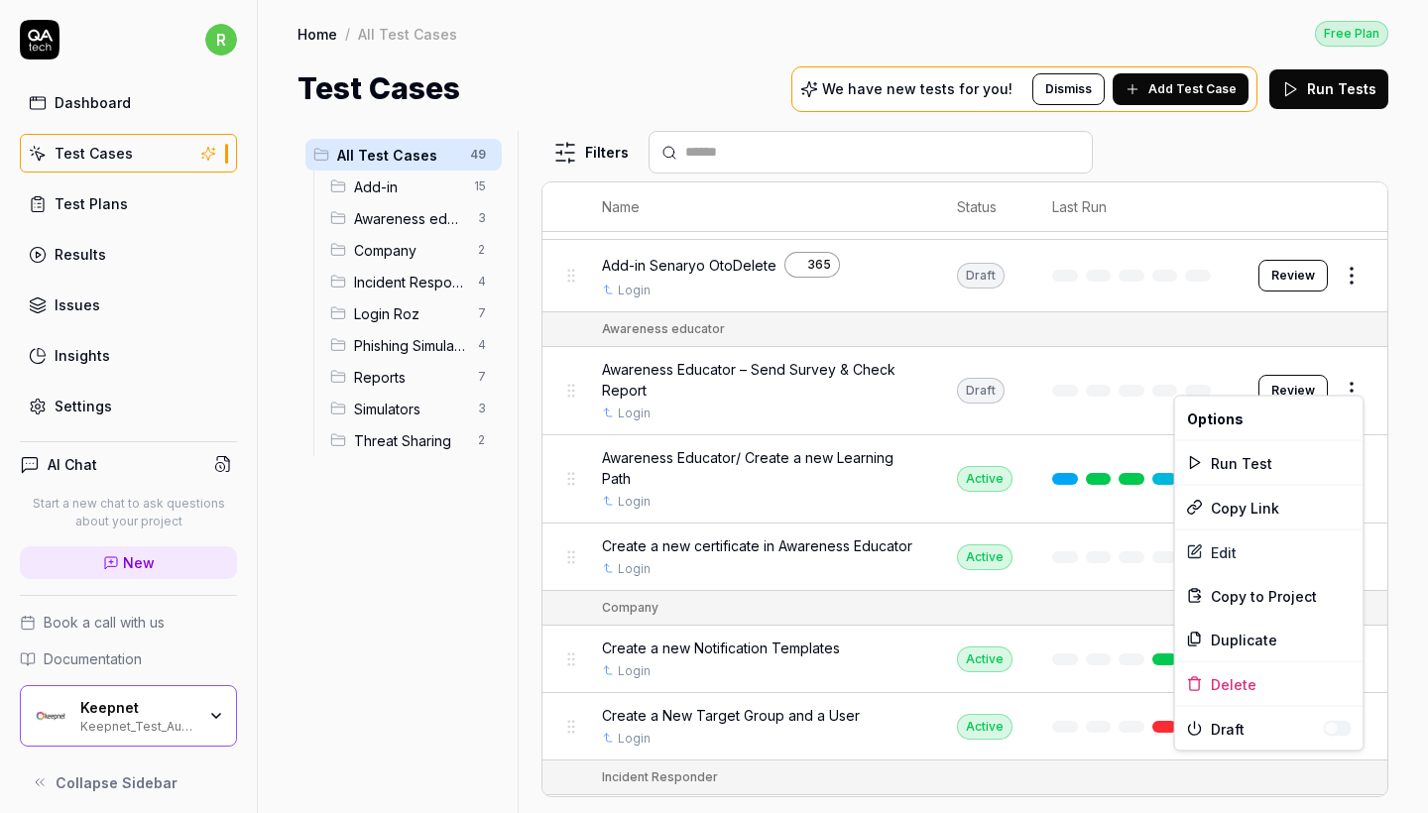
click at [1359, 374] on html "r Dashboard Test Cases Test Plans Results Issues Insights Settings AI Chat Star…" at bounding box center [714, 406] width 1428 height 813
click at [1218, 559] on div "Edit" at bounding box center [1269, 553] width 188 height 44
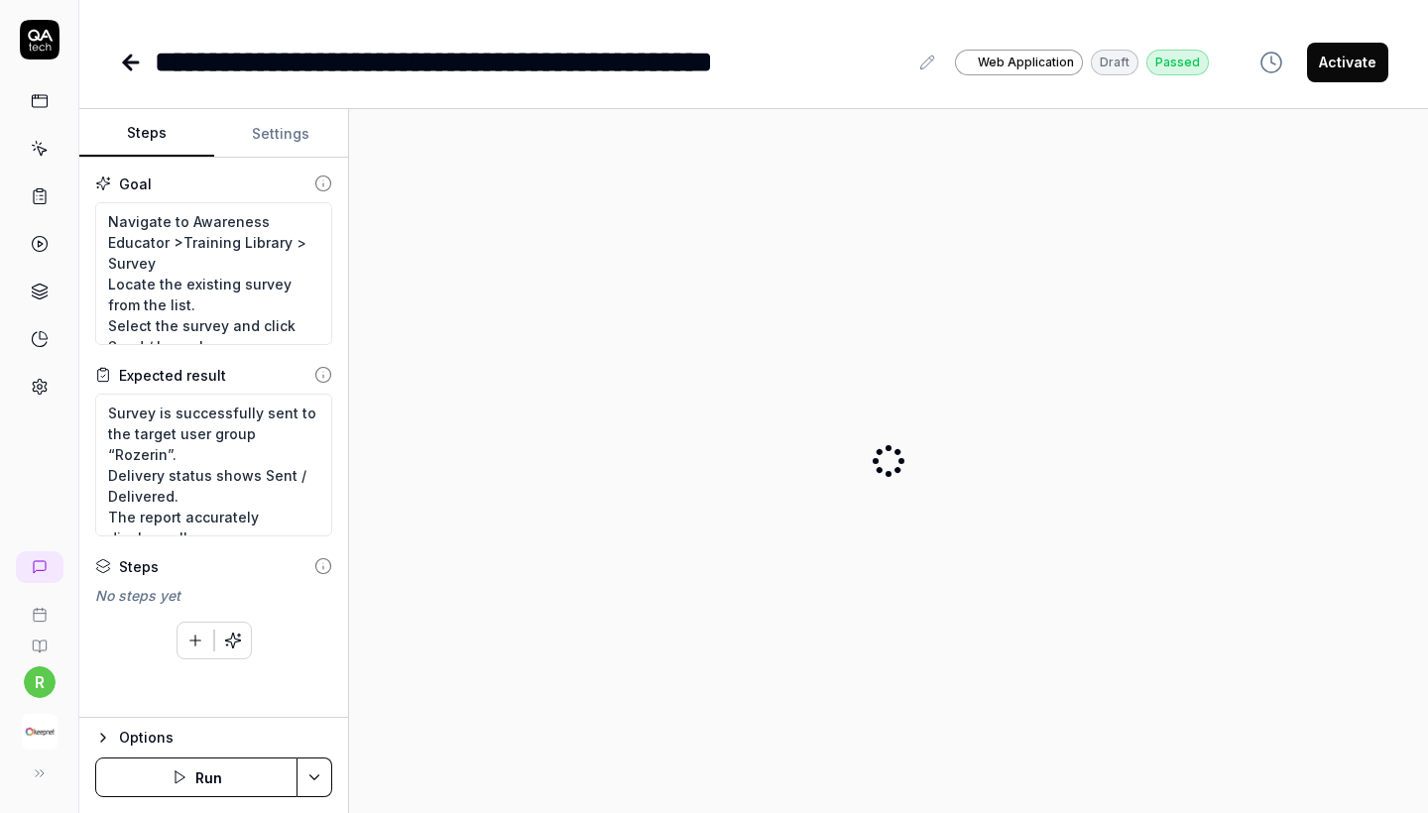
click at [1331, 72] on button "Activate" at bounding box center [1347, 63] width 81 height 40
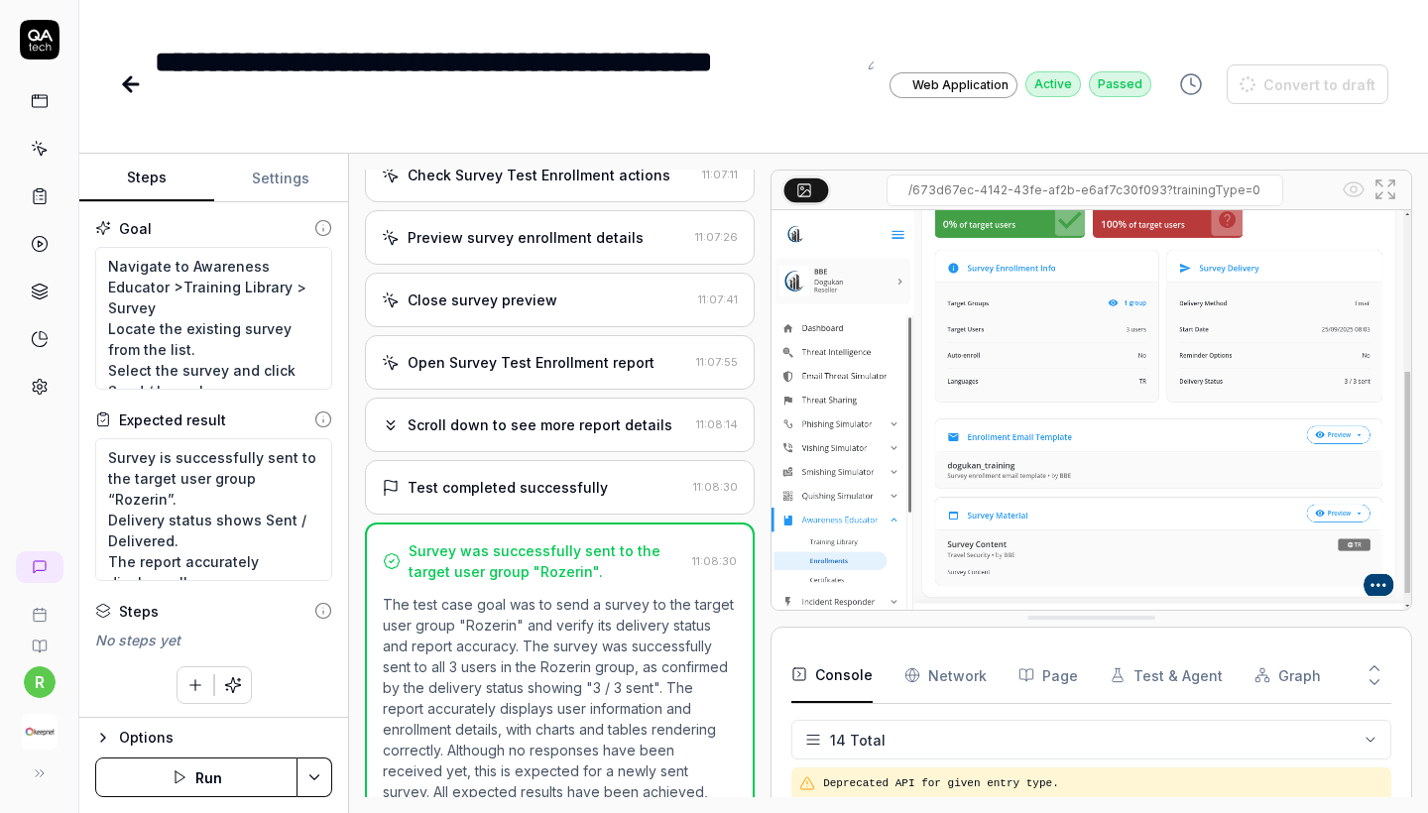
scroll to position [743, 0]
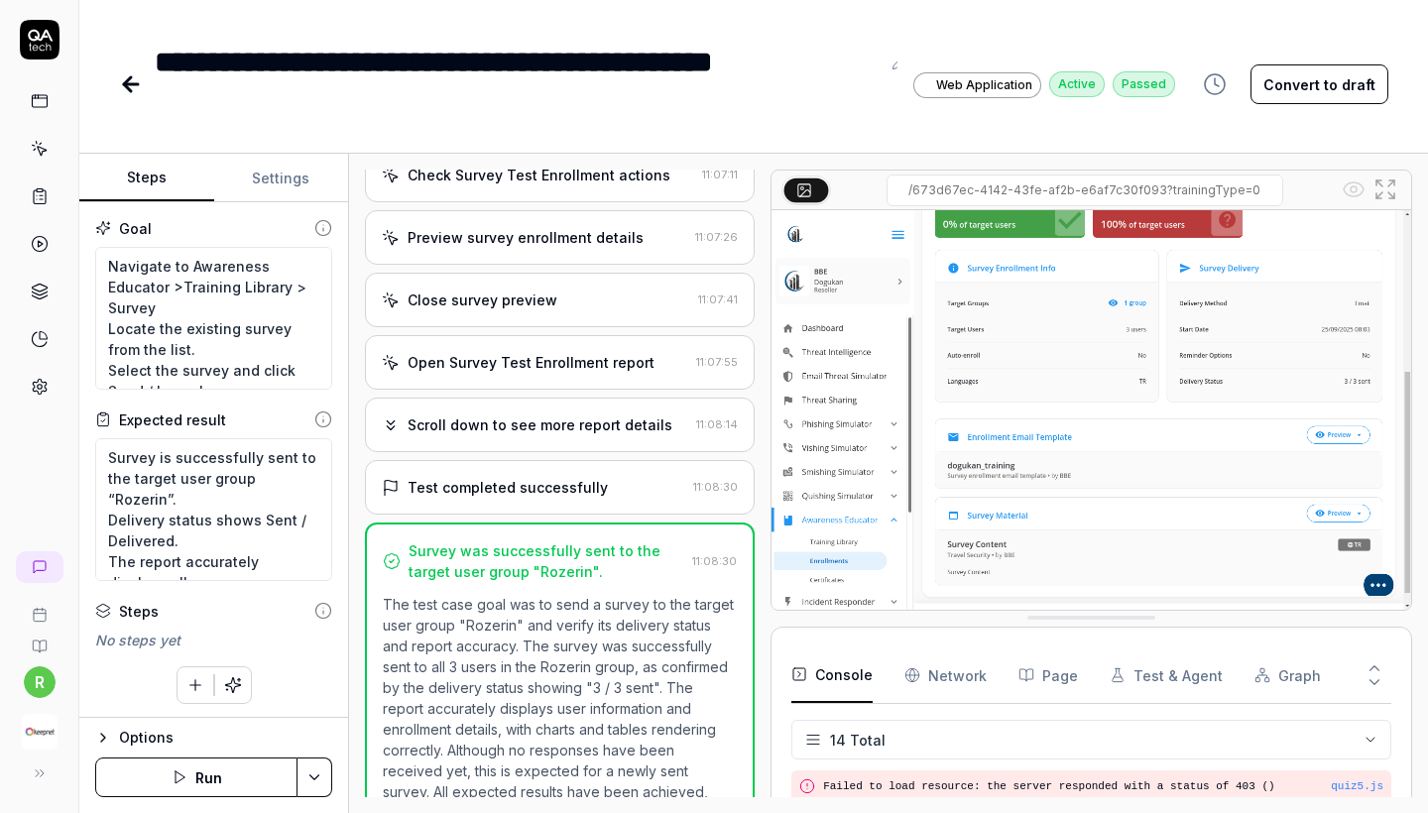
click at [141, 79] on icon at bounding box center [131, 84] width 24 height 24
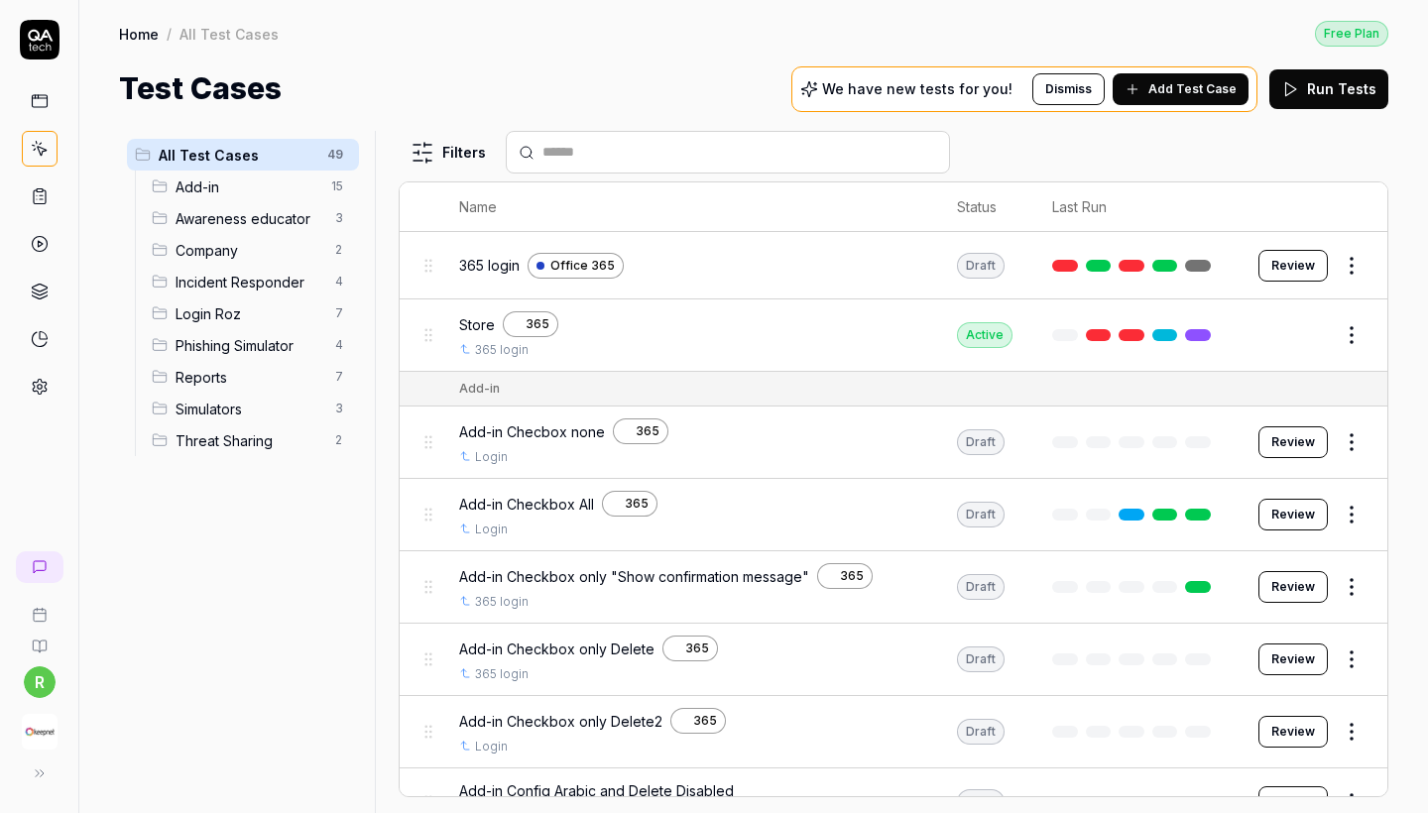
click at [210, 204] on div "Awareness educator 3" at bounding box center [251, 218] width 215 height 32
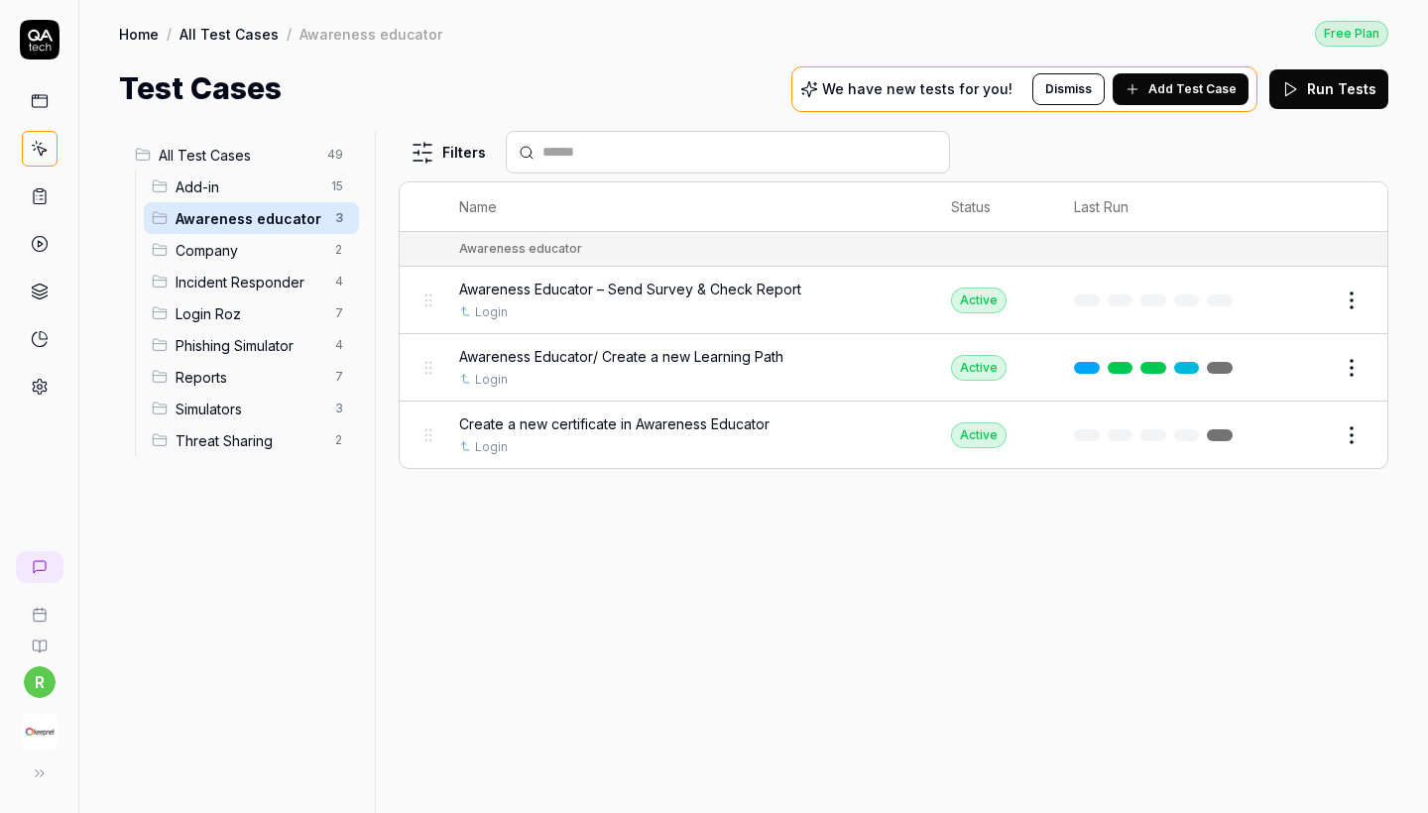
click at [244, 158] on span "All Test Cases" at bounding box center [237, 155] width 157 height 21
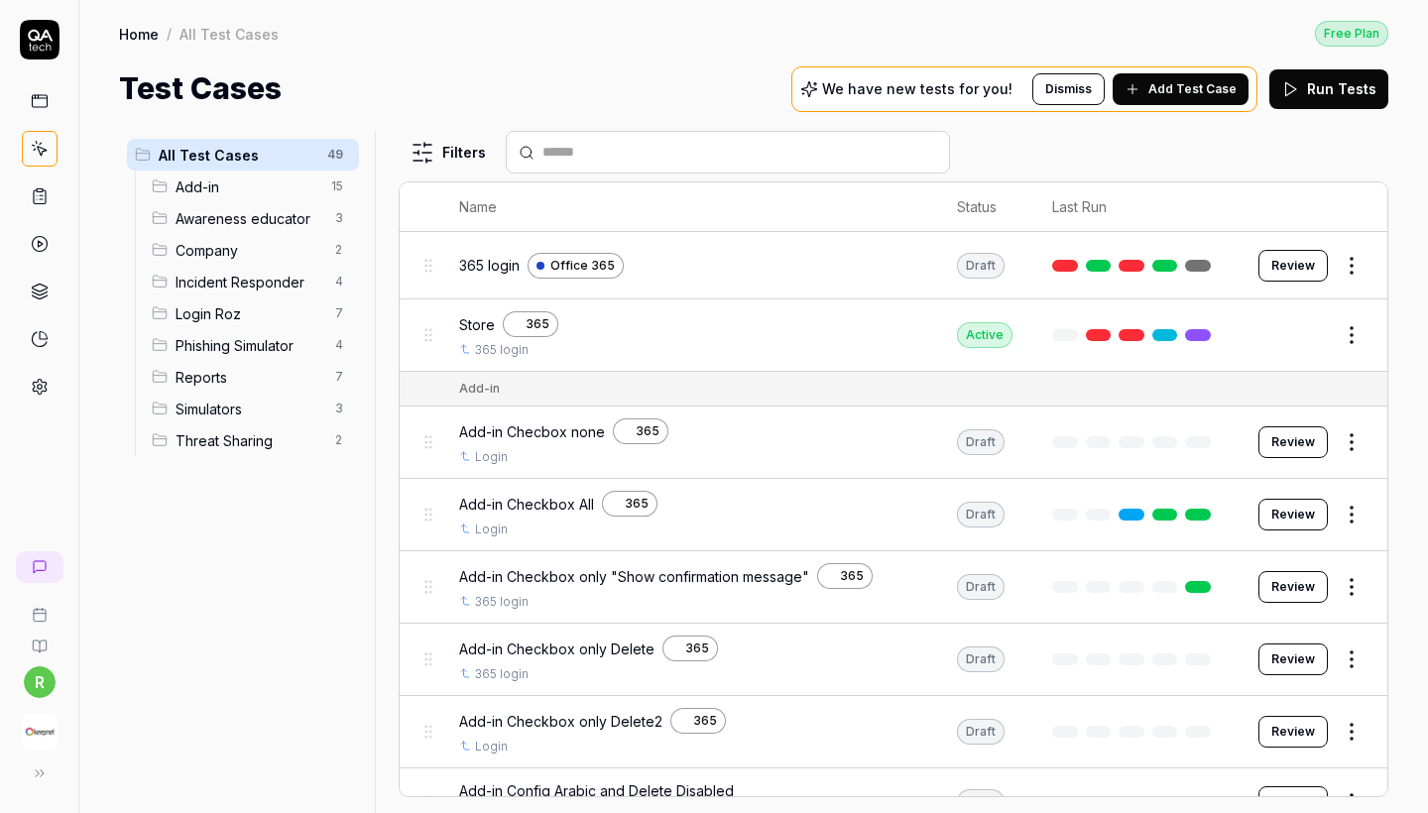
click at [295, 211] on span "Awareness educator" at bounding box center [250, 218] width 148 height 21
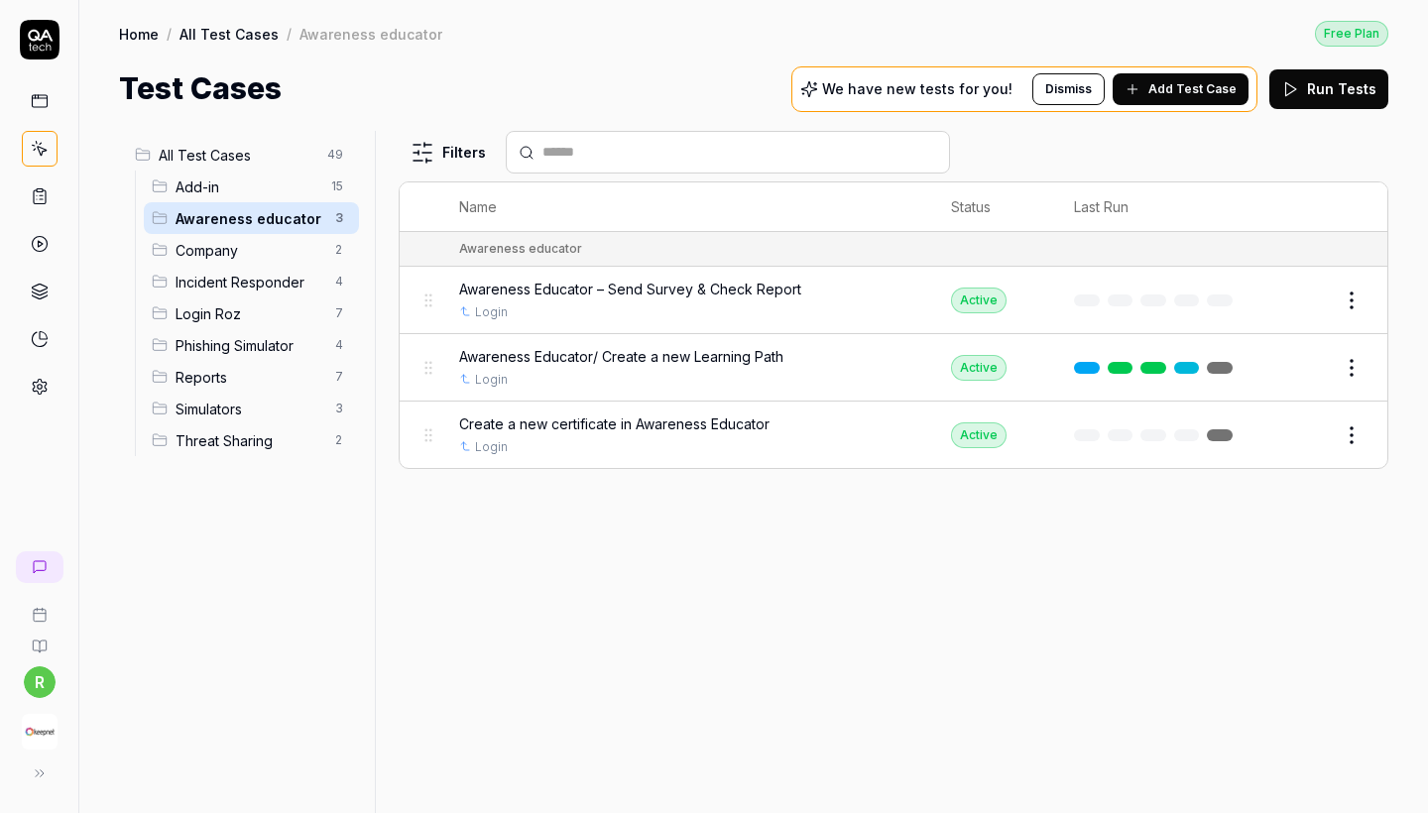
click at [270, 255] on span "Company" at bounding box center [250, 250] width 148 height 21
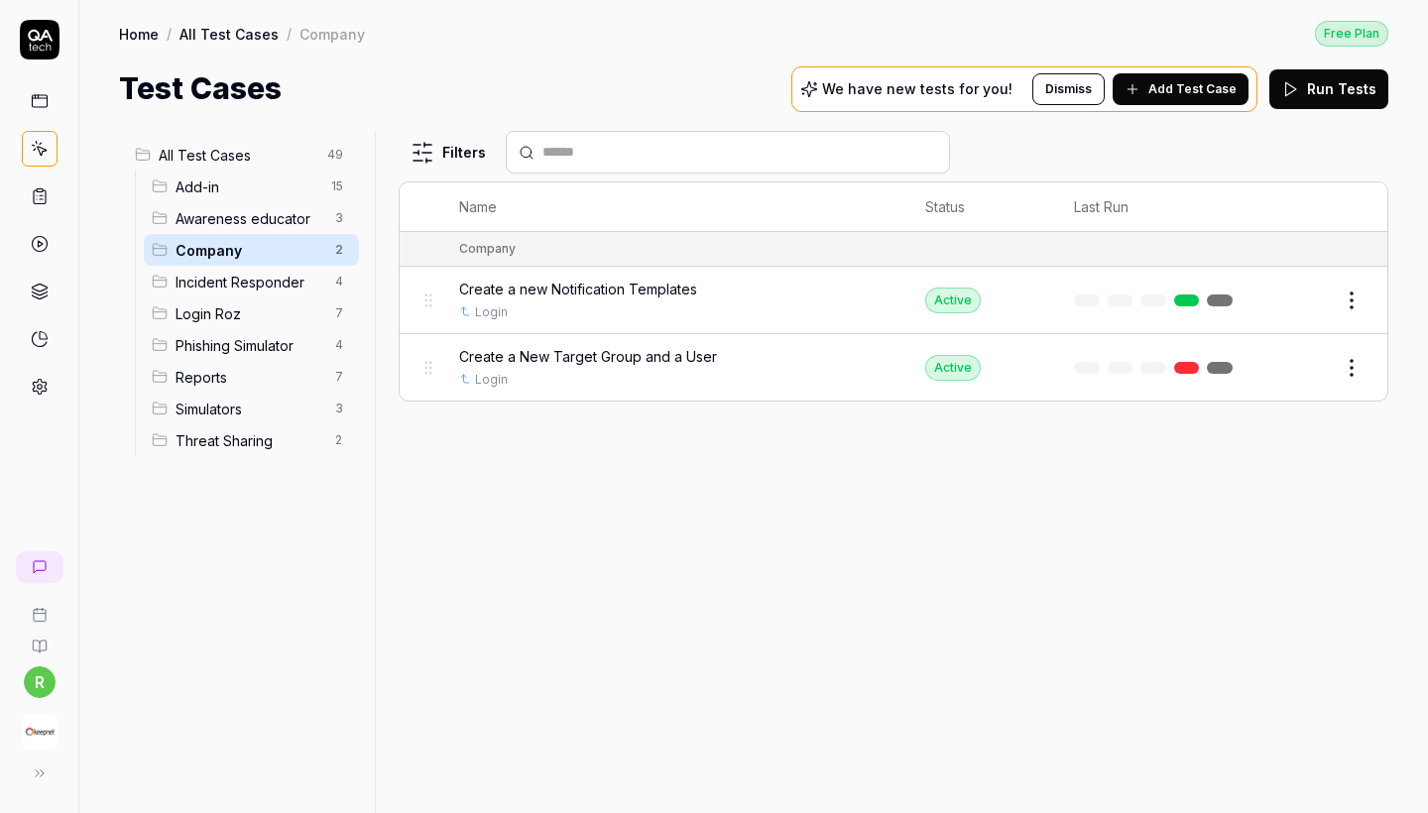
click at [273, 277] on span "Incident Responder" at bounding box center [250, 282] width 148 height 21
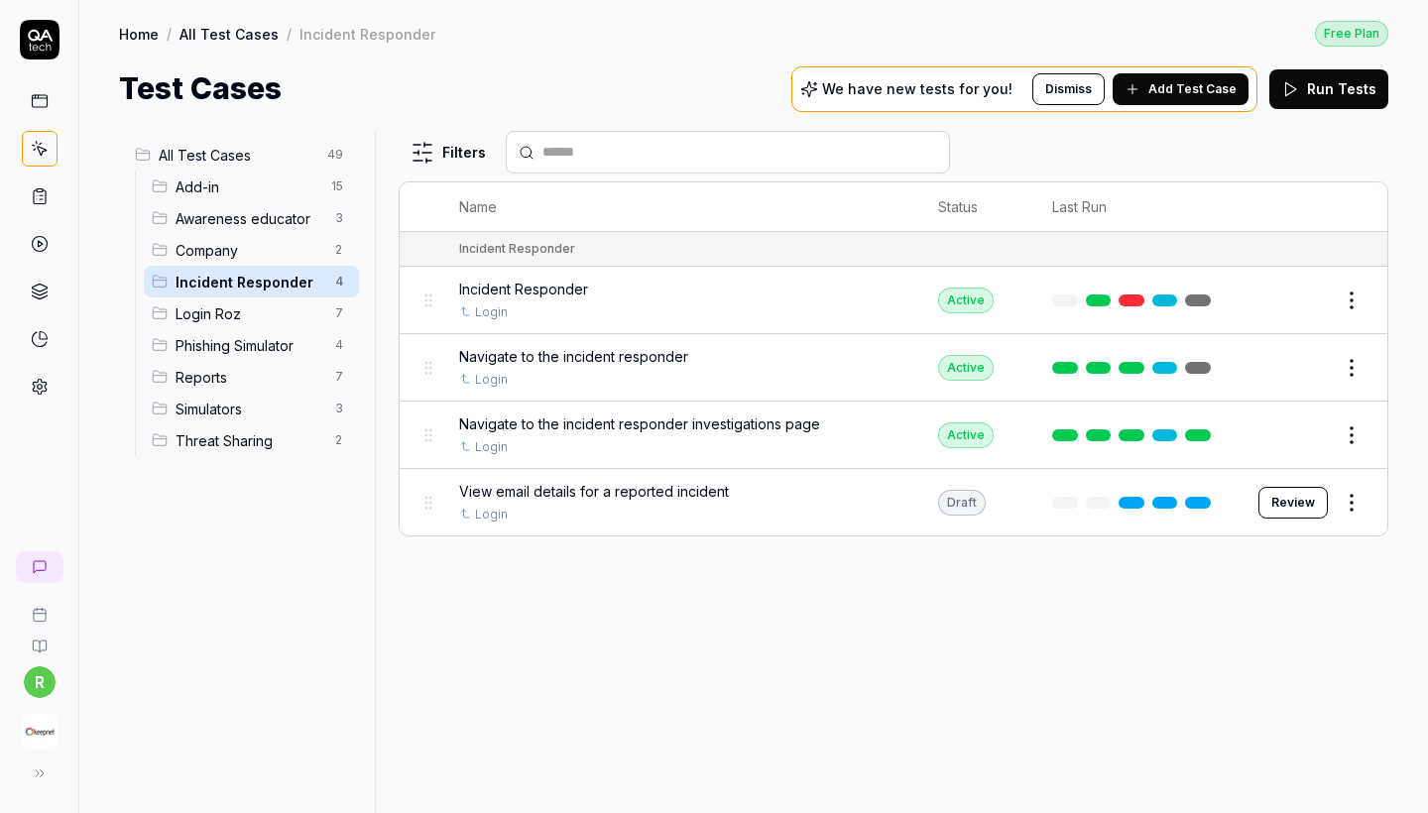
click at [1351, 492] on html "r Home / All Test Cases / Incident Responder Free Plan Home / All Test Cases / …" at bounding box center [714, 406] width 1428 height 813
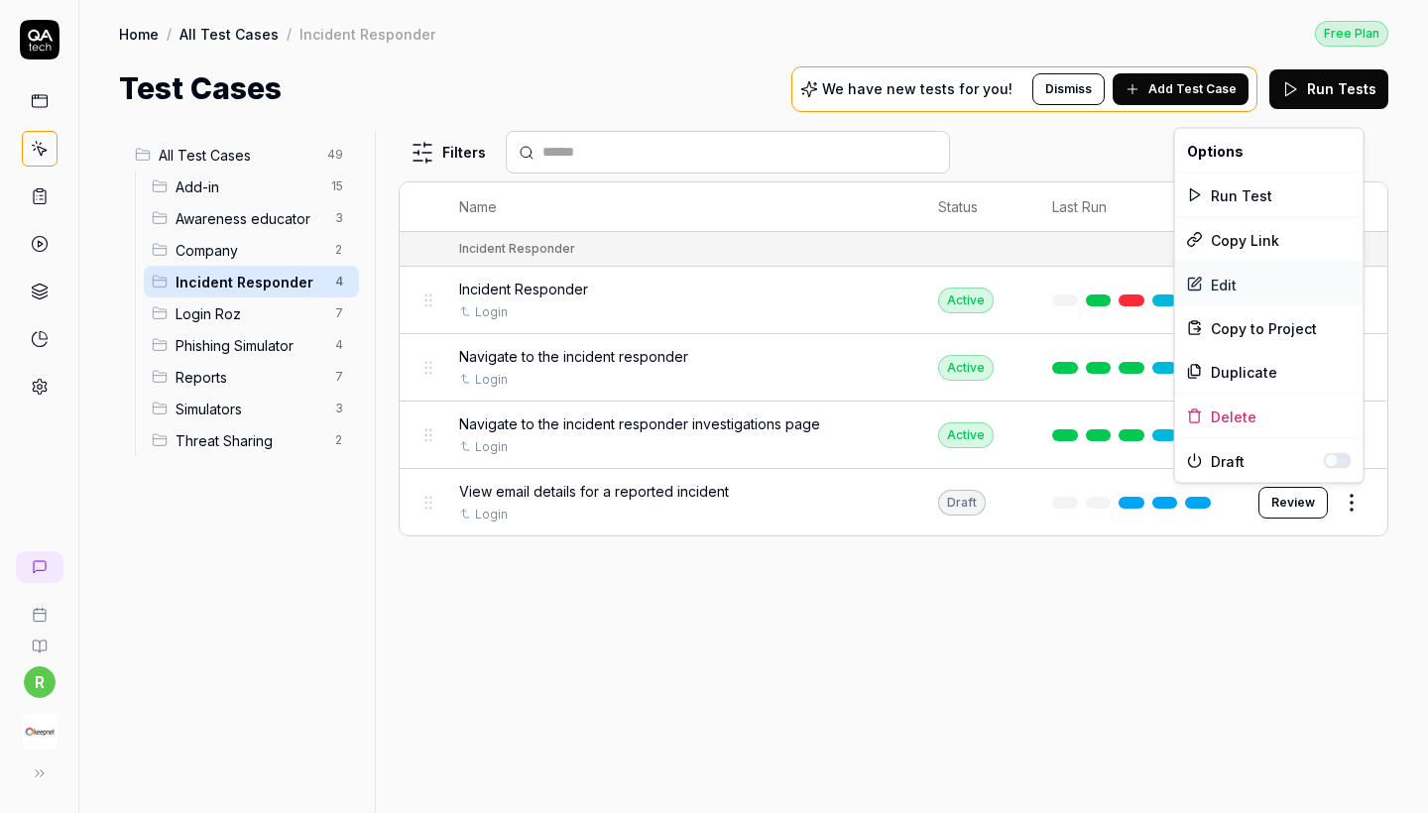
click at [1233, 292] on div "Edit" at bounding box center [1269, 285] width 188 height 44
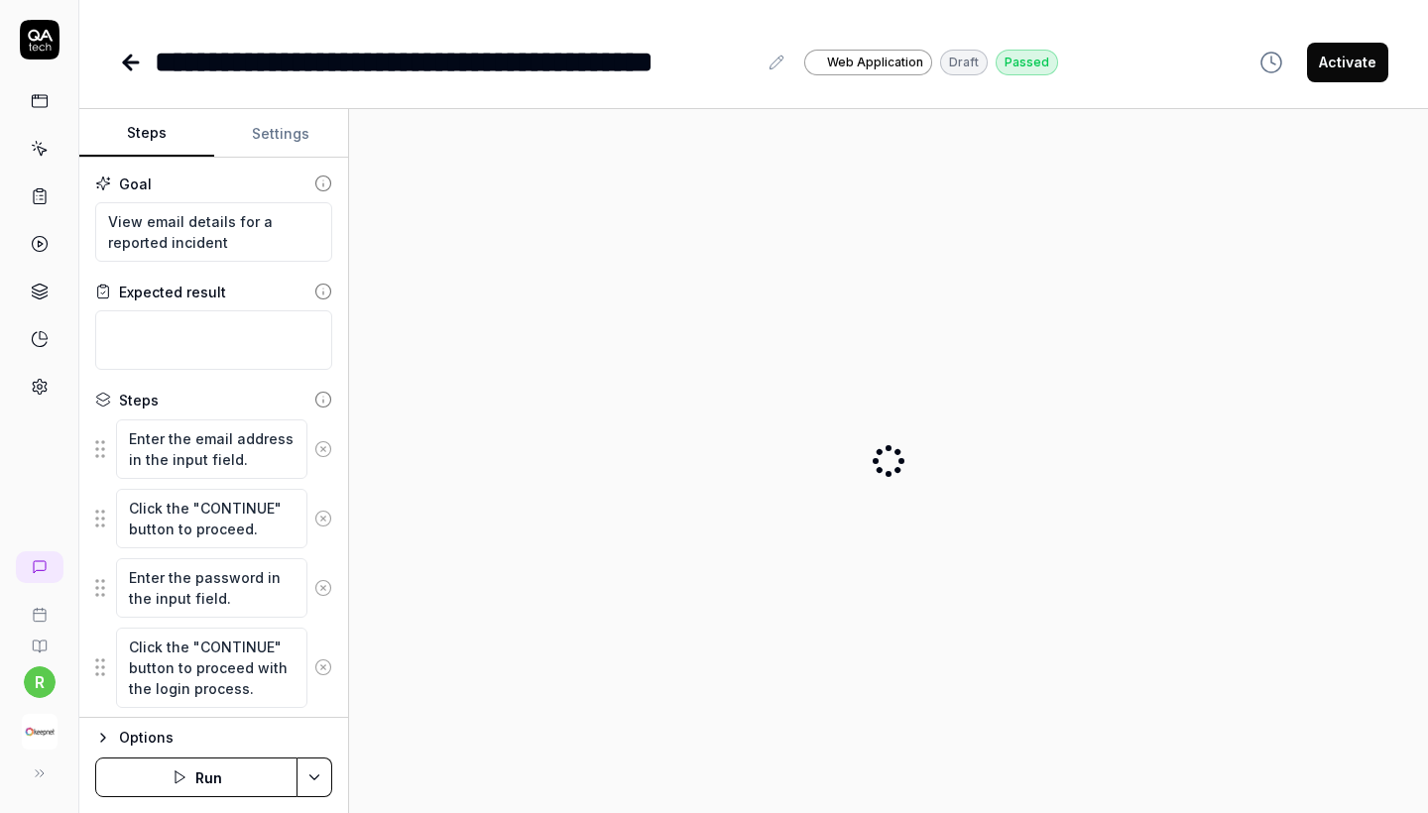
click at [1348, 77] on button "Activate" at bounding box center [1347, 63] width 81 height 40
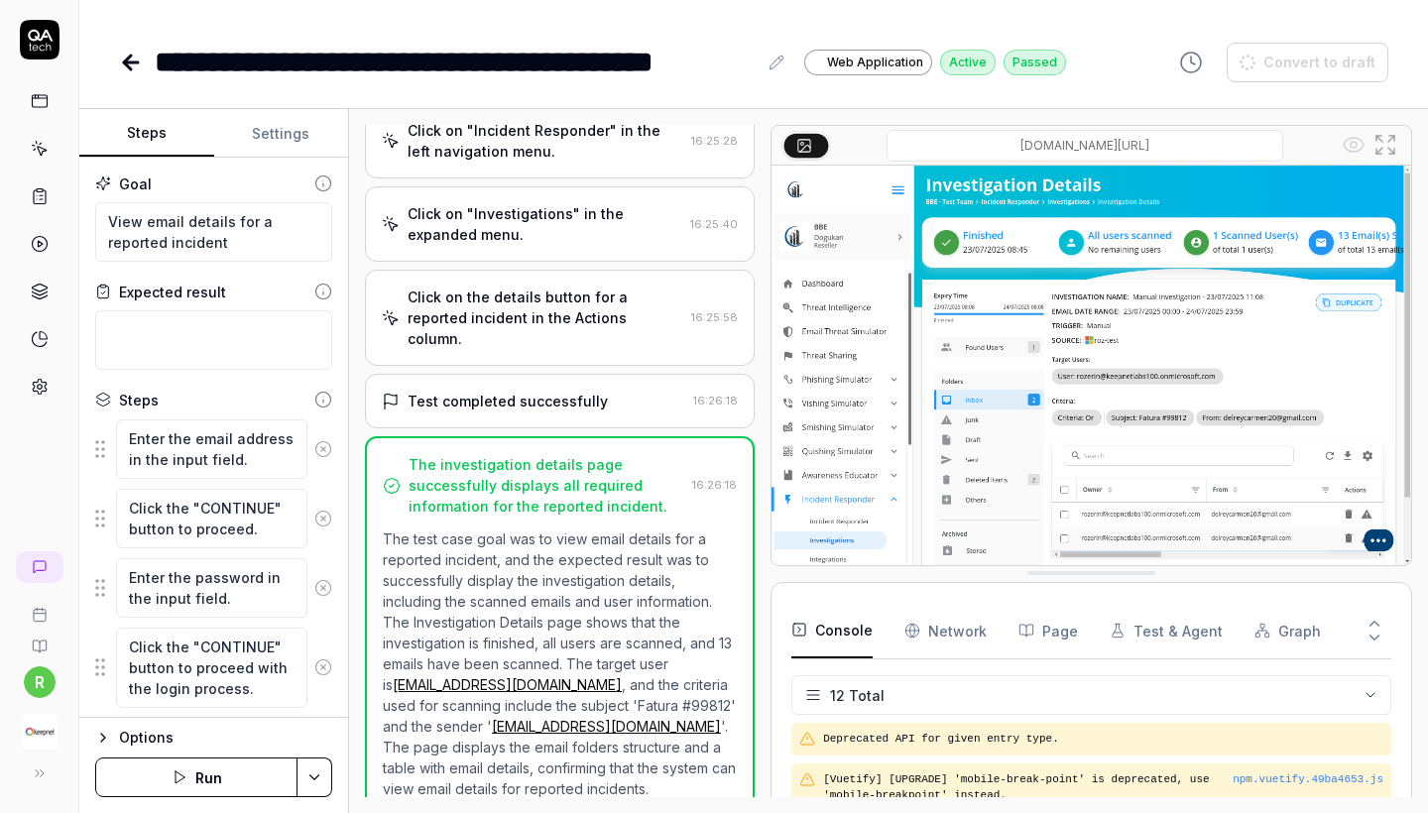
scroll to position [1140, 0]
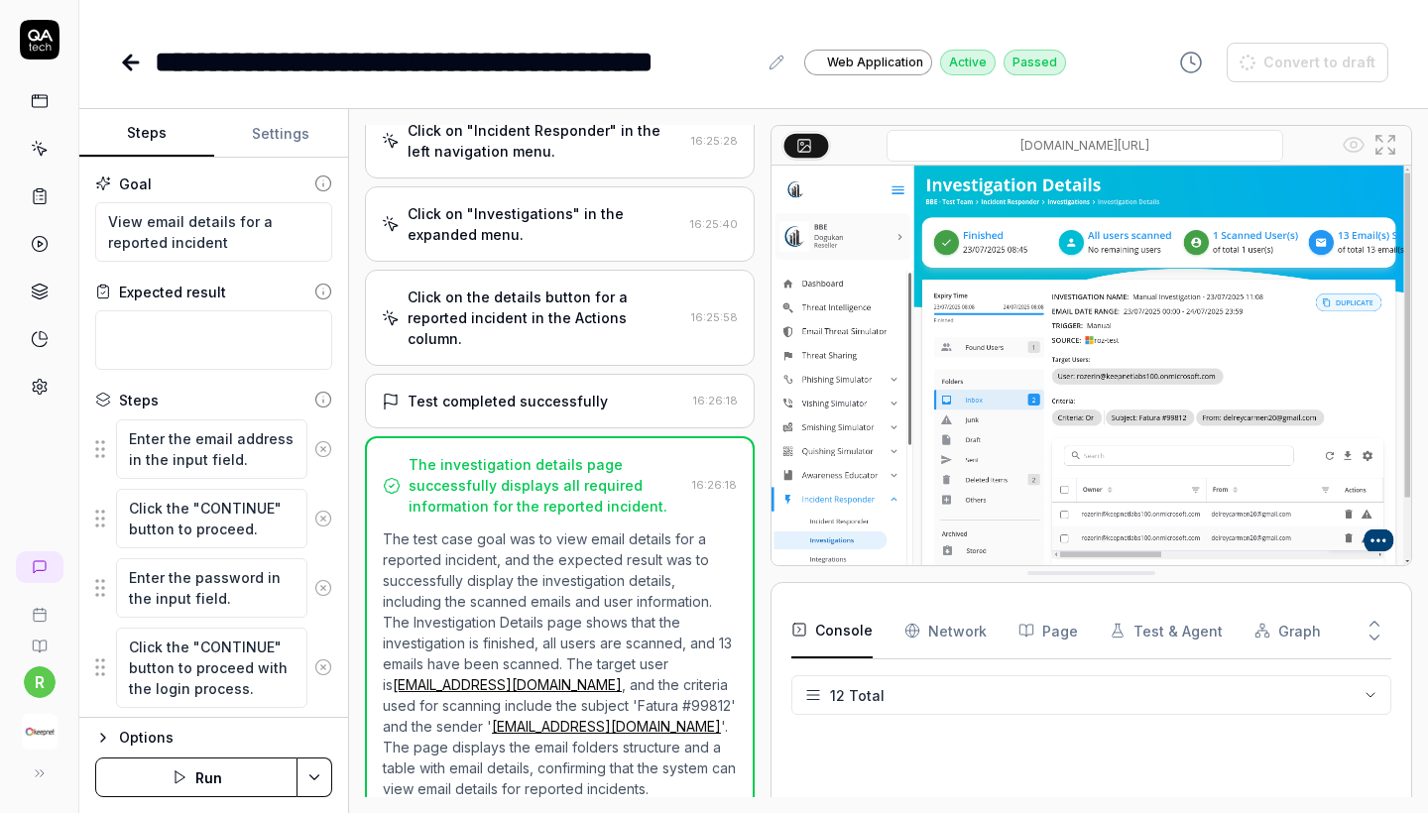
click at [124, 62] on icon at bounding box center [131, 62] width 14 height 0
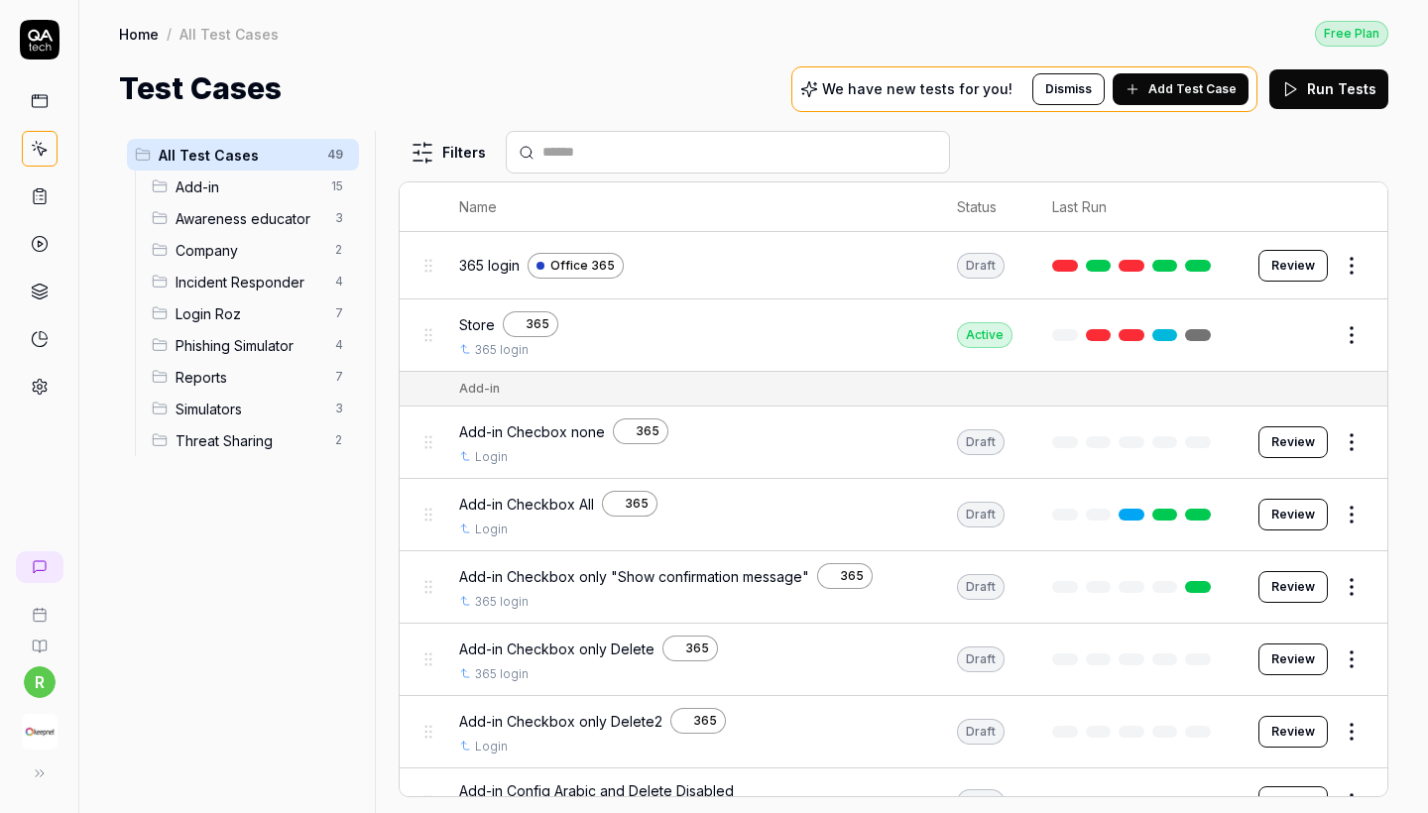
click at [266, 339] on span "Phishing Simulator" at bounding box center [250, 345] width 148 height 21
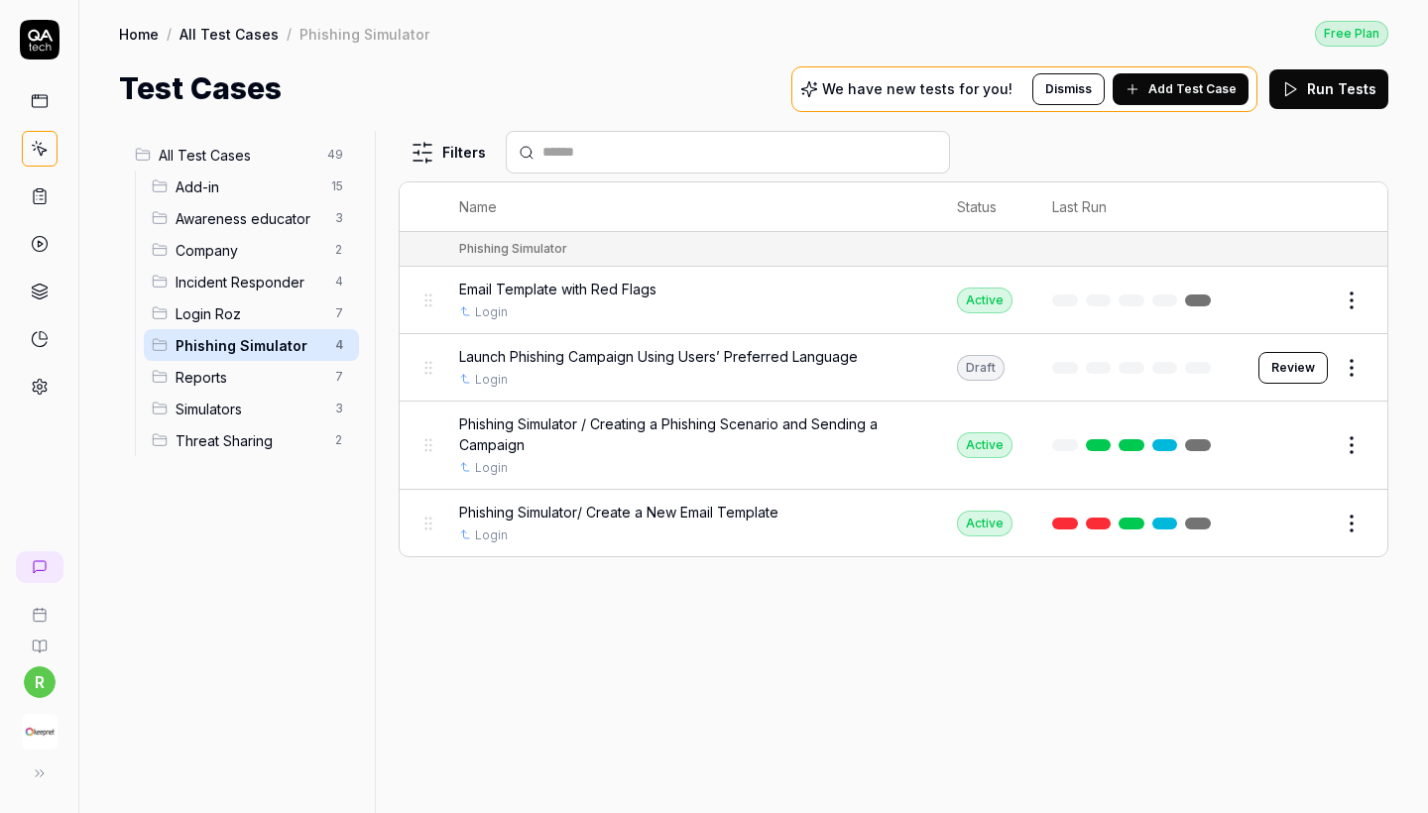
click at [1361, 361] on html "r Home / All Test Cases / Phishing Simulator Free Plan Home / All Test Cases / …" at bounding box center [714, 406] width 1428 height 813
click at [1230, 542] on div "Edit" at bounding box center [1269, 538] width 188 height 44
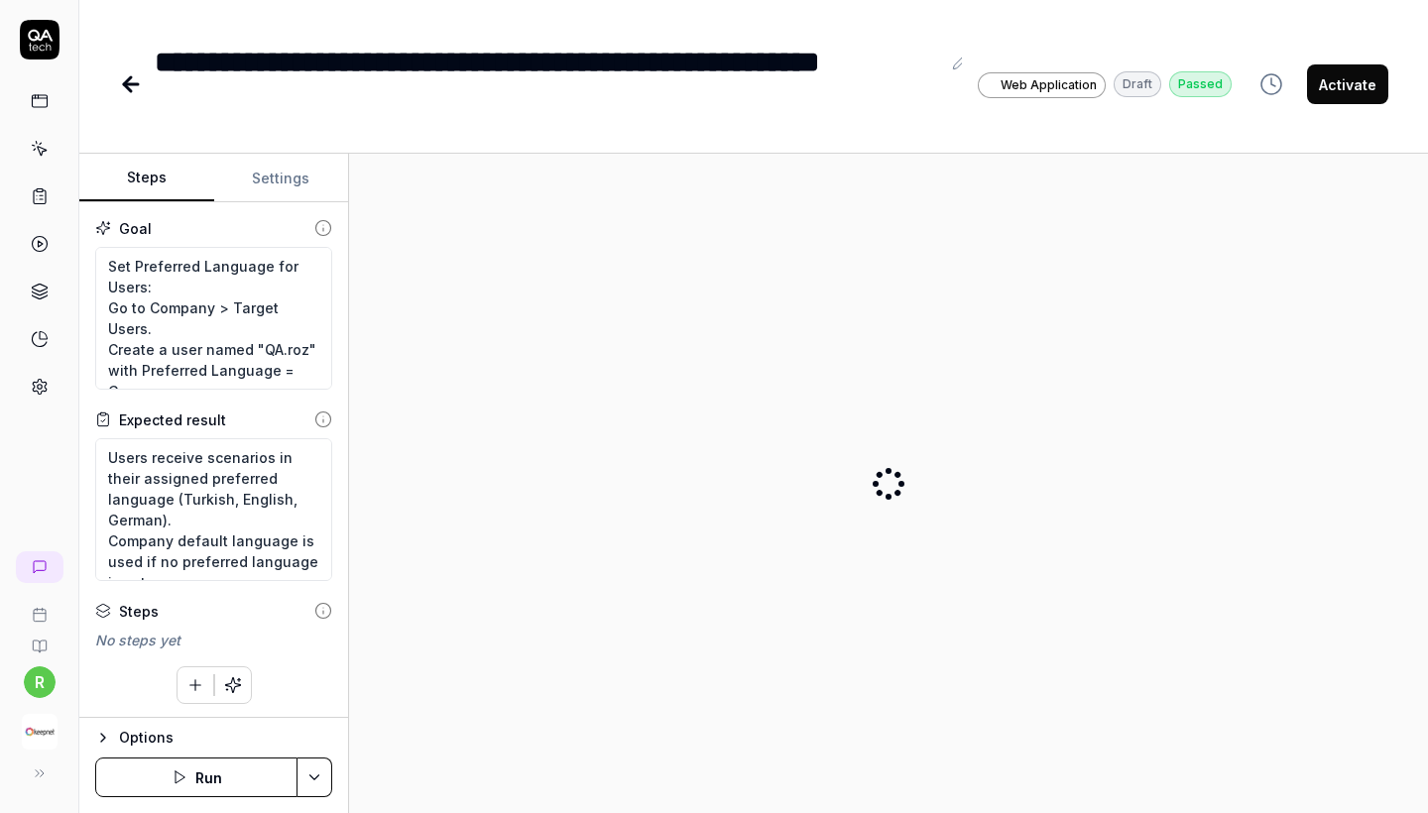
click at [1350, 87] on button "Activate" at bounding box center [1347, 84] width 81 height 40
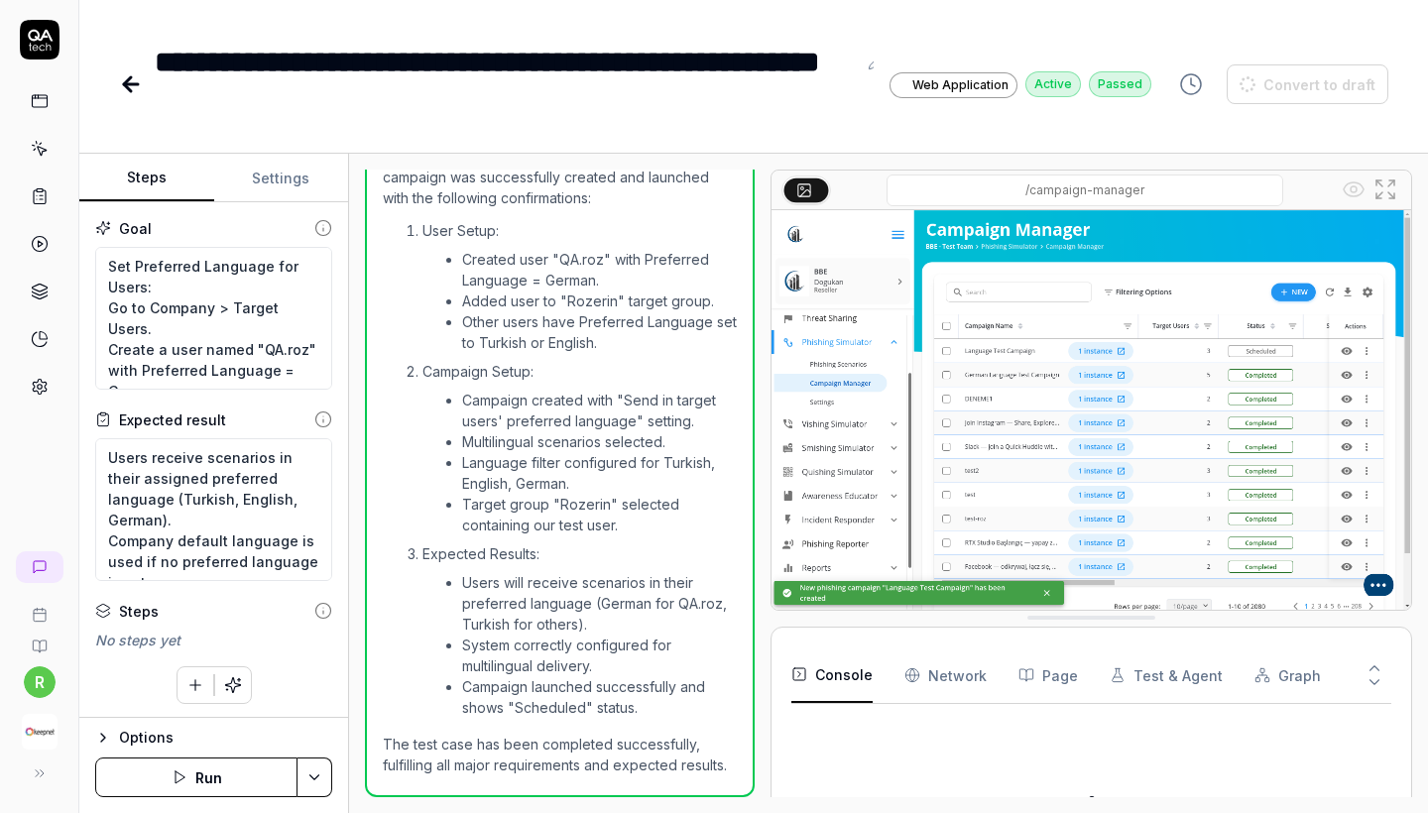
type textarea "*"
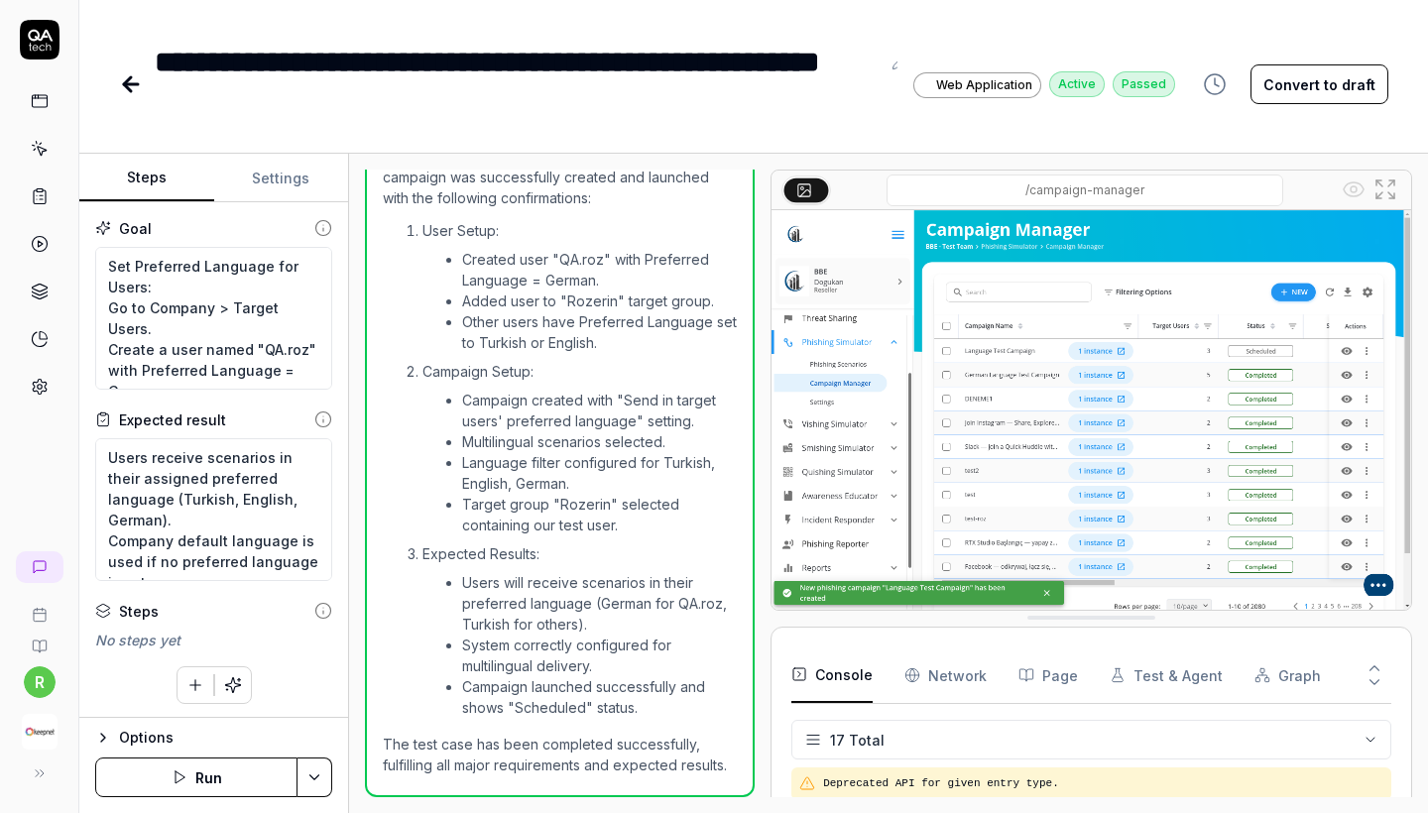
scroll to position [1243, 0]
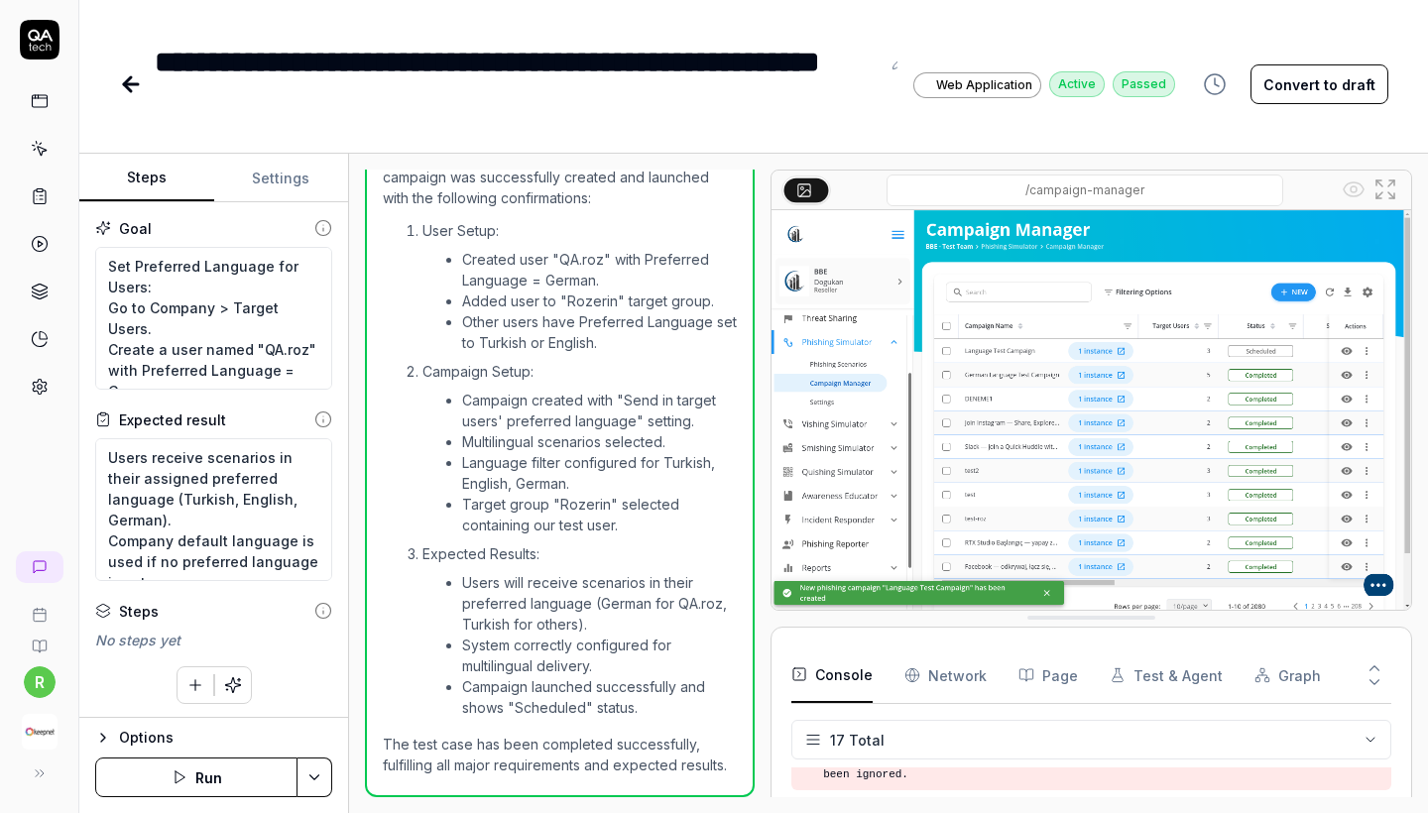
click at [135, 87] on icon at bounding box center [131, 84] width 24 height 24
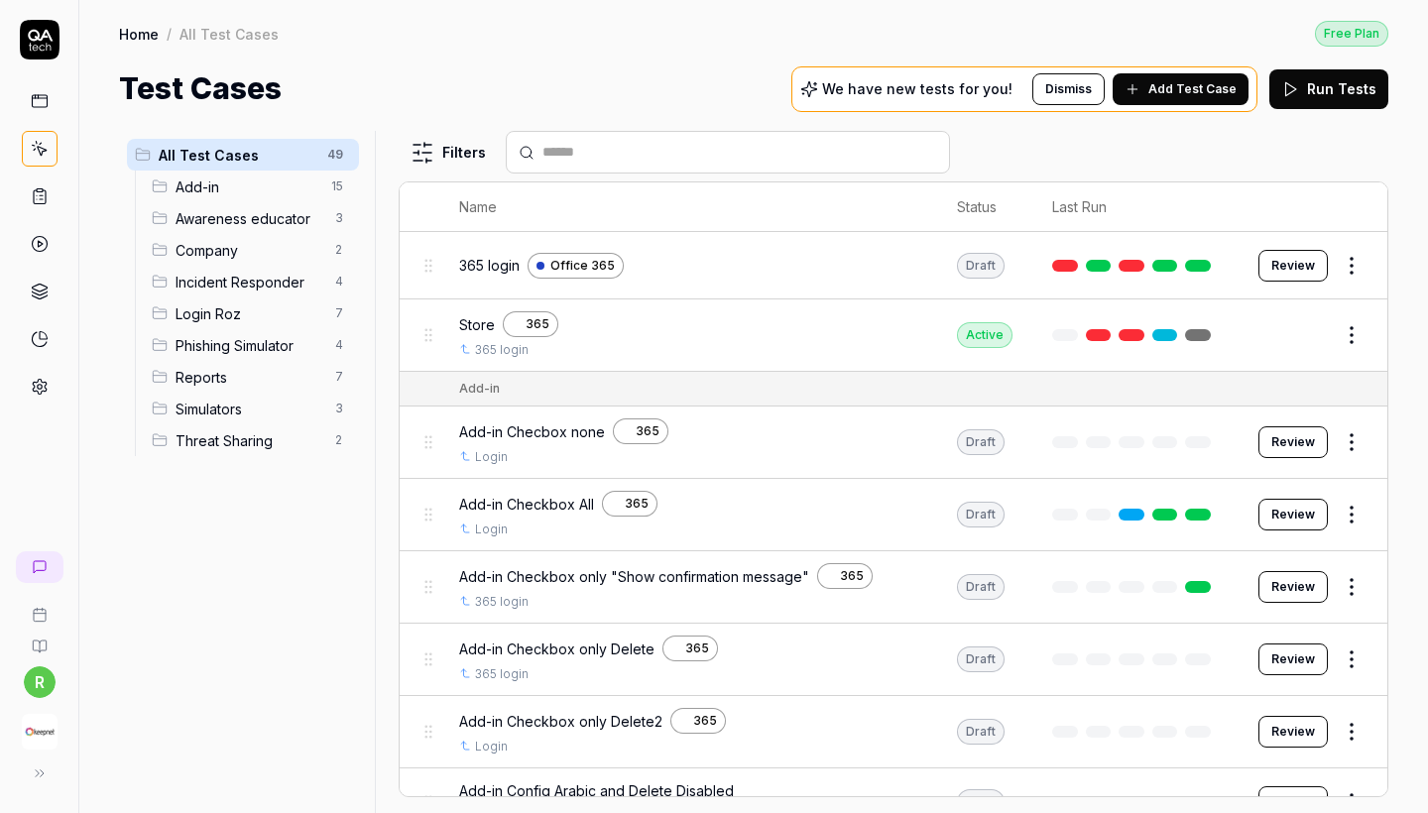
click at [266, 282] on span "Incident Responder" at bounding box center [250, 282] width 148 height 21
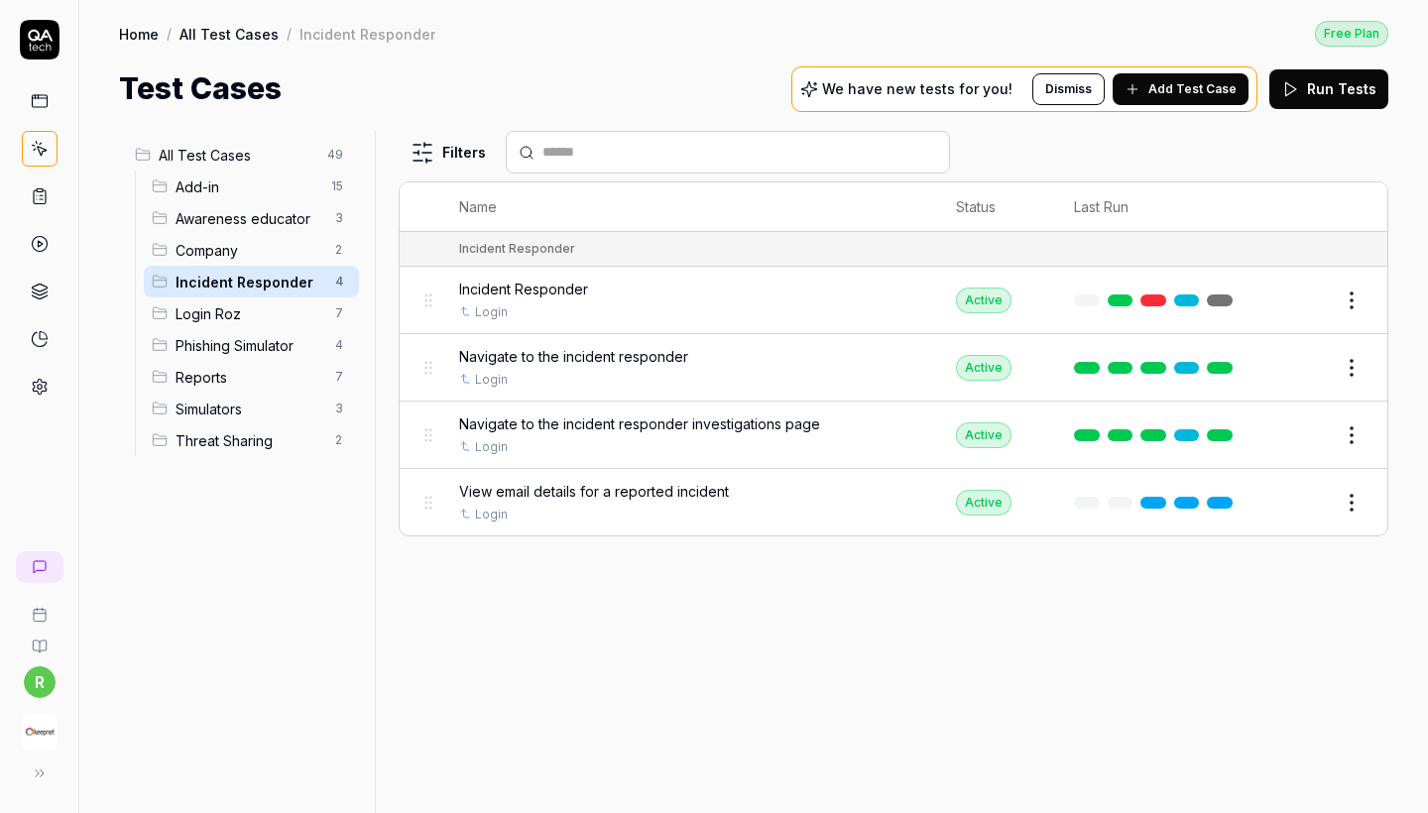
click at [266, 312] on span "Login Roz" at bounding box center [250, 314] width 148 height 21
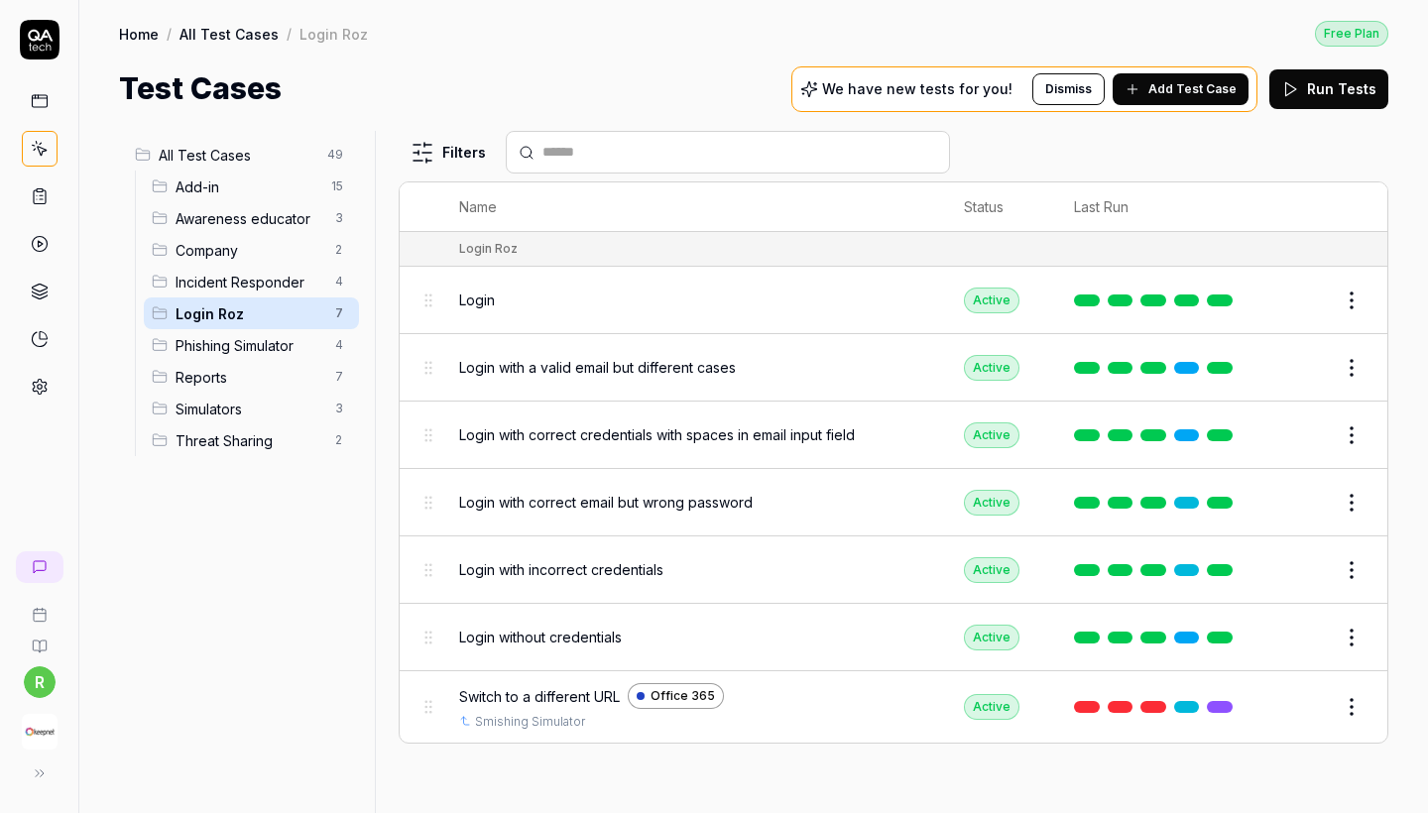
click at [270, 342] on span "Phishing Simulator" at bounding box center [250, 345] width 148 height 21
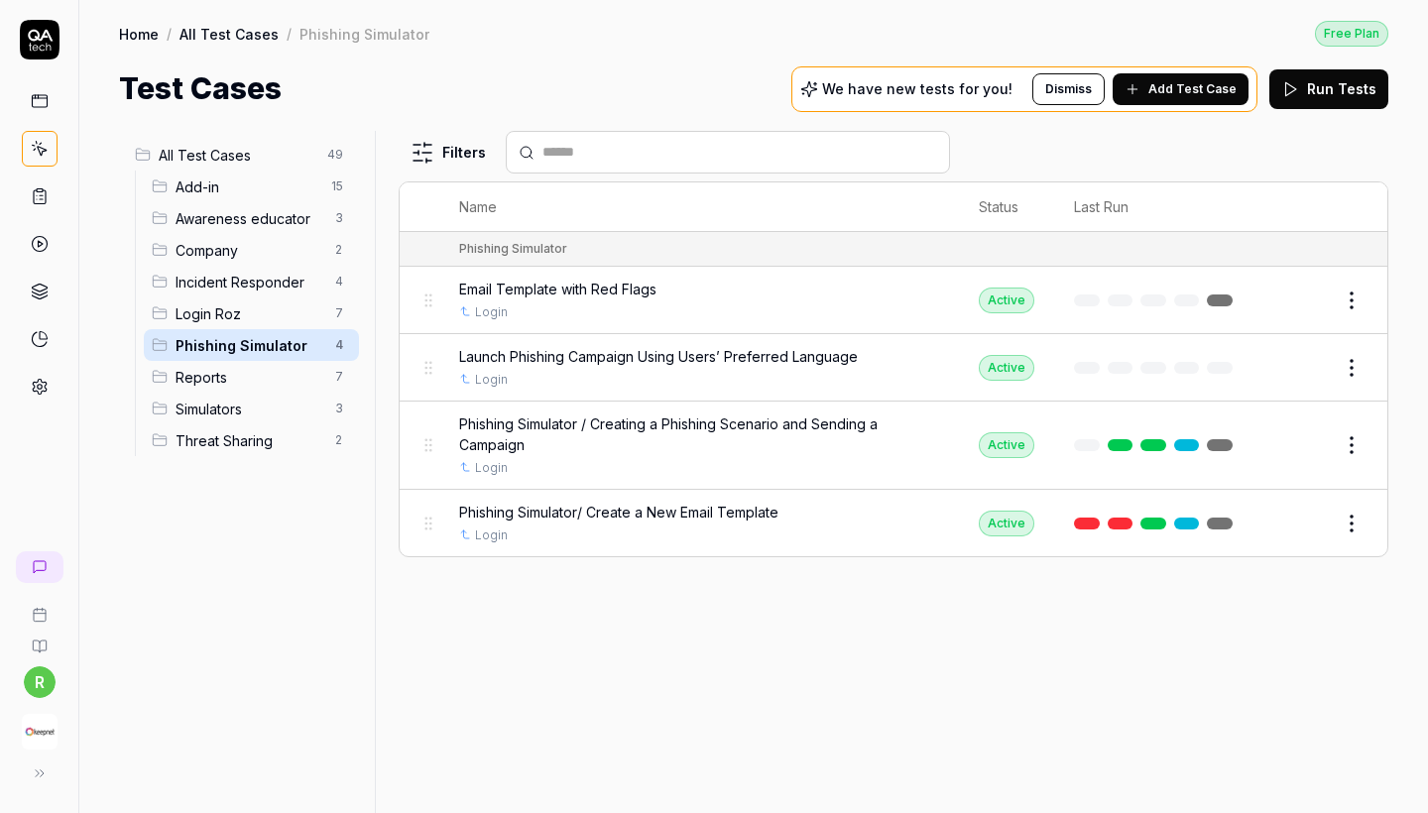
click at [271, 372] on span "Reports" at bounding box center [250, 377] width 148 height 21
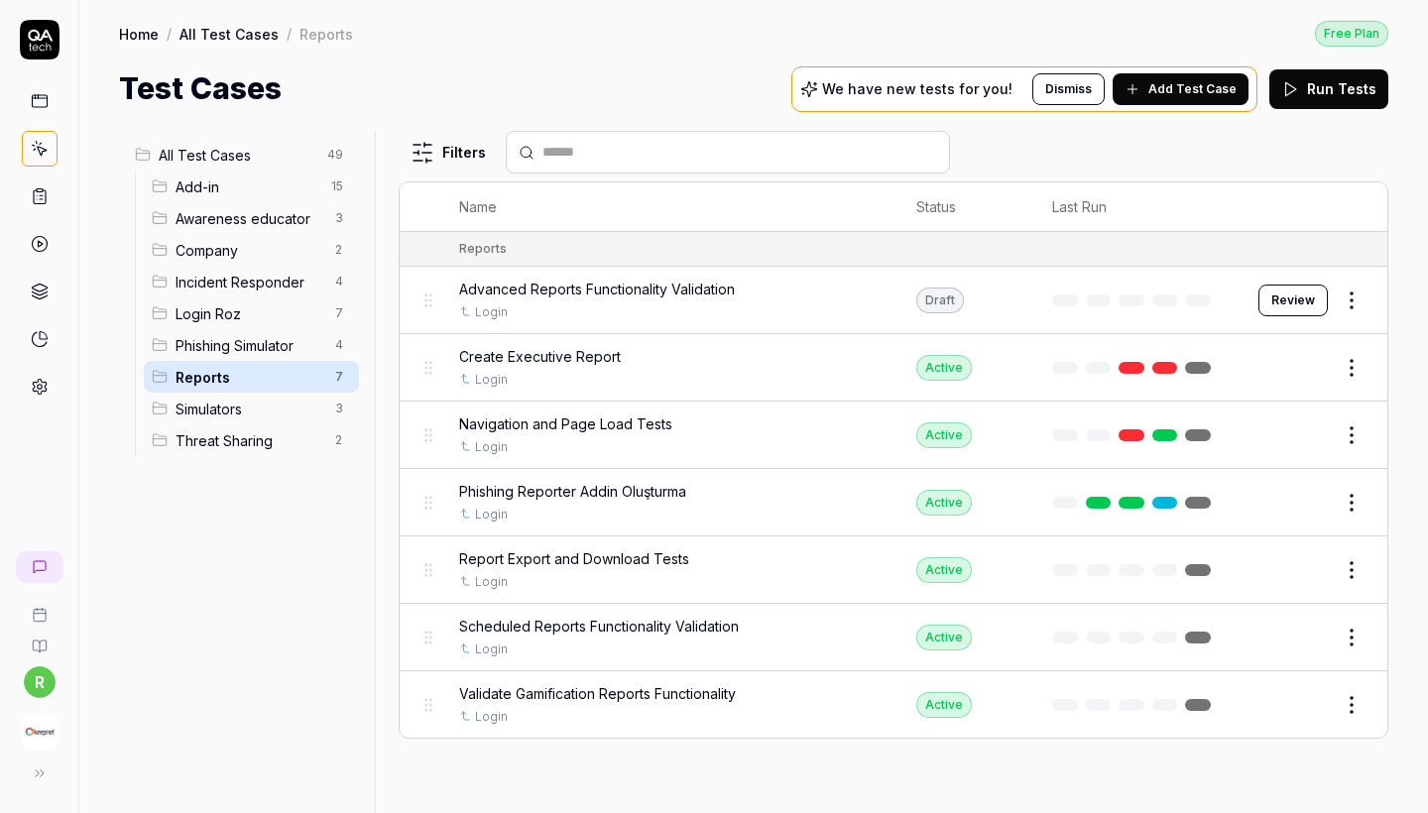
click at [272, 400] on span "Simulators" at bounding box center [250, 409] width 148 height 21
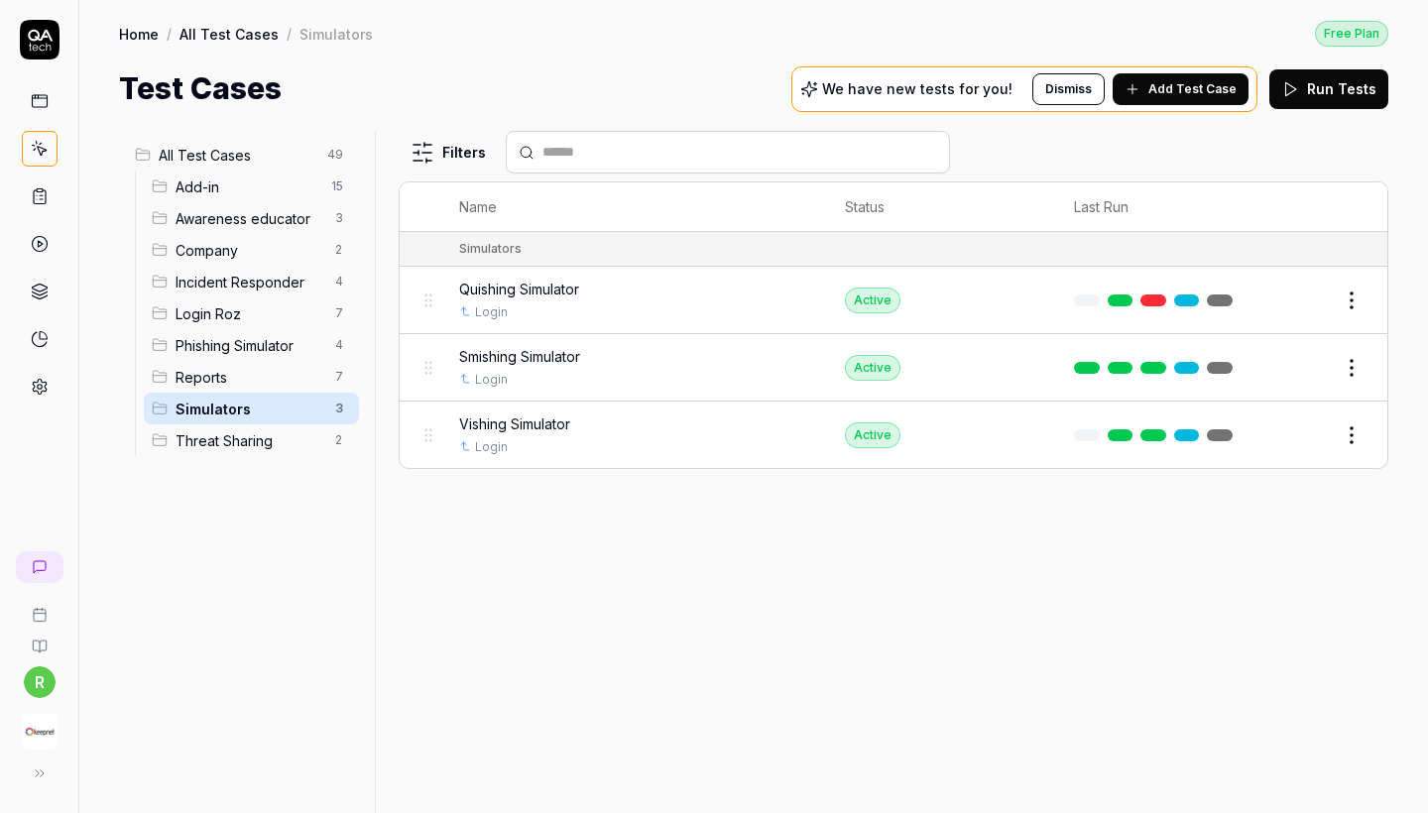
click at [275, 437] on span "Threat Sharing" at bounding box center [250, 441] width 148 height 21
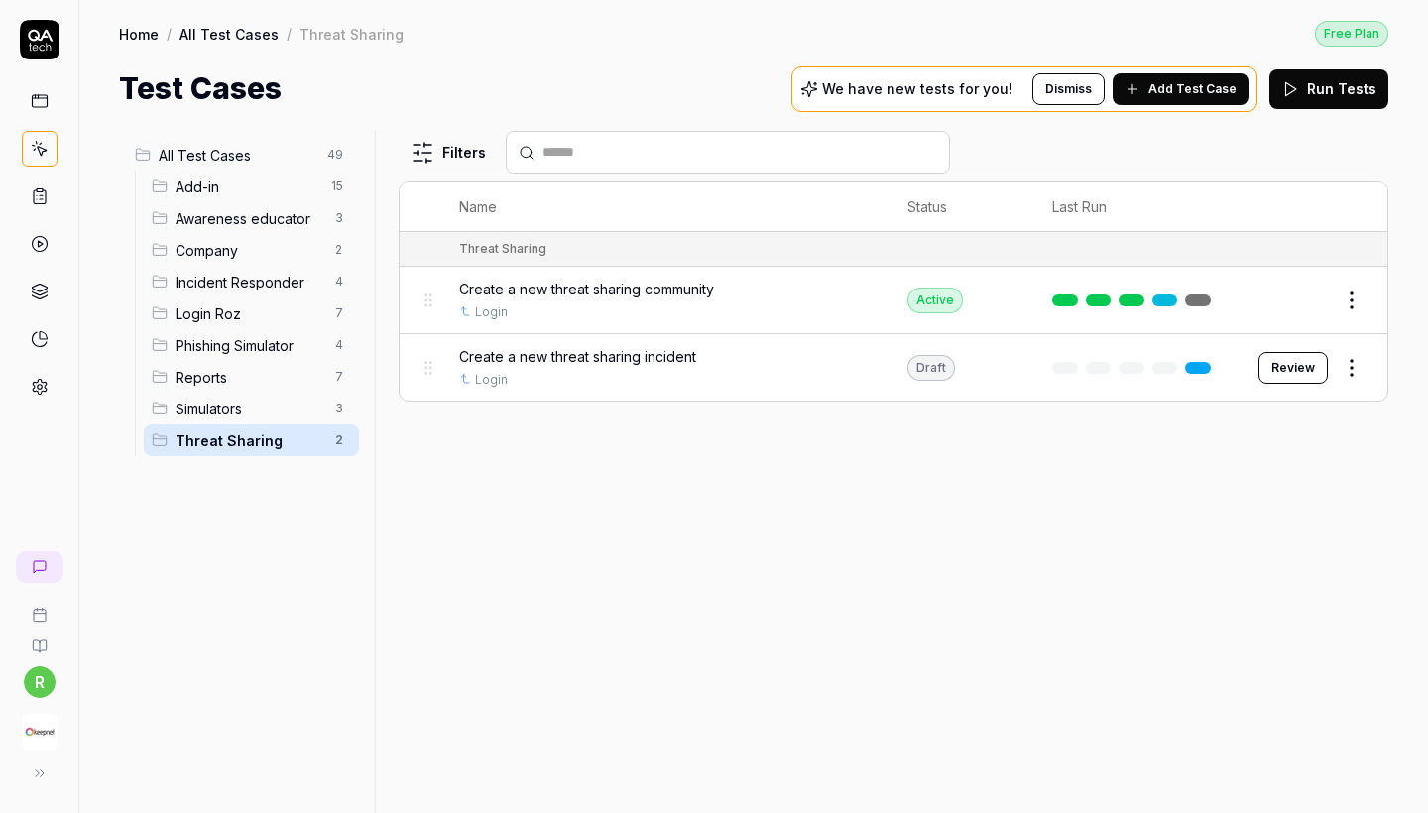
click at [270, 280] on span "Incident Responder" at bounding box center [250, 282] width 148 height 21
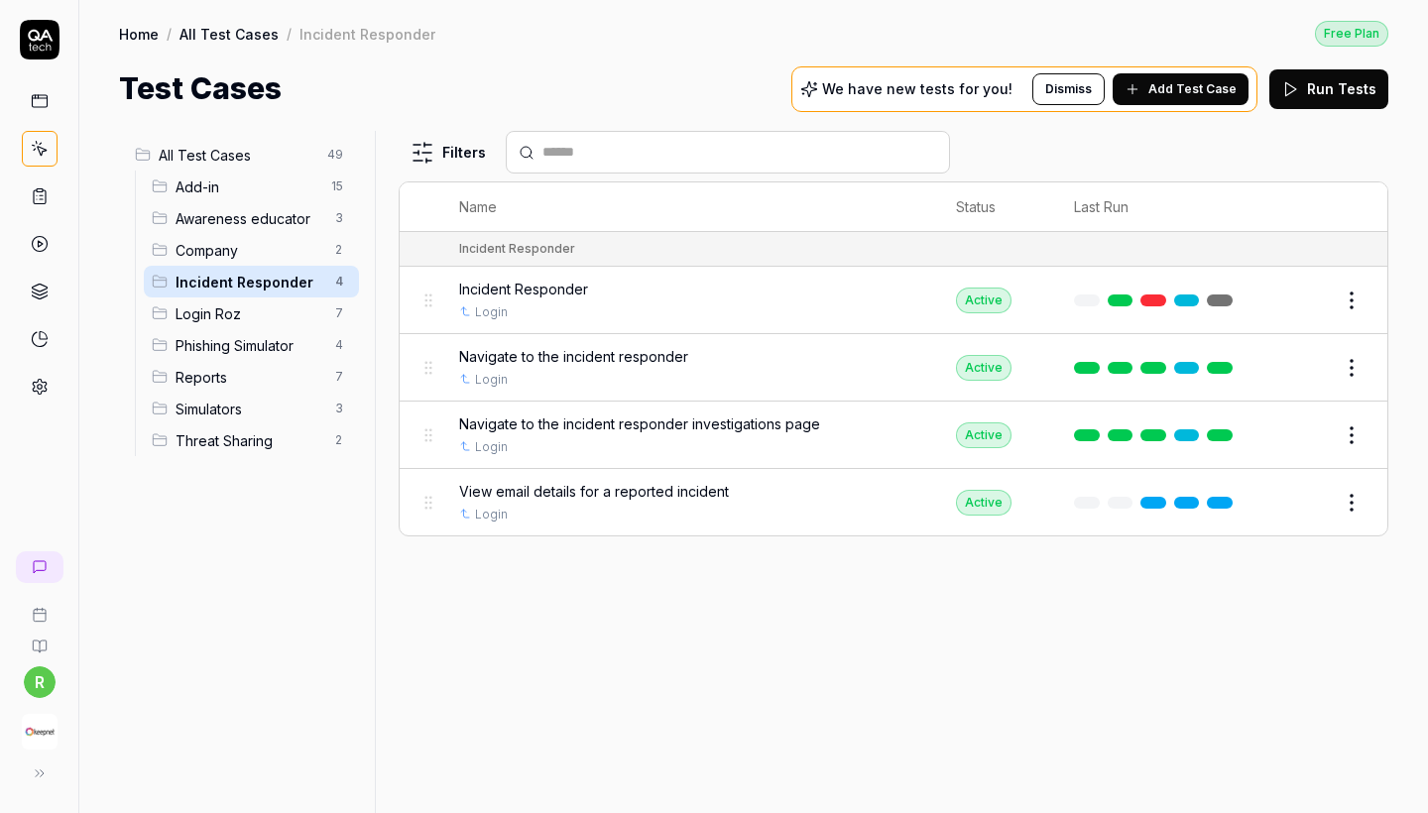
click at [265, 242] on span "Company" at bounding box center [250, 250] width 148 height 21
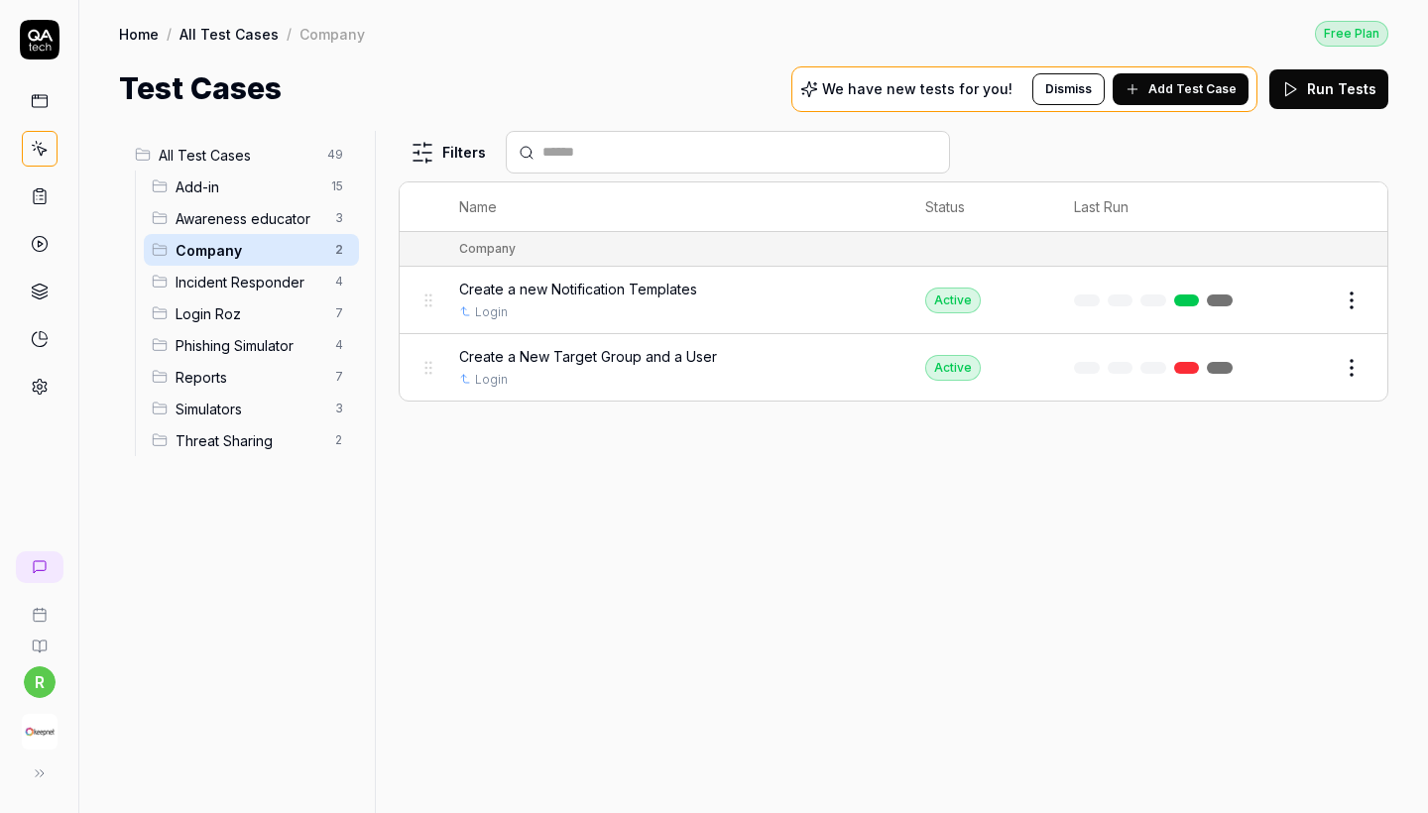
click at [263, 208] on span "Awareness educator" at bounding box center [250, 218] width 148 height 21
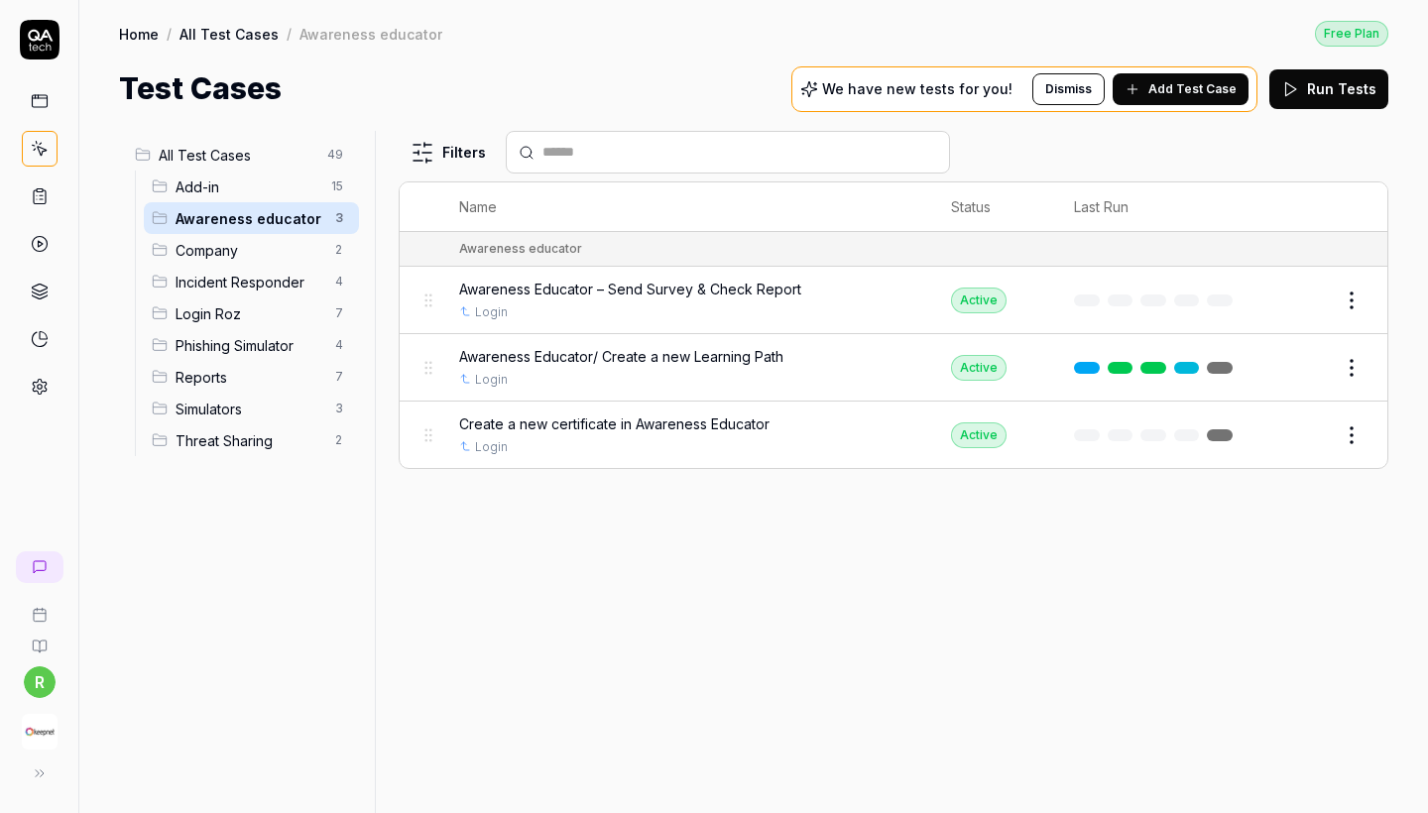
click at [263, 336] on span "Phishing Simulator" at bounding box center [250, 345] width 148 height 21
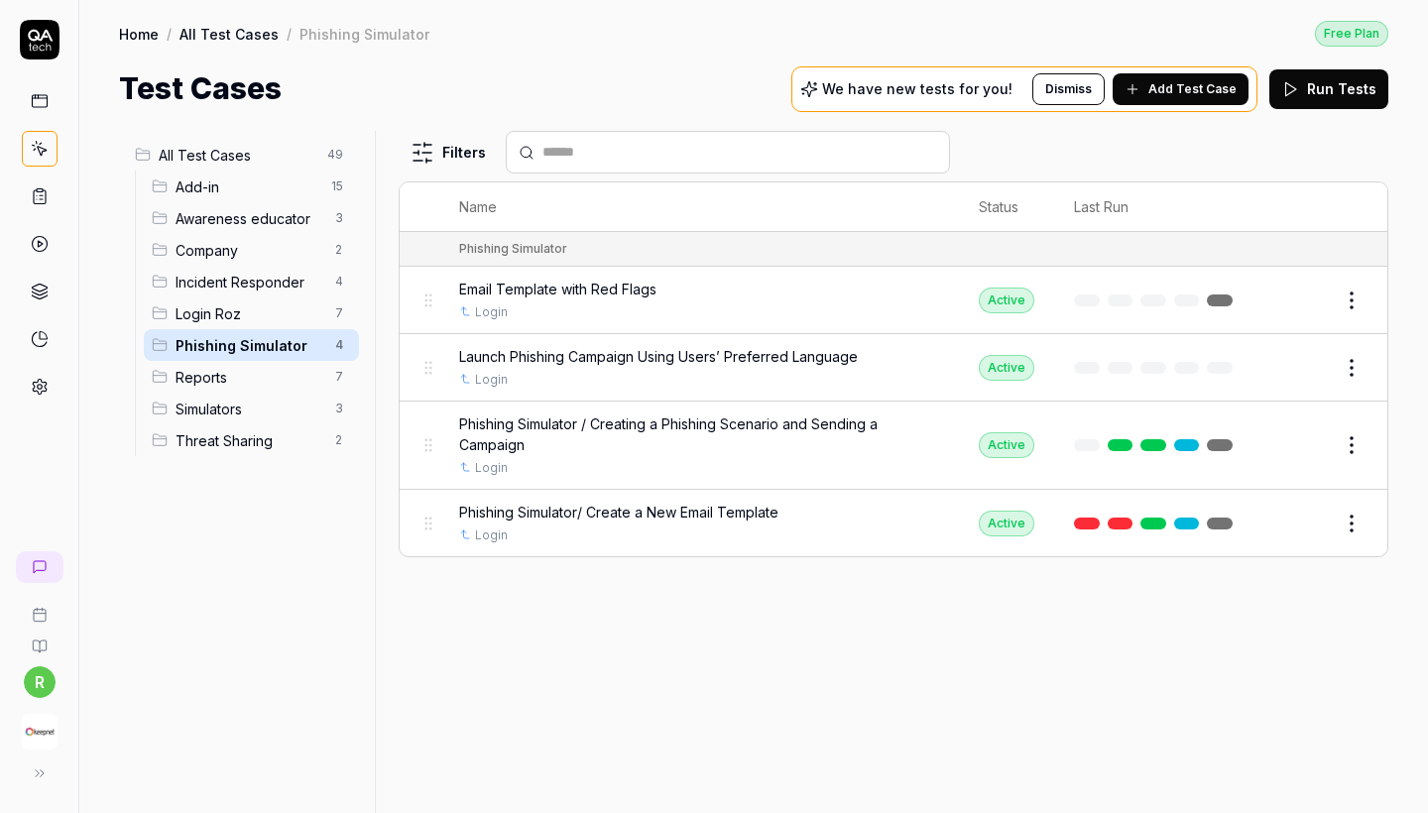
click at [277, 219] on span "Awareness educator" at bounding box center [250, 218] width 148 height 21
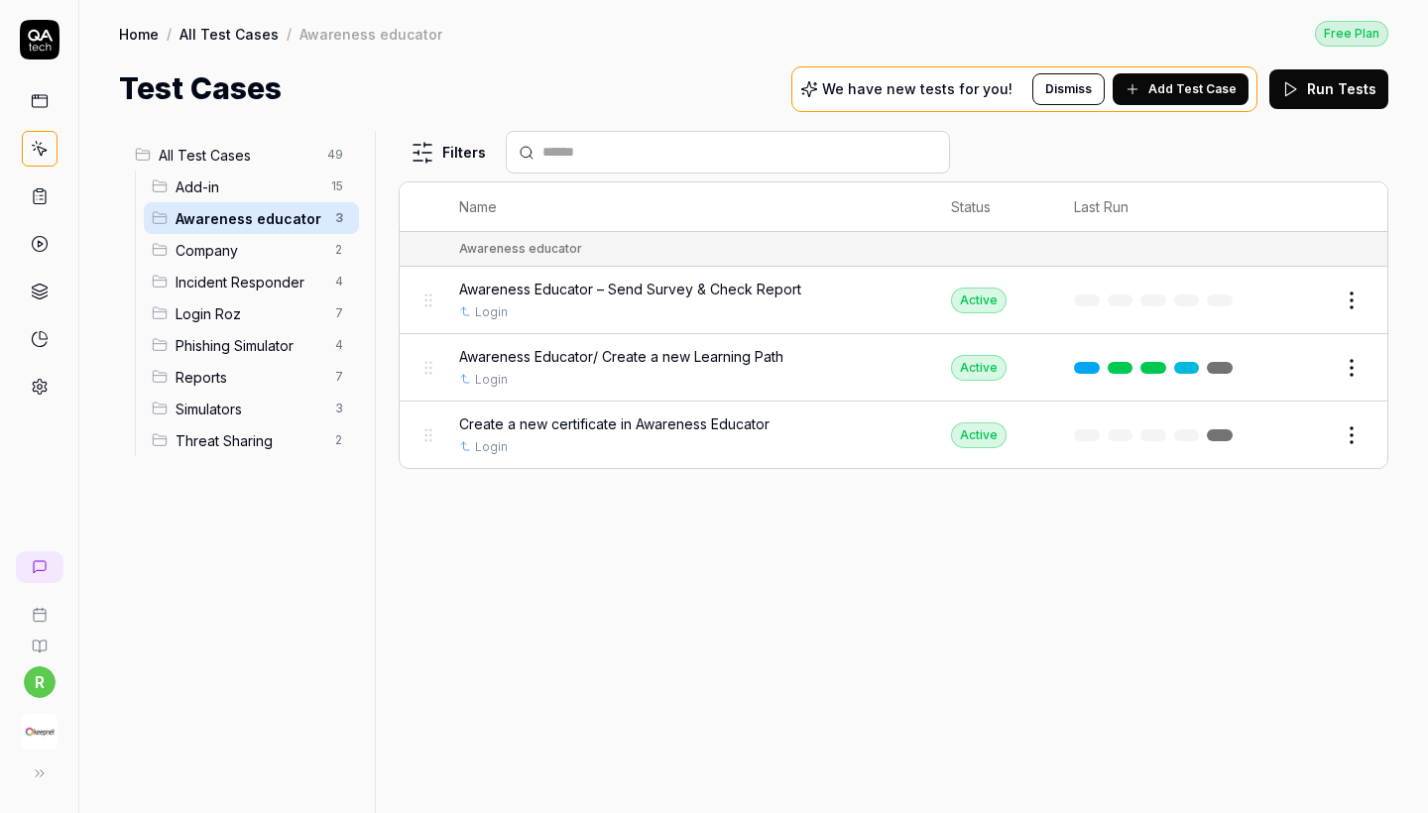
click at [276, 153] on span "All Test Cases" at bounding box center [237, 155] width 157 height 21
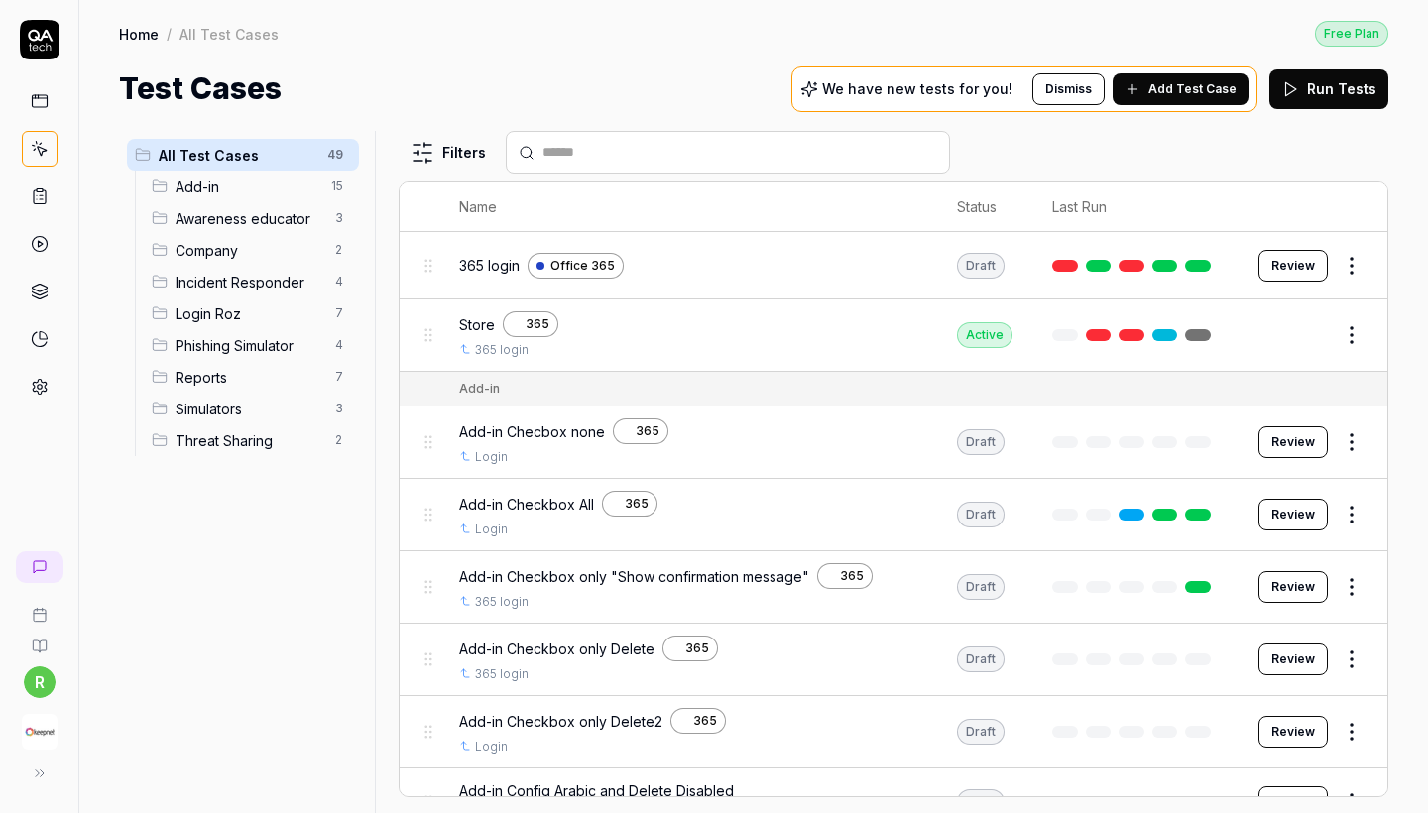
click at [503, 7] on div "Home / All Test Cases Free Plan Home / All Test Cases Free Plan Test Cases We h…" at bounding box center [753, 55] width 1349 height 111
click at [246, 193] on span "Add-in" at bounding box center [248, 187] width 144 height 21
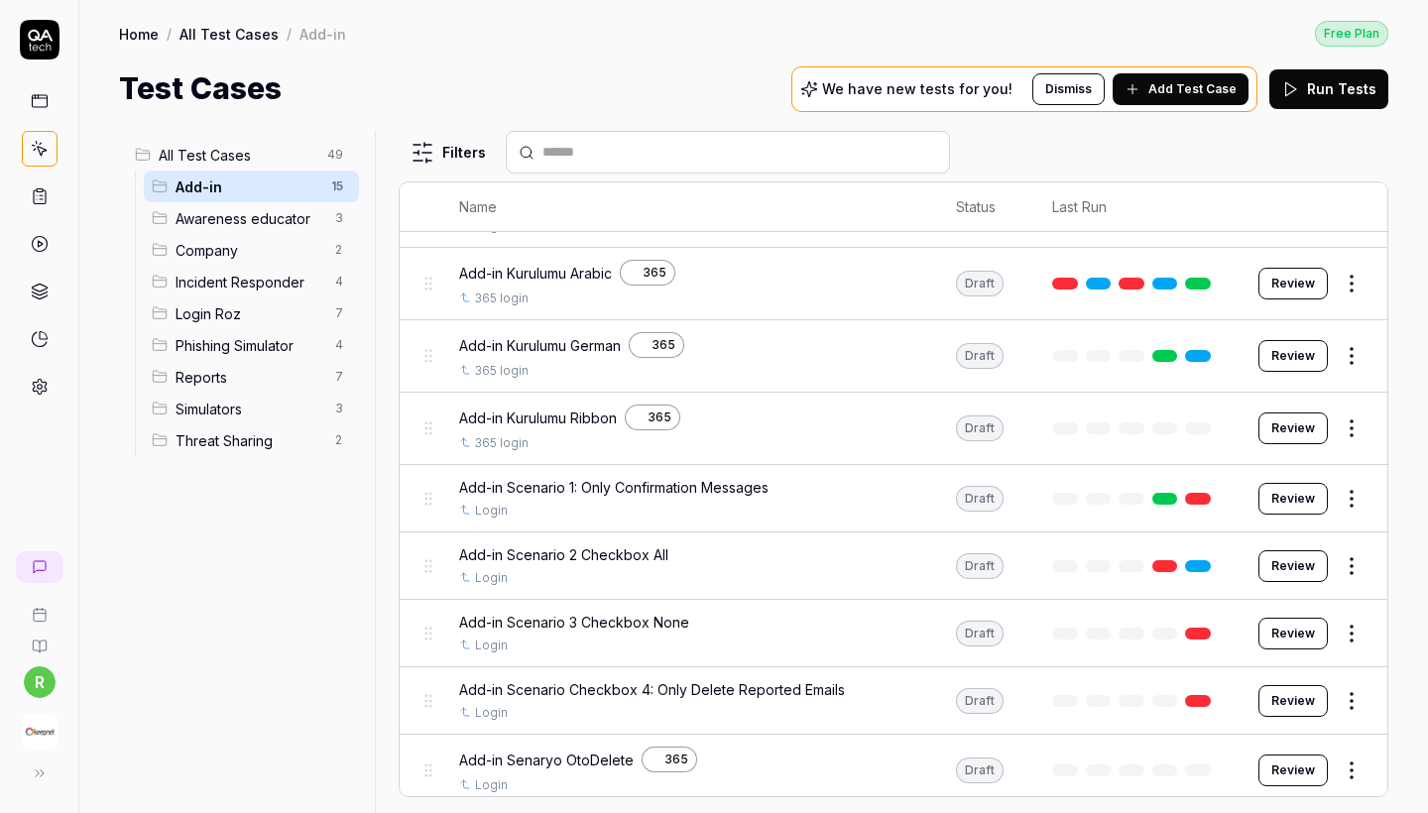
click at [297, 227] on span "Awareness educator" at bounding box center [250, 218] width 148 height 21
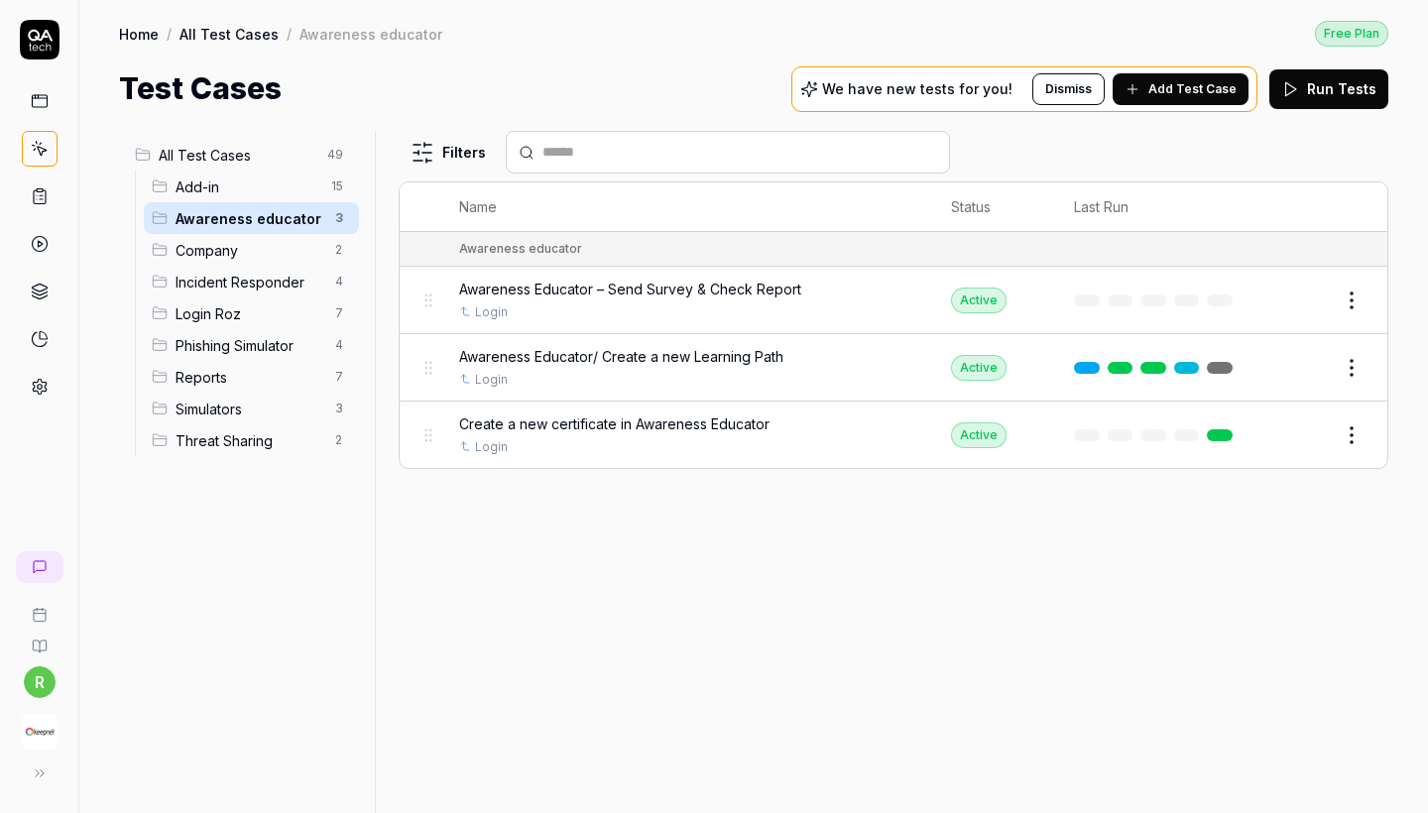
click at [272, 260] on span "Company" at bounding box center [250, 250] width 148 height 21
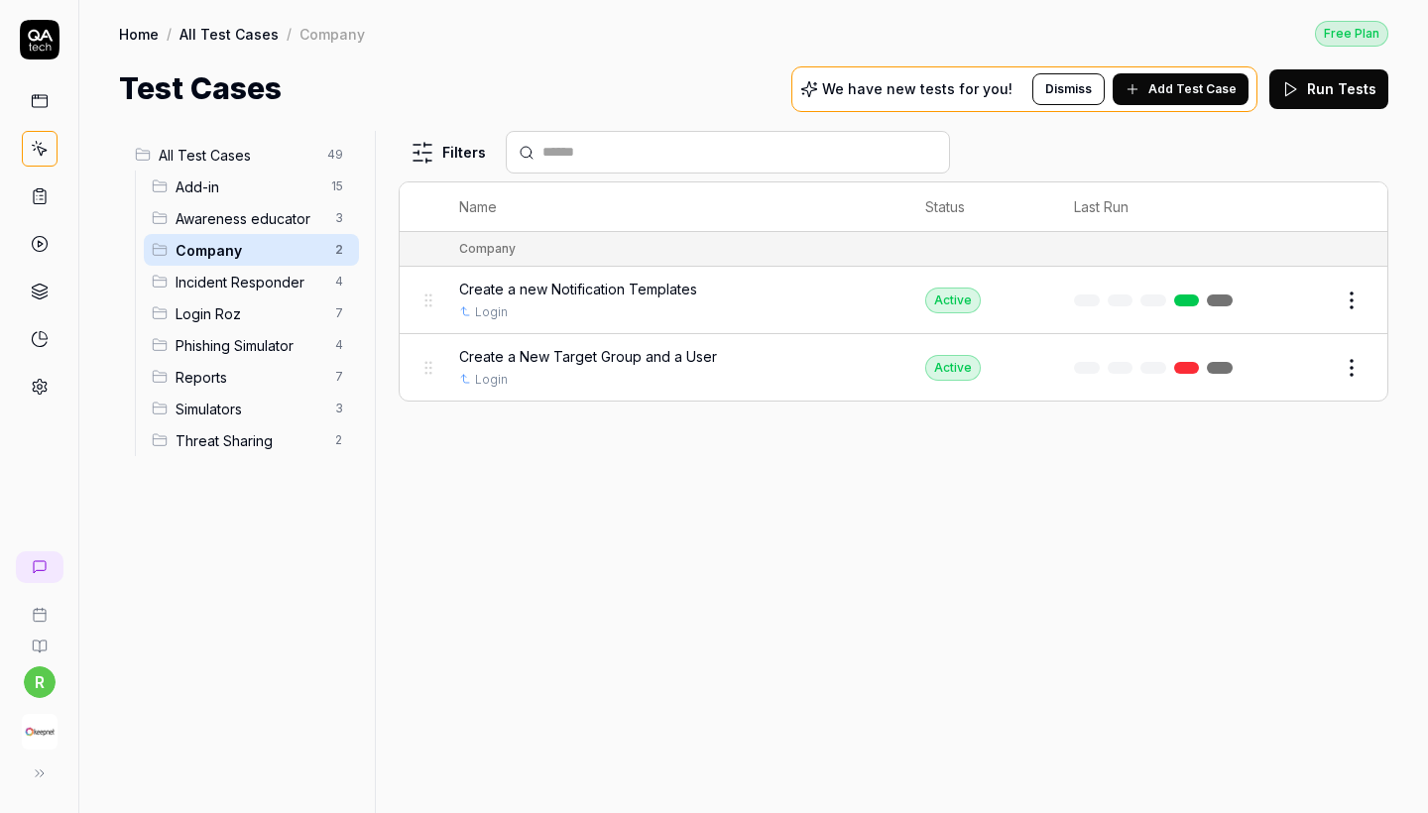
click at [303, 282] on span "Incident Responder" at bounding box center [250, 282] width 148 height 21
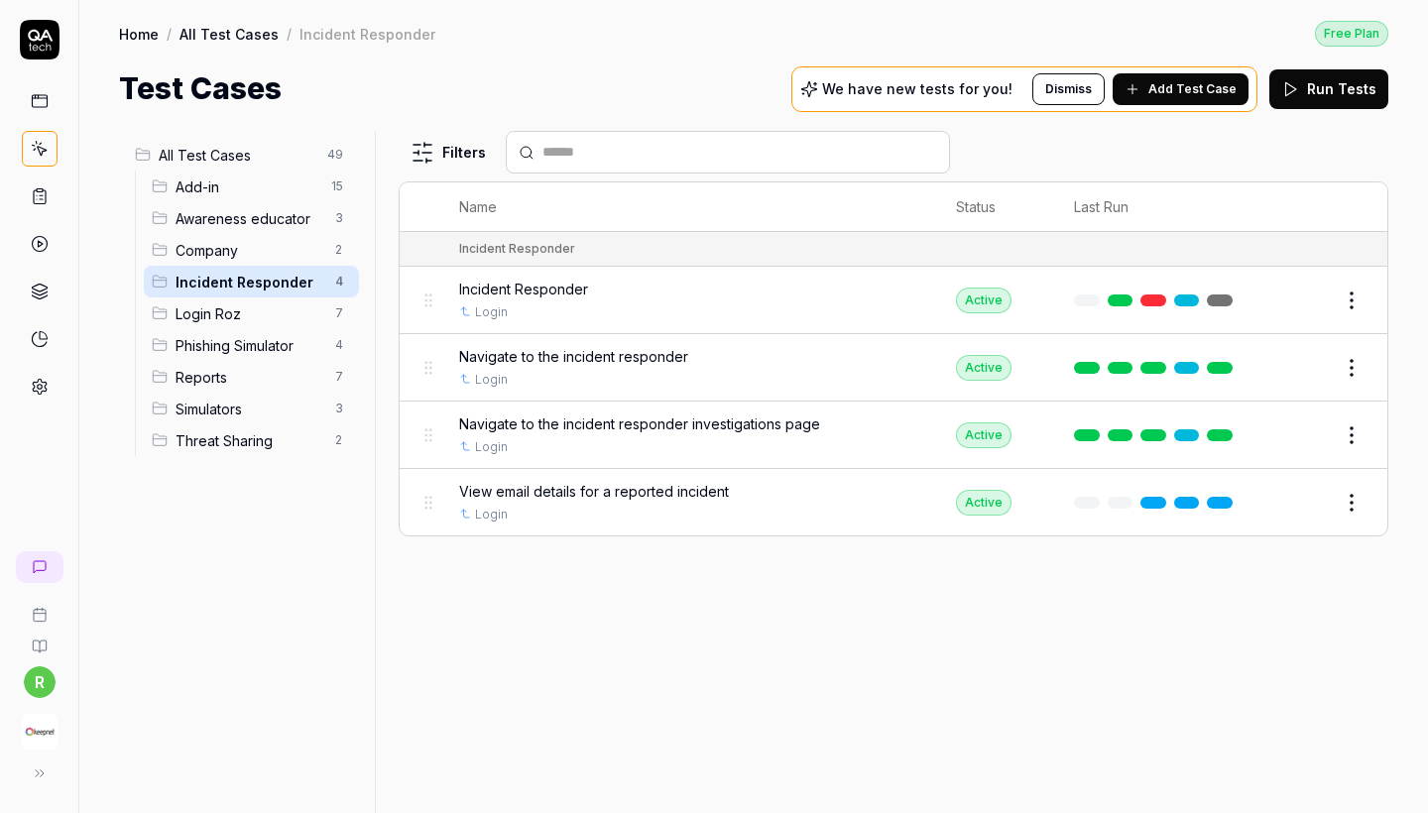
click at [256, 217] on span "Awareness educator" at bounding box center [250, 218] width 148 height 21
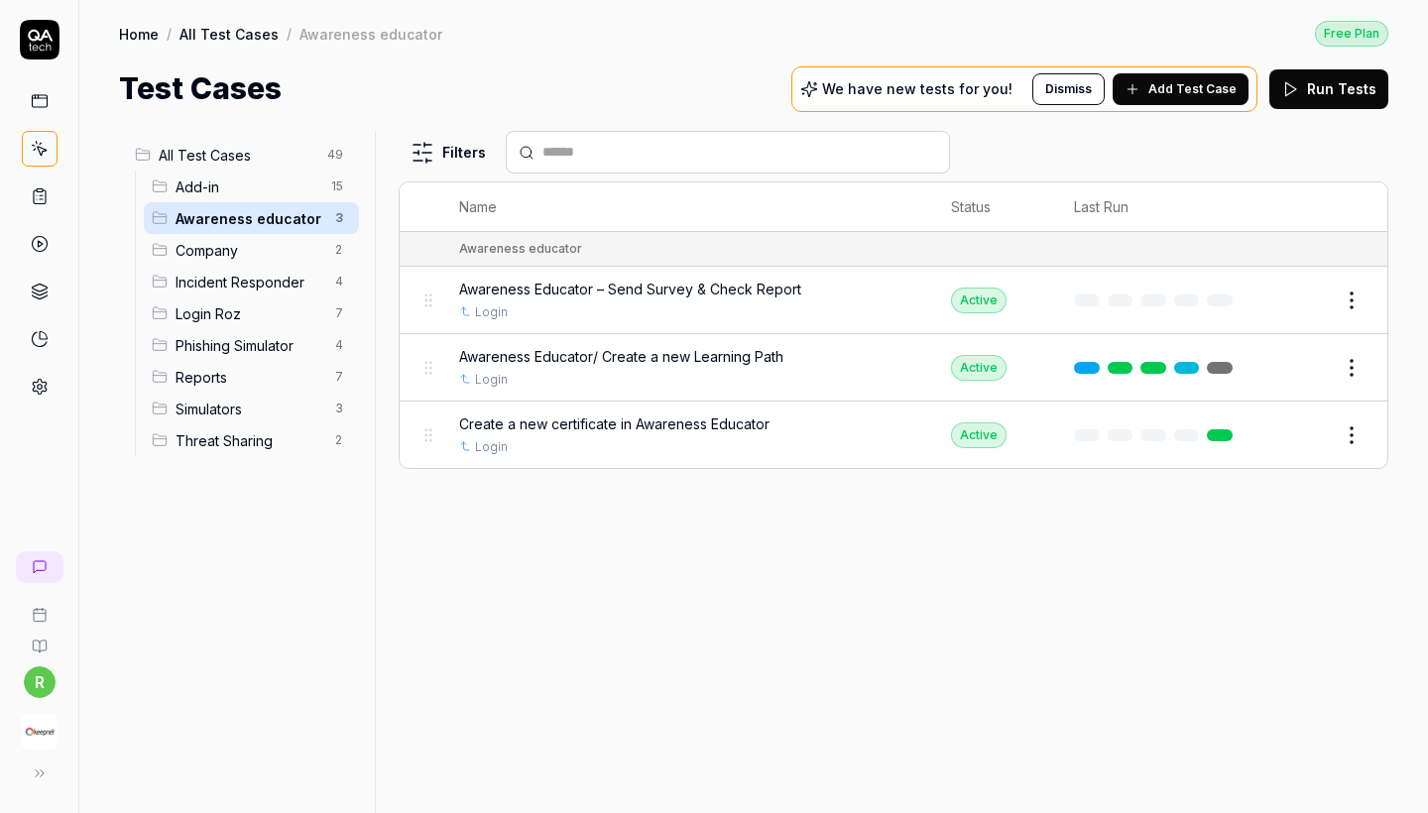
click at [263, 439] on span "Threat Sharing" at bounding box center [250, 441] width 148 height 21
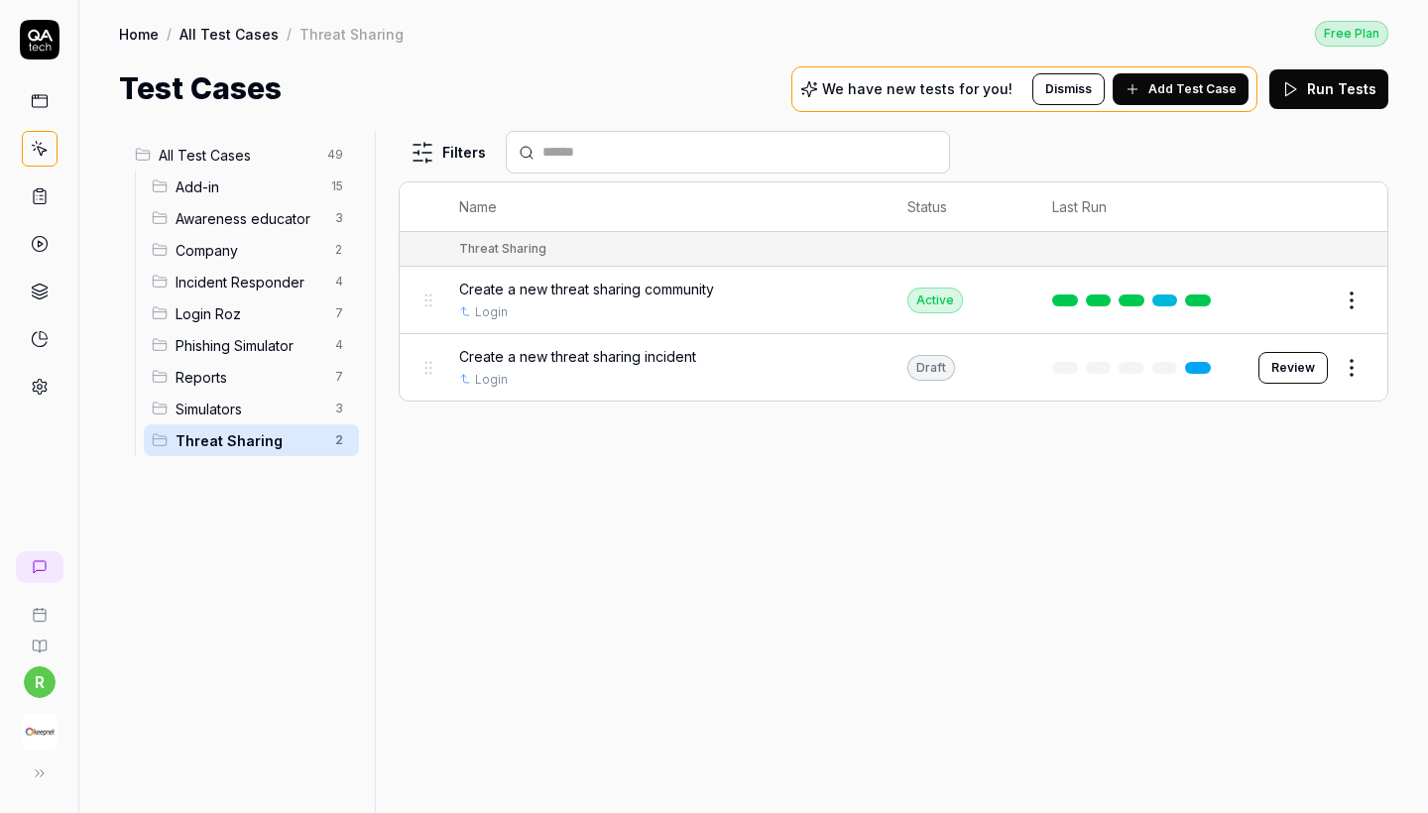
click at [235, 224] on span "Awareness educator" at bounding box center [250, 218] width 148 height 21
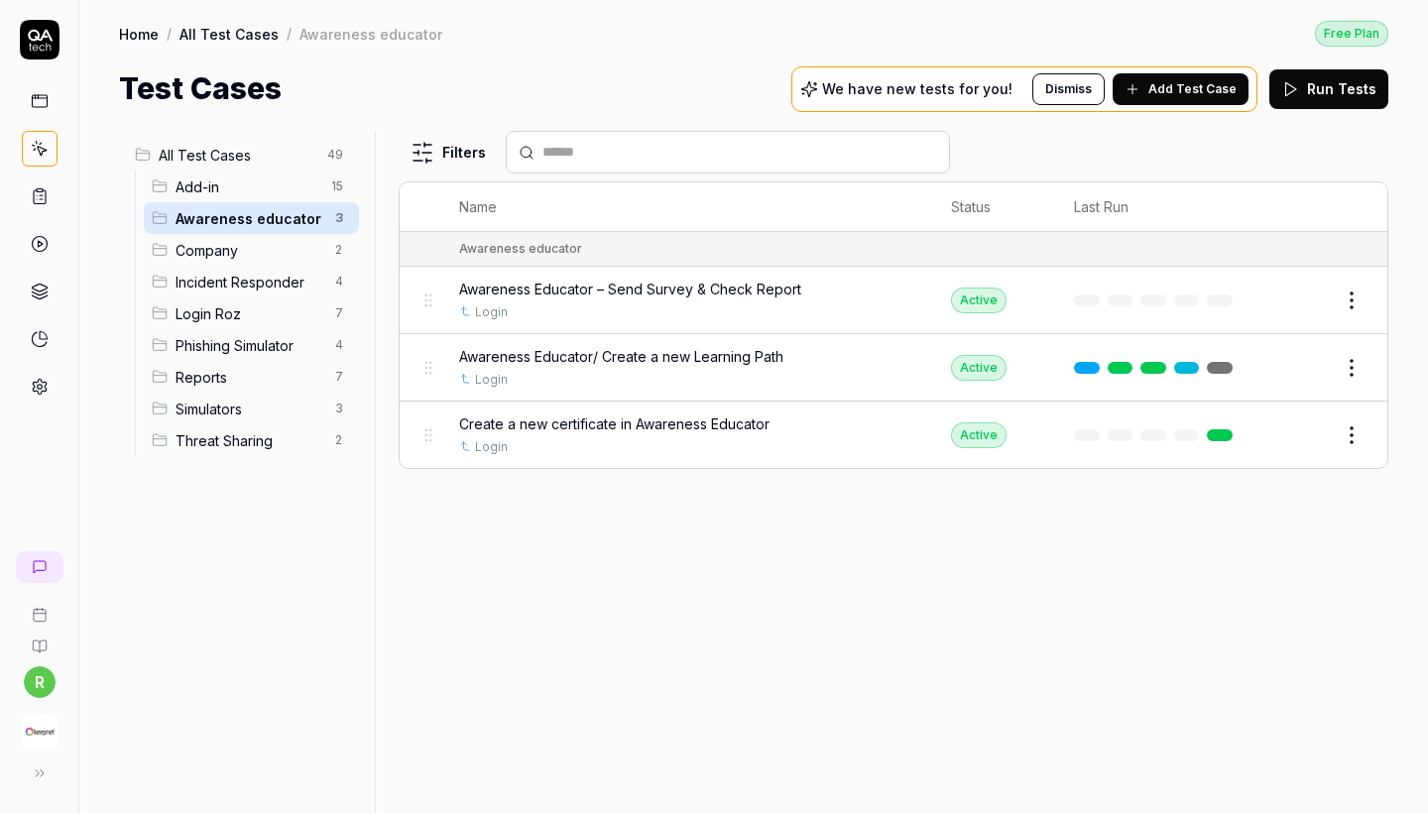
click at [256, 283] on span "Incident Responder" at bounding box center [250, 282] width 148 height 21
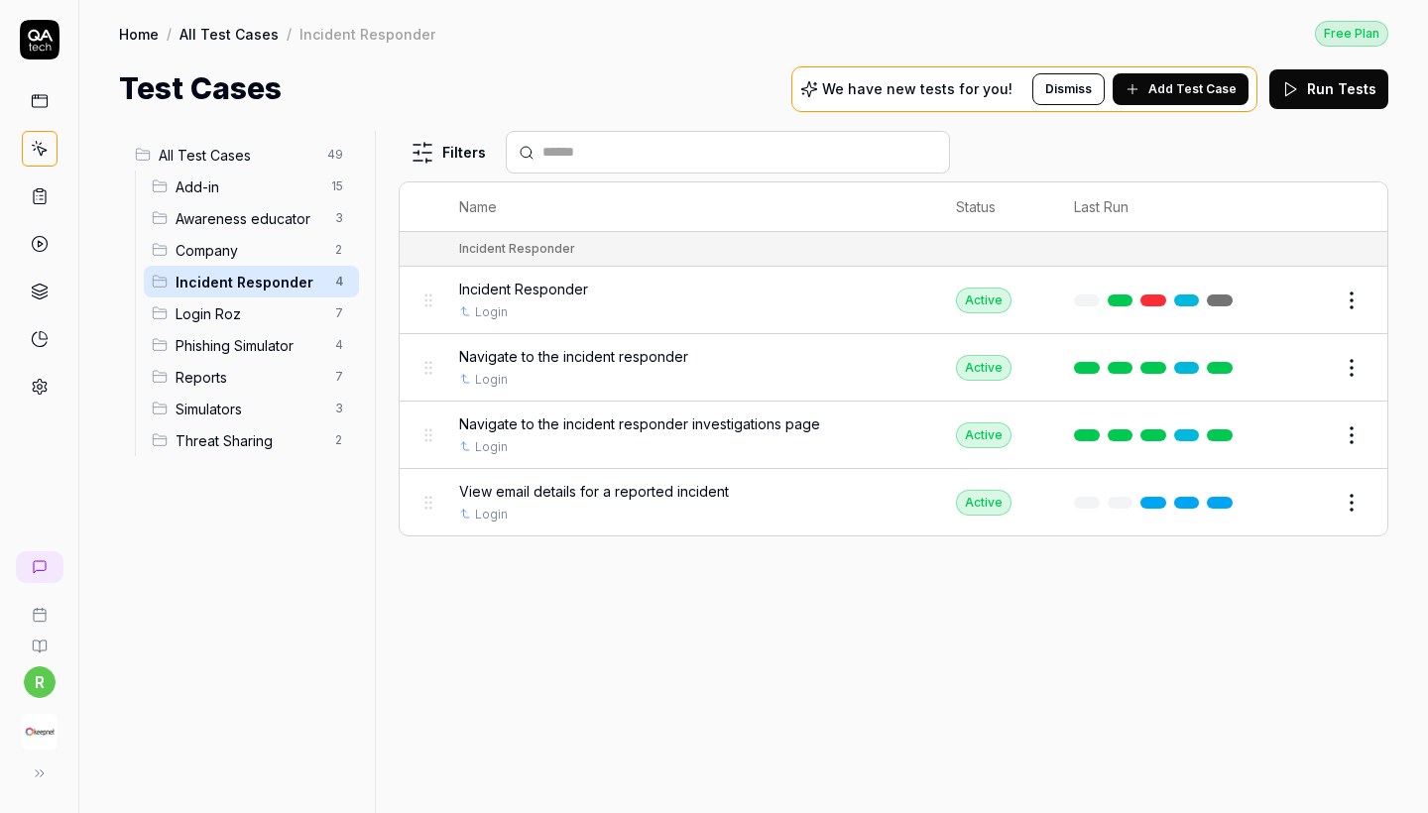
click at [284, 224] on span "Awareness educator" at bounding box center [250, 218] width 148 height 21
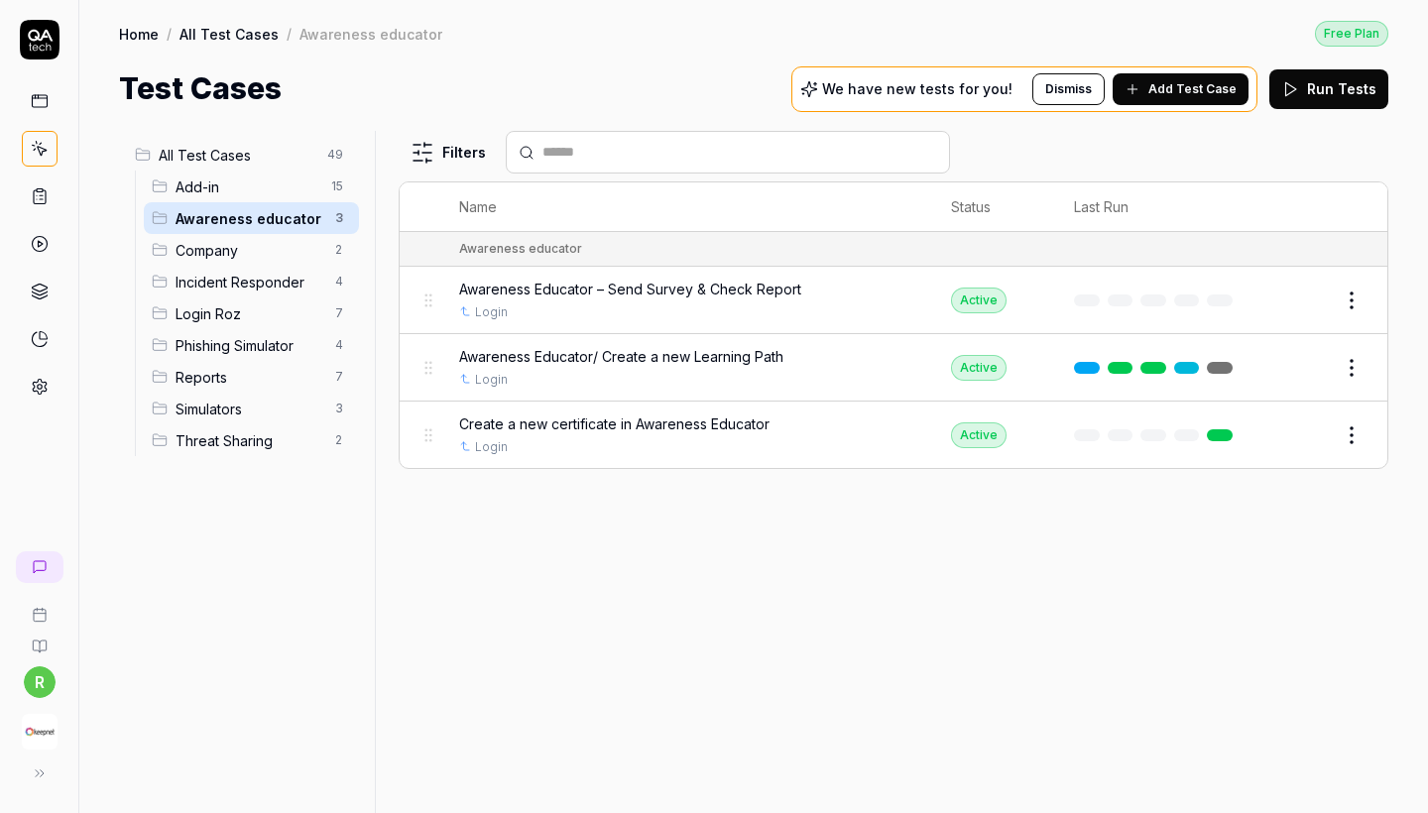
click at [300, 266] on div "Incident Responder 4" at bounding box center [251, 282] width 215 height 32
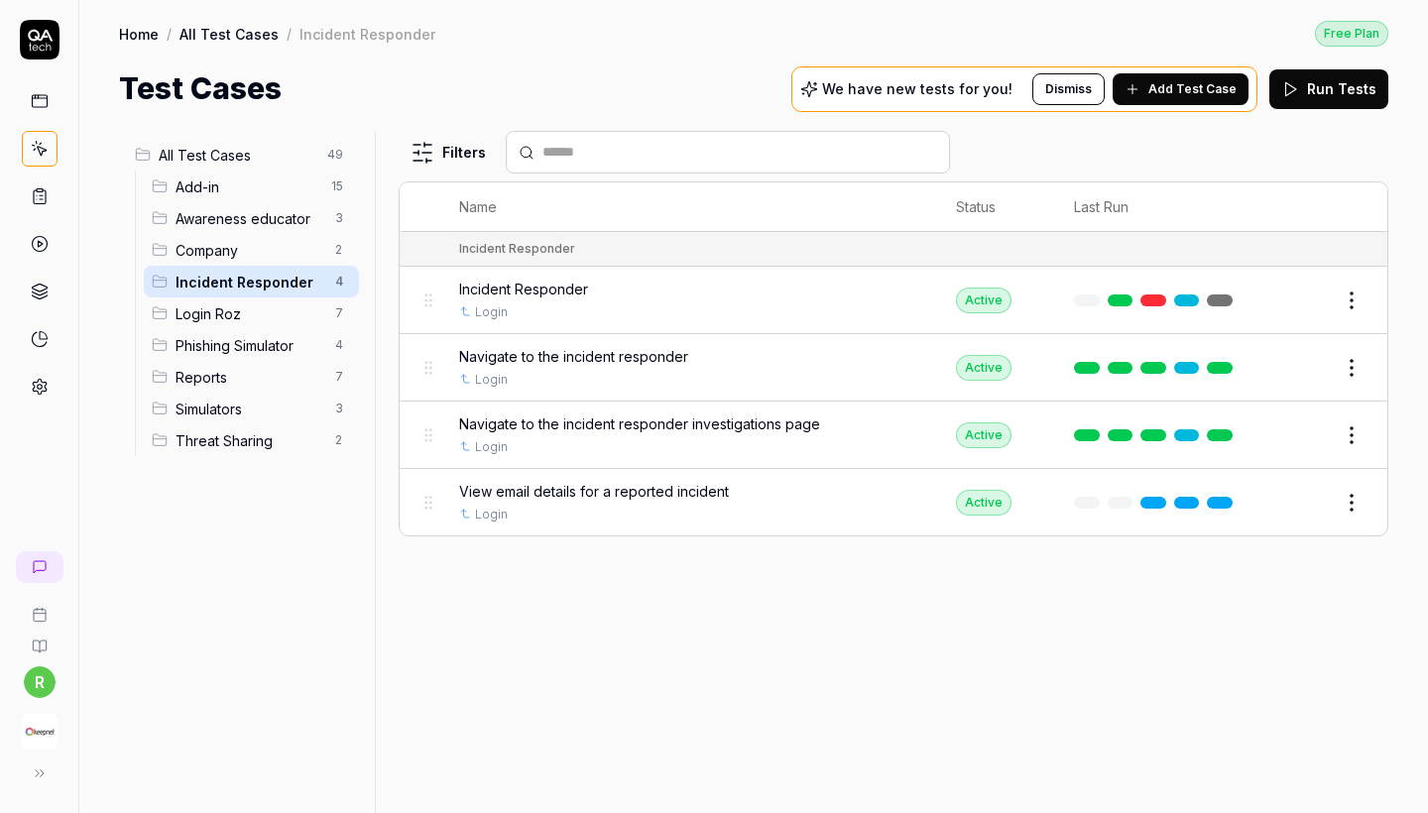
click at [298, 250] on span "Company" at bounding box center [250, 250] width 148 height 21
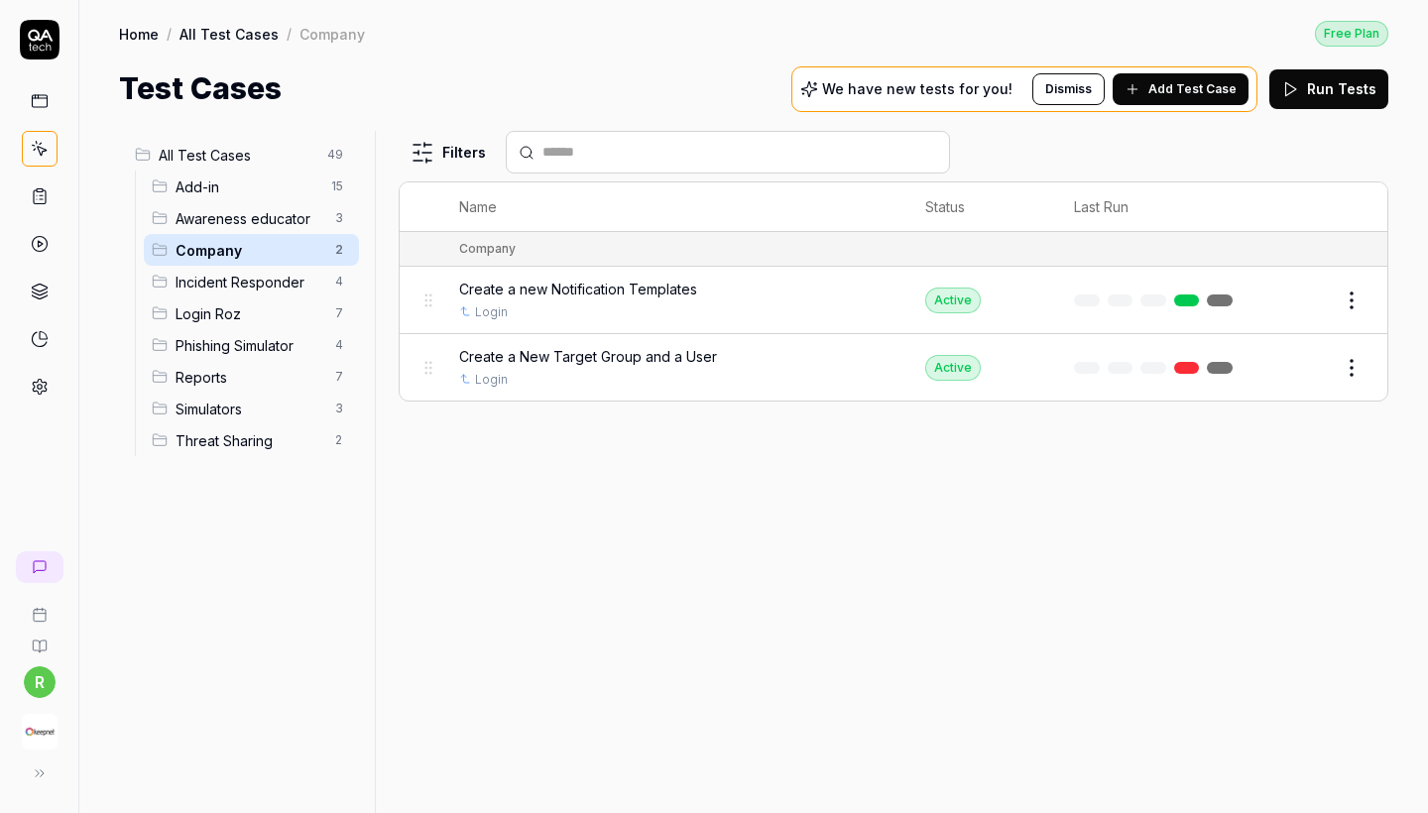
click at [266, 413] on span "Simulators" at bounding box center [250, 409] width 148 height 21
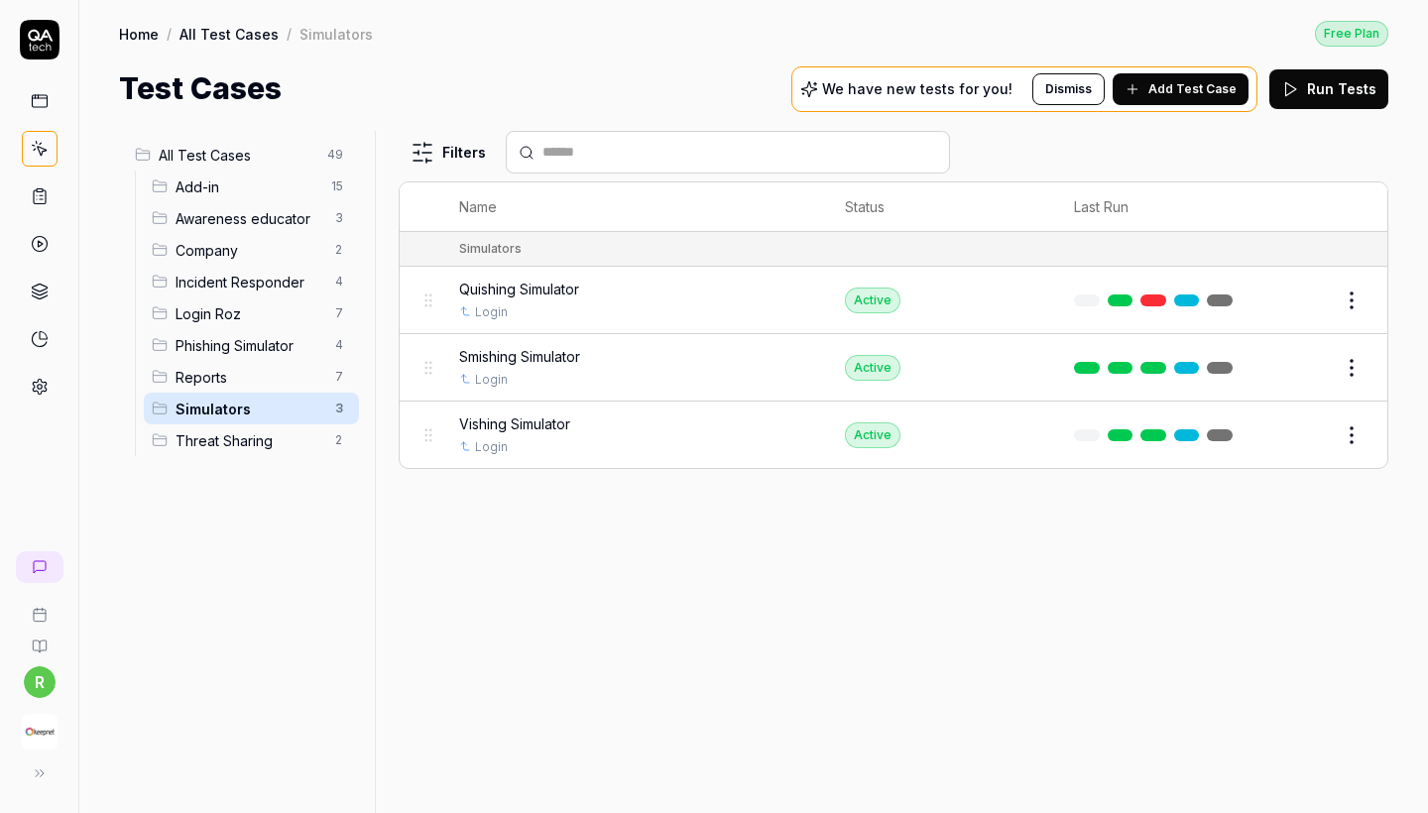
click at [250, 349] on span "Phishing Simulator" at bounding box center [250, 345] width 148 height 21
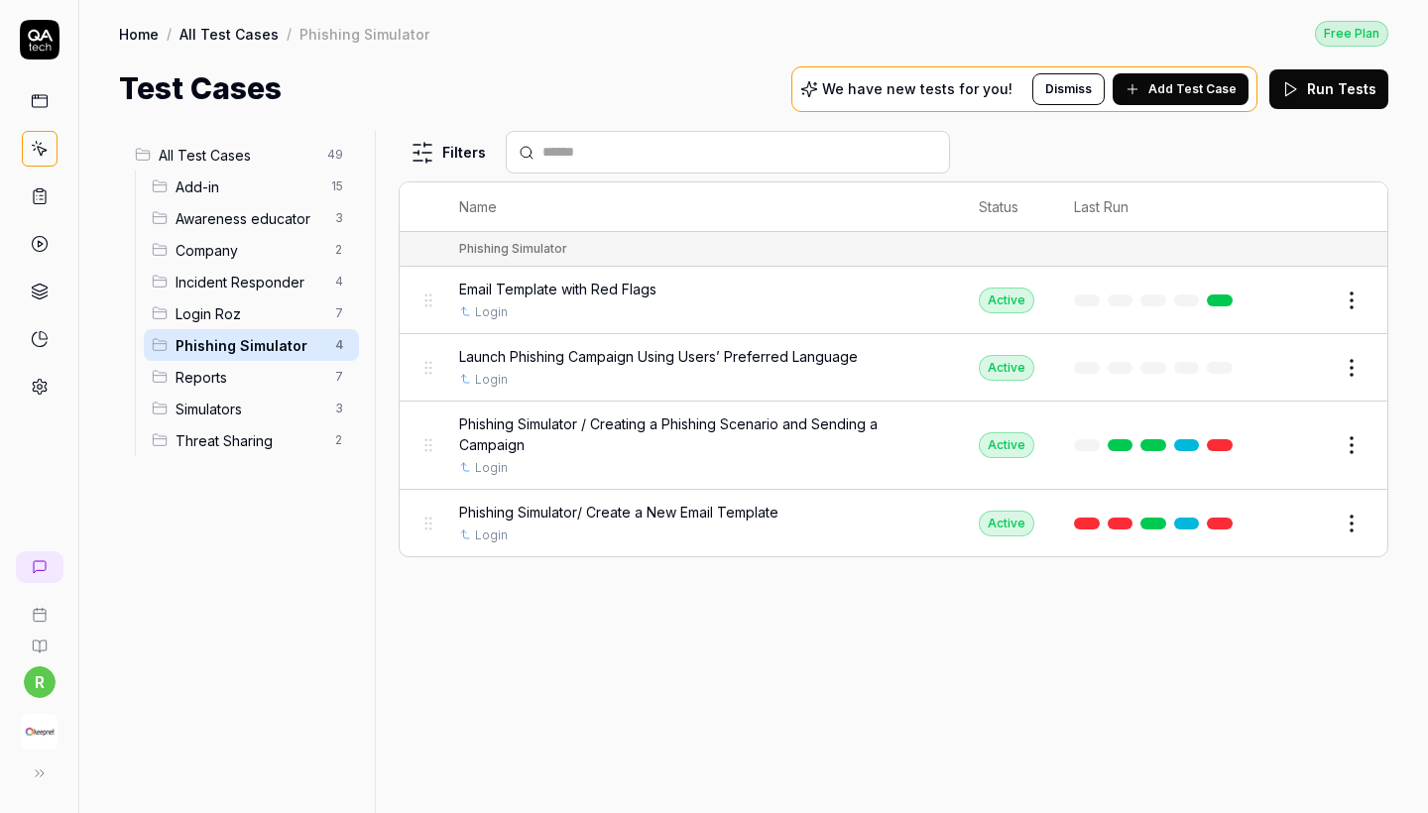
click at [266, 409] on span "Simulators" at bounding box center [250, 409] width 148 height 21
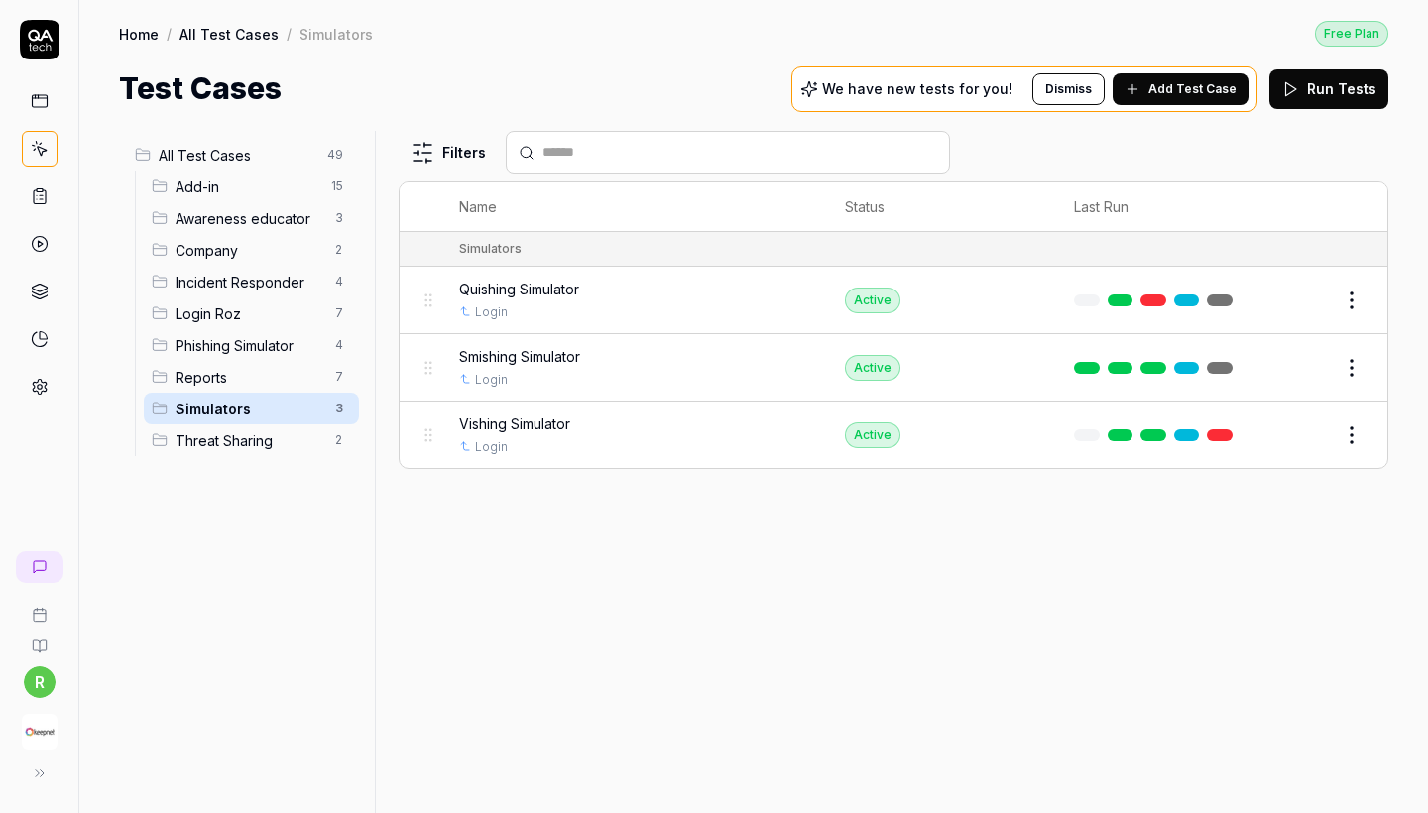
click at [267, 443] on span "Threat Sharing" at bounding box center [250, 441] width 148 height 21
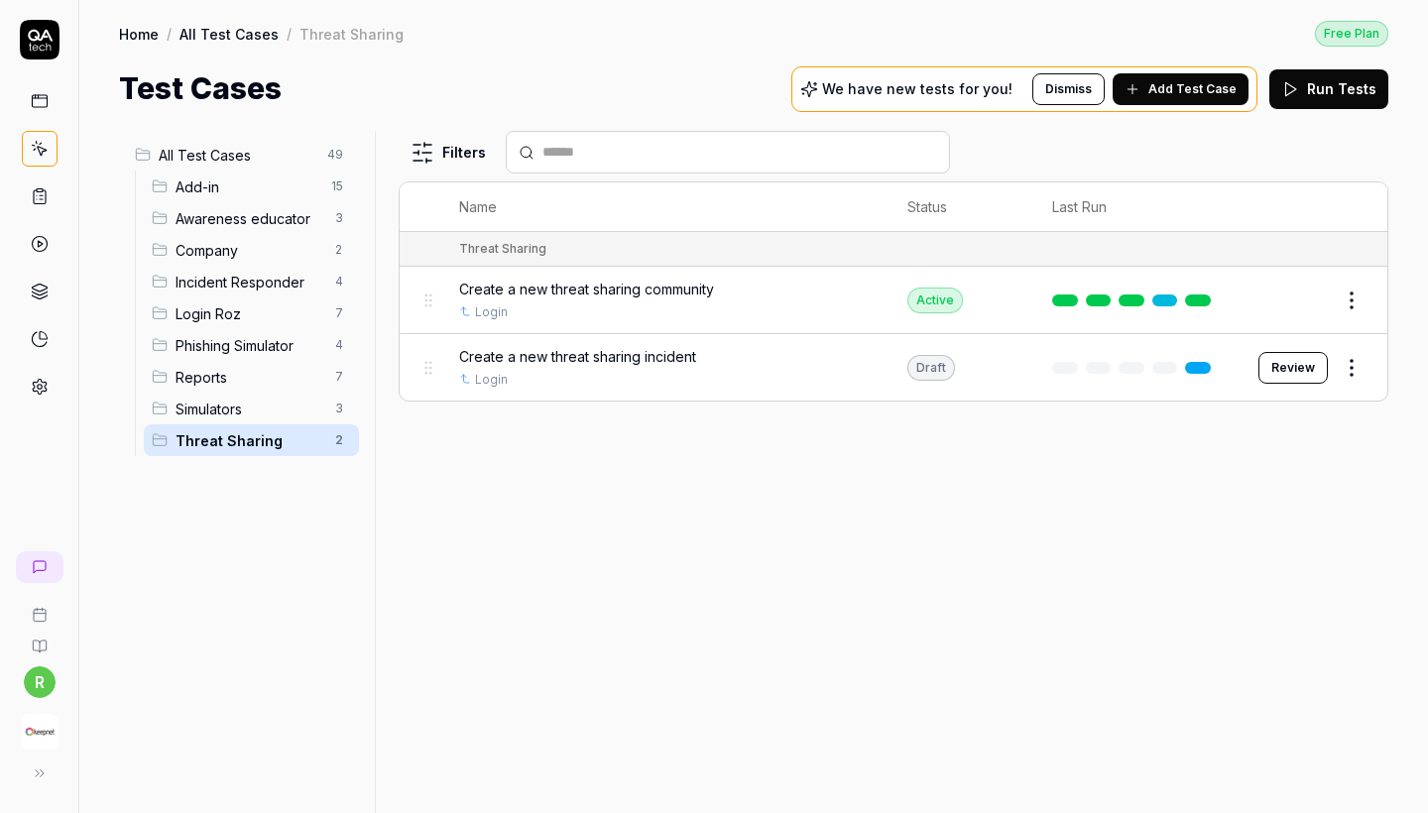
click at [269, 246] on span "Company" at bounding box center [250, 250] width 148 height 21
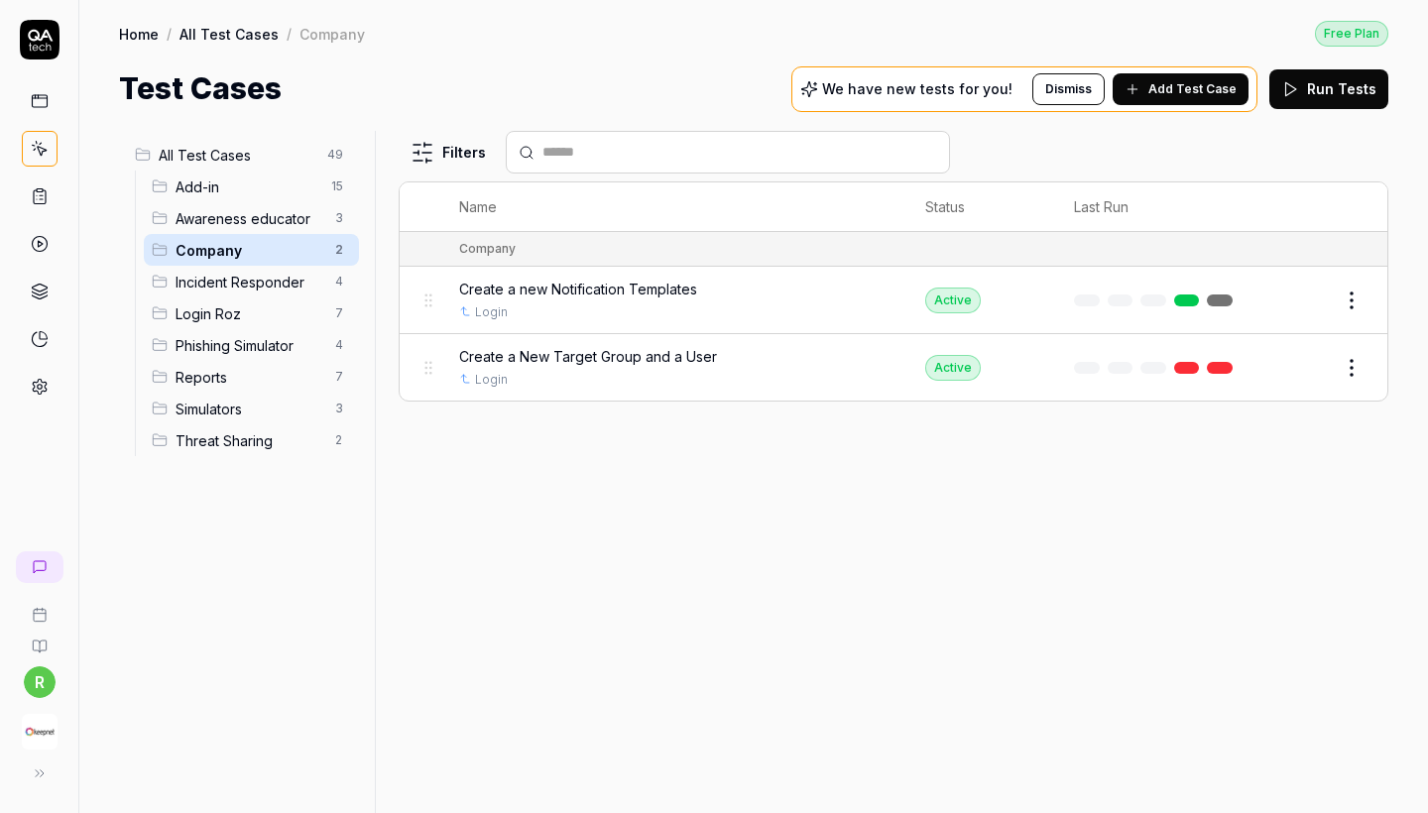
click at [265, 224] on span "Awareness educator" at bounding box center [250, 218] width 148 height 21
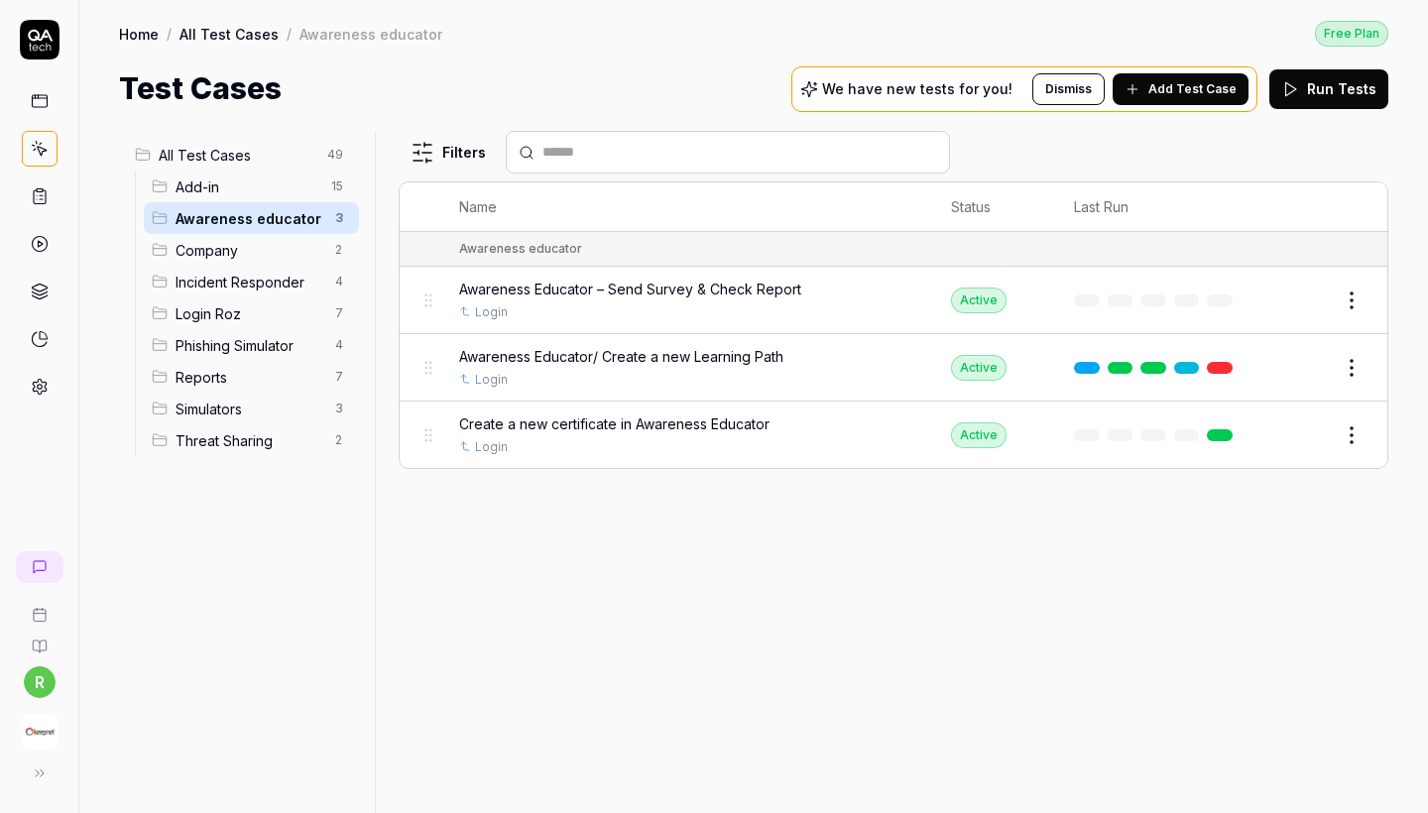
click at [252, 191] on span "Add-in" at bounding box center [248, 187] width 144 height 21
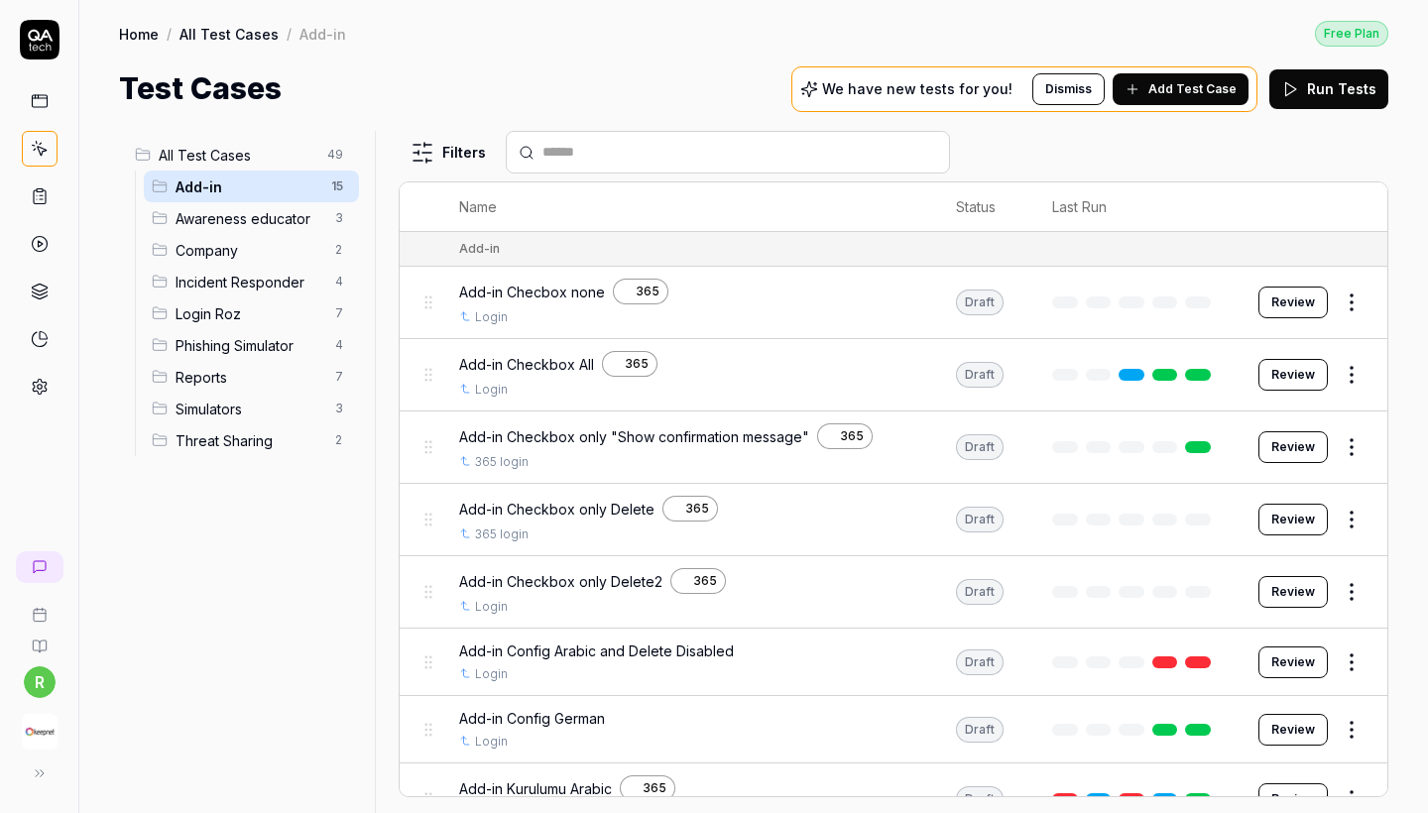
click at [249, 152] on span "All Test Cases" at bounding box center [237, 155] width 157 height 21
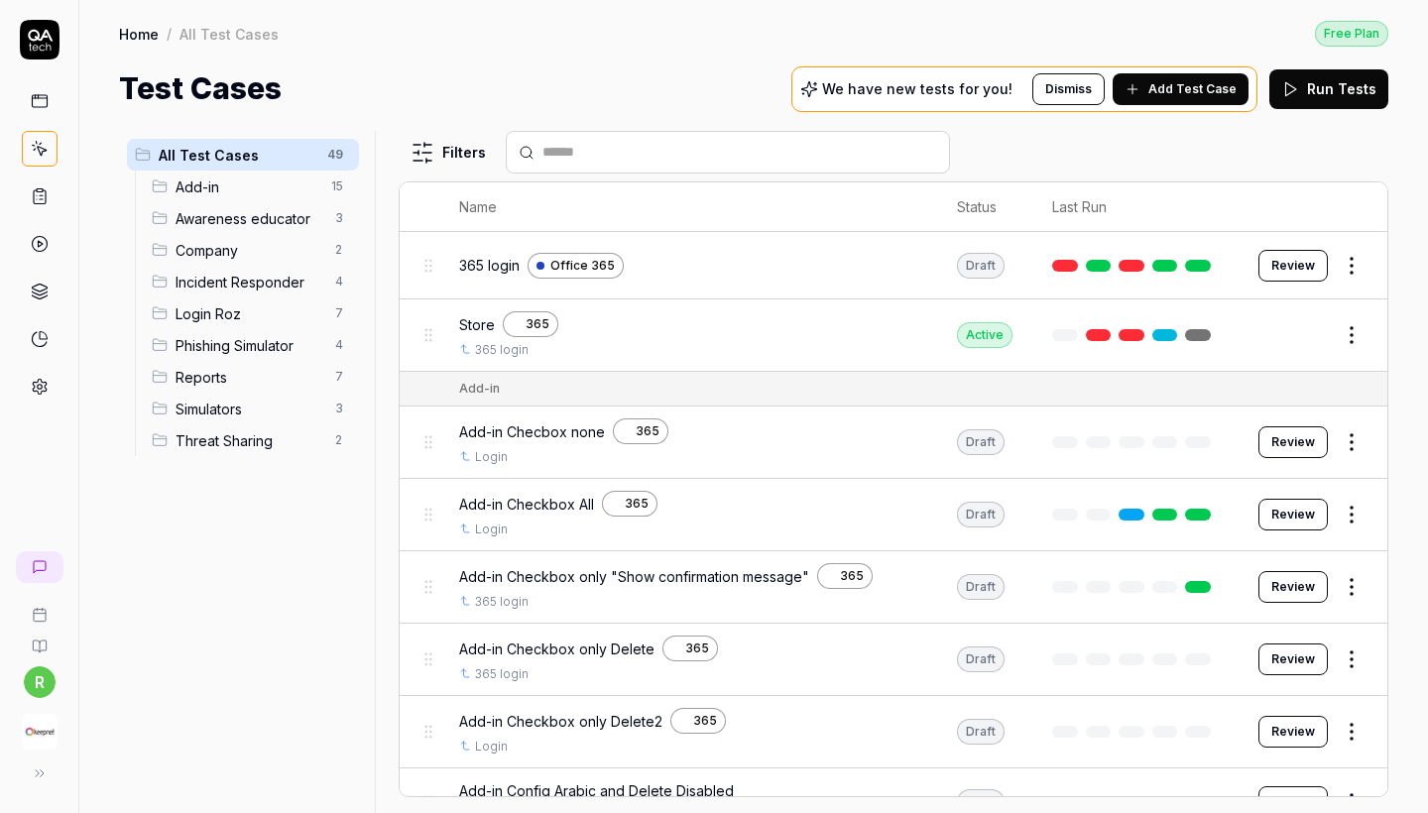
click at [257, 313] on span "Login Roz" at bounding box center [250, 314] width 148 height 21
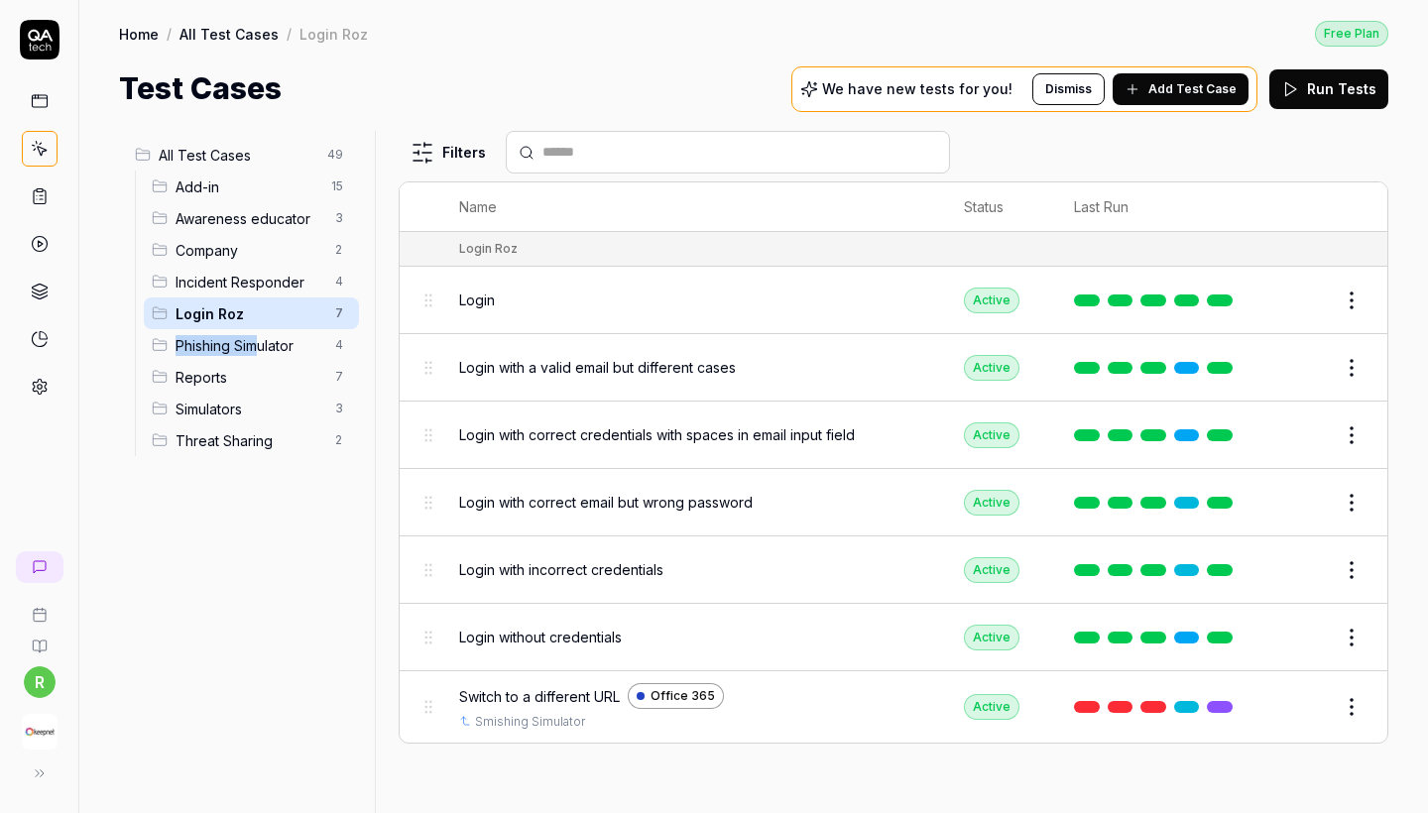
click at [263, 335] on span "Phishing Simulator" at bounding box center [250, 345] width 148 height 21
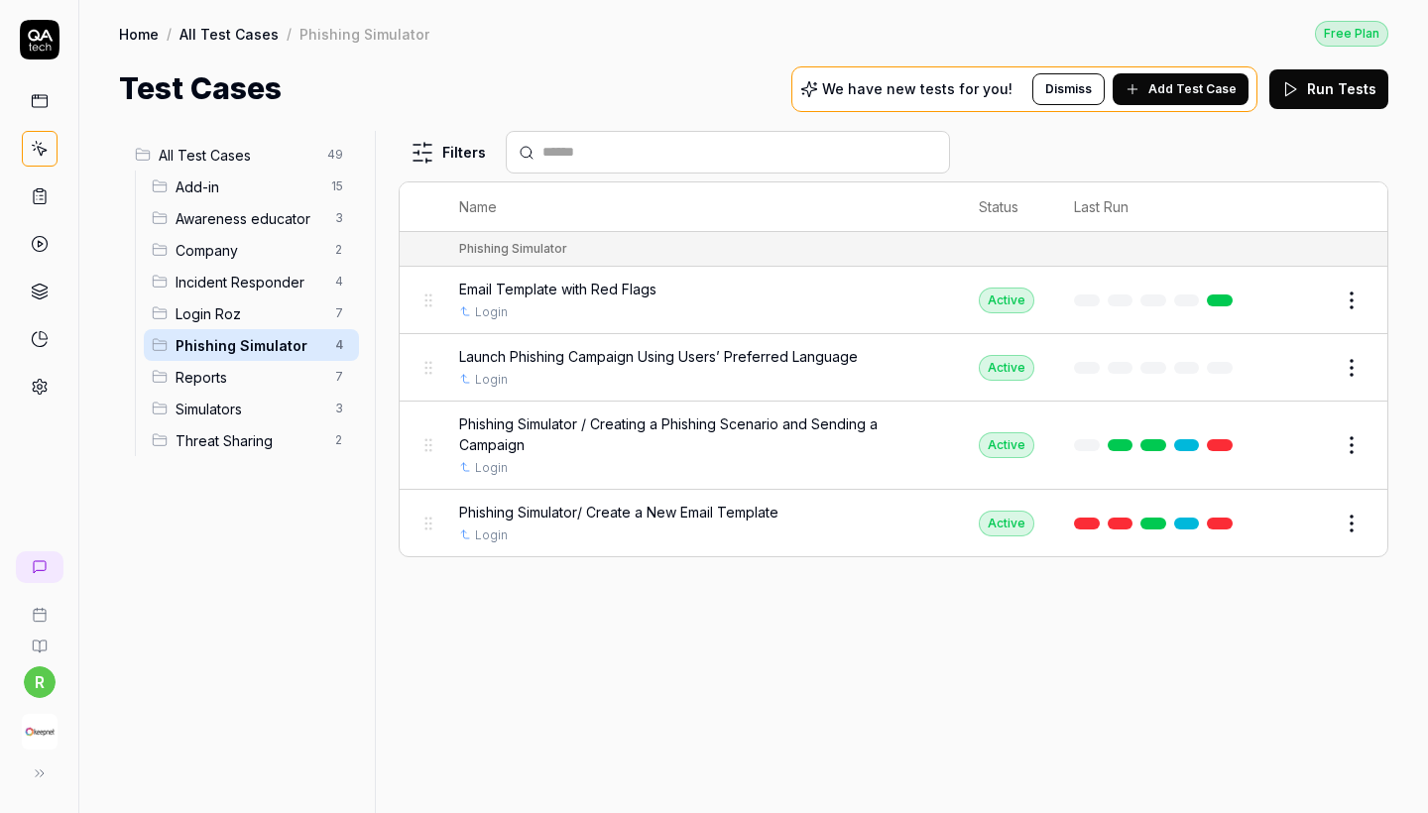
click at [251, 185] on span "Add-in" at bounding box center [248, 187] width 144 height 21
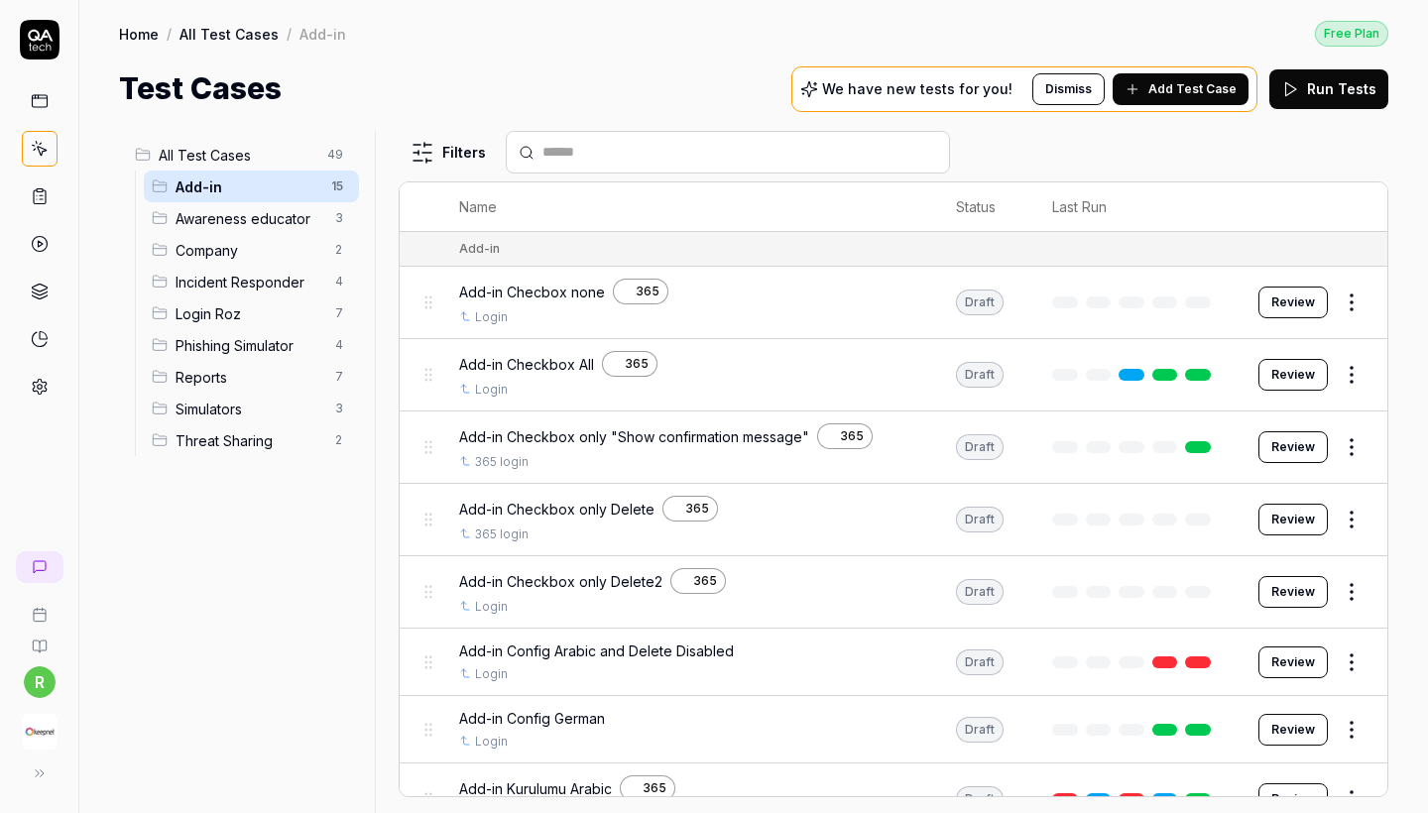
click at [250, 161] on span "All Test Cases" at bounding box center [237, 155] width 157 height 21
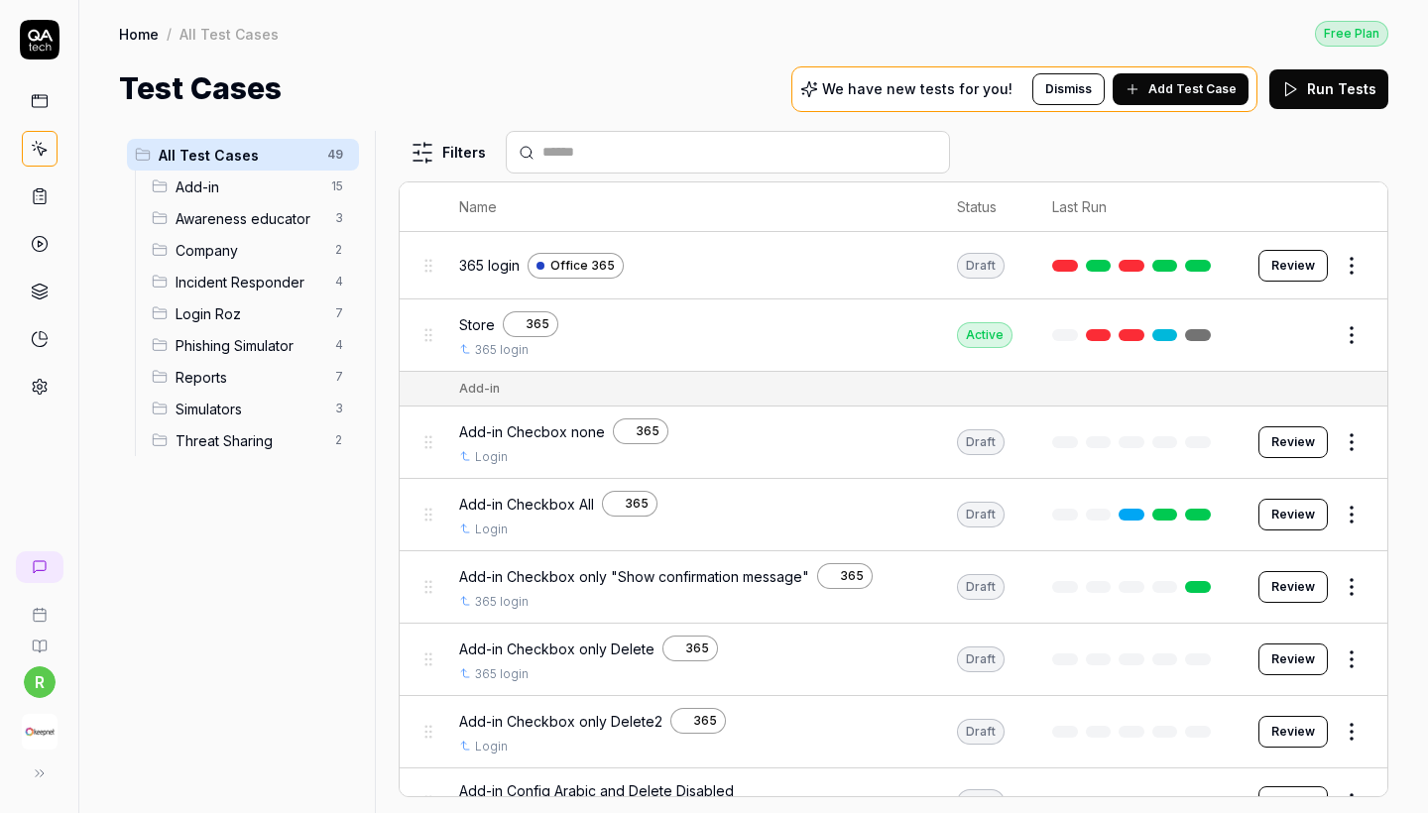
click at [317, 253] on span "Company" at bounding box center [250, 250] width 148 height 21
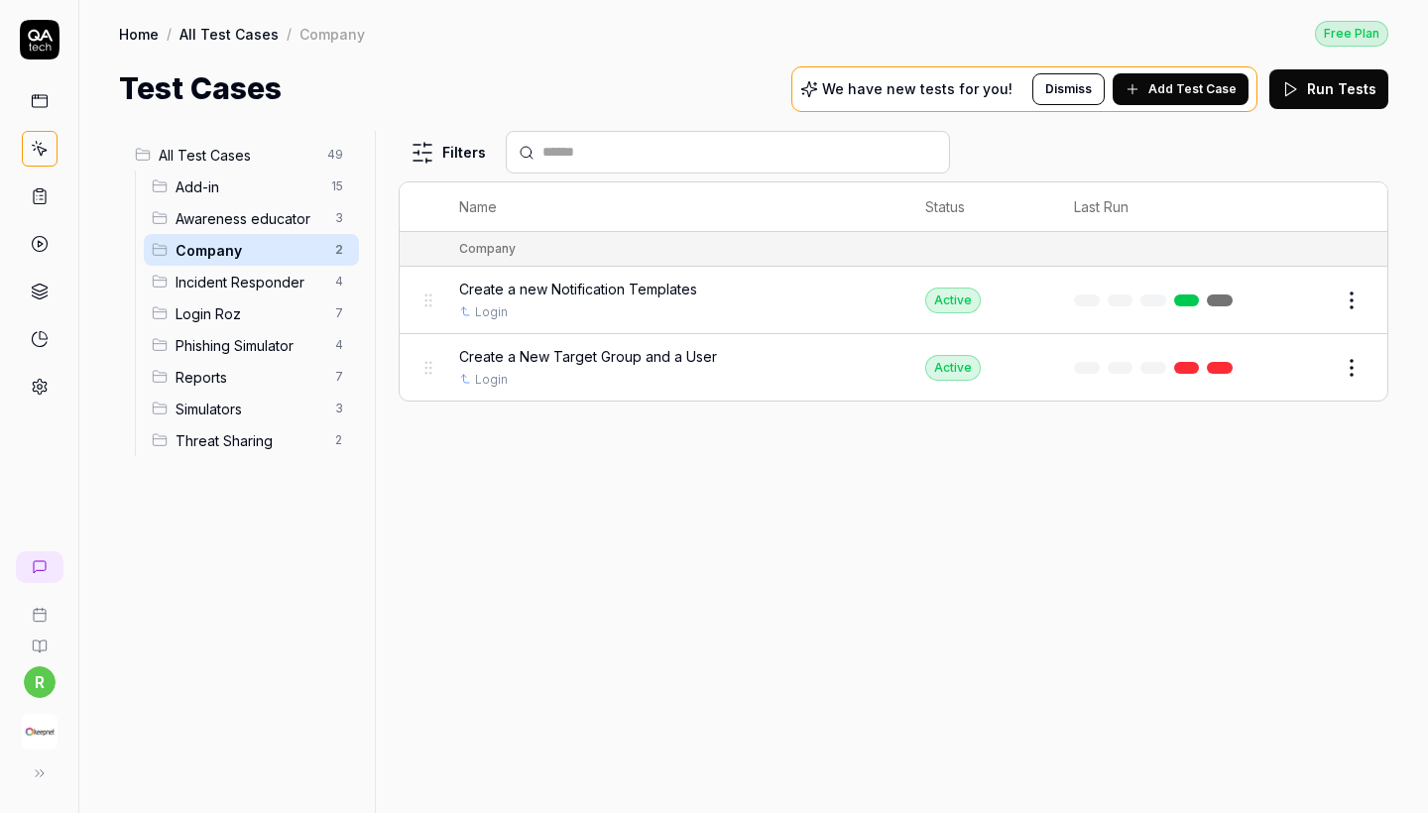
click at [308, 295] on div "Incident Responder 4" at bounding box center [251, 282] width 215 height 32
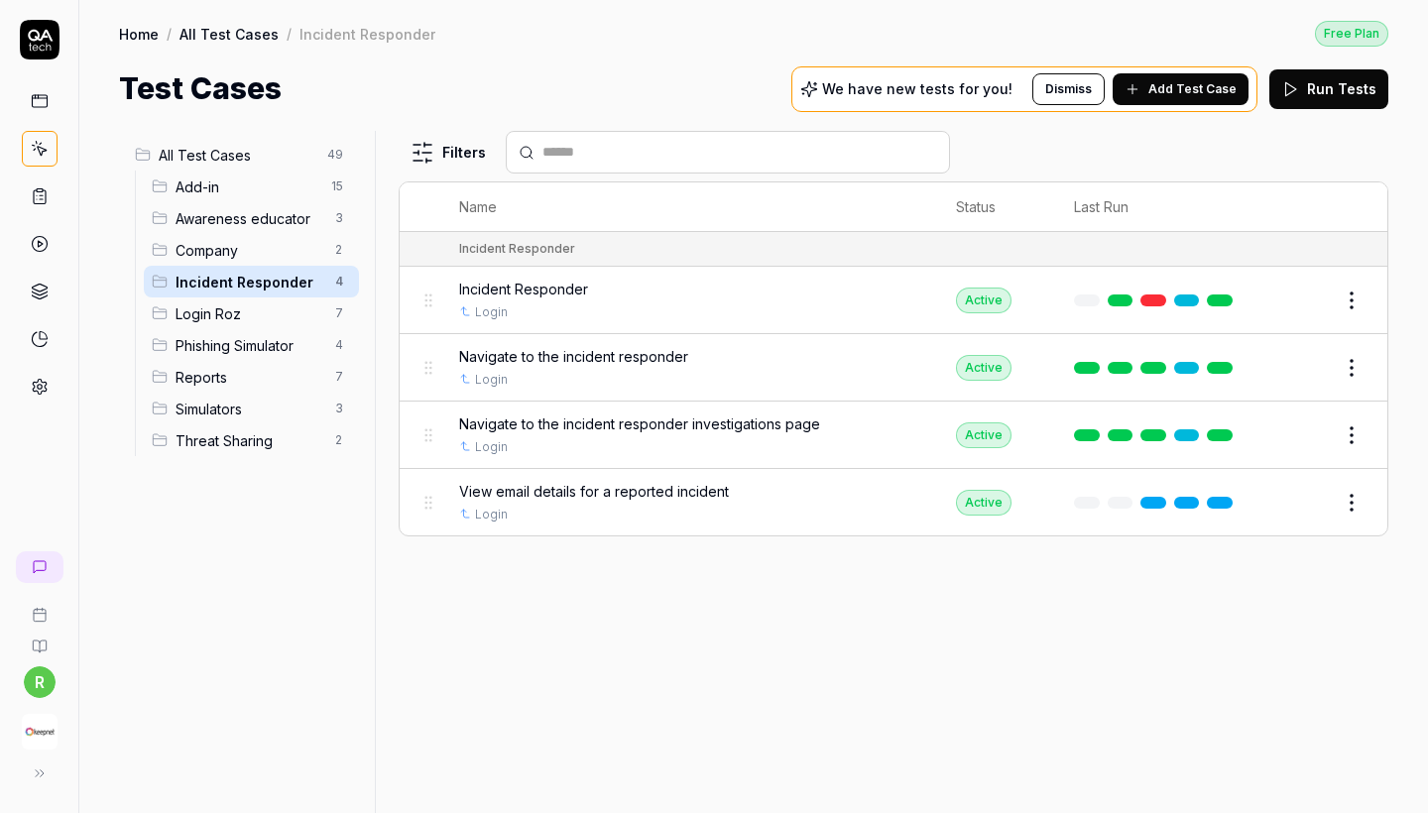
click at [278, 163] on span "All Test Cases" at bounding box center [237, 155] width 157 height 21
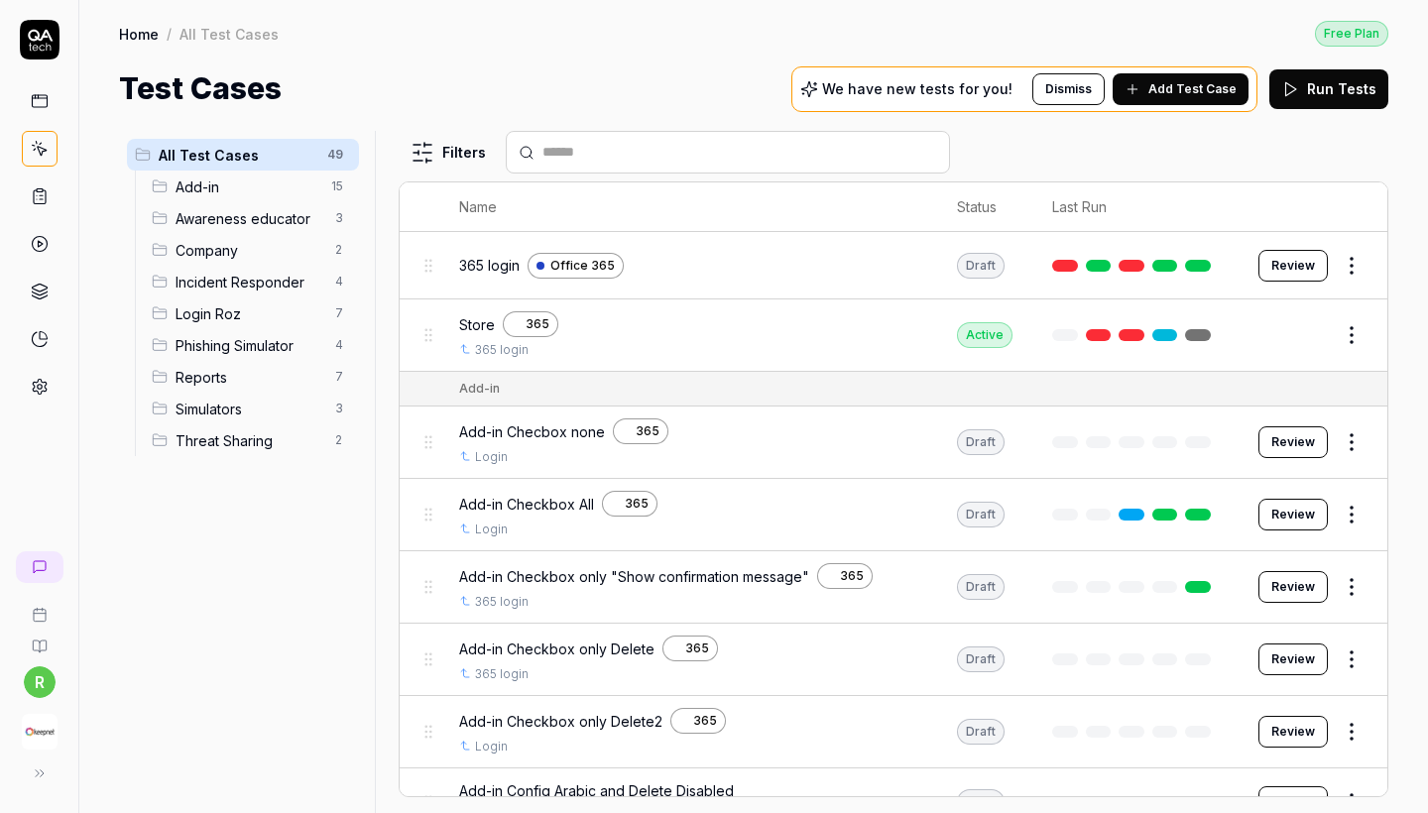
click at [237, 227] on span "Awareness educator" at bounding box center [250, 218] width 148 height 21
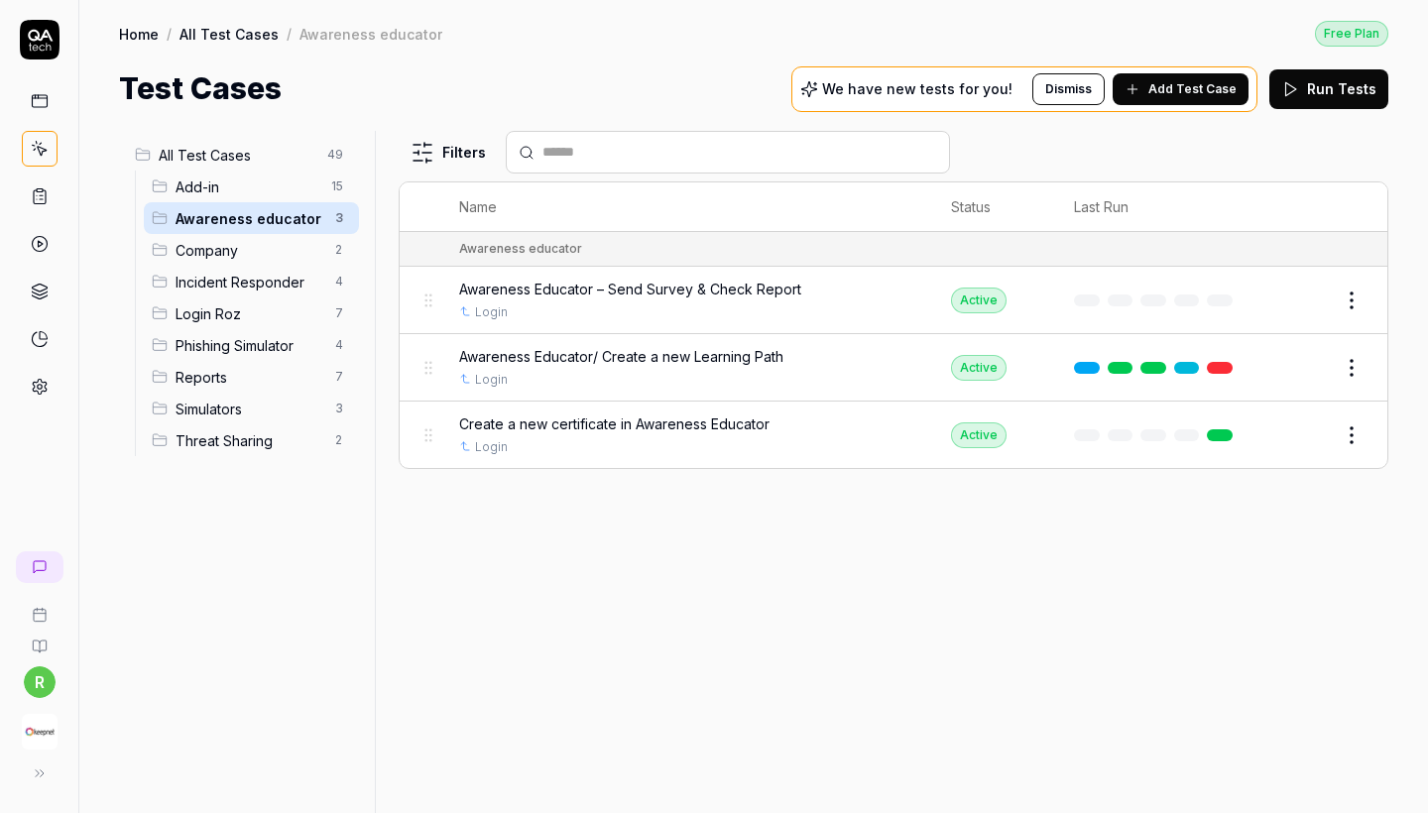
click at [229, 247] on span "Company" at bounding box center [250, 250] width 148 height 21
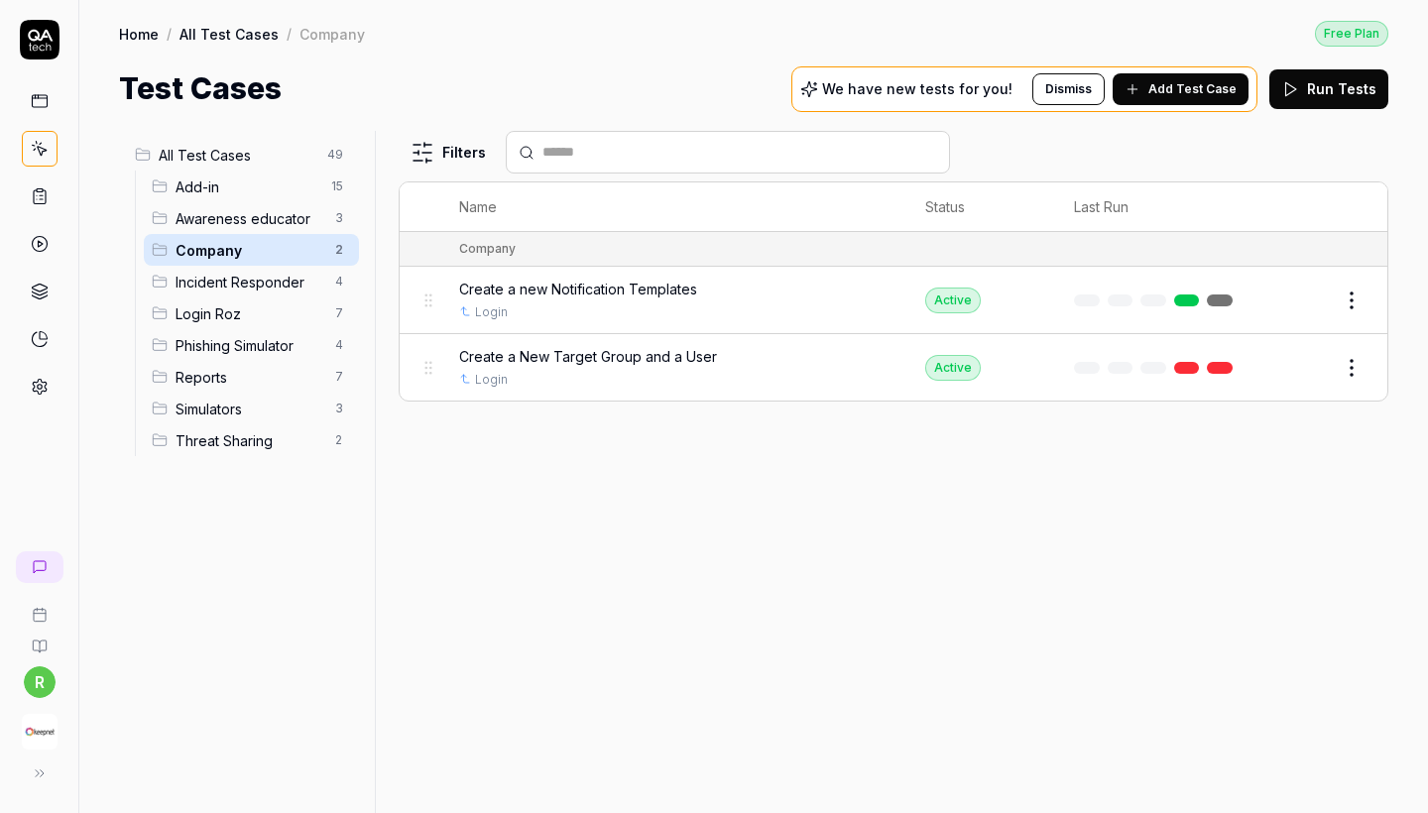
click at [255, 351] on span "Phishing Simulator" at bounding box center [250, 345] width 148 height 21
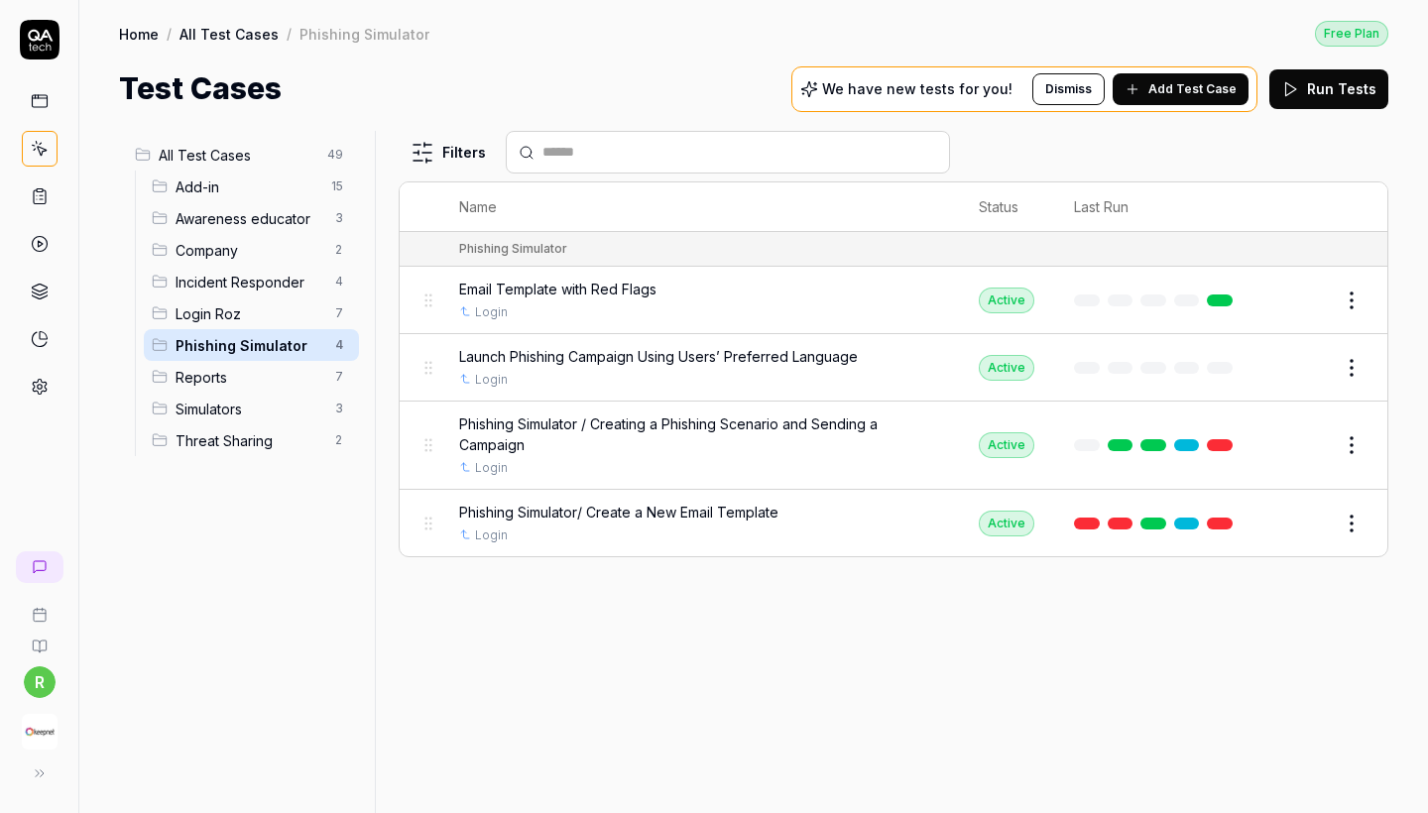
click at [284, 562] on div "All Test Cases 49 Add-in 15 Awareness educator 3 Company 2 Incident Responder 4…" at bounding box center [243, 460] width 248 height 659
click at [238, 249] on span "Company" at bounding box center [250, 250] width 148 height 21
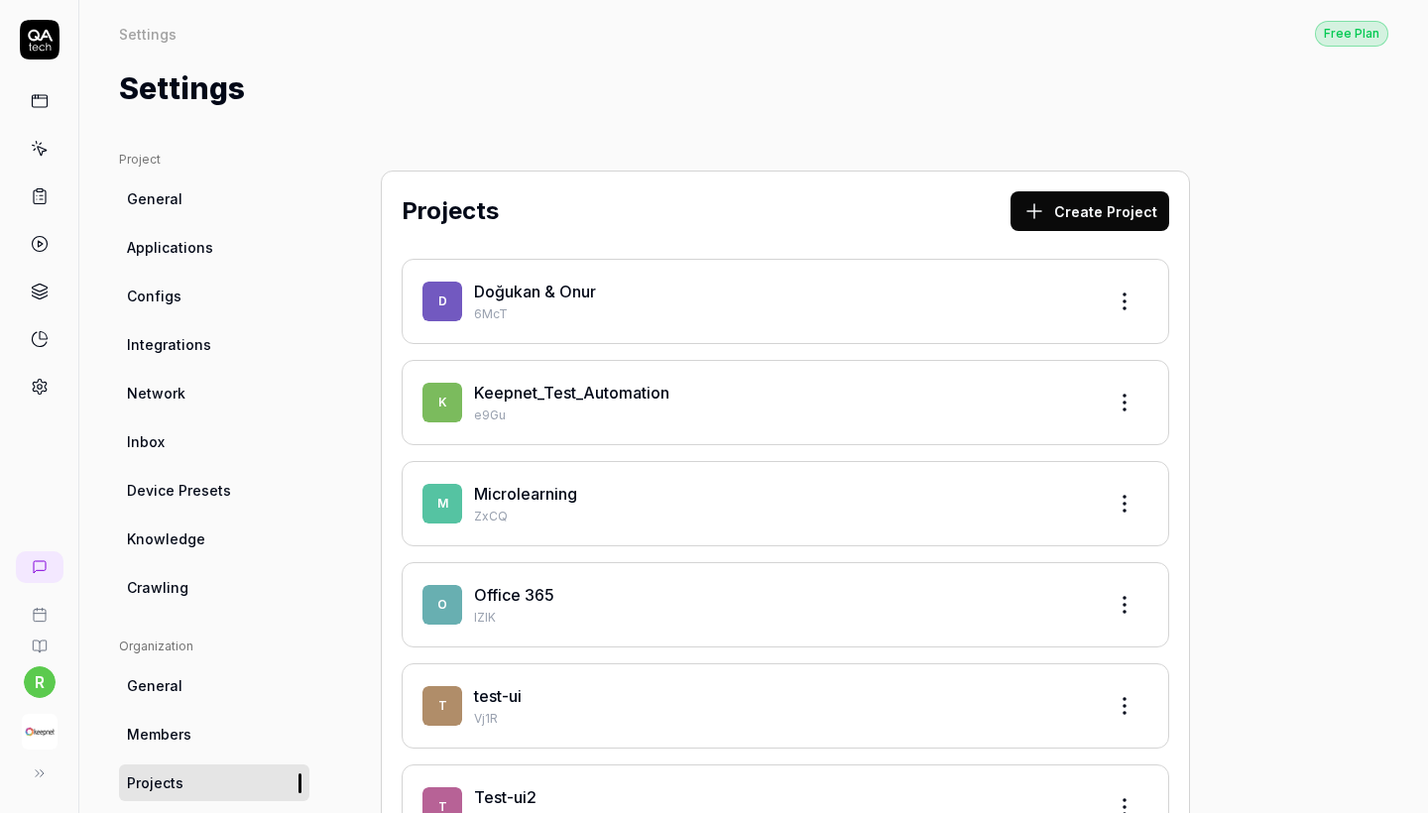
click at [603, 383] on link "Keepnet_Test_Automation" at bounding box center [571, 393] width 195 height 20
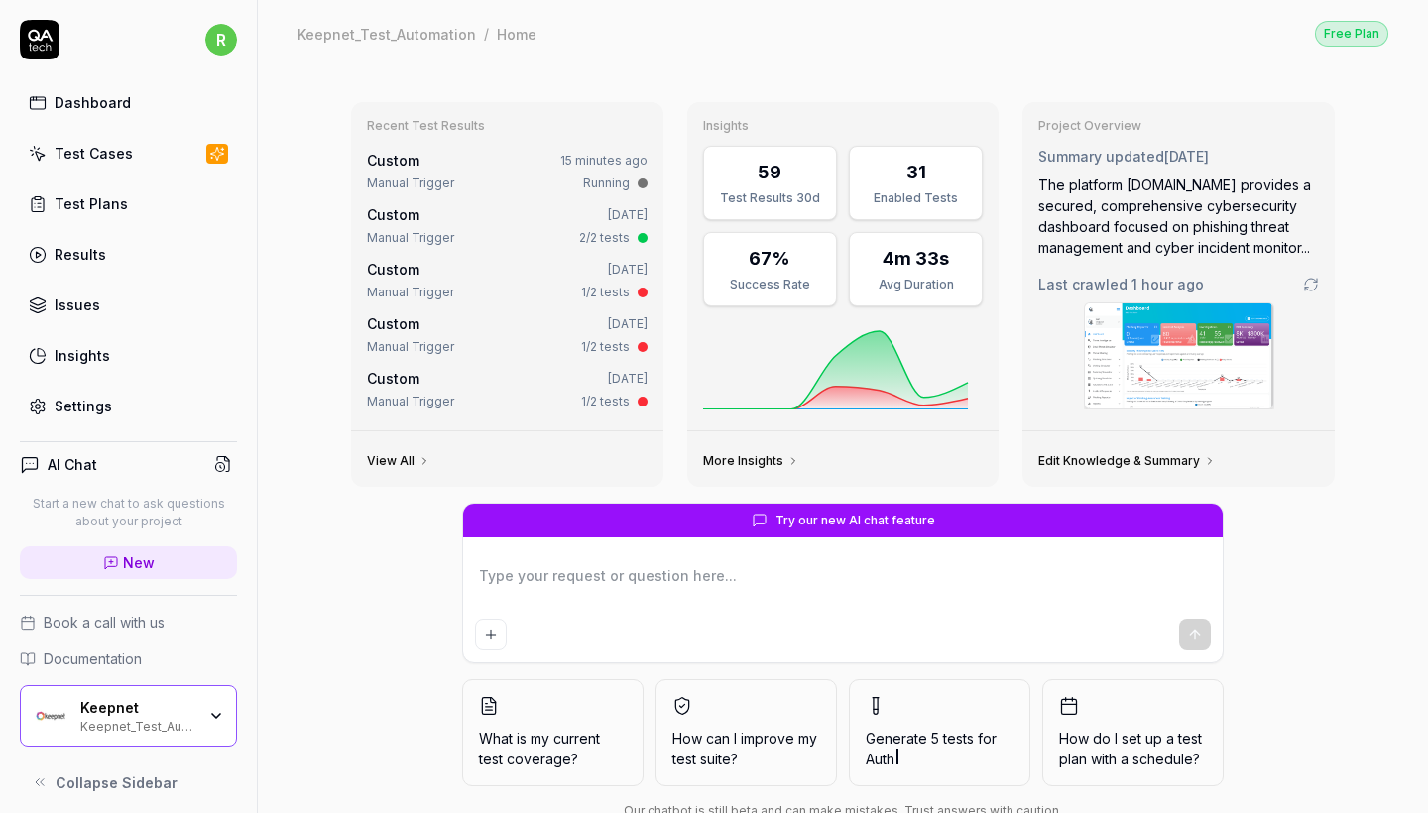
click at [142, 153] on link "Test Cases" at bounding box center [128, 153] width 217 height 39
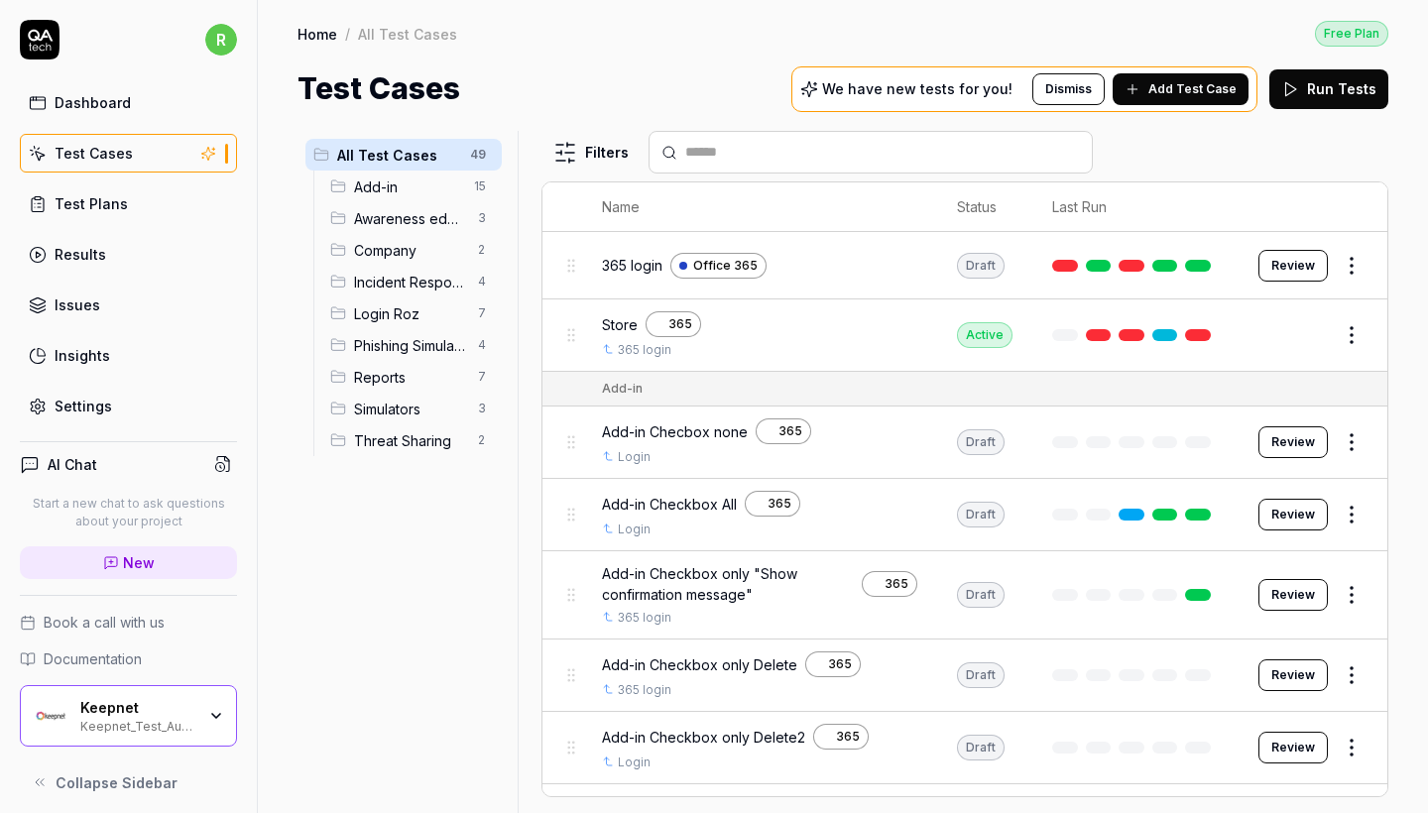
click at [402, 221] on span "Awareness educator" at bounding box center [410, 218] width 112 height 21
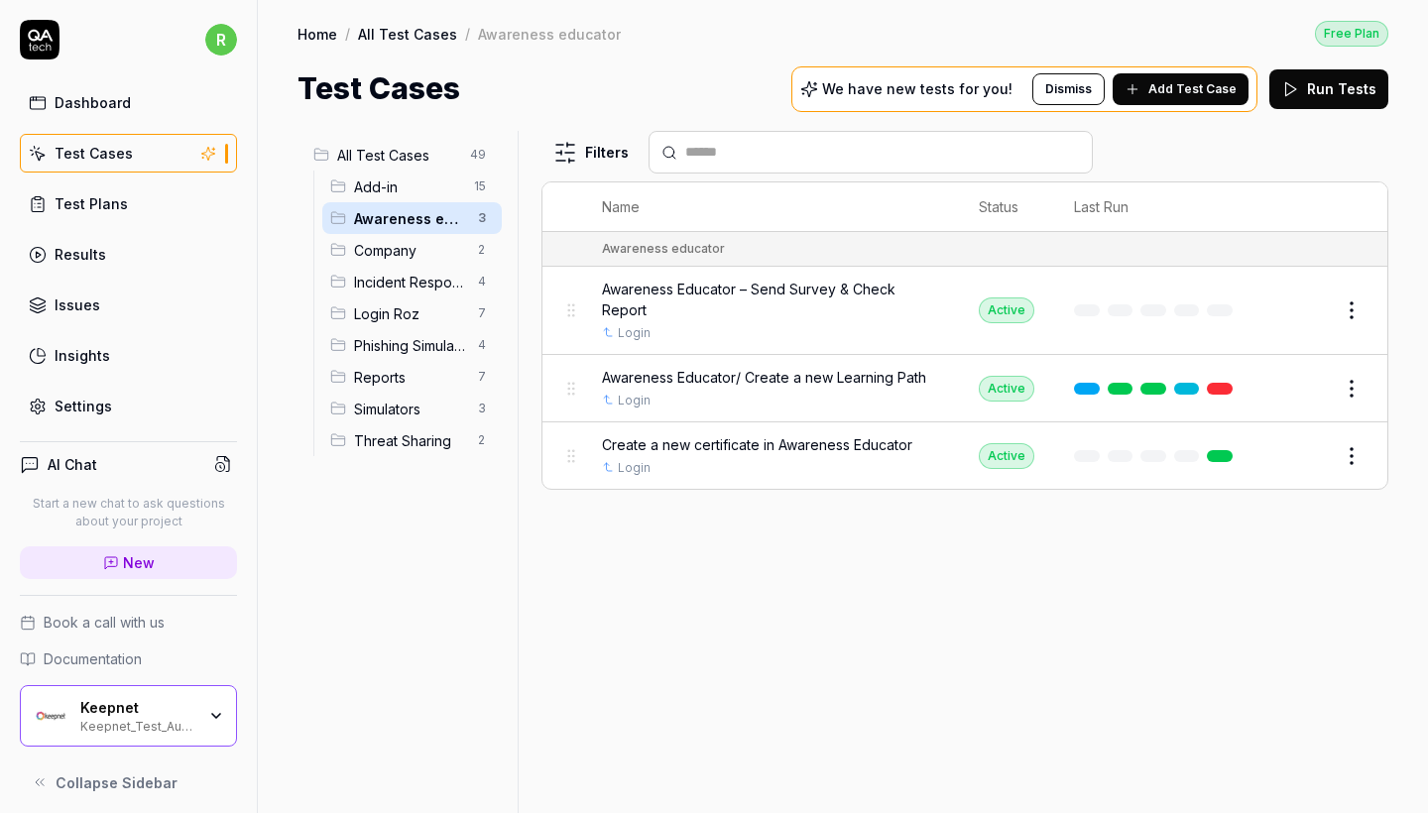
click at [862, 286] on span "Awareness Educator – Send Survey & Check Report" at bounding box center [770, 300] width 337 height 42
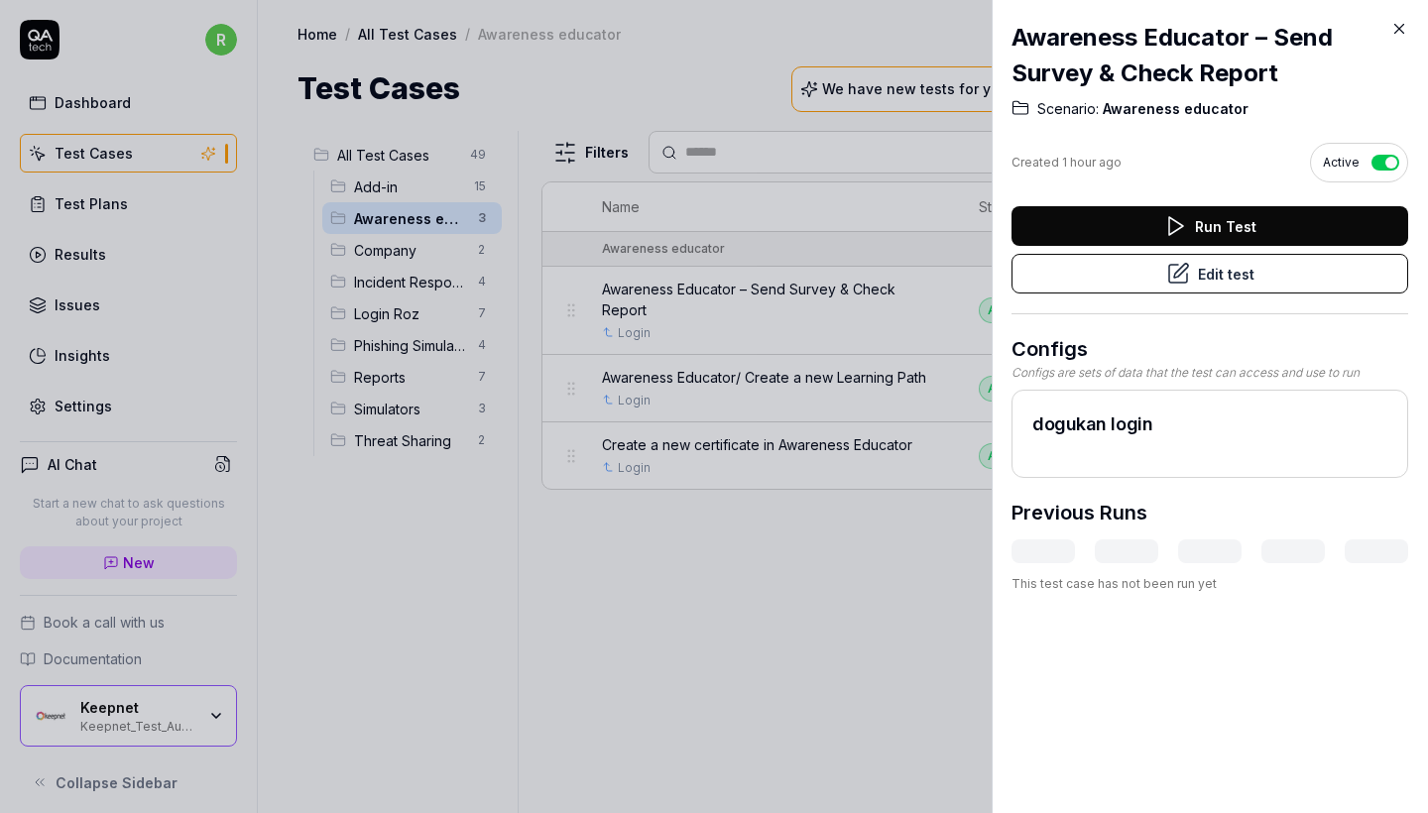
click at [1127, 296] on div "Run Test Edit test" at bounding box center [1210, 260] width 397 height 108
click at [1122, 282] on button "Edit test" at bounding box center [1210, 274] width 397 height 40
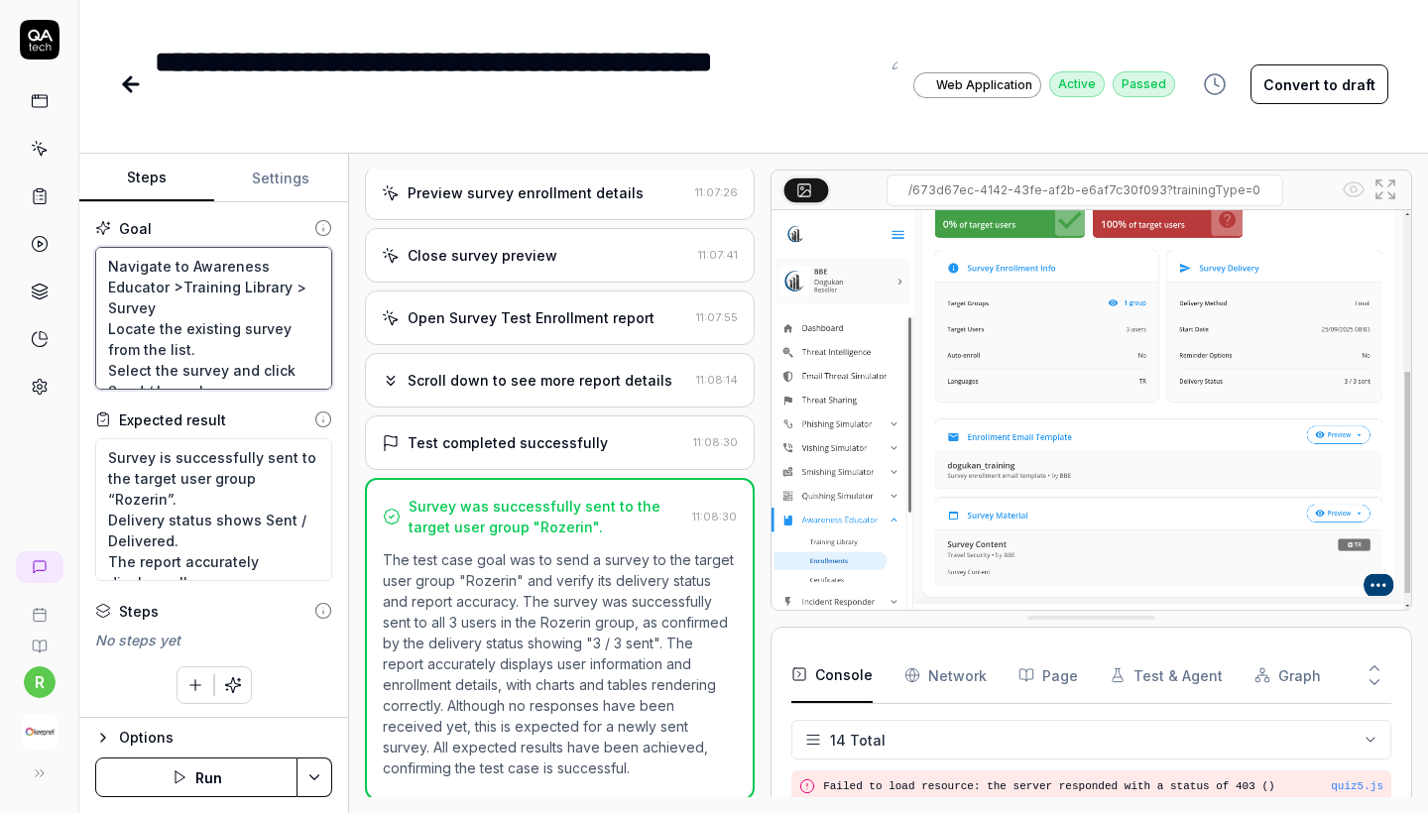
drag, startPoint x: 239, startPoint y: 368, endPoint x: 150, endPoint y: 350, distance: 91.0
click at [150, 350] on textarea "Navigate to Awareness Educator >Training Library > Survey Locate the existing s…" at bounding box center [213, 318] width 237 height 143
click at [177, 282] on textarea "Navigate to Awareness Educator >Training Library > Survey Locate the existing s…" at bounding box center [213, 318] width 237 height 143
drag, startPoint x: 110, startPoint y: 265, endPoint x: 356, endPoint y: 528, distance: 360.0
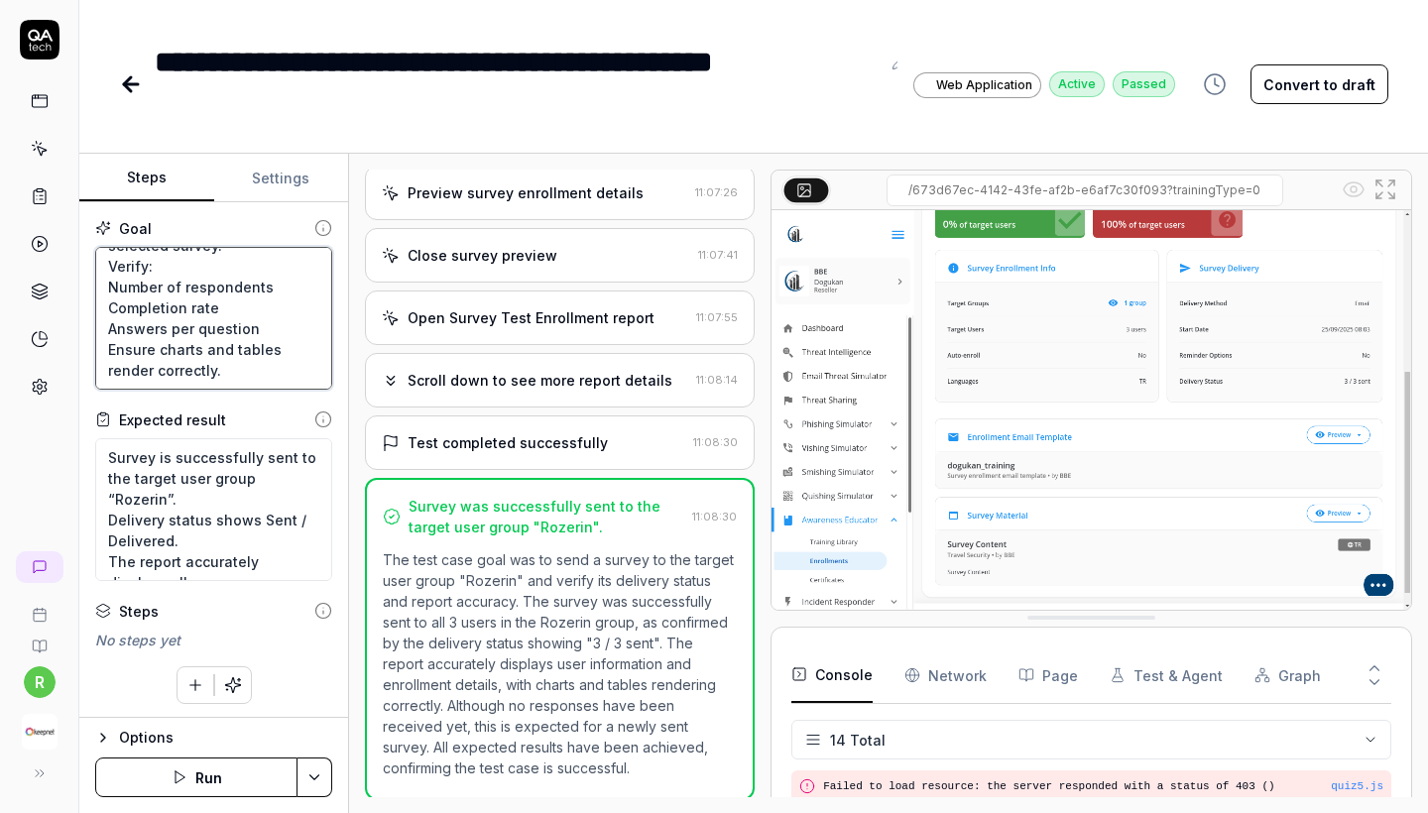
click at [356, 528] on div "Steps Settings Goal Navigate to Awareness Educator >Training Library > Survey L…" at bounding box center [753, 484] width 1349 height 660
type textarea "*"
